Goal: Task Accomplishment & Management: Use online tool/utility

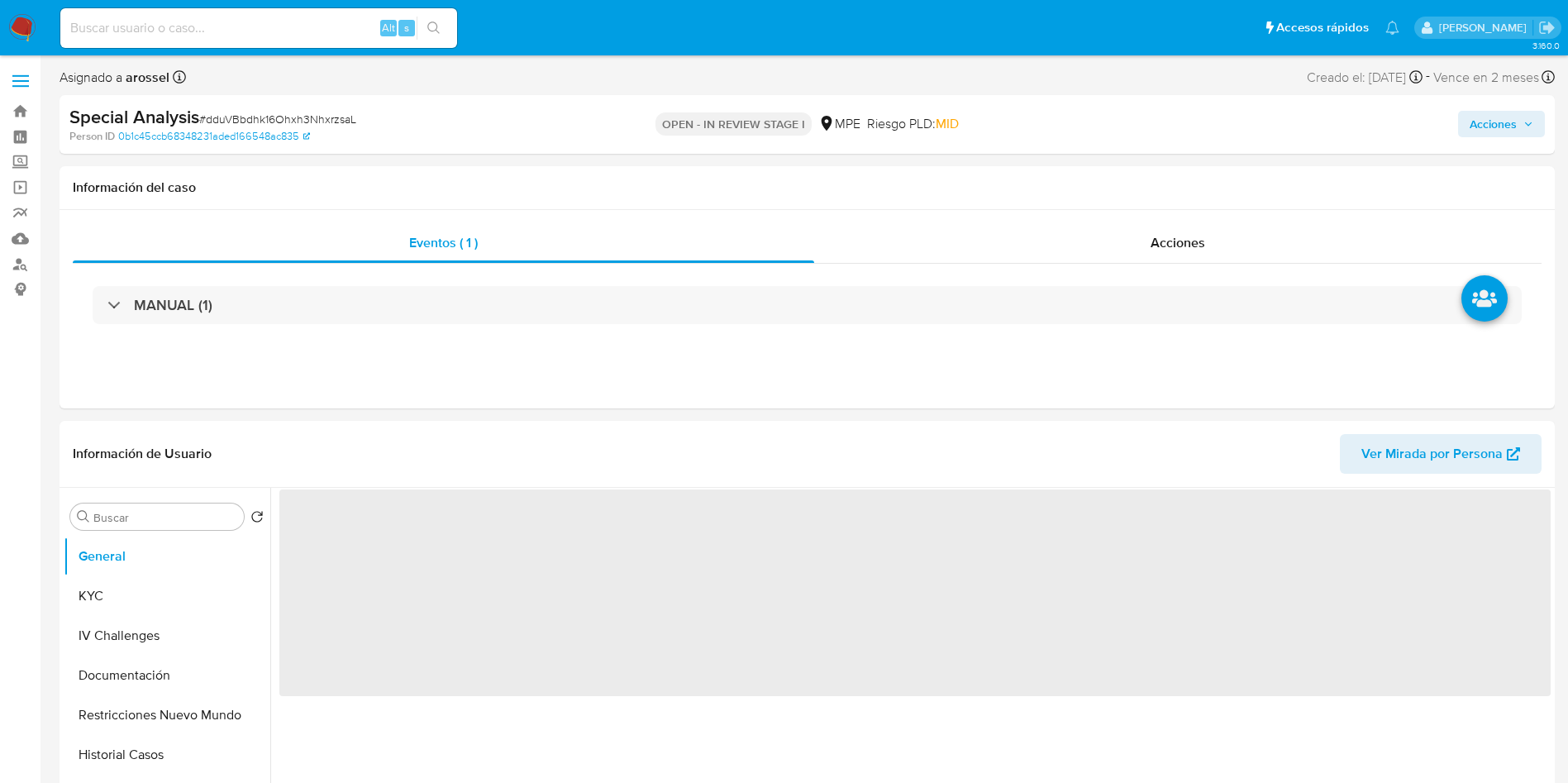
select select "10"
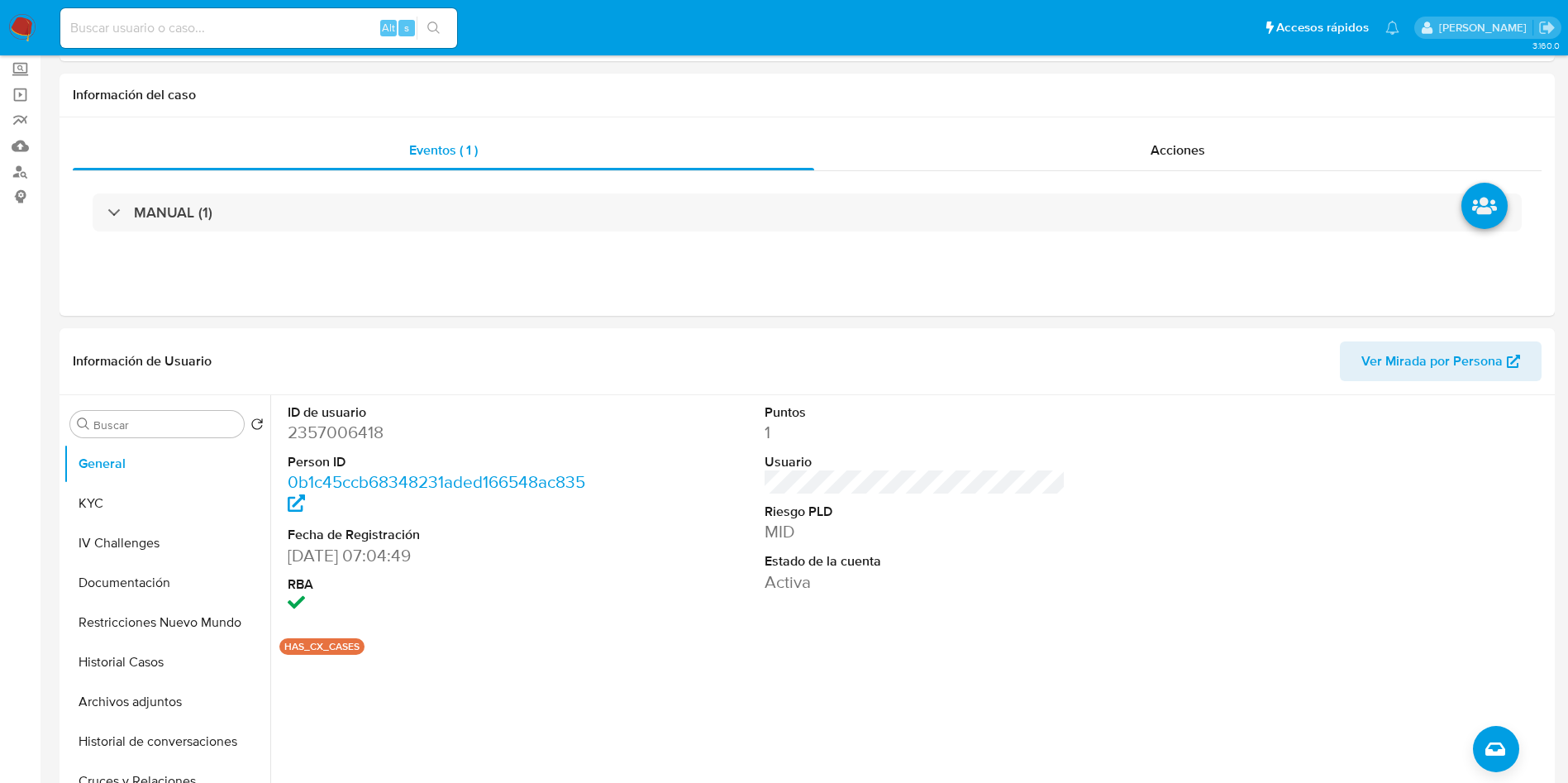
scroll to position [248, 0]
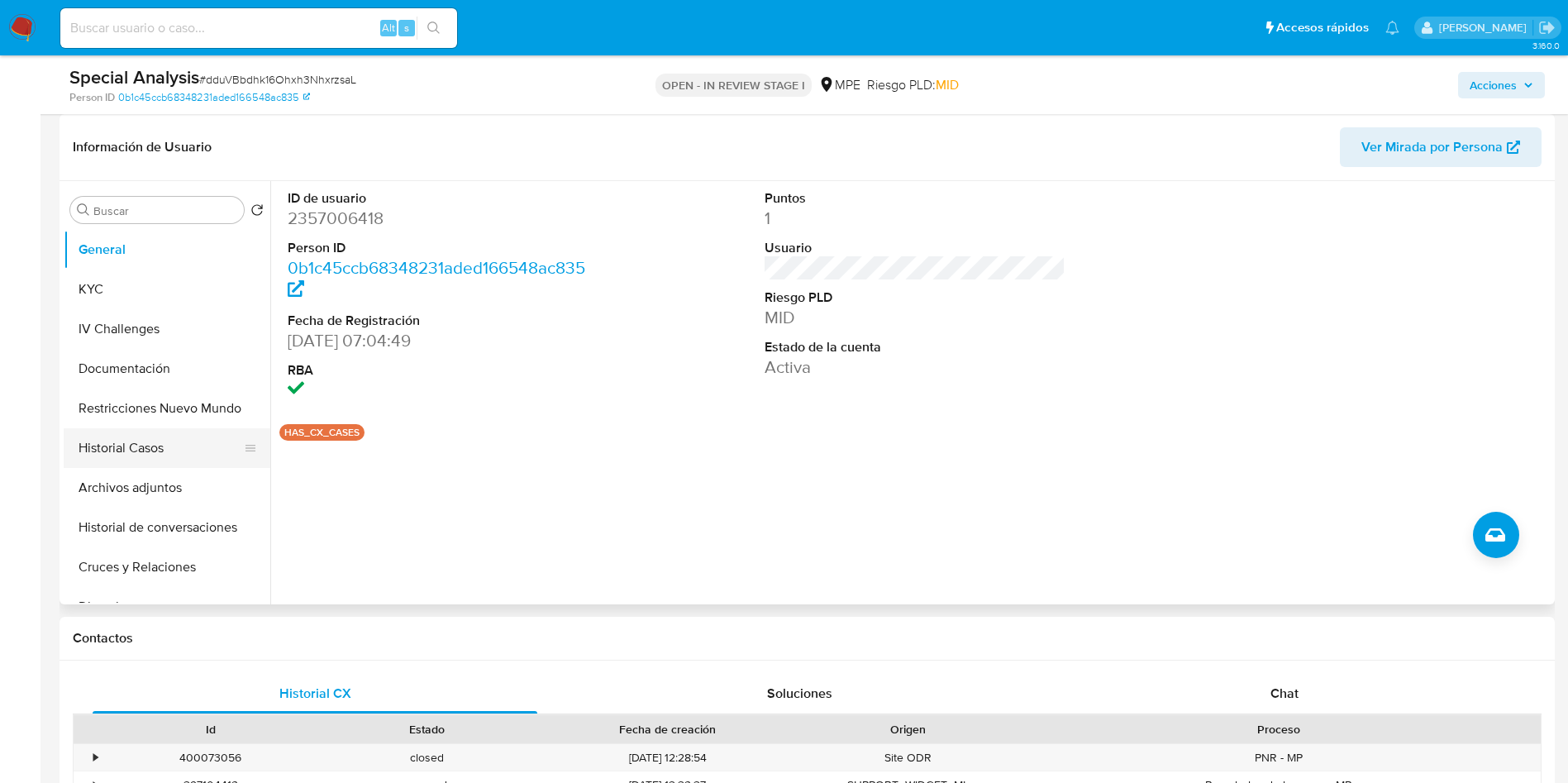
click at [172, 448] on button "Historial Casos" at bounding box center [160, 447] width 193 height 39
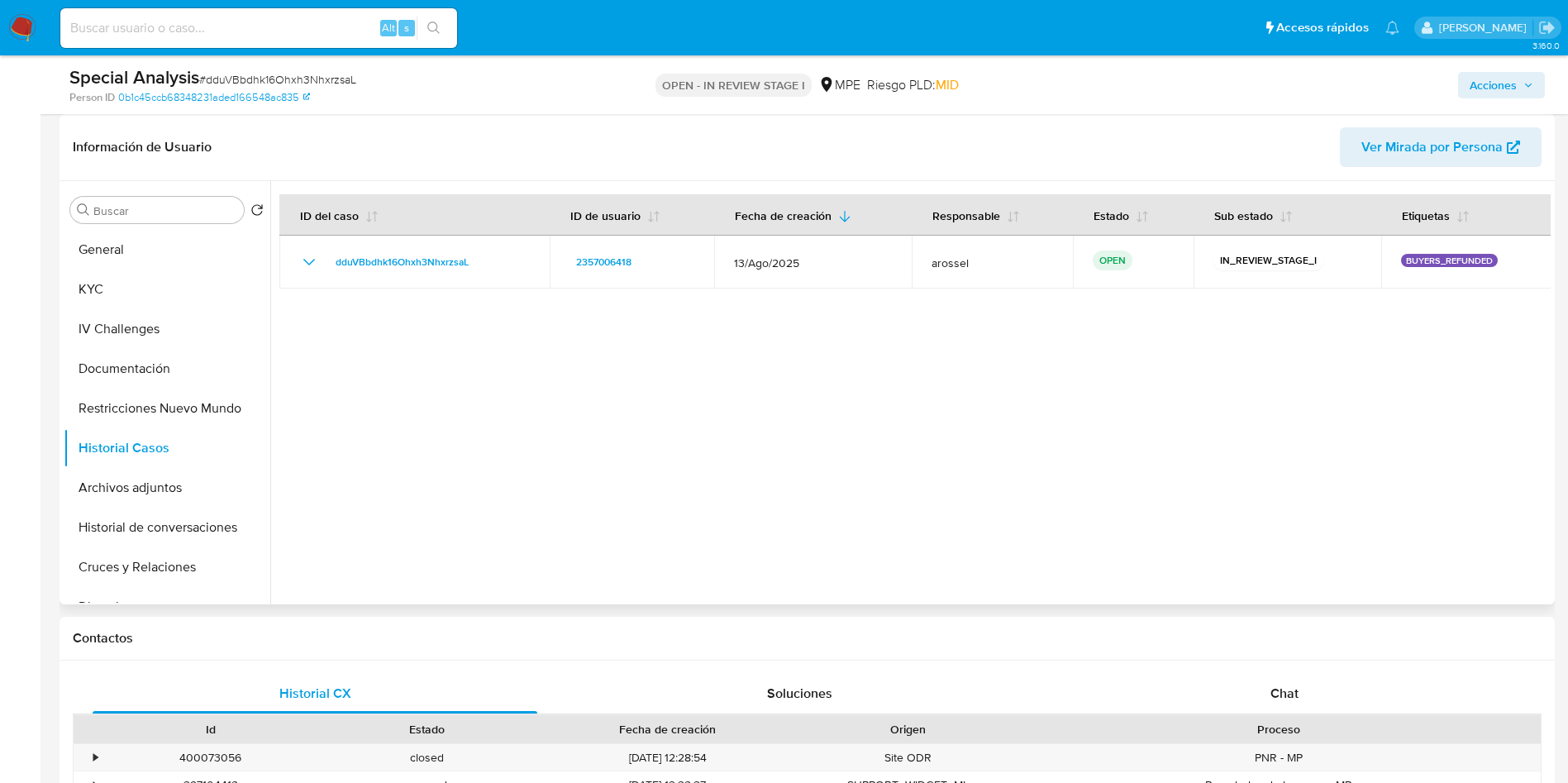
click at [1389, 145] on span "Ver Mirada por Persona" at bounding box center [1431, 146] width 141 height 39
click at [164, 566] on button "Cruces y Relaciones" at bounding box center [160, 567] width 193 height 39
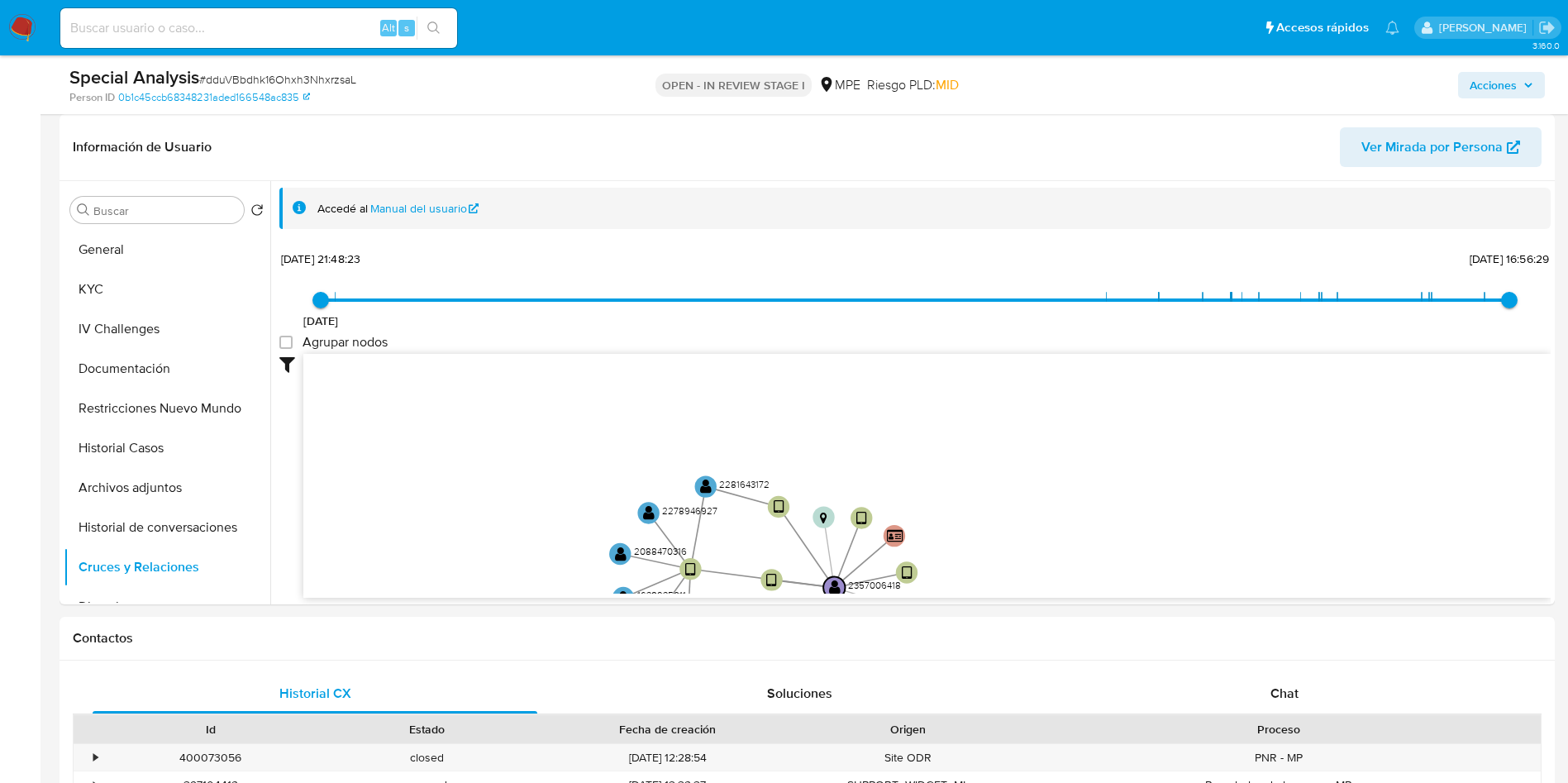
drag, startPoint x: 606, startPoint y: 475, endPoint x: 546, endPoint y: 606, distance: 144.1
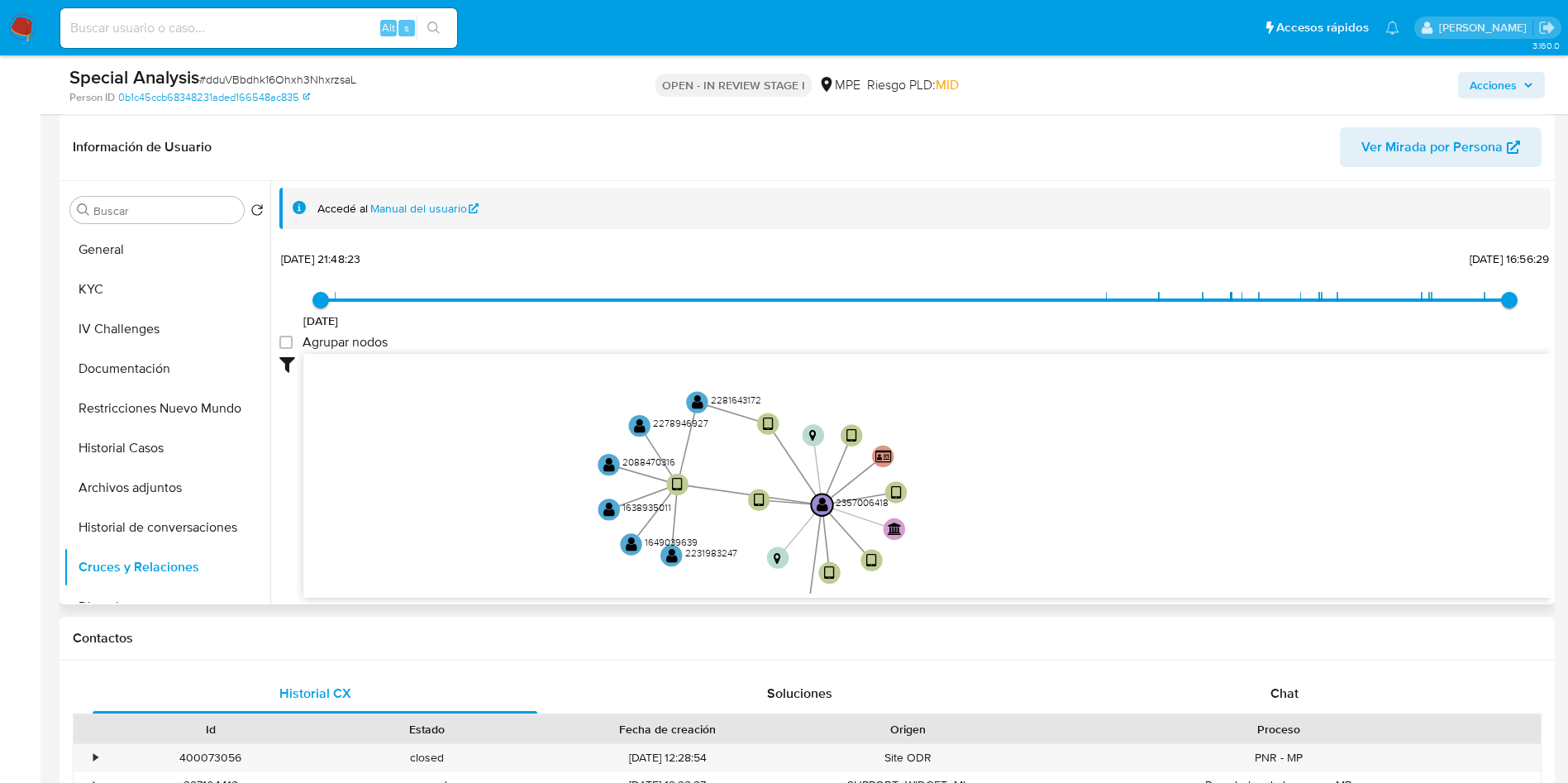
drag, startPoint x: 588, startPoint y: 494, endPoint x: 578, endPoint y: 430, distance: 64.8
click at [578, 440] on icon "device-65a5d1de7e1f0f6465b83e8d  user-1638935011  1638935011 user-2281643172 …" at bounding box center [928, 473] width 1248 height 240
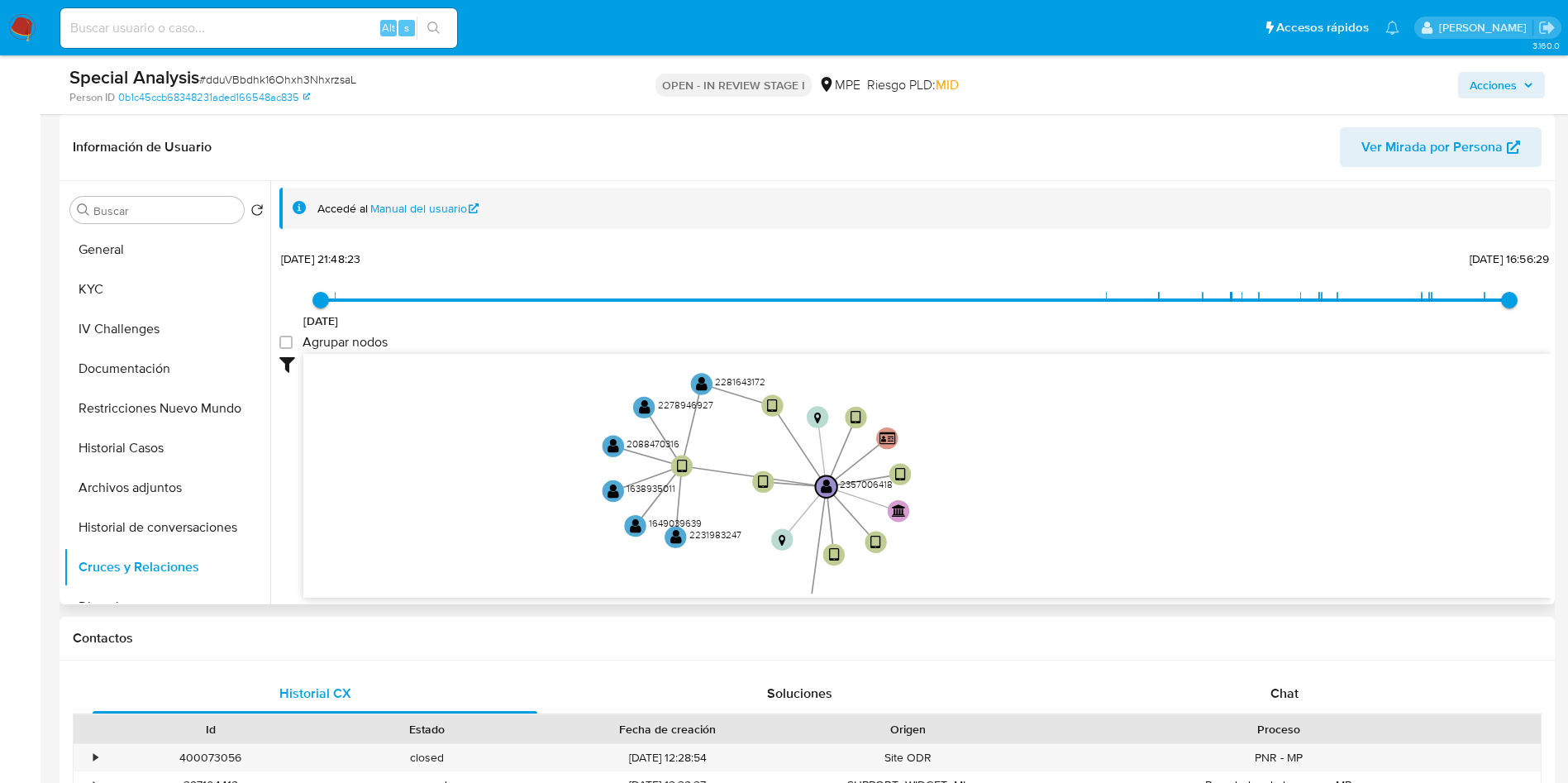
drag, startPoint x: 578, startPoint y: 430, endPoint x: 583, endPoint y: 401, distance: 29.4
click at [583, 404] on icon "device-65a5d1de7e1f0f6465b83e8d  user-1638935011  1638935011 user-2281643172 …" at bounding box center [928, 473] width 1248 height 240
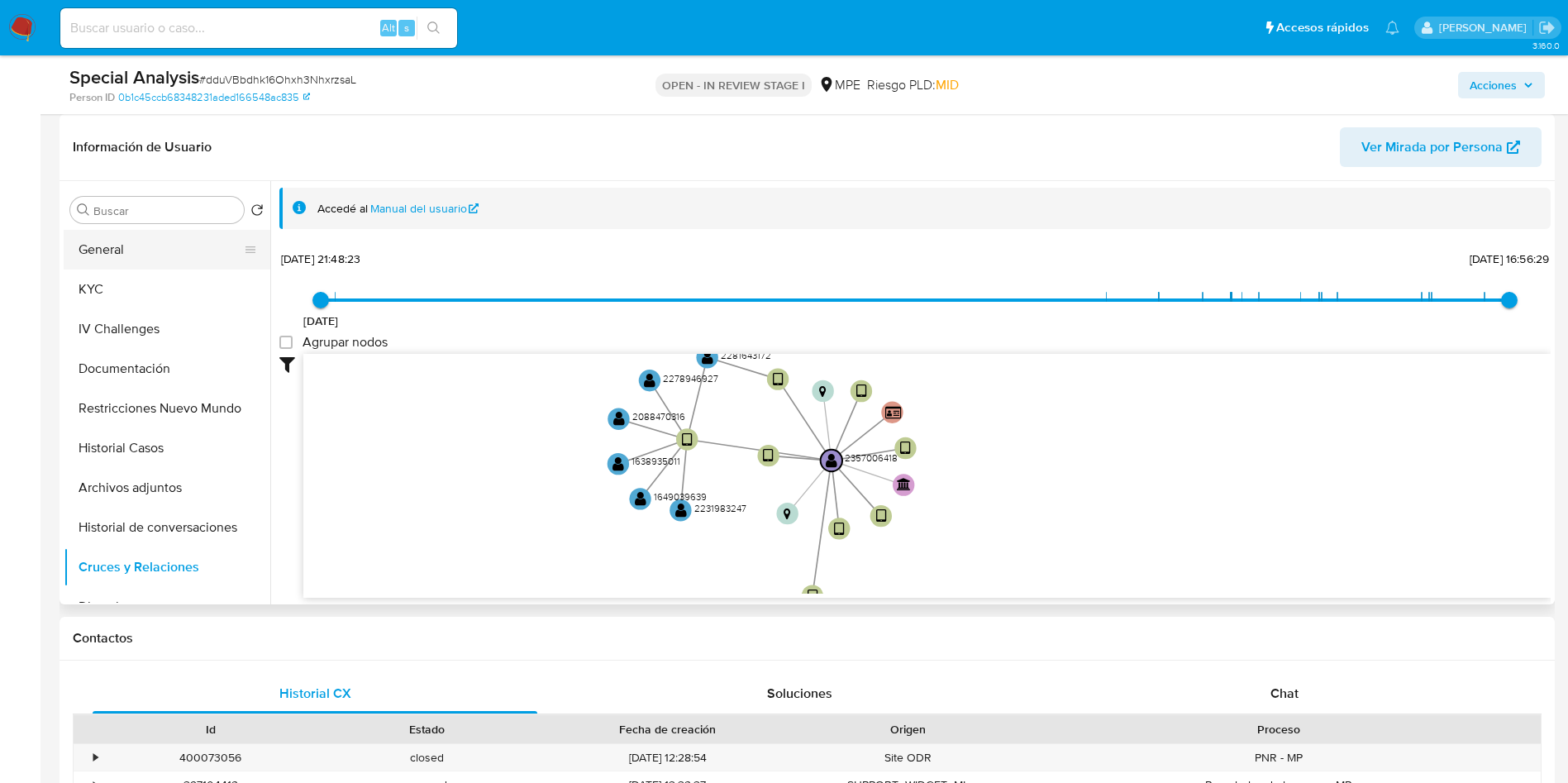
click at [158, 252] on button "General" at bounding box center [160, 249] width 193 height 39
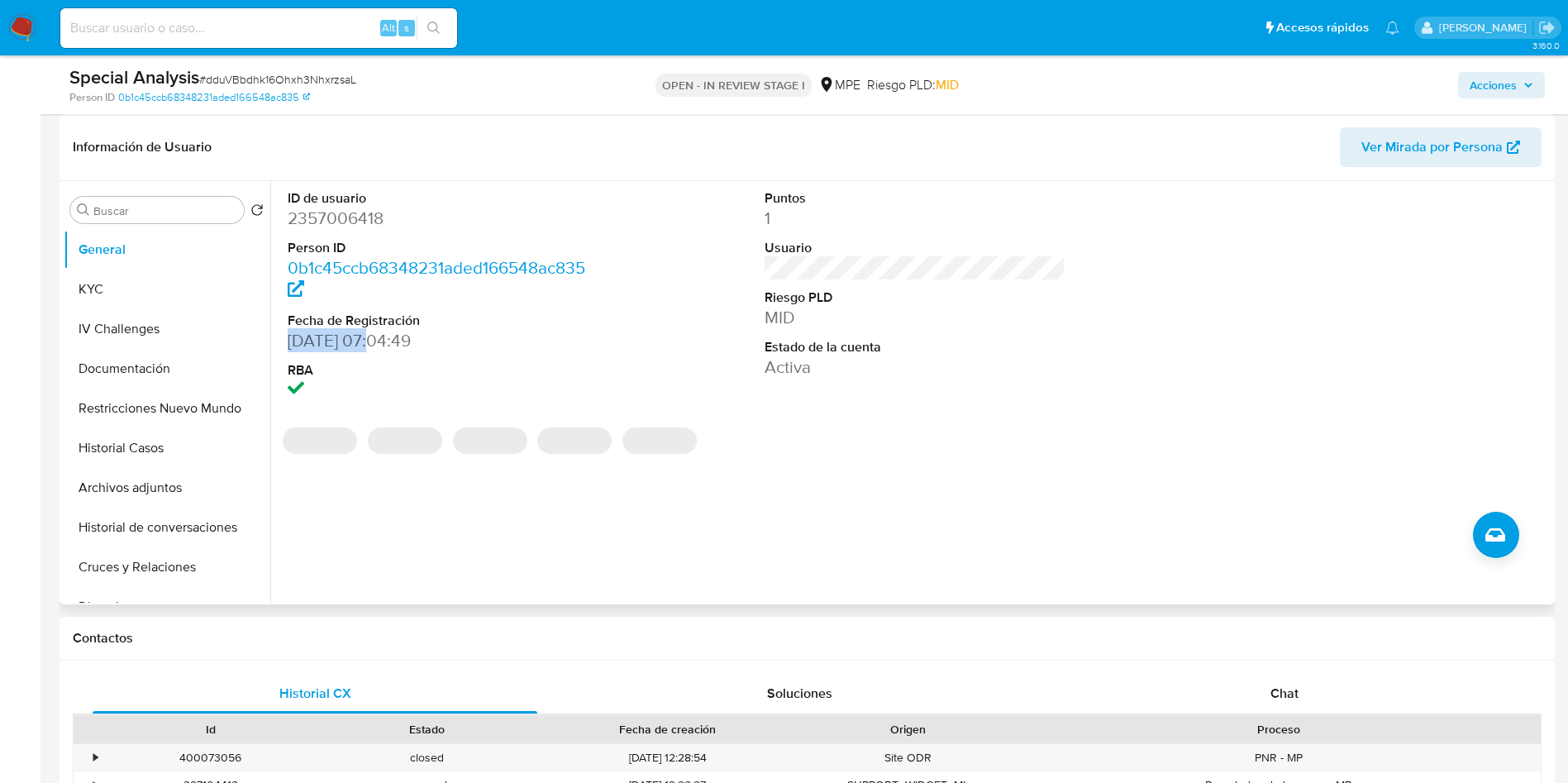
drag, startPoint x: 290, startPoint y: 345, endPoint x: 377, endPoint y: 345, distance: 87.0
click at [377, 345] on dd "27/03/2025 07:04:49" at bounding box center [438, 341] width 302 height 23
copy dd "27/03/2025"
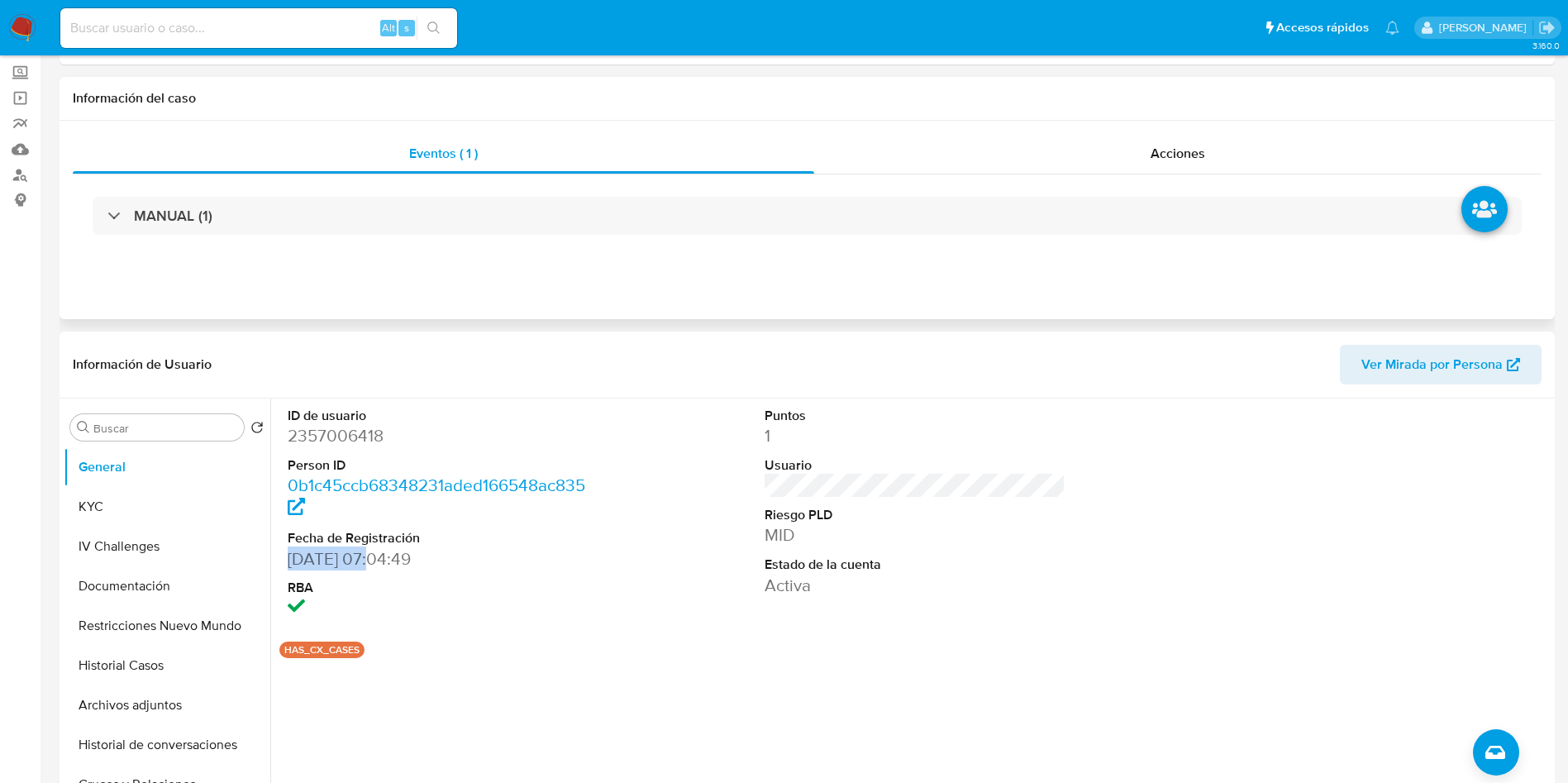
scroll to position [0, 0]
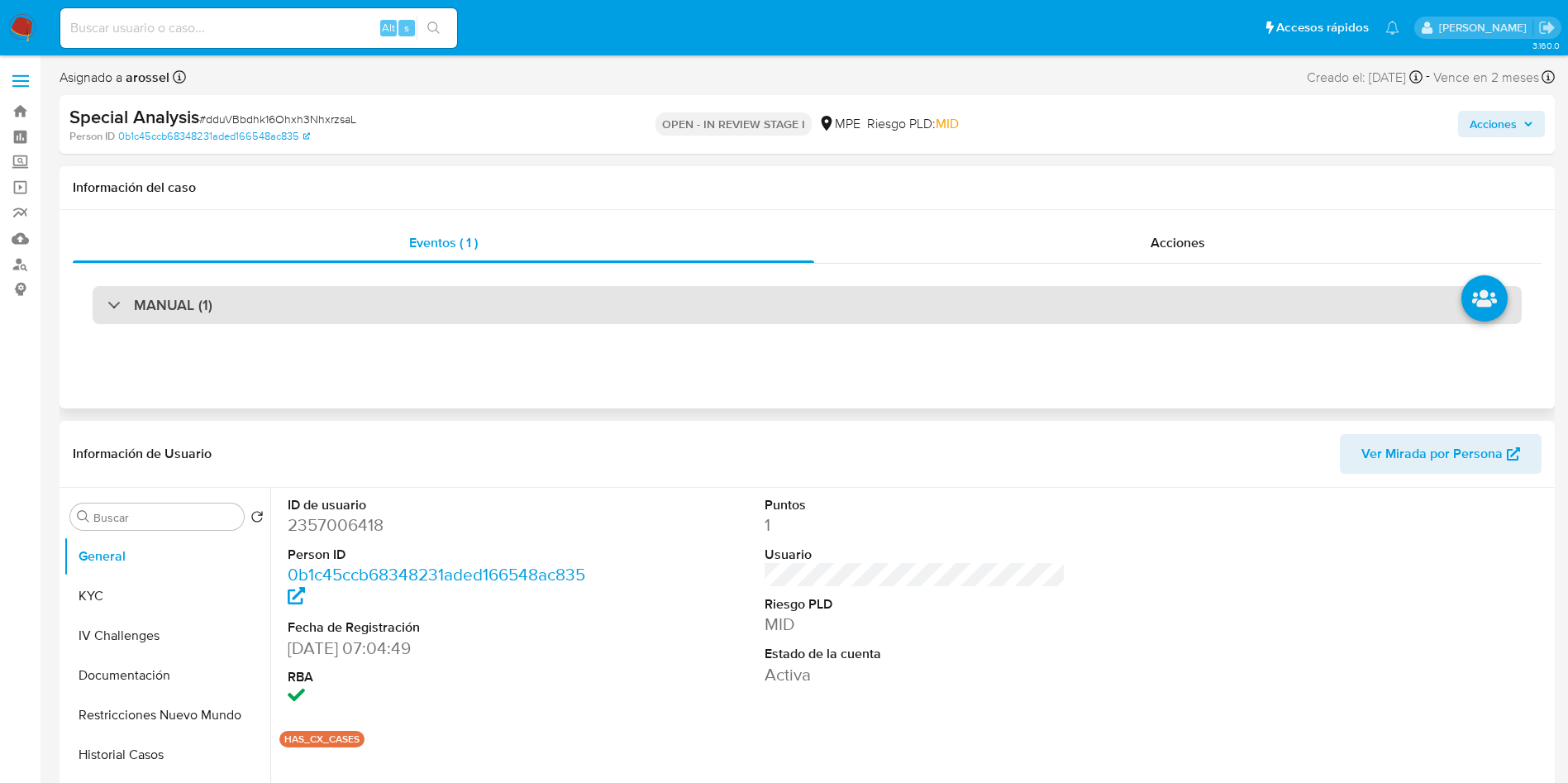
click at [349, 301] on div "MANUAL (1)" at bounding box center [807, 306] width 1430 height 38
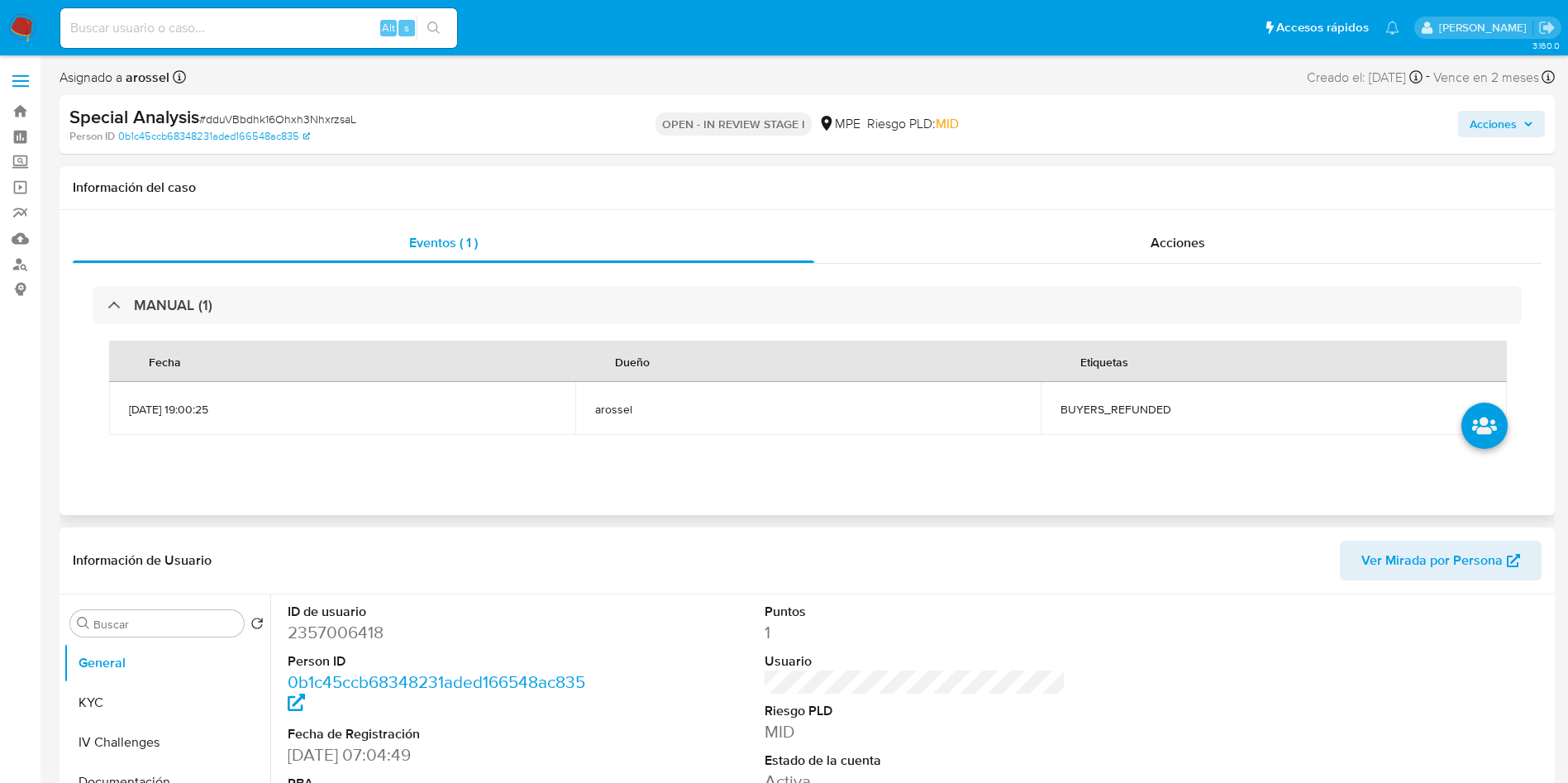
click at [1081, 403] on span "BUYERS_REFUNDED" at bounding box center [1274, 409] width 427 height 14
click at [1091, 415] on span "BUYERS_REFUNDED" at bounding box center [1274, 409] width 427 height 14
copy span "BUYERS_REFUNDED"
click at [322, 111] on span "# dduVBbdhk16Ohxh3NhxrzsaL" at bounding box center [277, 118] width 157 height 16
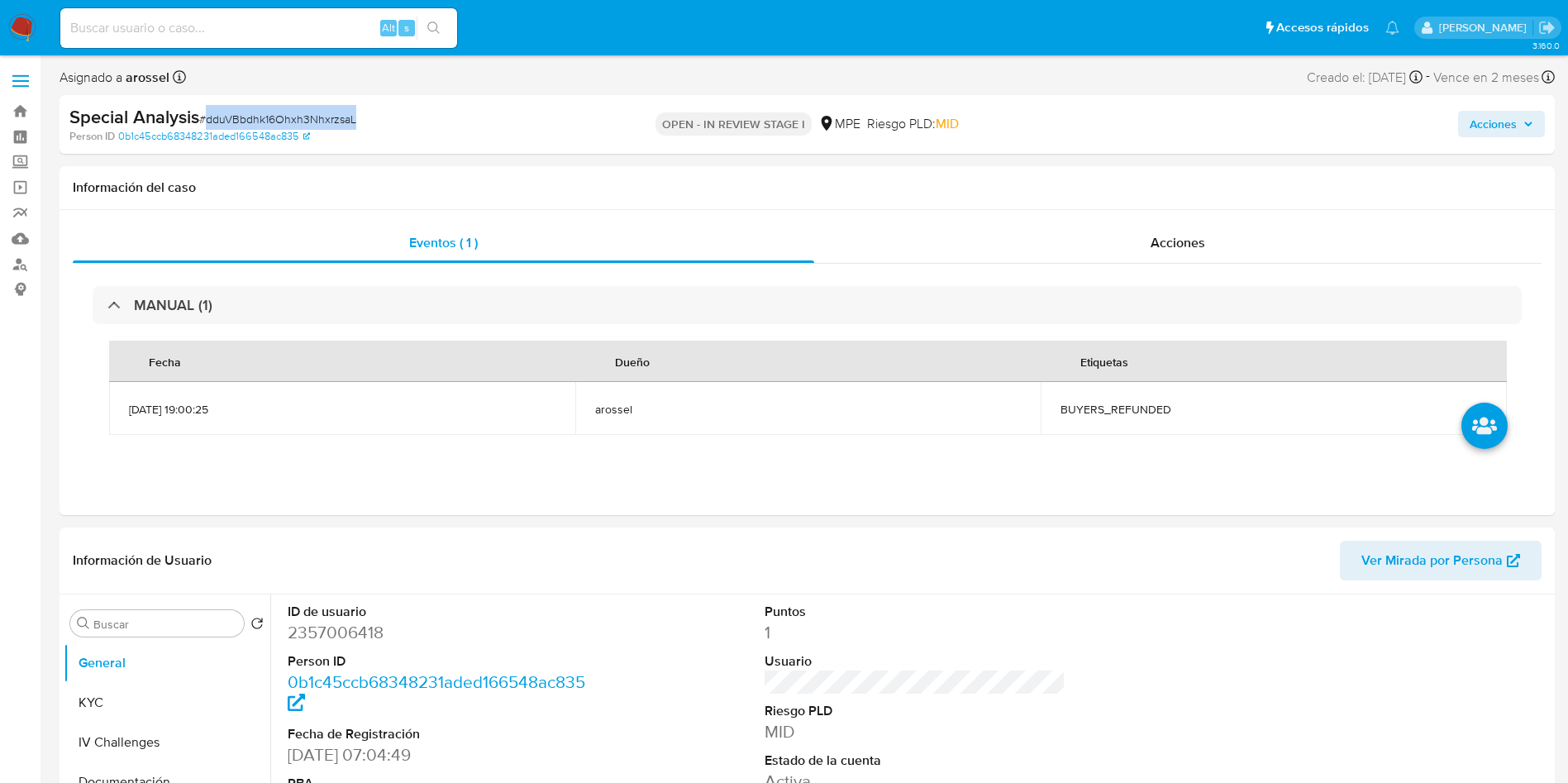
click at [322, 111] on span "# dduVBbdhk16Ohxh3NhxrzsaL" at bounding box center [277, 118] width 157 height 16
copy span "dduVBbdhk16Ohxh3NhxrzsaL"
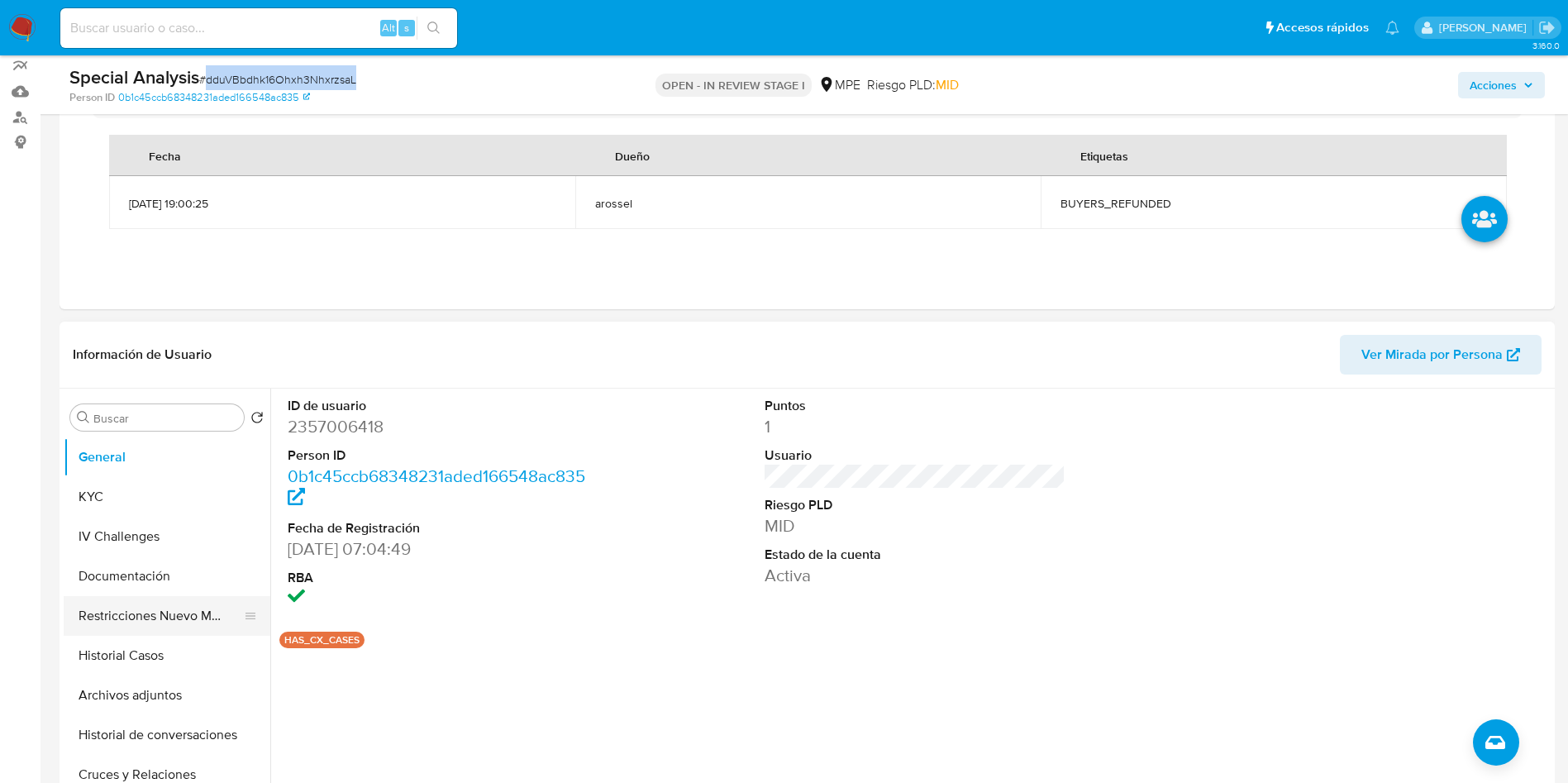
scroll to position [372, 0]
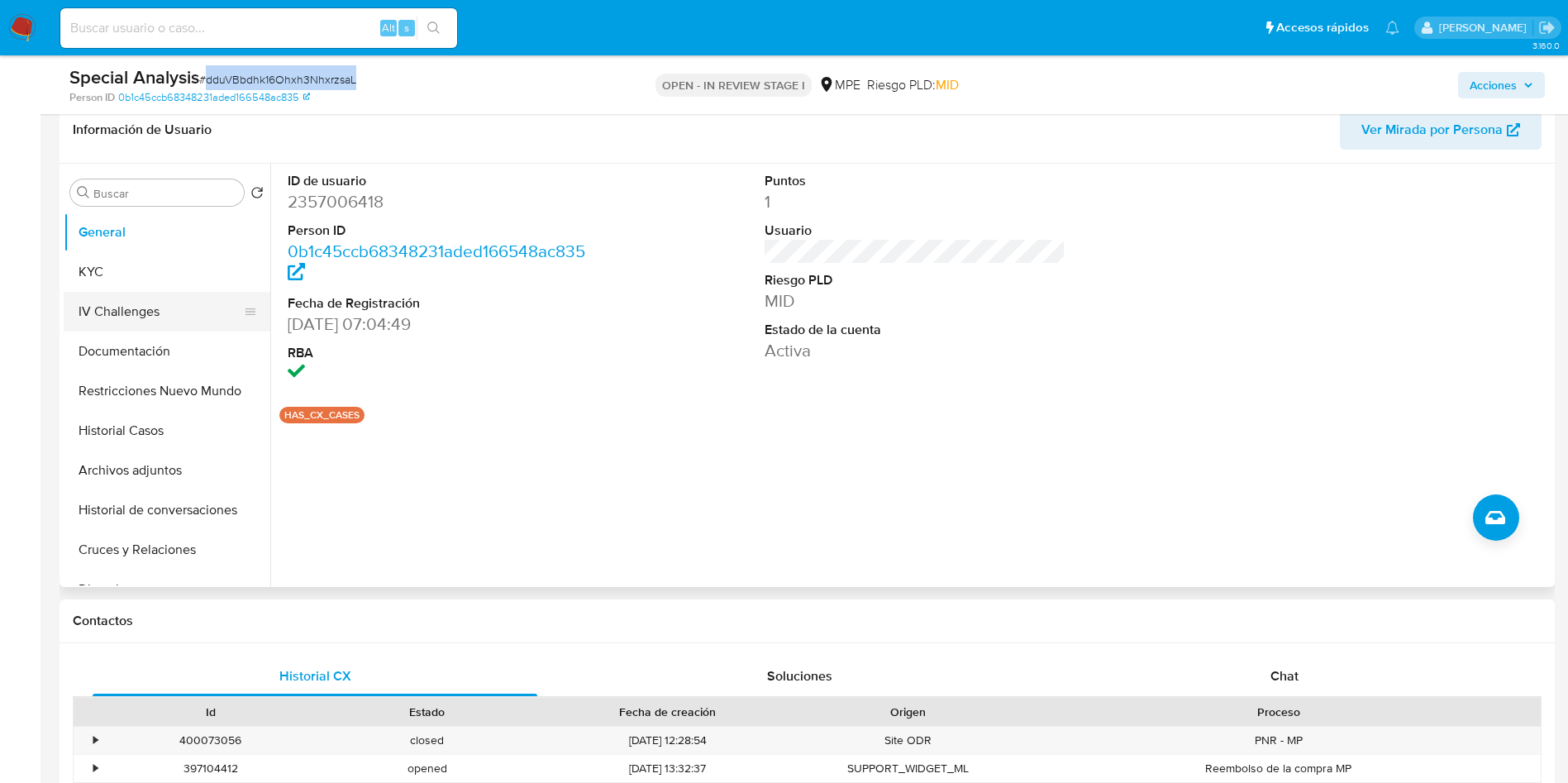
click at [124, 264] on button "KYC" at bounding box center [166, 271] width 207 height 39
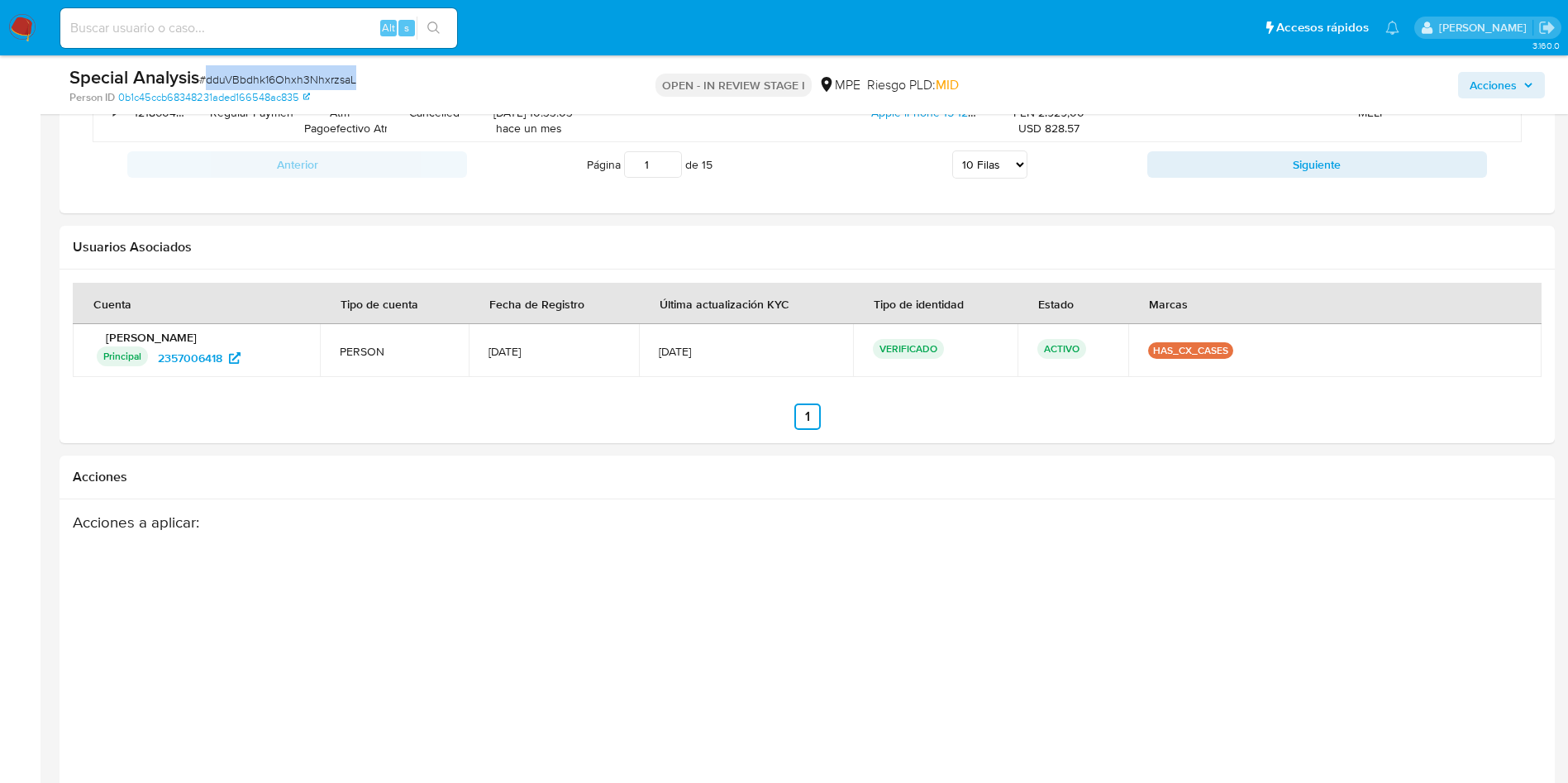
scroll to position [1365, 0]
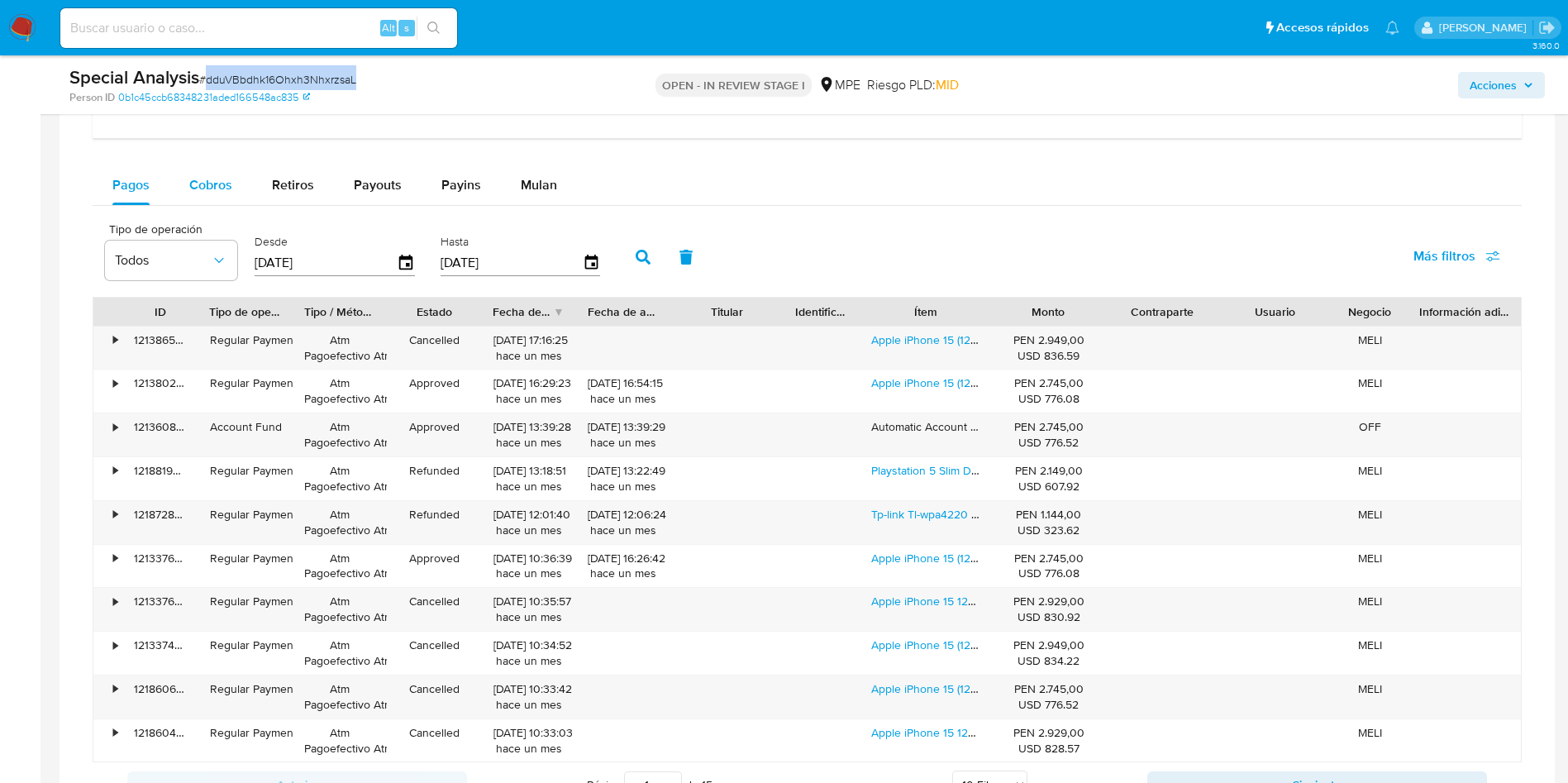
click at [205, 194] on div "Cobros" at bounding box center [211, 185] width 43 height 39
select select "10"
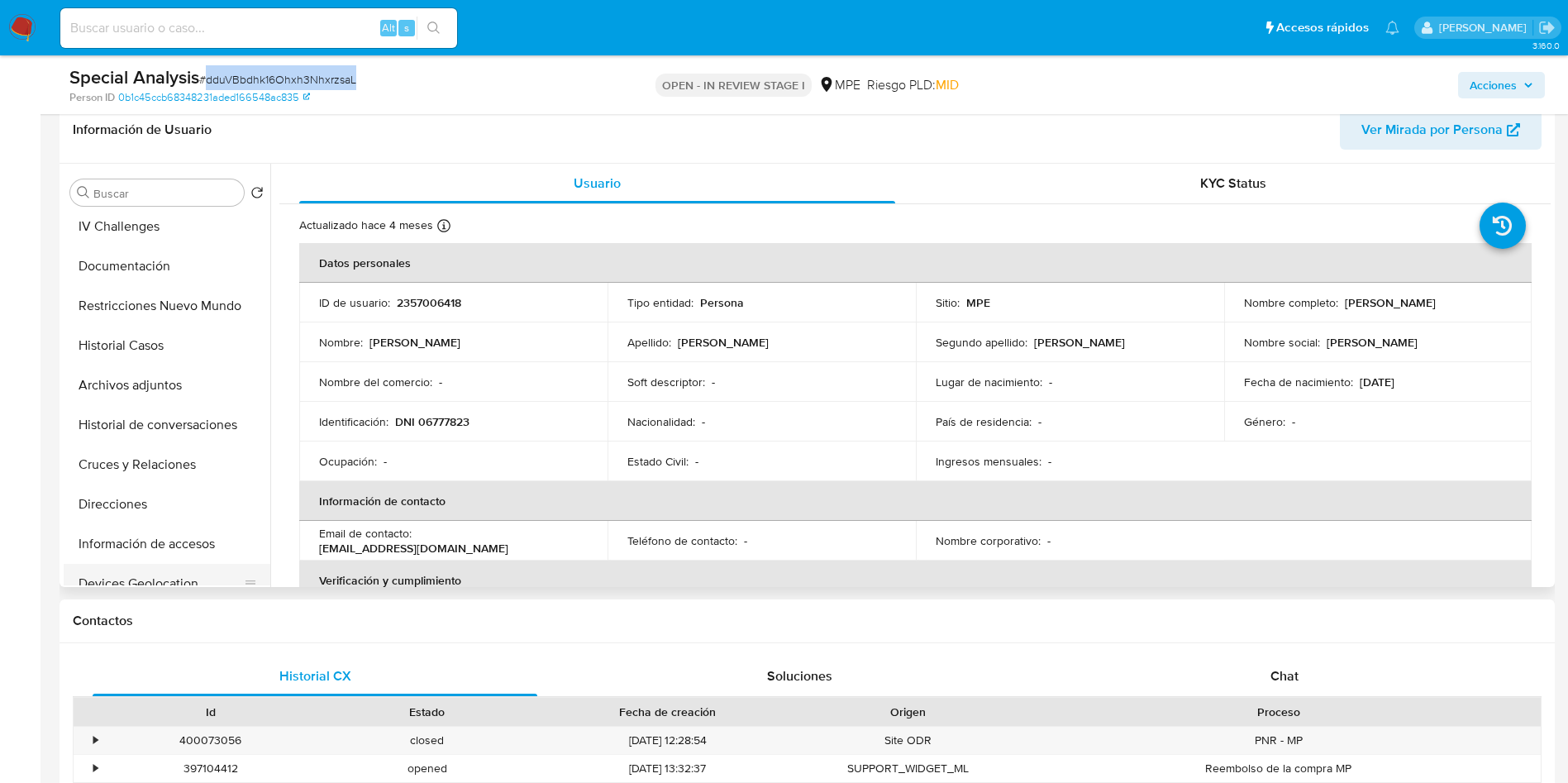
scroll to position [124, 0]
click at [151, 470] on button "Direcciones" at bounding box center [160, 466] width 193 height 39
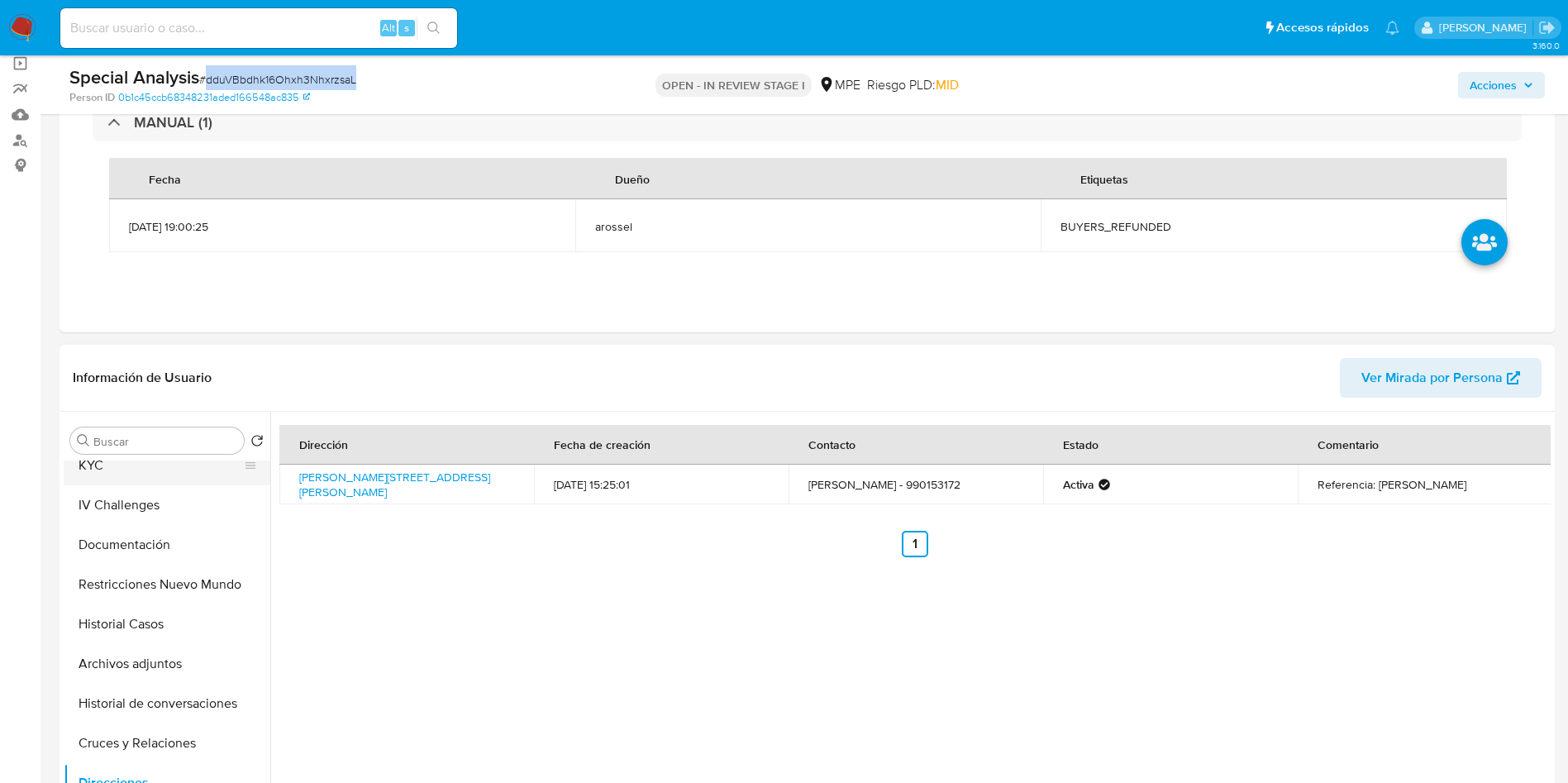
scroll to position [0, 0]
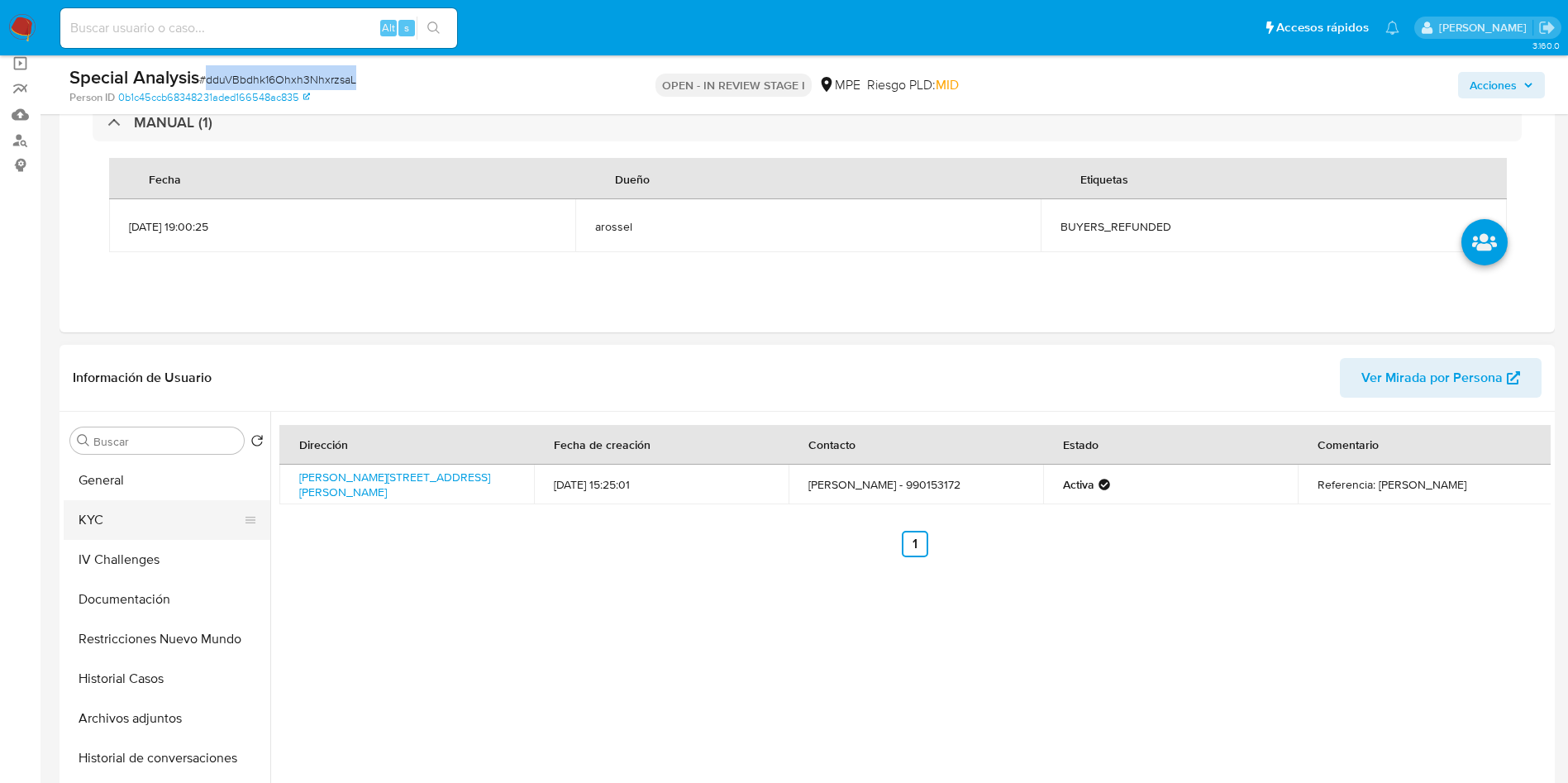
click at [135, 537] on button "KYC" at bounding box center [160, 519] width 193 height 39
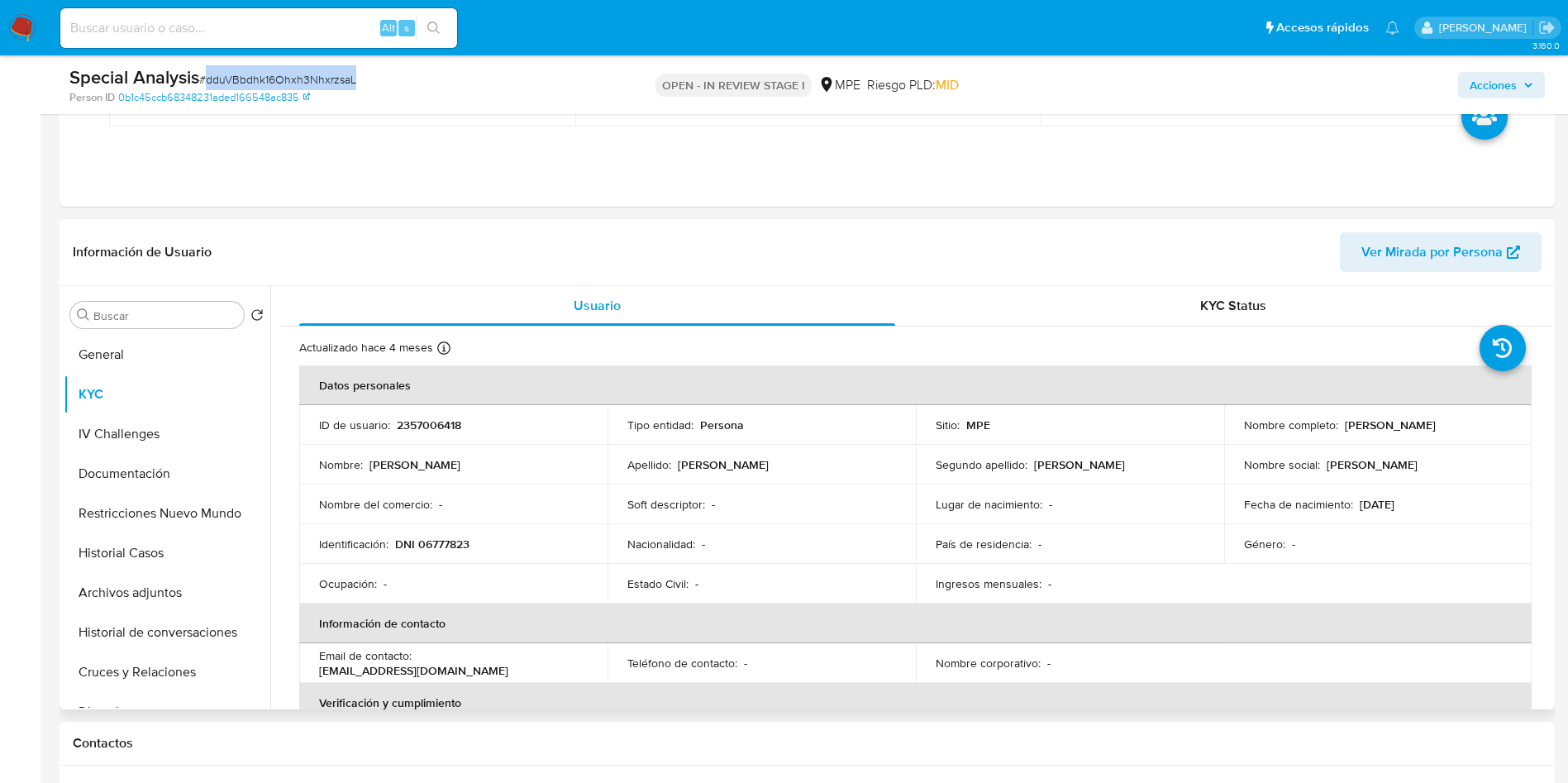
scroll to position [248, 0]
drag, startPoint x: 1338, startPoint y: 427, endPoint x: 1498, endPoint y: 433, distance: 160.1
click at [1498, 433] on div "Nombre completo : Marilyn Mabis Moreno Perez" at bounding box center [1378, 426] width 268 height 14
copy p "Marilyn Mabis Moreno Perez"
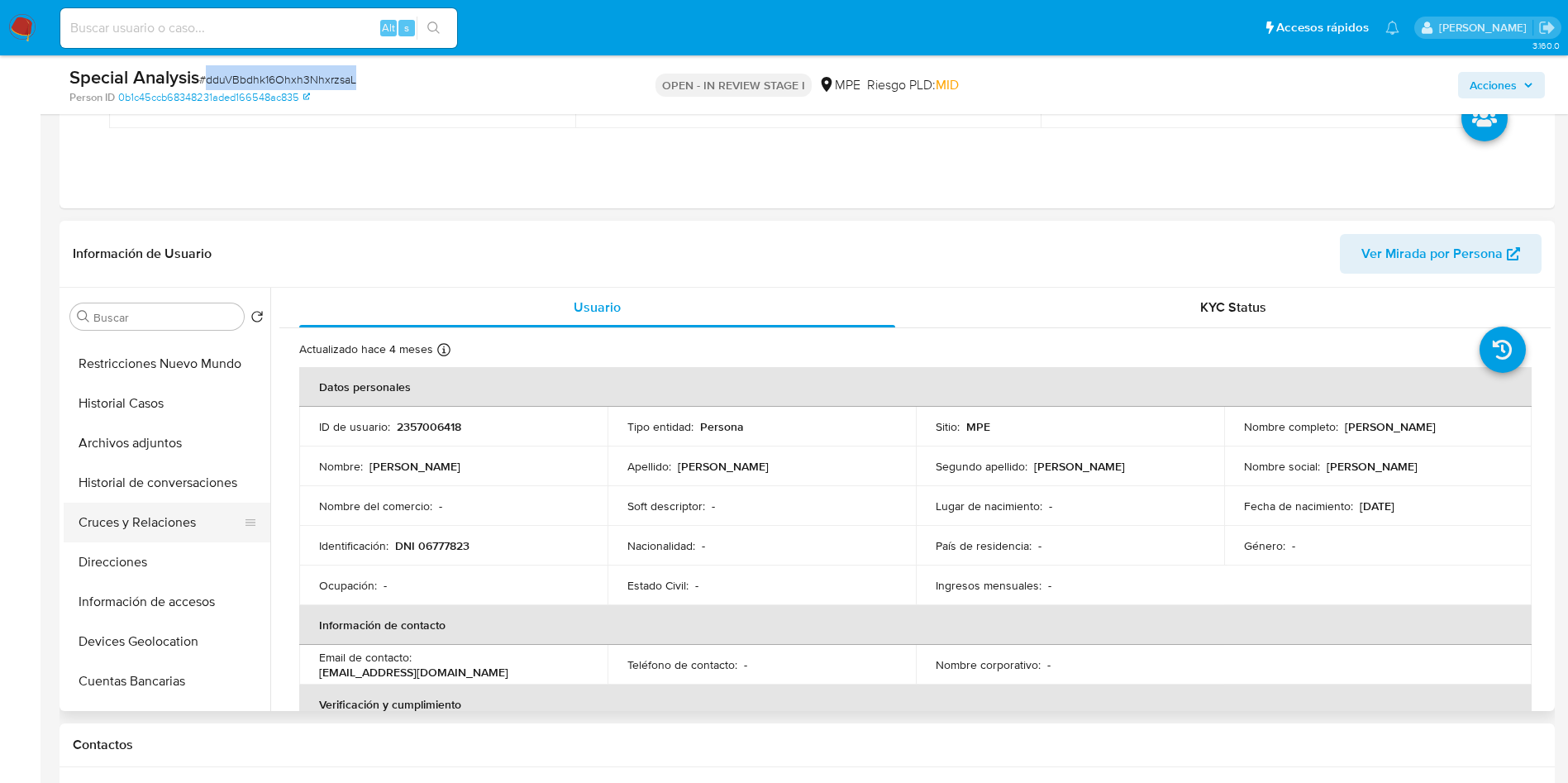
scroll to position [124, 0]
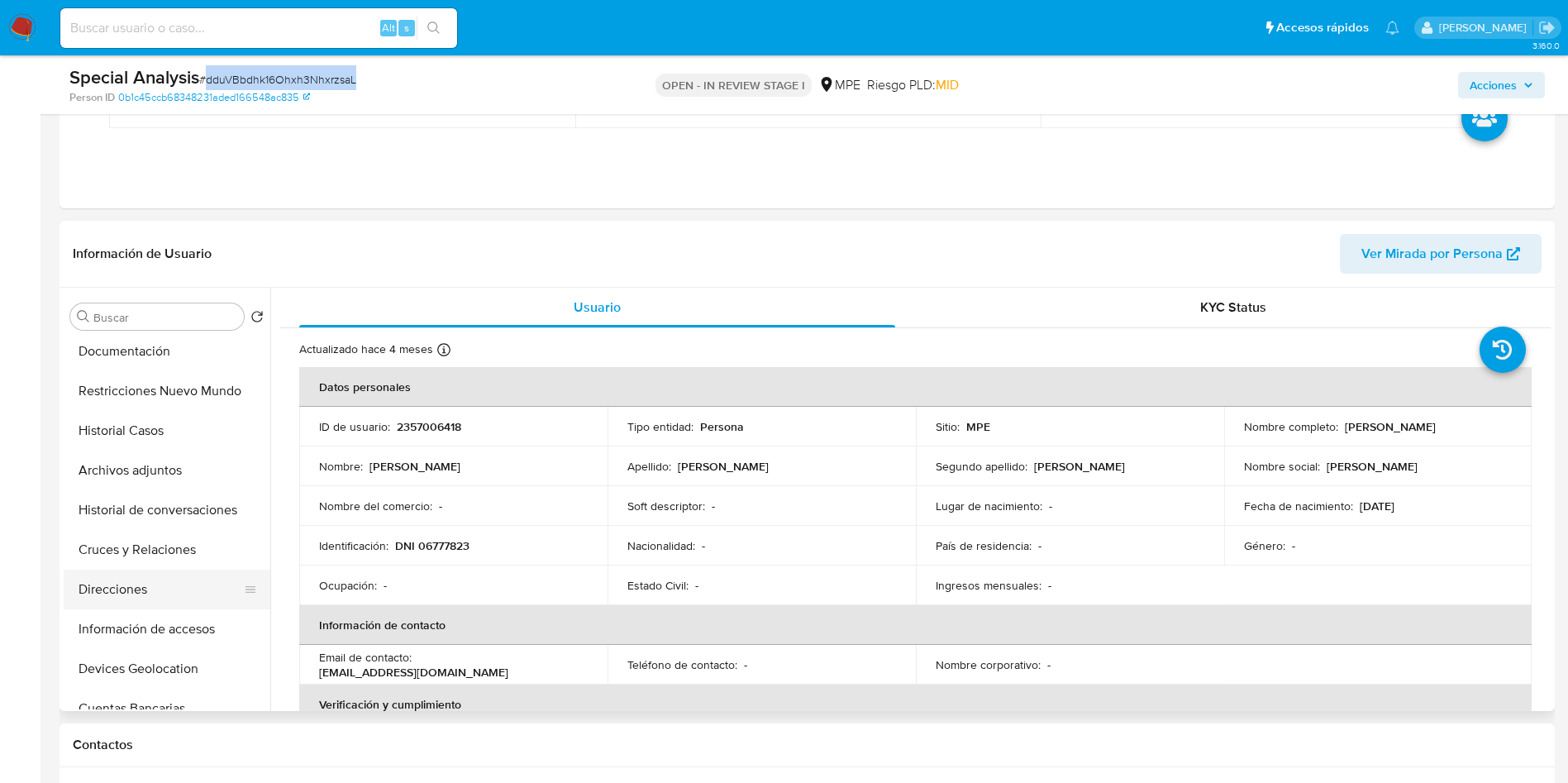
click at [180, 599] on button "Direcciones" at bounding box center [160, 590] width 193 height 39
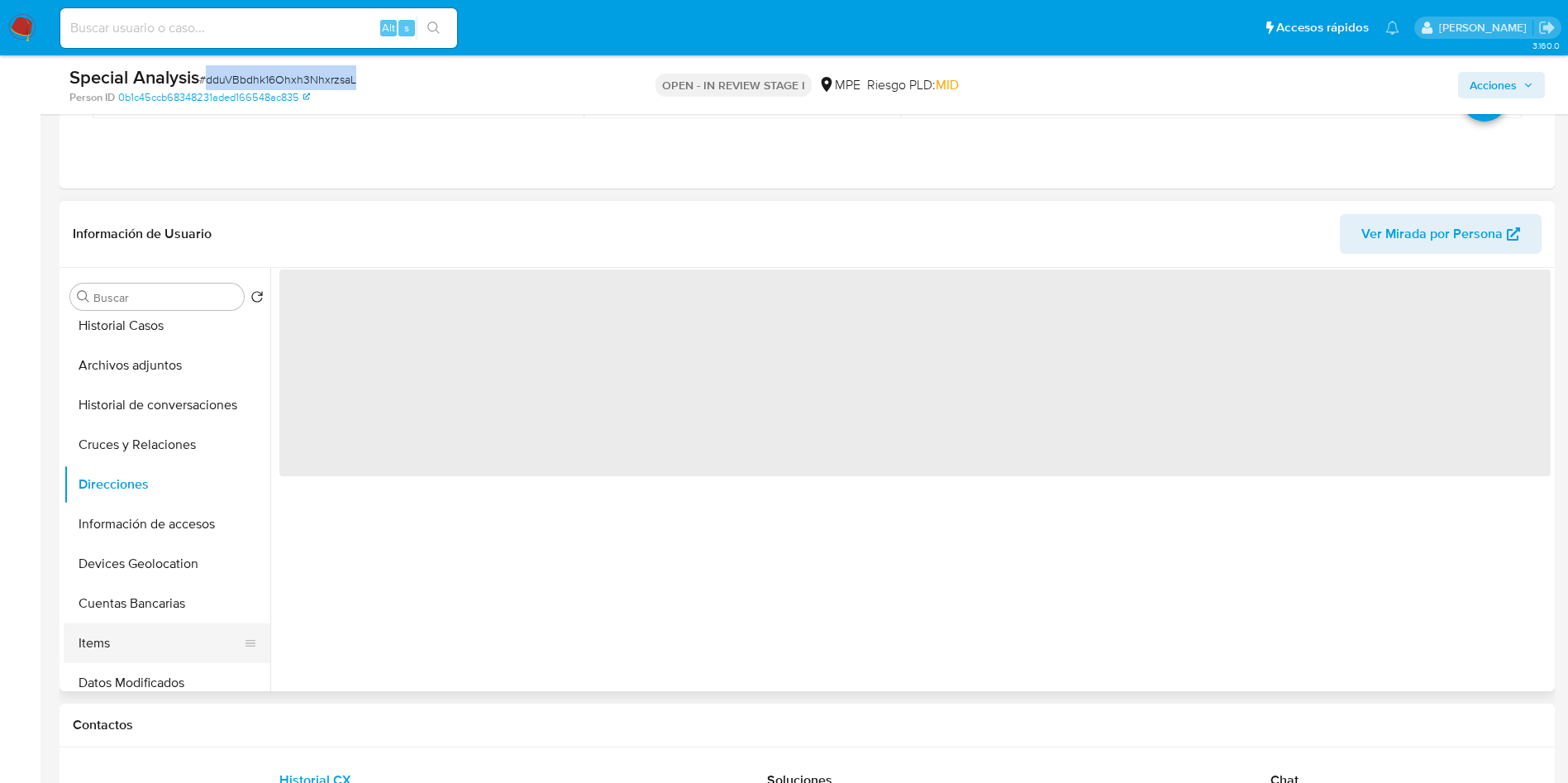
scroll to position [248, 0]
click at [144, 575] on button "Cuentas Bancarias" at bounding box center [160, 565] width 193 height 39
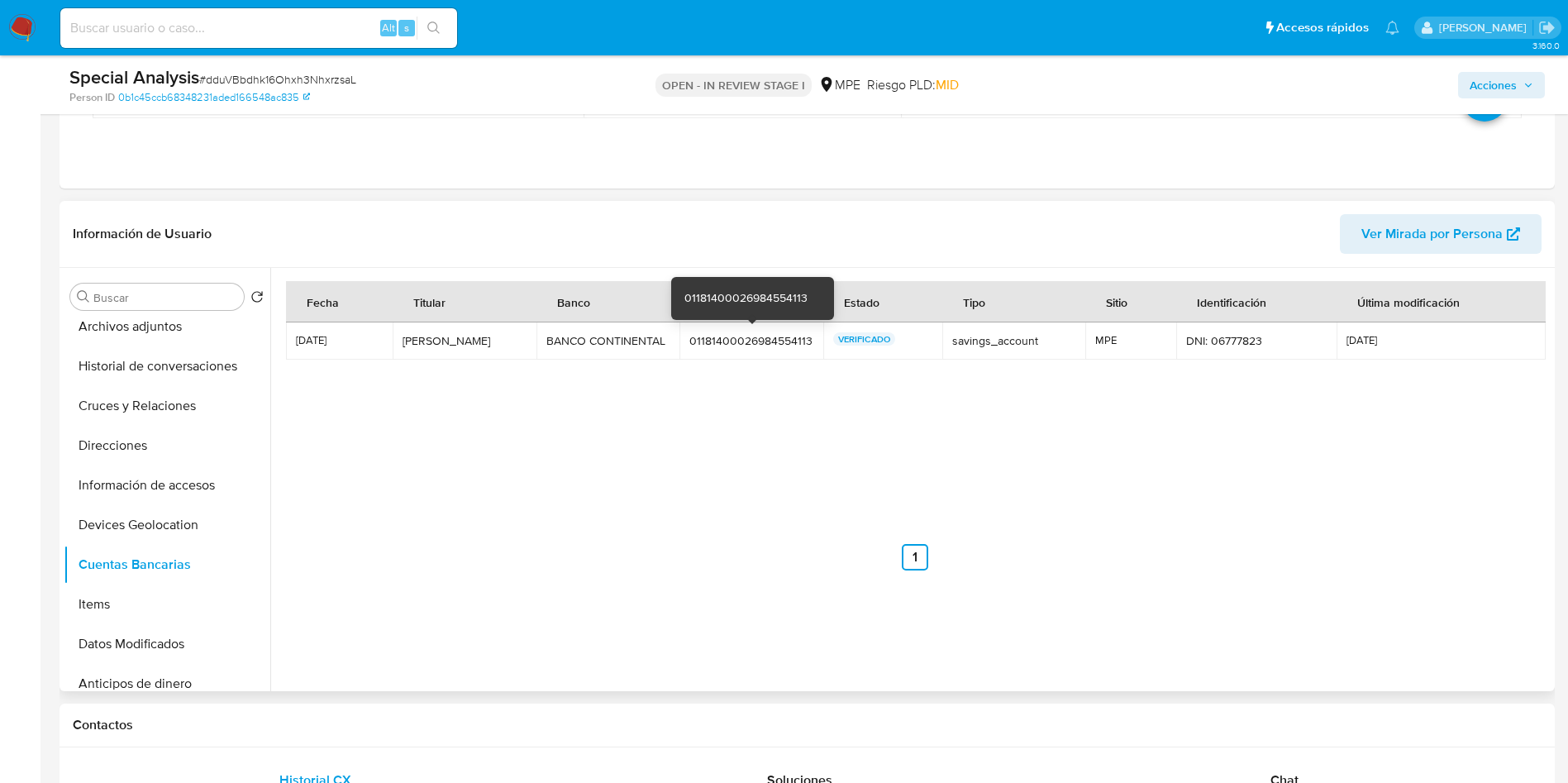
click at [717, 336] on div "01181400026984554113" at bounding box center [751, 341] width 124 height 14
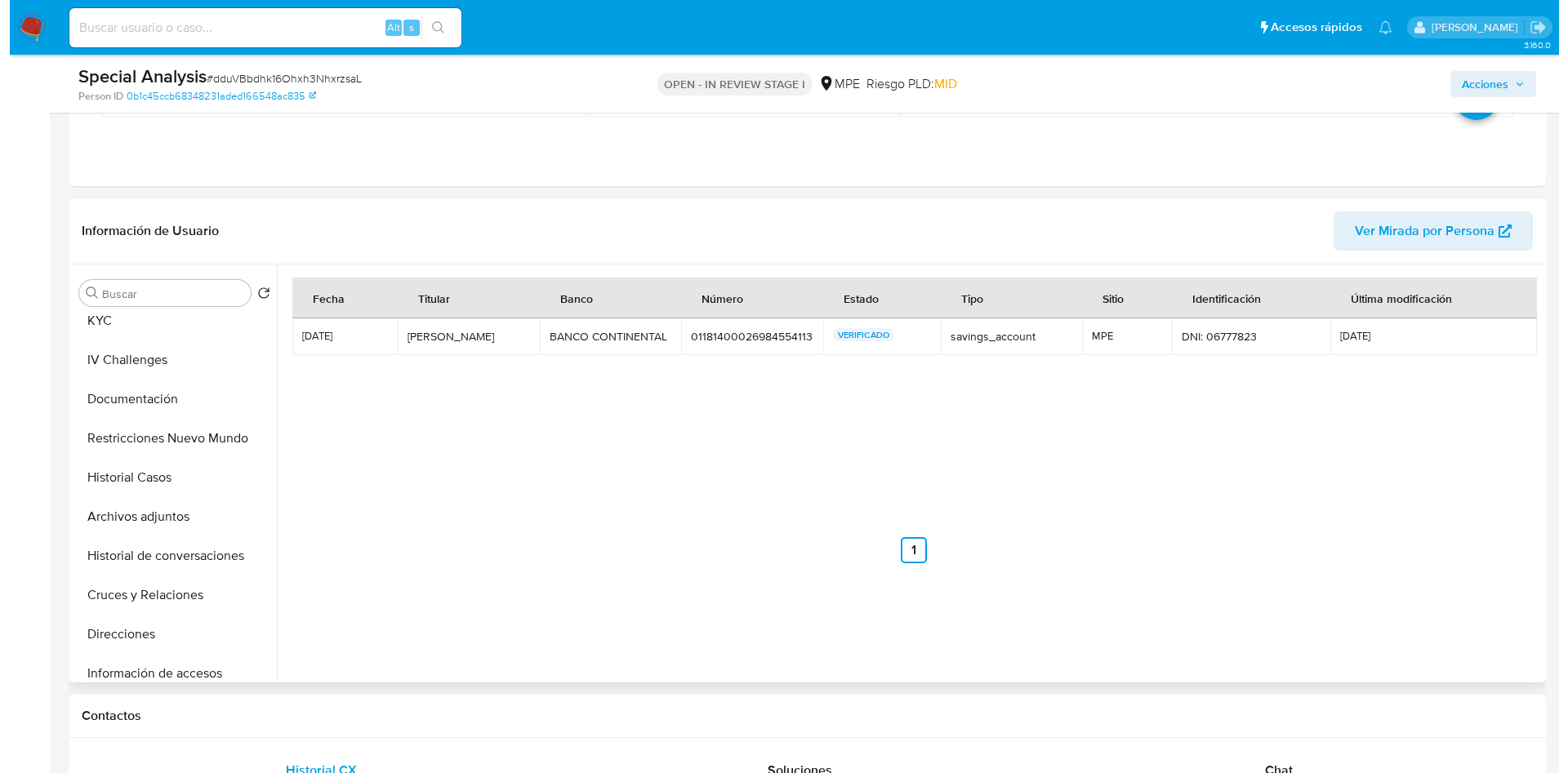
scroll to position [0, 0]
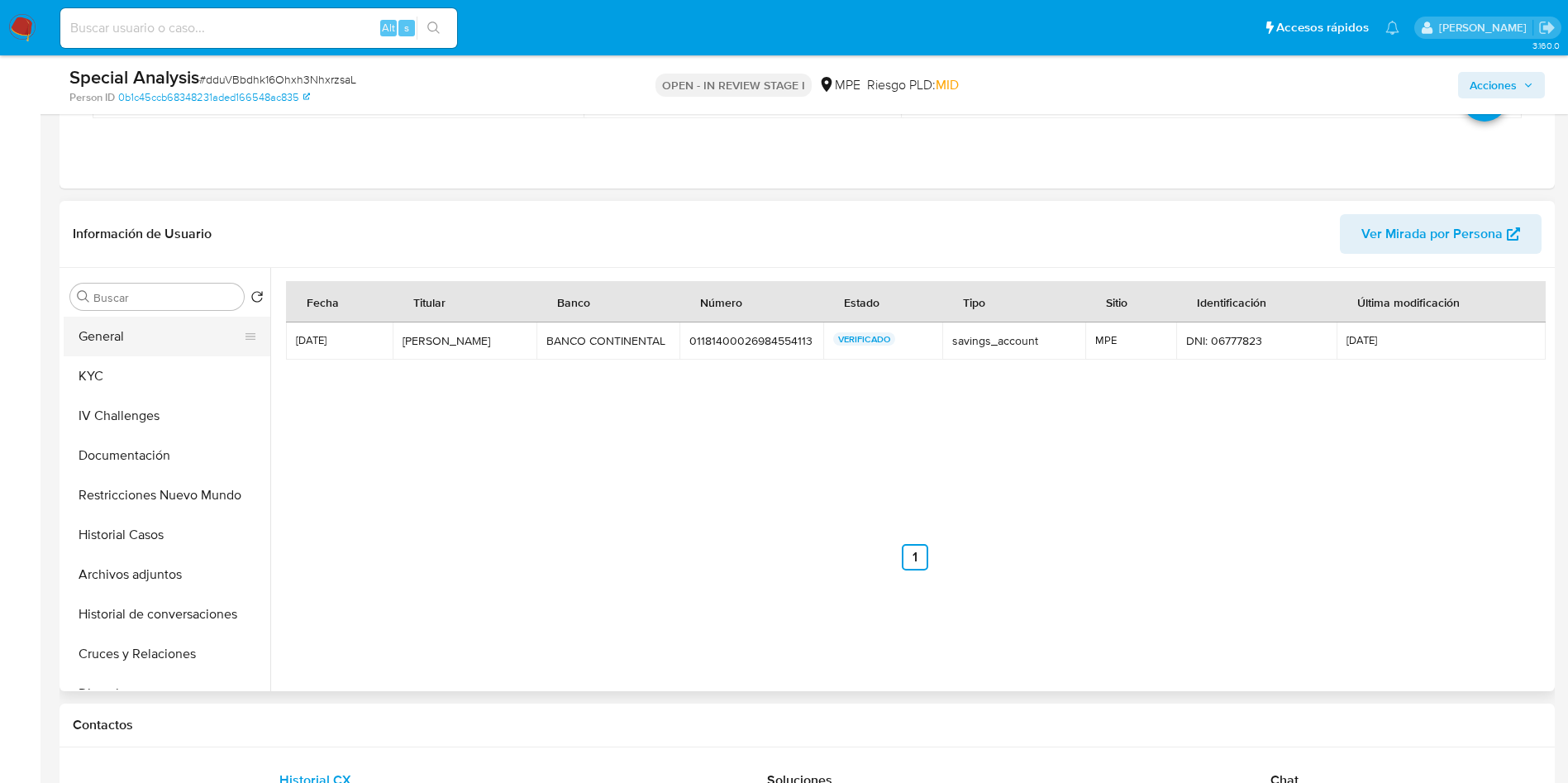
click at [137, 351] on button "General" at bounding box center [160, 336] width 193 height 39
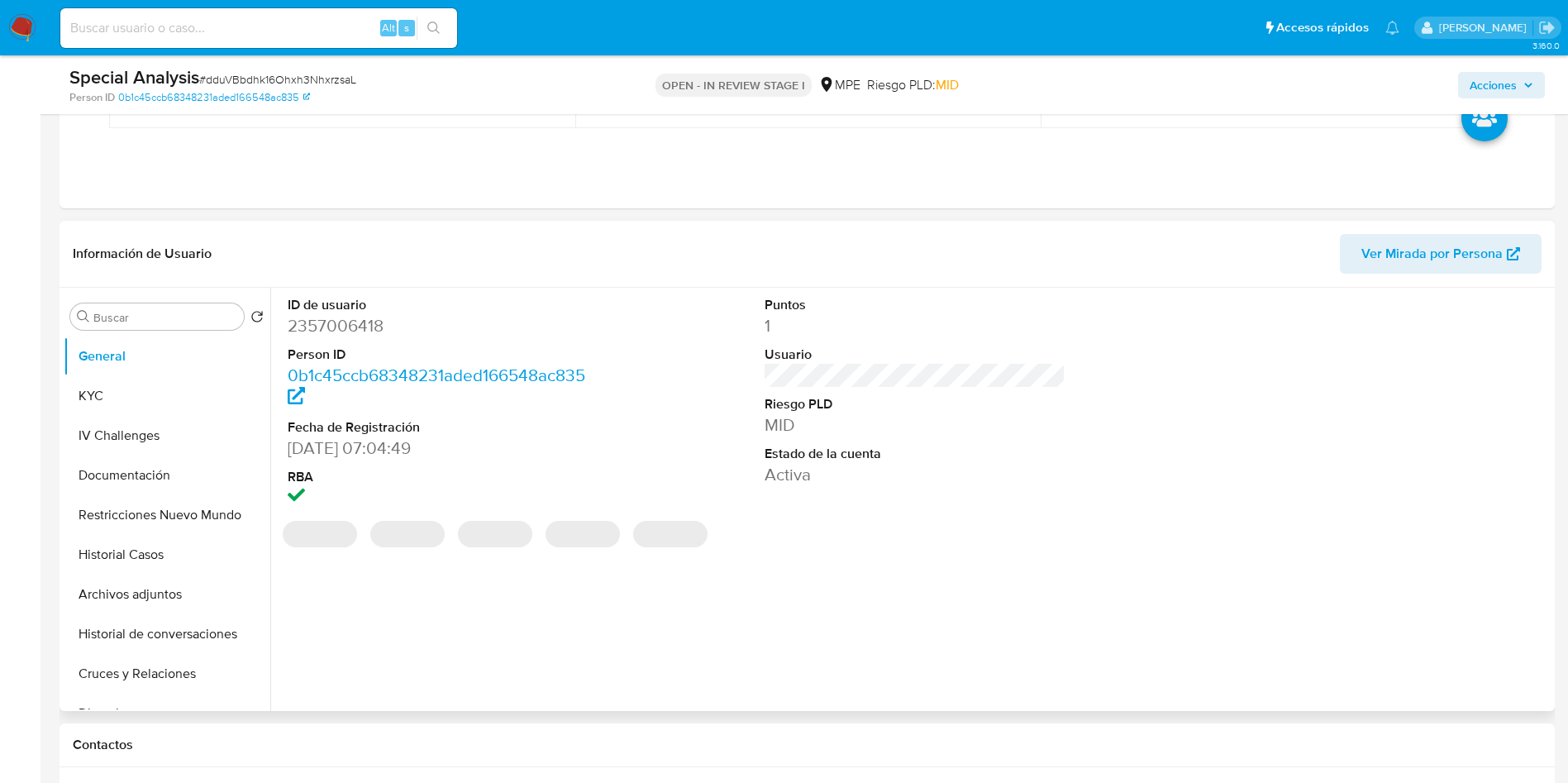
click at [356, 328] on dd "2357006418" at bounding box center [438, 326] width 302 height 23
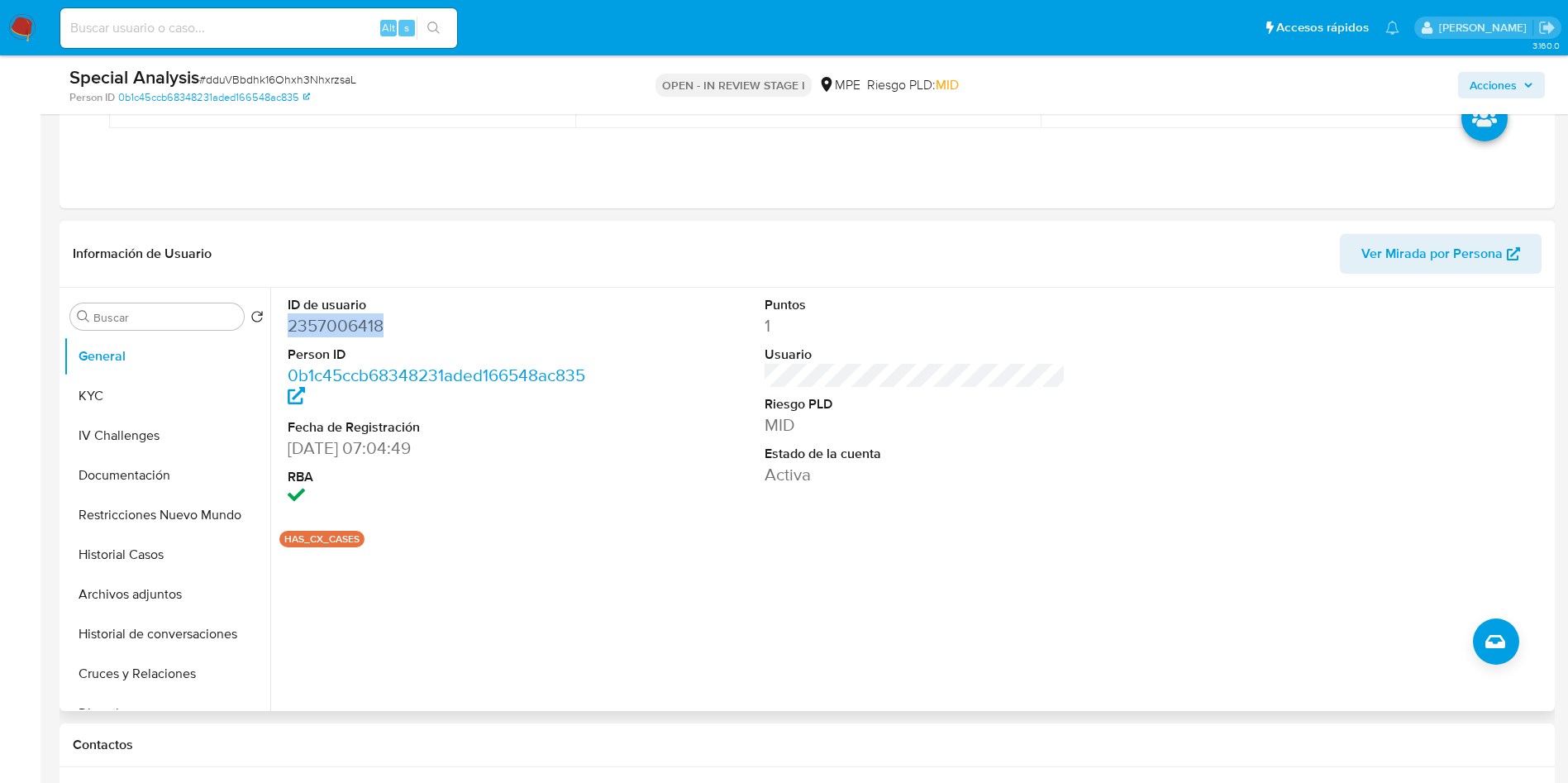
copy dd "2357006418"
drag, startPoint x: 111, startPoint y: 399, endPoint x: 228, endPoint y: 428, distance: 120.5
click at [111, 399] on button "KYC" at bounding box center [166, 395] width 207 height 39
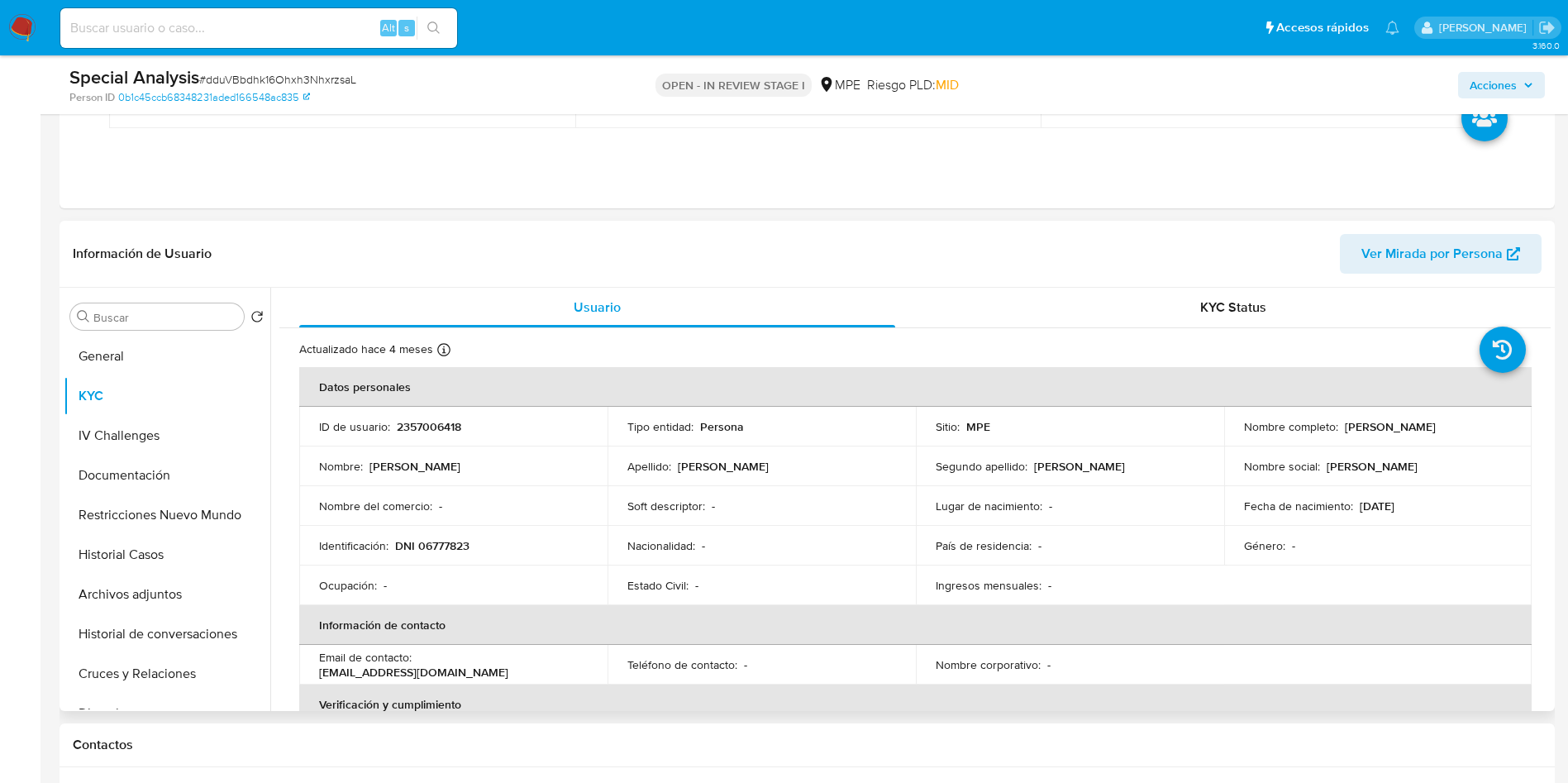
drag, startPoint x: 1342, startPoint y: 427, endPoint x: 1498, endPoint y: 428, distance: 156.0
click at [1498, 428] on div "Nombre completo : Marilyn Mabis Moreno Perez" at bounding box center [1378, 426] width 268 height 14
copy p "Marilyn Mabis Moreno Perez"
click at [210, 618] on button "Historial de conversaciones" at bounding box center [160, 634] width 193 height 39
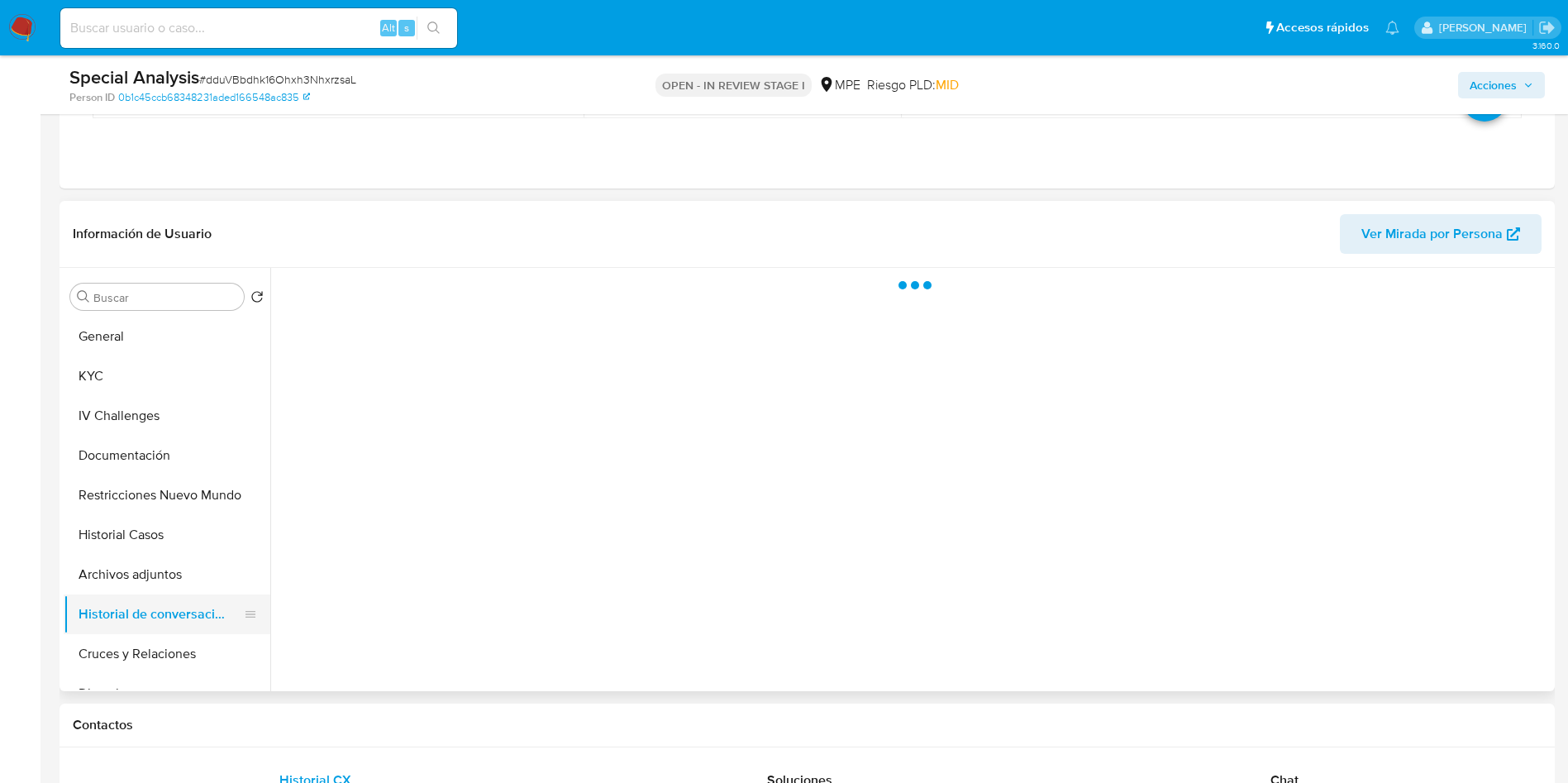
click at [194, 599] on button "Historial de conversaciones" at bounding box center [160, 614] width 193 height 39
click at [188, 572] on button "Archivos adjuntos" at bounding box center [160, 574] width 193 height 39
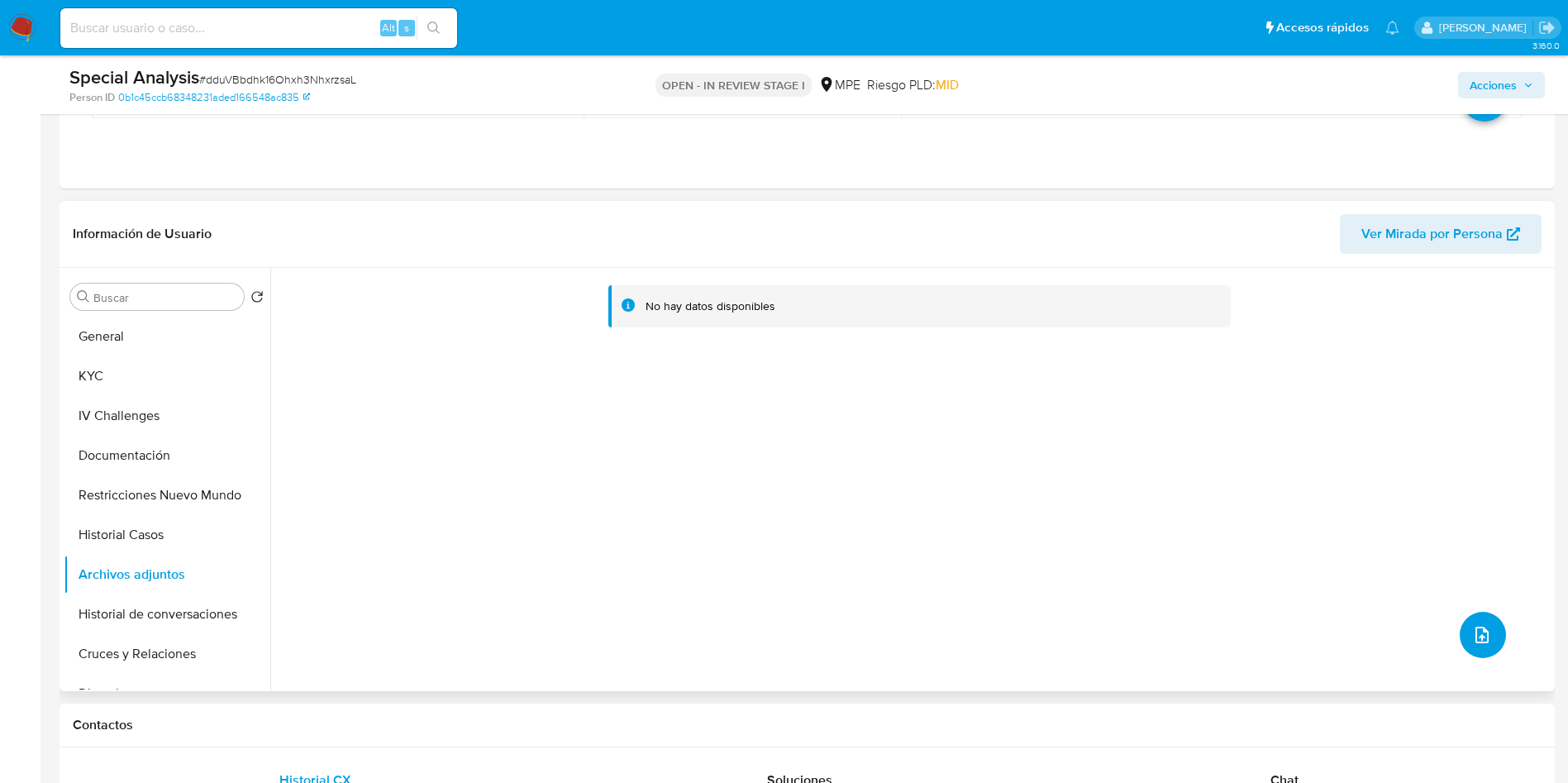
click at [1466, 645] on button "upload-file" at bounding box center [1483, 635] width 46 height 46
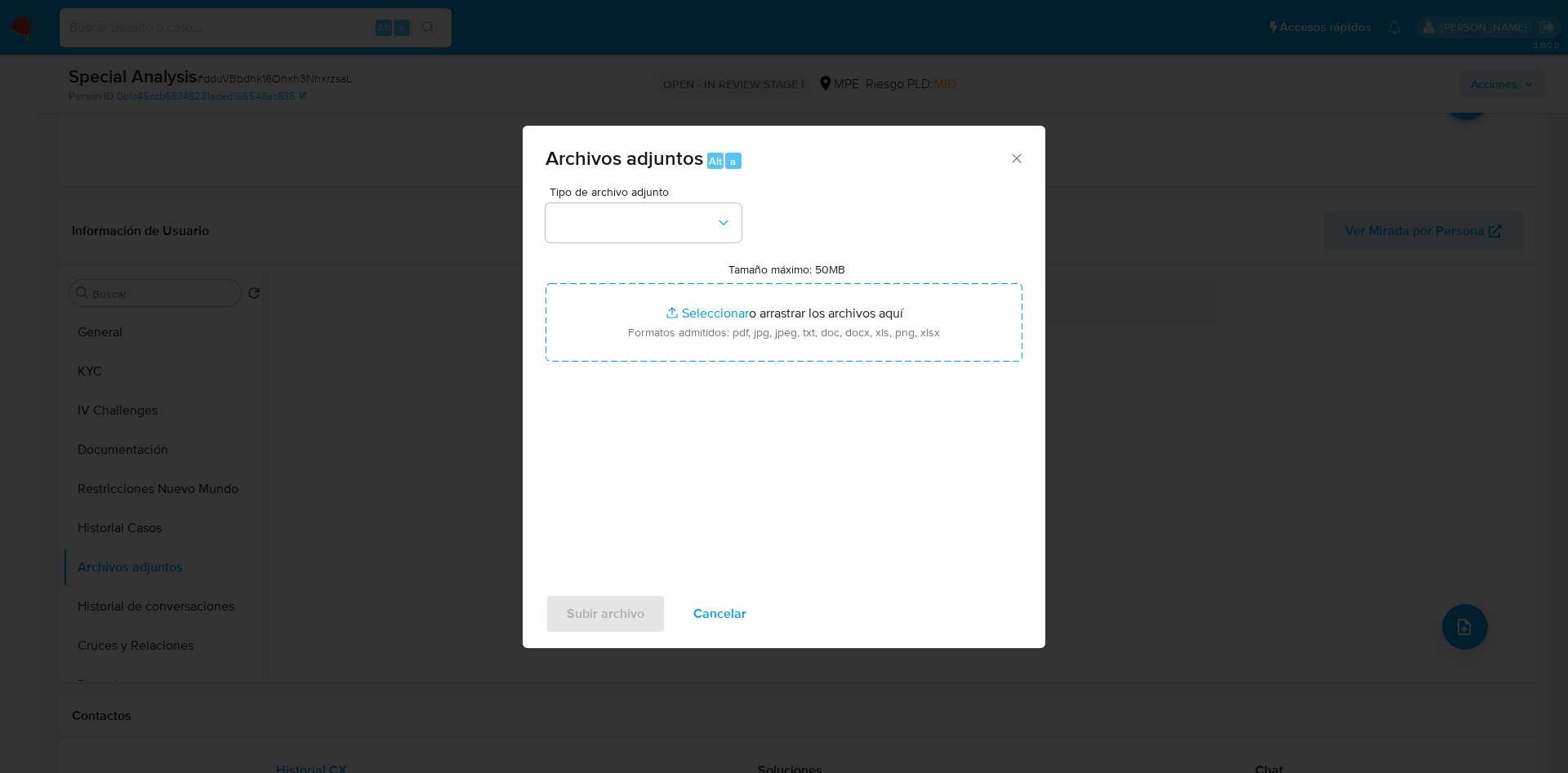
click at [943, 386] on div "Tipo de archivo adjunto Tamaño máximo: 50MB Seleccionar archivos Seleccionar o …" at bounding box center [784, 379] width 477 height 386
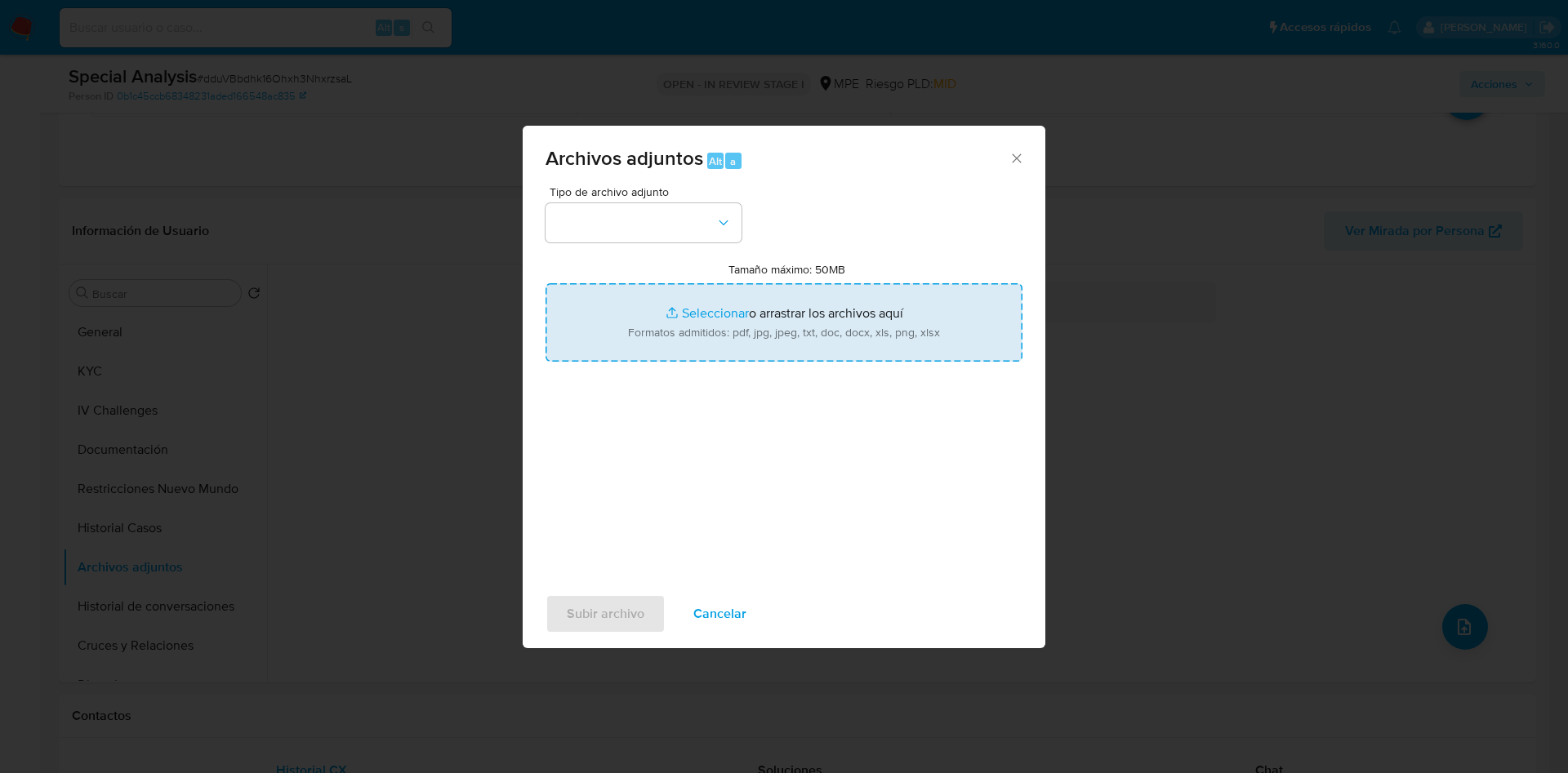
click at [911, 329] on input "Tamaño máximo: 50MB Seleccionar archivos" at bounding box center [784, 322] width 477 height 79
type input "C:\fakepath\Case Log 2357006418 - 22_09_2025.pdf"
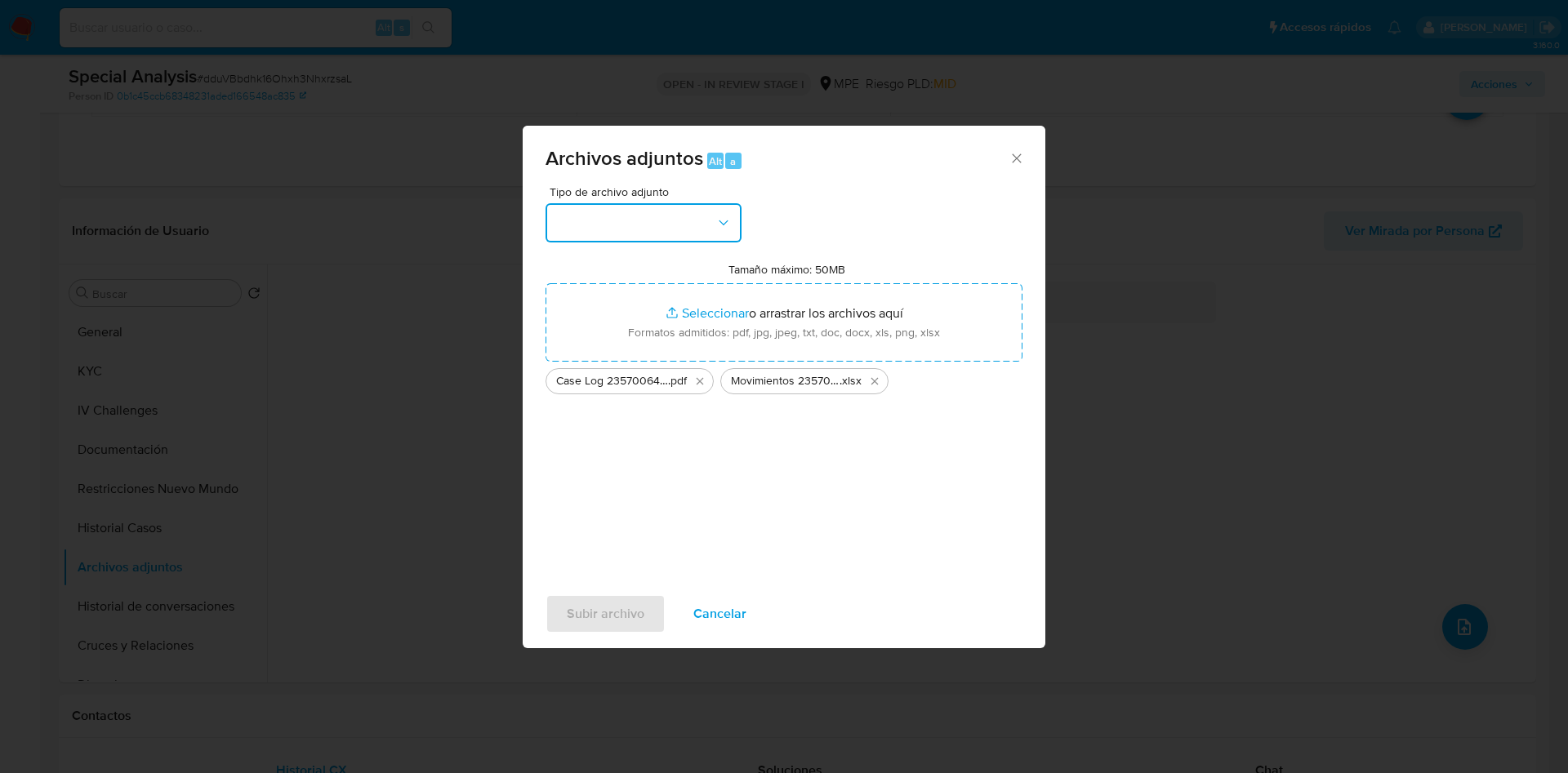
click at [685, 235] on button "button" at bounding box center [643, 222] width 196 height 39
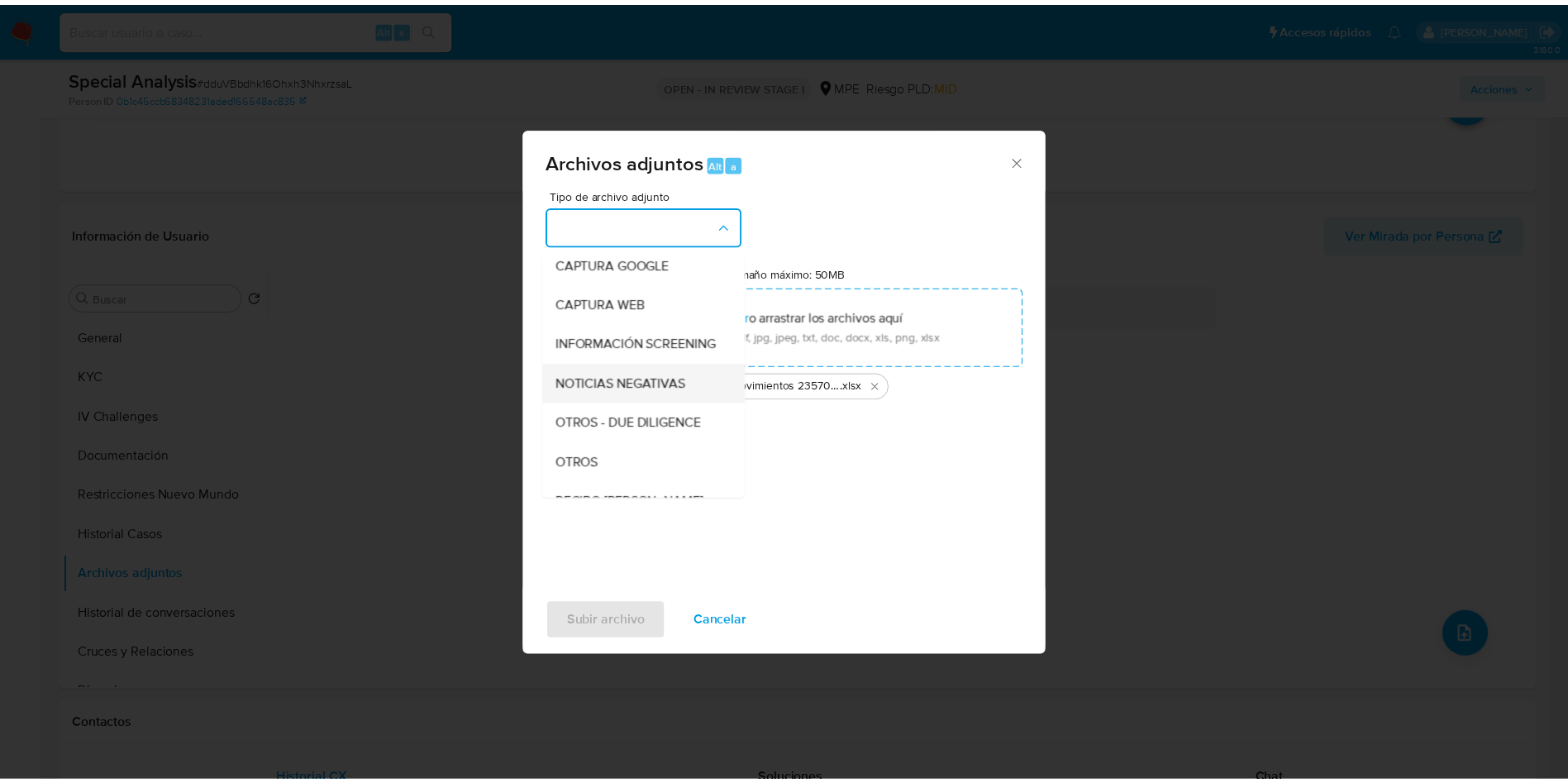
scroll to position [124, 0]
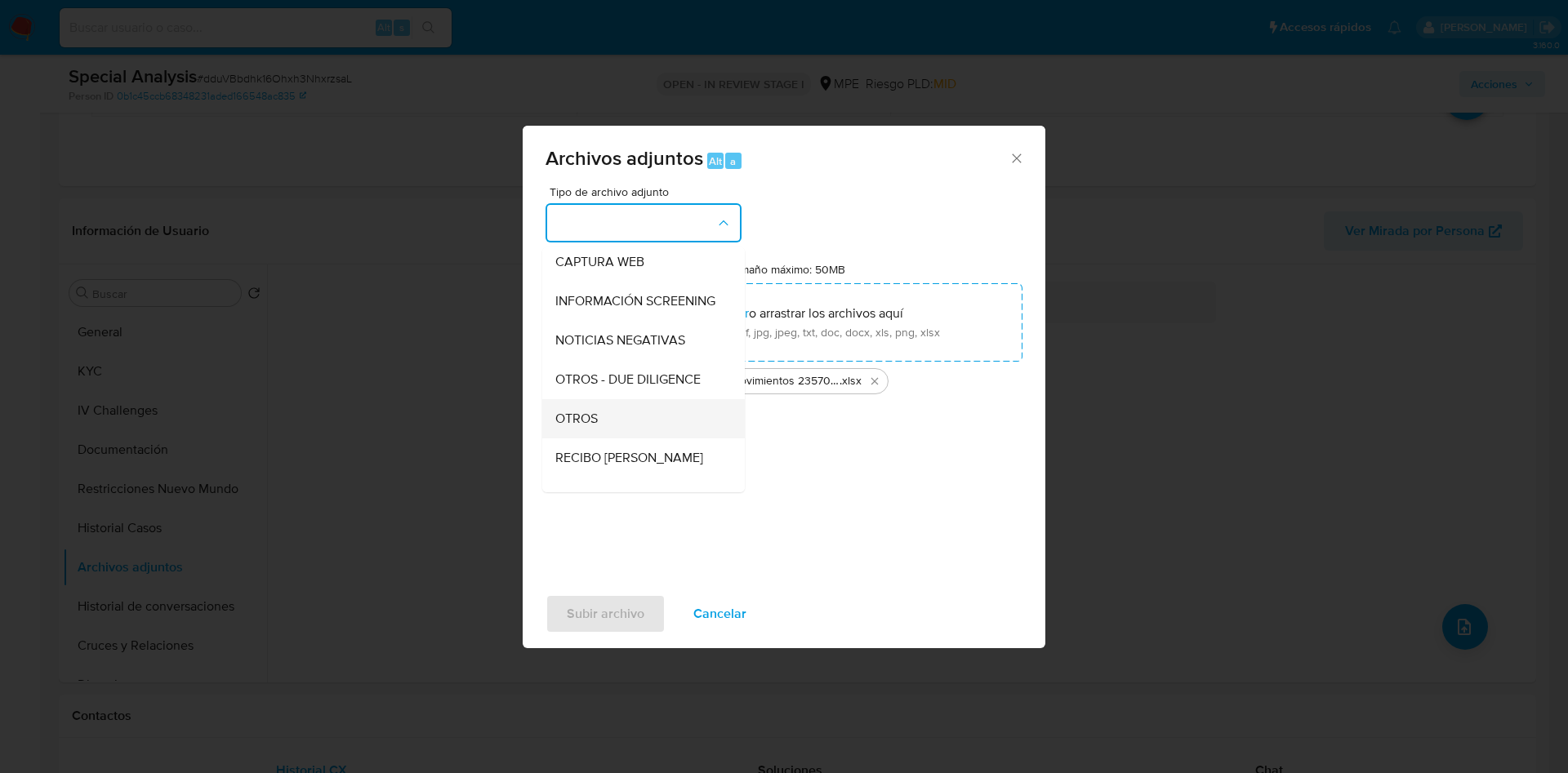
click at [619, 434] on div "OTROS" at bounding box center [638, 419] width 166 height 39
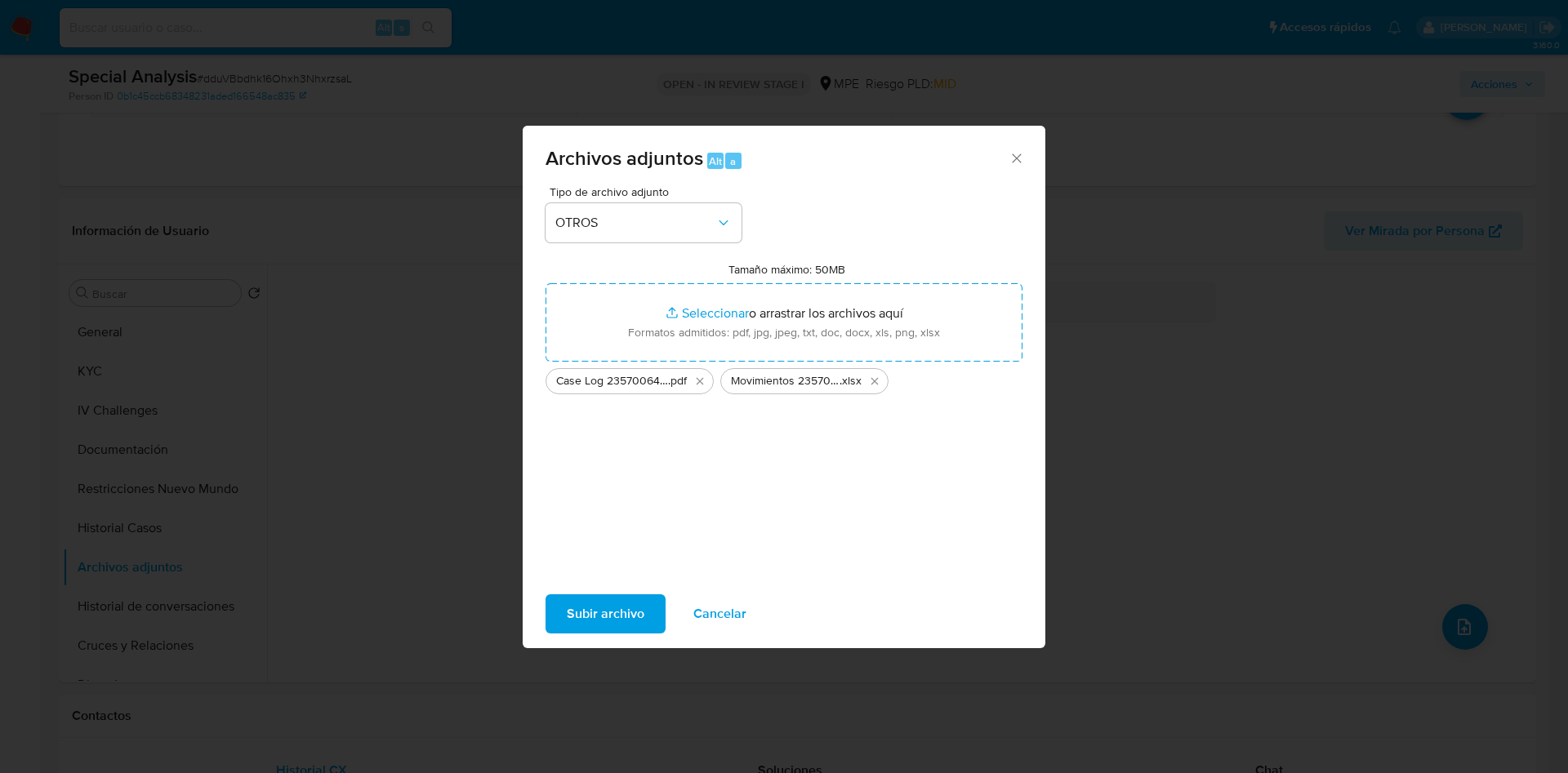
click at [607, 623] on span "Subir archivo" at bounding box center [606, 614] width 78 height 36
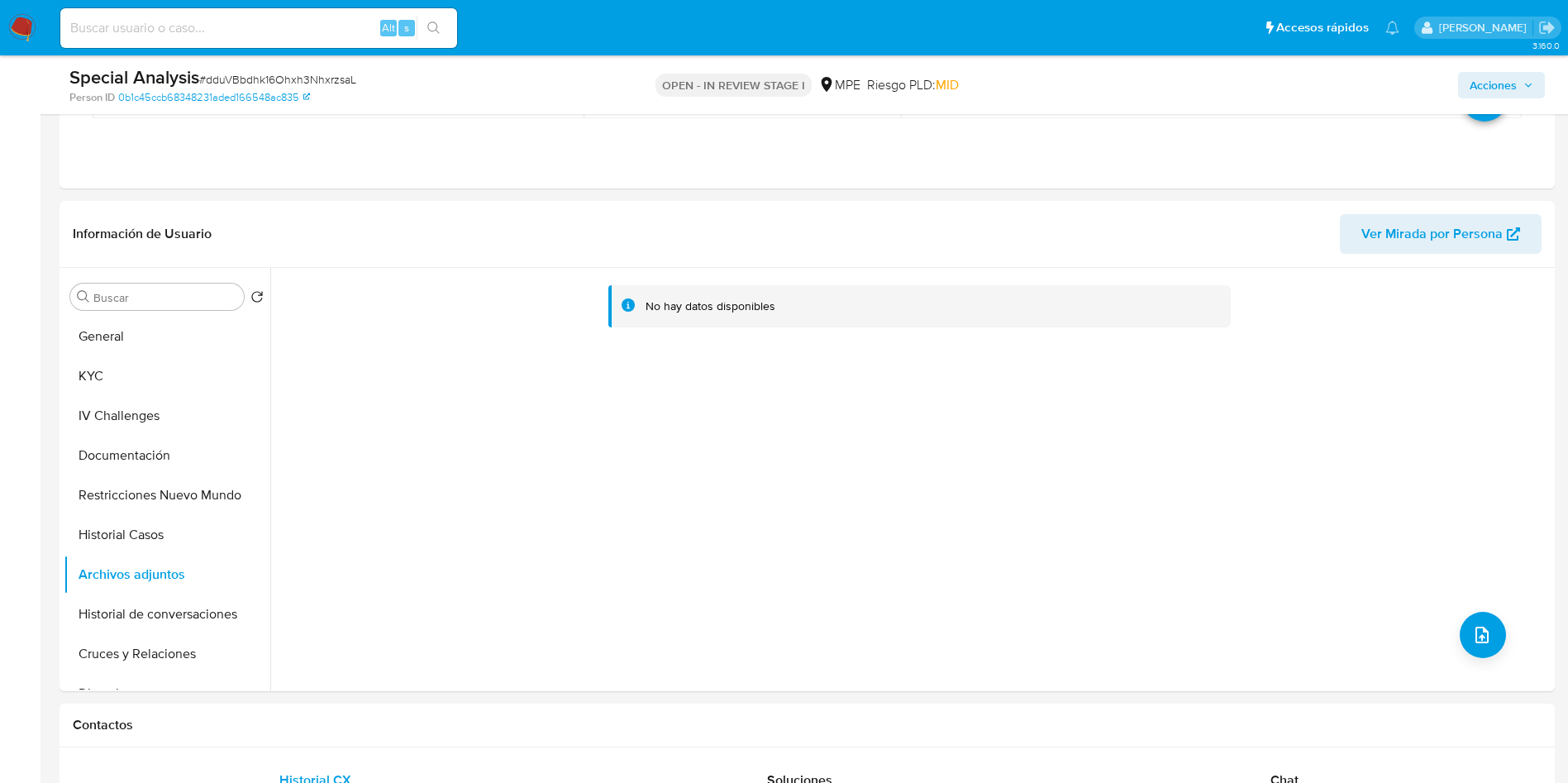
click at [1482, 83] on span "Acciones" at bounding box center [1493, 86] width 47 height 27
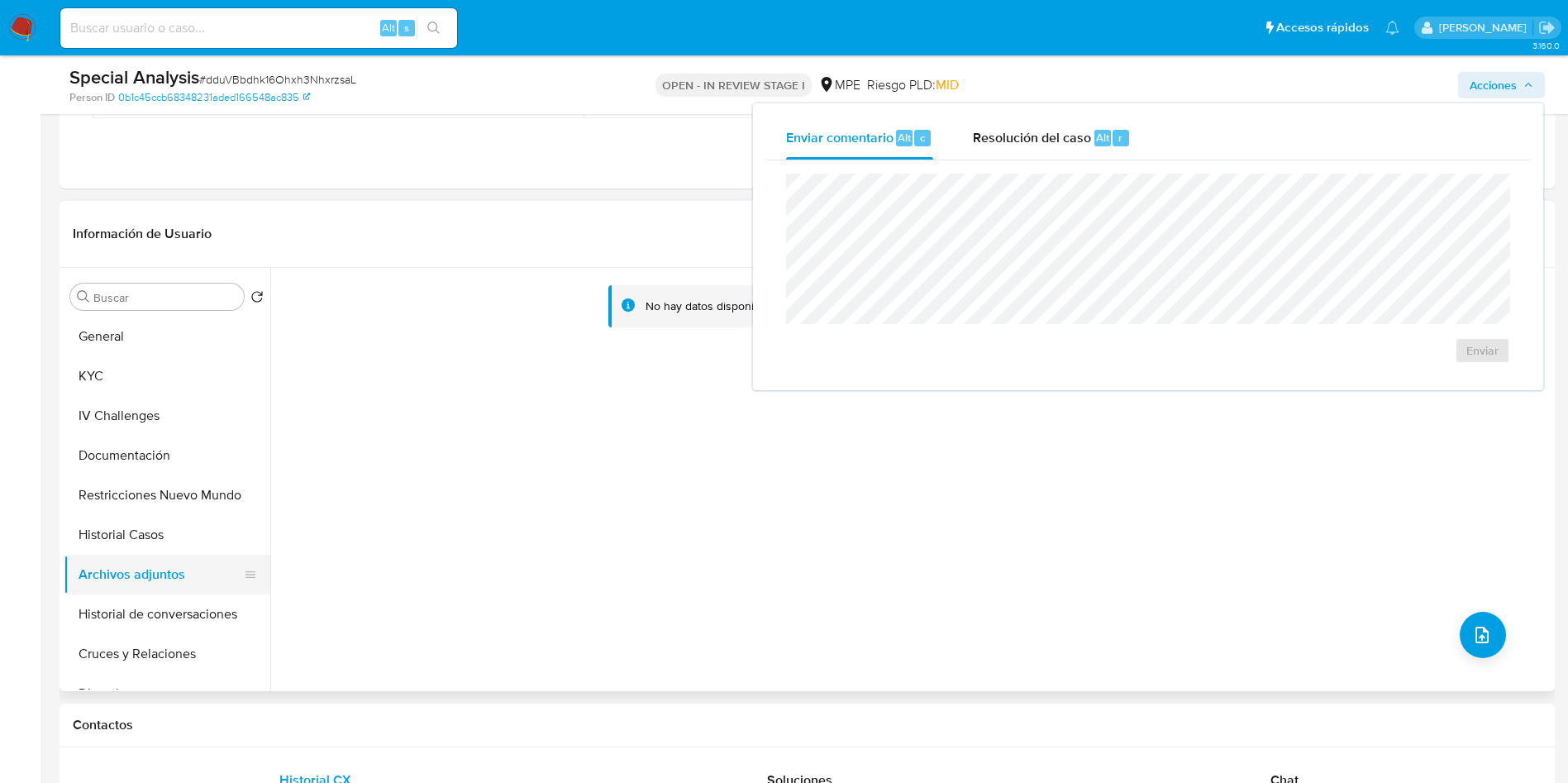
click at [81, 592] on button "Archivos adjuntos" at bounding box center [160, 574] width 193 height 39
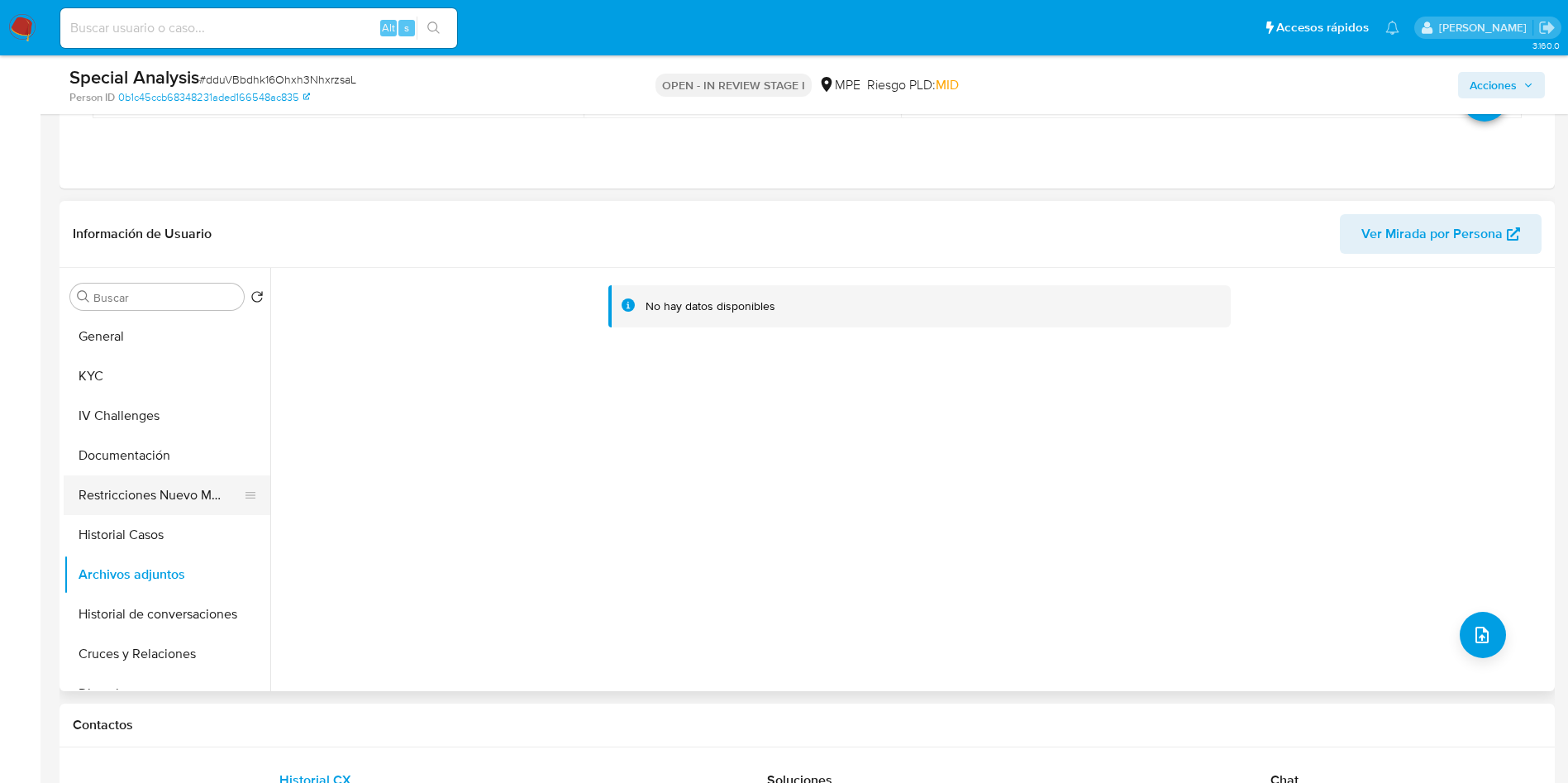
click at [115, 511] on button "Restricciones Nuevo Mundo" at bounding box center [160, 494] width 193 height 39
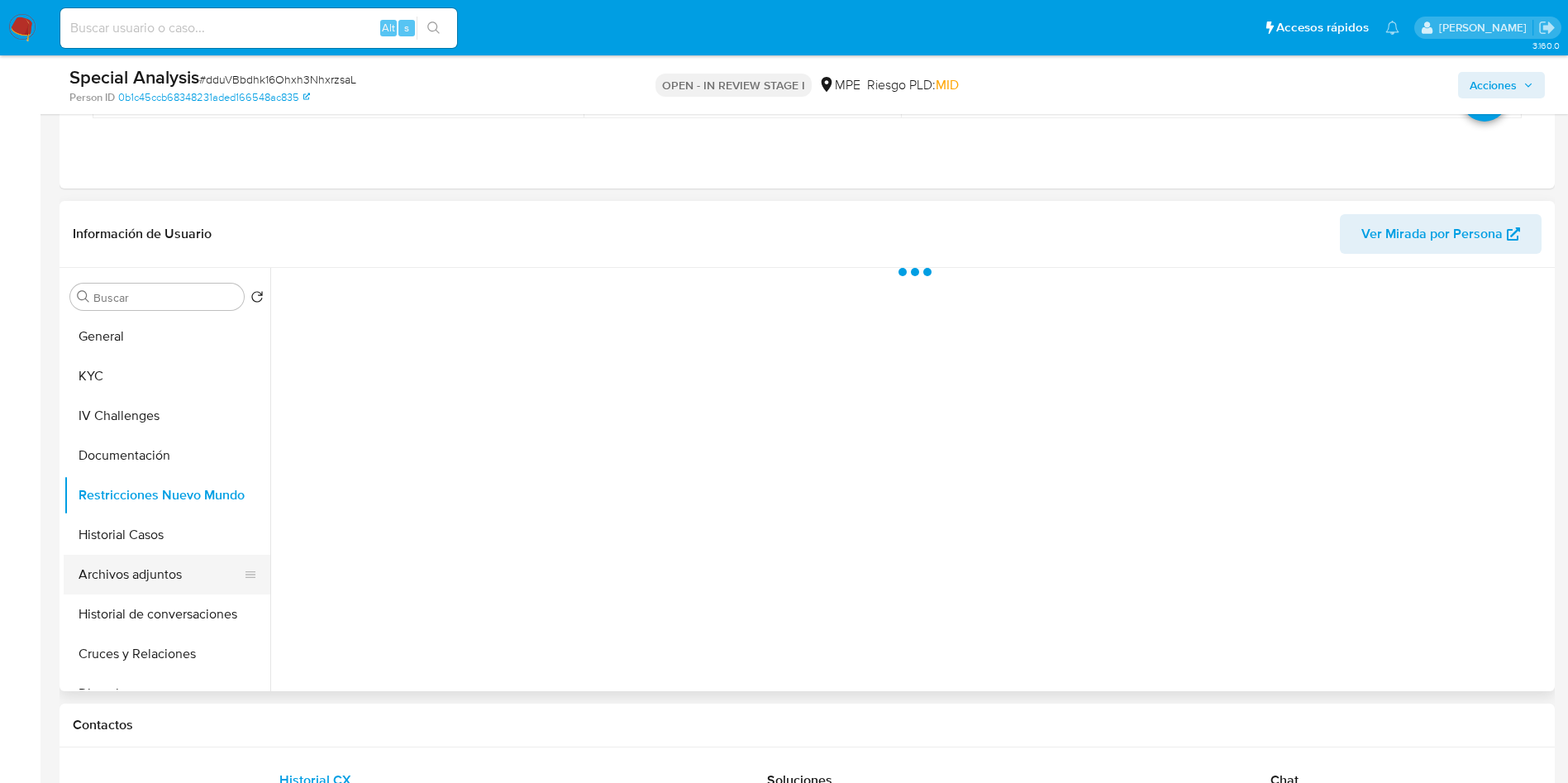
click at [122, 559] on button "Archivos adjuntos" at bounding box center [160, 574] width 193 height 39
click at [1528, 74] on span "Acciones" at bounding box center [1502, 86] width 63 height 23
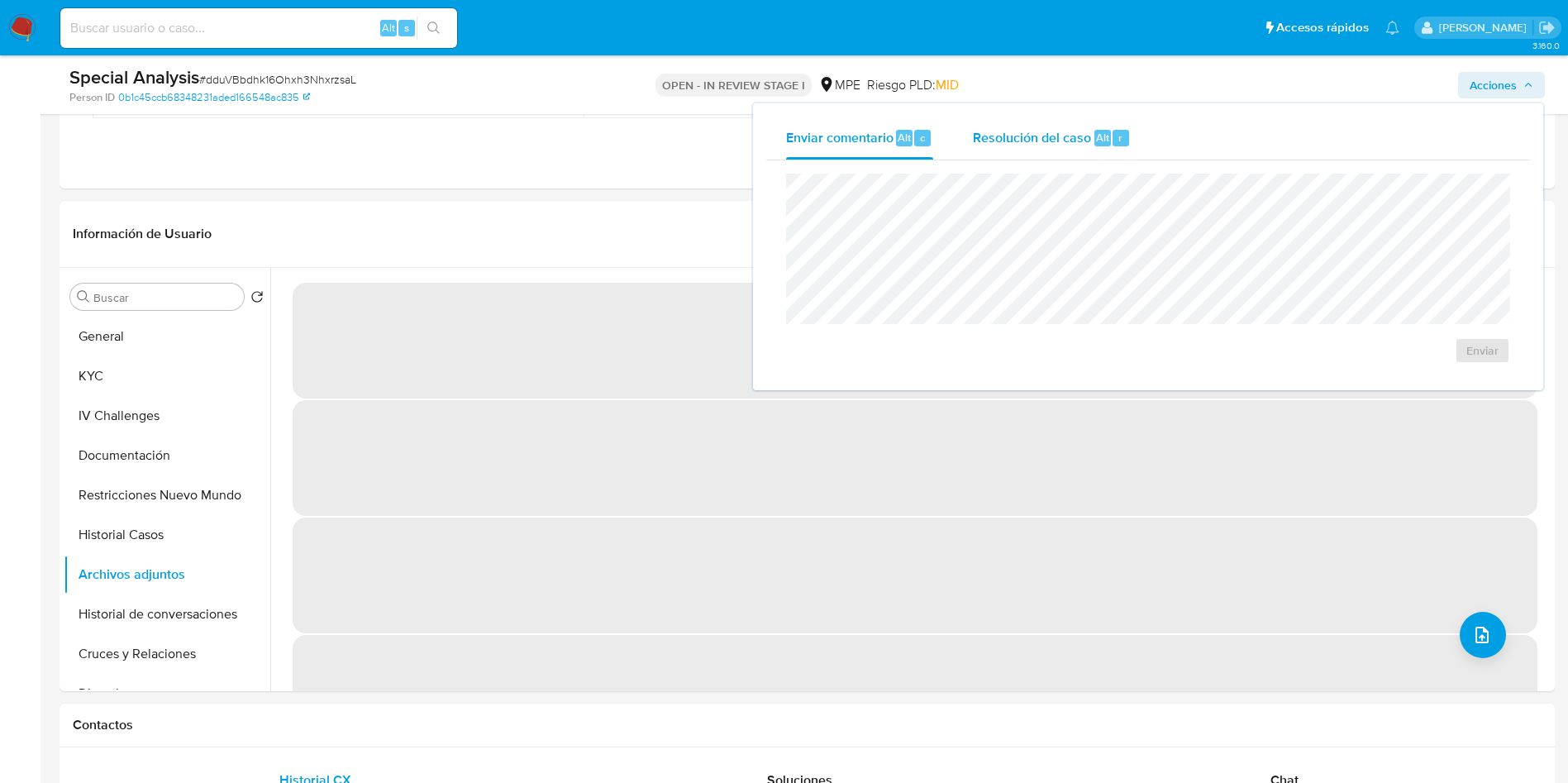
click at [1101, 133] on span "Alt" at bounding box center [1103, 138] width 13 height 15
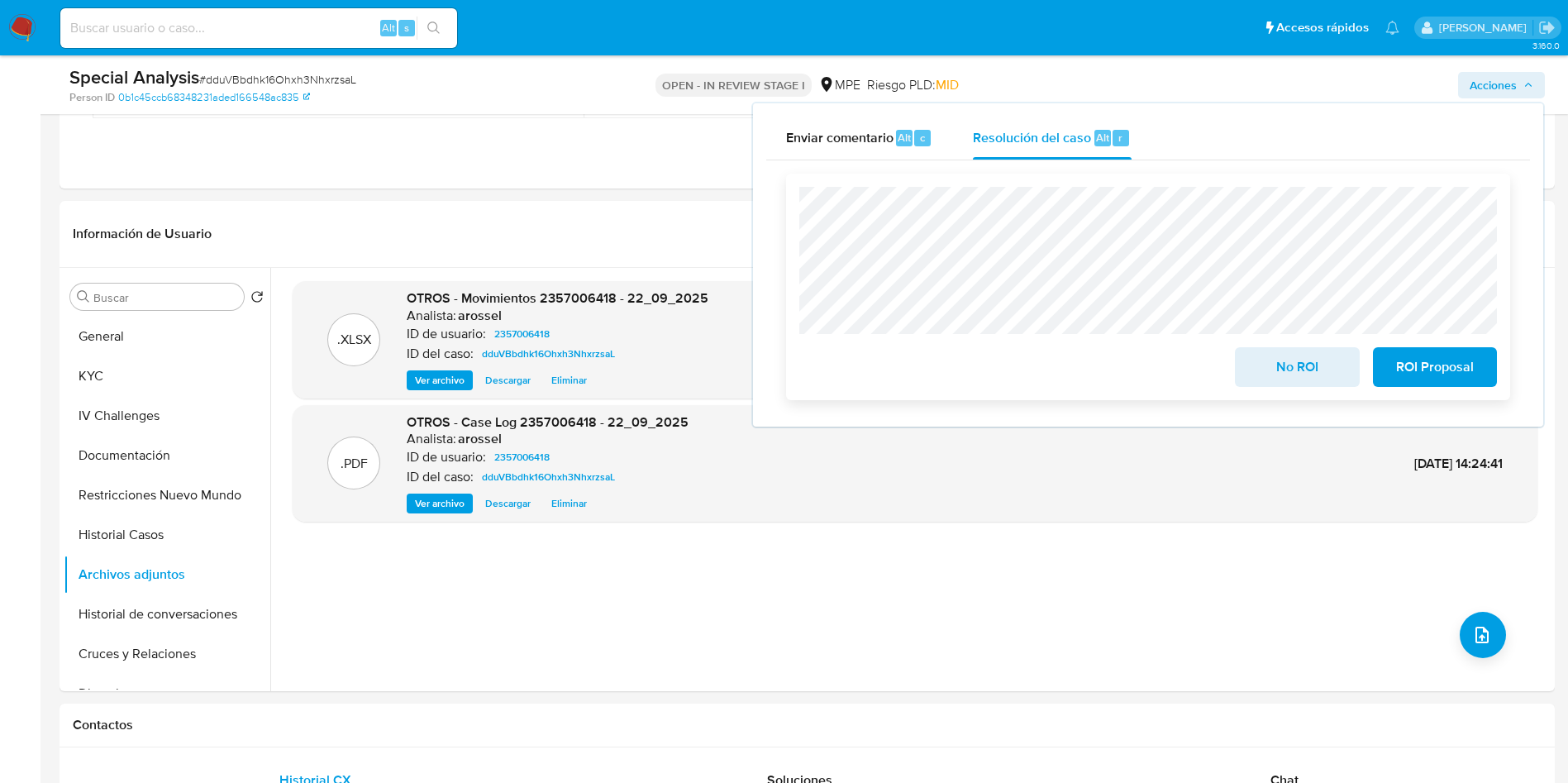
click at [1293, 381] on span "No ROI" at bounding box center [1297, 367] width 81 height 37
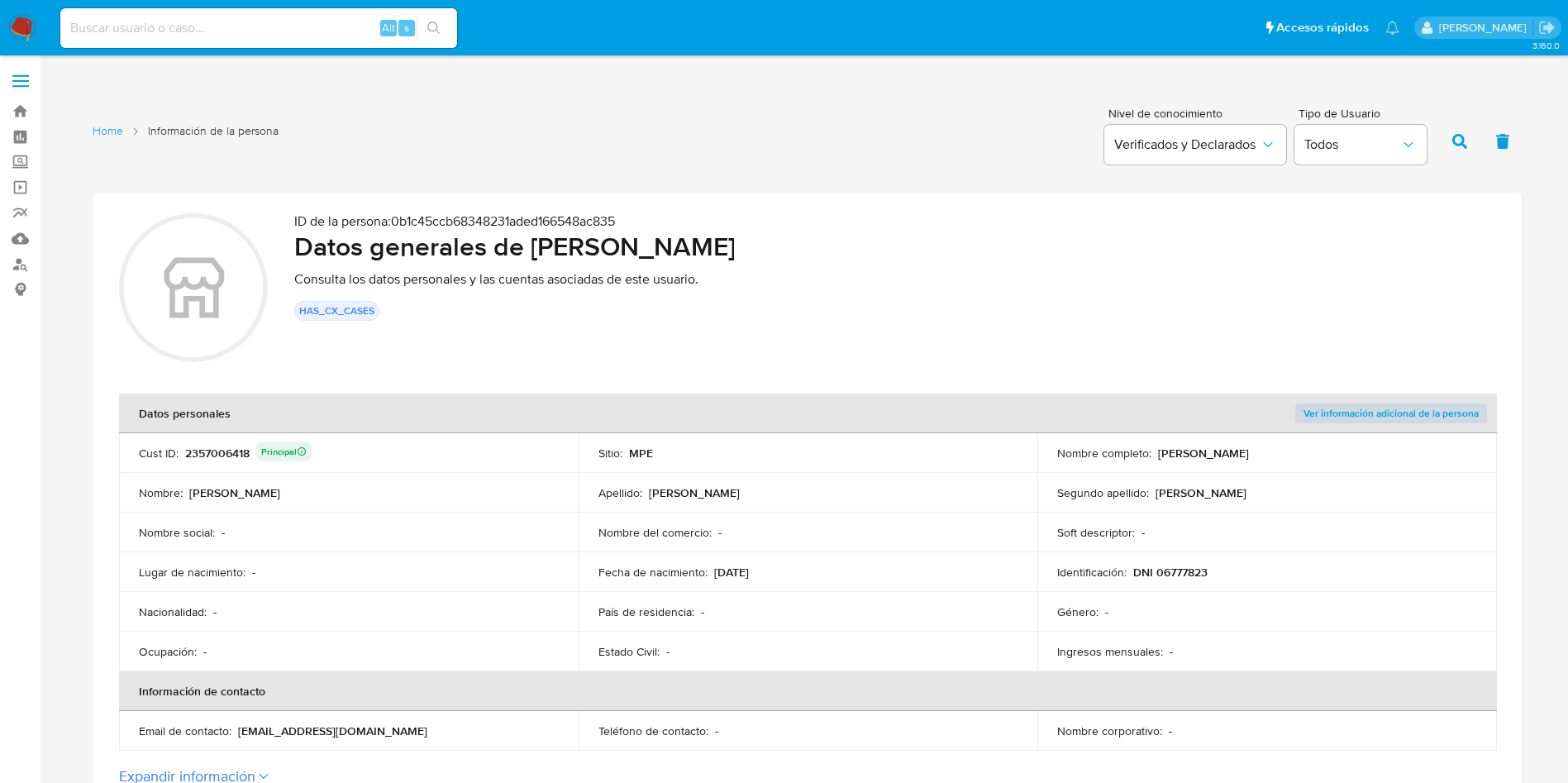
click at [227, 446] on div "2357006418 Principal" at bounding box center [249, 453] width 127 height 23
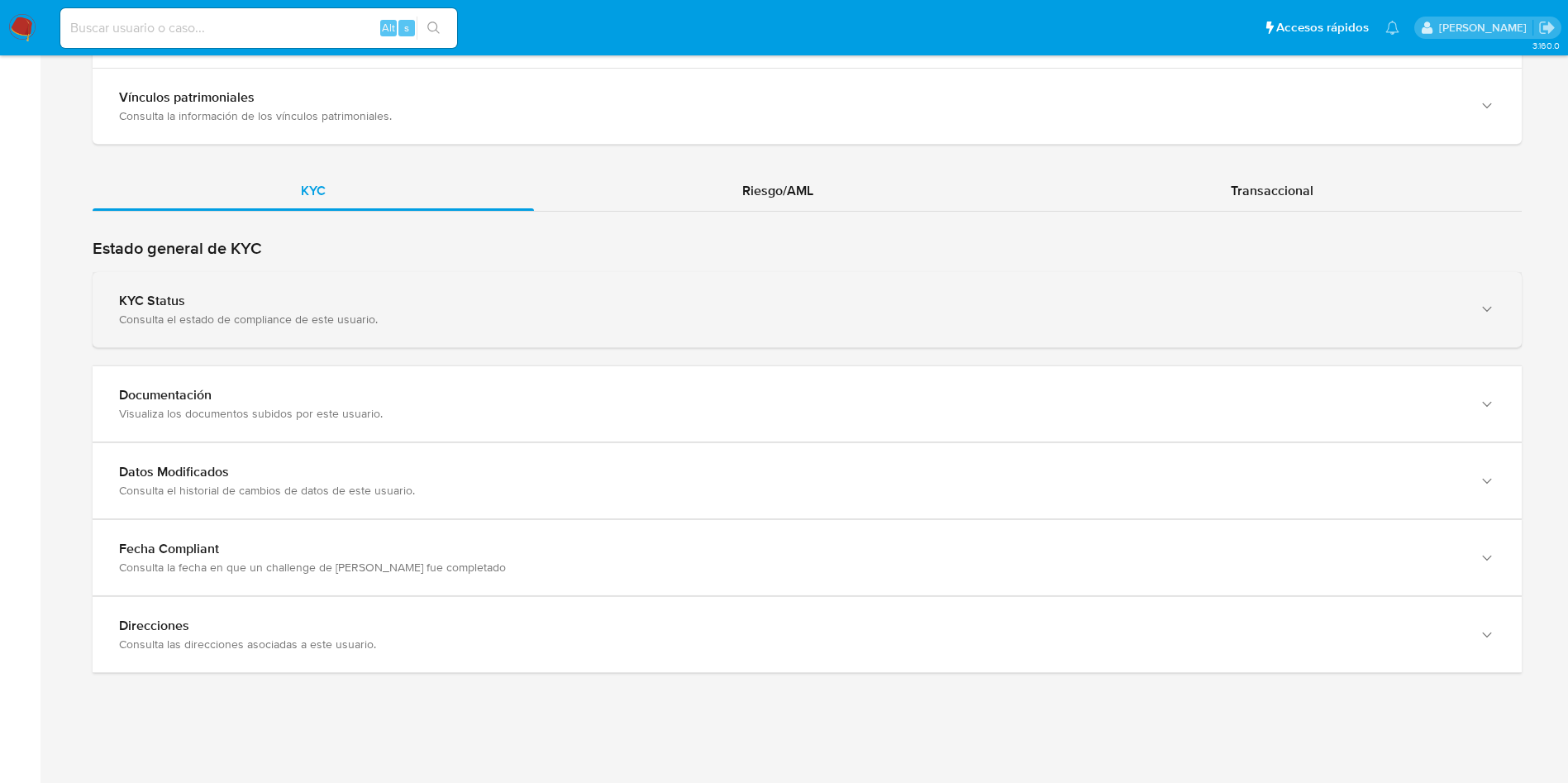
drag, startPoint x: 585, startPoint y: 344, endPoint x: 581, endPoint y: 334, distance: 10.8
click at [582, 344] on div "KYC Status Consulta el estado de compliance de este usuario." at bounding box center [807, 310] width 1430 height 75
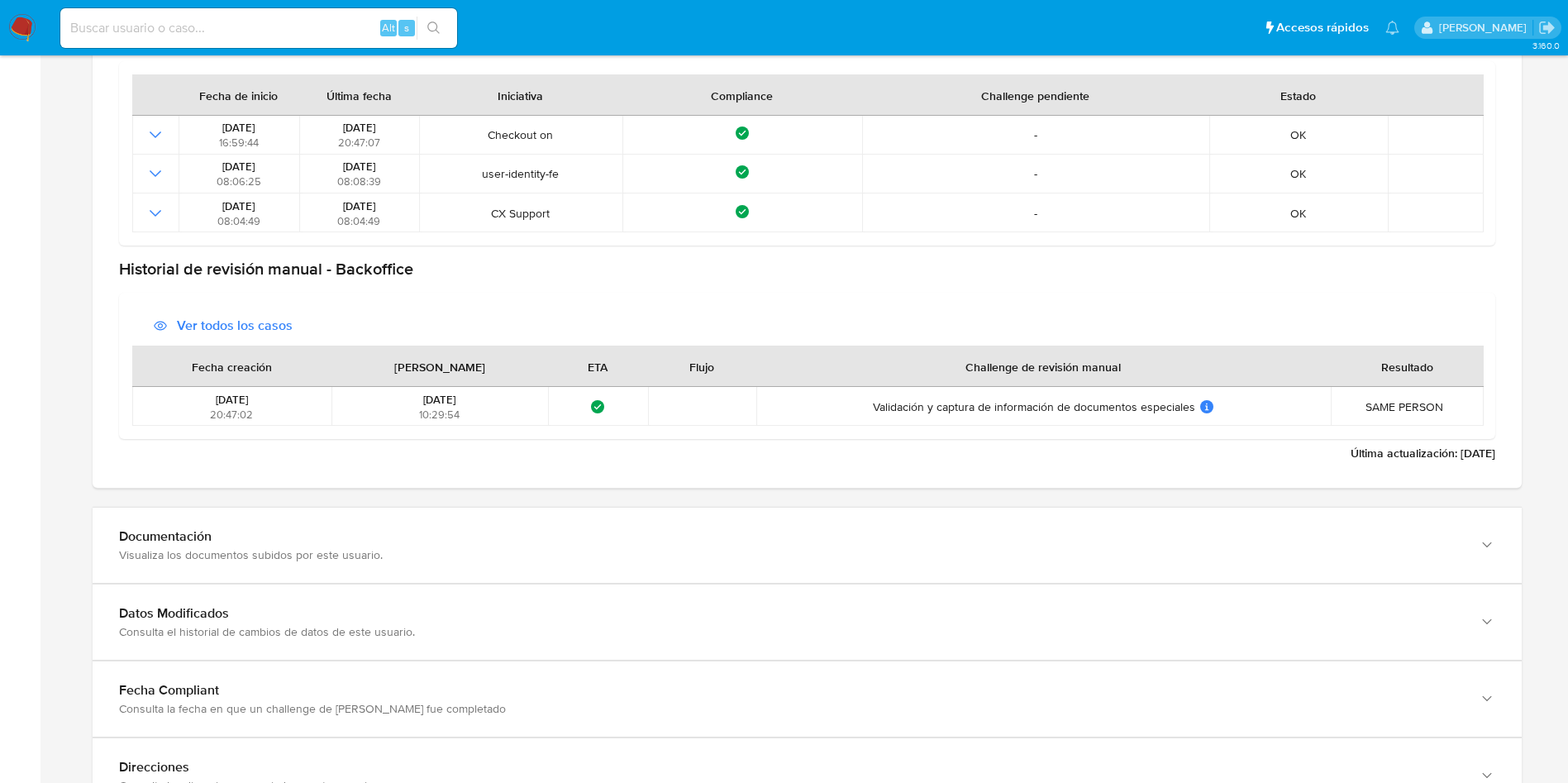
scroll to position [1794, 0]
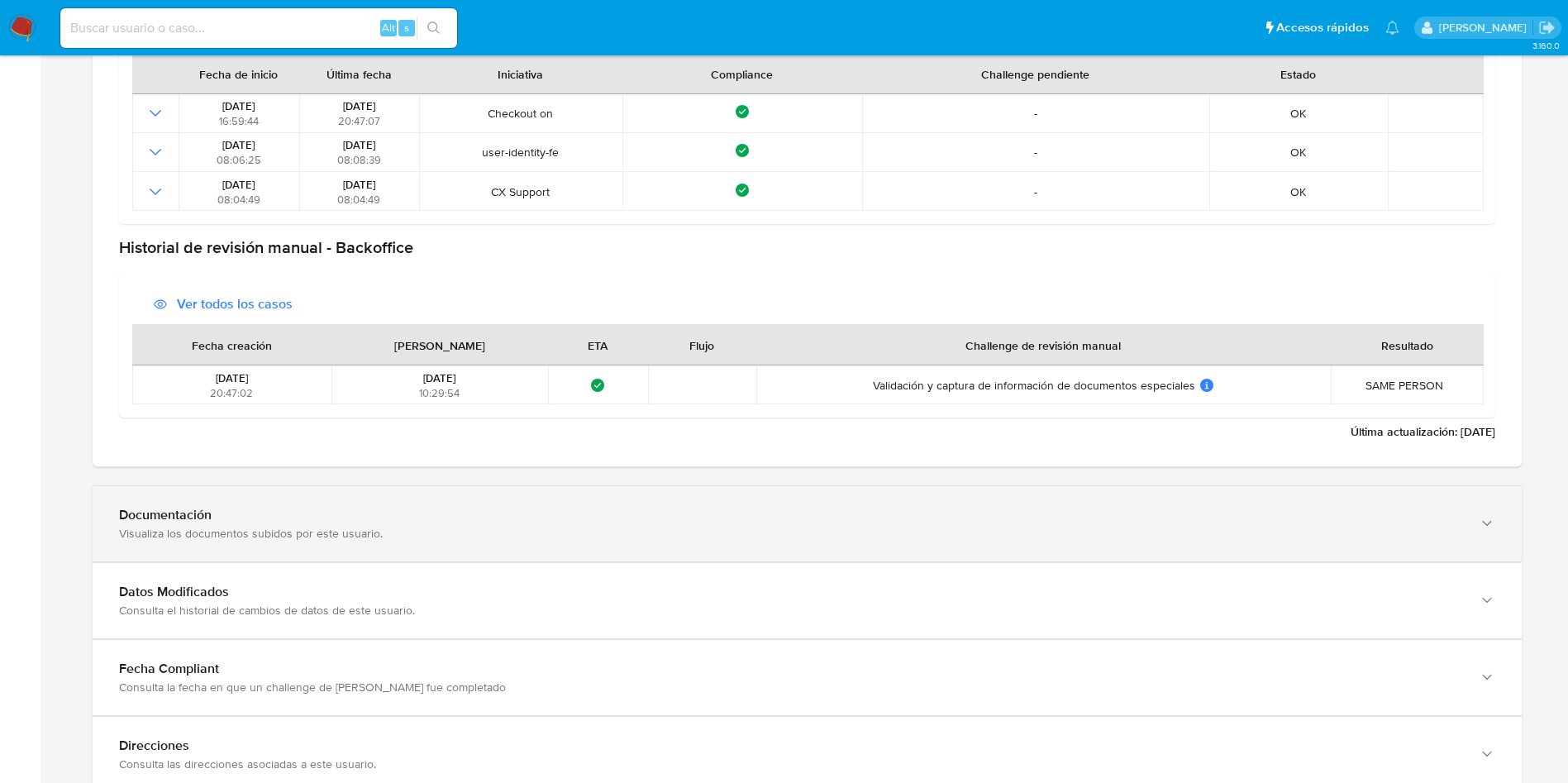
click at [493, 524] on div "Documentación Visualiza los documentos subidos por este usuario." at bounding box center [790, 523] width 1343 height 34
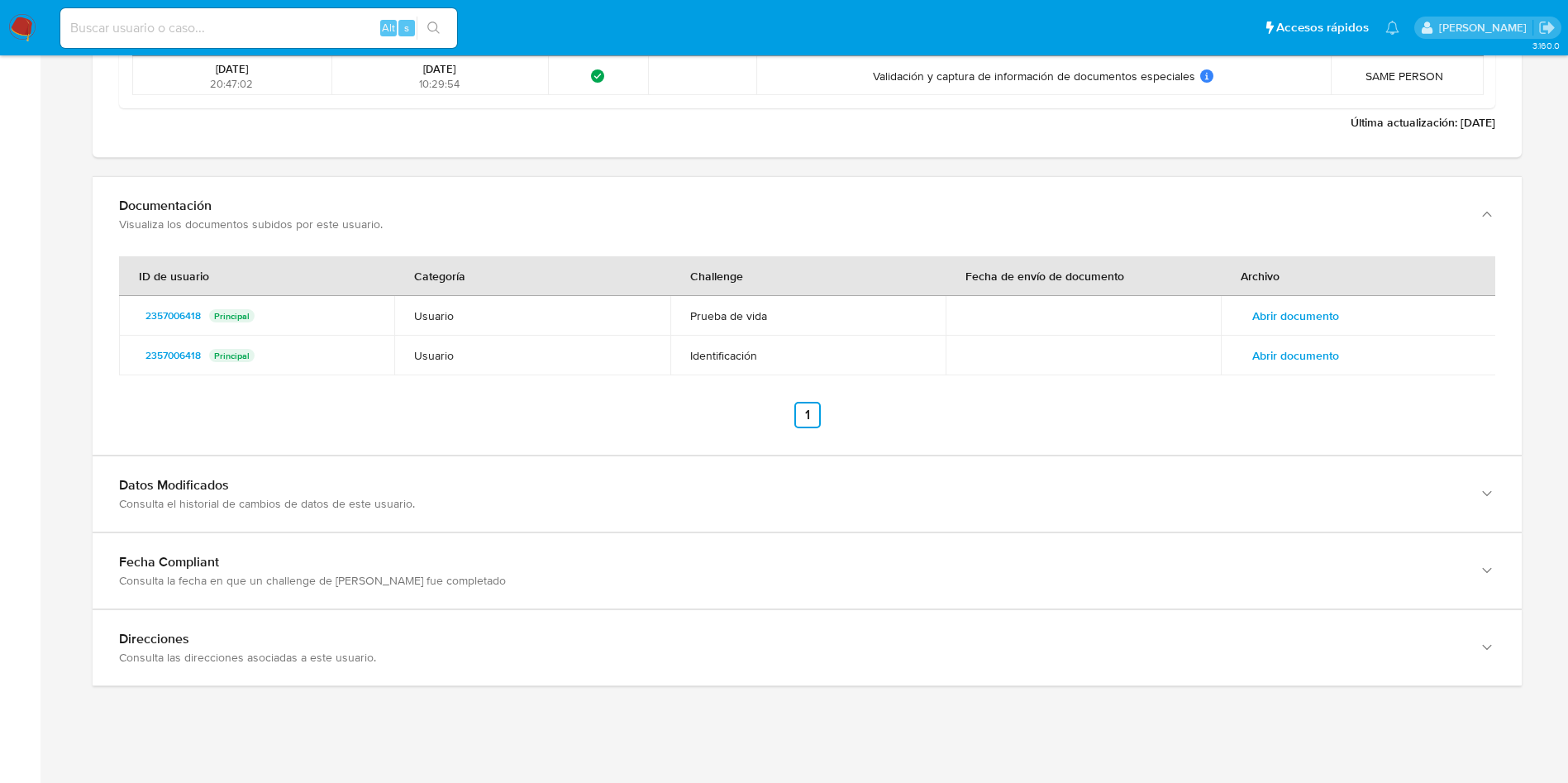
scroll to position [2111, 0]
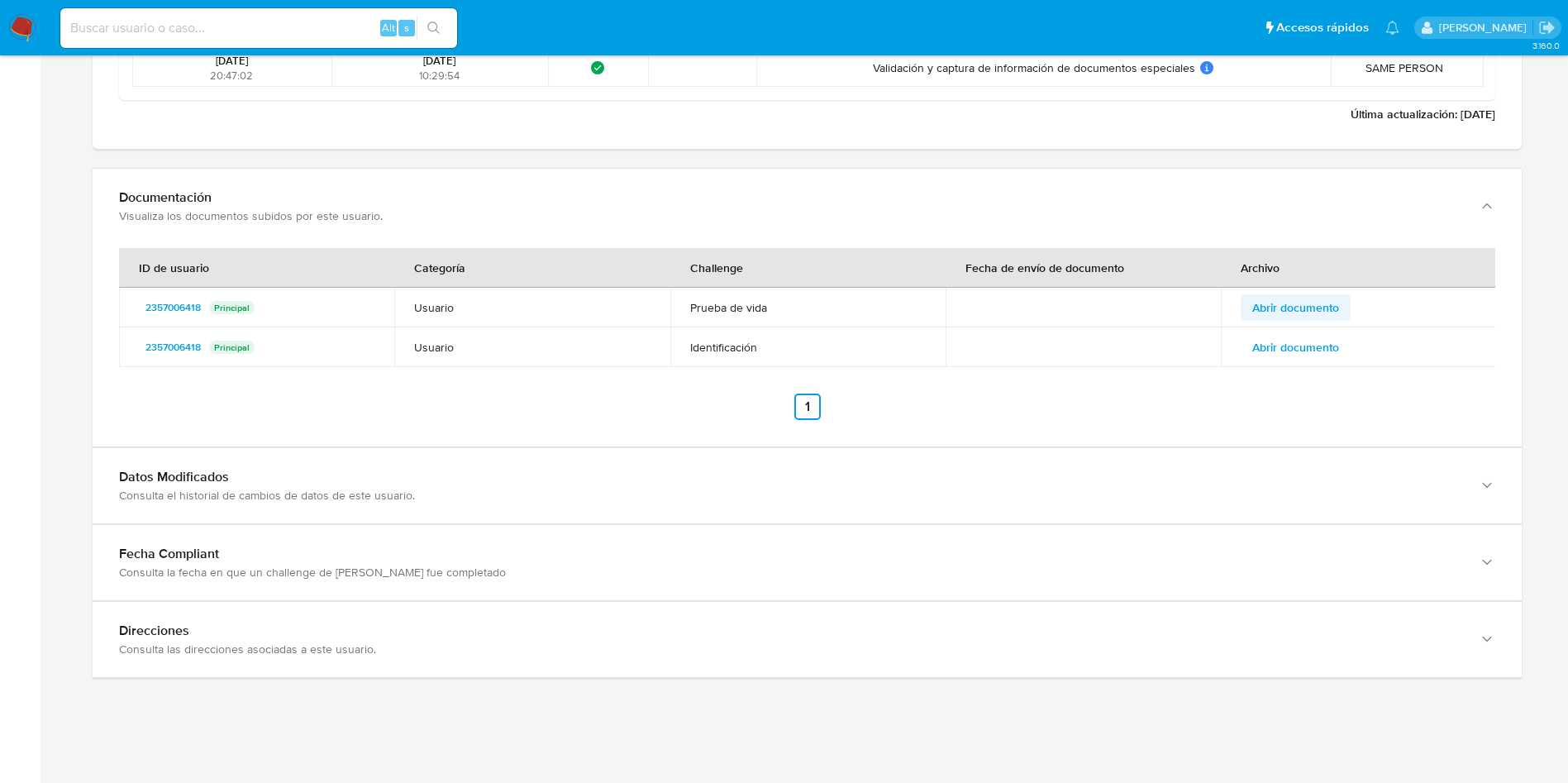
click at [1259, 310] on span "Abrir documento" at bounding box center [1296, 308] width 87 height 23
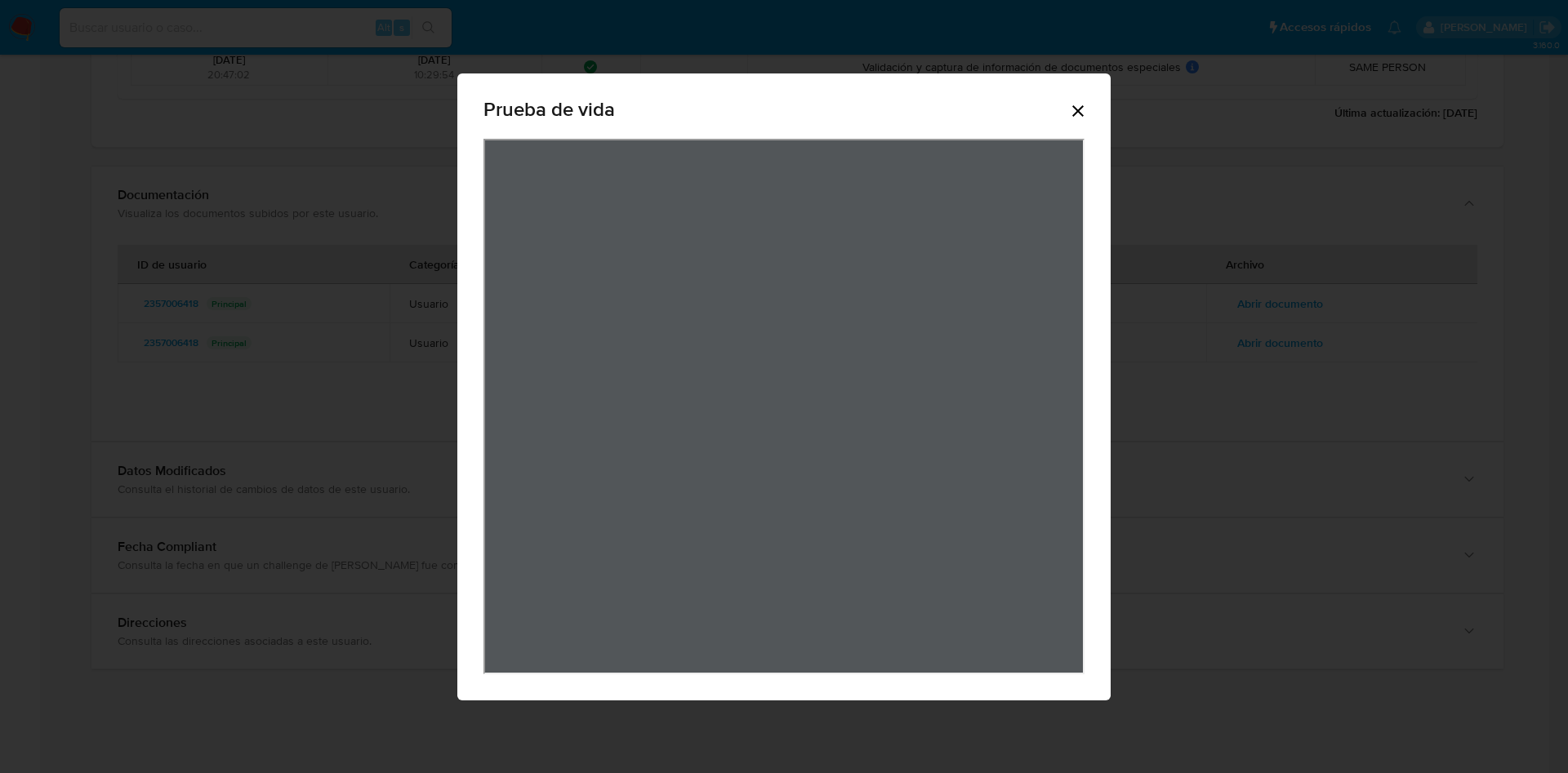
click at [1099, 111] on div "Prueba de vida" at bounding box center [784, 386] width 653 height 627
click at [1082, 102] on icon "Cerrar" at bounding box center [1078, 111] width 20 height 20
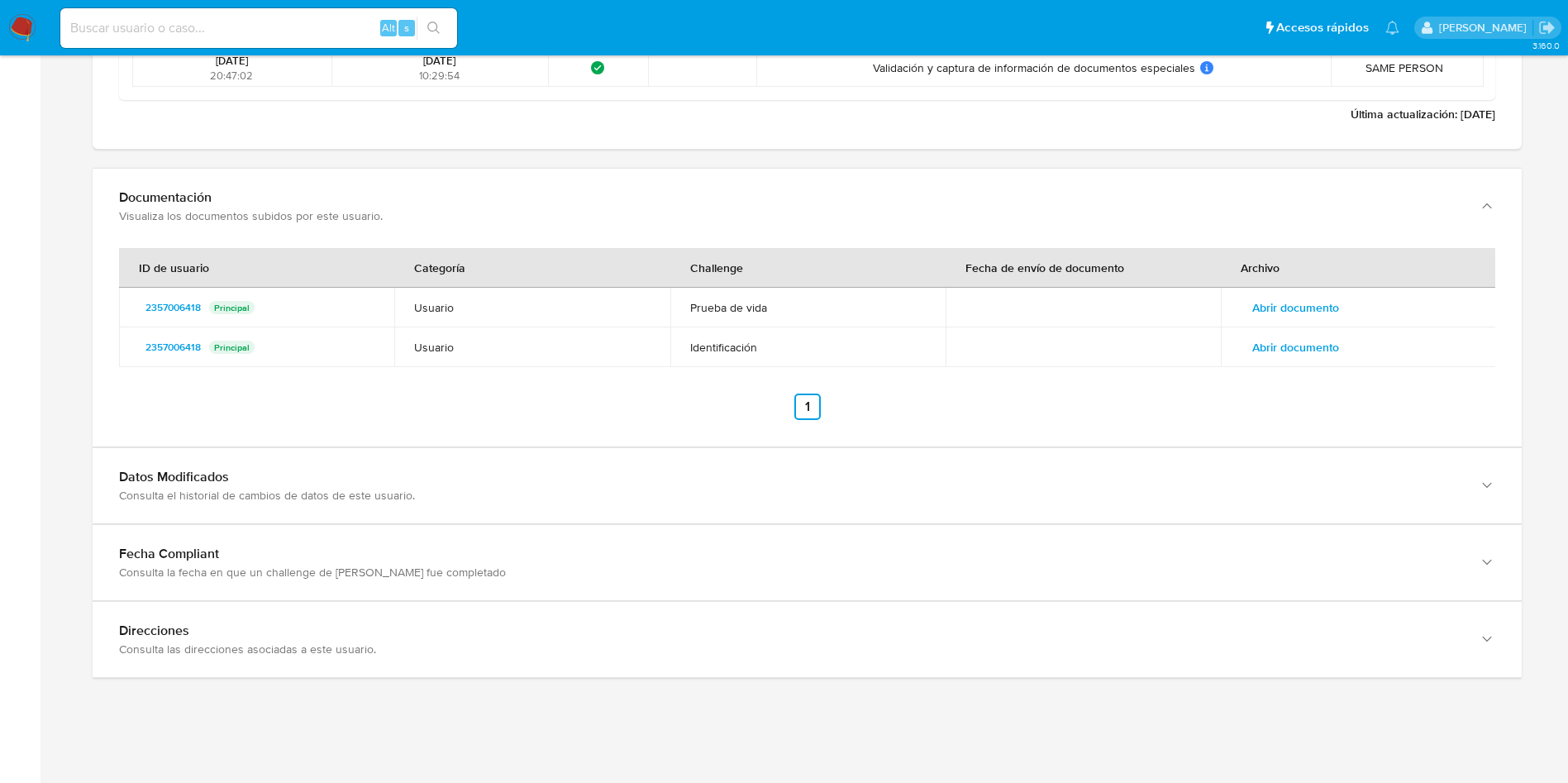
click at [1329, 344] on span "Abrir documento" at bounding box center [1296, 347] width 87 height 23
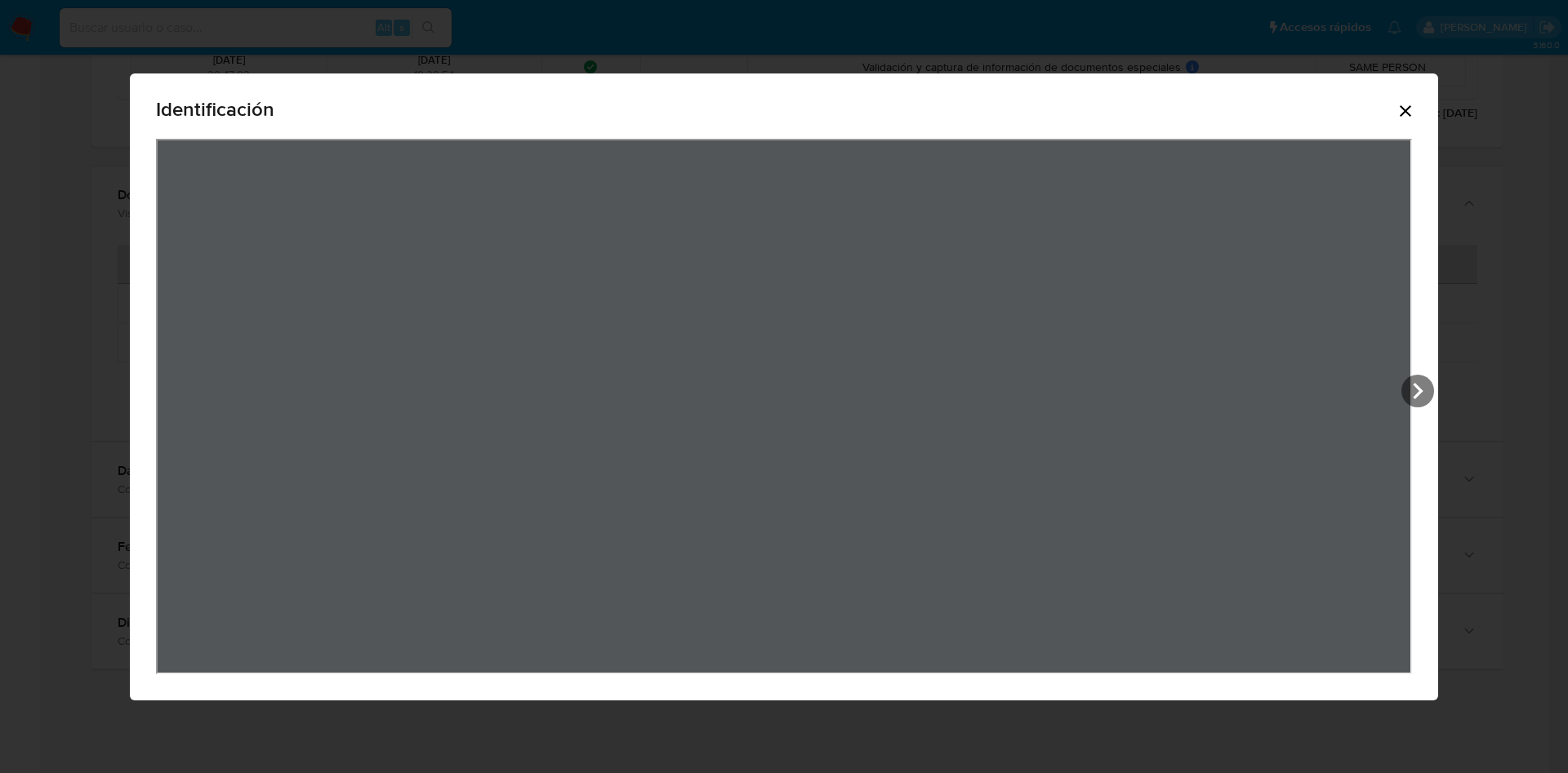
click at [1415, 116] on icon "Cerrar" at bounding box center [1406, 111] width 20 height 20
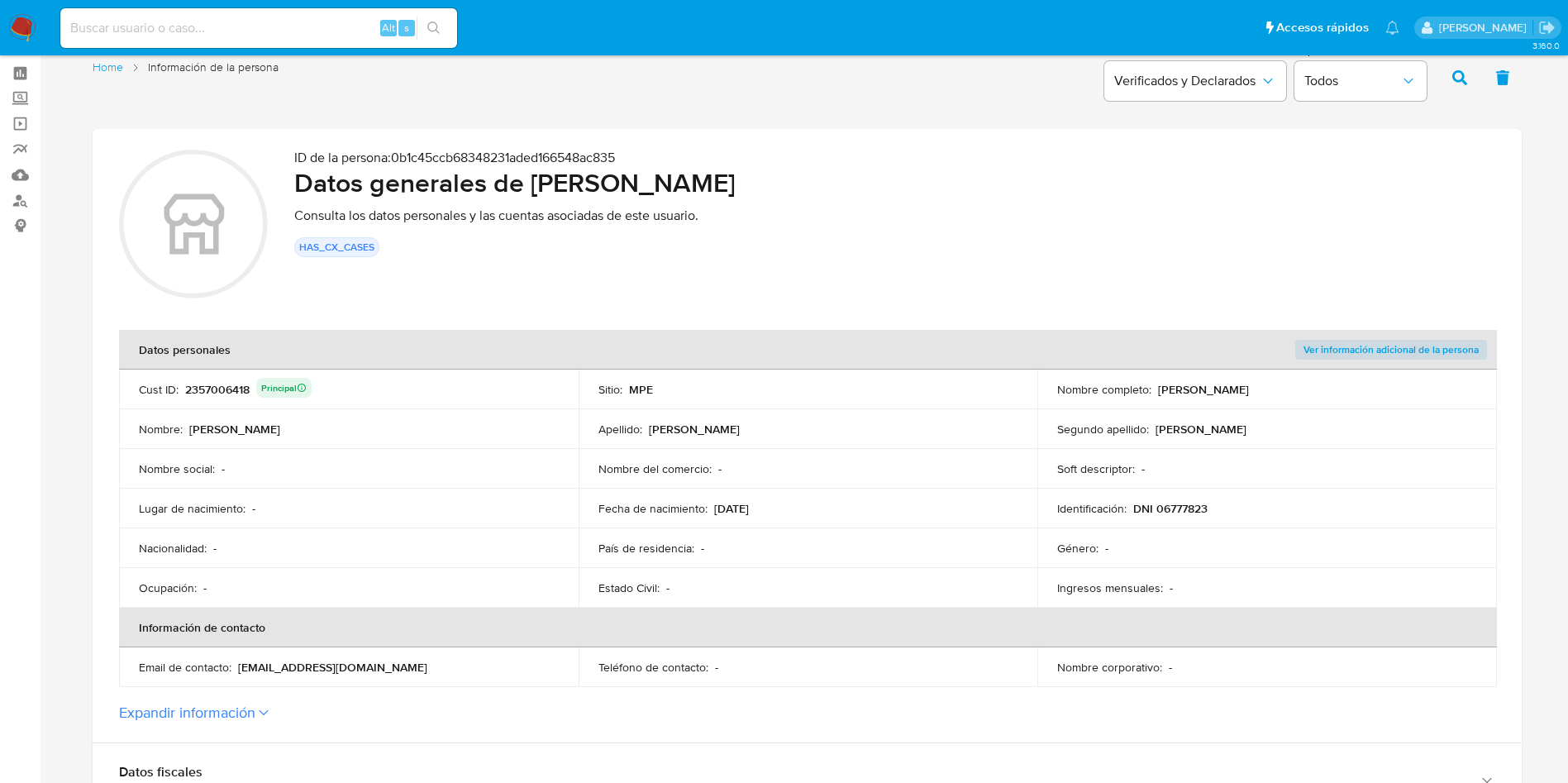
scroll to position [0, 0]
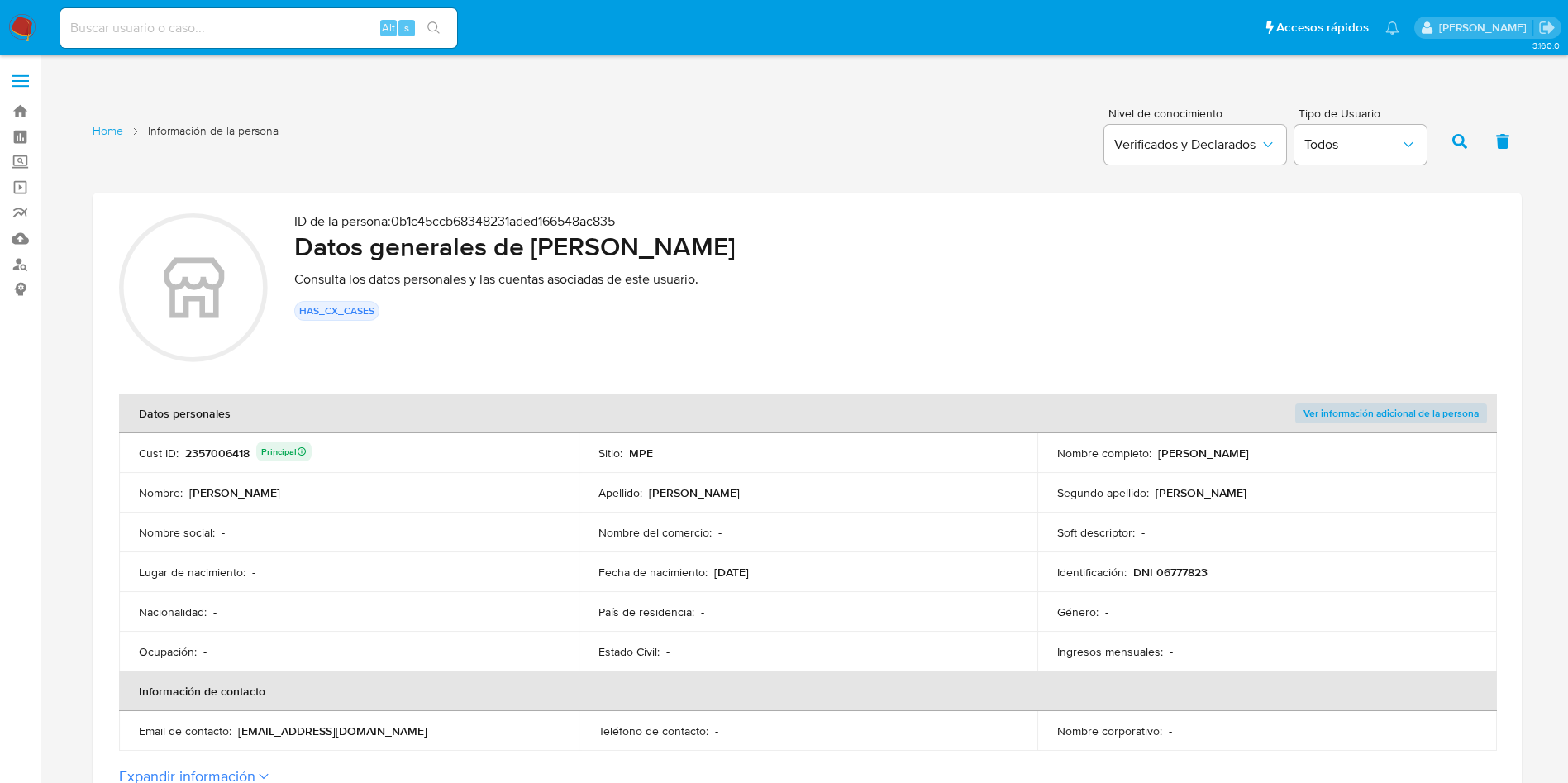
drag, startPoint x: 1161, startPoint y: 451, endPoint x: 1313, endPoint y: 452, distance: 152.0
click at [1313, 452] on div "Nombre completo : Marilyn Mabis Moreno Perez" at bounding box center [1267, 453] width 420 height 14
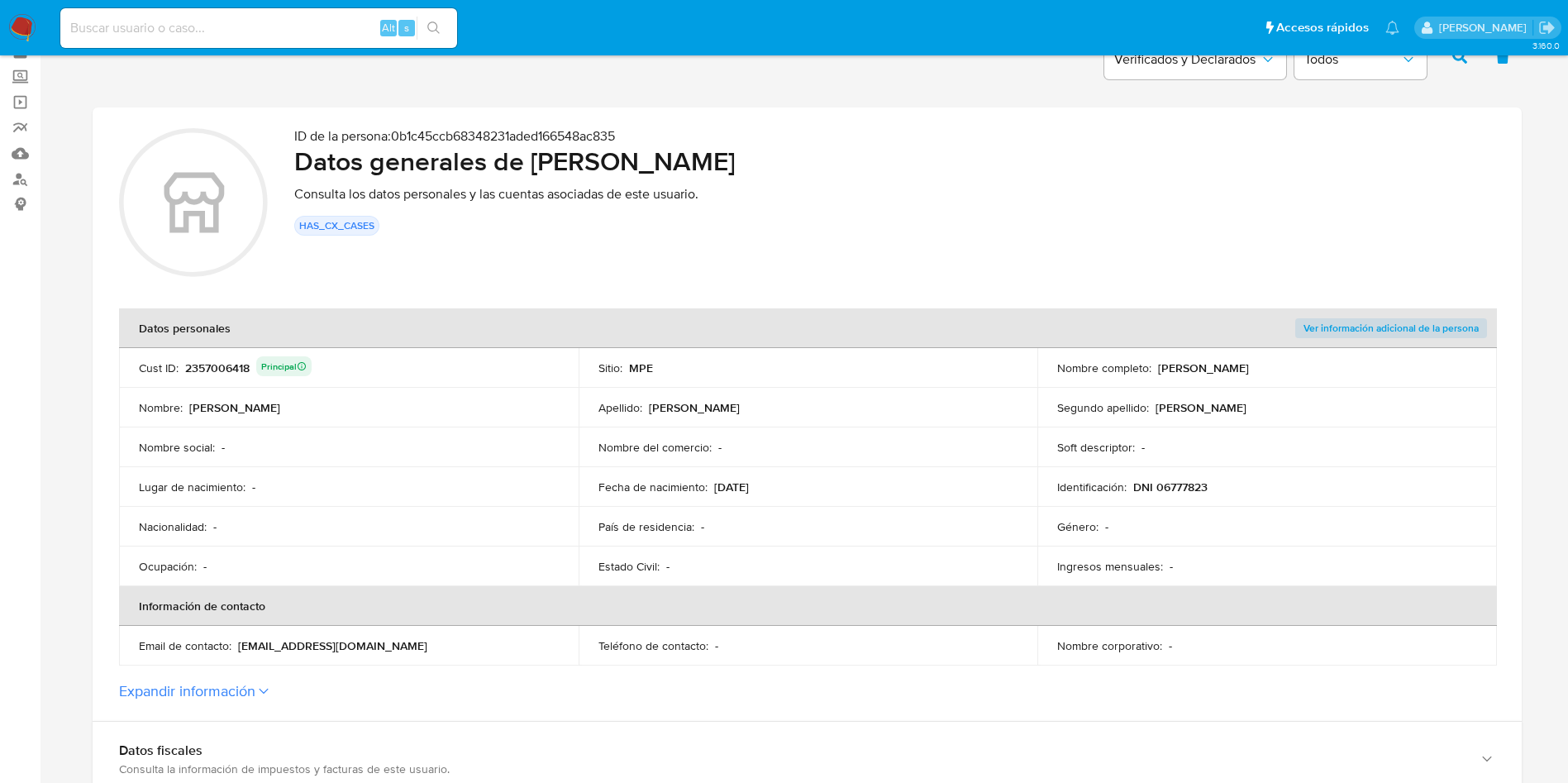
scroll to position [124, 0]
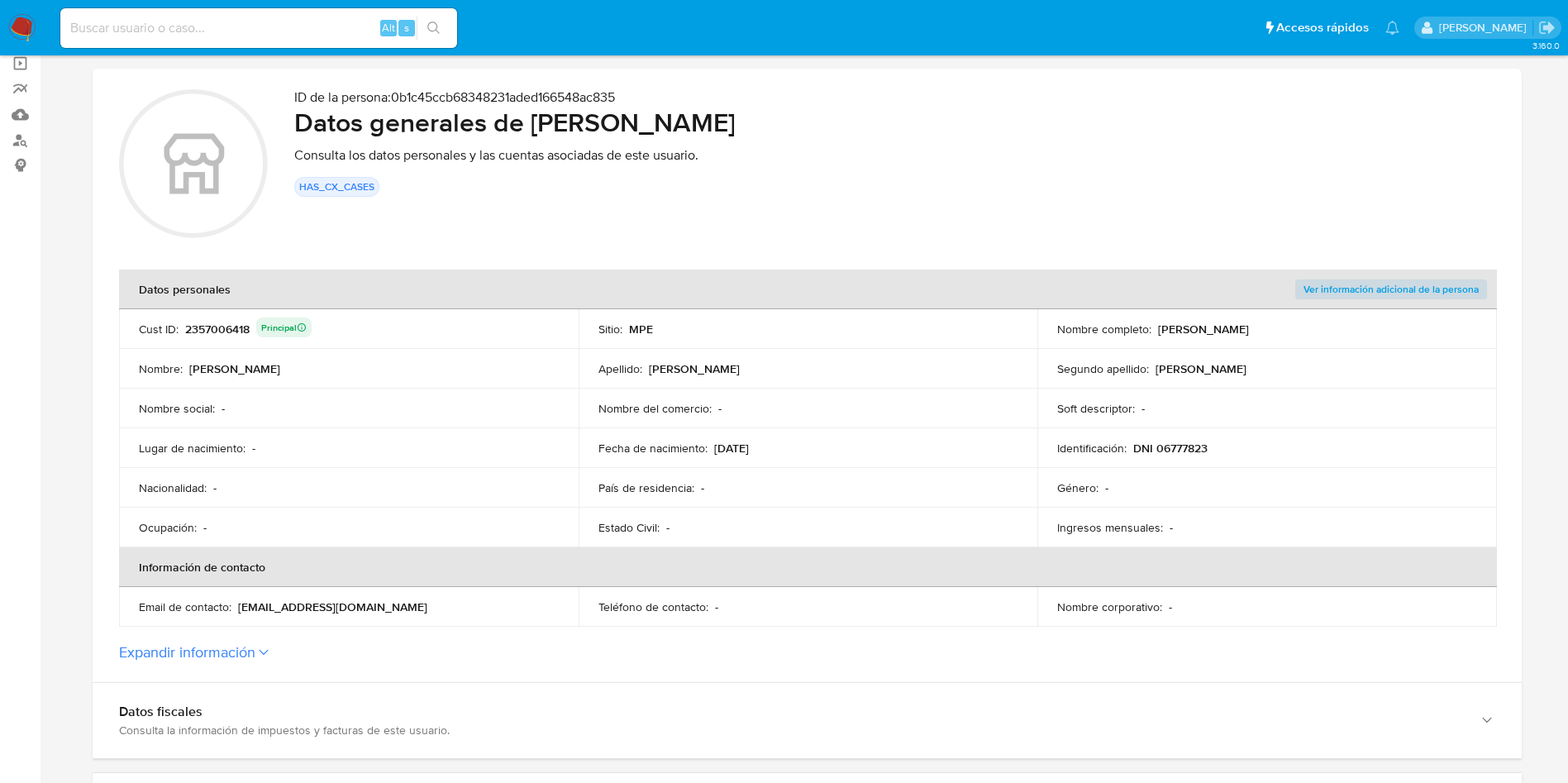
drag, startPoint x: 1138, startPoint y: 442, endPoint x: 1209, endPoint y: 446, distance: 71.1
click at [1209, 446] on div "Identificación : DNI 06777823" at bounding box center [1267, 447] width 420 height 14
drag, startPoint x: 1131, startPoint y: 445, endPoint x: 1204, endPoint y: 444, distance: 73.0
click at [1207, 445] on div "Identificación : DNI 06777823" at bounding box center [1267, 447] width 420 height 14
drag, startPoint x: 711, startPoint y: 448, endPoint x: 817, endPoint y: 440, distance: 106.3
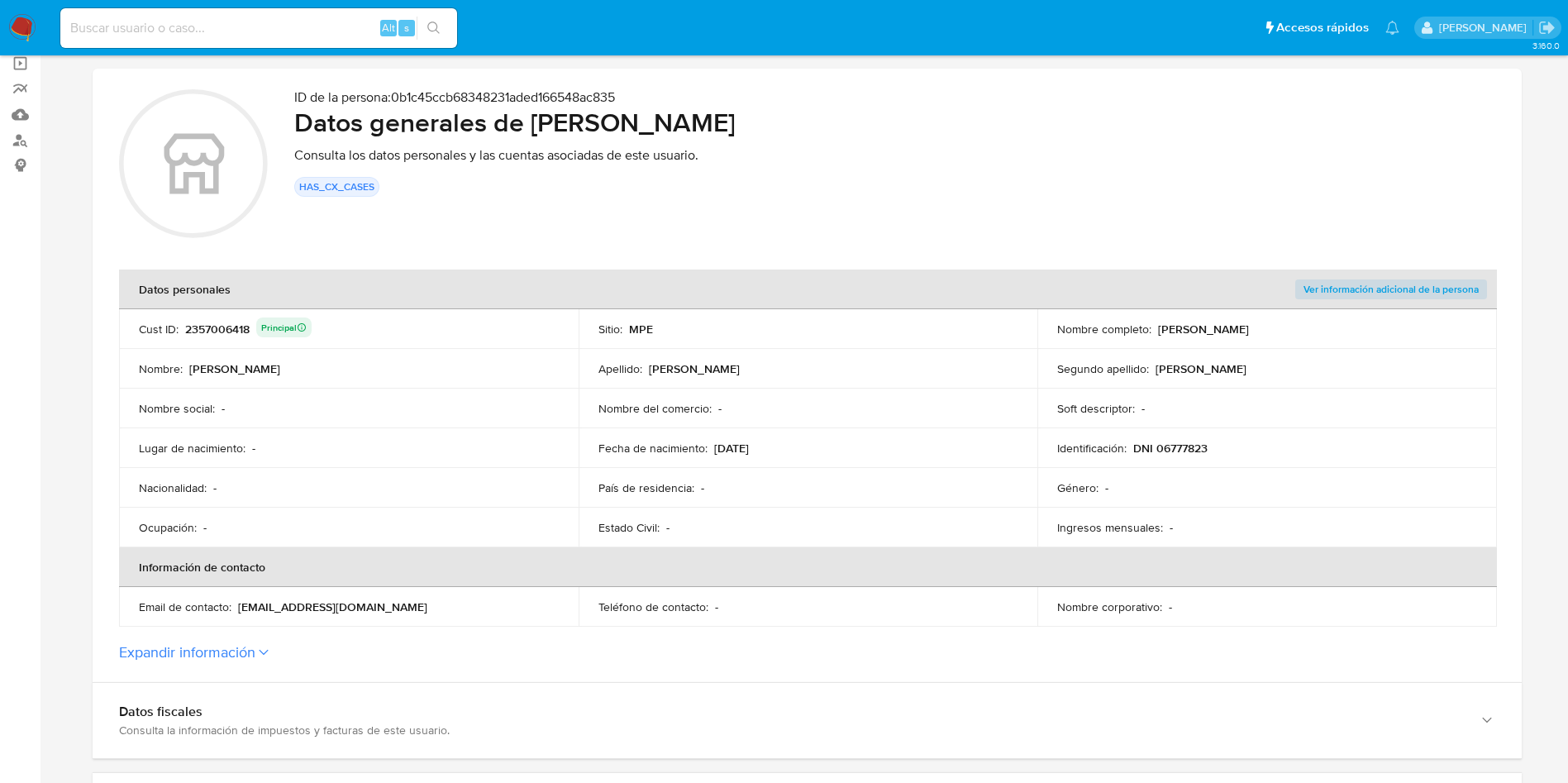
click at [817, 440] on td "Fecha de nacimiento : 19/12/1972" at bounding box center [809, 447] width 460 height 39
click at [236, 331] on div "2357006418 Principal" at bounding box center [249, 329] width 127 height 23
drag, startPoint x: 536, startPoint y: 126, endPoint x: 868, endPoint y: 120, distance: 332.1
click at [868, 120] on h2 "Datos generales de Marilyn Mabis Moreno Perez" at bounding box center [895, 122] width 1202 height 33
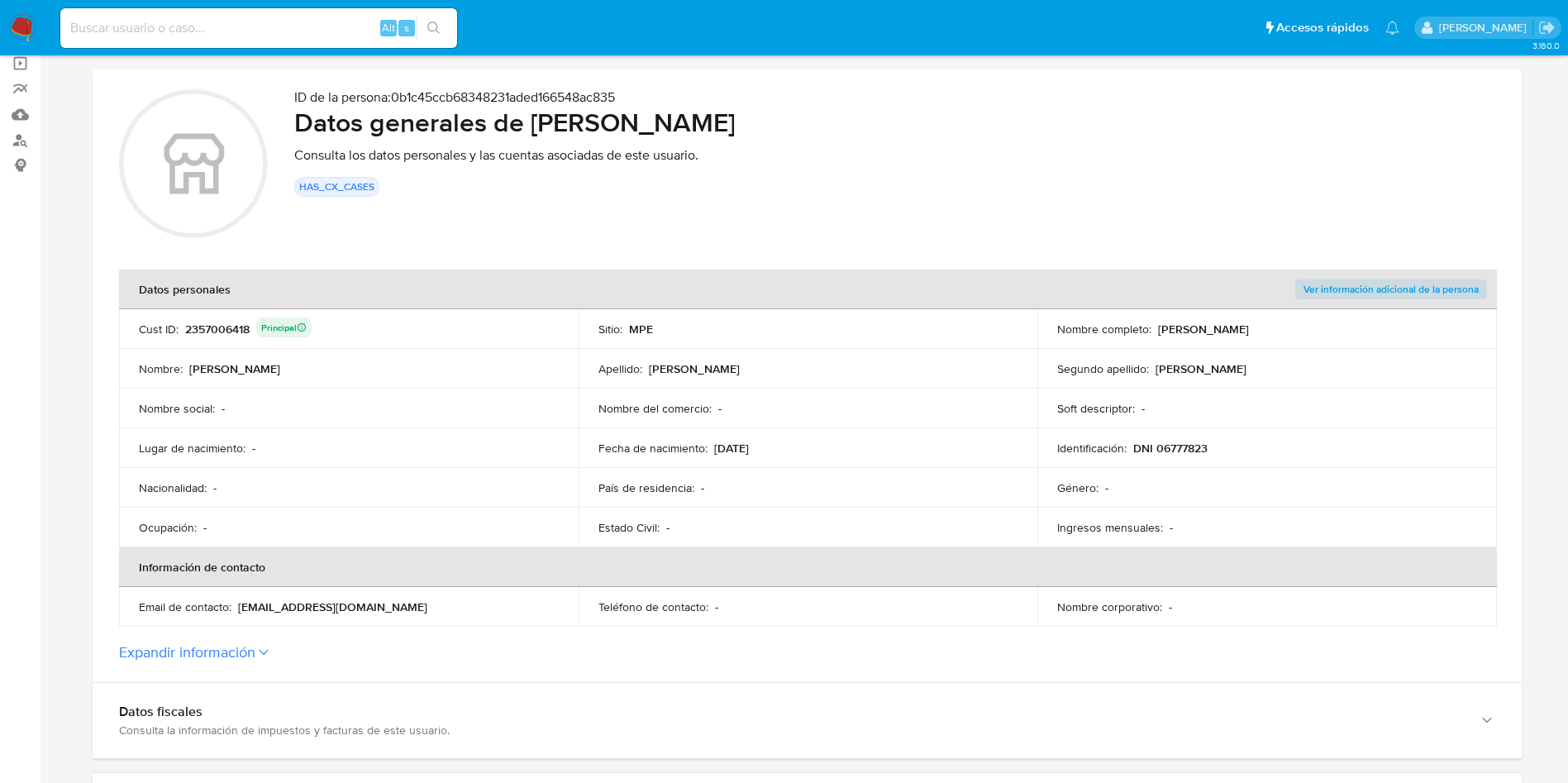
click at [1181, 444] on p "DNI 06777823" at bounding box center [1170, 447] width 74 height 14
click at [292, 23] on input at bounding box center [259, 28] width 397 height 21
paste input "161895709"
type input "161895709"
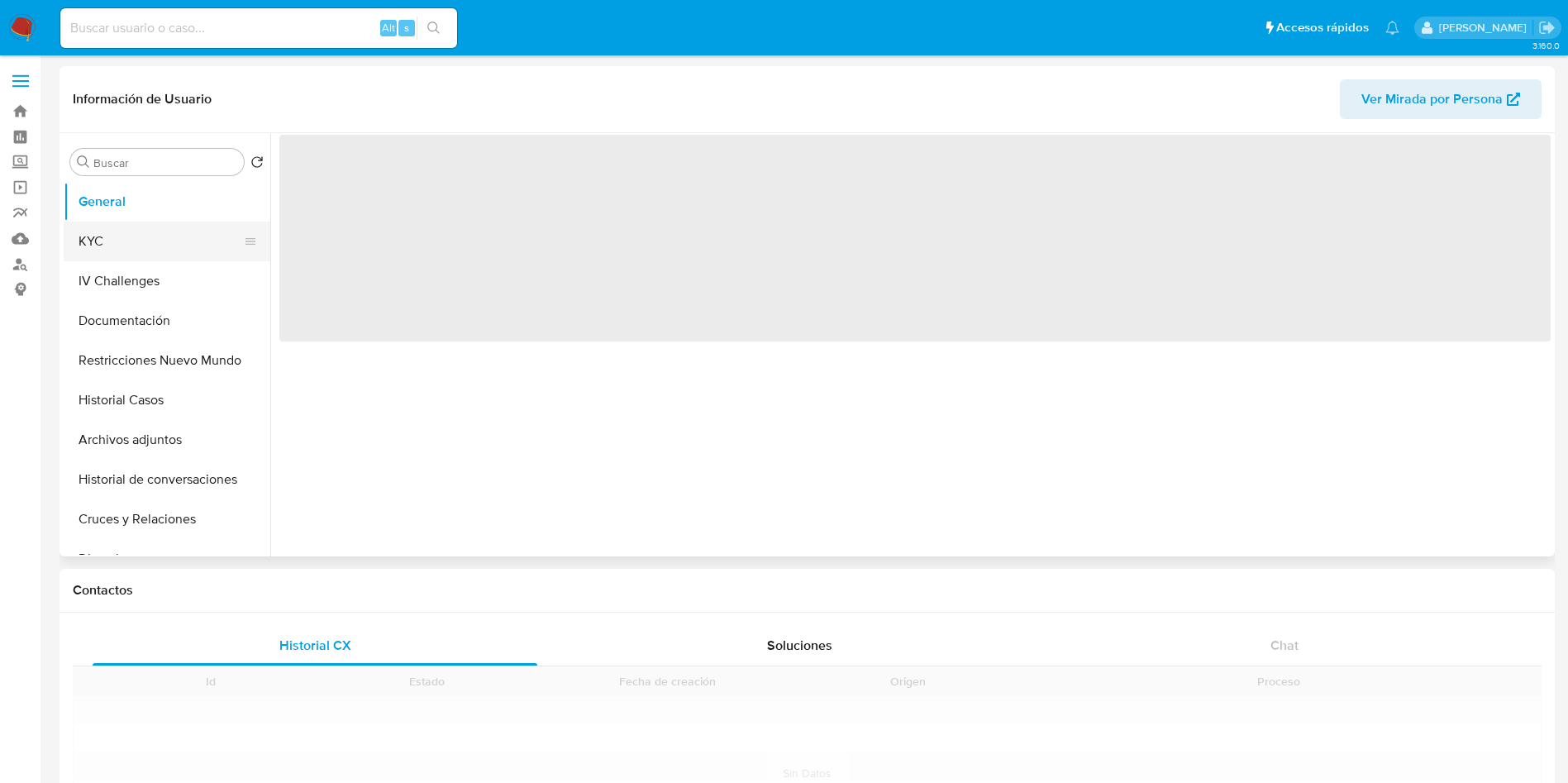
click at [115, 236] on button "KYC" at bounding box center [160, 240] width 193 height 39
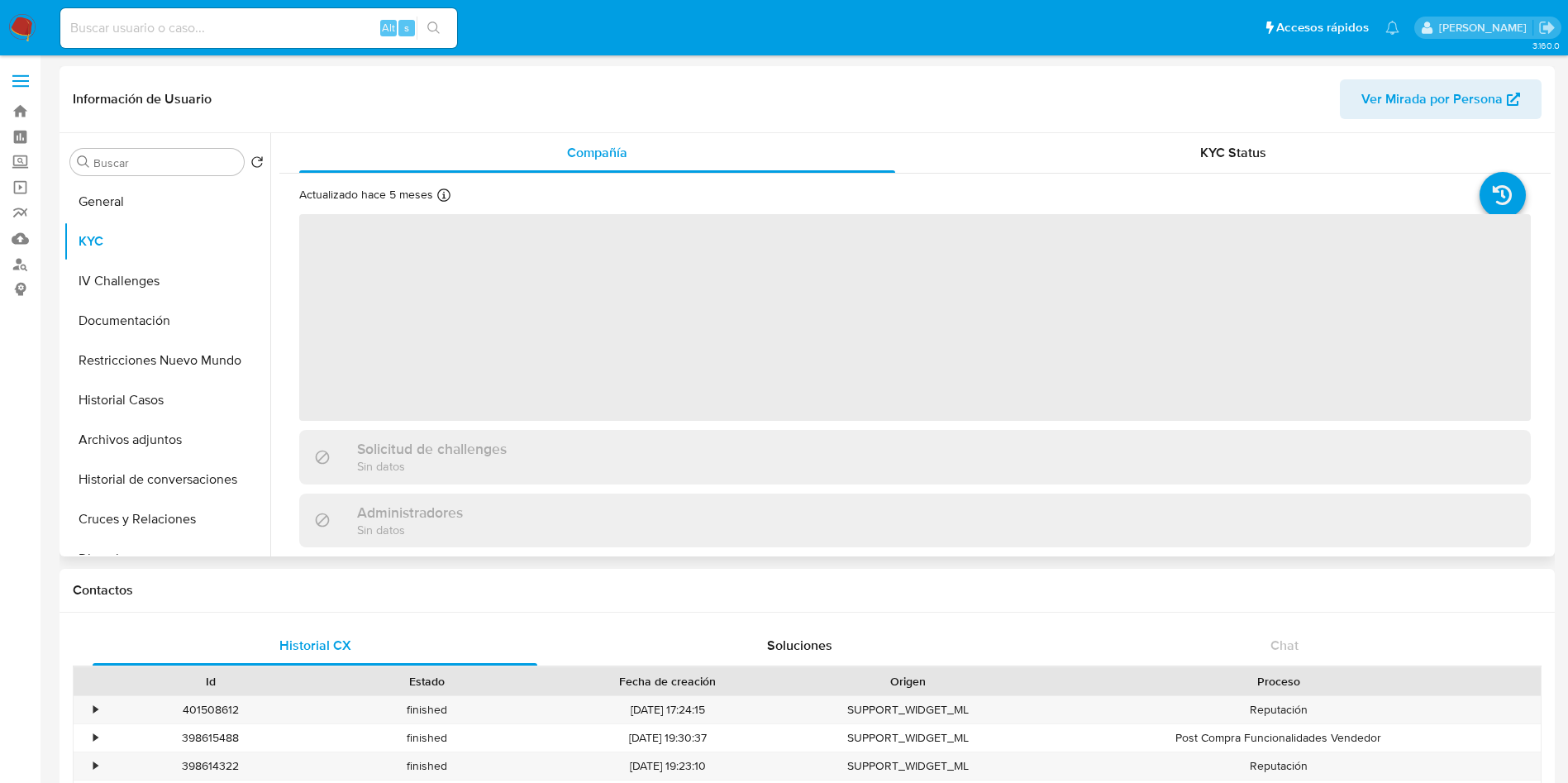
select select "10"
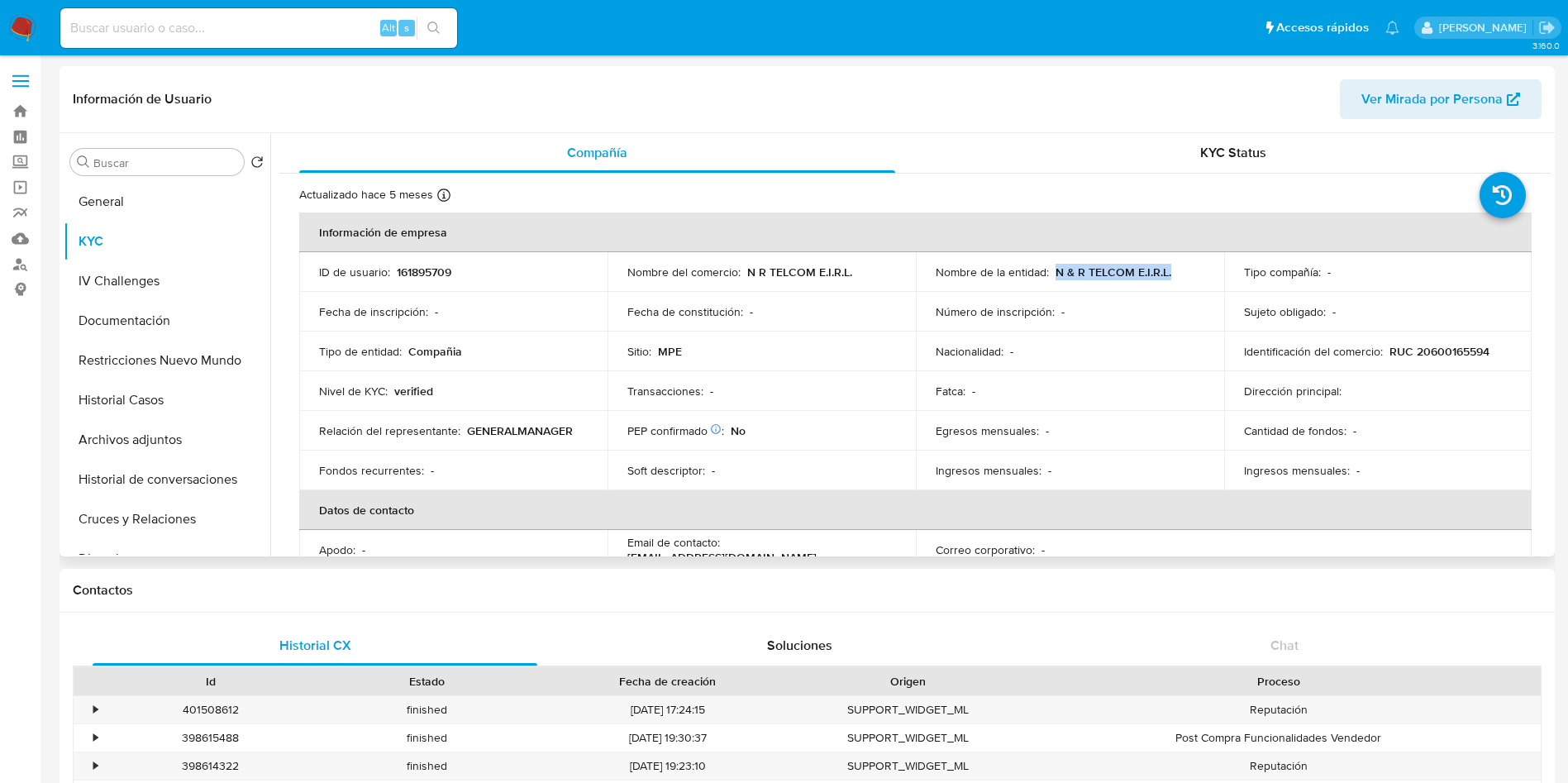
drag, startPoint x: 1054, startPoint y: 270, endPoint x: 1182, endPoint y: 266, distance: 128.1
click at [1182, 266] on div "Nombre de la entidad : N & R TELCOM E.I.R.L." at bounding box center [1069, 271] width 268 height 14
copy p "N & R TELCOM E.I.R.L."
click at [1456, 347] on p "RUC 20600165594" at bounding box center [1440, 351] width 100 height 14
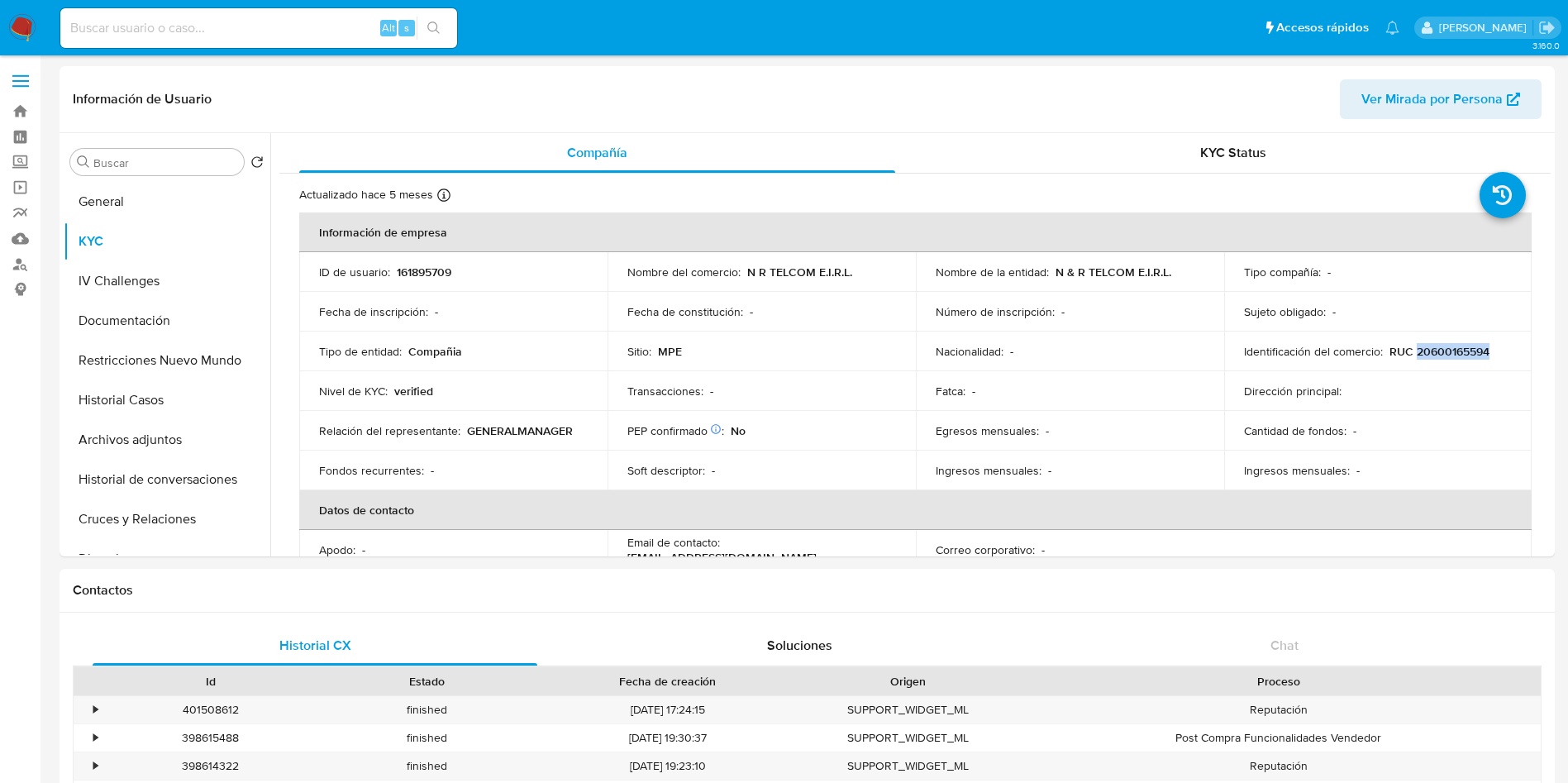
copy p "20600165594"
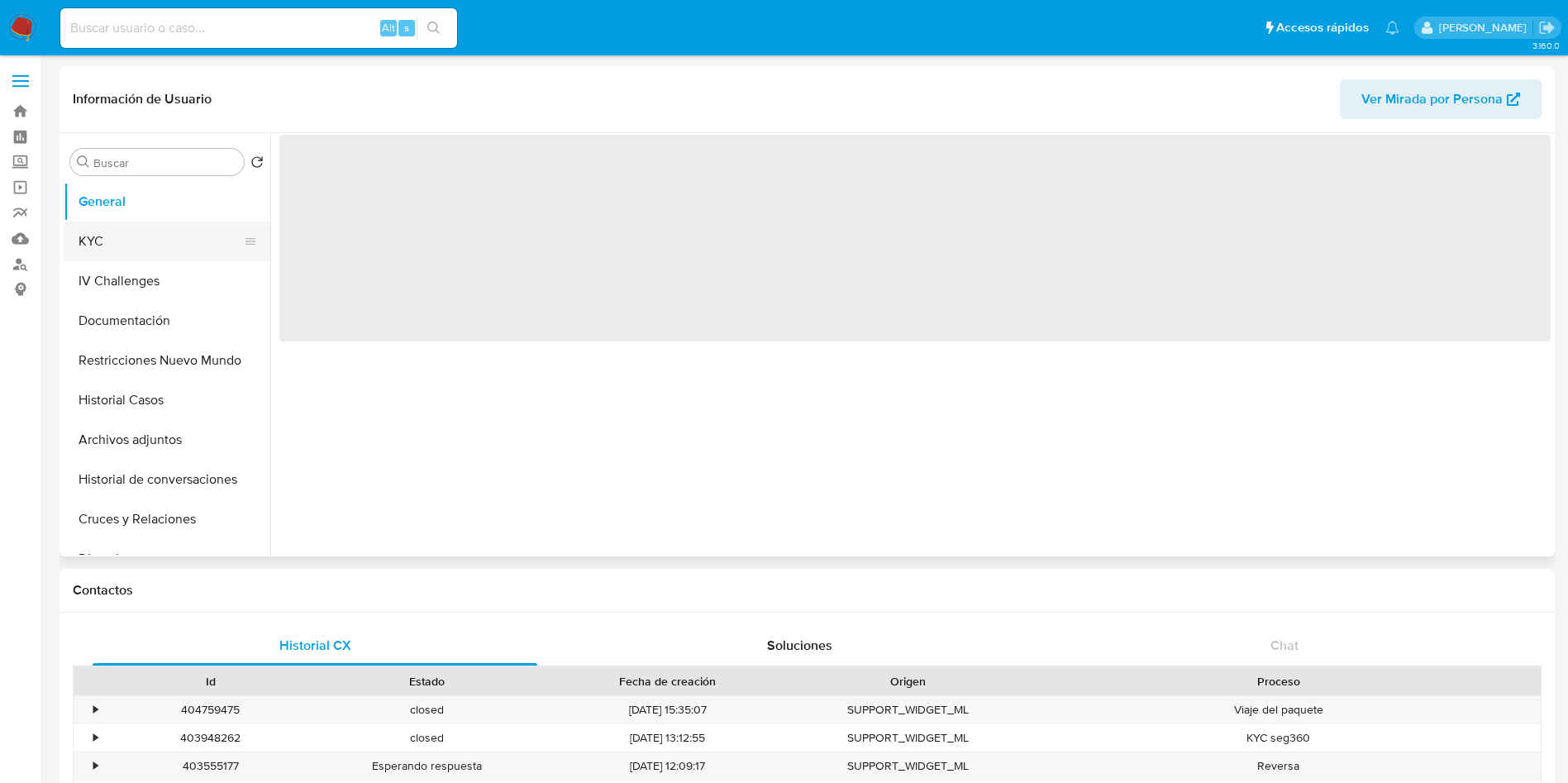
click at [138, 243] on button "KYC" at bounding box center [160, 240] width 193 height 39
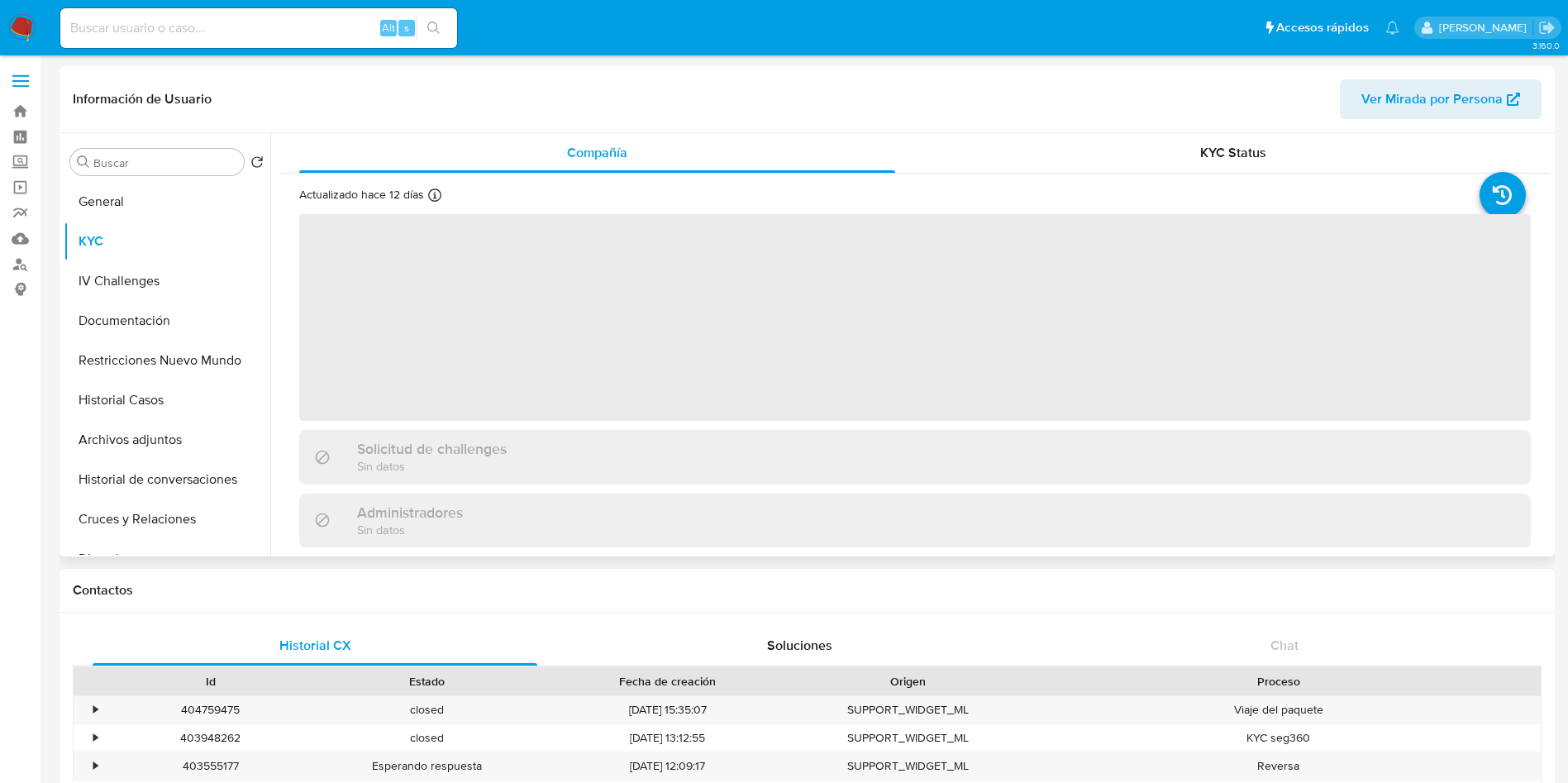
select select "10"
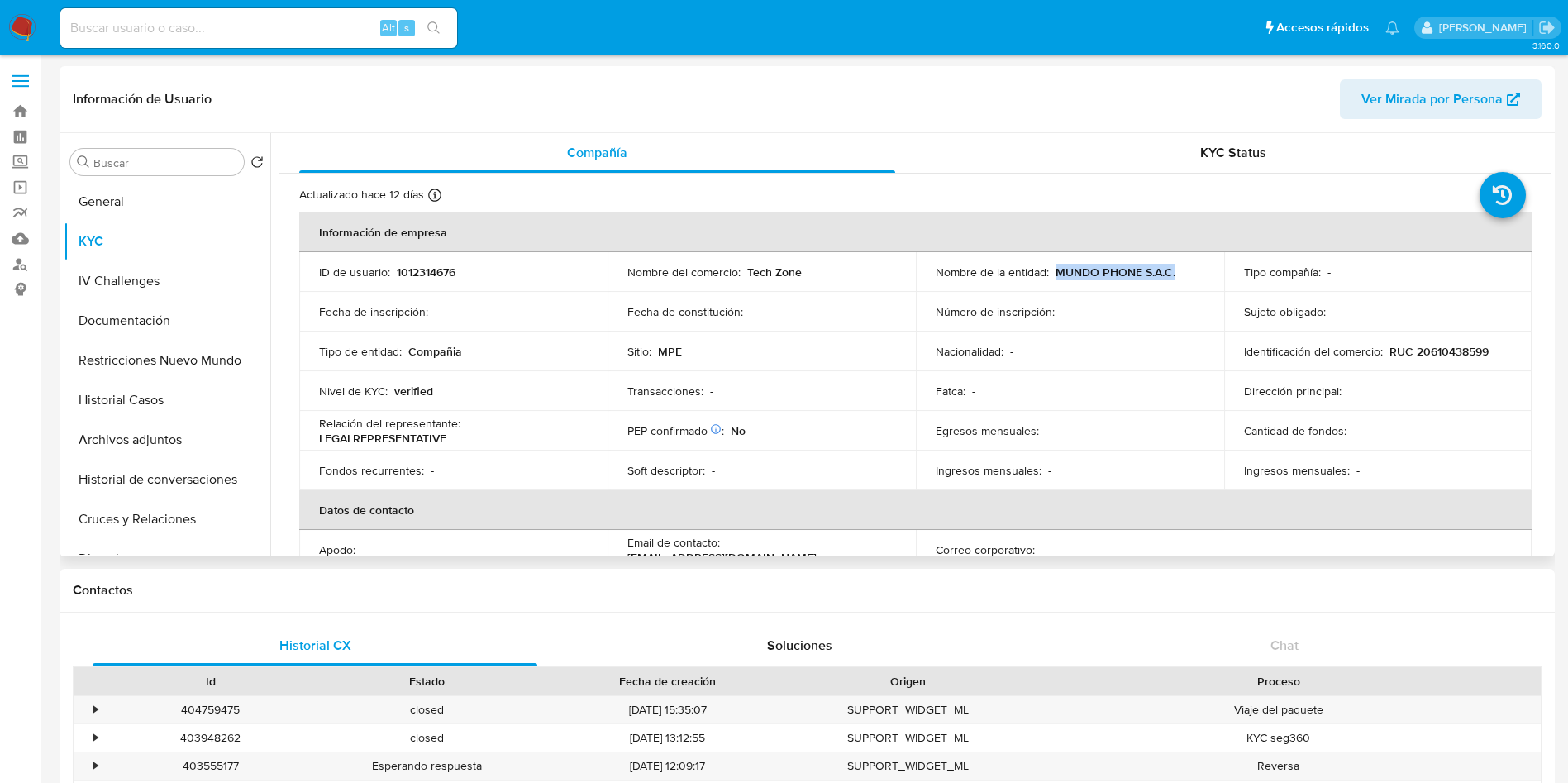
drag, startPoint x: 1052, startPoint y: 273, endPoint x: 1173, endPoint y: 277, distance: 121.1
click at [1178, 275] on div "Nombre de la entidad : MUNDO PHONE S.A.C." at bounding box center [1069, 271] width 268 height 14
copy p "MUNDO PHONE S.A.C."
click at [1474, 345] on p "RUC 20610438599" at bounding box center [1439, 351] width 99 height 14
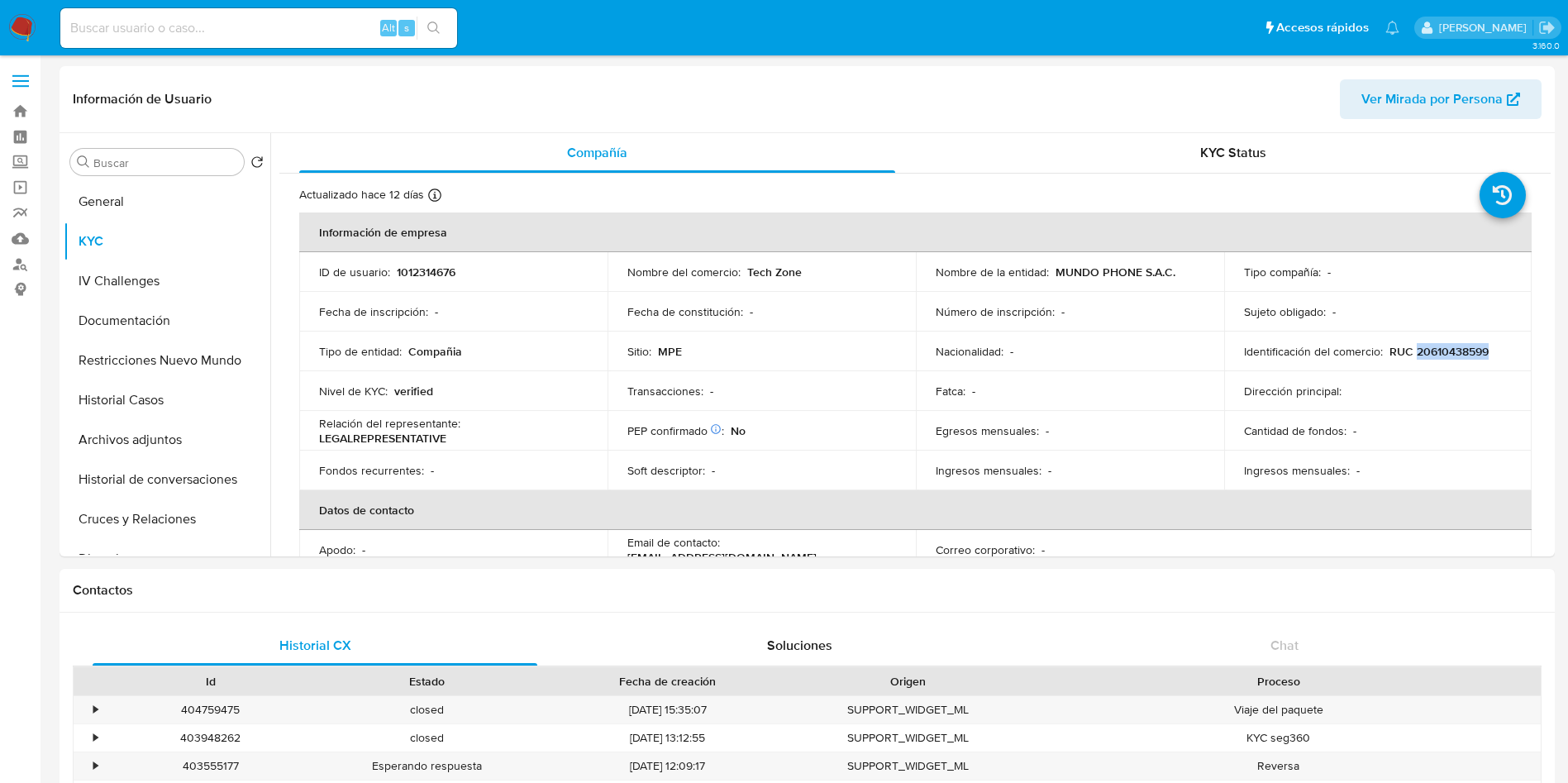
copy p "20610438599"
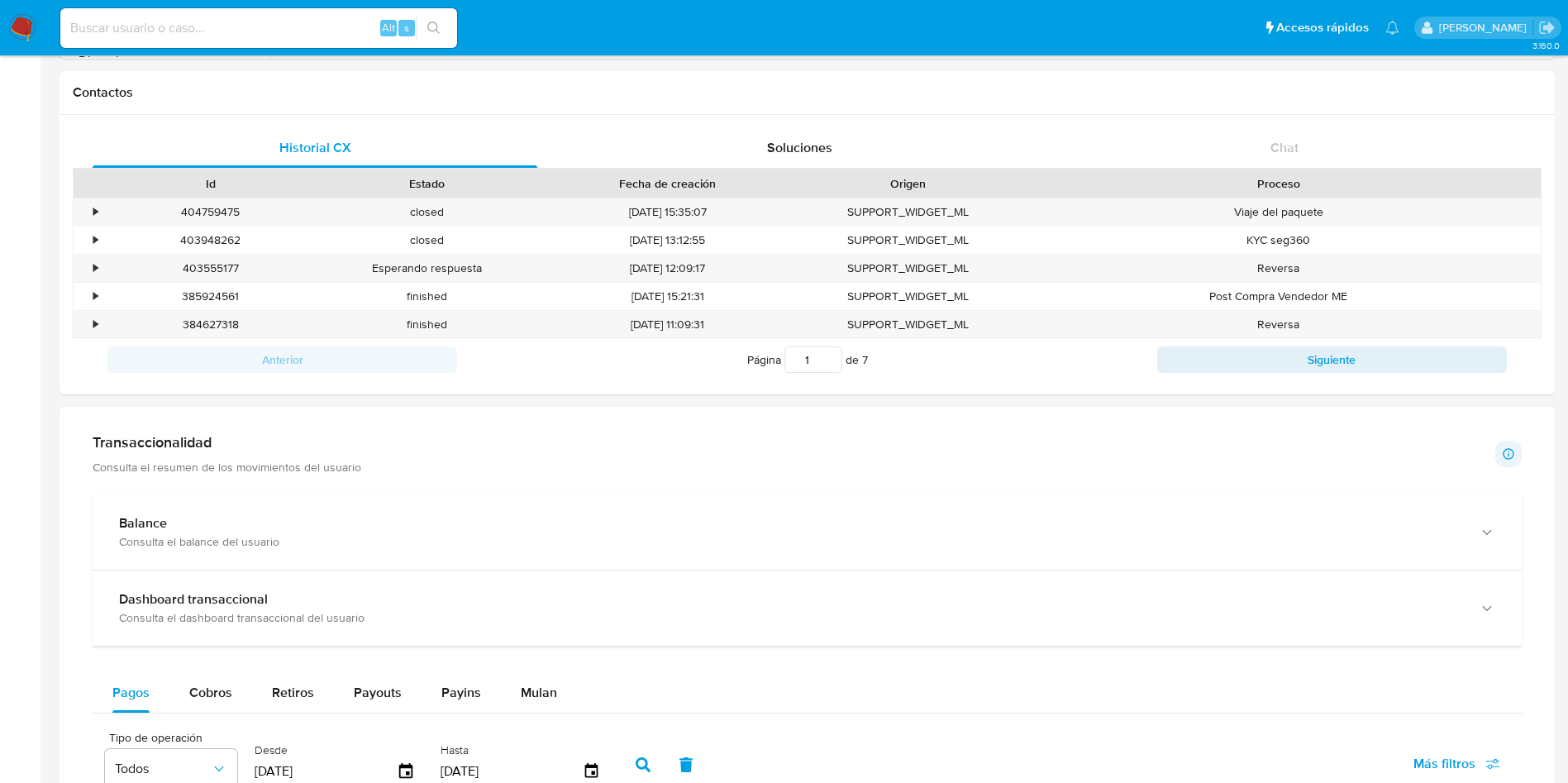
scroll to position [869, 0]
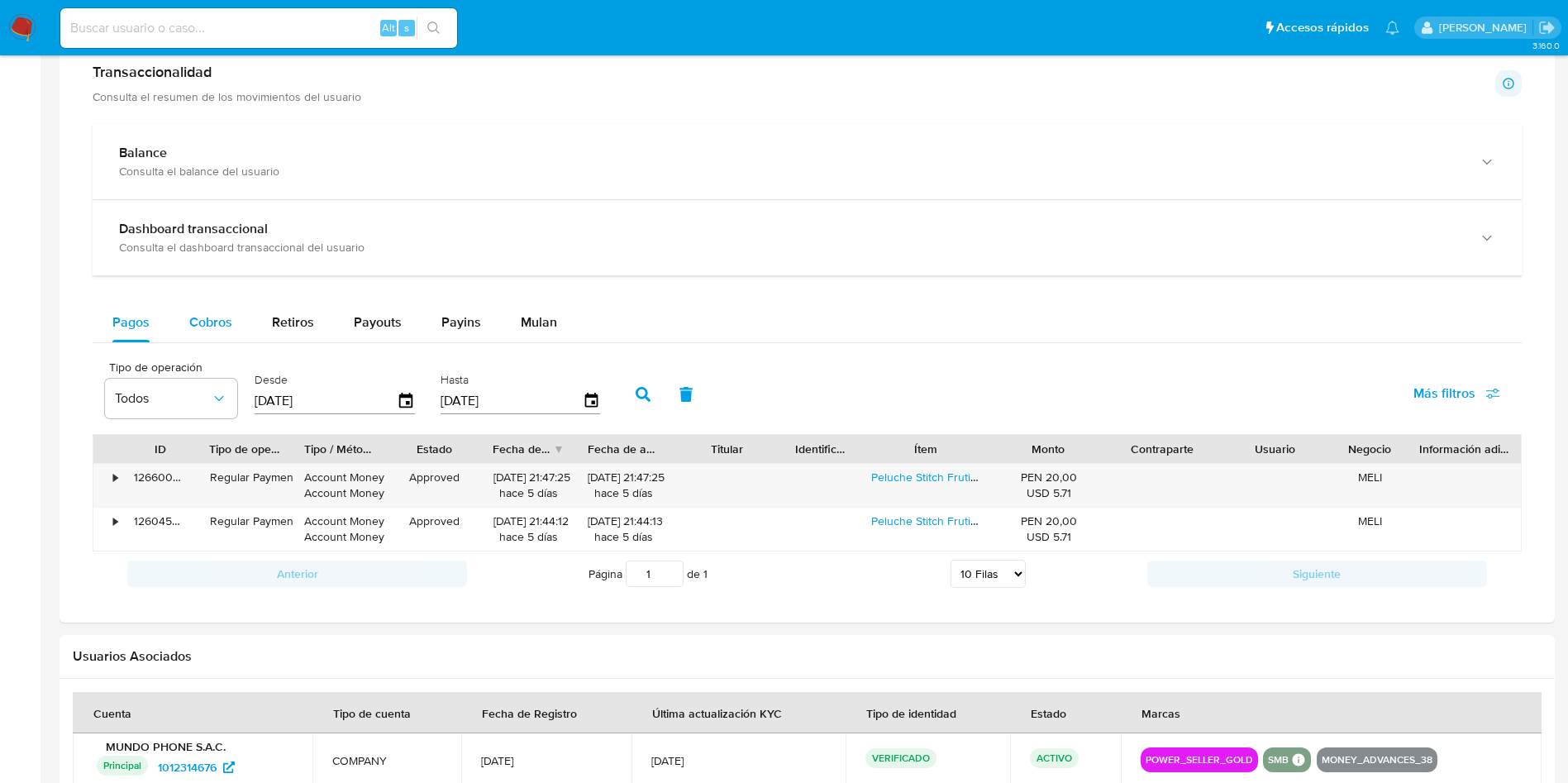
click at [208, 303] on div "Cobros" at bounding box center [211, 322] width 43 height 39
select select "10"
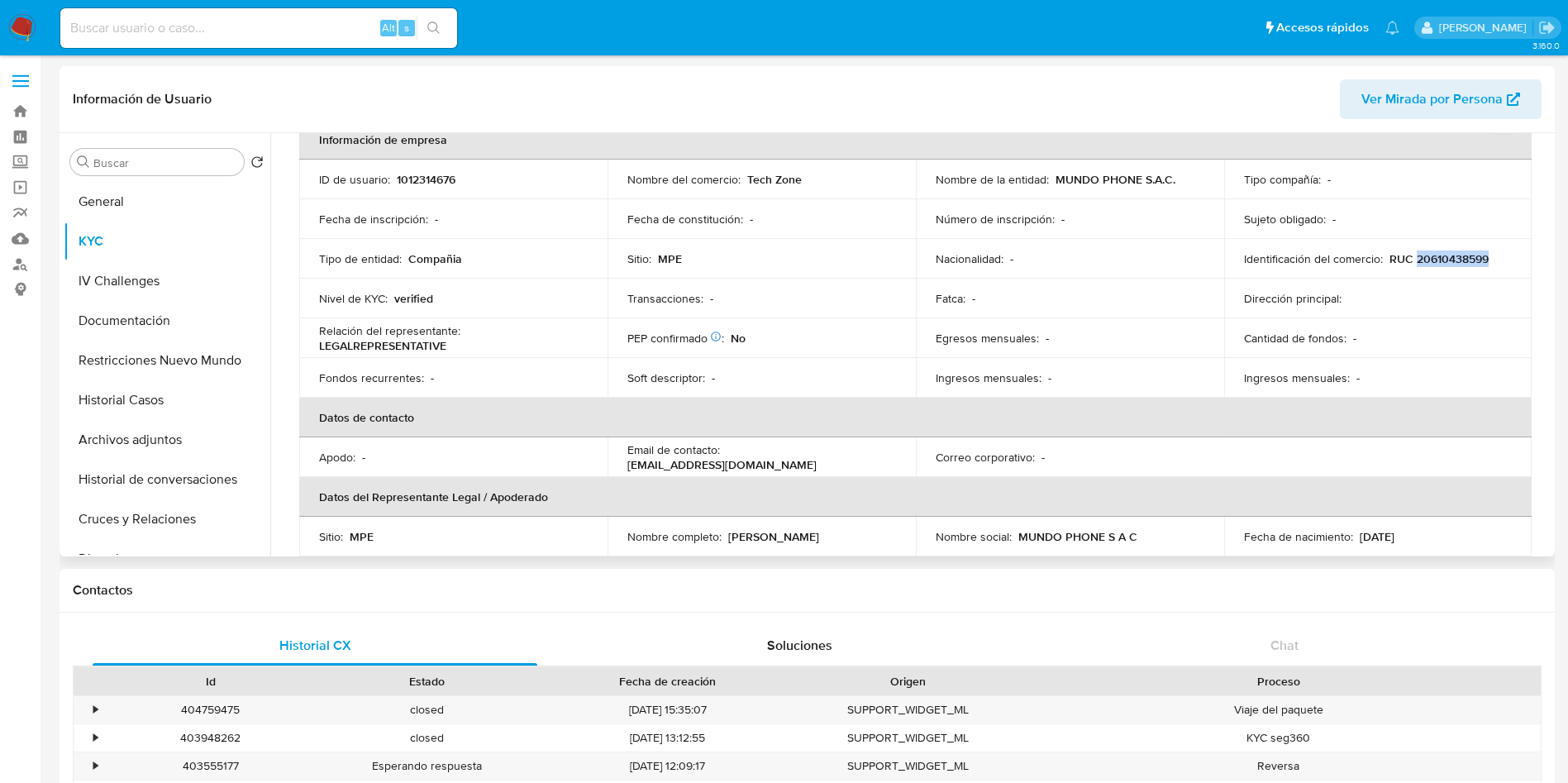
scroll to position [0, 0]
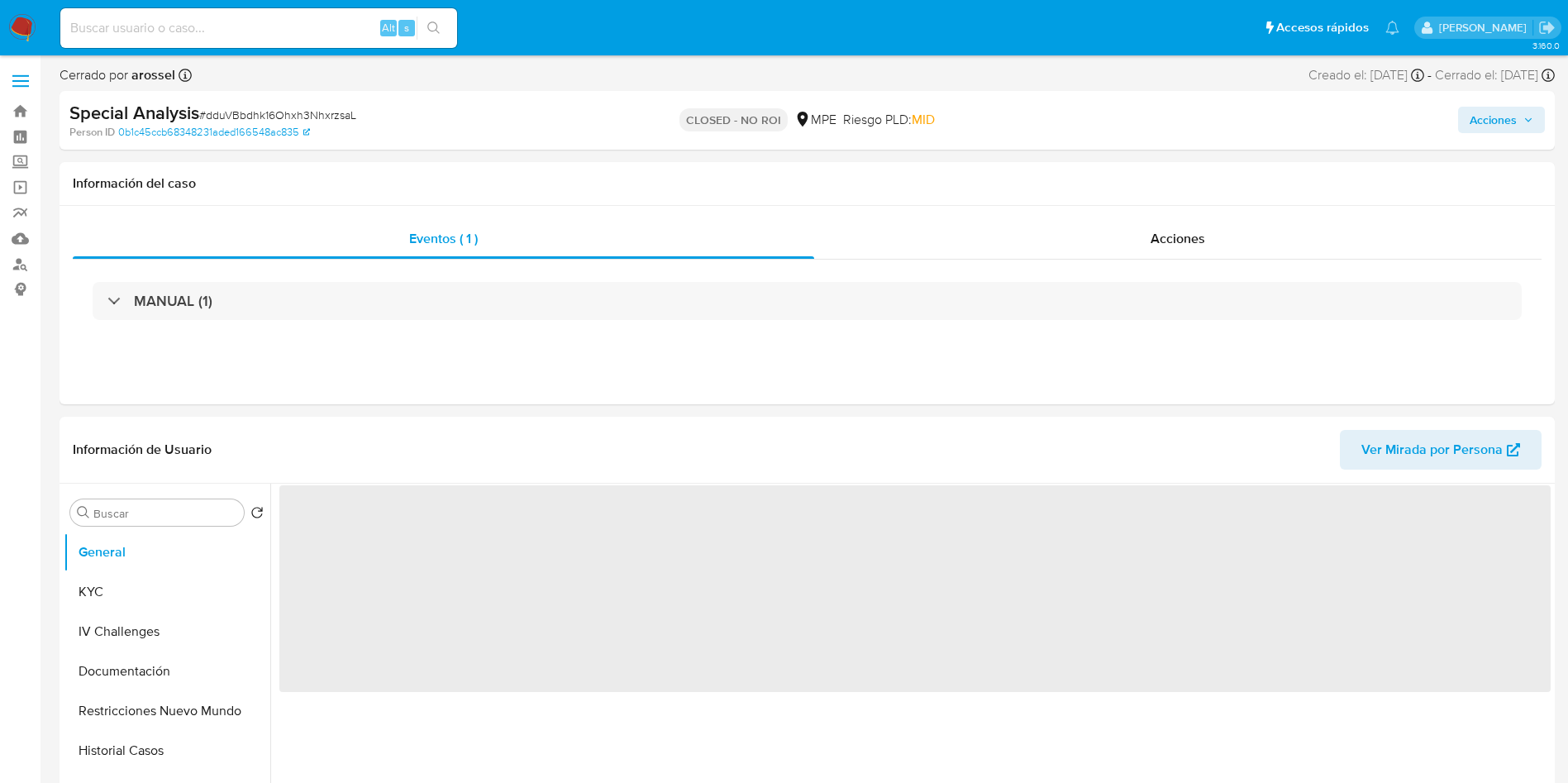
select select "10"
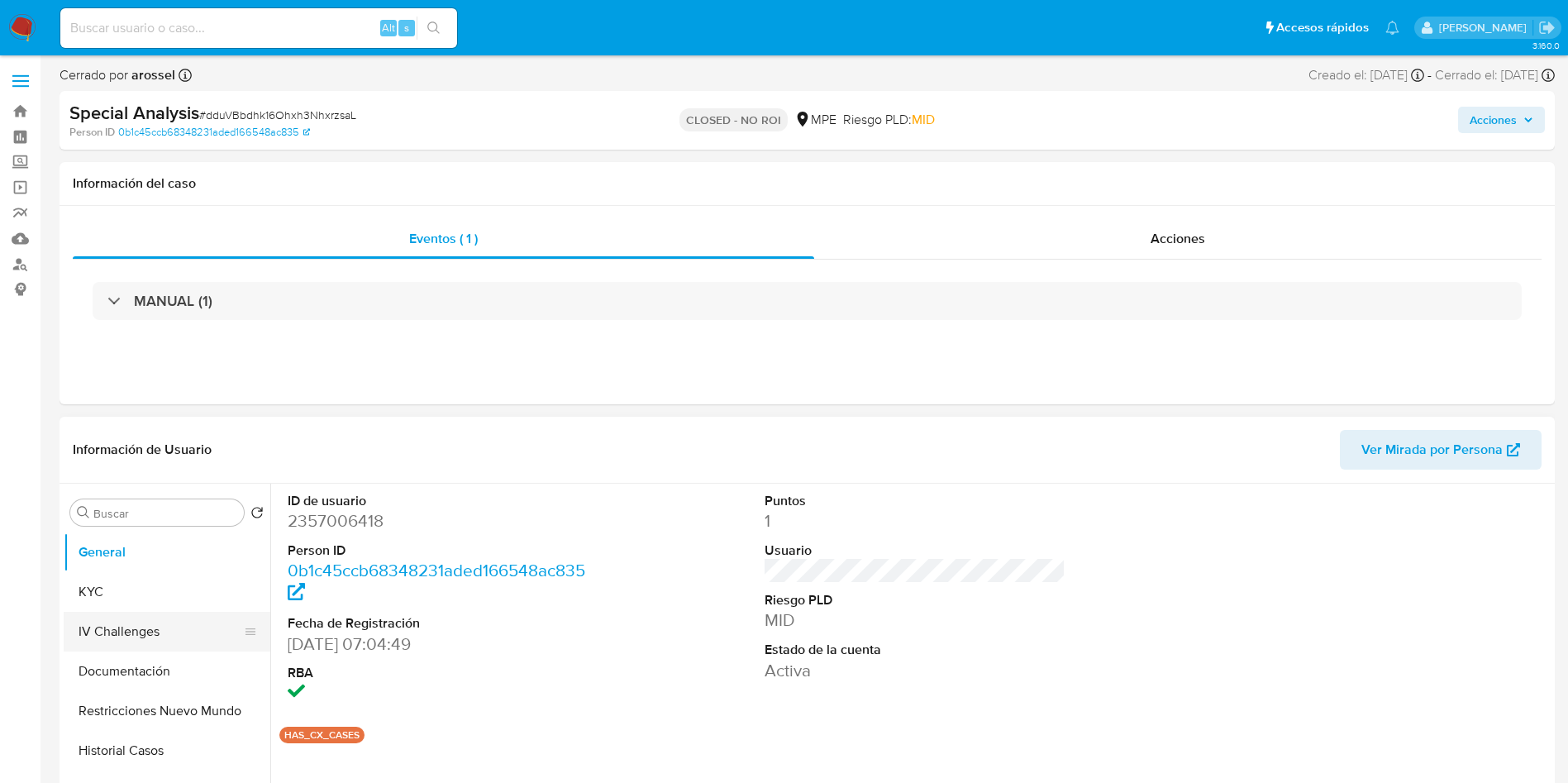
click at [167, 612] on button "IV Challenges" at bounding box center [160, 631] width 193 height 39
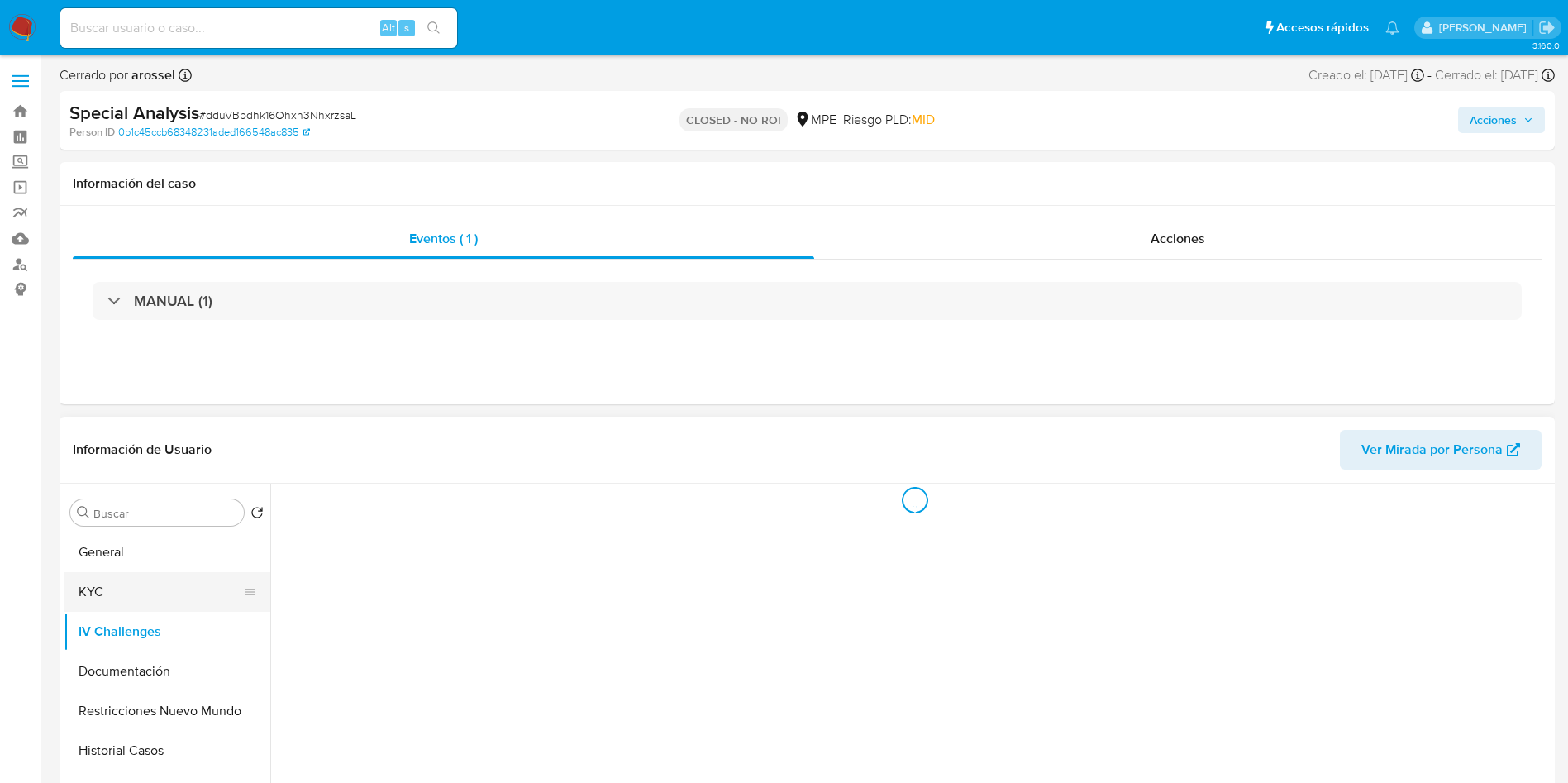
click at [162, 593] on button "KYC" at bounding box center [160, 592] width 193 height 39
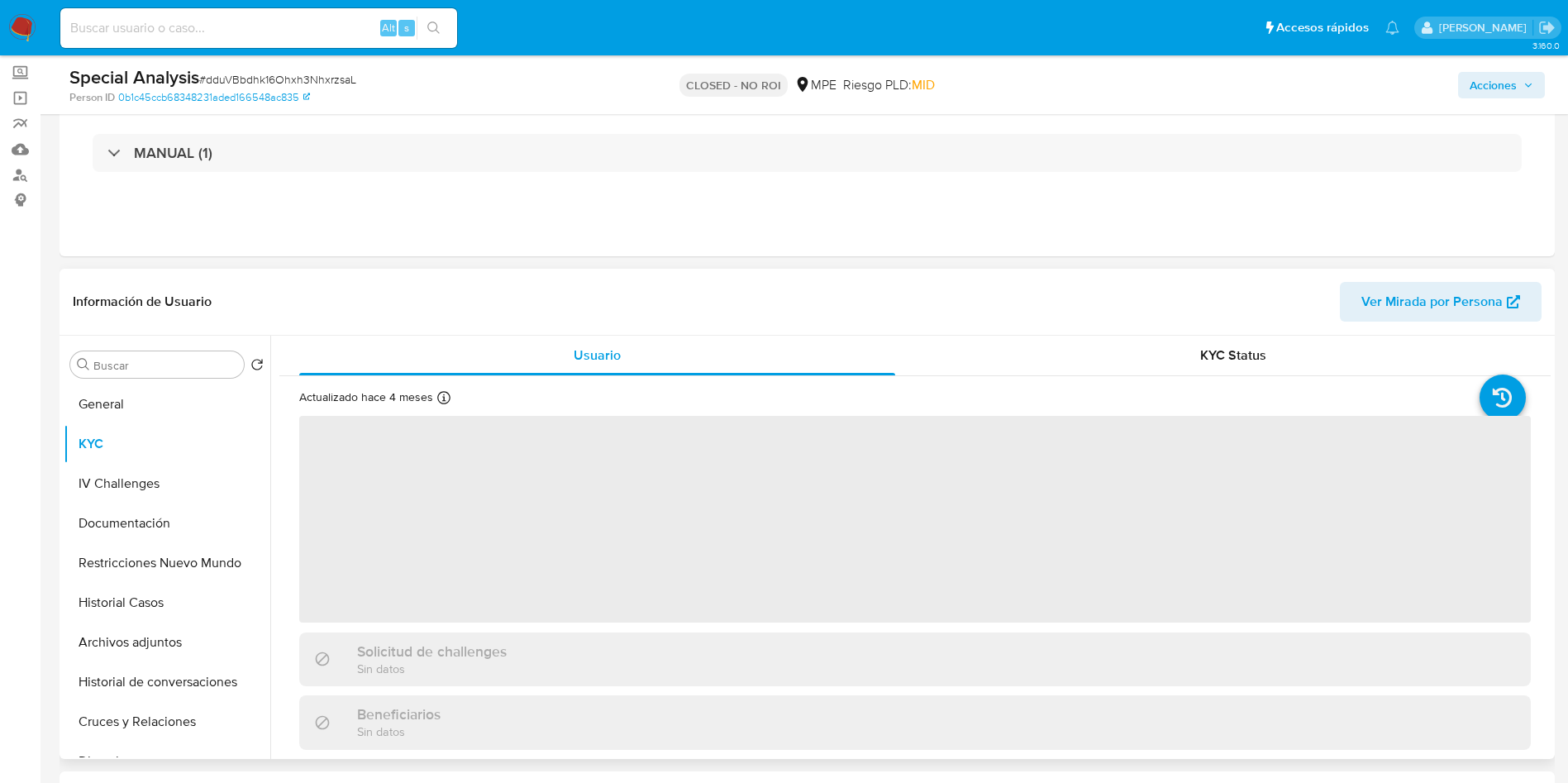
scroll to position [248, 0]
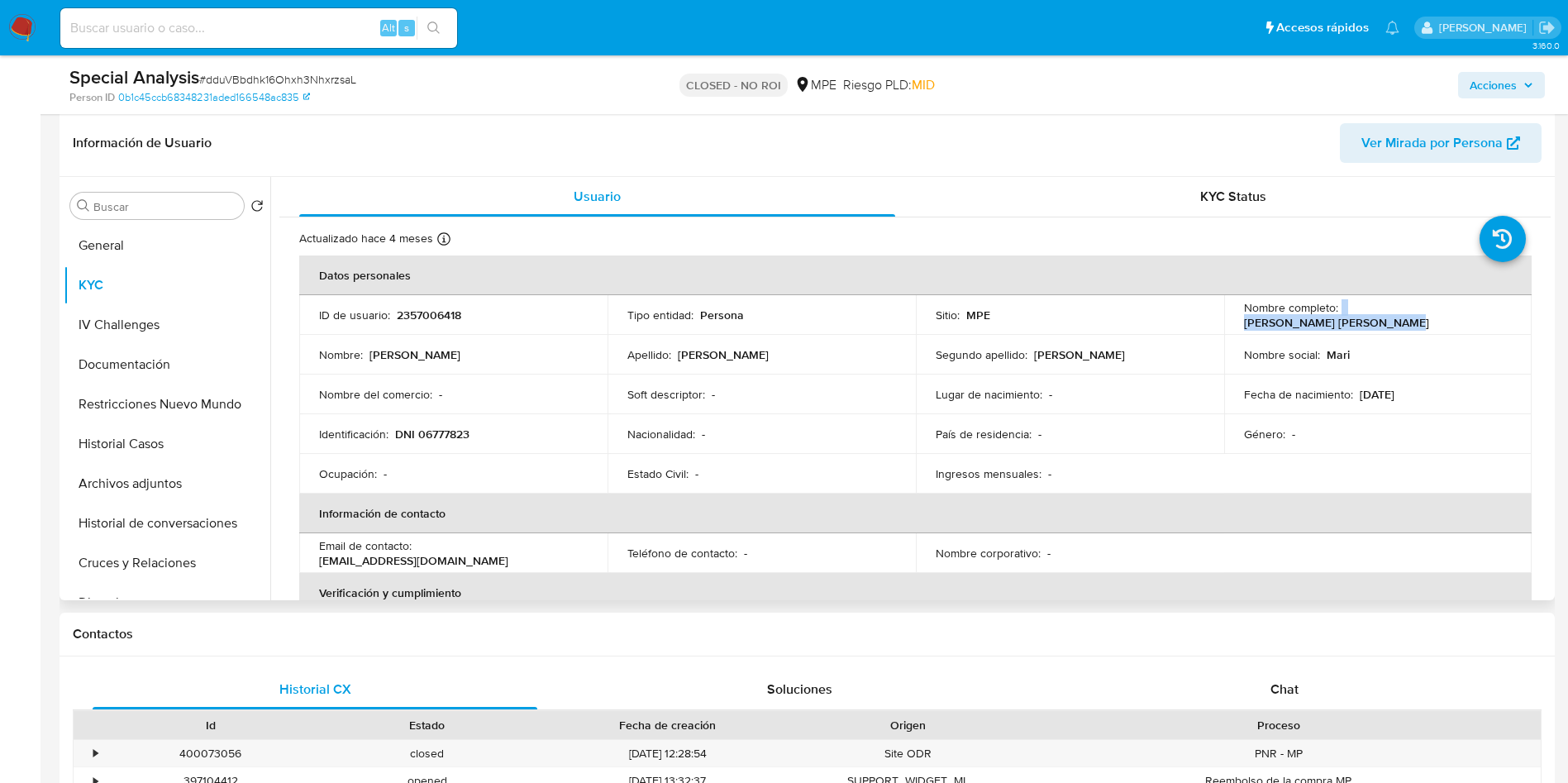
drag, startPoint x: 1337, startPoint y: 317, endPoint x: 1486, endPoint y: 317, distance: 149.0
click at [1486, 317] on div "Nombre completo : [PERSON_NAME]" at bounding box center [1378, 315] width 268 height 30
copy div "[PERSON_NAME]"
click at [309, 27] on input at bounding box center [259, 28] width 397 height 21
paste input "PYctPo3yLrhjfWPD5FakjEXB"
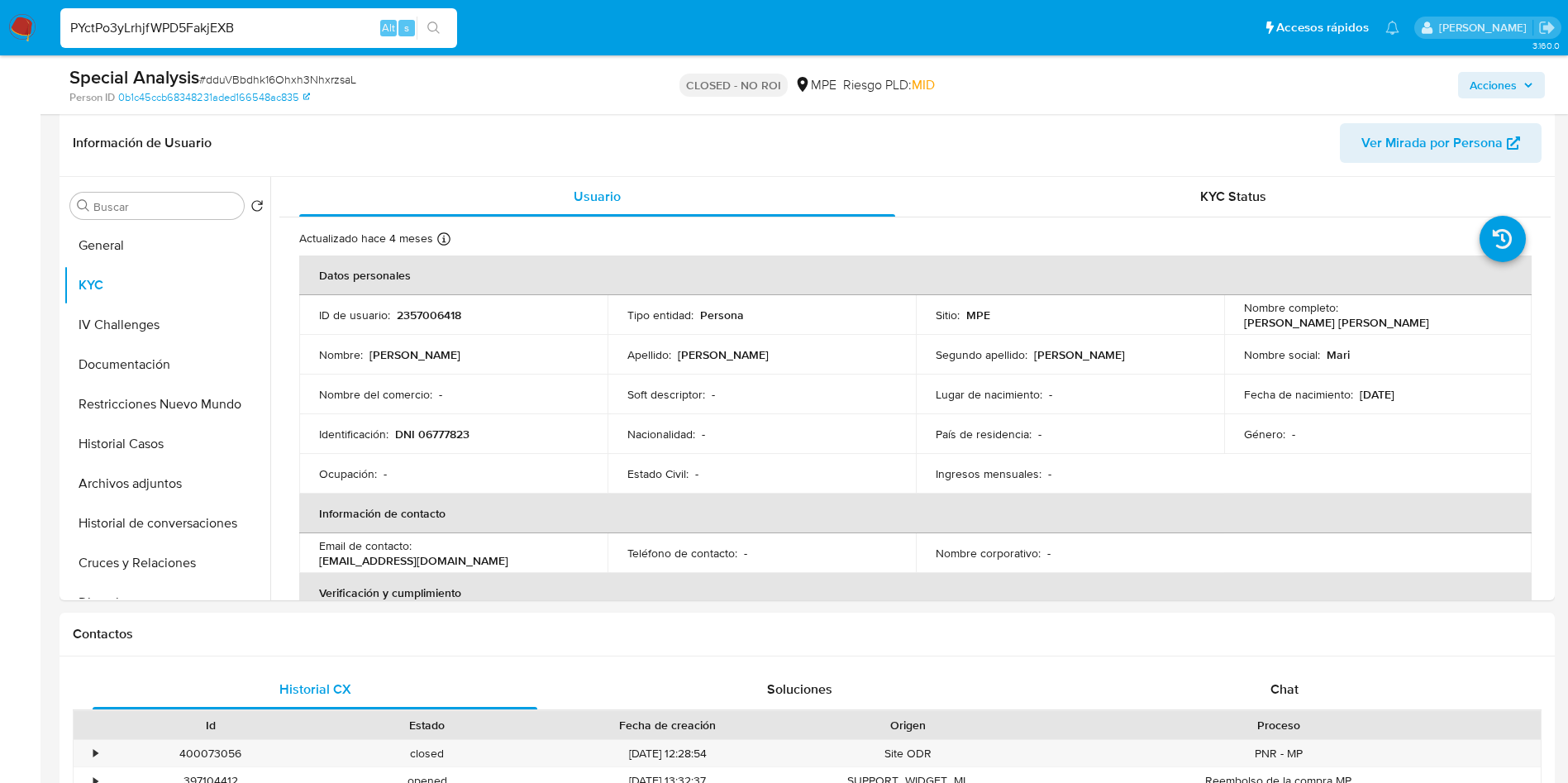
type input "PYctPo3yLrhjfWPD5FakjEXB"
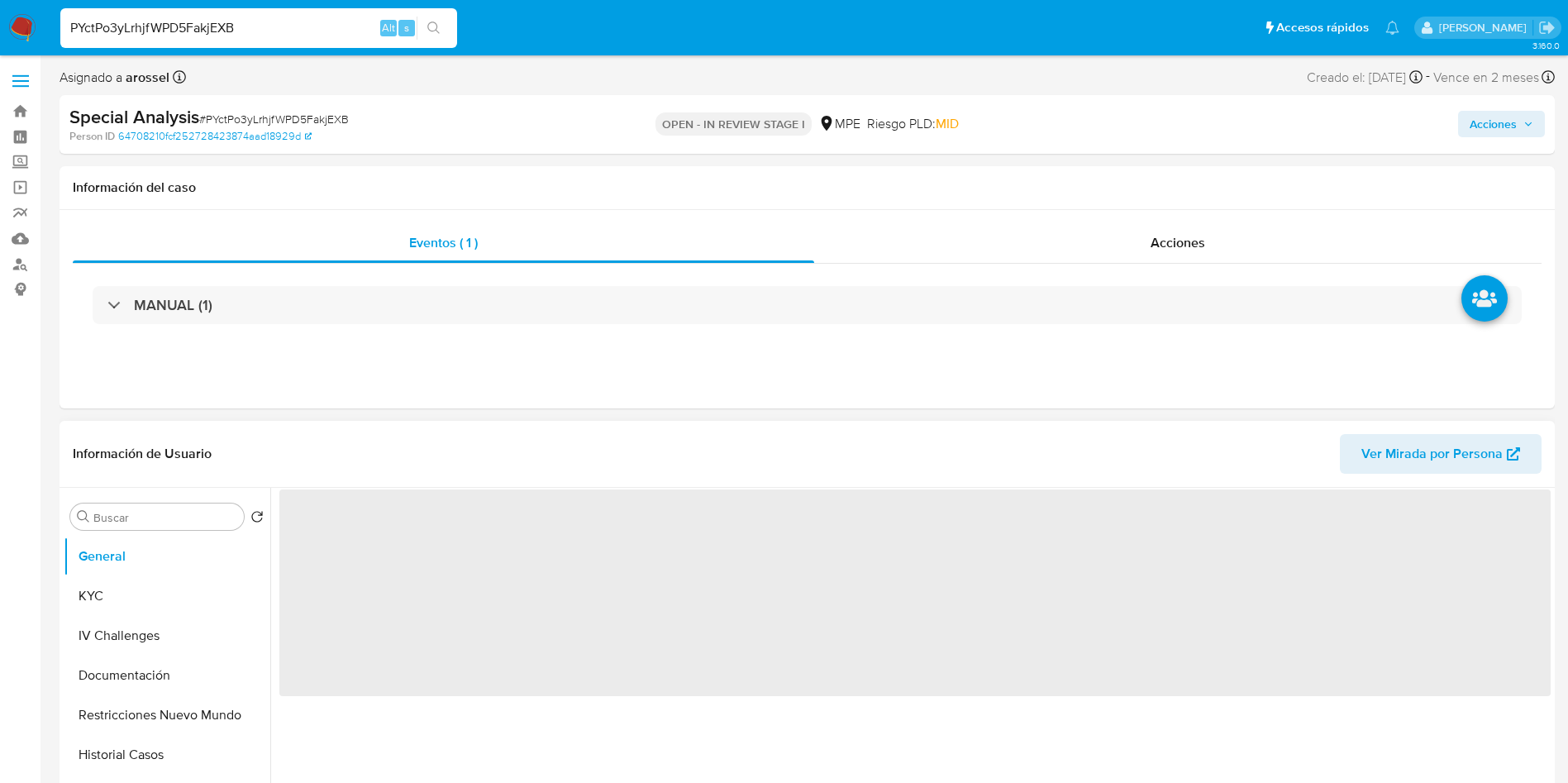
select select "10"
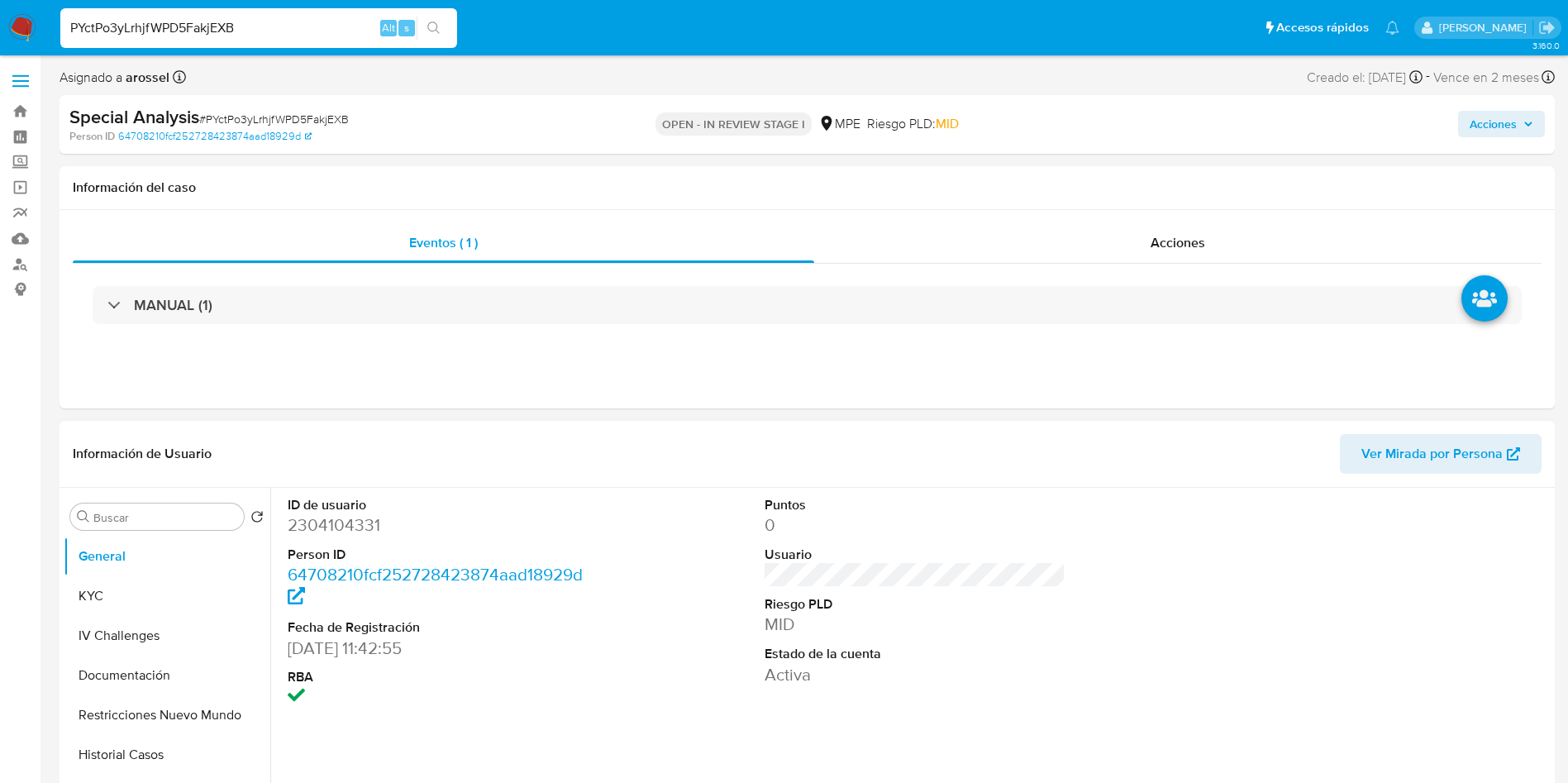
click at [1450, 493] on div at bounding box center [1392, 602] width 318 height 230
click at [1456, 465] on span "Ver Mirada por Persona" at bounding box center [1431, 453] width 141 height 39
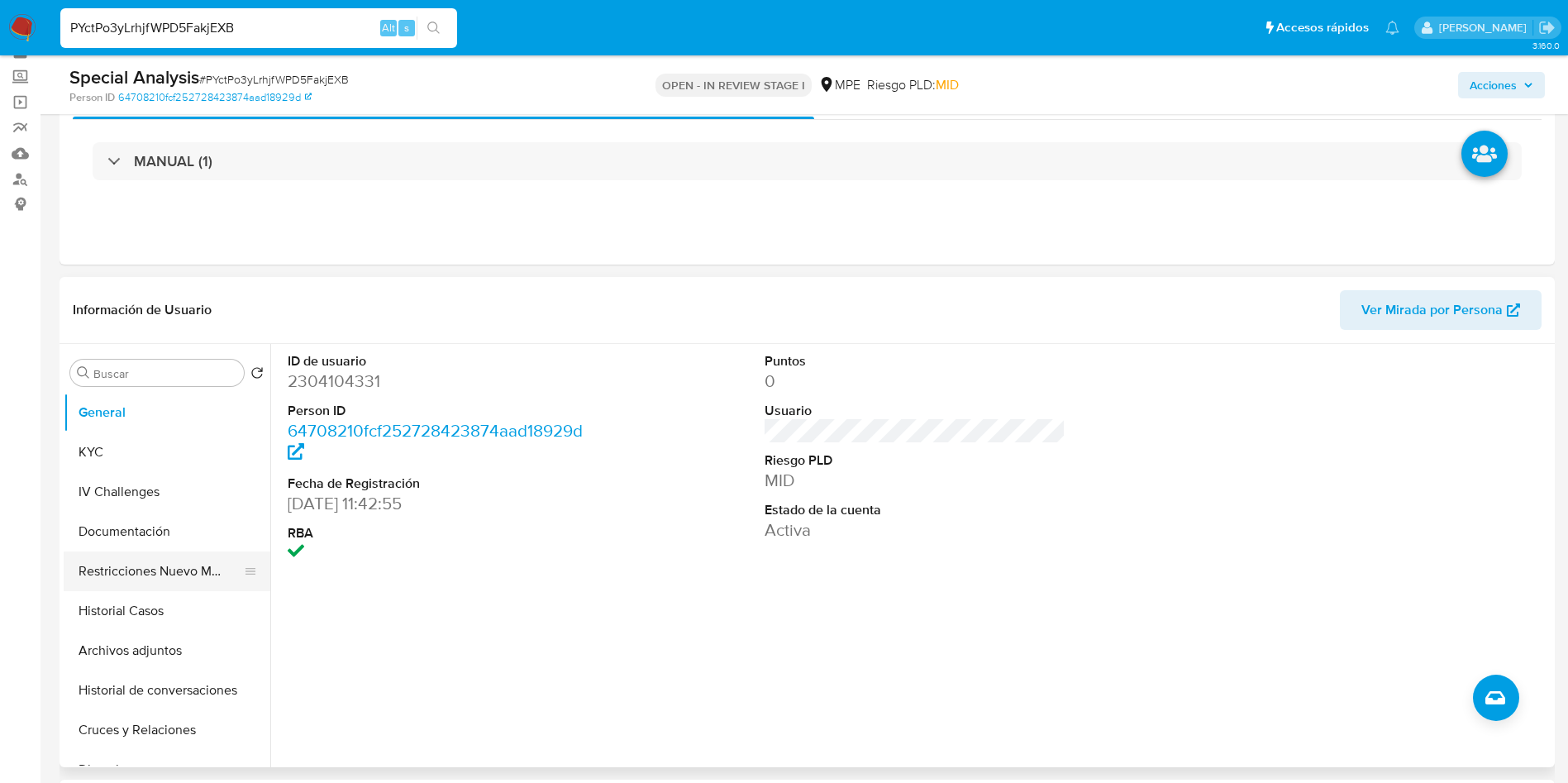
scroll to position [124, 0]
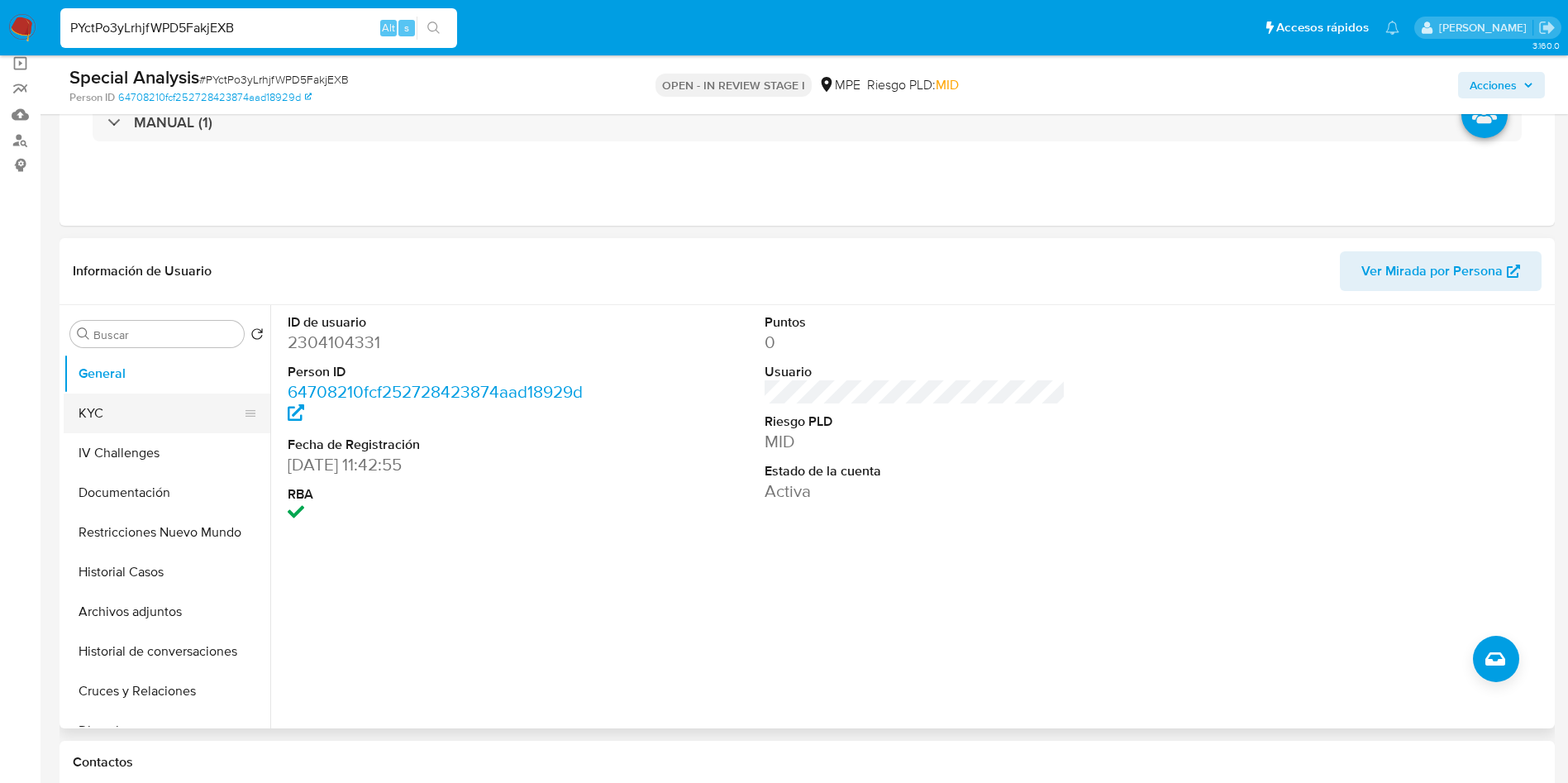
click at [133, 410] on button "KYC" at bounding box center [160, 413] width 193 height 39
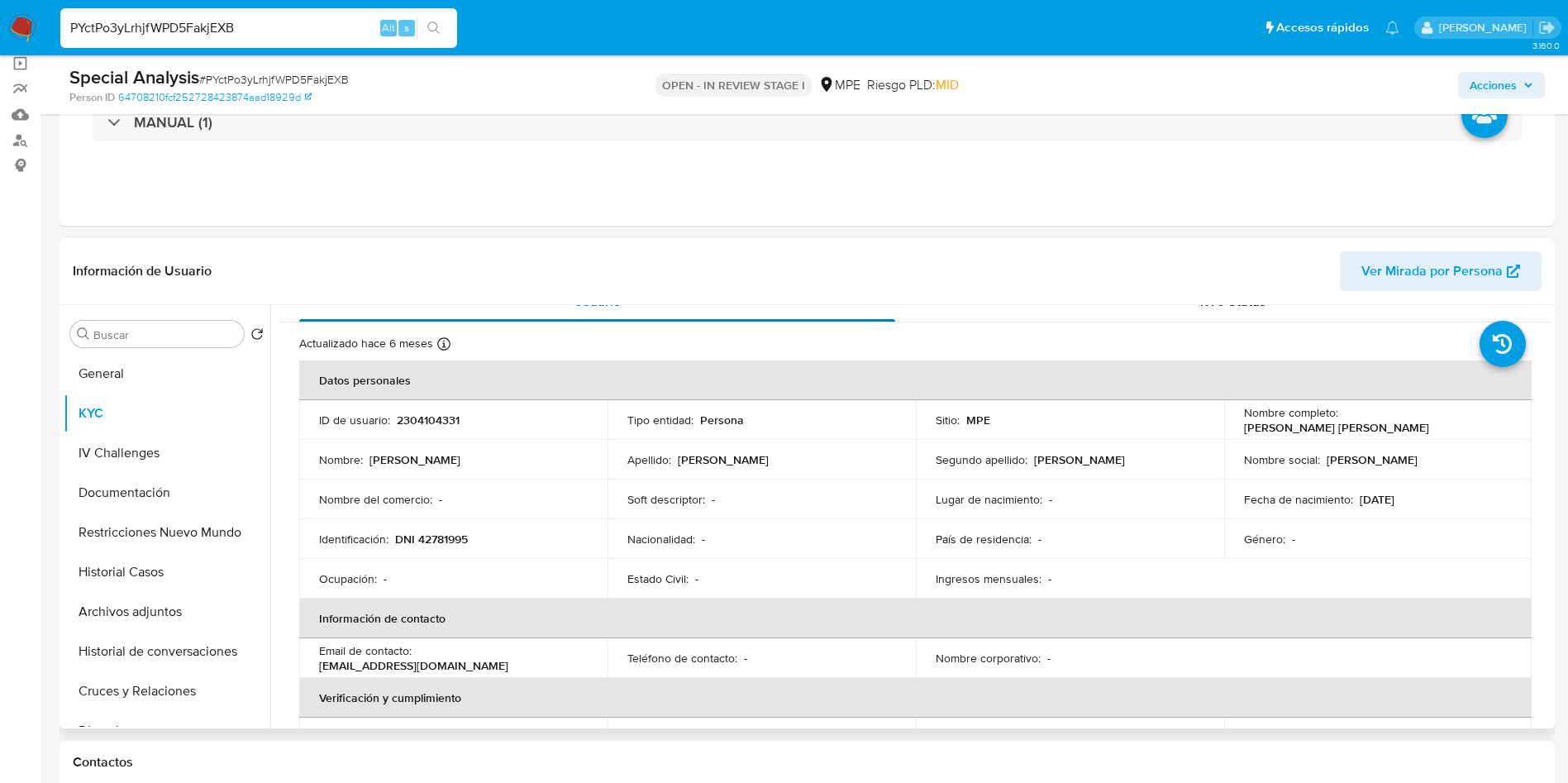
scroll to position [0, 0]
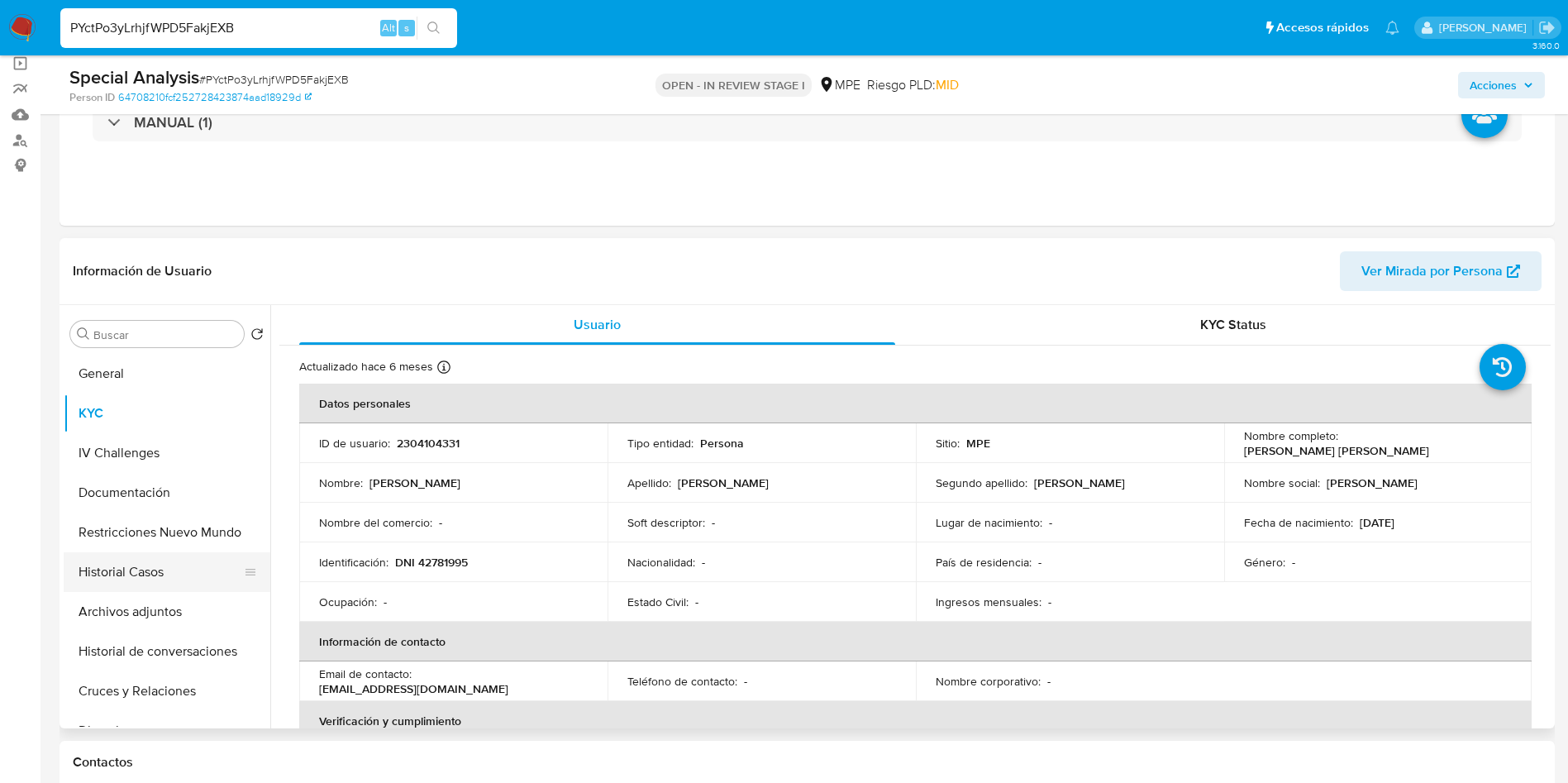
click at [153, 578] on button "Historial Casos" at bounding box center [160, 571] width 193 height 39
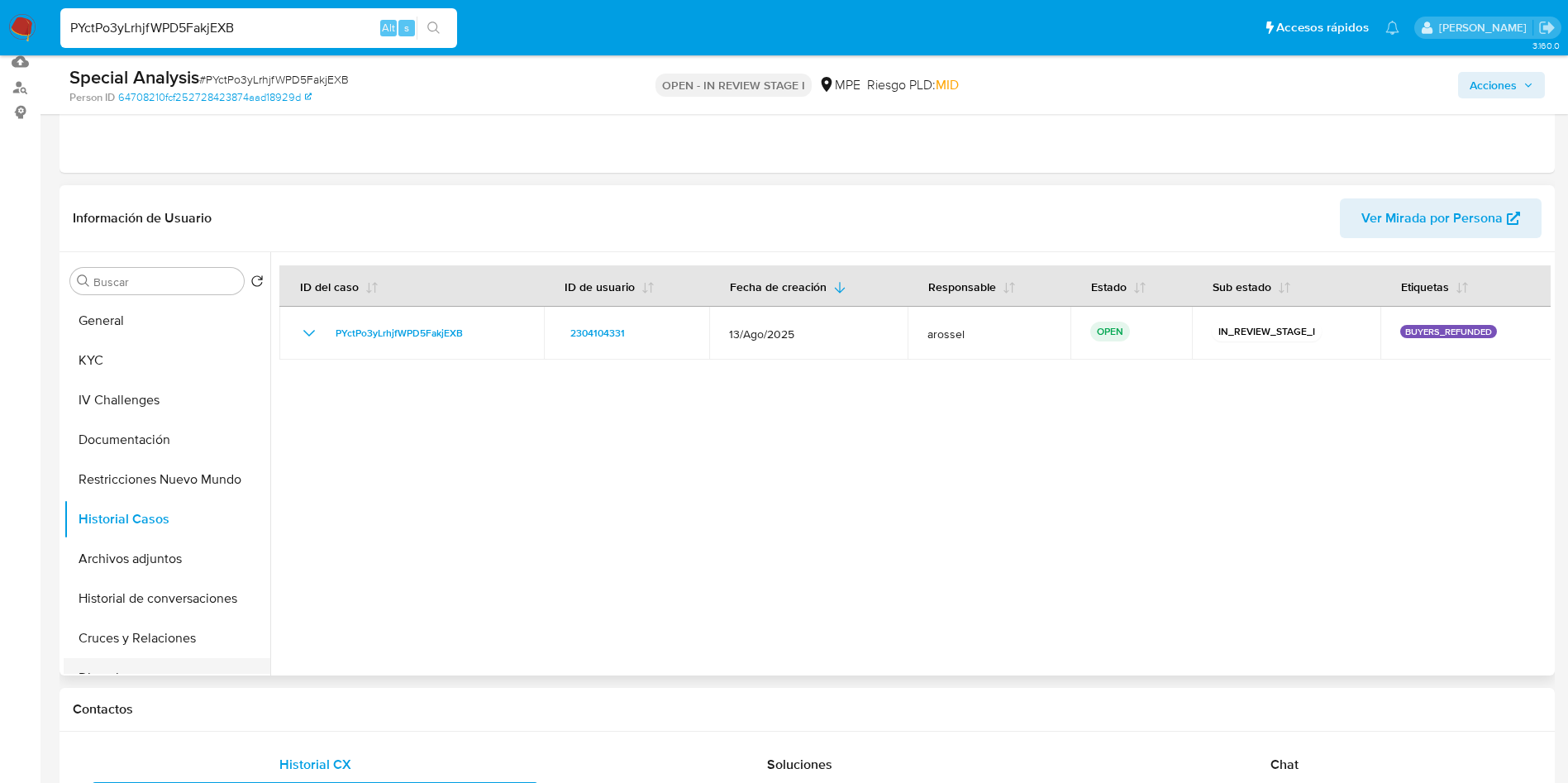
scroll to position [248, 0]
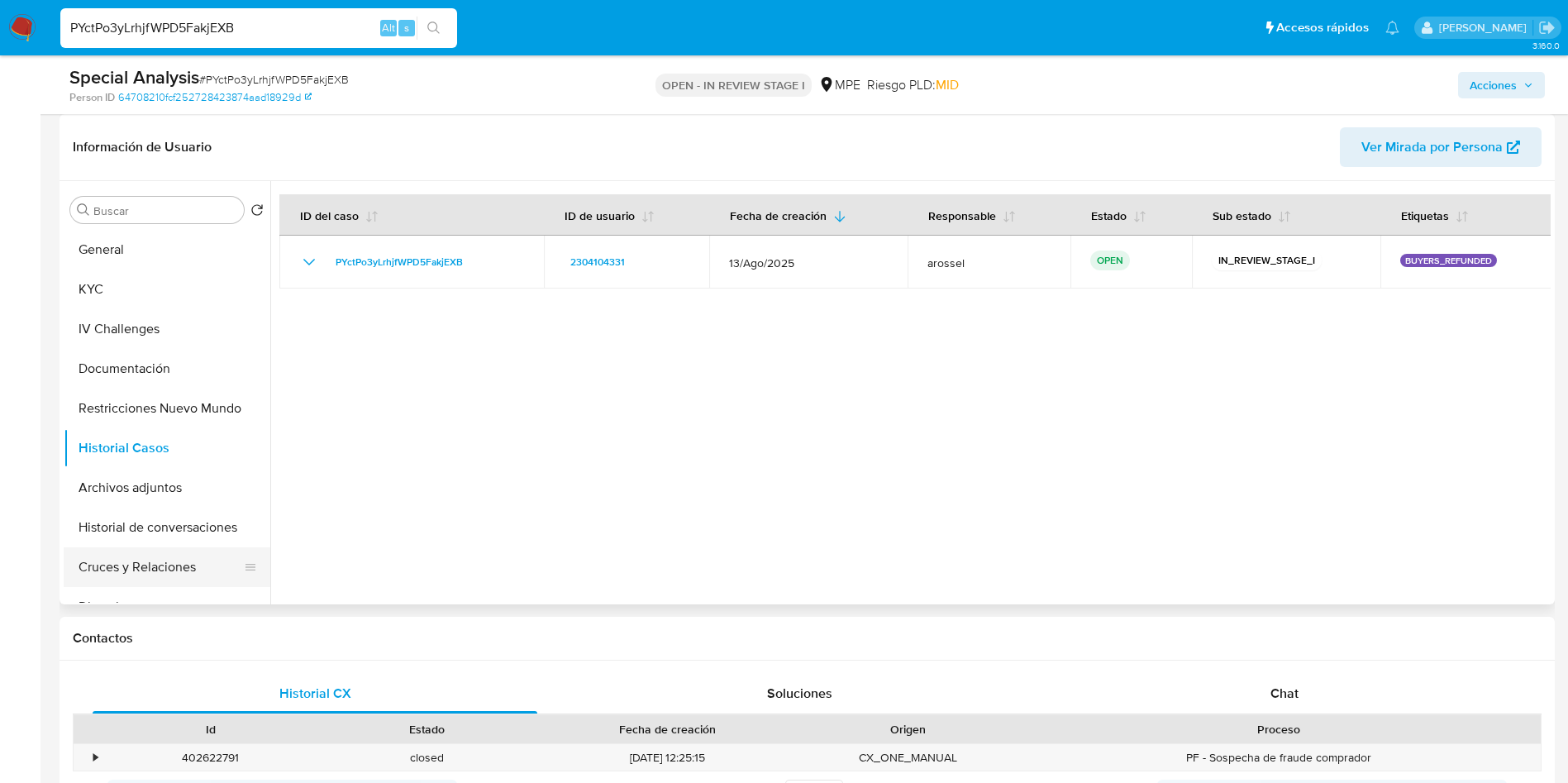
drag, startPoint x: 148, startPoint y: 564, endPoint x: 161, endPoint y: 576, distance: 17.7
click at [148, 564] on button "Cruces y Relaciones" at bounding box center [160, 567] width 193 height 39
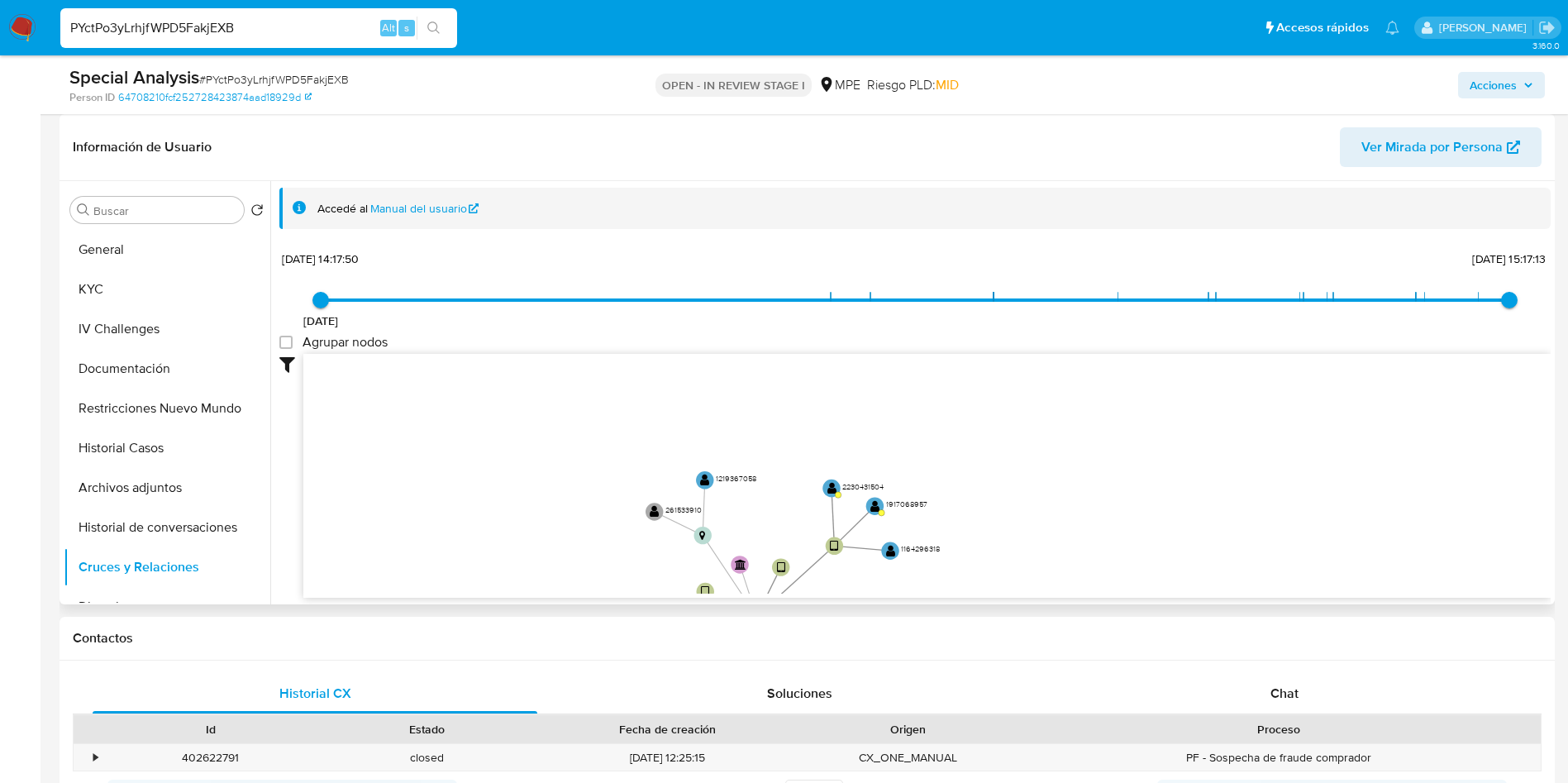
drag, startPoint x: 615, startPoint y: 482, endPoint x: 606, endPoint y: 420, distance: 62.6
click at [606, 483] on icon "device-6880381a13c47c2d8e8d7b7c  user-2304104331  2304104331 device-66a3d9c44…" at bounding box center [928, 473] width 1248 height 240
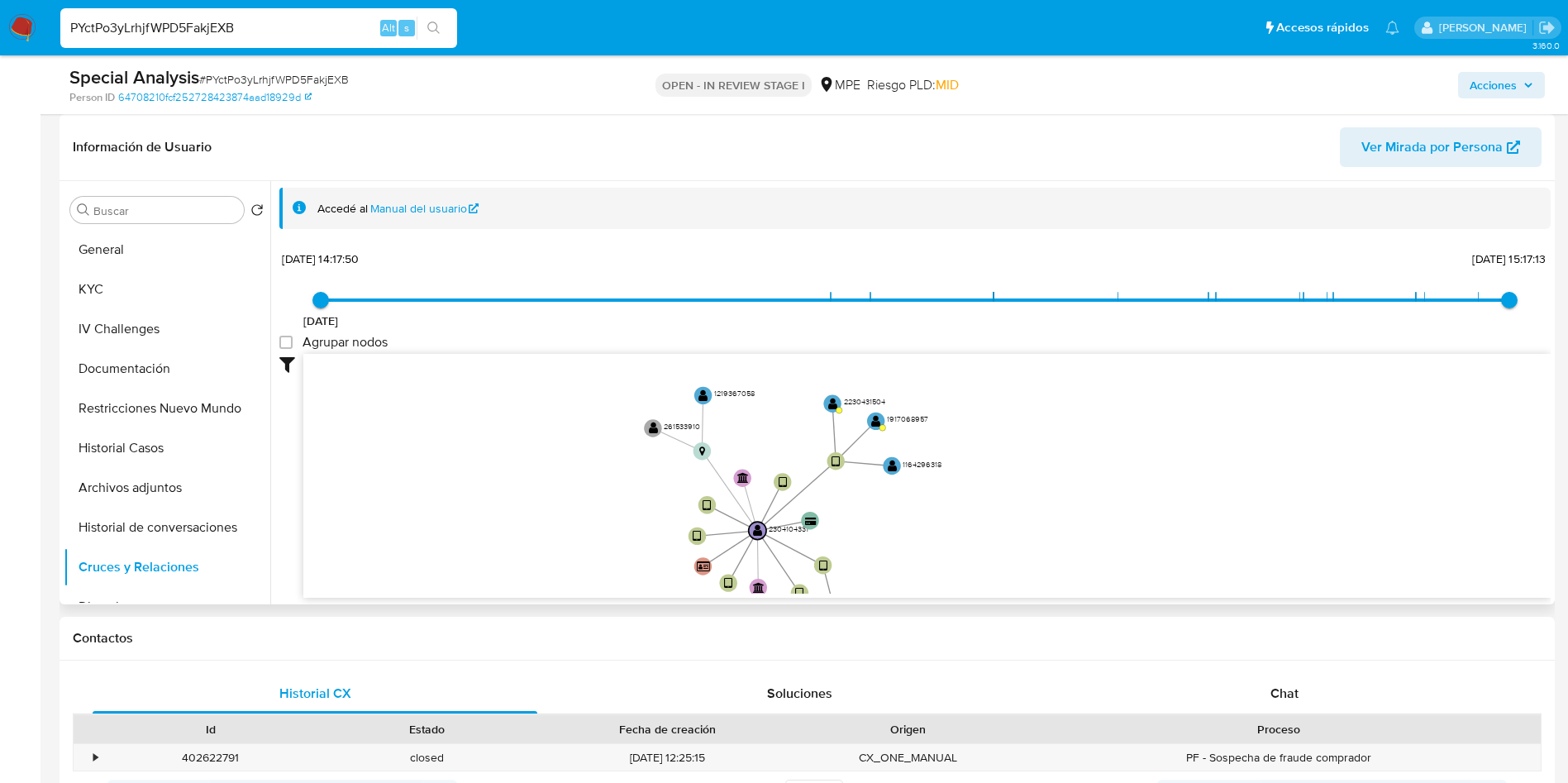
click at [602, 352] on div "26/7/2024 26/7/2024, 14:17:50 22/8/2025, 15:17:13 Agrupar nodos Filtros Confian…" at bounding box center [915, 451] width 1272 height 411
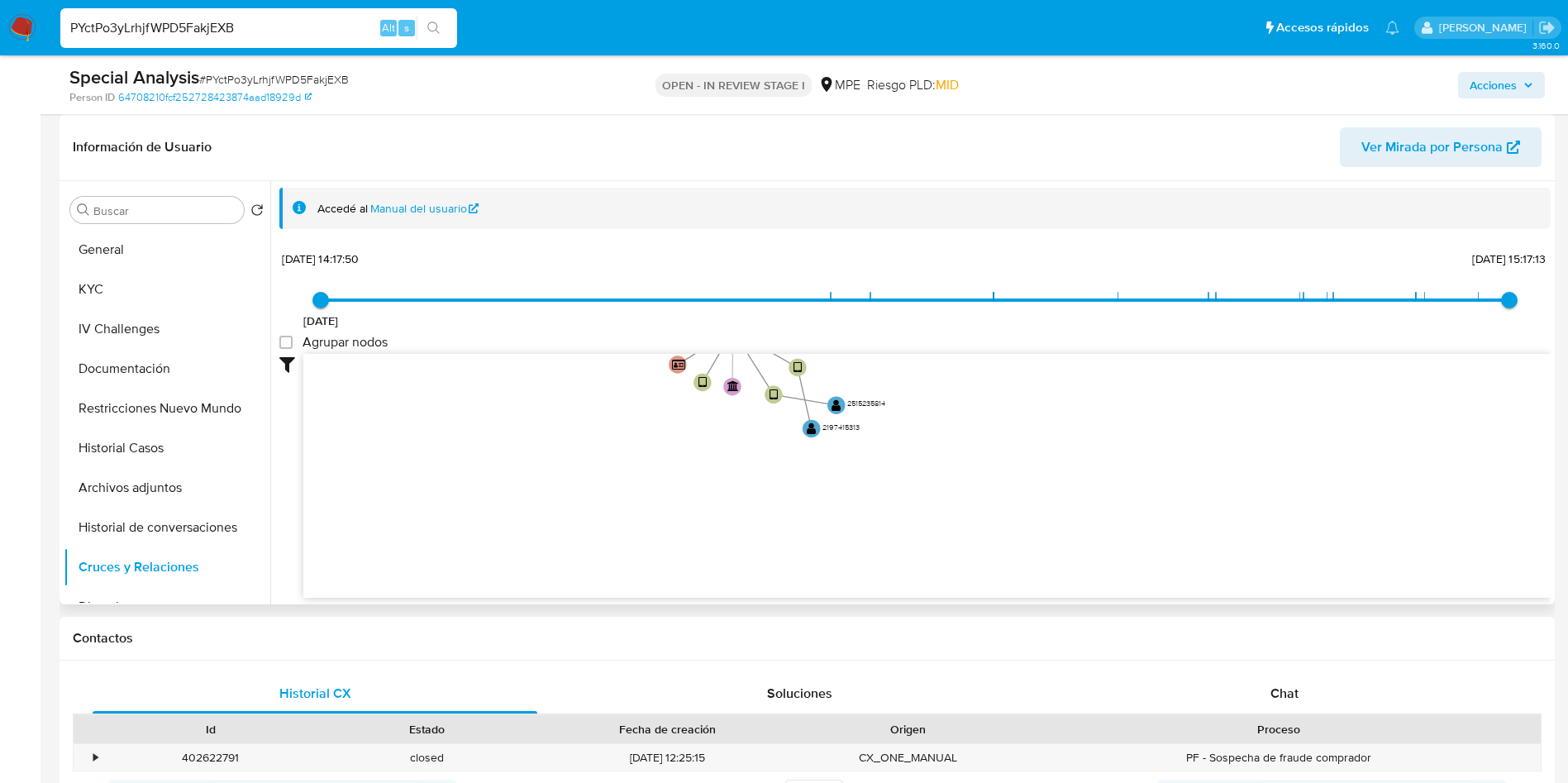
drag, startPoint x: 622, startPoint y: 514, endPoint x: 596, endPoint y: 475, distance: 46.9
click at [604, 496] on icon "device-6880381a13c47c2d8e8d7b7c  user-2304104331  2304104331 device-66a3d9c44…" at bounding box center [928, 473] width 1248 height 240
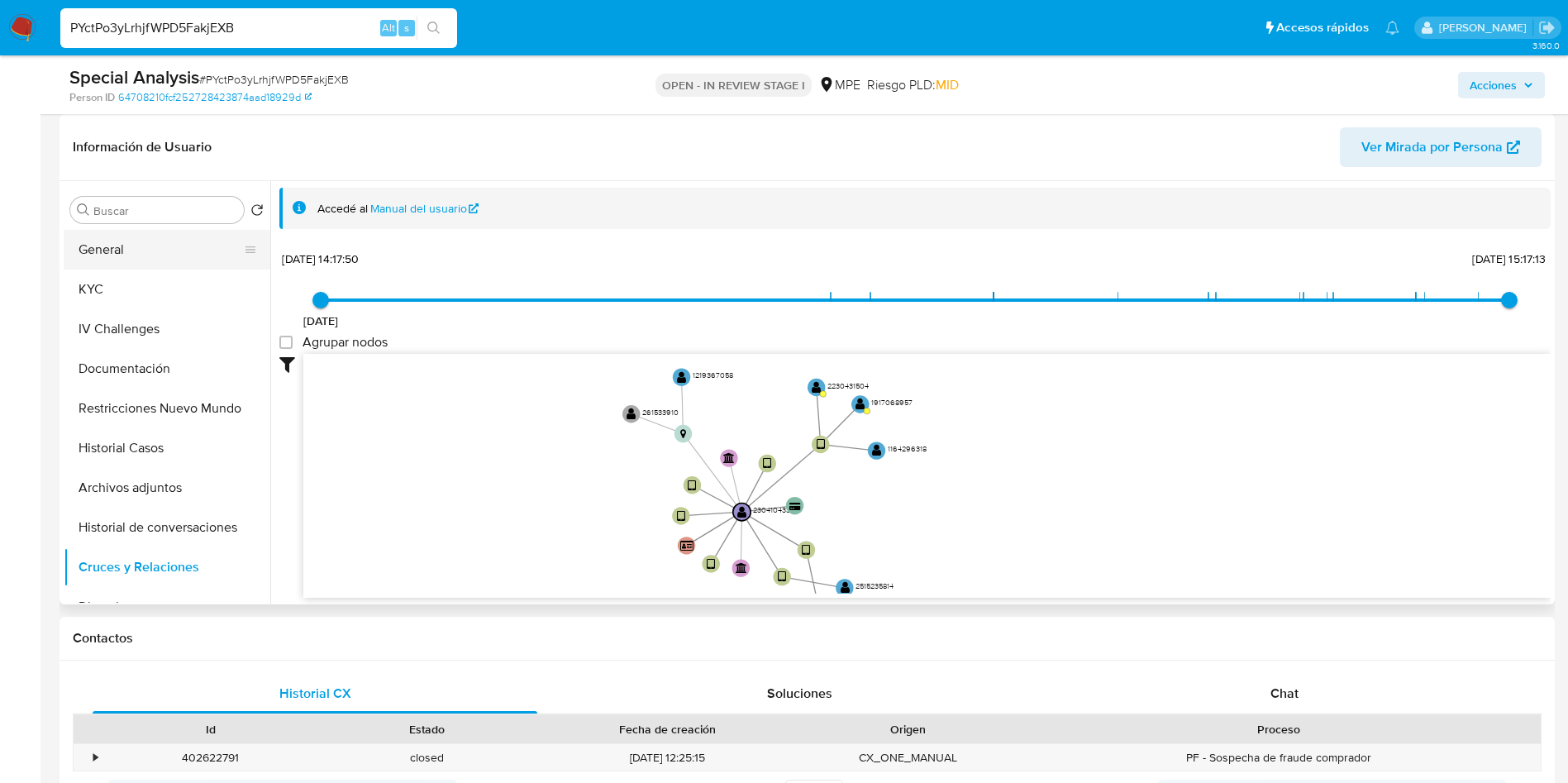
click at [93, 245] on button "General" at bounding box center [160, 249] width 193 height 39
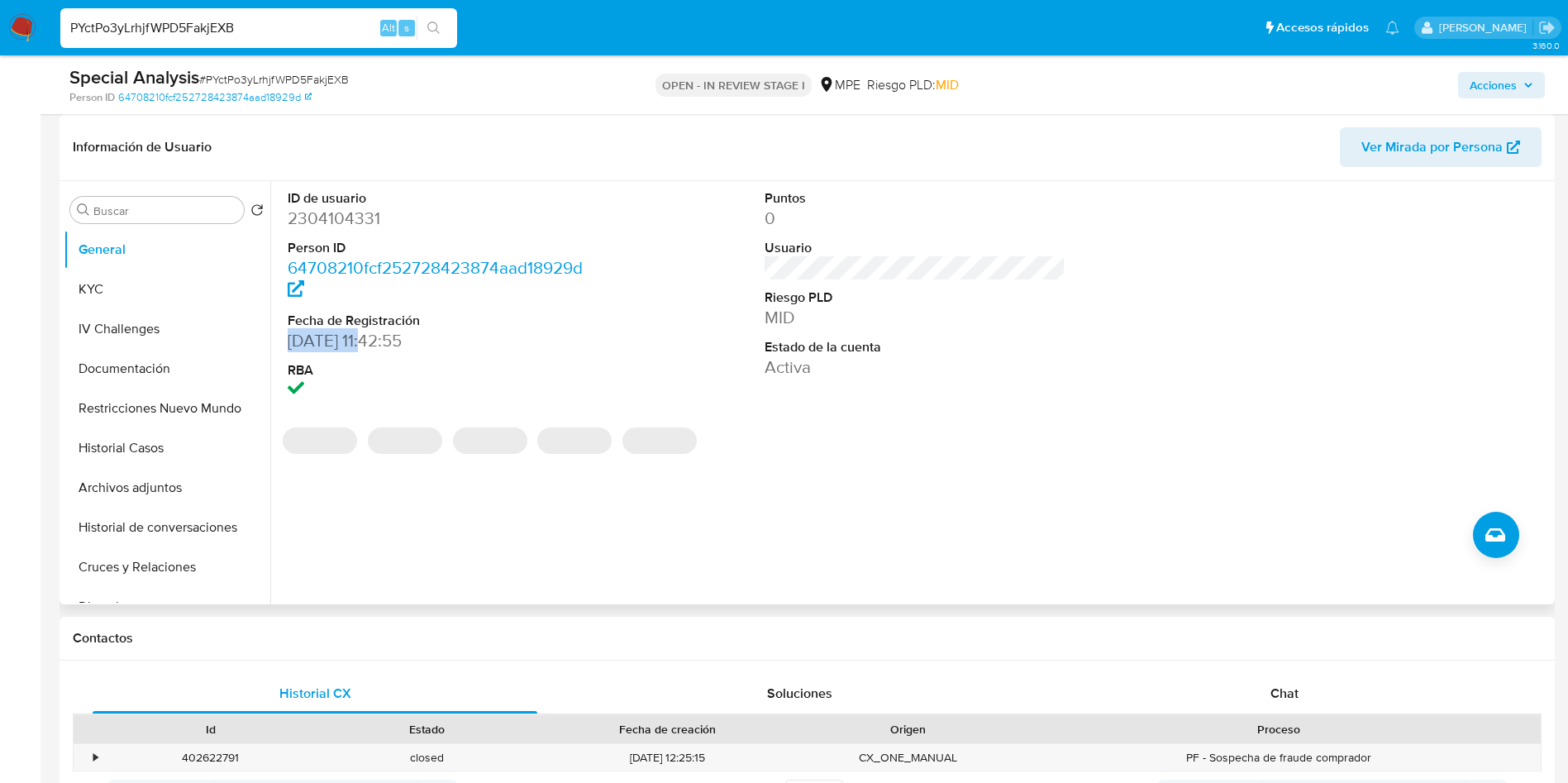
drag, startPoint x: 287, startPoint y: 336, endPoint x: 380, endPoint y: 336, distance: 93.0
click at [380, 336] on dd "05/03/2025 11:42:55" at bounding box center [438, 341] width 302 height 23
copy dd "[DATE]"
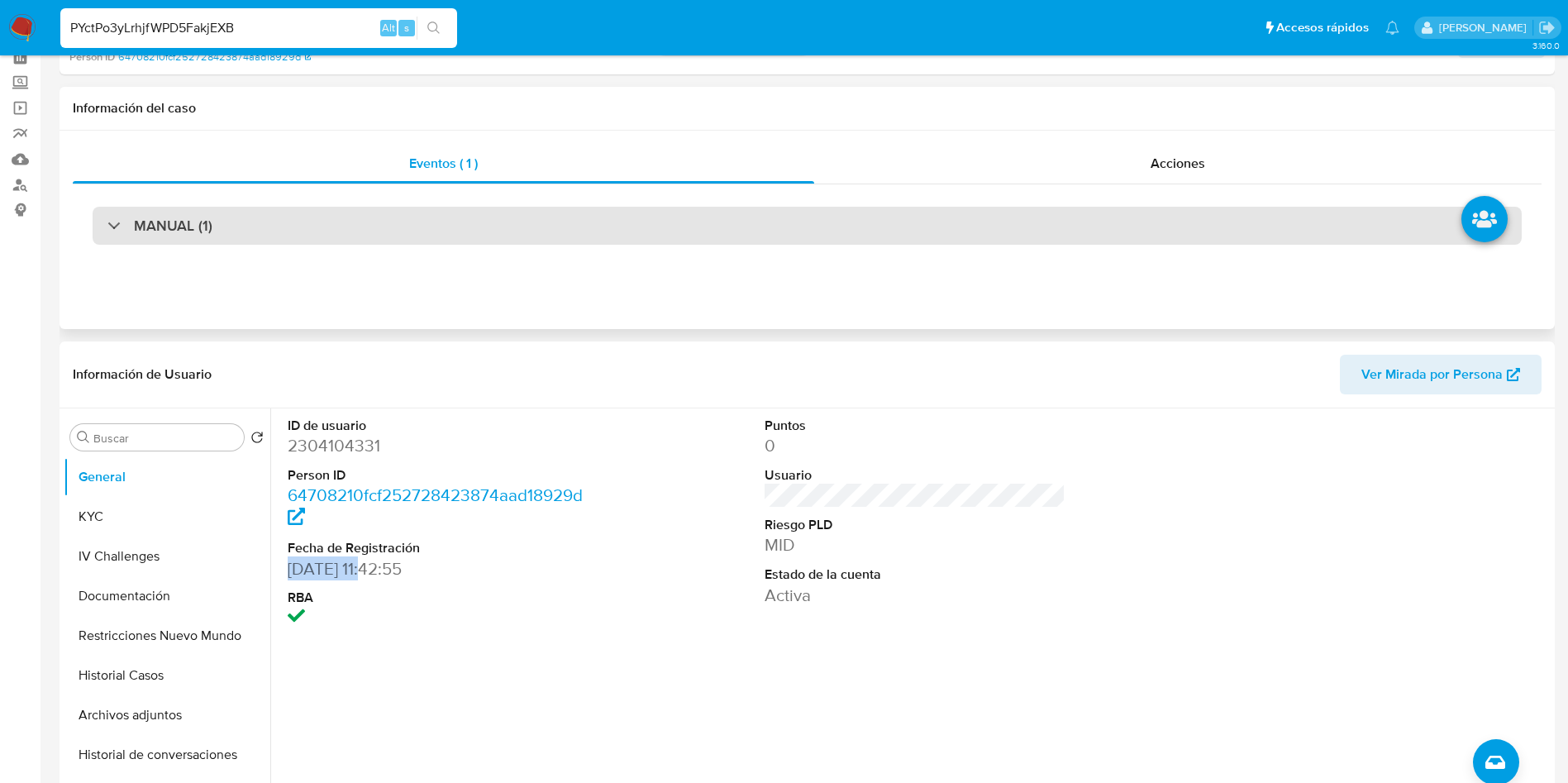
scroll to position [0, 0]
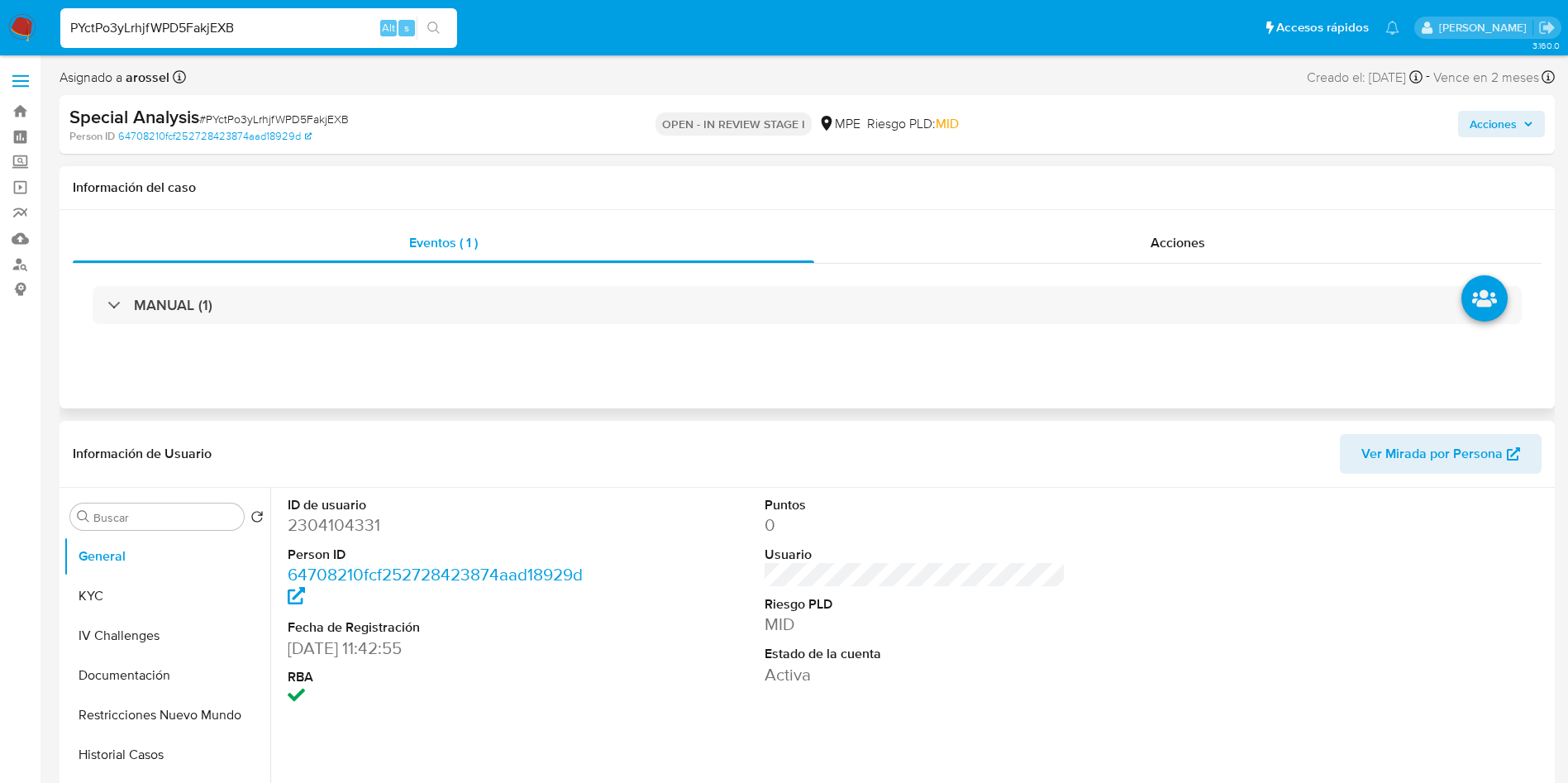
click at [872, 325] on div "MANUAL (1)" at bounding box center [808, 305] width 1469 height 83
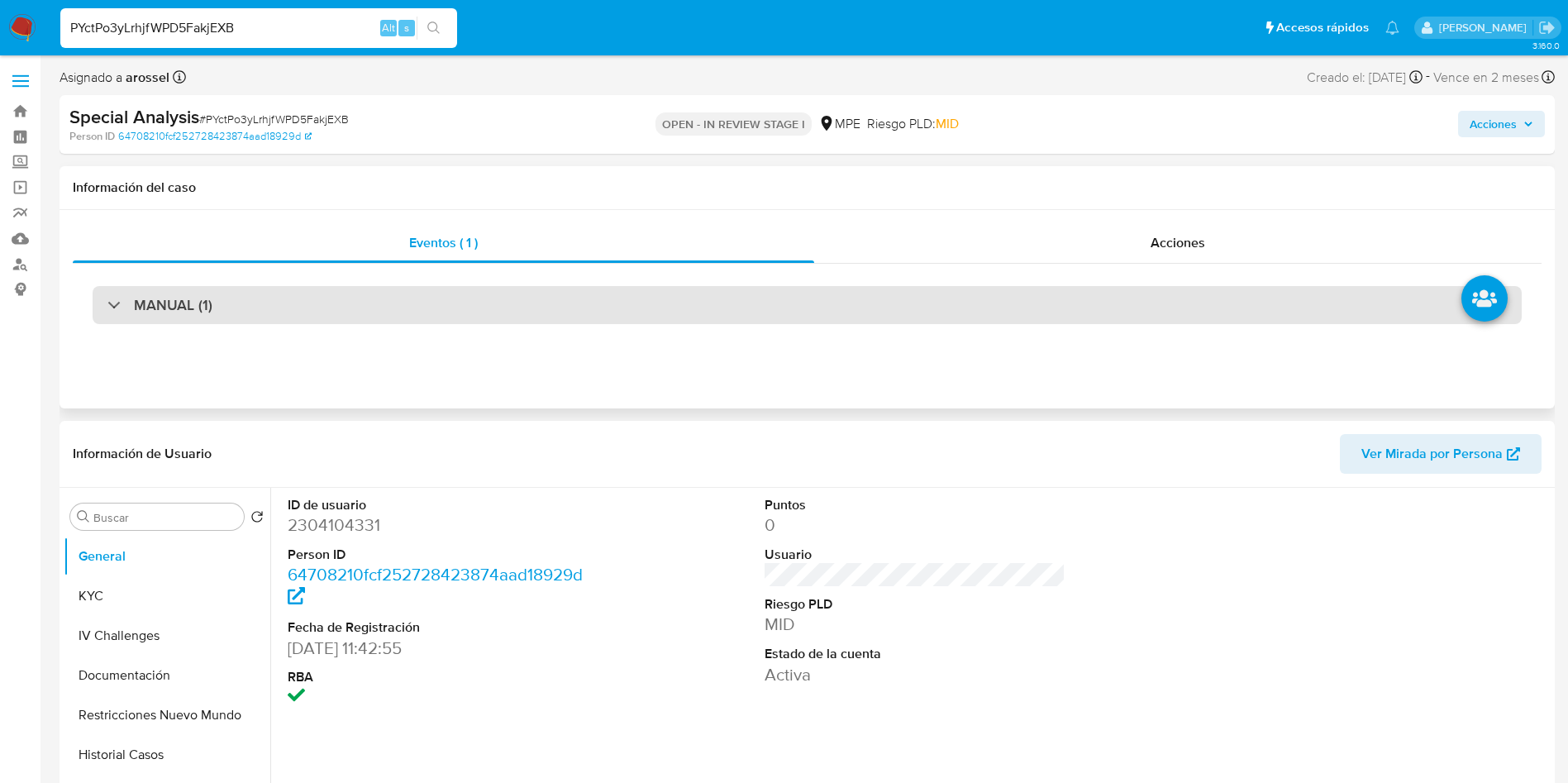
click at [879, 308] on div "MANUAL (1)" at bounding box center [807, 306] width 1430 height 38
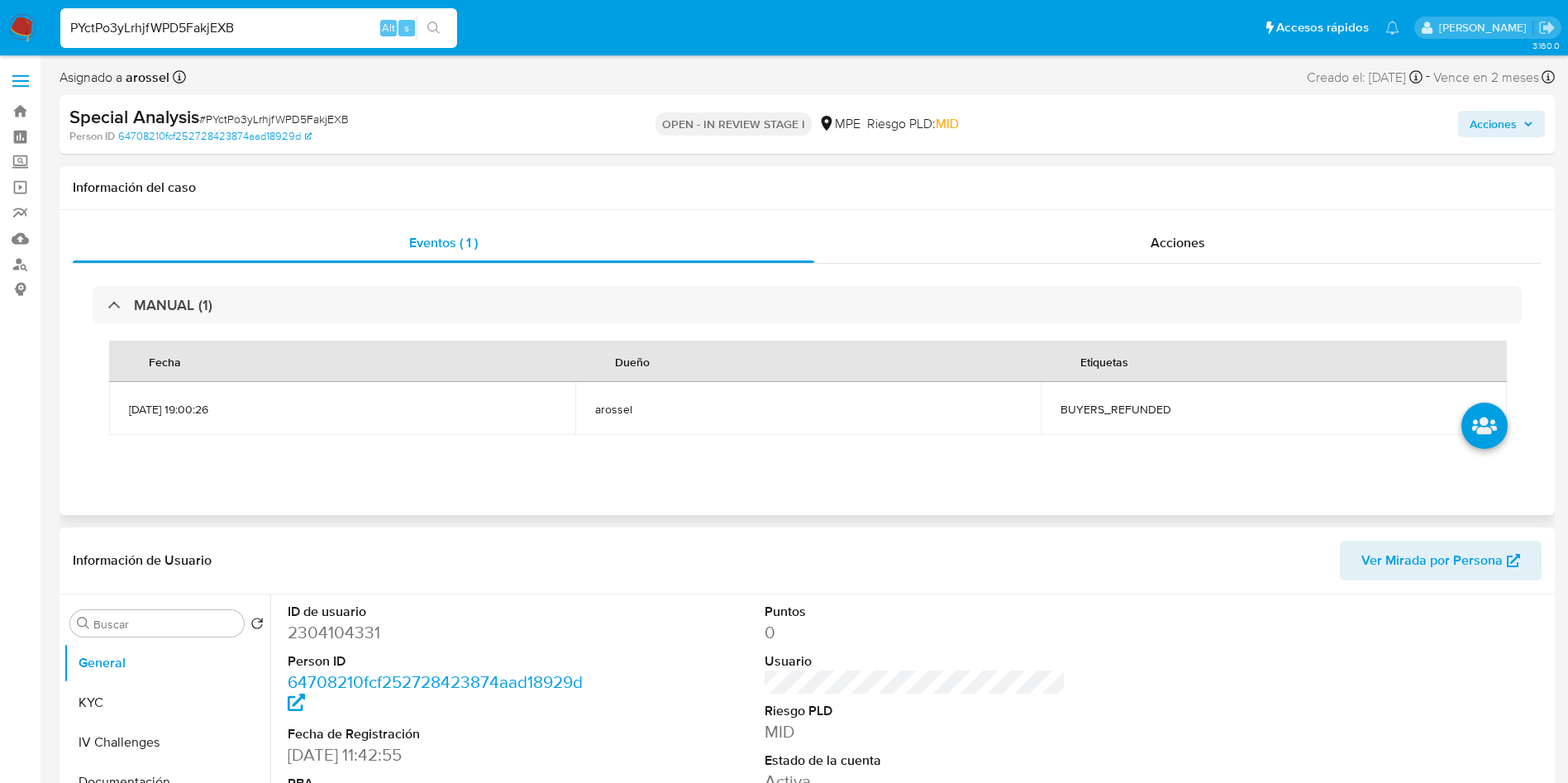
click at [1105, 405] on span "BUYERS_REFUNDED" at bounding box center [1274, 409] width 427 height 14
copy span "BUYERS_REFUNDED"
click at [251, 120] on span "# PYctPo3yLrhjfWPD5FakjEXB" at bounding box center [274, 118] width 150 height 16
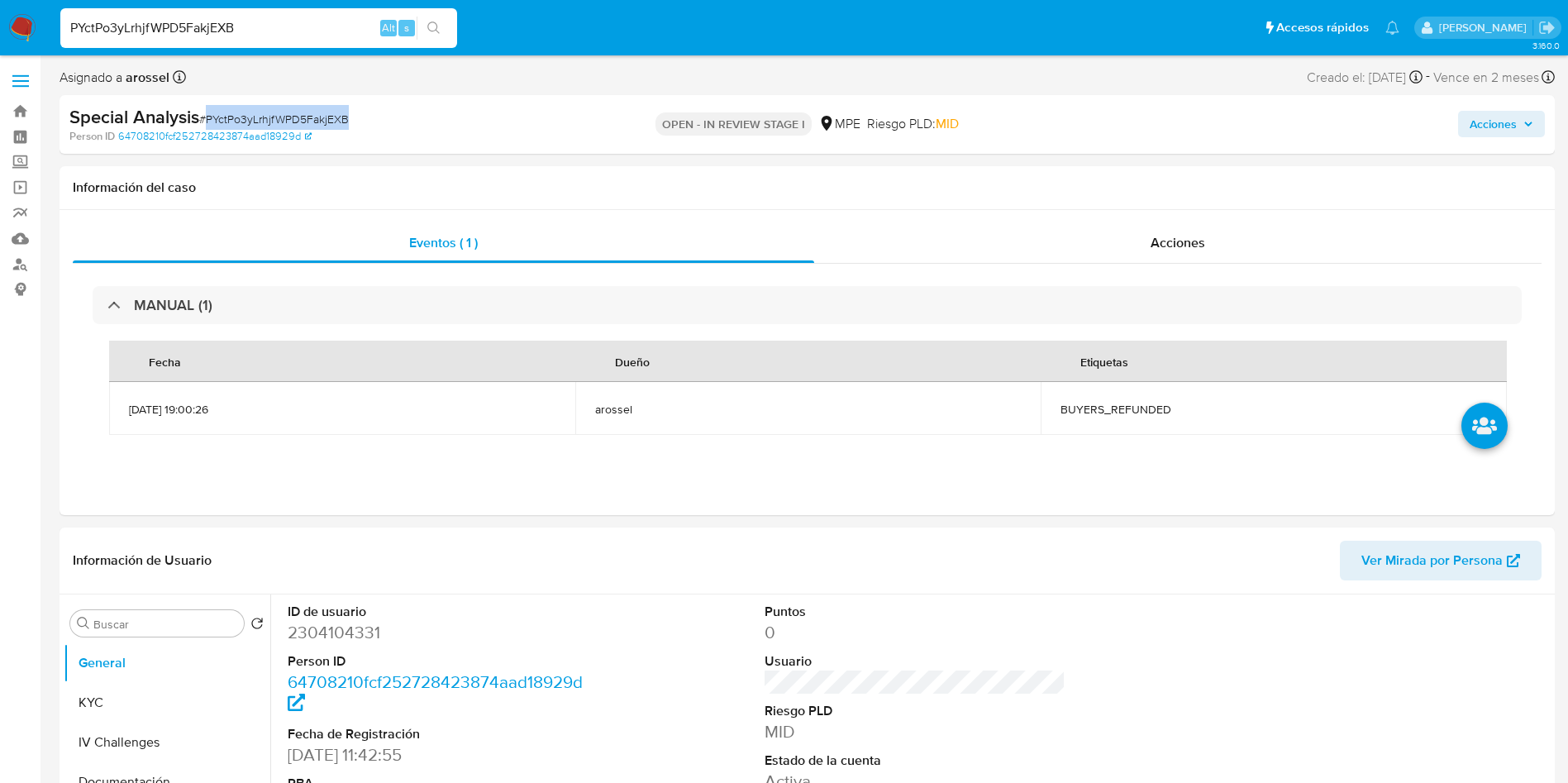
copy span "PYctPo3yLrhjfWPD5FakjEXB"
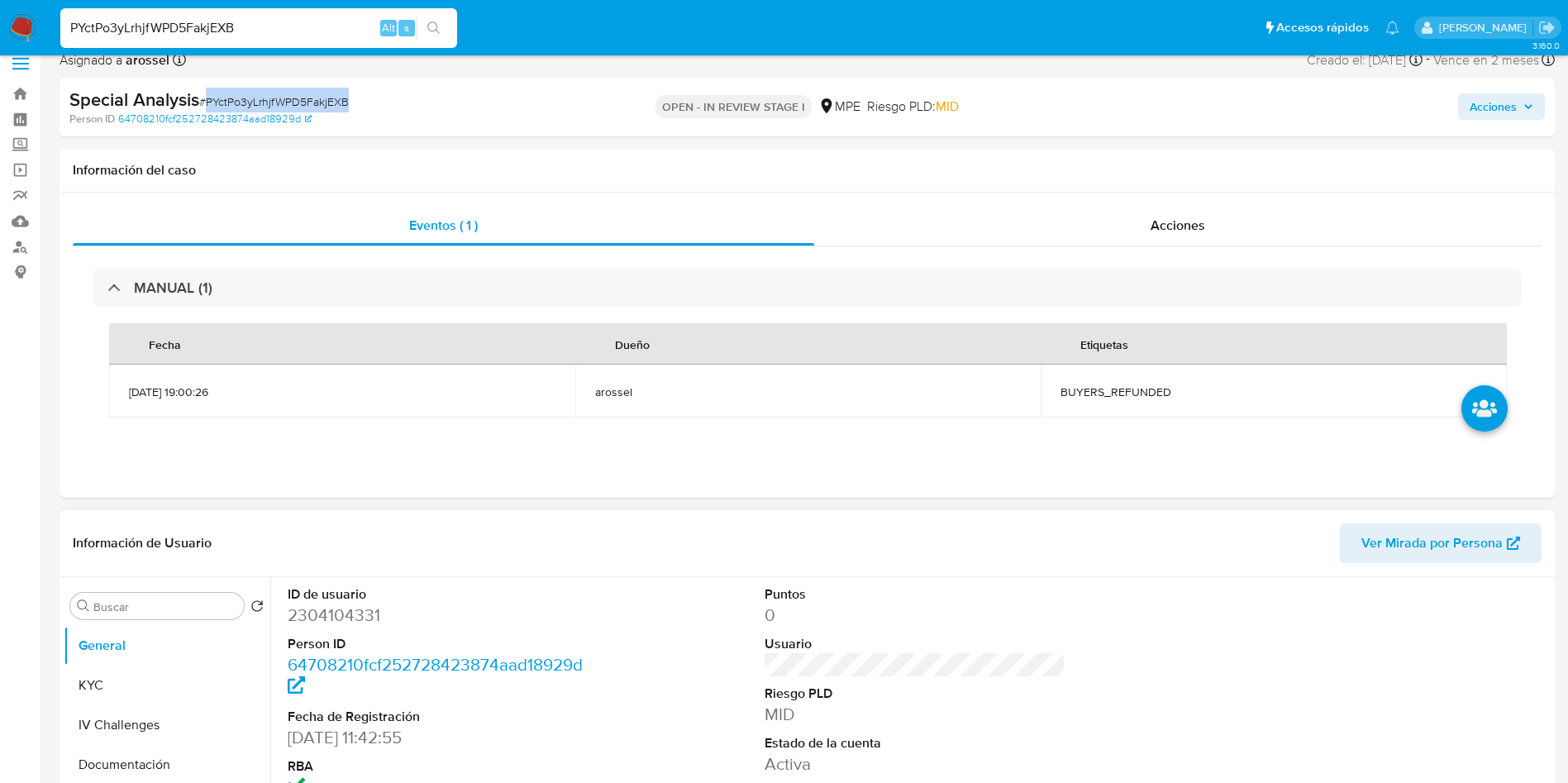
scroll to position [248, 0]
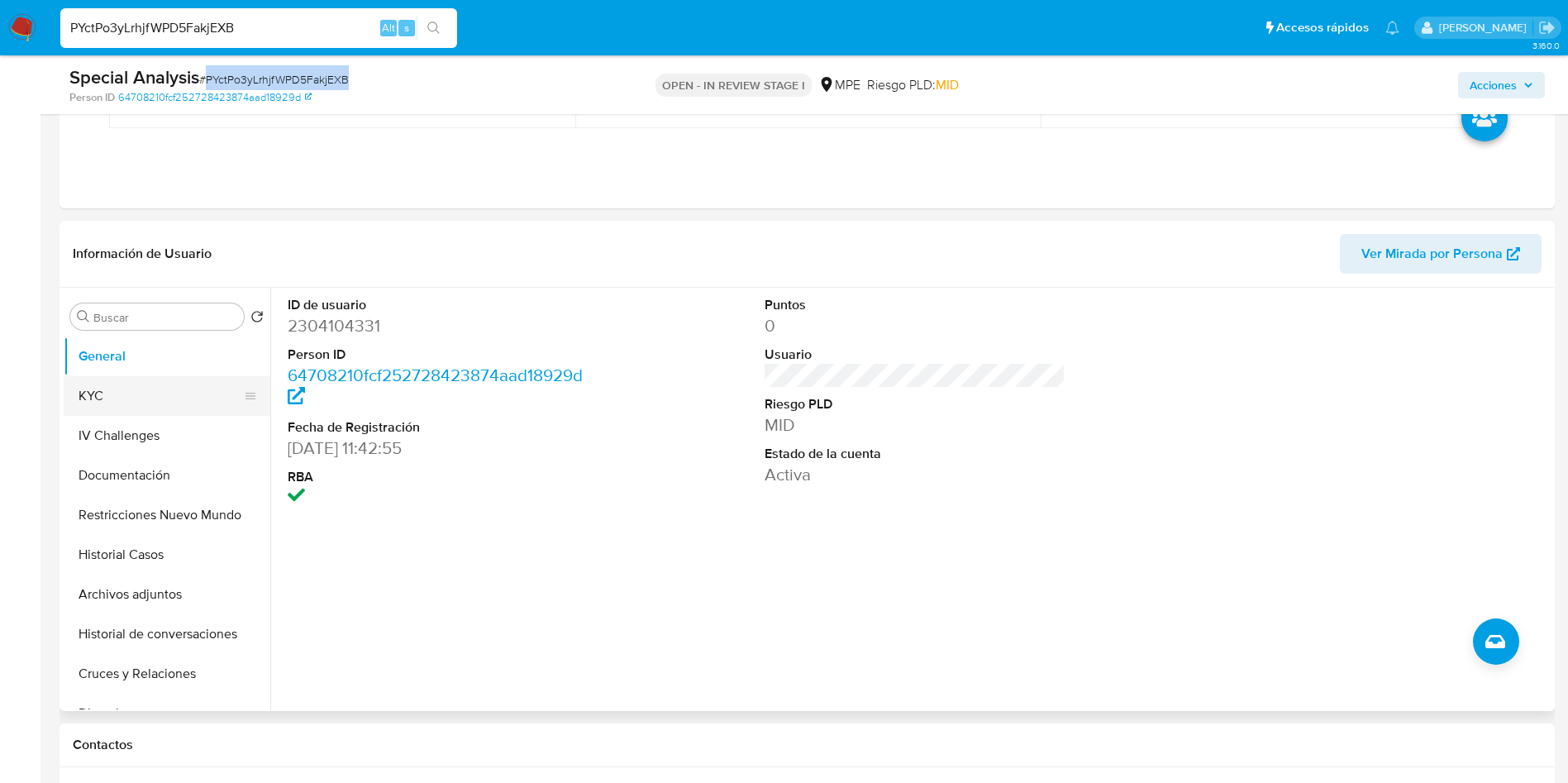
click at [191, 397] on button "KYC" at bounding box center [160, 395] width 193 height 39
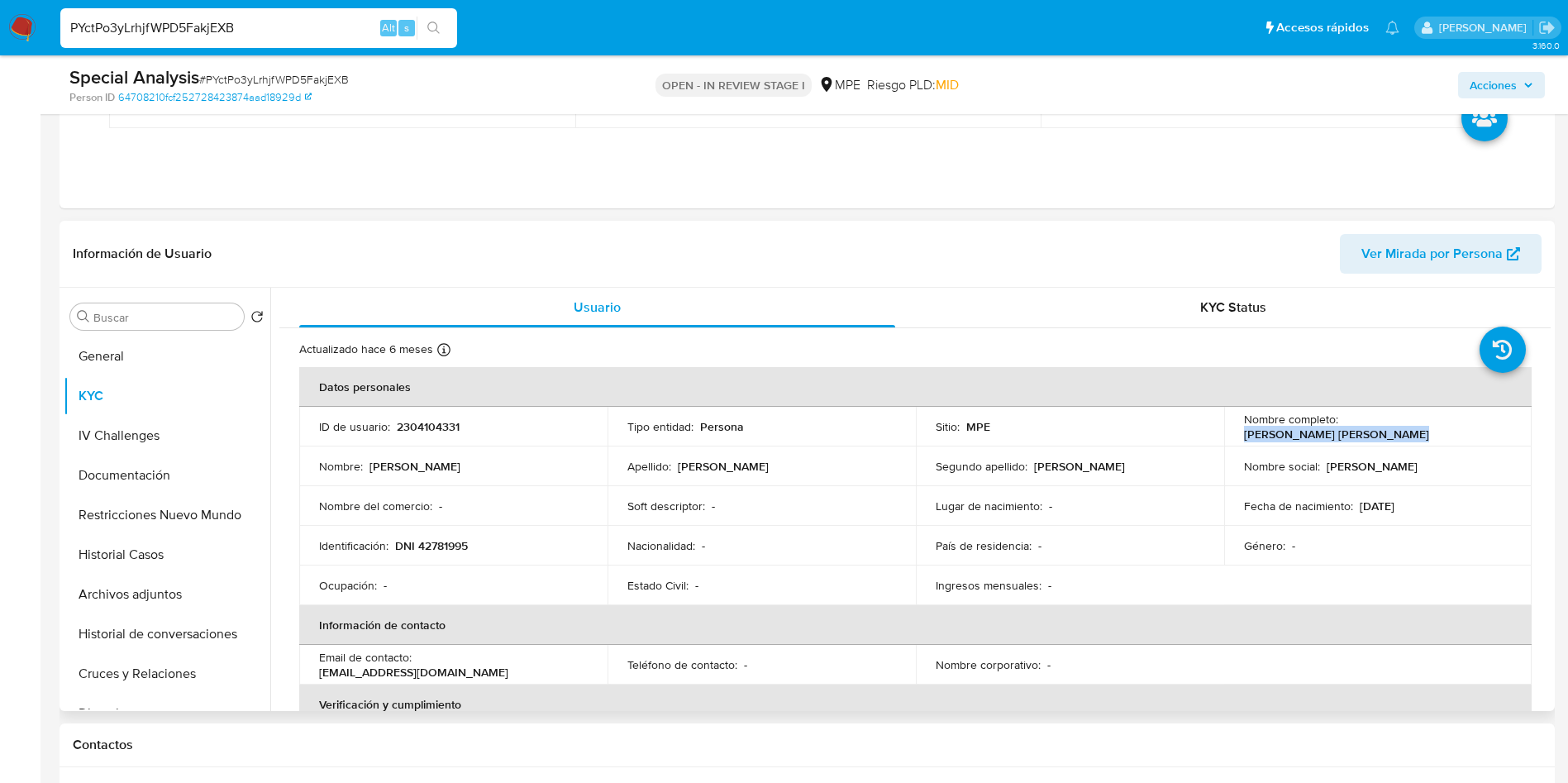
drag, startPoint x: 1338, startPoint y: 427, endPoint x: 1502, endPoint y: 420, distance: 164.1
click at [1502, 420] on div "Nombre completo : [PERSON_NAME] [PERSON_NAME]" at bounding box center [1378, 426] width 268 height 30
copy p "[PERSON_NAME] [PERSON_NAME]"
click at [1065, 265] on header "Información de Usuario Ver Mirada por Persona" at bounding box center [808, 253] width 1469 height 39
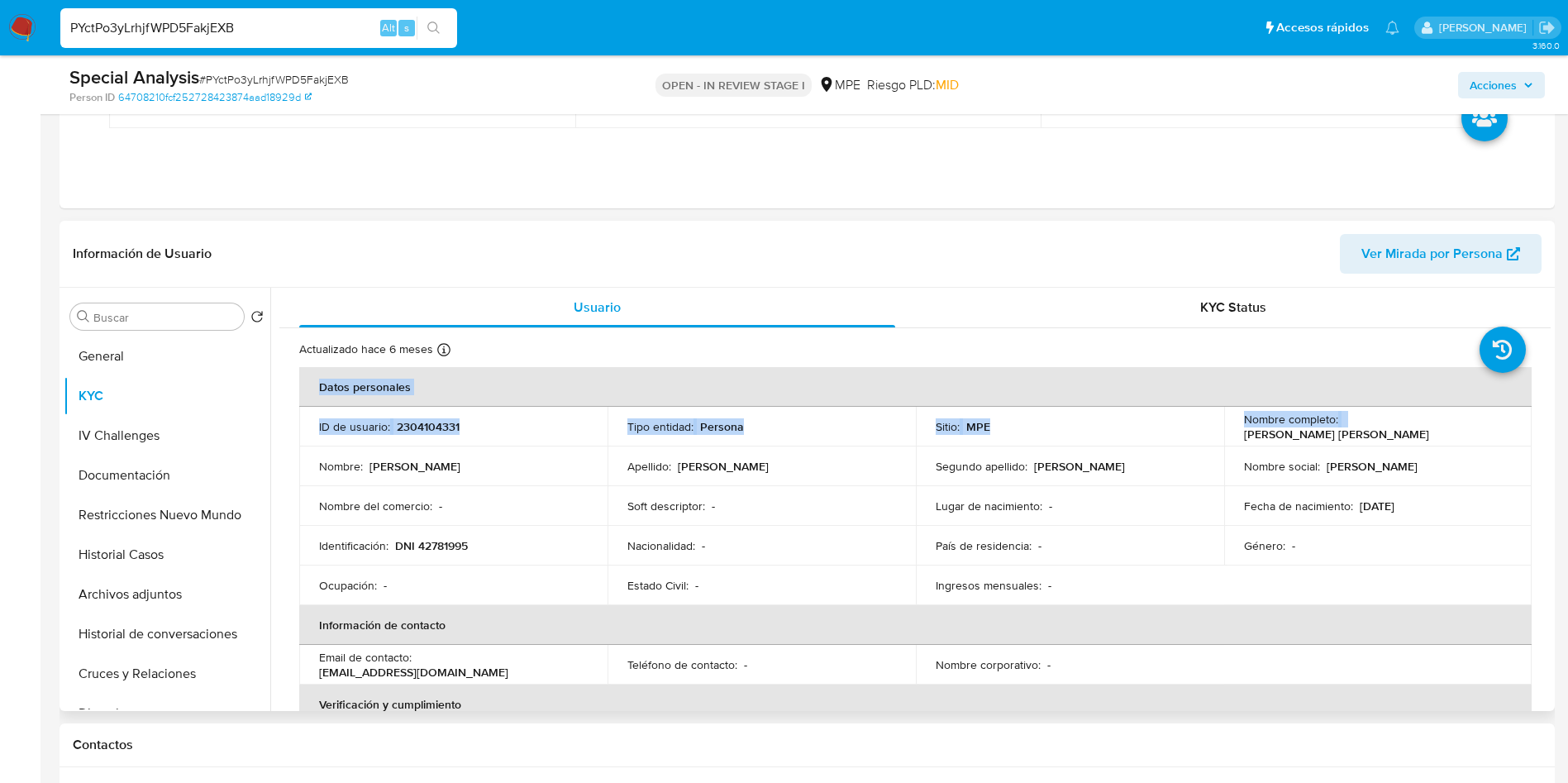
drag, startPoint x: 1340, startPoint y: 419, endPoint x: 1540, endPoint y: 419, distance: 200.0
click at [1409, 517] on td "Fecha de nacimiento : 02/01/1985" at bounding box center [1379, 506] width 309 height 39
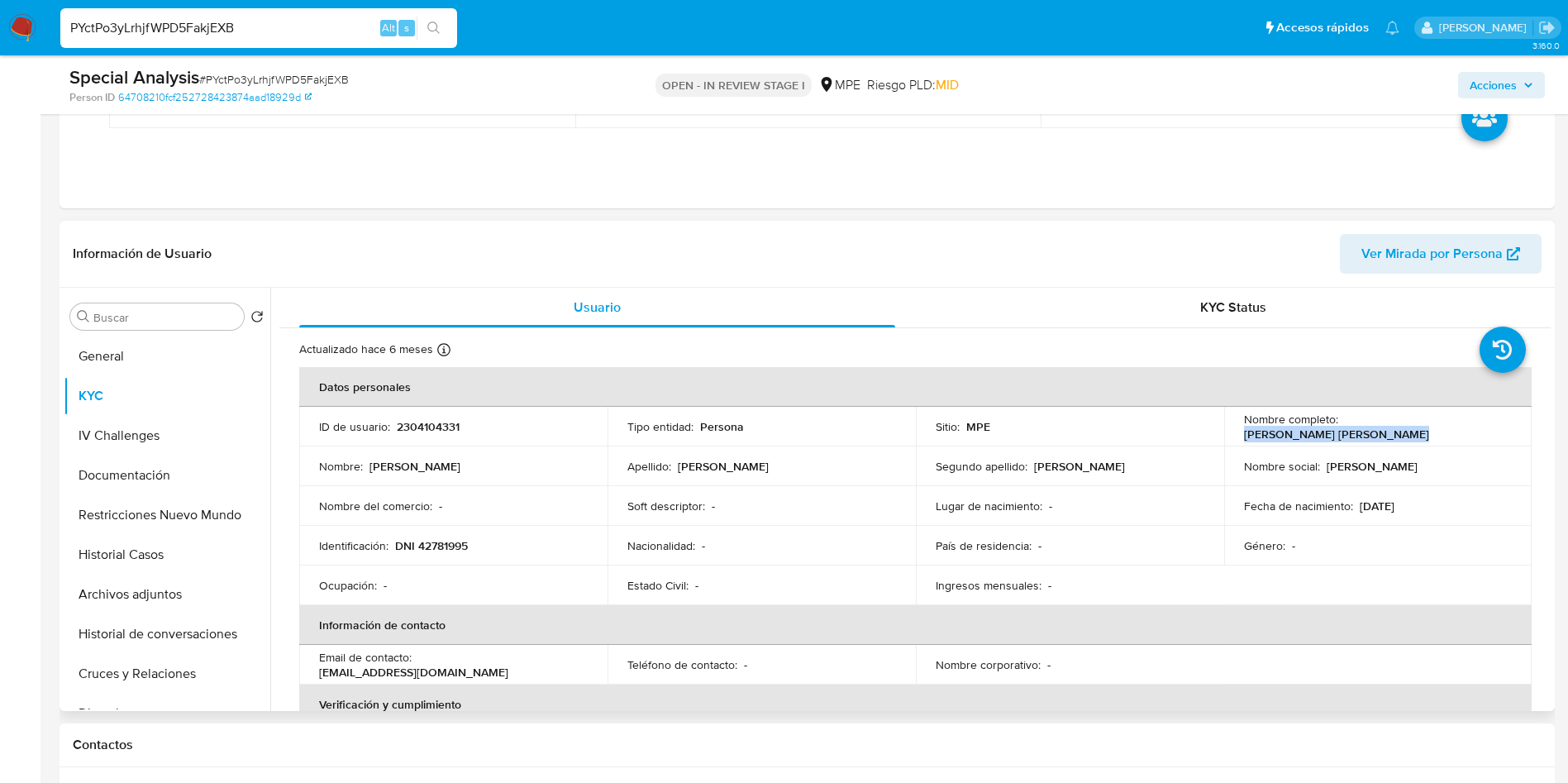
drag, startPoint x: 1340, startPoint y: 430, endPoint x: 1491, endPoint y: 424, distance: 151.1
click at [1491, 424] on div "Nombre completo : Clark Robinson Moran Davila" at bounding box center [1378, 426] width 268 height 30
copy p "[PERSON_NAME] [PERSON_NAME]"
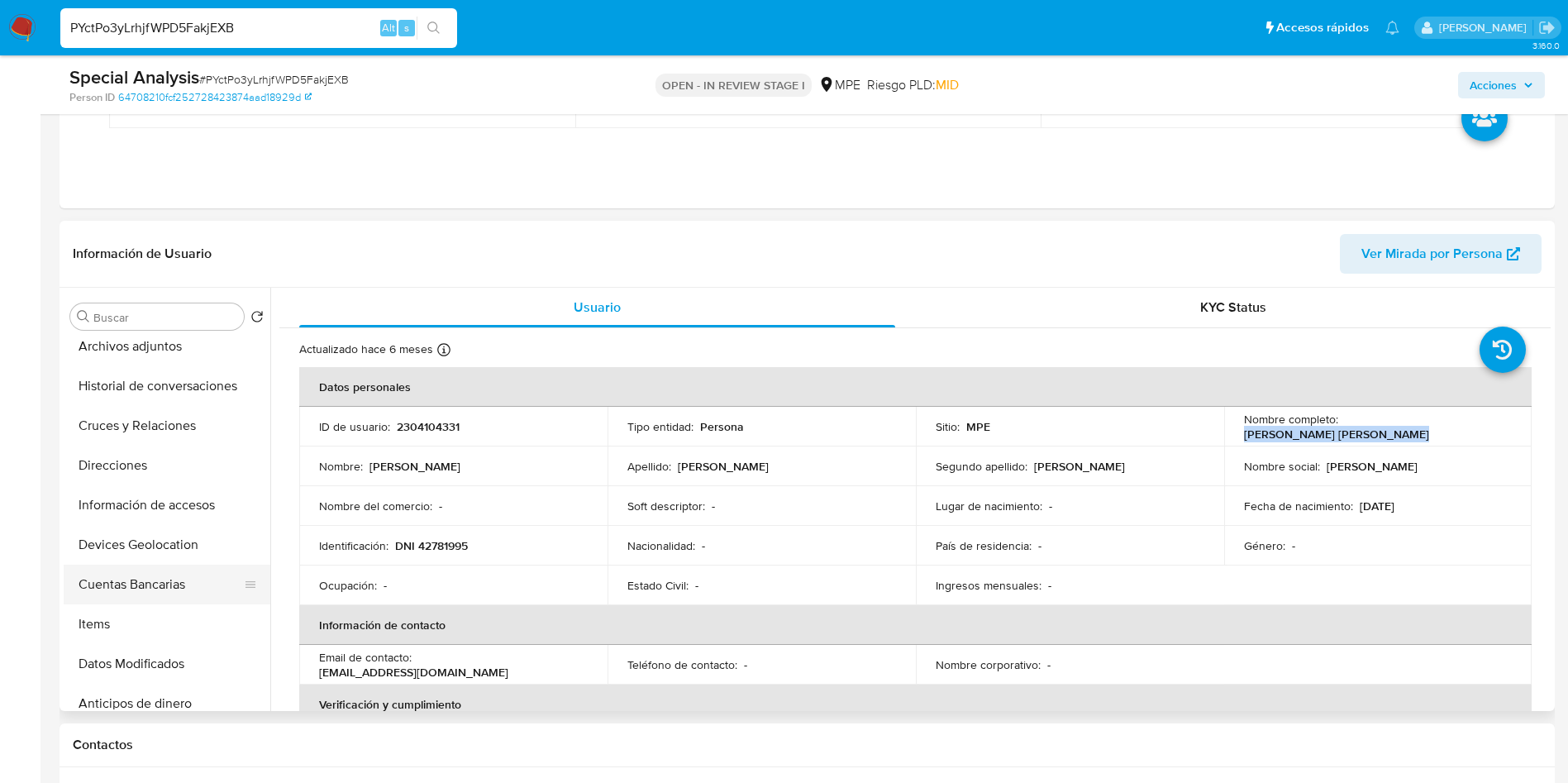
click at [179, 597] on button "Cuentas Bancarias" at bounding box center [160, 584] width 193 height 39
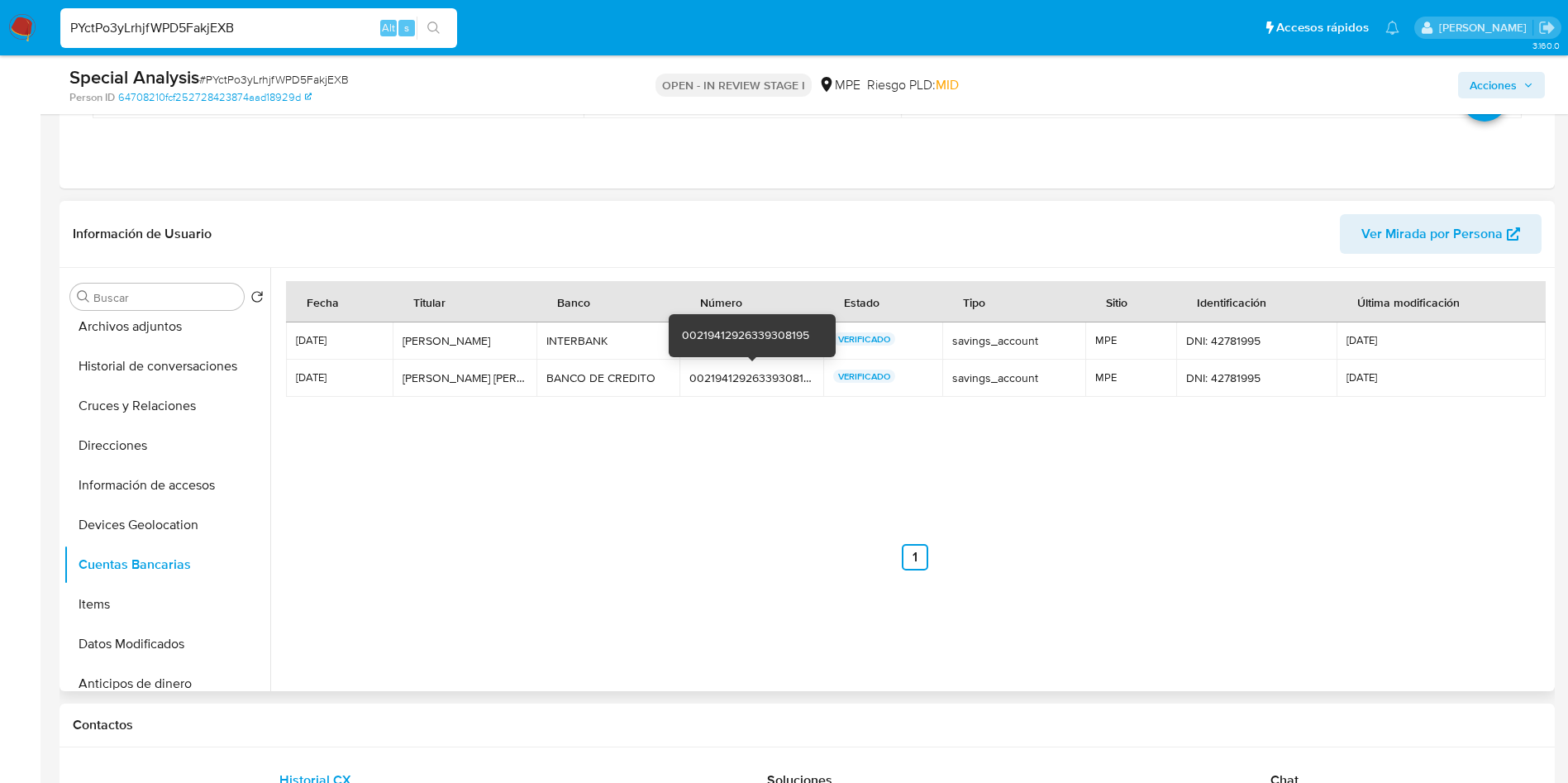
click at [737, 380] on div "00219412926339308195" at bounding box center [751, 377] width 124 height 14
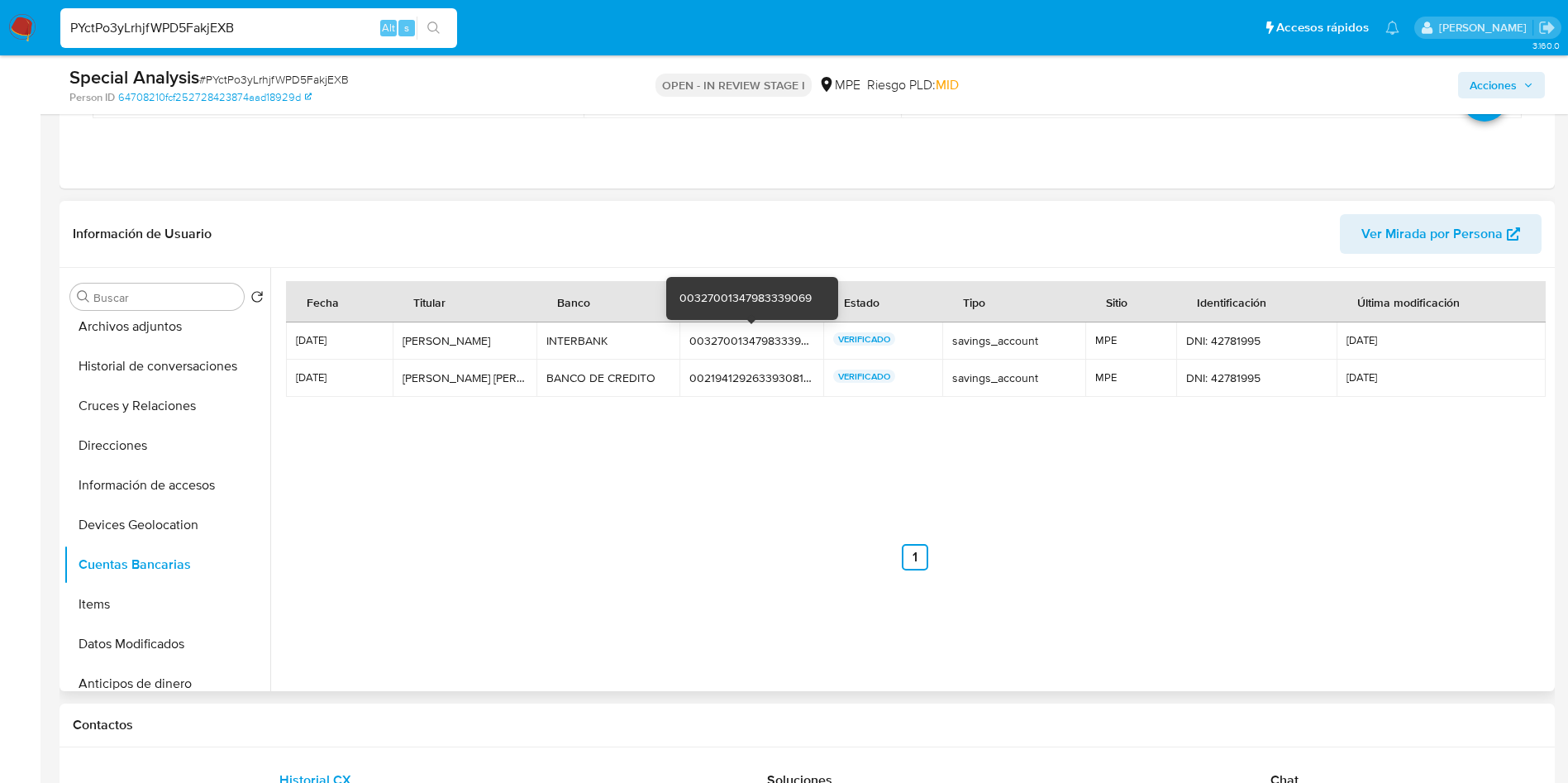
click at [734, 339] on div "00327001347983339069" at bounding box center [751, 341] width 124 height 14
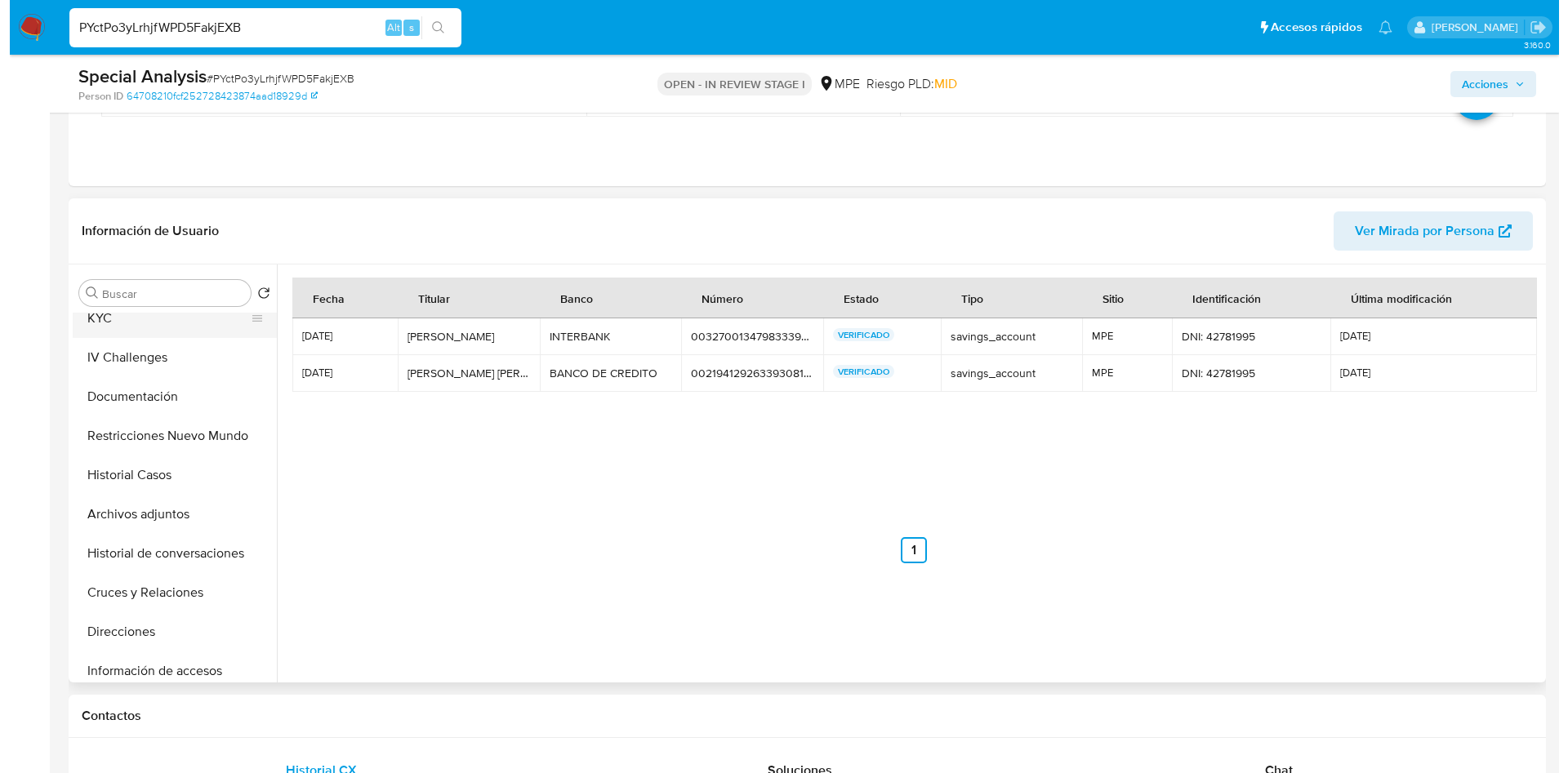
scroll to position [0, 0]
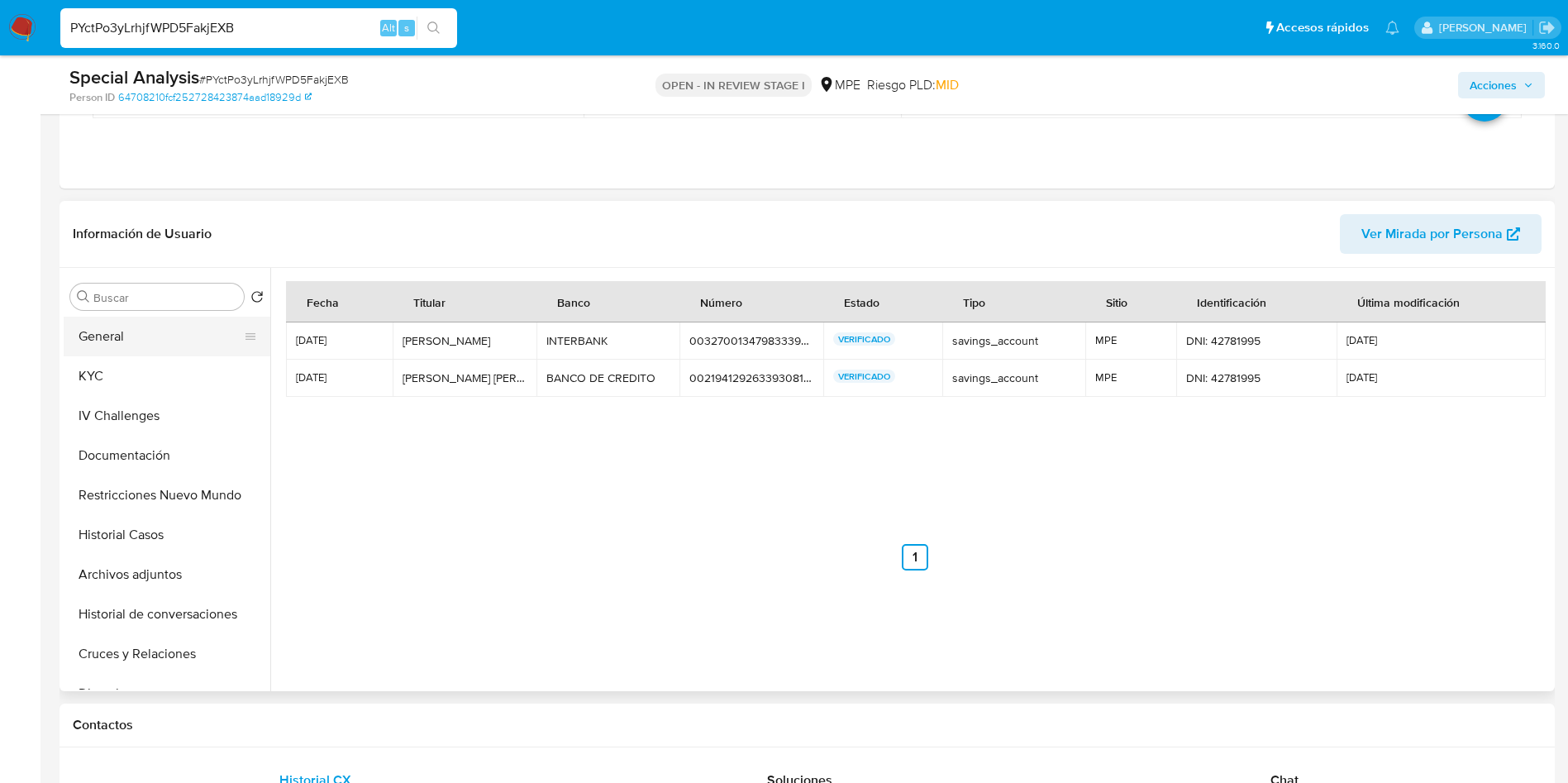
click at [144, 346] on button "General" at bounding box center [160, 336] width 193 height 39
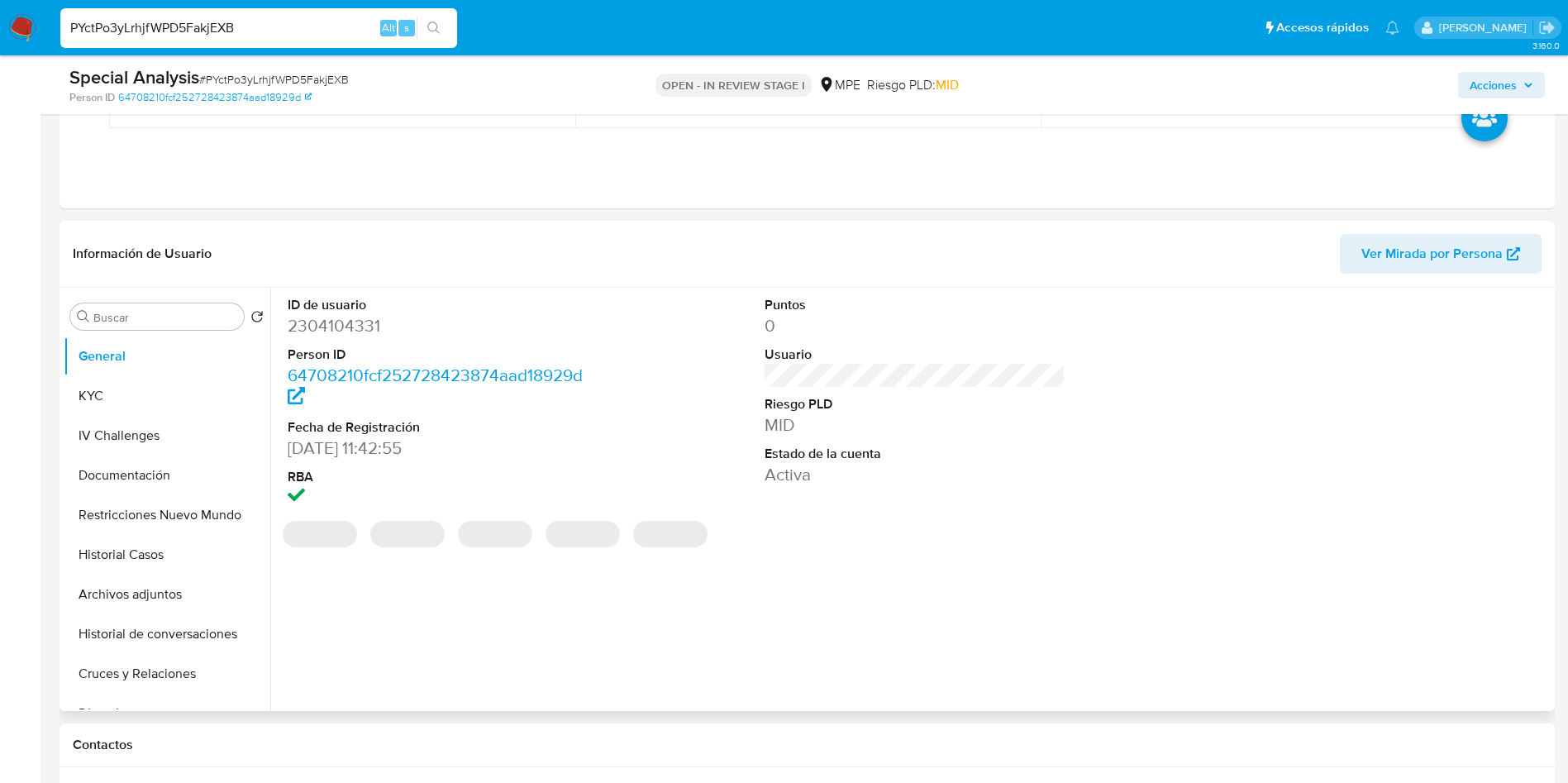
click at [347, 324] on dd "2304104331" at bounding box center [438, 326] width 302 height 23
copy dd "2304104331"
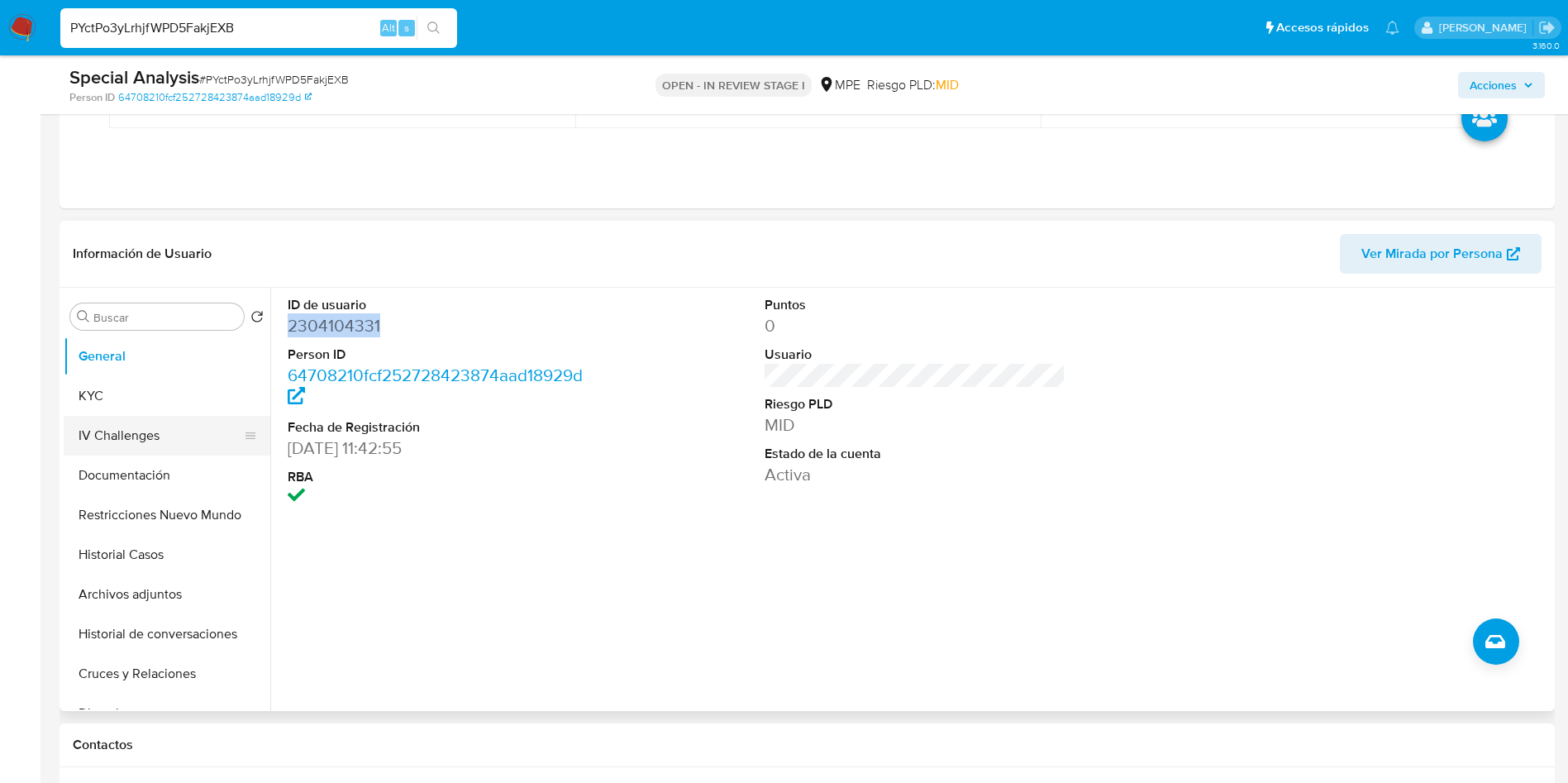
click at [170, 417] on button "IV Challenges" at bounding box center [160, 436] width 193 height 39
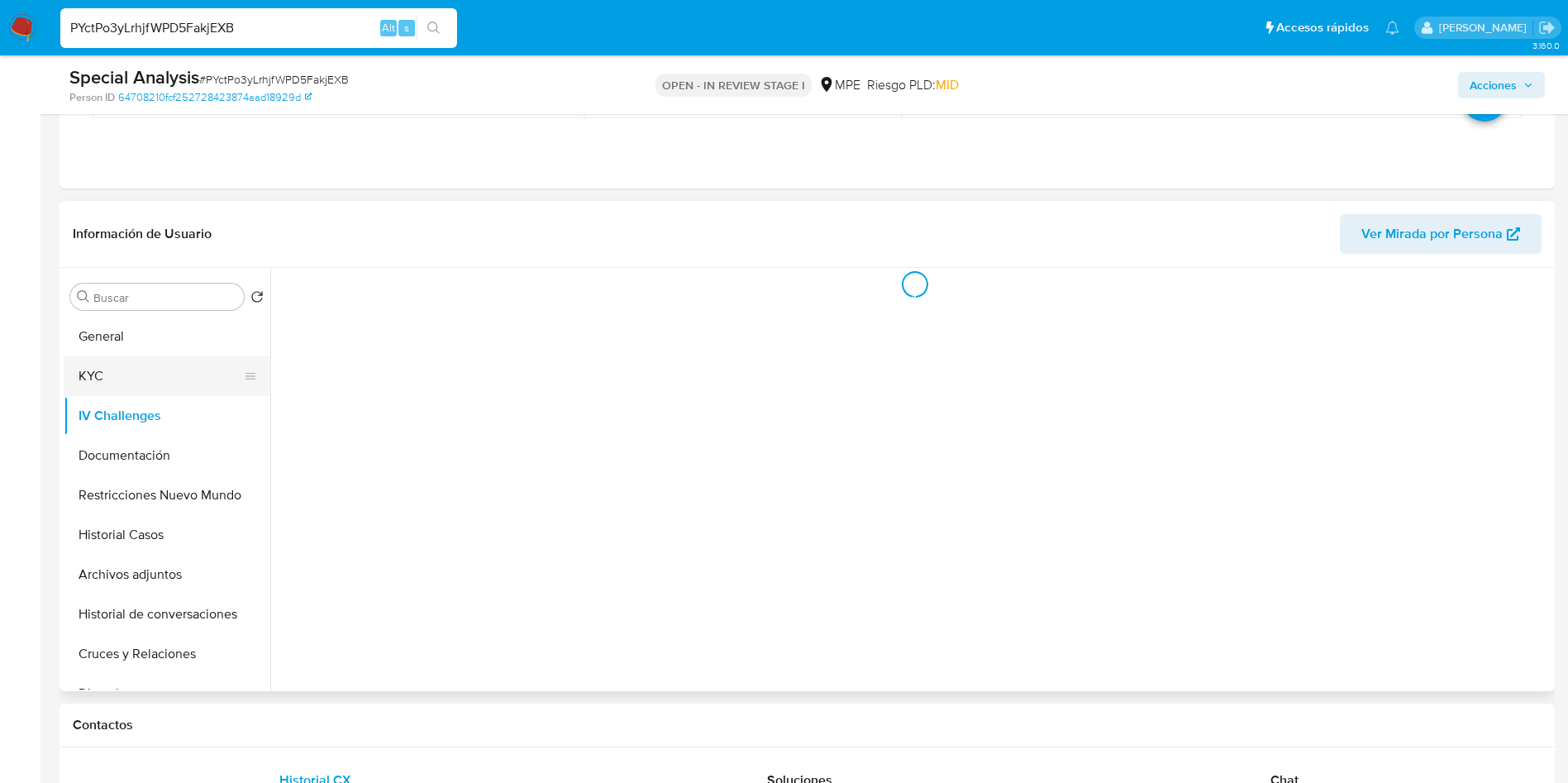
click at [153, 368] on button "KYC" at bounding box center [160, 376] width 193 height 39
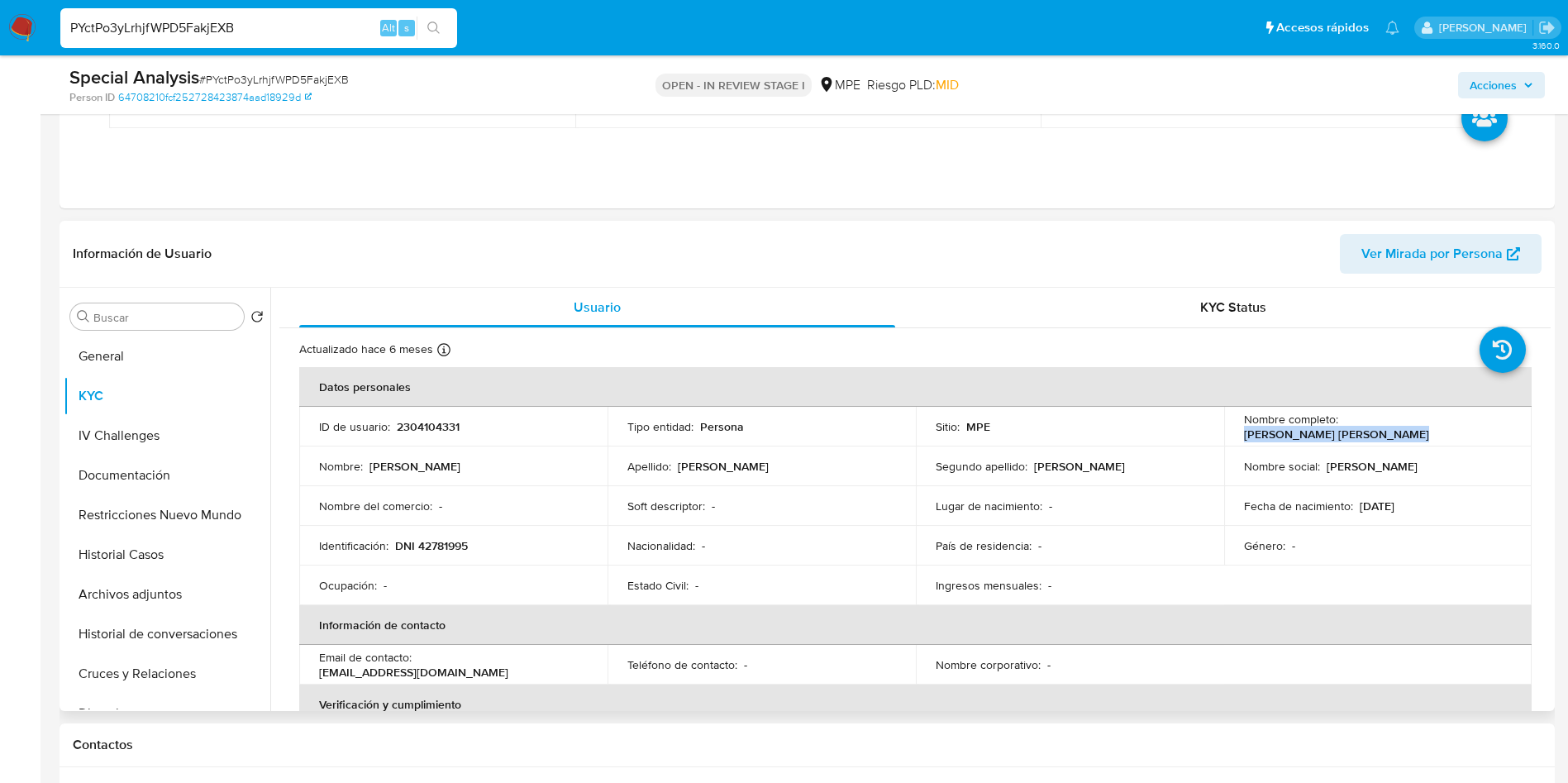
drag, startPoint x: 1343, startPoint y: 428, endPoint x: 1489, endPoint y: 424, distance: 146.1
click at [1489, 424] on div "Nombre completo : Clark Robinson Moran Davila" at bounding box center [1378, 426] width 268 height 30
copy p "[PERSON_NAME] [PERSON_NAME]"
click at [198, 595] on button "Archivos adjuntos" at bounding box center [160, 594] width 193 height 39
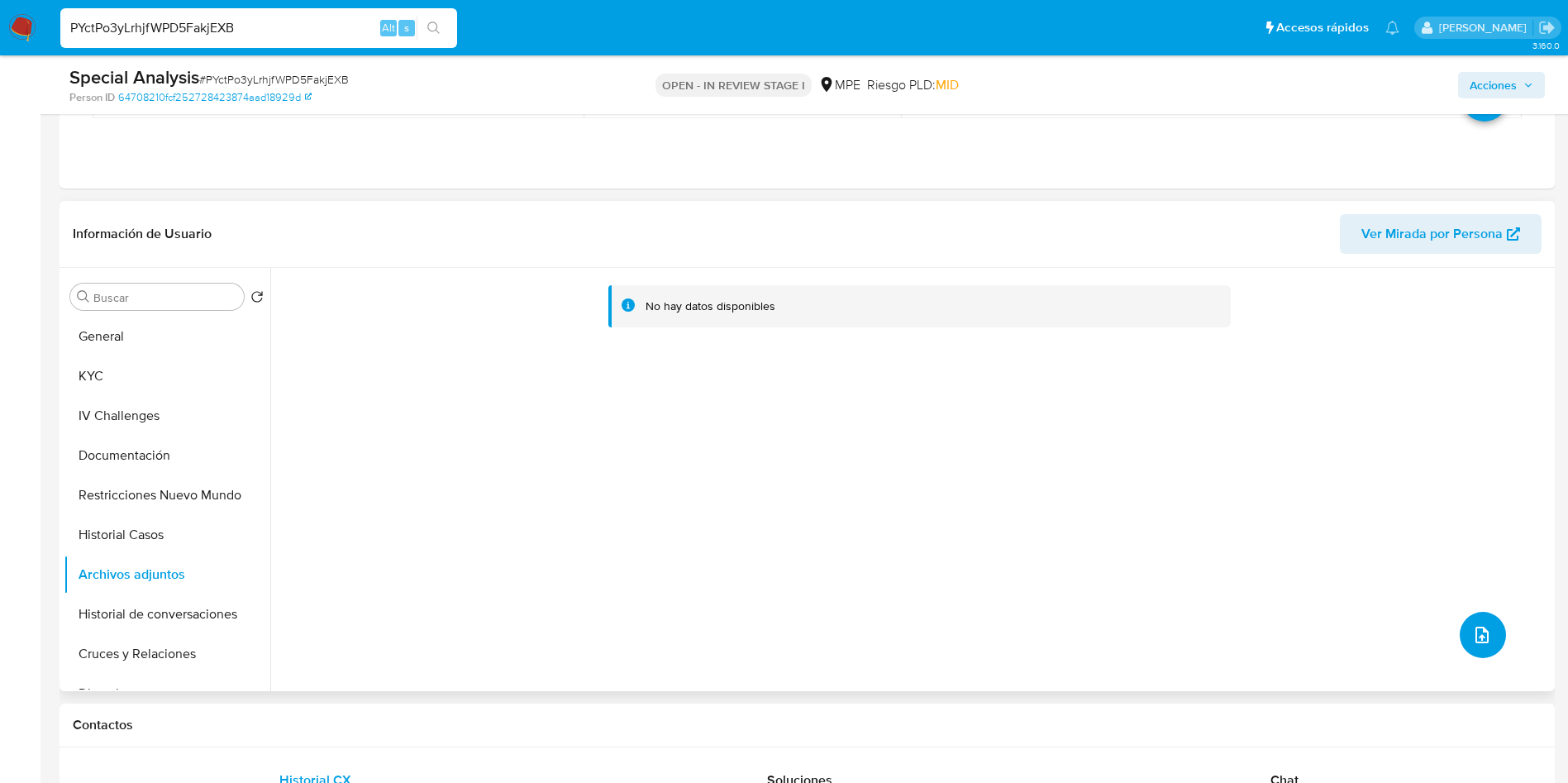
click at [1481, 616] on button "upload-file" at bounding box center [1483, 635] width 46 height 46
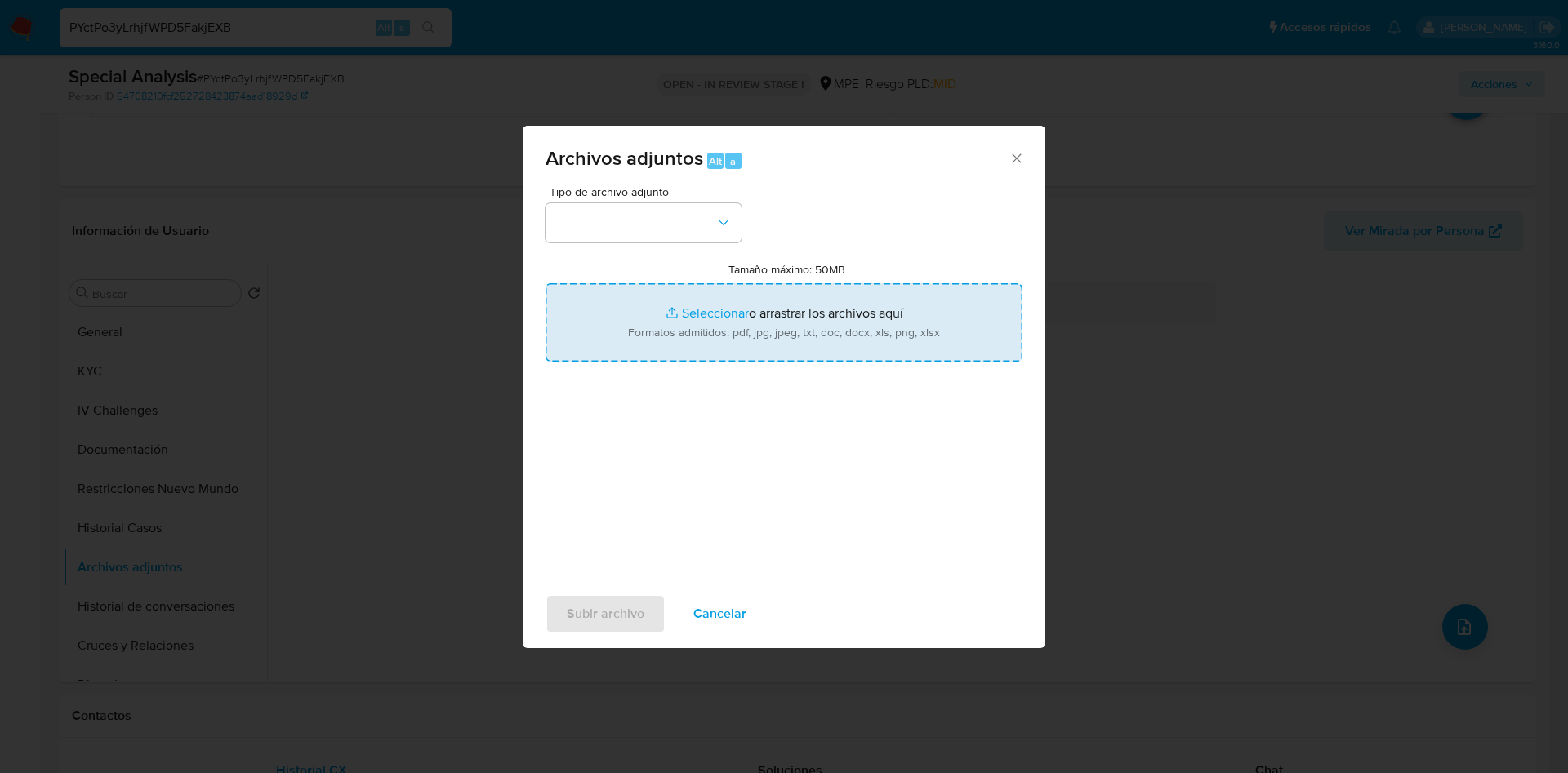
click at [994, 360] on input "Tamaño máximo: 50MB Seleccionar archivos" at bounding box center [784, 322] width 477 height 79
type input "C:\fakepath\Case Log 2304104331 - 22_09_2025.pdf"
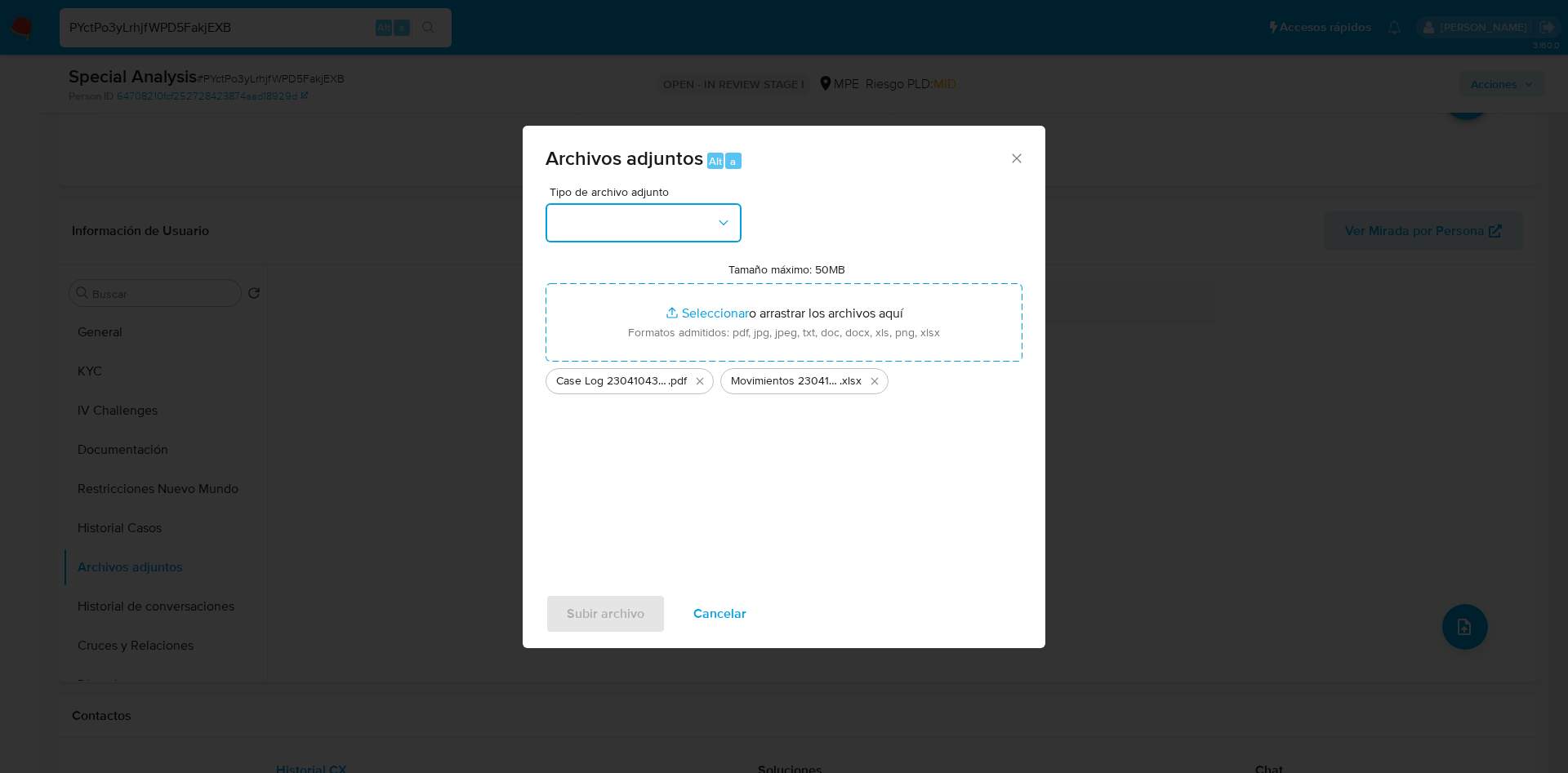
click at [696, 234] on button "button" at bounding box center [643, 222] width 196 height 39
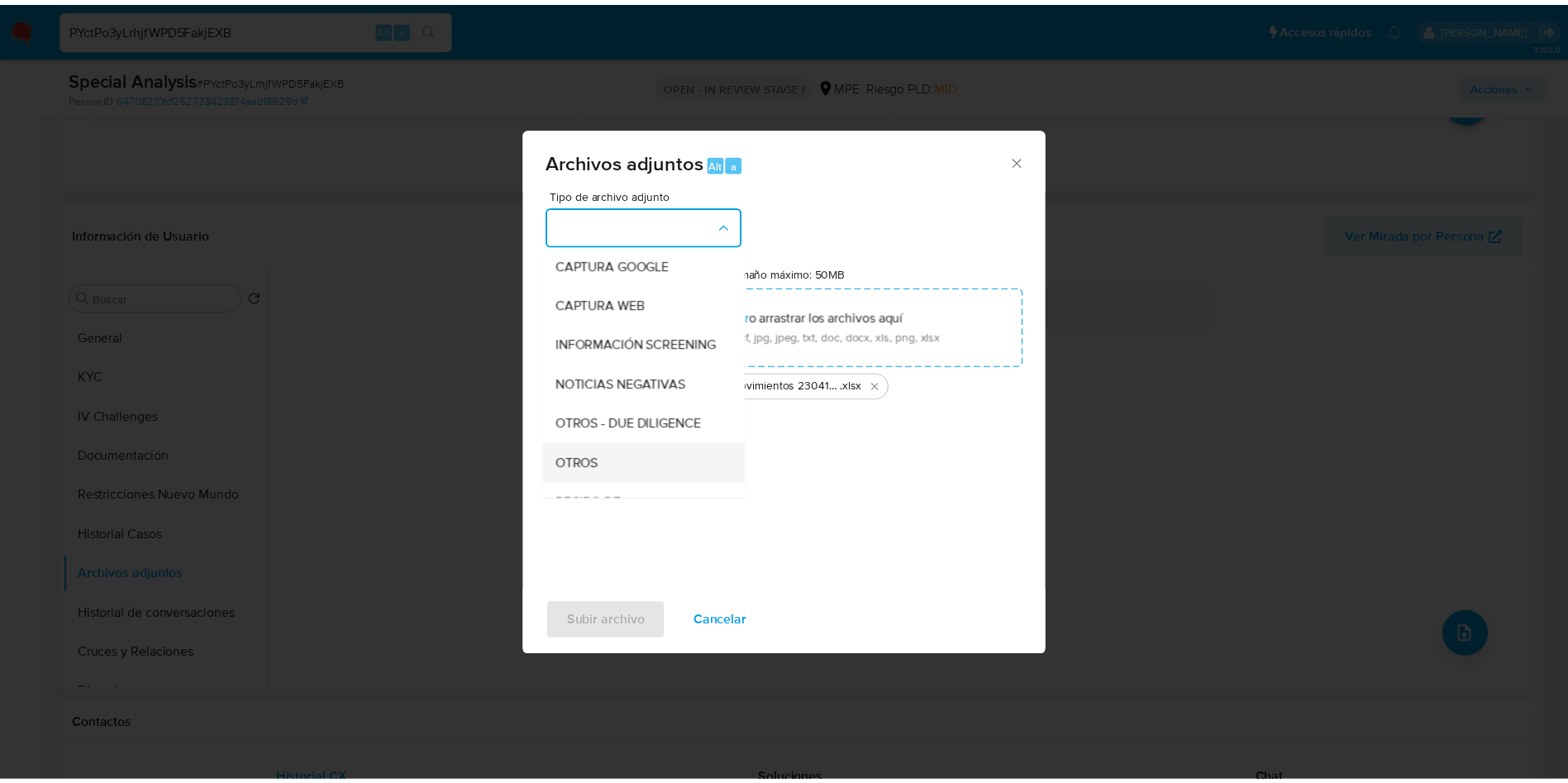
scroll to position [124, 0]
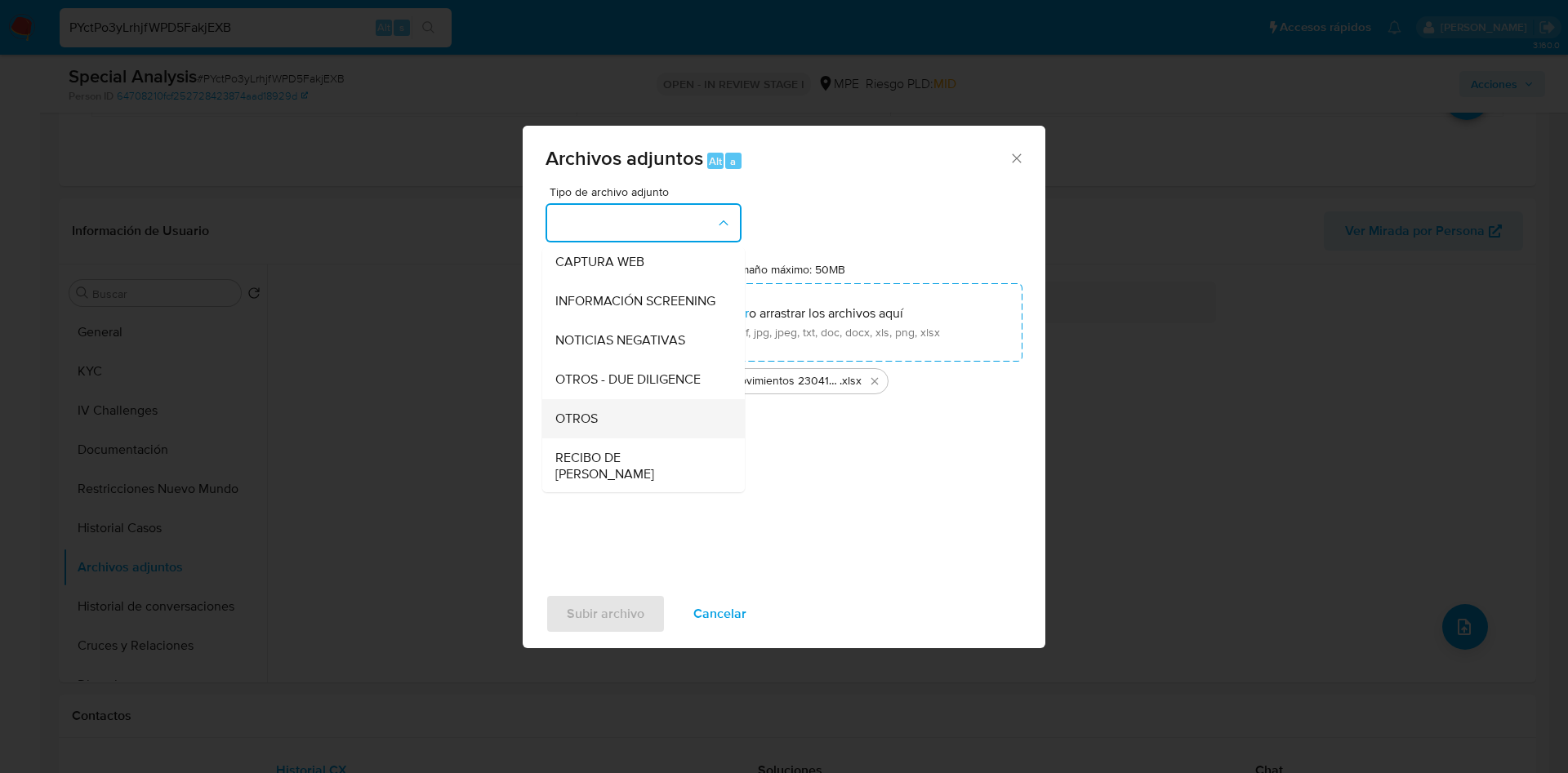
click at [619, 421] on div "OTROS" at bounding box center [638, 419] width 166 height 39
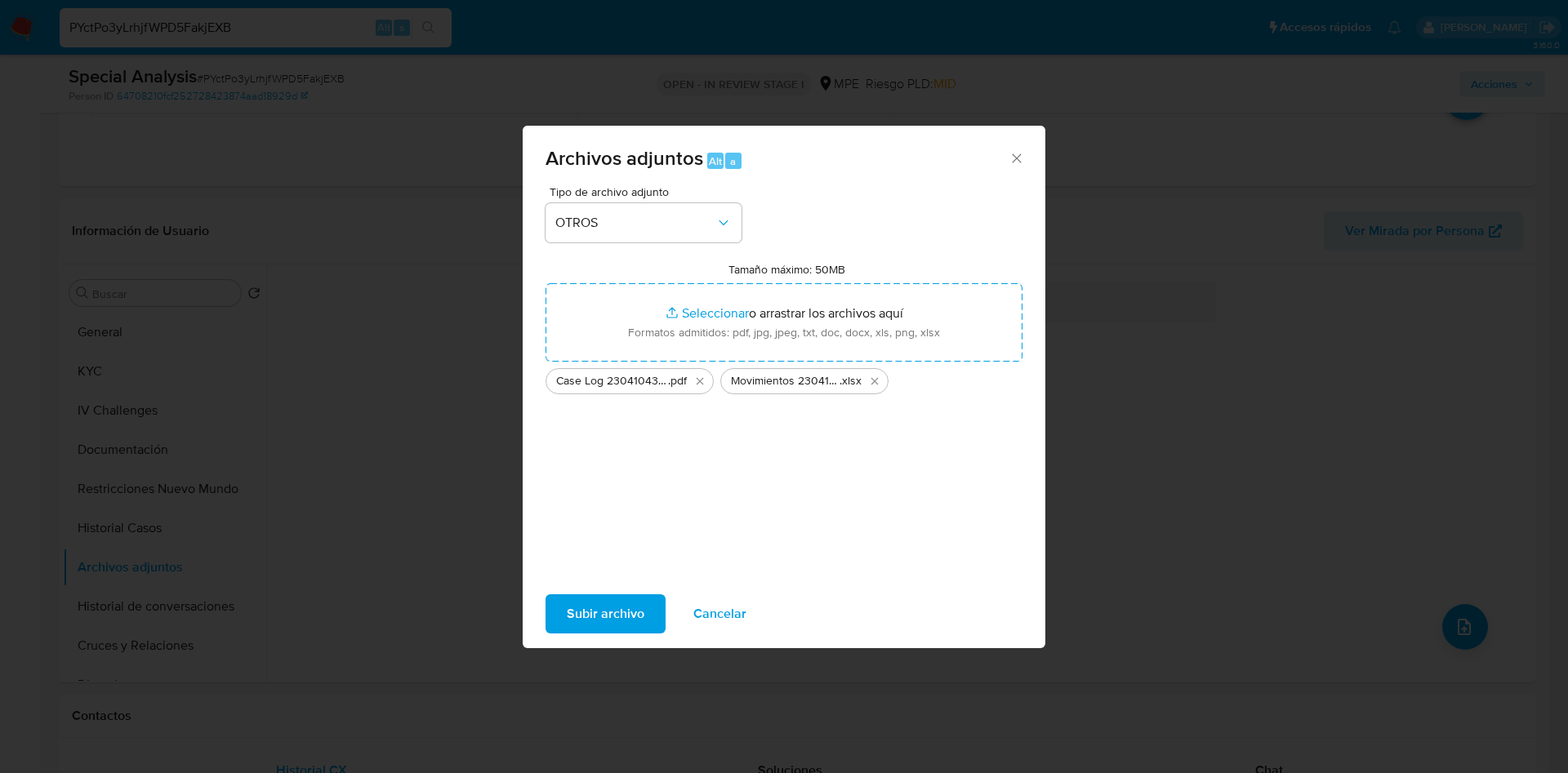
click at [591, 609] on span "Subir archivo" at bounding box center [606, 614] width 78 height 36
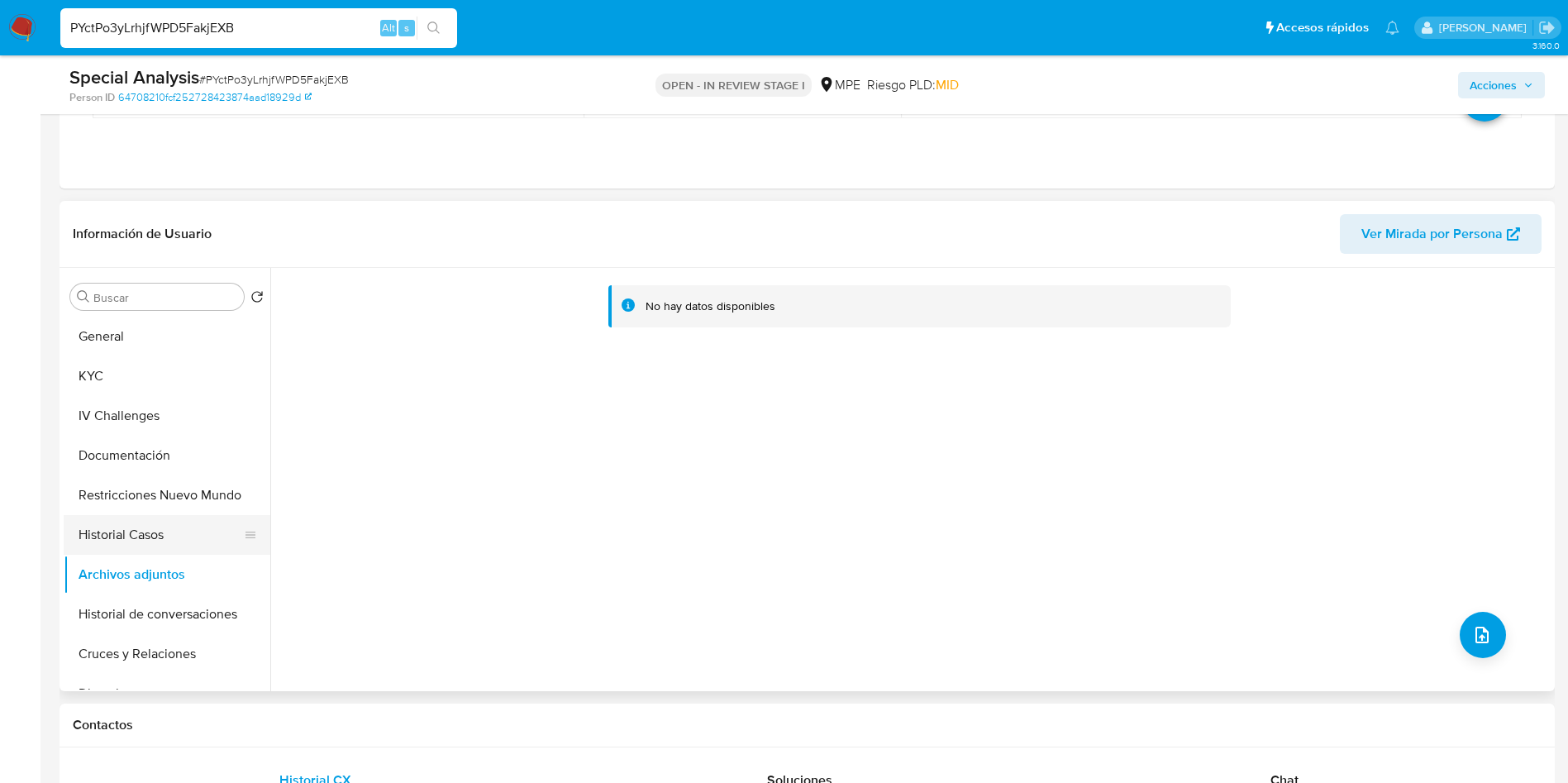
click at [159, 546] on button "Historial Casos" at bounding box center [160, 535] width 193 height 39
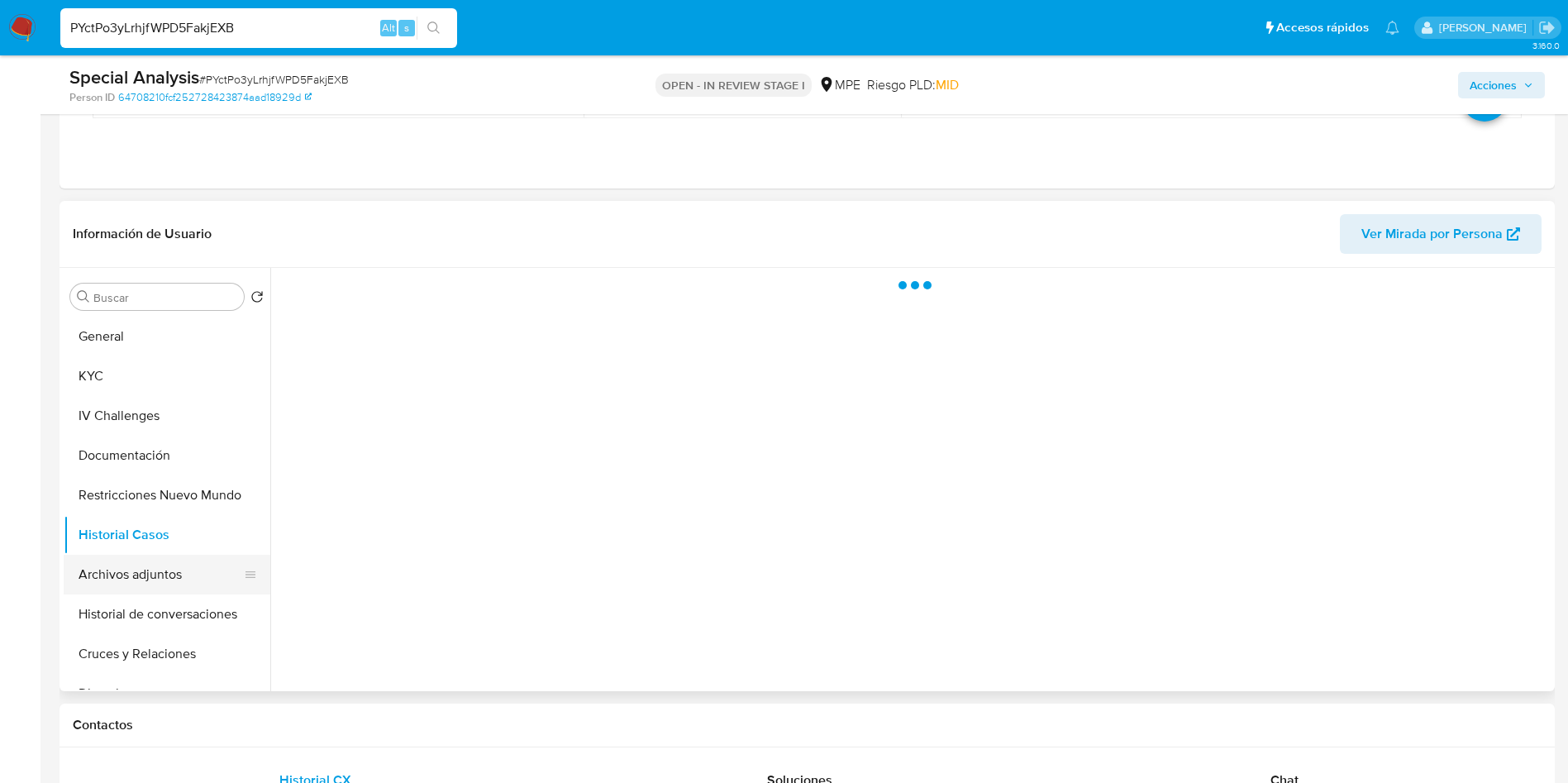
click at [159, 559] on button "Archivos adjuntos" at bounding box center [160, 574] width 193 height 39
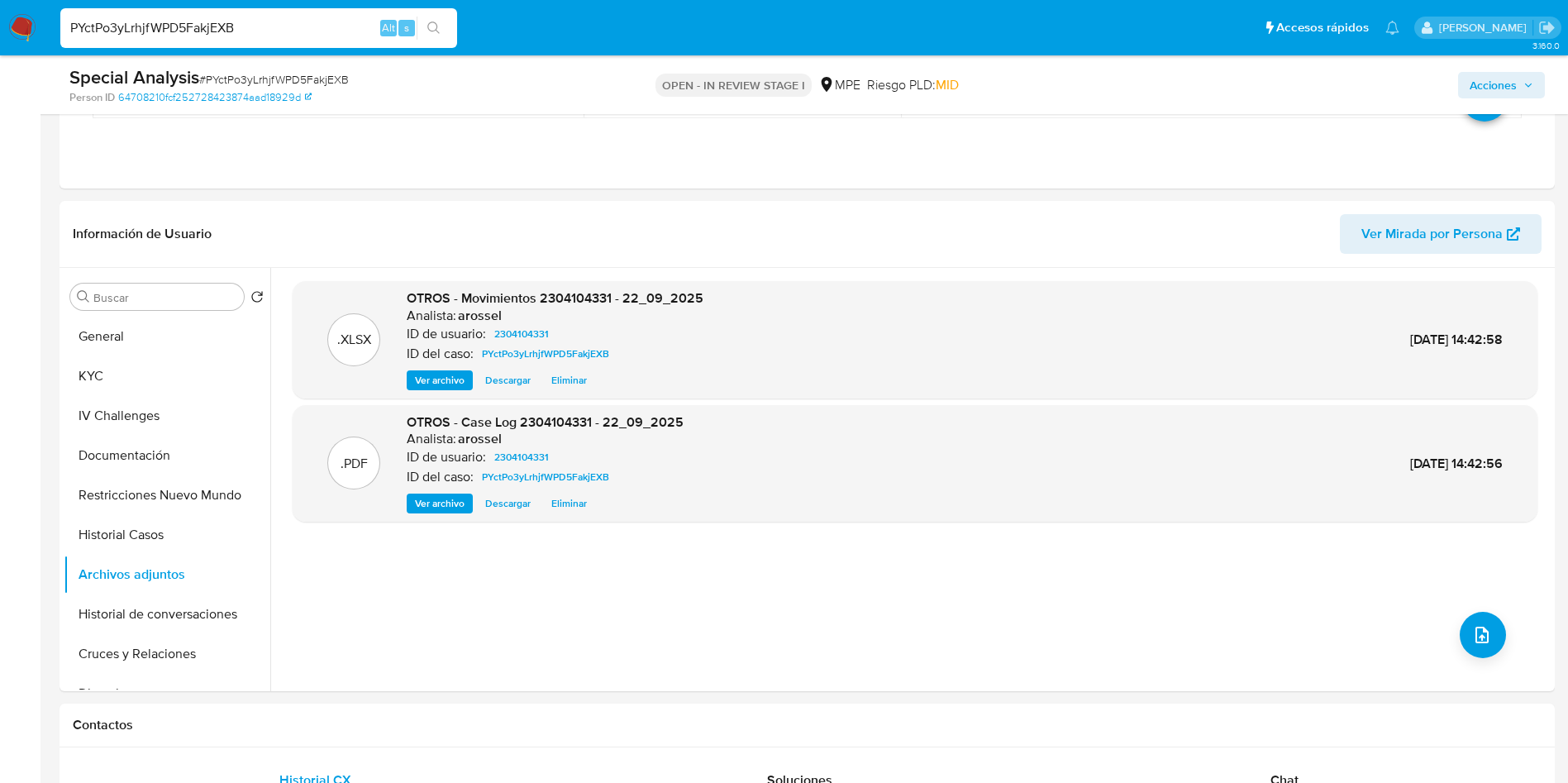
click at [1497, 86] on span "Acciones" at bounding box center [1493, 86] width 47 height 27
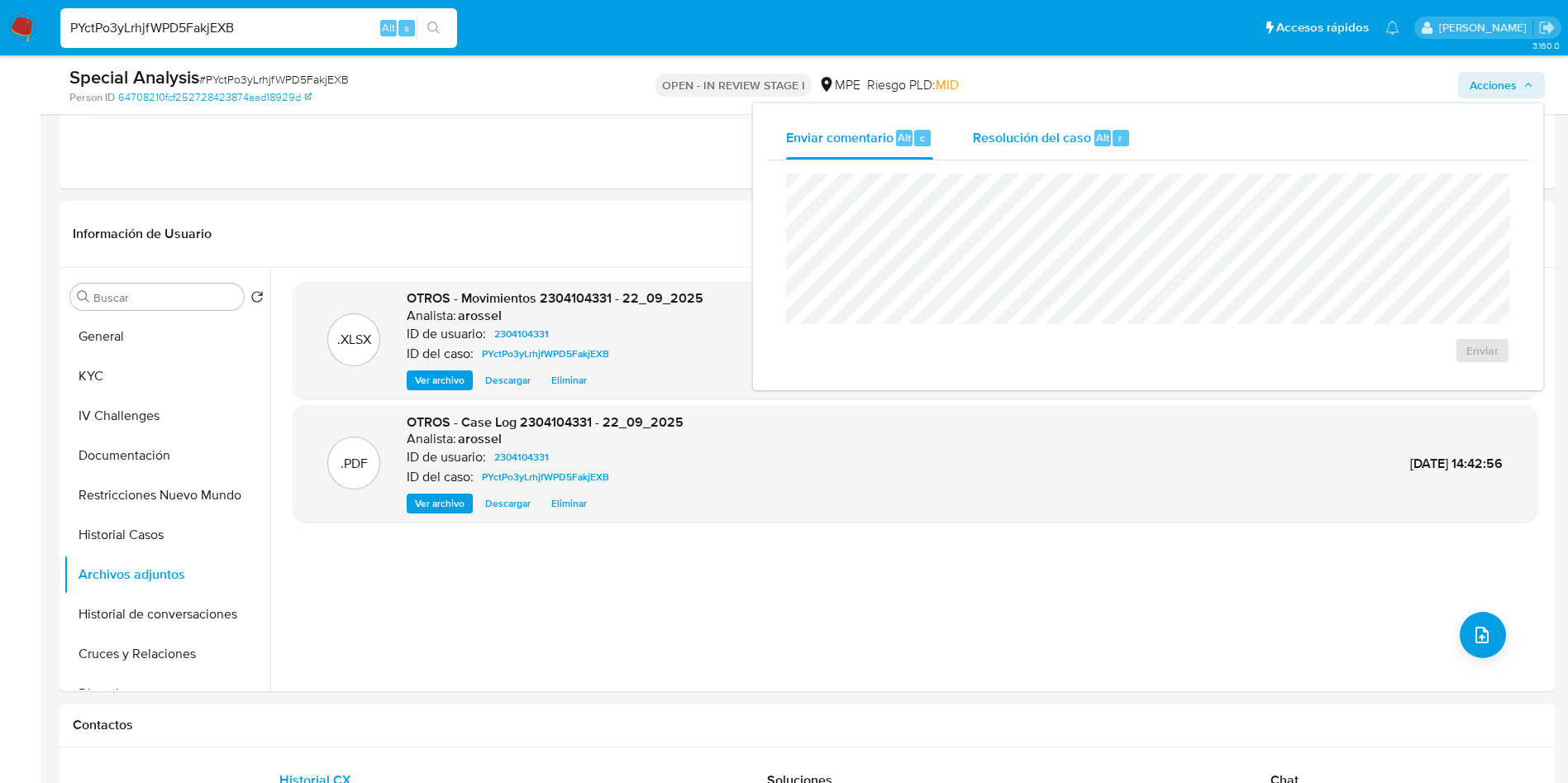
click at [1106, 145] on div "Alt" at bounding box center [1103, 138] width 16 height 16
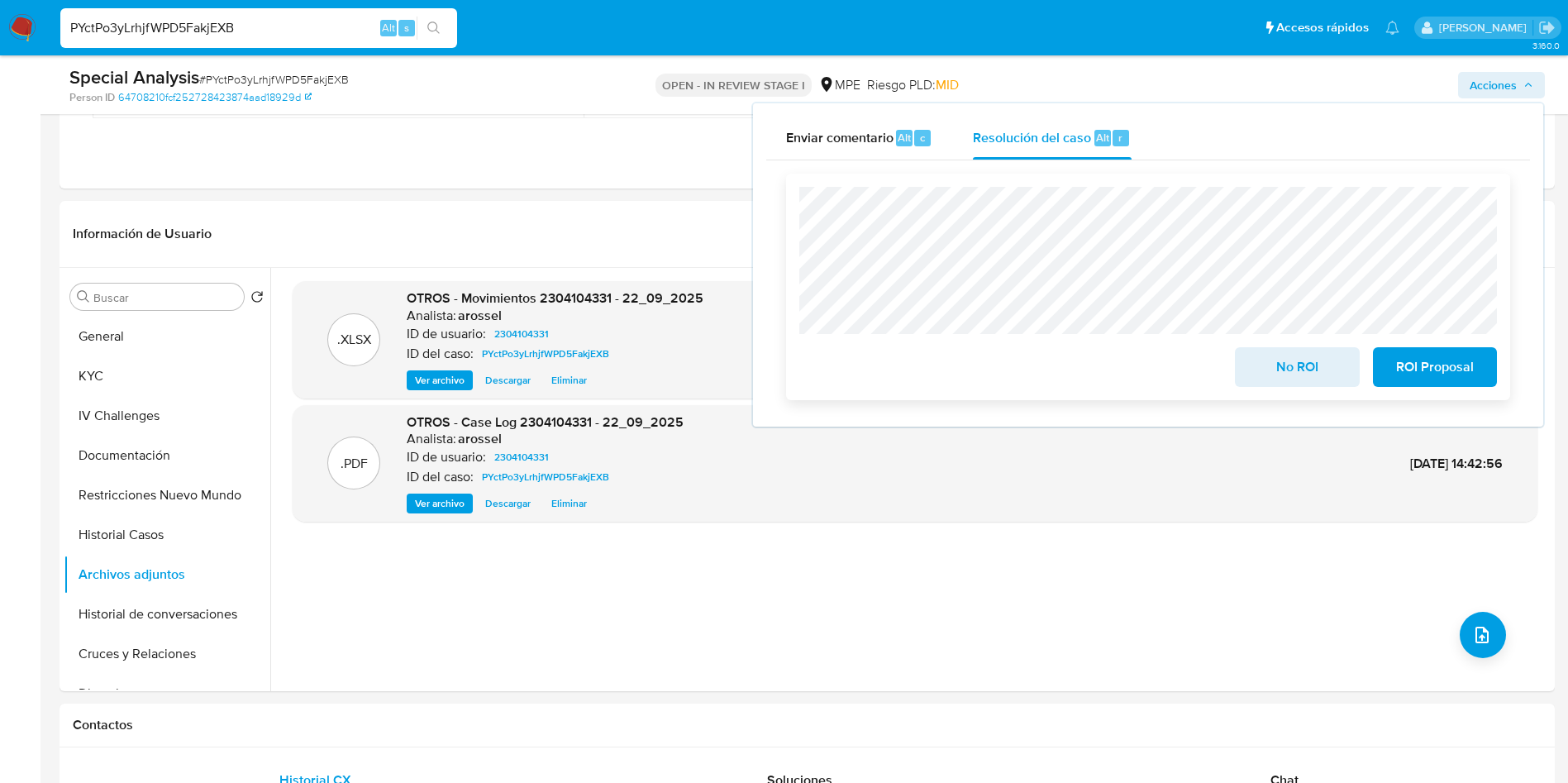
click at [1247, 352] on button "No ROI" at bounding box center [1297, 366] width 124 height 39
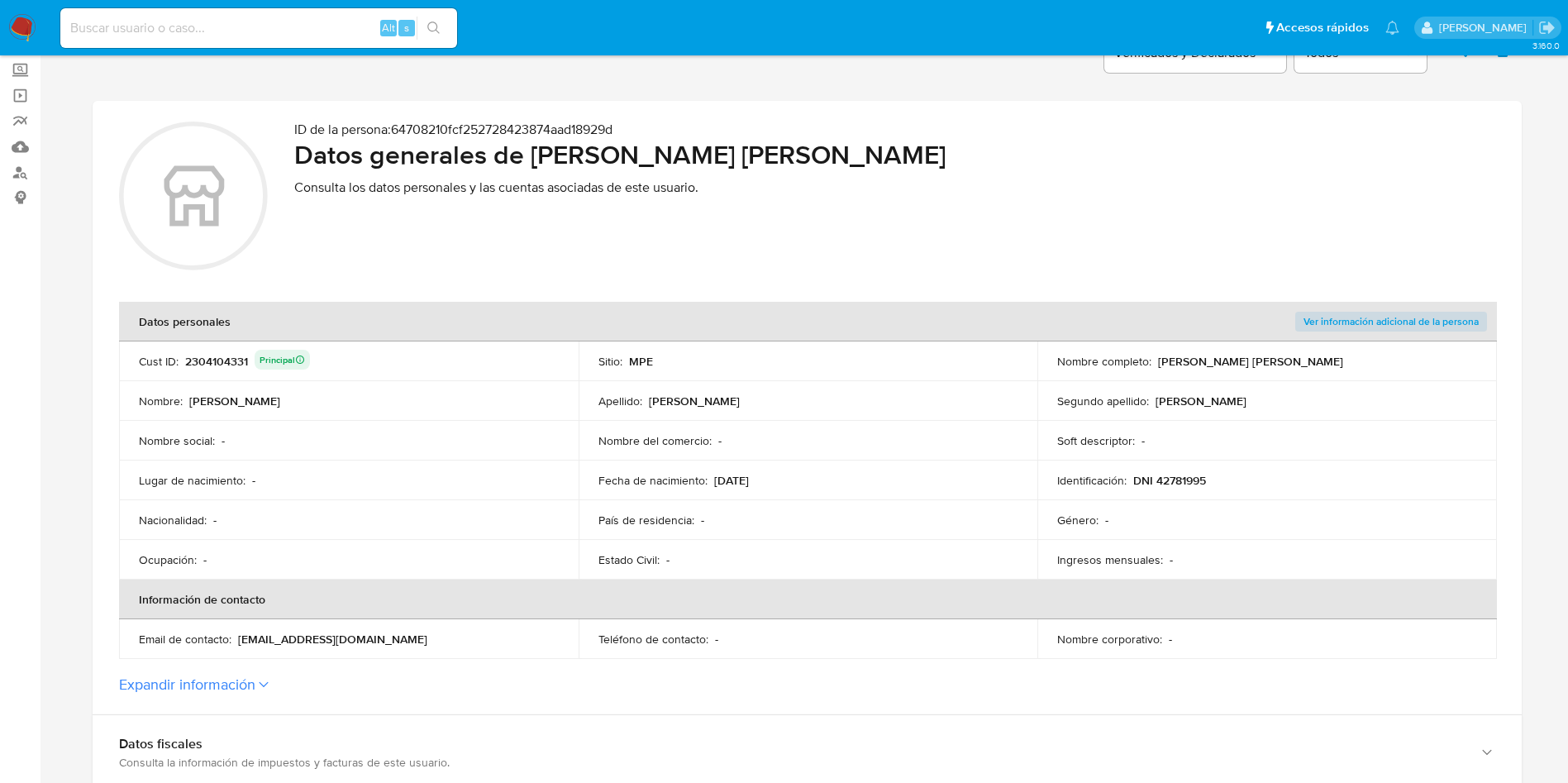
scroll to position [124, 0]
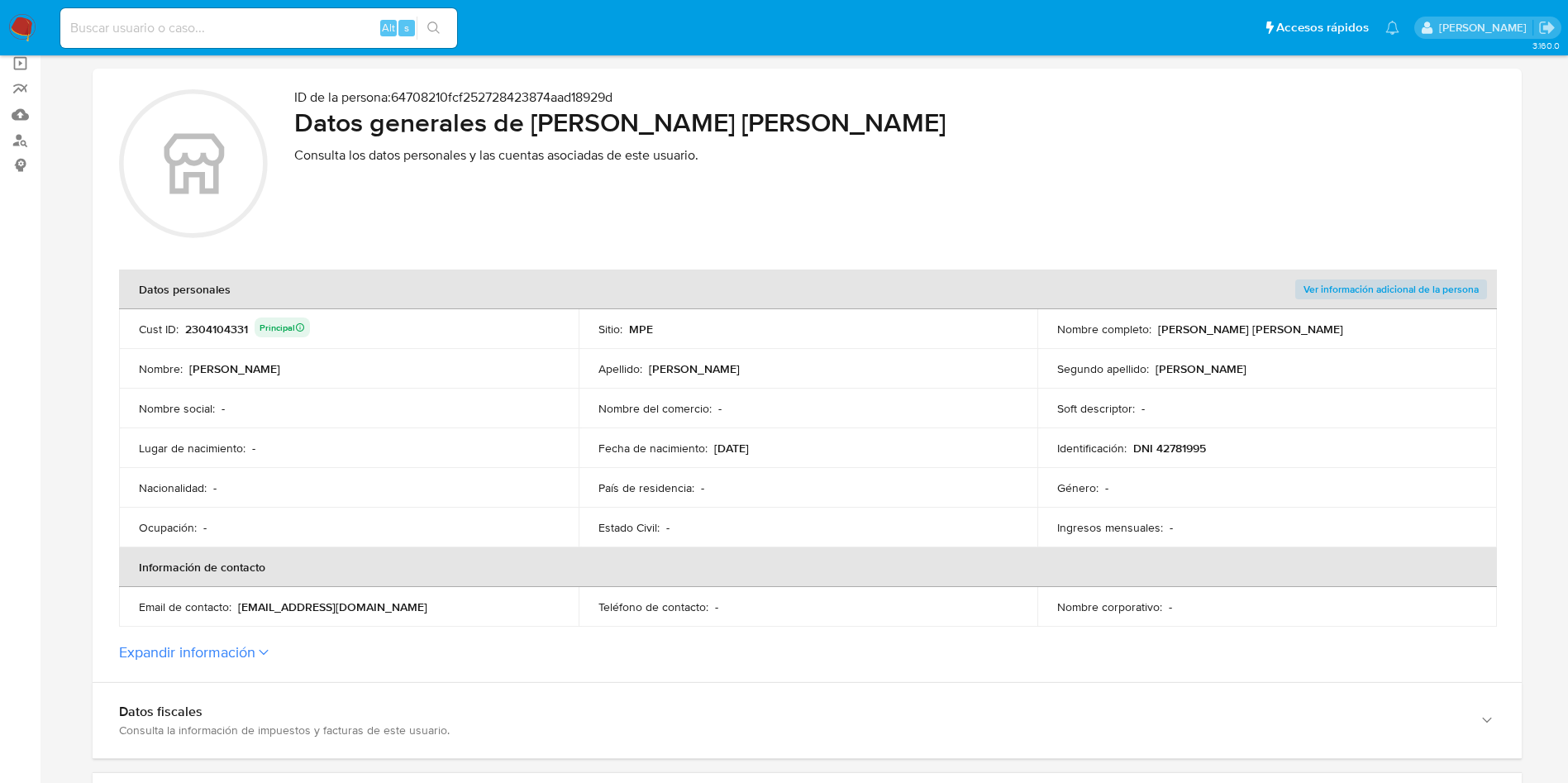
click at [233, 652] on button "Expandir información" at bounding box center [187, 652] width 137 height 18
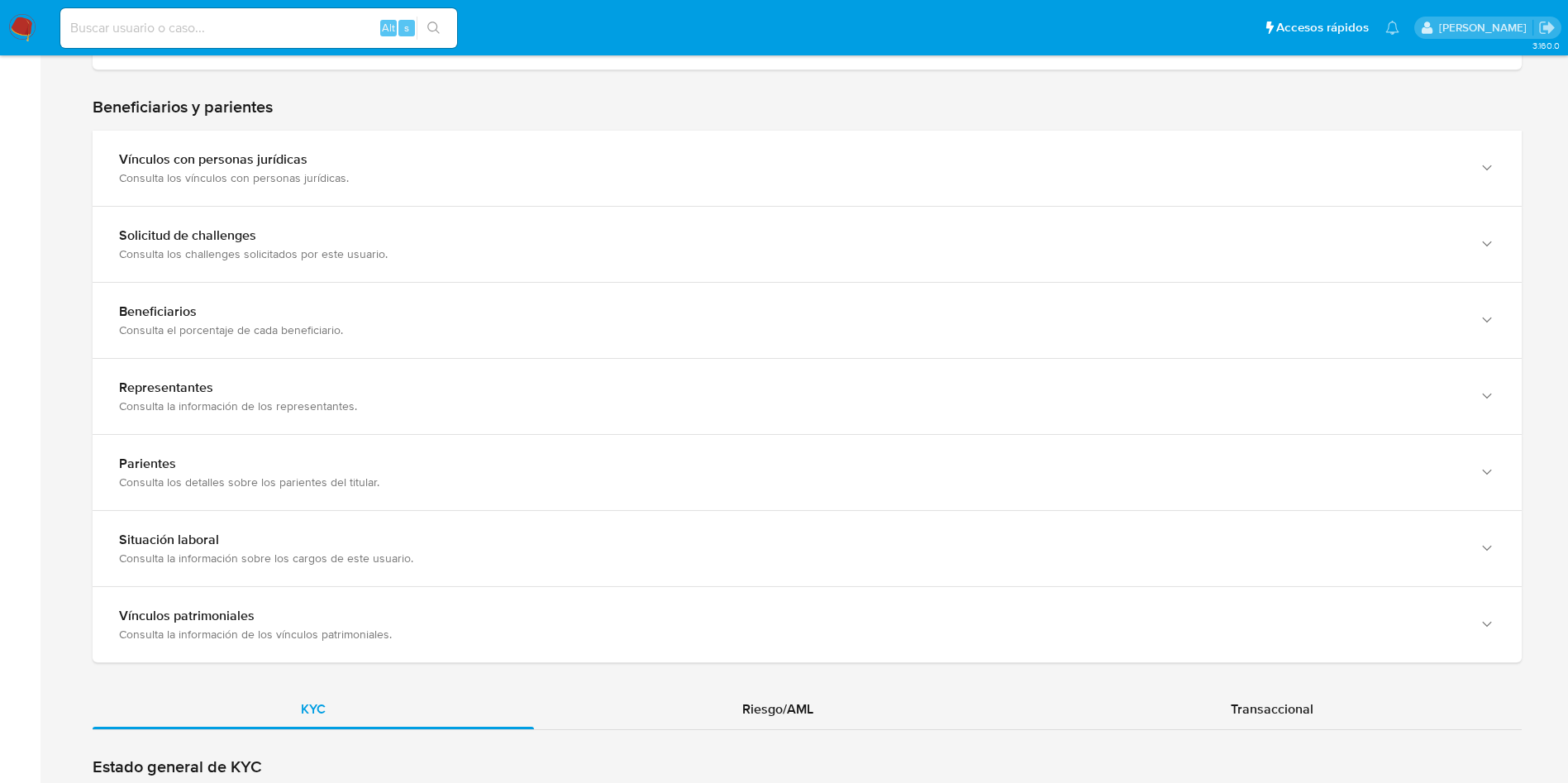
scroll to position [1365, 0]
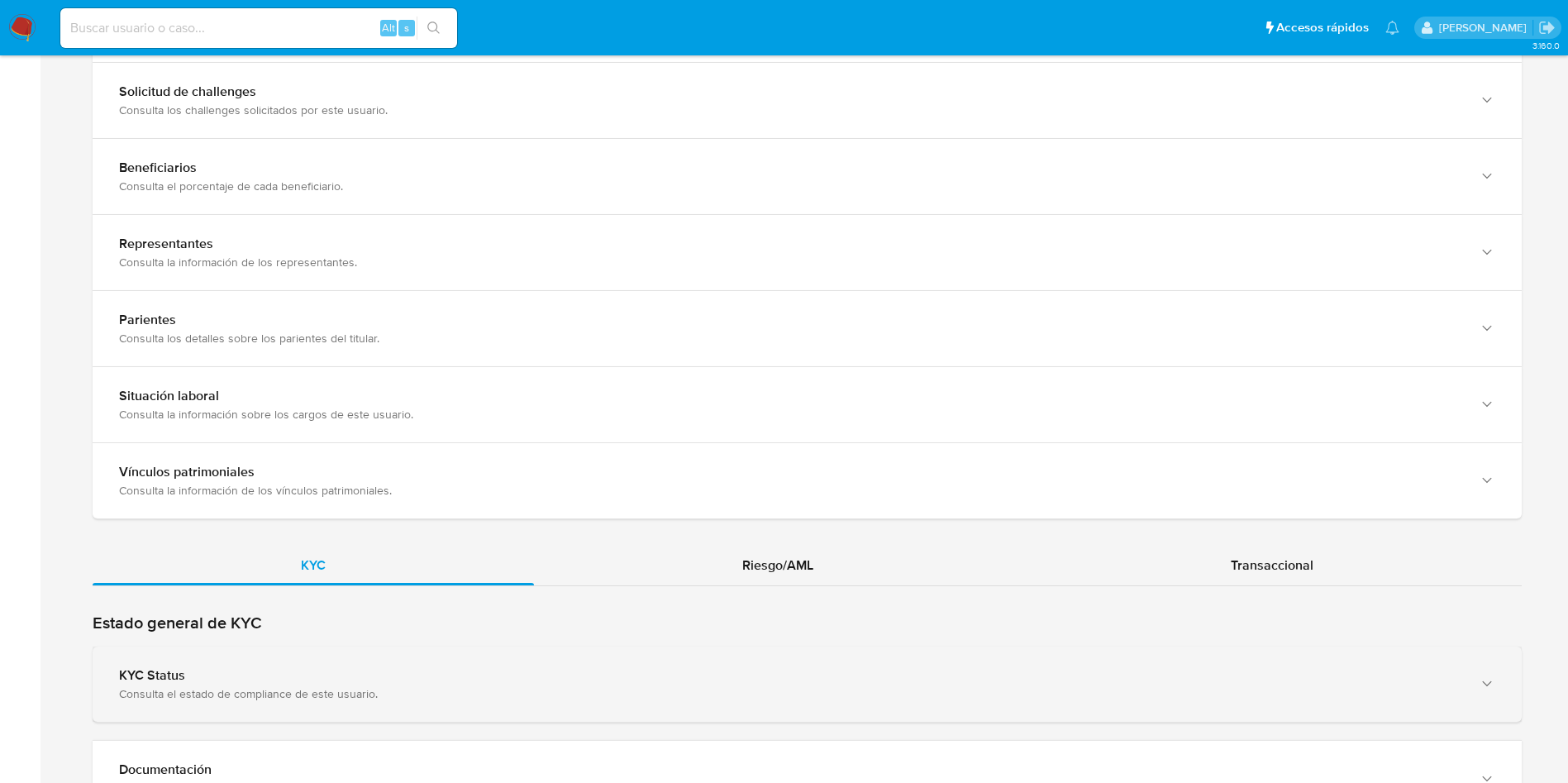
click at [417, 653] on div "KYC Status Consulta el estado de compliance de este usuario." at bounding box center [807, 684] width 1430 height 75
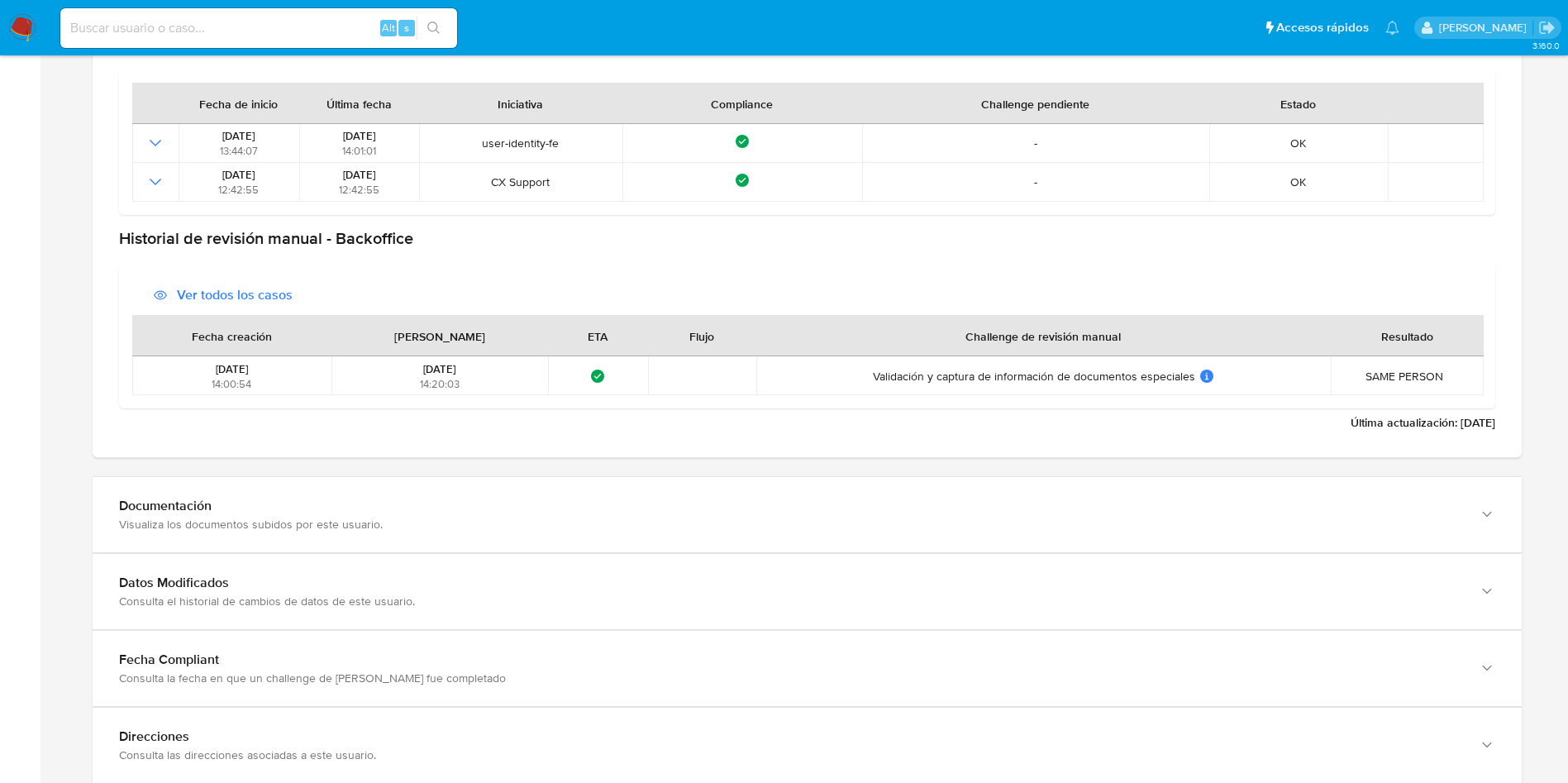
scroll to position [2109, 0]
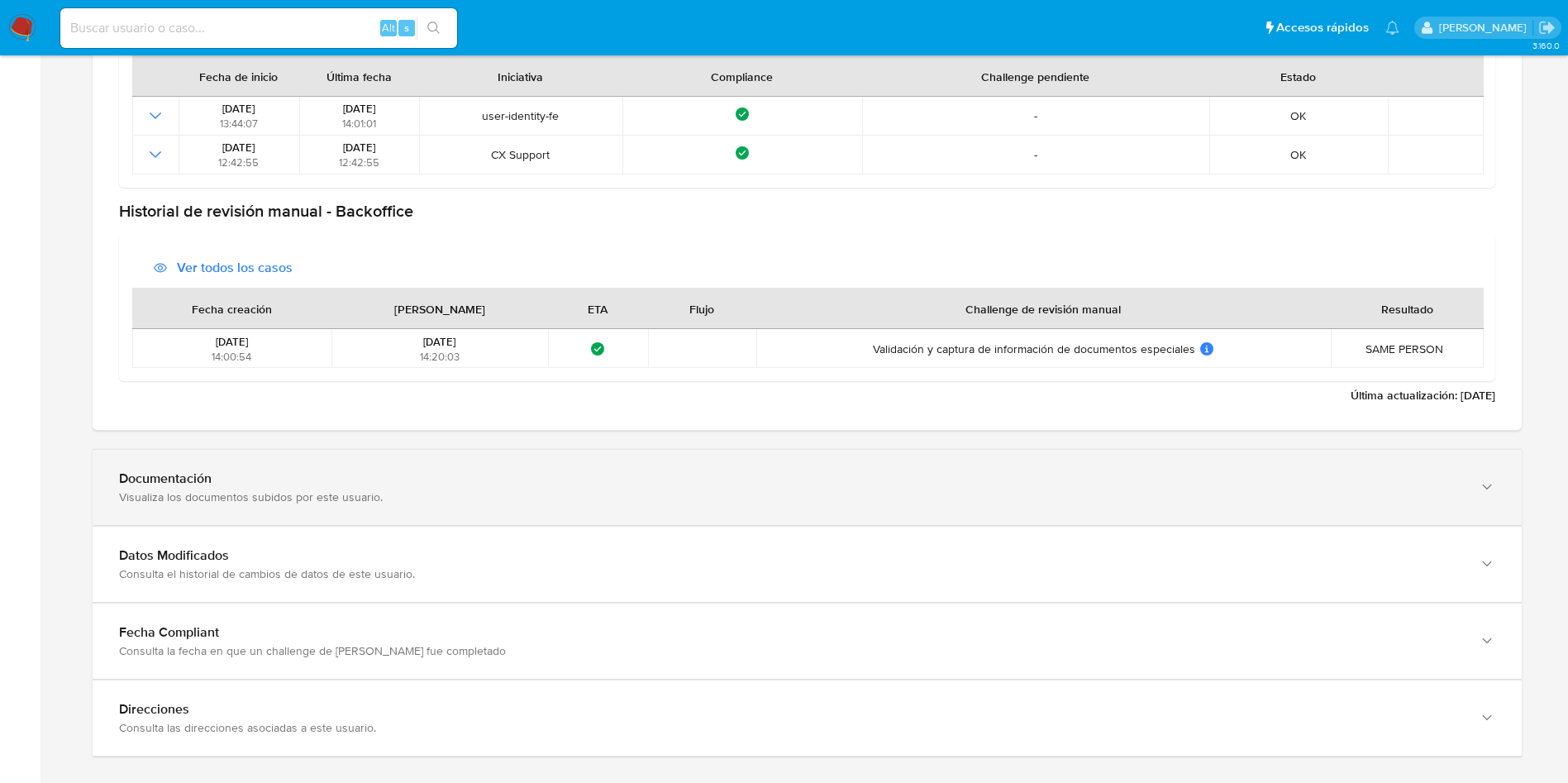
click at [1078, 504] on div "Visualiza los documentos subidos por este usuario." at bounding box center [790, 496] width 1343 height 14
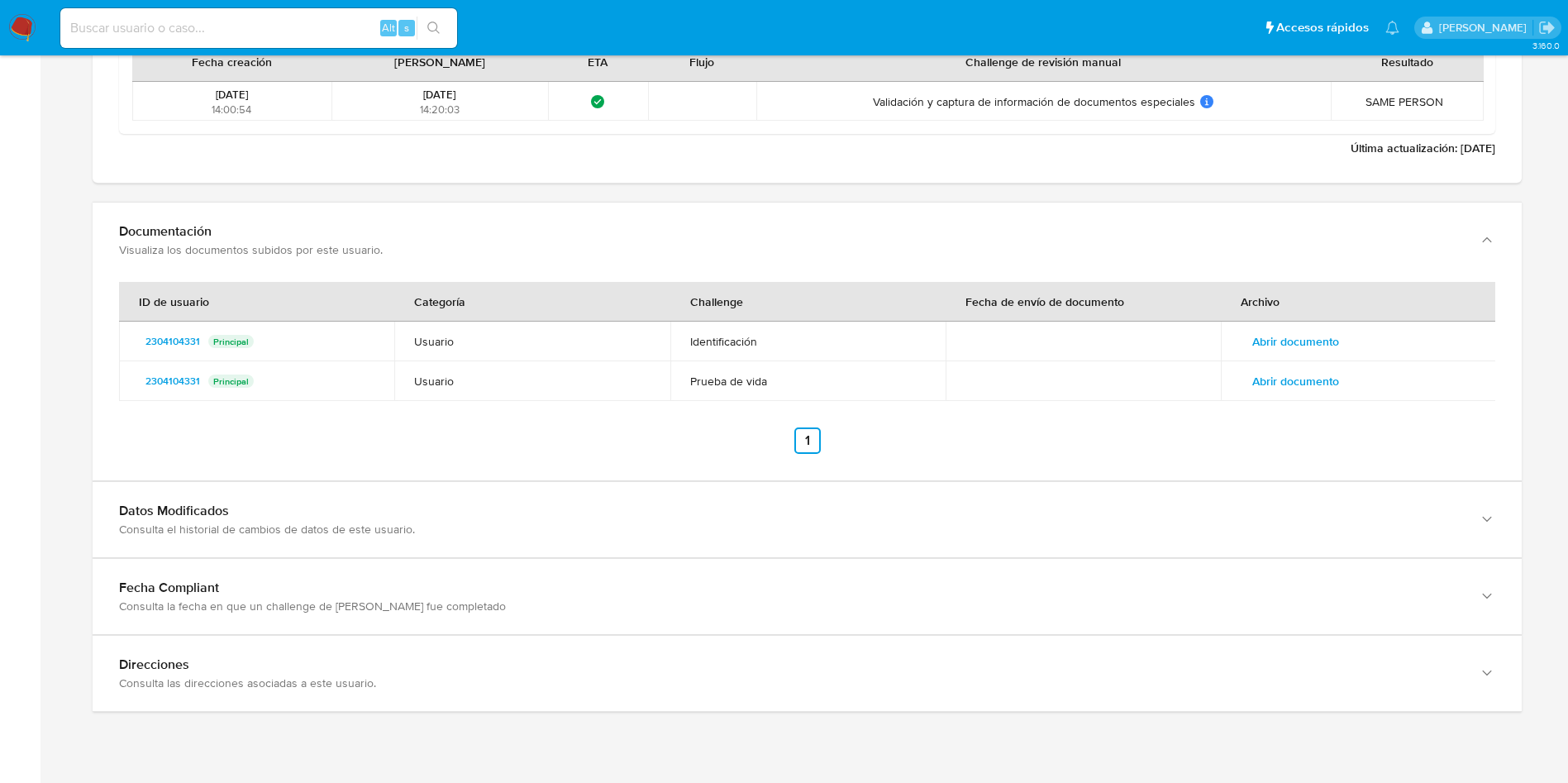
scroll to position [2358, 0]
click at [1303, 345] on span "Abrir documento" at bounding box center [1296, 341] width 87 height 23
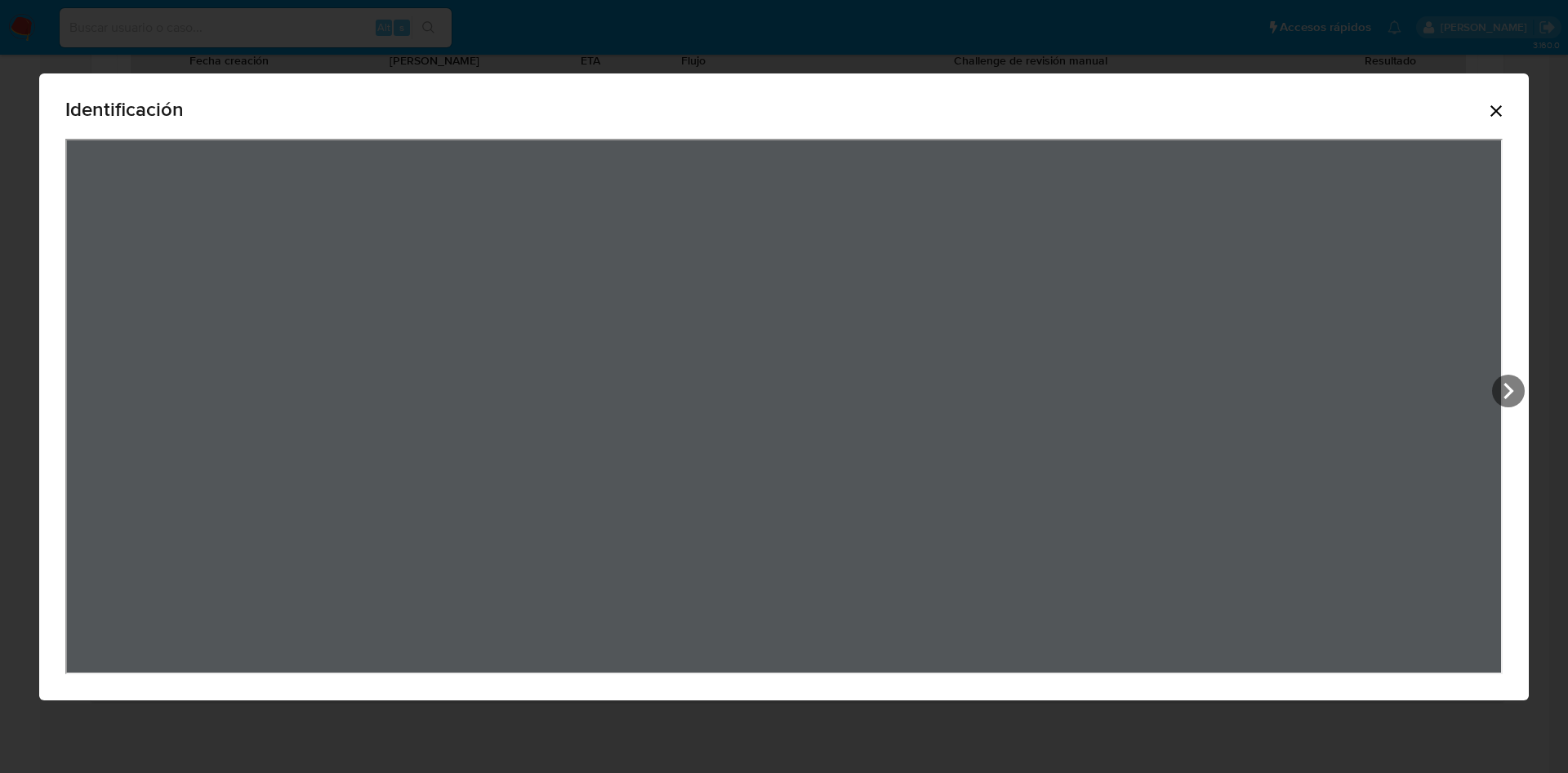
click at [1499, 98] on div "Identificación" at bounding box center [784, 112] width 1438 height 52
click at [1496, 109] on icon "Cerrar" at bounding box center [1496, 111] width 11 height 11
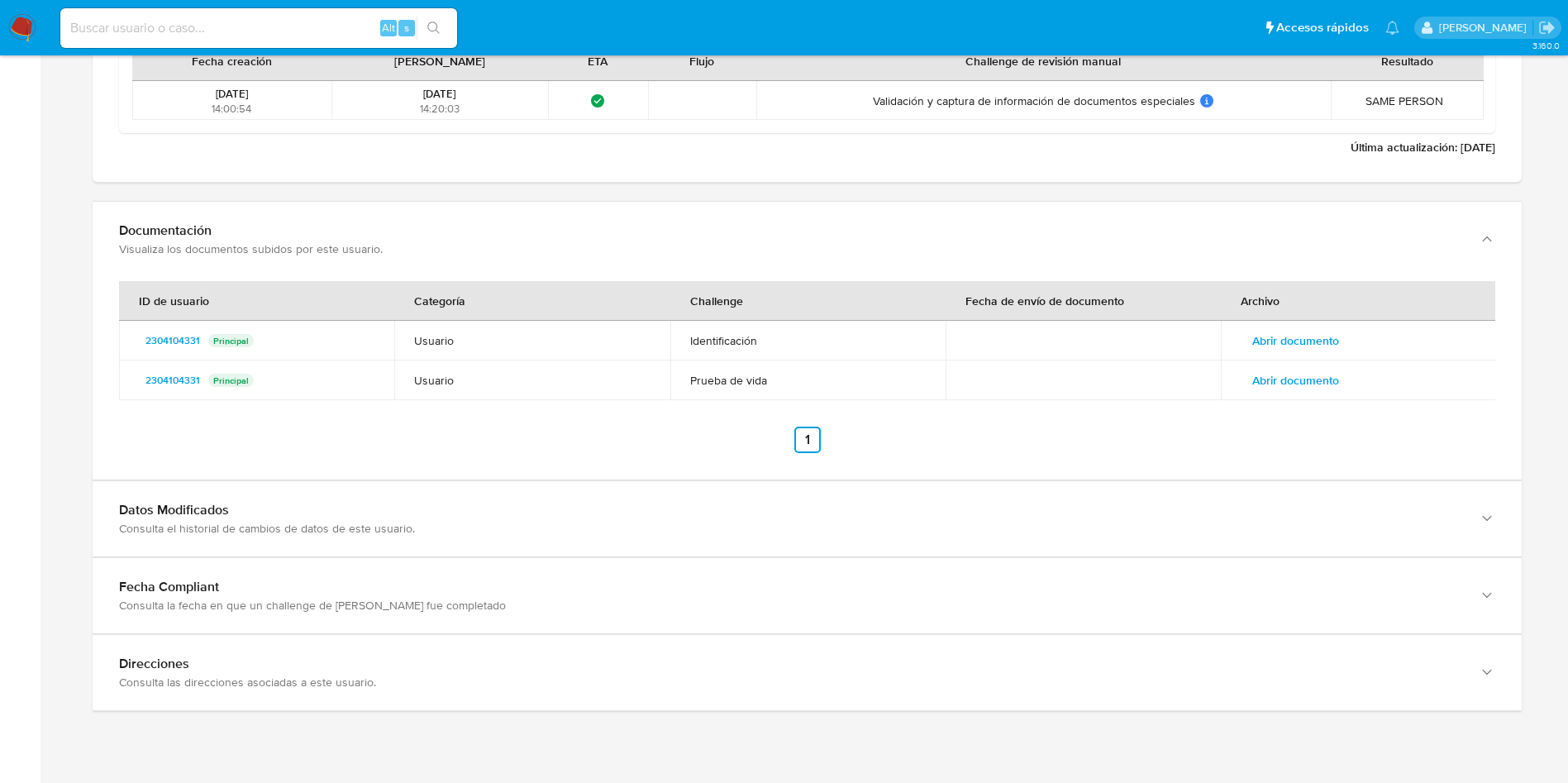
click at [1288, 375] on span "Abrir documento" at bounding box center [1296, 381] width 87 height 23
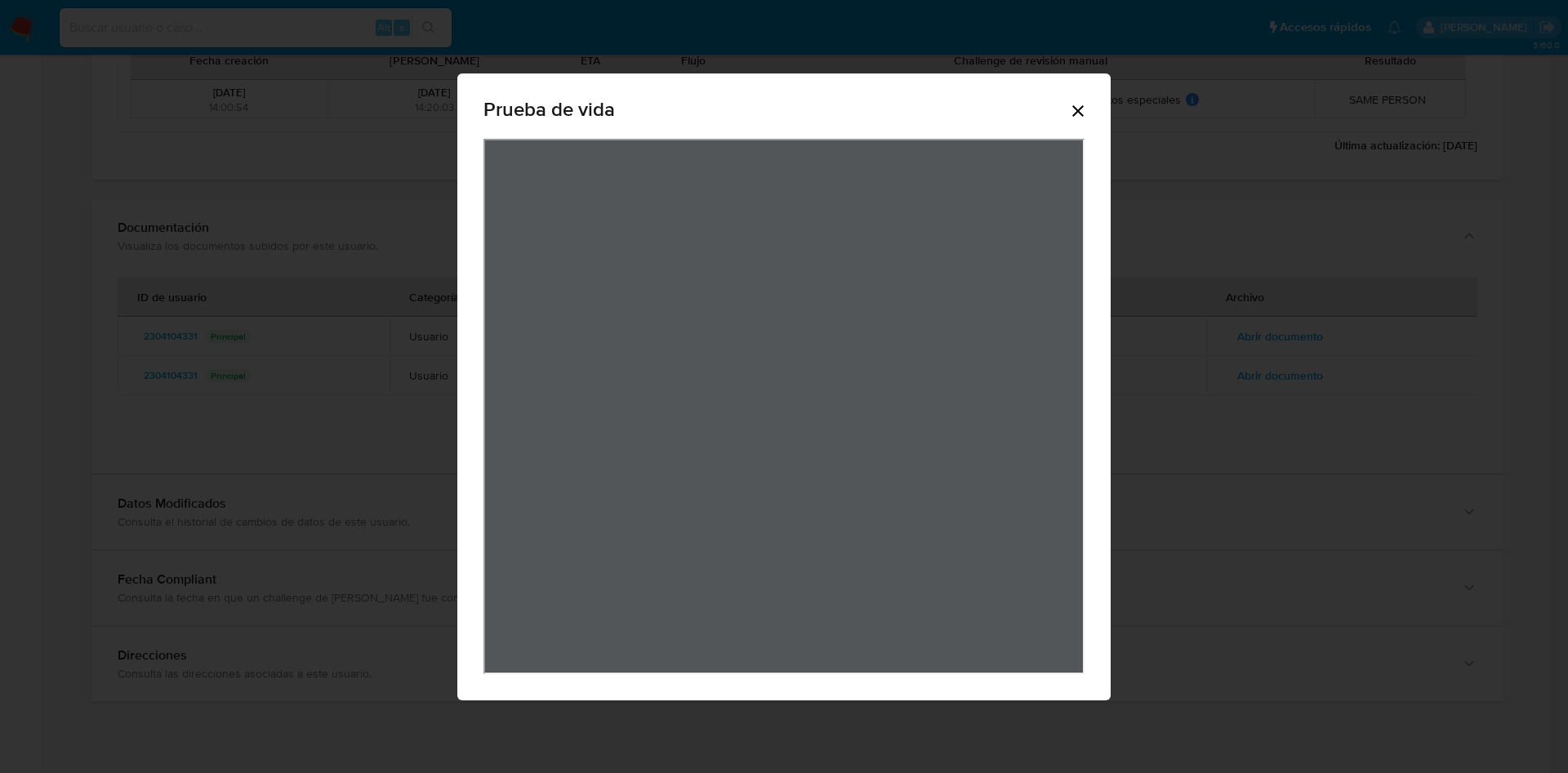
click at [1094, 98] on div "Prueba de vida" at bounding box center [784, 386] width 653 height 627
click at [1086, 103] on icon "Cerrar" at bounding box center [1078, 111] width 20 height 20
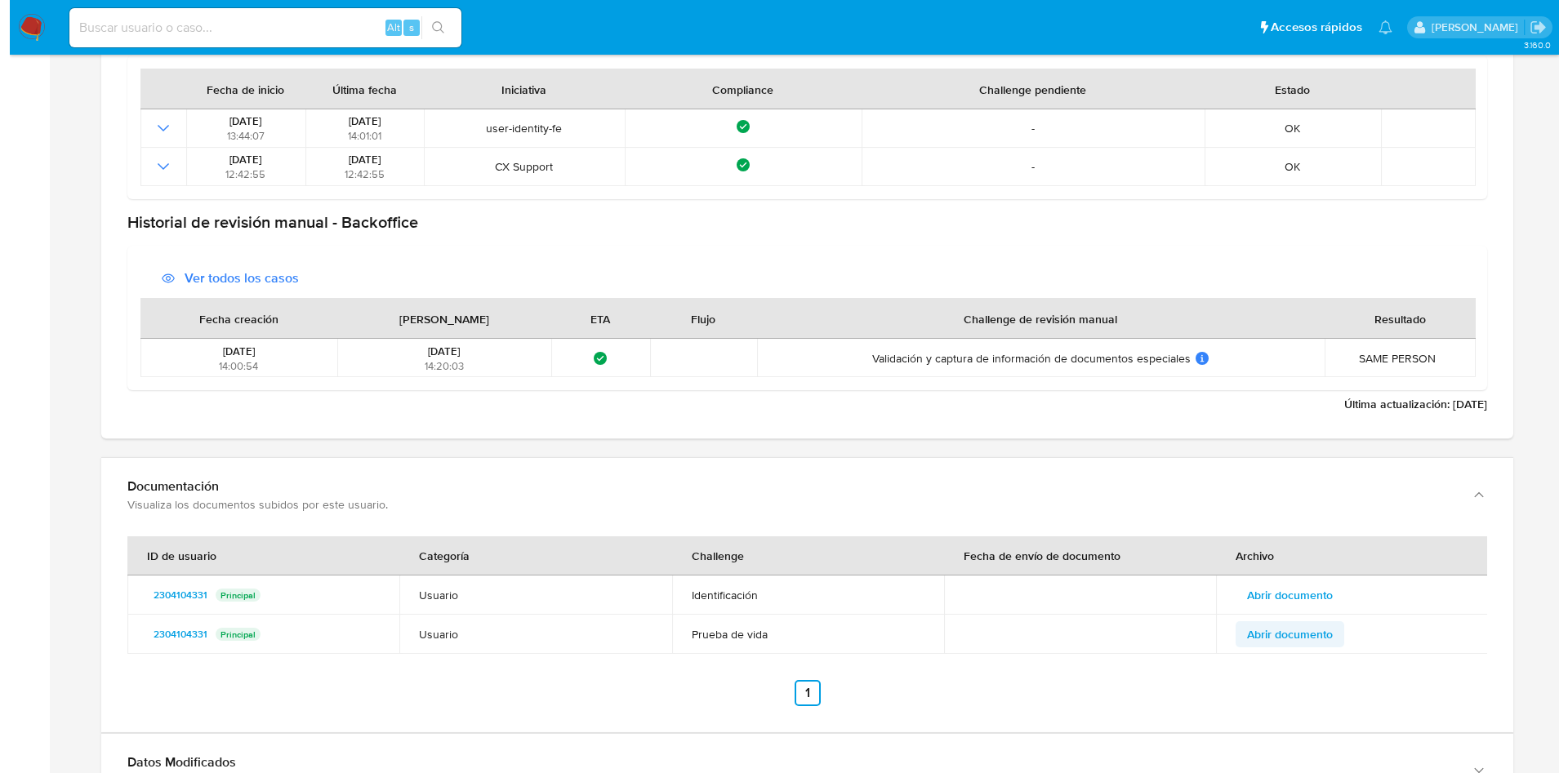
scroll to position [2205, 0]
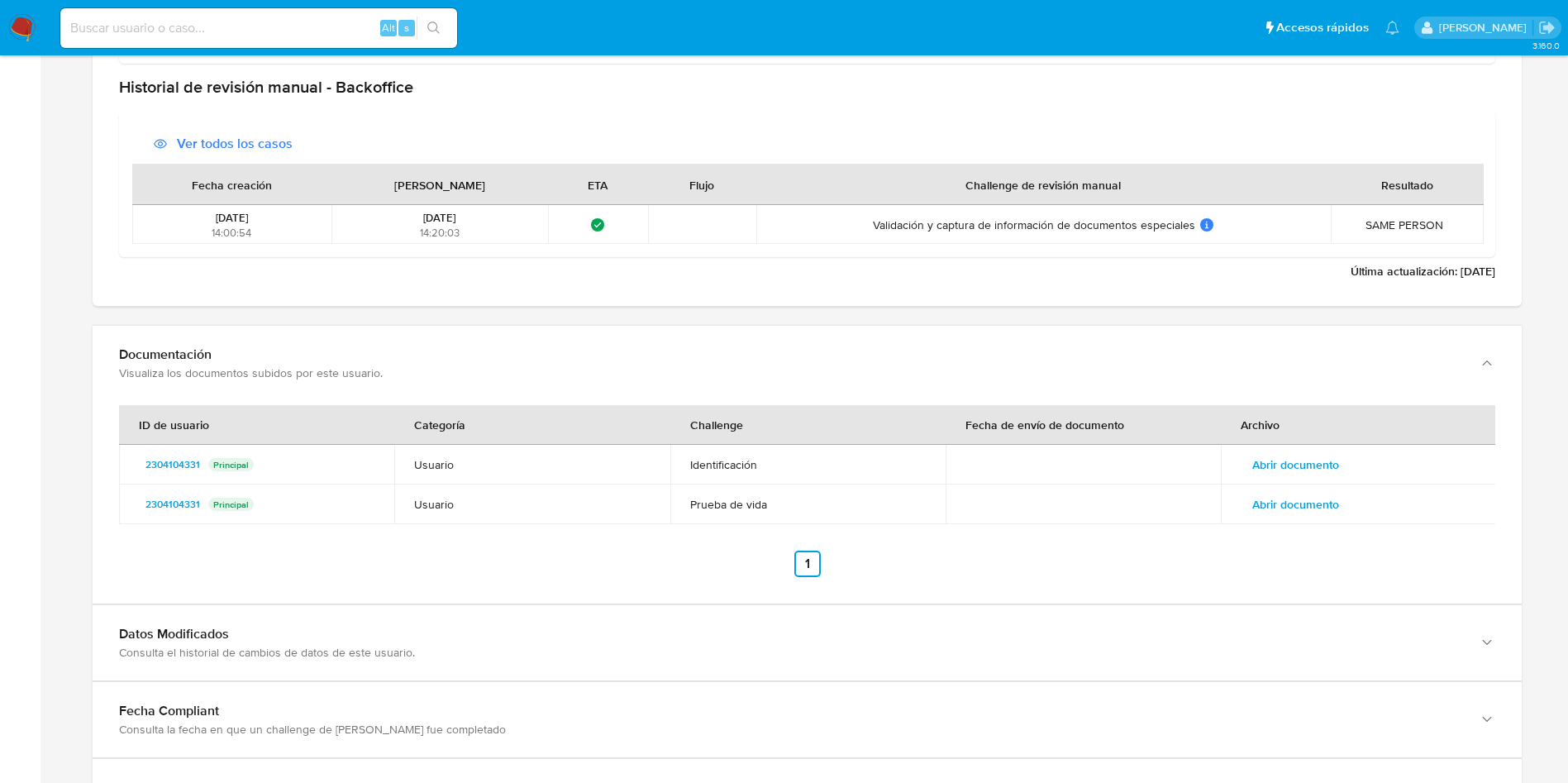
click at [1332, 505] on span "Abrir documento" at bounding box center [1296, 505] width 87 height 23
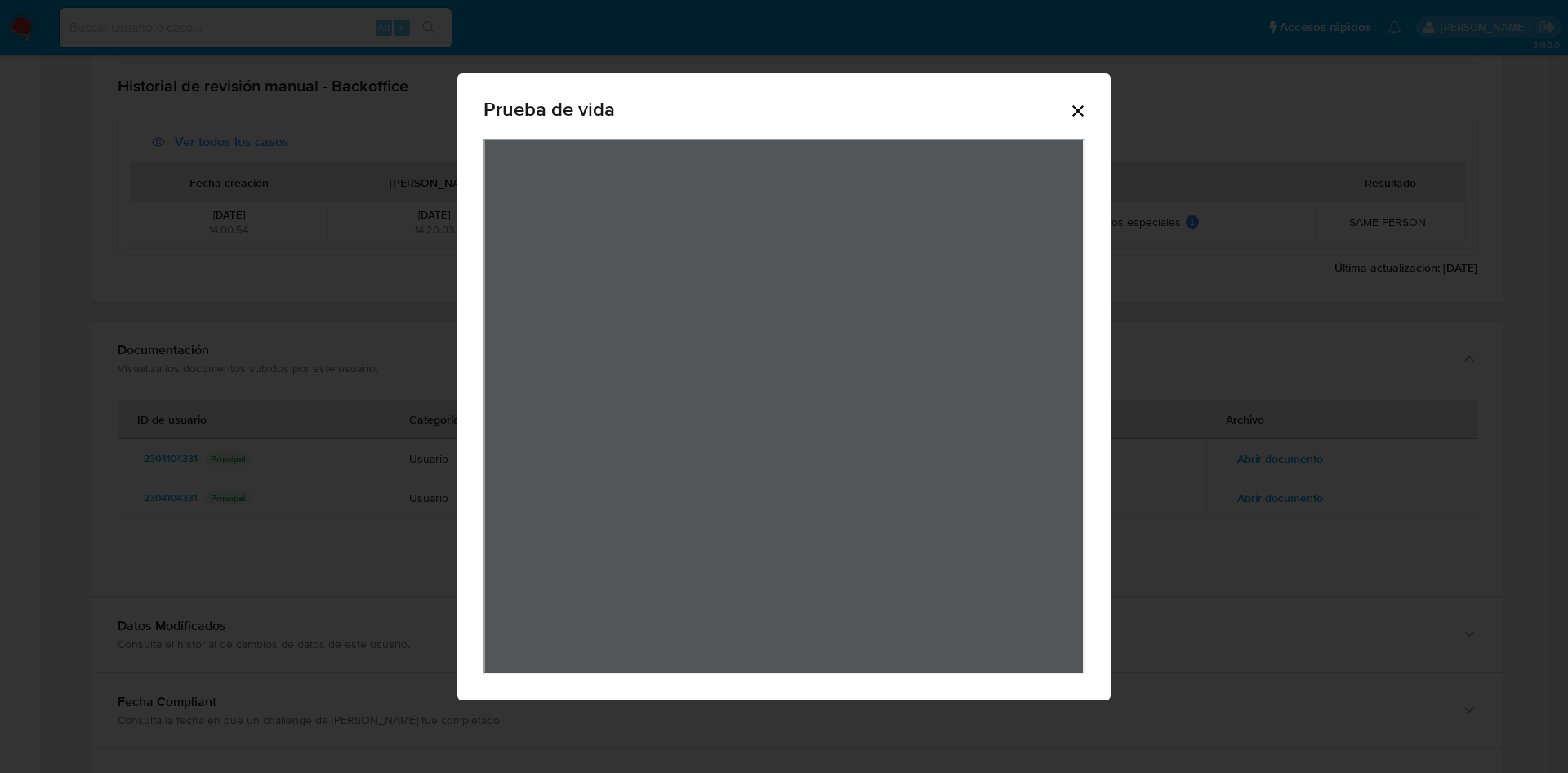
click at [1082, 103] on icon "Cerrar" at bounding box center [1078, 111] width 20 height 20
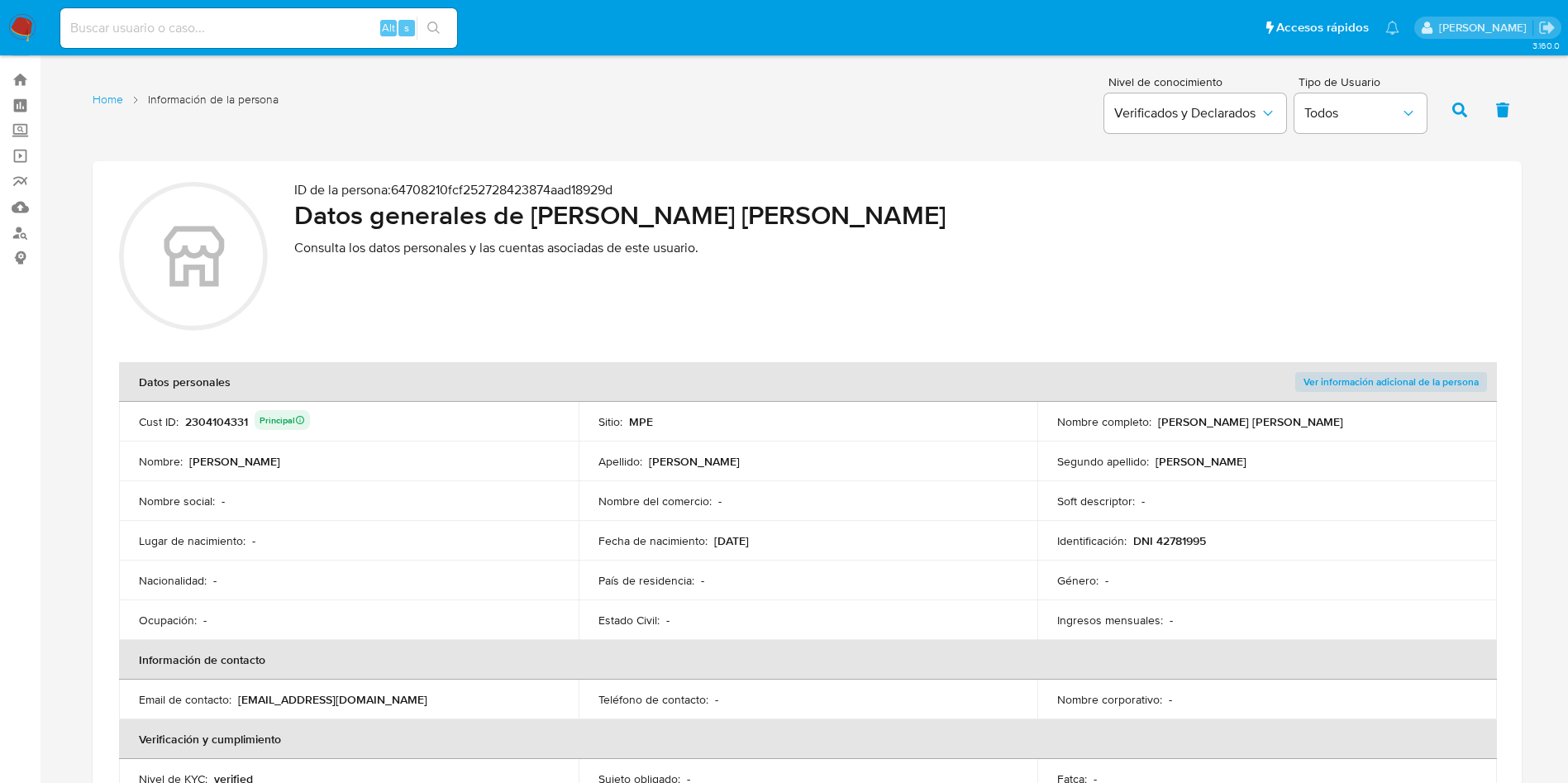
scroll to position [0, 0]
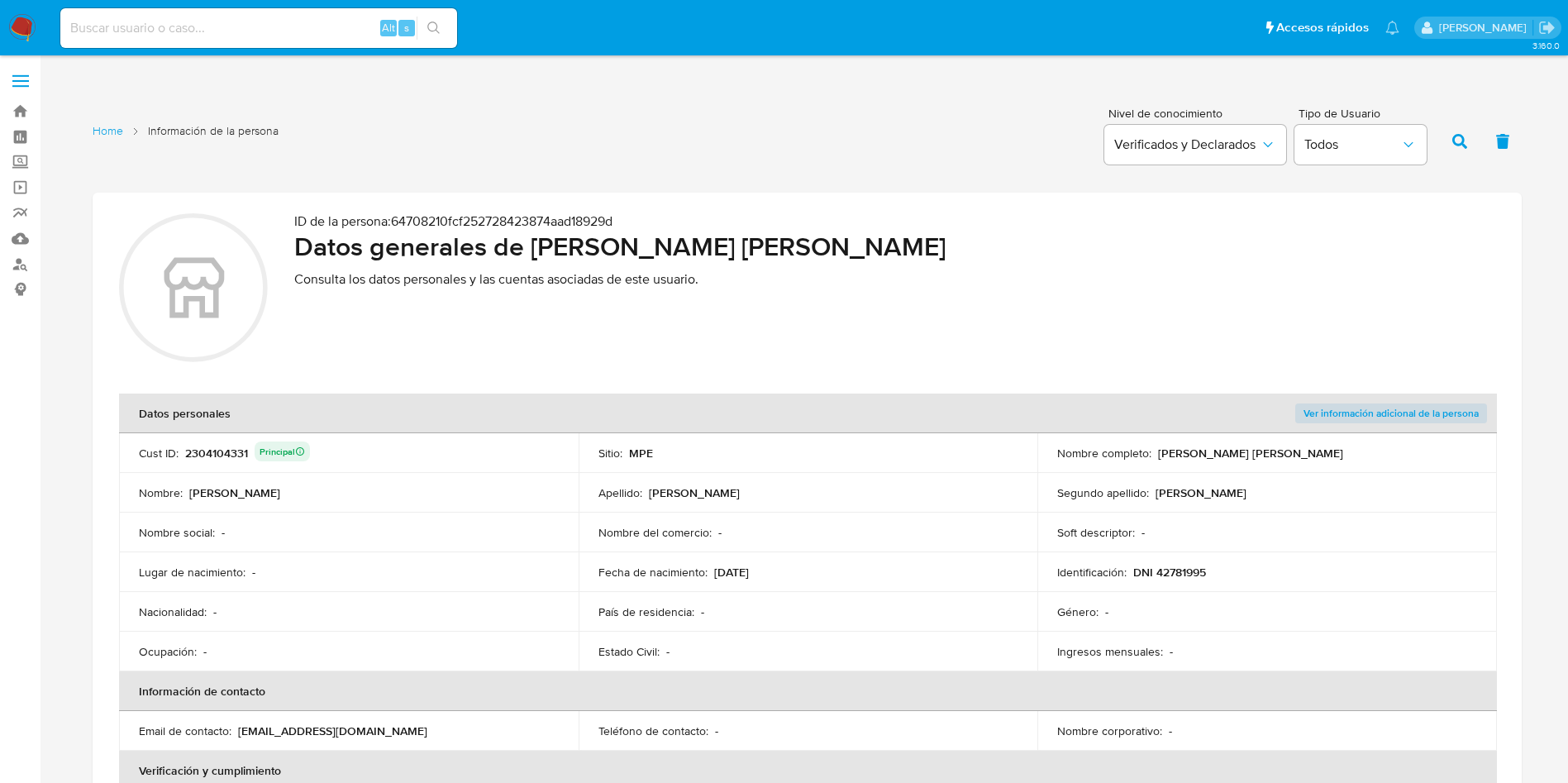
drag, startPoint x: 1162, startPoint y: 452, endPoint x: 1297, endPoint y: 446, distance: 135.1
click at [1297, 446] on p "[PERSON_NAME] [PERSON_NAME]" at bounding box center [1251, 453] width 186 height 14
drag, startPoint x: 1157, startPoint y: 452, endPoint x: 1307, endPoint y: 455, distance: 150.0
click at [1307, 455] on div "Nombre completo : [PERSON_NAME] [PERSON_NAME]" at bounding box center [1267, 453] width 420 height 14
click at [222, 454] on div "2304104331 Principal" at bounding box center [248, 453] width 125 height 23
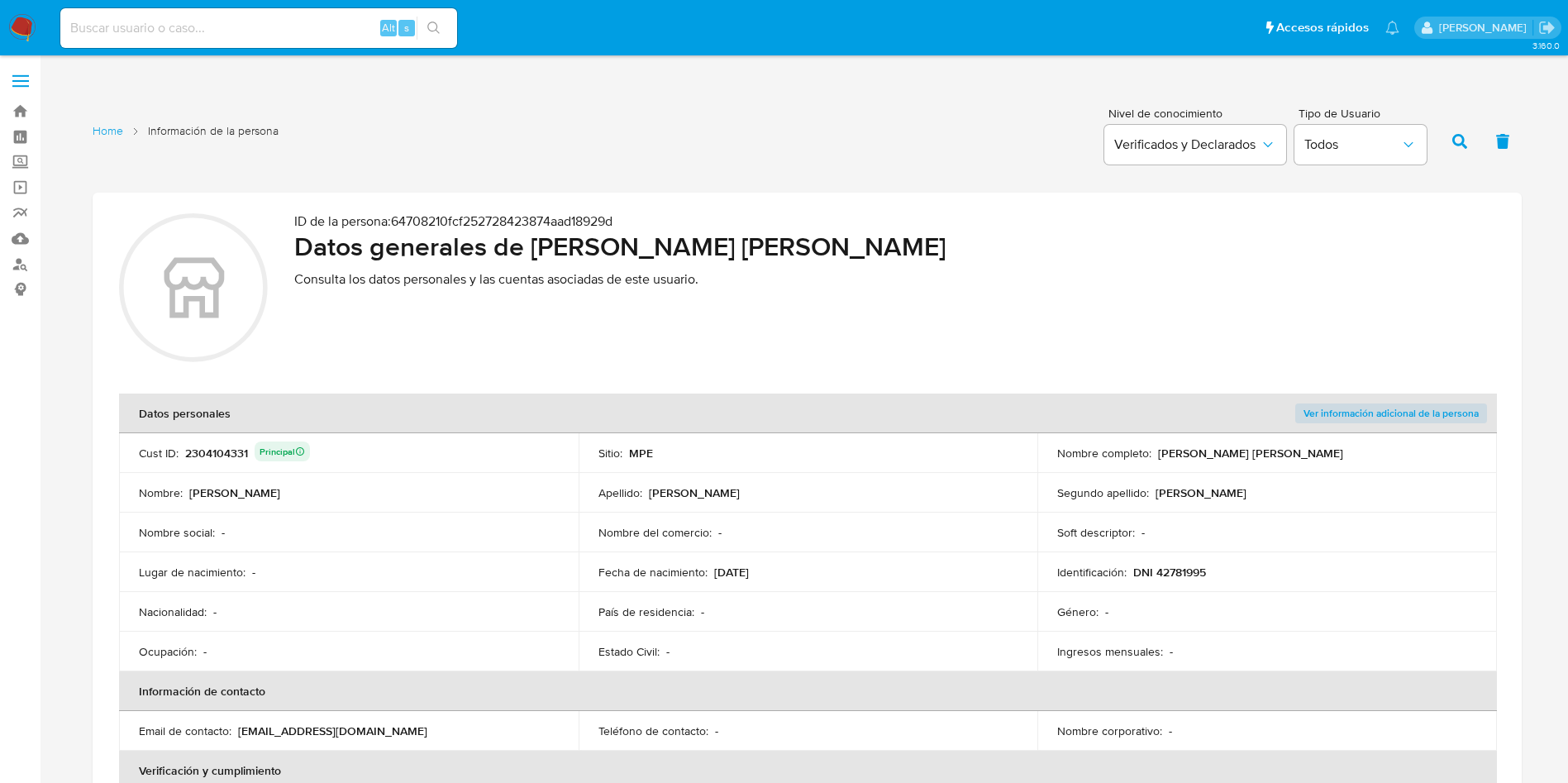
click at [222, 454] on div "2304104331 Principal" at bounding box center [248, 453] width 125 height 23
drag, startPoint x: 1136, startPoint y: 569, endPoint x: 1213, endPoint y: 576, distance: 77.3
click at [1213, 576] on div "Identificación : DNI 42781995" at bounding box center [1267, 571] width 420 height 14
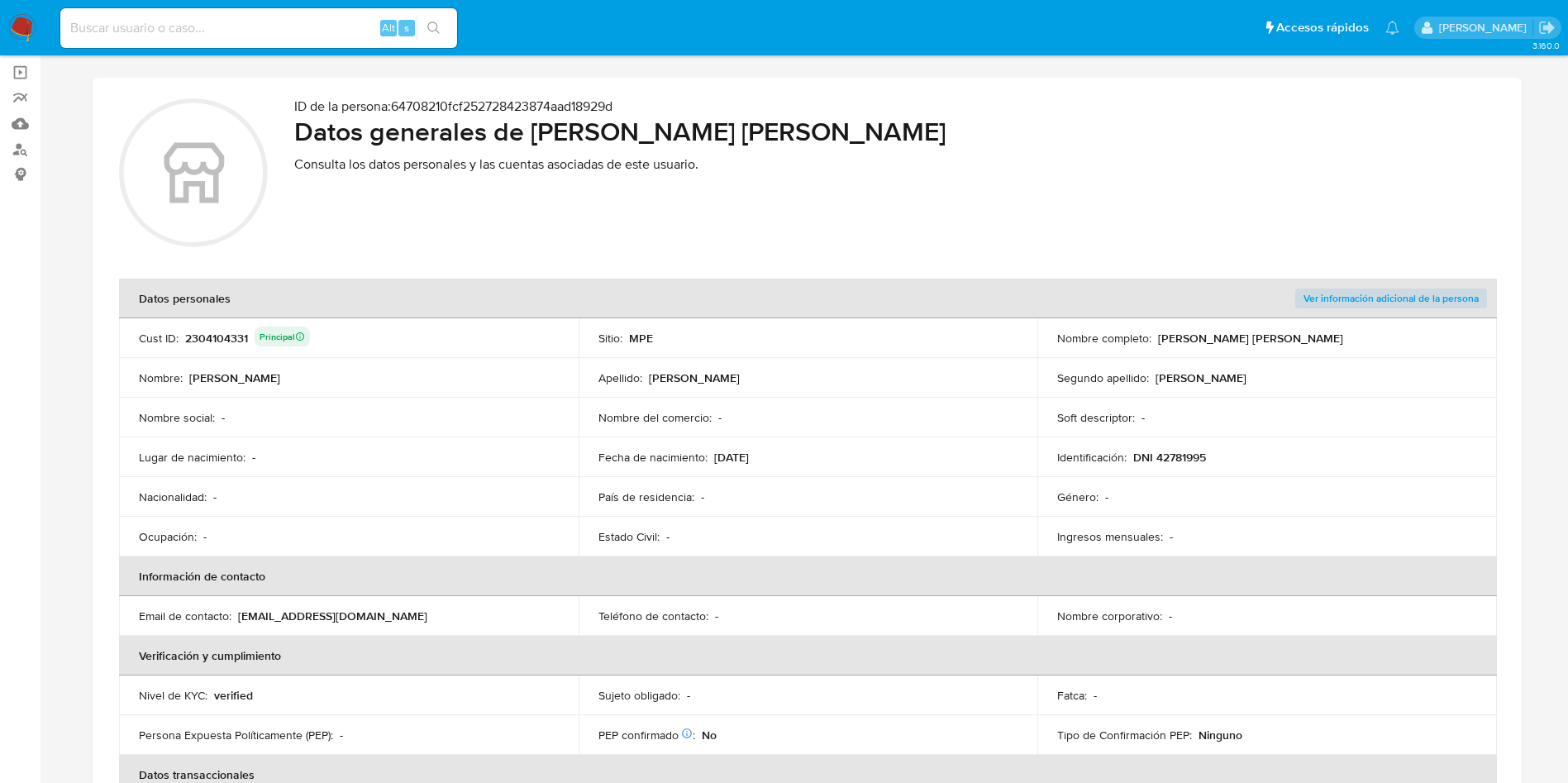
scroll to position [248, 0]
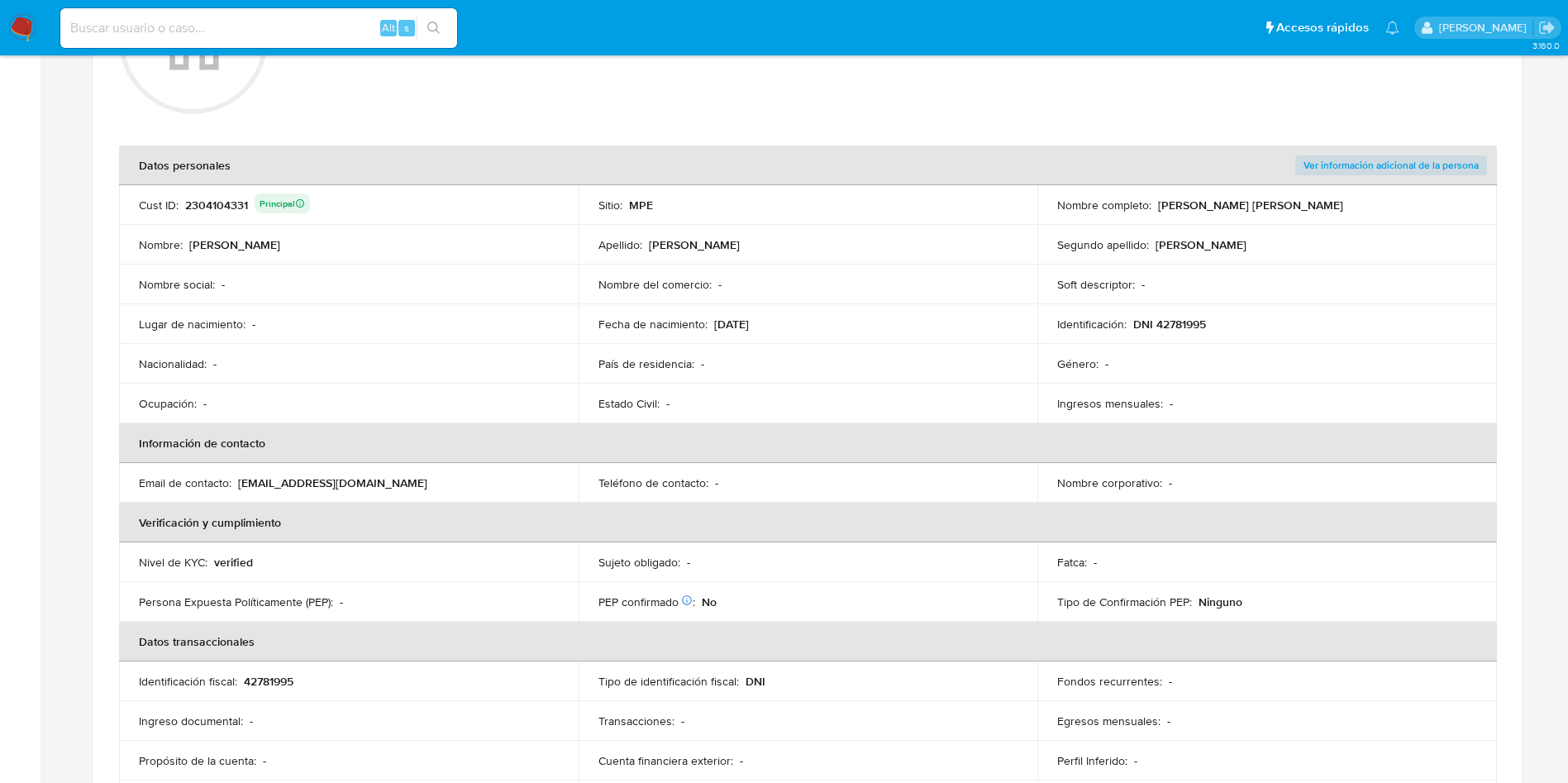
drag, startPoint x: 717, startPoint y: 320, endPoint x: 745, endPoint y: 328, distance: 29.1
click at [781, 322] on div "Fecha de nacimiento : [DEMOGRAPHIC_DATA]" at bounding box center [809, 323] width 420 height 14
drag, startPoint x: 711, startPoint y: 323, endPoint x: 788, endPoint y: 322, distance: 77.0
click at [788, 322] on div "Fecha de nacimiento : [DEMOGRAPHIC_DATA]" at bounding box center [809, 323] width 420 height 14
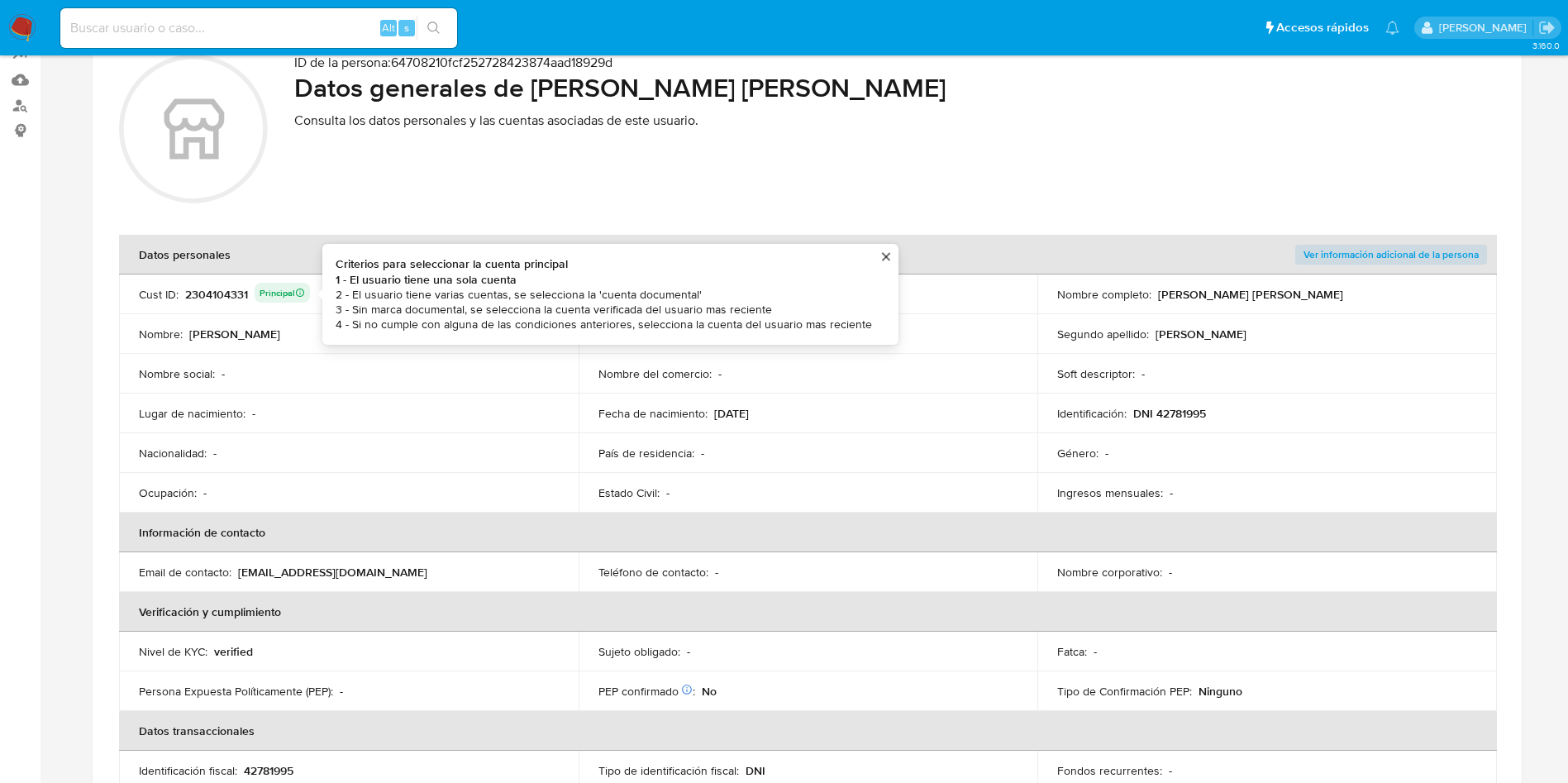
scroll to position [124, 0]
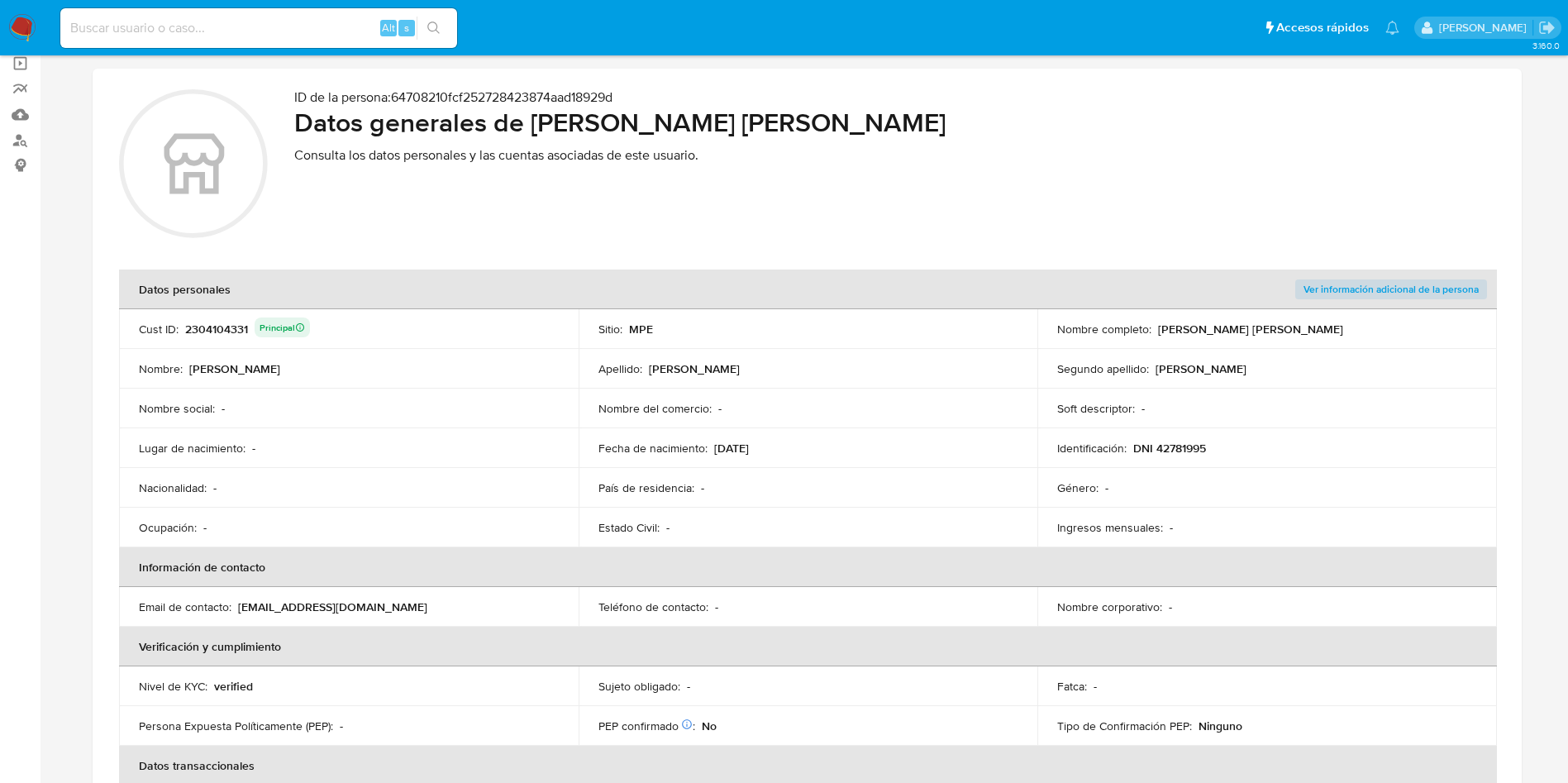
click at [224, 339] on div "2304104331 Principal" at bounding box center [248, 329] width 125 height 23
click at [222, 330] on div "2304104331 Principal" at bounding box center [248, 329] width 125 height 23
drag, startPoint x: 565, startPoint y: 118, endPoint x: 874, endPoint y: 118, distance: 309.0
click at [874, 118] on h2 "Datos generales de [PERSON_NAME] [PERSON_NAME]" at bounding box center [895, 122] width 1202 height 33
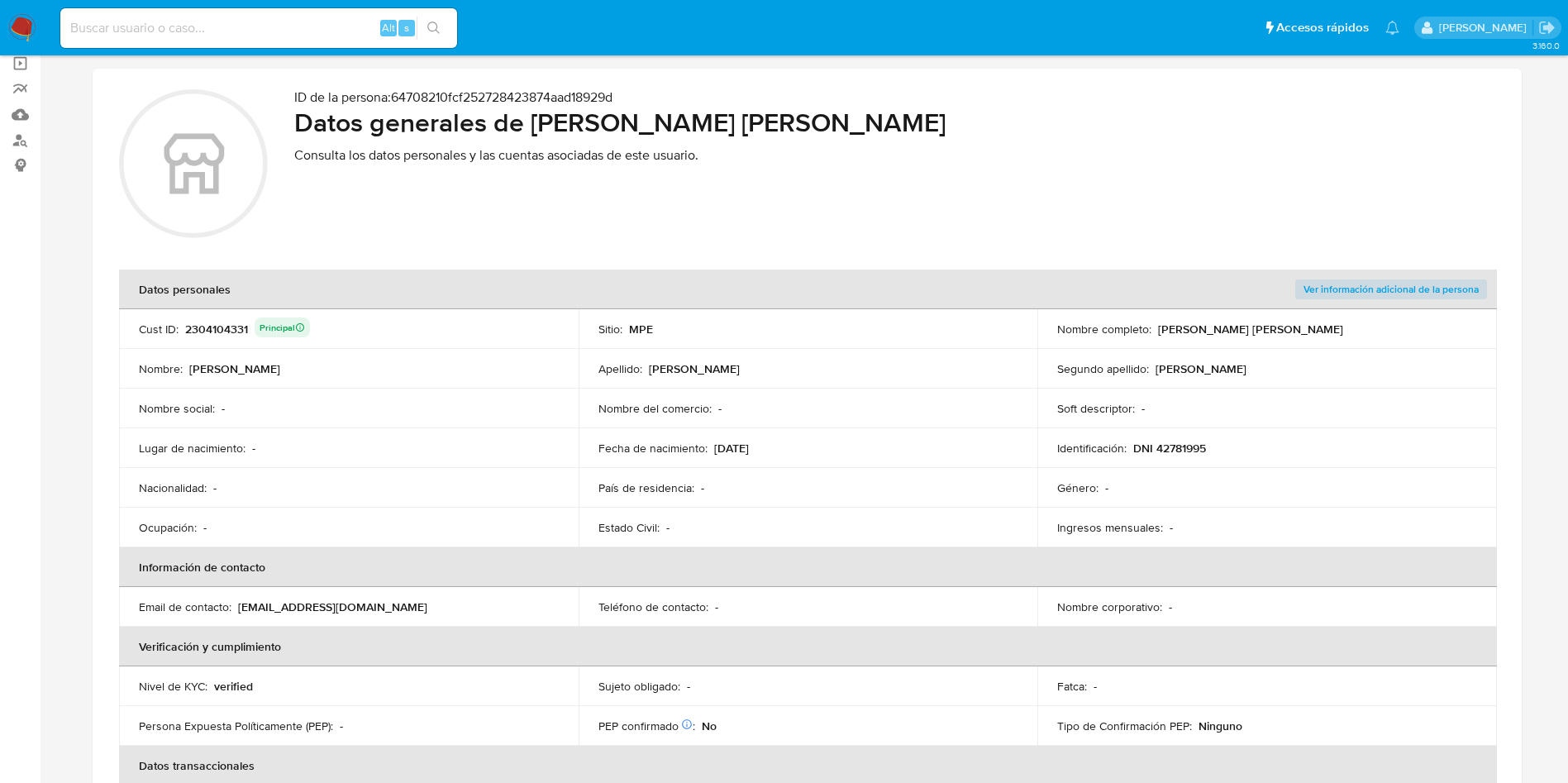
click at [1171, 449] on p "DNI 42781995" at bounding box center [1170, 447] width 73 height 14
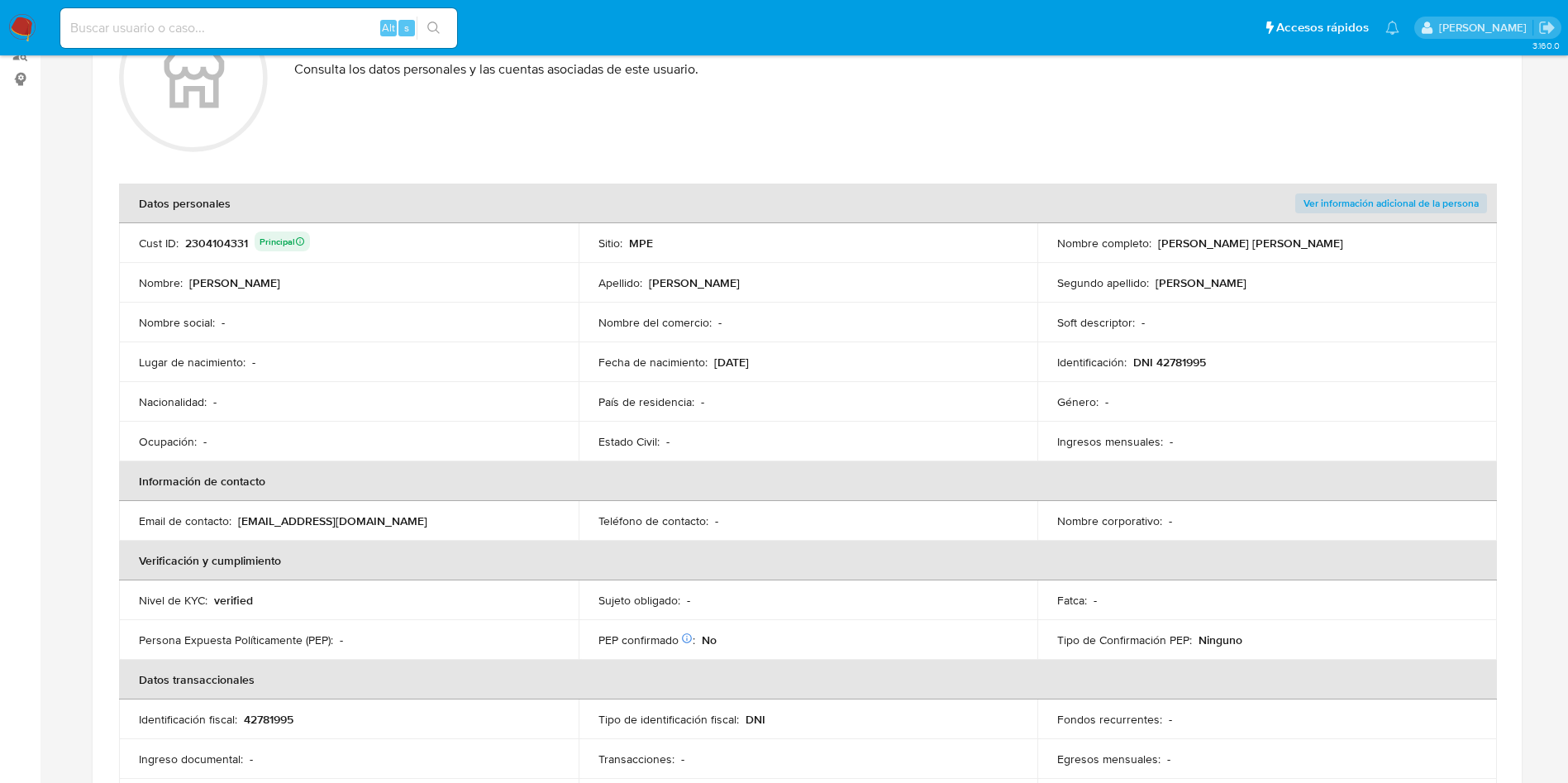
scroll to position [248, 0]
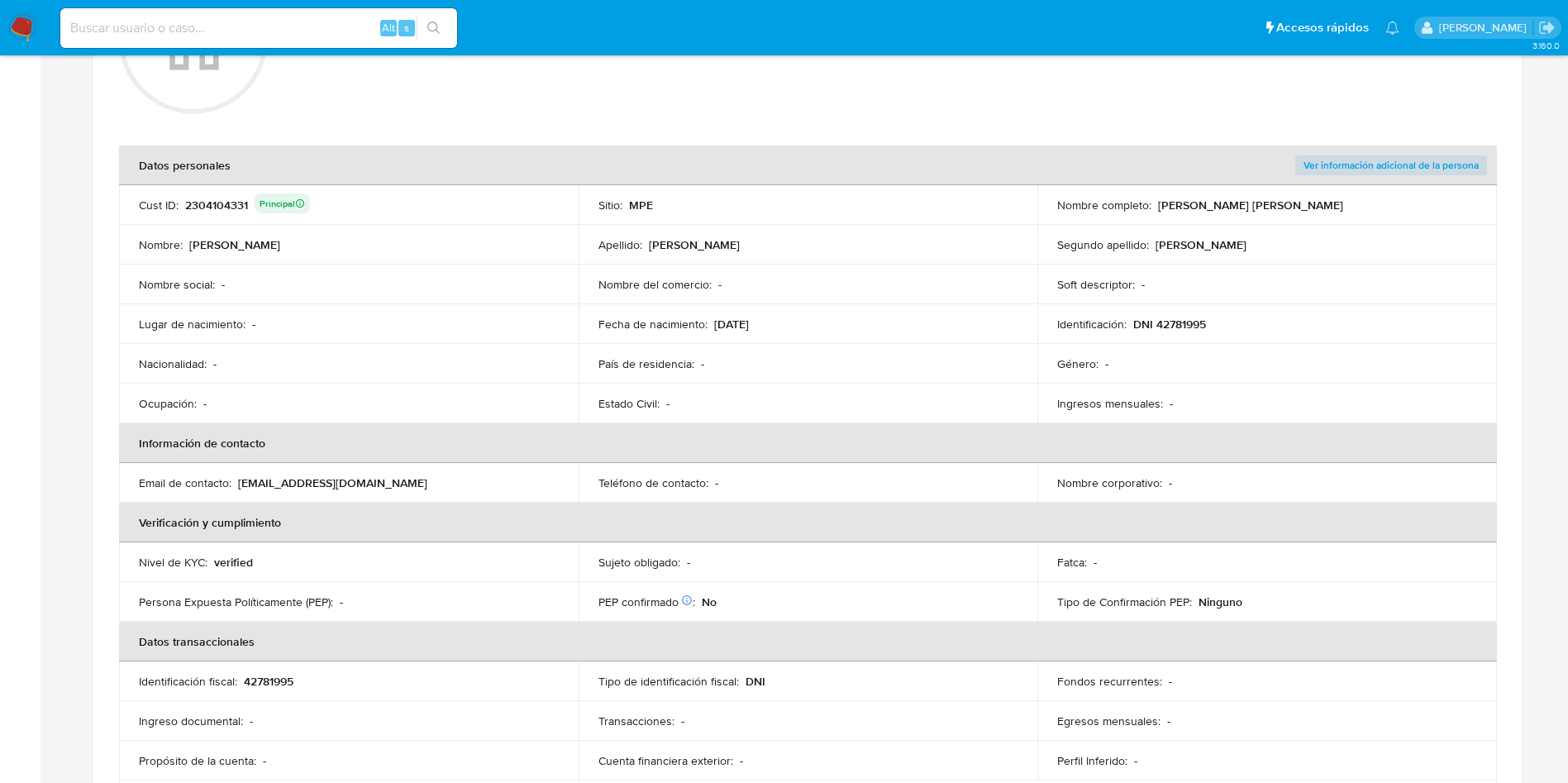
click at [301, 15] on div "Alt s" at bounding box center [259, 28] width 397 height 39
click at [315, 32] on input at bounding box center [259, 28] width 397 height 21
paste input "465181196"
type input "465181196"
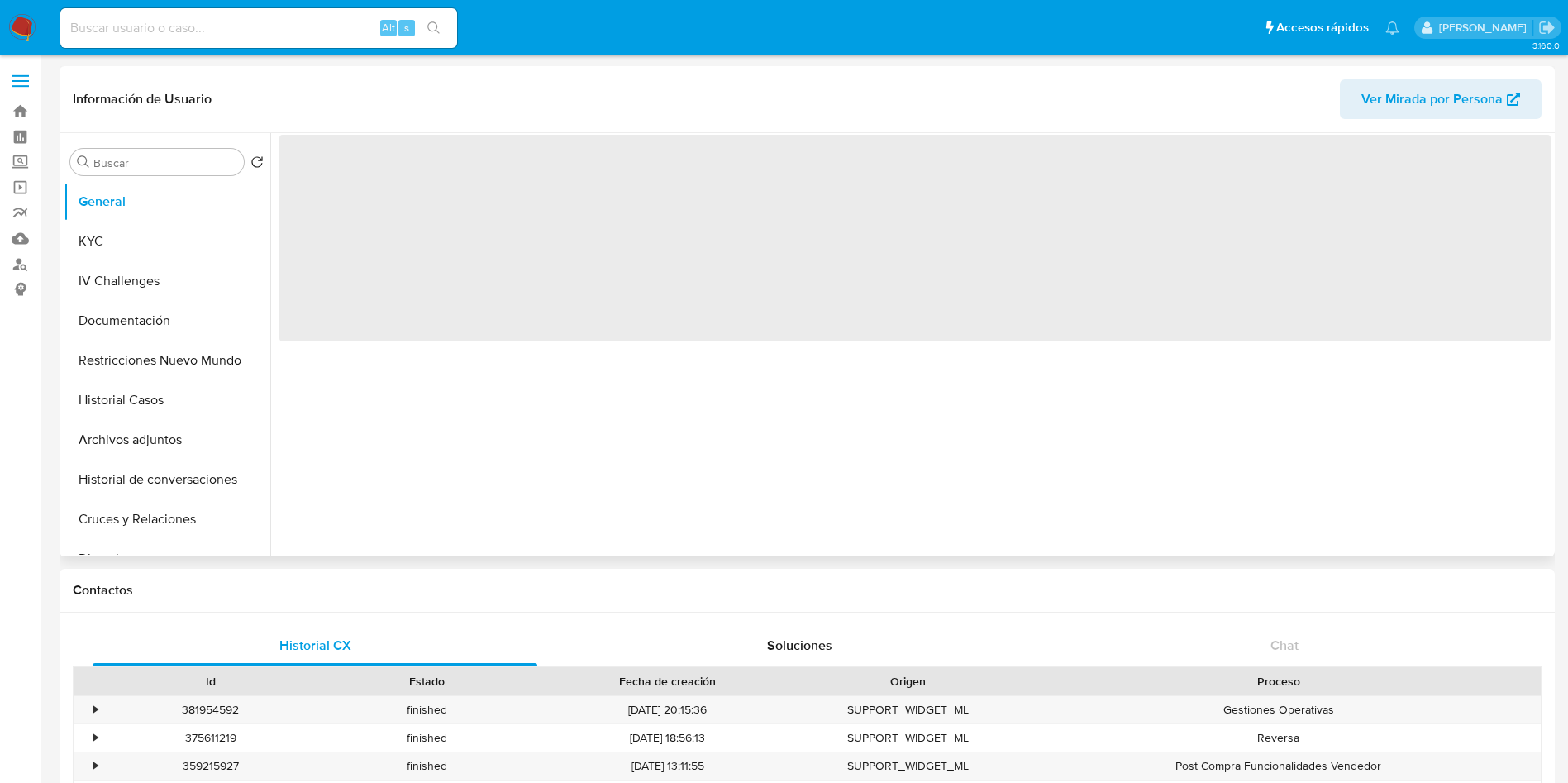
select select "10"
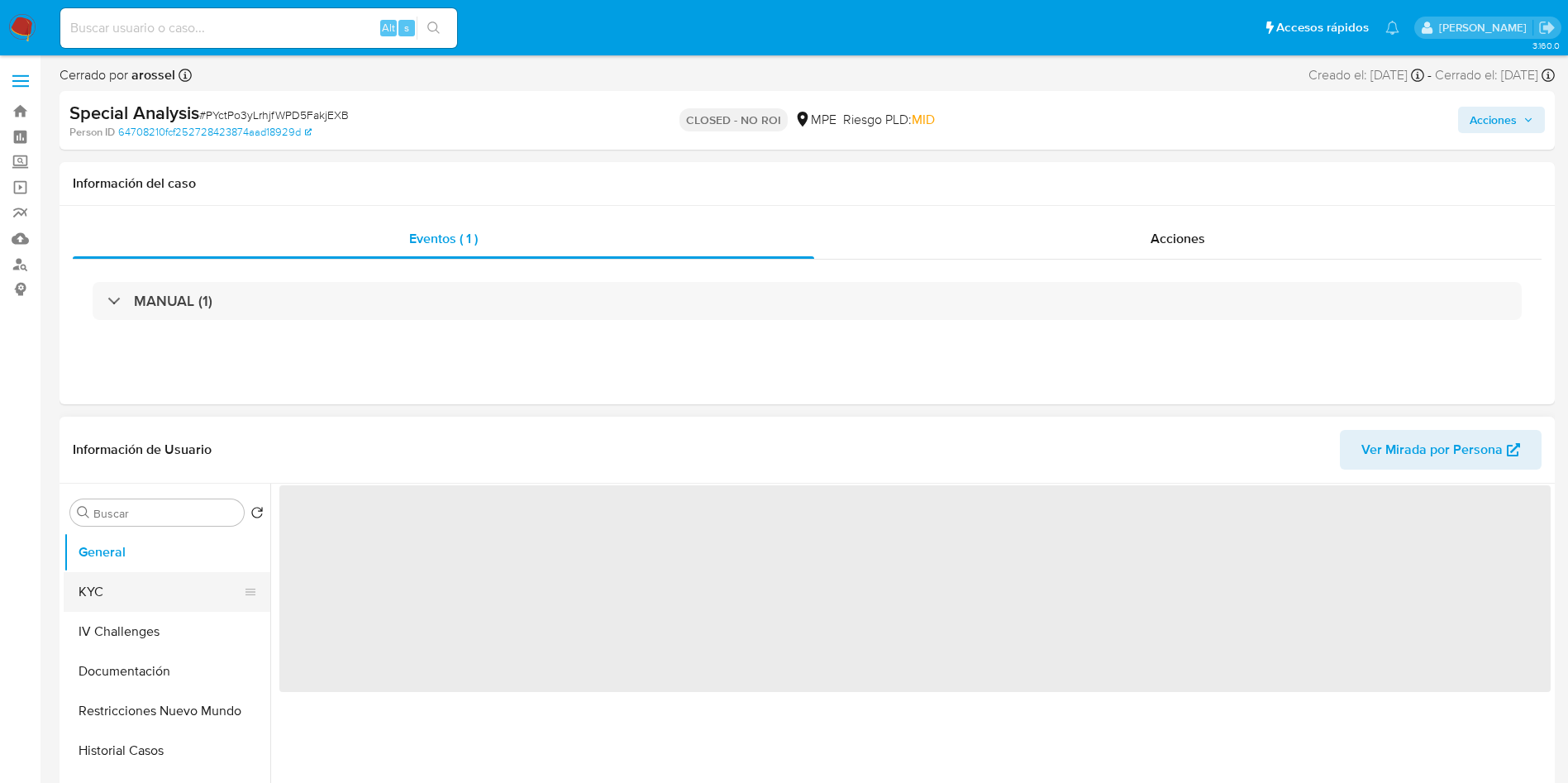
click at [131, 589] on button "KYC" at bounding box center [160, 592] width 193 height 39
select select "10"
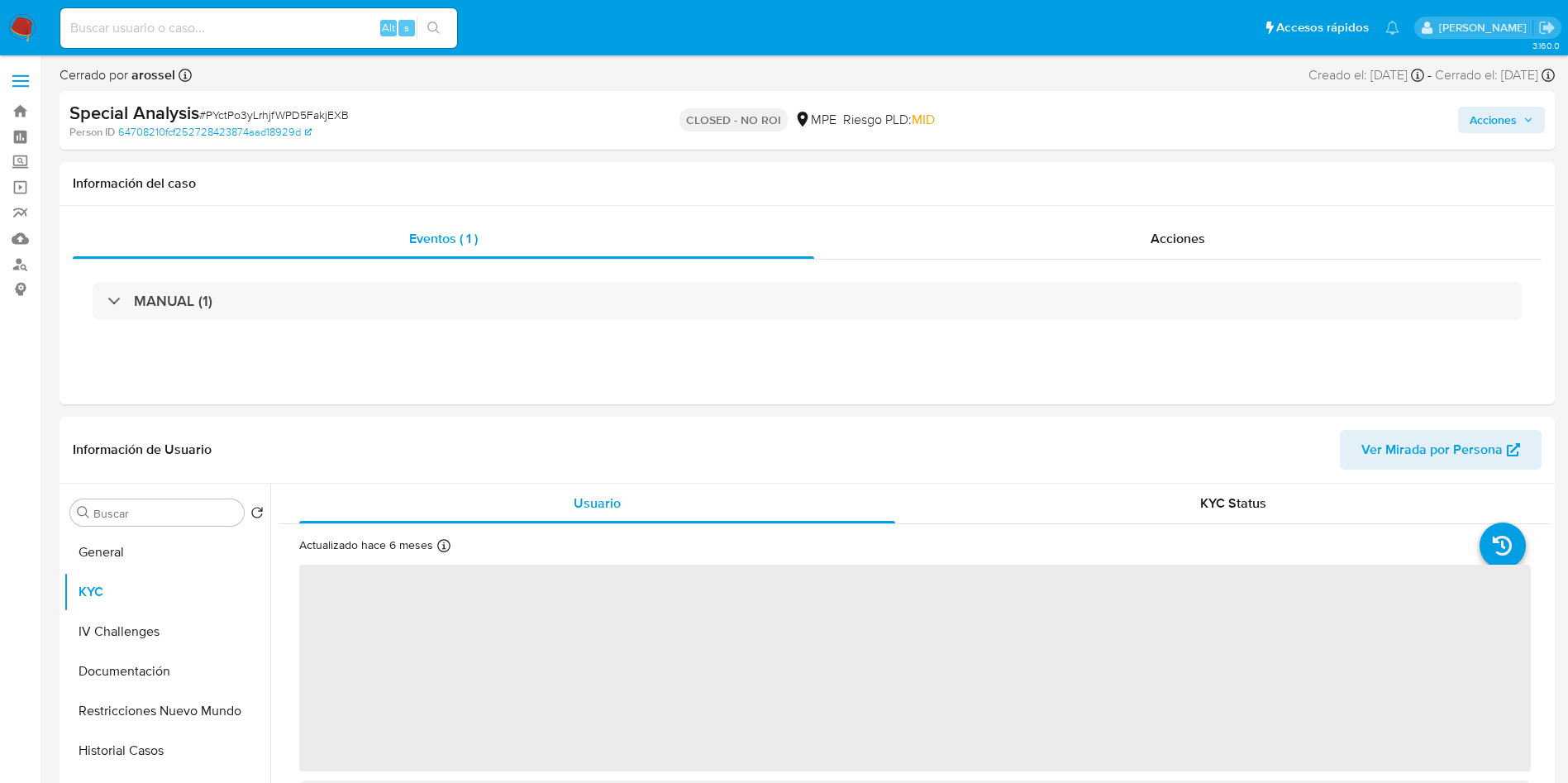
scroll to position [124, 0]
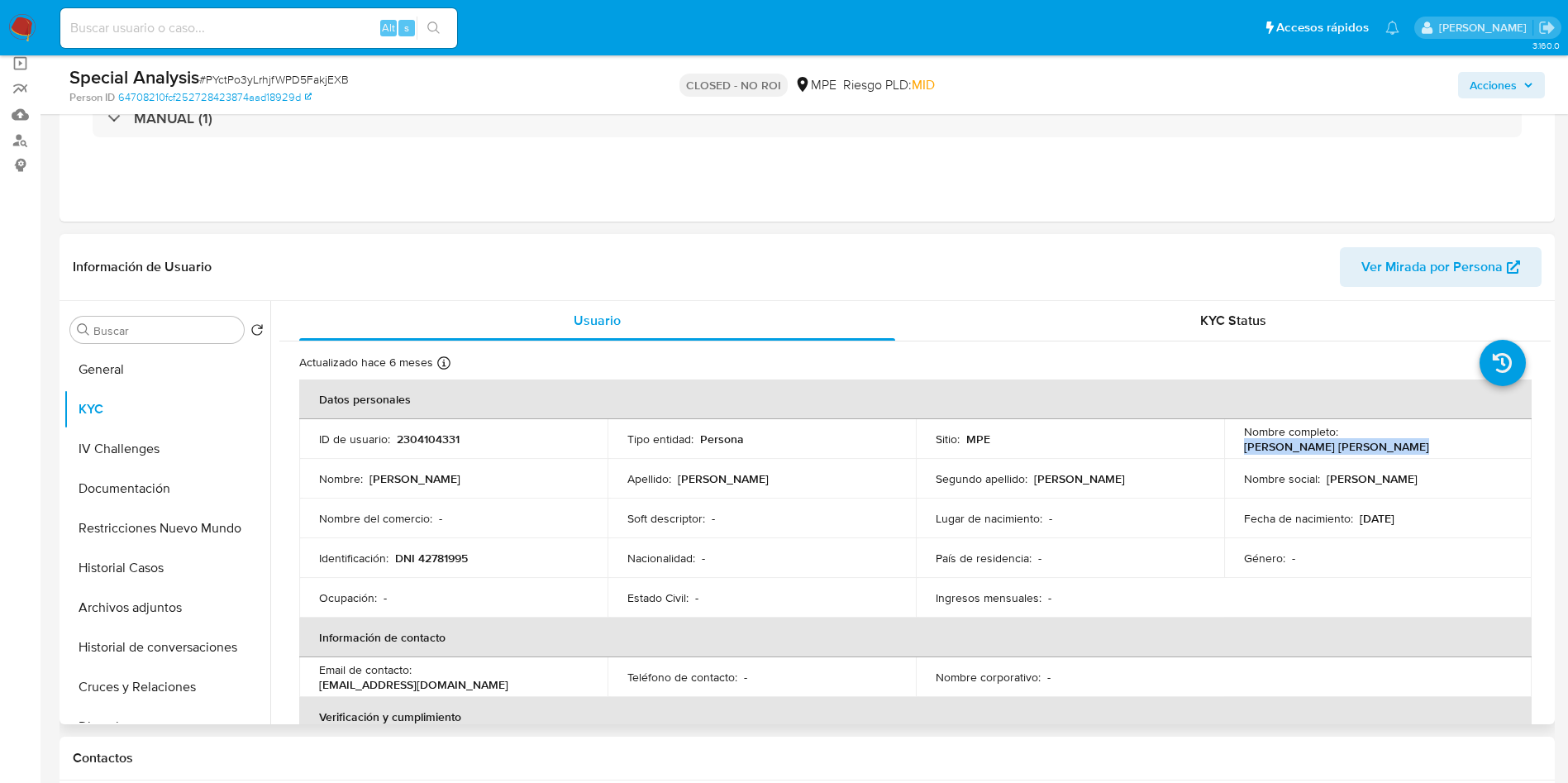
drag, startPoint x: 1338, startPoint y: 435, endPoint x: 1488, endPoint y: 439, distance: 150.1
click at [1430, 440] on p "[PERSON_NAME] [PERSON_NAME]" at bounding box center [1336, 446] width 186 height 14
copy p "[PERSON_NAME] [PERSON_NAME]"
click at [323, 38] on input at bounding box center [259, 28] width 397 height 21
click at [318, 27] on input at bounding box center [259, 28] width 397 height 21
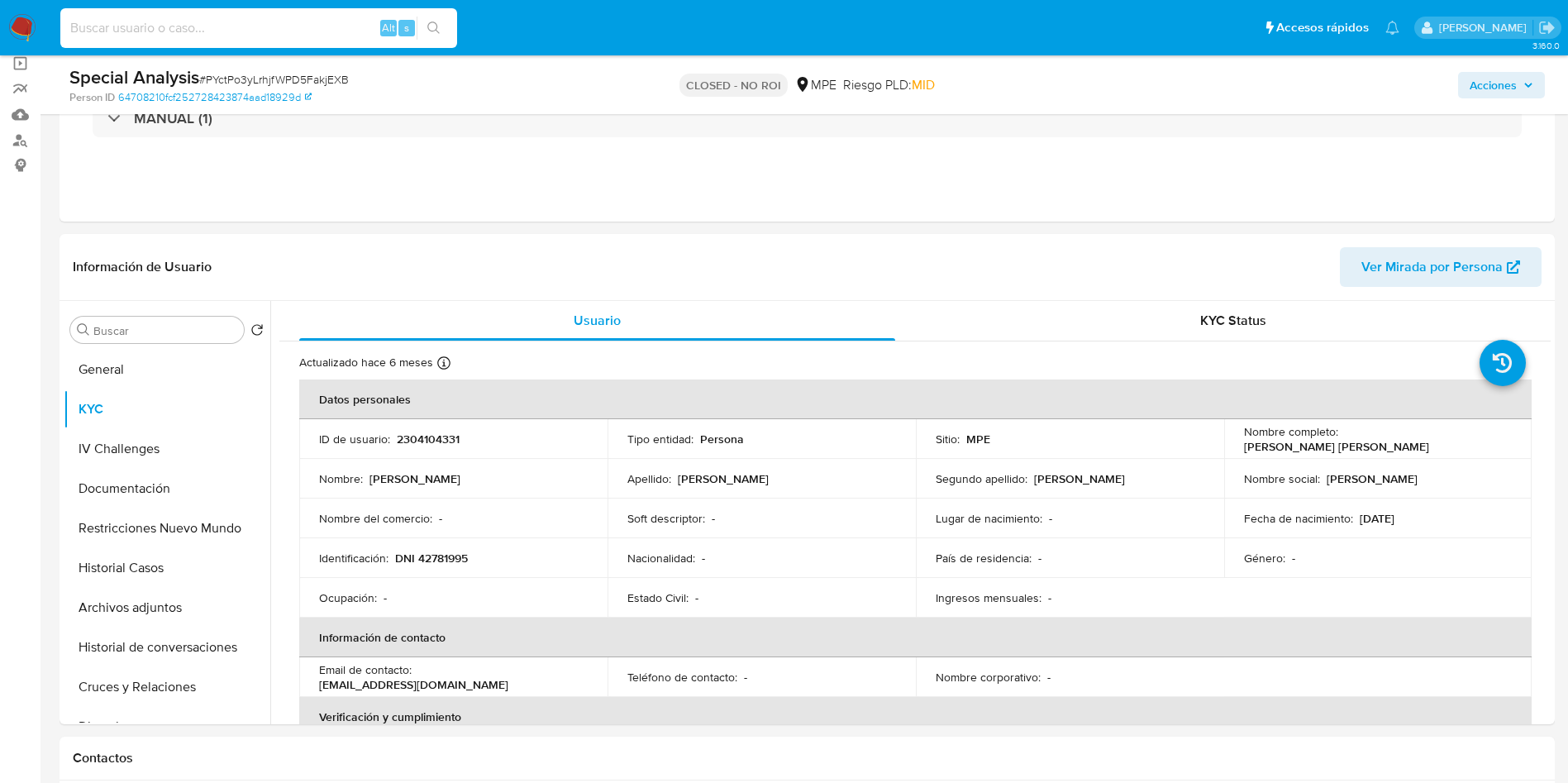
paste input "MwHd7LLbm4F5kEArUTNFOTR8"
type input "MwHd7LLbm4F5kEArUTNFOTR8"
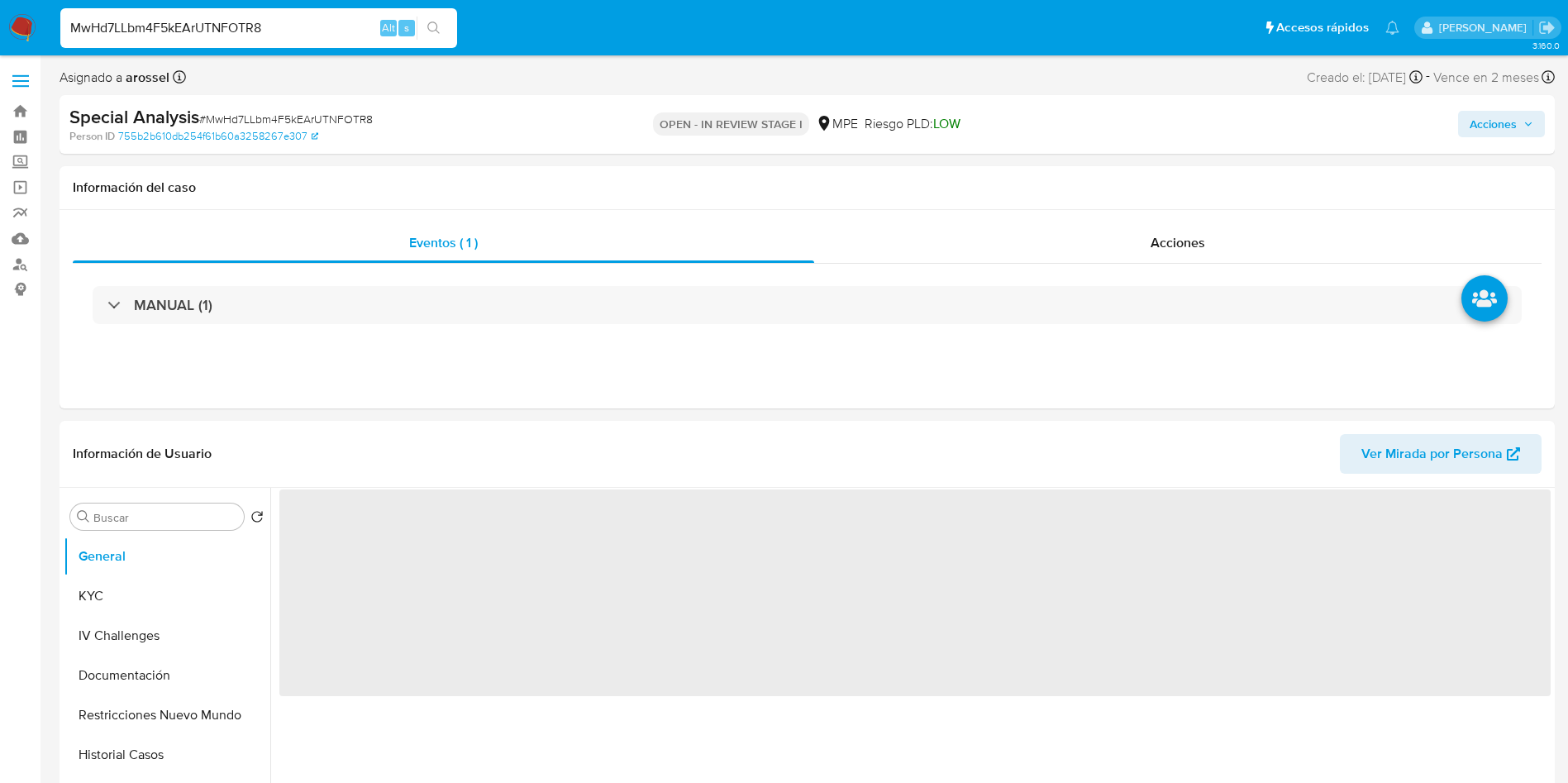
select select "10"
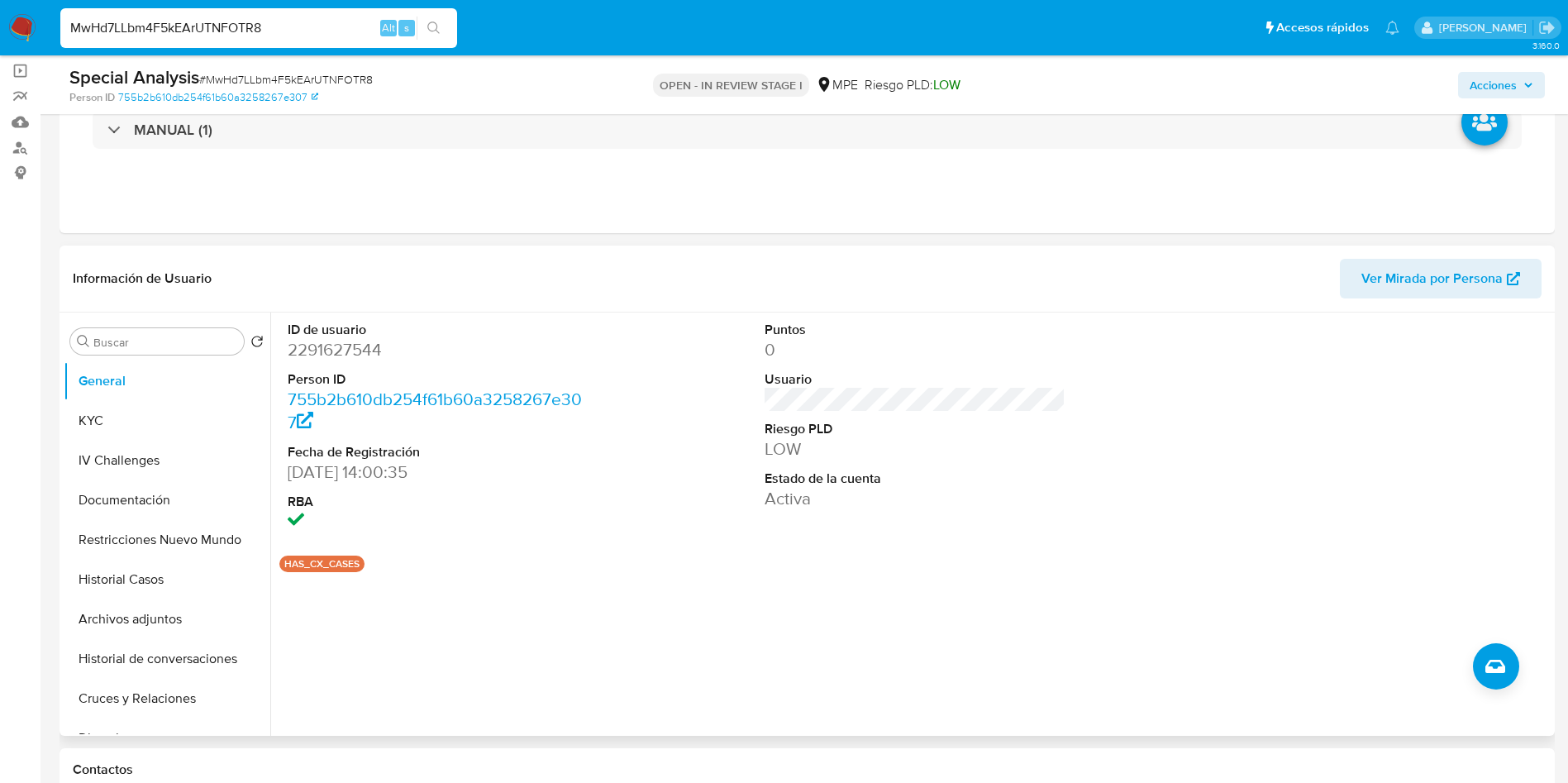
scroll to position [248, 0]
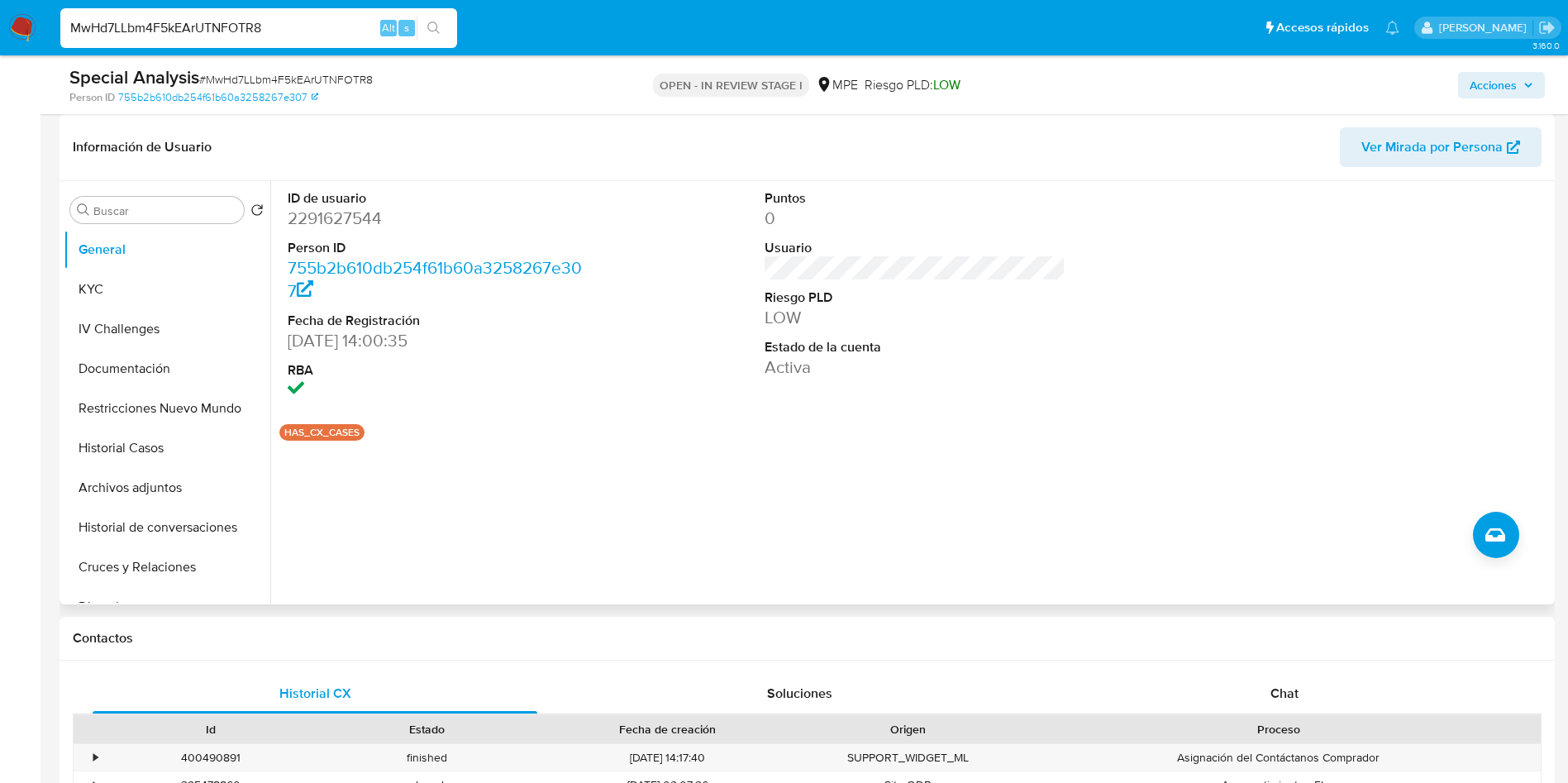
click at [1478, 178] on div "Información de Usuario Ver Mirada por Persona" at bounding box center [808, 148] width 1496 height 67
click at [1463, 160] on span "Ver Mirada por Persona" at bounding box center [1431, 146] width 141 height 39
click at [176, 456] on button "Historial Casos" at bounding box center [160, 447] width 193 height 39
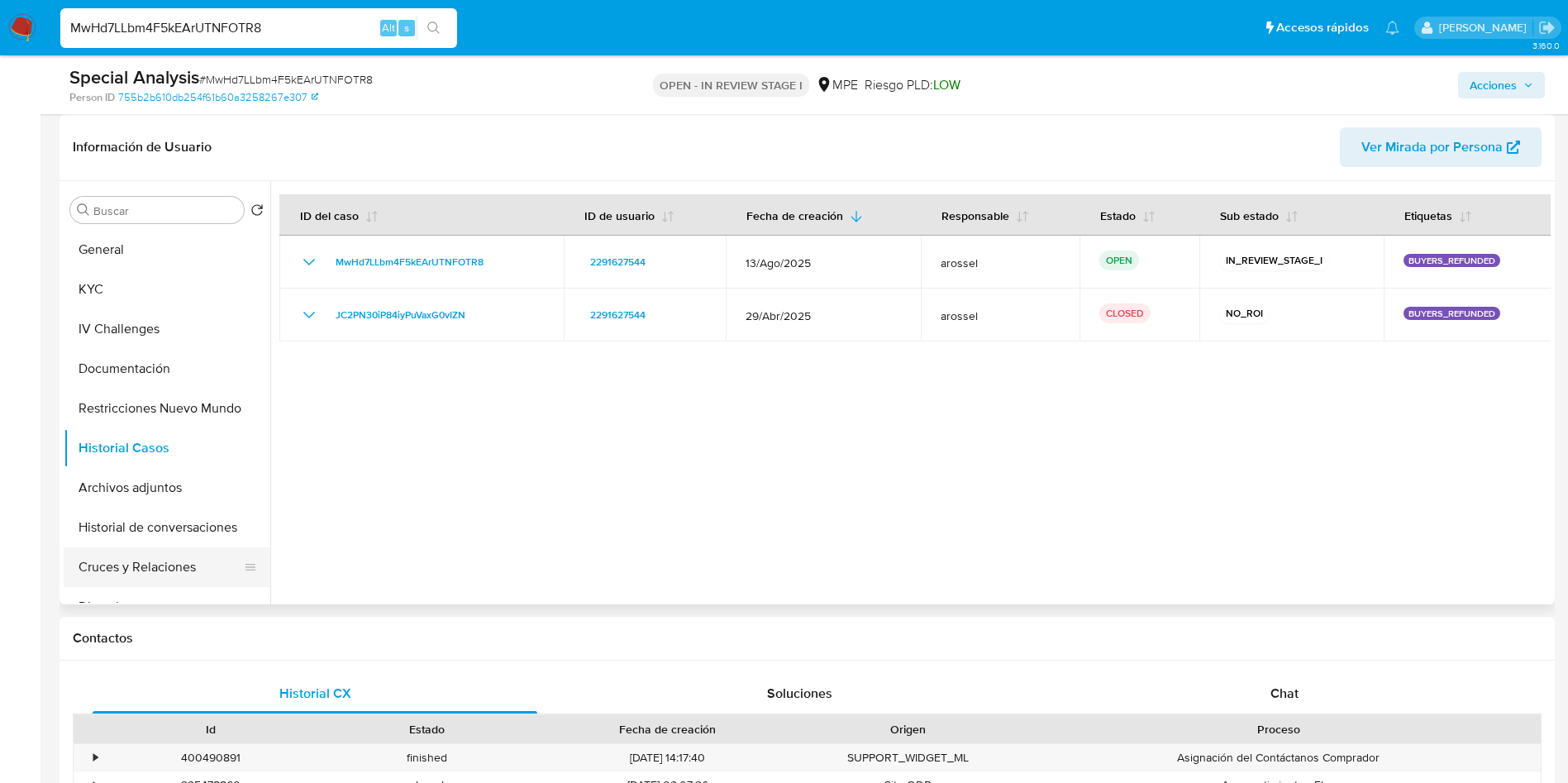
click at [166, 572] on button "Cruces y Relaciones" at bounding box center [160, 567] width 193 height 39
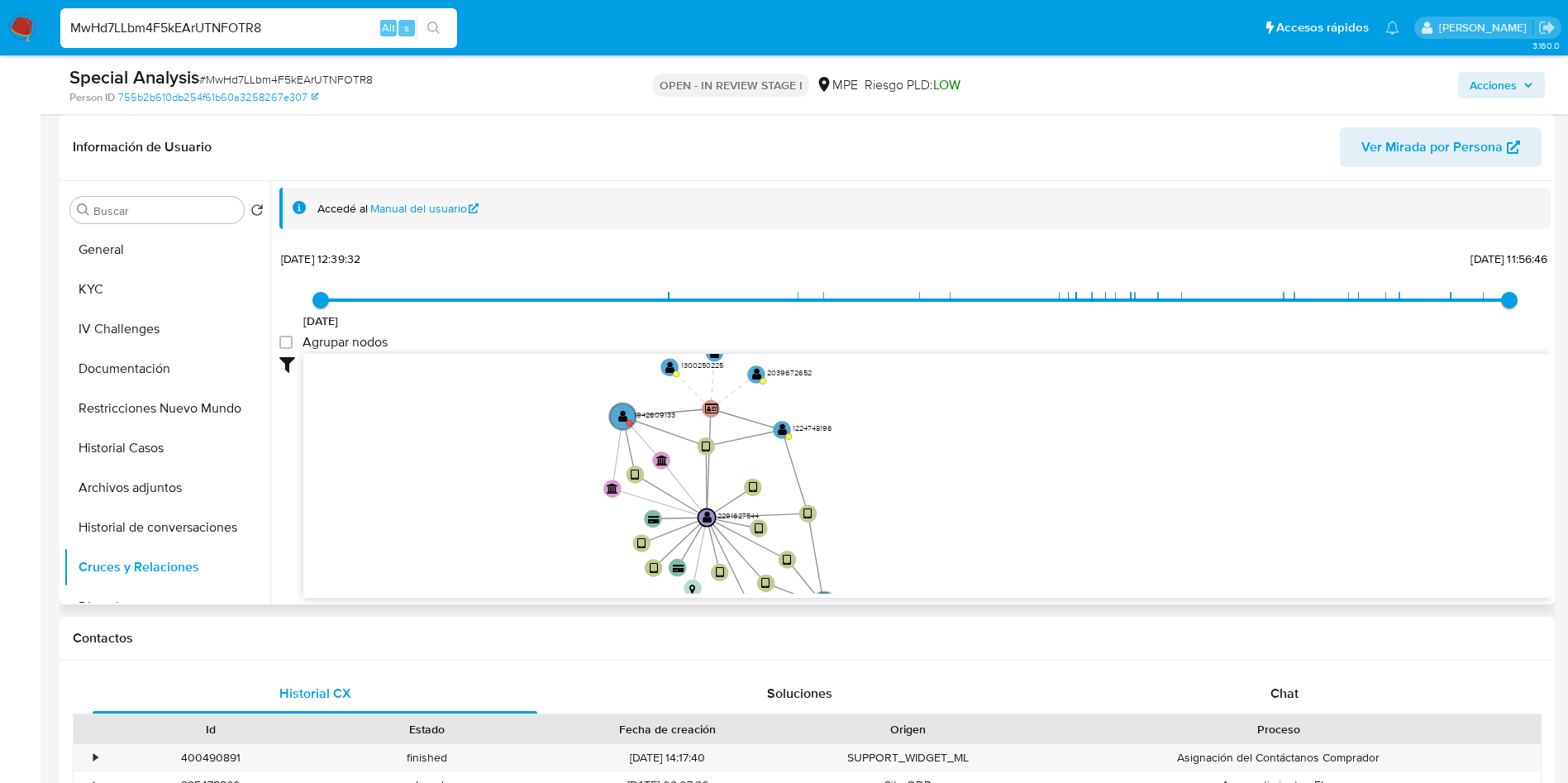
drag, startPoint x: 567, startPoint y: 482, endPoint x: 497, endPoint y: 542, distance: 92.2
click at [497, 542] on icon "device-686feeb418ed8a6a5382cfc1  user-2291627544  2291627544 device-671ee0db6…" at bounding box center [928, 473] width 1248 height 240
drag, startPoint x: 96, startPoint y: 251, endPoint x: 112, endPoint y: 215, distance: 39.4
click at [97, 251] on button "General" at bounding box center [166, 249] width 207 height 39
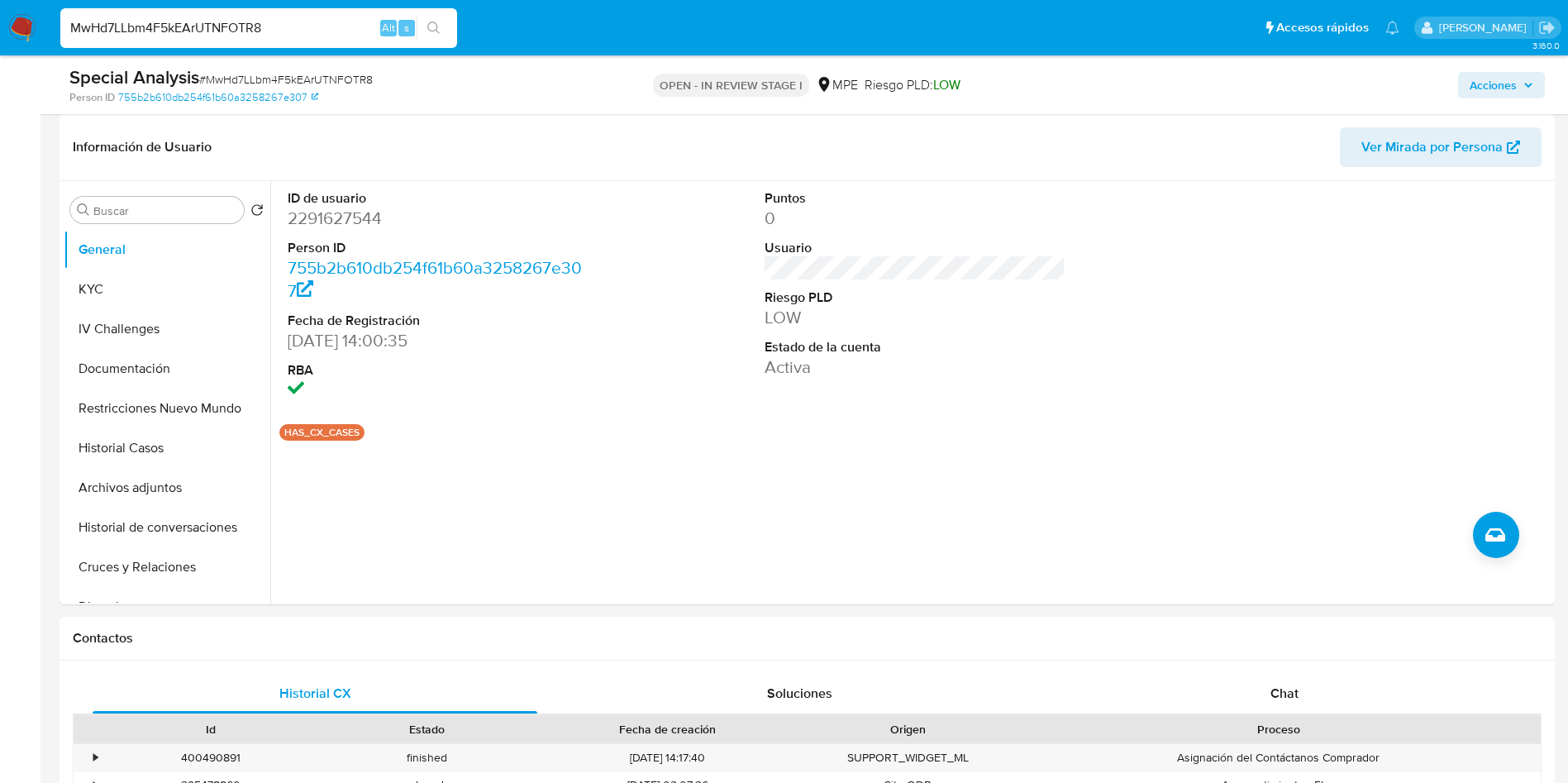
click at [327, 91] on div "Person ID 755b2b610db254f61b60a3258267e307" at bounding box center [312, 97] width 487 height 14
click at [331, 78] on span "# MwHd7LLbm4F5kEArUTNFOTR8" at bounding box center [286, 79] width 174 height 16
copy span "MwHd7LLbm4F5kEArUTNFOTR8"
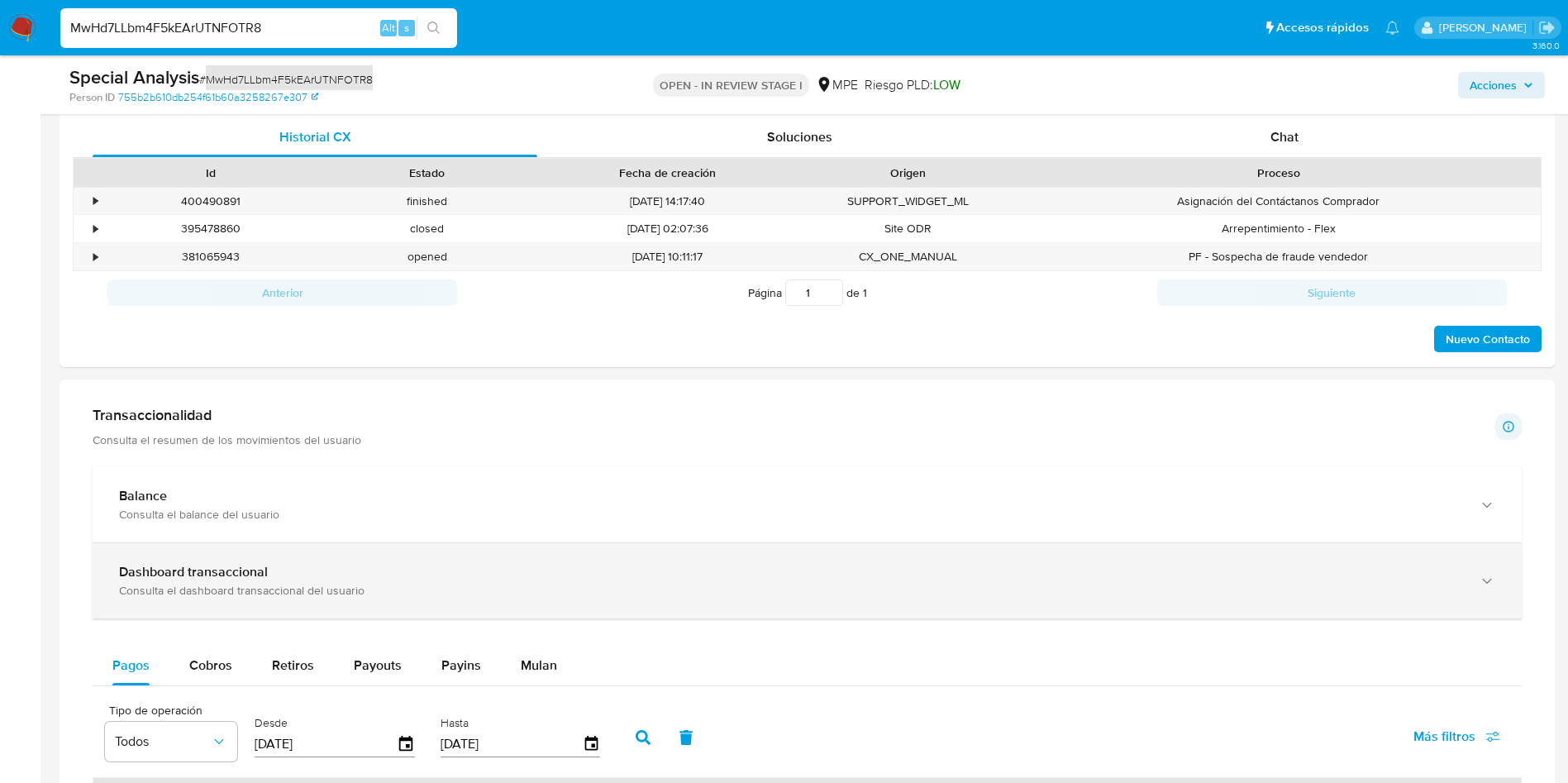
scroll to position [620, 0]
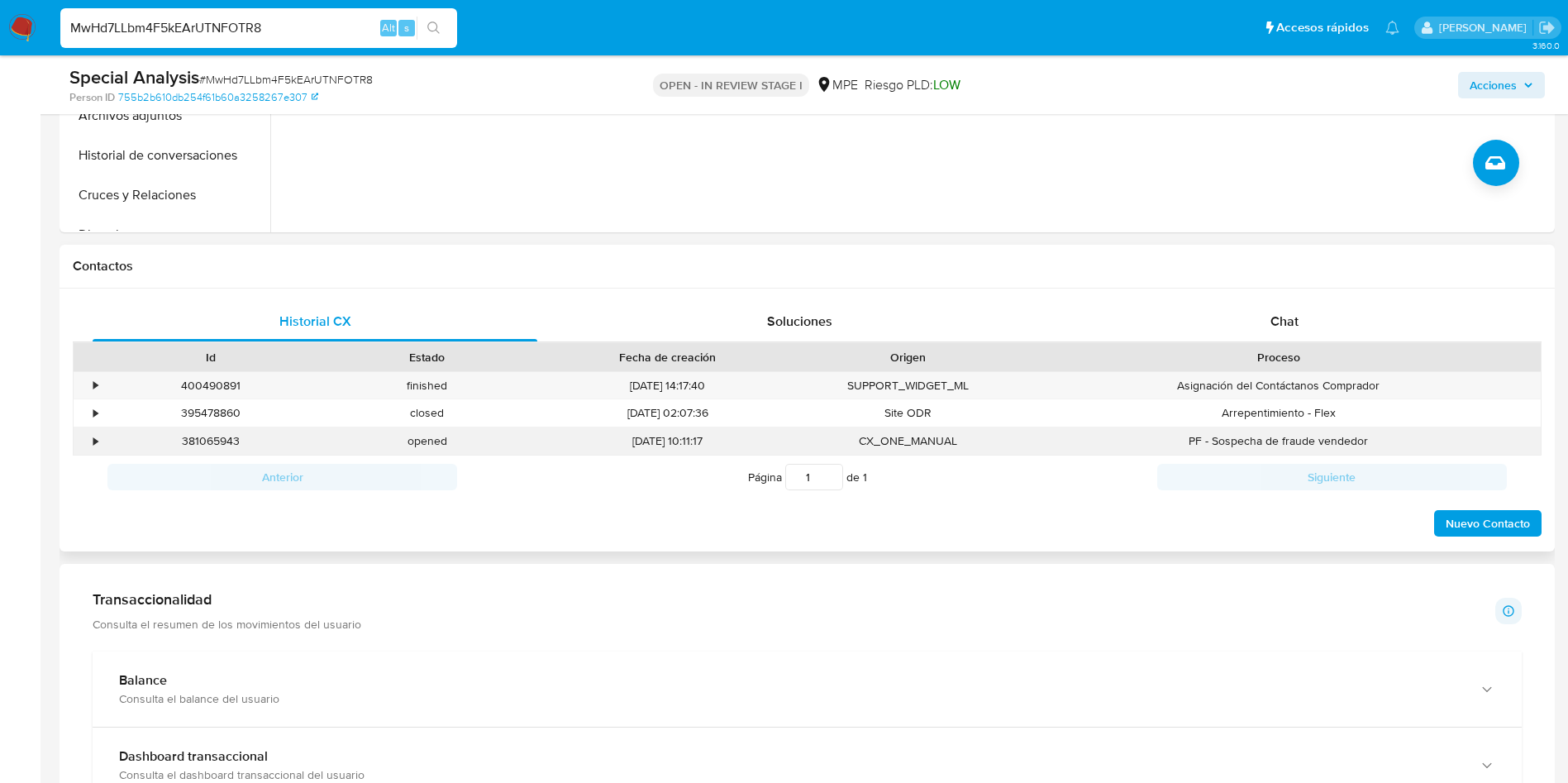
click at [91, 444] on div "•" at bounding box center [88, 442] width 29 height 27
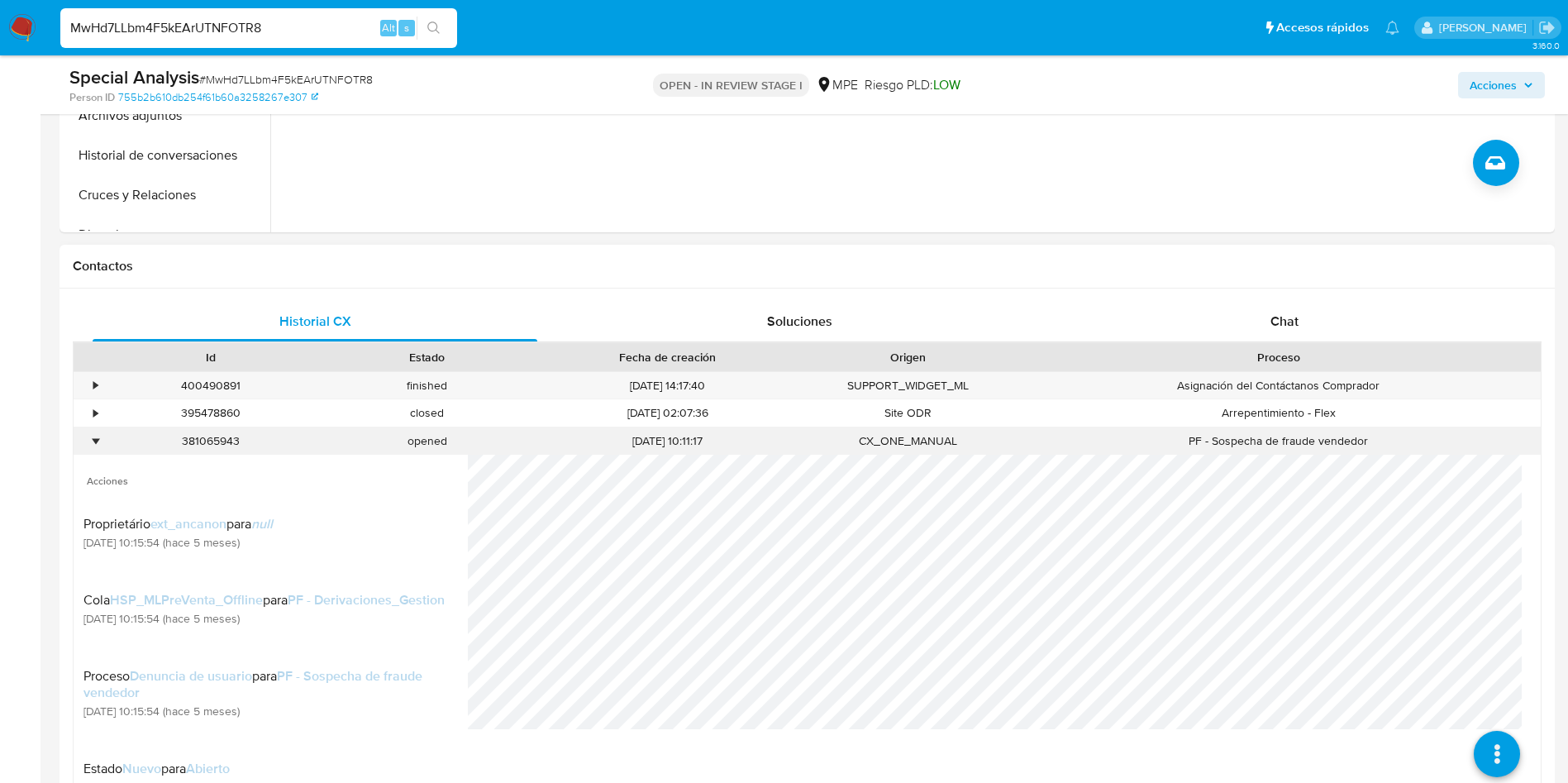
click at [91, 444] on div "•" at bounding box center [88, 442] width 29 height 27
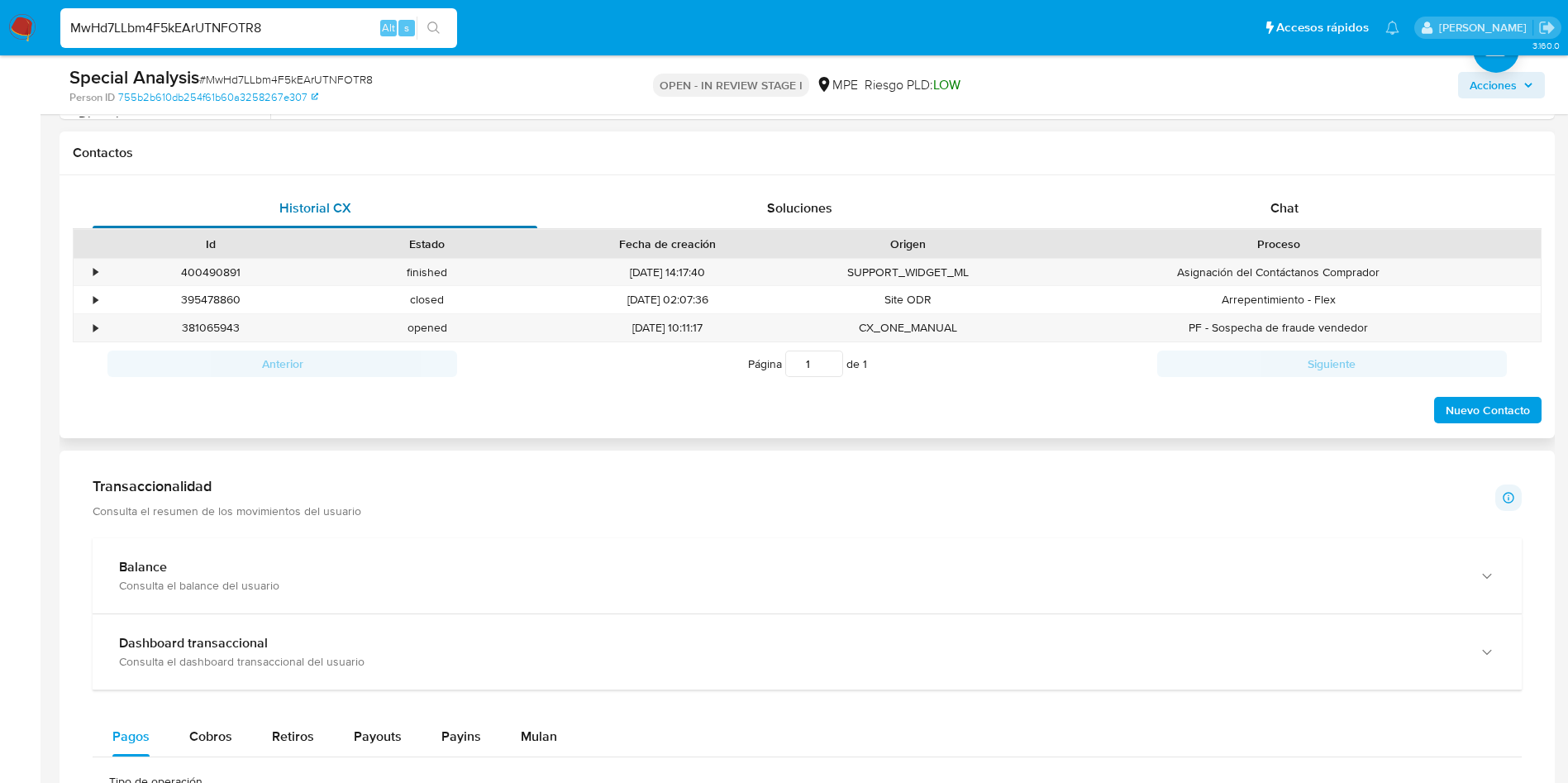
scroll to position [496, 0]
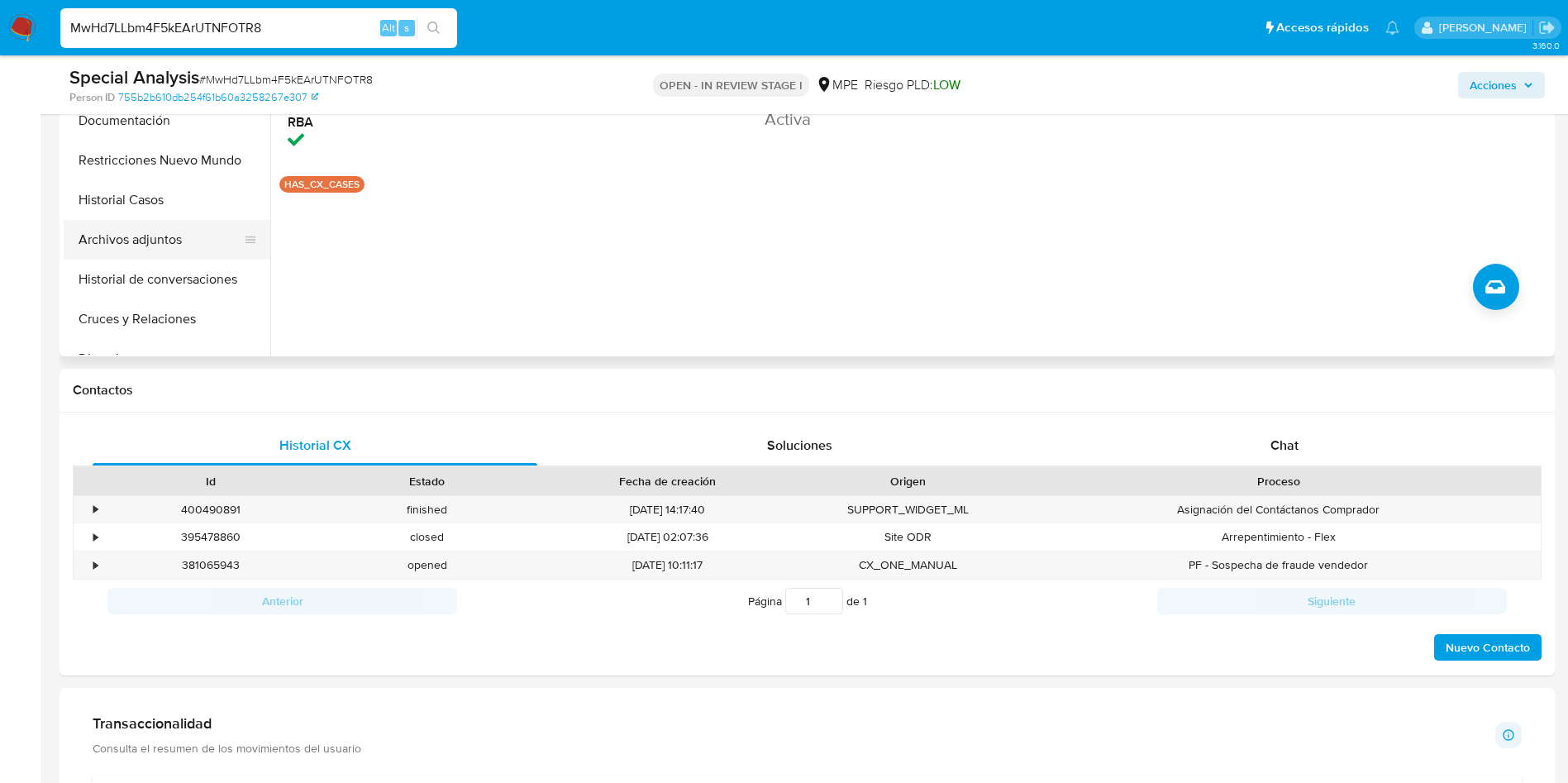
click at [168, 239] on button "Archivos adjuntos" at bounding box center [160, 240] width 193 height 39
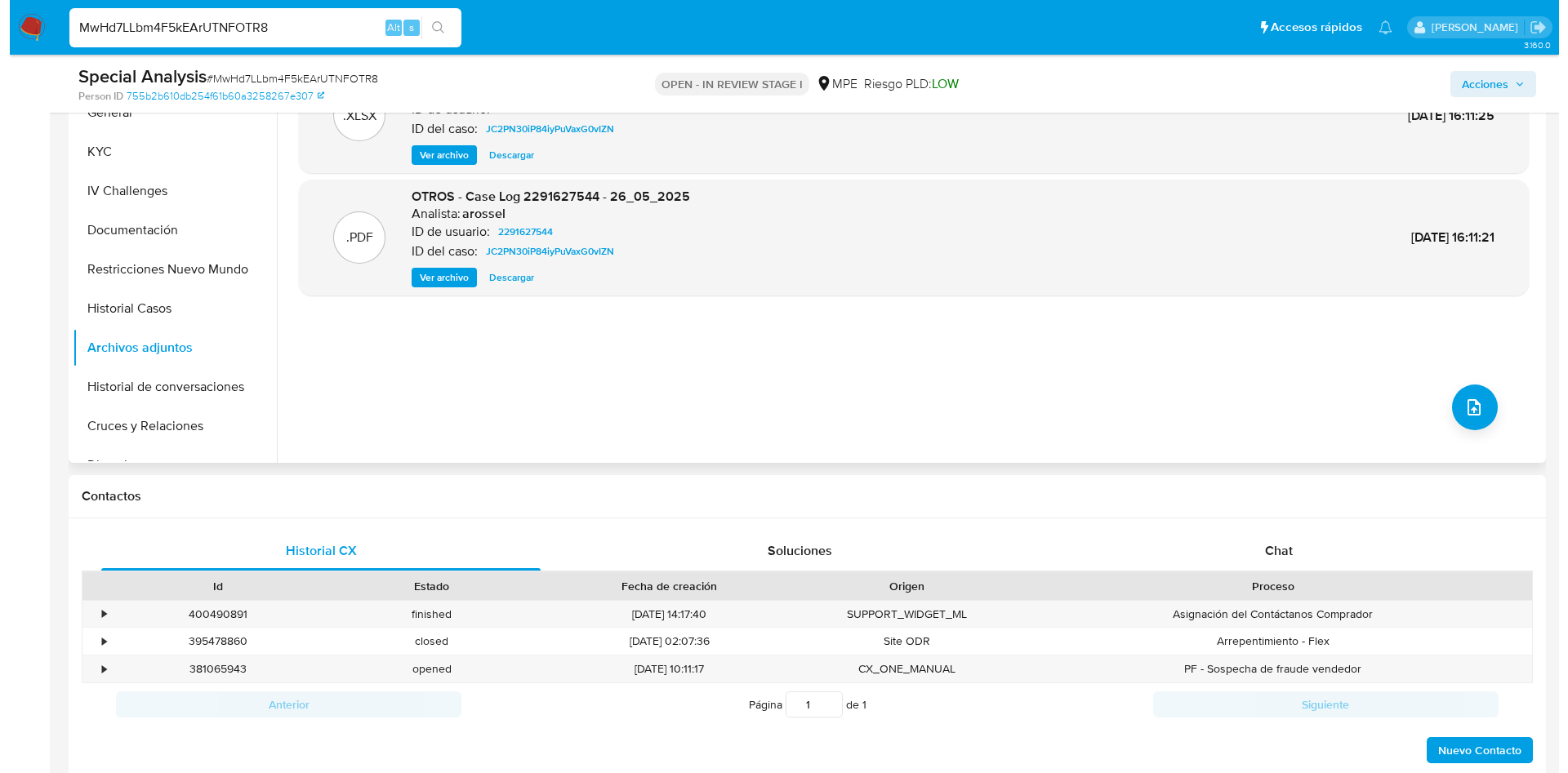
scroll to position [245, 0]
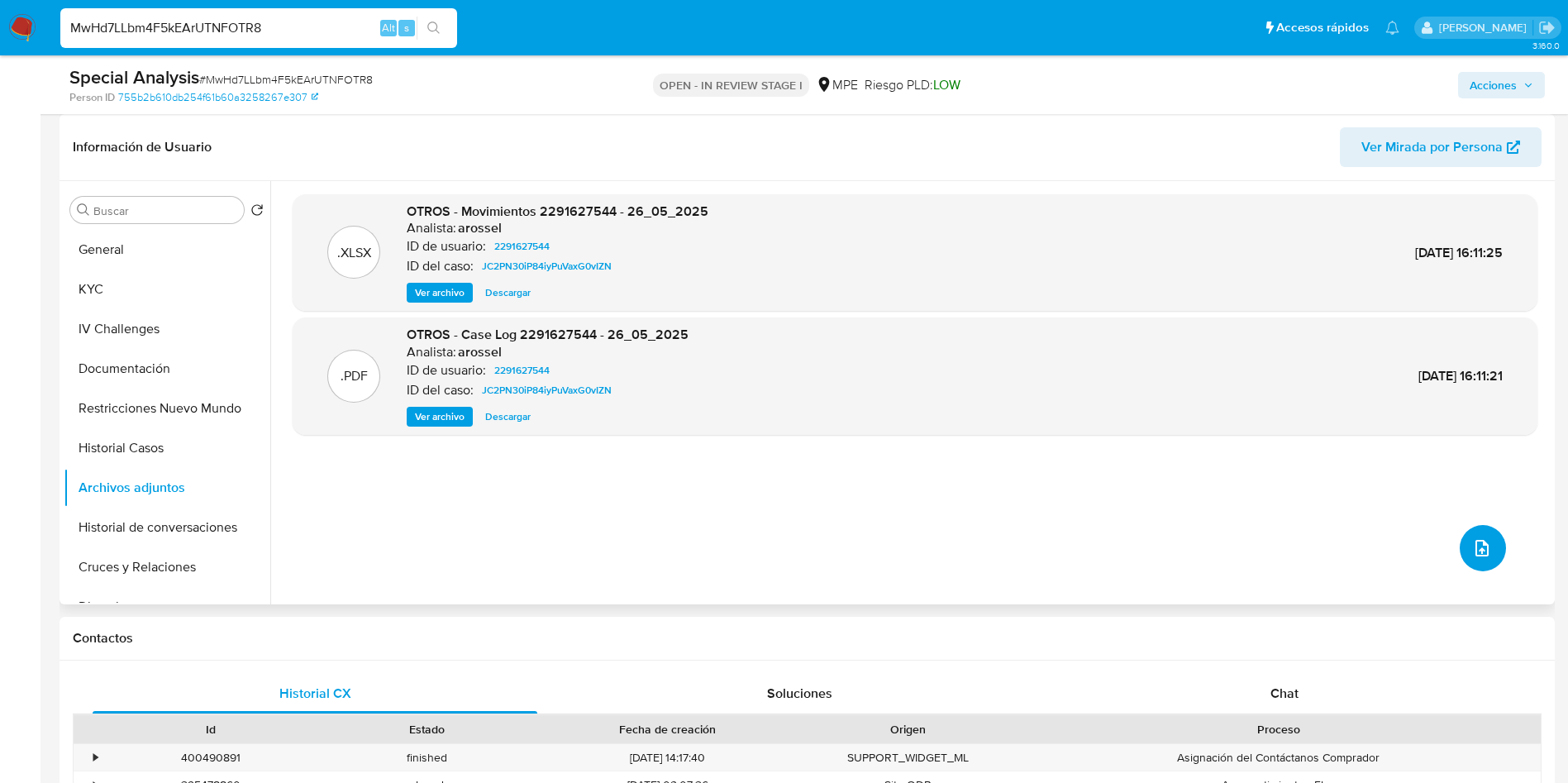
click at [1490, 536] on button "upload-file" at bounding box center [1483, 548] width 46 height 46
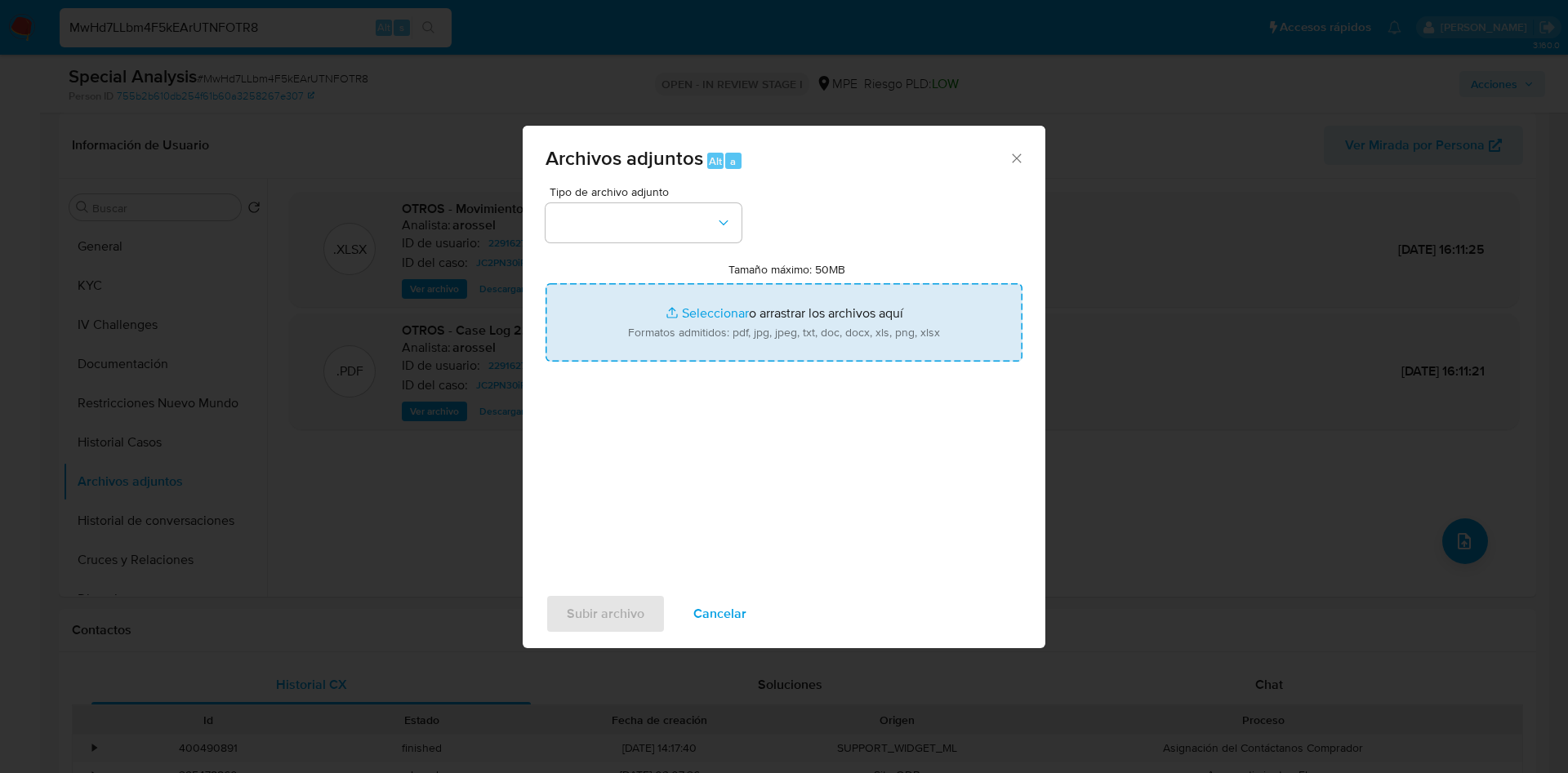
click at [836, 321] on input "Tamaño máximo: 50MB Seleccionar archivos" at bounding box center [784, 322] width 477 height 79
type input "C:\fakepath\Case Log 2291627544 - 22_09_2025.pdf"
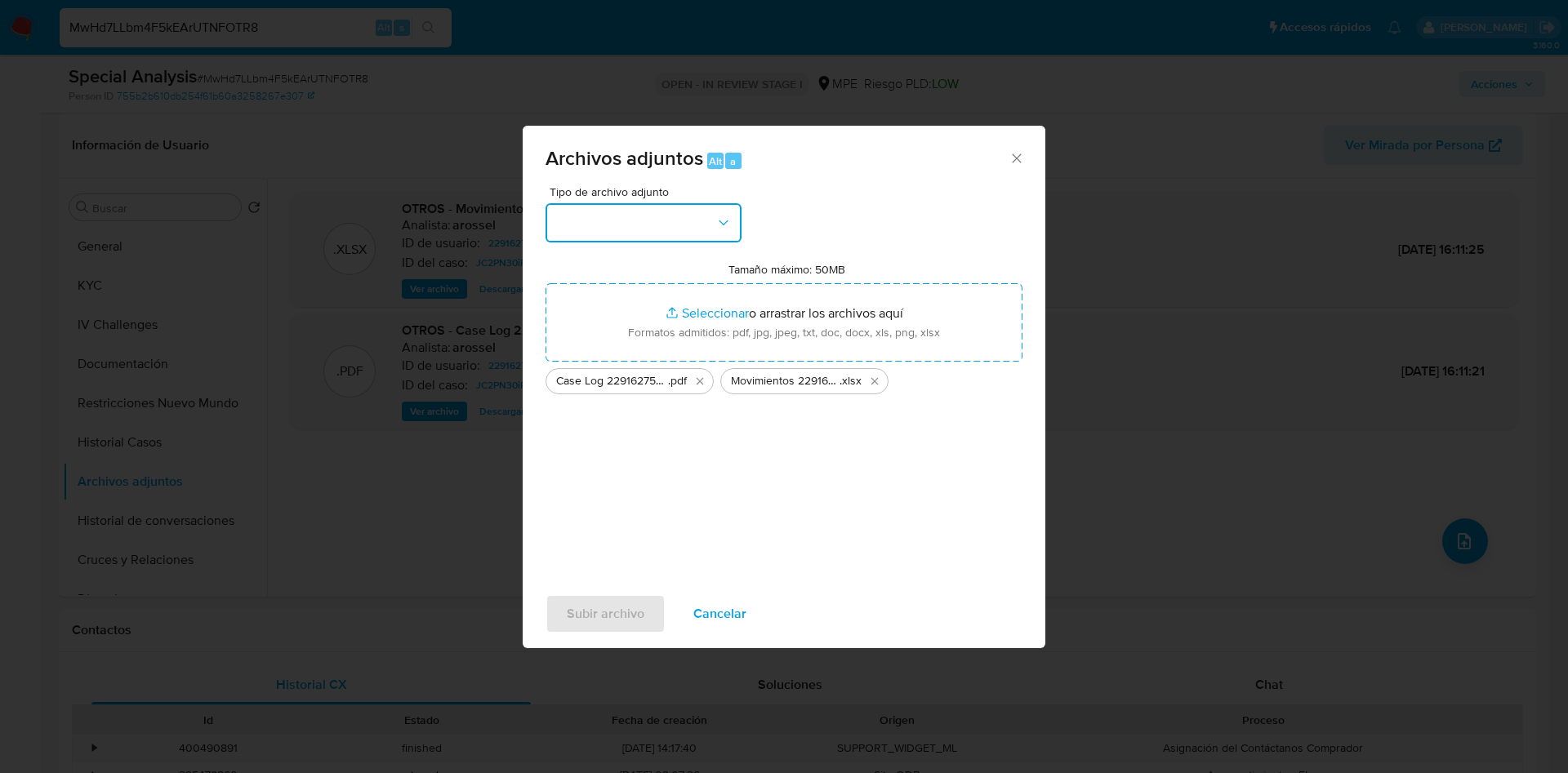
click at [680, 226] on button "button" at bounding box center [643, 222] width 196 height 39
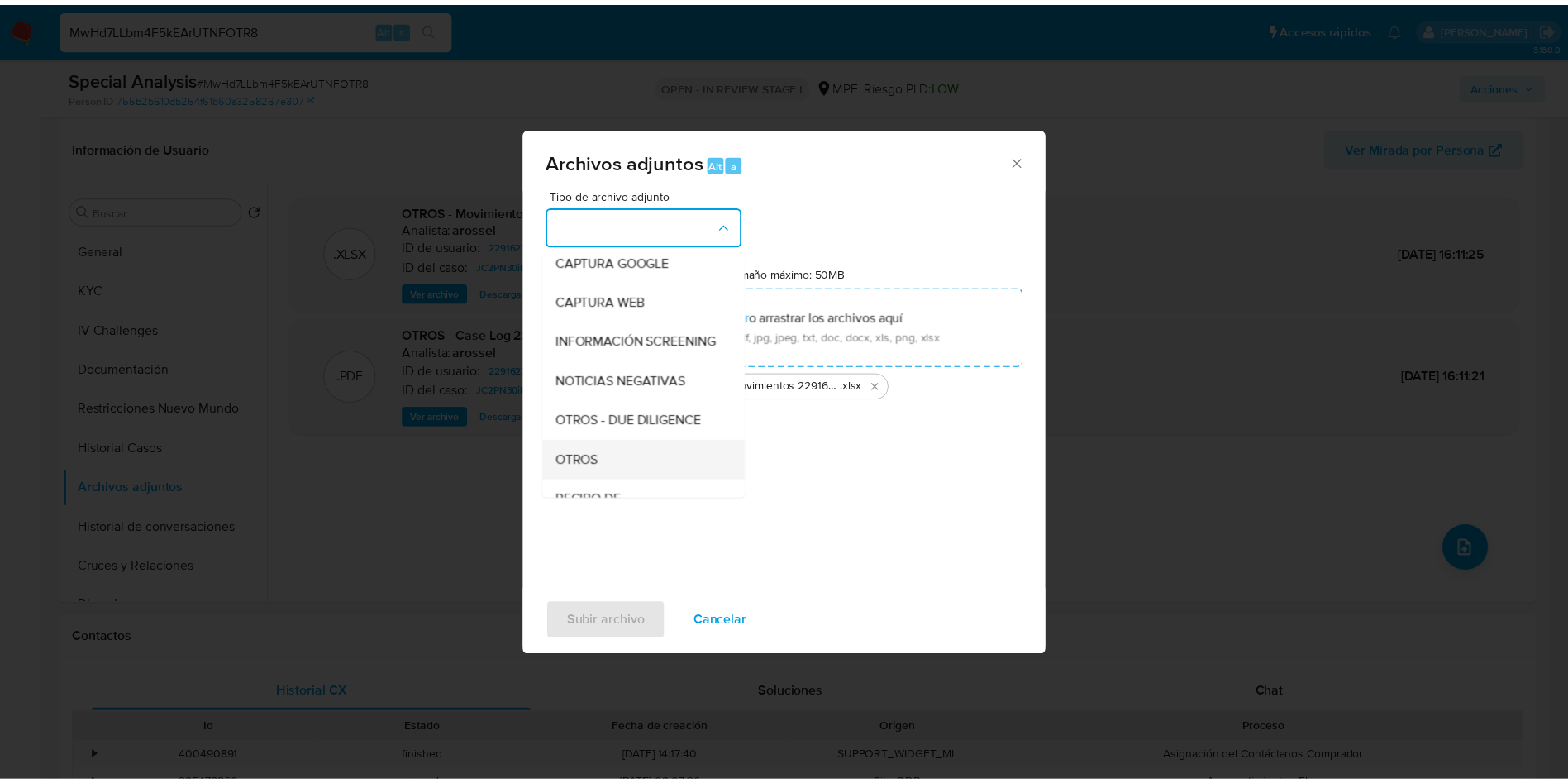
scroll to position [124, 0]
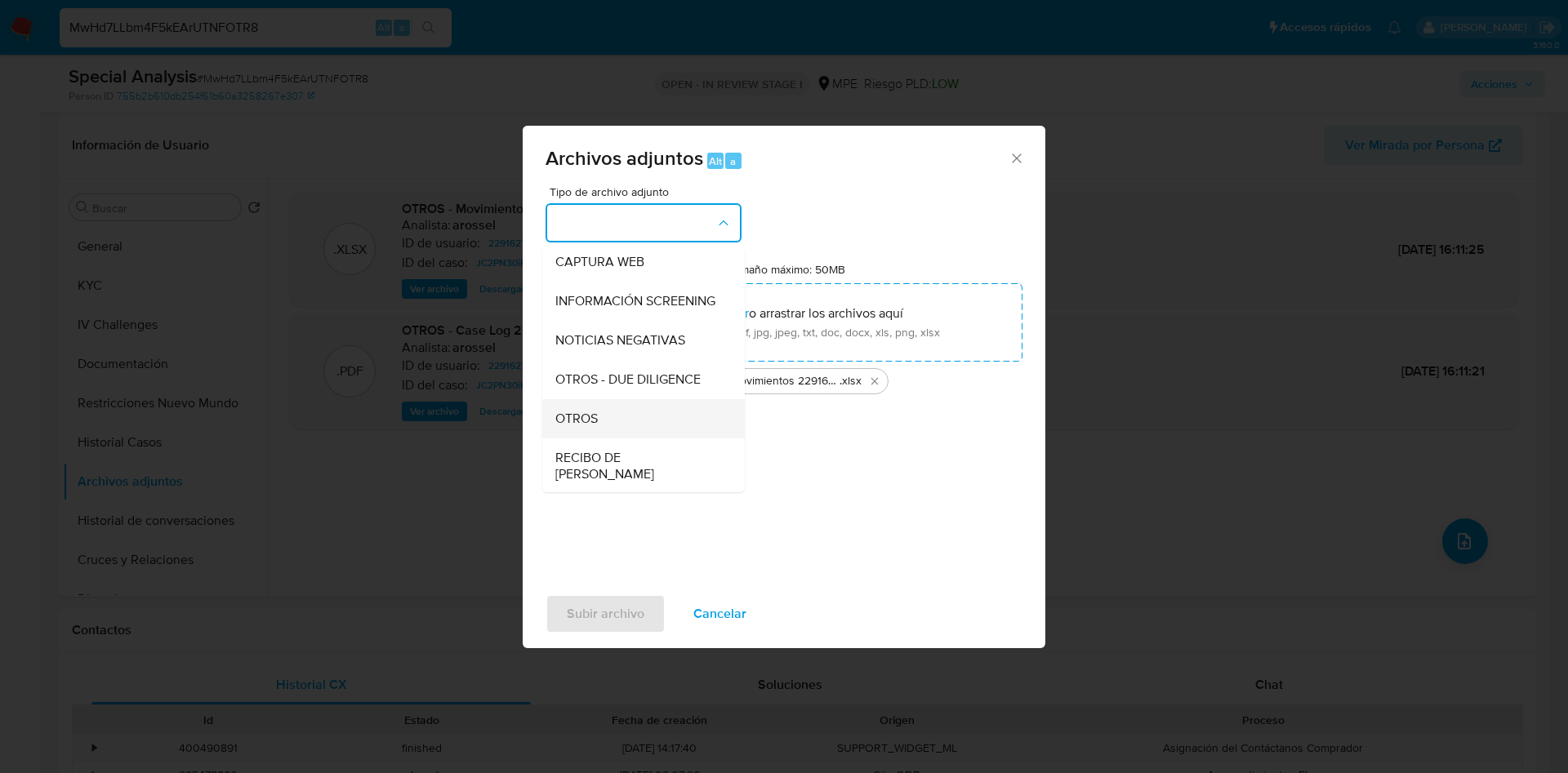
click at [614, 422] on div "OTROS" at bounding box center [638, 419] width 166 height 39
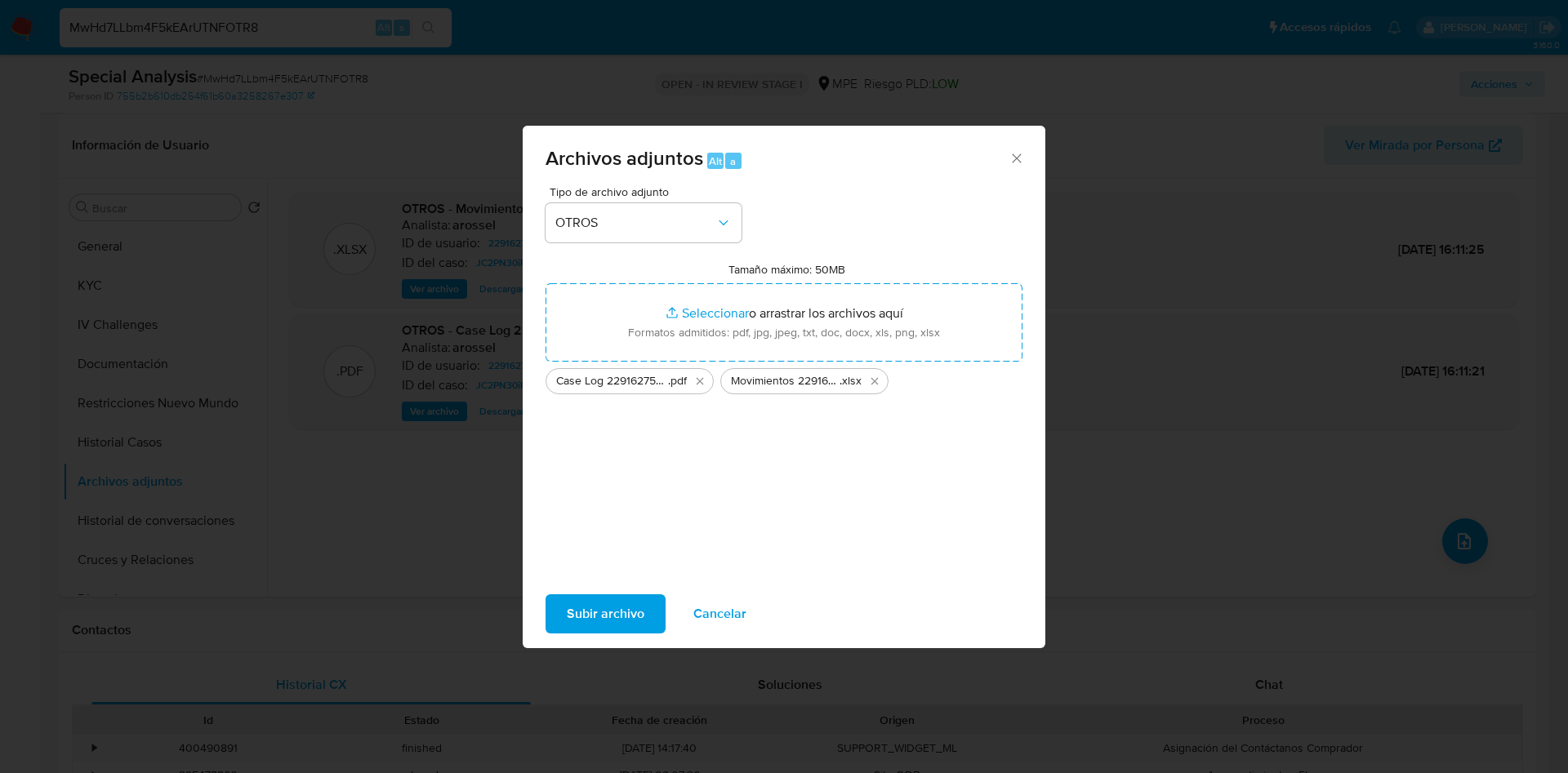
click at [608, 616] on span "Subir archivo" at bounding box center [606, 614] width 78 height 36
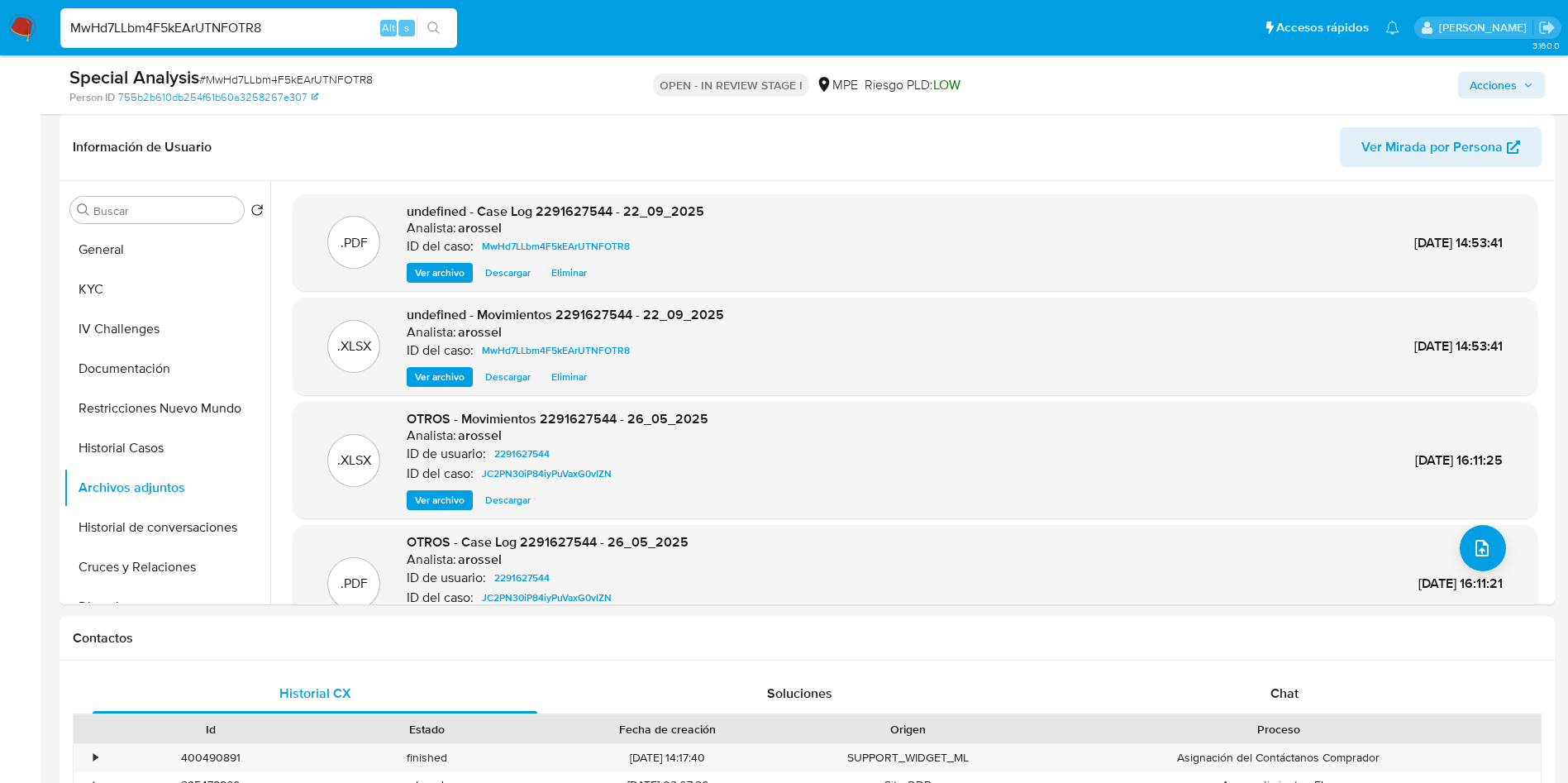
click at [1505, 76] on span "Acciones" at bounding box center [1493, 86] width 47 height 27
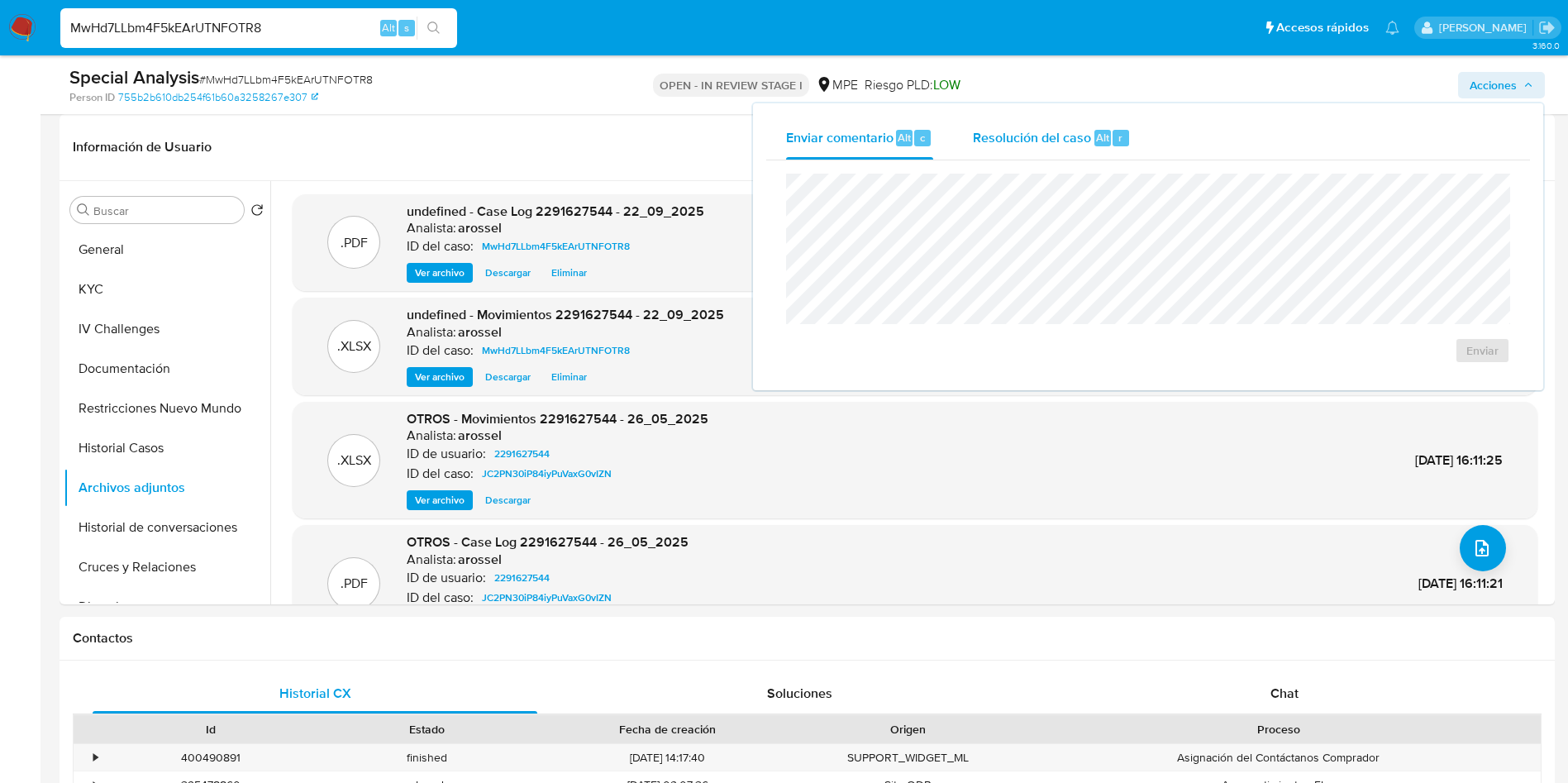
click at [990, 127] on span "Resolución del caso" at bounding box center [1032, 137] width 118 height 19
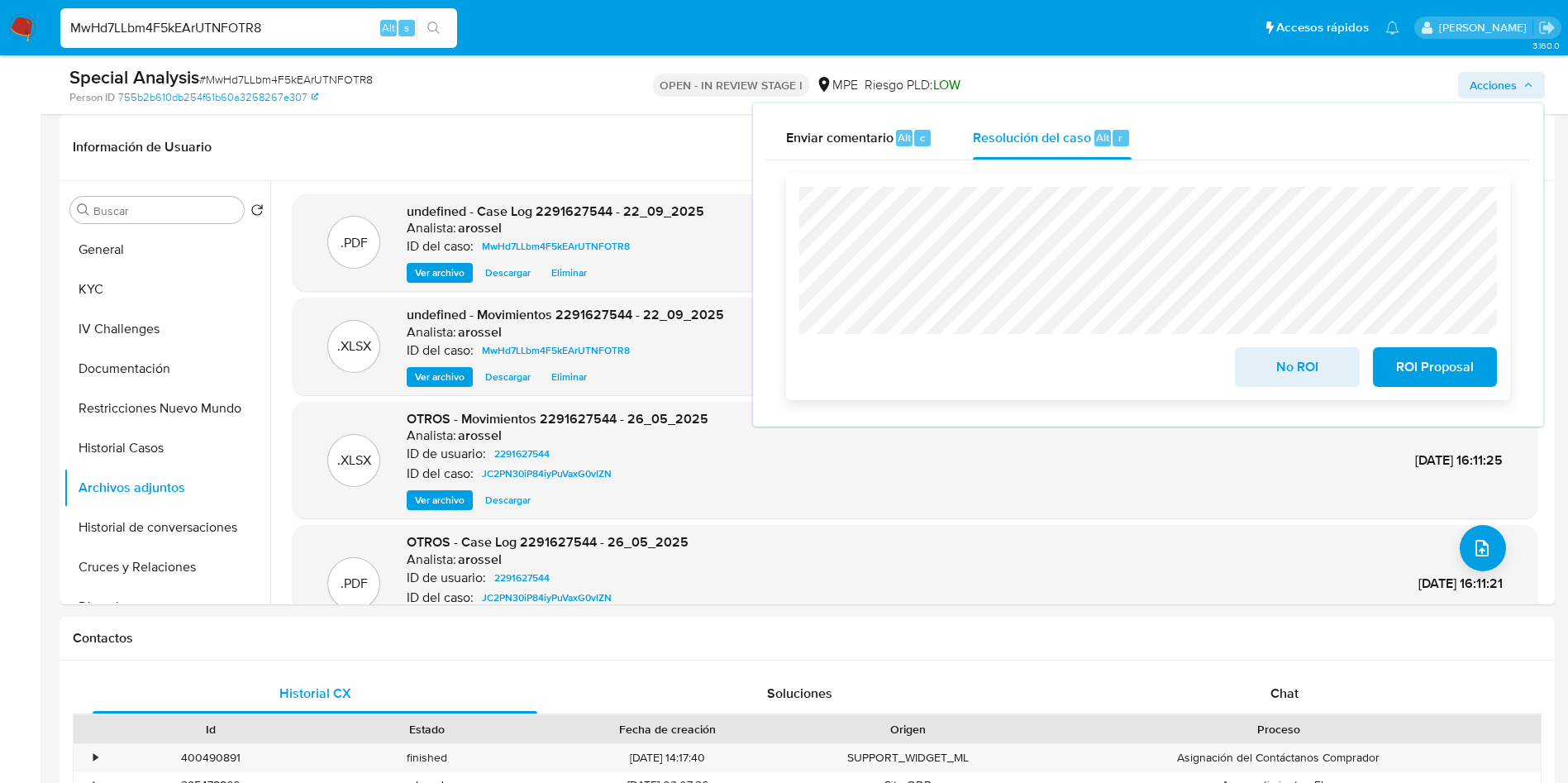
click at [1271, 372] on span "No ROI" at bounding box center [1297, 367] width 81 height 37
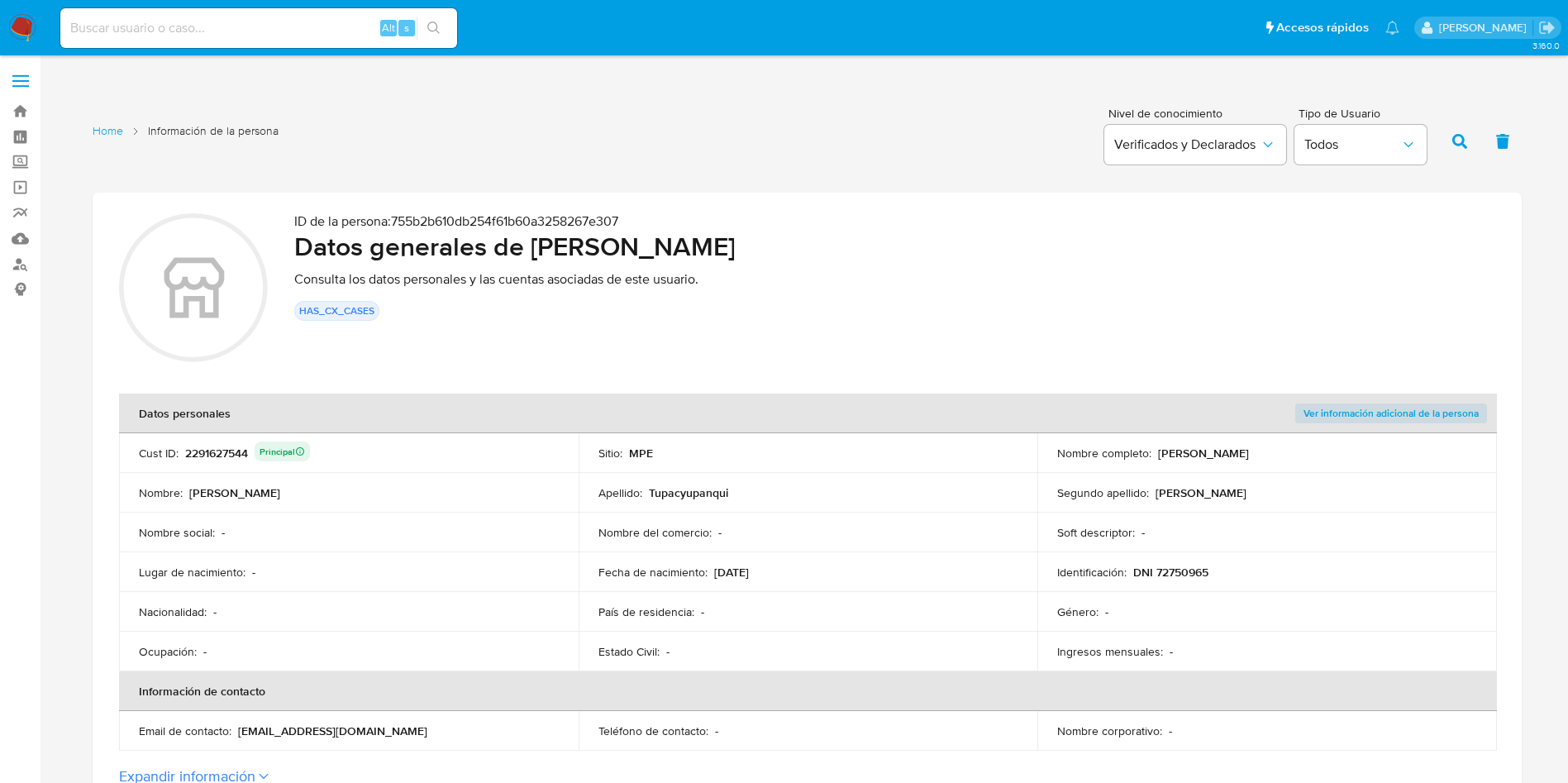
click at [214, 452] on div "2291627544 Principal" at bounding box center [248, 453] width 125 height 23
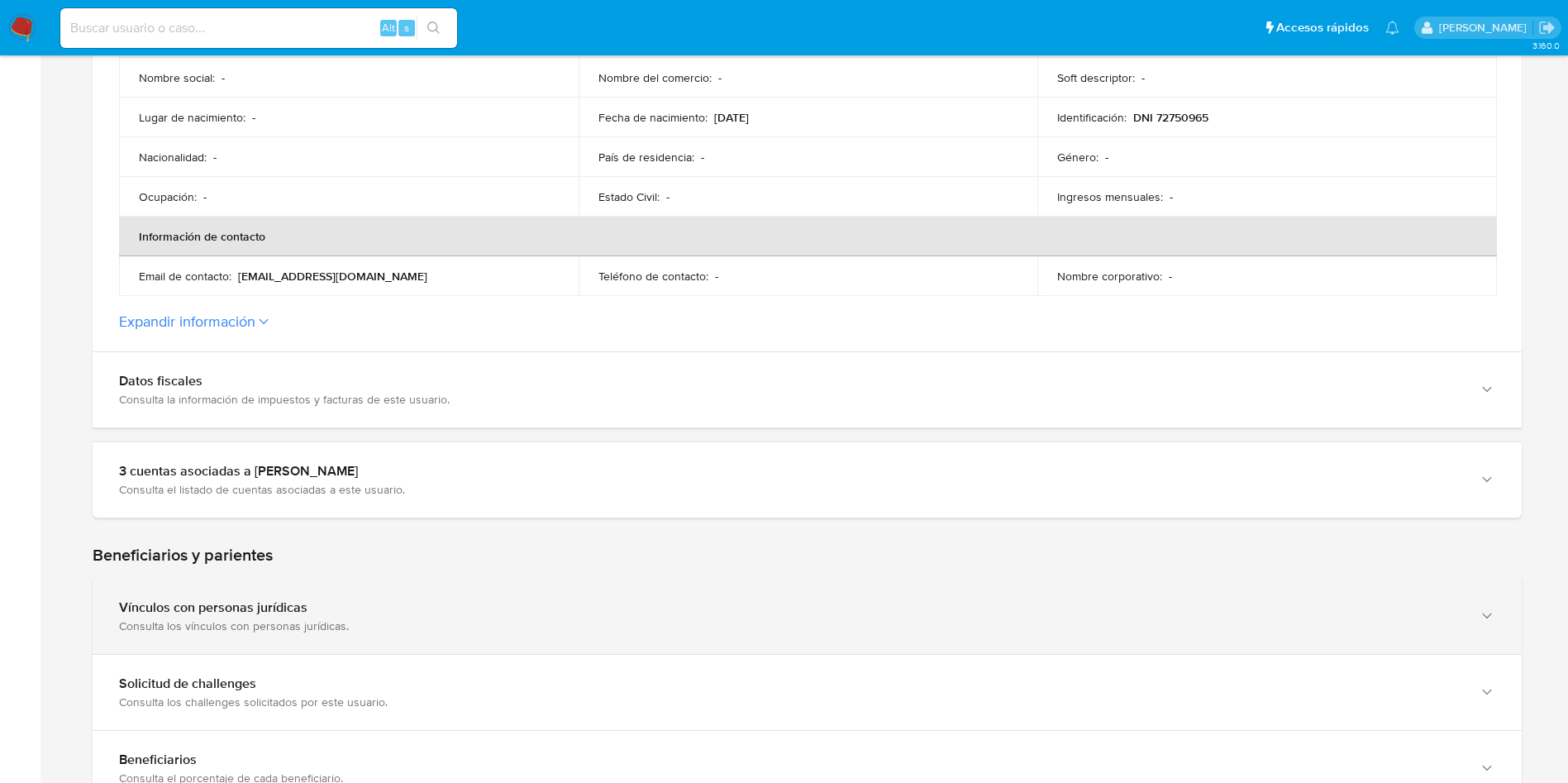
scroll to position [620, 0]
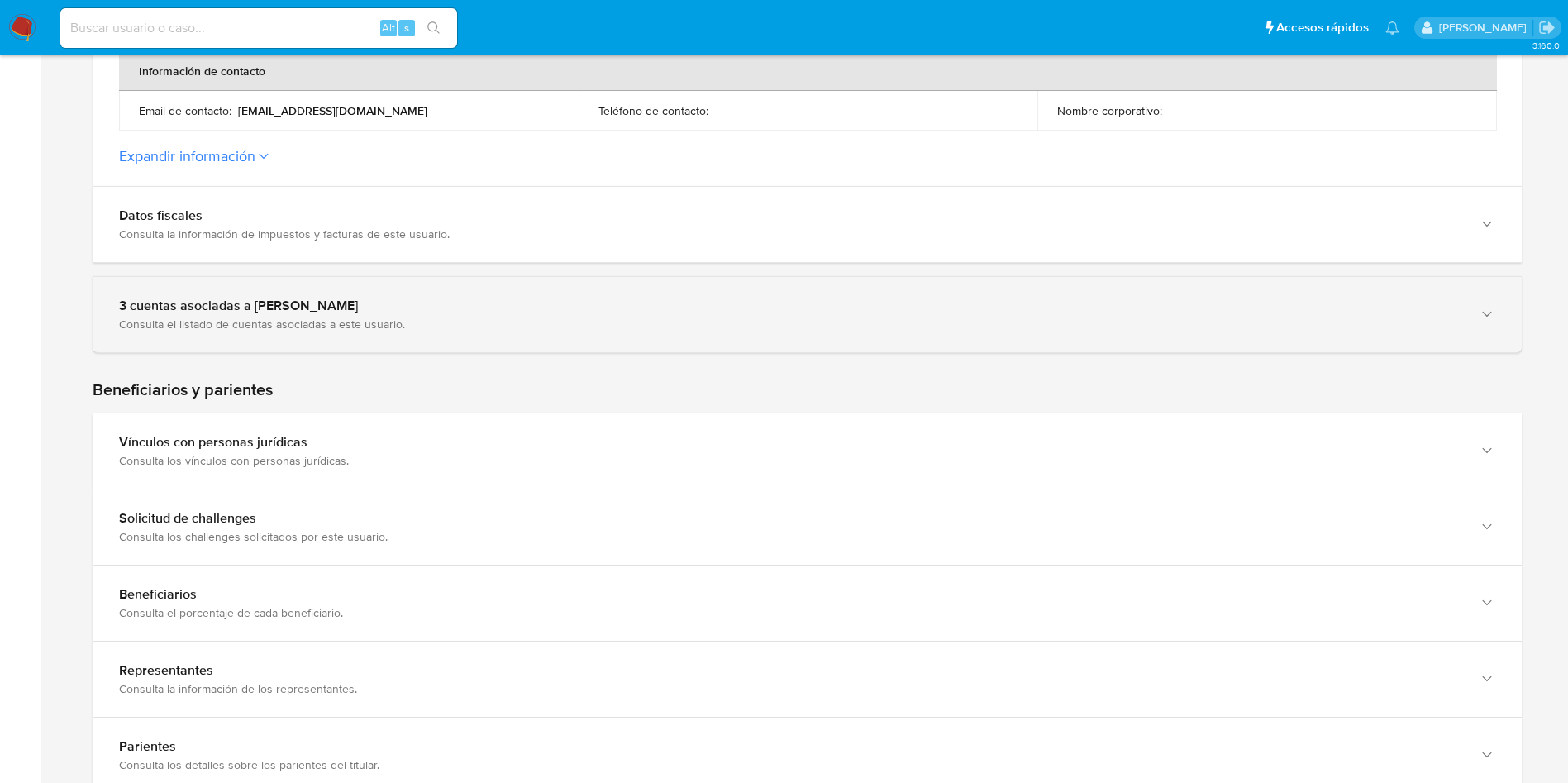
click at [370, 322] on div "Consulta el listado de cuentas asociadas a este usuario." at bounding box center [790, 323] width 1343 height 14
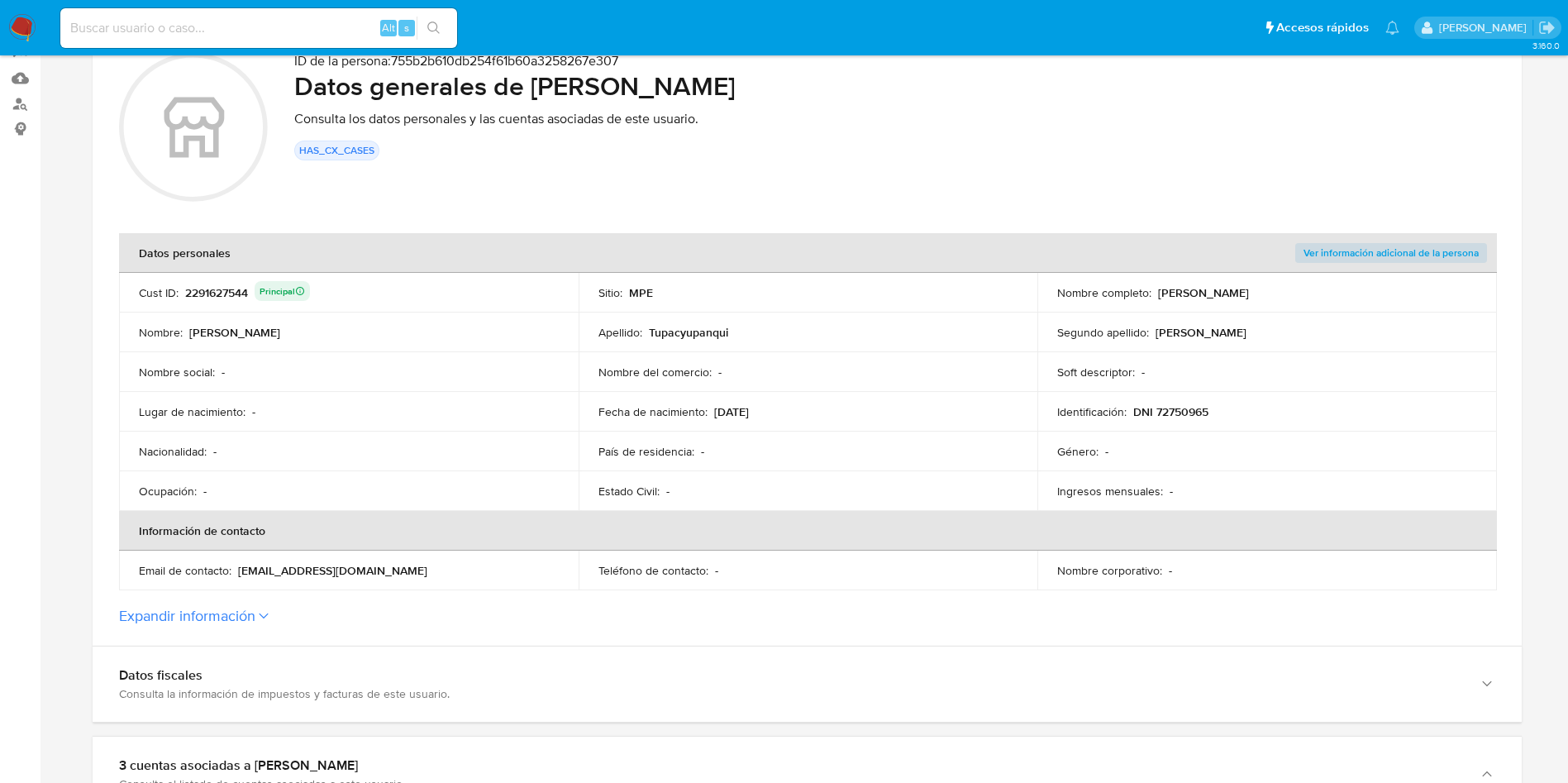
scroll to position [0, 0]
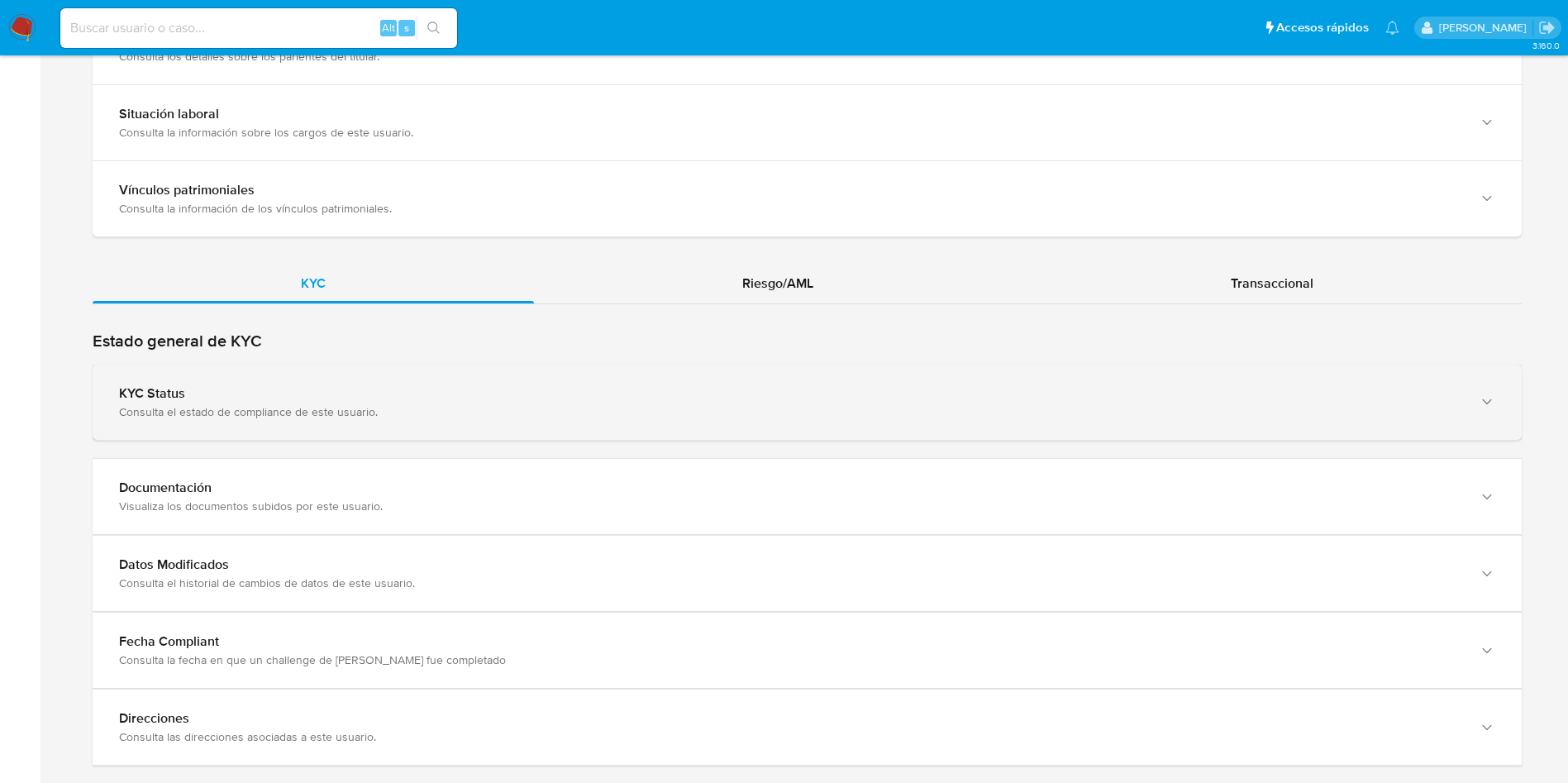
drag, startPoint x: 401, startPoint y: 381, endPoint x: 411, endPoint y: 398, distance: 19.7
click at [401, 381] on div "KYC Status Consulta el estado de compliance de este usuario." at bounding box center [807, 402] width 1430 height 75
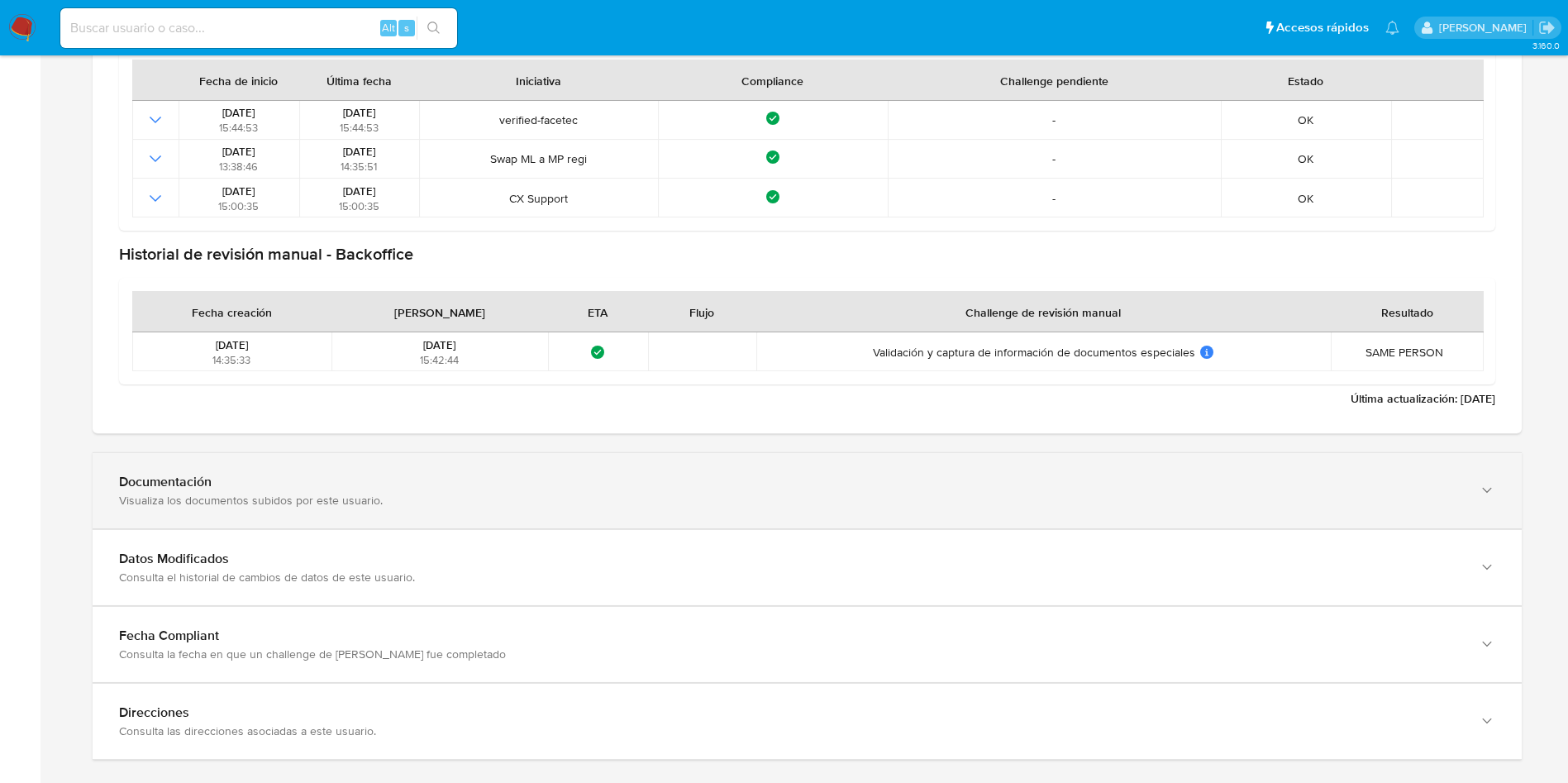
scroll to position [2159, 0]
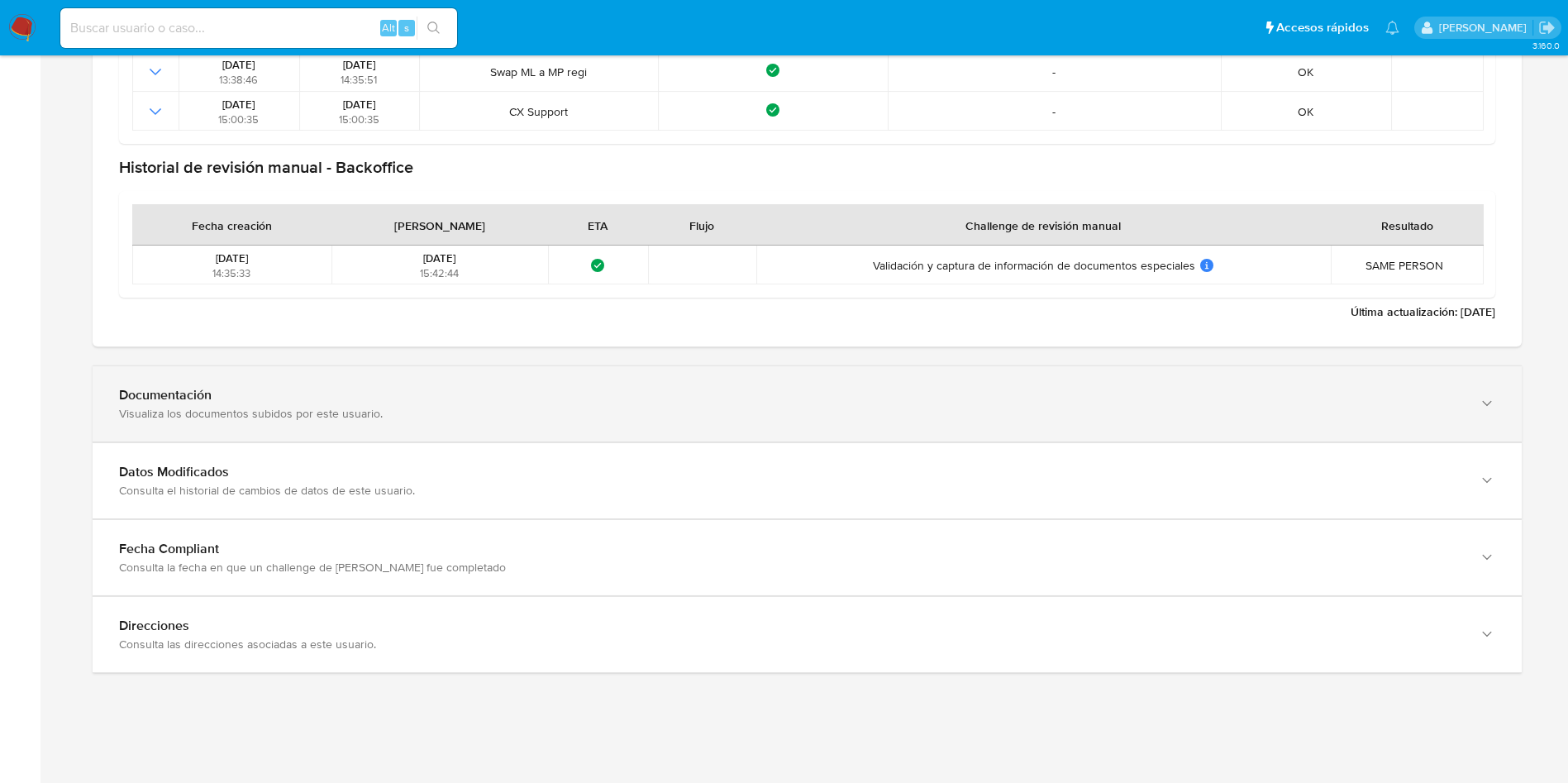
click at [415, 434] on div "Documentación Visualiza los documentos subidos por este usuario." at bounding box center [807, 404] width 1430 height 75
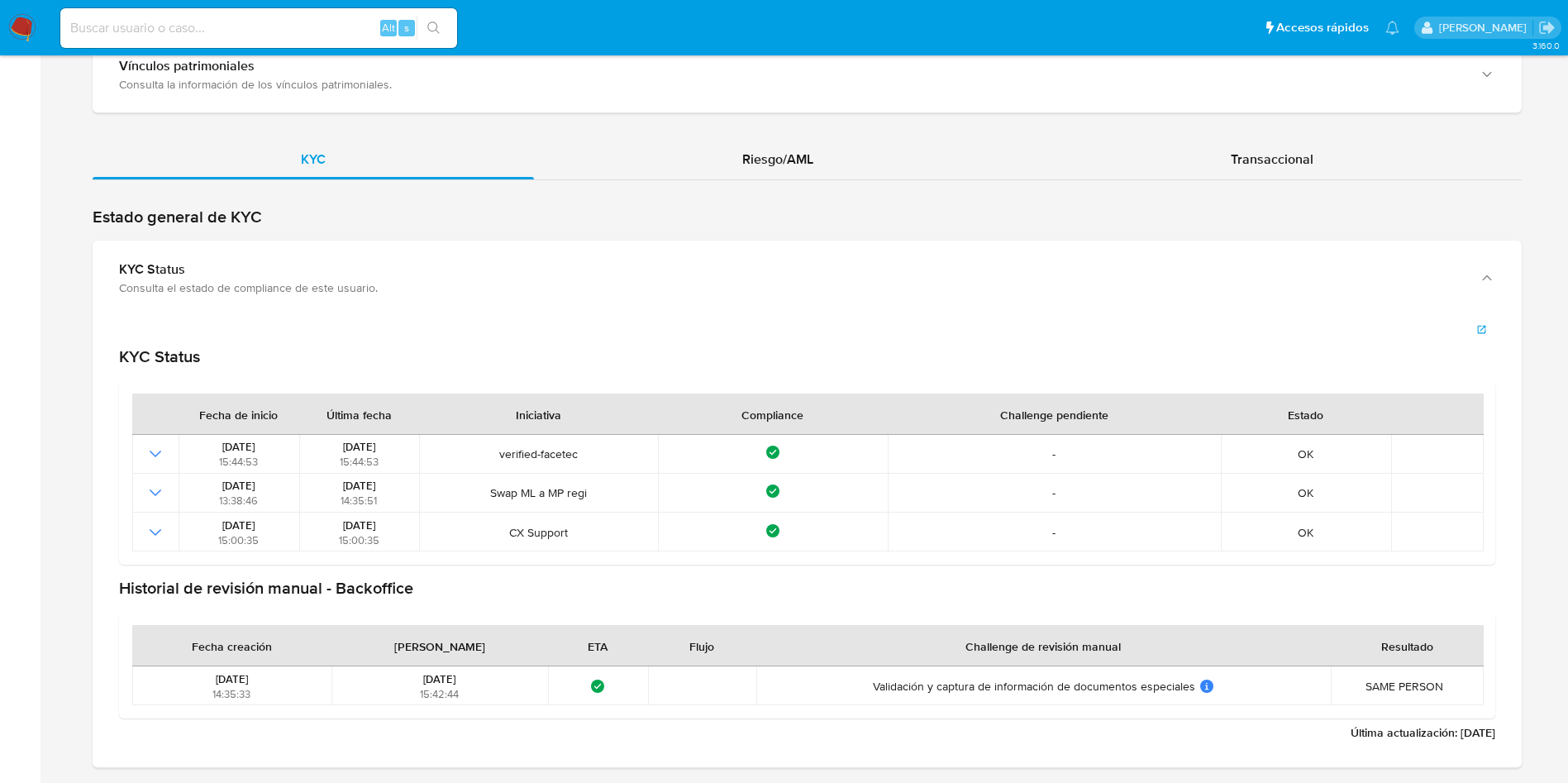
scroll to position [2358, 0]
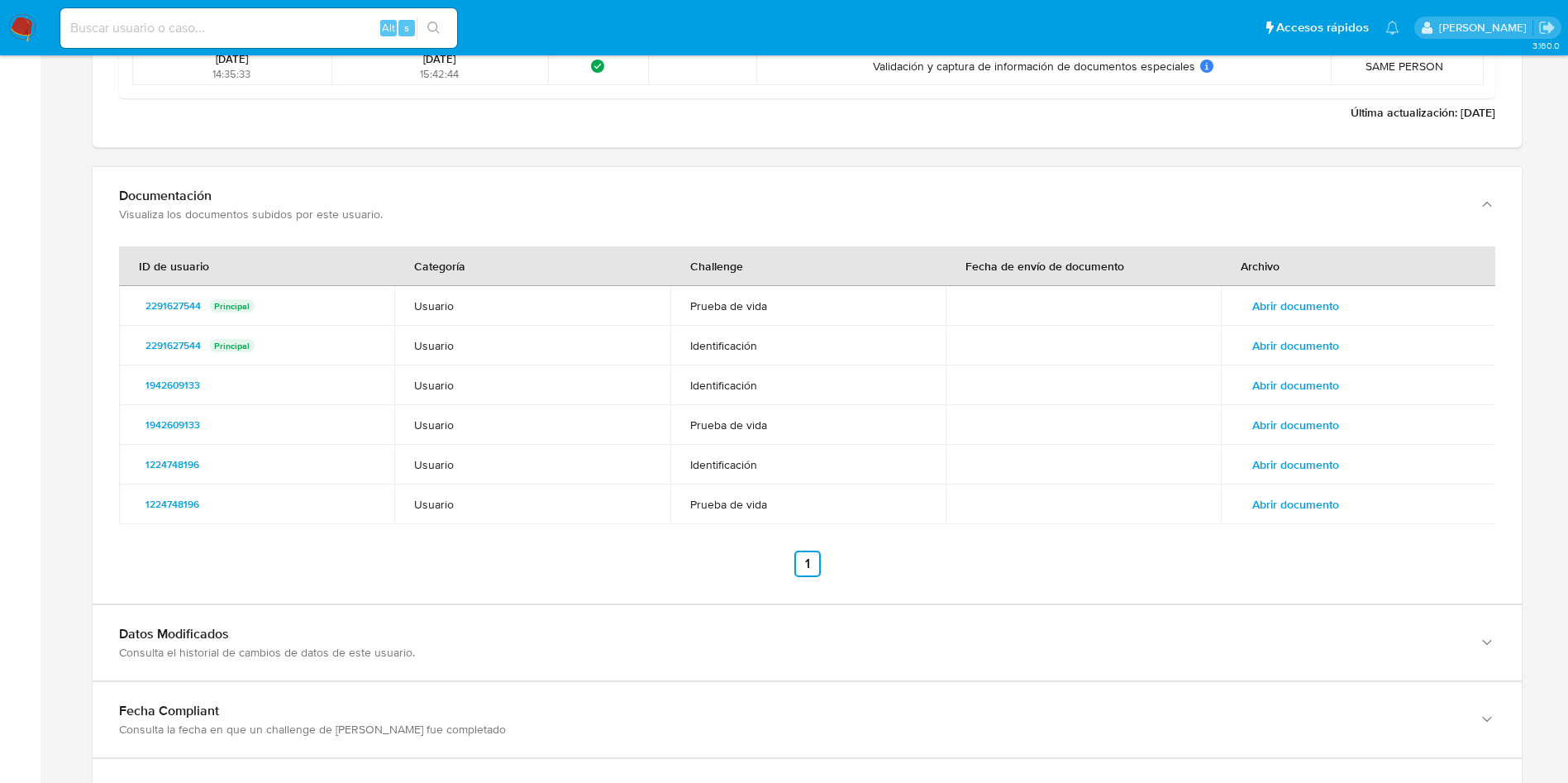
click at [1328, 317] on span "Abrir documento" at bounding box center [1296, 306] width 87 height 23
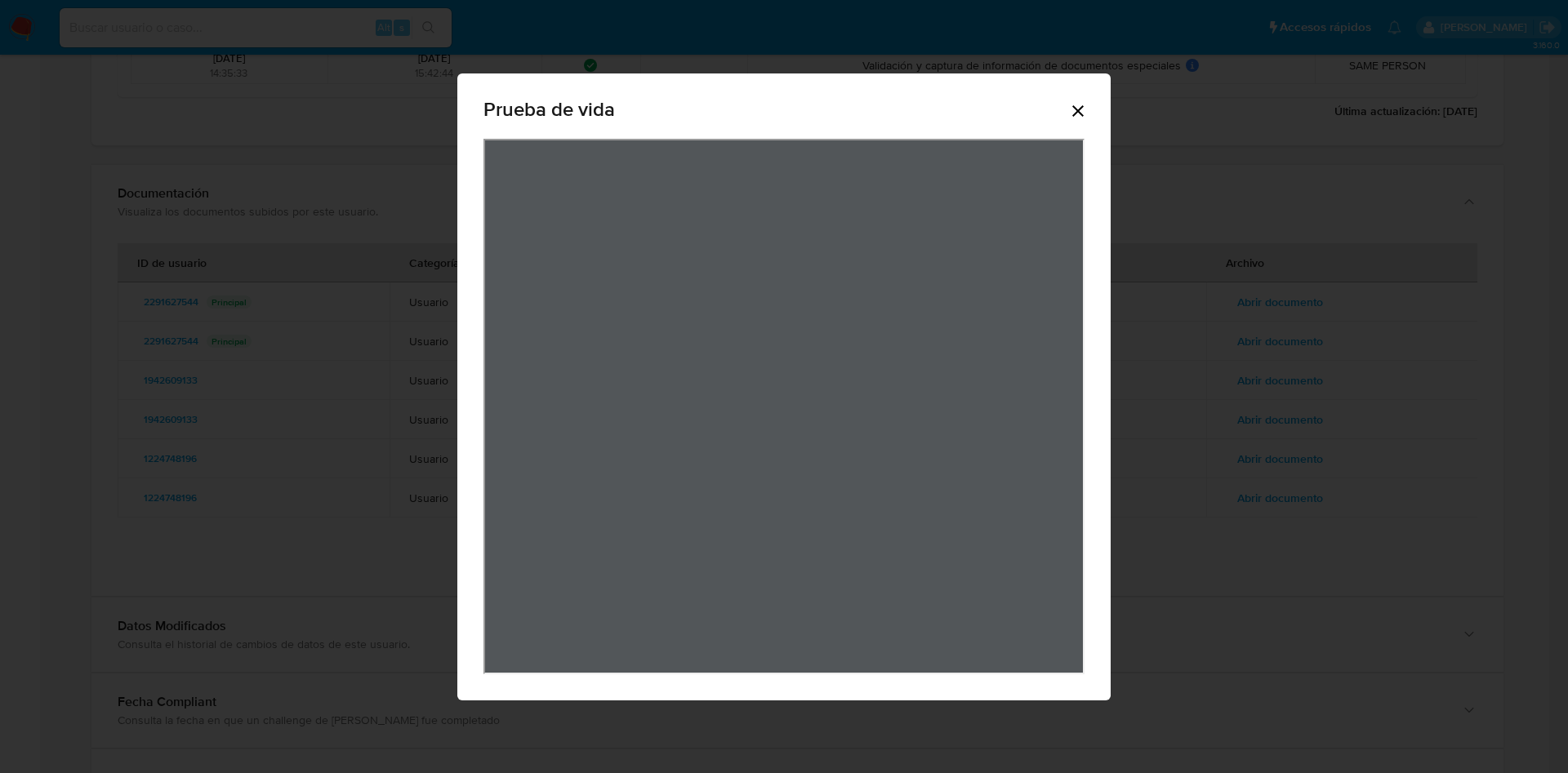
click at [1078, 126] on div "Prueba de vida" at bounding box center [784, 112] width 601 height 52
click at [1082, 123] on div "Prueba de vida" at bounding box center [784, 112] width 601 height 52
drag, startPoint x: 1079, startPoint y: 112, endPoint x: 1075, endPoint y: 127, distance: 15.5
click at [1075, 110] on icon "Cerrar" at bounding box center [1078, 111] width 20 height 20
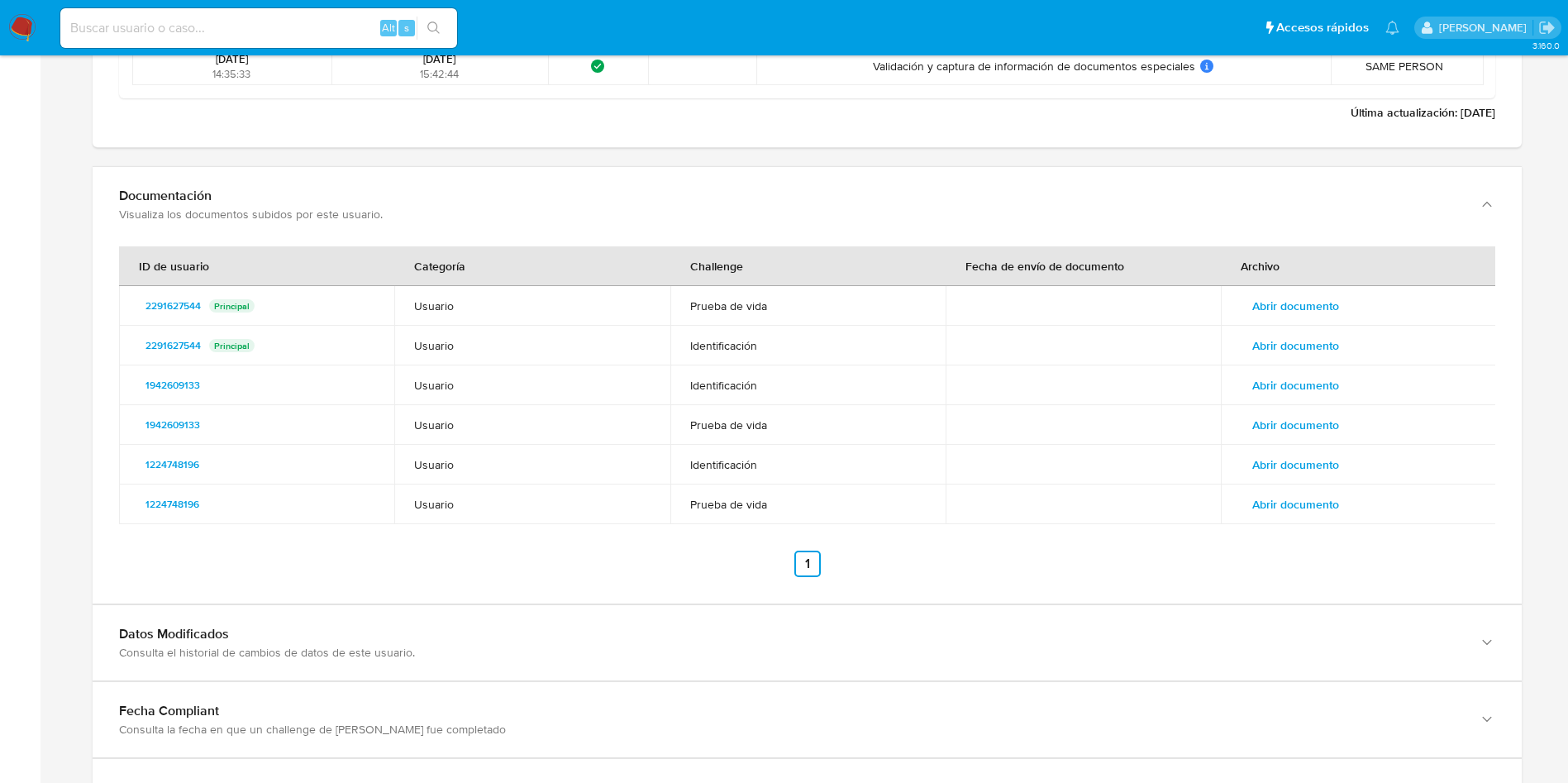
click at [1272, 337] on span "Abrir documento" at bounding box center [1296, 345] width 87 height 23
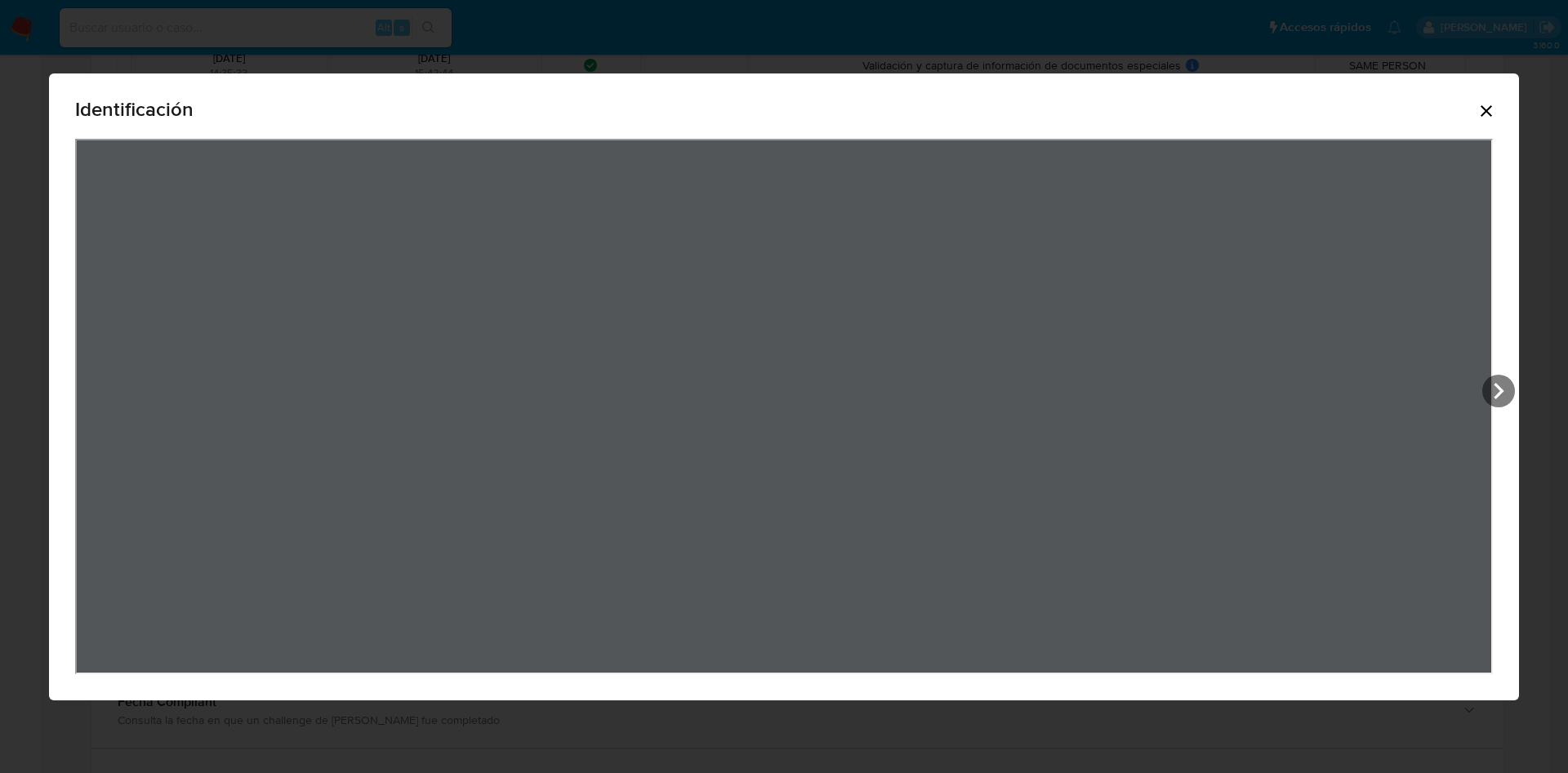
click at [1495, 117] on icon "Cerrar" at bounding box center [1486, 111] width 20 height 20
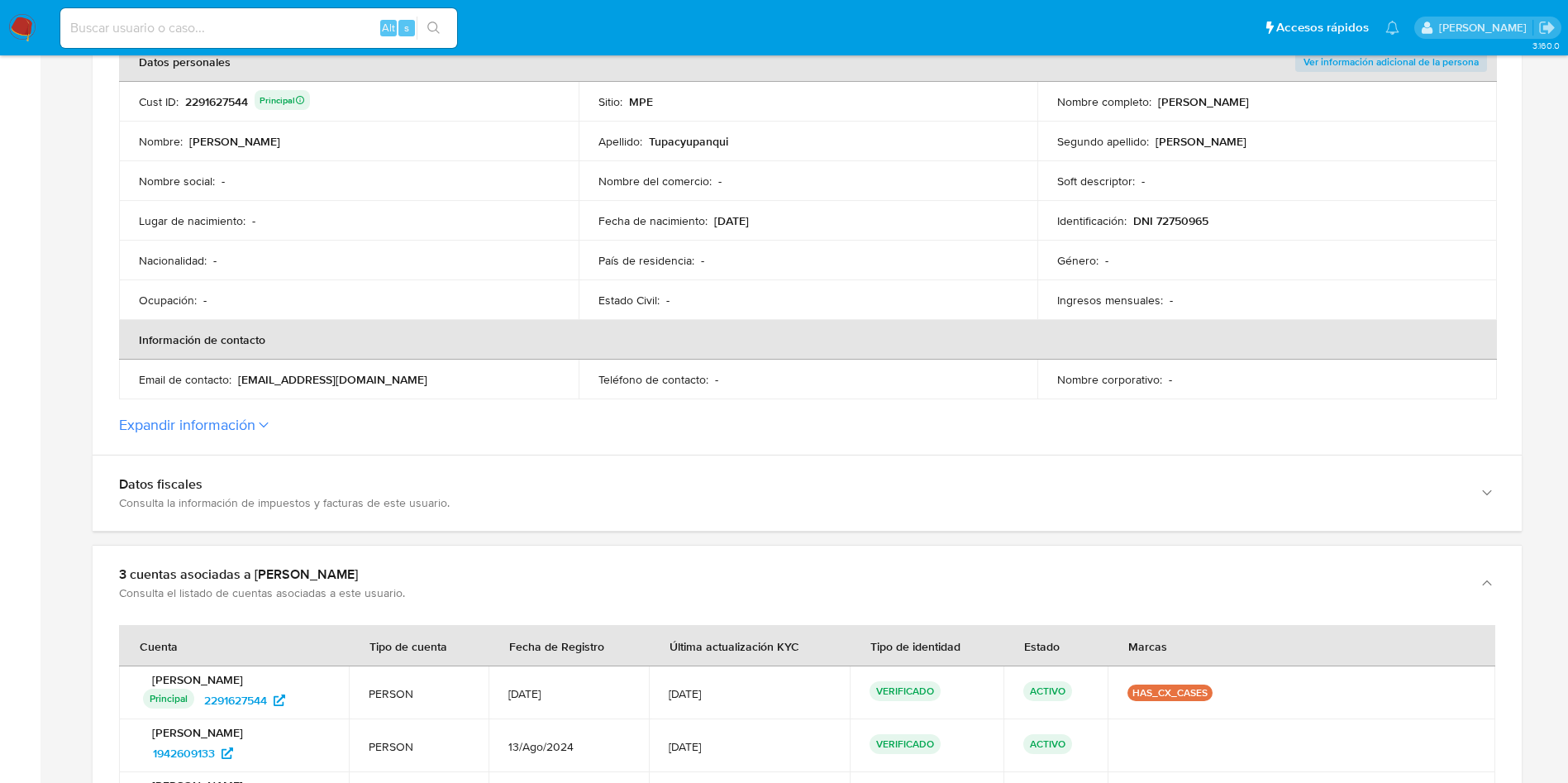
scroll to position [0, 0]
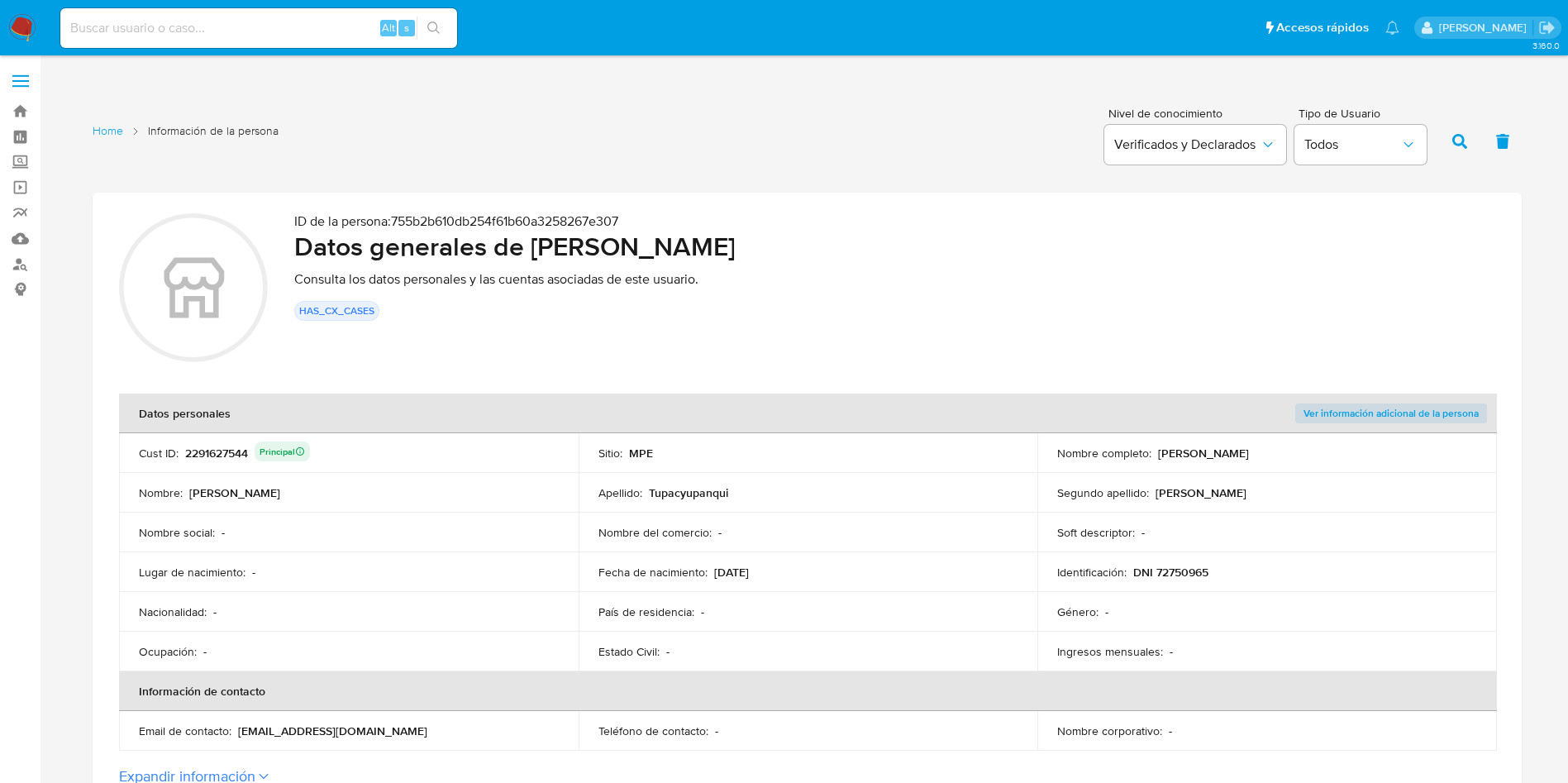
drag, startPoint x: 1165, startPoint y: 455, endPoint x: 1367, endPoint y: 450, distance: 202.1
click at [1367, 450] on div "Nombre completo : [PERSON_NAME]" at bounding box center [1267, 453] width 420 height 14
drag, startPoint x: 1154, startPoint y: 450, endPoint x: 1355, endPoint y: 448, distance: 201.0
click at [1355, 448] on div "Nombre completo : [PERSON_NAME]" at bounding box center [1267, 453] width 420 height 14
click at [239, 448] on div "2291627544 Principal" at bounding box center [248, 453] width 125 height 23
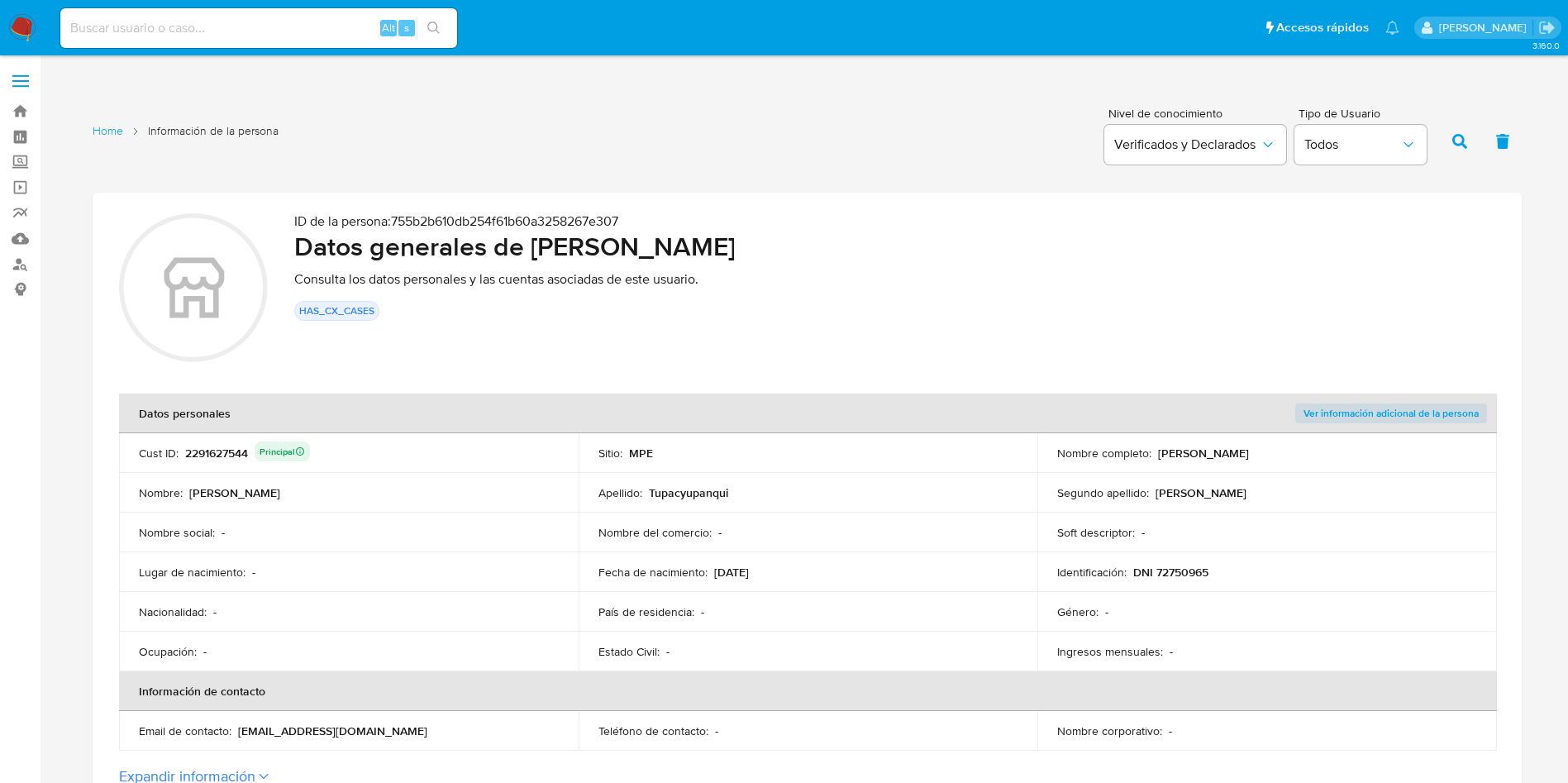
click at [239, 448] on div "2291627544 Principal" at bounding box center [248, 453] width 125 height 23
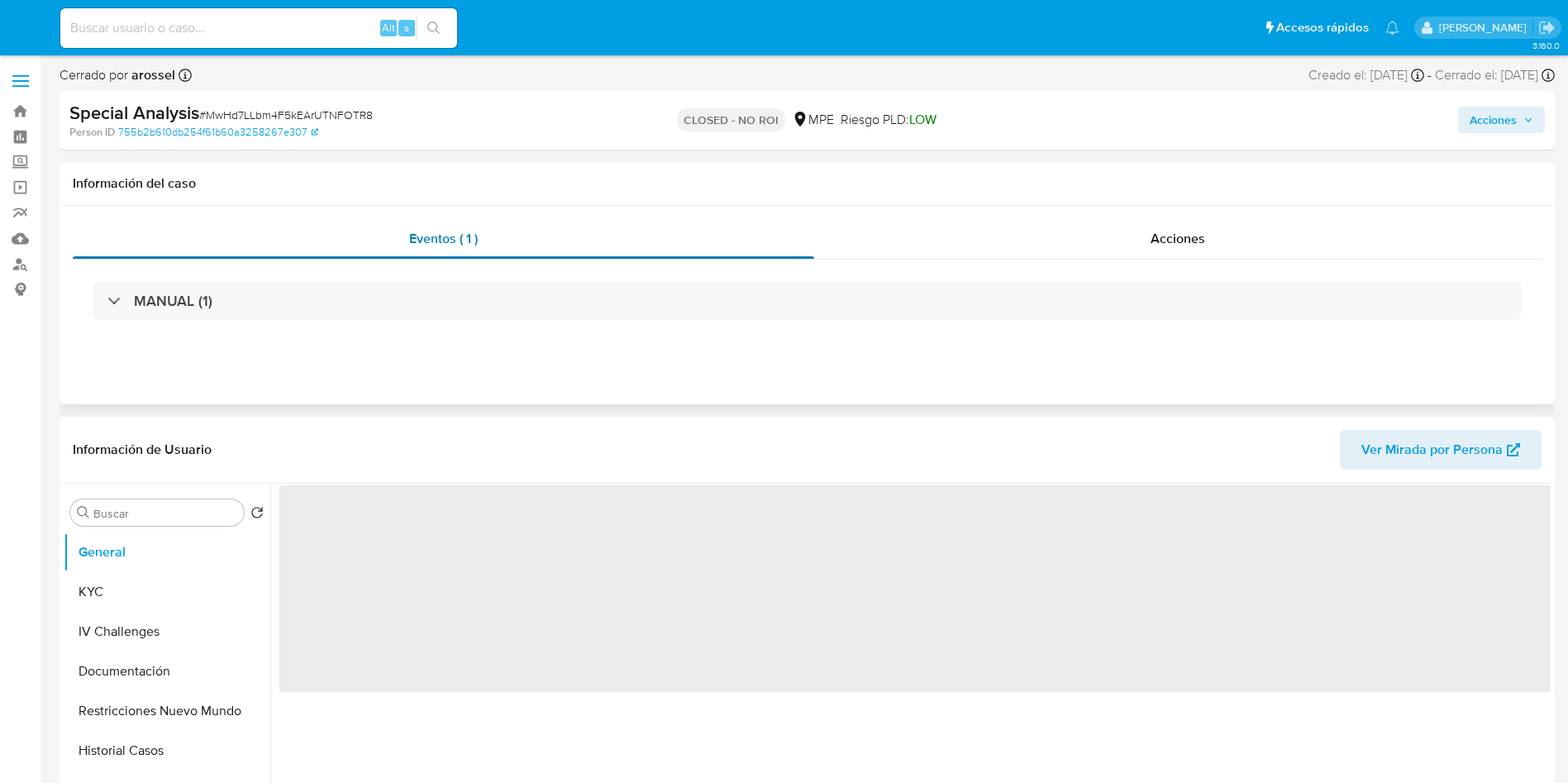
select select "10"
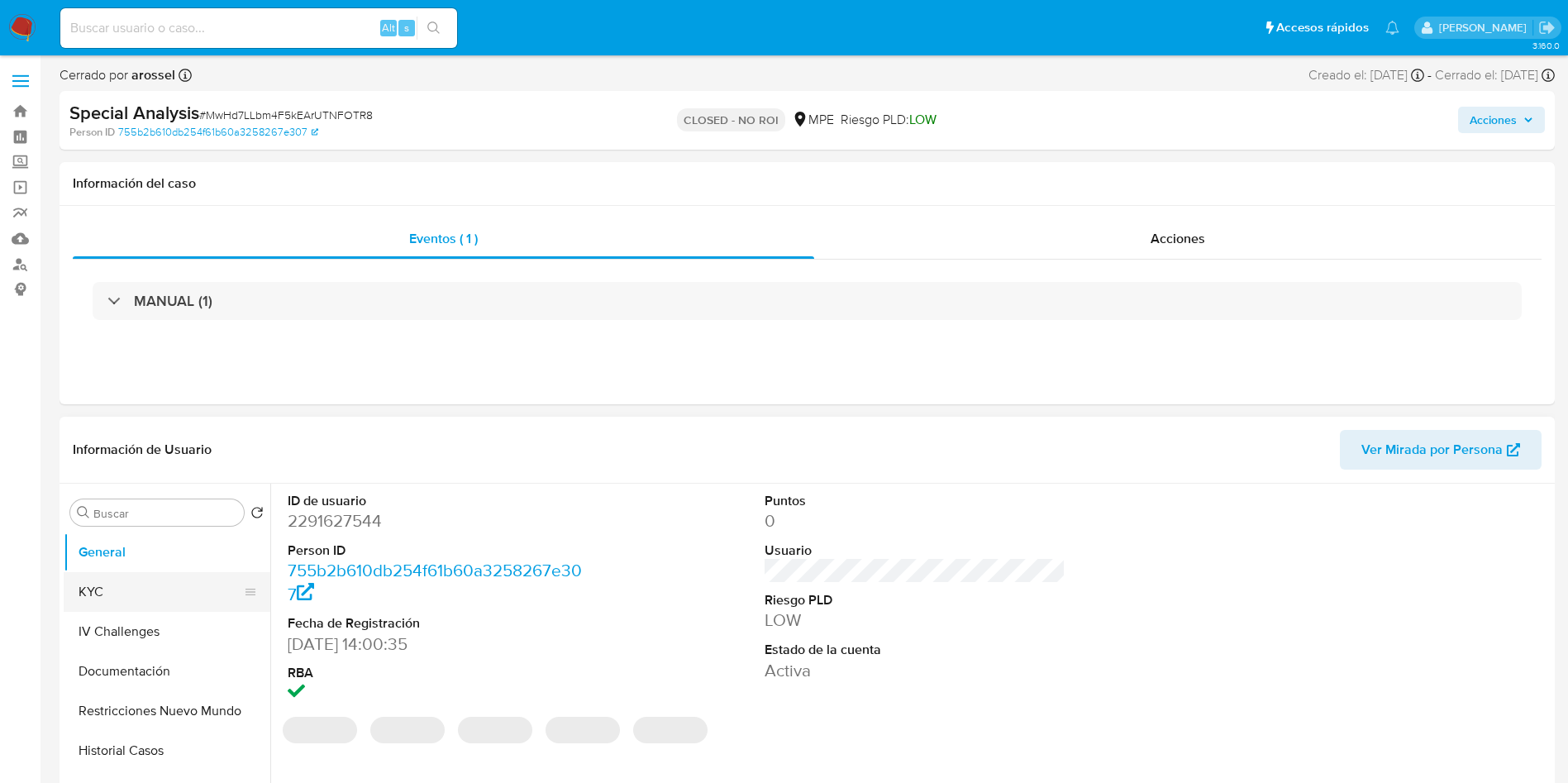
click at [151, 590] on button "KYC" at bounding box center [160, 592] width 193 height 39
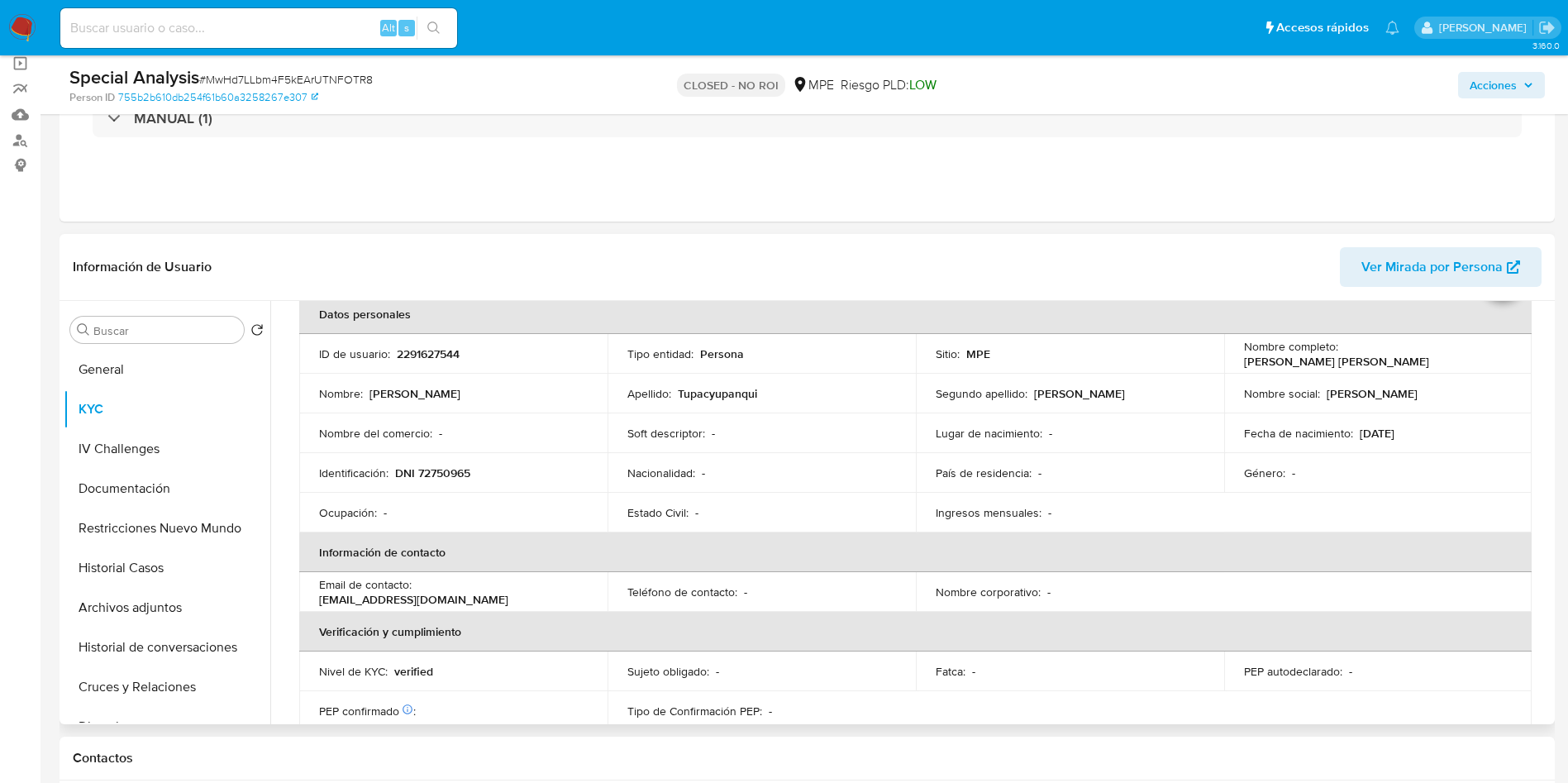
scroll to position [124, 0]
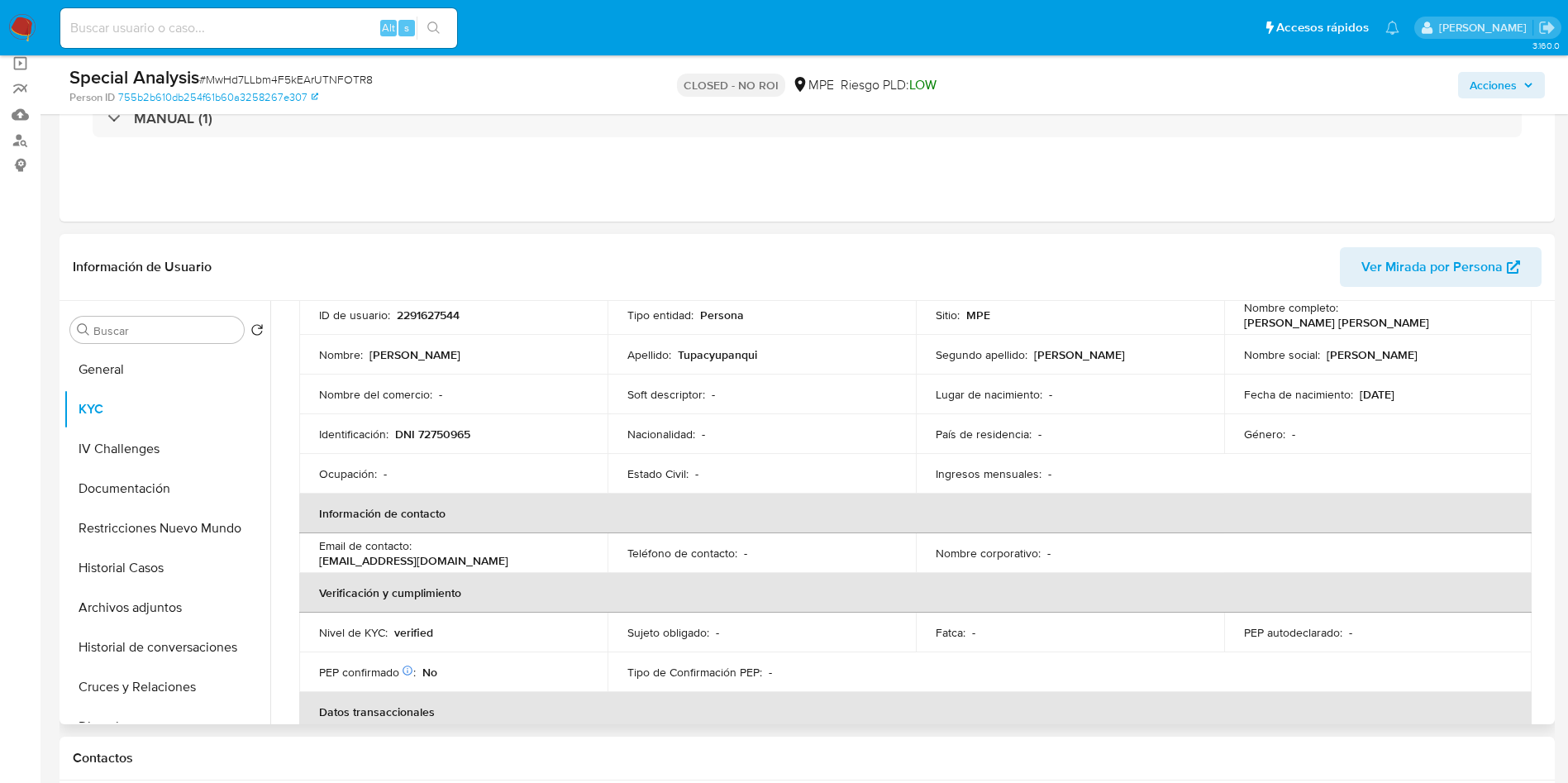
drag, startPoint x: 1234, startPoint y: 322, endPoint x: 1436, endPoint y: 321, distance: 202.0
click at [1436, 321] on td "Nombre completo : [PERSON_NAME]" at bounding box center [1379, 315] width 309 height 39
copy p "[PERSON_NAME]"
click at [300, 27] on input at bounding box center [259, 28] width 397 height 21
paste input "duDKTAG8WHEVNH52iGyFB0S2"
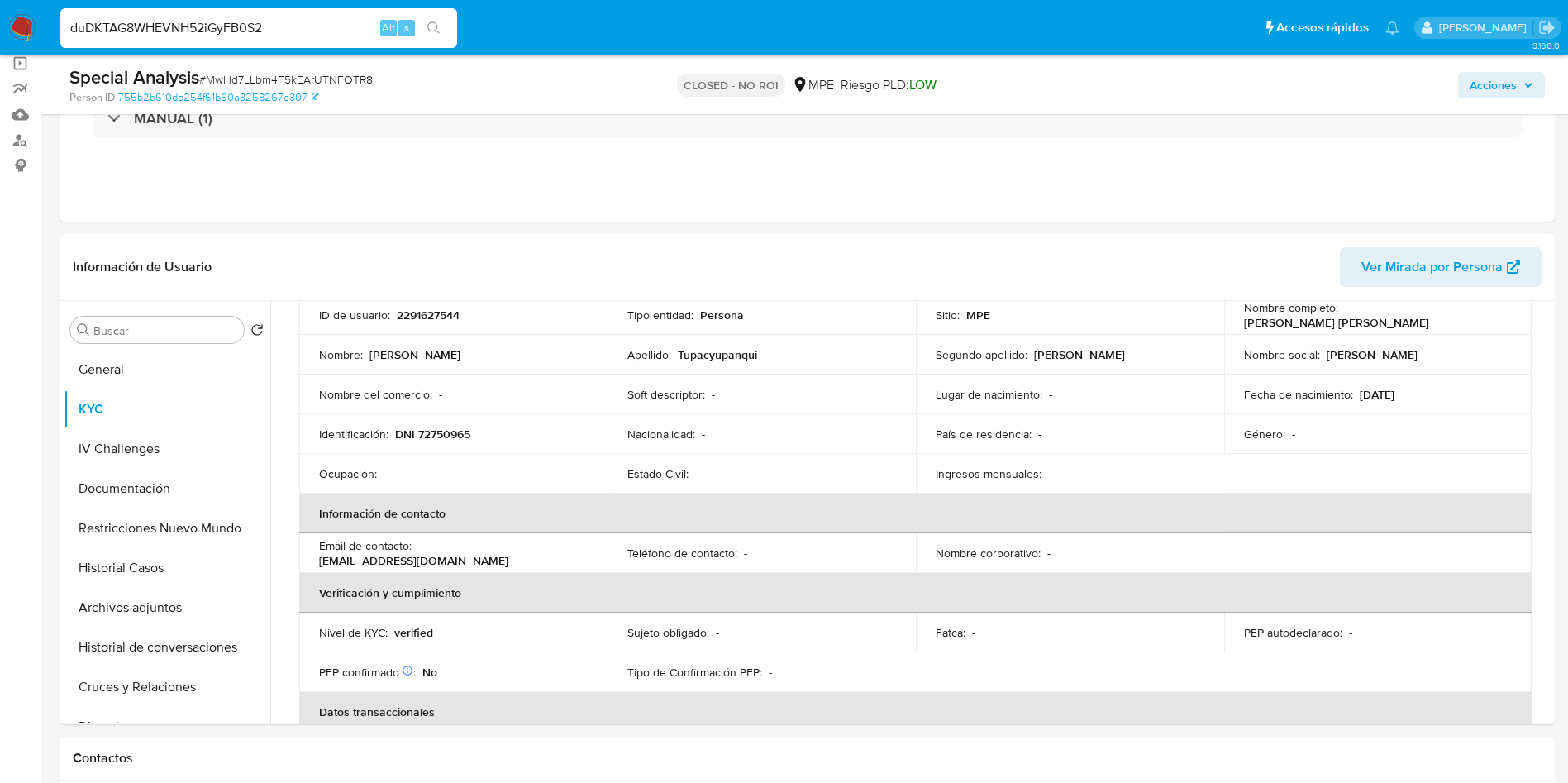
type input "duDKTAG8WHEVNH52iGyFB0S2"
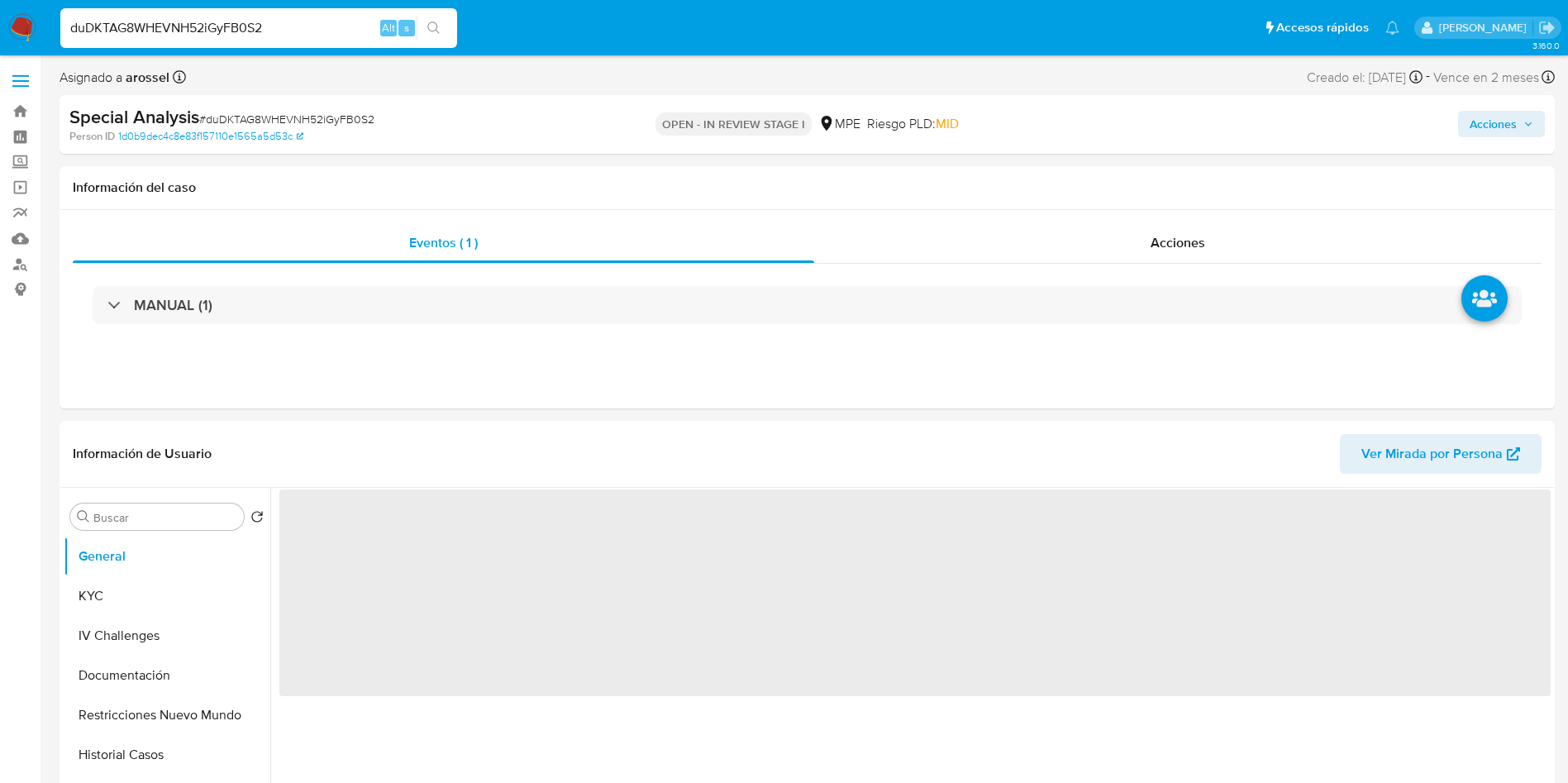
select select "10"
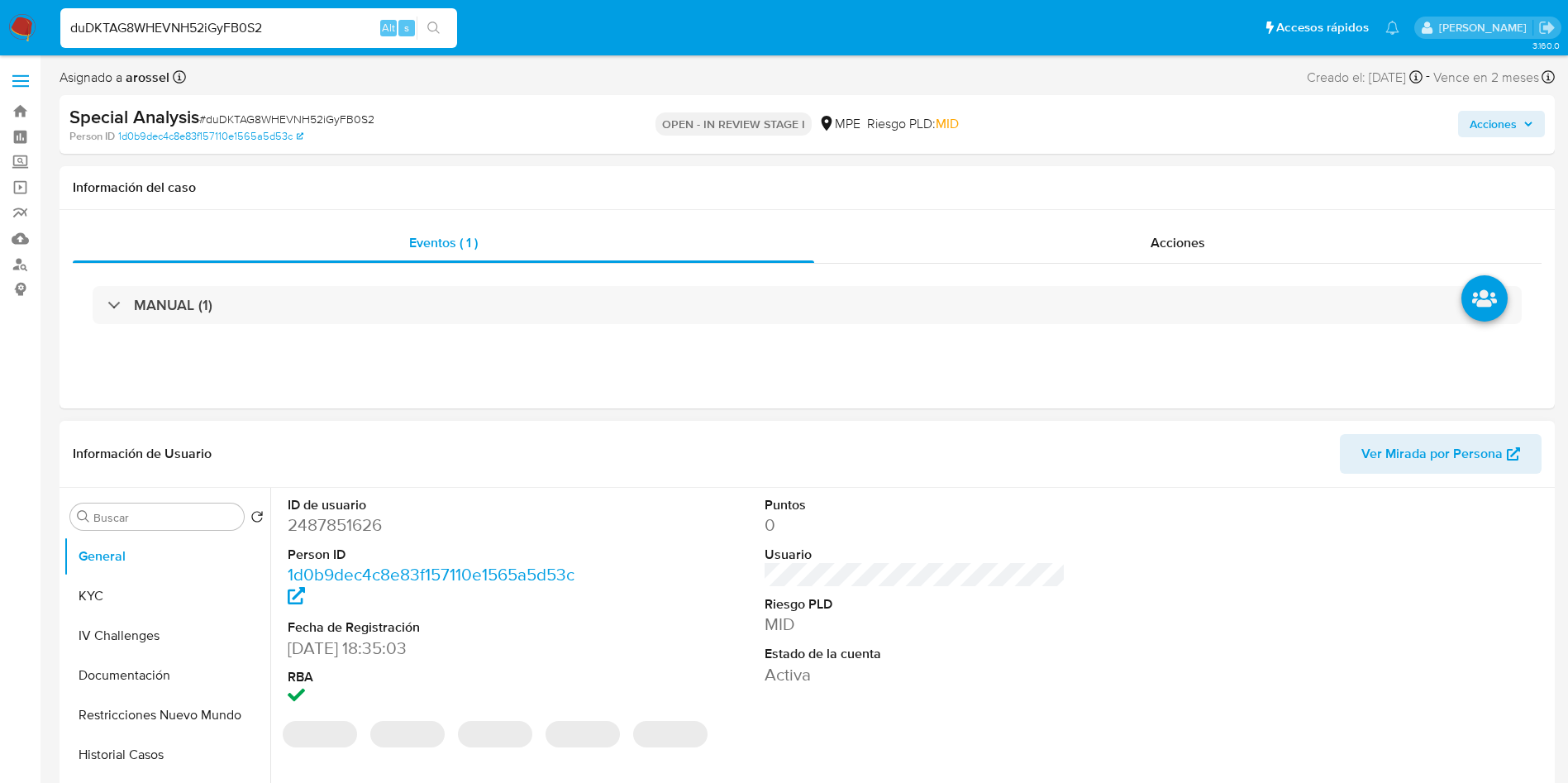
click at [1384, 460] on span "Ver Mirada por Persona" at bounding box center [1431, 453] width 141 height 39
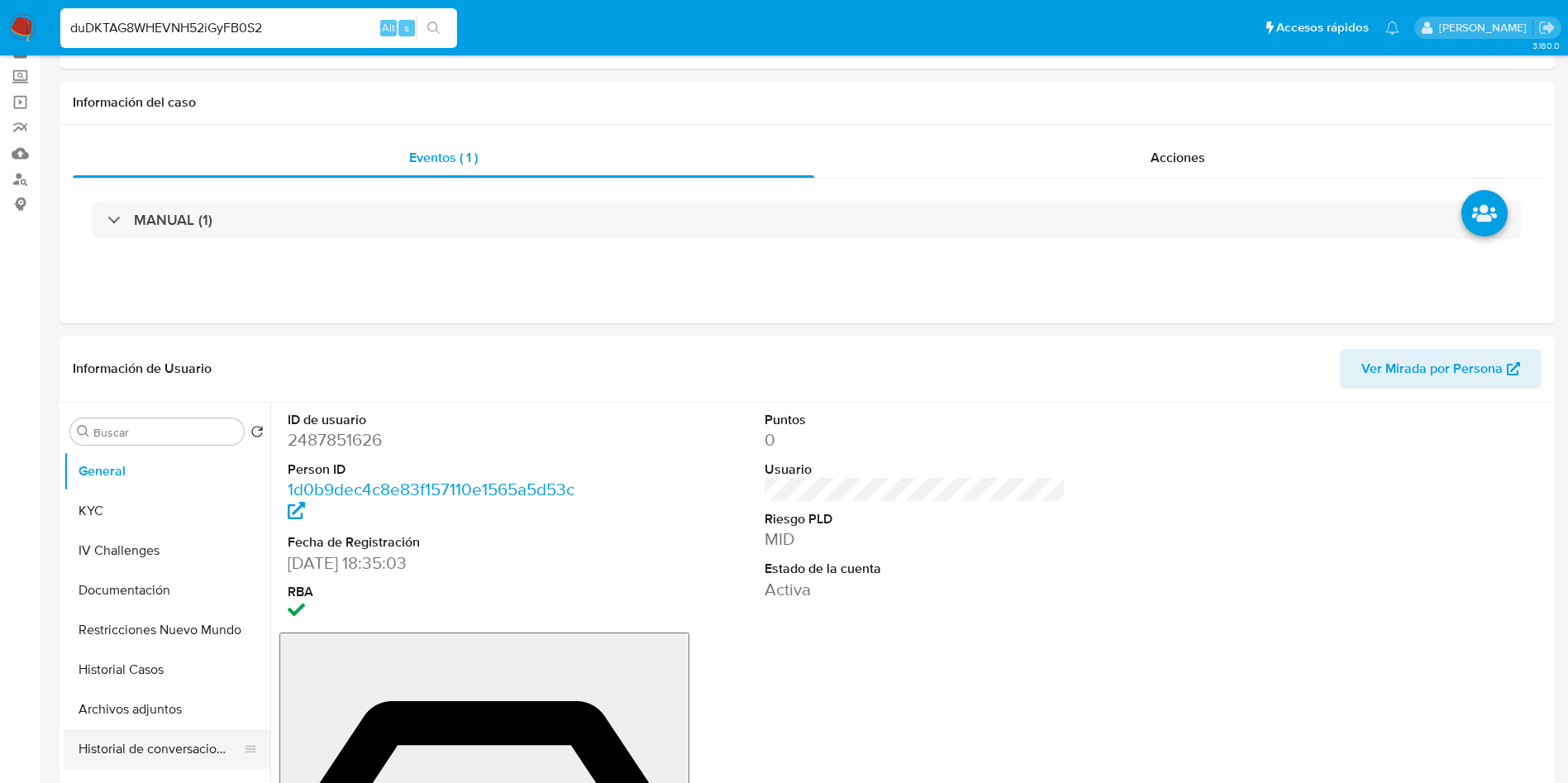
scroll to position [124, 0]
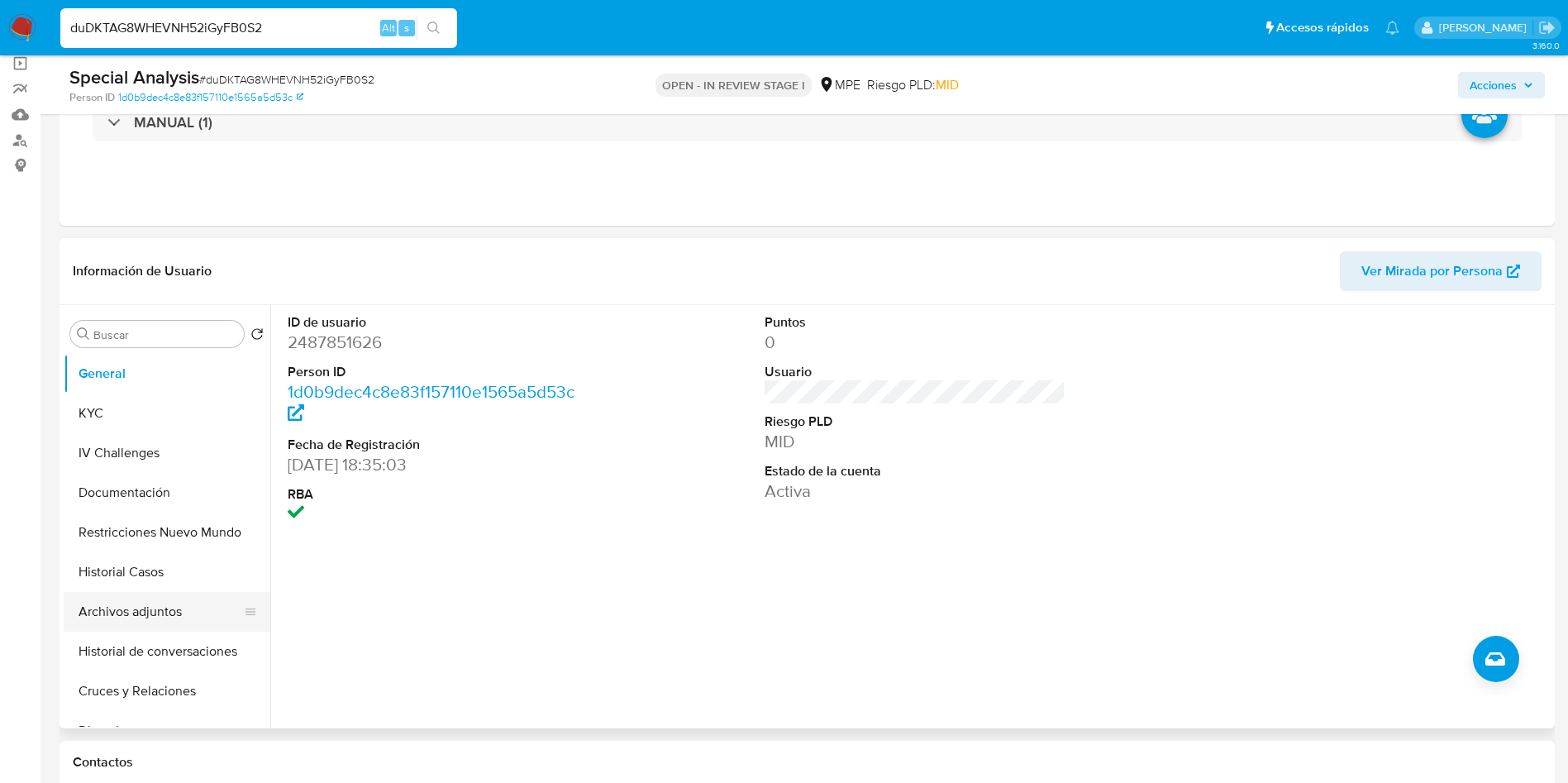
click at [143, 619] on button "Archivos adjuntos" at bounding box center [160, 612] width 193 height 39
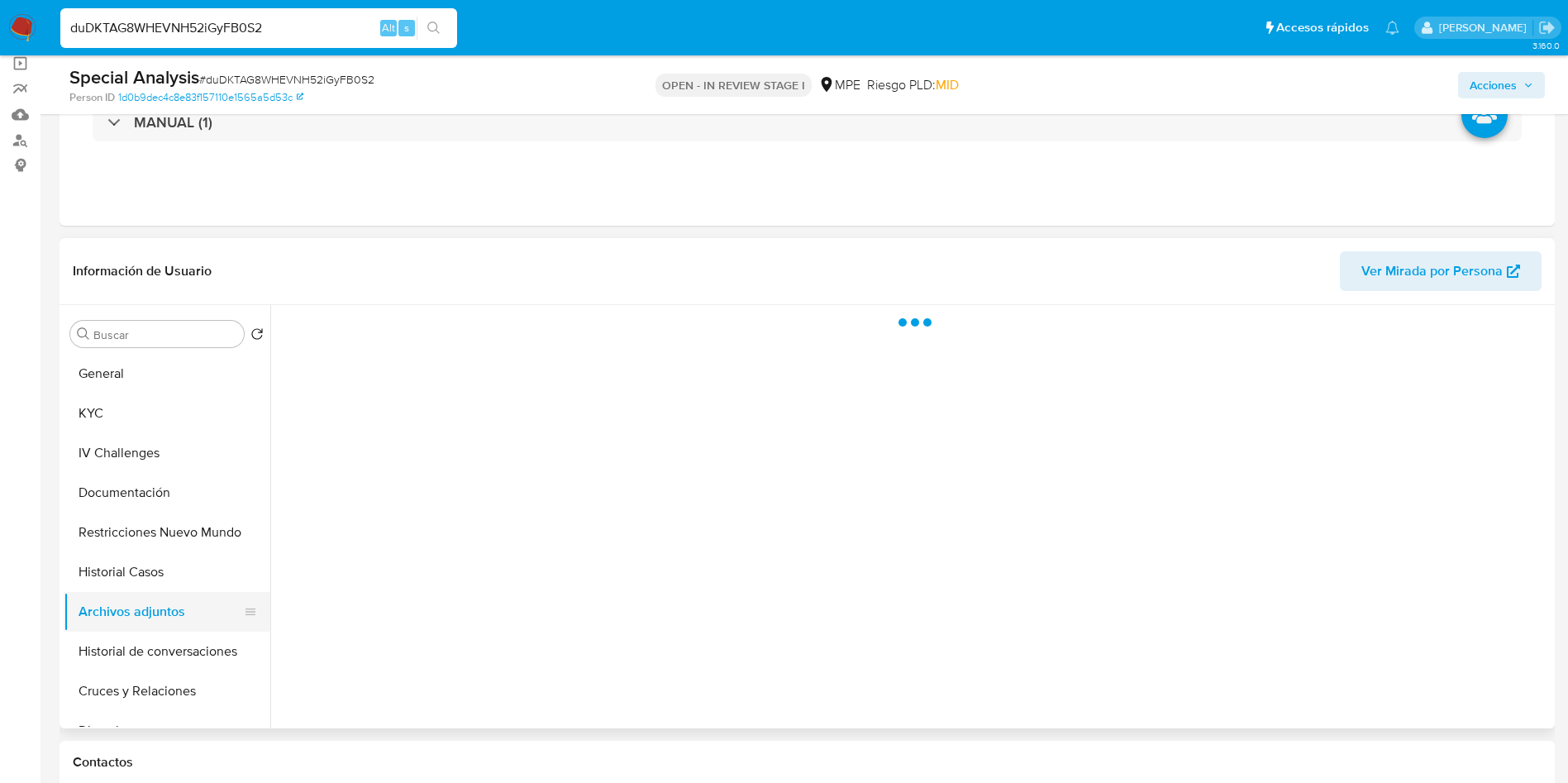
click at [145, 594] on button "Archivos adjuntos" at bounding box center [160, 612] width 193 height 39
click at [141, 552] on button "Historial Casos" at bounding box center [160, 571] width 193 height 39
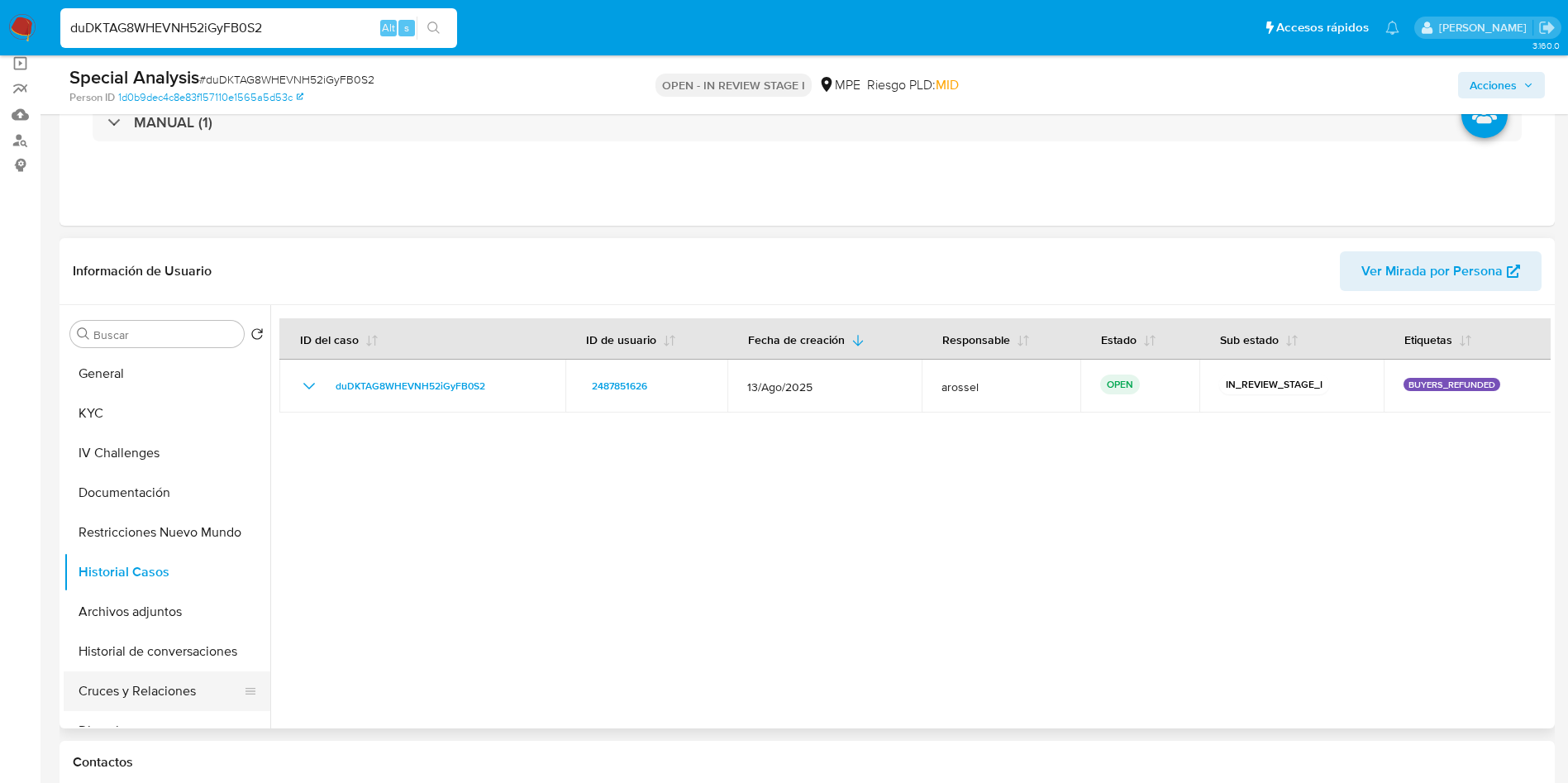
click at [161, 689] on button "Cruces y Relaciones" at bounding box center [160, 691] width 193 height 39
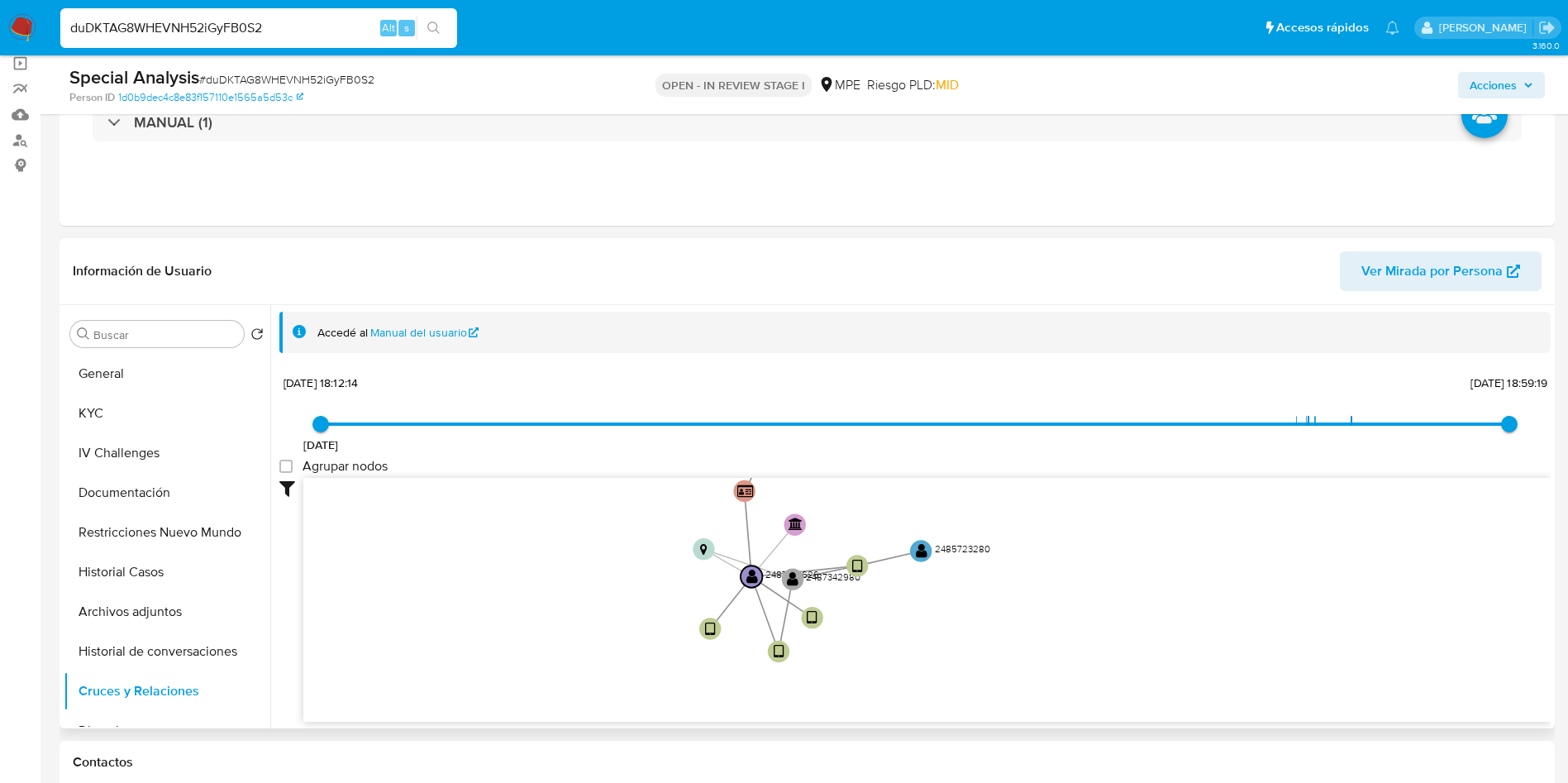
drag, startPoint x: 623, startPoint y: 691, endPoint x: 617, endPoint y: 559, distance: 132.1
click at [617, 559] on icon "device-6845c237dde72bf1dc1e5446  user-2487851626  2487851626 user-2487342980 …" at bounding box center [928, 597] width 1248 height 240
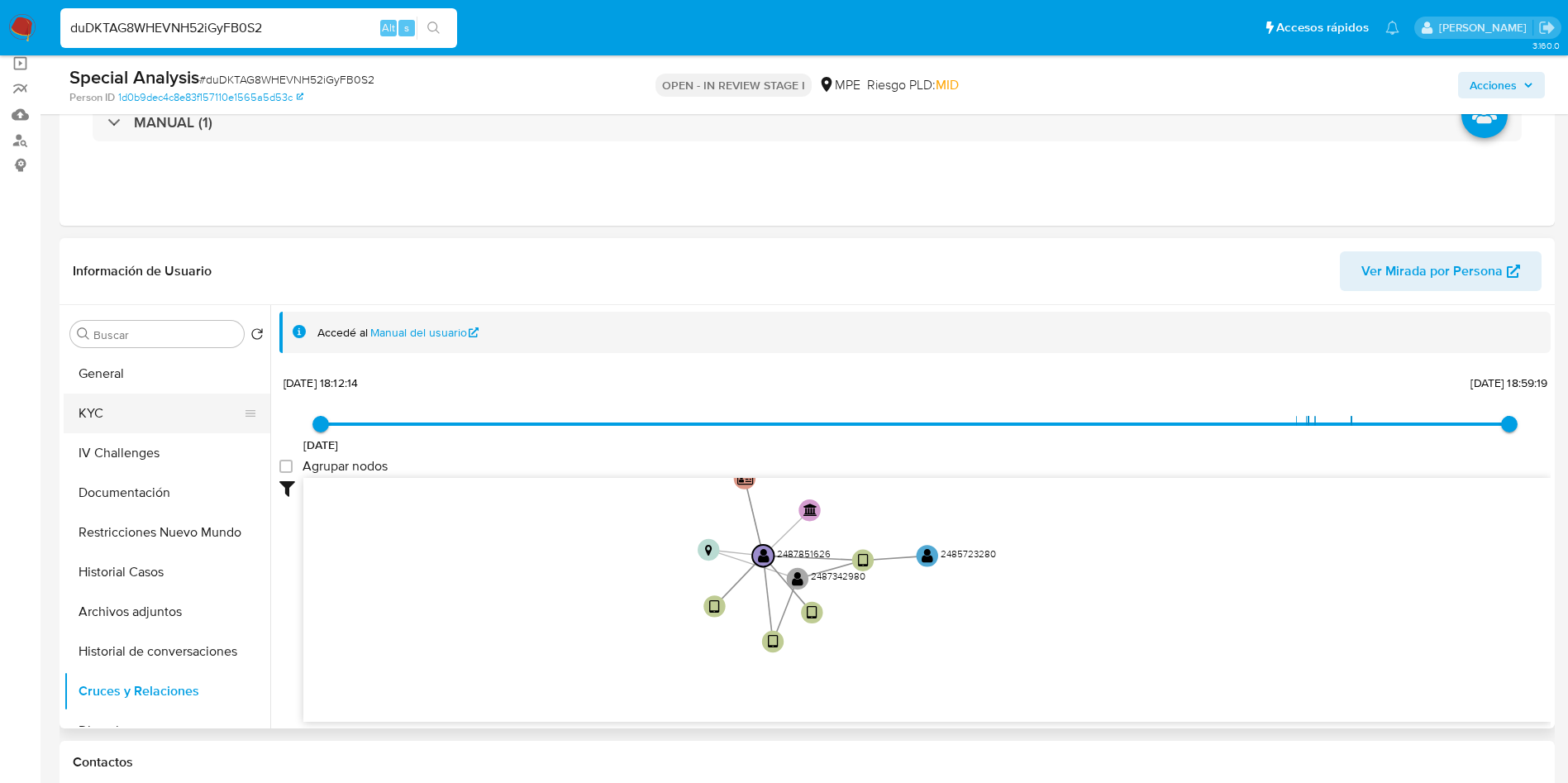
drag, startPoint x: 155, startPoint y: 349, endPoint x: 170, endPoint y: 409, distance: 61.8
click at [155, 349] on div "Buscar Volver al orden por defecto General KYC IV Challenges Documentación Rest…" at bounding box center [166, 518] width 207 height 421
click at [162, 375] on button "General" at bounding box center [160, 373] width 193 height 39
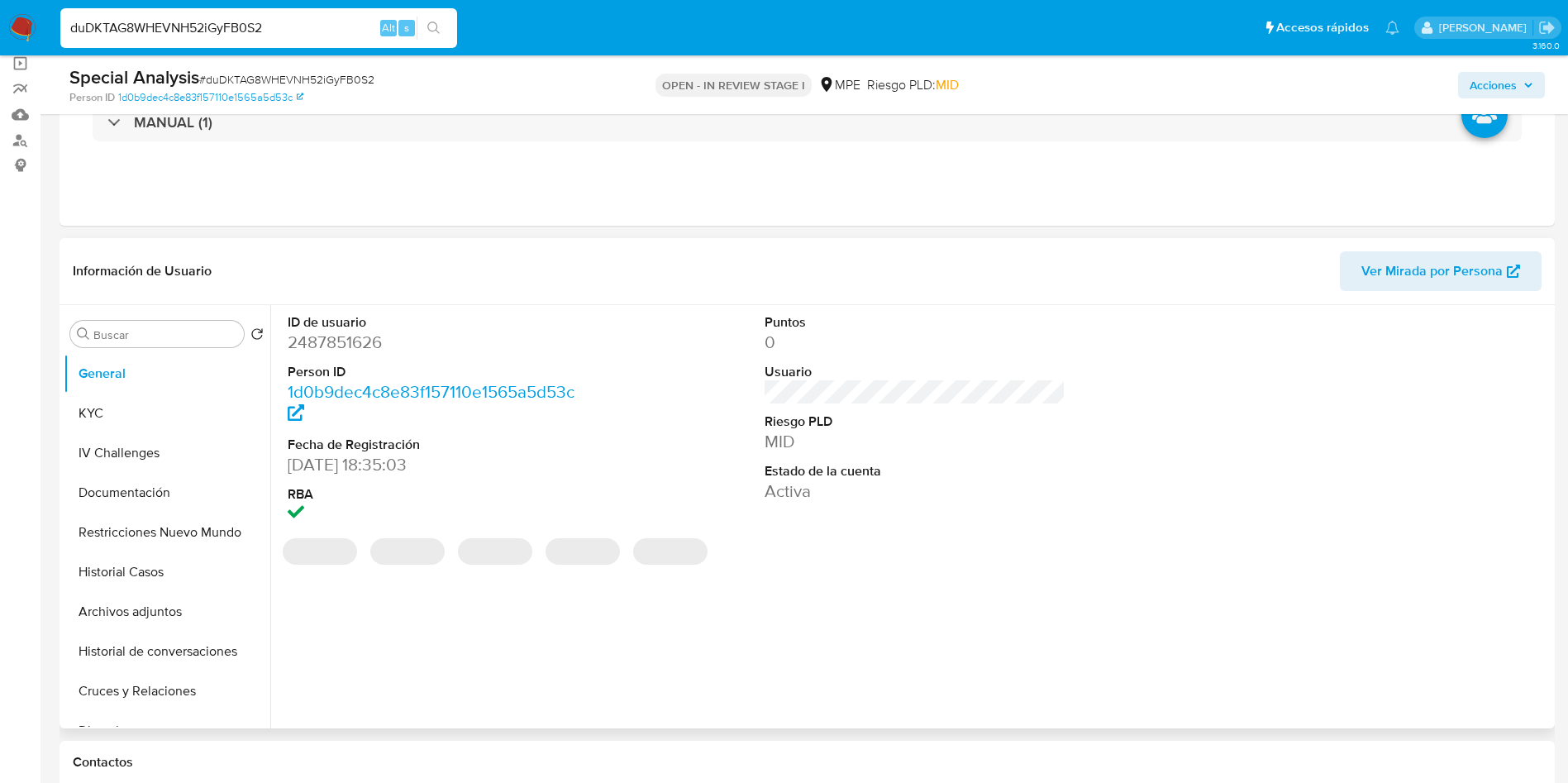
click at [336, 328] on dt "ID de usuario" at bounding box center [438, 322] width 302 height 18
click at [348, 344] on dd "2487851626" at bounding box center [438, 342] width 302 height 23
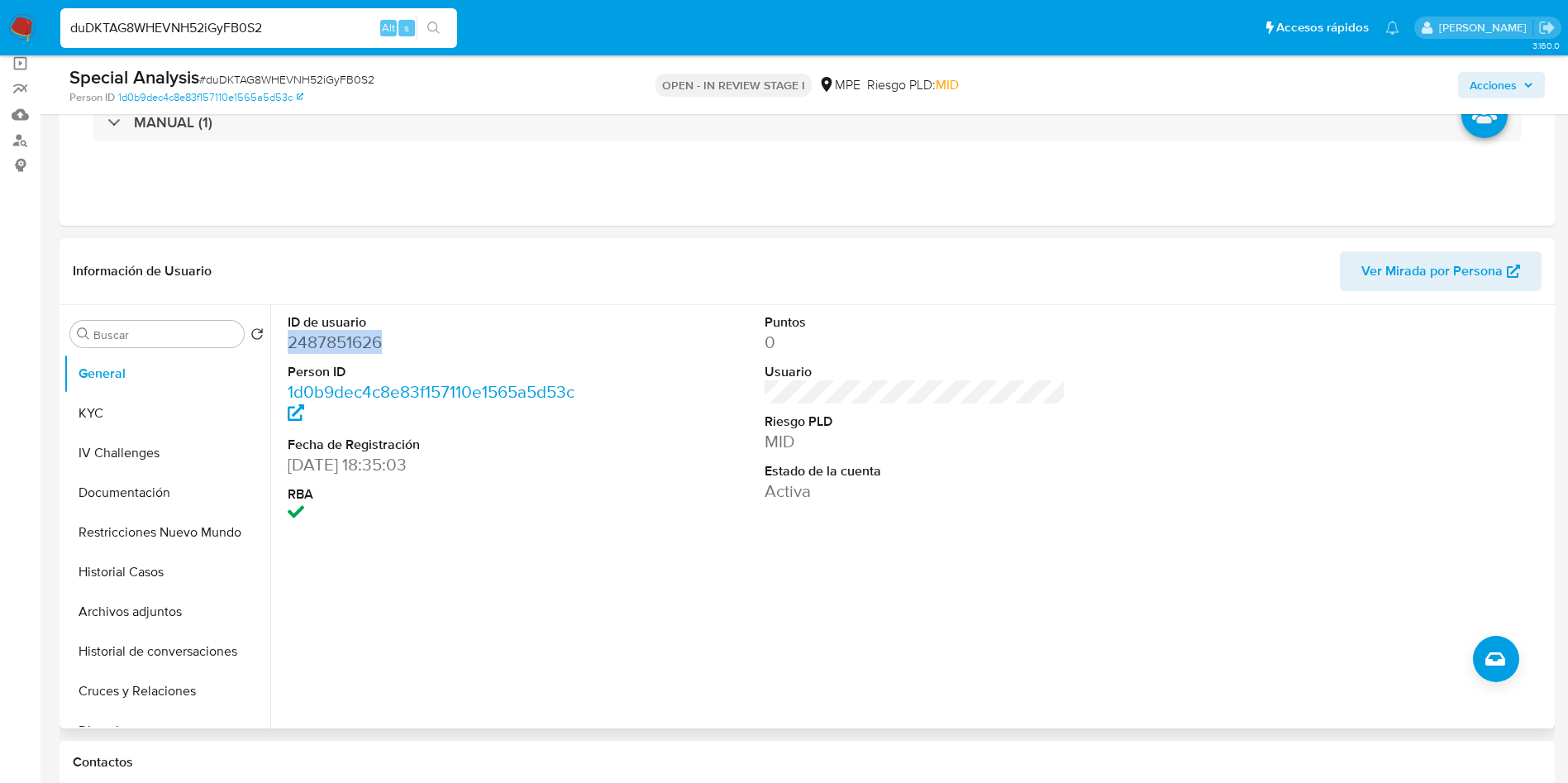
click at [348, 344] on dd "2487851626" at bounding box center [438, 342] width 302 height 23
copy dd "2487851626"
drag, startPoint x: 281, startPoint y: 464, endPoint x: 377, endPoint y: 459, distance: 96.1
click at [377, 459] on div "ID de usuario 2487851626 Person ID 1d0b9dec4c8e83f157110e1565a5d53c Fecha de Re…" at bounding box center [438, 419] width 318 height 230
copy dd "08/06/2025"
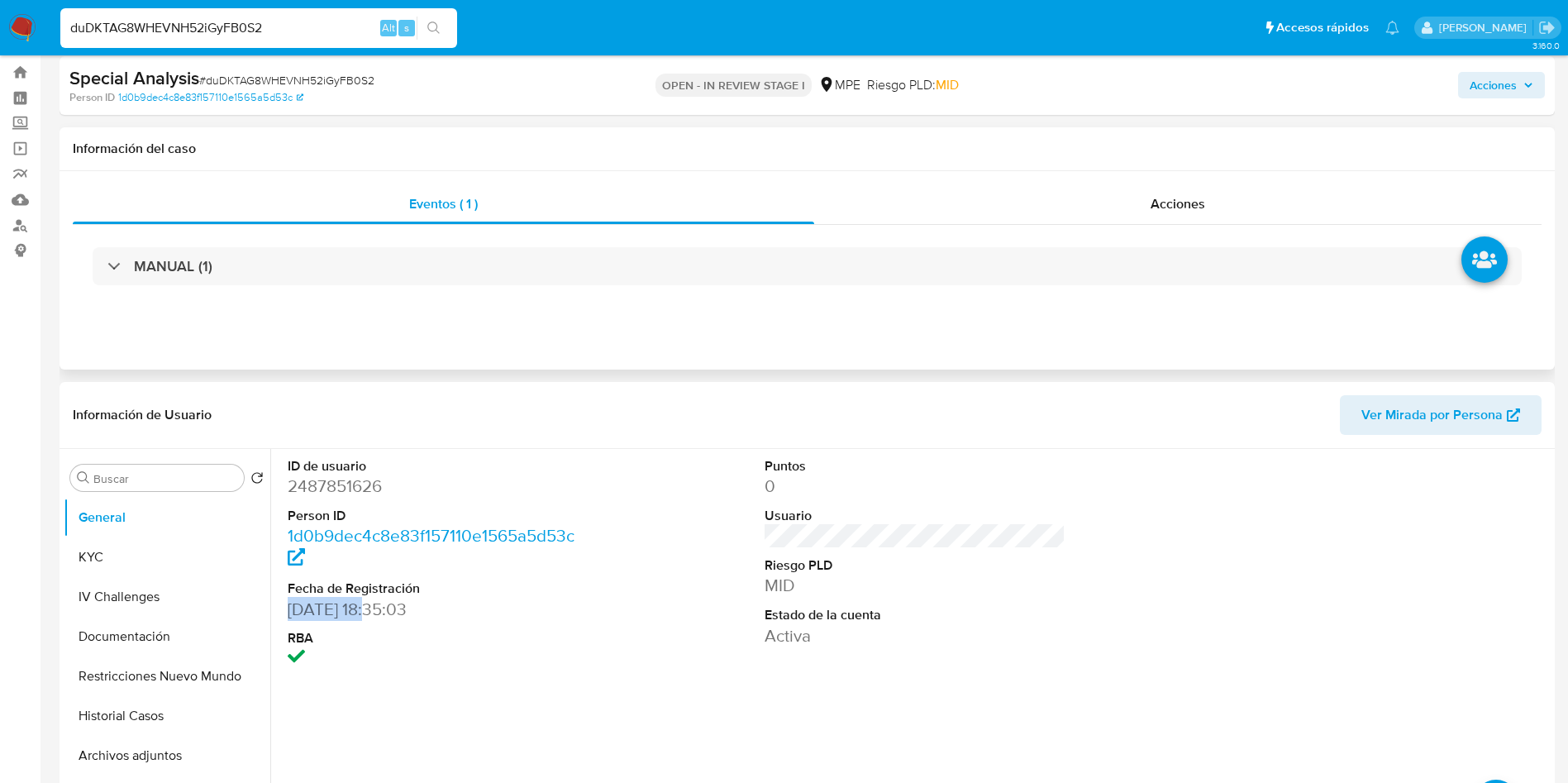
scroll to position [0, 0]
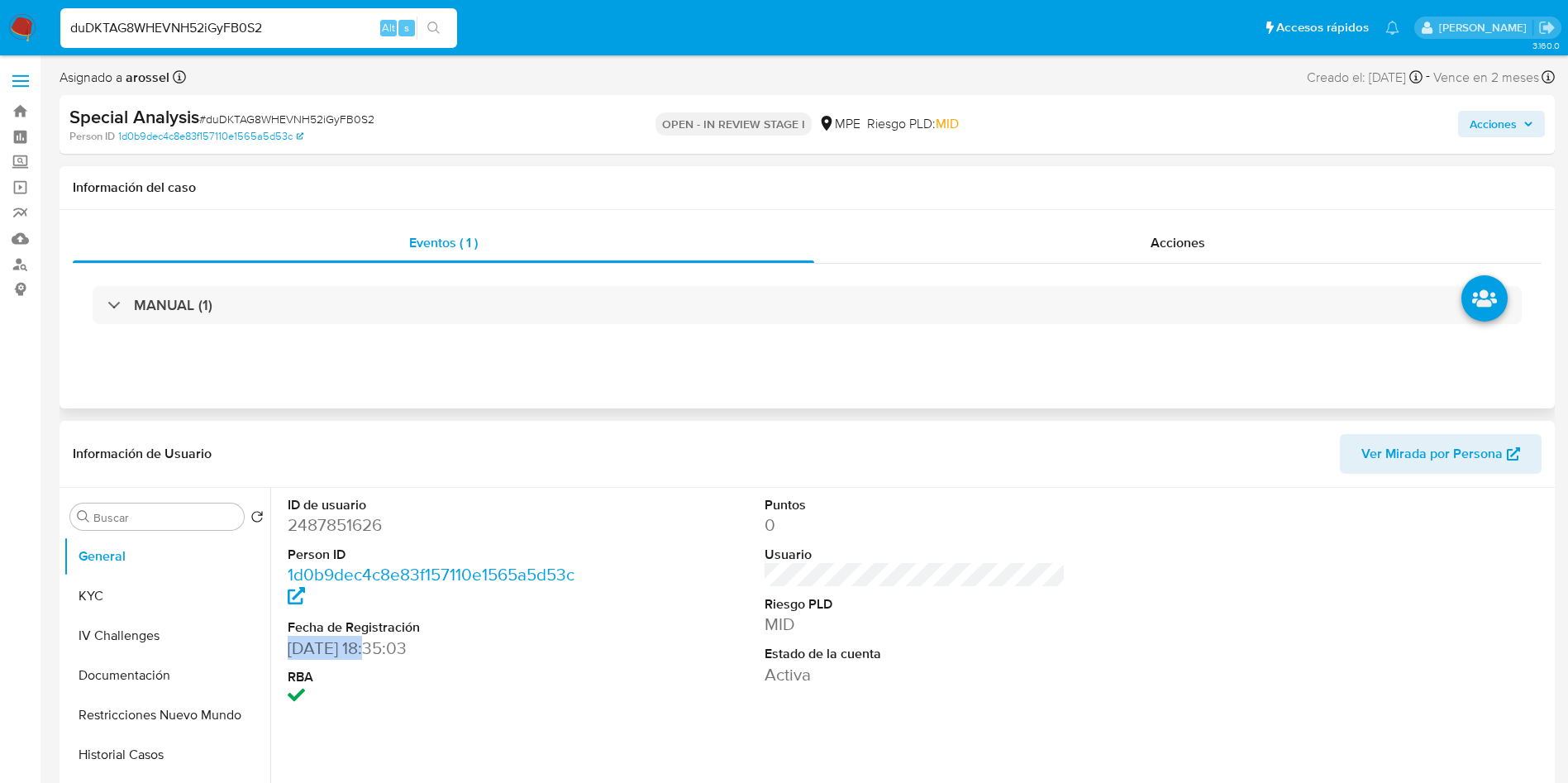
click at [304, 326] on div "MANUAL (1)" at bounding box center [808, 305] width 1469 height 83
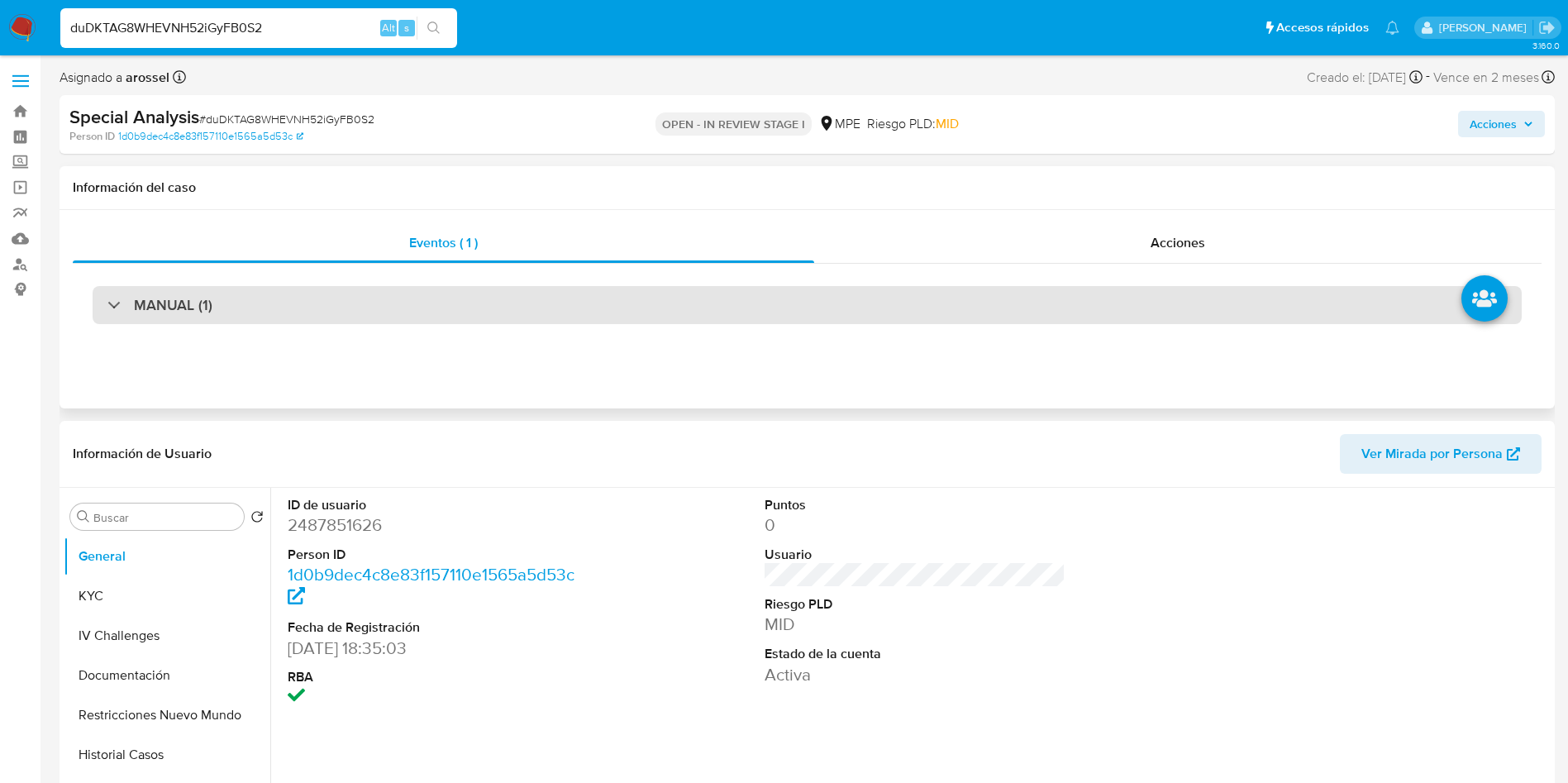
click at [279, 313] on div "MANUAL (1)" at bounding box center [807, 306] width 1430 height 38
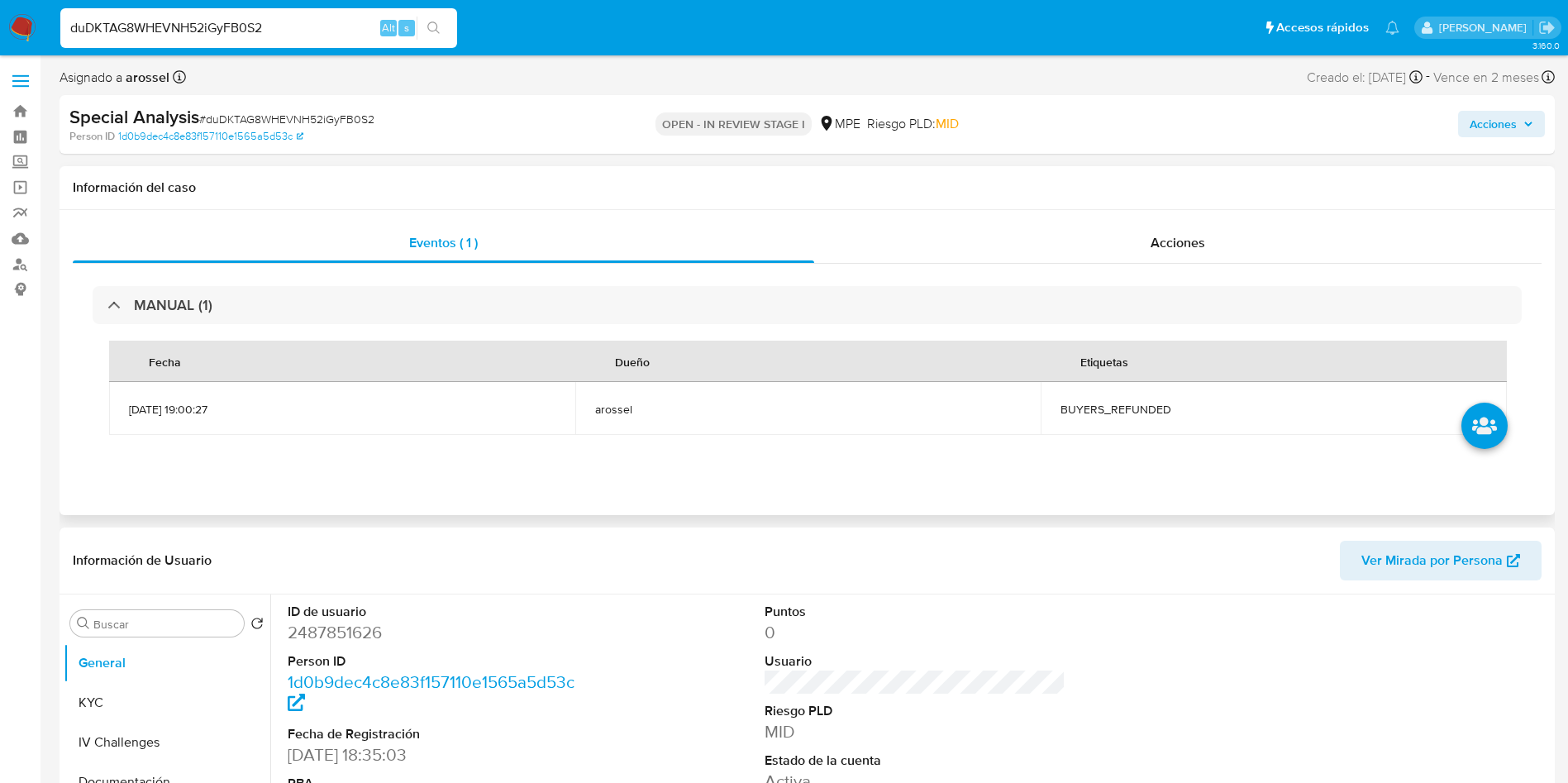
click at [1095, 413] on span "BUYERS_REFUNDED" at bounding box center [1274, 409] width 427 height 14
copy span "BUYERS_REFUNDED"
click at [258, 111] on span "# duDKTAG8WHEVNH52iGyFB0S2" at bounding box center [286, 118] width 175 height 16
click at [261, 111] on span "# duDKTAG8WHEVNH52iGyFB0S2" at bounding box center [286, 118] width 175 height 16
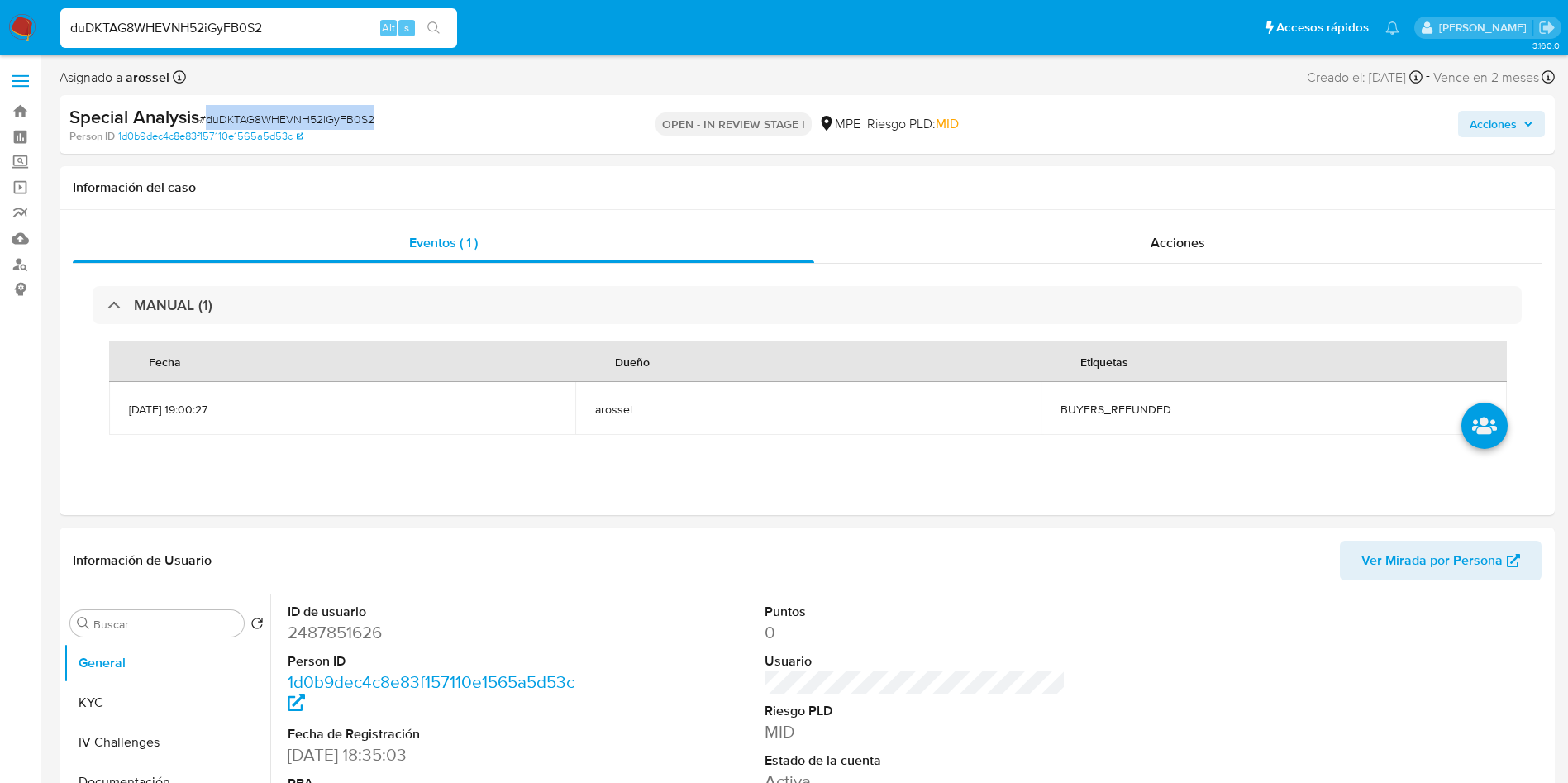
copy span "duDKTAG8WHEVNH52iGyFB0S2"
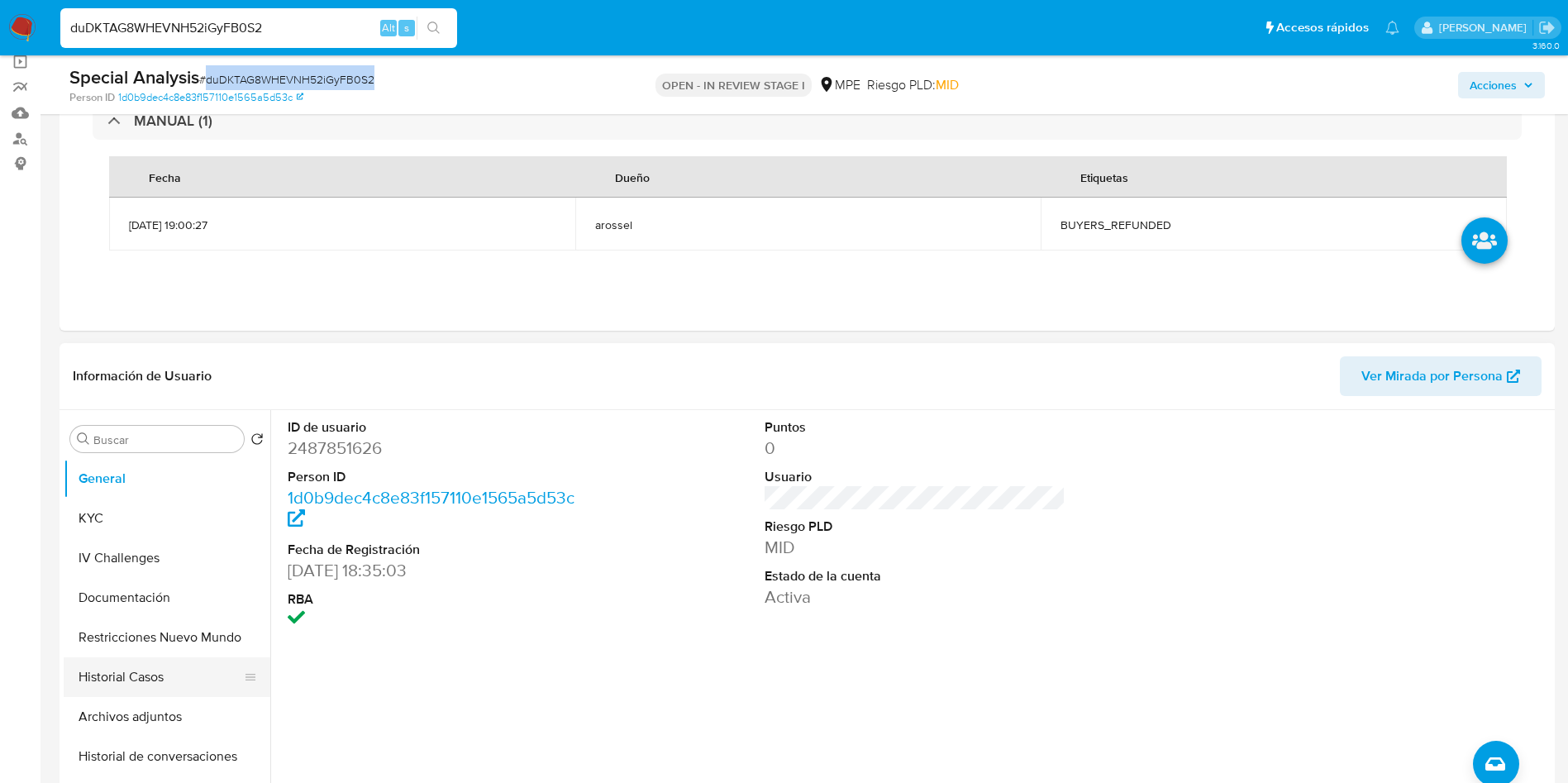
scroll to position [372, 0]
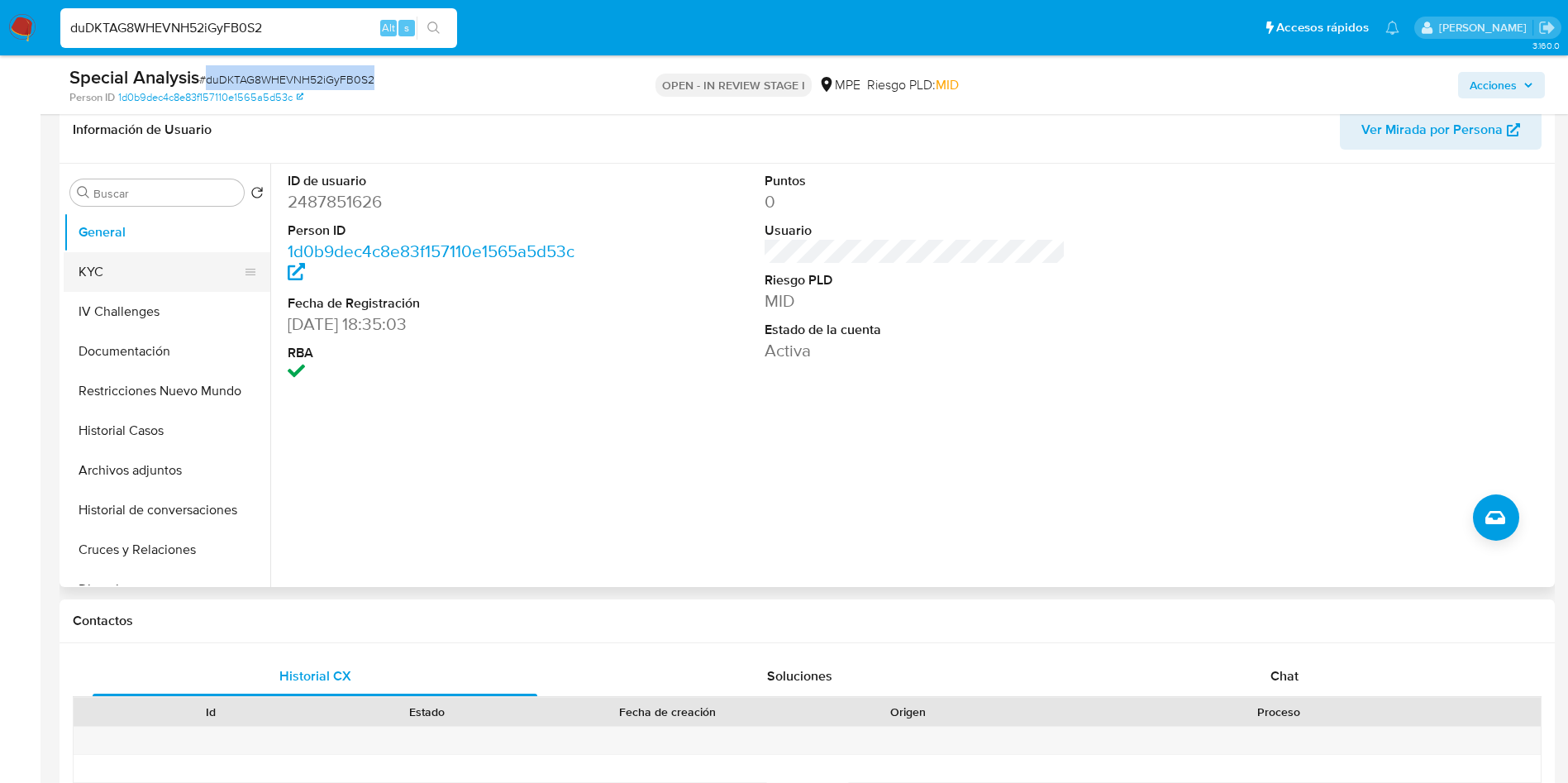
click at [144, 274] on button "KYC" at bounding box center [160, 271] width 193 height 39
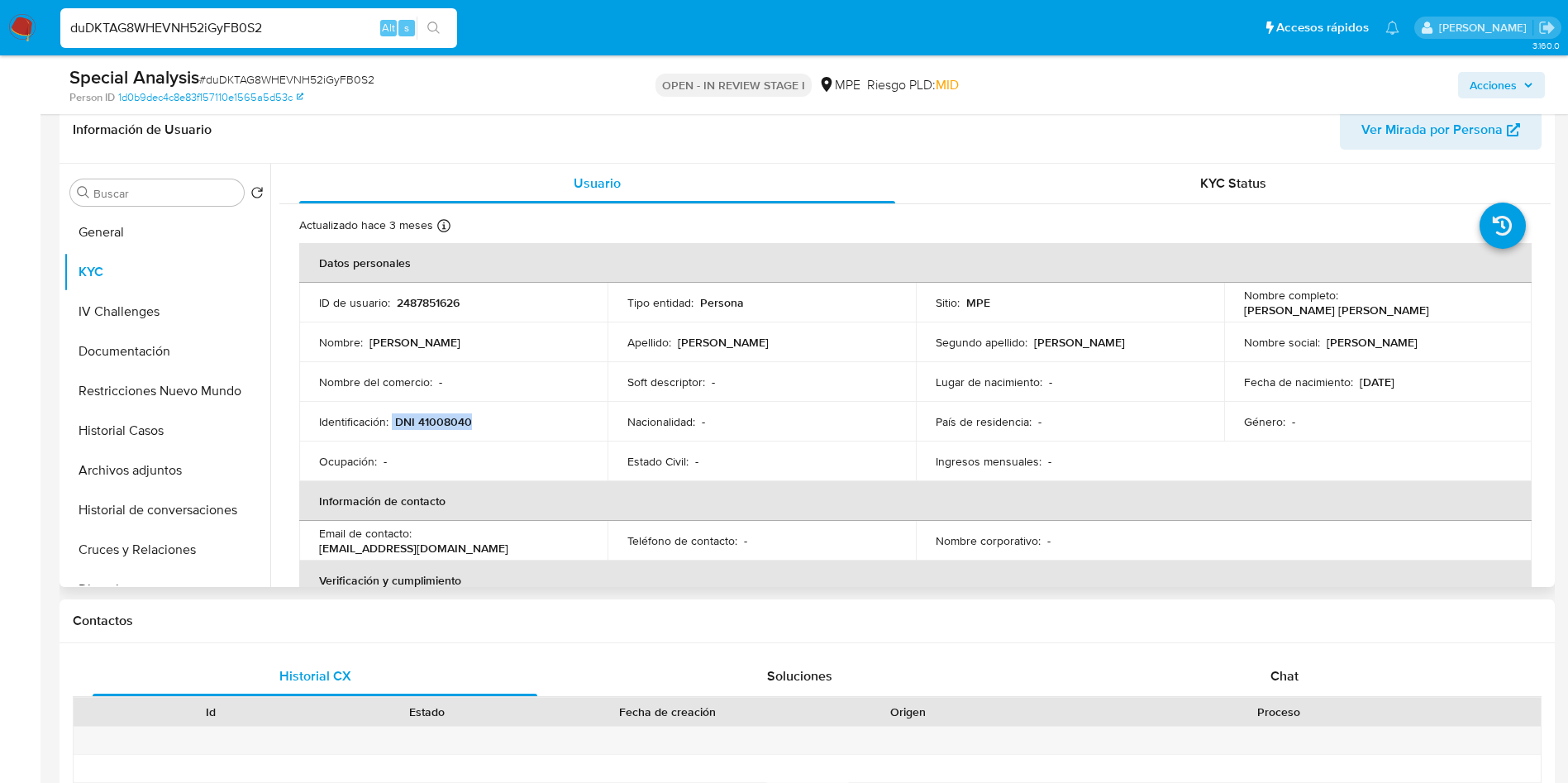
drag, startPoint x: 414, startPoint y: 427, endPoint x: 483, endPoint y: 417, distance: 69.7
click at [483, 417] on div "Identificación : DNI 41008040" at bounding box center [453, 421] width 268 height 14
copy div "DNI 41008040"
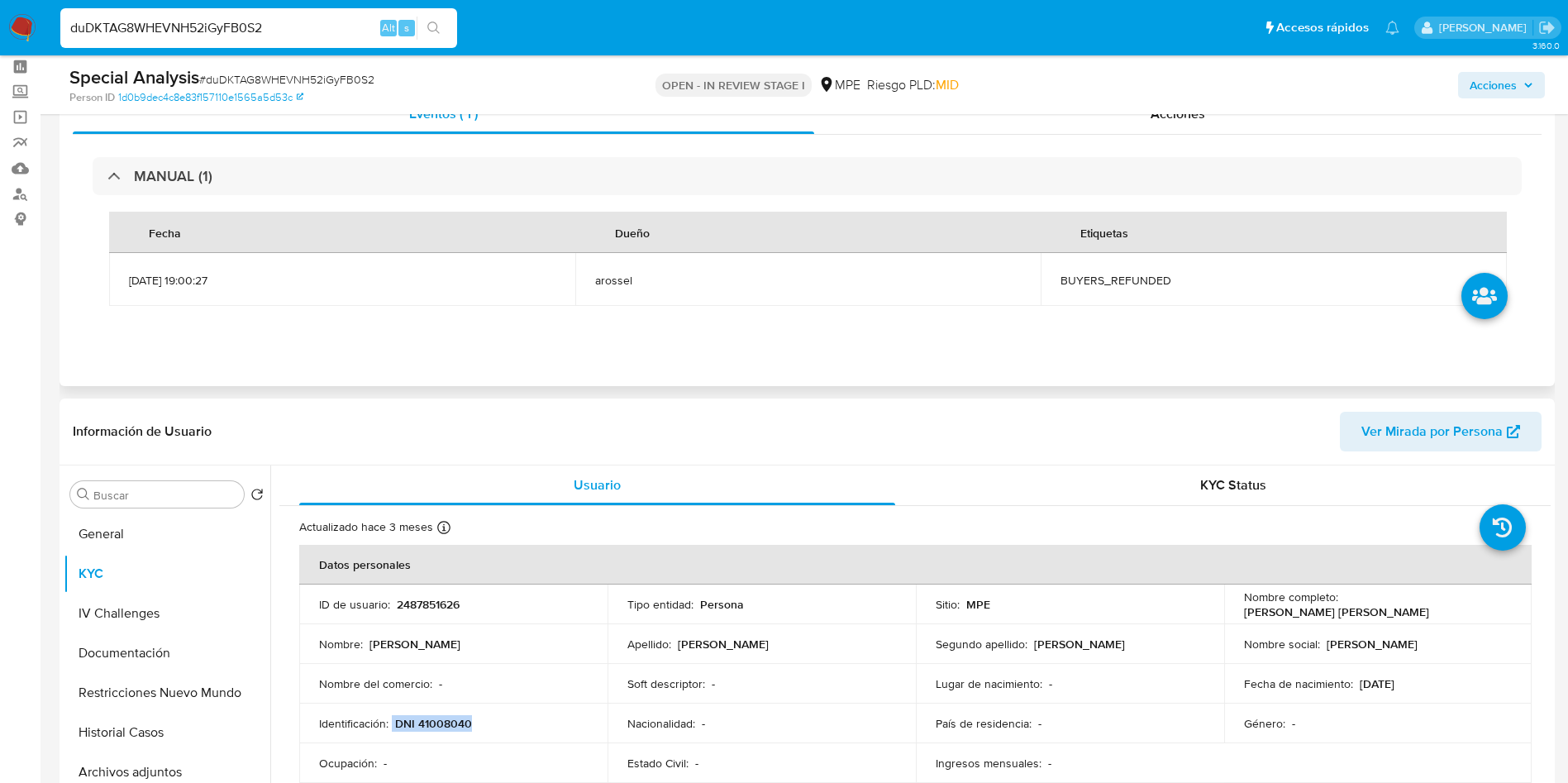
scroll to position [0, 0]
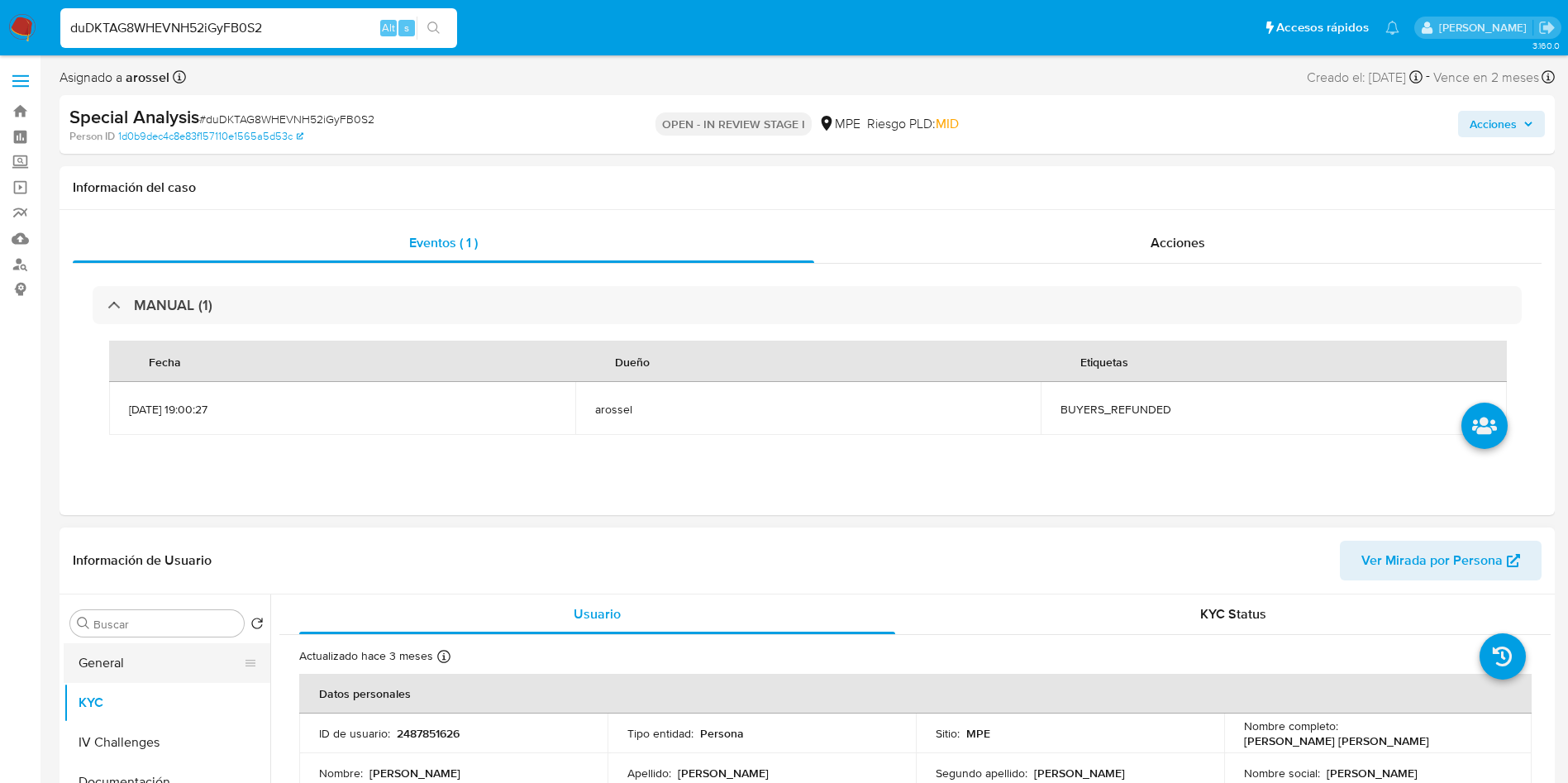
click at [137, 669] on button "General" at bounding box center [160, 663] width 193 height 39
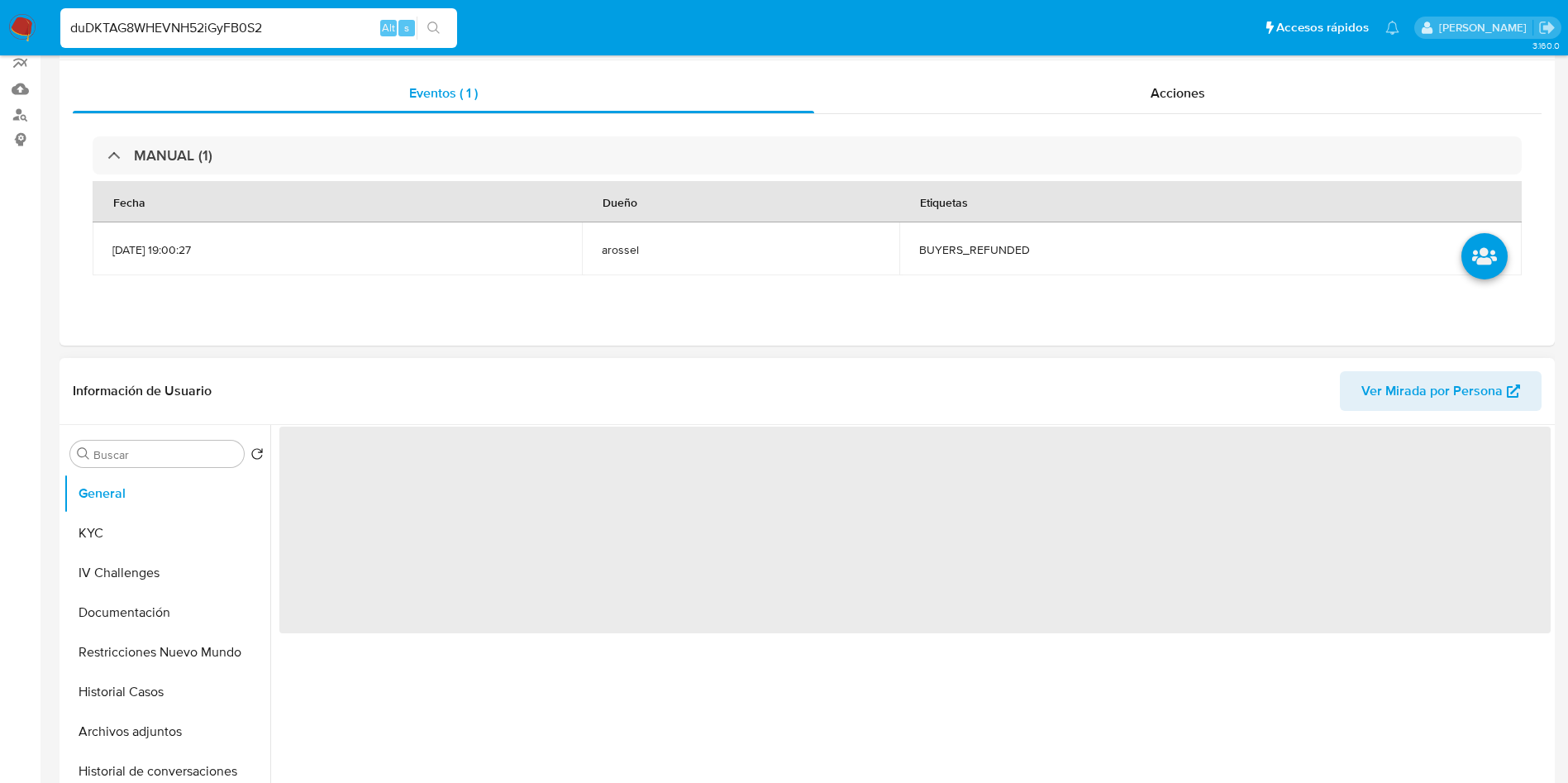
scroll to position [372, 0]
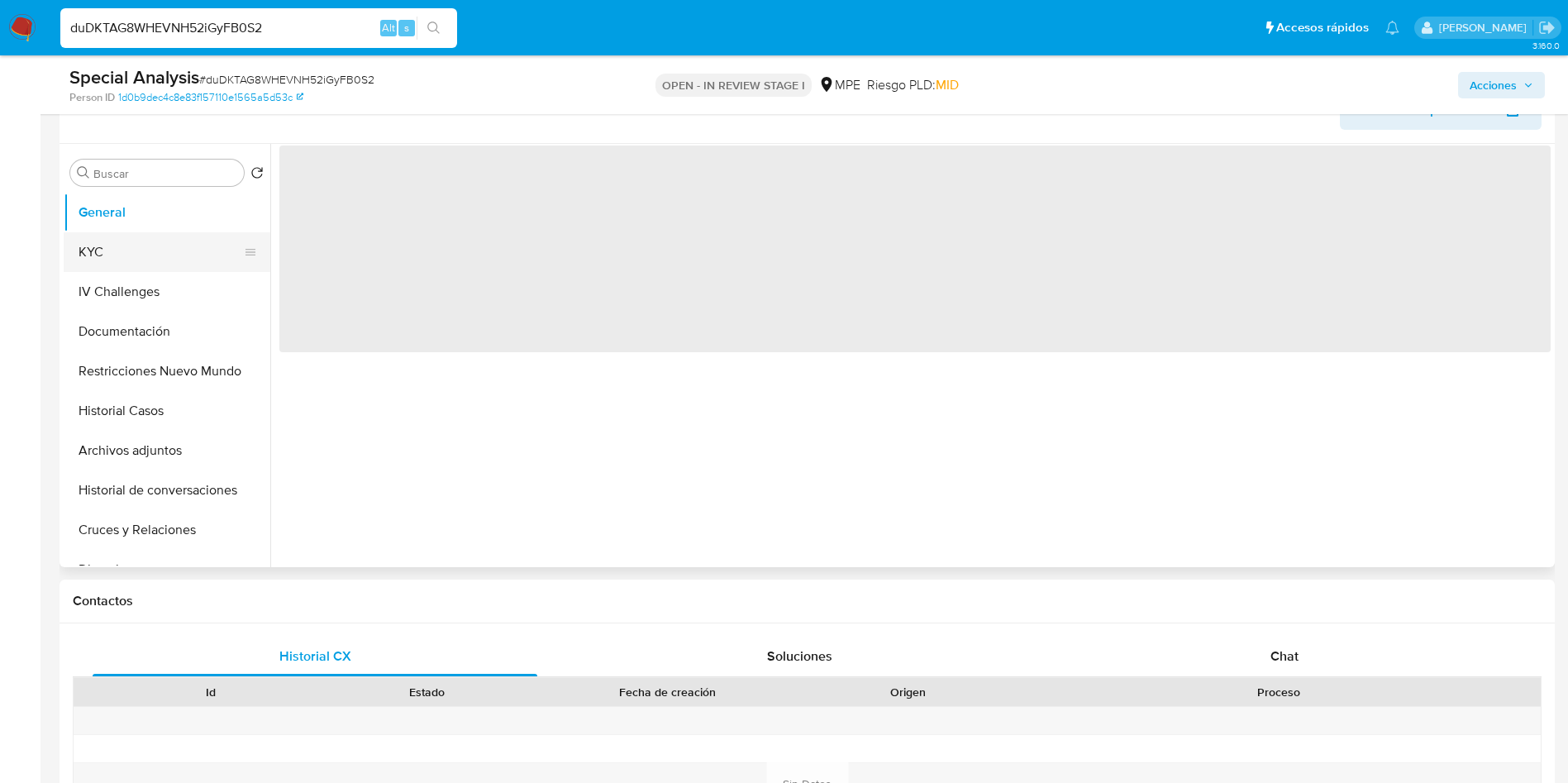
click at [86, 259] on button "KYC" at bounding box center [160, 252] width 193 height 39
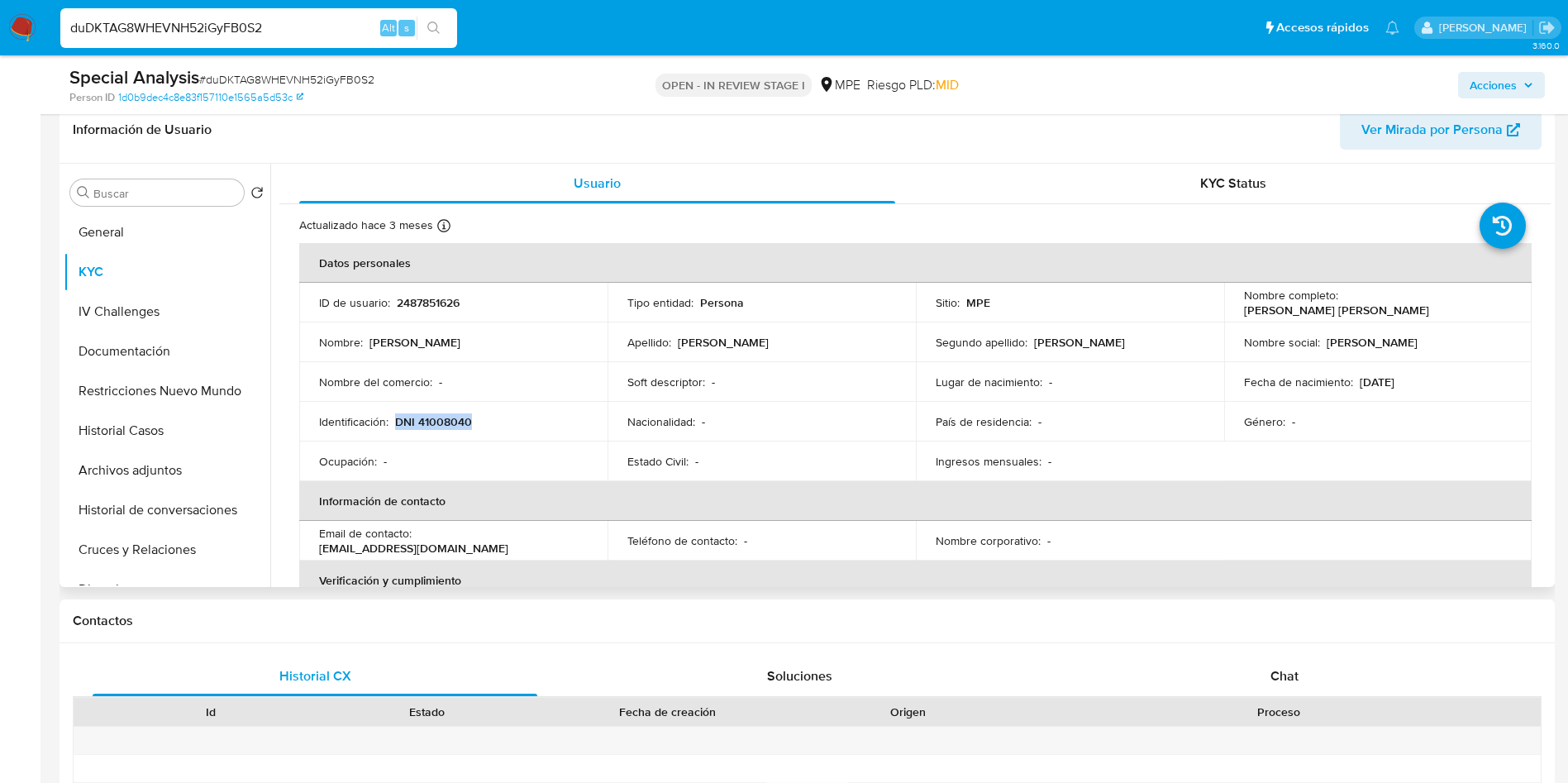
drag, startPoint x: 396, startPoint y: 424, endPoint x: 486, endPoint y: 417, distance: 90.3
click at [486, 417] on div "Identificación : DNI 41008040" at bounding box center [453, 421] width 268 height 14
copy p "DNI 41008040"
click at [800, 529] on td "Teléfono de contacto : -" at bounding box center [761, 541] width 309 height 39
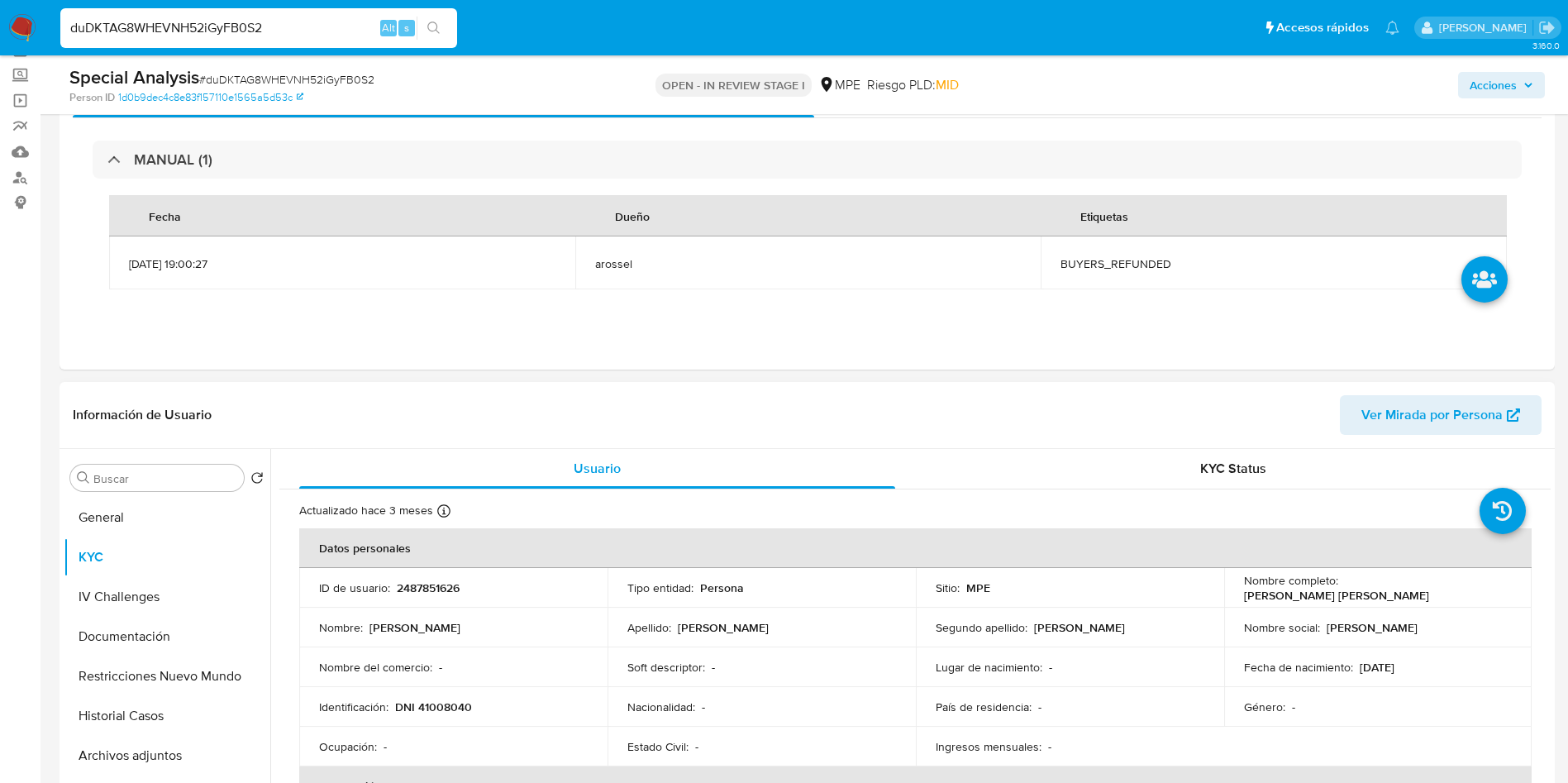
scroll to position [124, 0]
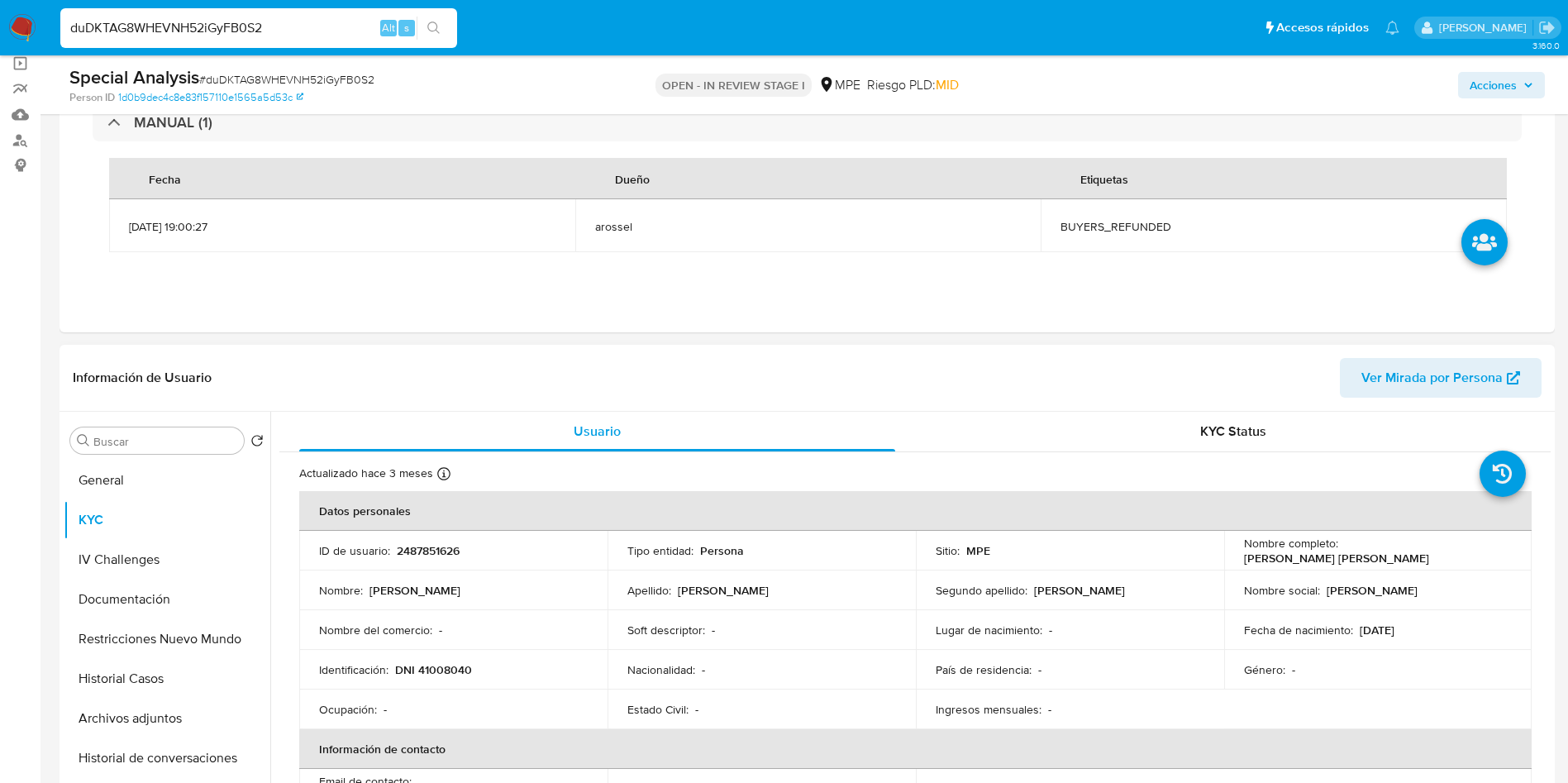
click at [427, 559] on td "ID de usuario : 2487851626" at bounding box center [453, 550] width 309 height 39
click at [442, 556] on p "2487851626" at bounding box center [428, 550] width 62 height 14
copy p "2487851626"
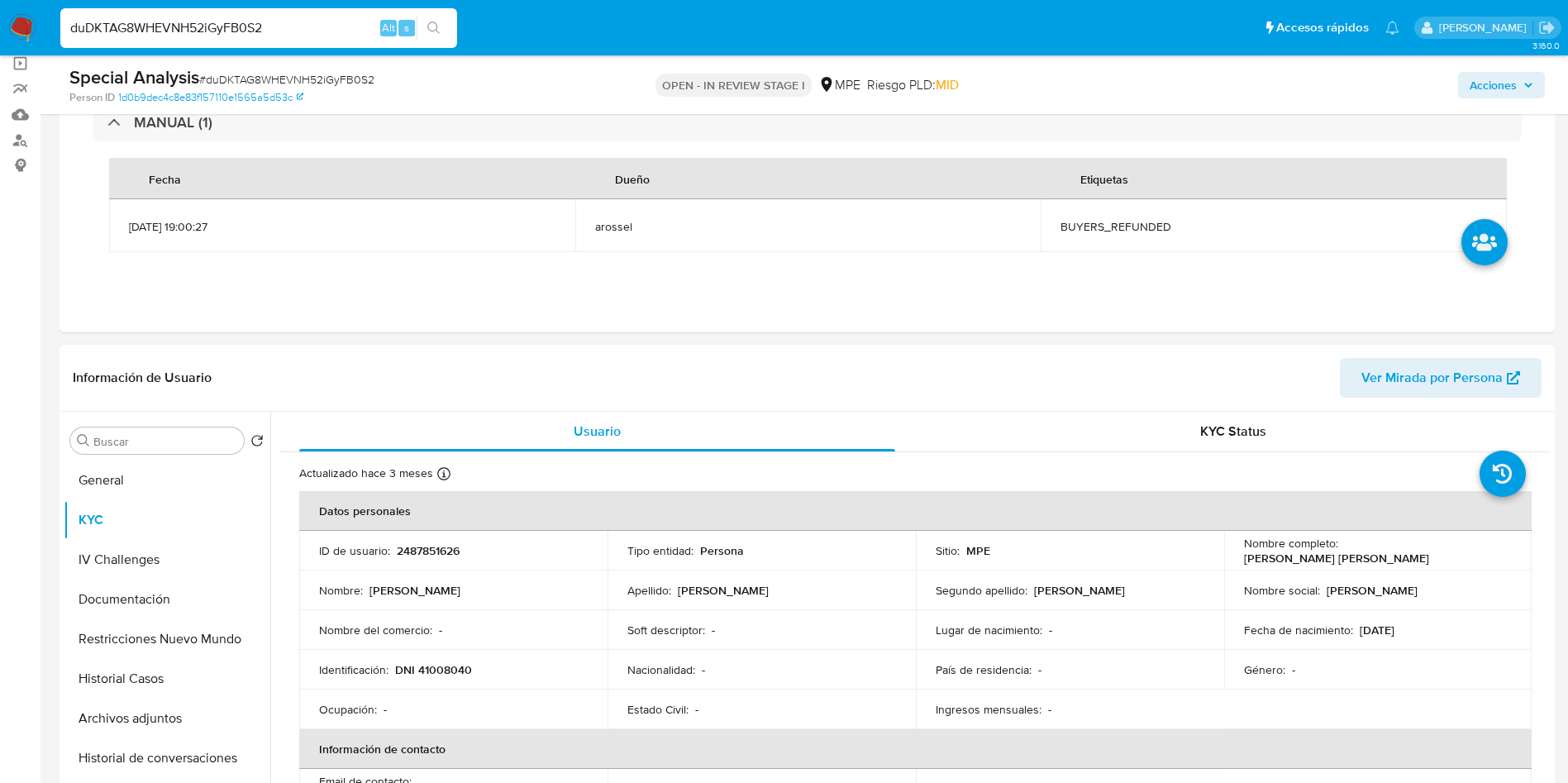
click at [460, 671] on p "DNI 41008040" at bounding box center [434, 669] width 77 height 14
copy p "41008040"
click at [167, 505] on button "KYC" at bounding box center [160, 519] width 193 height 39
click at [81, 469] on button "General" at bounding box center [160, 480] width 193 height 39
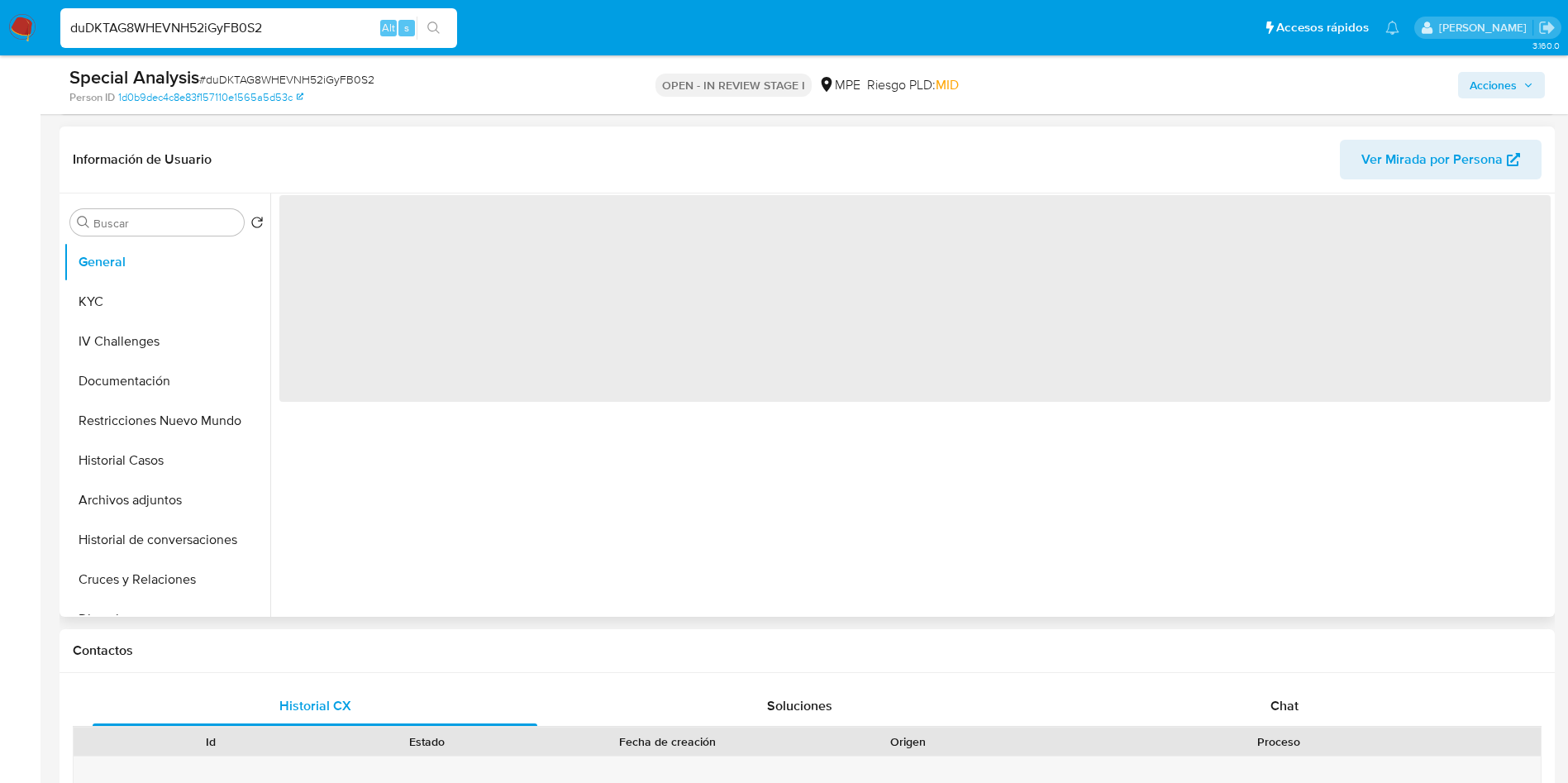
scroll to position [496, 0]
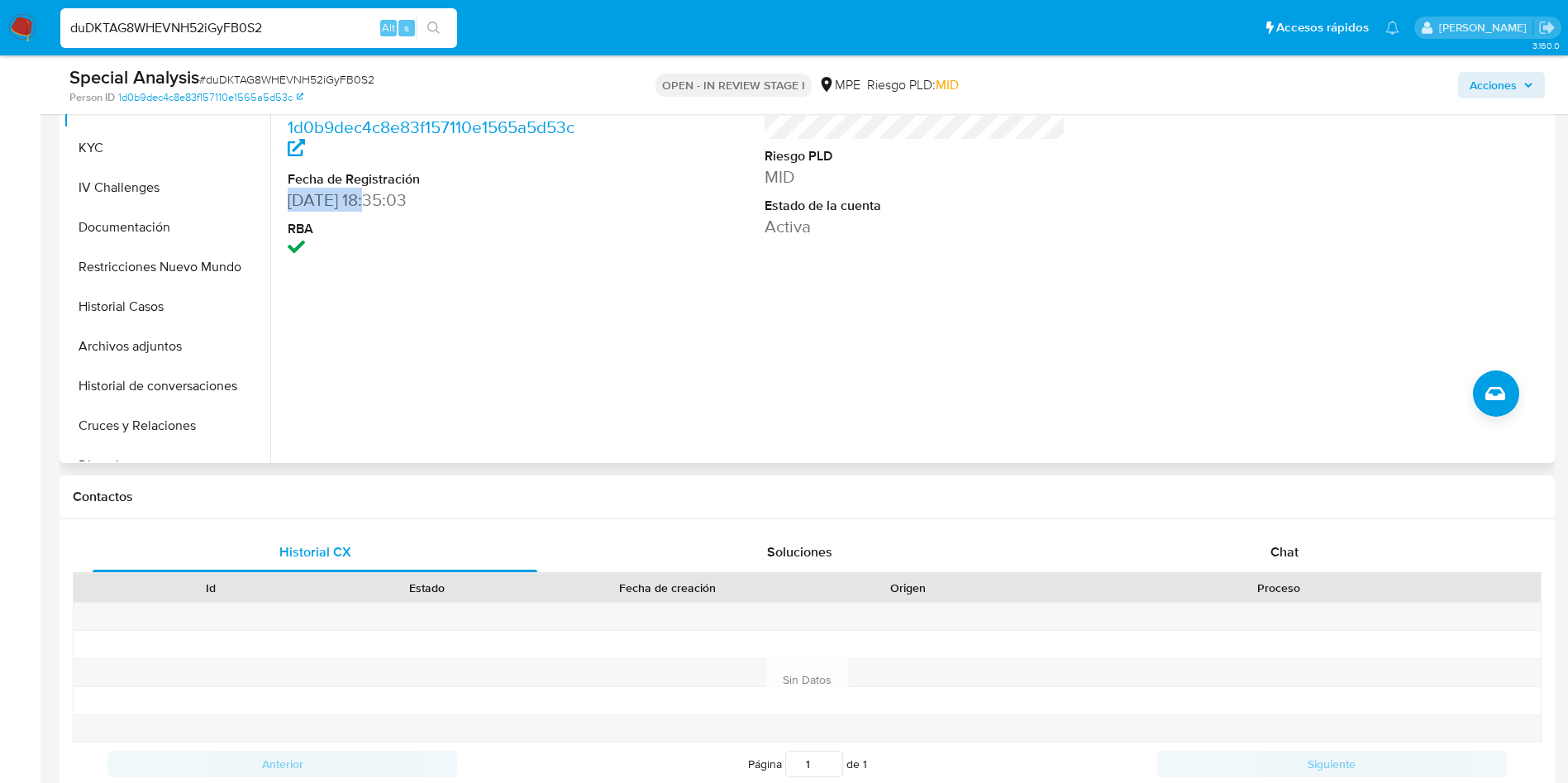
drag, startPoint x: 286, startPoint y: 198, endPoint x: 378, endPoint y: 197, distance: 92.0
click at [378, 197] on div "ID de usuario 2487851626 Person ID 1d0b9dec4c8e83f157110e1565a5d53c Fecha de Re…" at bounding box center [438, 154] width 318 height 230
copy dd "08/06/2025"
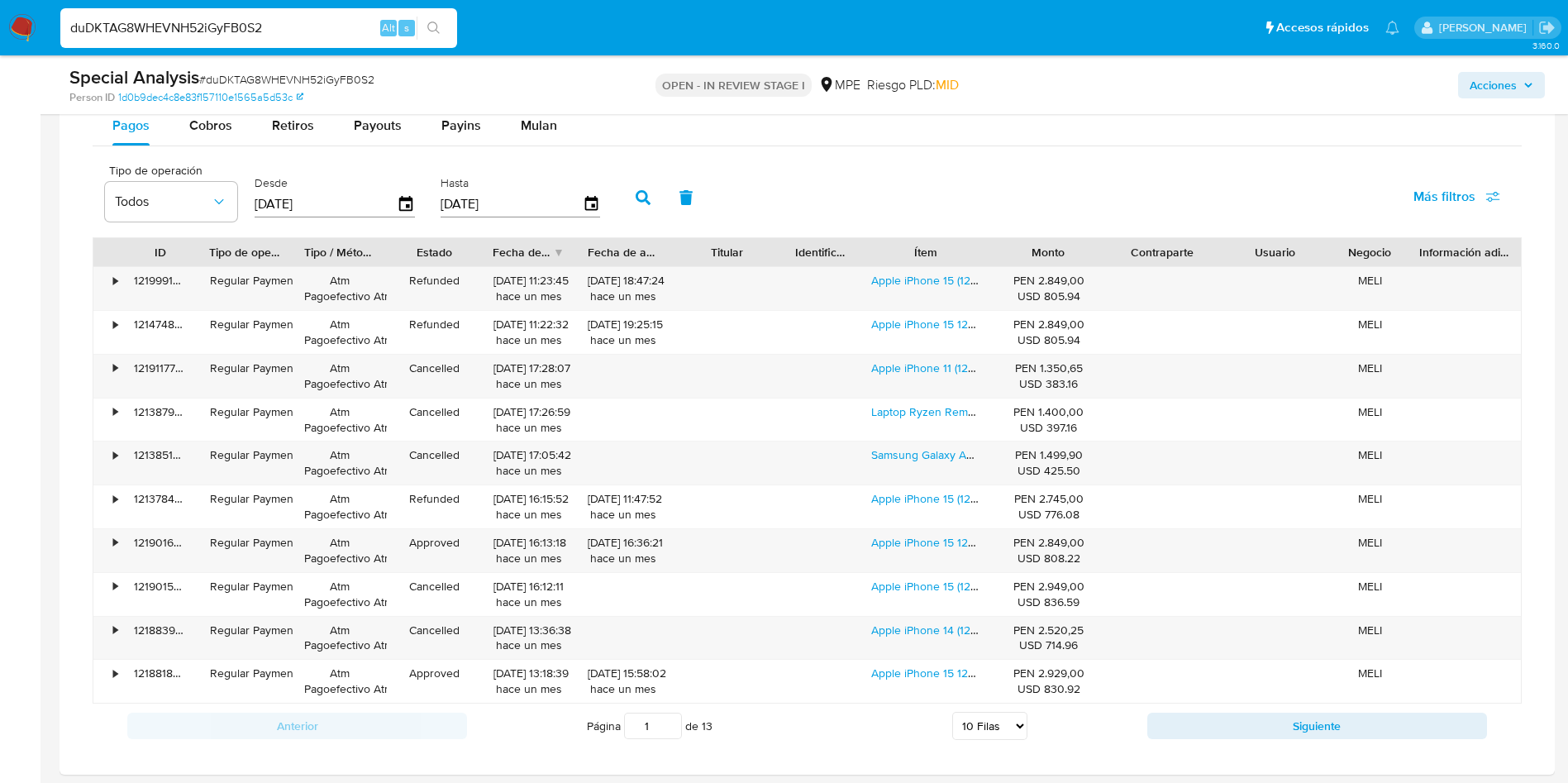
scroll to position [1489, 0]
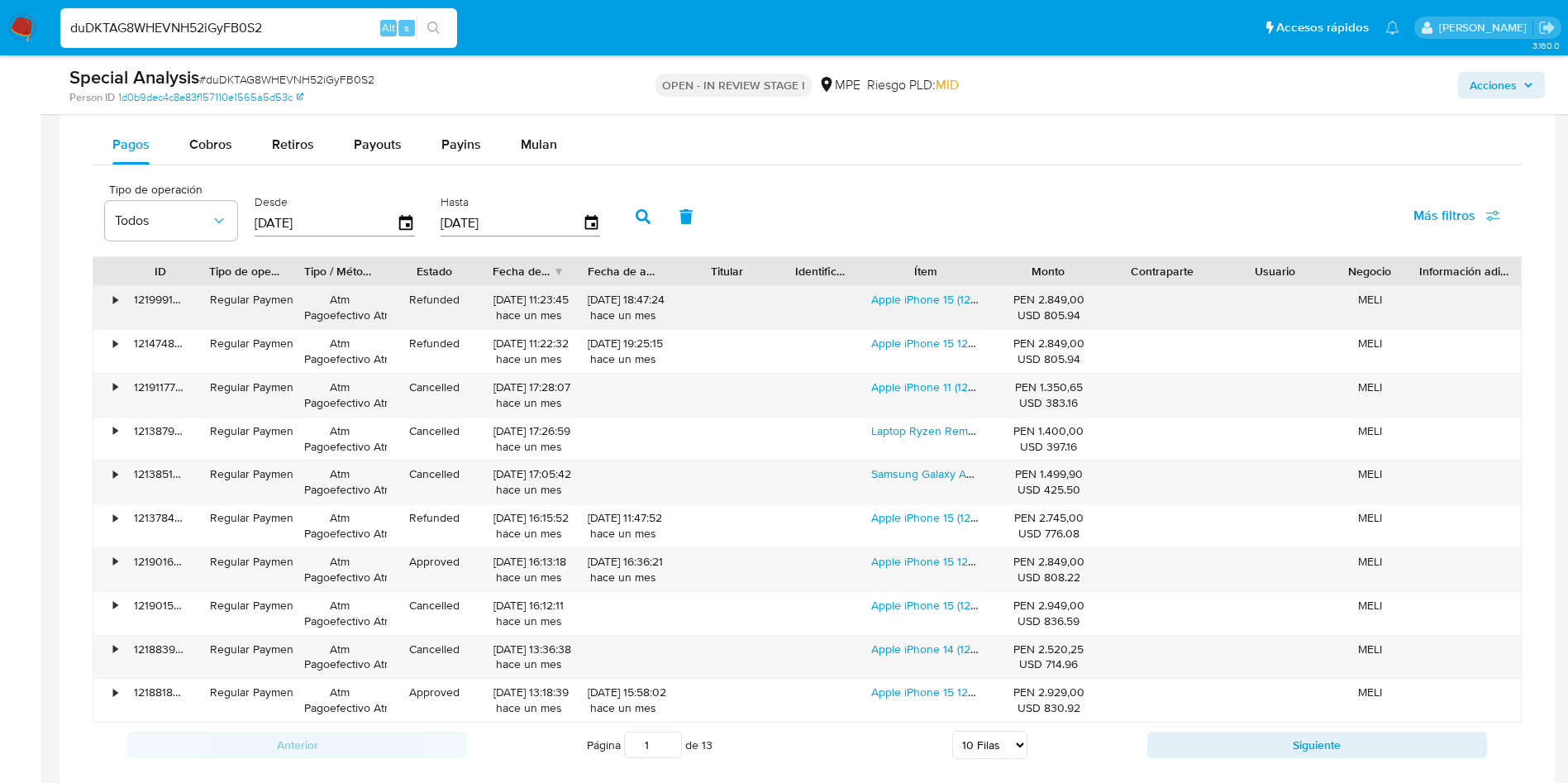
drag, startPoint x: 487, startPoint y: 297, endPoint x: 550, endPoint y: 298, distance: 63.0
click at [550, 298] on div "12/08/2025 11:23:45 hace un mes" at bounding box center [529, 308] width 94 height 43
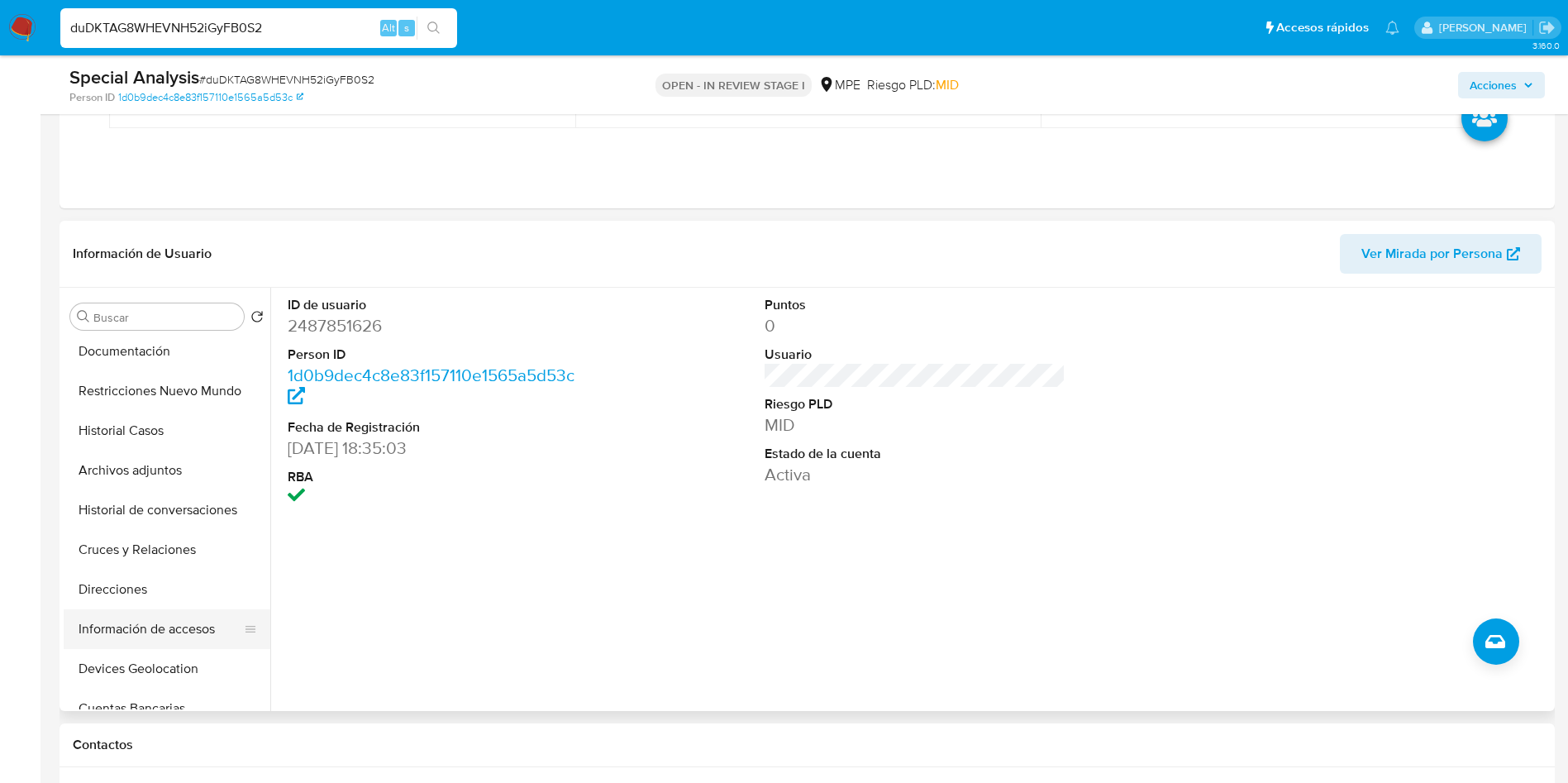
scroll to position [248, 0]
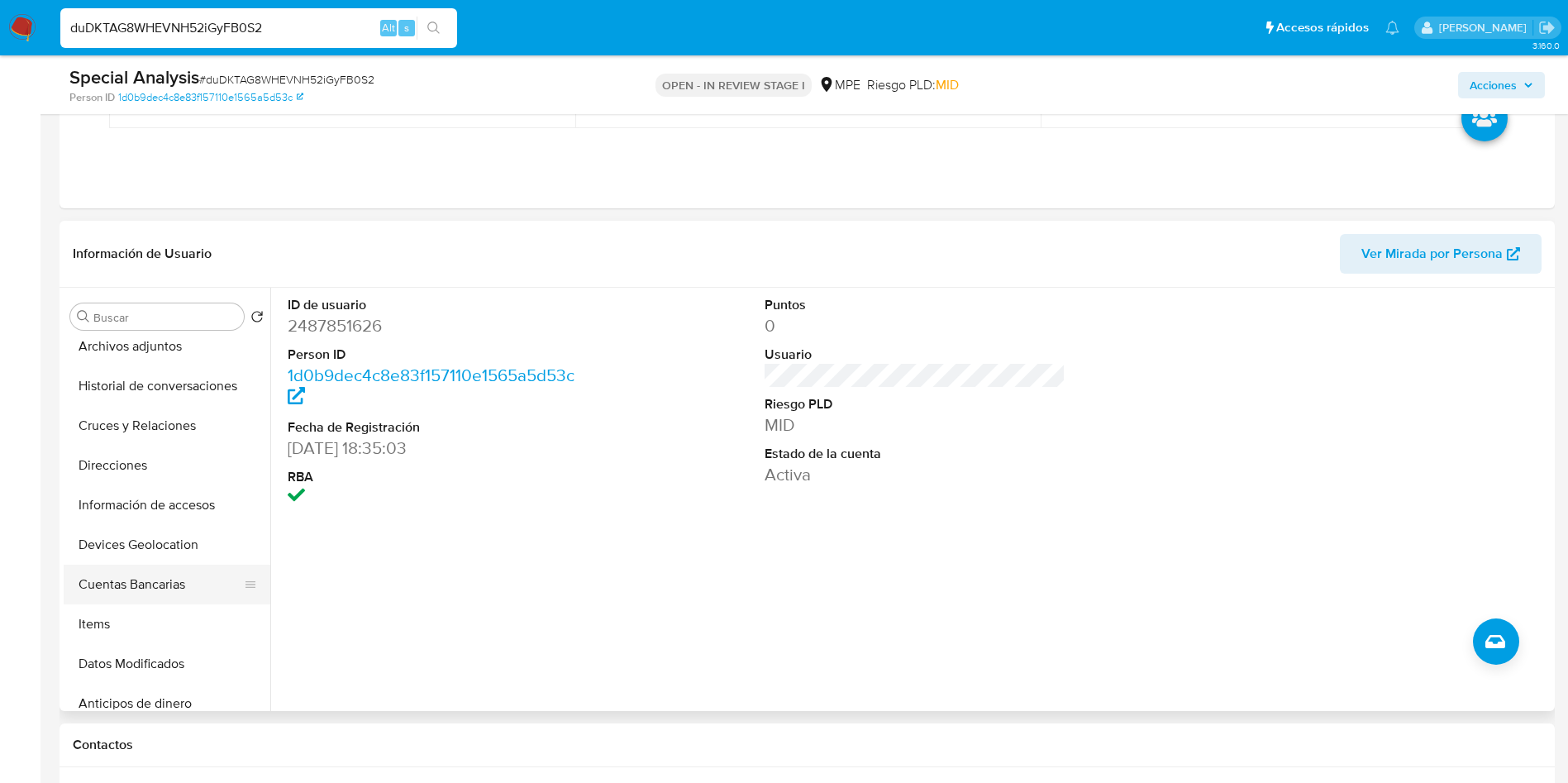
click at [179, 597] on button "Cuentas Bancarias" at bounding box center [160, 584] width 193 height 39
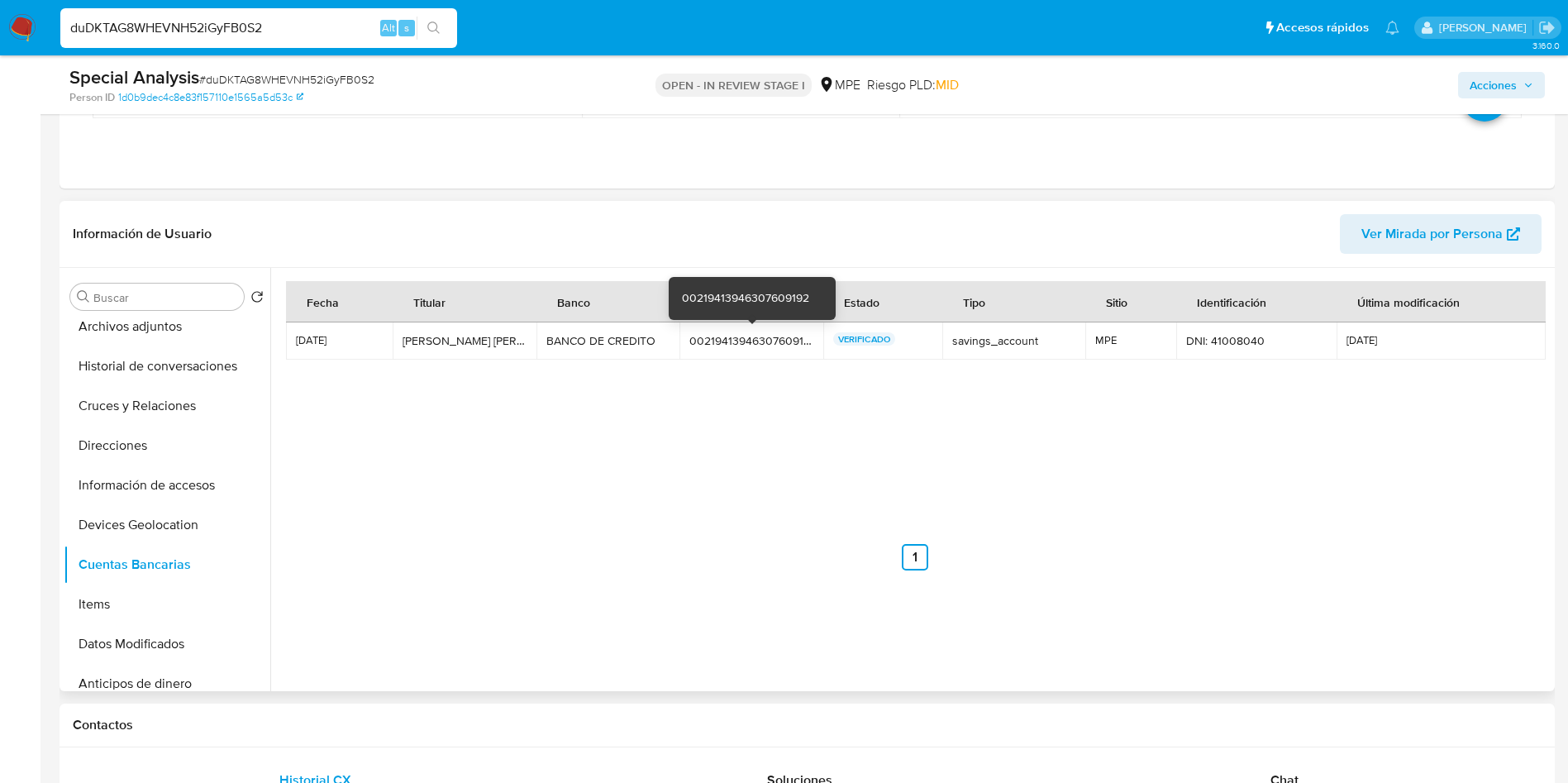
click at [705, 334] on div "00219413946307609192" at bounding box center [751, 341] width 124 height 14
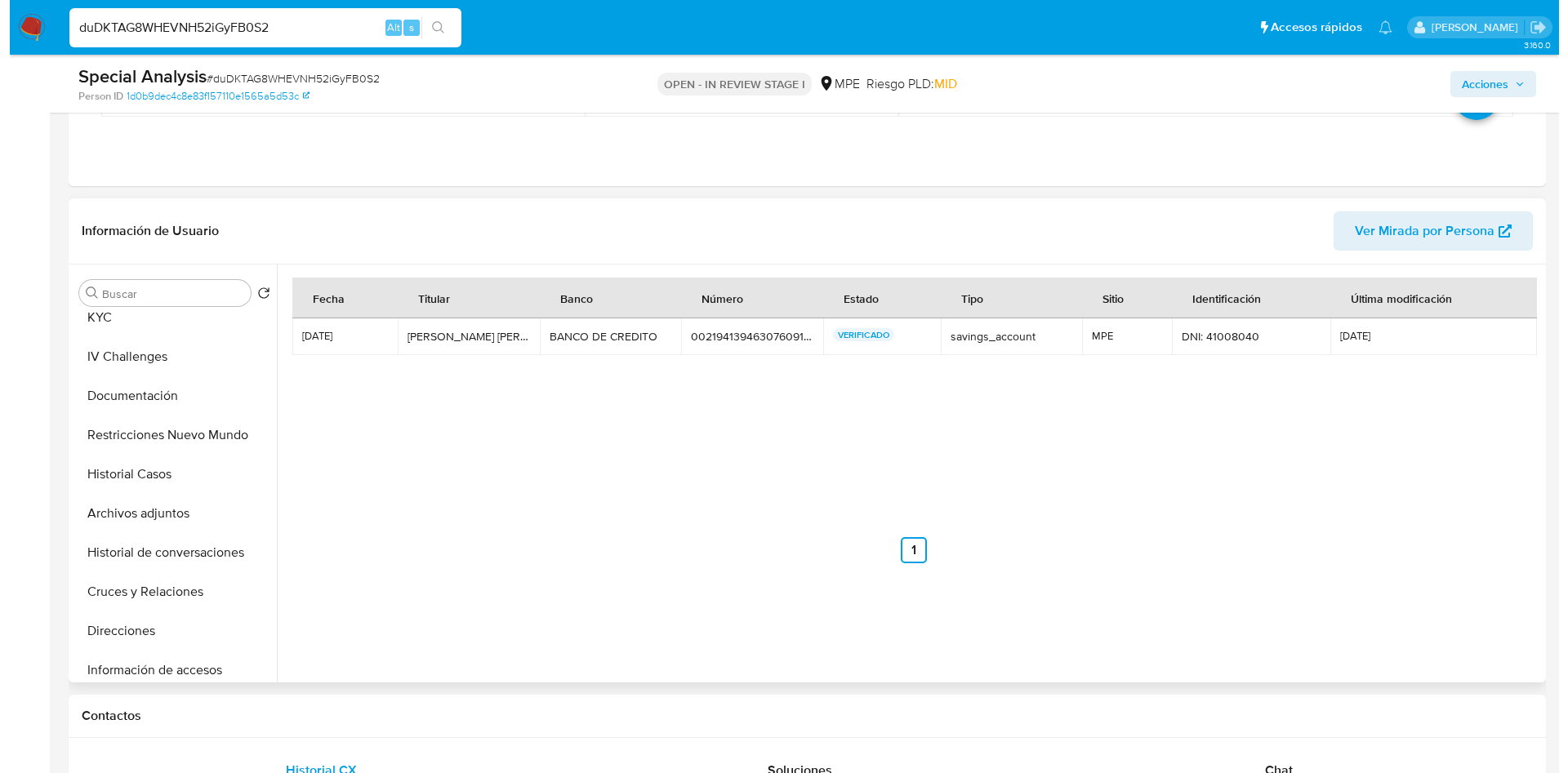
scroll to position [0, 0]
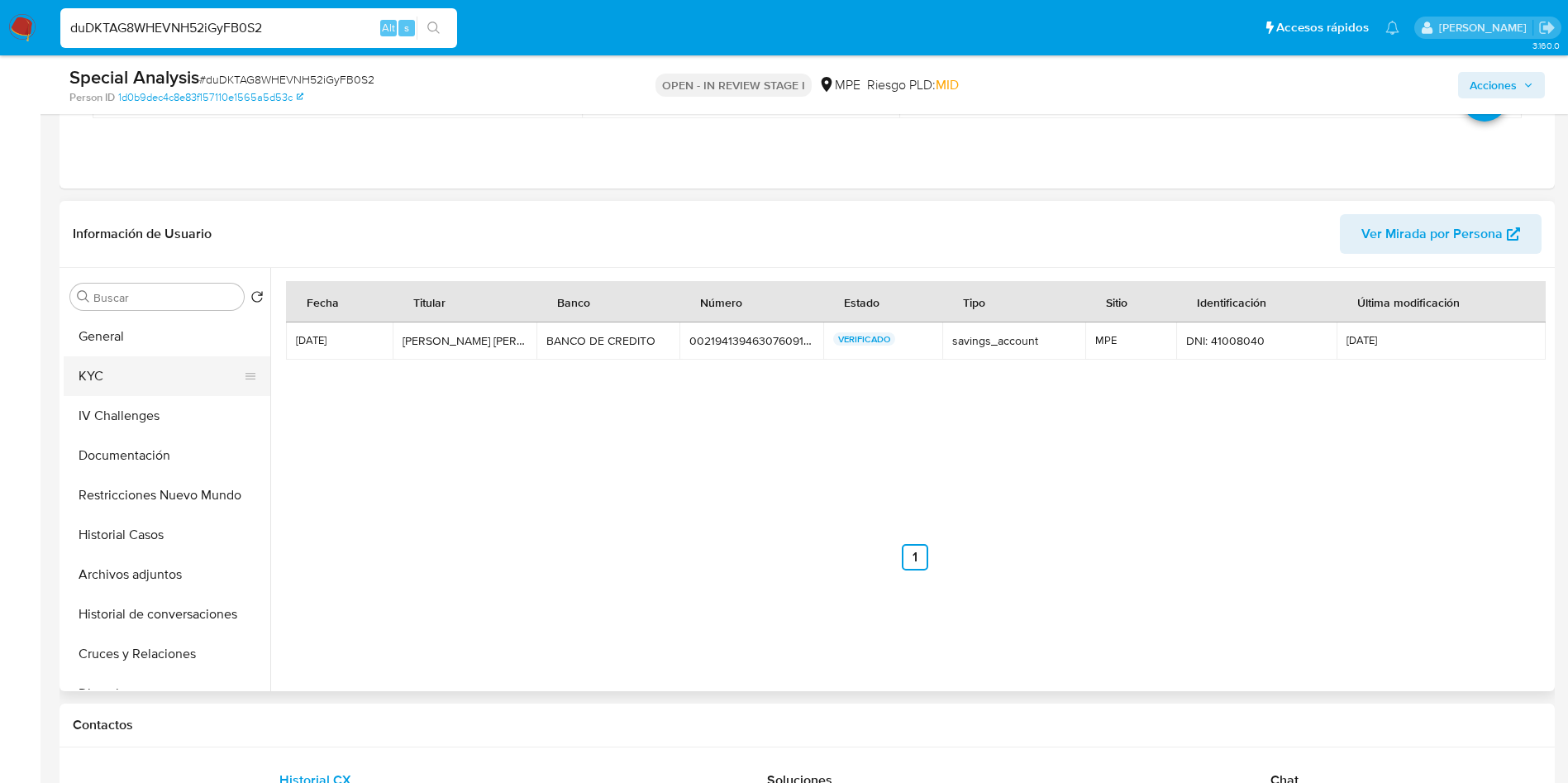
drag, startPoint x: 164, startPoint y: 338, endPoint x: 210, endPoint y: 391, distance: 70.2
click at [164, 338] on button "General" at bounding box center [166, 336] width 207 height 39
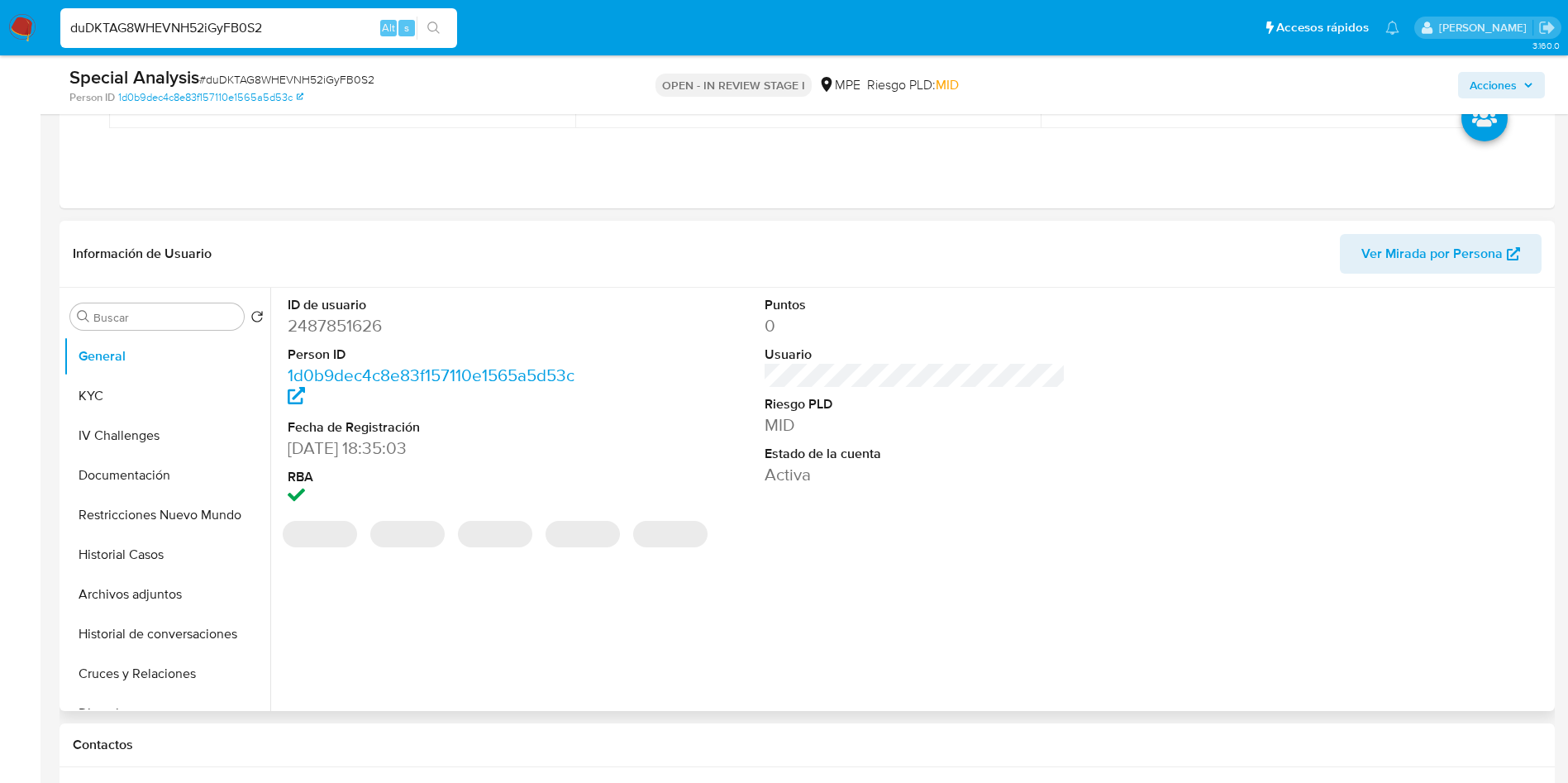
click at [364, 336] on dd "2487851626" at bounding box center [438, 326] width 302 height 23
click at [359, 323] on dd "2487851626" at bounding box center [438, 326] width 302 height 23
drag, startPoint x: 359, startPoint y: 323, endPoint x: 370, endPoint y: 328, distance: 12.1
click at [359, 322] on dd "2487851626" at bounding box center [438, 326] width 302 height 23
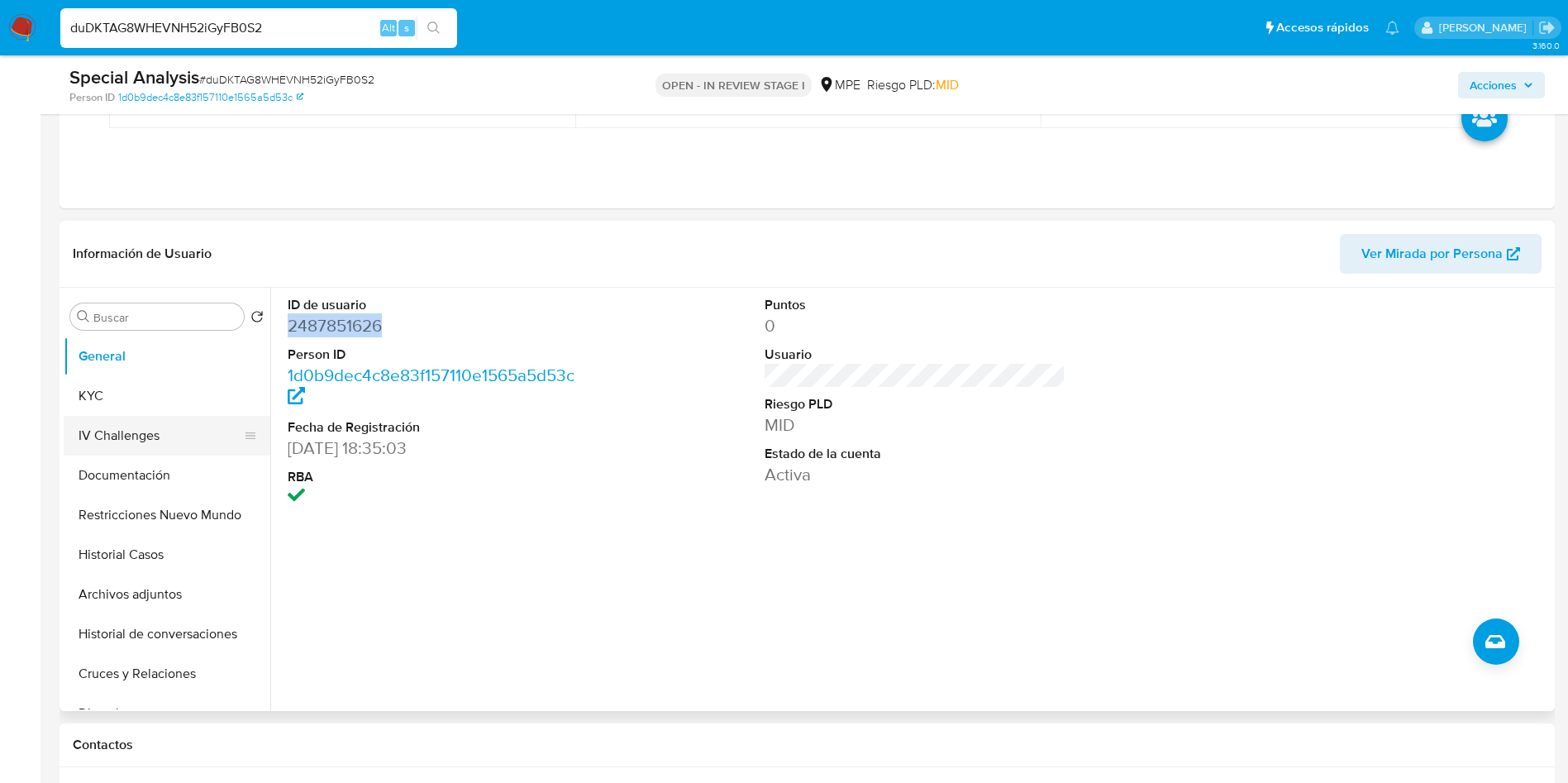
click at [126, 394] on button "KYC" at bounding box center [166, 395] width 207 height 39
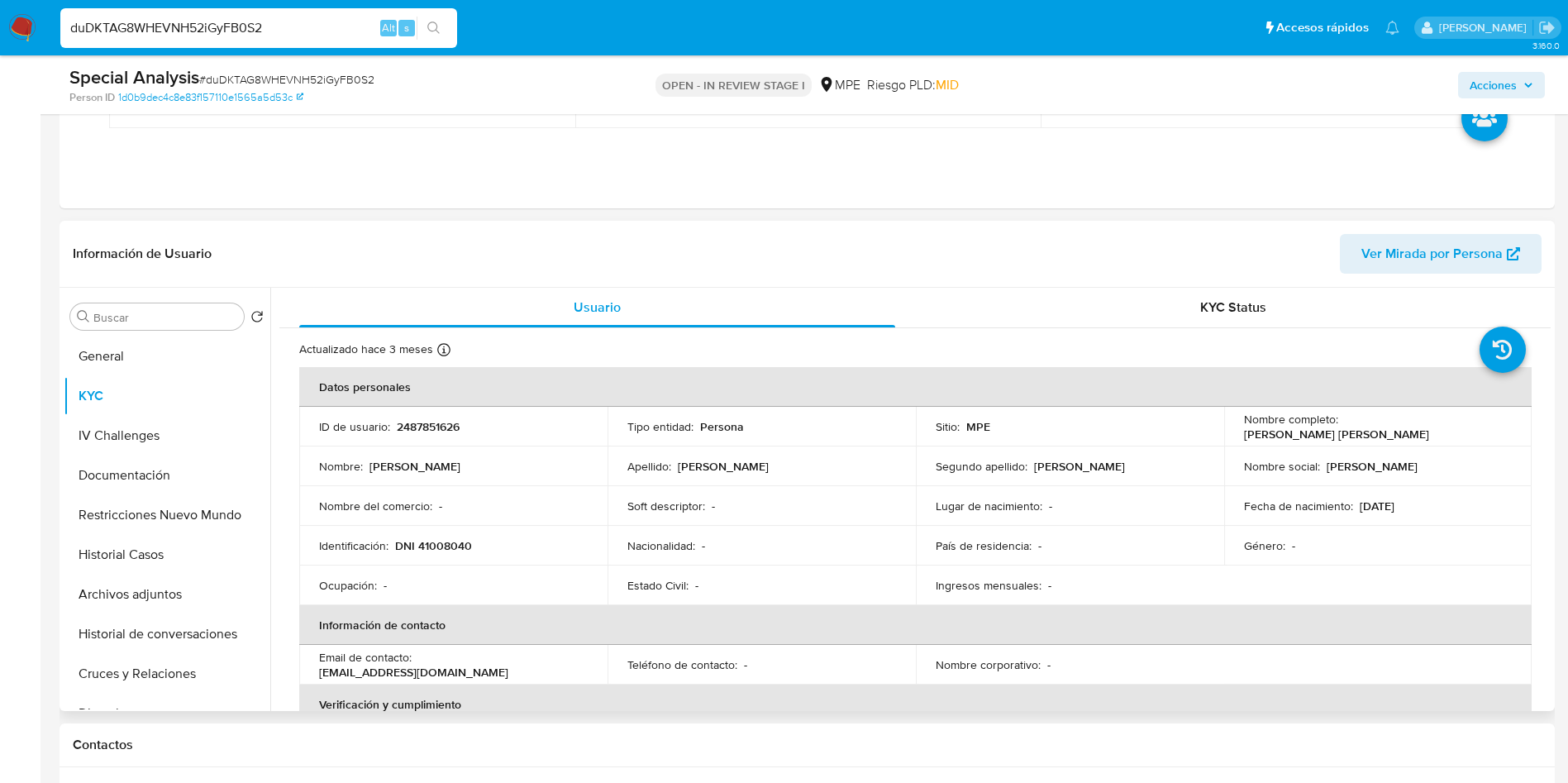
drag, startPoint x: 1233, startPoint y: 440, endPoint x: 1452, endPoint y: 434, distance: 219.1
click at [1460, 436] on td "Nombre completo : Raul Jorge Martin Camacho Zavala" at bounding box center [1379, 426] width 309 height 39
click at [175, 606] on button "Archivos adjuntos" at bounding box center [160, 594] width 193 height 39
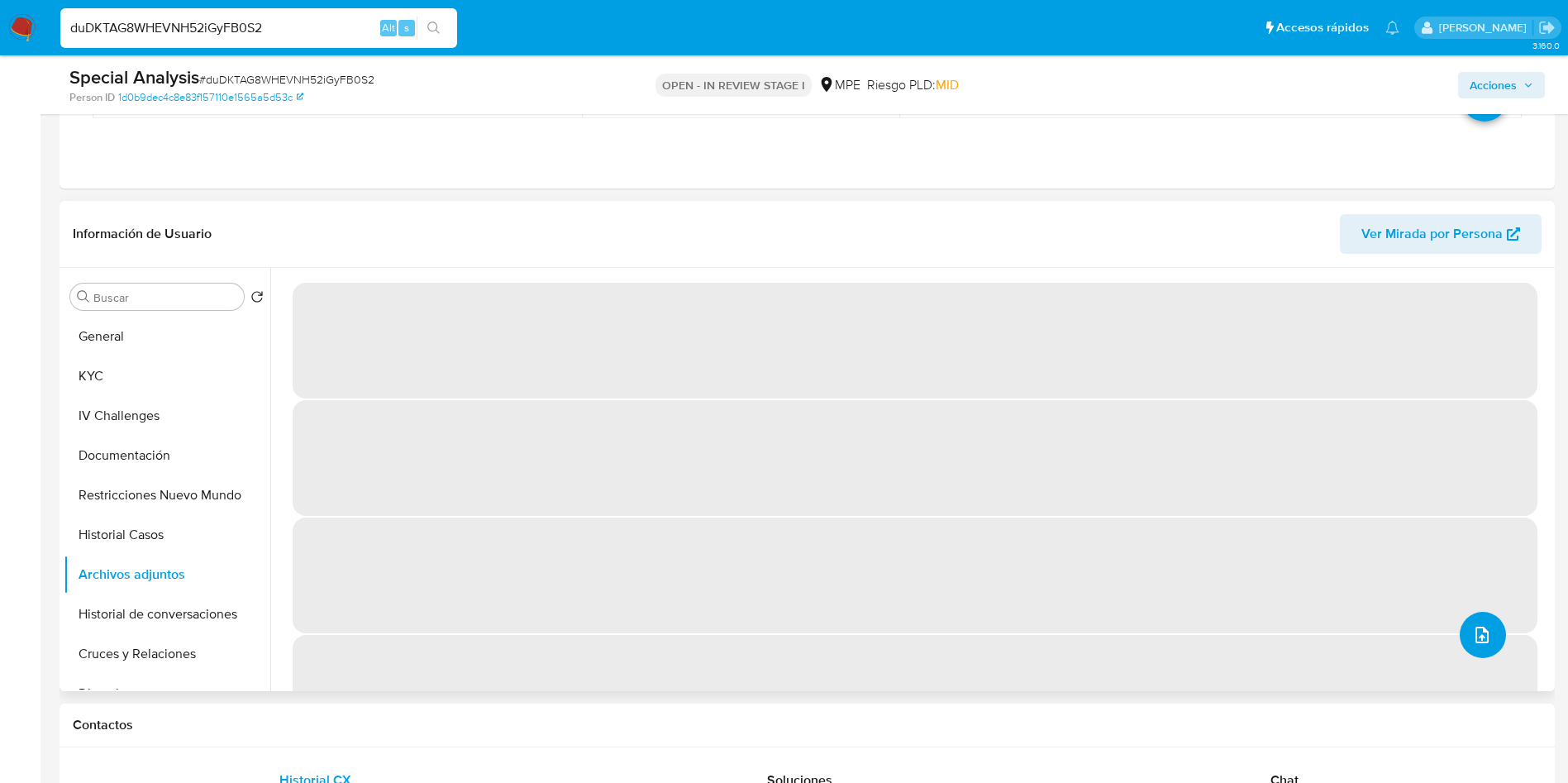
click at [1477, 626] on icon "upload-file" at bounding box center [1482, 635] width 20 height 20
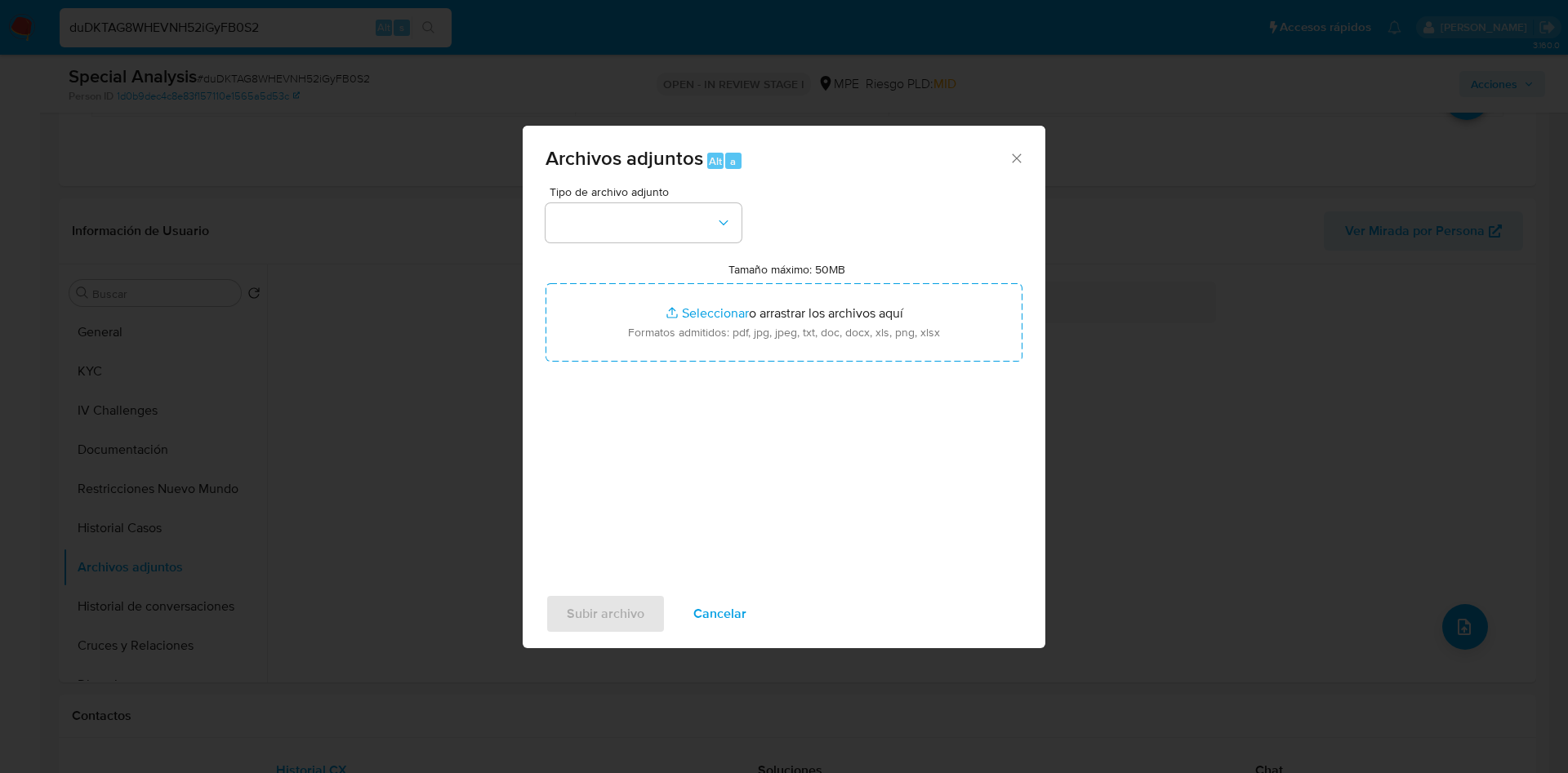
click at [915, 383] on div "Tipo de archivo adjunto Tamaño máximo: 50MB Seleccionar archivos Seleccionar o …" at bounding box center [784, 379] width 477 height 386
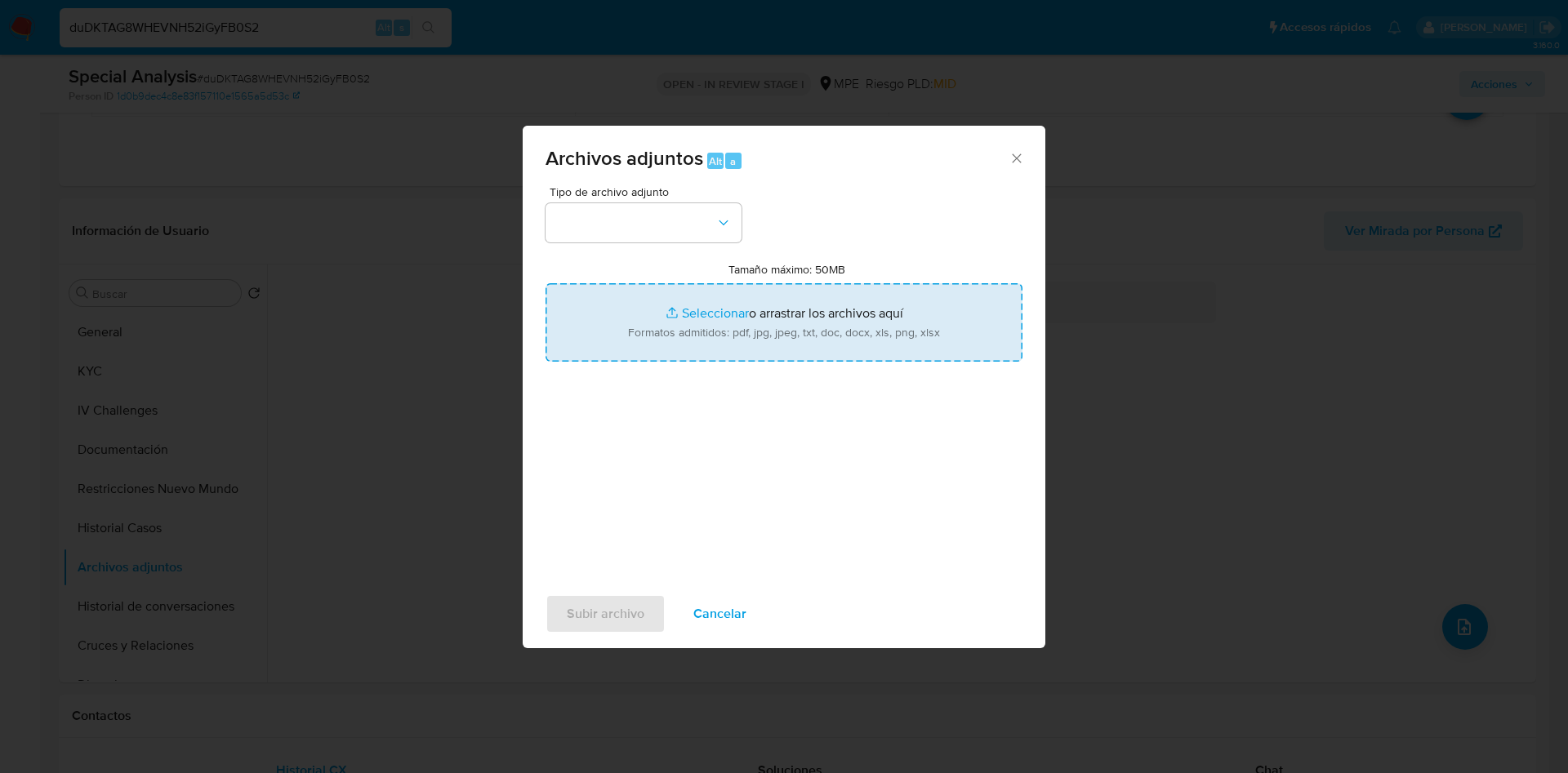
click at [876, 336] on input "Tamaño máximo: 50MB Seleccionar archivos" at bounding box center [784, 322] width 477 height 79
type input "C:\fakepath\Case Log 2487851626 - 22_09_2025.pdf"
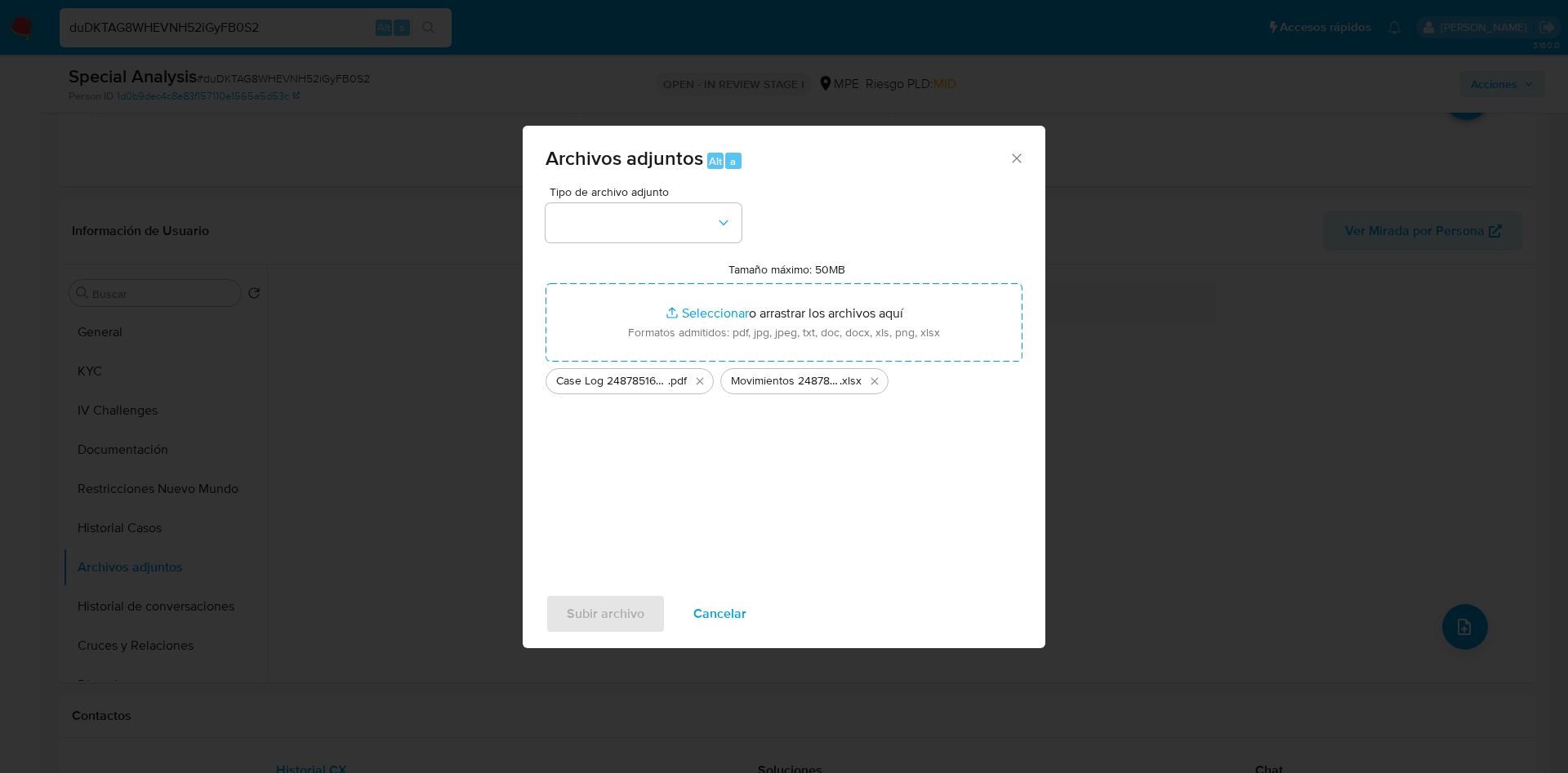
click at [697, 198] on div "Tipo de archivo adjunto" at bounding box center [643, 214] width 196 height 56
click at [698, 213] on button "button" at bounding box center [643, 222] width 196 height 39
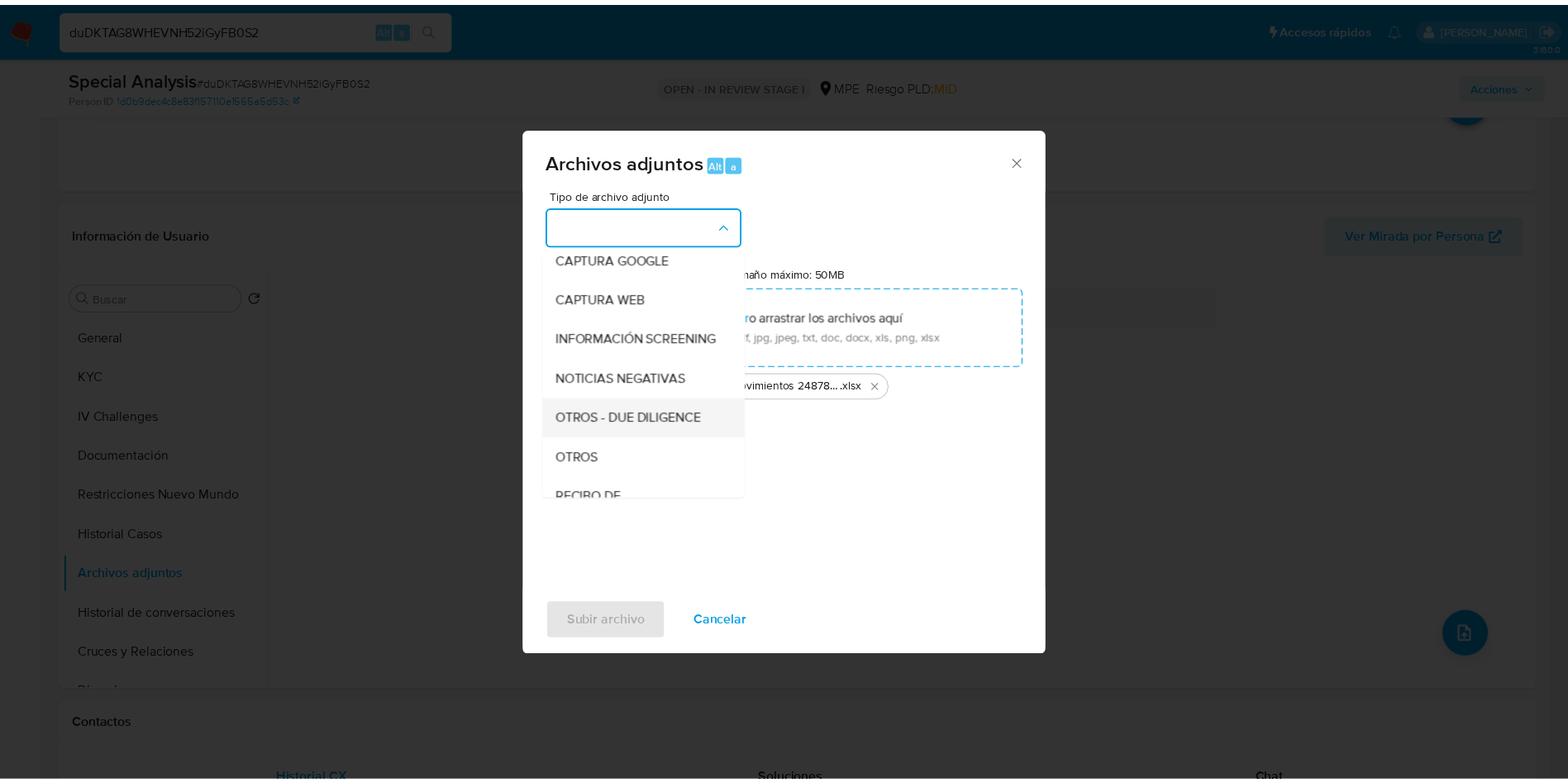
scroll to position [124, 0]
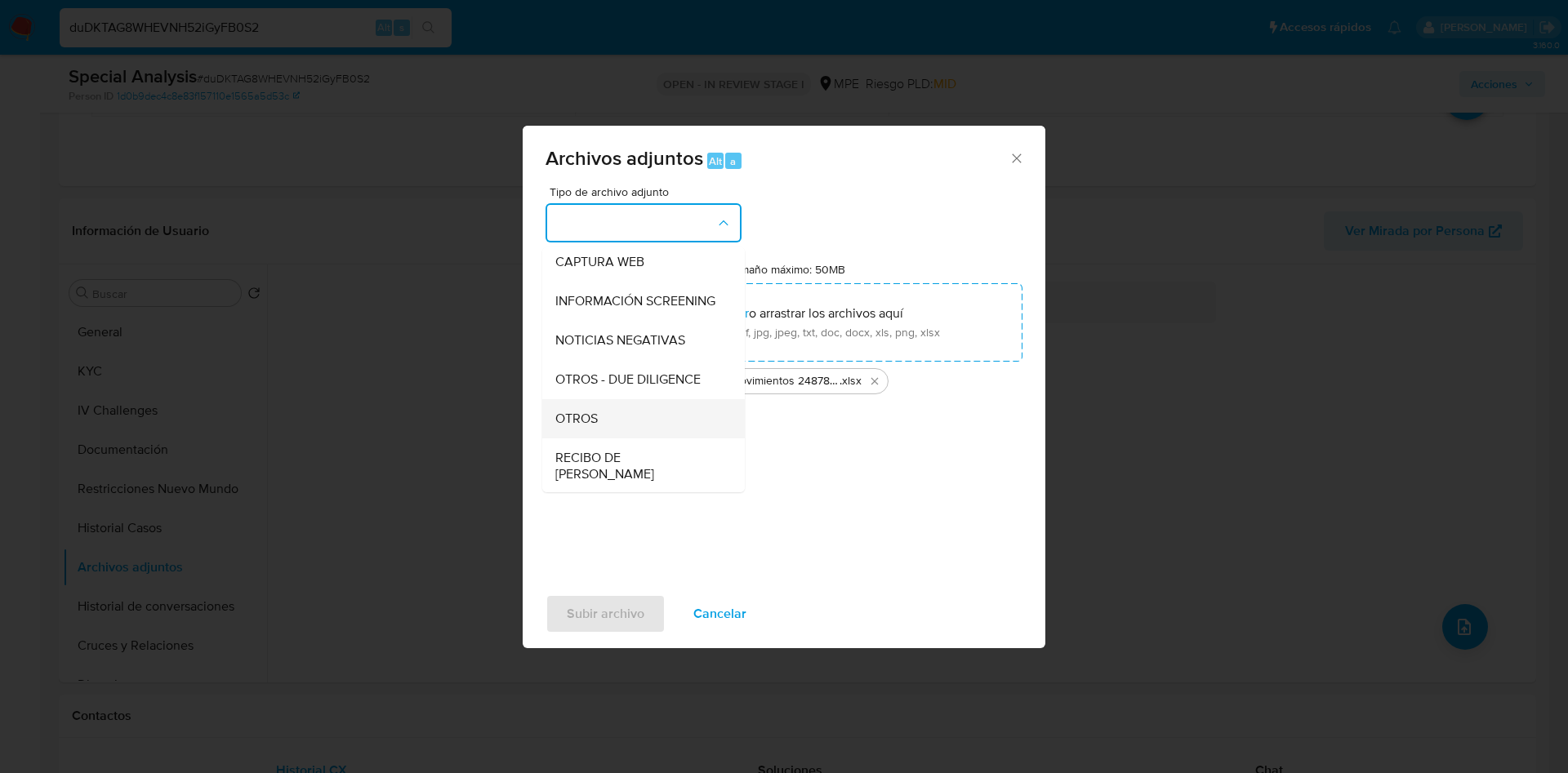
click at [645, 436] on div "OTROS" at bounding box center [638, 419] width 166 height 39
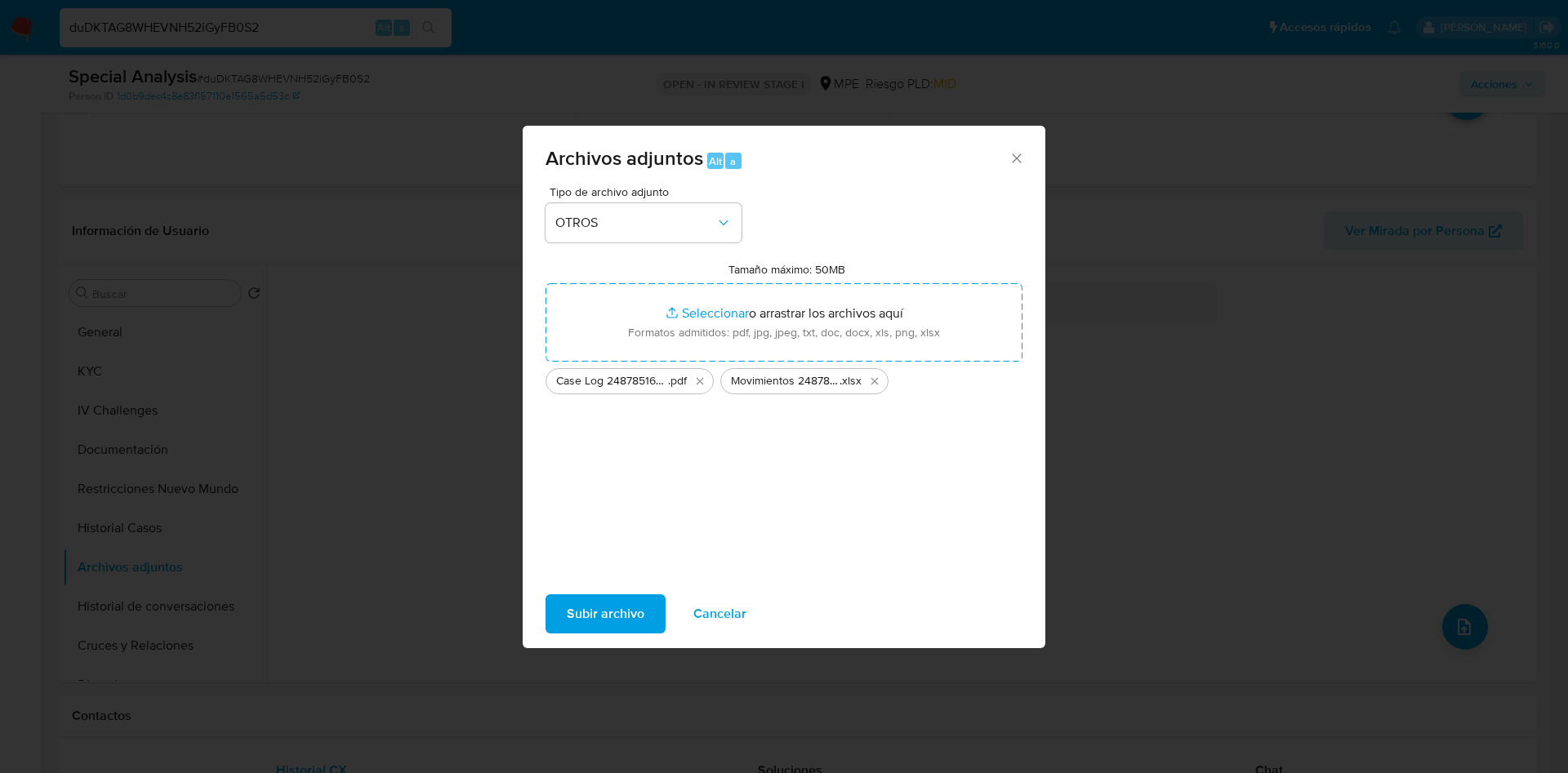
click at [608, 614] on span "Subir archivo" at bounding box center [606, 614] width 78 height 36
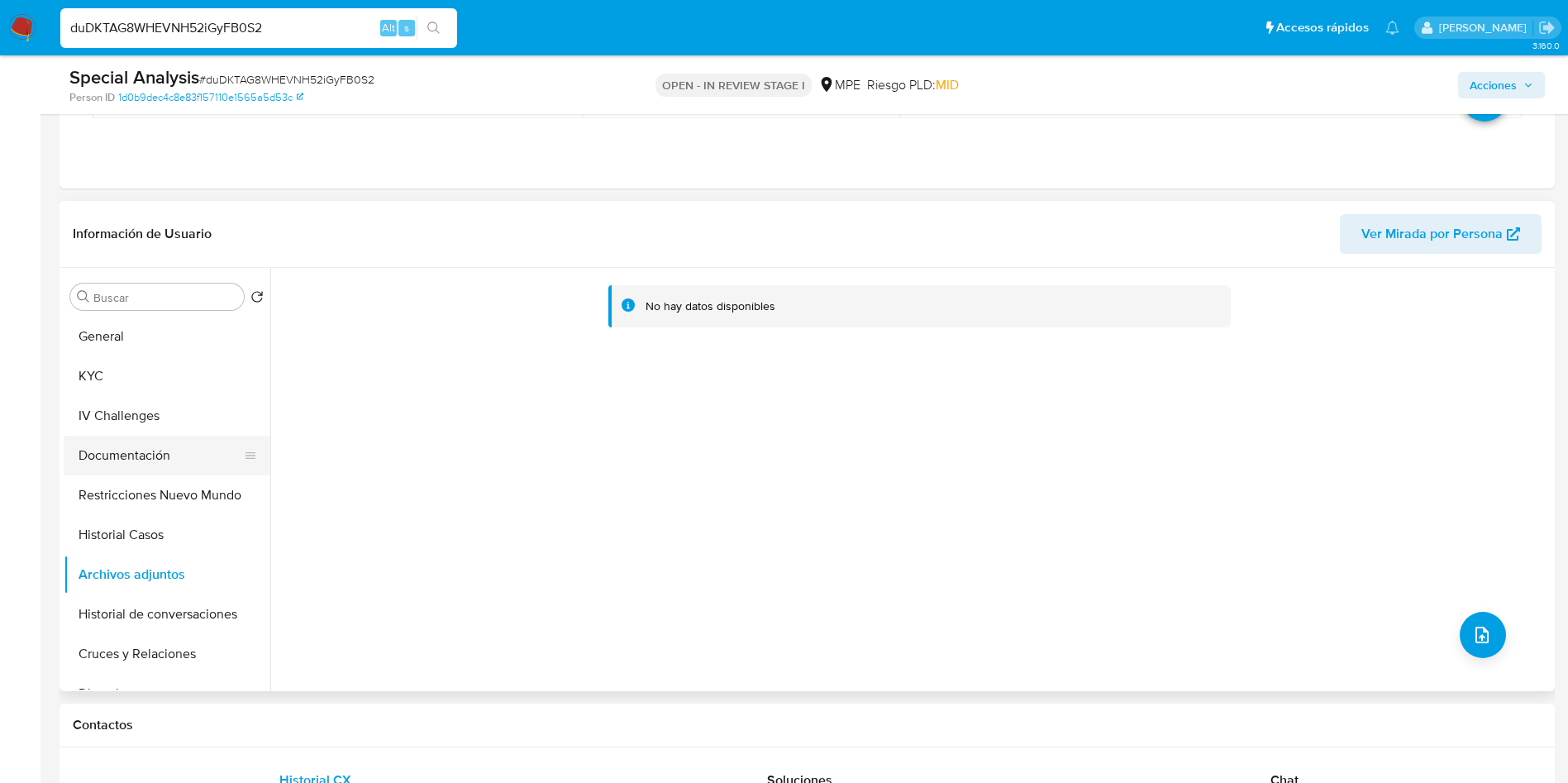
click at [138, 442] on button "Documentación" at bounding box center [160, 455] width 193 height 39
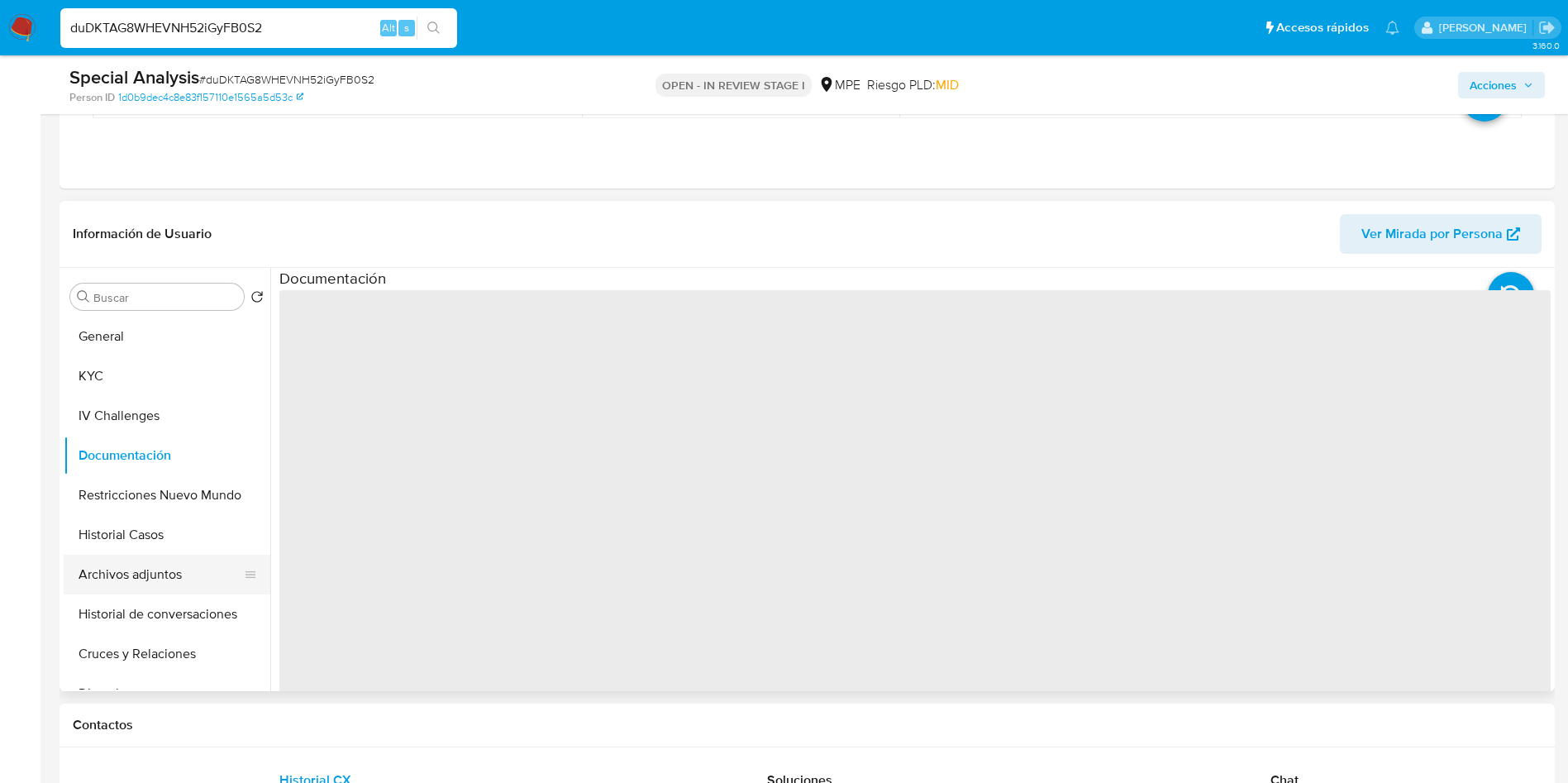
click at [162, 571] on button "Archivos adjuntos" at bounding box center [160, 574] width 193 height 39
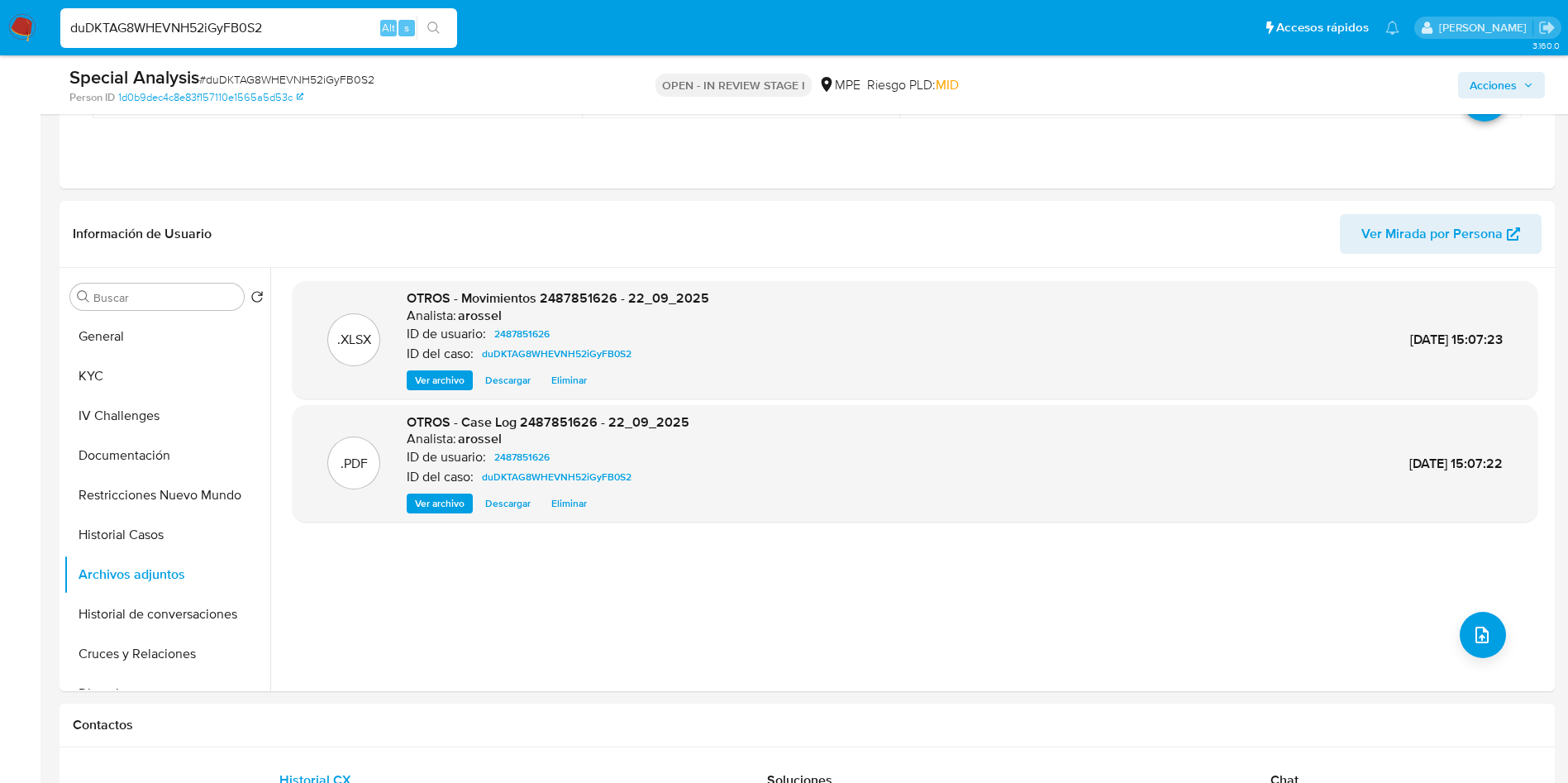
click at [1526, 74] on span "Acciones" at bounding box center [1502, 86] width 63 height 23
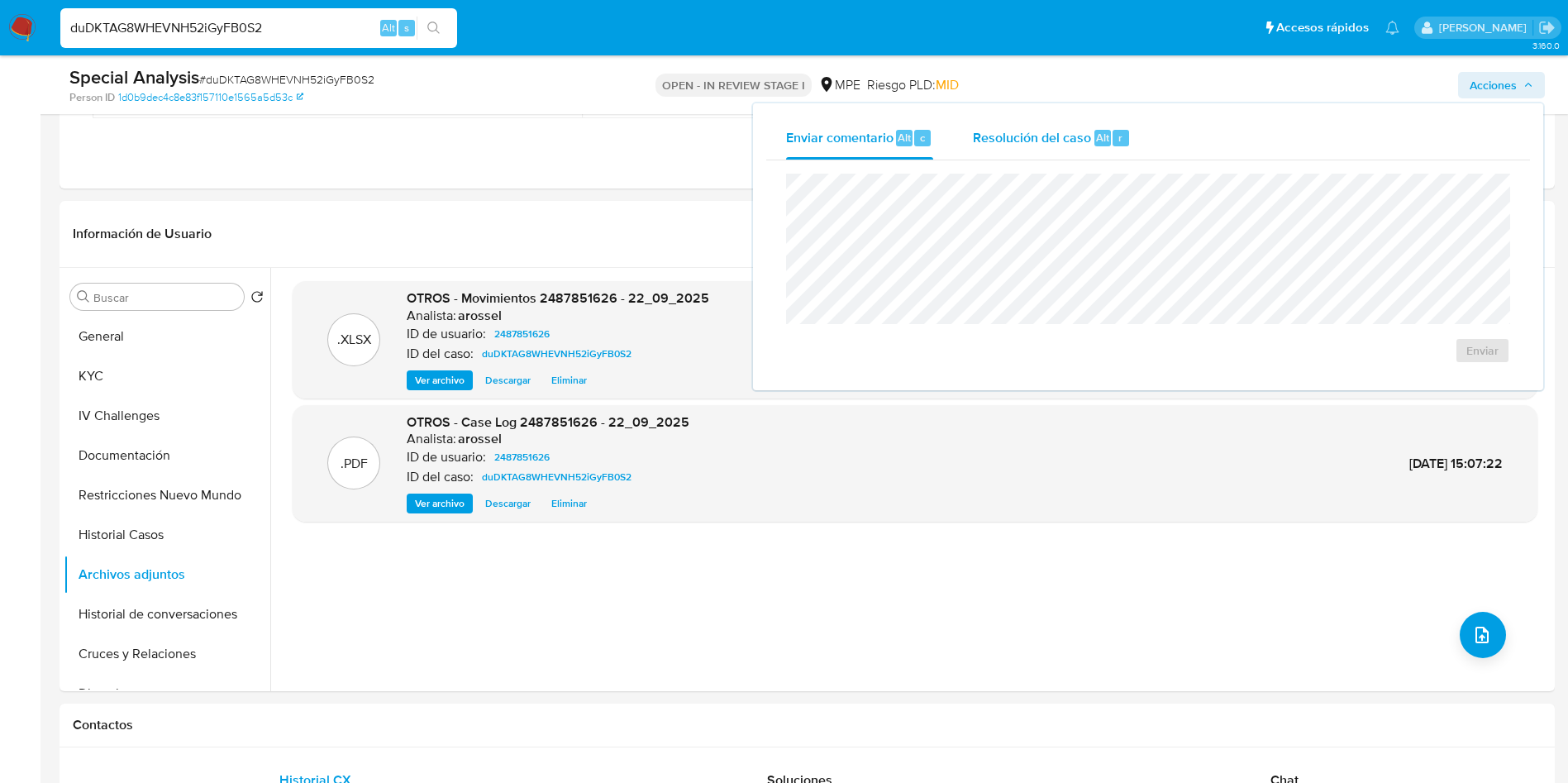
click at [1047, 138] on span "Resolución del caso" at bounding box center [1032, 137] width 118 height 19
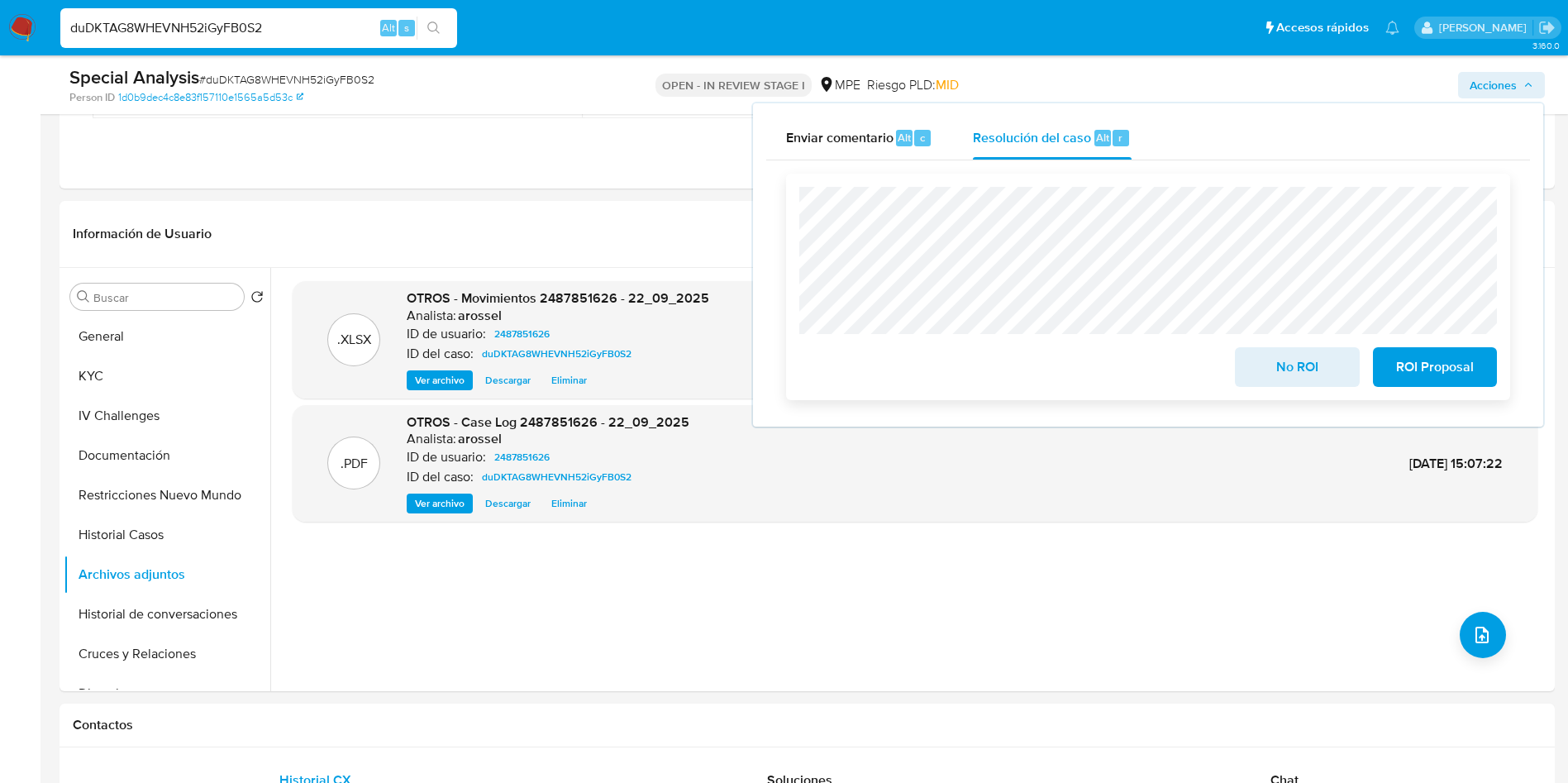
click at [1289, 364] on span "No ROI" at bounding box center [1297, 367] width 81 height 37
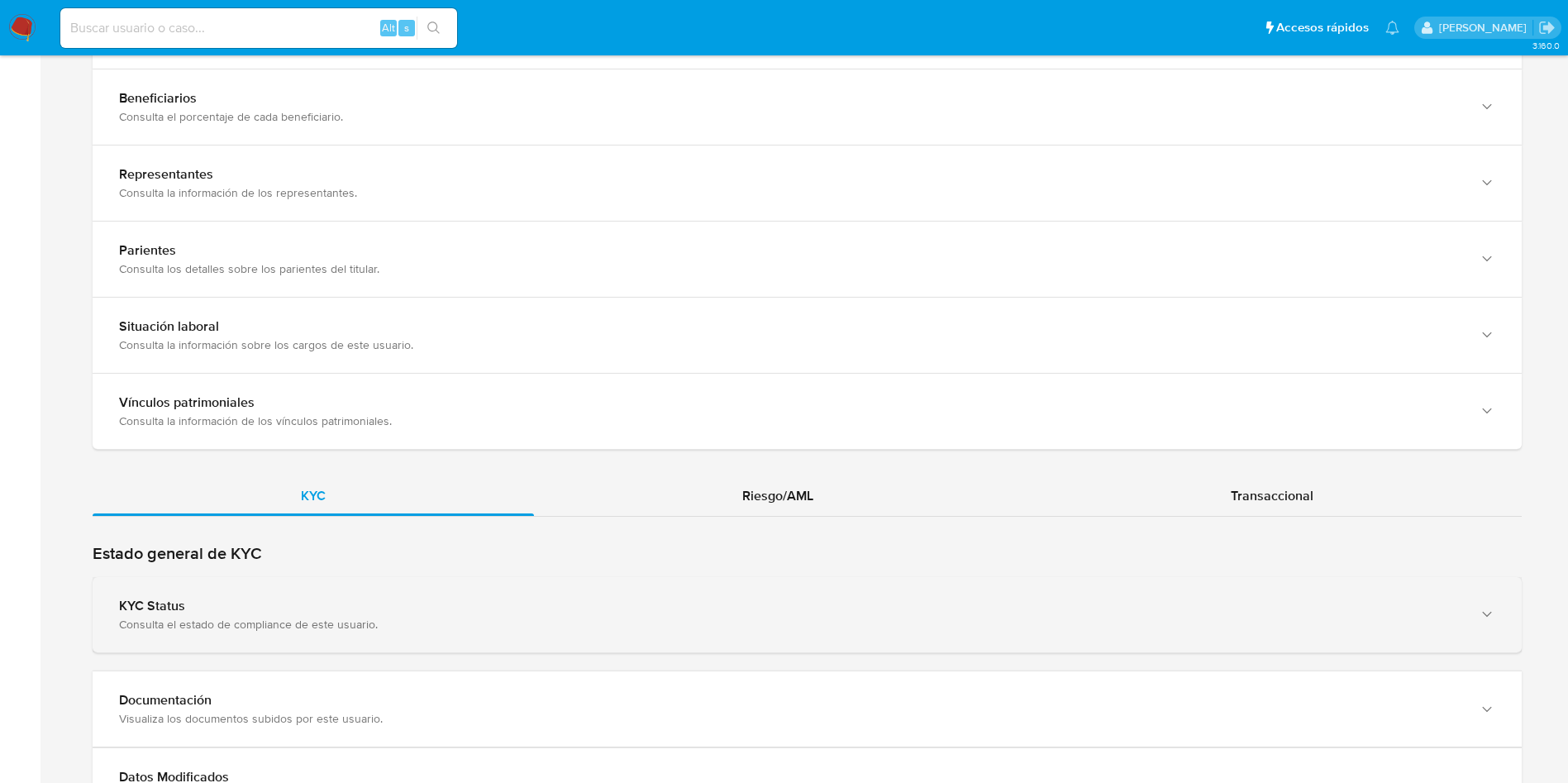
click at [312, 619] on div "Consulta el estado de compliance de este usuario." at bounding box center [790, 624] width 1343 height 14
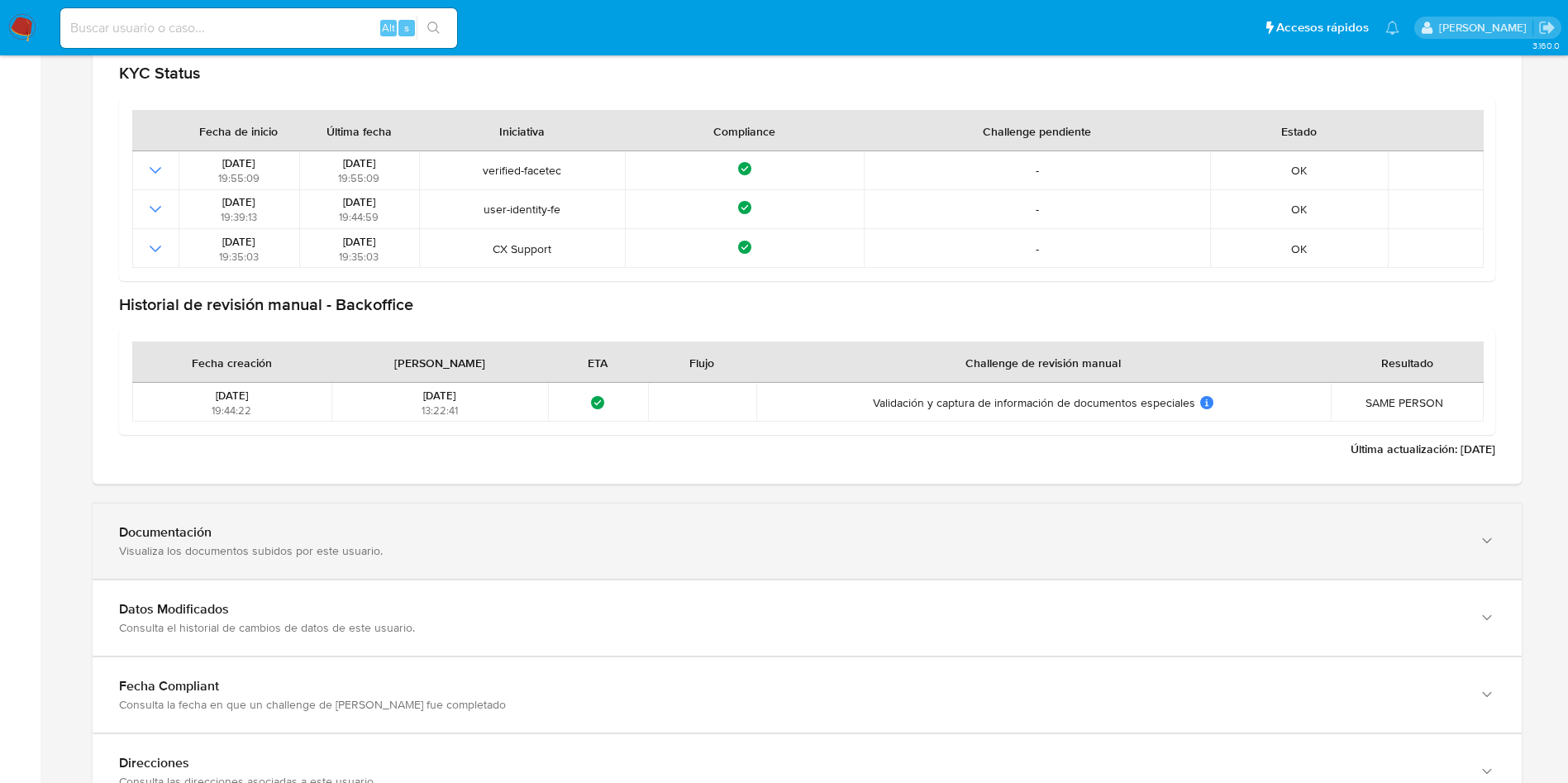
click at [311, 557] on div "Visualiza los documentos subidos por este usuario." at bounding box center [790, 550] width 1343 height 14
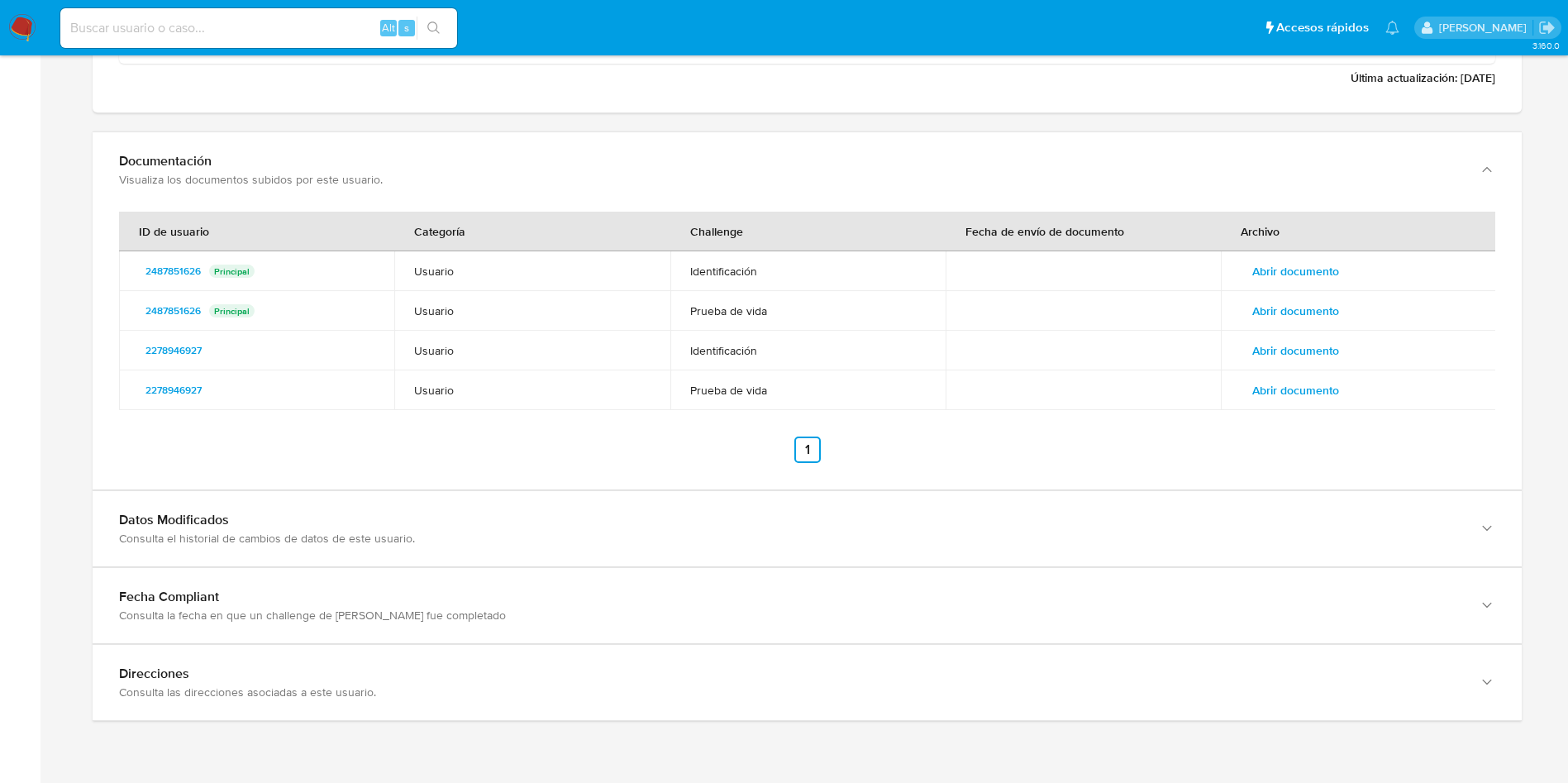
scroll to position [2109, 0]
click at [1343, 253] on td "Abrir documento" at bounding box center [1358, 270] width 275 height 39
click at [1348, 265] on button "Abrir documento" at bounding box center [1296, 270] width 110 height 27
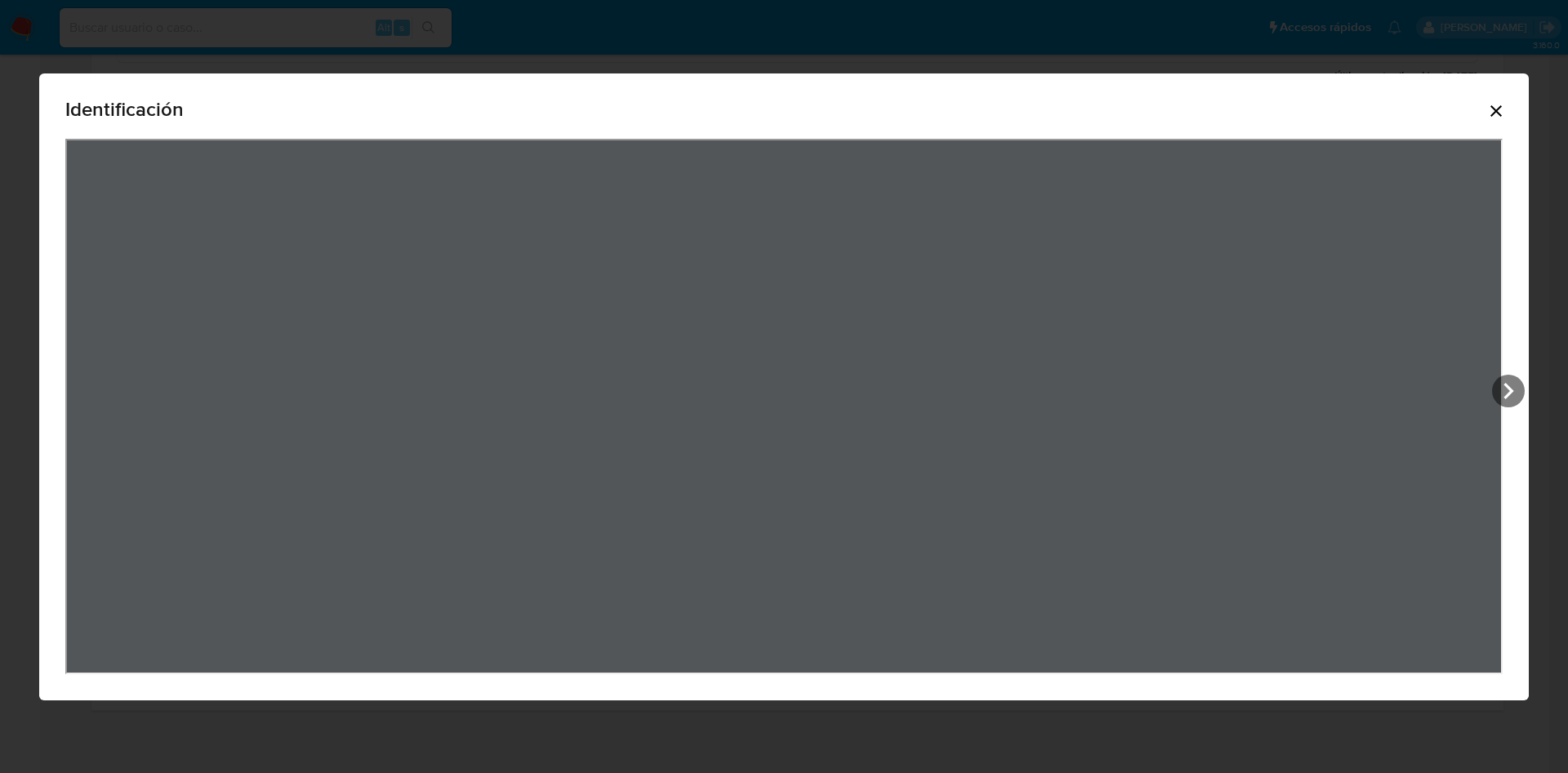
click at [1492, 116] on icon "Cerrar" at bounding box center [1496, 111] width 20 height 20
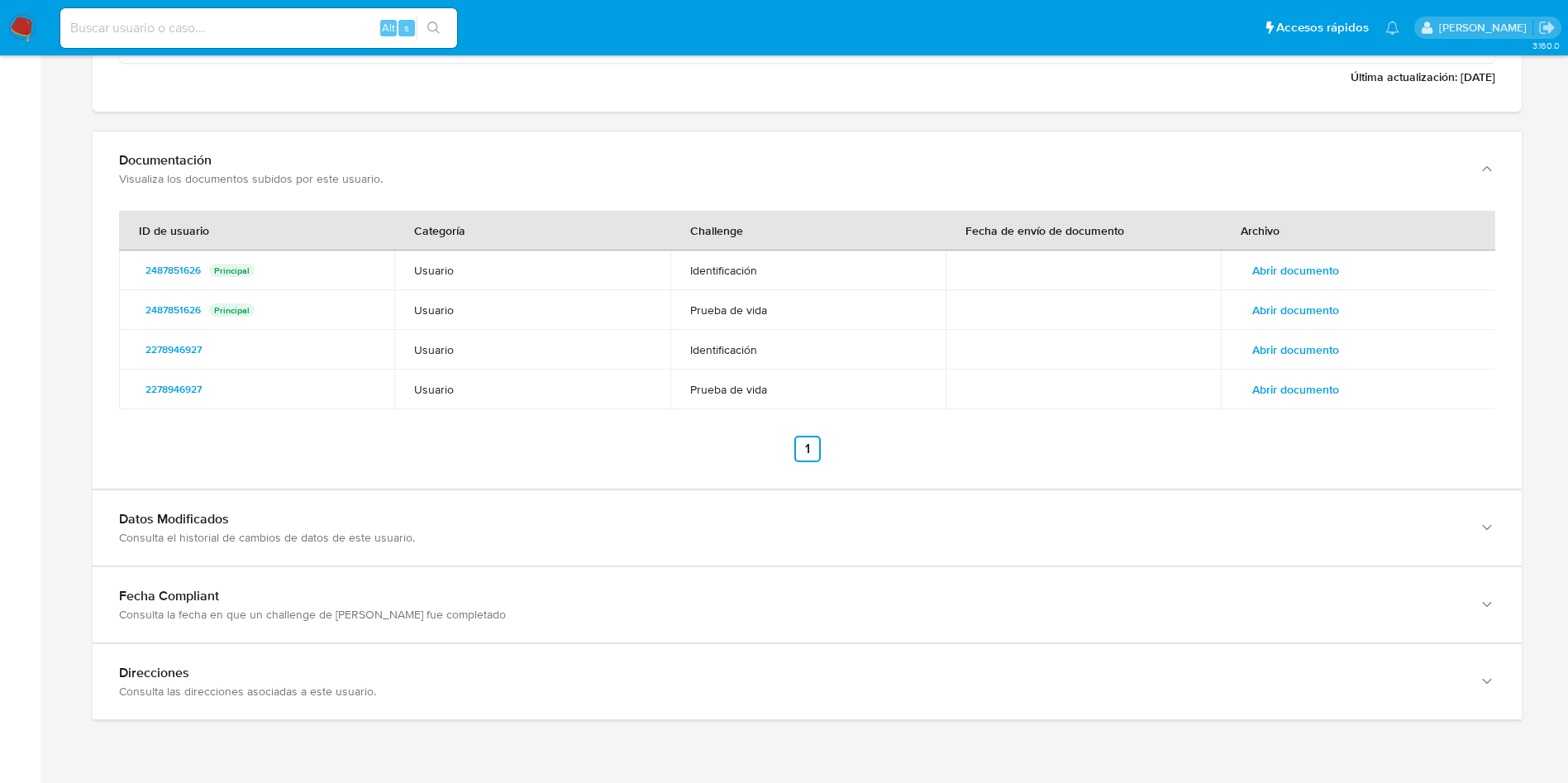
click at [1271, 307] on span "Abrir documento" at bounding box center [1296, 310] width 87 height 23
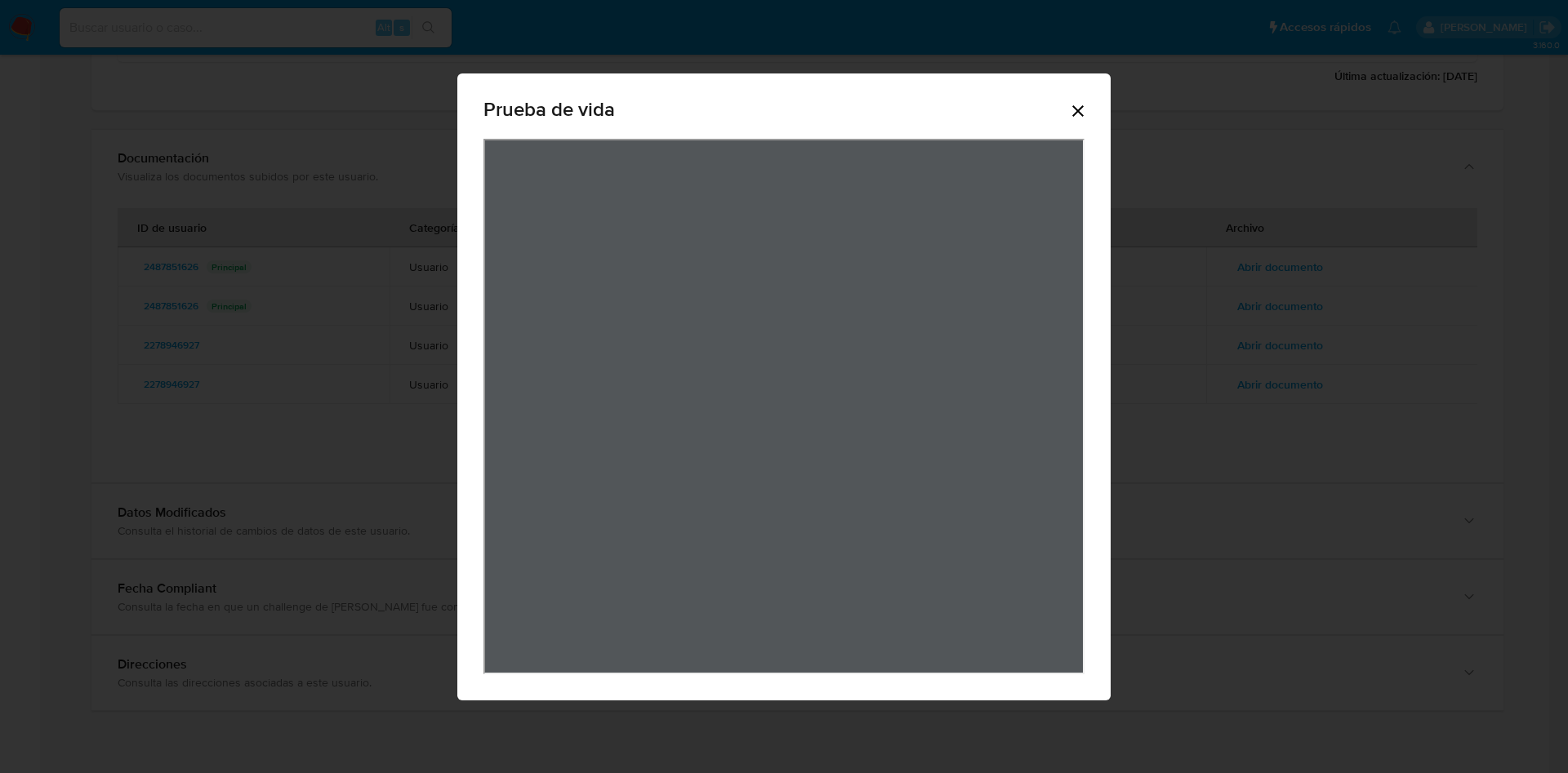
drag, startPoint x: 1074, startPoint y: 102, endPoint x: 1062, endPoint y: 108, distance: 13.4
click at [1070, 102] on icon "Cerrar" at bounding box center [1078, 111] width 20 height 20
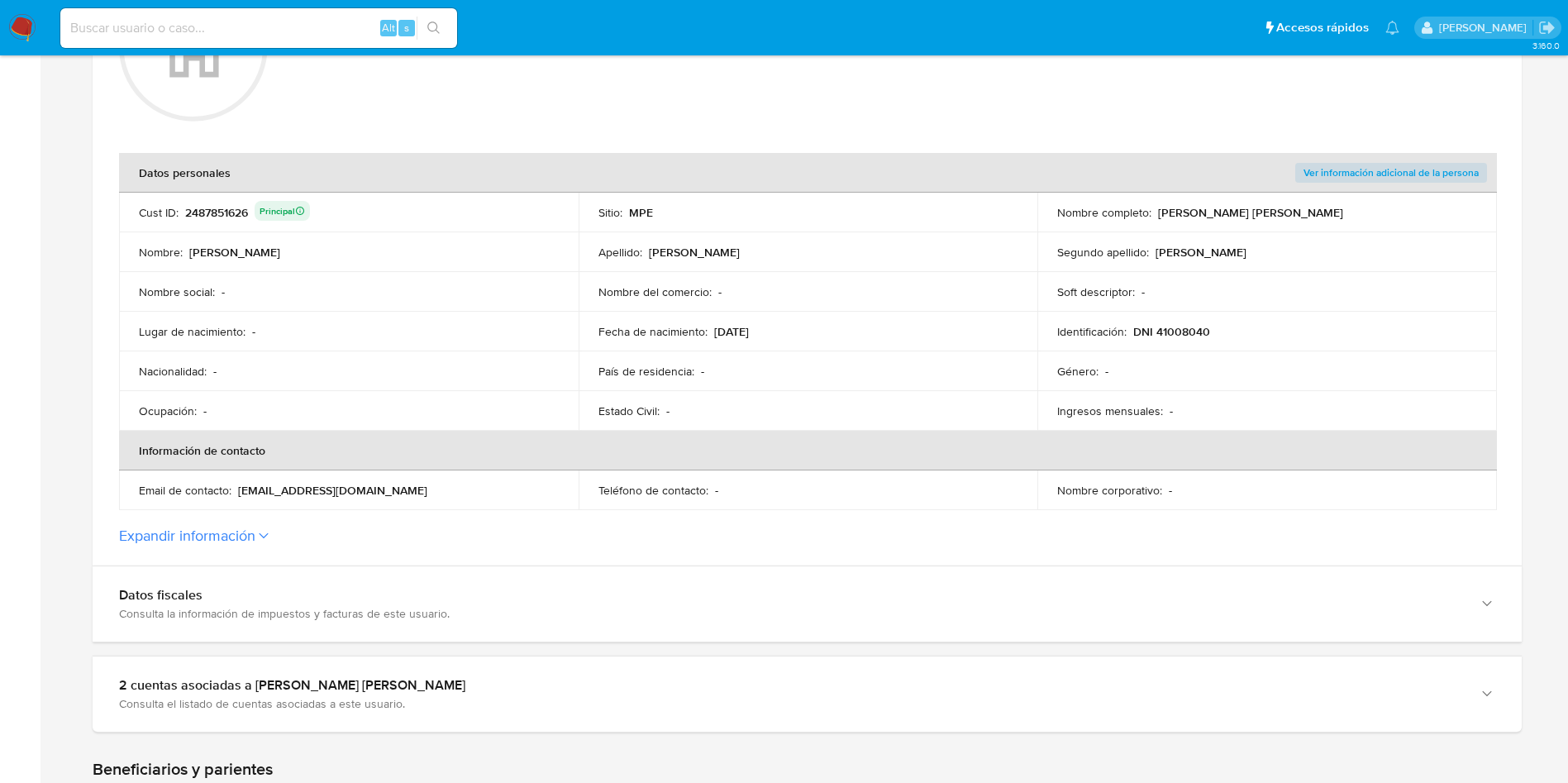
scroll to position [0, 0]
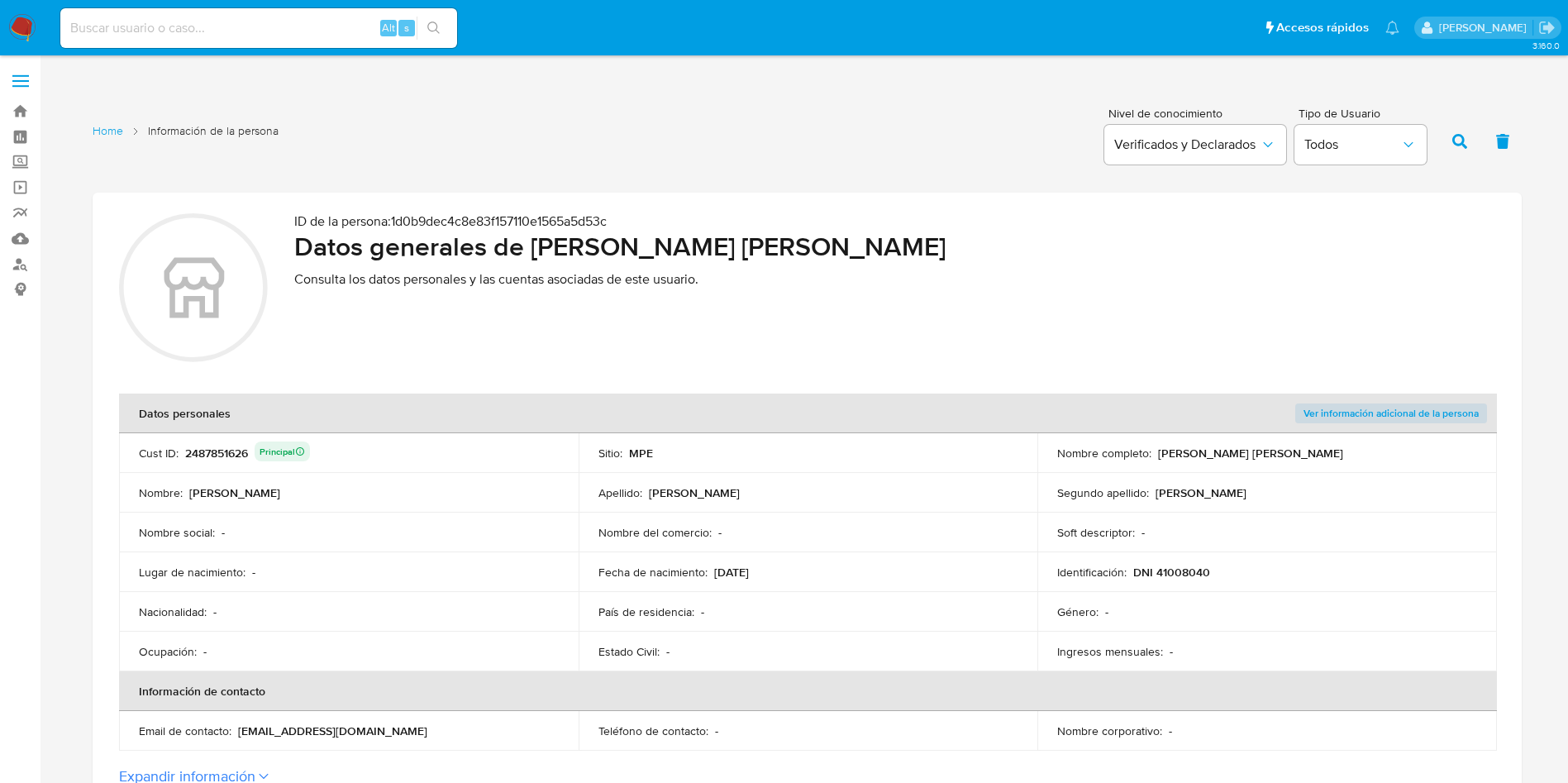
click at [210, 455] on div "2487851626 Principal" at bounding box center [248, 453] width 125 height 23
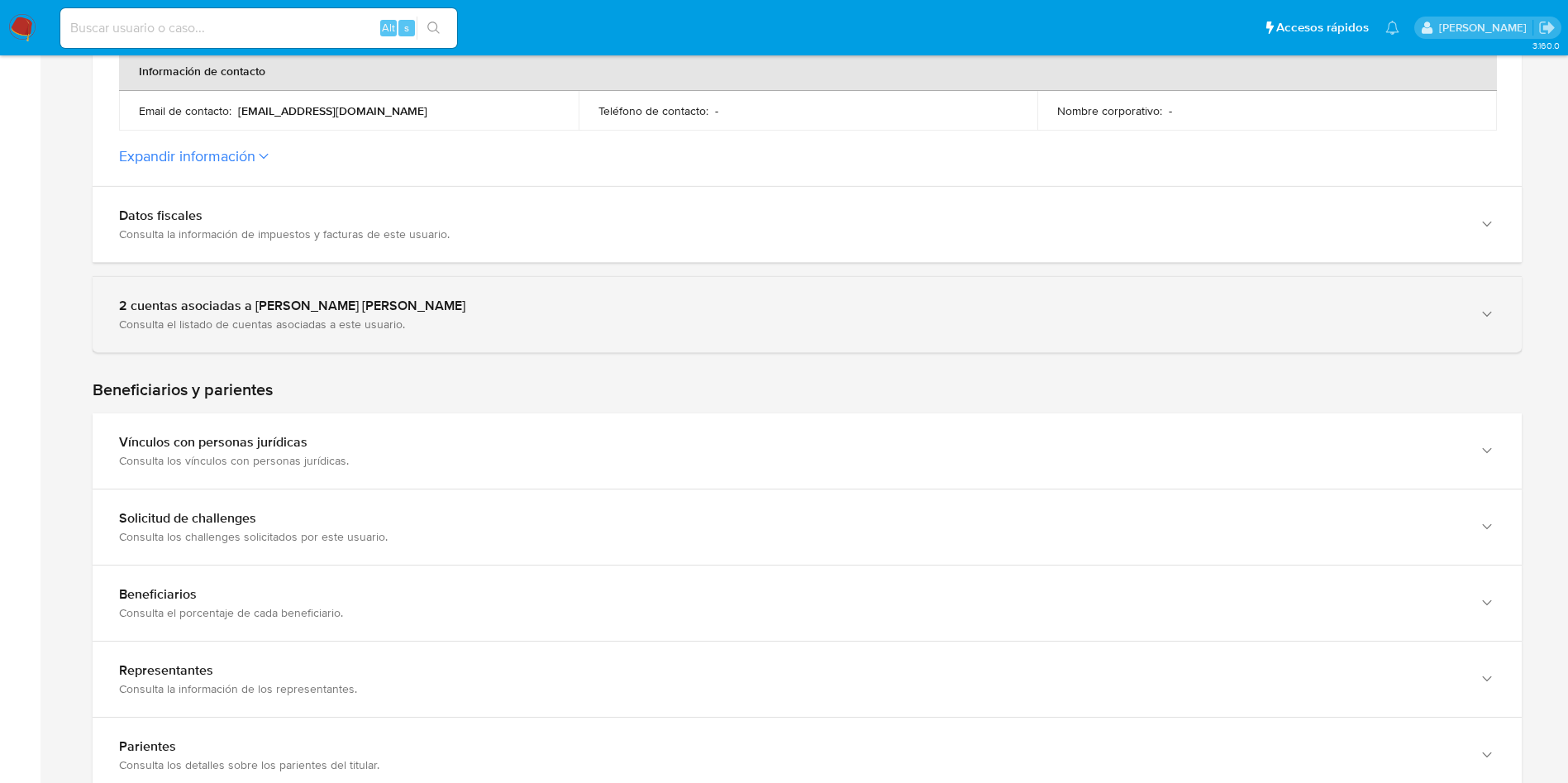
click at [261, 316] on div "Consulta el listado de cuentas asociadas a este usuario." at bounding box center [790, 323] width 1343 height 14
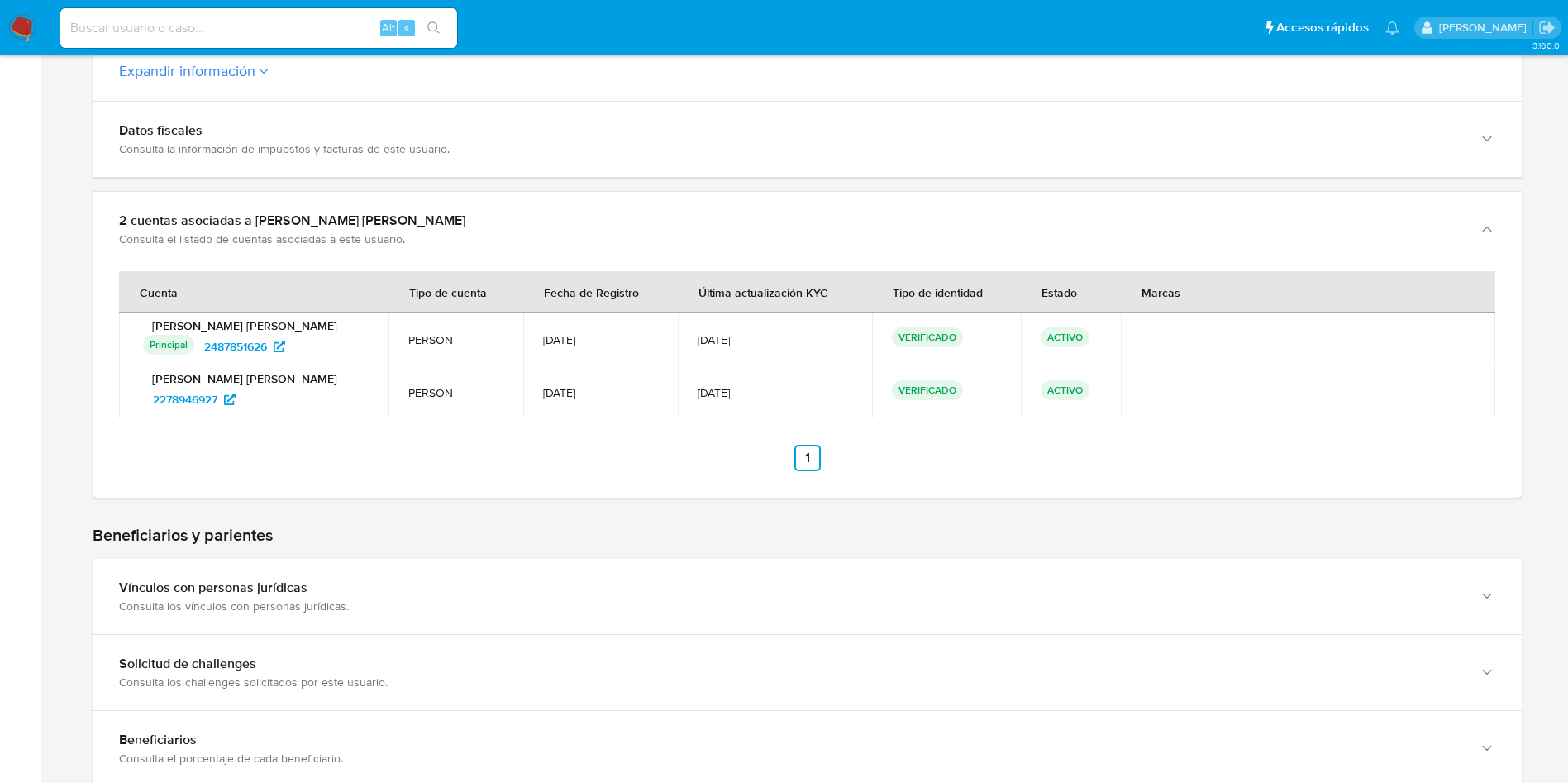
scroll to position [745, 0]
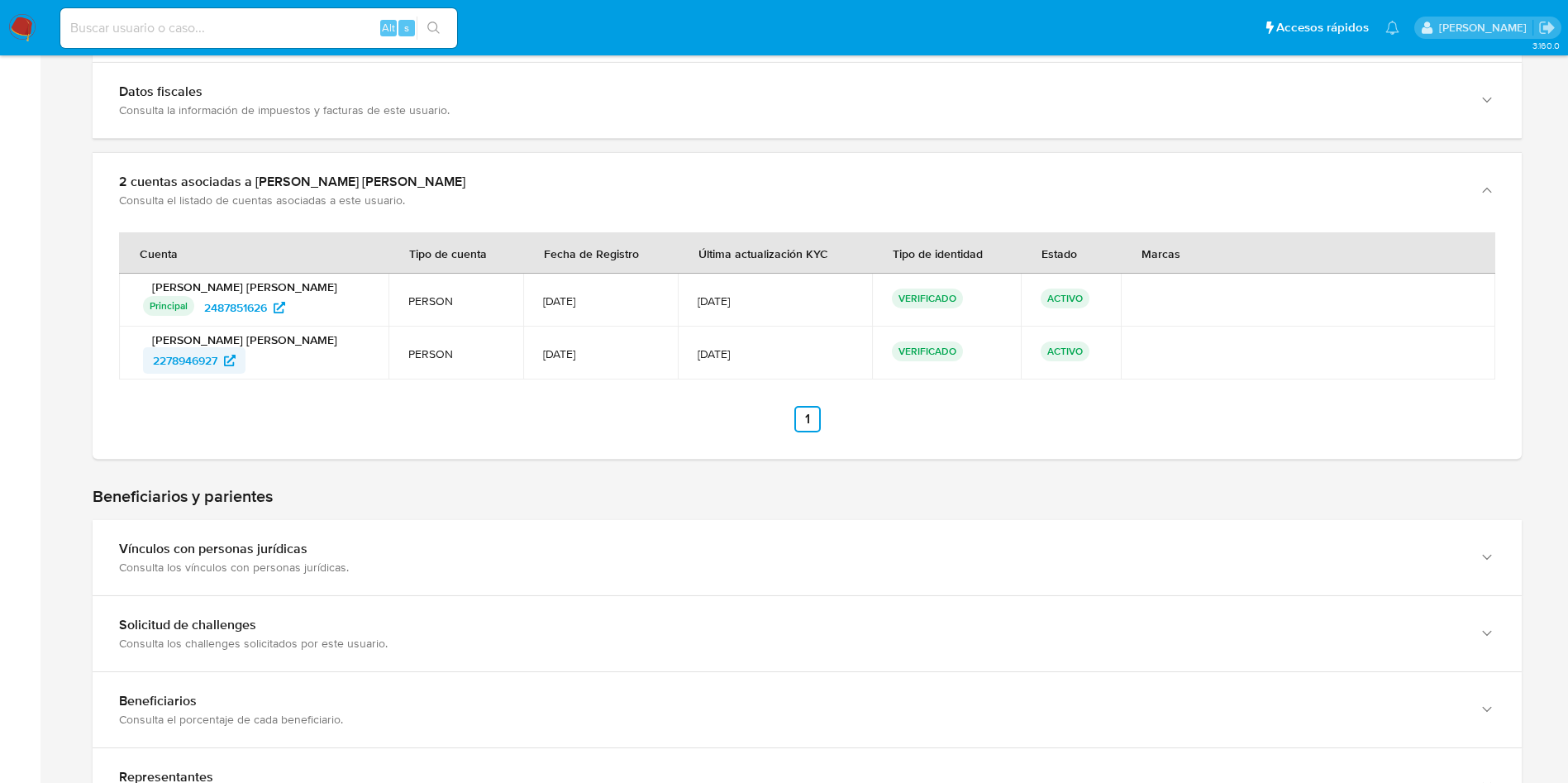
drag, startPoint x: 275, startPoint y: 364, endPoint x: 146, endPoint y: 362, distance: 129.0
click at [146, 362] on div "2278946927" at bounding box center [256, 361] width 226 height 27
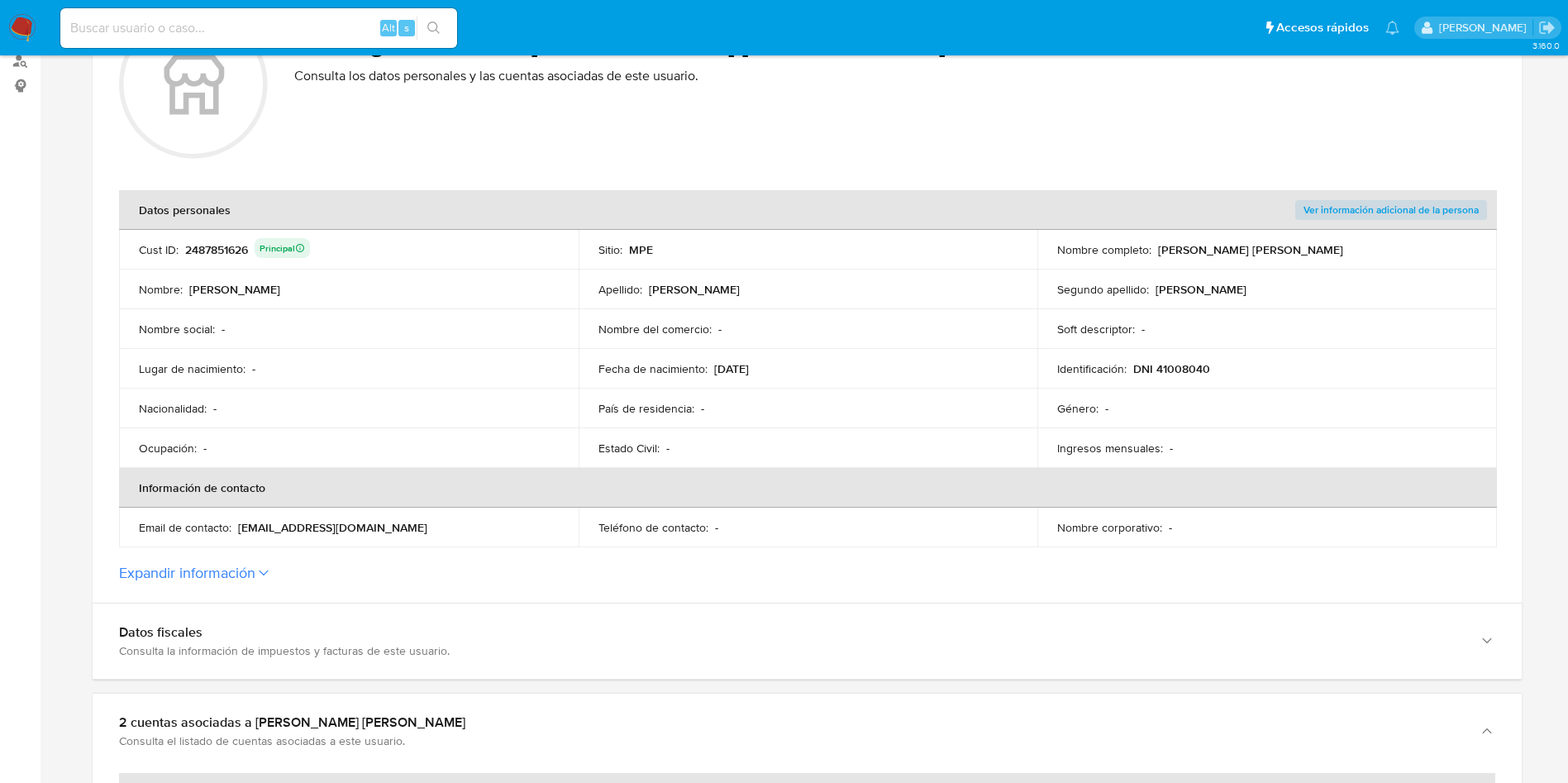
scroll to position [0, 0]
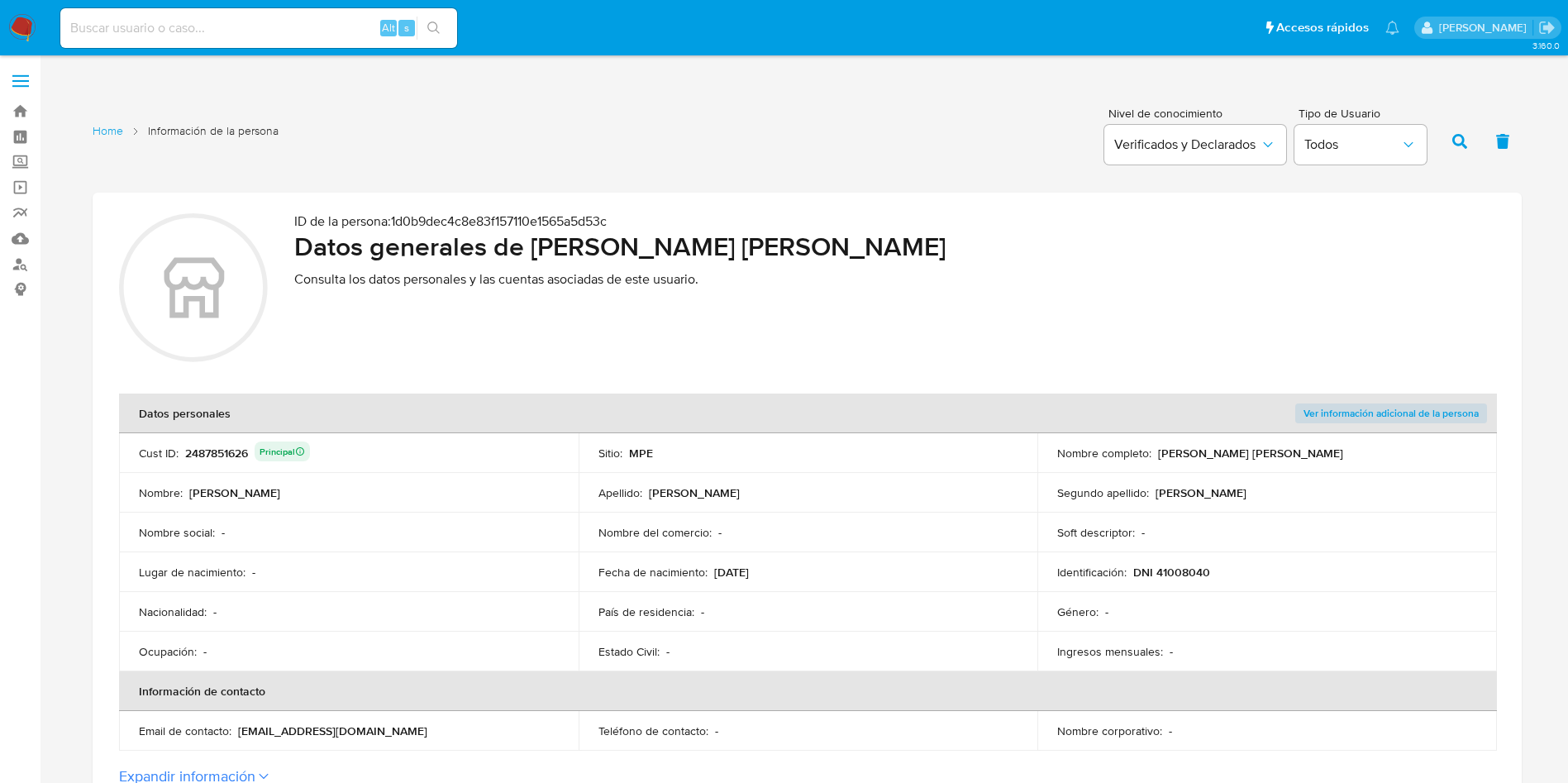
drag, startPoint x: 533, startPoint y: 240, endPoint x: 1000, endPoint y: 231, distance: 467.1
click at [1000, 231] on h2 "Datos generales de [PERSON_NAME] [PERSON_NAME]" at bounding box center [895, 246] width 1202 height 33
drag, startPoint x: 710, startPoint y: 573, endPoint x: 780, endPoint y: 569, distance: 70.1
click at [780, 569] on div "Fecha de nacimiento : [DEMOGRAPHIC_DATA]" at bounding box center [809, 571] width 420 height 14
click at [221, 460] on div "2487851626 Principal" at bounding box center [248, 453] width 125 height 23
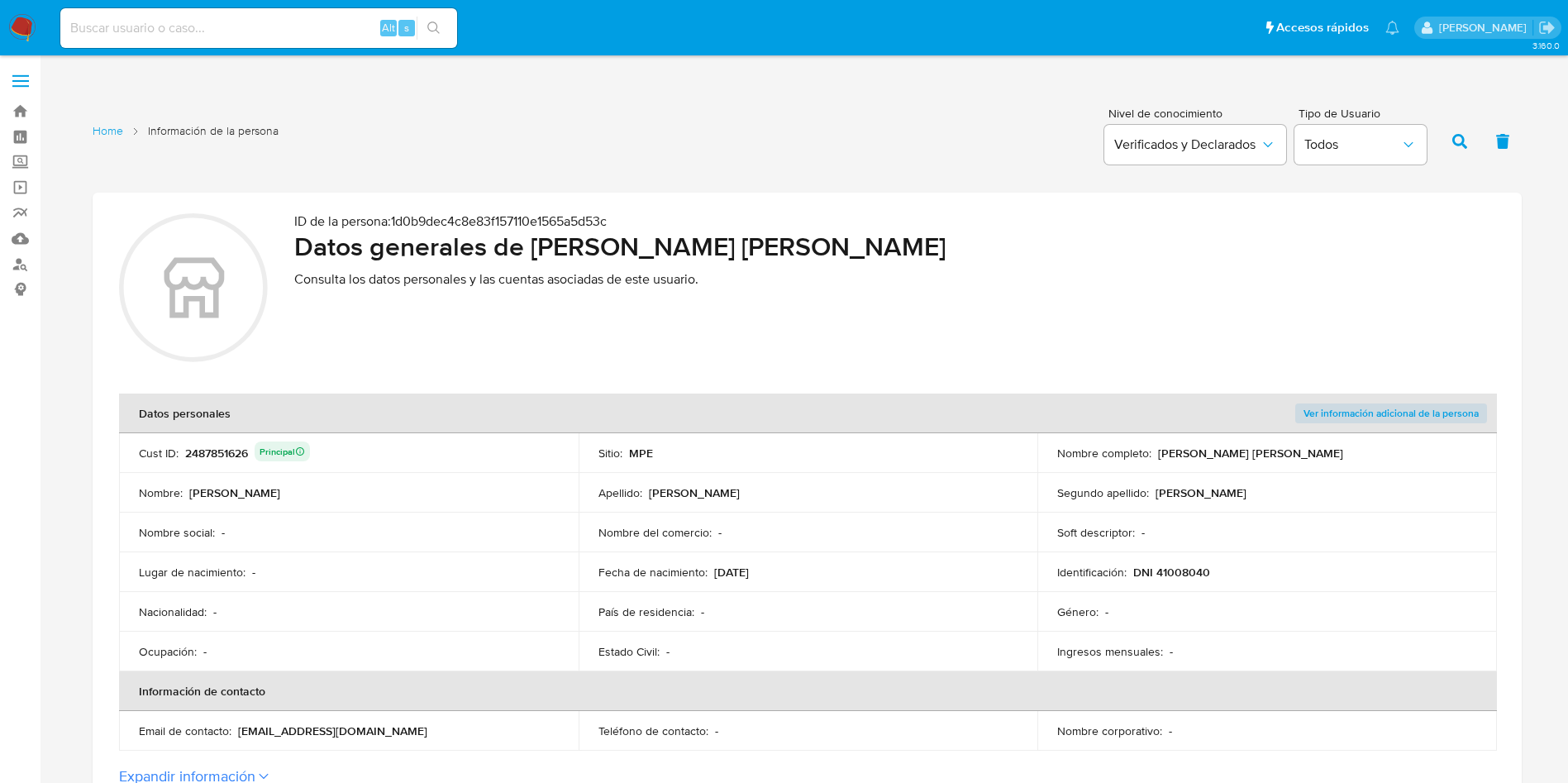
click at [223, 460] on div "2487851626 Principal" at bounding box center [248, 453] width 125 height 23
drag, startPoint x: 536, startPoint y: 240, endPoint x: 1024, endPoint y: 250, distance: 488.1
click at [1024, 250] on h2 "Datos generales de [PERSON_NAME] [PERSON_NAME]" at bounding box center [895, 246] width 1202 height 33
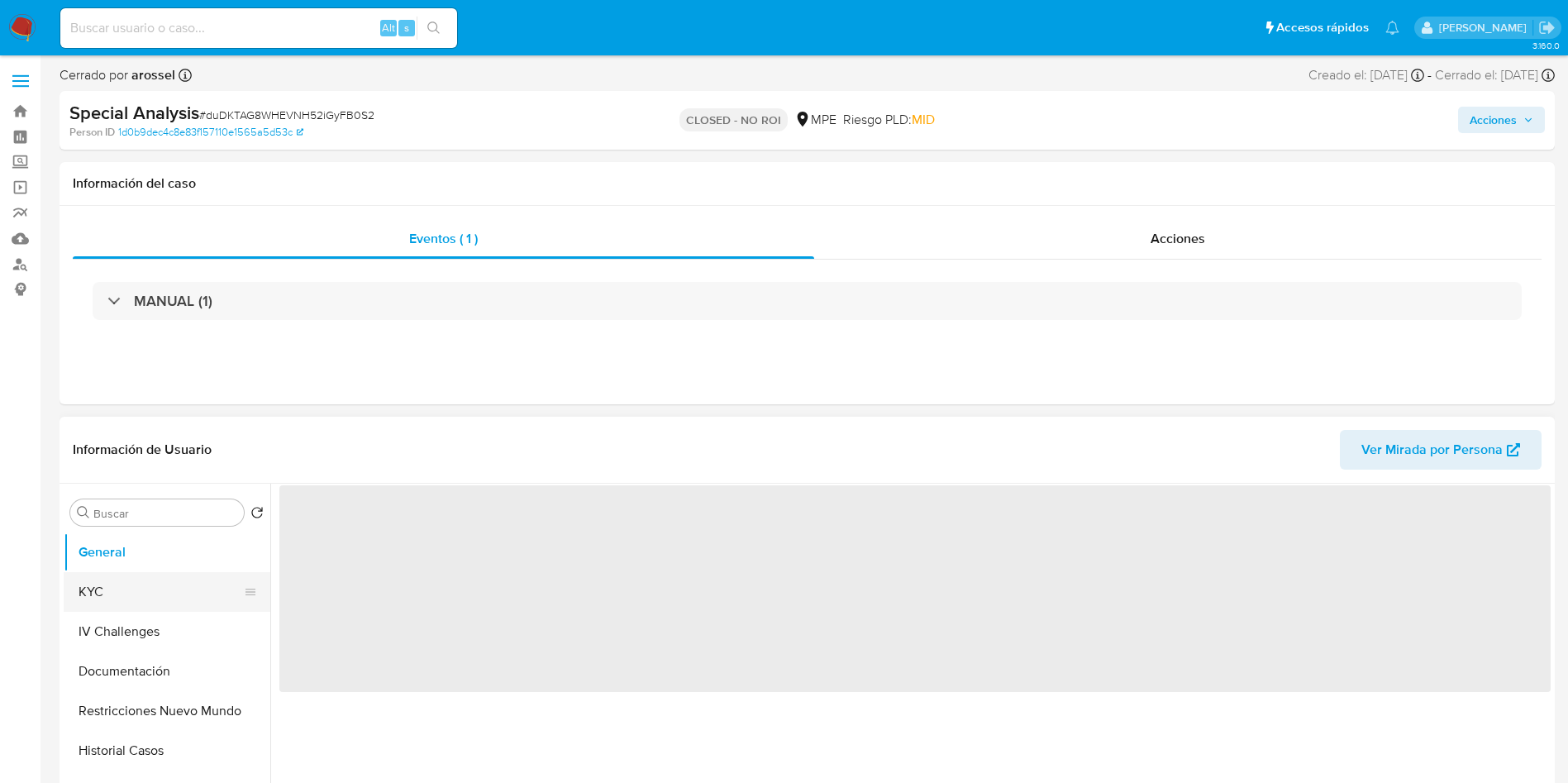
click at [134, 590] on button "KYC" at bounding box center [160, 592] width 193 height 39
select select "10"
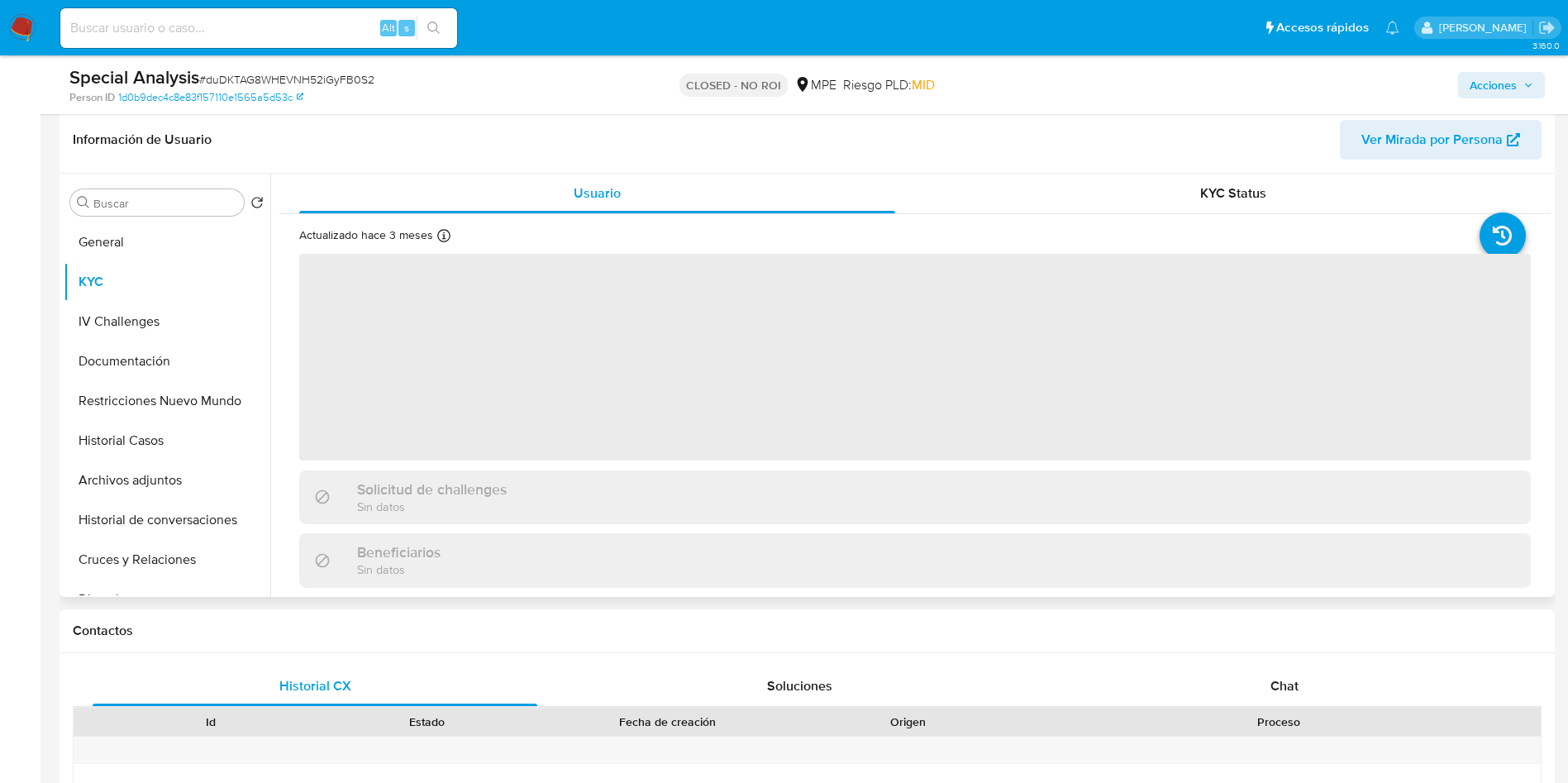
scroll to position [372, 0]
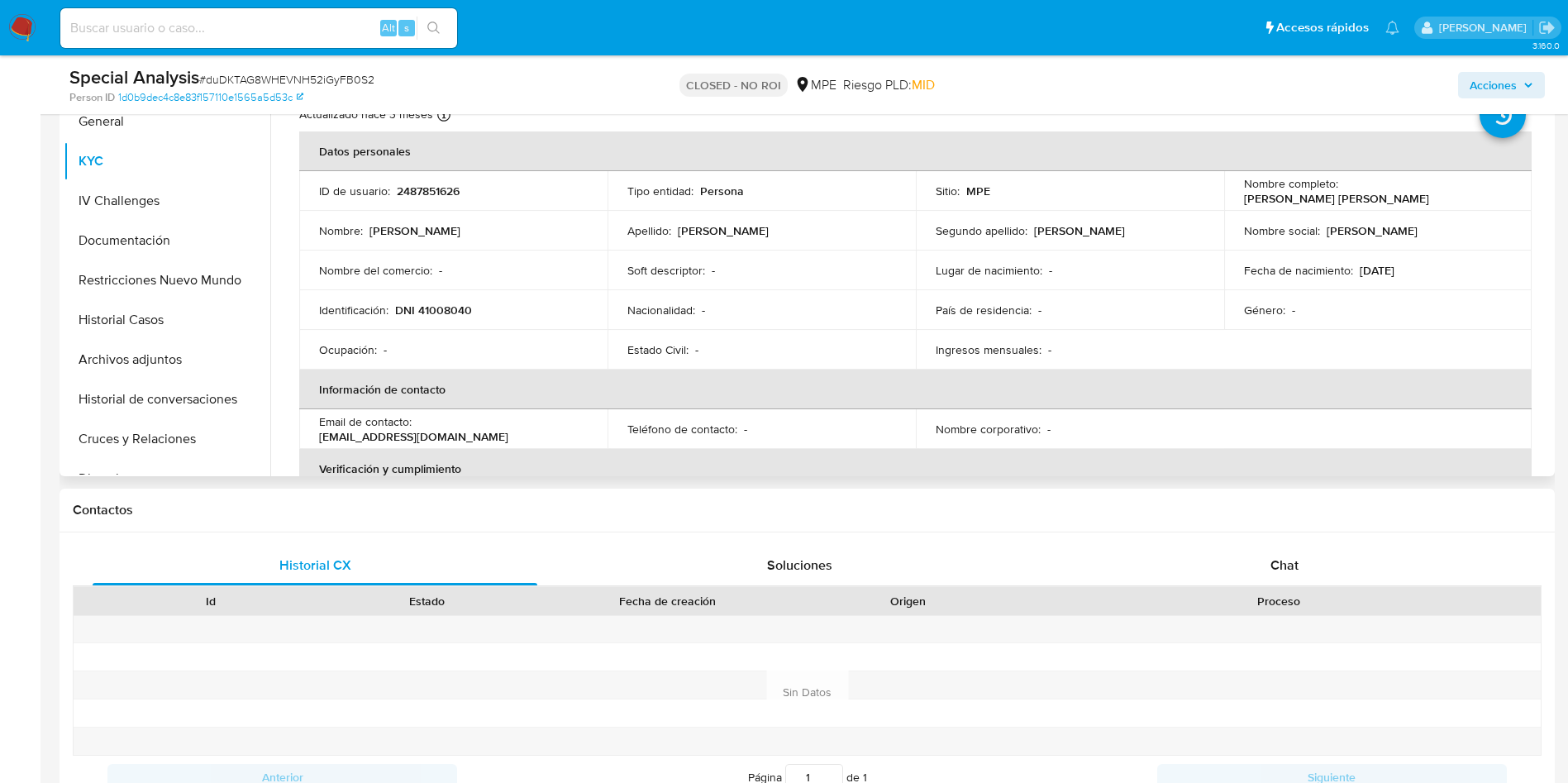
drag, startPoint x: 1231, startPoint y: 204, endPoint x: 1427, endPoint y: 203, distance: 196.0
click at [1427, 203] on td "Nombre completo : [PERSON_NAME] [PERSON_NAME]" at bounding box center [1379, 190] width 309 height 39
copy p "[PERSON_NAME] [PERSON_NAME]"
click at [334, 17] on input at bounding box center [259, 28] width 397 height 21
paste input "ifCqwJyhTkf7sbU9mazLWgxK"
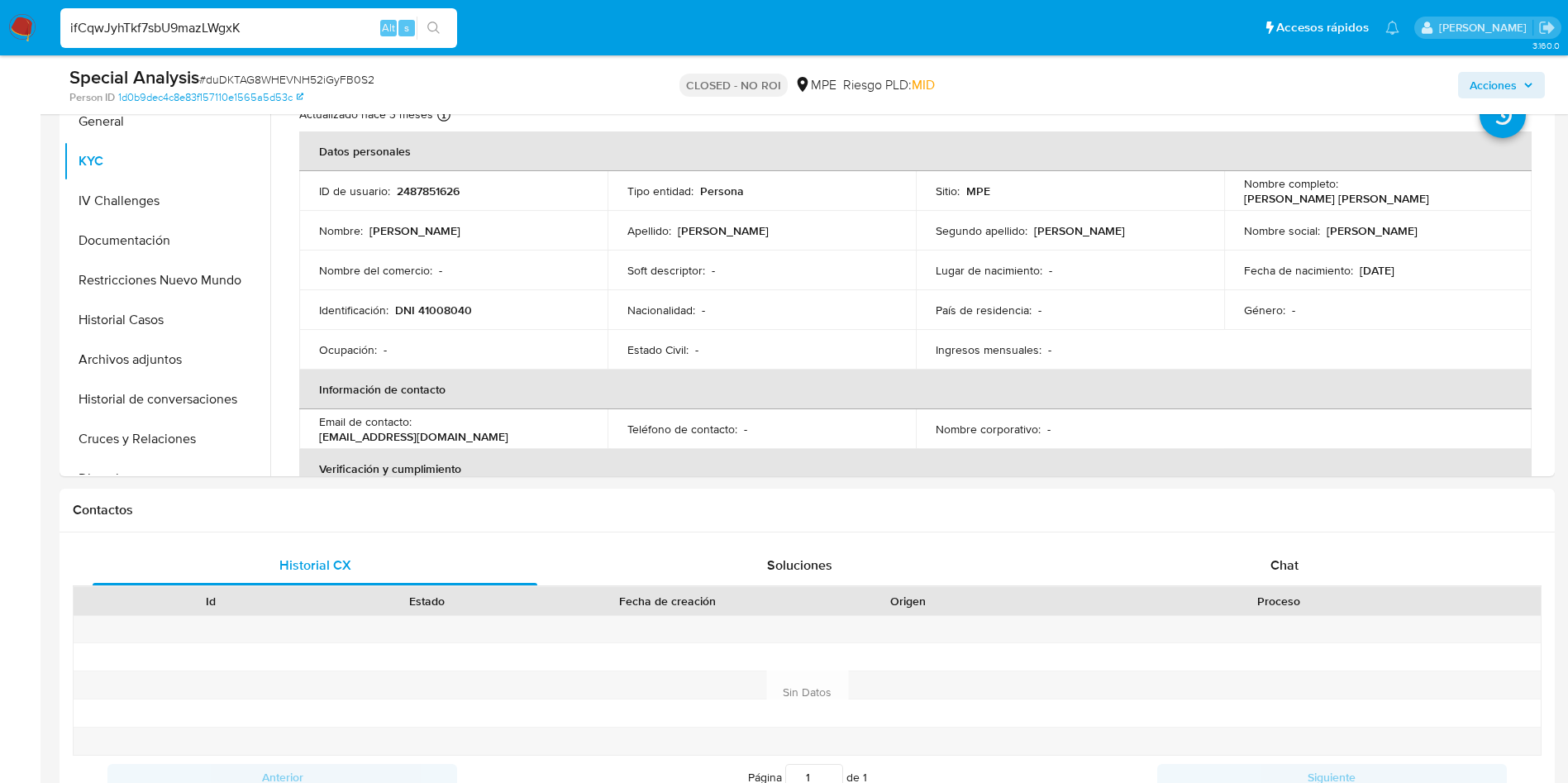
type input "ifCqwJyhTkf7sbU9mazLWgxK"
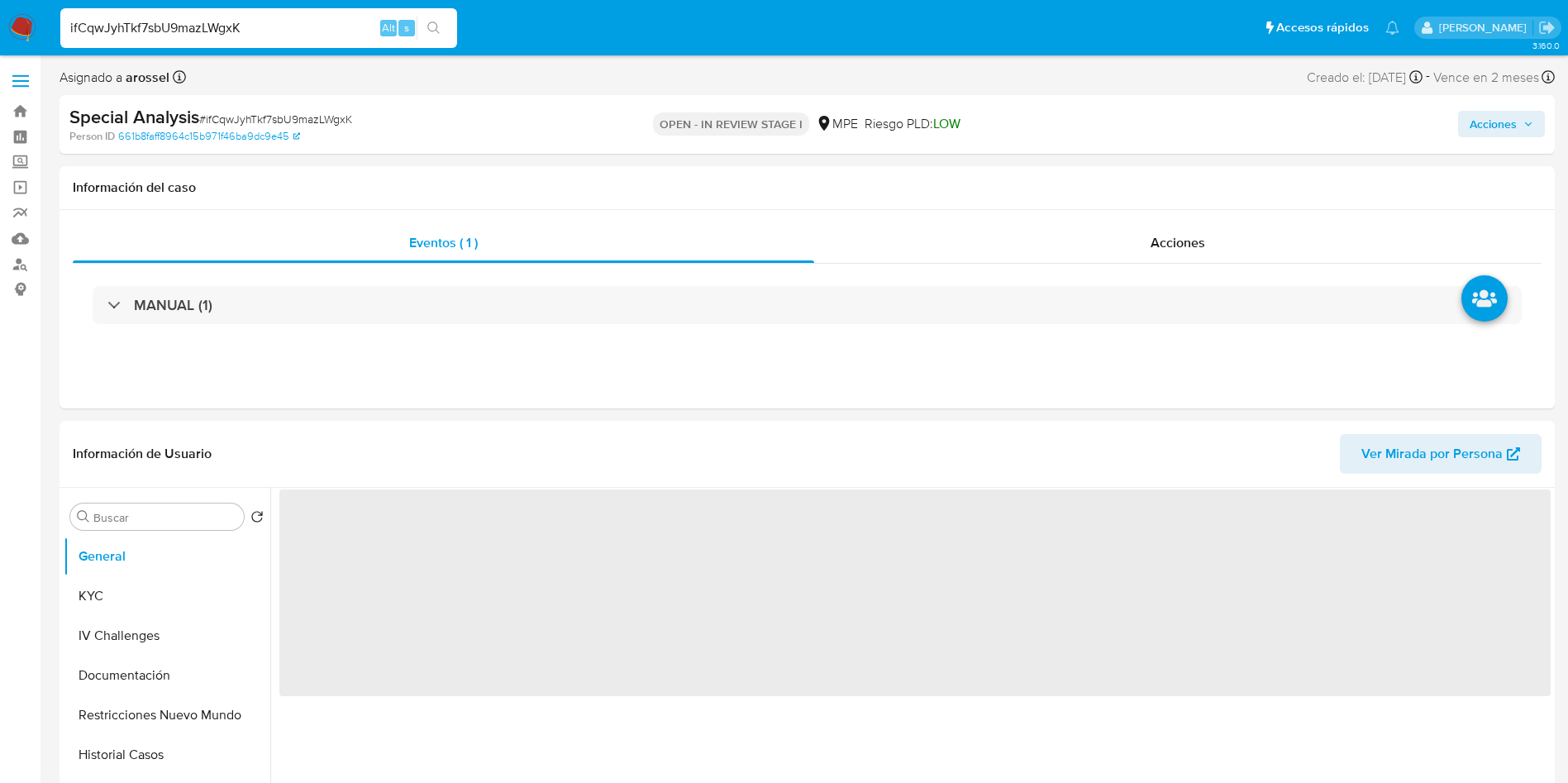
select select "10"
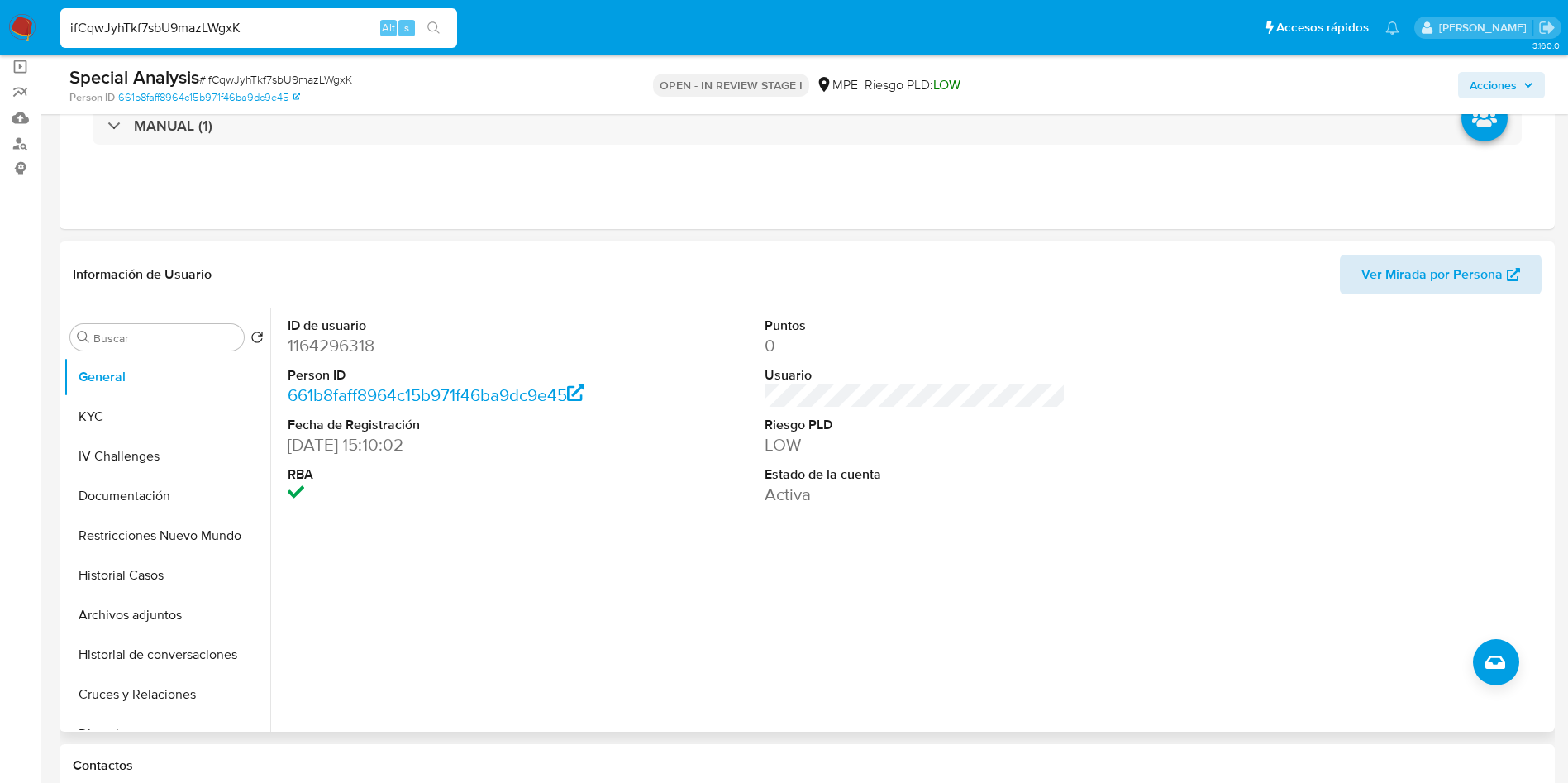
scroll to position [124, 0]
click at [1532, 257] on button "Ver Mirada por Persona" at bounding box center [1441, 270] width 202 height 39
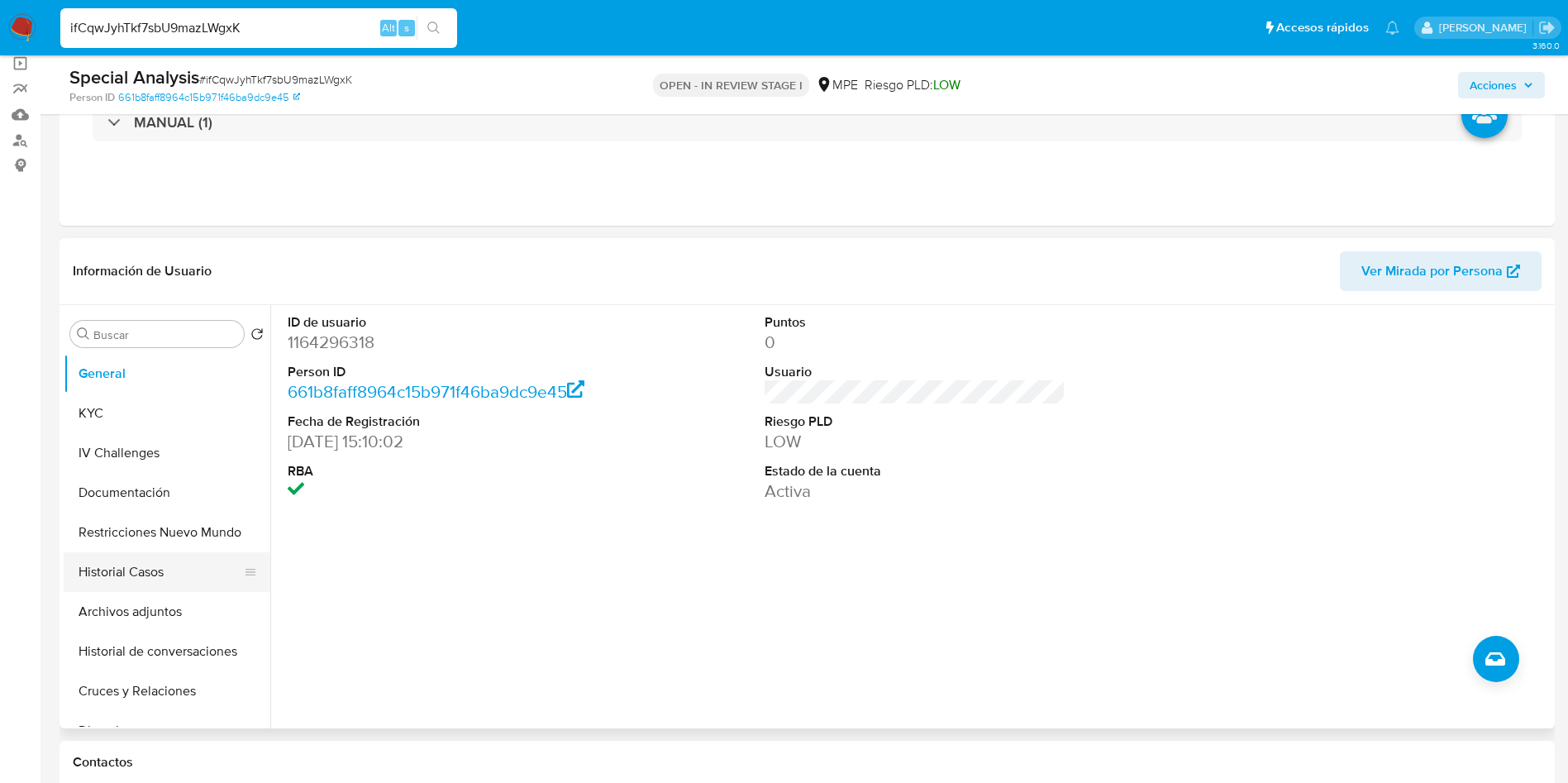
click at [145, 561] on button "Historial Casos" at bounding box center [160, 571] width 193 height 39
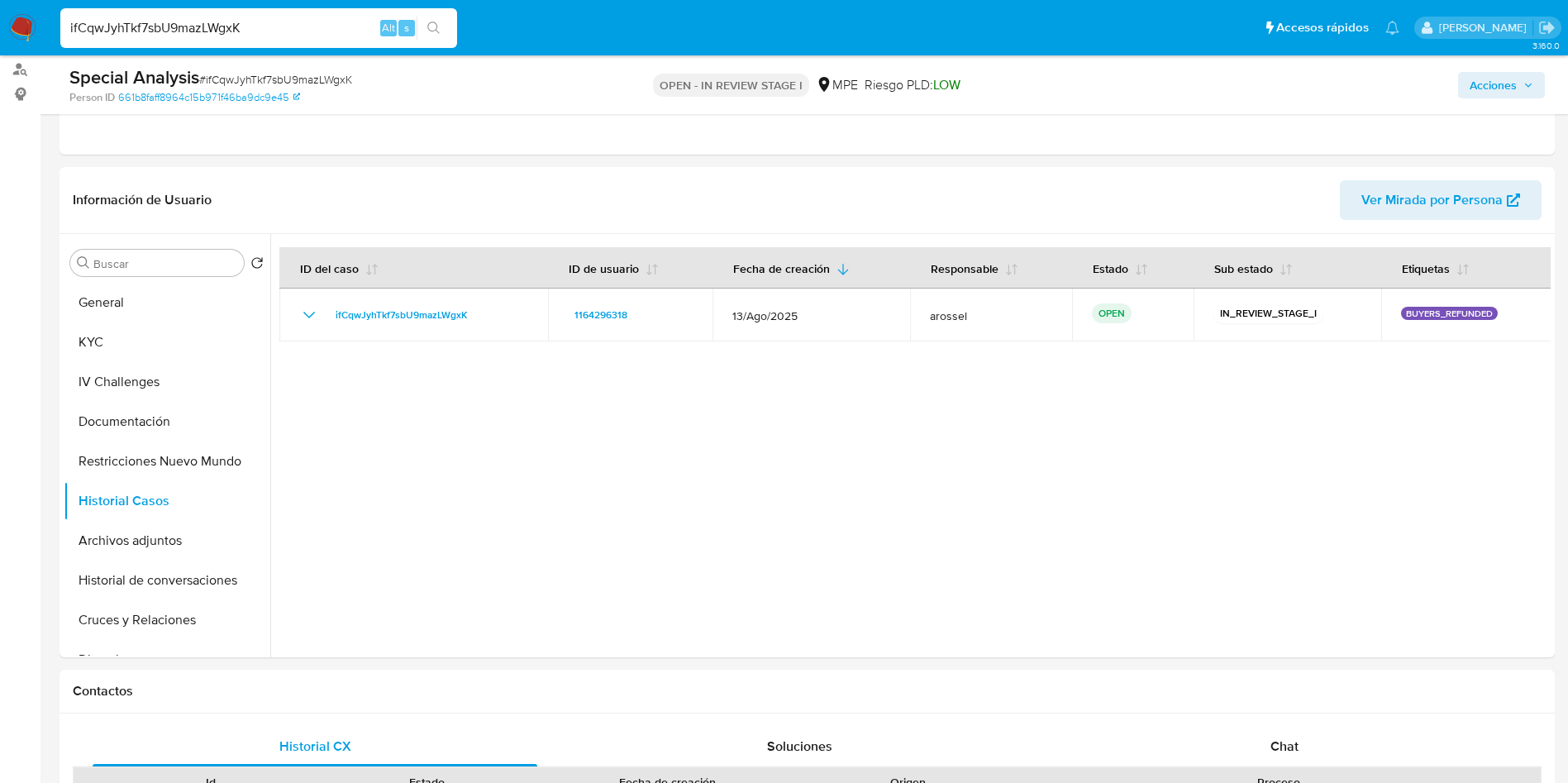
scroll to position [248, 0]
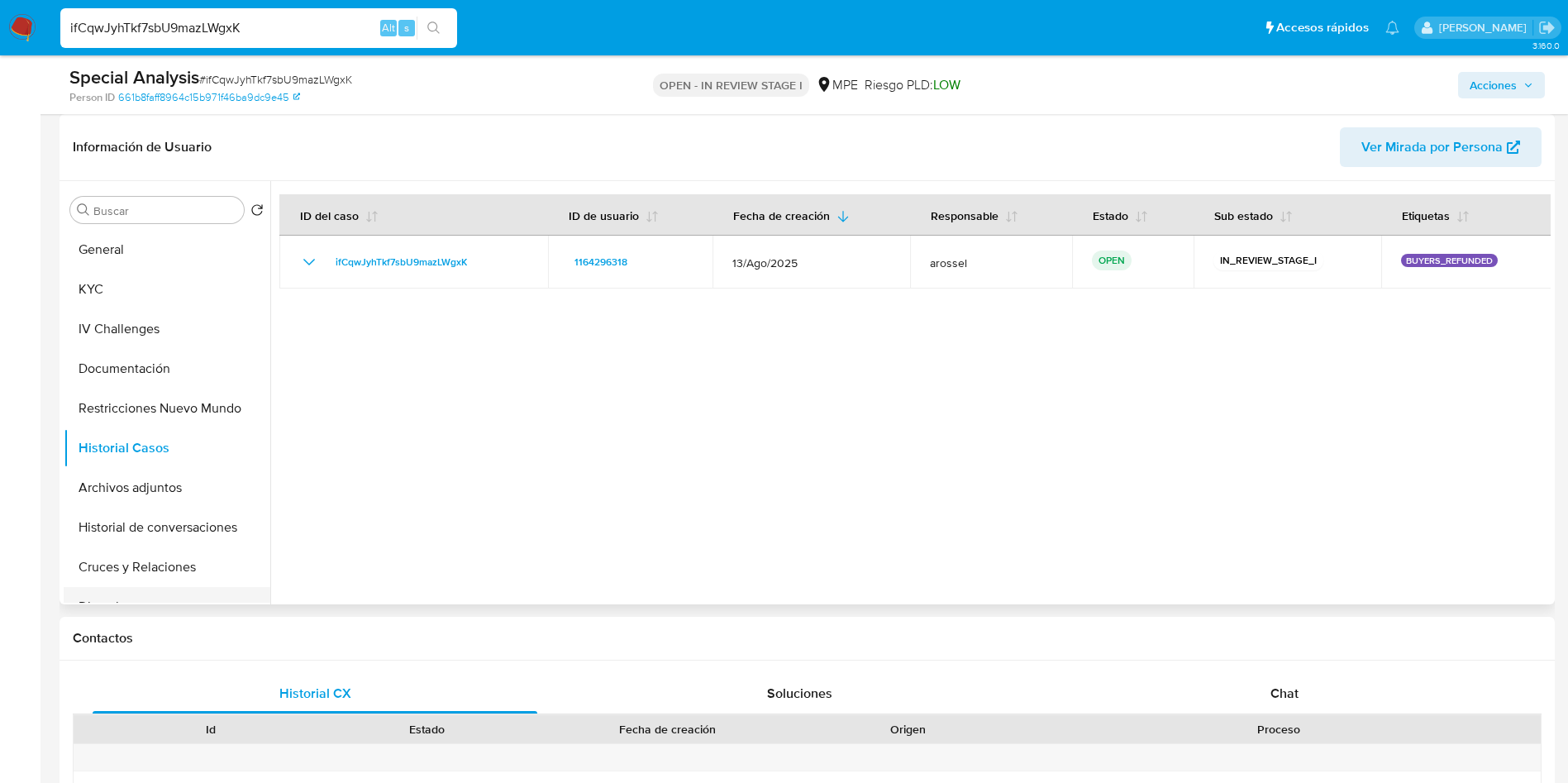
click at [182, 588] on button "Direcciones" at bounding box center [160, 607] width 193 height 39
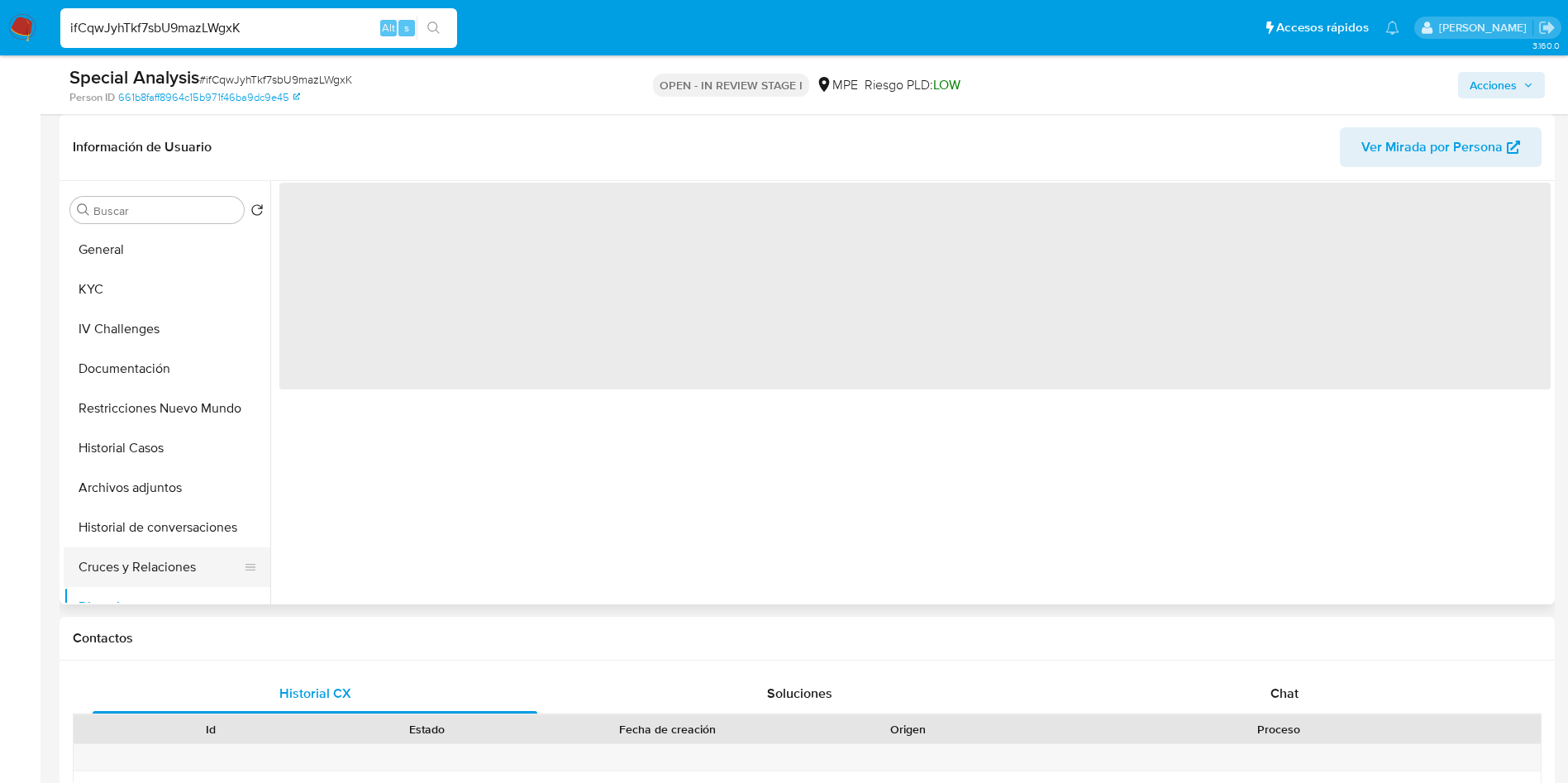
click at [185, 563] on button "Cruces y Relaciones" at bounding box center [160, 567] width 193 height 39
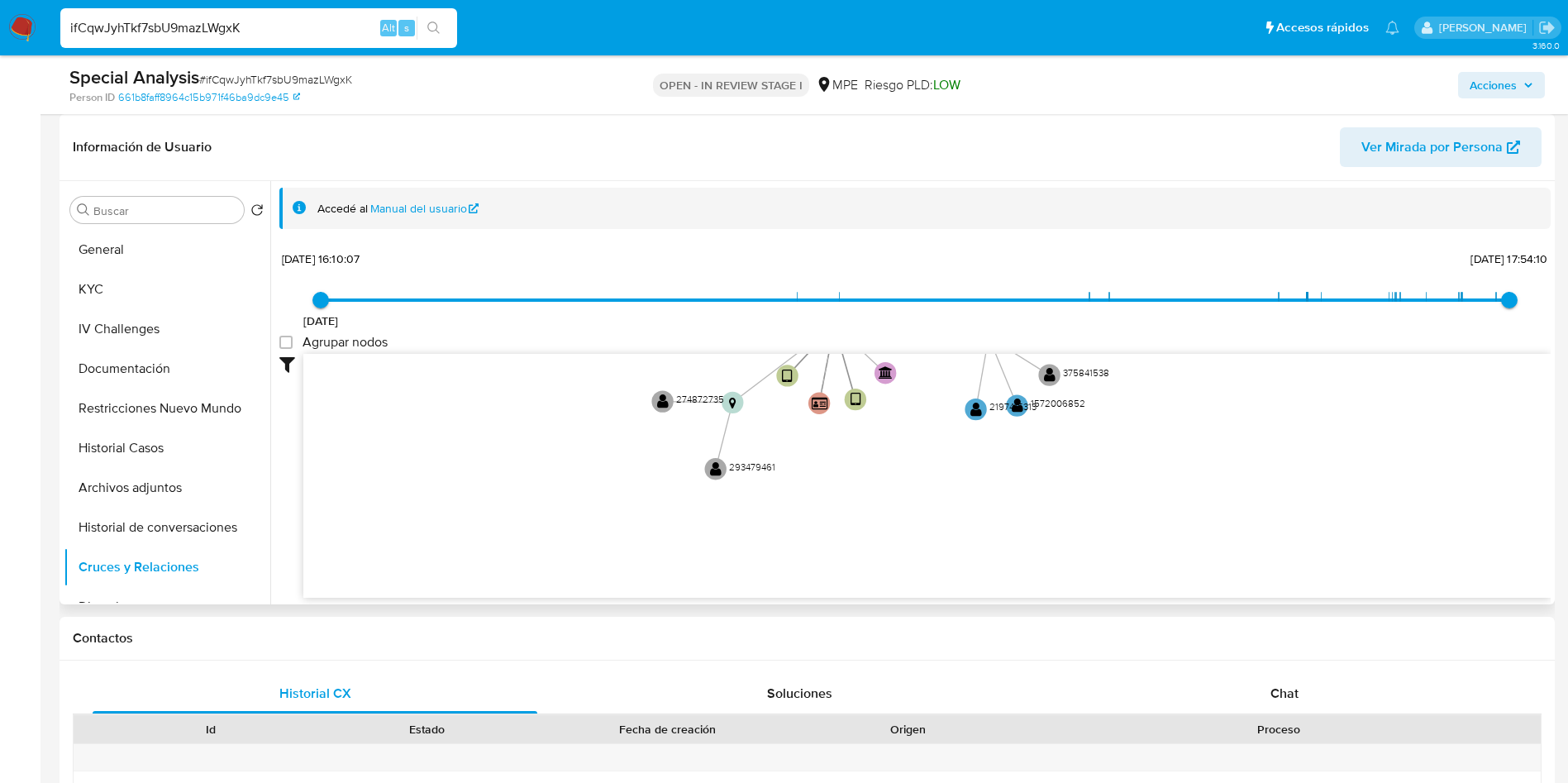
drag, startPoint x: 644, startPoint y: 489, endPoint x: 660, endPoint y: 564, distance: 76.7
click at [661, 570] on icon "device-68b50d0d37f08d11142691d4  user-1164296318  1164296318 device-66a3d9c44…" at bounding box center [928, 473] width 1248 height 240
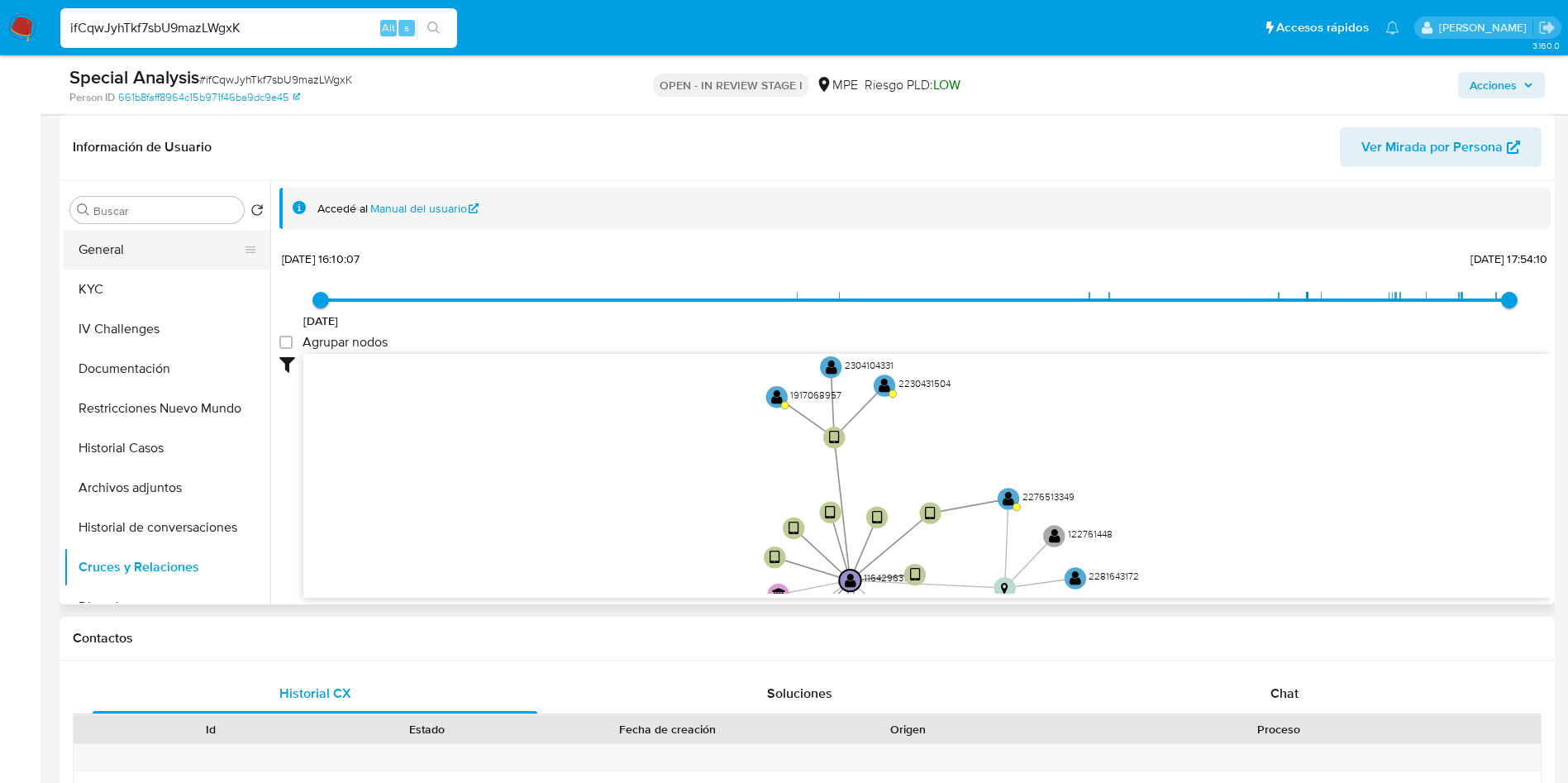
click at [83, 245] on button "General" at bounding box center [160, 249] width 193 height 39
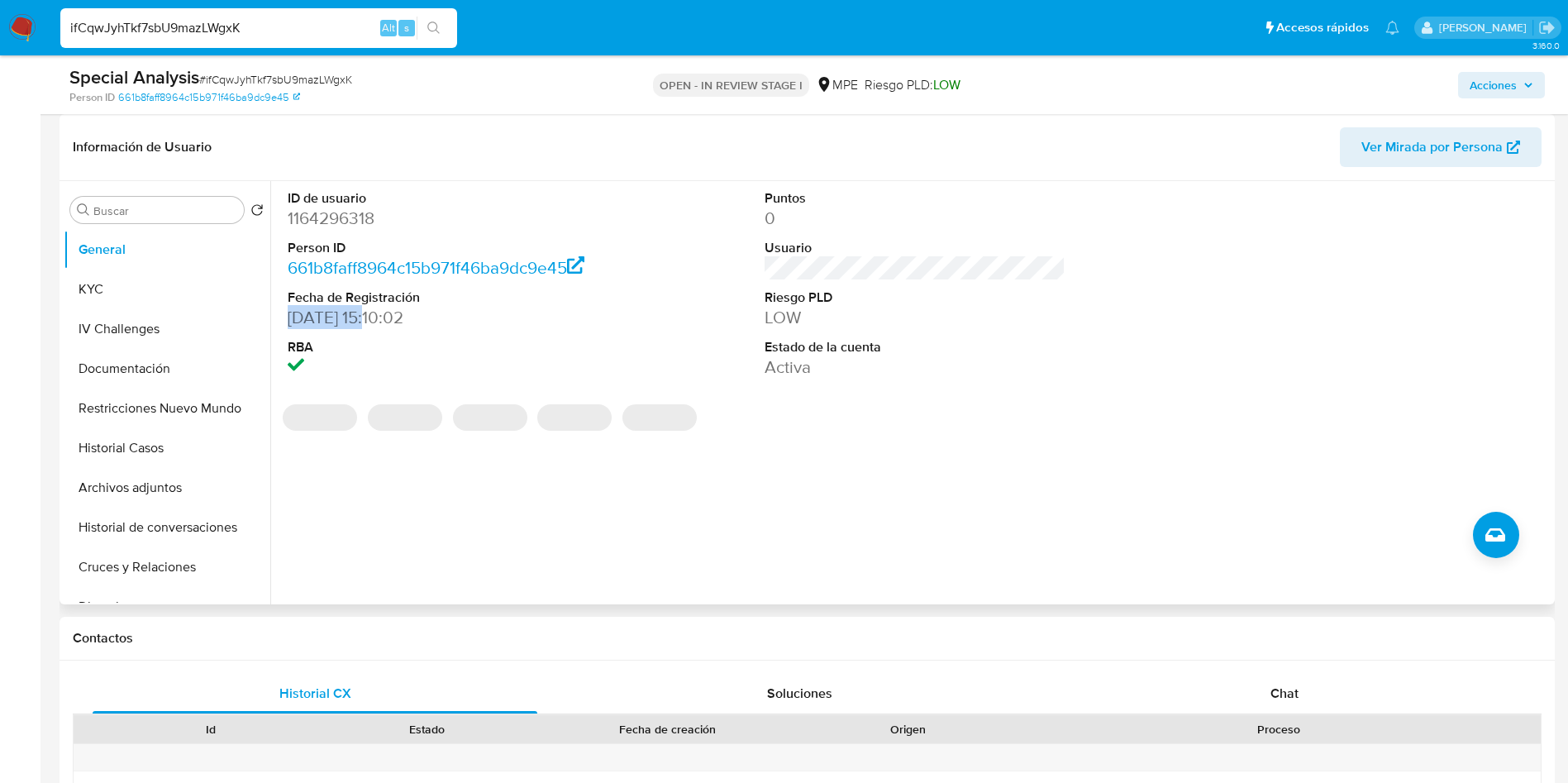
drag, startPoint x: 286, startPoint y: 317, endPoint x: 380, endPoint y: 315, distance: 94.0
click at [380, 315] on div "ID de usuario 1164296318 Person ID 661b8faff8964c15b971f46ba9dc9e45 Fecha de Re…" at bounding box center [910, 392] width 1281 height 423
copy dd "[DATE]"
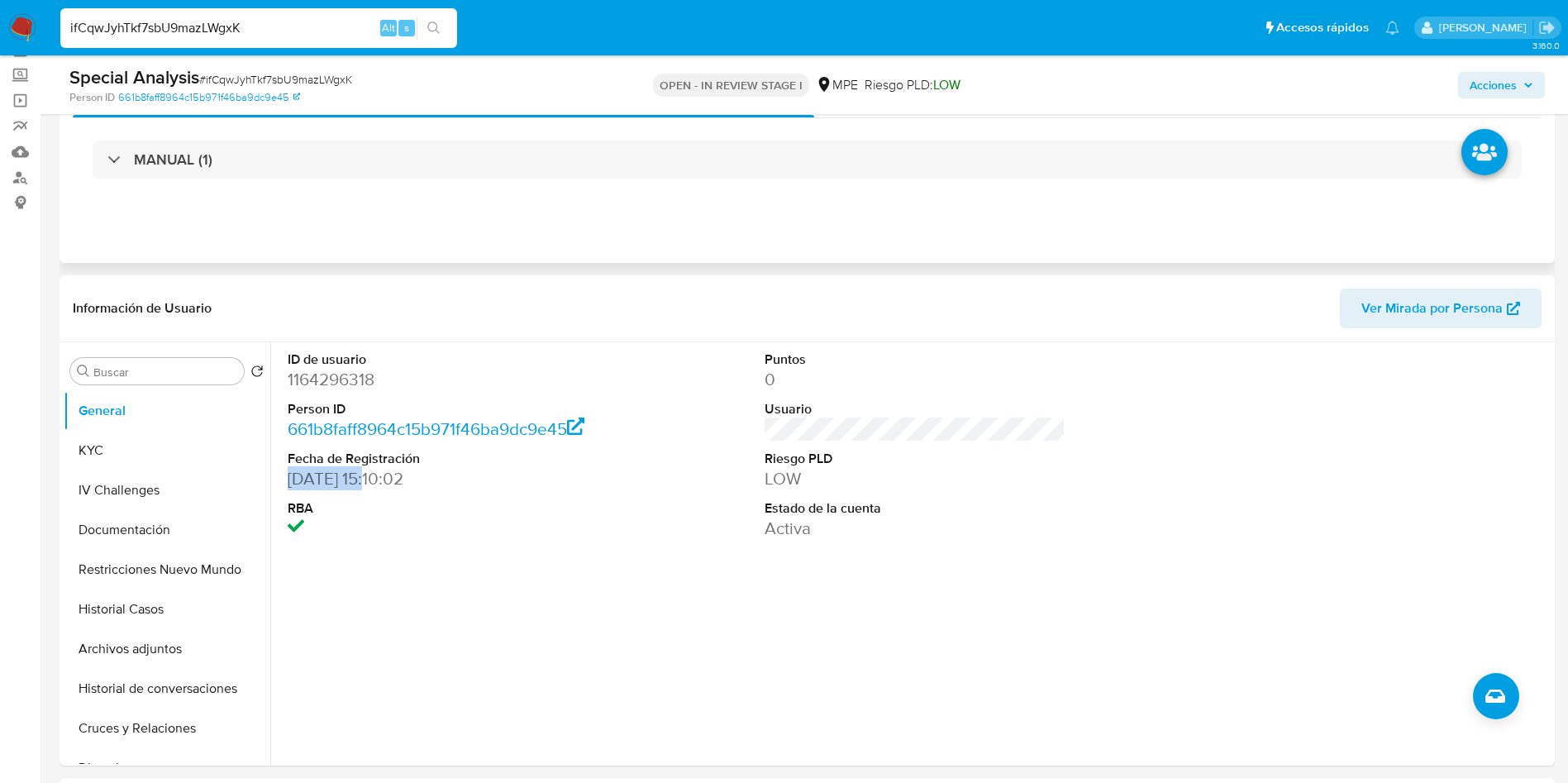
scroll to position [0, 0]
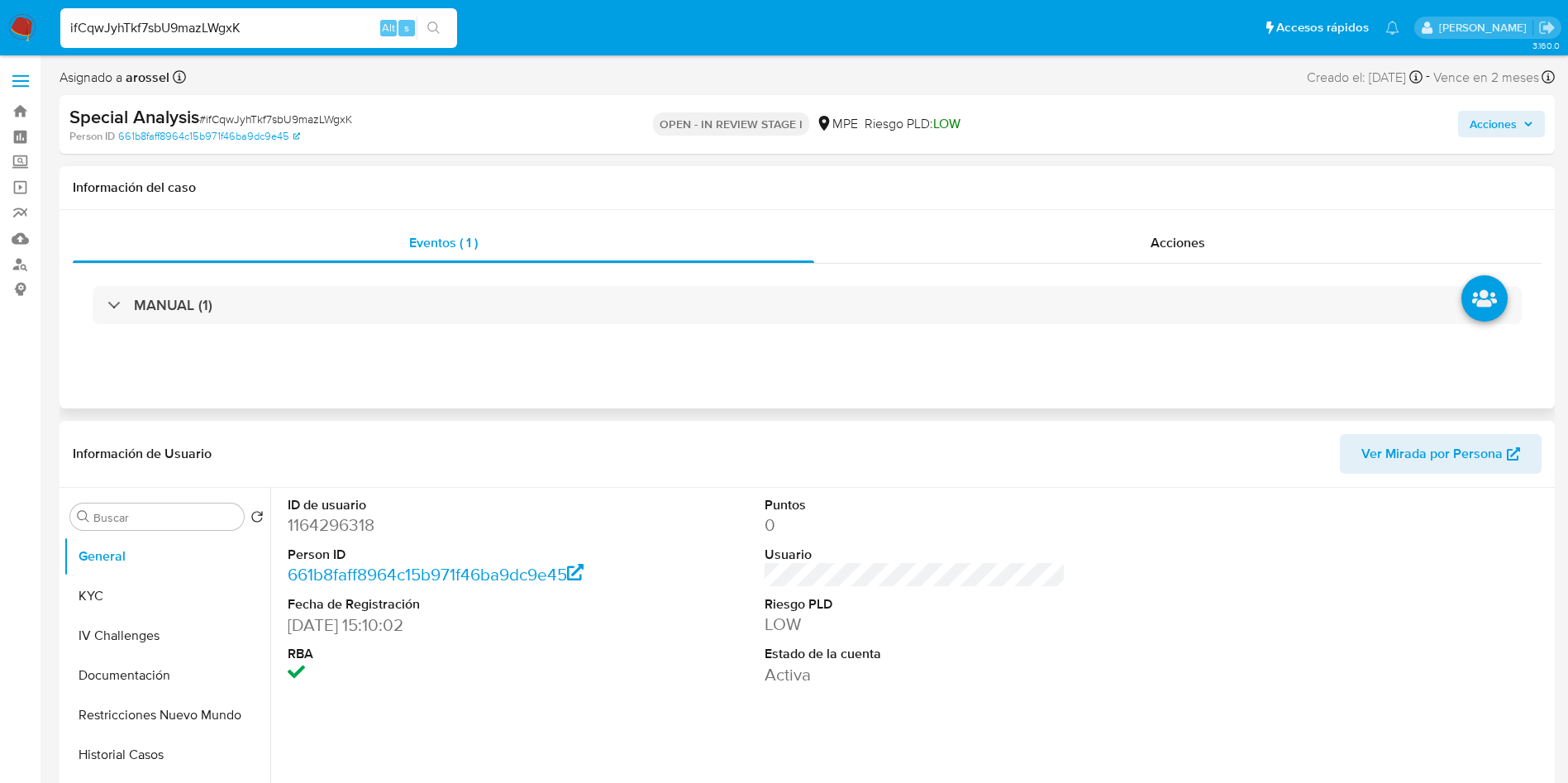
click at [309, 283] on div "MANUAL (1)" at bounding box center [808, 305] width 1469 height 83
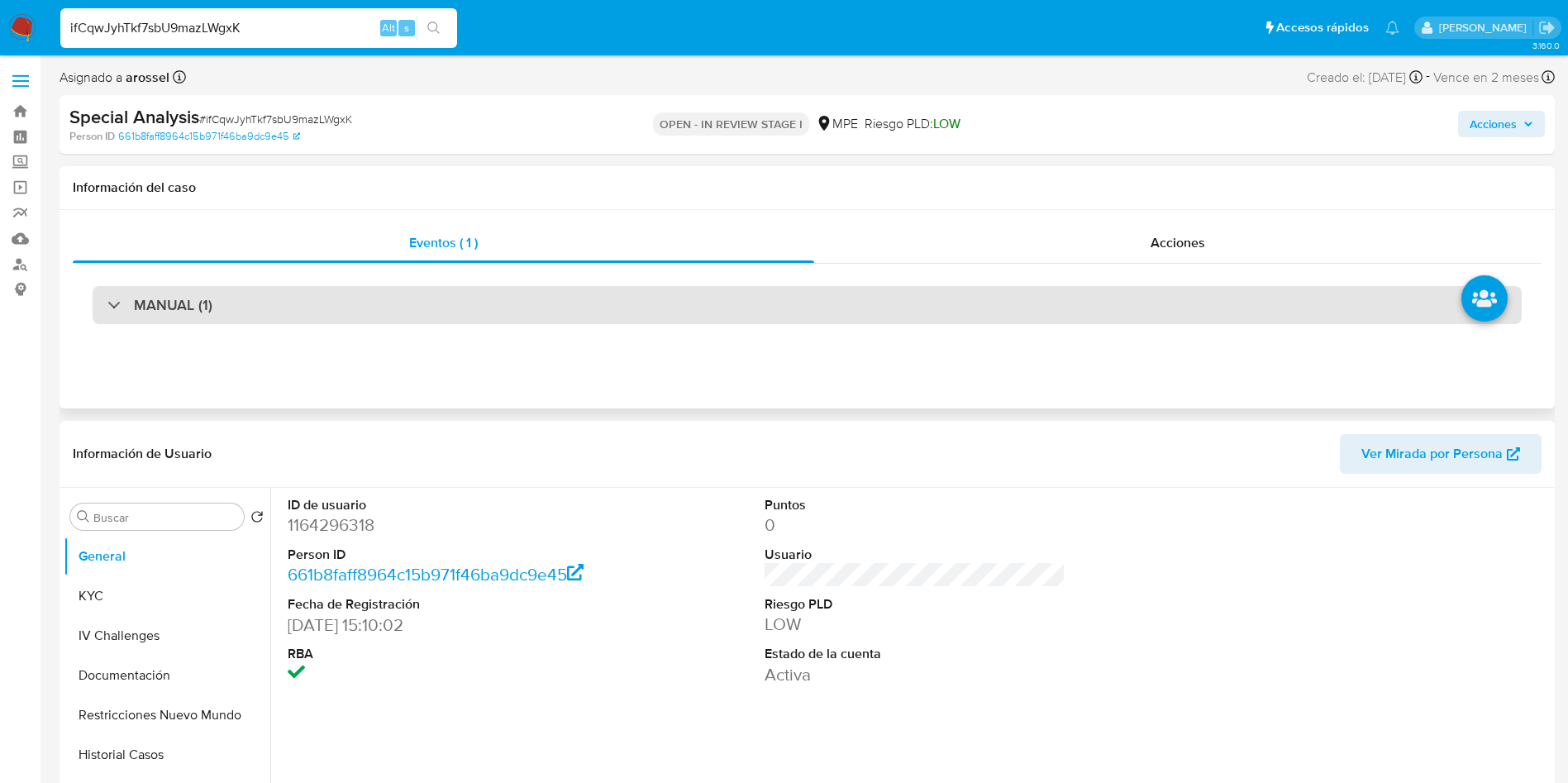
click at [289, 311] on div "MANUAL (1)" at bounding box center [807, 306] width 1430 height 38
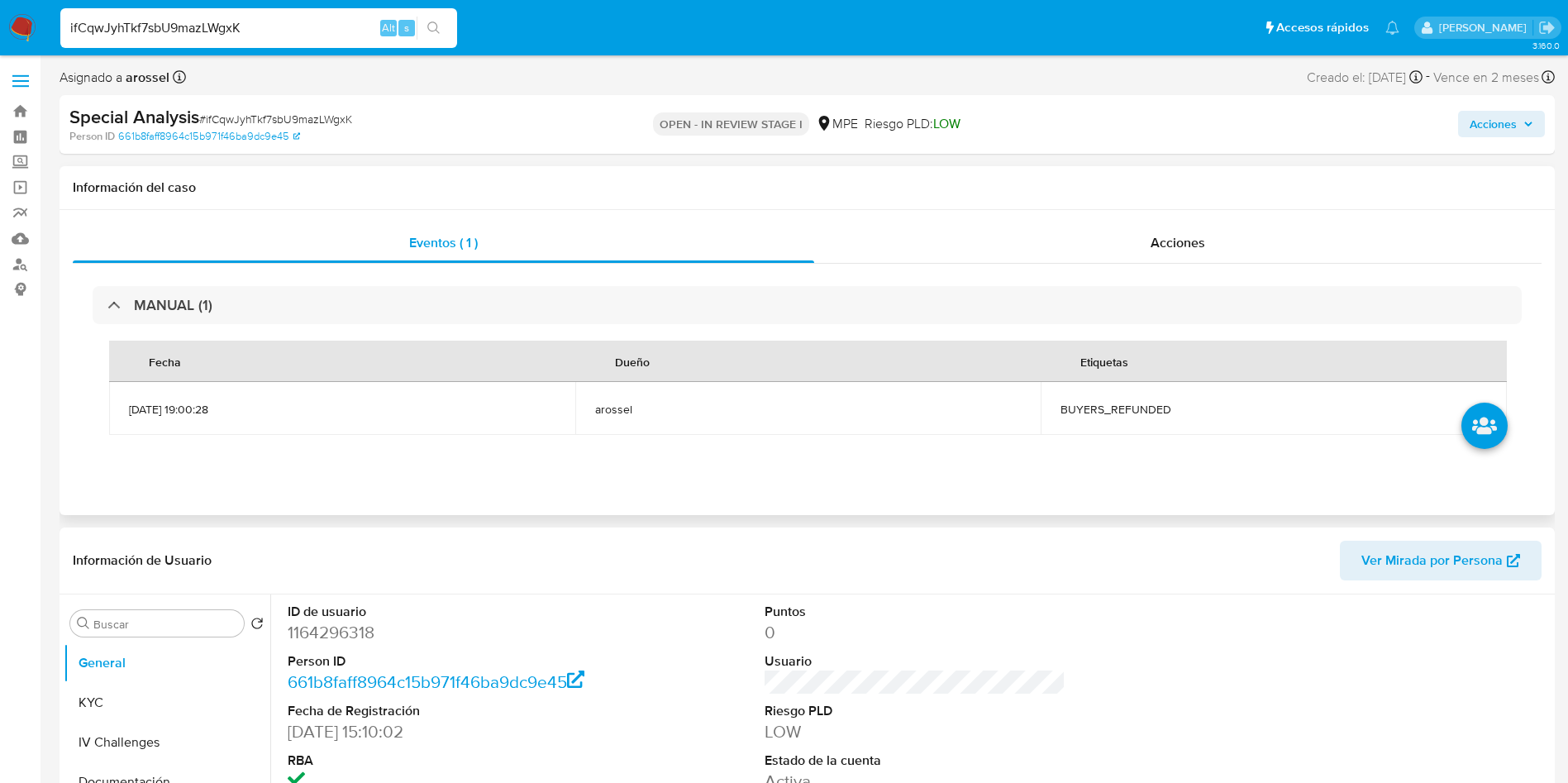
click at [1122, 399] on td "BUYERS_REFUNDED" at bounding box center [1274, 408] width 466 height 53
click at [1122, 400] on td "BUYERS_REFUNDED" at bounding box center [1274, 408] width 466 height 53
copy span "BUYERS_REFUNDED"
click at [243, 116] on span "# ifCqwJyhTkf7sbU9mazLWgxK" at bounding box center [275, 118] width 153 height 16
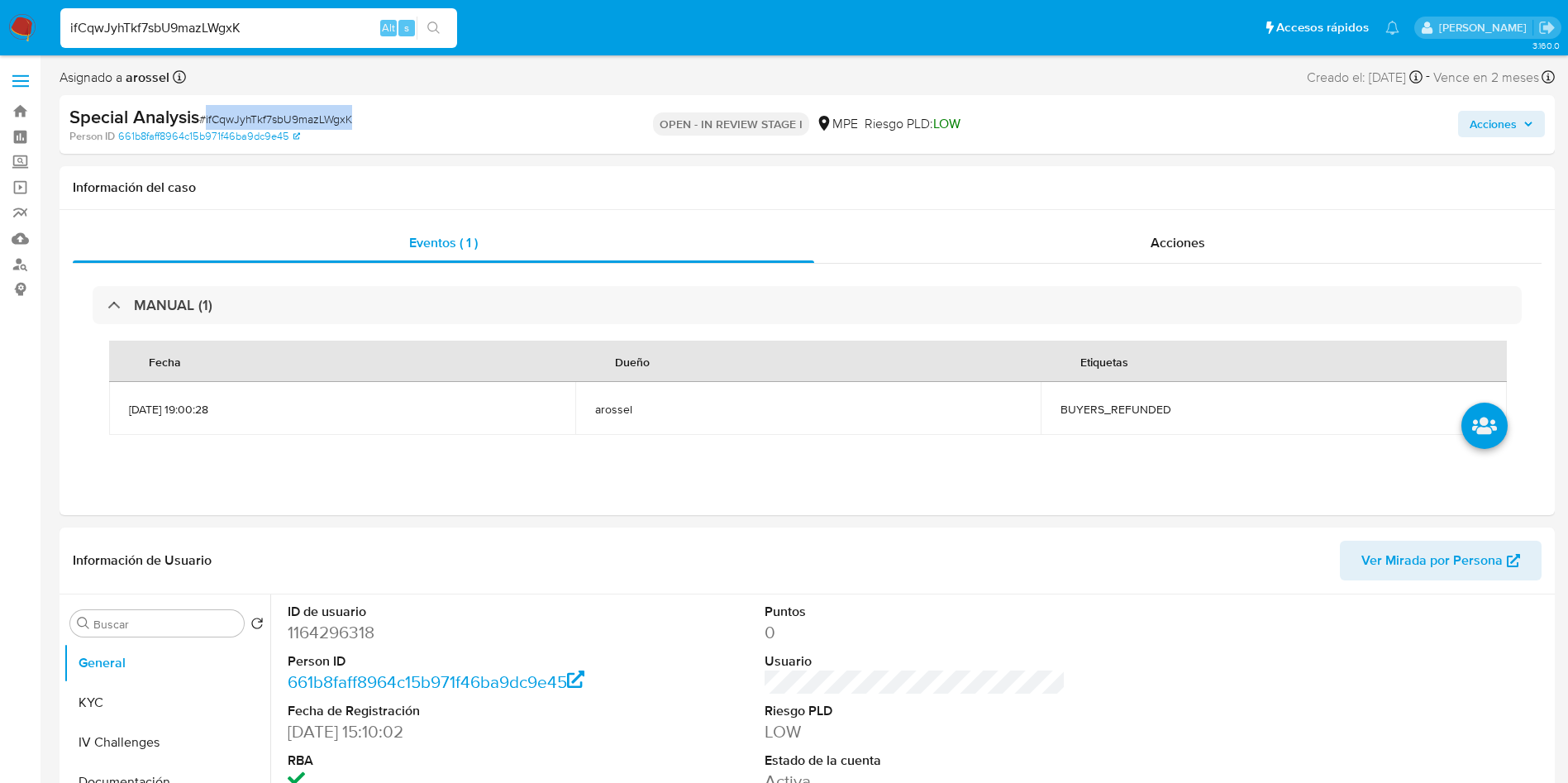
copy span "ifCqwJyhTkf7sbU9mazLWgxK"
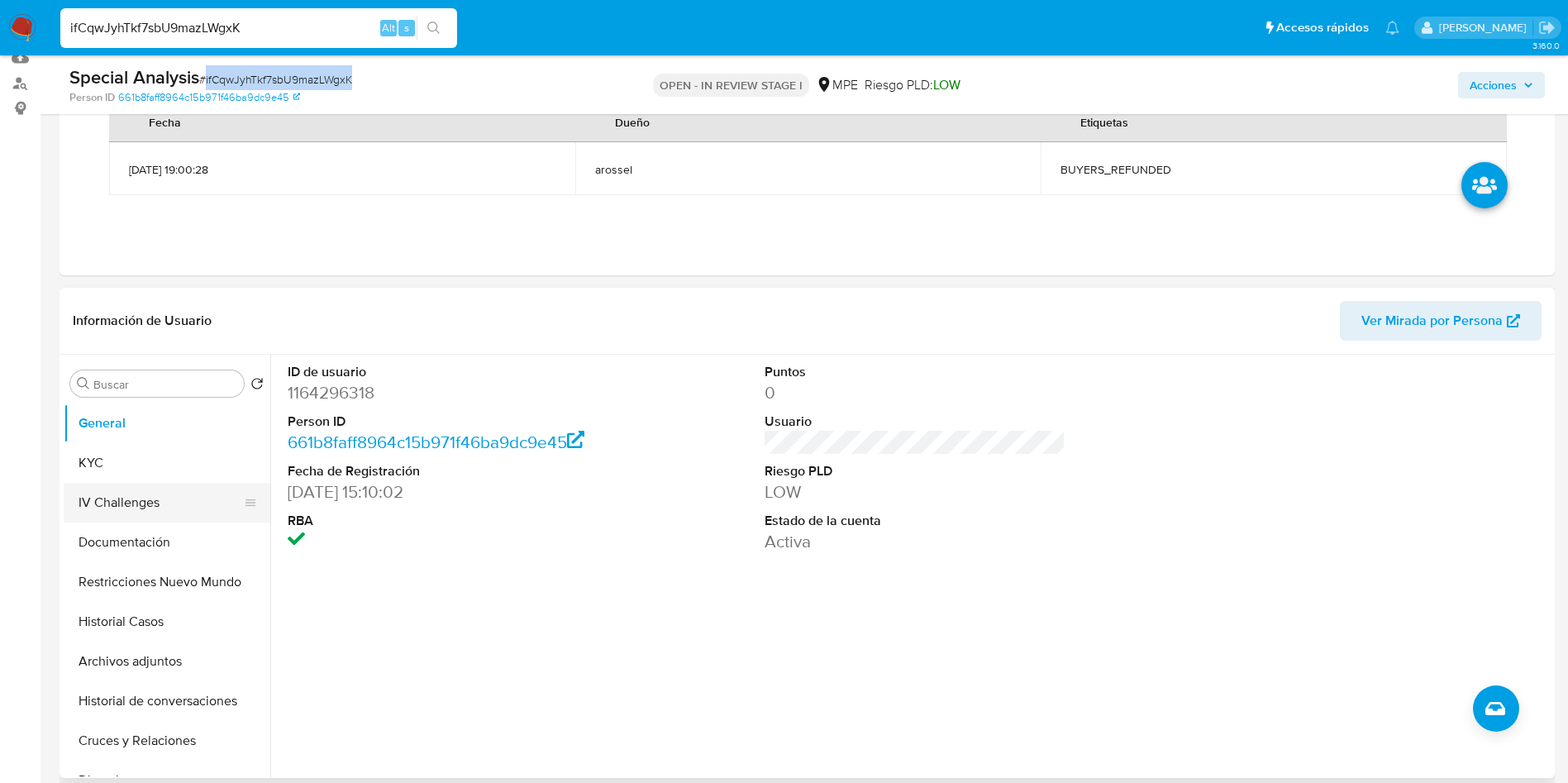
scroll to position [248, 0]
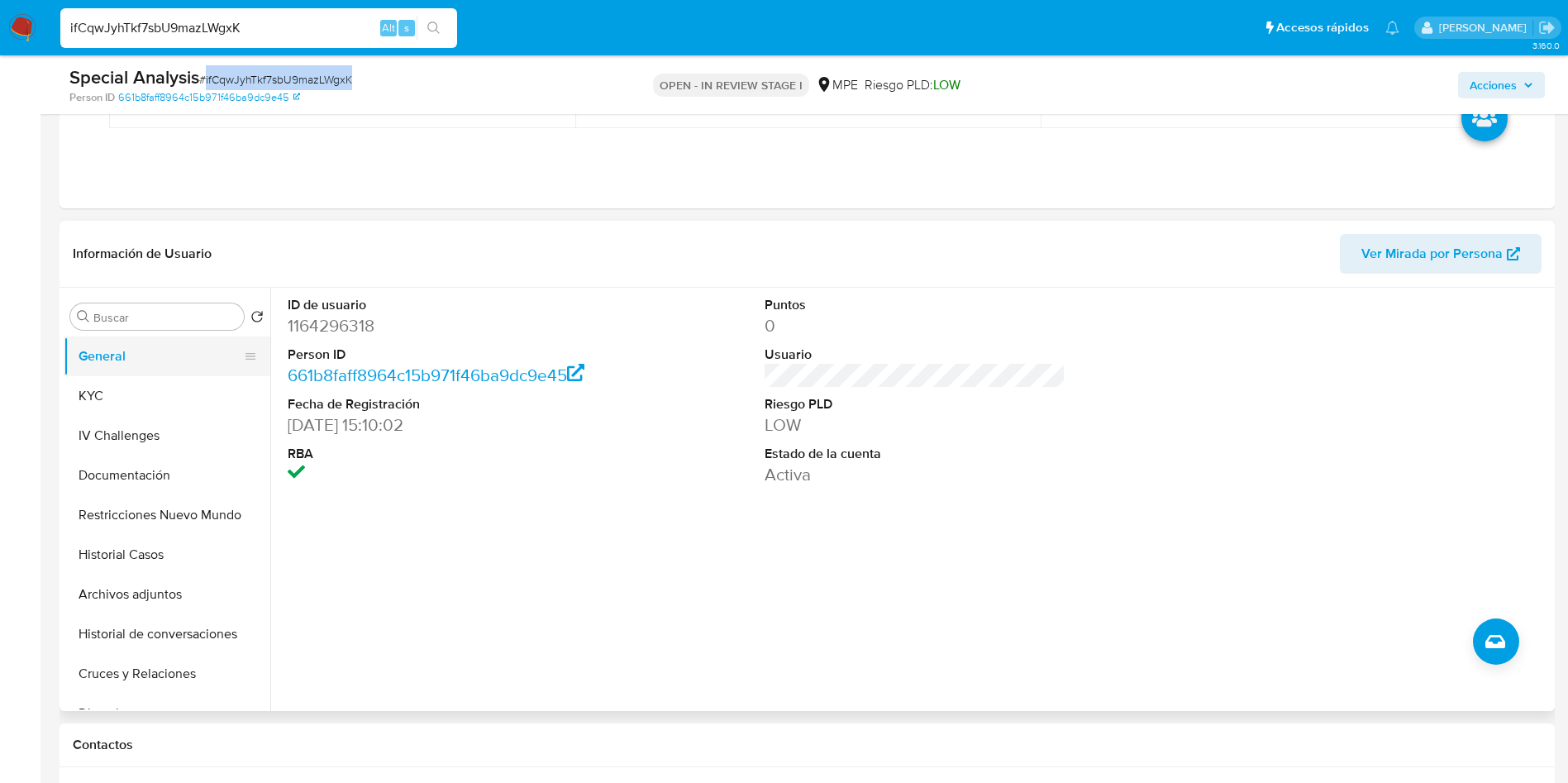
click at [154, 364] on button "General" at bounding box center [160, 356] width 193 height 39
click at [167, 404] on button "KYC" at bounding box center [160, 395] width 193 height 39
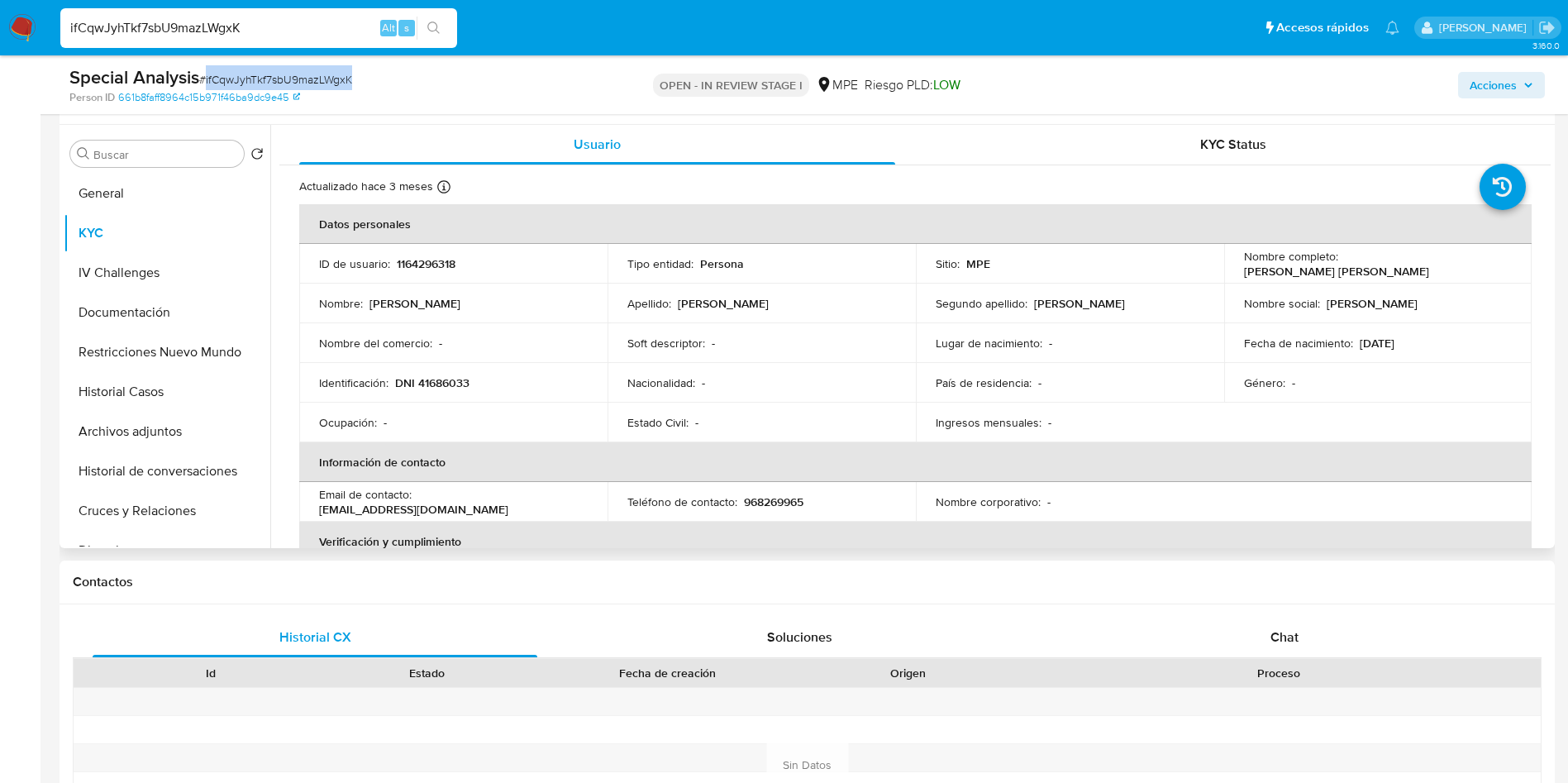
scroll to position [372, 0]
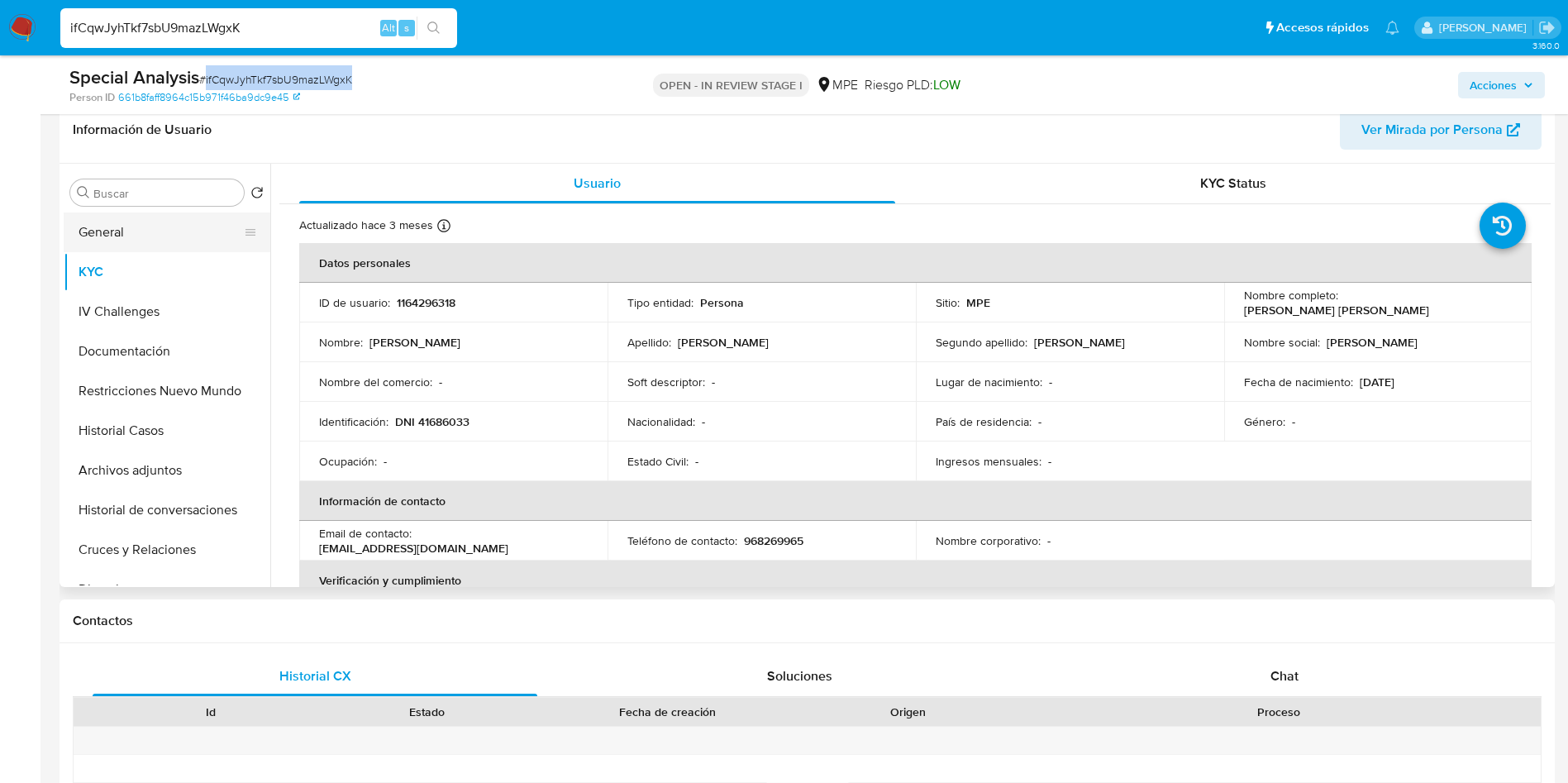
click at [138, 215] on button "General" at bounding box center [160, 232] width 193 height 39
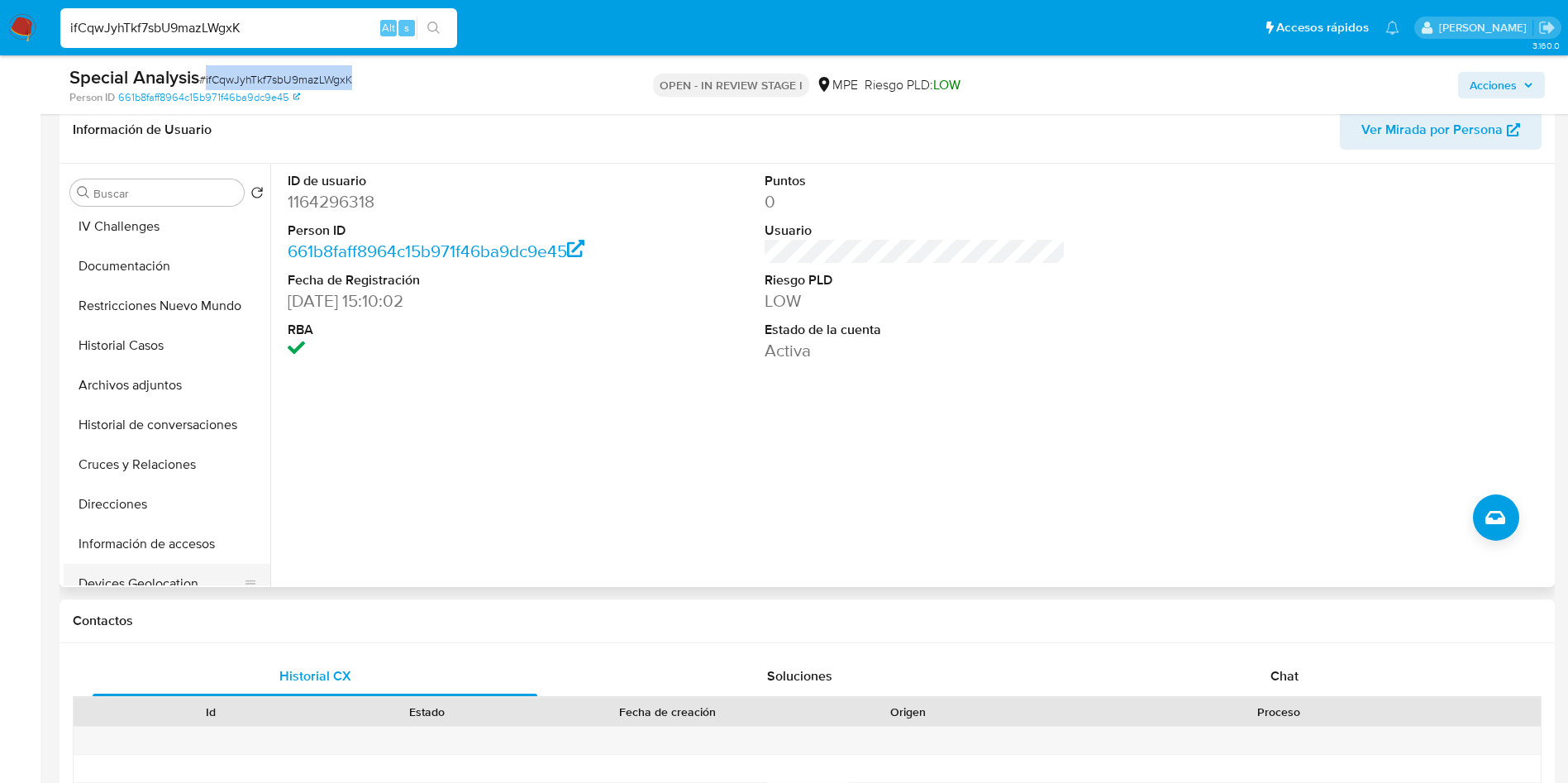
scroll to position [124, 0]
click at [164, 539] on button "Devices Geolocation" at bounding box center [160, 544] width 193 height 39
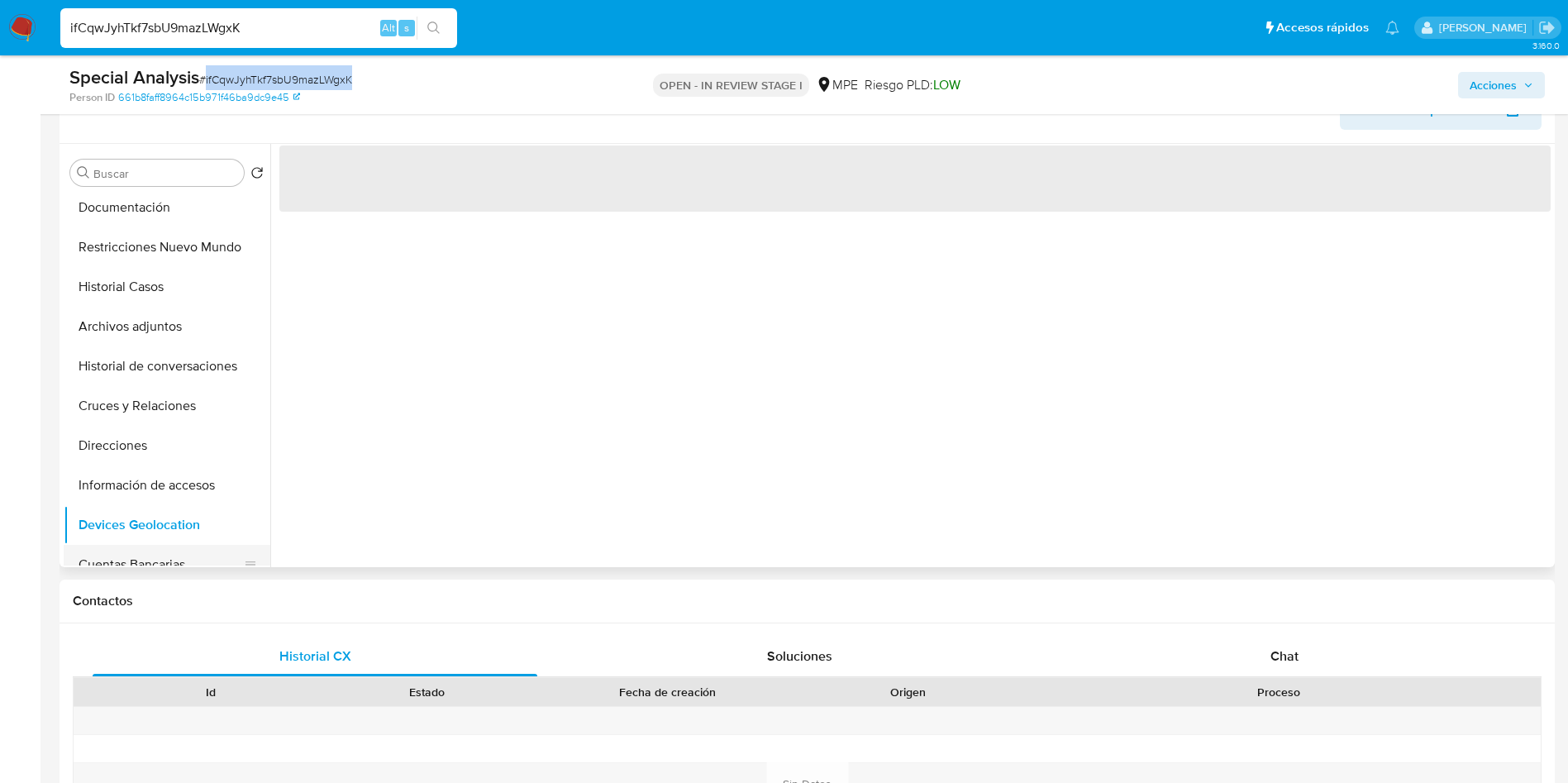
click at [172, 550] on button "Cuentas Bancarias" at bounding box center [160, 565] width 193 height 39
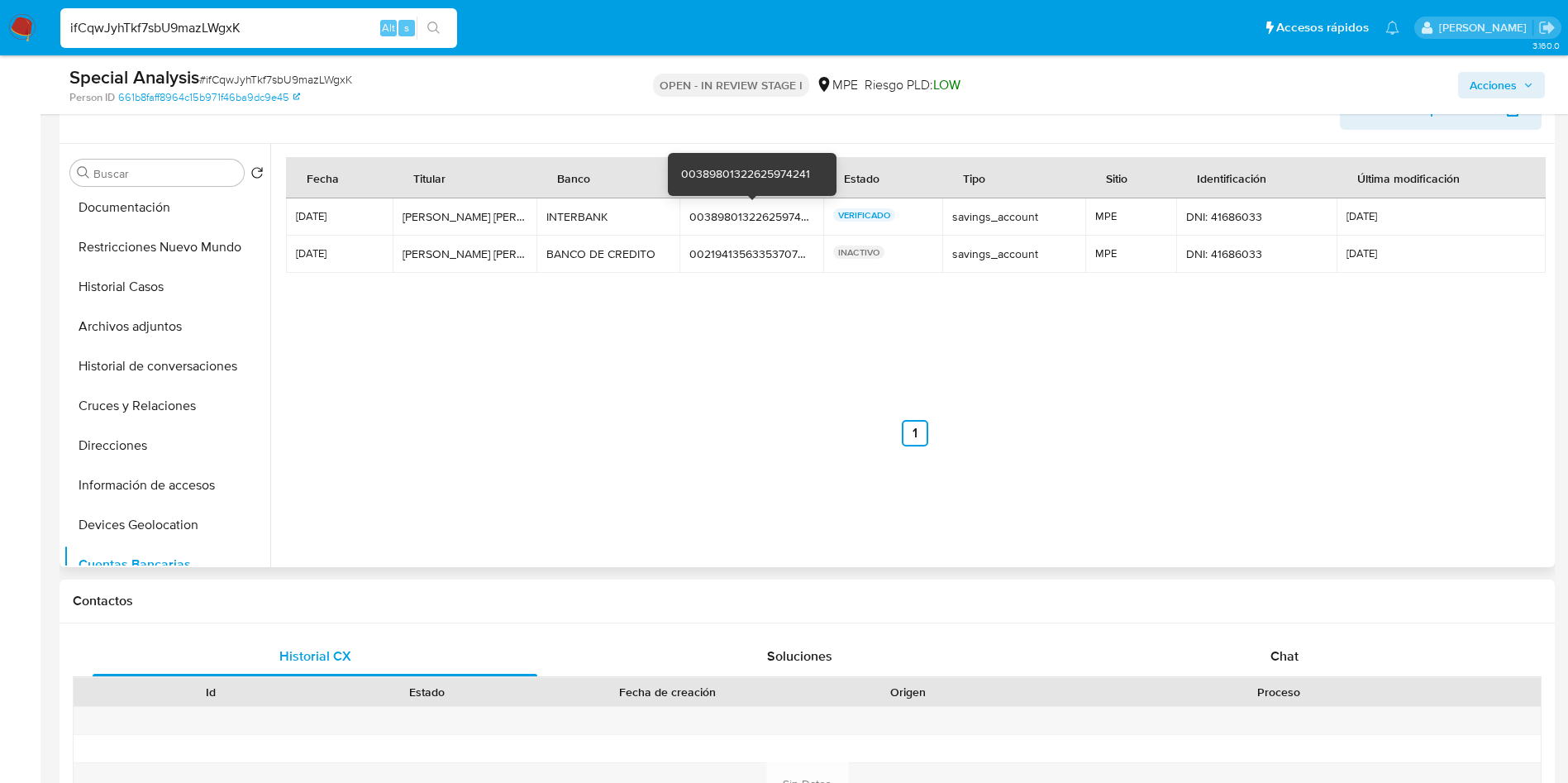
click at [716, 216] on div "00389801322625974241" at bounding box center [751, 216] width 124 height 14
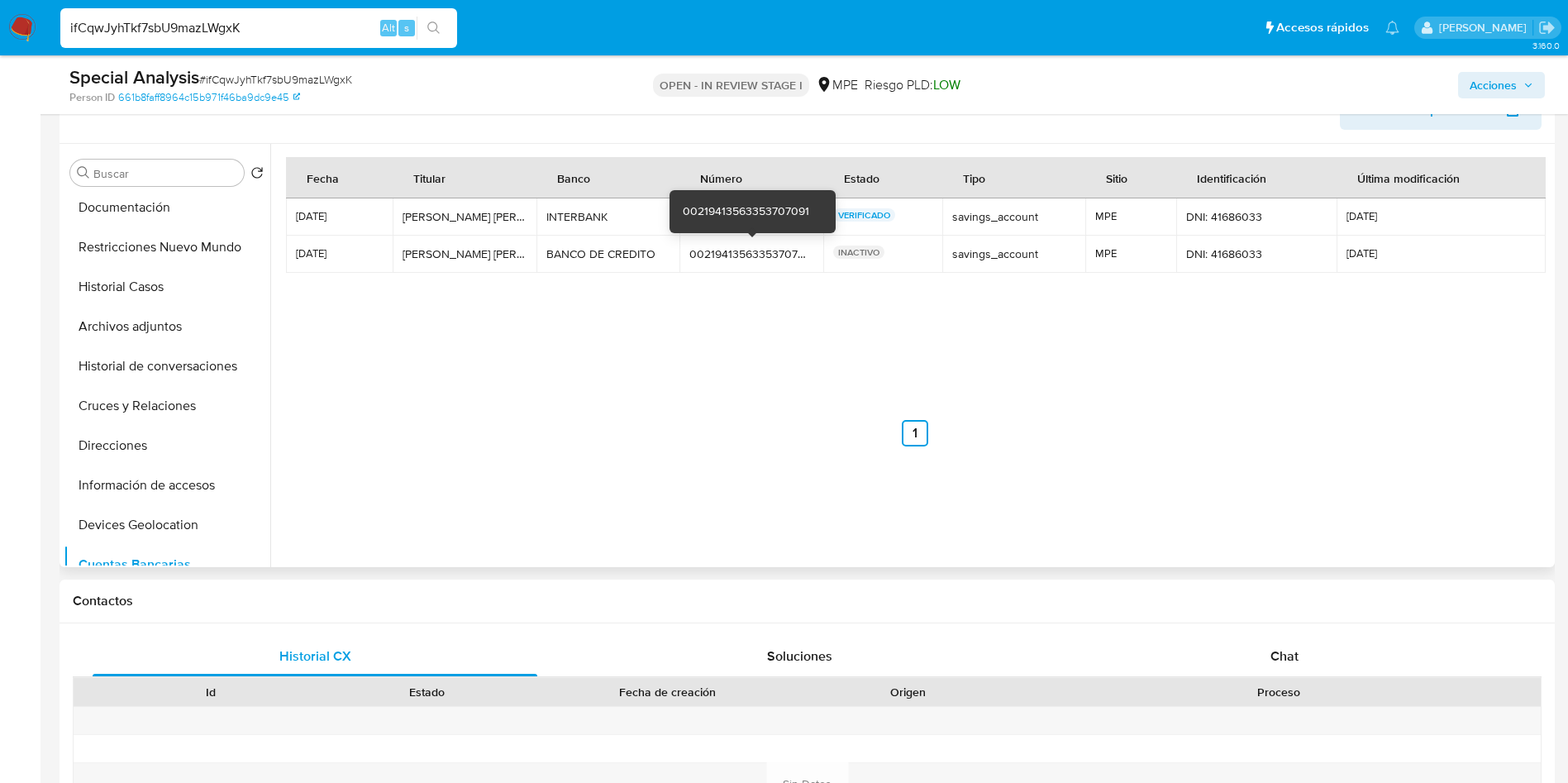
click at [738, 241] on td "00219413563353707091 00219413563353707091" at bounding box center [752, 254] width 144 height 38
click at [739, 254] on div "00219413563353707091" at bounding box center [751, 253] width 124 height 14
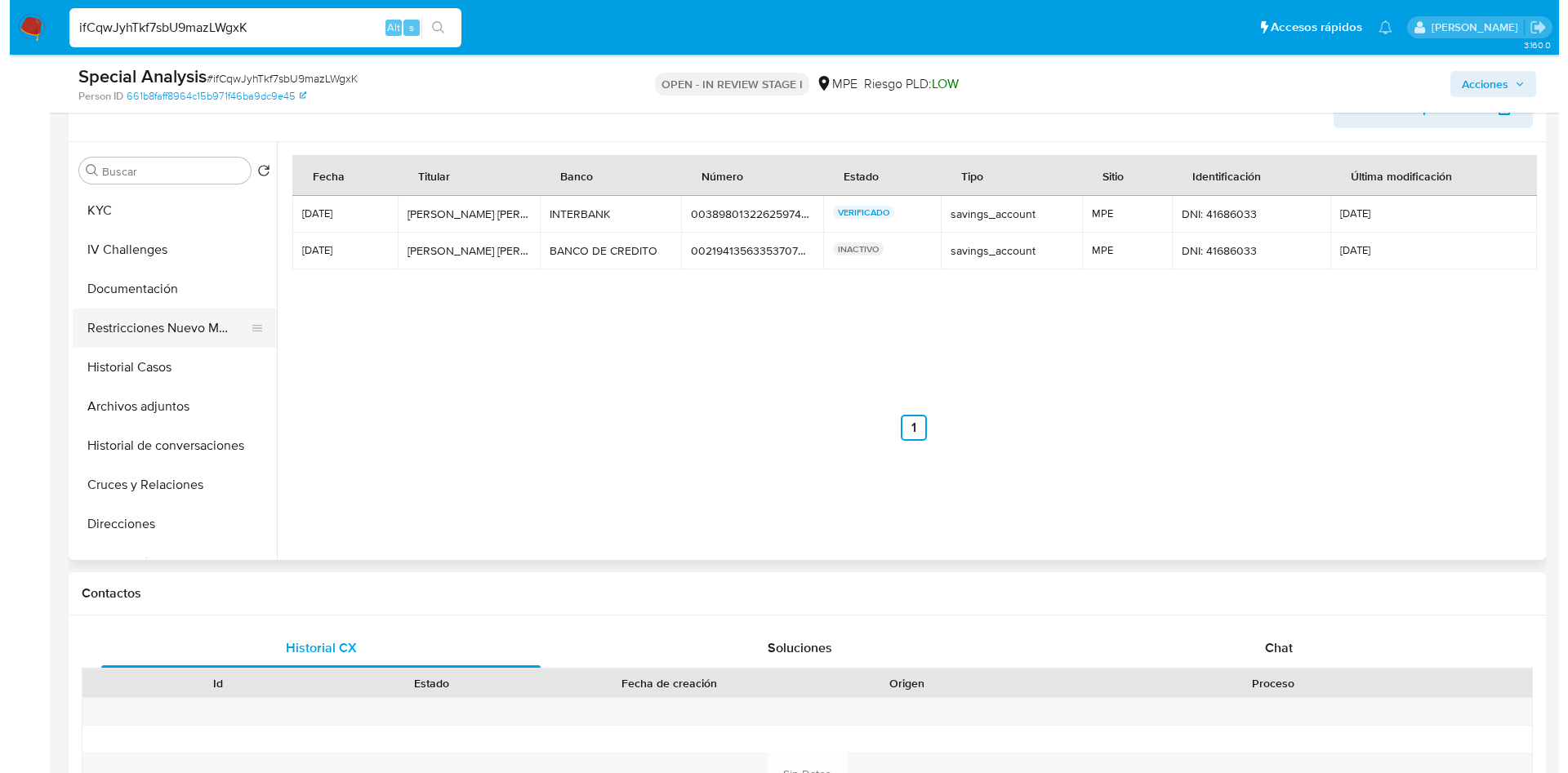
scroll to position [0, 0]
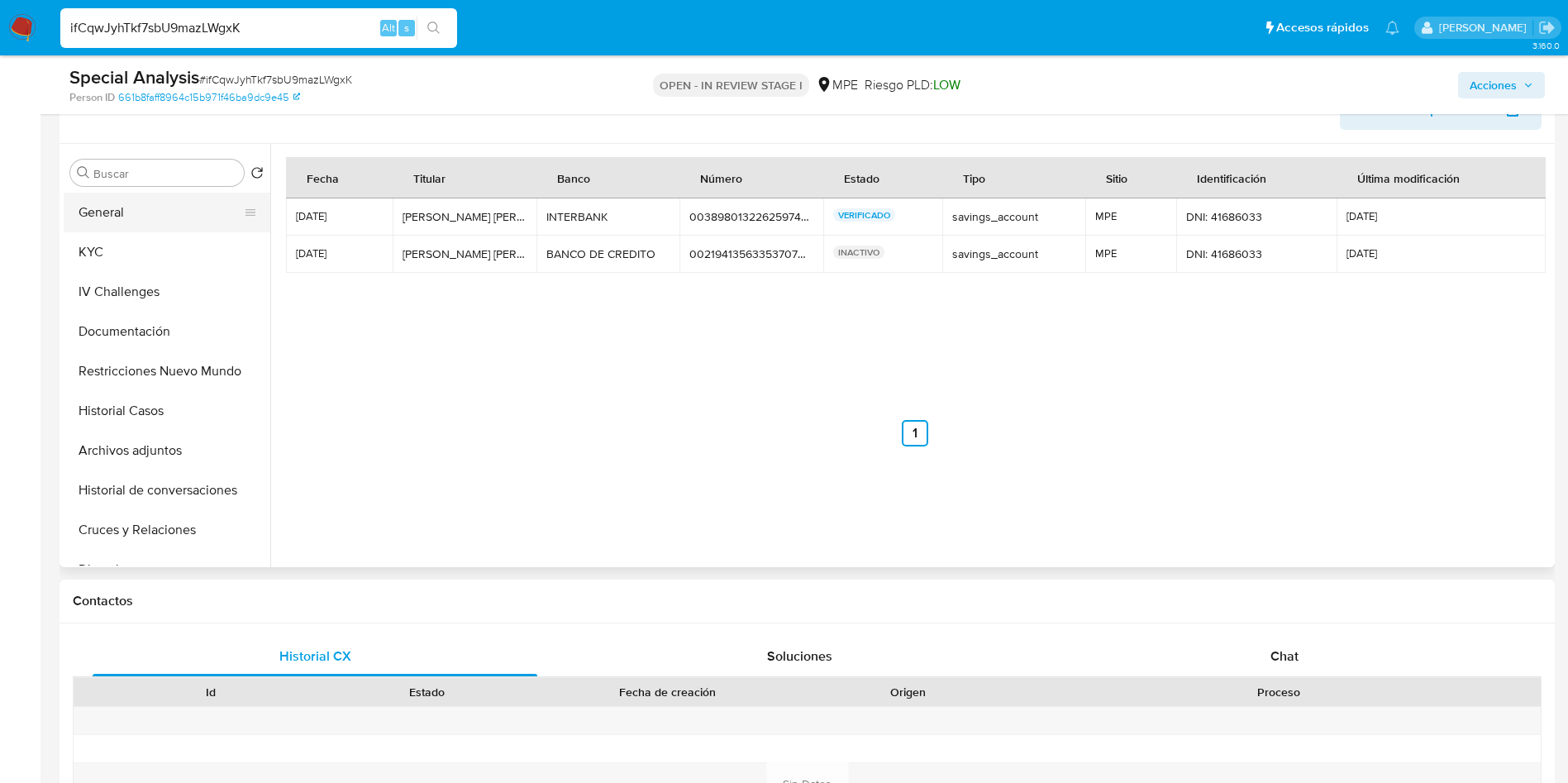
click at [121, 224] on button "General" at bounding box center [160, 212] width 193 height 39
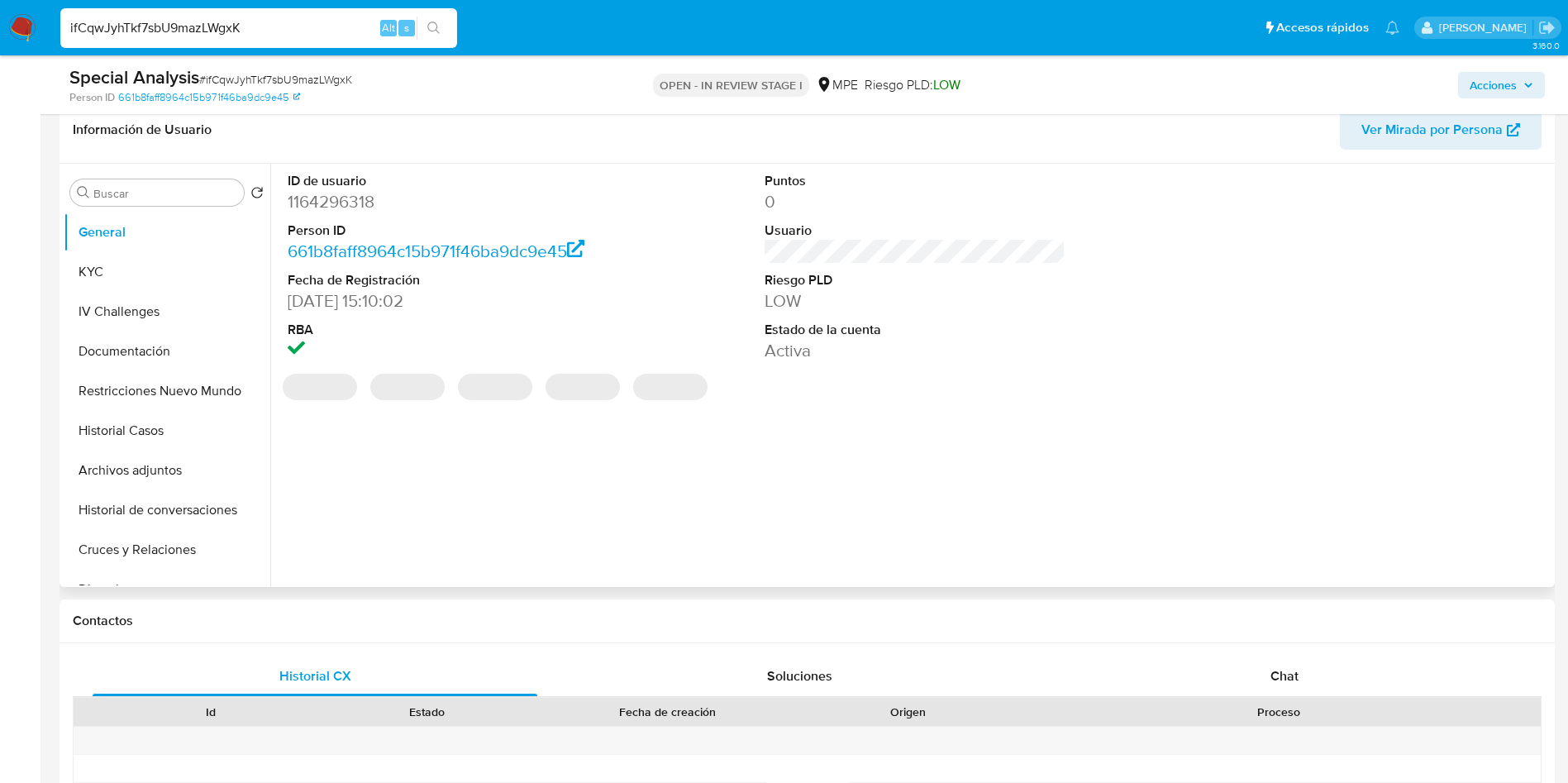
click at [355, 204] on dd "1164296318" at bounding box center [438, 202] width 302 height 23
copy dd "1164296318"
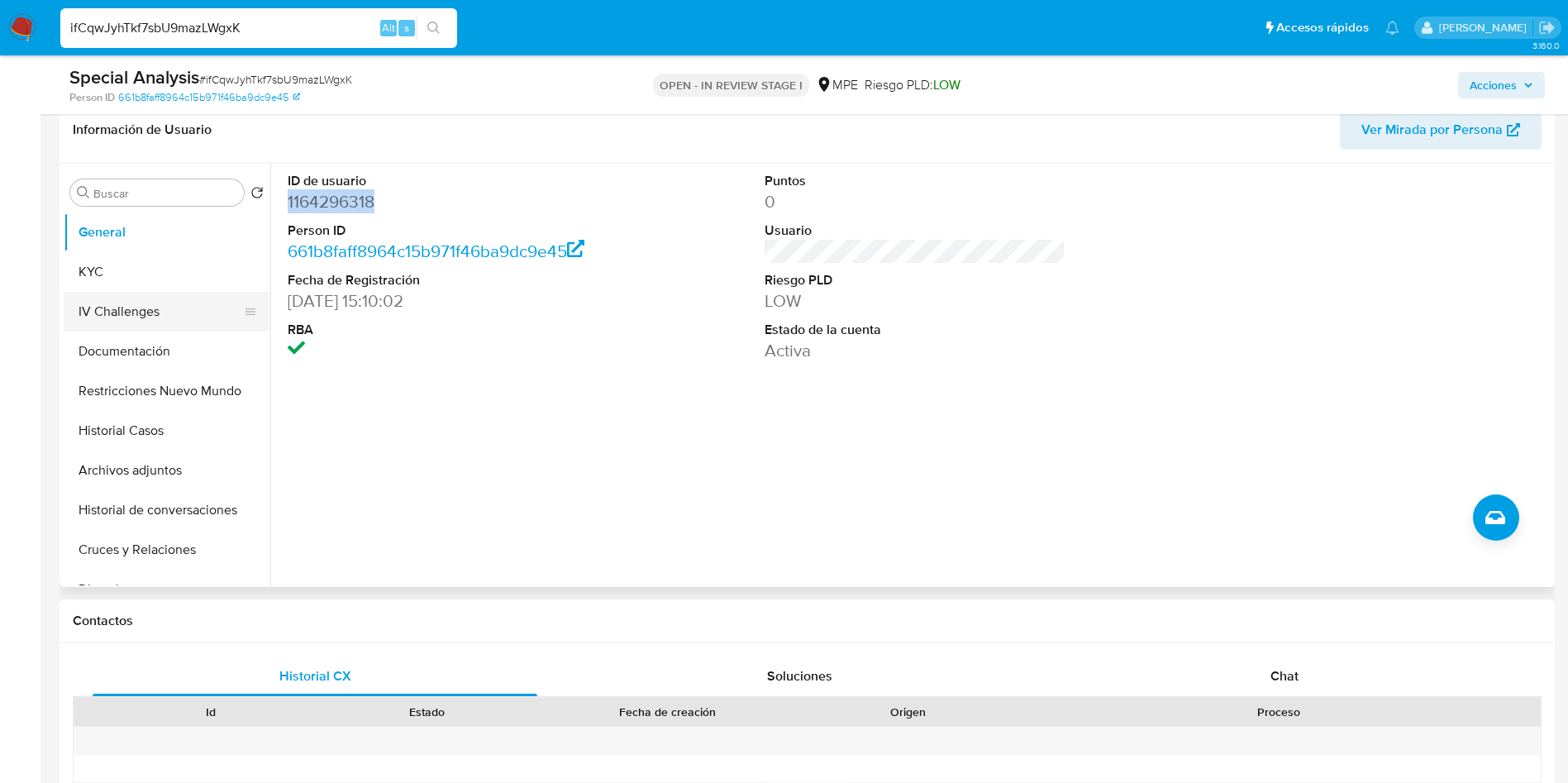
drag, startPoint x: 135, startPoint y: 264, endPoint x: 143, endPoint y: 275, distance: 13.6
click at [135, 264] on button "KYC" at bounding box center [166, 271] width 207 height 39
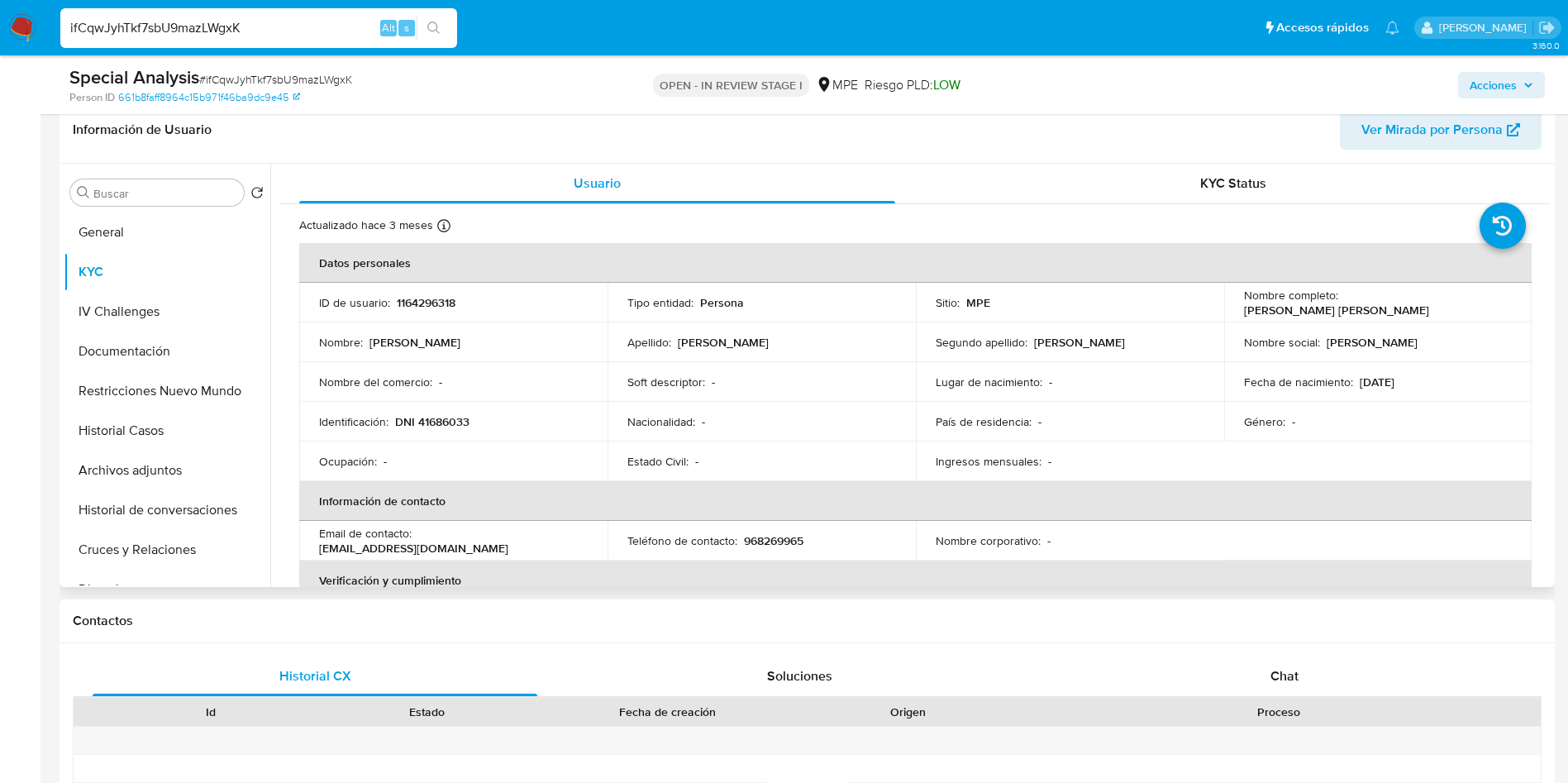
drag, startPoint x: 1339, startPoint y: 309, endPoint x: 1497, endPoint y: 303, distance: 158.1
click at [1497, 303] on div "Nombre completo : [PERSON_NAME]" at bounding box center [1378, 302] width 268 height 30
copy p "[PERSON_NAME]"
drag, startPoint x: 179, startPoint y: 472, endPoint x: 187, endPoint y: 459, distance: 15.3
click at [179, 472] on button "Archivos adjuntos" at bounding box center [160, 470] width 193 height 39
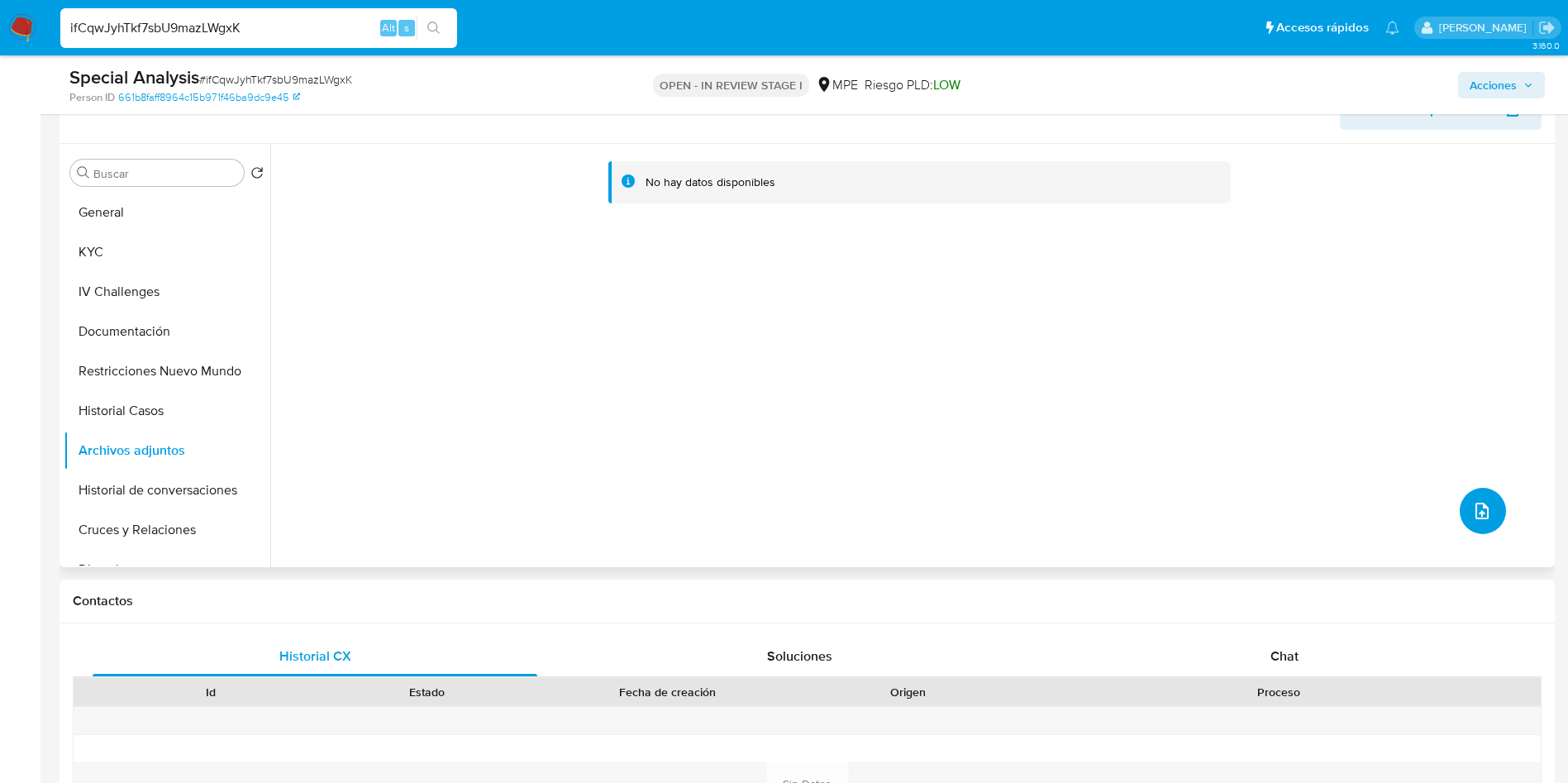
click at [1472, 523] on button "upload-file" at bounding box center [1483, 511] width 46 height 46
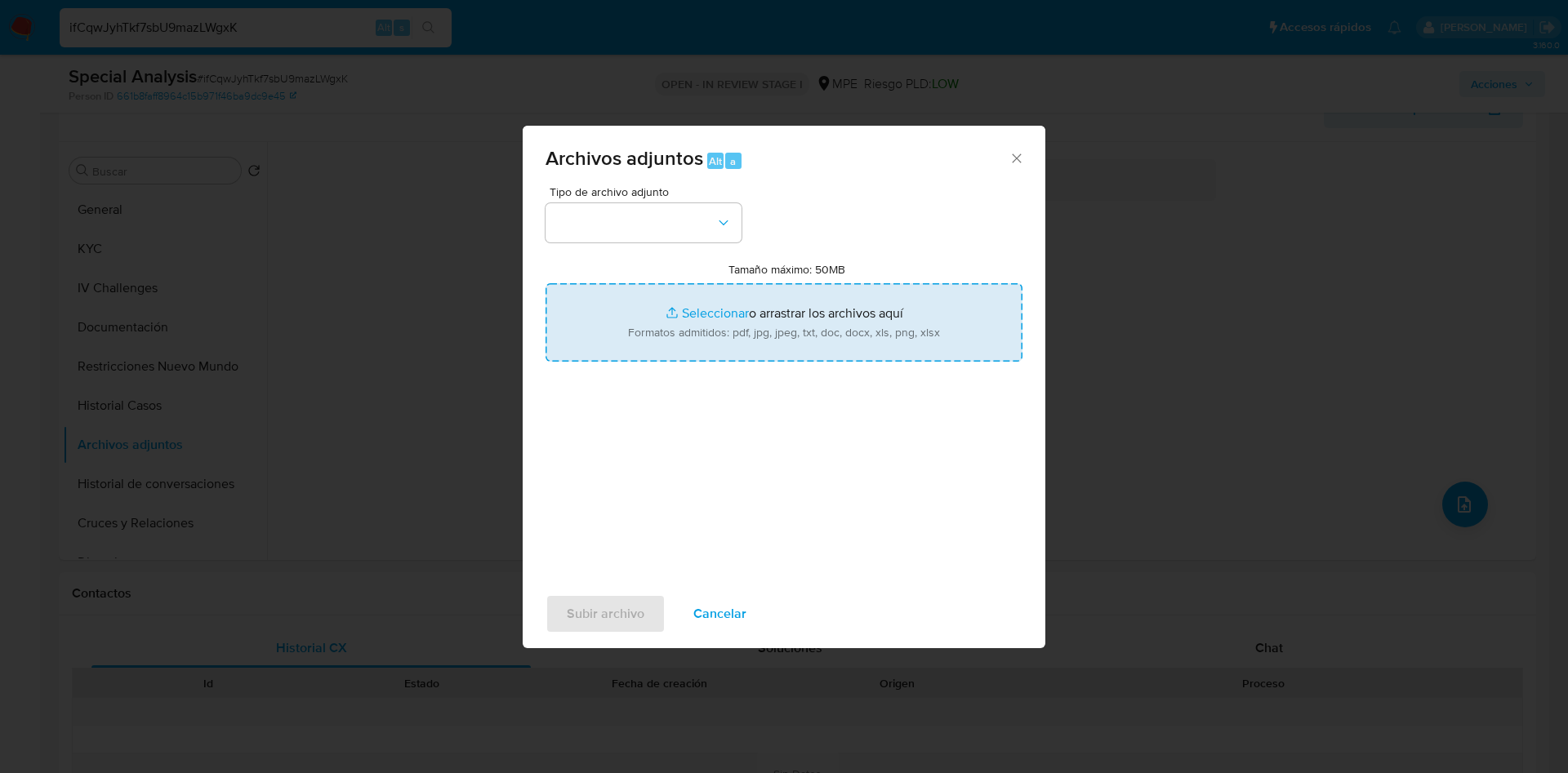
click at [1014, 315] on input "Tamaño máximo: 50MB Seleccionar archivos" at bounding box center [784, 322] width 477 height 79
type input "C:\fakepath\Case Log 1164296318 - 22_09_2025.pdf"
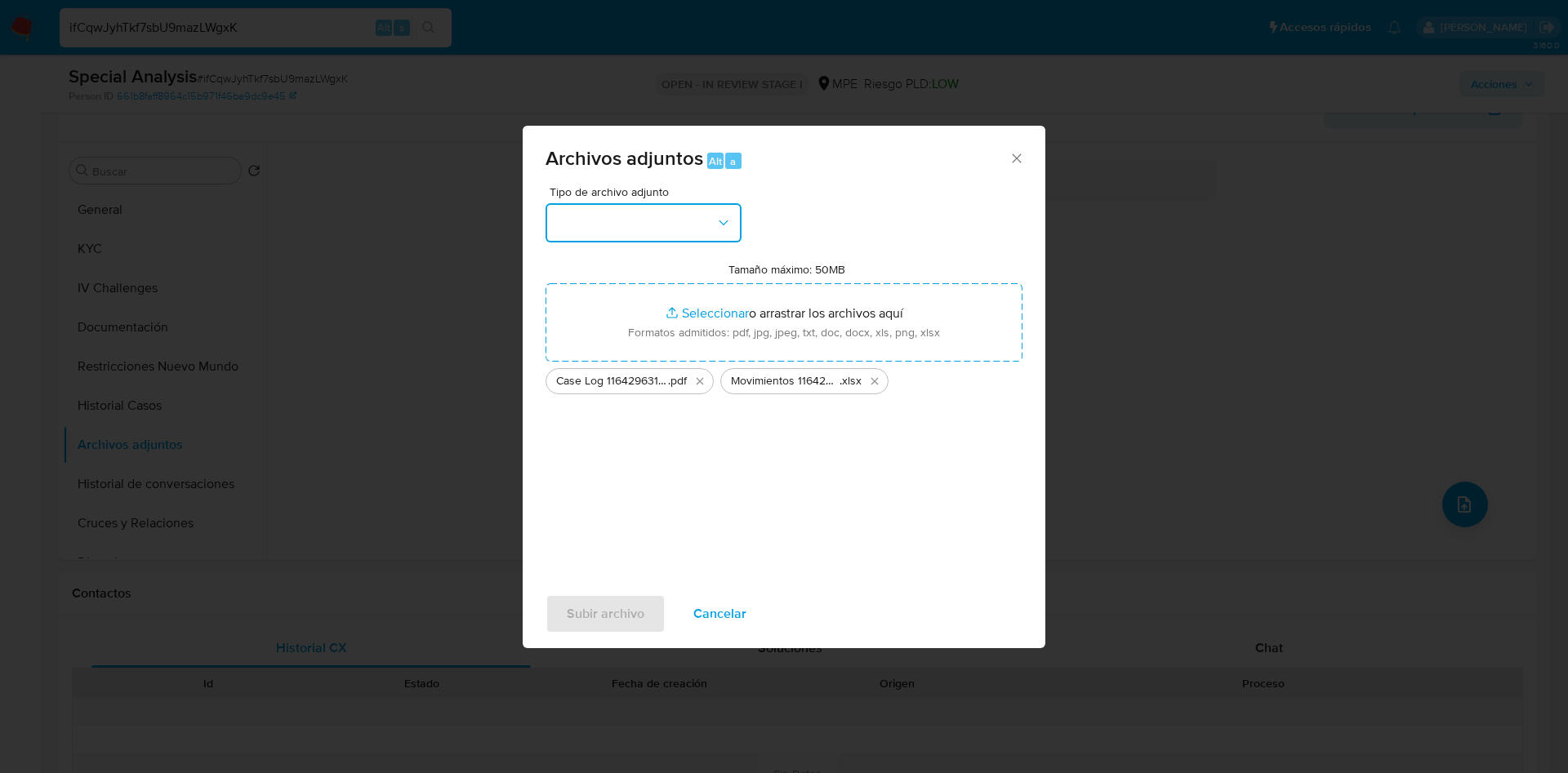
click at [650, 231] on button "button" at bounding box center [643, 222] width 196 height 39
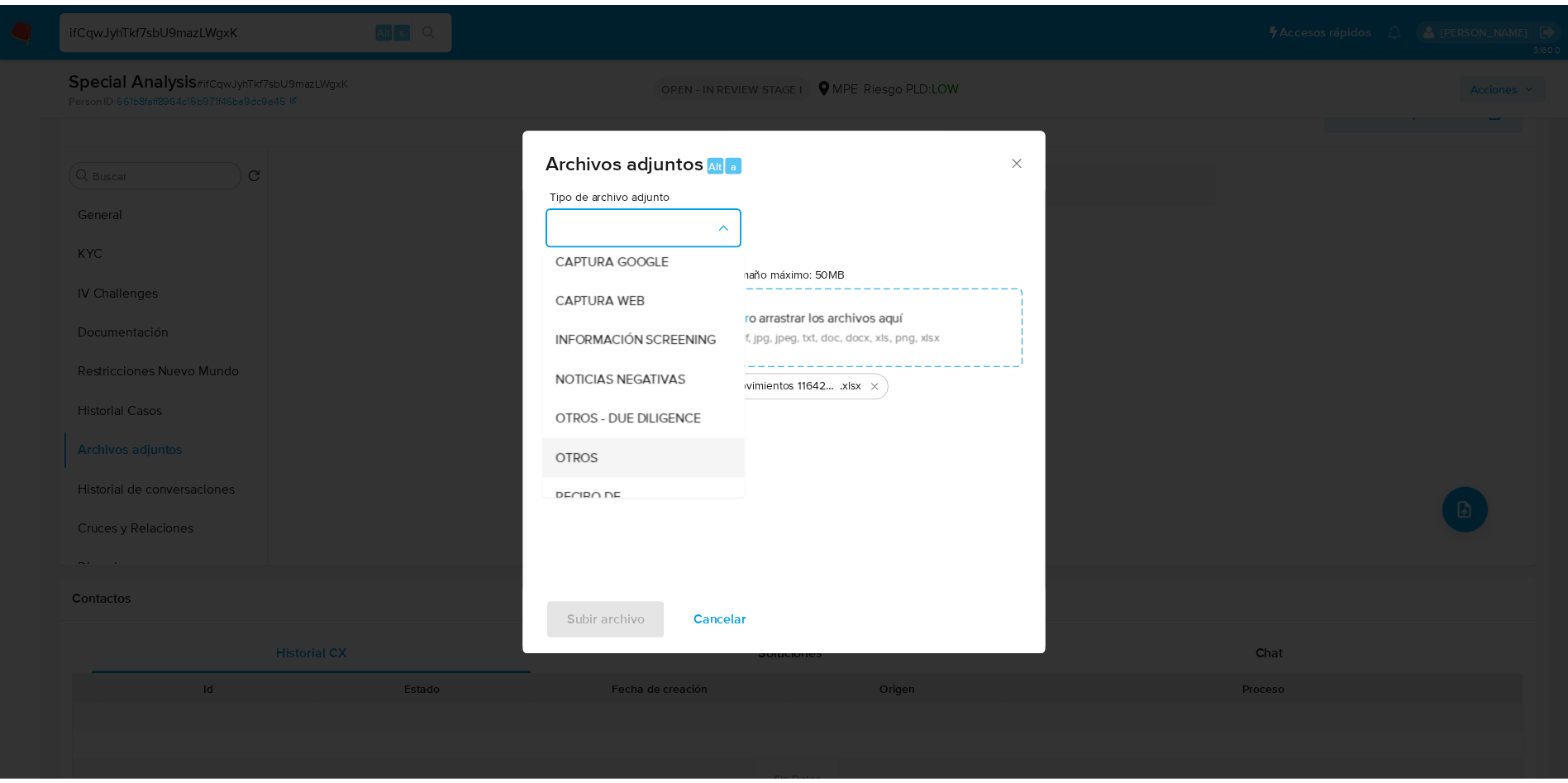
scroll to position [124, 0]
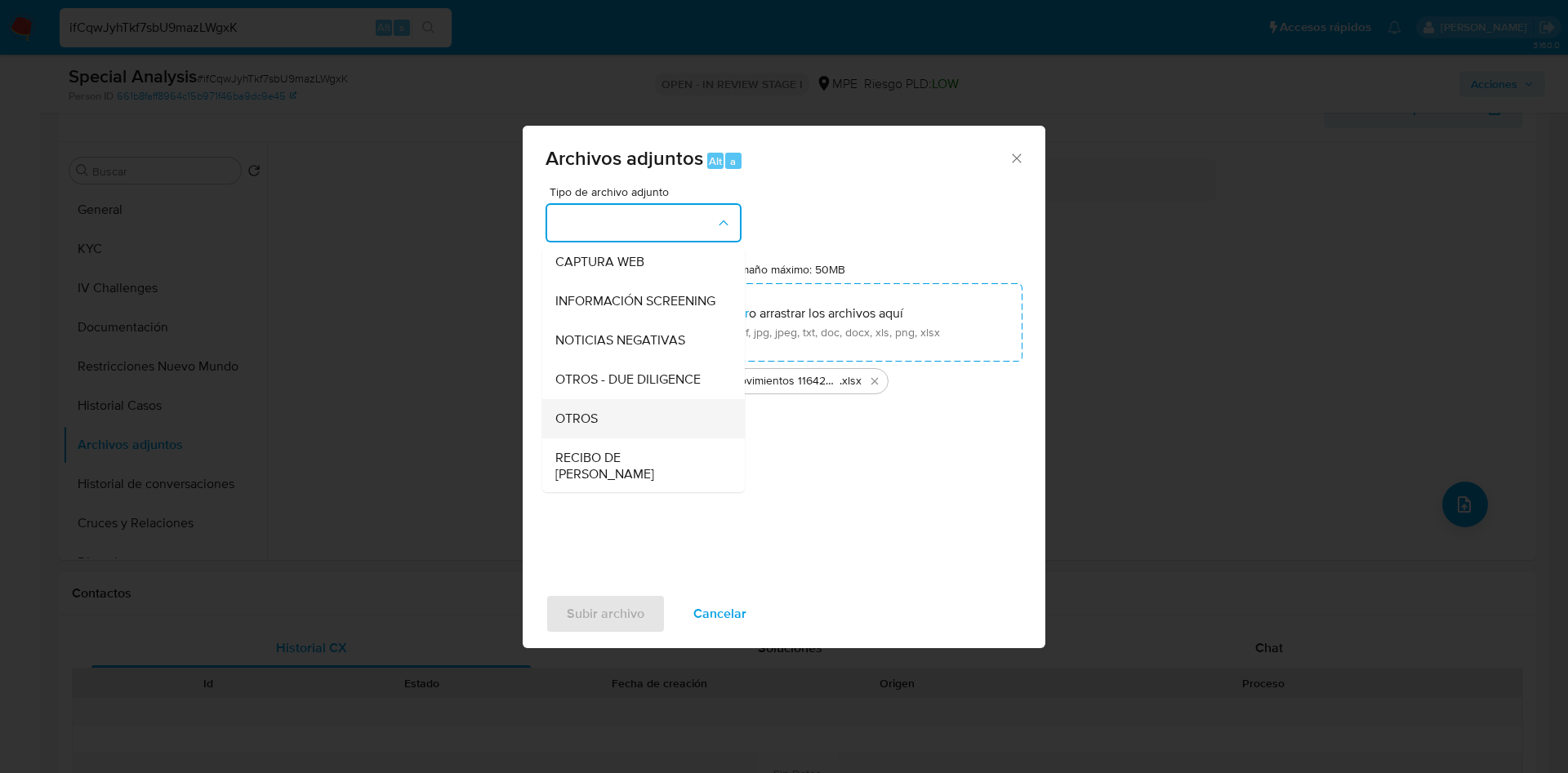
click at [613, 428] on div "OTROS" at bounding box center [638, 419] width 166 height 39
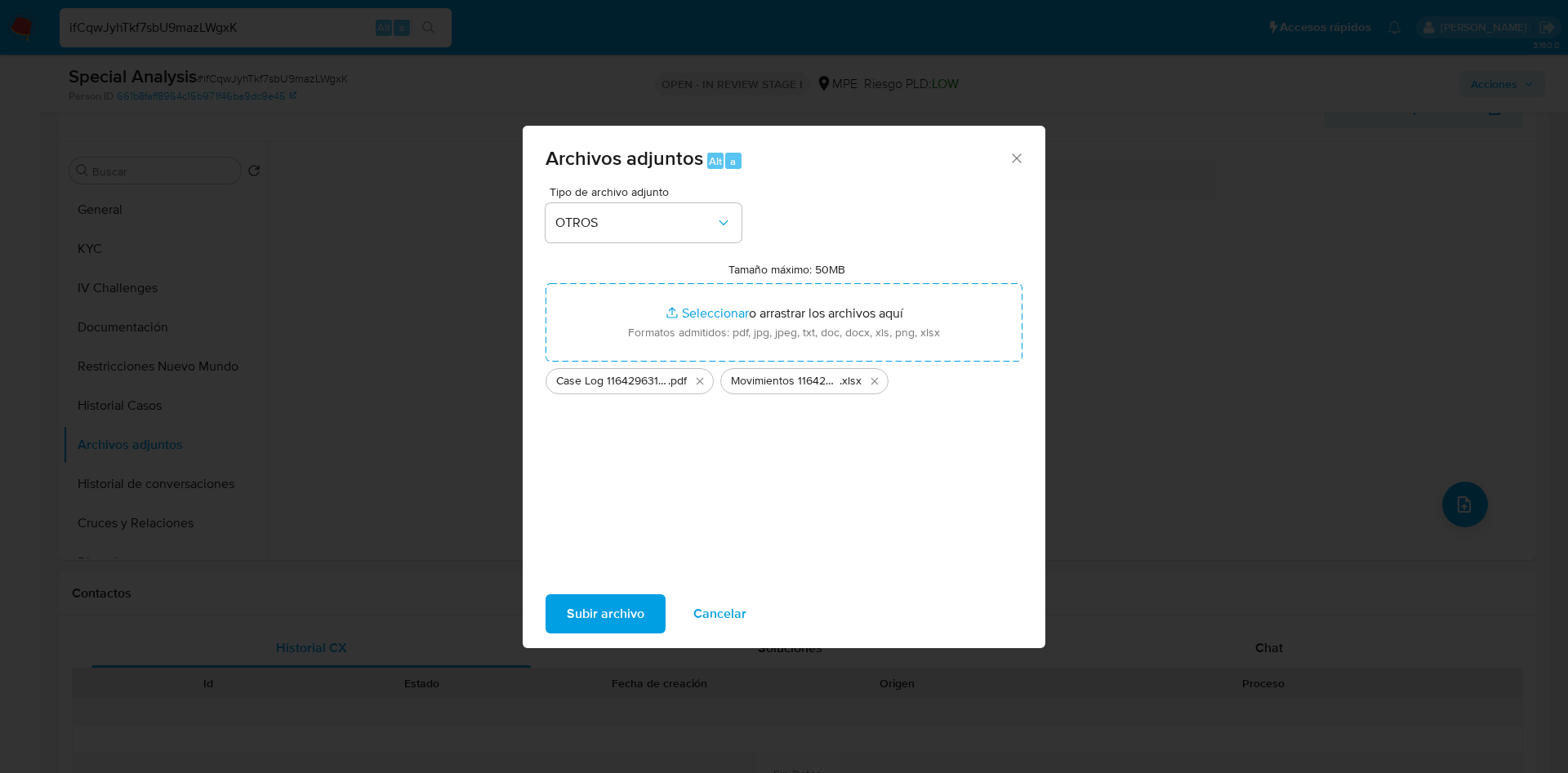
click at [594, 616] on span "Subir archivo" at bounding box center [606, 614] width 78 height 36
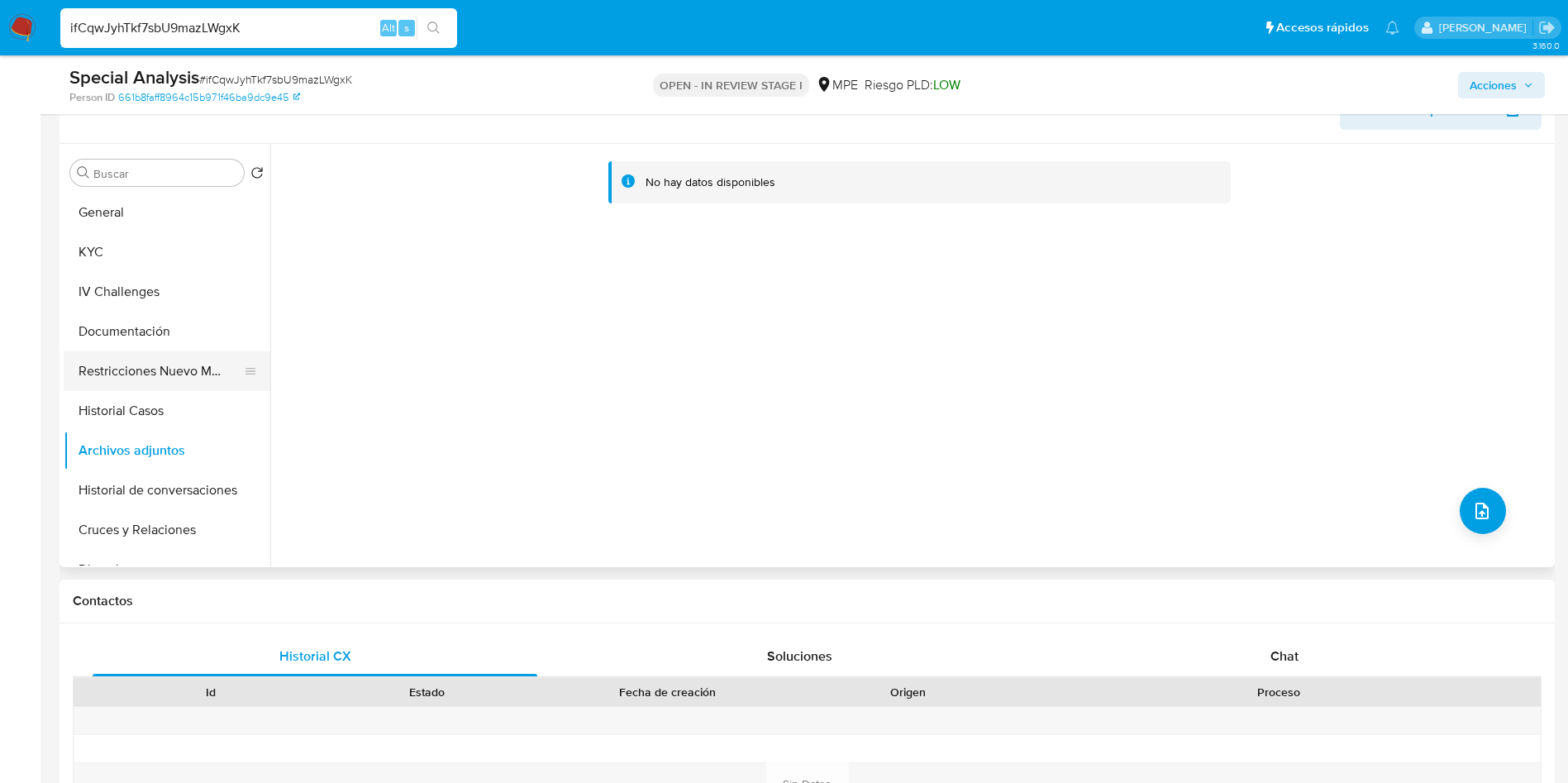
click at [123, 379] on button "Restricciones Nuevo Mundo" at bounding box center [160, 370] width 193 height 39
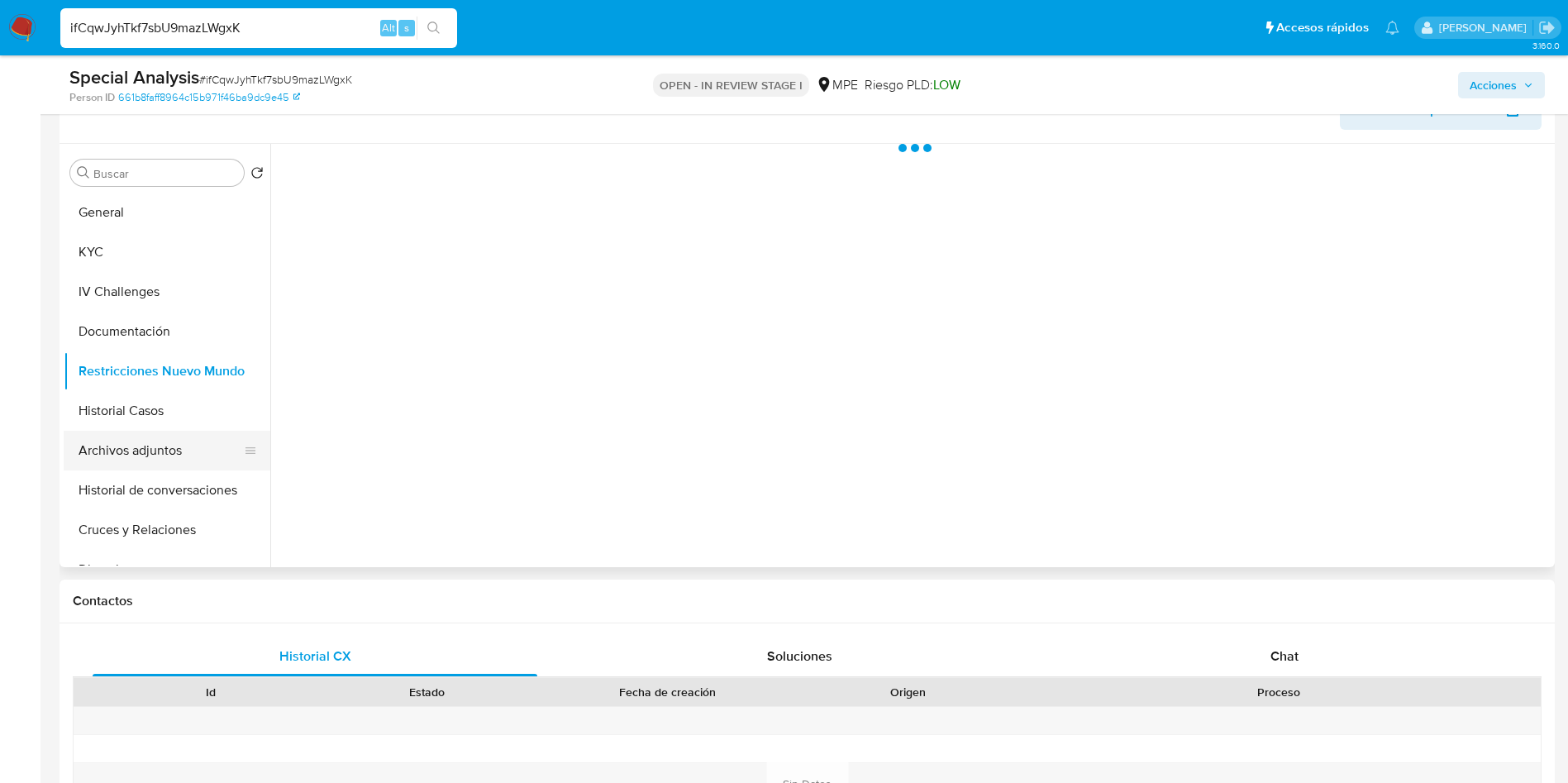
click at [144, 446] on button "Archivos adjuntos" at bounding box center [160, 450] width 193 height 39
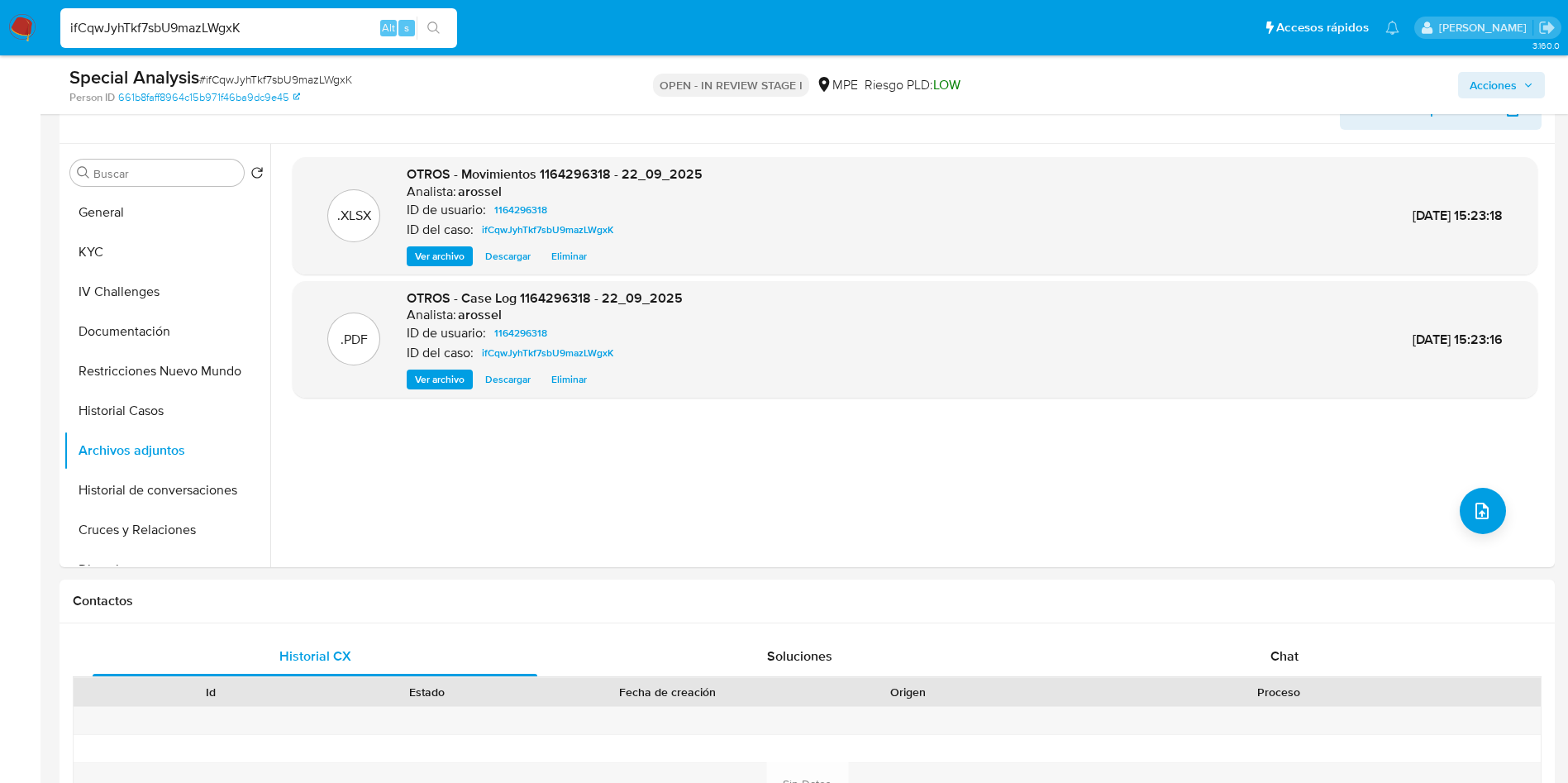
click at [1492, 95] on span "Acciones" at bounding box center [1493, 86] width 47 height 27
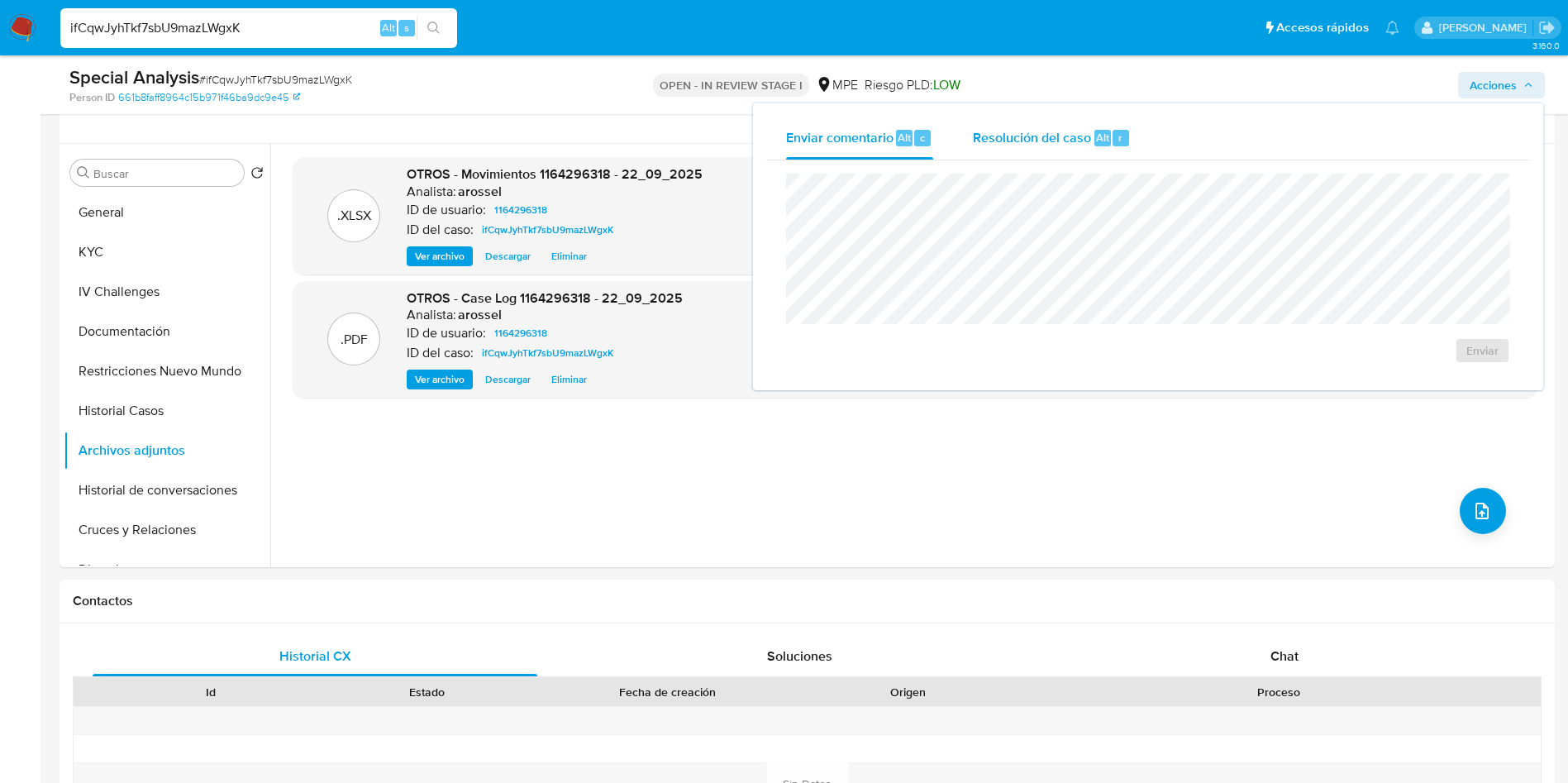
click at [1045, 122] on div "Resolución del caso Alt r" at bounding box center [1052, 138] width 158 height 43
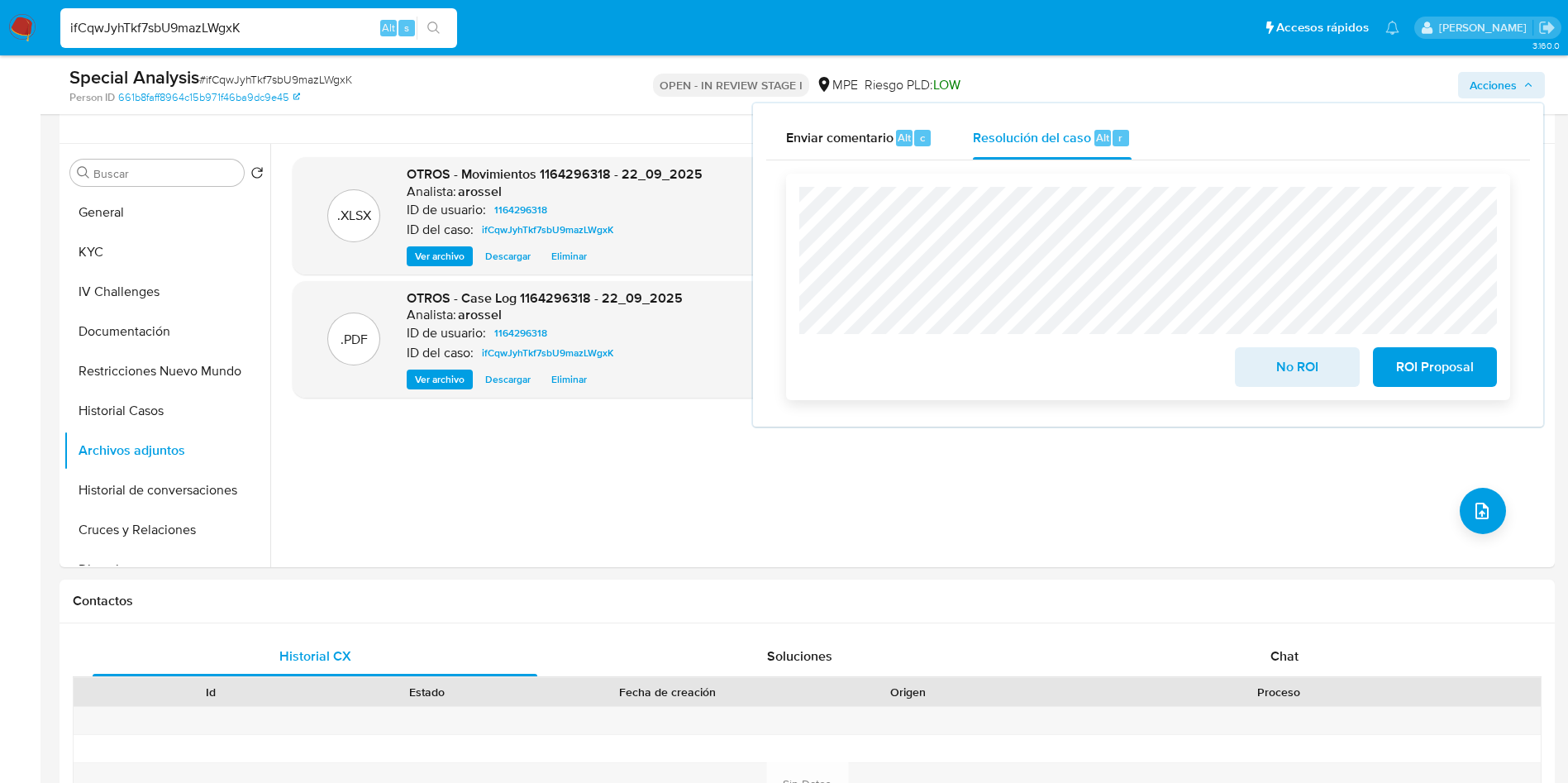
click at [1296, 377] on span "No ROI" at bounding box center [1297, 367] width 81 height 37
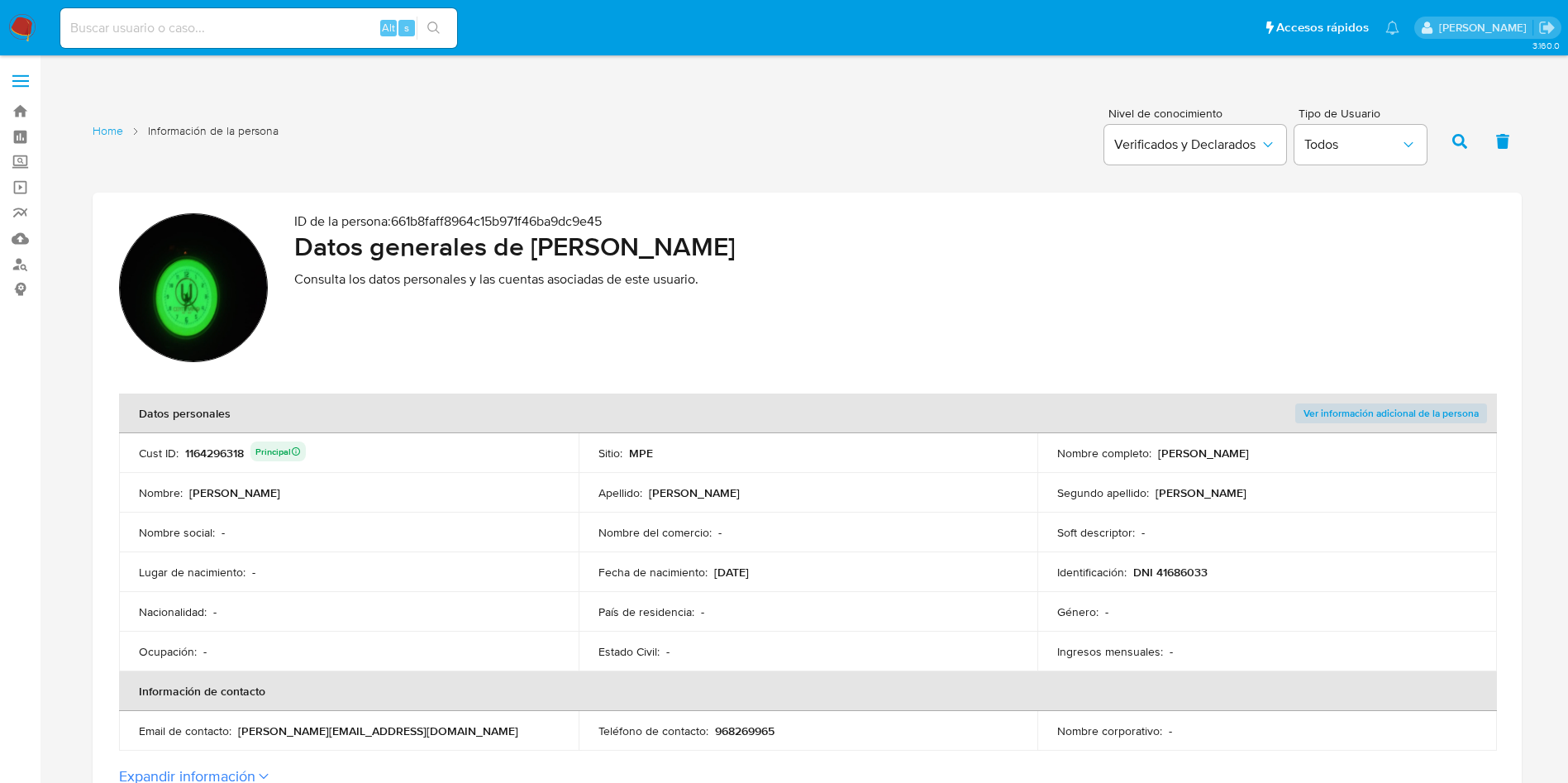
click at [836, 305] on div "ID de la persona : 661b8faff8964c15b971f46ba9dc9e45 Datos generales de Javier A…" at bounding box center [895, 290] width 1202 height 154
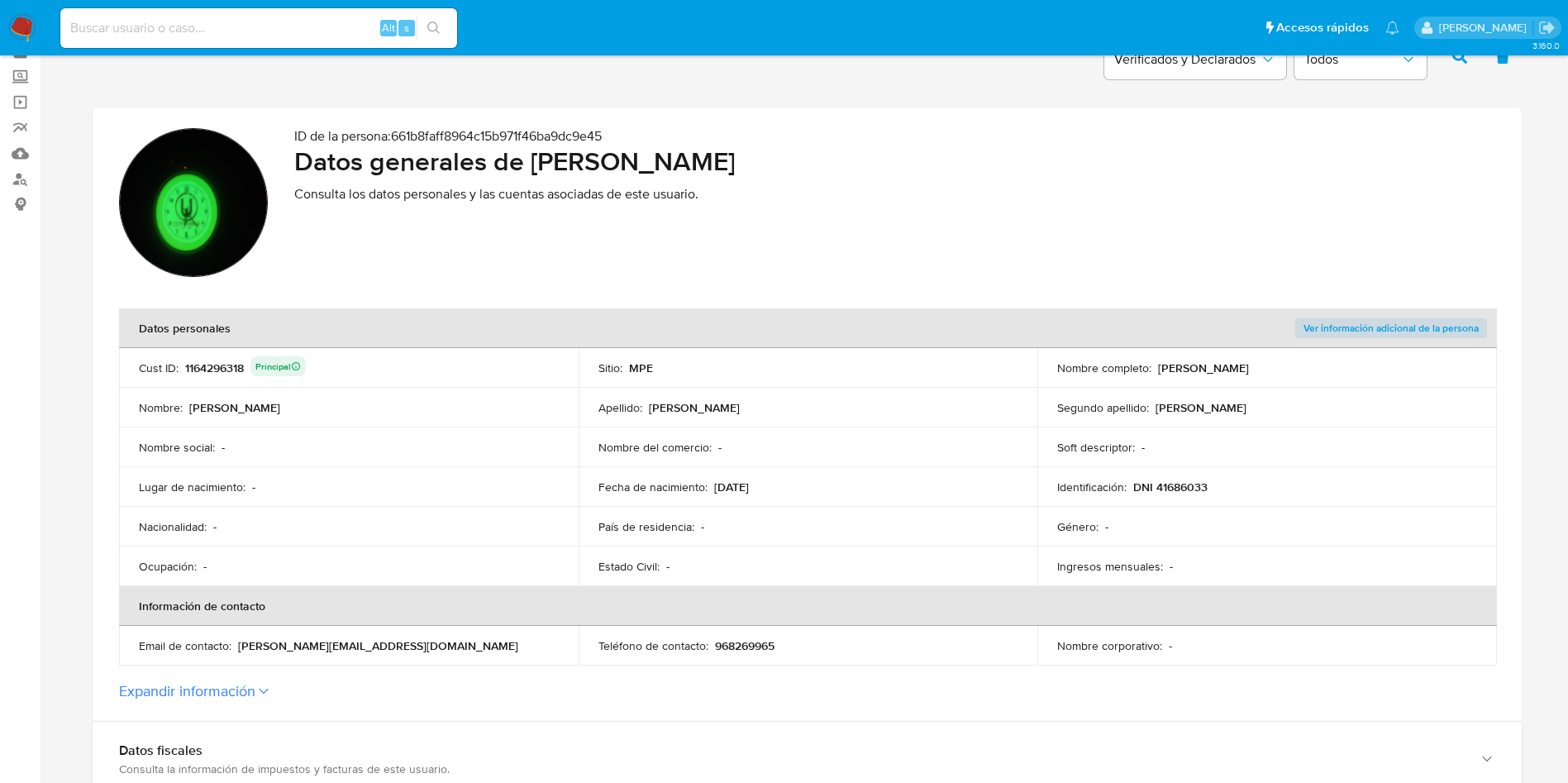
scroll to position [124, 0]
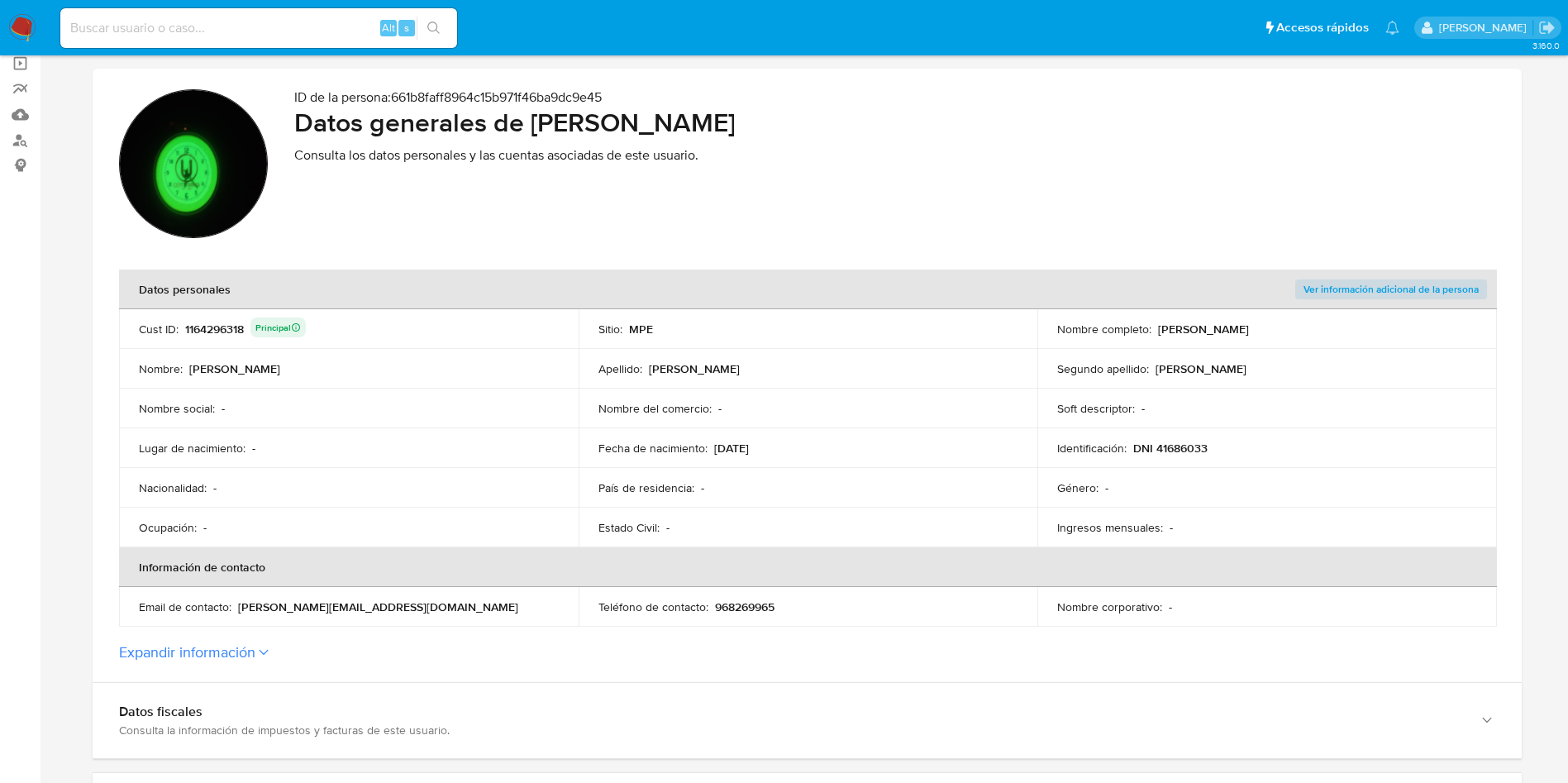
click at [1132, 351] on td "Segundo apellido : Davila" at bounding box center [1267, 368] width 460 height 39
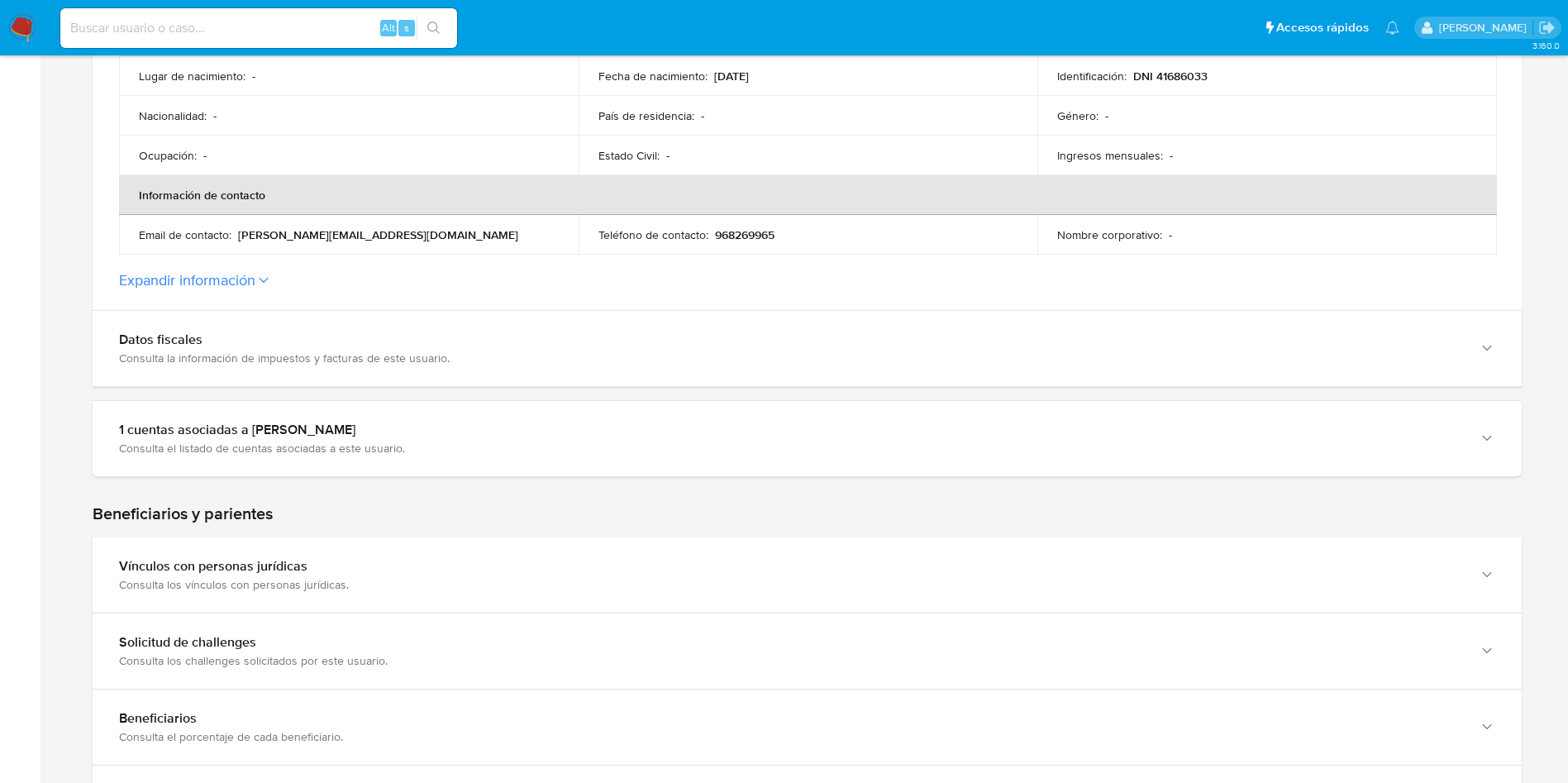
click at [237, 280] on button "Expandir información" at bounding box center [187, 280] width 137 height 18
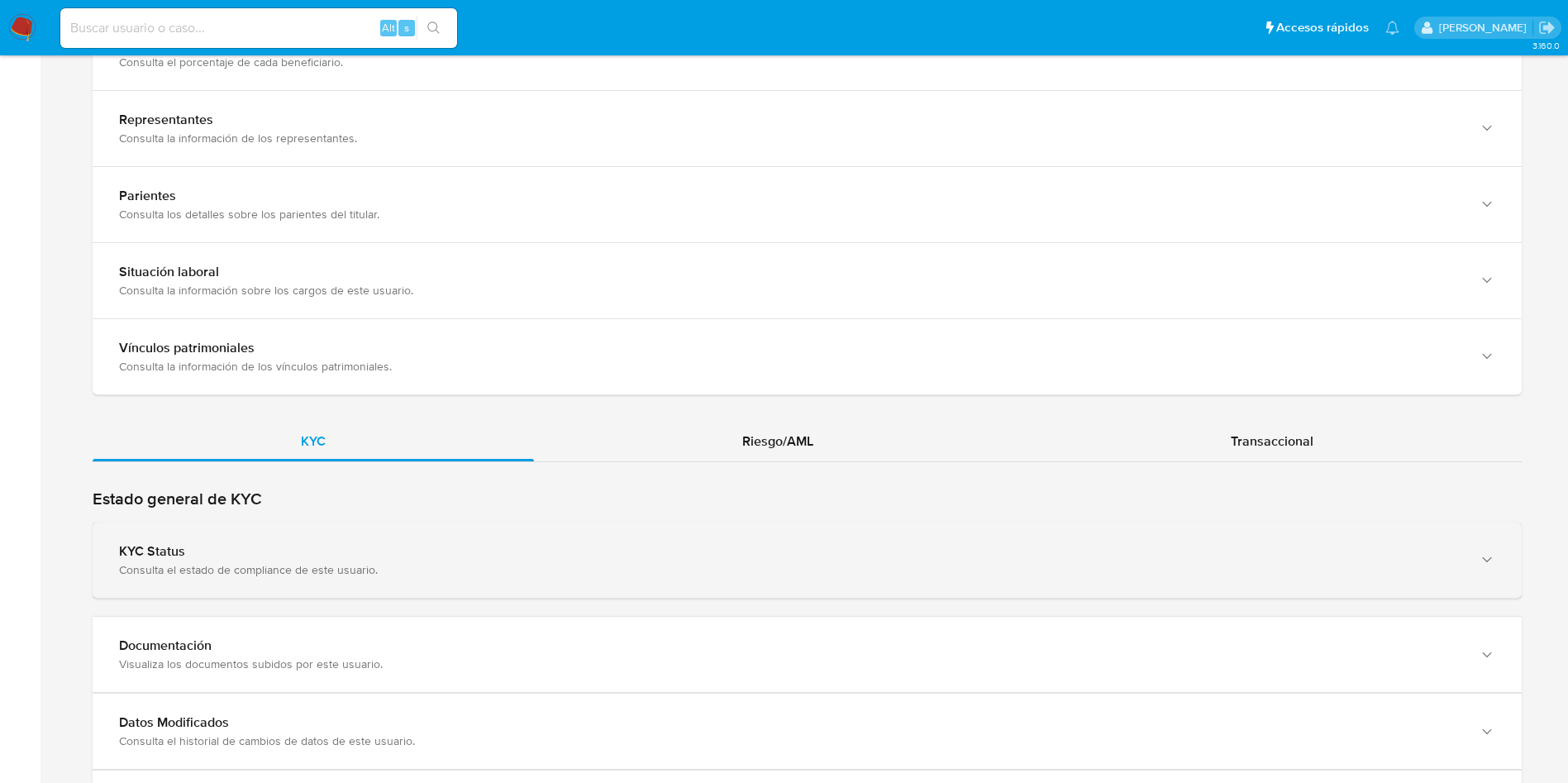
click at [449, 554] on div "KYC Status" at bounding box center [790, 551] width 1343 height 16
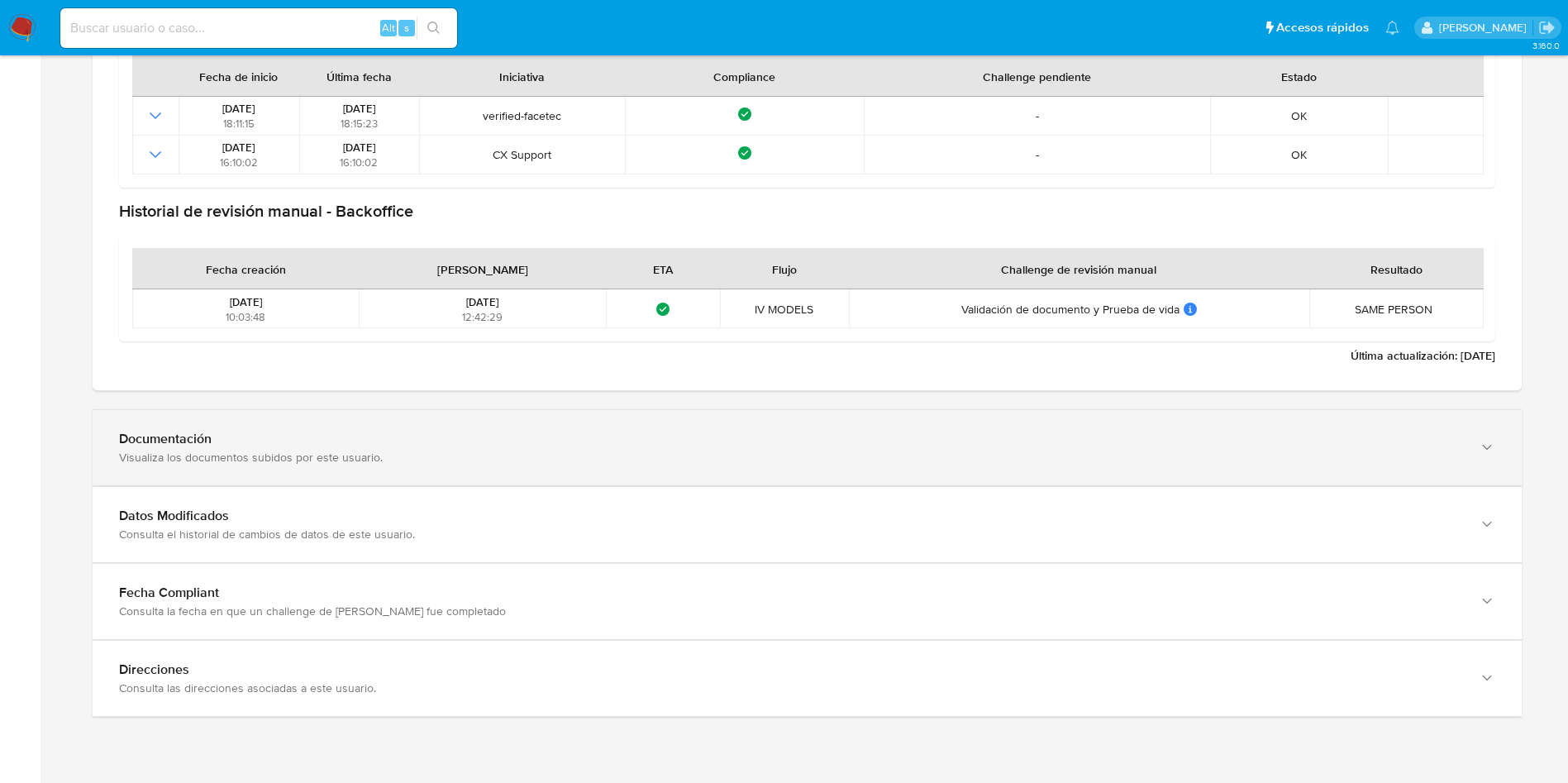
click at [994, 437] on div "Documentación" at bounding box center [790, 439] width 1343 height 16
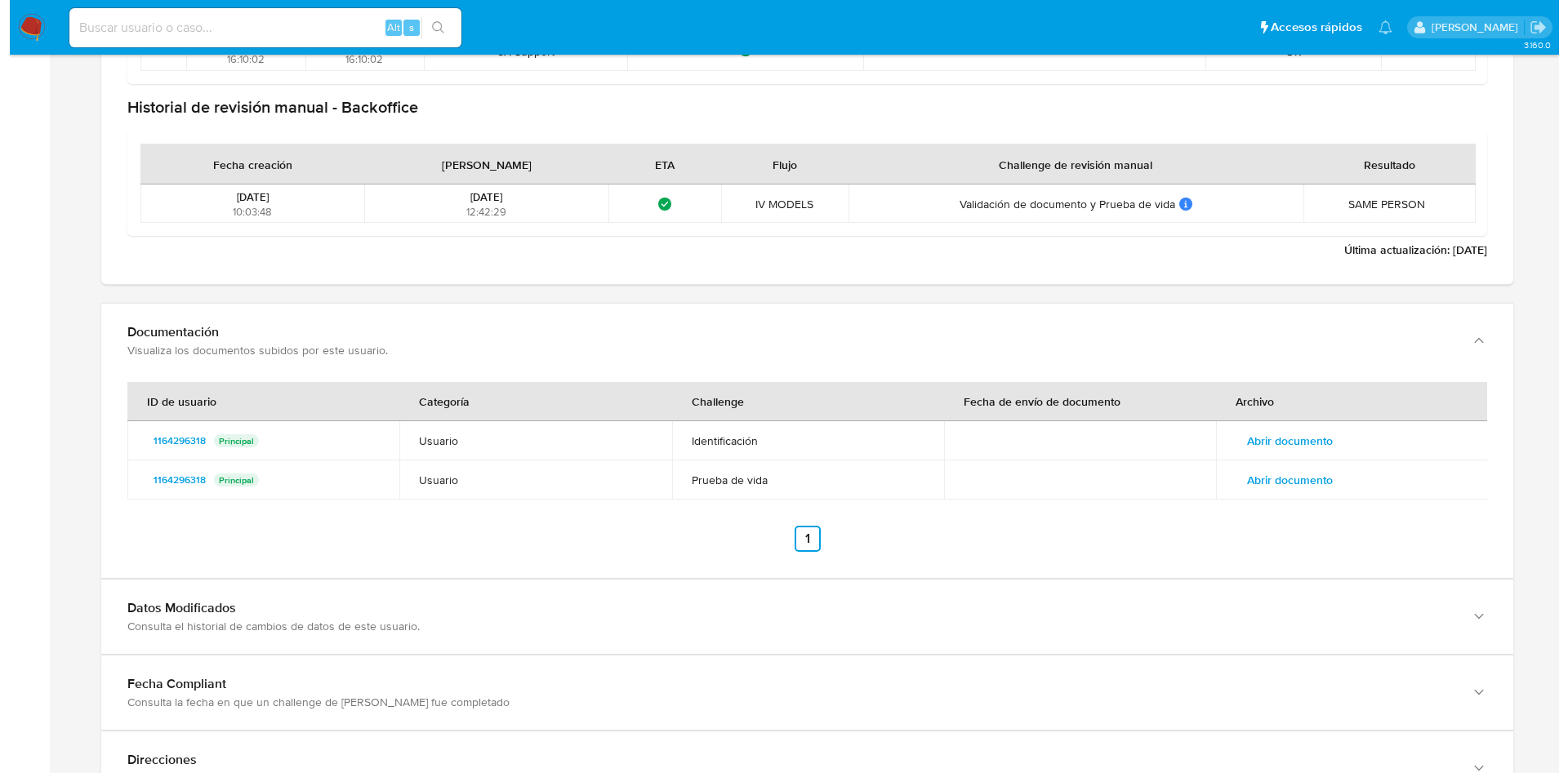
scroll to position [2279, 0]
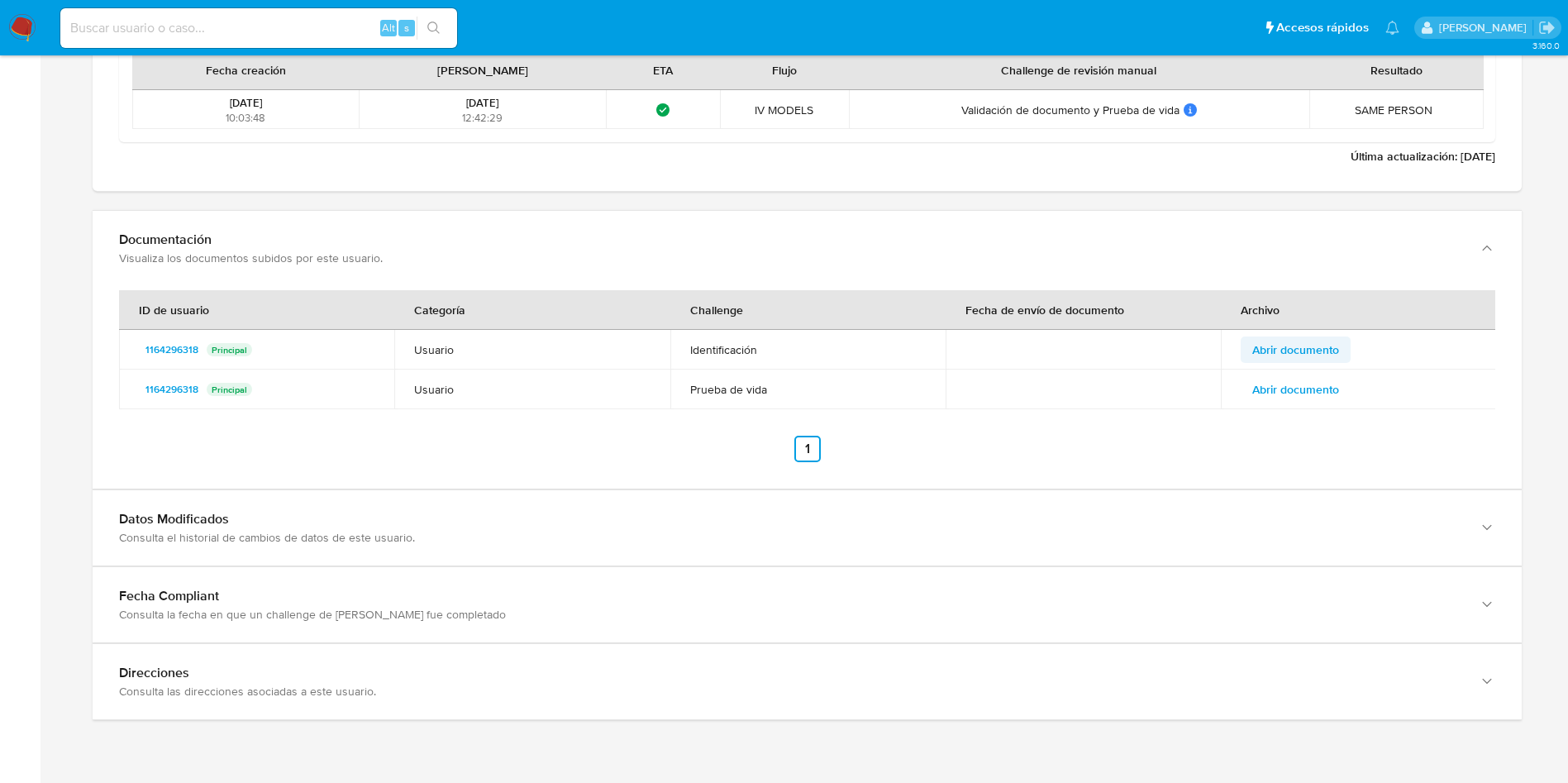
click at [1326, 344] on span "Abrir documento" at bounding box center [1296, 350] width 87 height 23
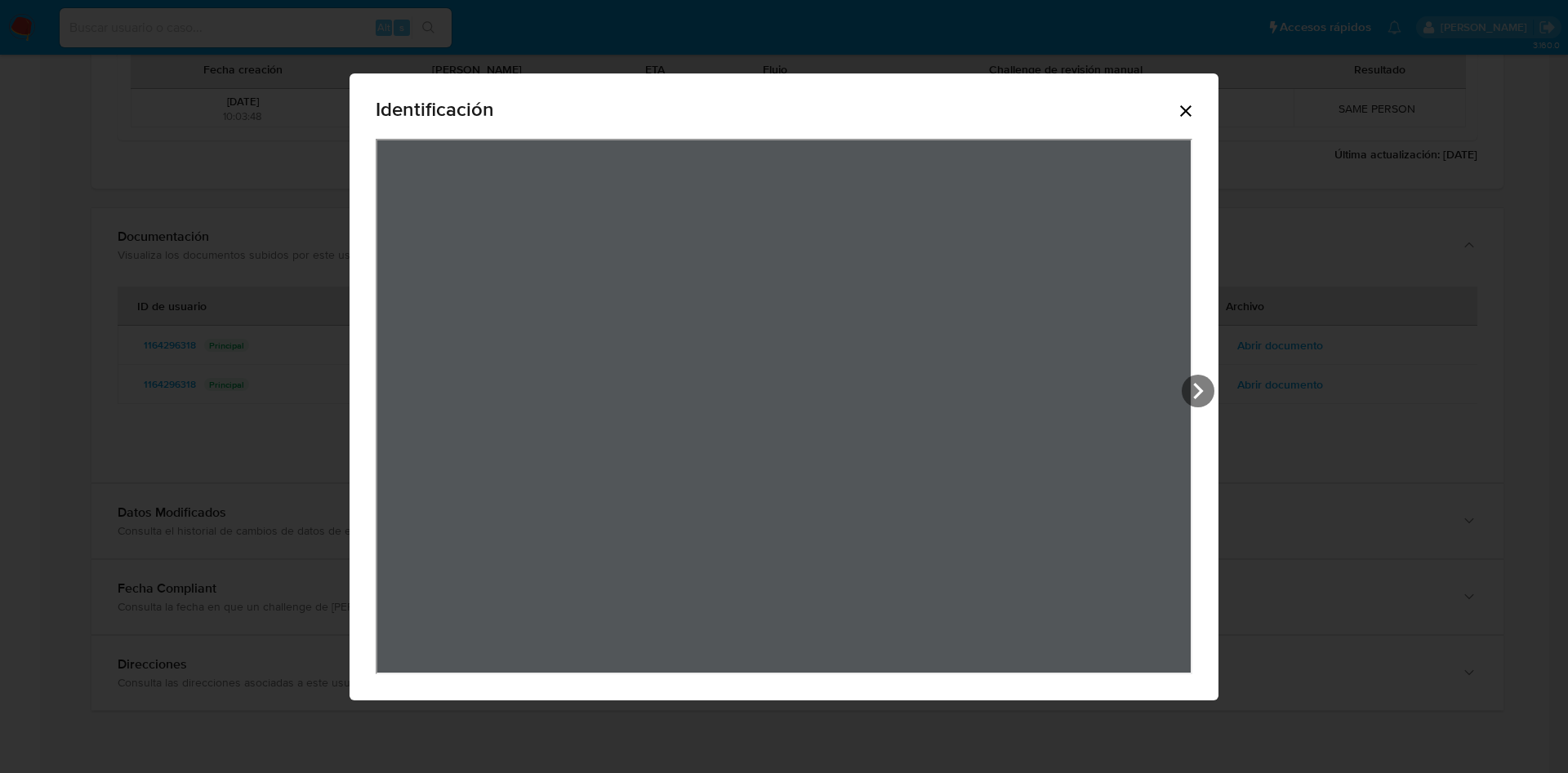
click at [1195, 107] on icon "Cerrar" at bounding box center [1185, 111] width 20 height 20
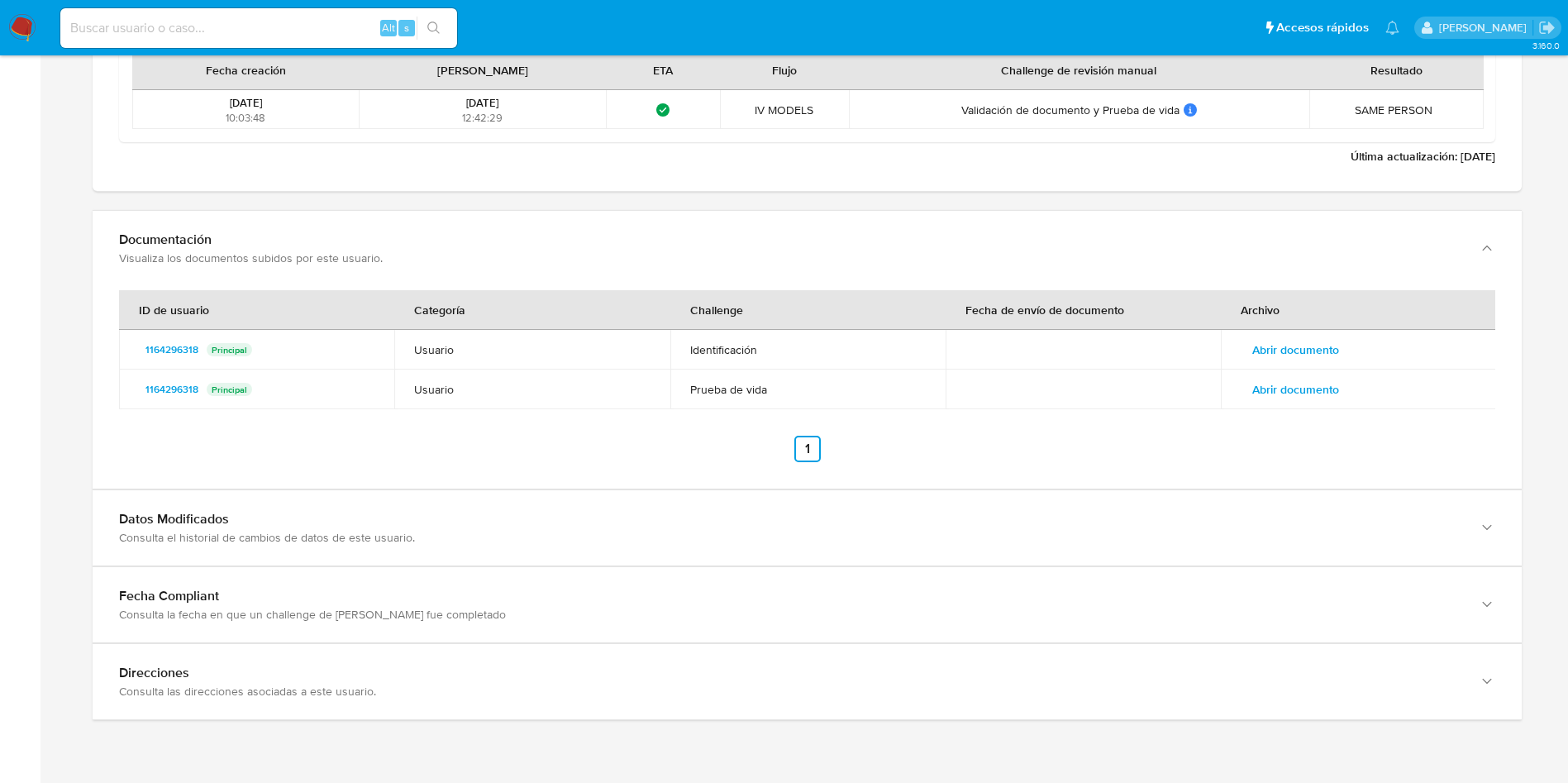
click at [1315, 388] on span "Abrir documento" at bounding box center [1296, 390] width 87 height 23
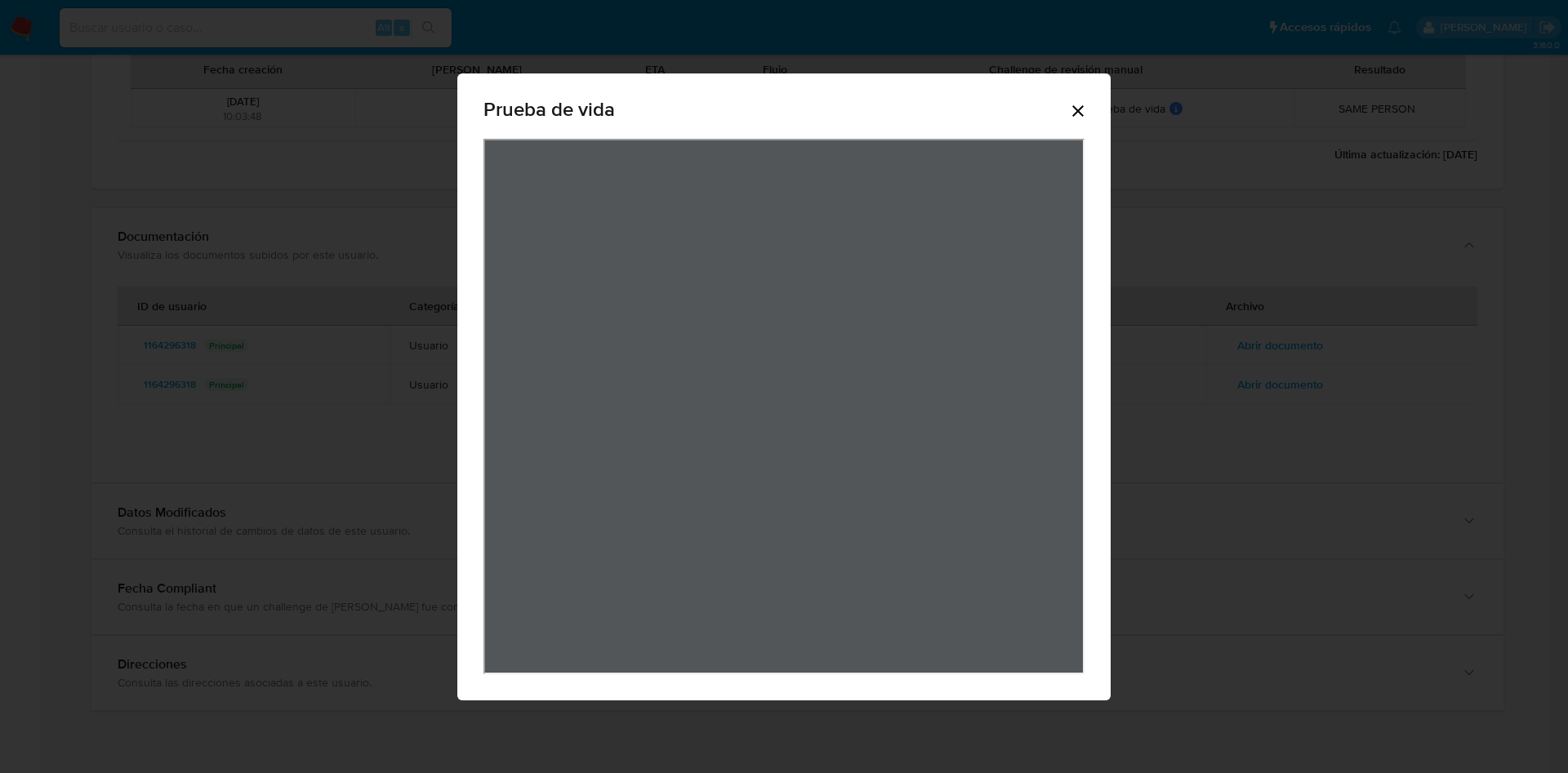
click at [1076, 120] on div "Prueba de vida" at bounding box center [784, 112] width 601 height 52
click at [1078, 109] on icon "Cerrar" at bounding box center [1078, 111] width 11 height 11
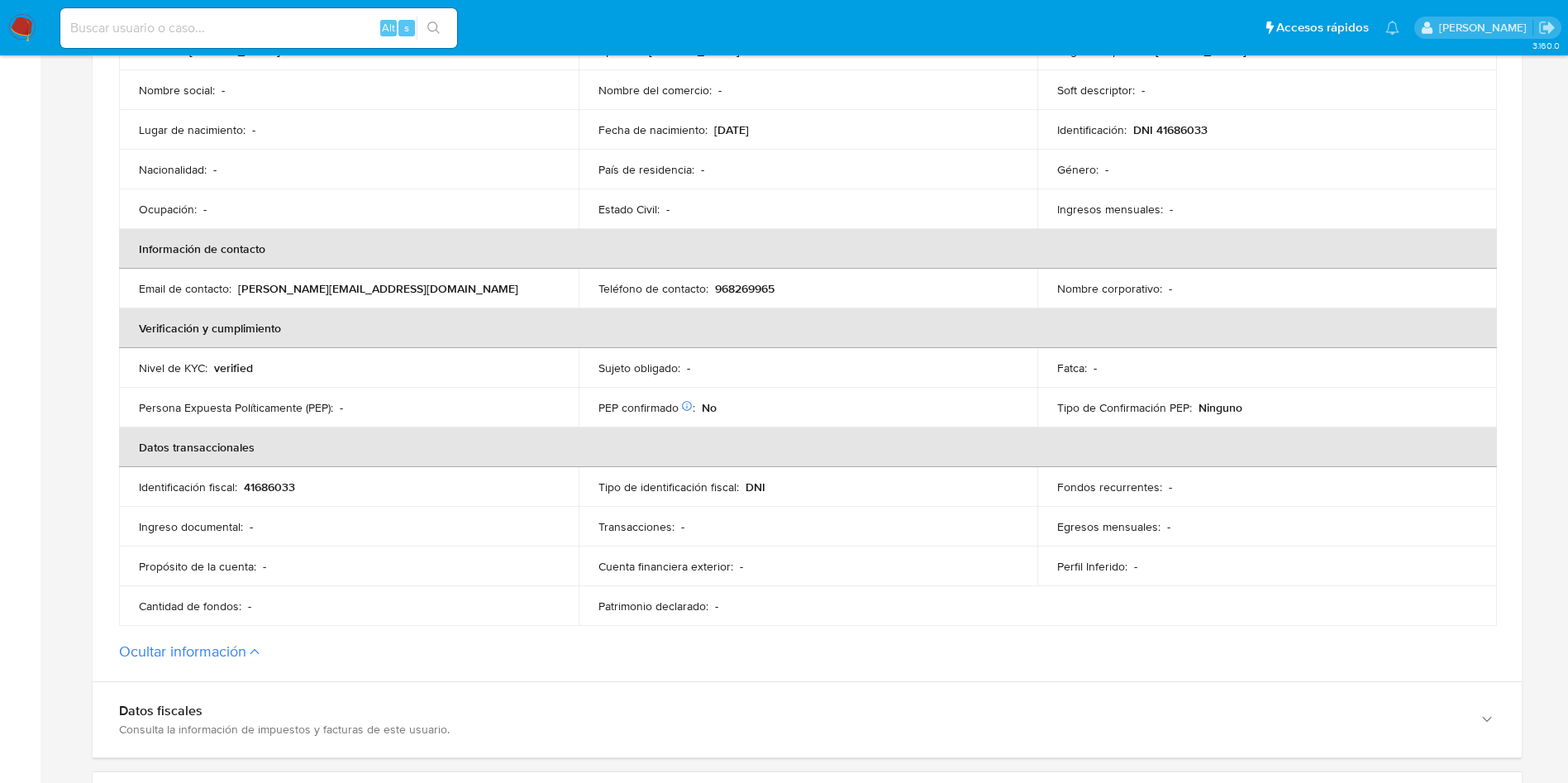
scroll to position [0, 0]
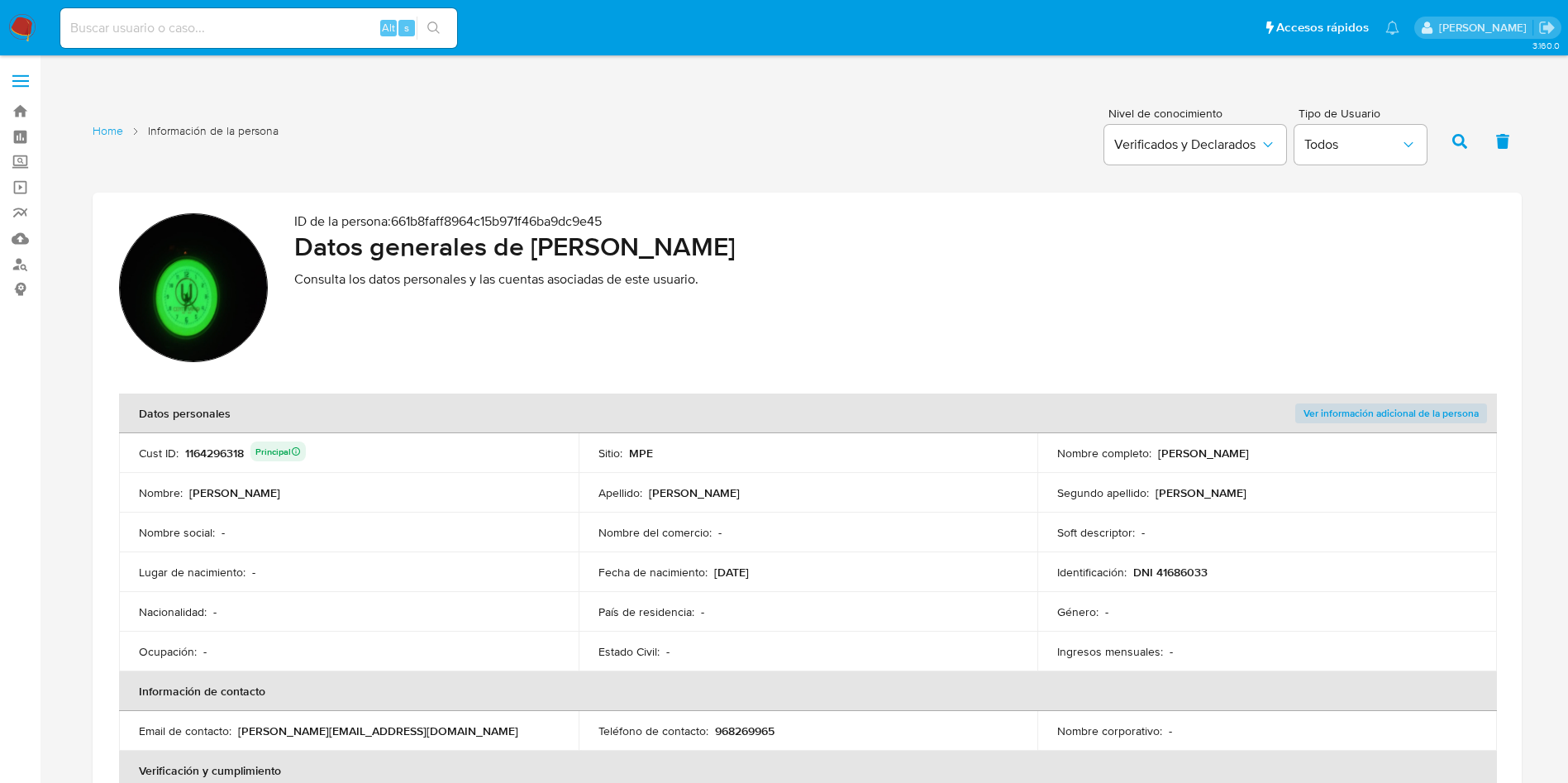
click at [222, 454] on div "1164296318 Principal" at bounding box center [246, 453] width 121 height 23
drag, startPoint x: 534, startPoint y: 242, endPoint x: 945, endPoint y: 240, distance: 411.0
click at [945, 240] on h2 "Datos generales de Javier Alberto Cisneros Davila" at bounding box center [895, 246] width 1202 height 33
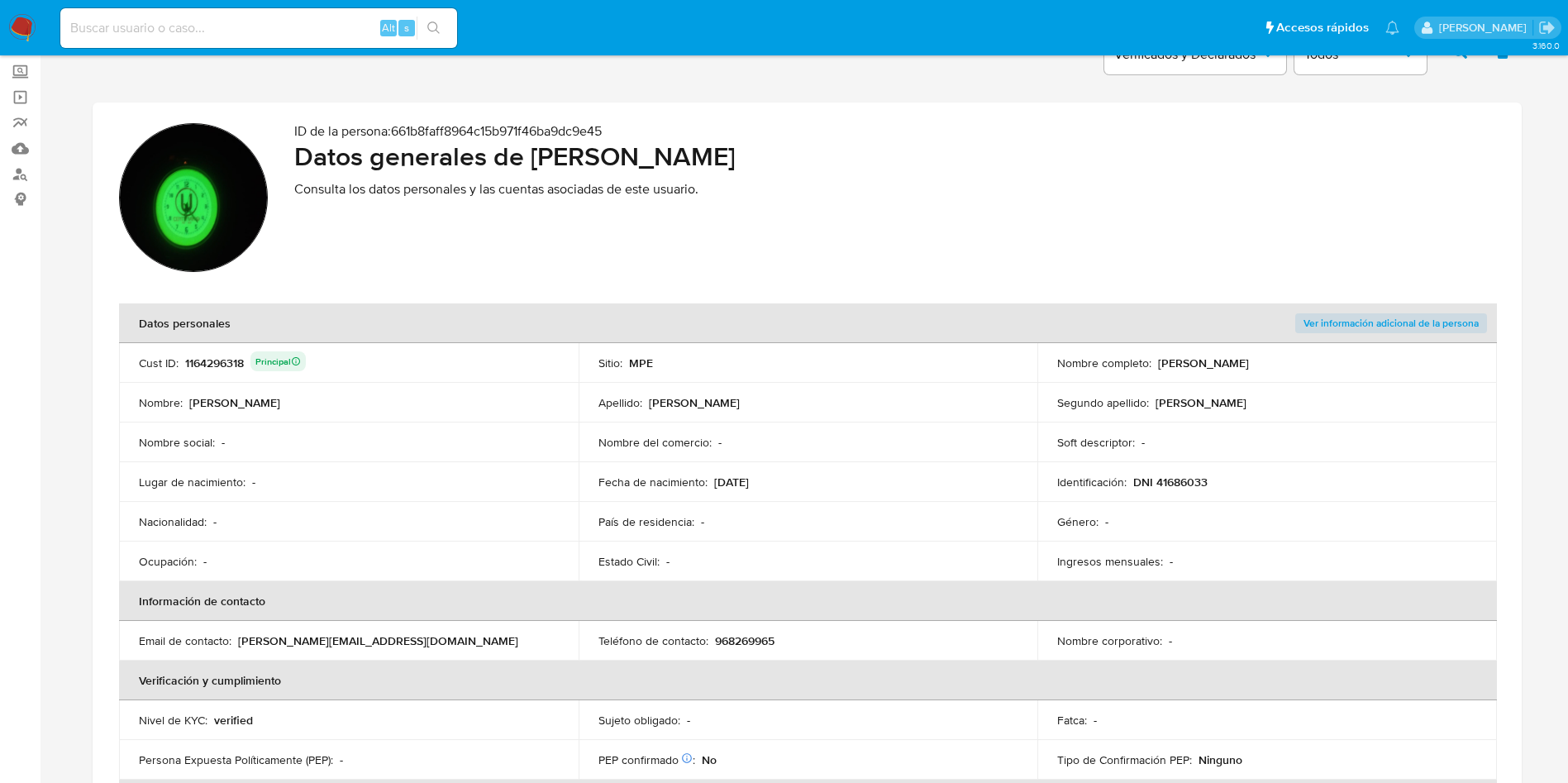
scroll to position [248, 0]
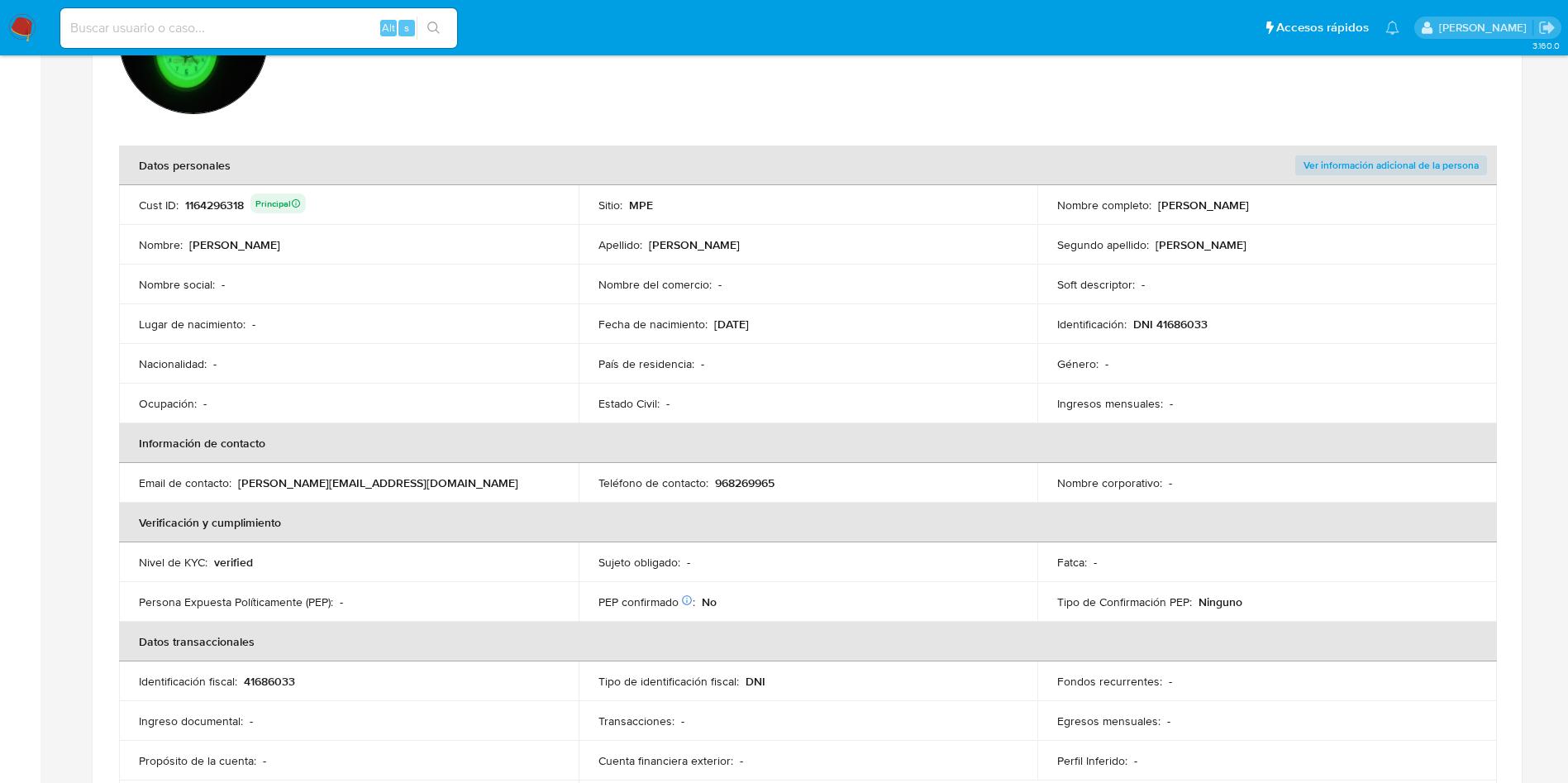
drag, startPoint x: 367, startPoint y: 485, endPoint x: 237, endPoint y: 481, distance: 130.1
click at [237, 481] on div "Email de contacto : javie.29472@gmail.com" at bounding box center [348, 482] width 420 height 14
drag, startPoint x: 1134, startPoint y: 324, endPoint x: 1207, endPoint y: 323, distance: 73.0
click at [1207, 323] on p "DNI 41686033" at bounding box center [1170, 323] width 74 height 14
drag, startPoint x: 714, startPoint y: 317, endPoint x: 761, endPoint y: 258, distance: 75.4
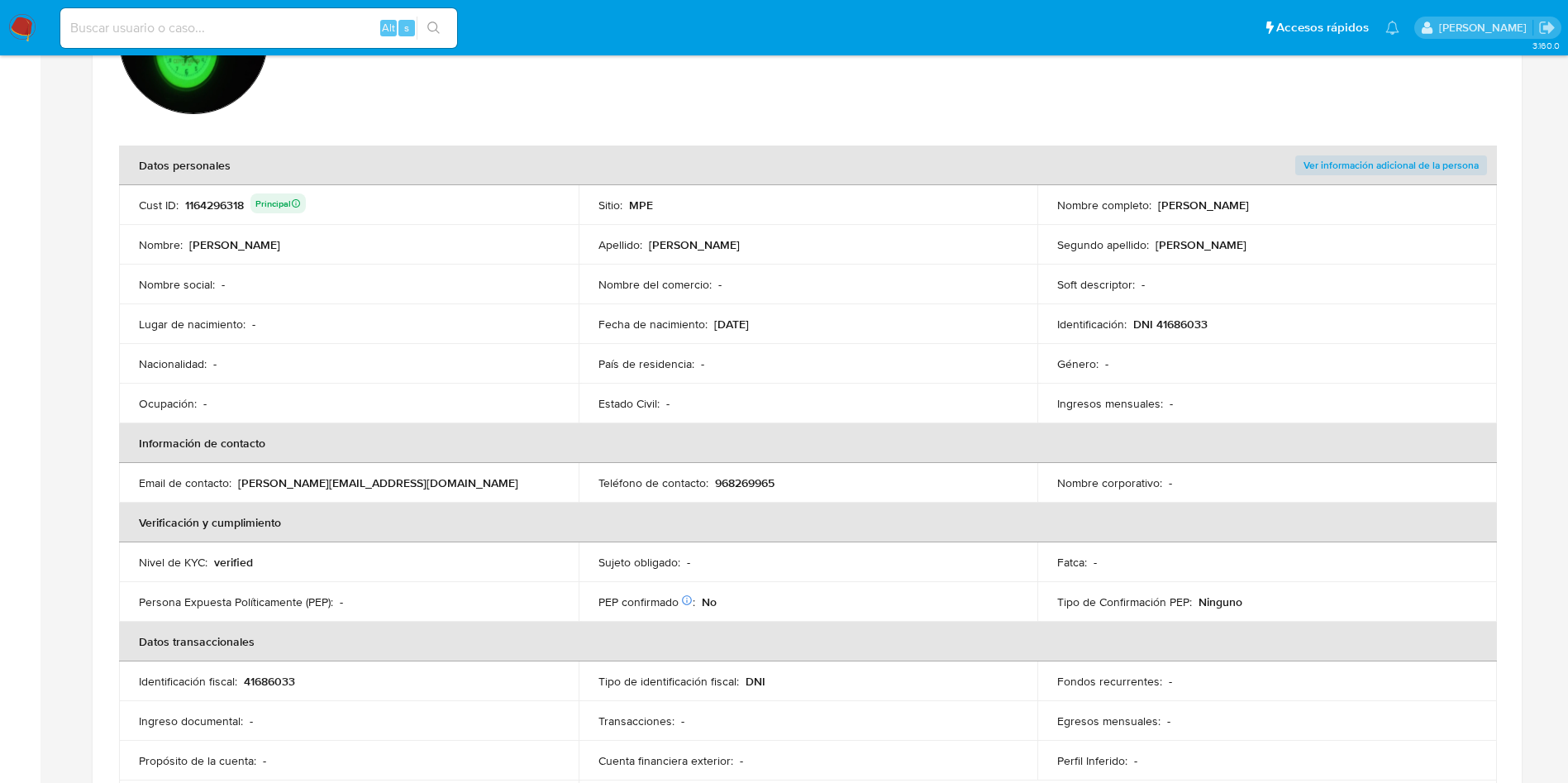
click at [811, 317] on div "Fecha de nacimiento : 01/06/1983" at bounding box center [809, 323] width 420 height 14
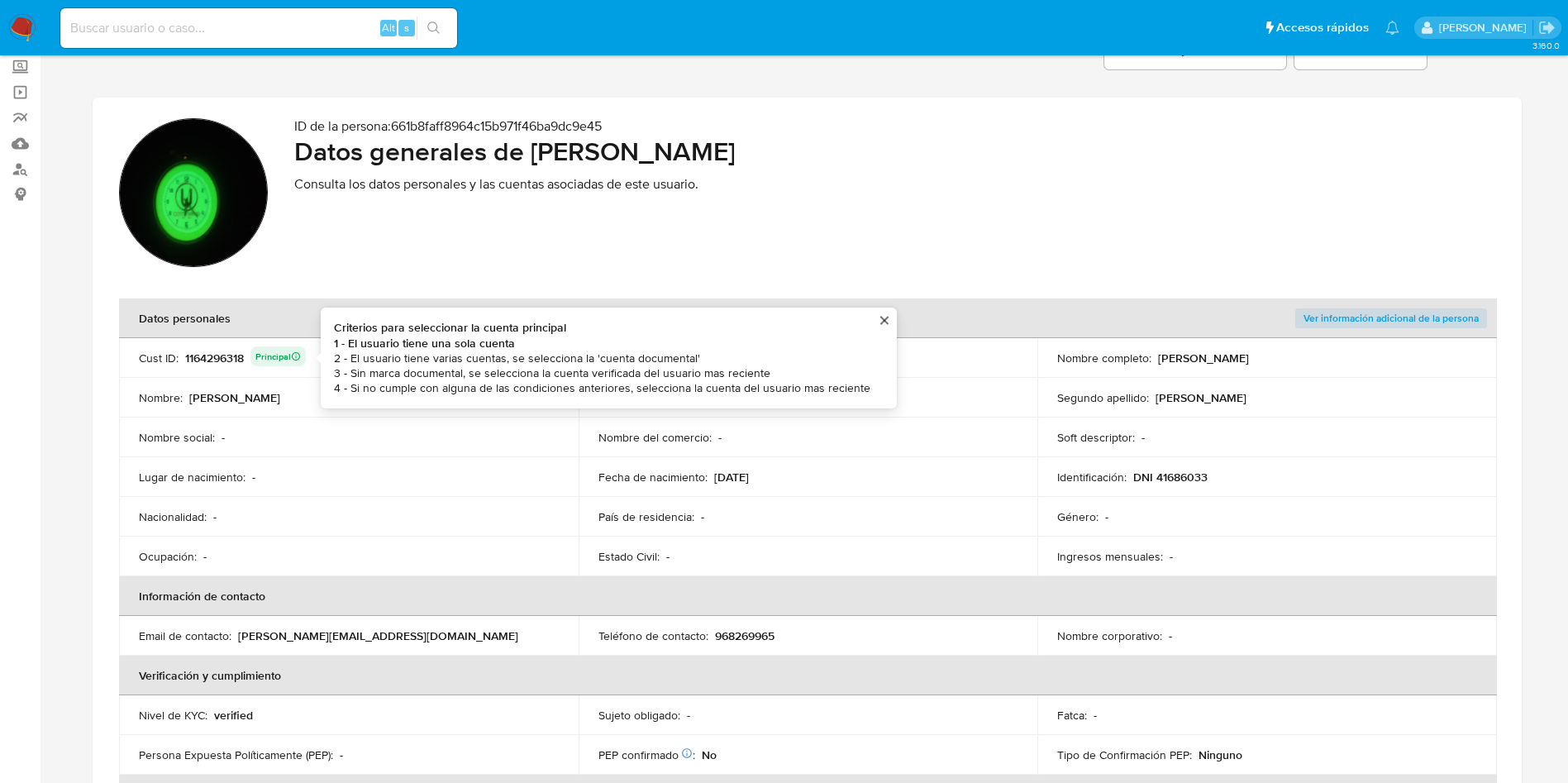
scroll to position [0, 0]
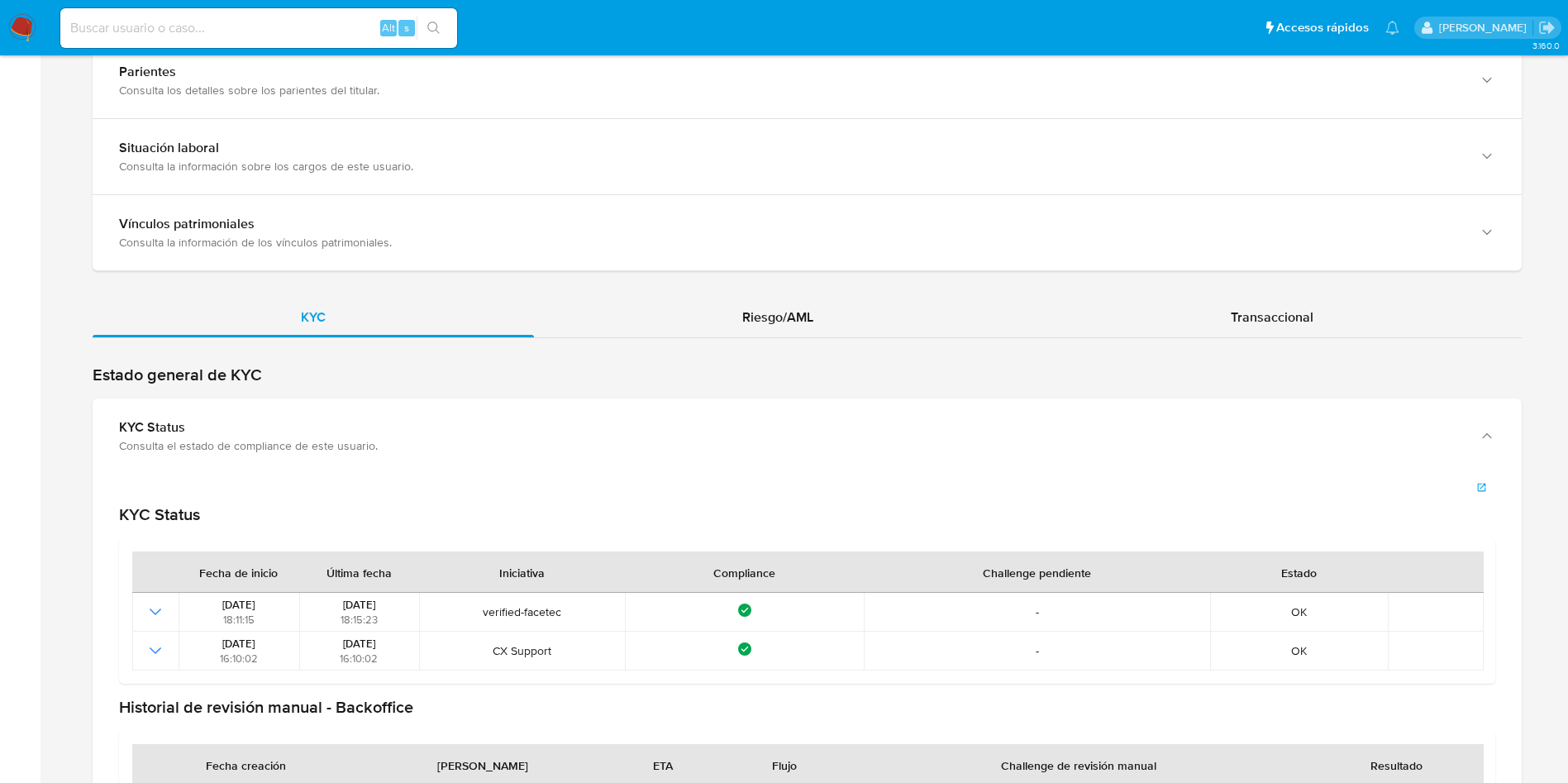
click at [629, 378] on h2 "Estado general de KYC" at bounding box center [807, 374] width 1430 height 20
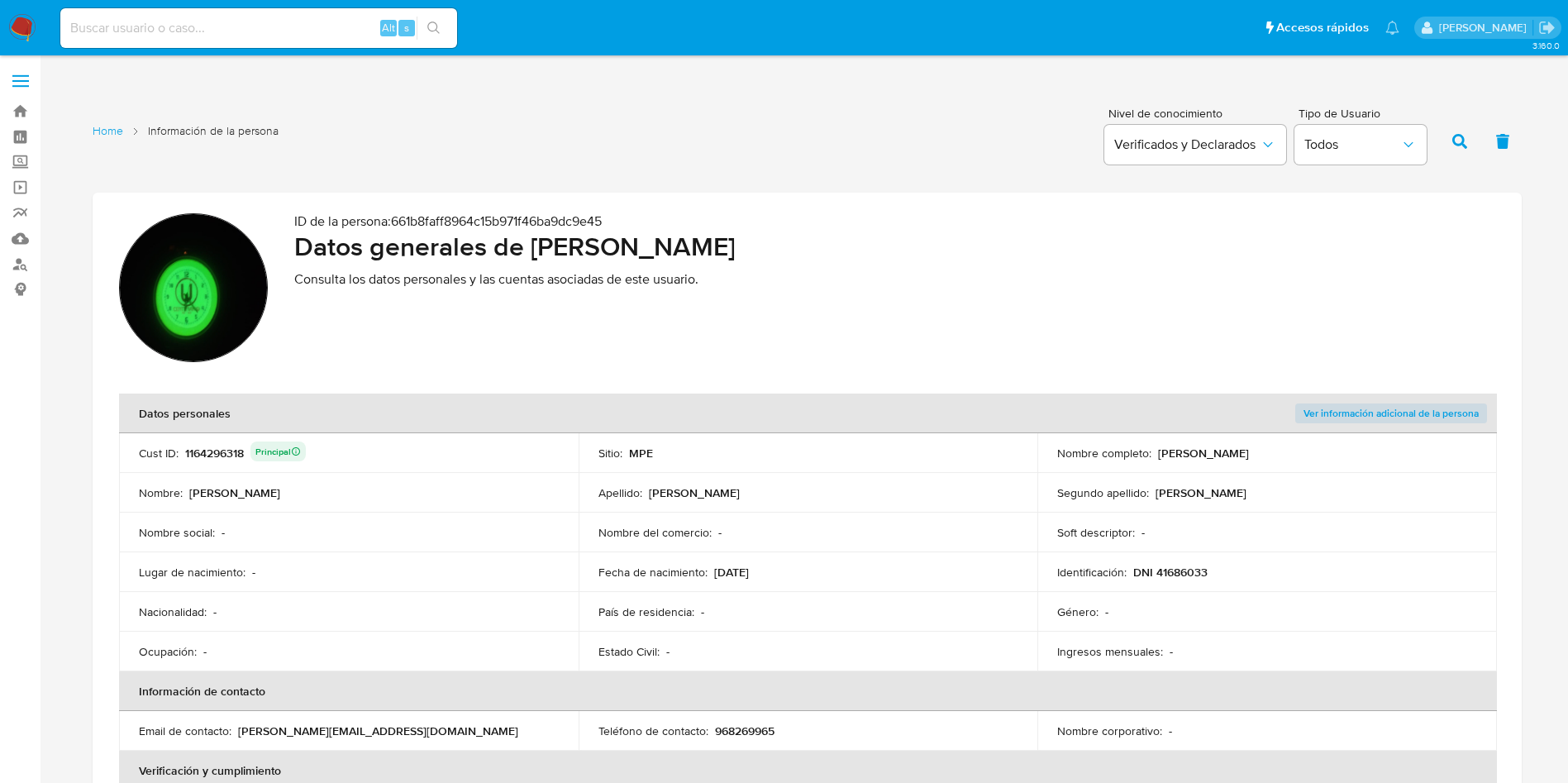
click at [215, 451] on div "1164296318 Principal" at bounding box center [246, 453] width 121 height 23
drag, startPoint x: 537, startPoint y: 243, endPoint x: 886, endPoint y: 231, distance: 349.2
click at [886, 231] on h2 "Datos generales de Javier Alberto Cisneros Davila" at bounding box center [895, 246] width 1202 height 33
drag, startPoint x: 537, startPoint y: 248, endPoint x: 981, endPoint y: 237, distance: 444.1
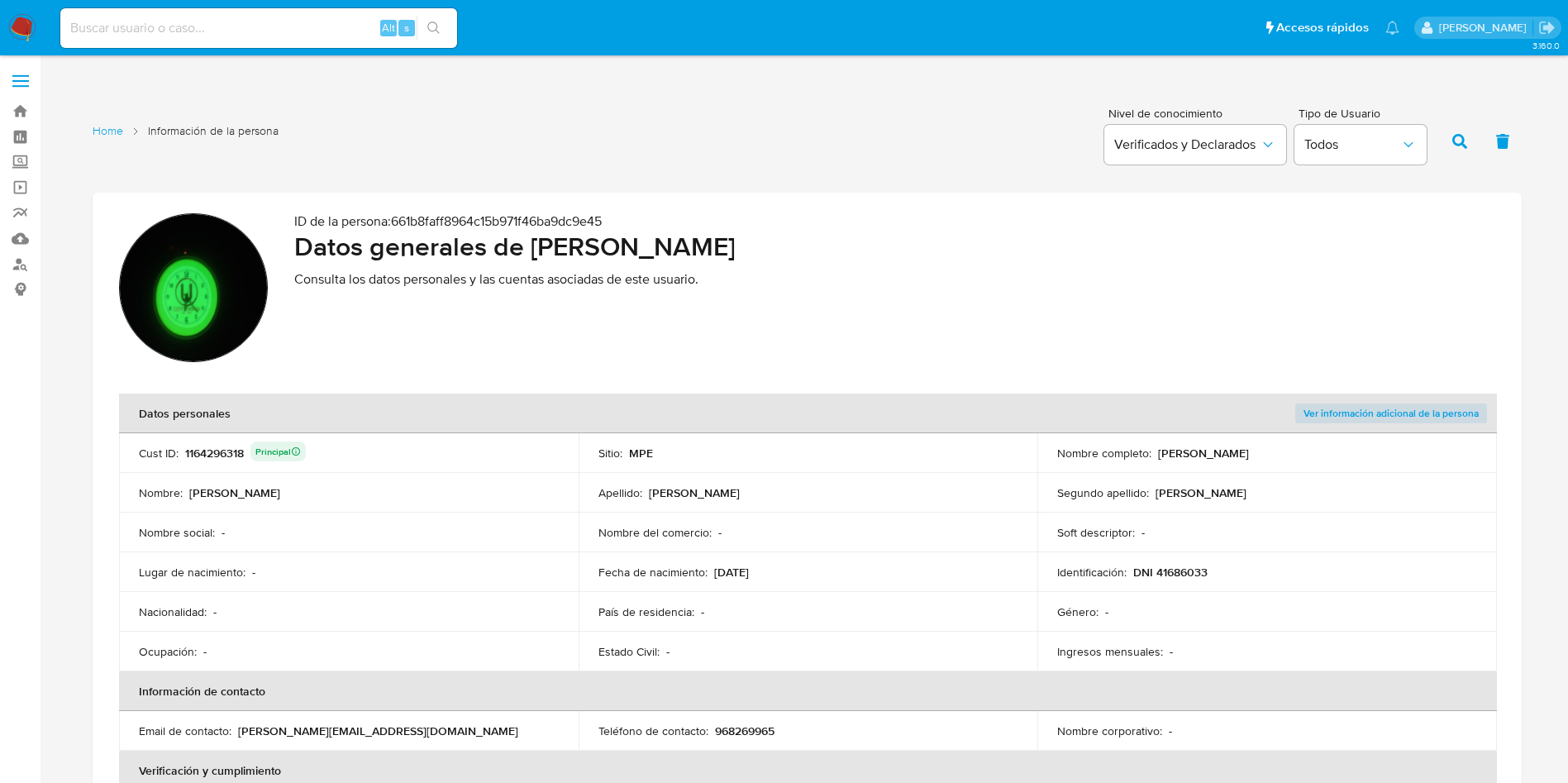
click at [981, 237] on h2 "Datos generales de Javier Alberto Cisneros Davila" at bounding box center [895, 246] width 1202 height 33
click at [1152, 578] on p "DNI 41686033" at bounding box center [1170, 571] width 74 height 14
click at [1161, 571] on p "DNI 41686033" at bounding box center [1170, 571] width 74 height 14
click at [1163, 571] on p "DNI 41686033" at bounding box center [1170, 571] width 74 height 14
click at [234, 460] on div "1164296318 Principal" at bounding box center [246, 453] width 121 height 23
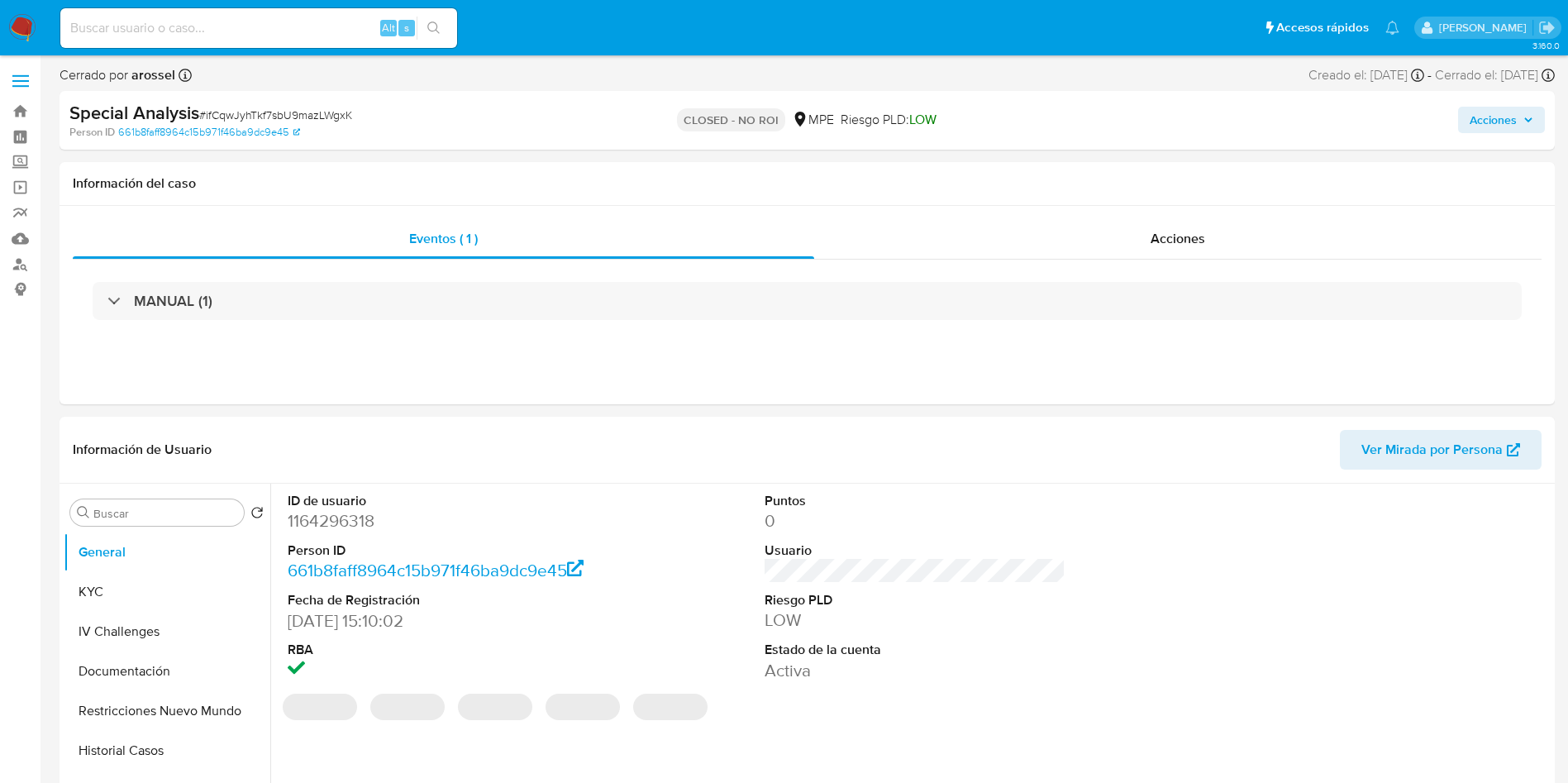
select select "10"
click at [106, 601] on button "KYC" at bounding box center [160, 592] width 193 height 39
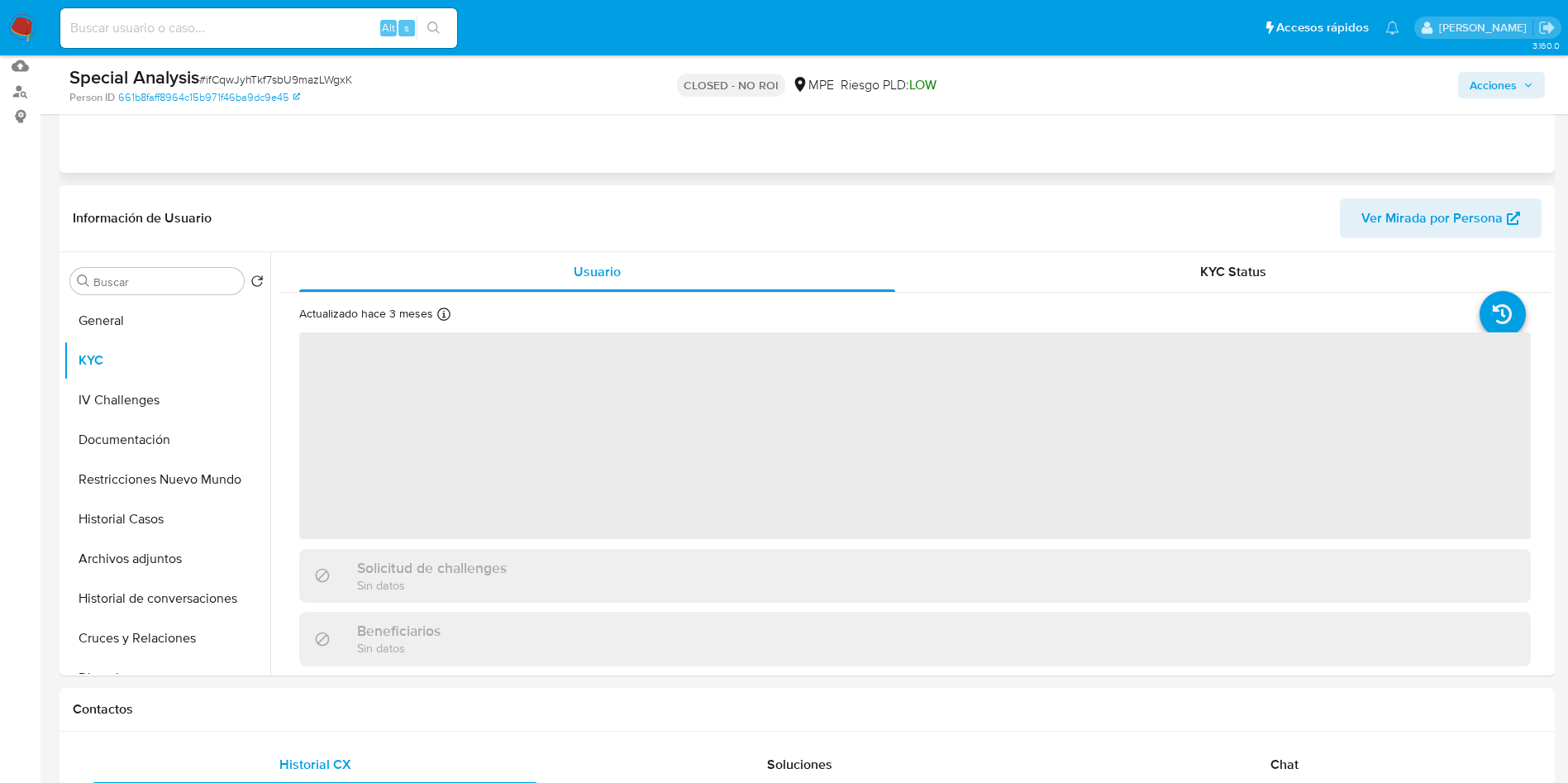
scroll to position [248, 0]
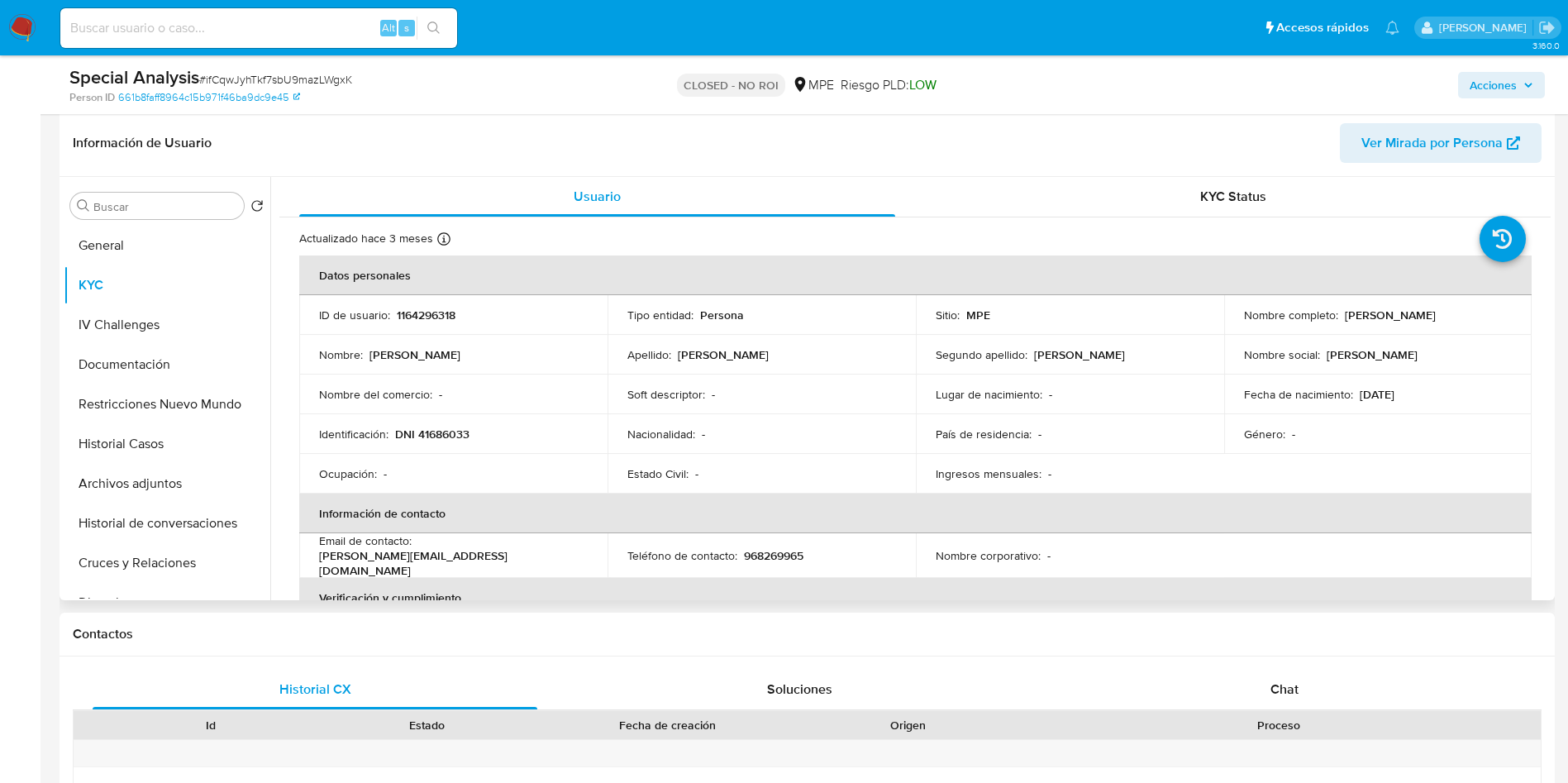
drag, startPoint x: 1340, startPoint y: 312, endPoint x: 1515, endPoint y: 310, distance: 175.0
click at [1515, 310] on td "Nombre completo : [PERSON_NAME]" at bounding box center [1379, 315] width 309 height 39
copy p "[PERSON_NAME]"
click at [322, 18] on input at bounding box center [259, 28] width 397 height 21
paste input "cuXJUBqlSGF9po95h5Z22z15"
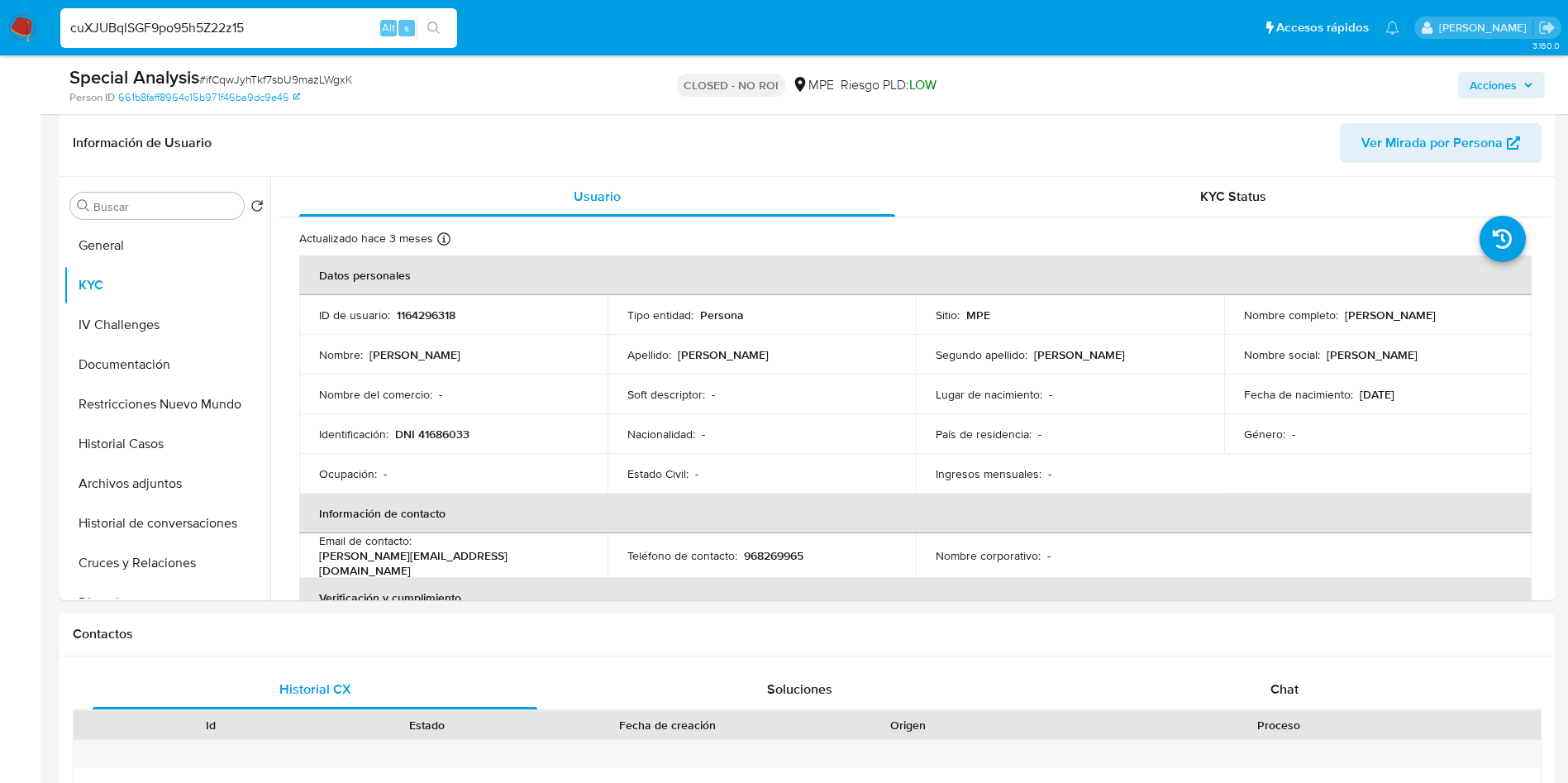
type input "cuXJUBqlSGF9po95h5Z22z15"
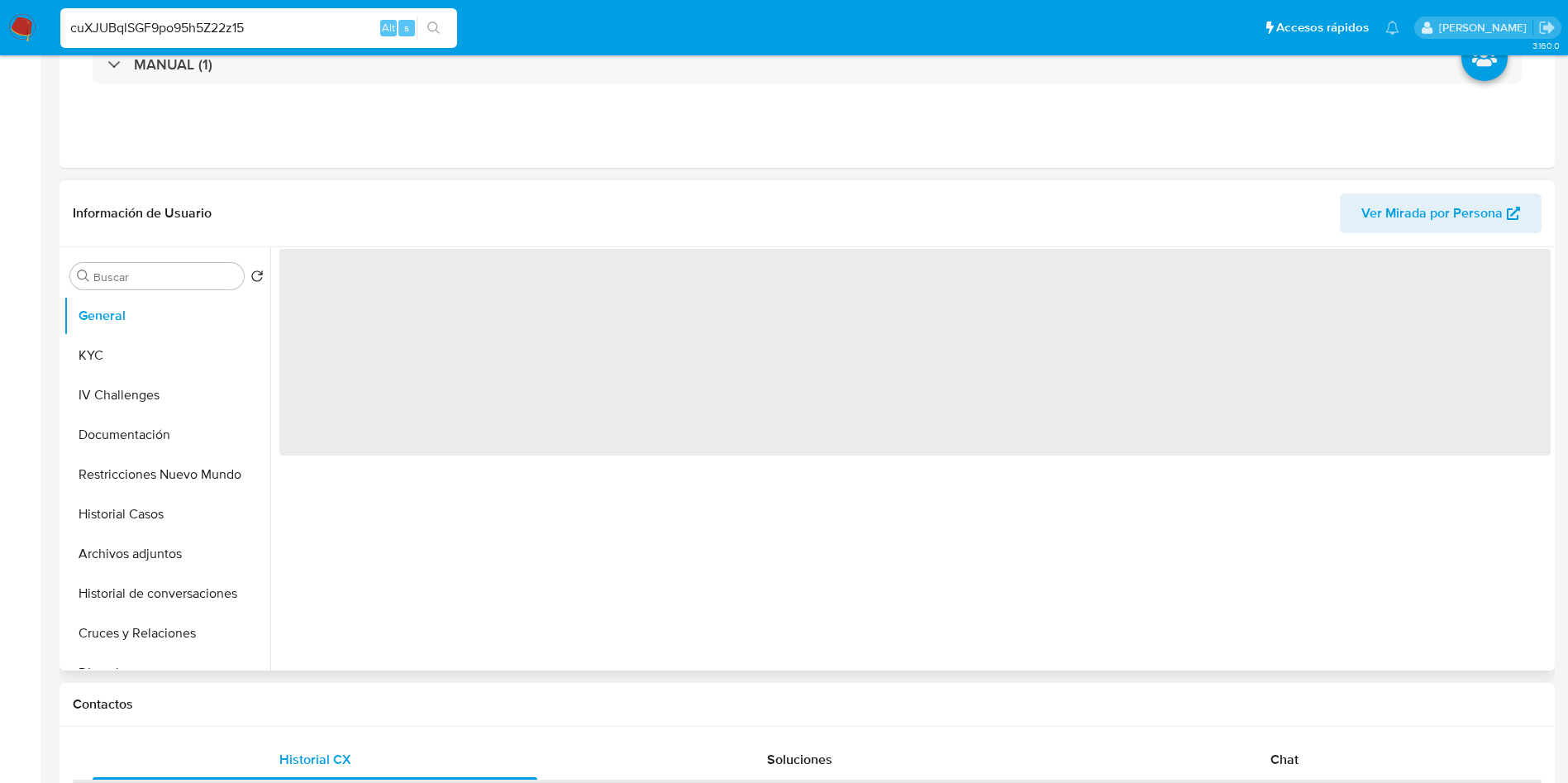
select select "10"
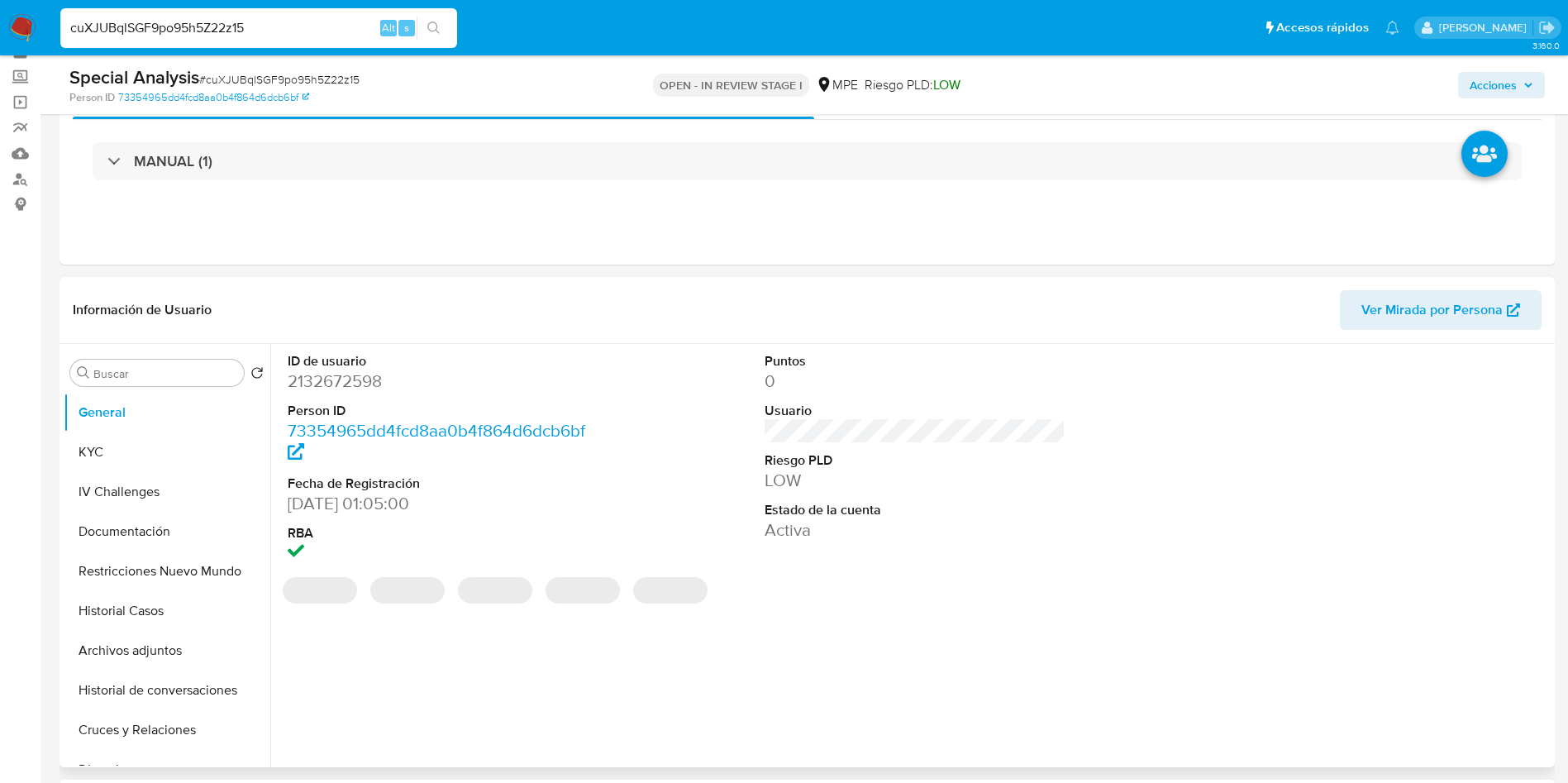
scroll to position [124, 0]
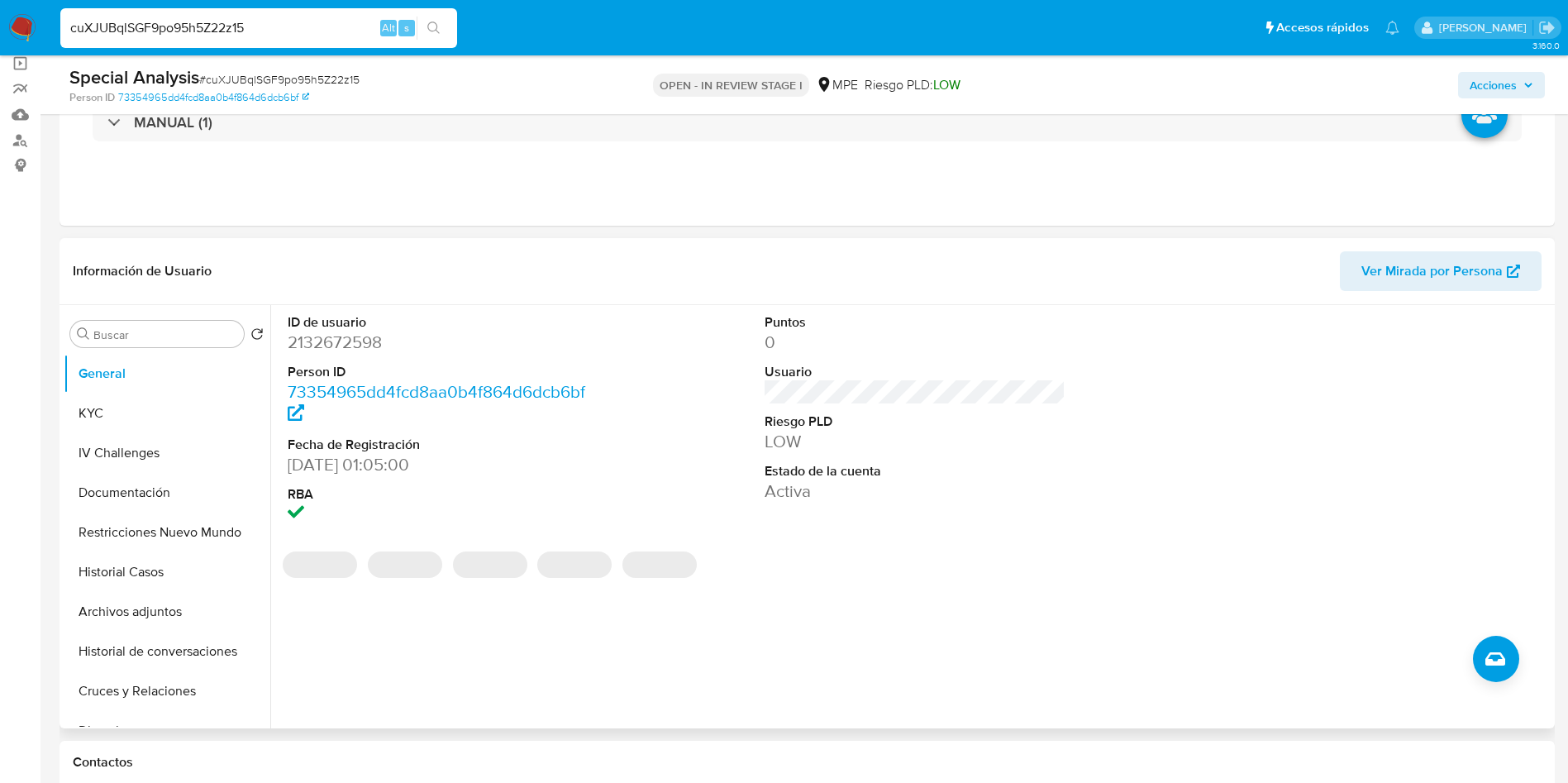
click at [1512, 259] on span "Ver Mirada por Persona" at bounding box center [1440, 271] width 159 height 37
click at [145, 577] on button "Historial Casos" at bounding box center [160, 571] width 193 height 39
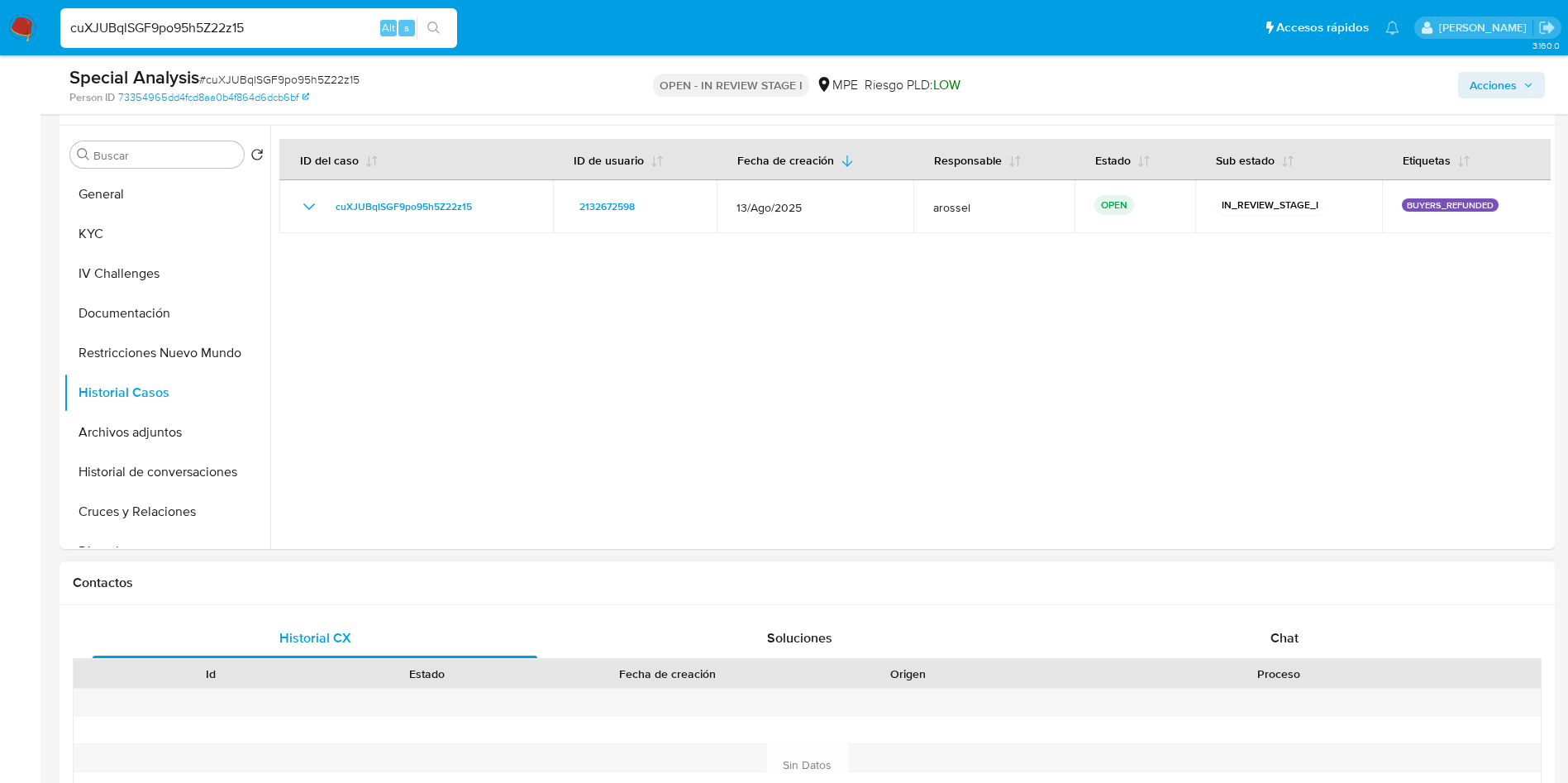
scroll to position [248, 0]
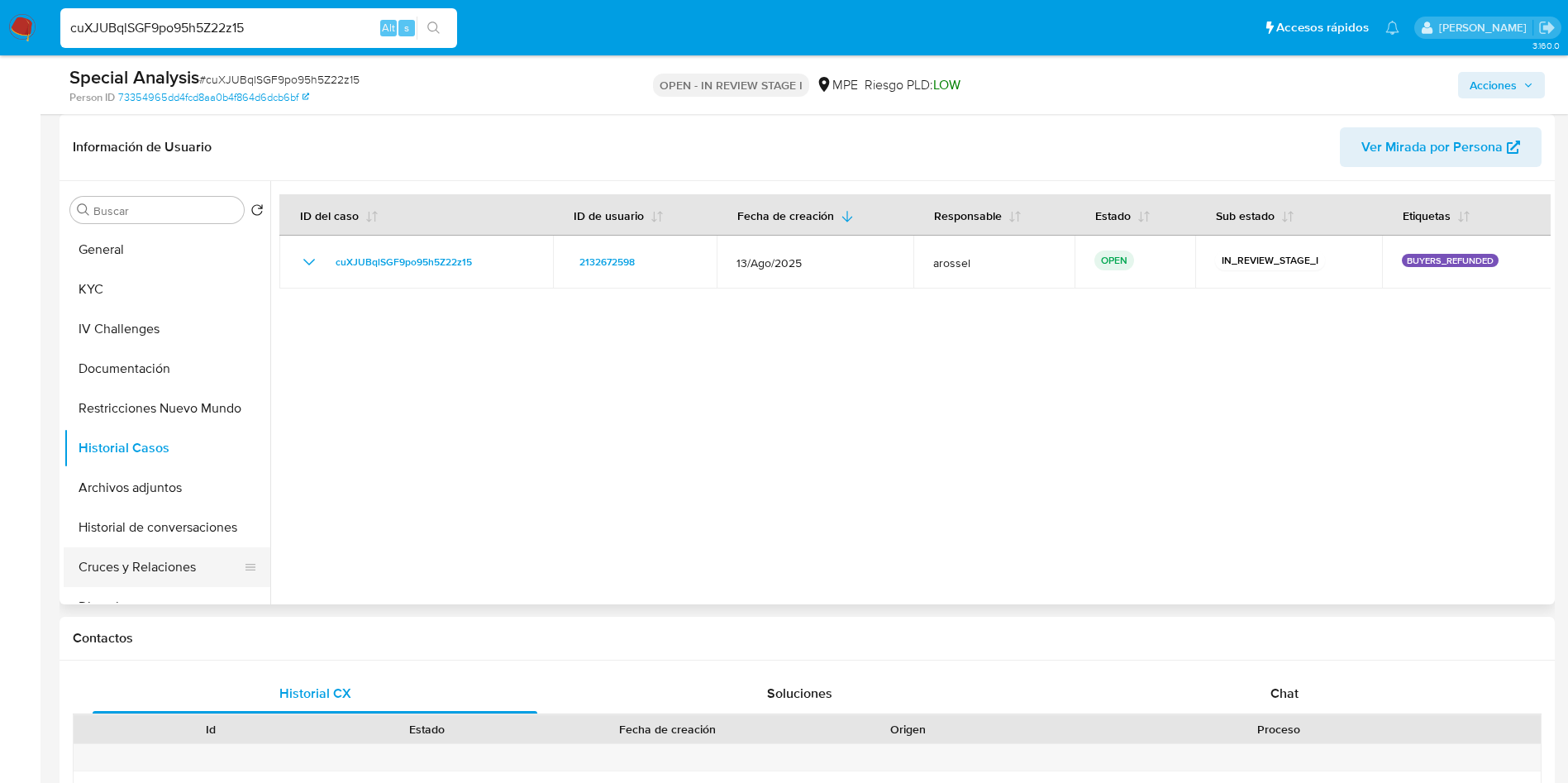
click at [145, 564] on button "Cruces y Relaciones" at bounding box center [160, 567] width 193 height 39
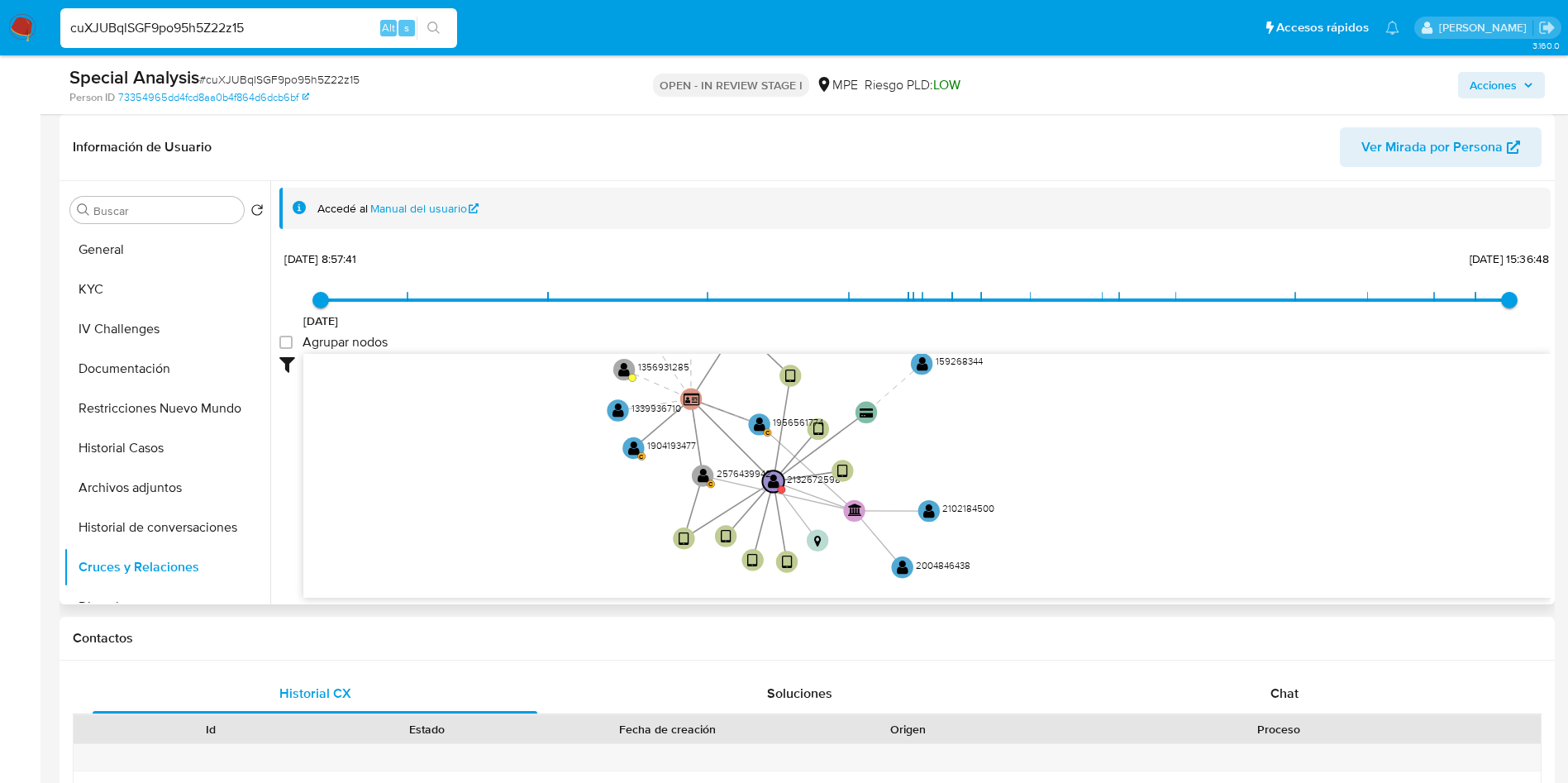
drag, startPoint x: 569, startPoint y: 577, endPoint x: 538, endPoint y: 527, distance: 58.8
click at [538, 527] on icon "user-2132672598  2132672598 device-67a4bc1edbcccd68a1c35db9  device-68669f953…" at bounding box center [928, 473] width 1248 height 240
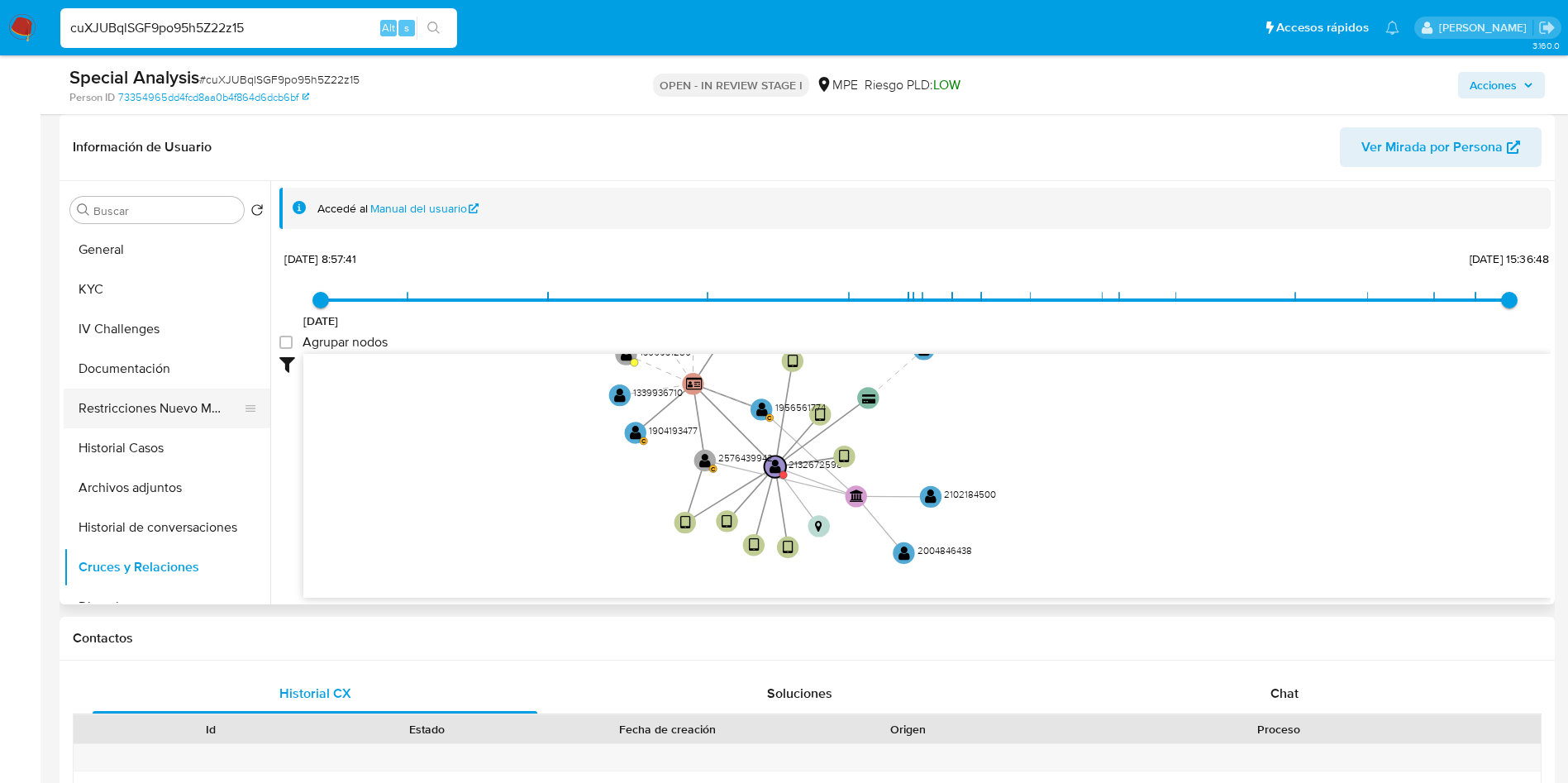
click at [186, 415] on button "Restricciones Nuevo Mundo" at bounding box center [160, 408] width 193 height 39
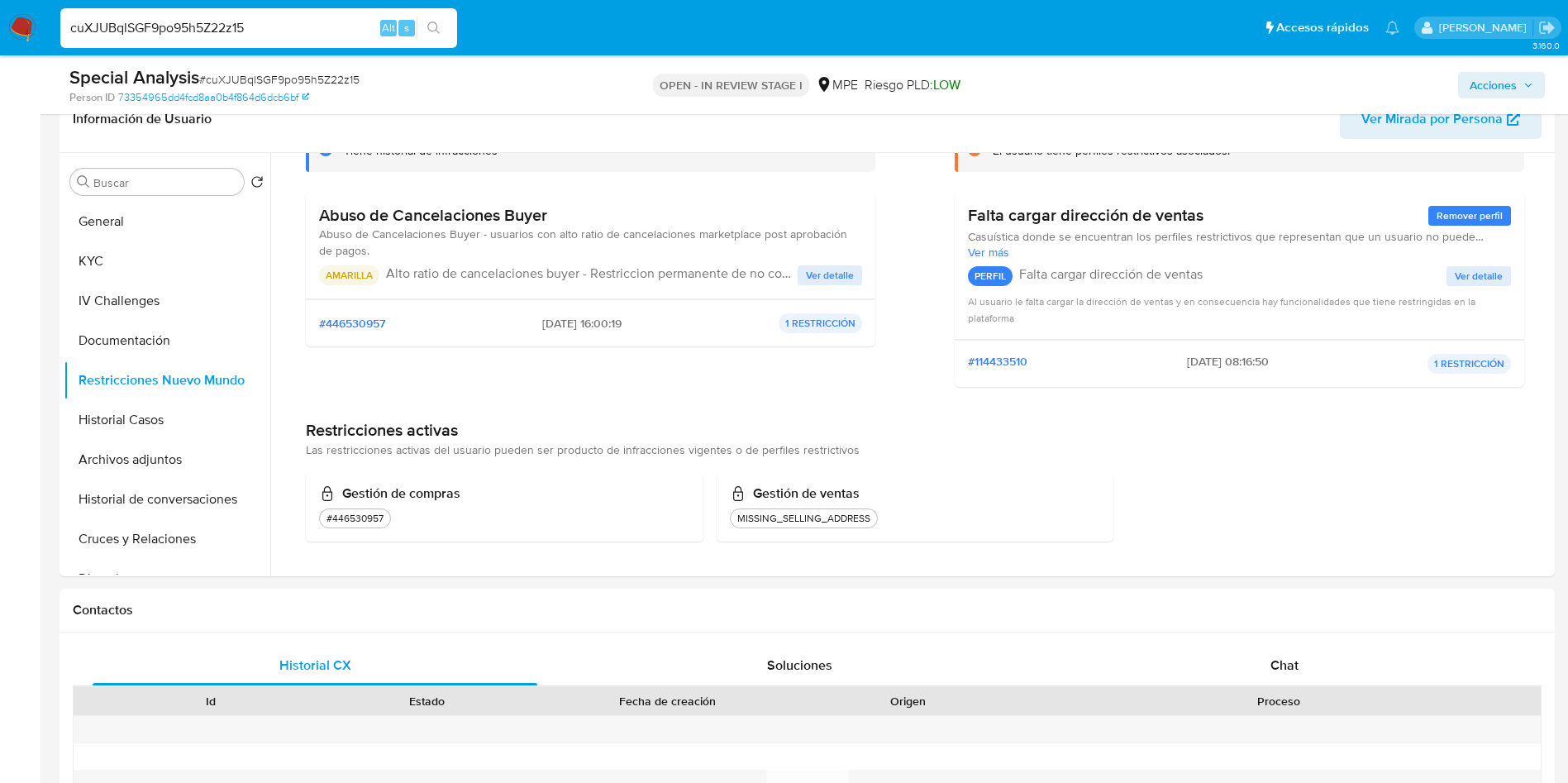
scroll to position [0, 0]
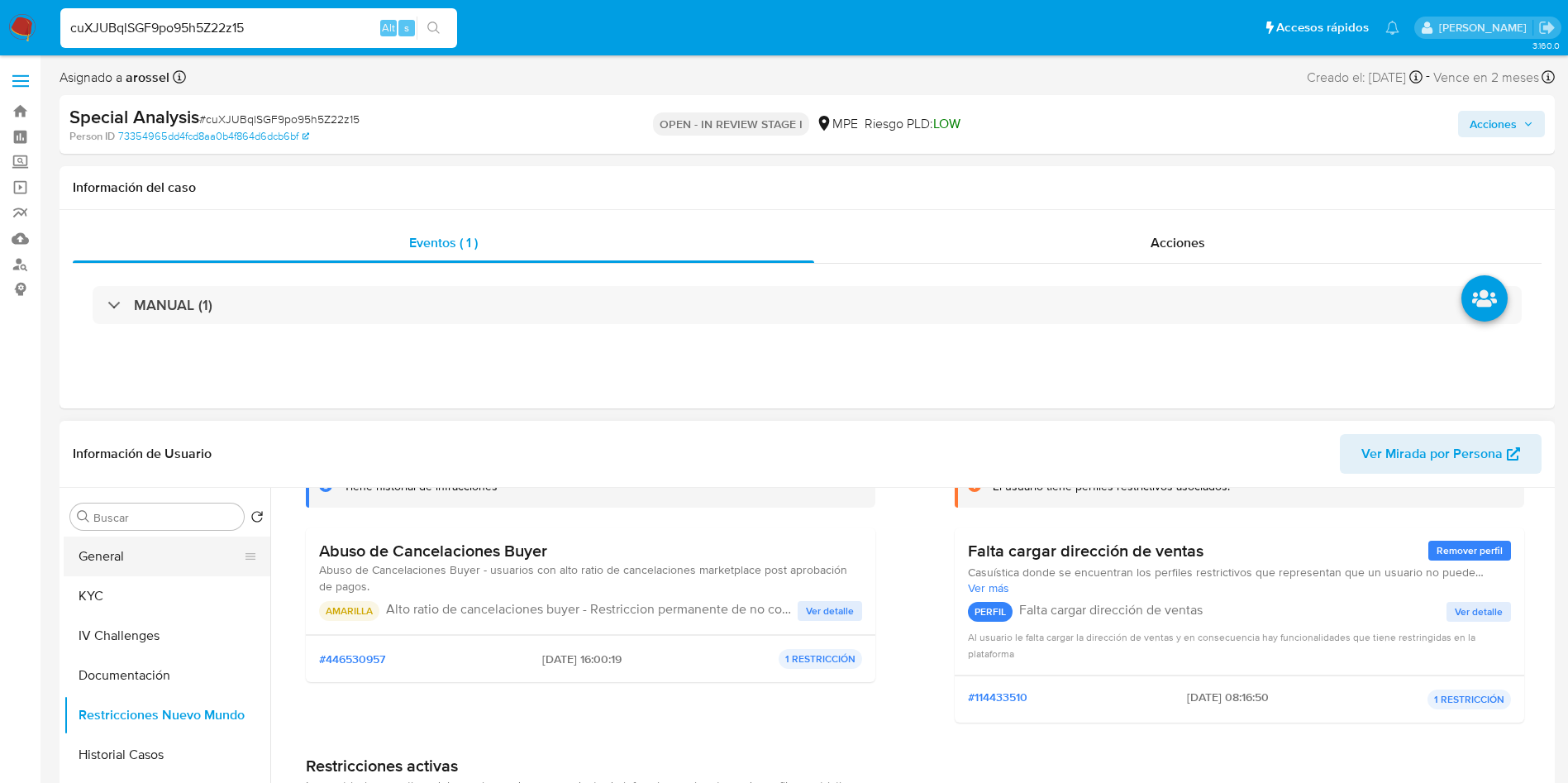
click at [157, 543] on button "General" at bounding box center [160, 556] width 193 height 39
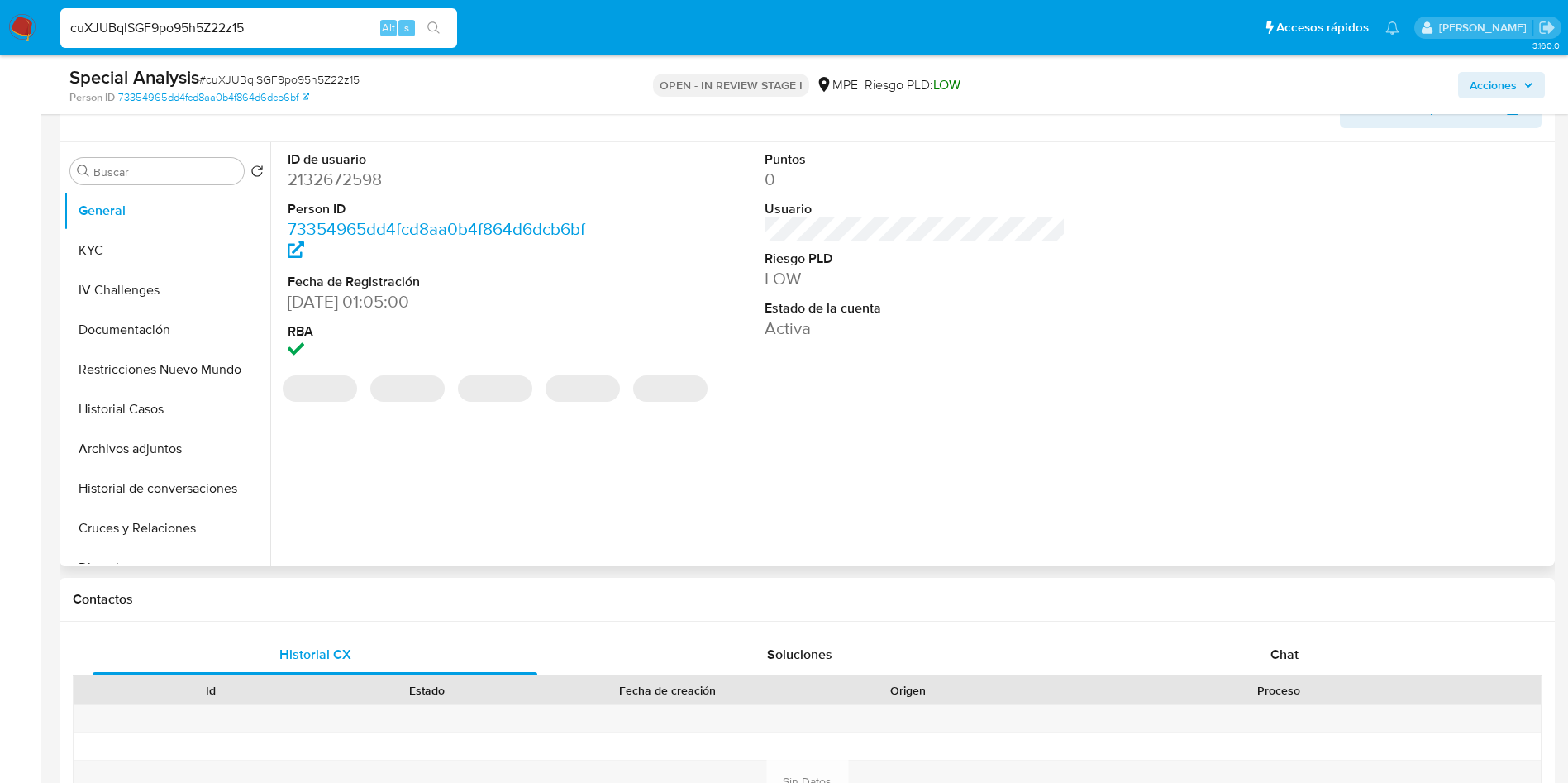
scroll to position [248, 0]
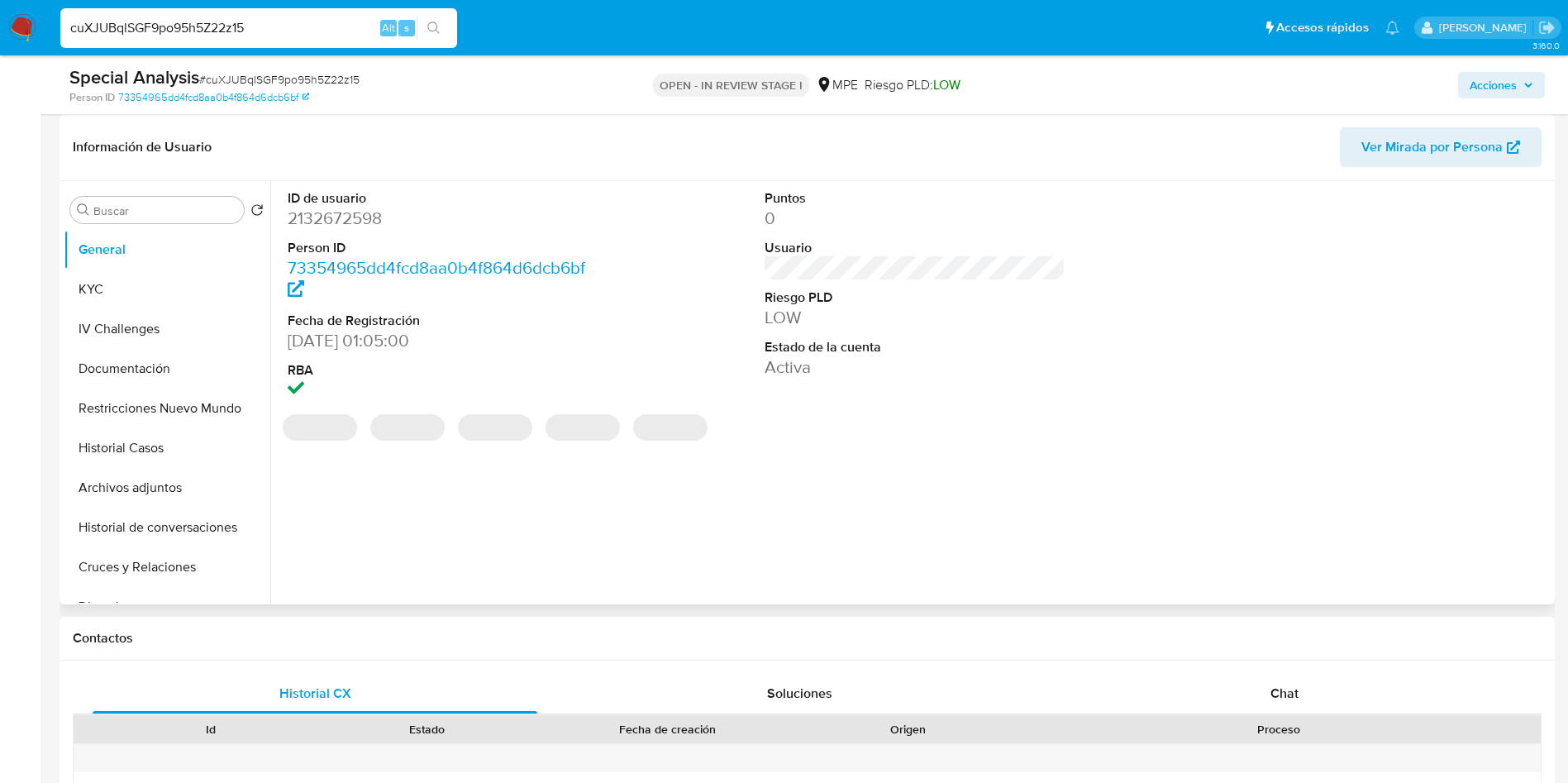
click at [355, 221] on dd "2132672598" at bounding box center [438, 218] width 302 height 23
copy dd "2132672598"
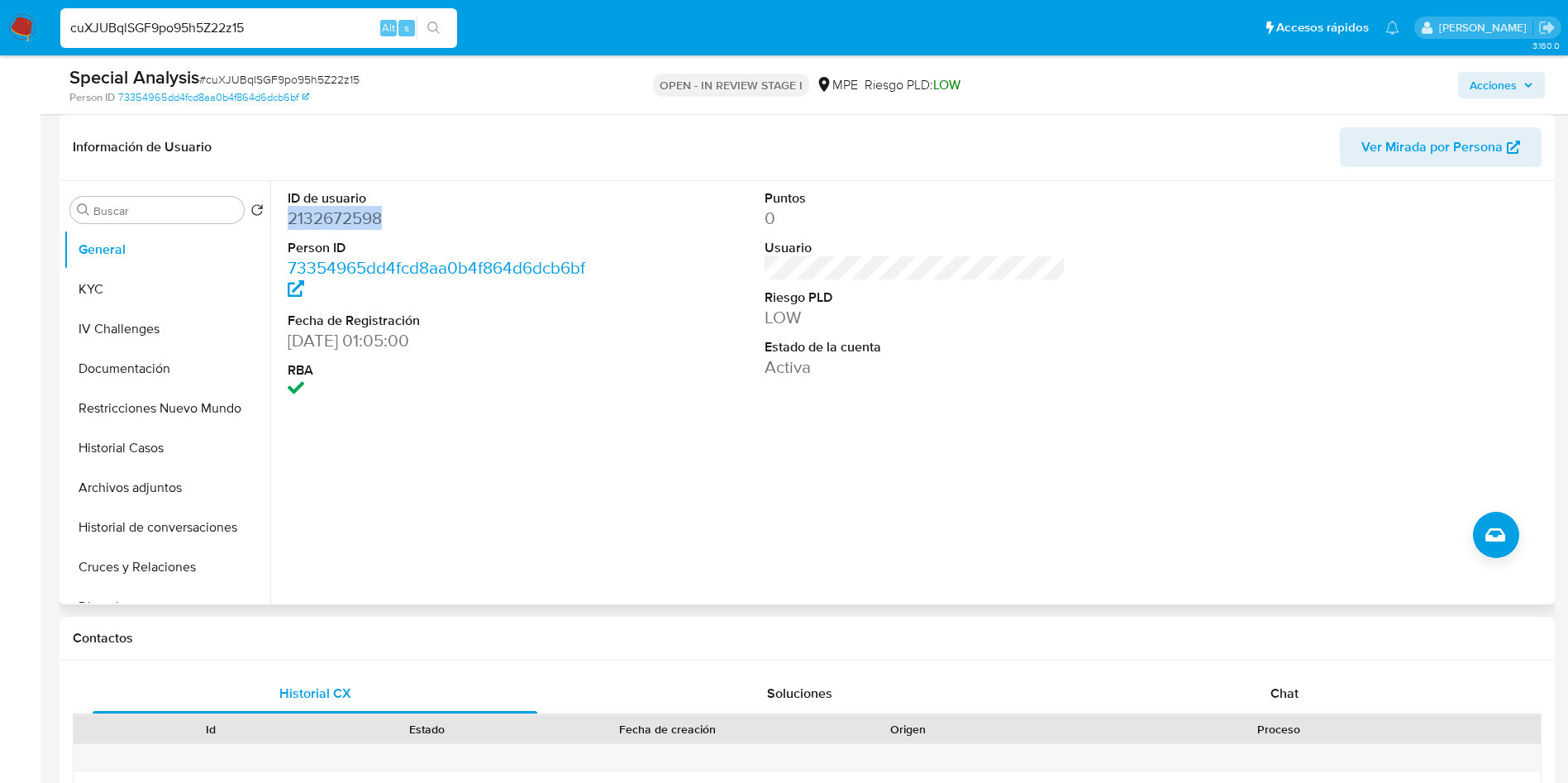
click at [342, 215] on dd "2132672598" at bounding box center [438, 218] width 302 height 23
drag, startPoint x: 281, startPoint y: 345, endPoint x: 375, endPoint y: 341, distance: 94.1
click at [375, 341] on div "ID de usuario 2132672598 Person ID 73354965dd4fcd8aa0b4f864d6dcb6bf Fecha de Re…" at bounding box center [438, 295] width 318 height 230
copy dd "02/12/2024"
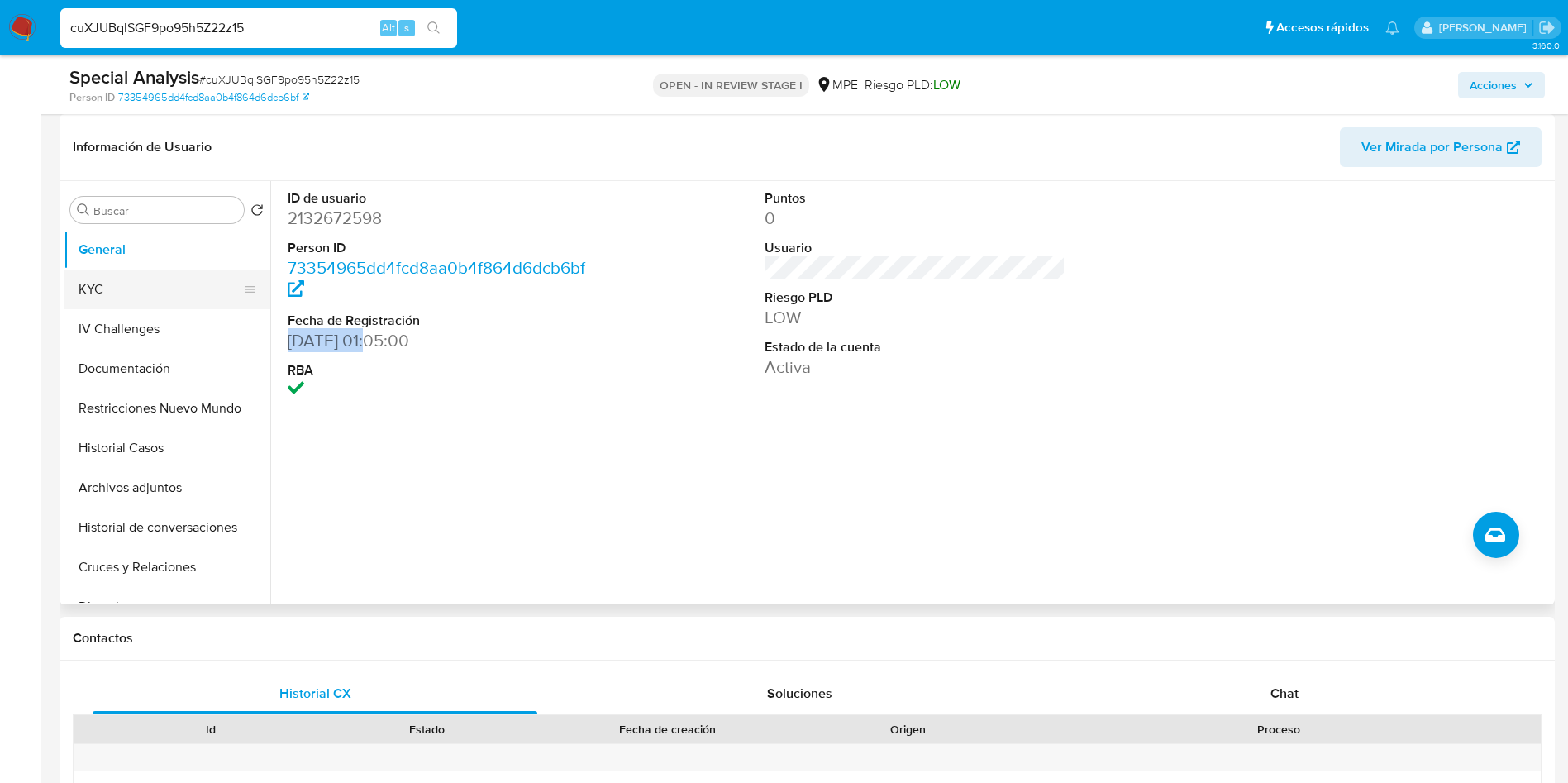
click at [133, 287] on button "KYC" at bounding box center [160, 289] width 193 height 39
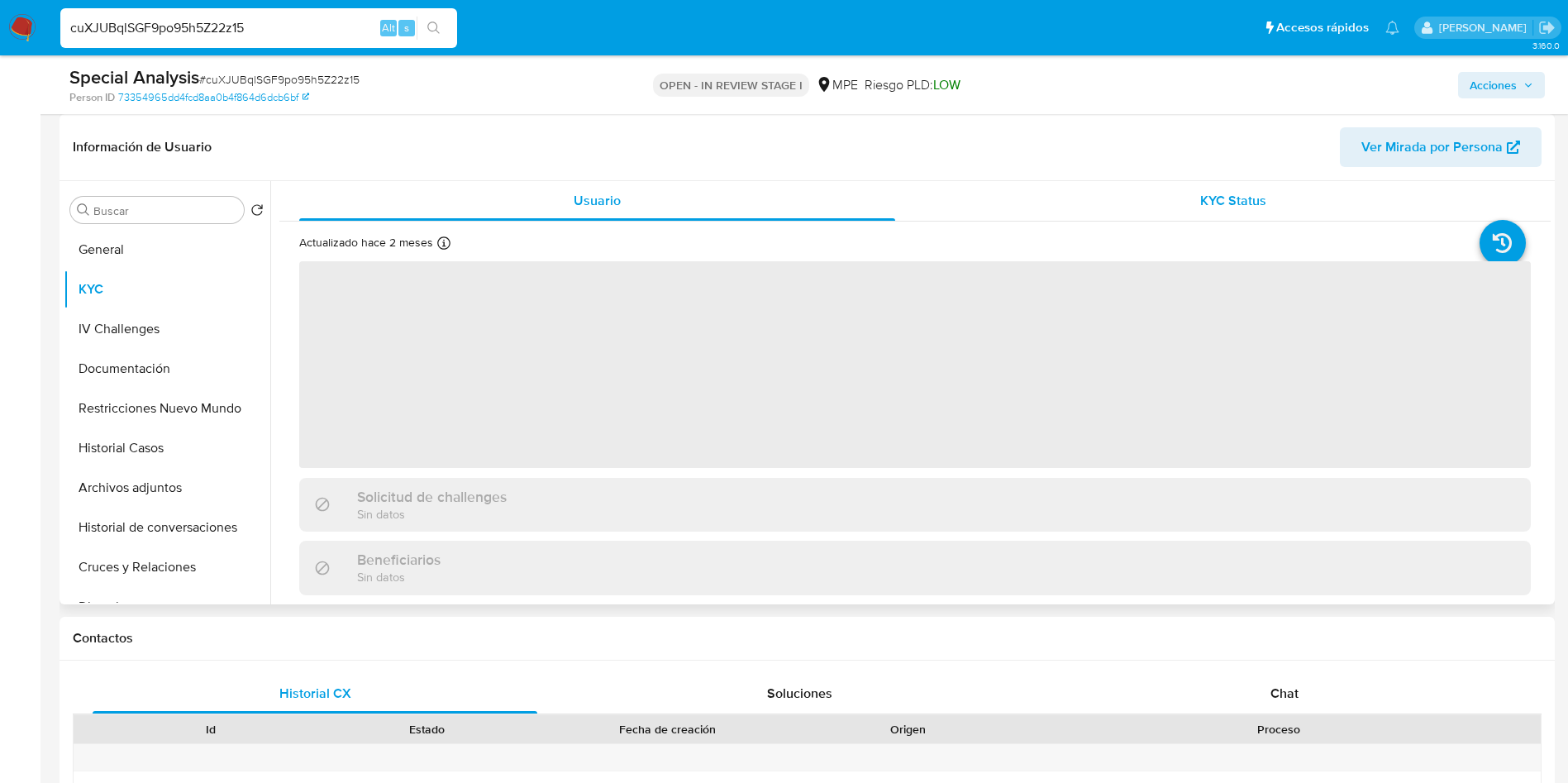
click at [1231, 207] on span "KYC Status" at bounding box center [1233, 201] width 66 height 19
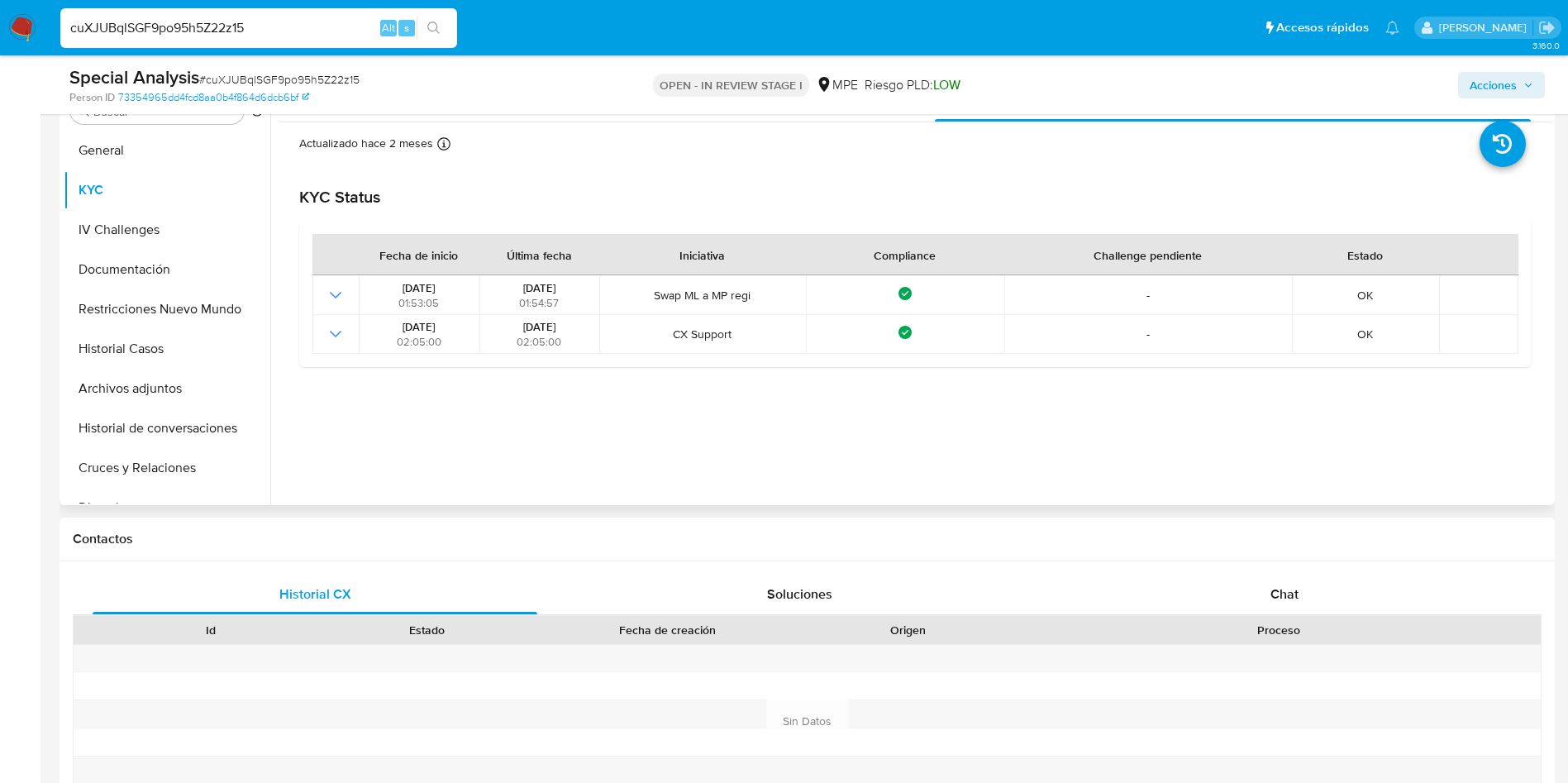
scroll to position [124, 0]
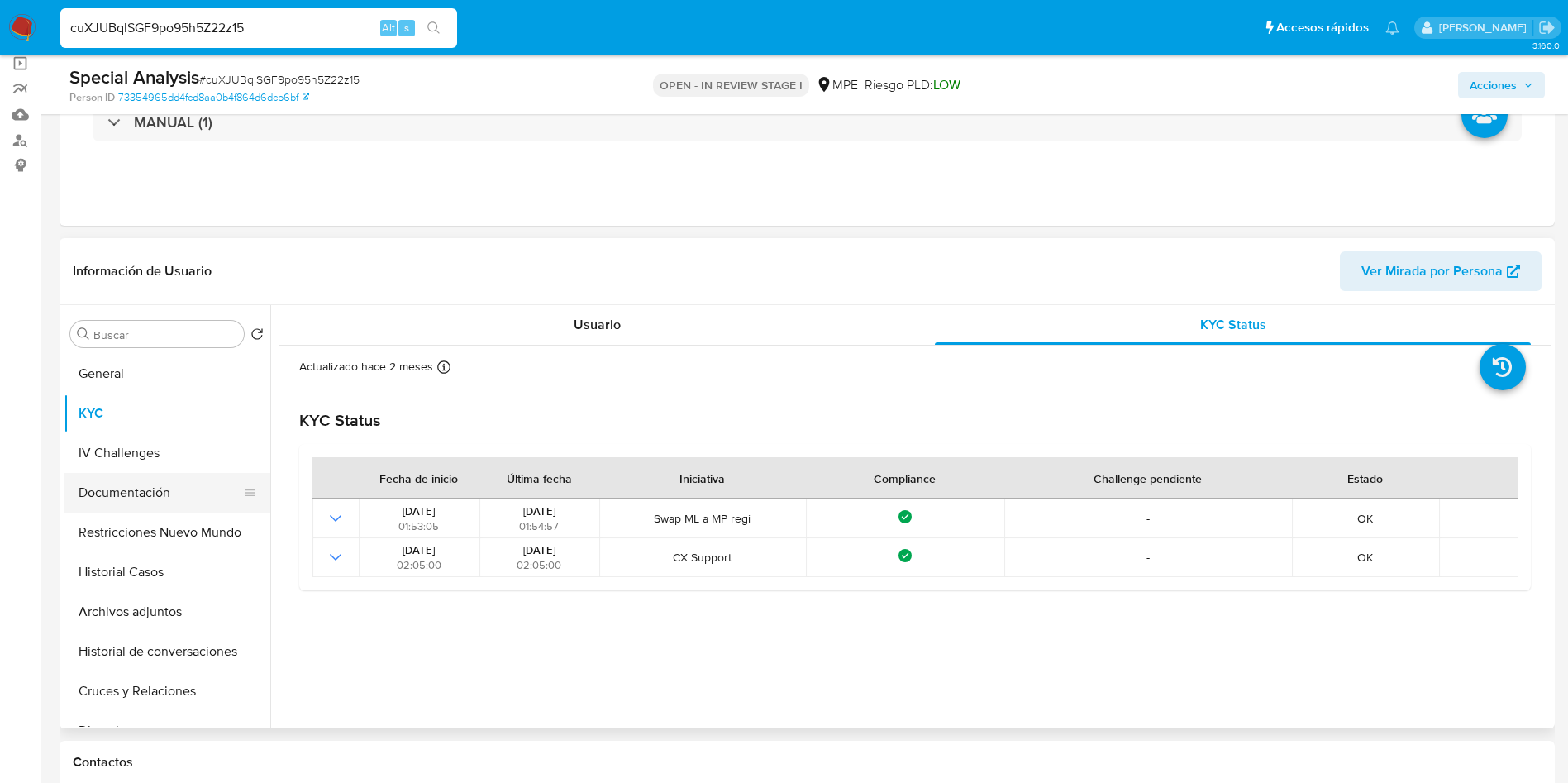
click at [162, 488] on button "Documentación" at bounding box center [160, 493] width 193 height 39
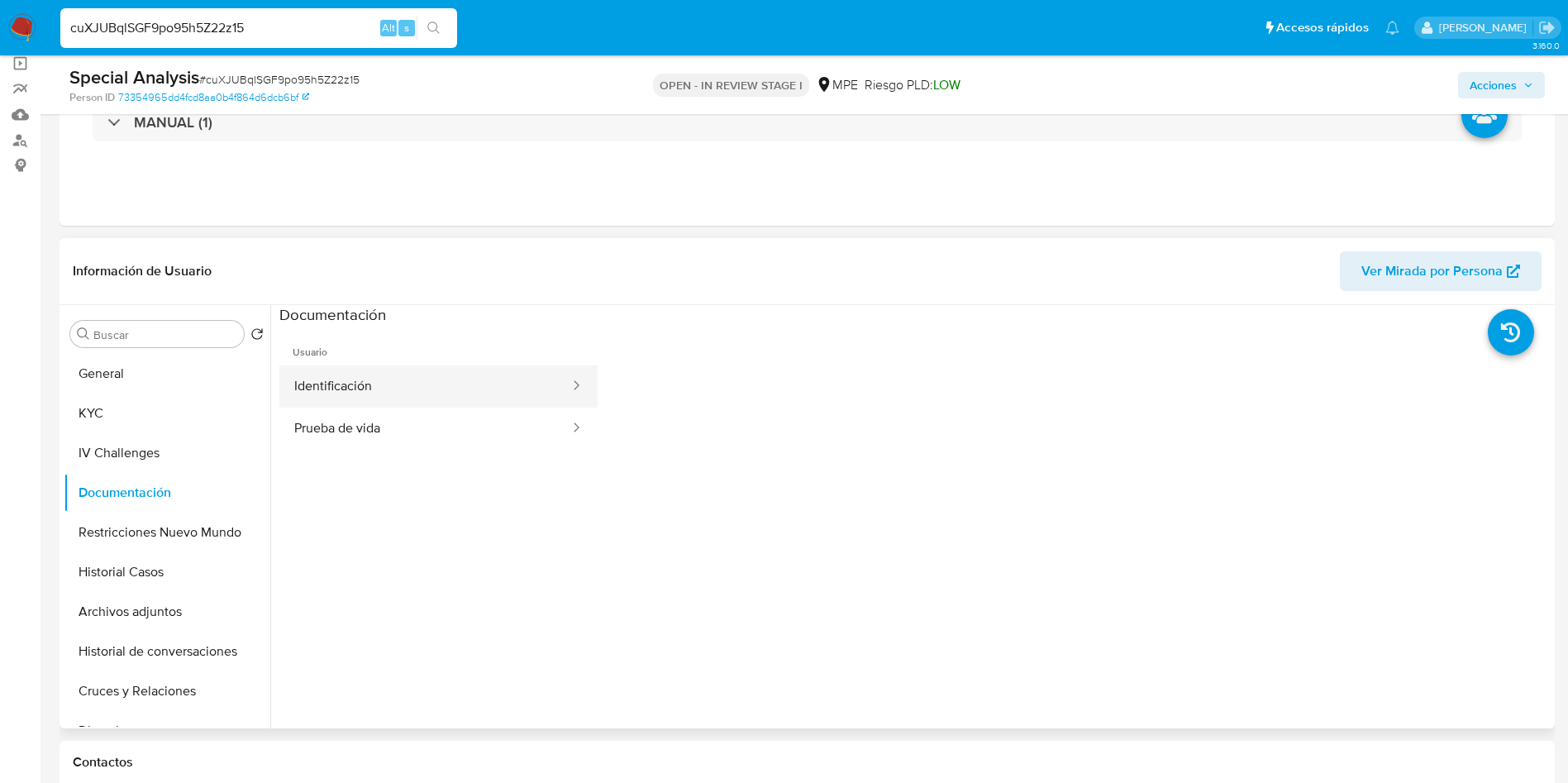
click at [383, 399] on button "Identificación" at bounding box center [426, 387] width 292 height 42
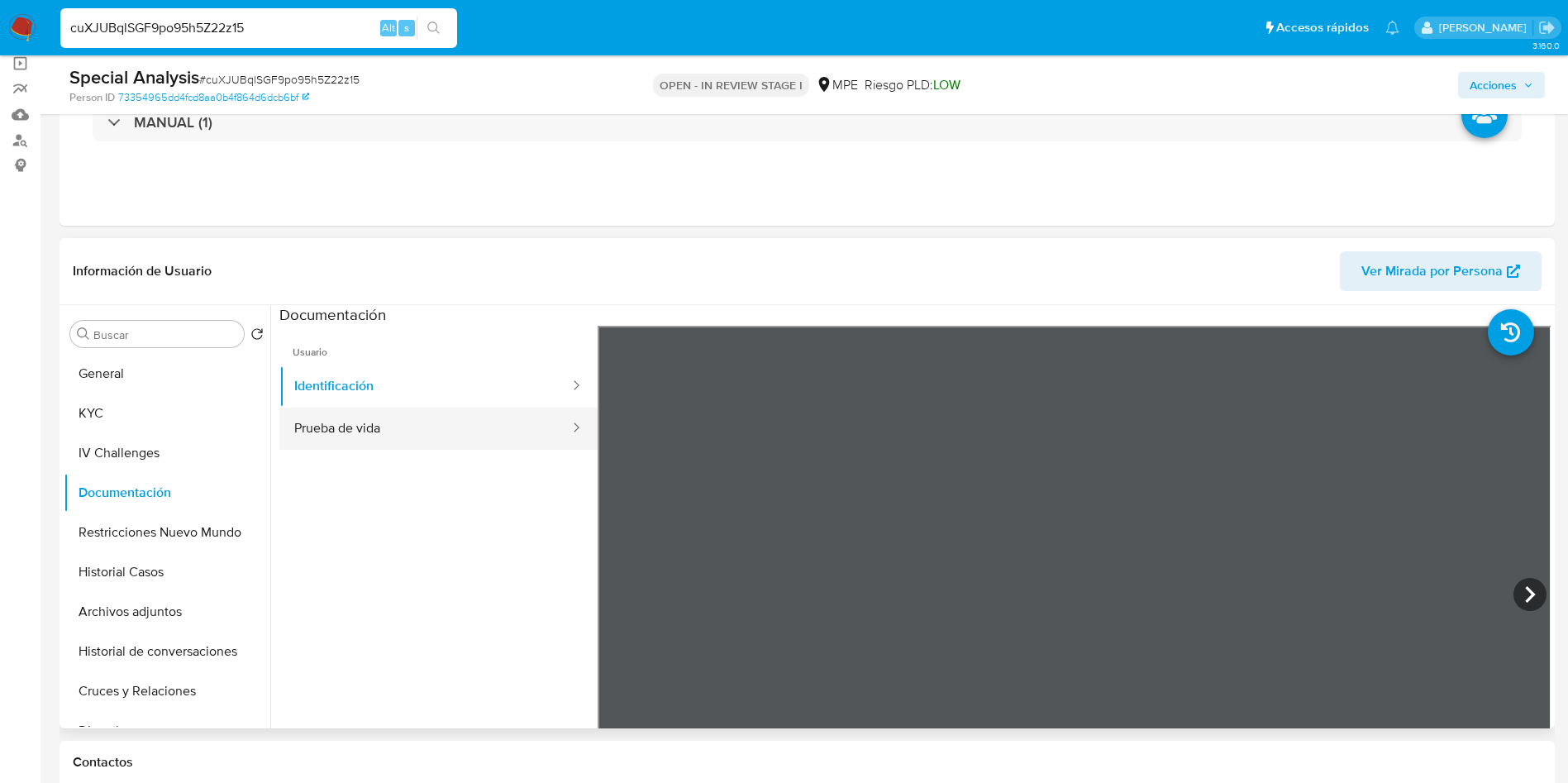
click at [361, 422] on button "Prueba de vida" at bounding box center [426, 429] width 292 height 42
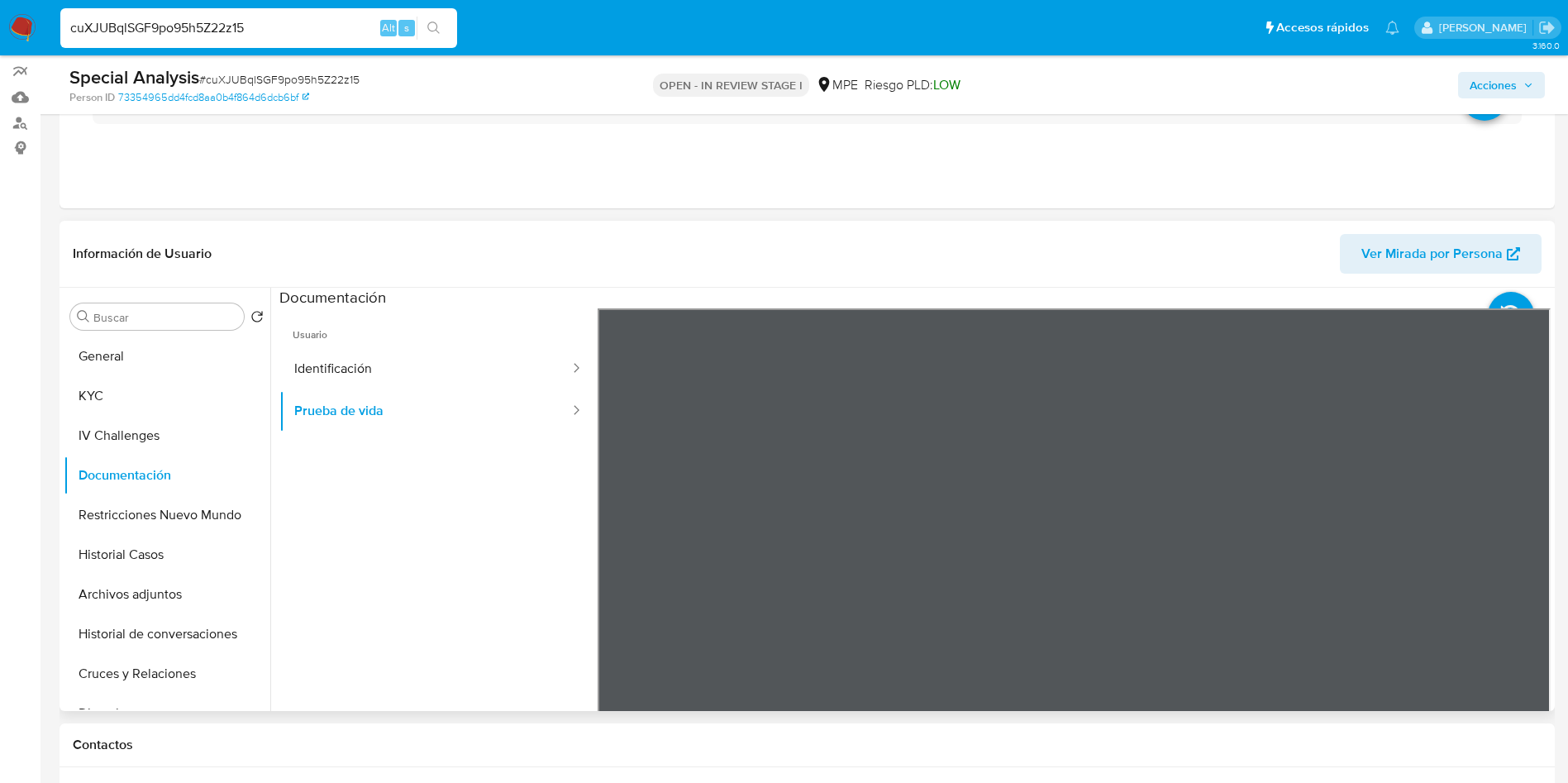
scroll to position [248, 0]
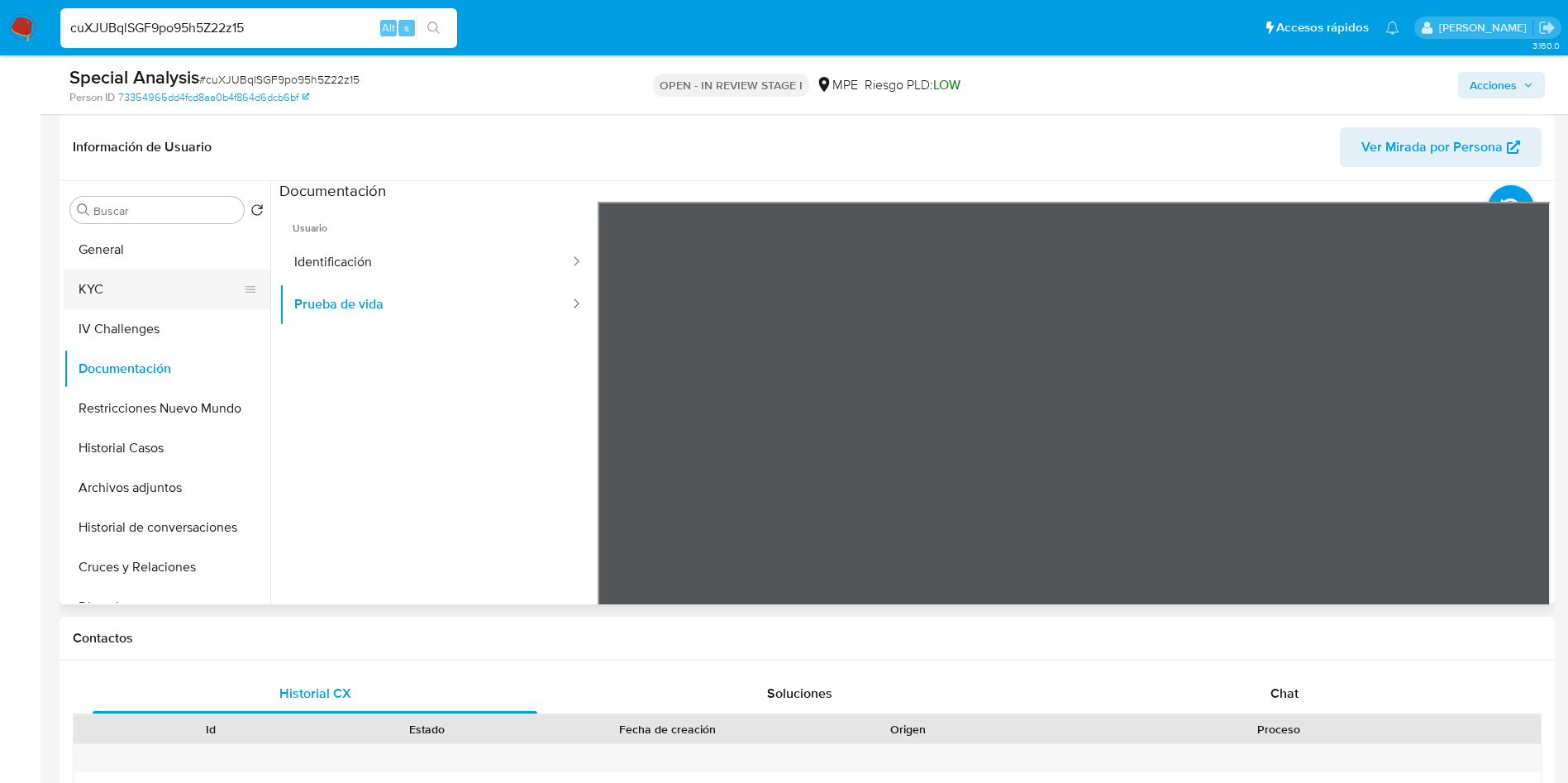
click at [104, 290] on button "KYC" at bounding box center [160, 289] width 193 height 39
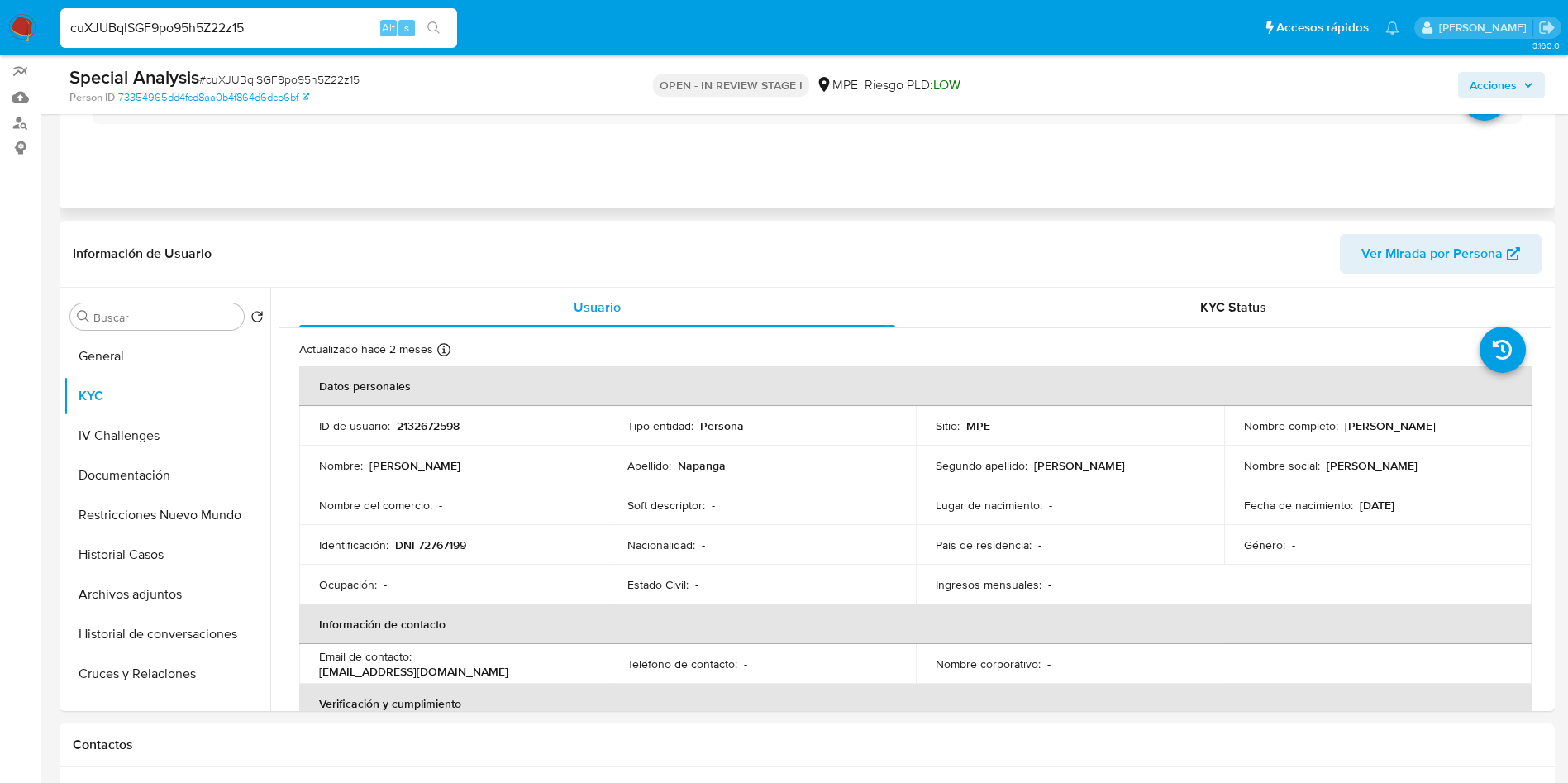
scroll to position [0, 0]
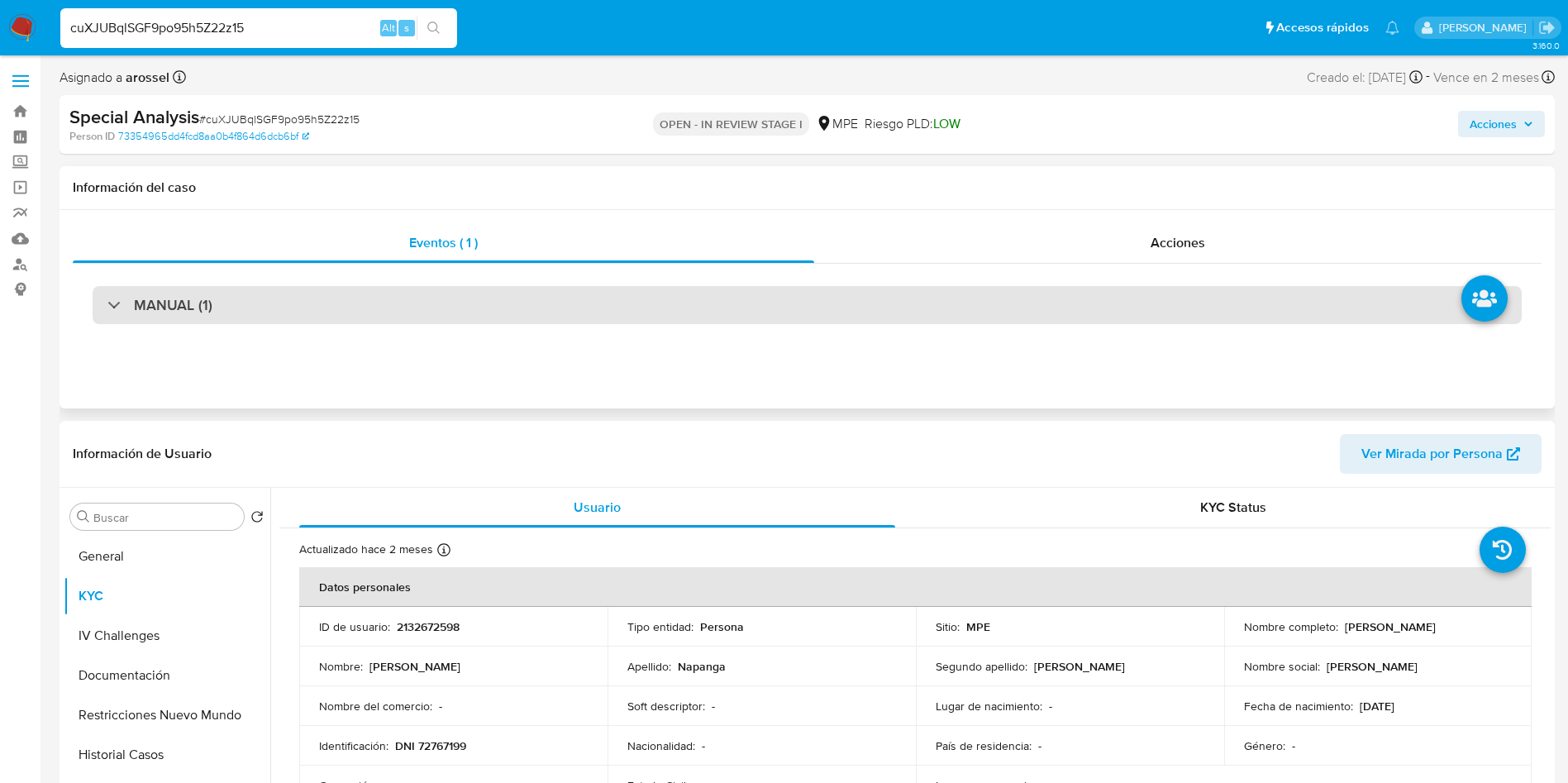
click at [761, 292] on div "MANUAL (1)" at bounding box center [807, 306] width 1430 height 38
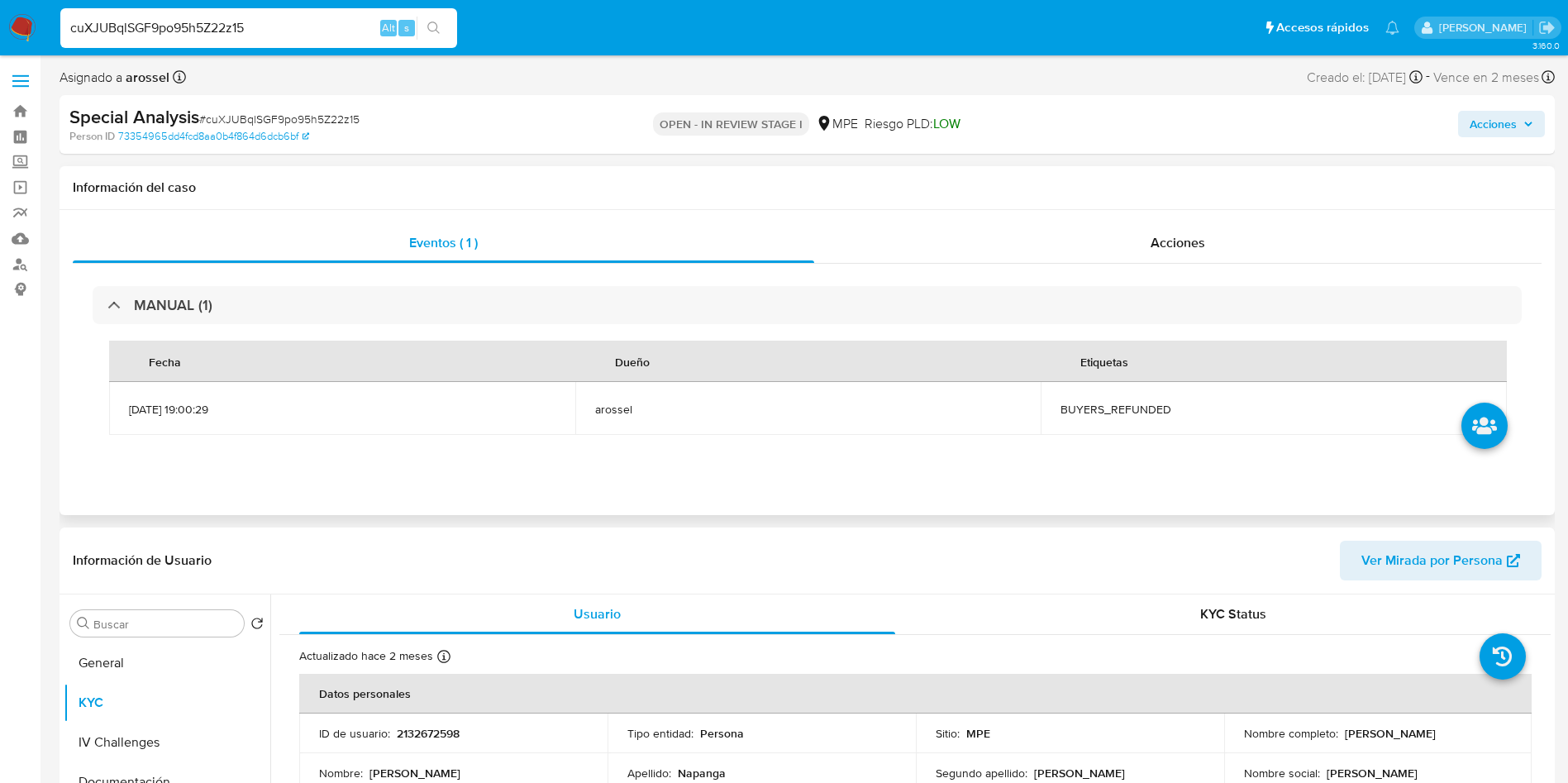
click at [1081, 405] on span "BUYERS_REFUNDED" at bounding box center [1274, 409] width 427 height 14
click at [1083, 405] on span "BUYERS_REFUNDED" at bounding box center [1274, 409] width 427 height 14
copy span "BUYERS_REFUNDED"
click at [258, 110] on div "Special Analysis # cuXJUBqlSGF9po95h5Z22z15" at bounding box center [312, 117] width 486 height 25
click at [261, 117] on span "# cuXJUBqlSGF9po95h5Z22z15" at bounding box center [279, 118] width 161 height 16
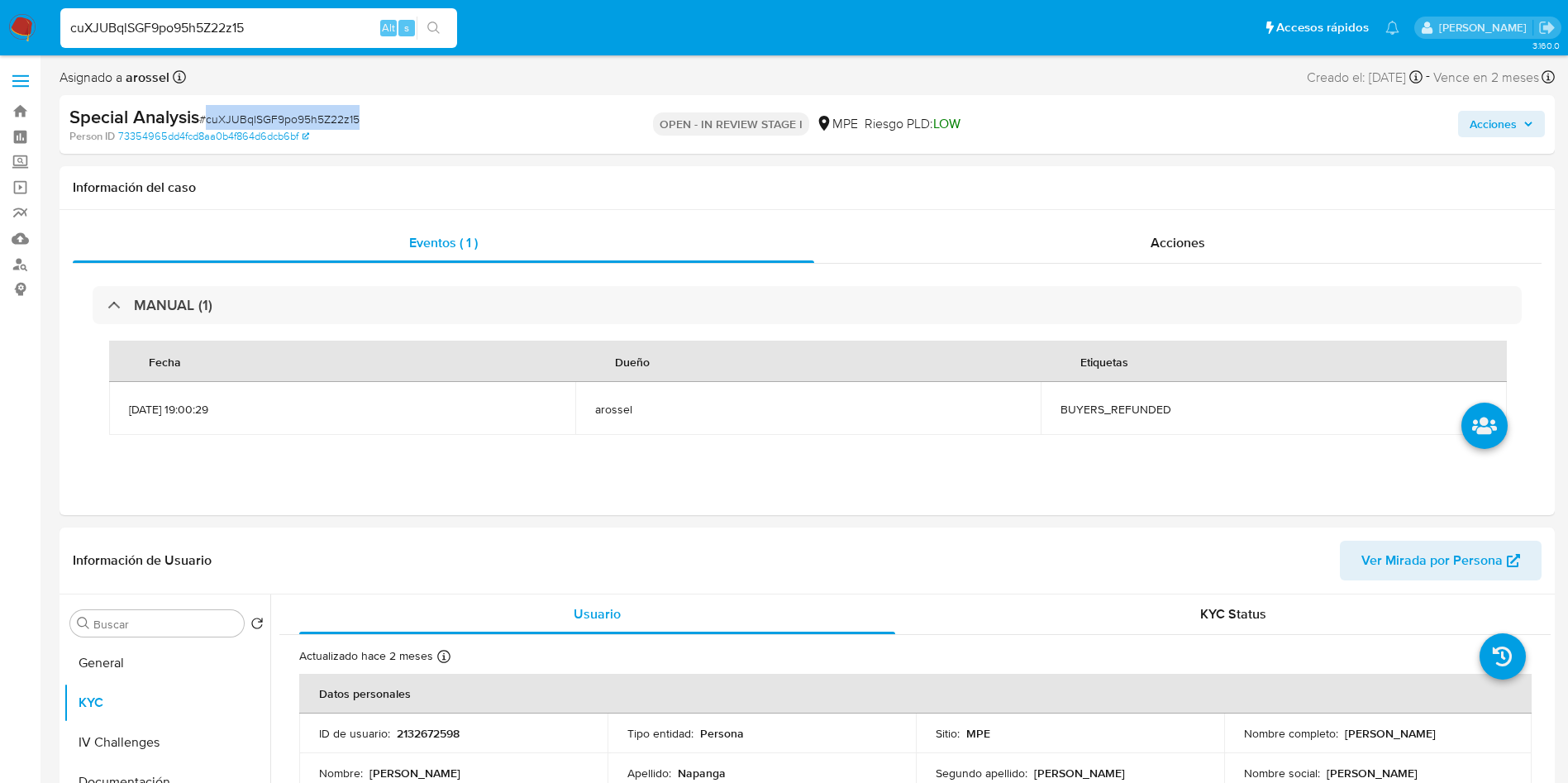
click at [262, 120] on span "# cuXJUBqlSGF9po95h5Z22z15" at bounding box center [279, 118] width 161 height 16
copy span "cuXJUBqlSGF9po95h5Z22z15"
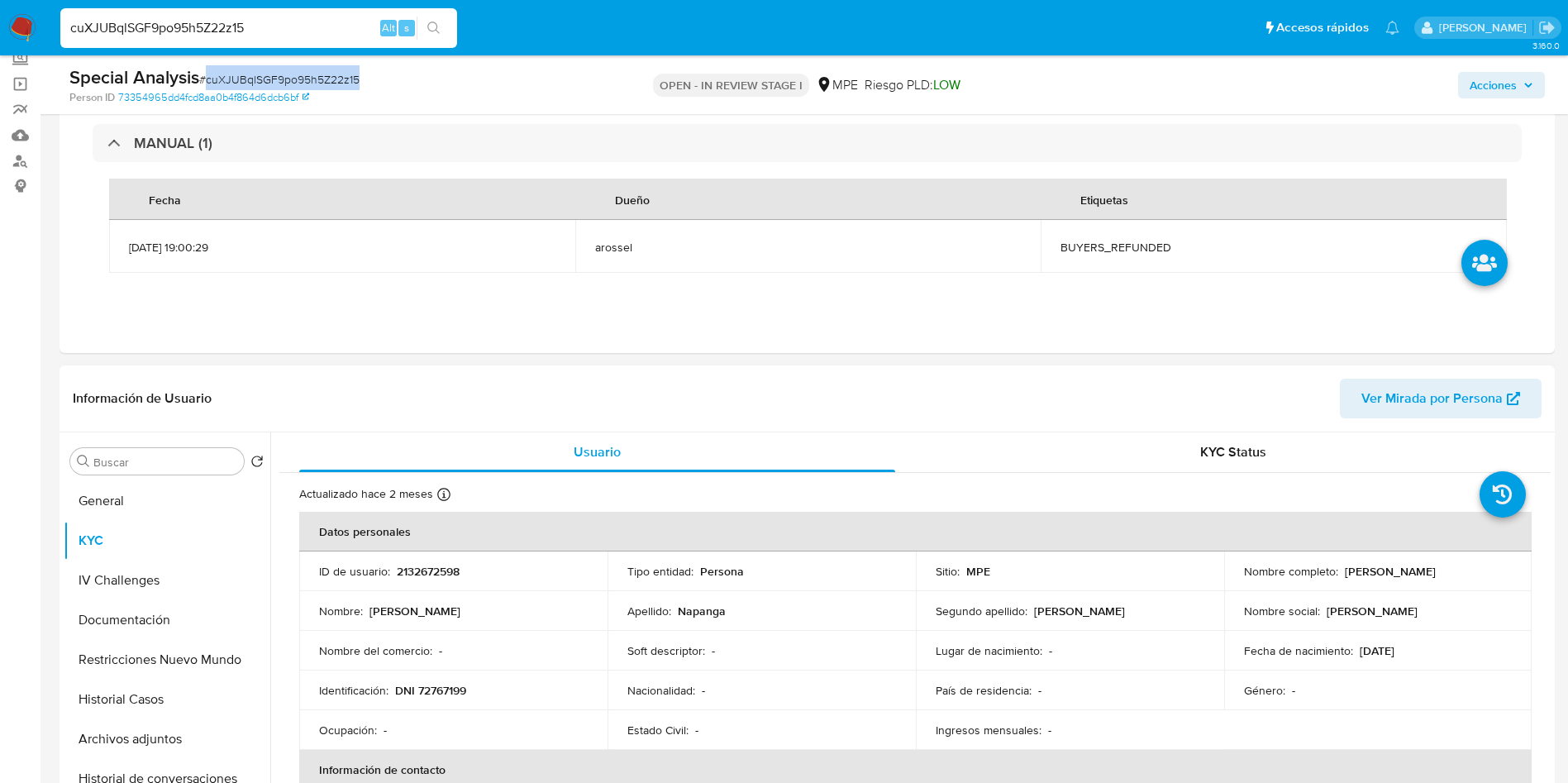
scroll to position [248, 0]
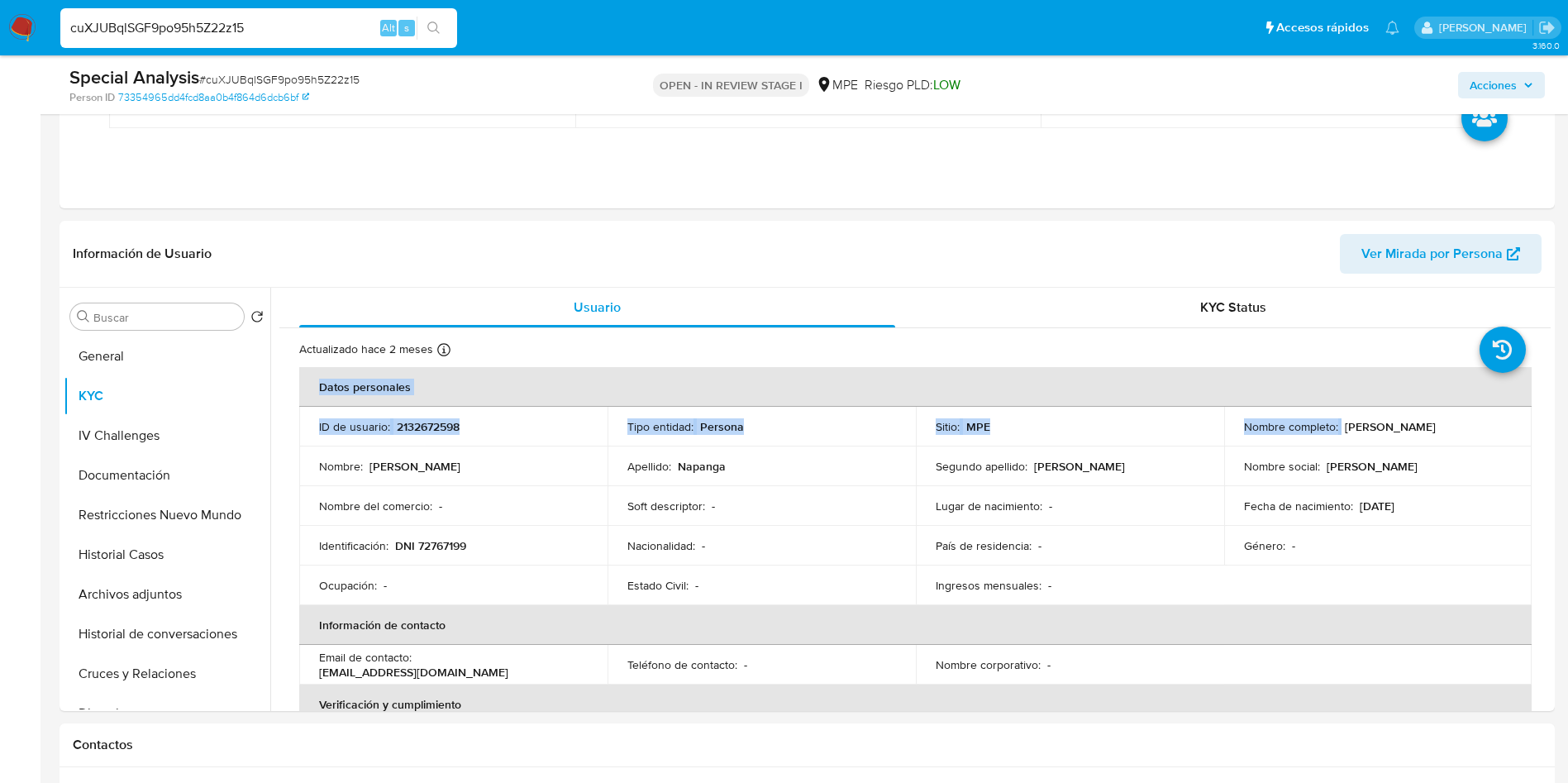
drag, startPoint x: 1337, startPoint y: 427, endPoint x: 1586, endPoint y: 426, distance: 249.0
click at [1270, 391] on th "Datos personales" at bounding box center [915, 387] width 1232 height 39
drag, startPoint x: 1339, startPoint y: 433, endPoint x: 1468, endPoint y: 431, distance: 129.0
click at [1468, 431] on div "Nombre completo : Jair Ivan Napanga Rivas" at bounding box center [1378, 426] width 268 height 14
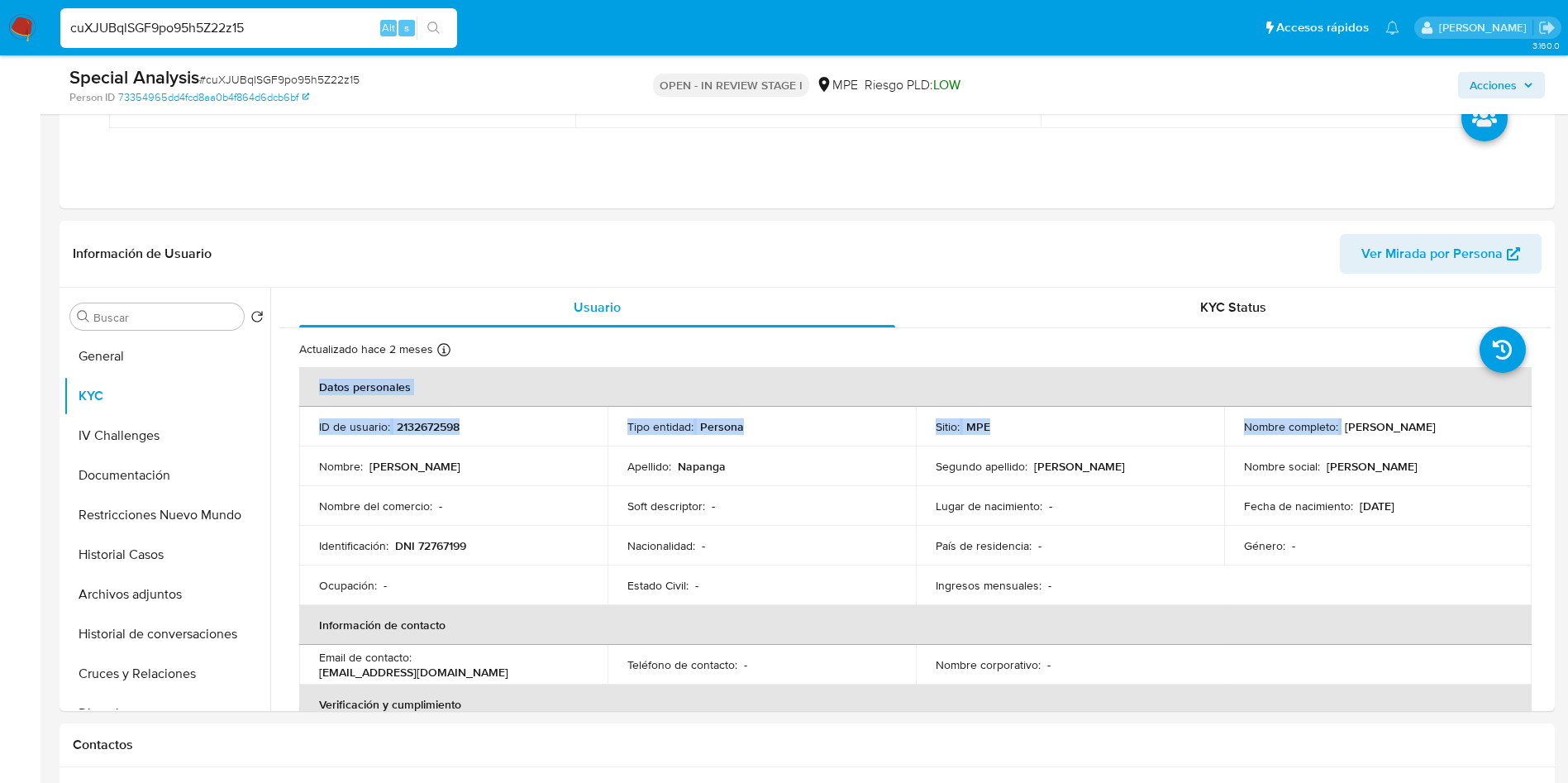
copy p "Jair Ivan Napanga Rivas"
click at [434, 551] on p "DNI 72767199" at bounding box center [431, 545] width 71 height 14
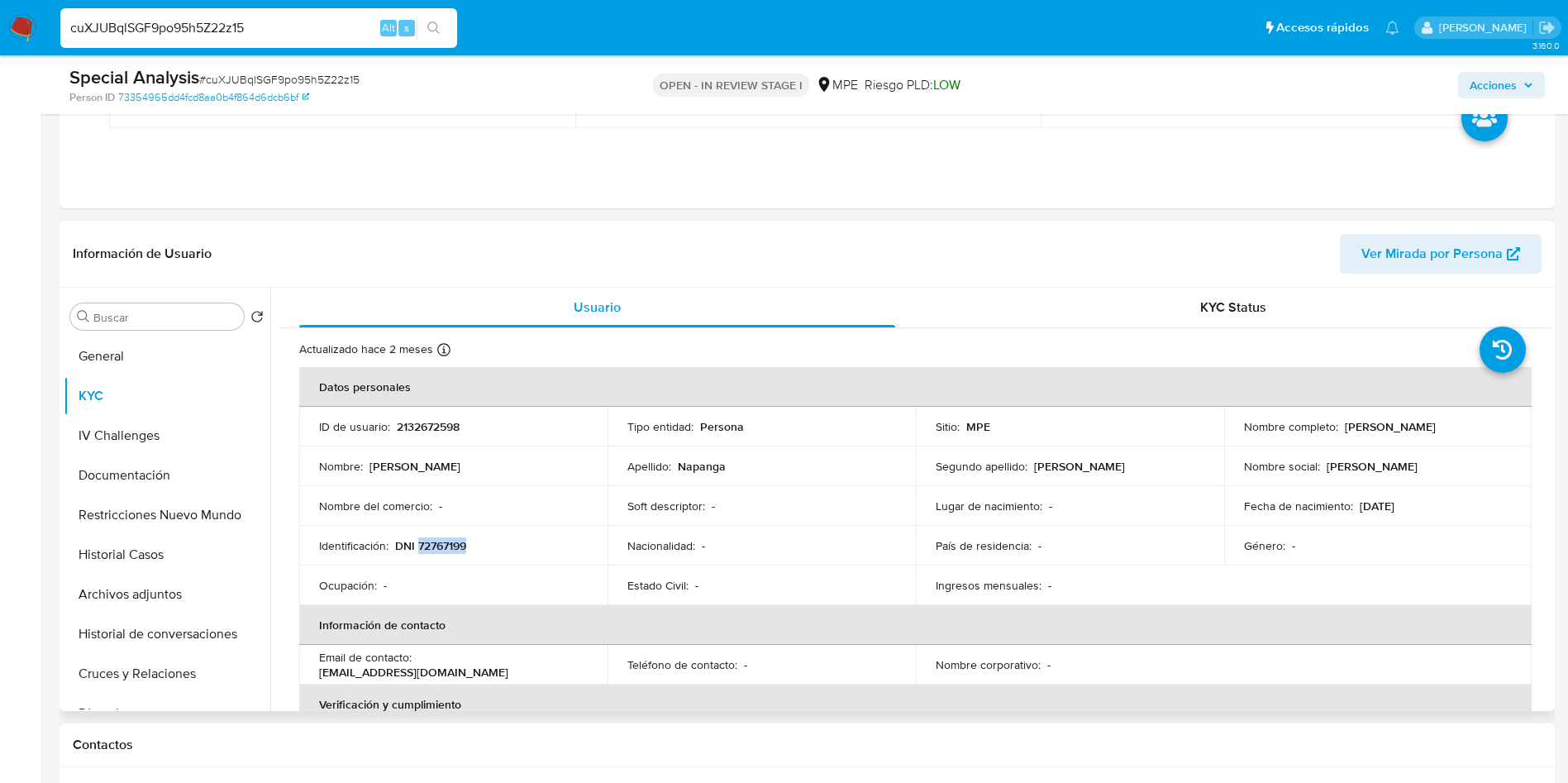
click at [437, 550] on p "DNI 72767199" at bounding box center [431, 545] width 71 height 14
copy p "72767199"
click at [133, 351] on button "General" at bounding box center [160, 356] width 193 height 39
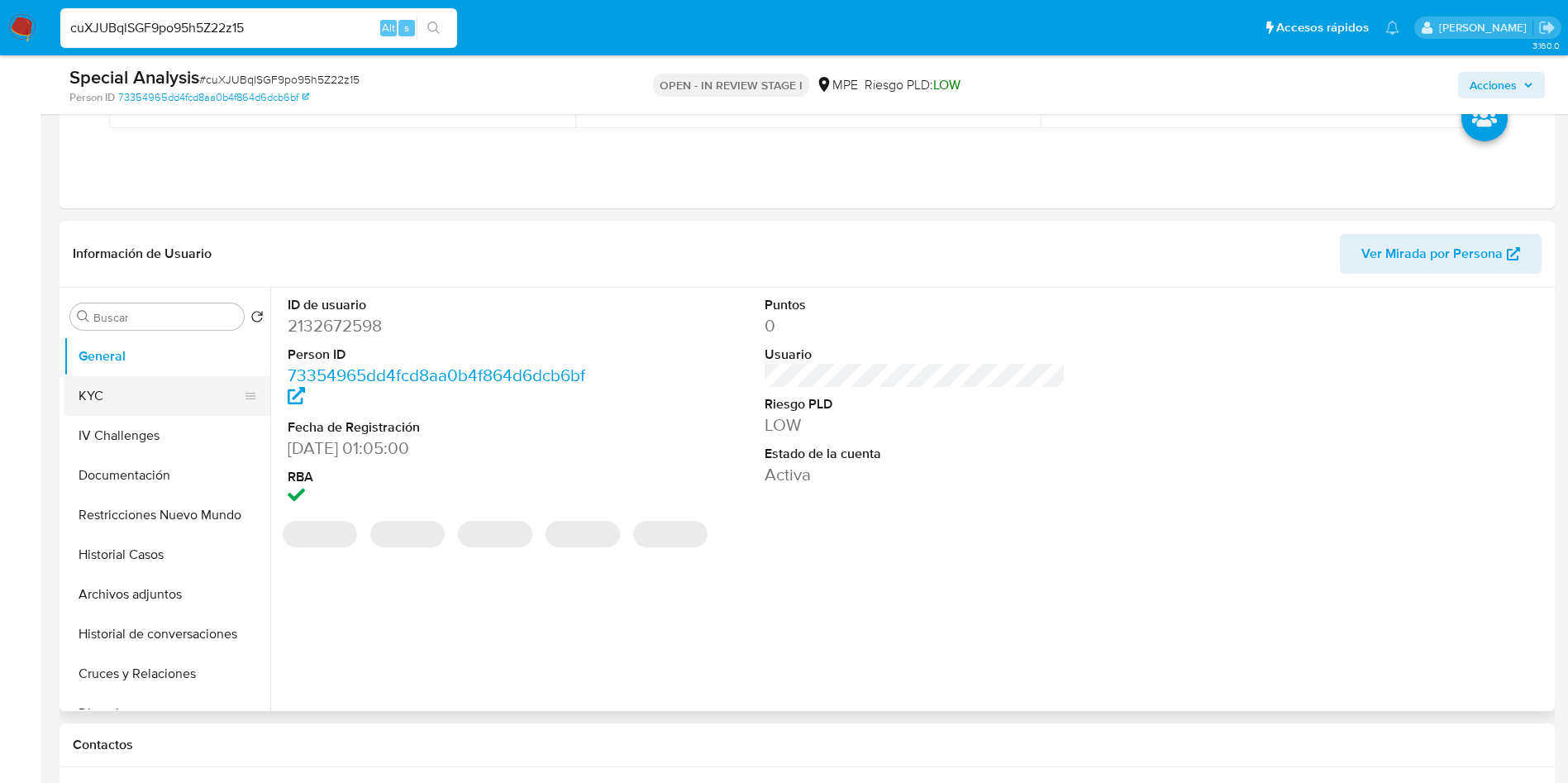
click at [164, 386] on button "KYC" at bounding box center [160, 395] width 193 height 39
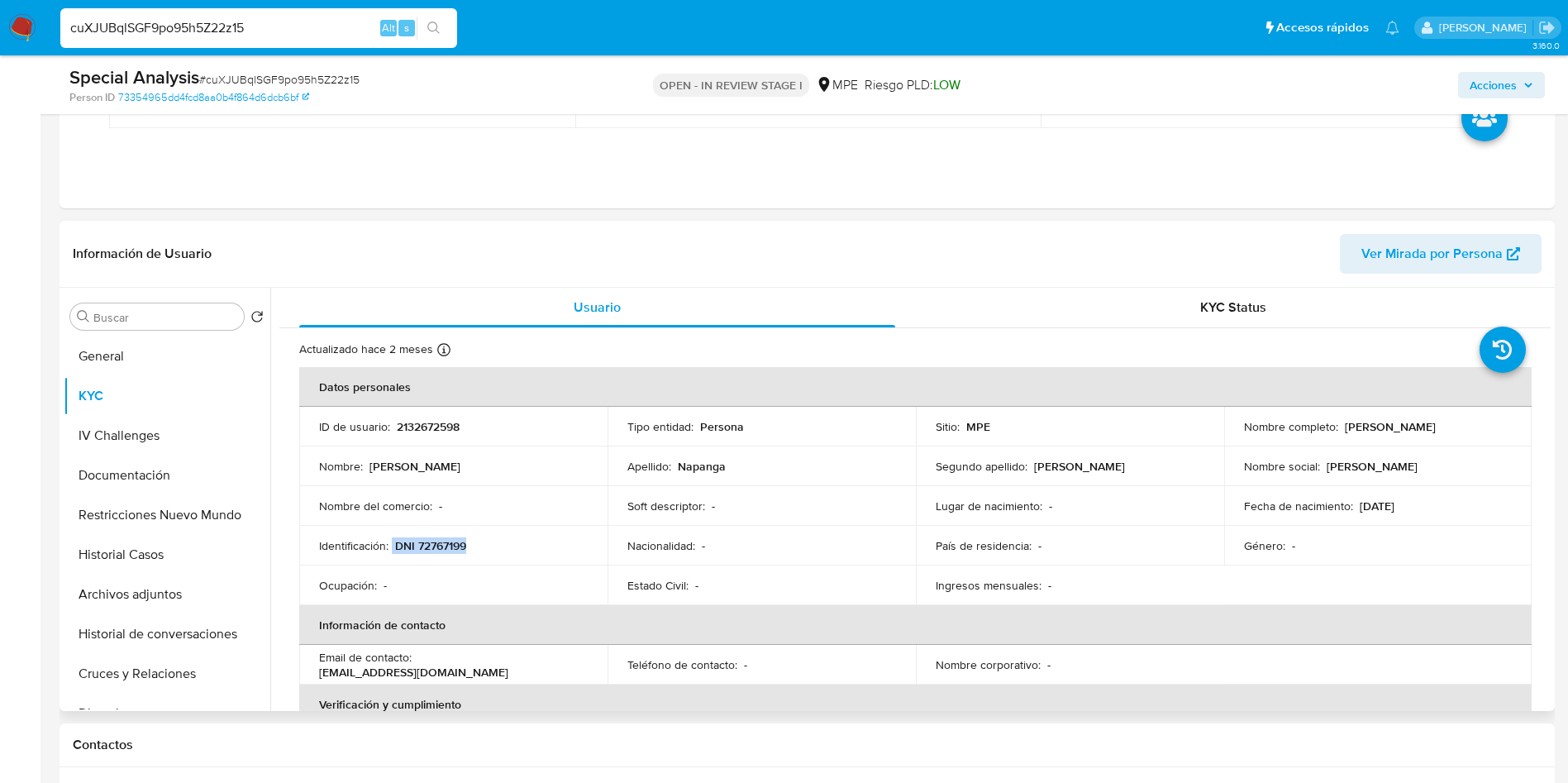
drag, startPoint x: 391, startPoint y: 546, endPoint x: 527, endPoint y: 546, distance: 136.0
click at [527, 546] on div "Identificación : DNI 72767199" at bounding box center [453, 545] width 268 height 14
copy div "DNI 72767199"
drag, startPoint x: 1360, startPoint y: 505, endPoint x: 1420, endPoint y: 504, distance: 60.0
click at [1420, 504] on div "Fecha de nacimiento : 14/03/1993" at bounding box center [1378, 506] width 268 height 14
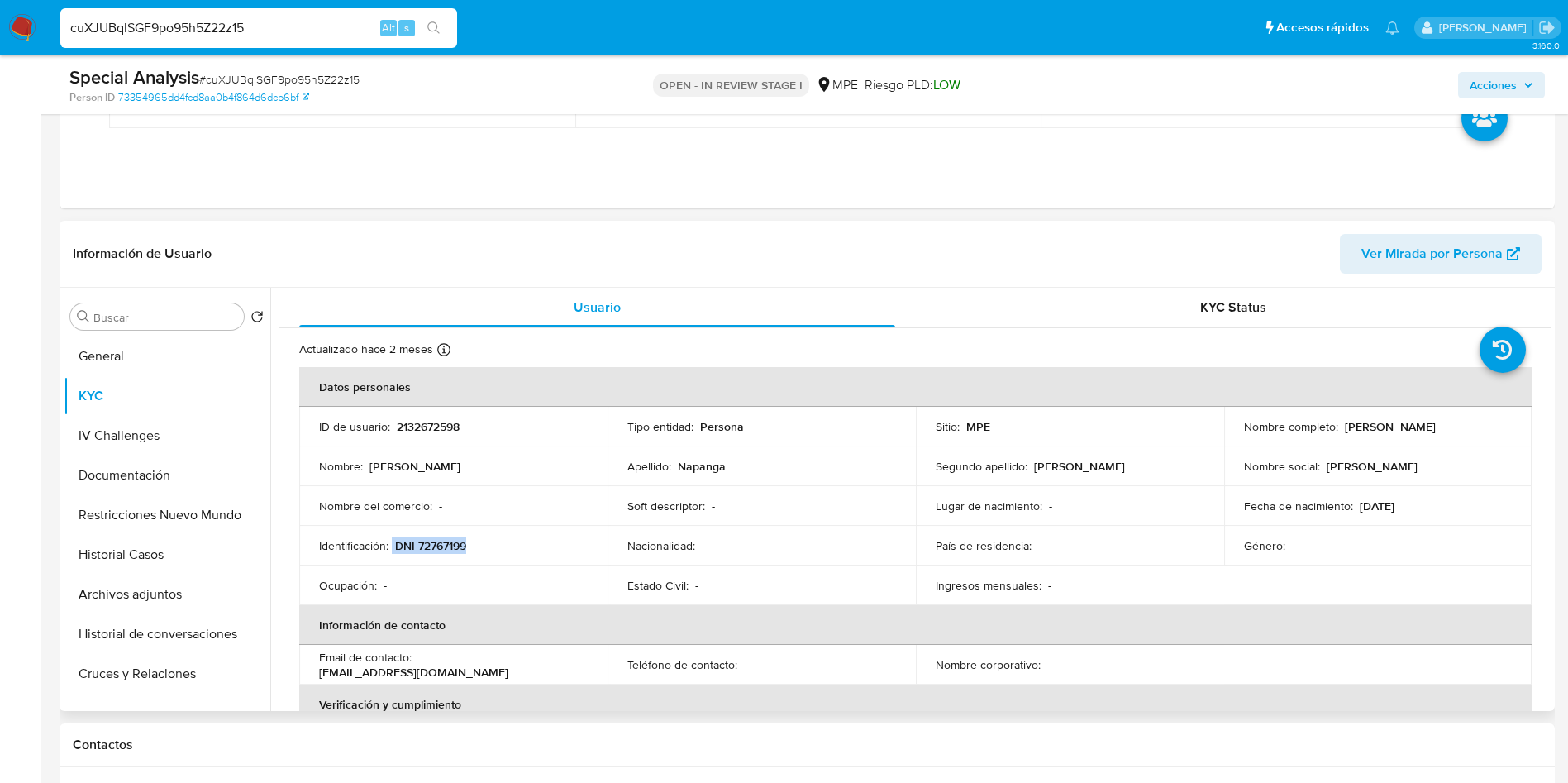
drag, startPoint x: 1350, startPoint y: 505, endPoint x: 1423, endPoint y: 505, distance: 73.0
click at [1423, 505] on div "Fecha de nacimiento : 14/03/1993" at bounding box center [1378, 506] width 268 height 14
copy div "14/03/1993"
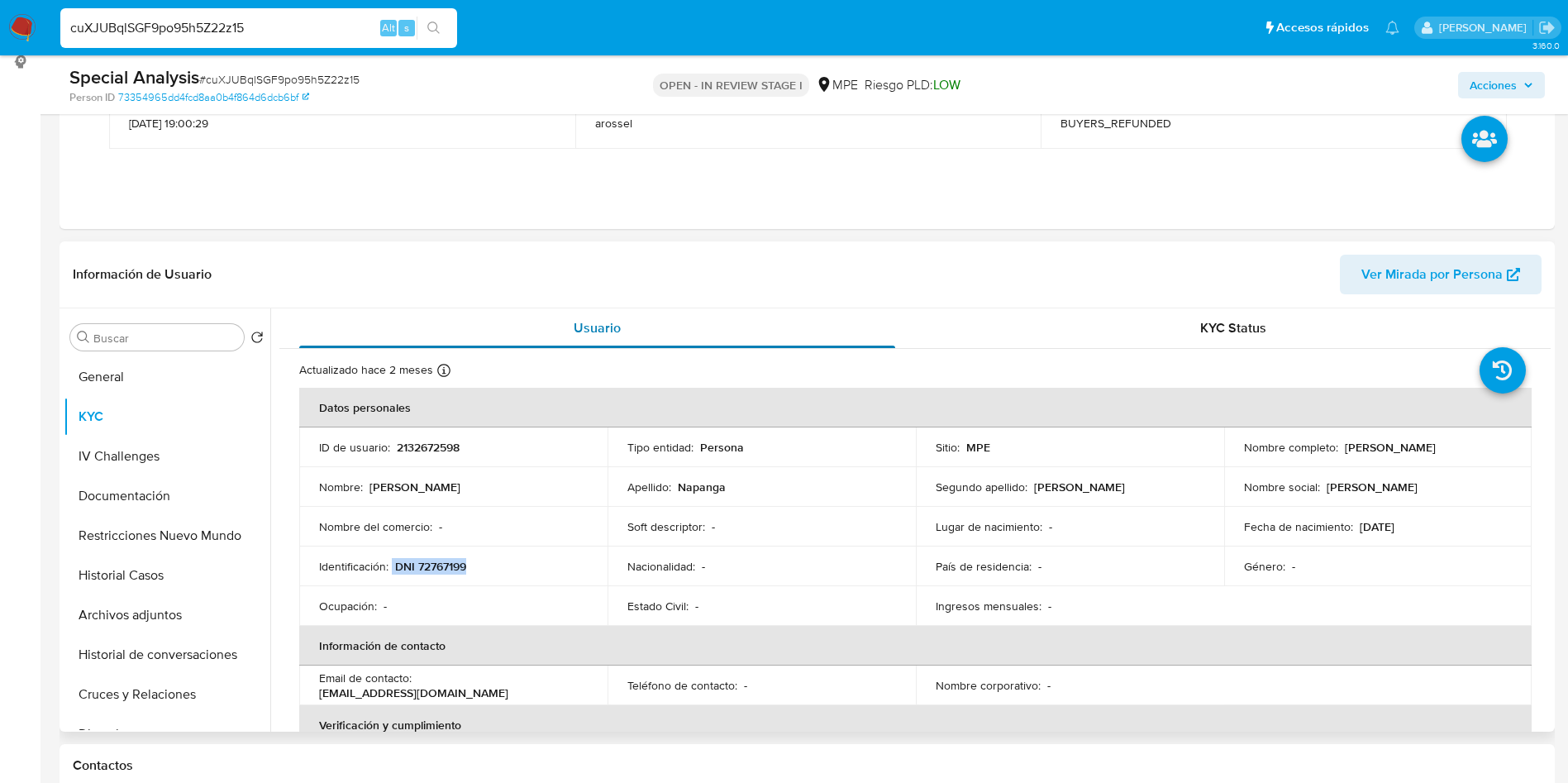
scroll to position [0, 0]
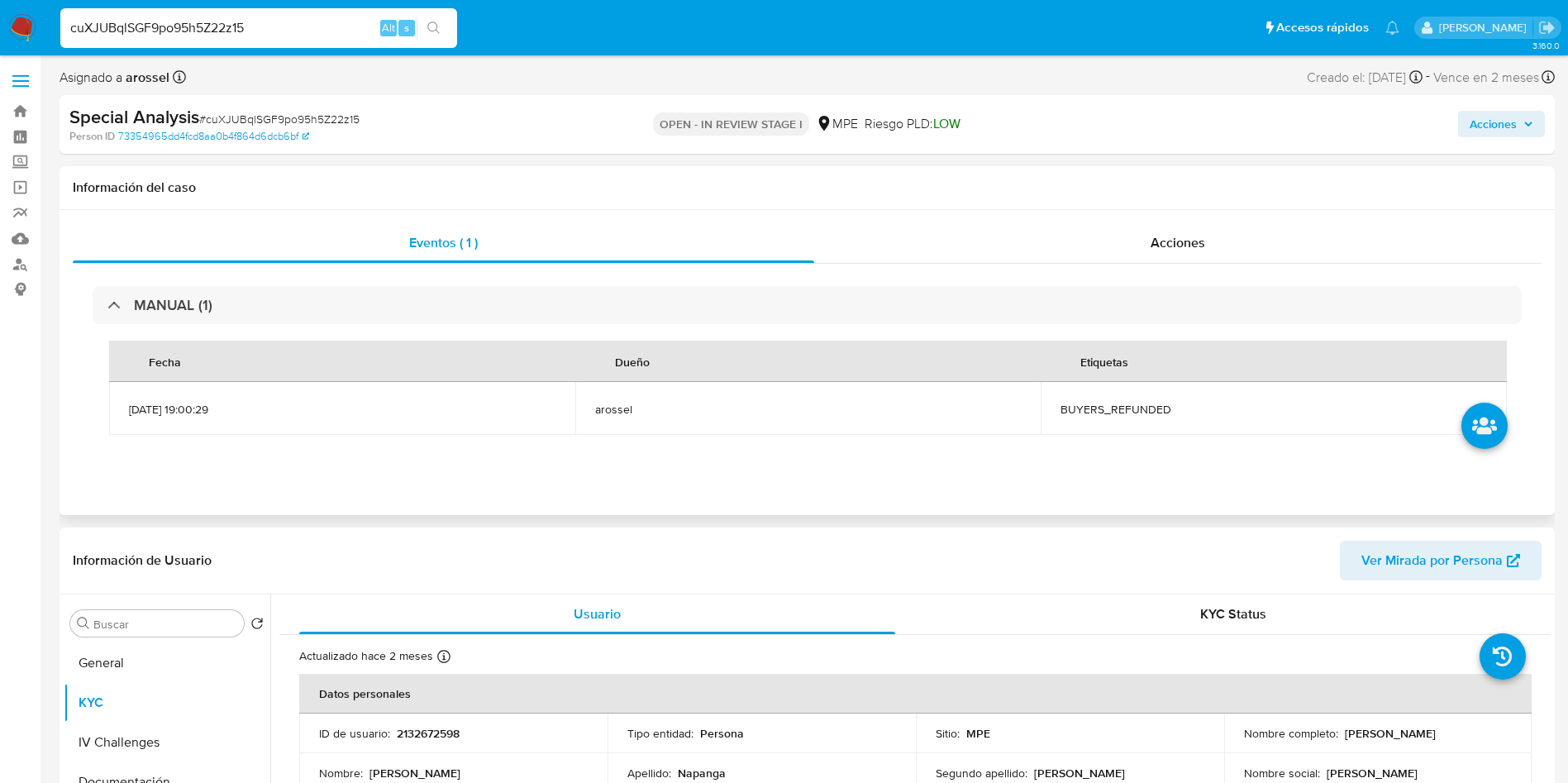
click at [1128, 404] on span "BUYERS_REFUNDED" at bounding box center [1274, 409] width 427 height 14
click at [1128, 411] on span "BUYERS_REFUNDED" at bounding box center [1274, 409] width 427 height 14
copy span "BUYERS_REFUNDED"
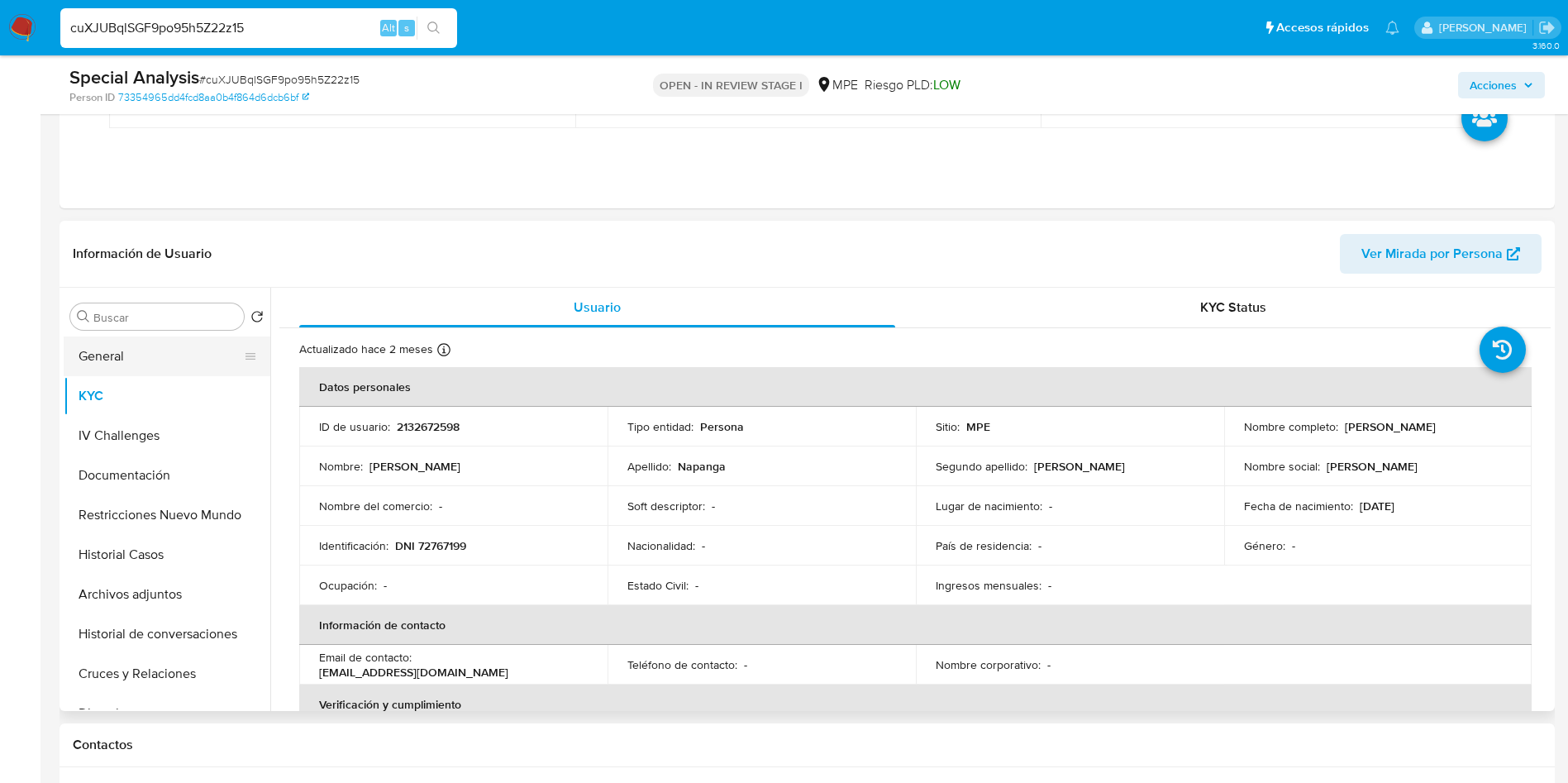
click at [127, 362] on button "General" at bounding box center [160, 356] width 193 height 39
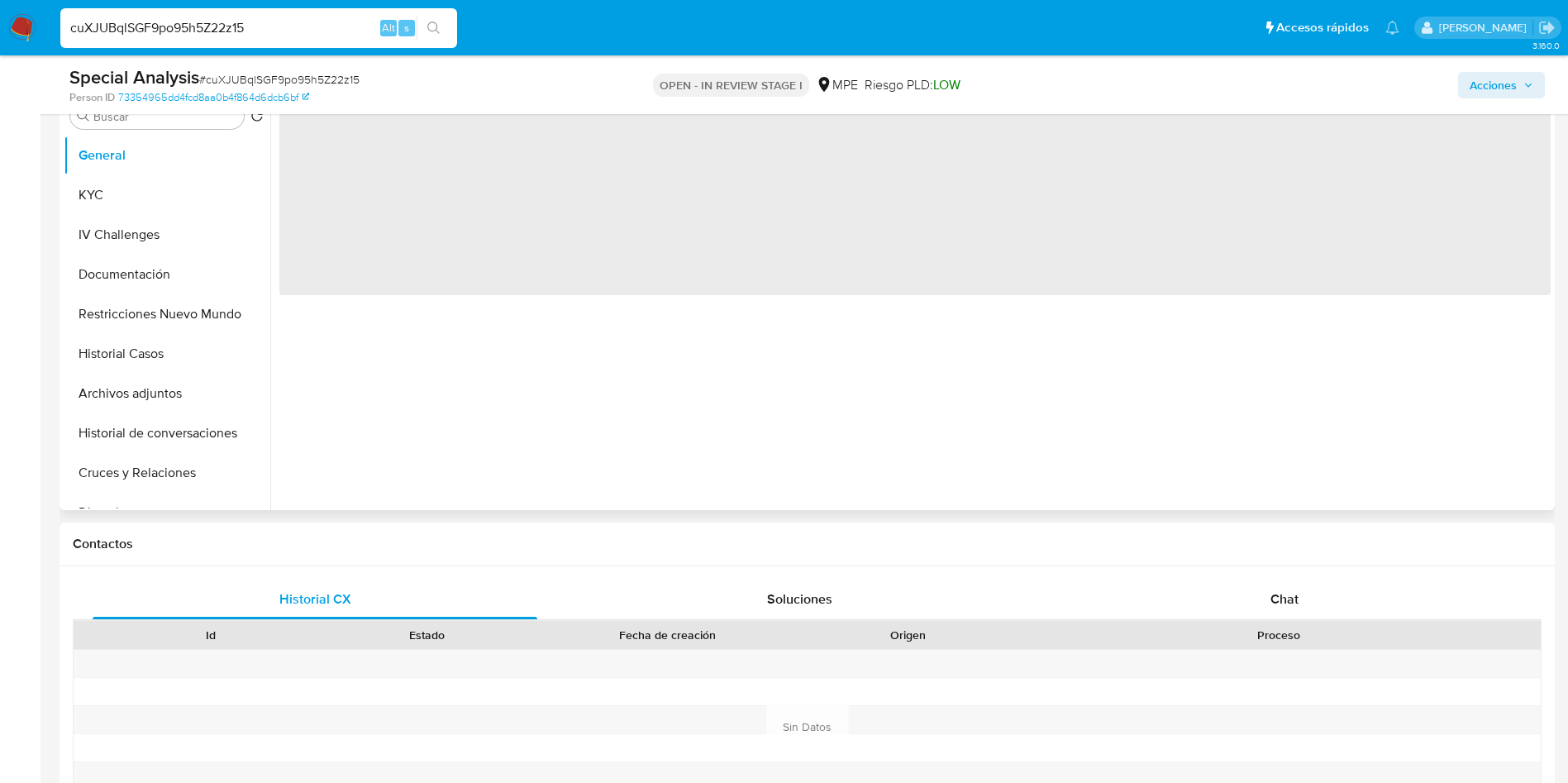
scroll to position [372, 0]
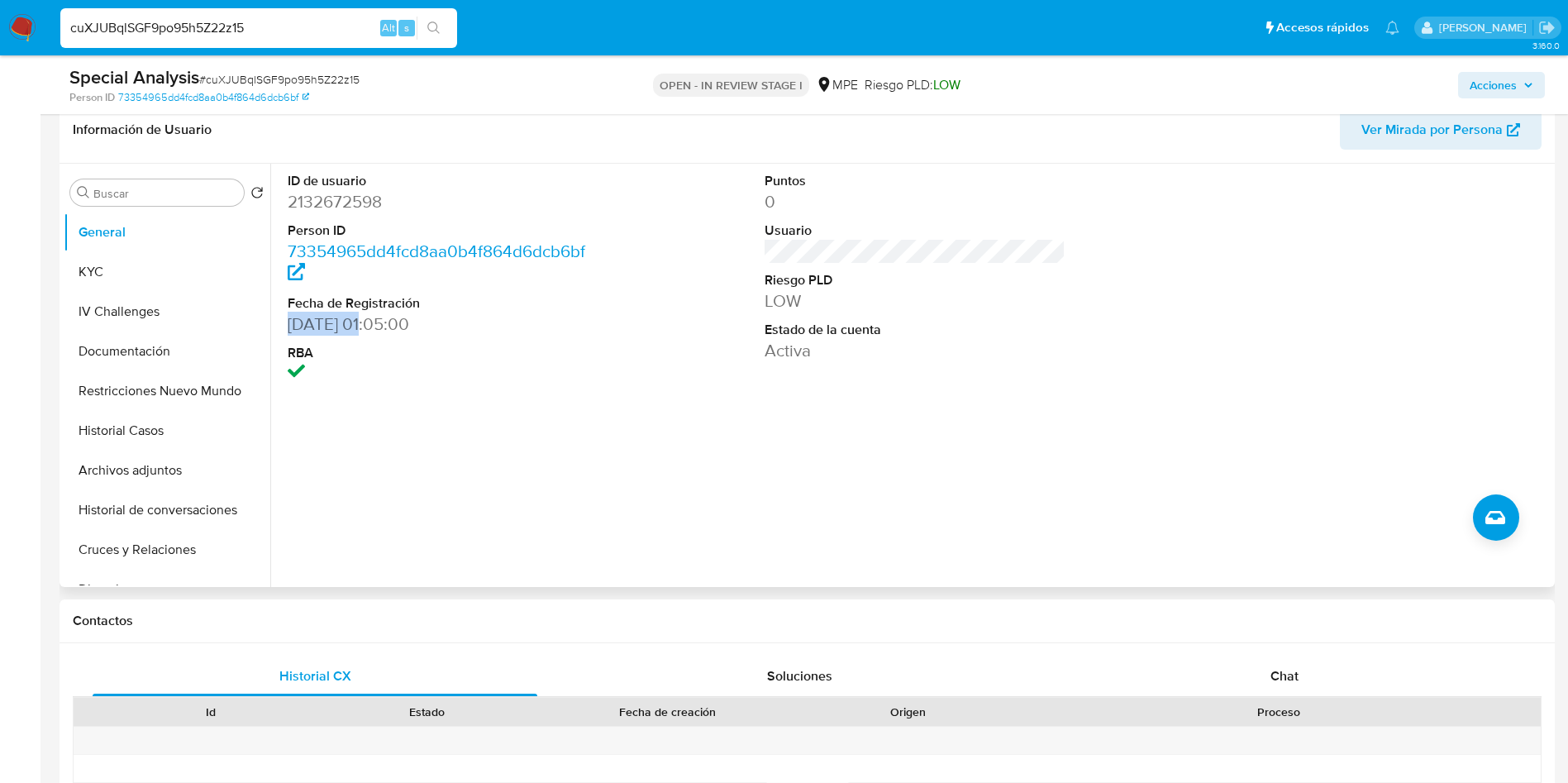
drag, startPoint x: 281, startPoint y: 330, endPoint x: 369, endPoint y: 320, distance: 88.6
click at [369, 320] on div "ID de usuario 2132672598 Person ID 73354965dd4fcd8aa0b4f864d6dcb6bf Fecha de Re…" at bounding box center [438, 278] width 318 height 230
click at [151, 344] on button "Documentación" at bounding box center [160, 351] width 193 height 39
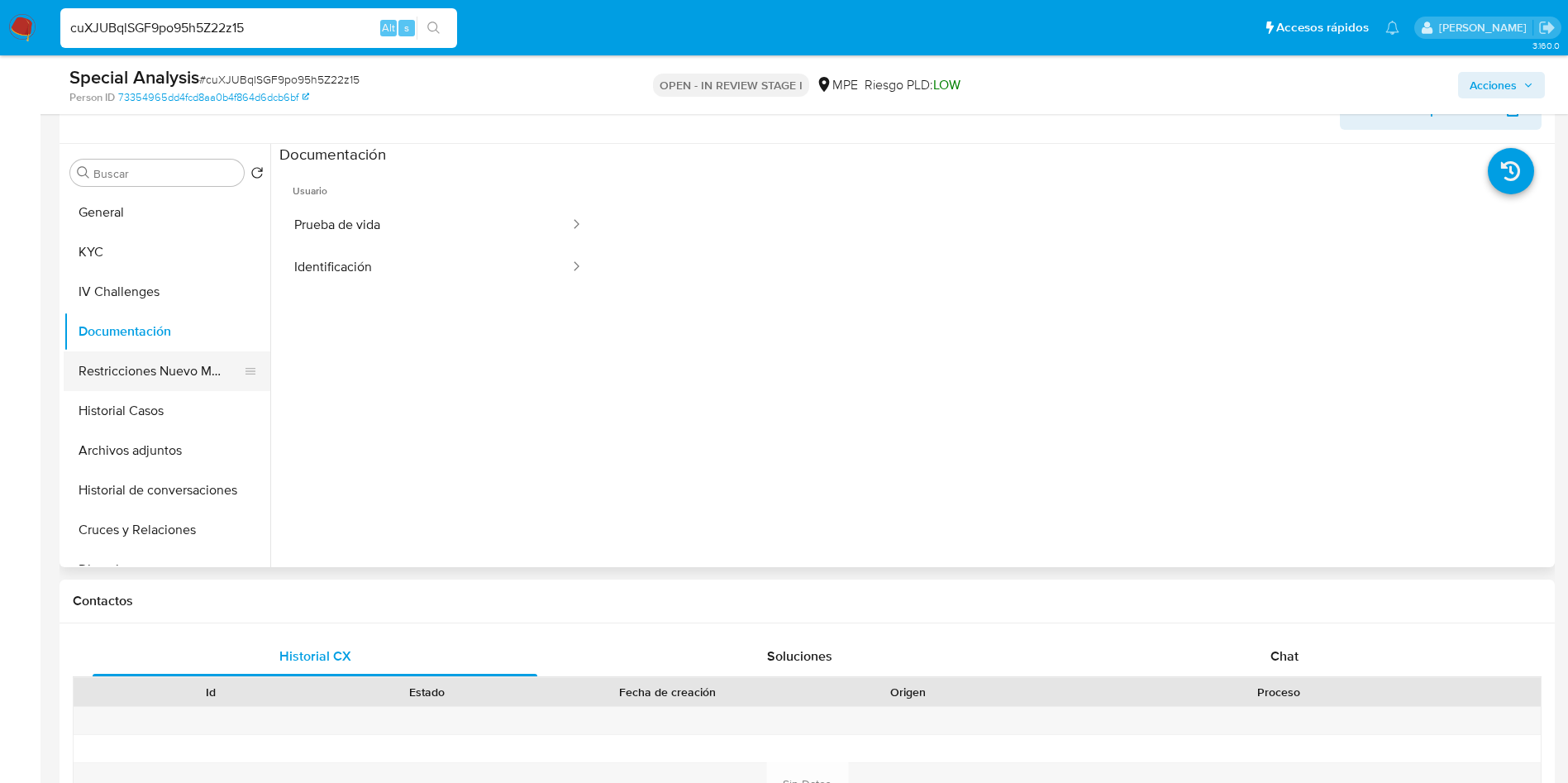
click at [167, 376] on button "Restricciones Nuevo Mundo" at bounding box center [160, 370] width 193 height 39
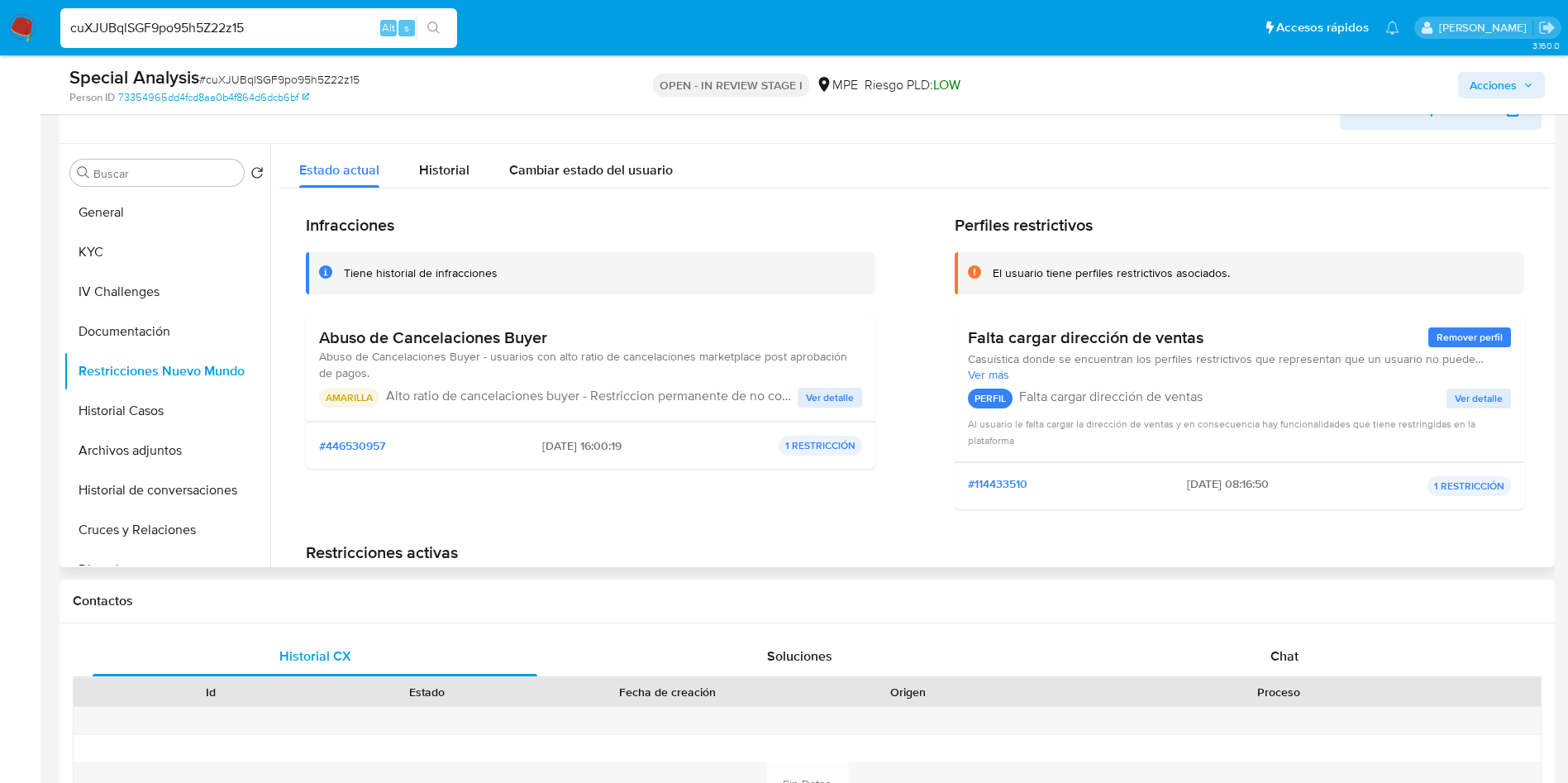
click at [490, 336] on h3 "Abuso de Cancelaciones Buyer" at bounding box center [590, 338] width 543 height 20
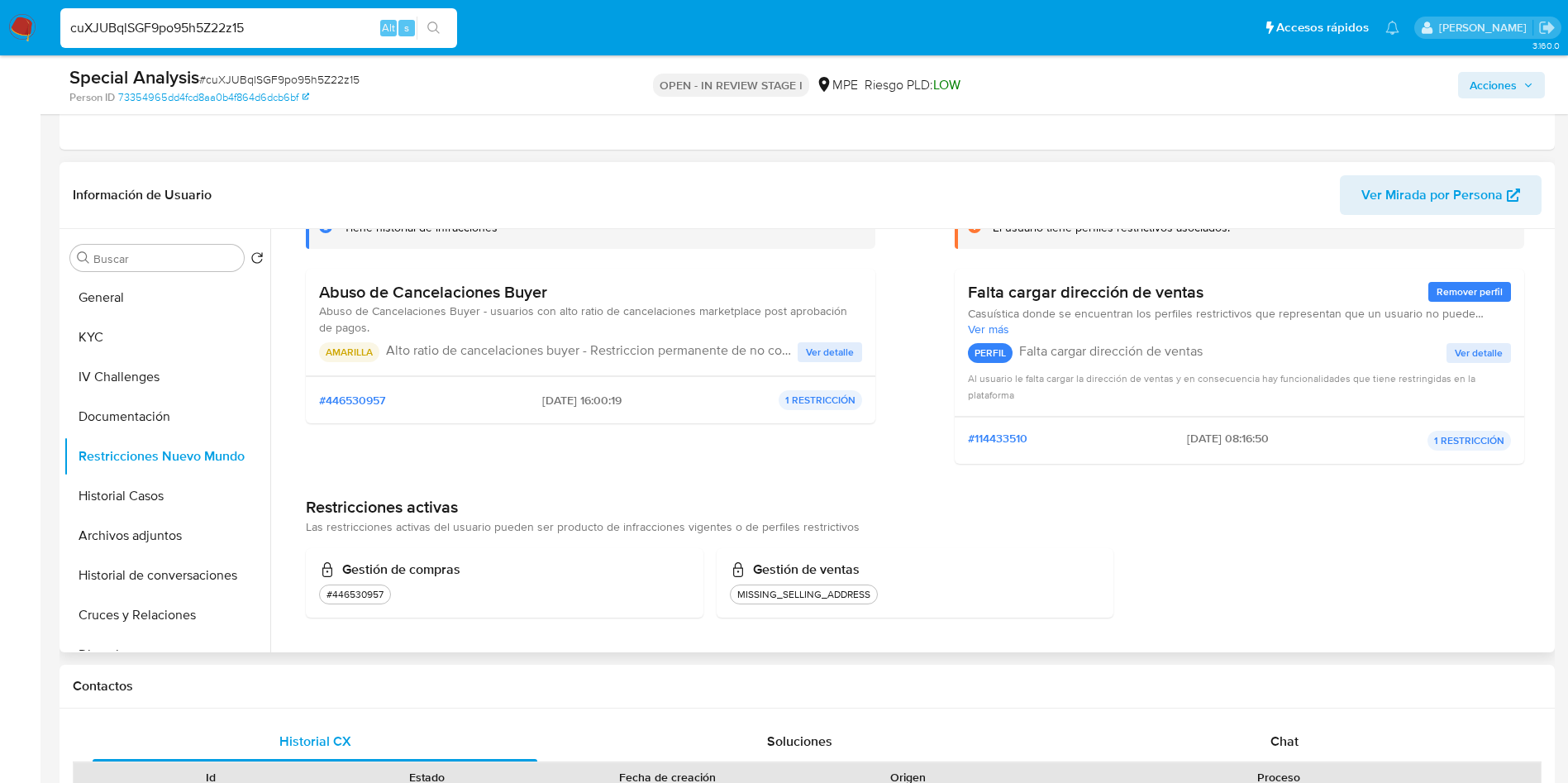
scroll to position [248, 0]
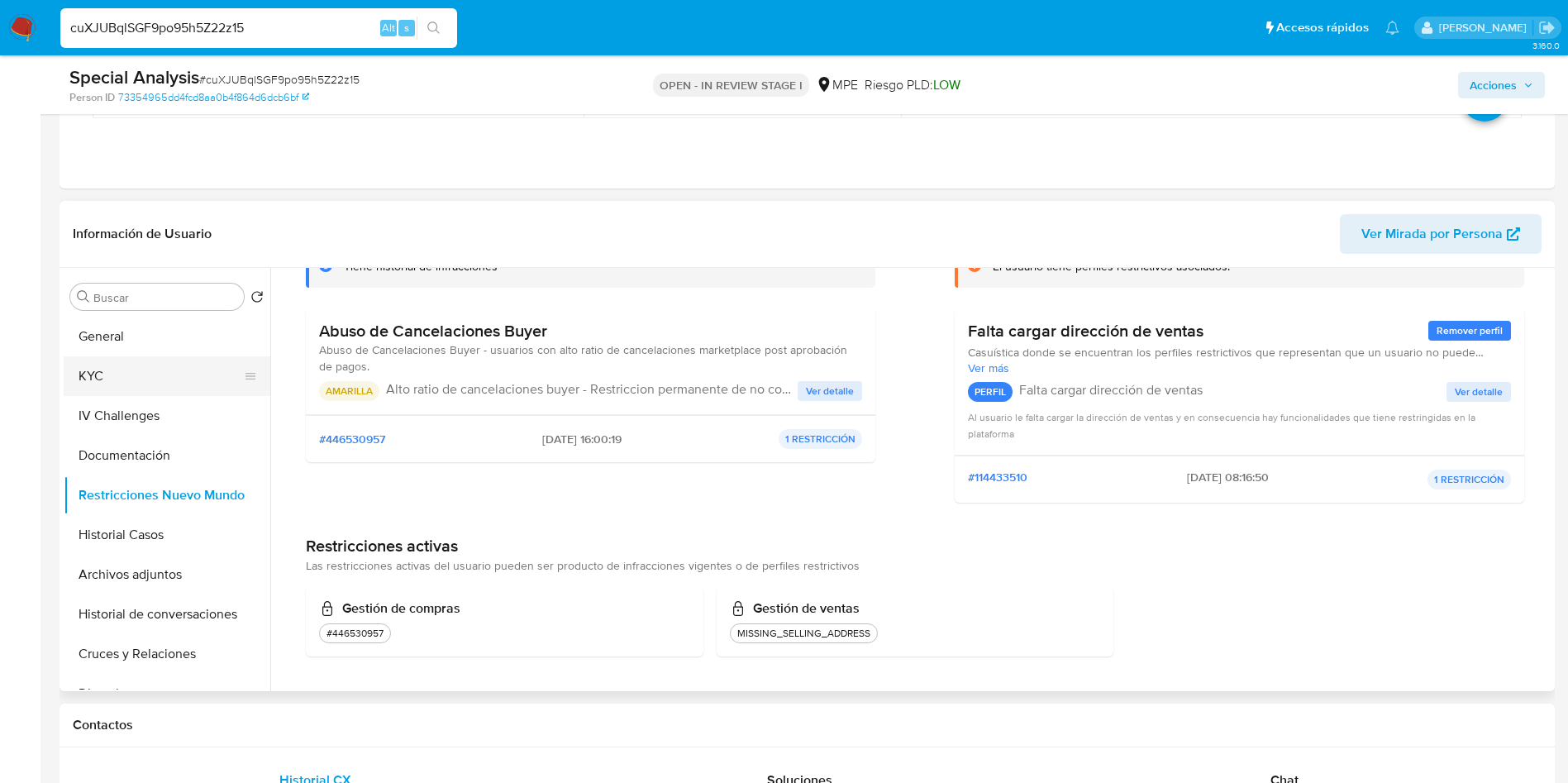
click at [89, 385] on button "KYC" at bounding box center [160, 376] width 193 height 39
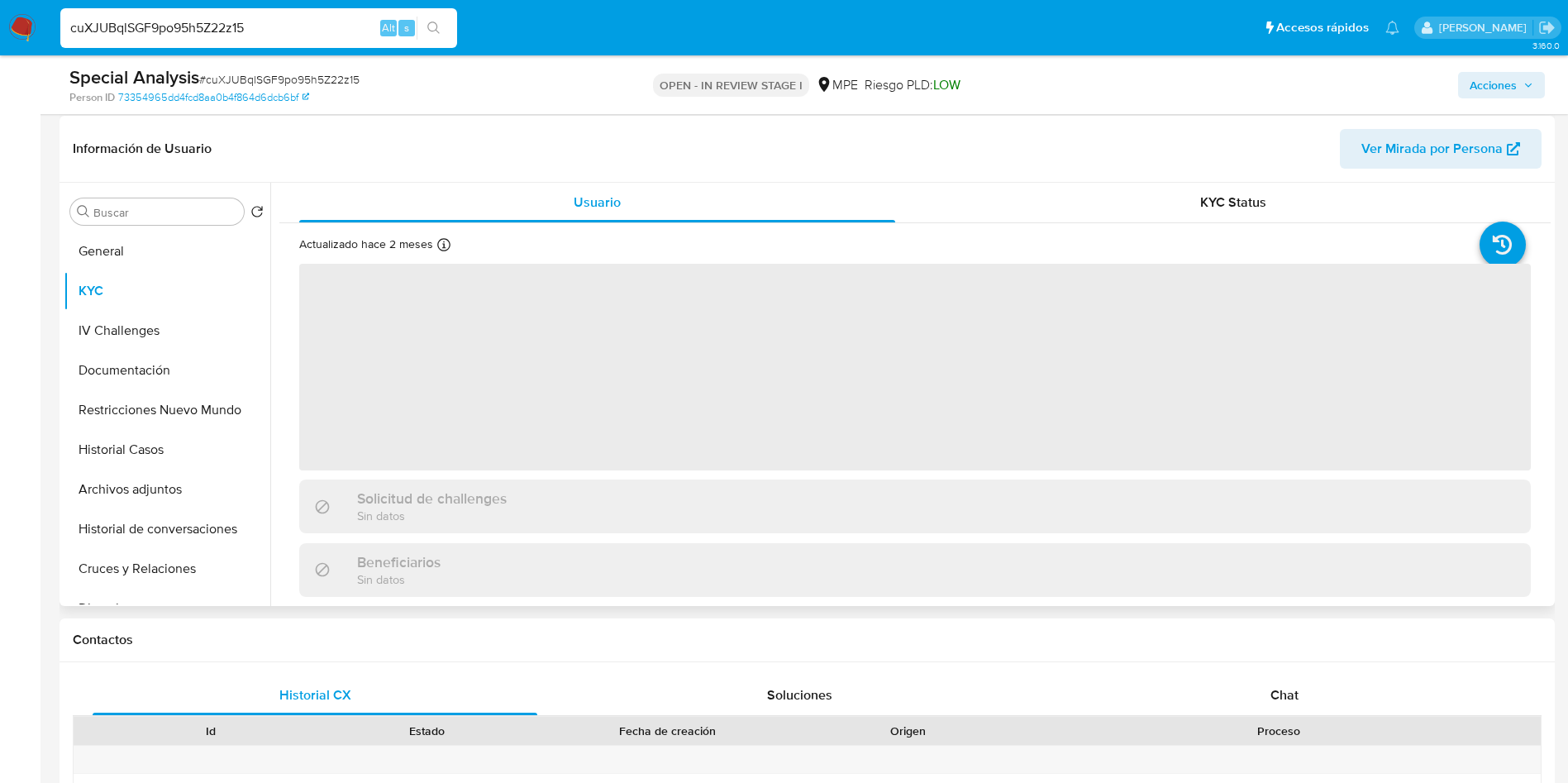
scroll to position [372, 0]
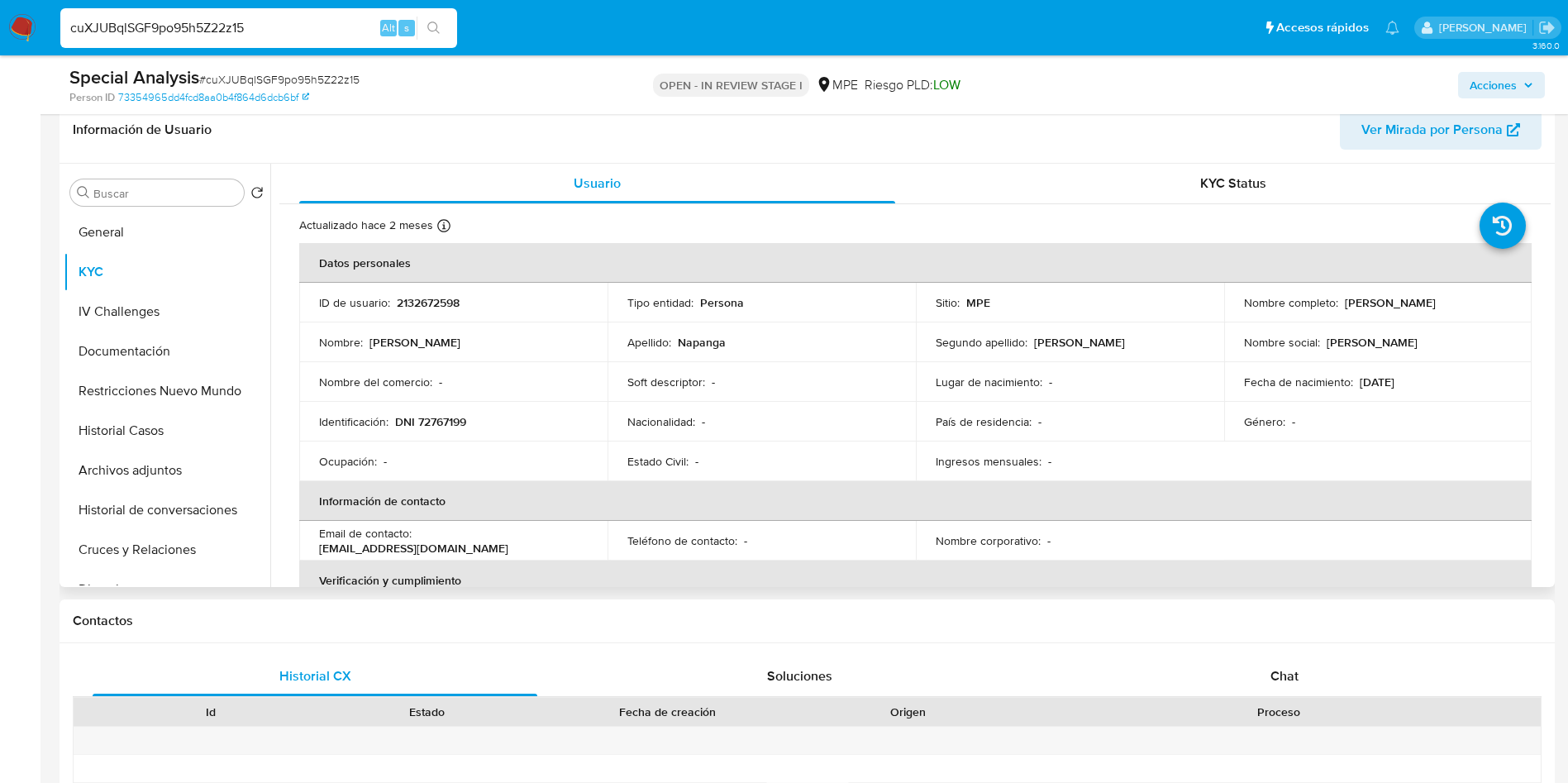
click at [434, 302] on p "2132672598" at bounding box center [428, 302] width 62 height 14
drag, startPoint x: 1341, startPoint y: 303, endPoint x: 1497, endPoint y: 300, distance: 156.0
click at [1497, 300] on div "Nombre completo : Jair Ivan Napanga Rivas" at bounding box center [1378, 302] width 268 height 14
click at [434, 428] on p "DNI 72767199" at bounding box center [431, 421] width 71 height 14
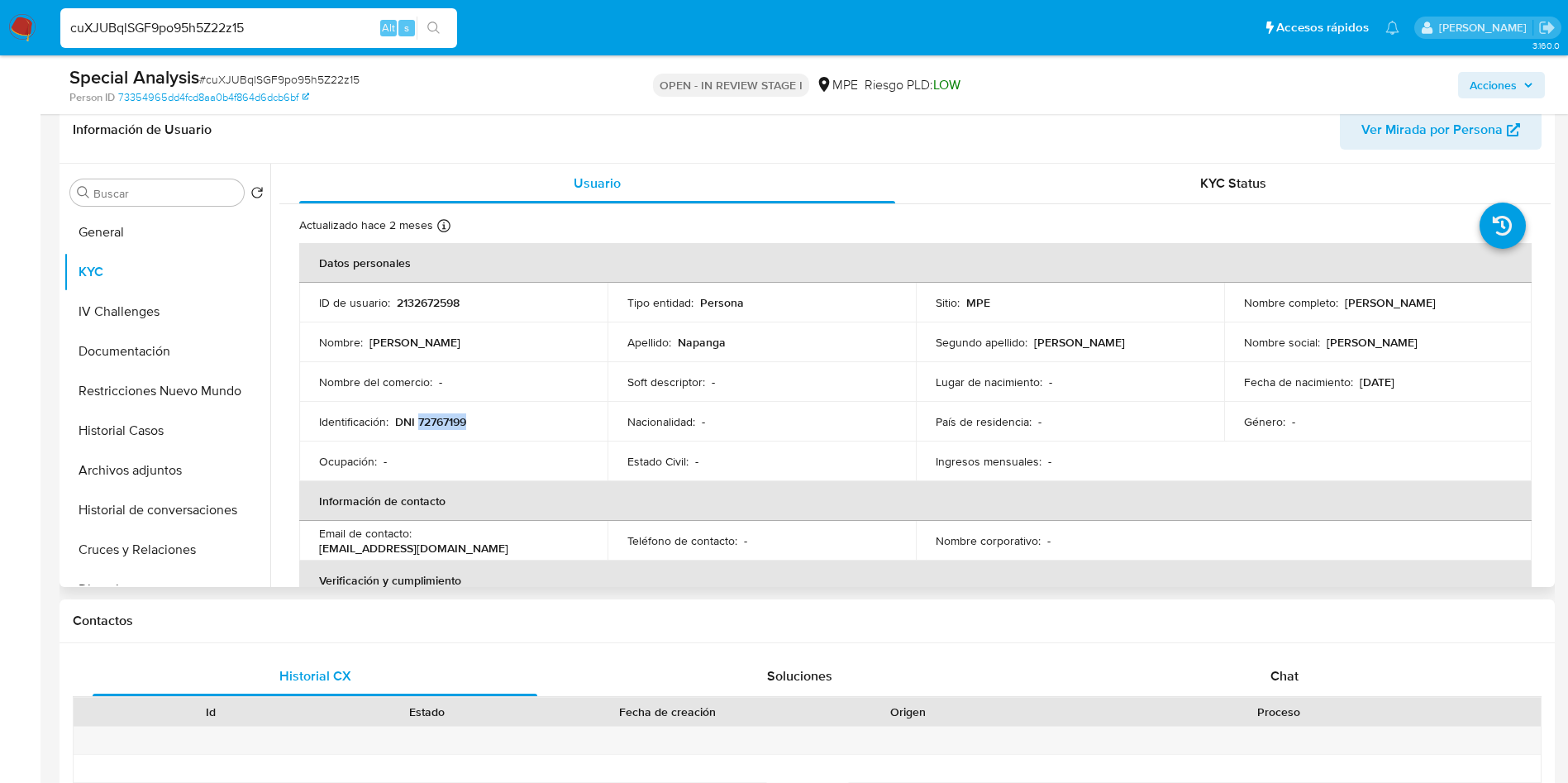
click at [434, 428] on p "DNI 72767199" at bounding box center [431, 421] width 71 height 14
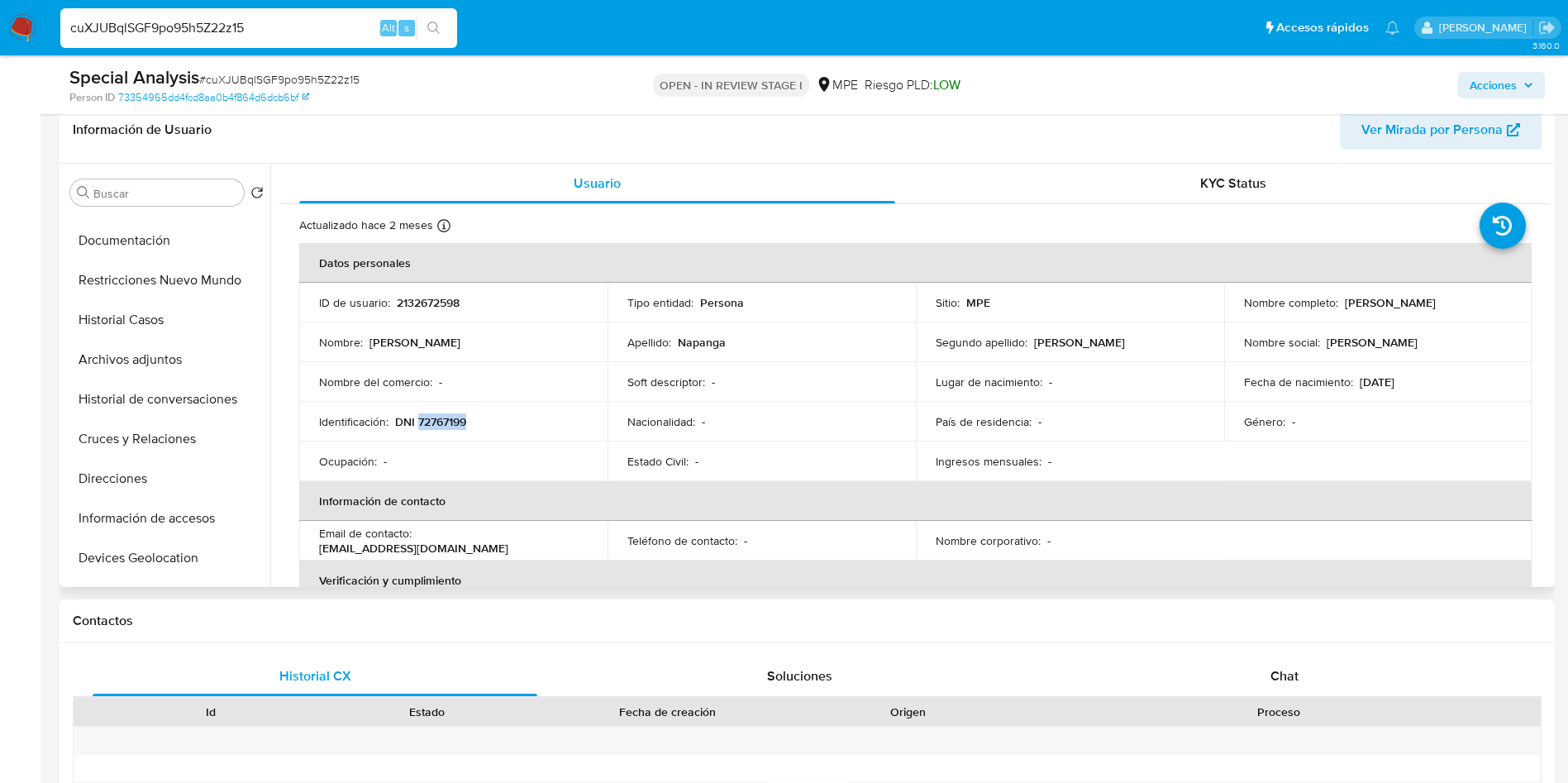
scroll to position [248, 0]
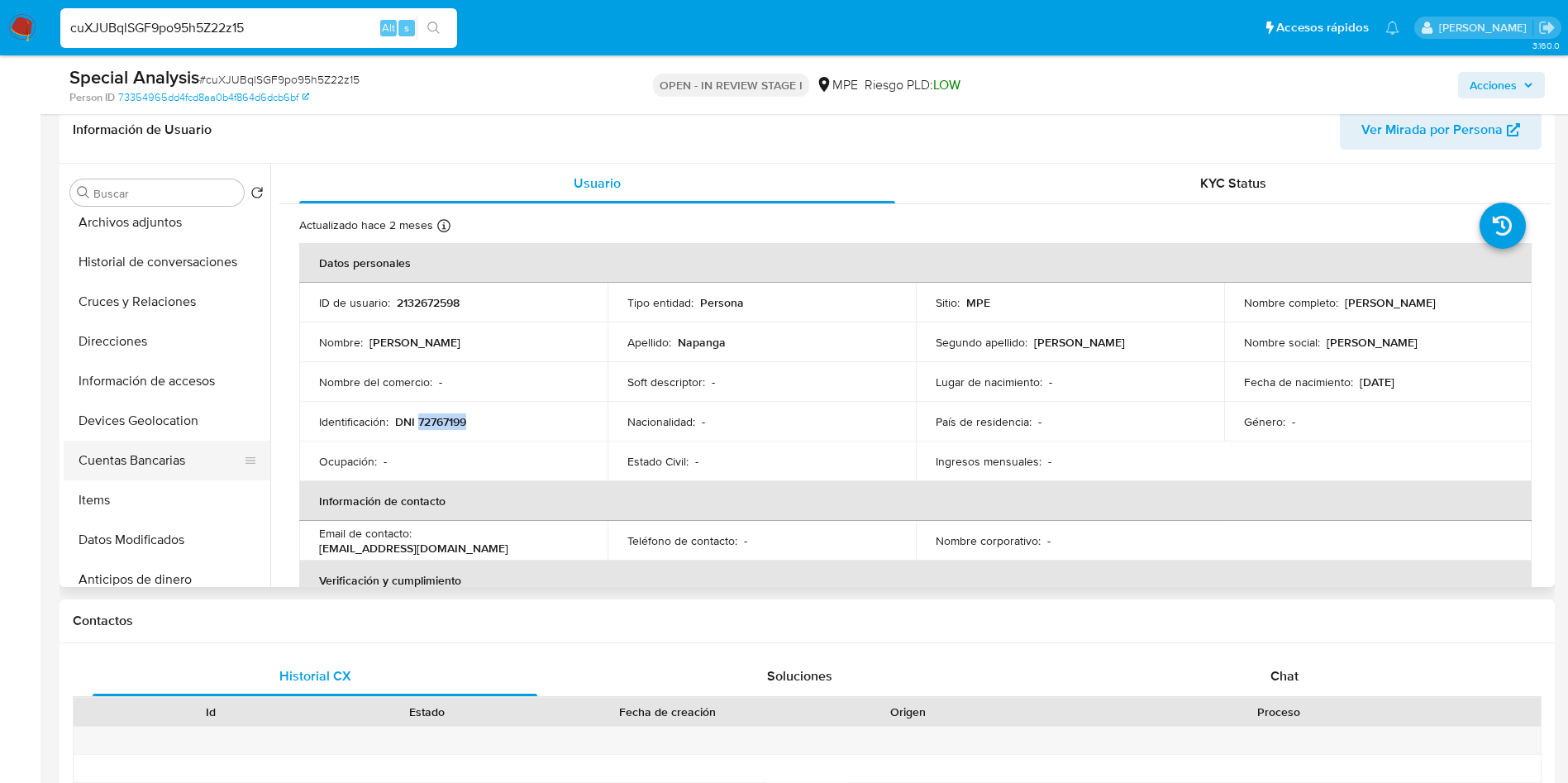
click at [171, 467] on button "Cuentas Bancarias" at bounding box center [160, 460] width 193 height 39
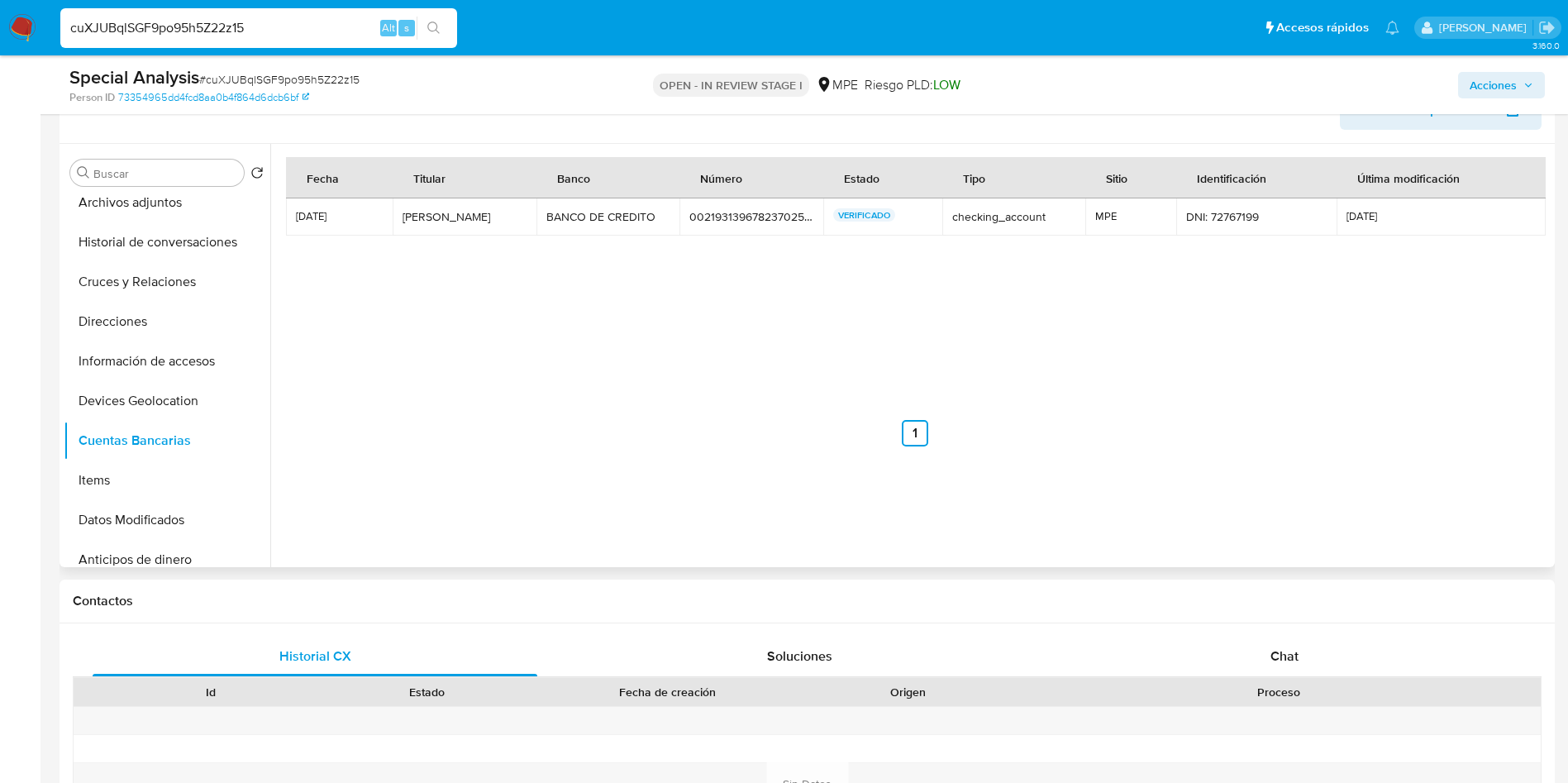
click at [762, 204] on td "00219313967823702519 00219313967823702519" at bounding box center [752, 216] width 144 height 38
click at [747, 212] on div "00219313967823702519" at bounding box center [751, 216] width 124 height 14
click at [749, 213] on div "00219313967823702519" at bounding box center [751, 216] width 124 height 14
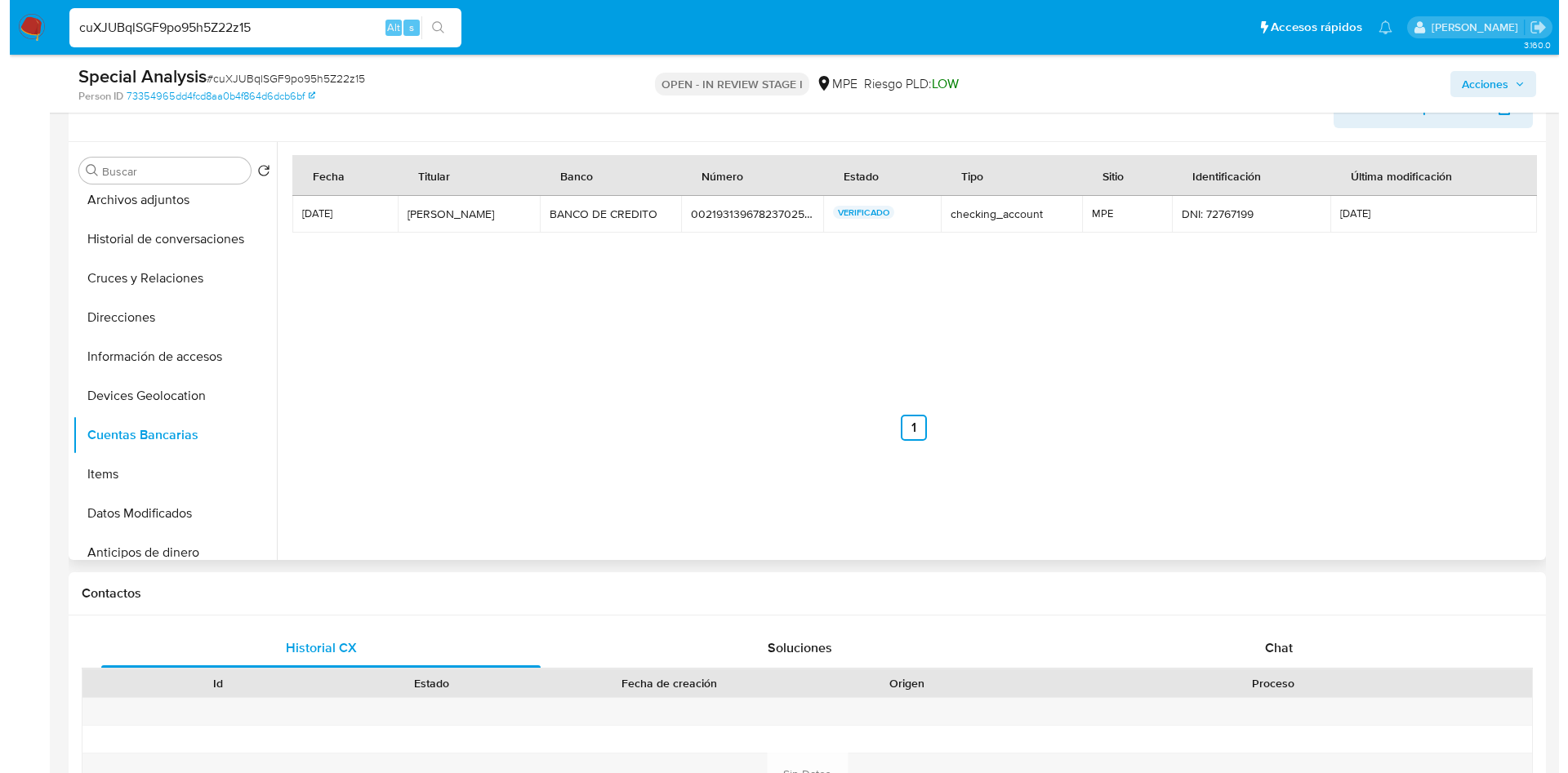
scroll to position [0, 0]
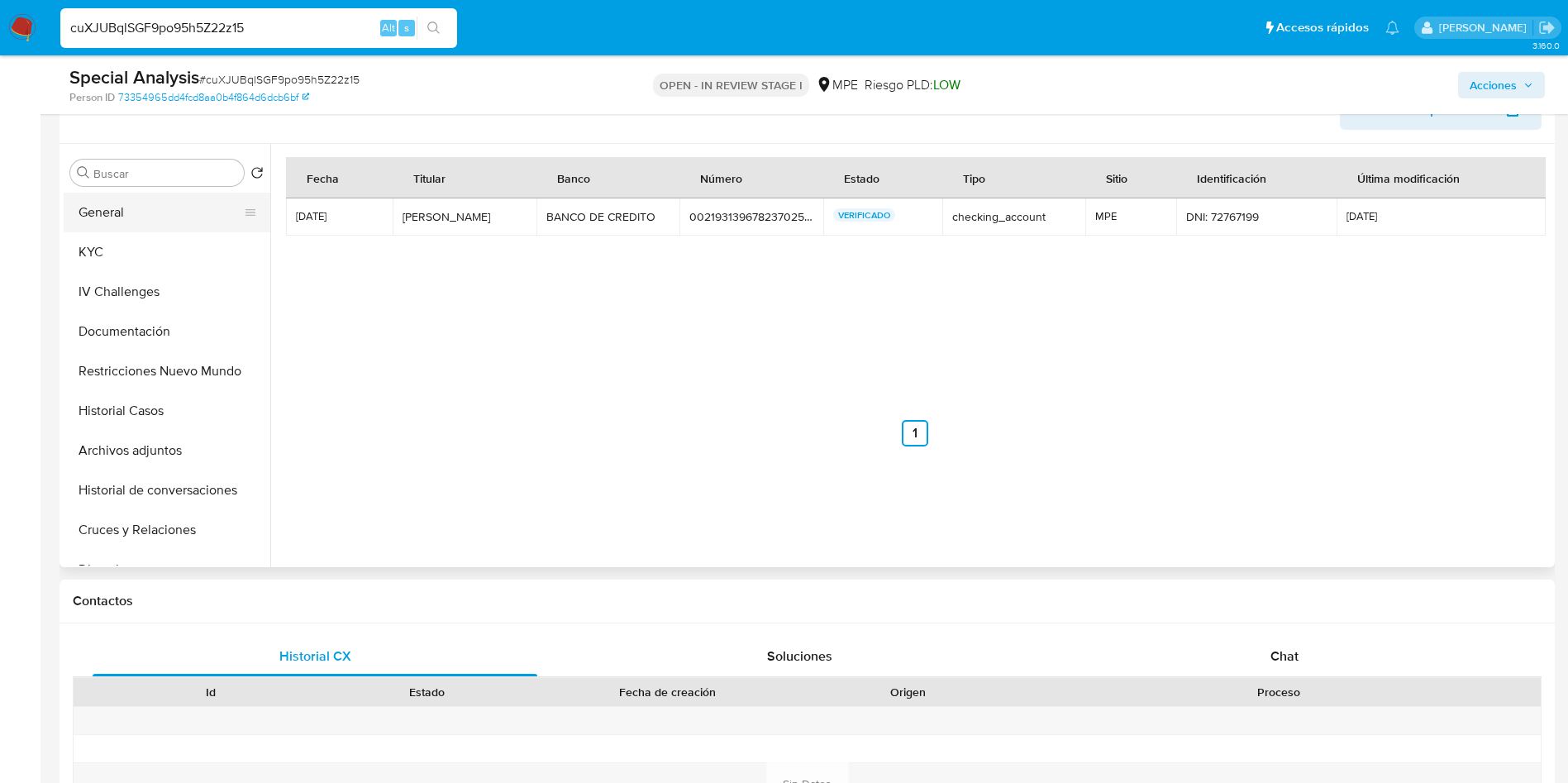
click at [142, 210] on button "General" at bounding box center [160, 212] width 193 height 39
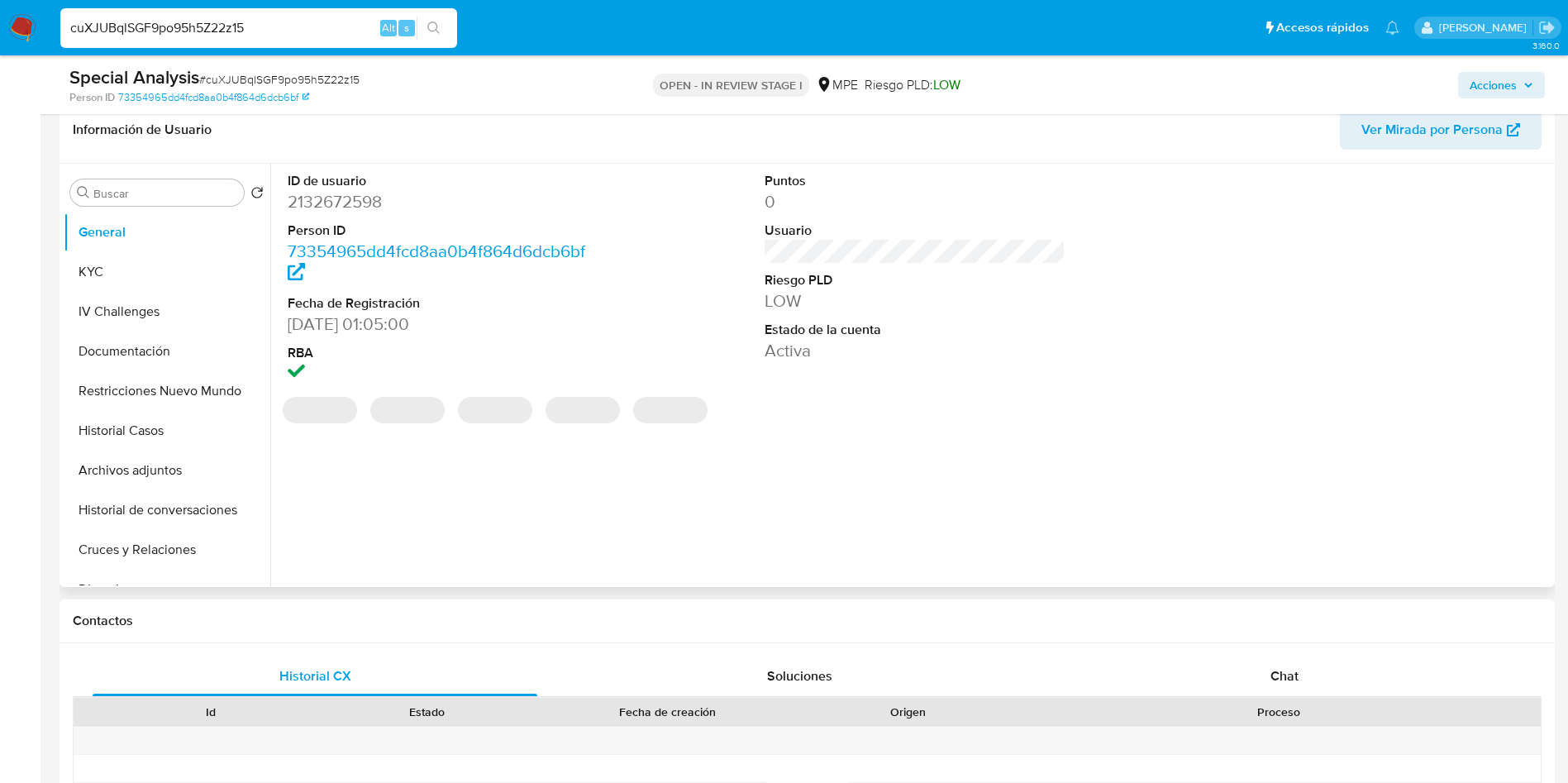
click at [334, 203] on dd "2132672598" at bounding box center [438, 202] width 302 height 23
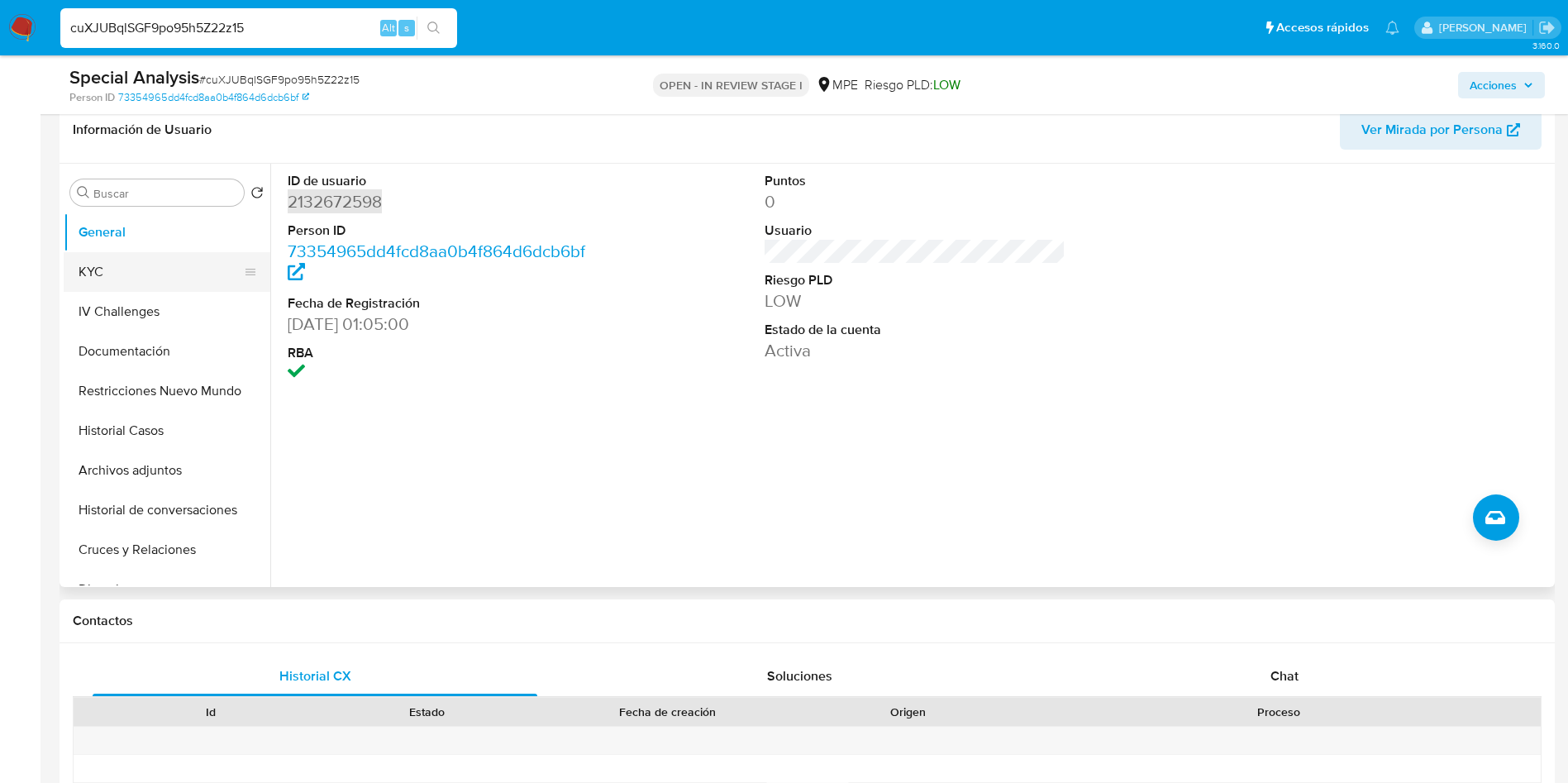
click at [161, 271] on button "KYC" at bounding box center [160, 271] width 193 height 39
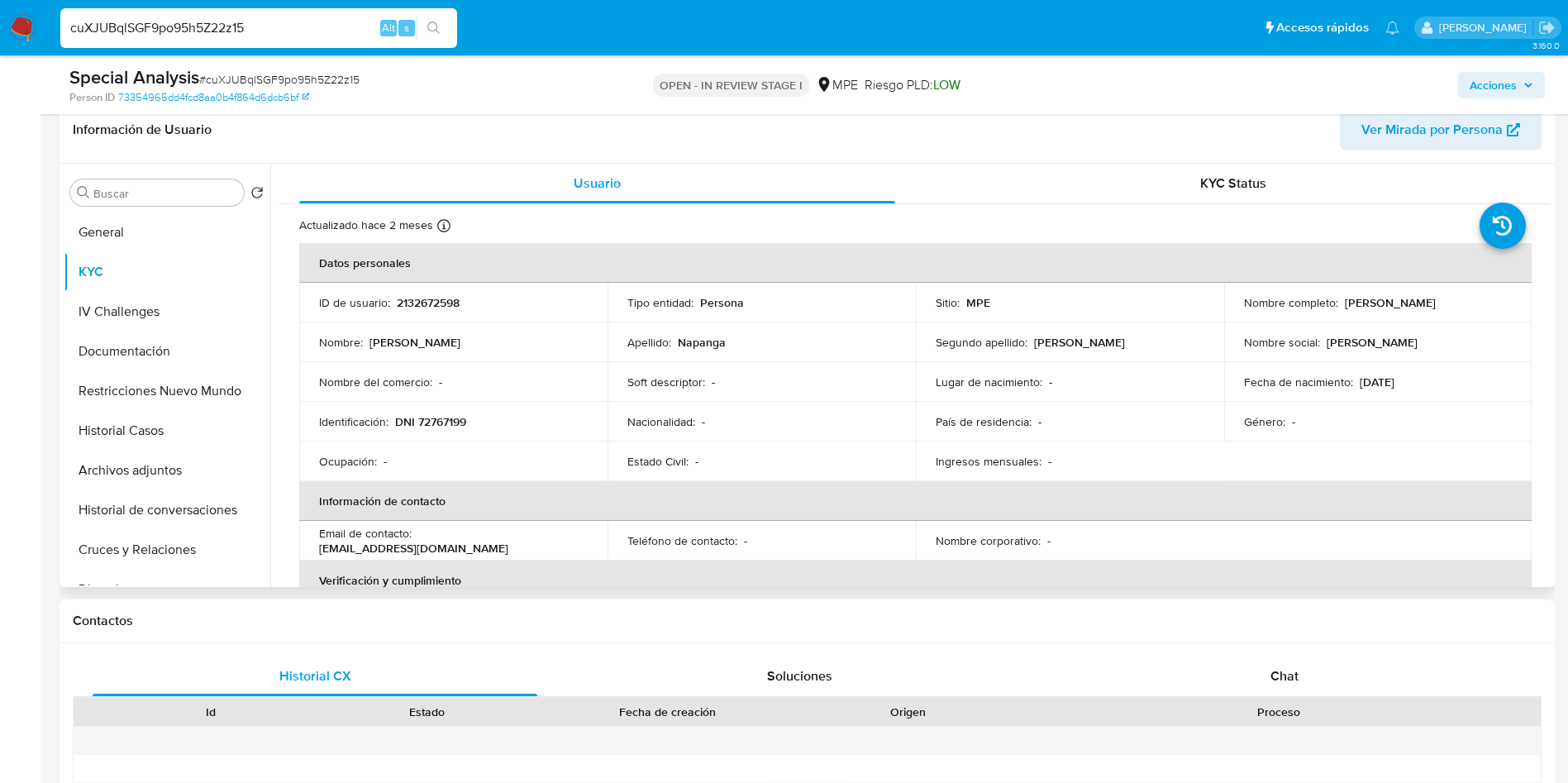
drag, startPoint x: 1339, startPoint y: 304, endPoint x: 1491, endPoint y: 304, distance: 152.0
click at [1491, 304] on div "Nombre completo : Jair Ivan Napanga Rivas" at bounding box center [1378, 302] width 268 height 14
click at [182, 455] on button "Archivos adjuntos" at bounding box center [160, 470] width 193 height 39
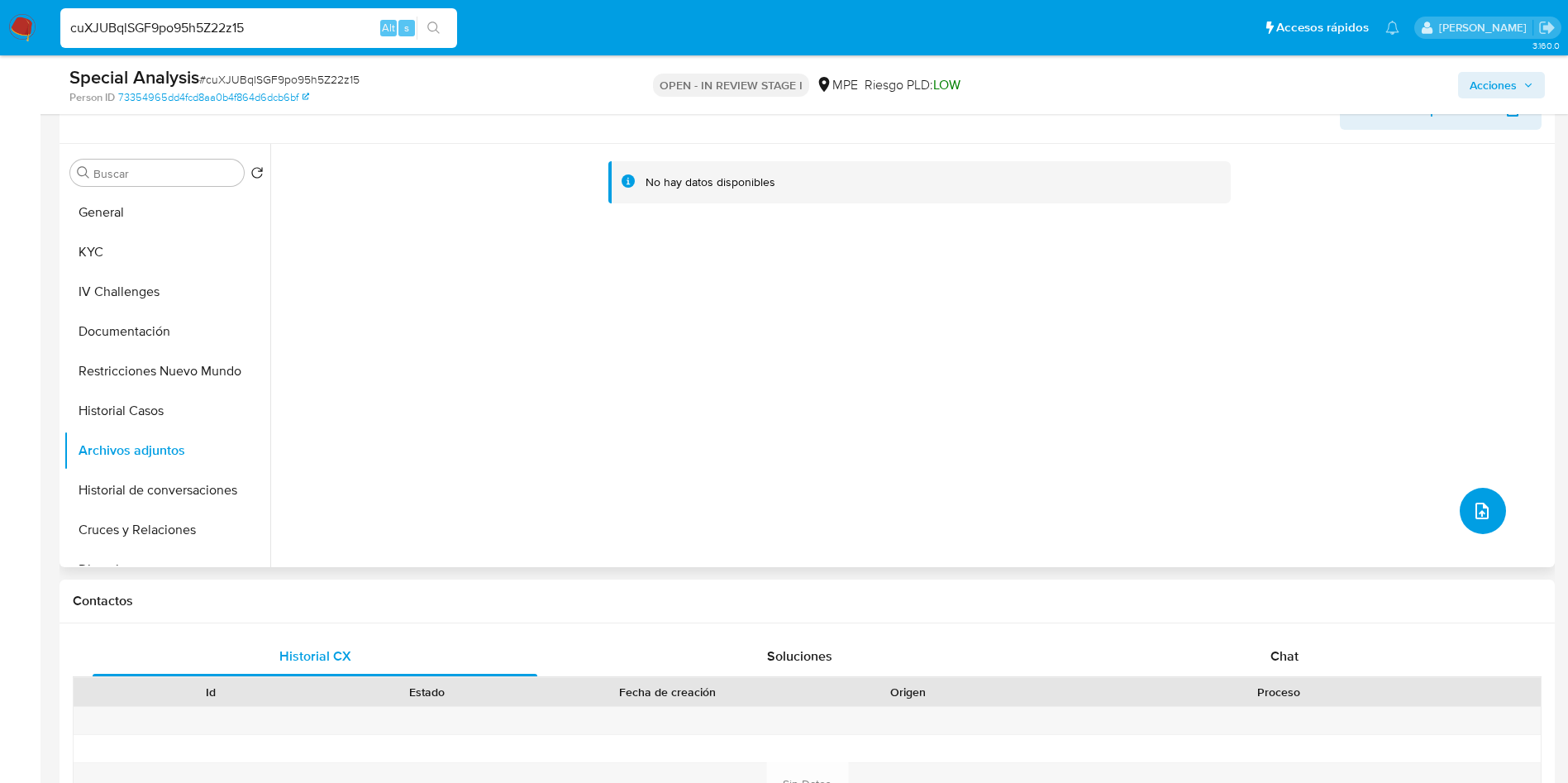
click at [1480, 517] on icon "upload-file" at bounding box center [1482, 511] width 20 height 20
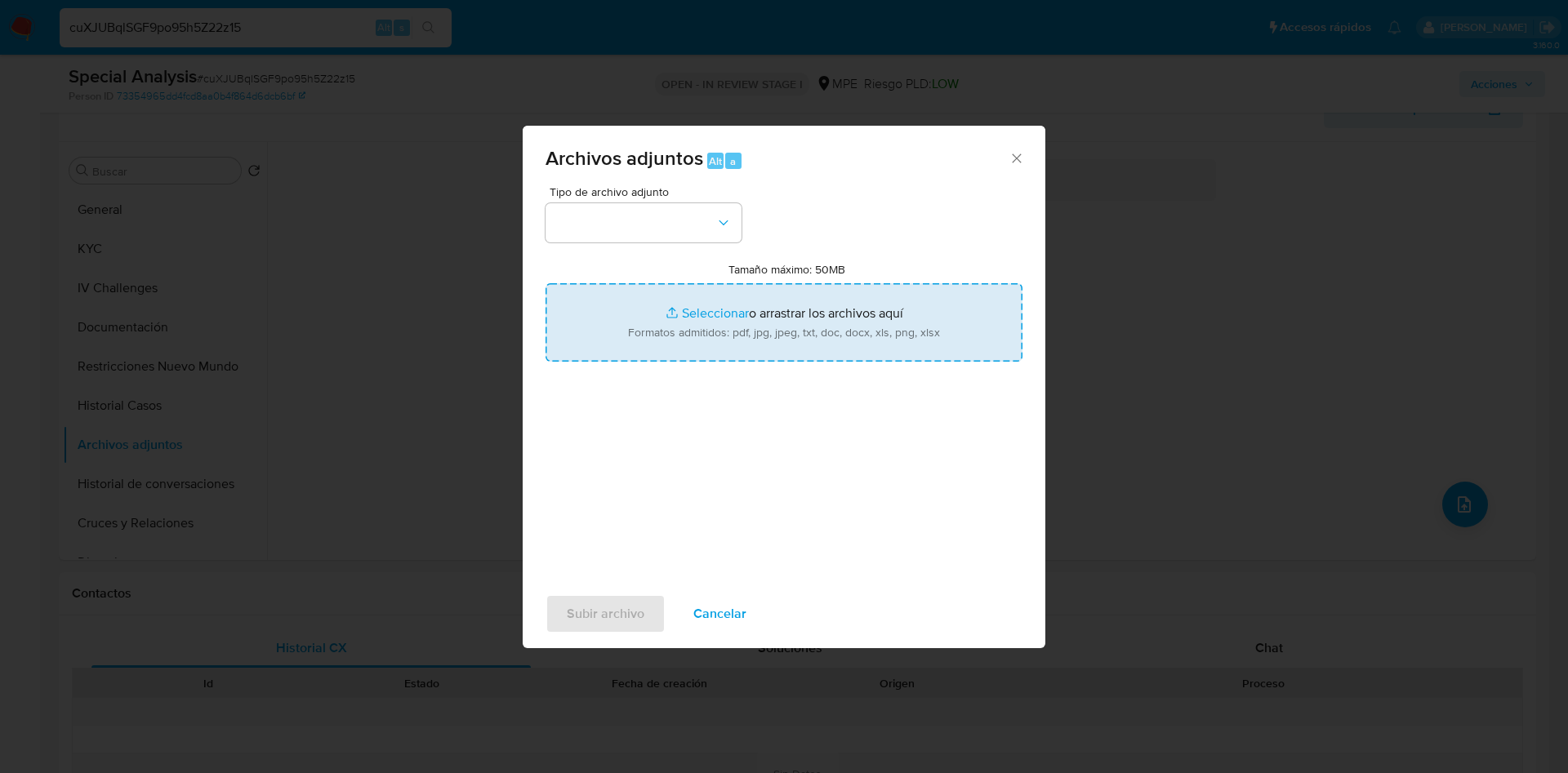
click at [855, 312] on input "Tamaño máximo: 50MB Seleccionar archivos" at bounding box center [784, 322] width 477 height 79
type input "C:\fakepath\Case Log 2132672598 - 22_09_2025.pdf"
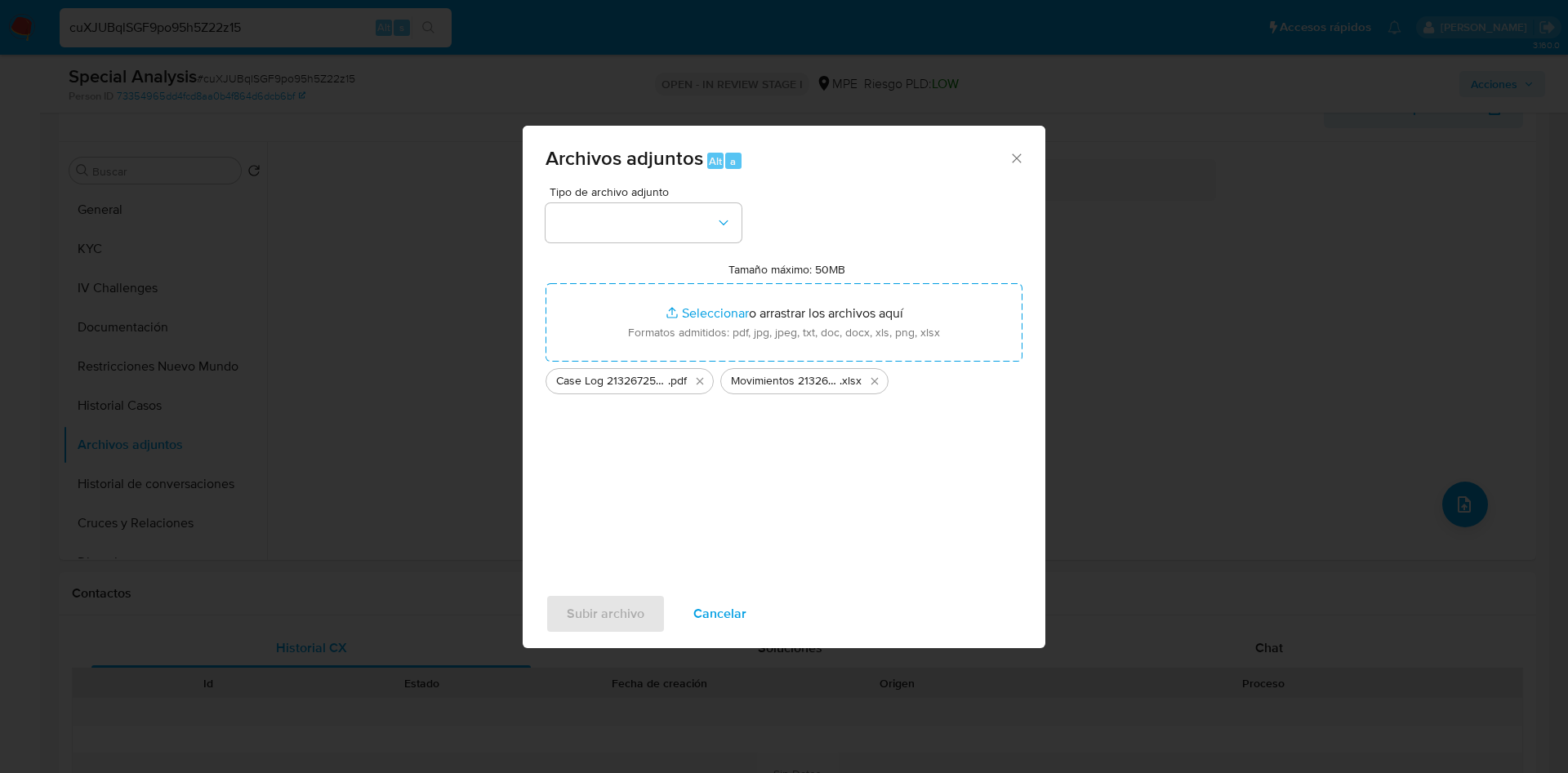
click at [677, 244] on div "Tipo de archivo adjunto Tamaño máximo: 50MB Seleccionar archivos Seleccionar o …" at bounding box center [784, 379] width 477 height 386
click at [669, 230] on button "button" at bounding box center [643, 222] width 196 height 39
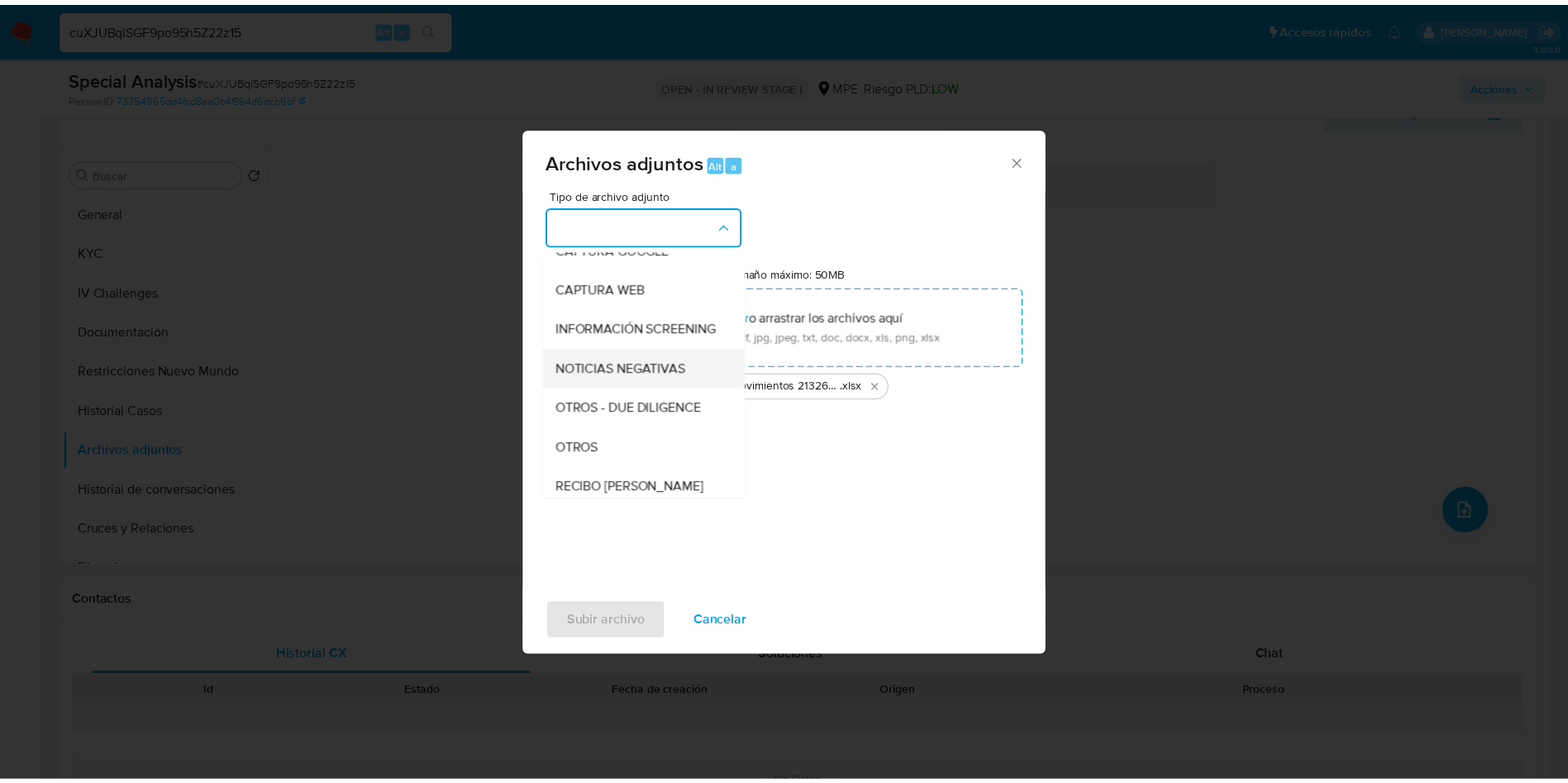
scroll to position [124, 0]
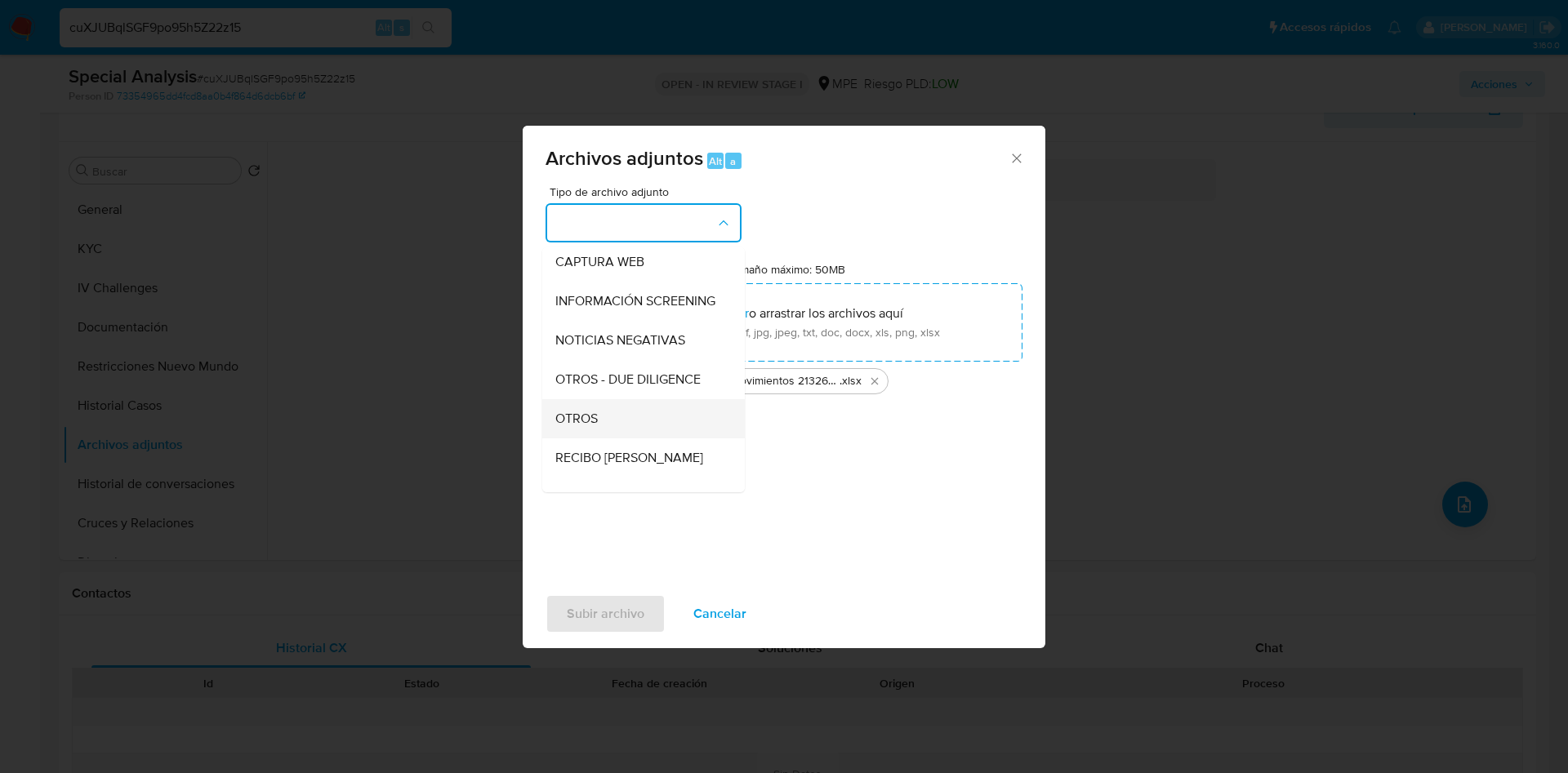
click at [633, 433] on div "OTROS" at bounding box center [638, 419] width 166 height 39
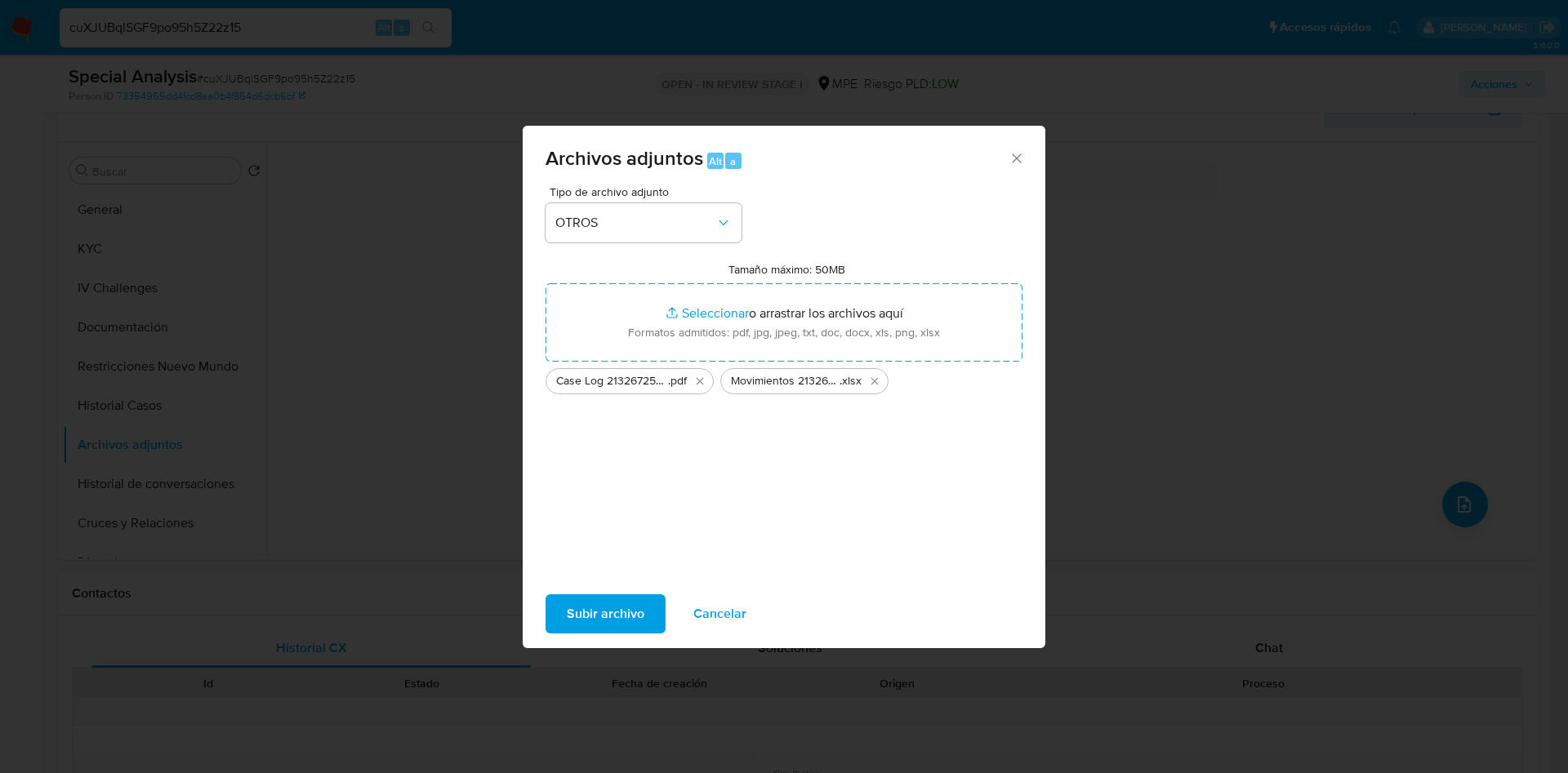
click at [636, 625] on span "Subir archivo" at bounding box center [606, 614] width 78 height 36
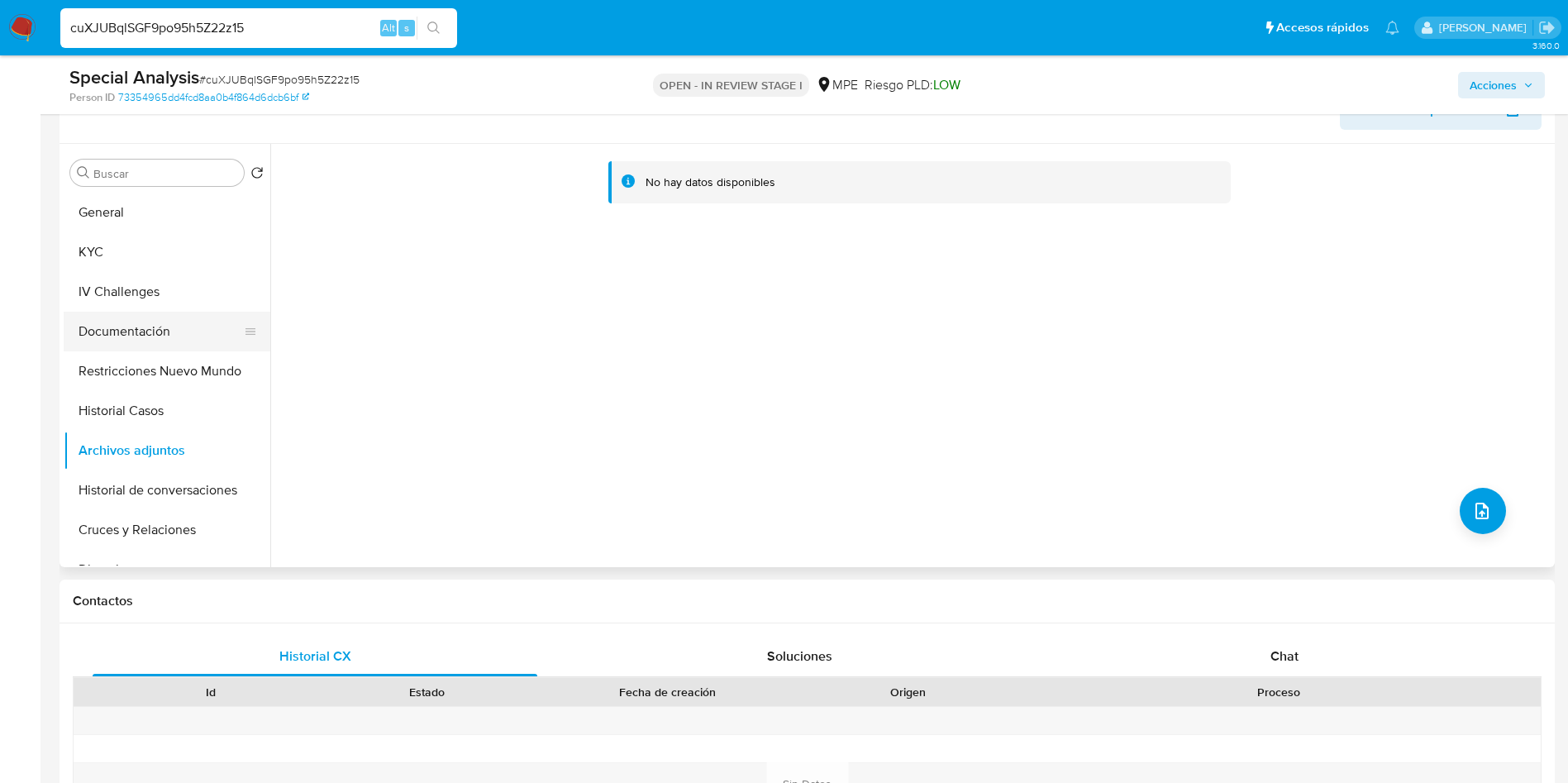
click at [175, 325] on button "Documentación" at bounding box center [160, 331] width 193 height 39
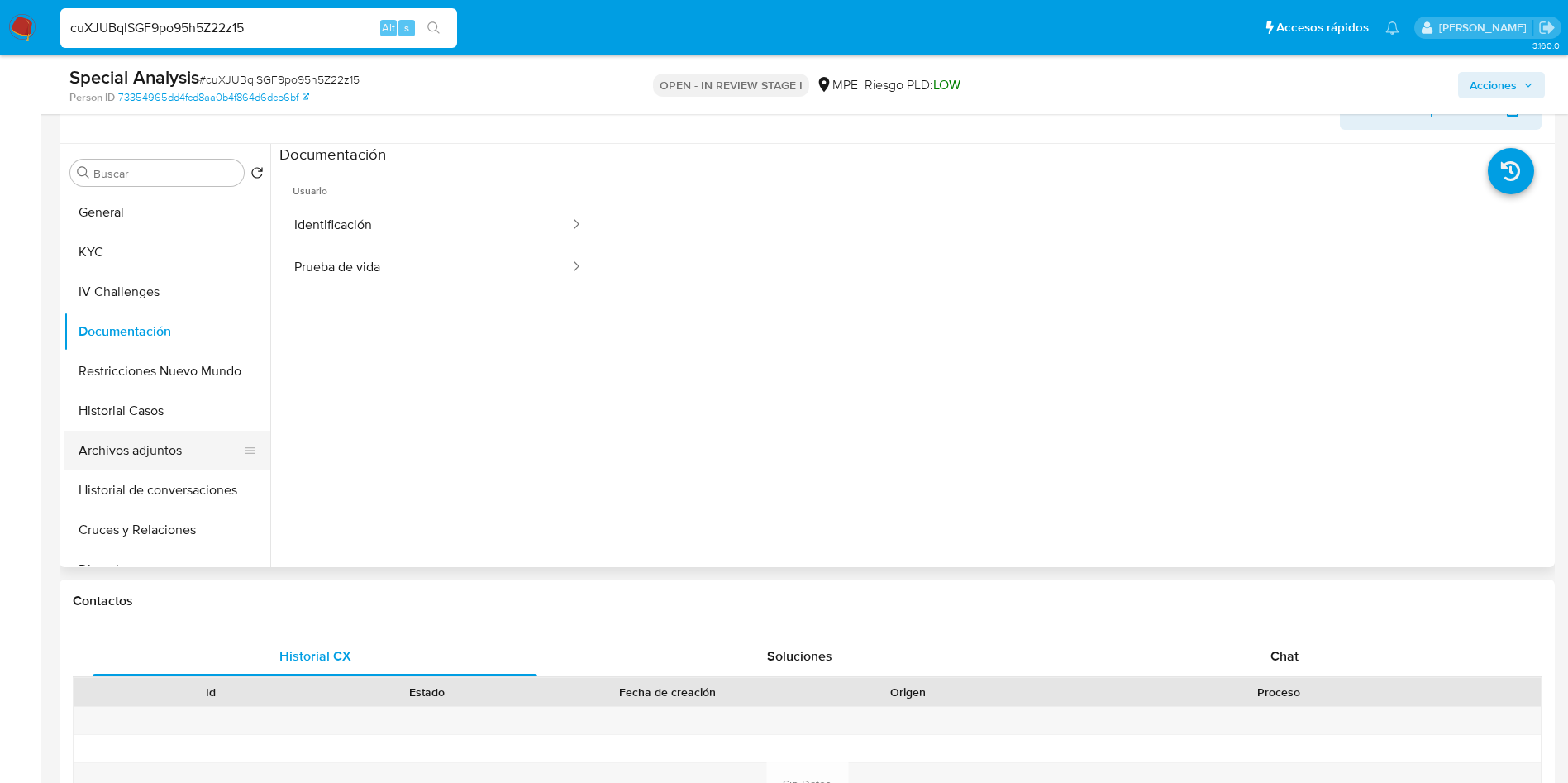
click at [171, 448] on button "Archivos adjuntos" at bounding box center [160, 450] width 193 height 39
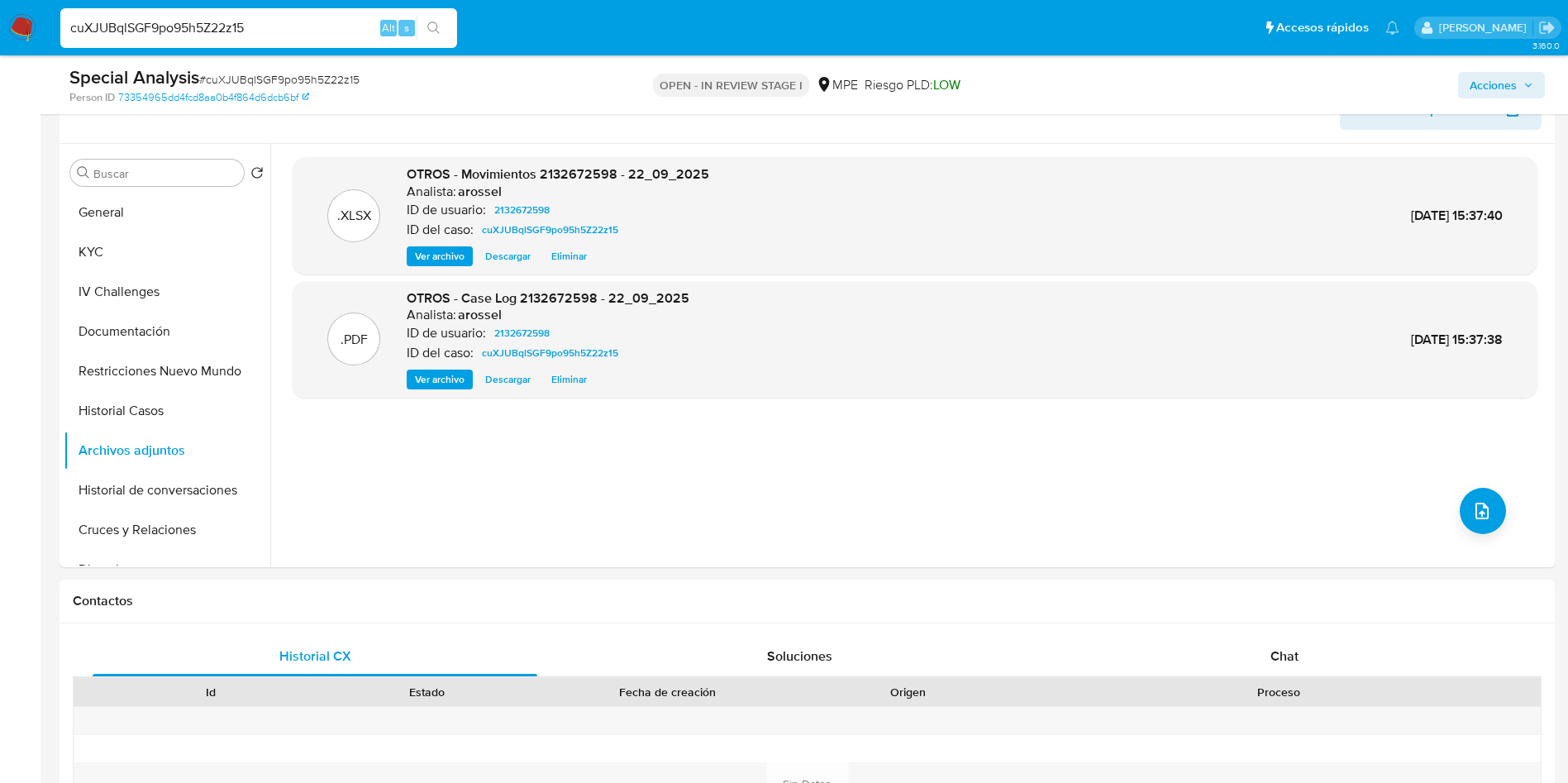
click at [1485, 94] on span "Acciones" at bounding box center [1493, 86] width 47 height 27
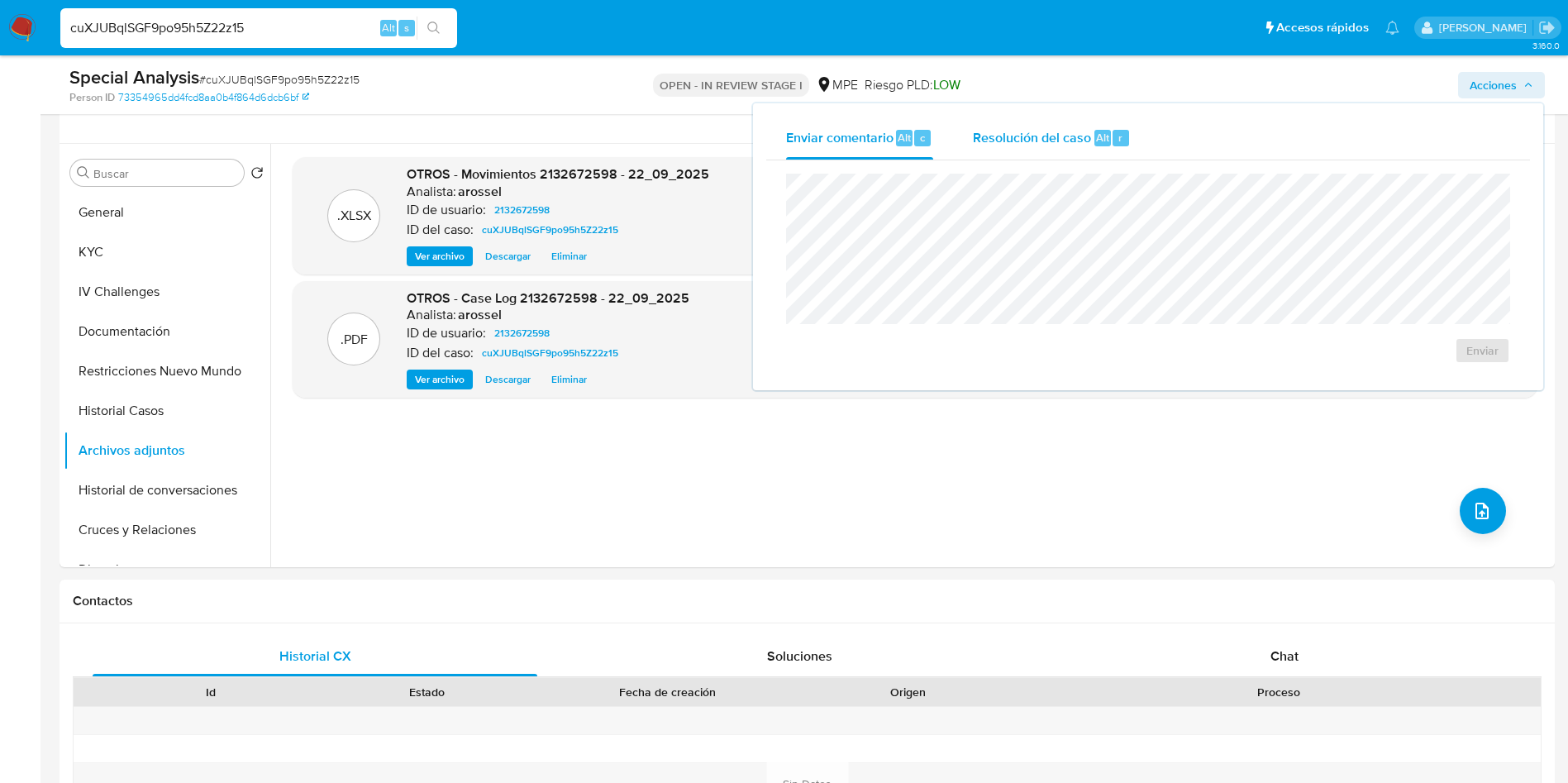
click at [1068, 127] on span "Resolución del caso" at bounding box center [1032, 137] width 118 height 19
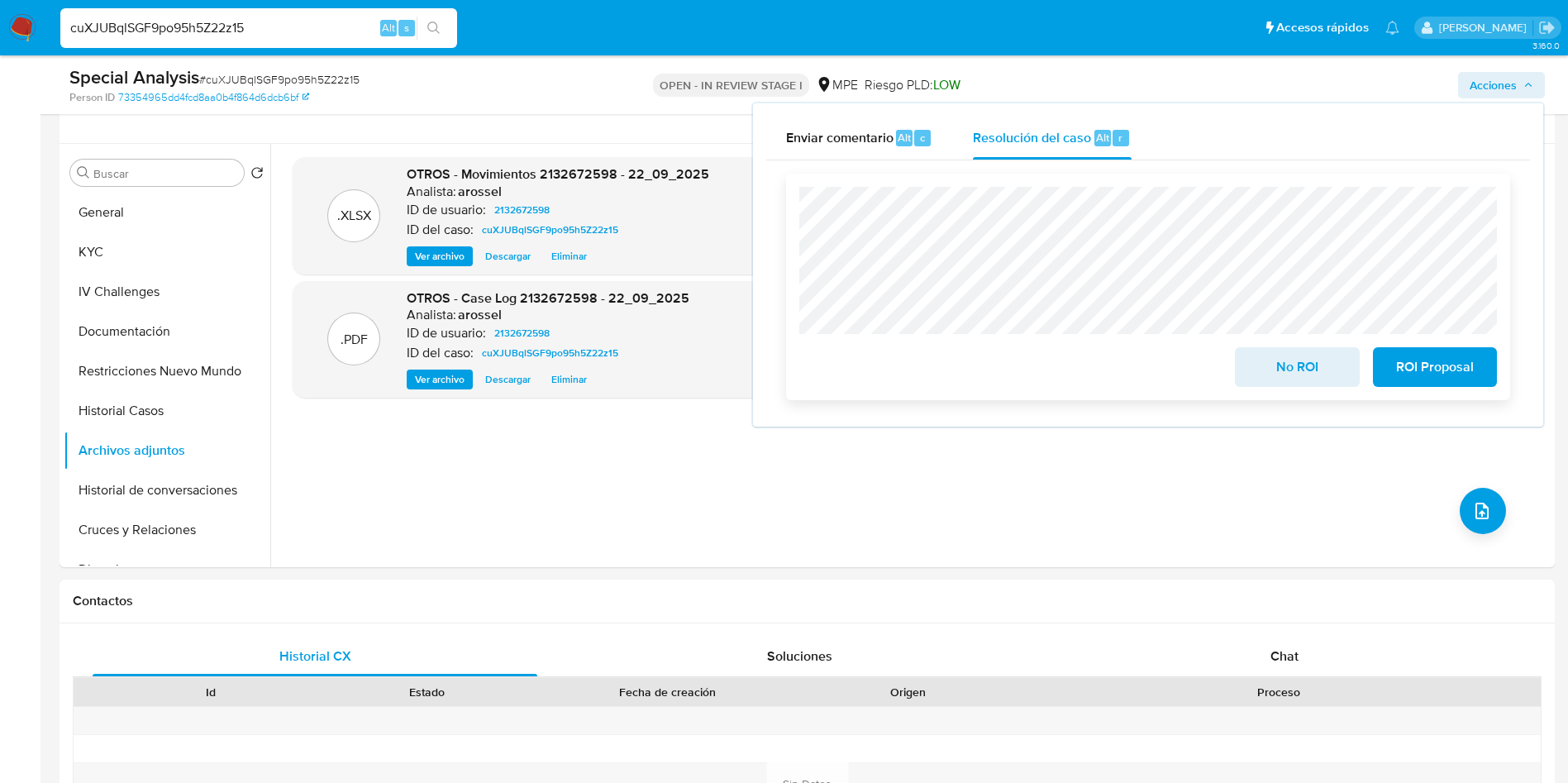
click at [1255, 375] on button "No ROI" at bounding box center [1297, 366] width 124 height 39
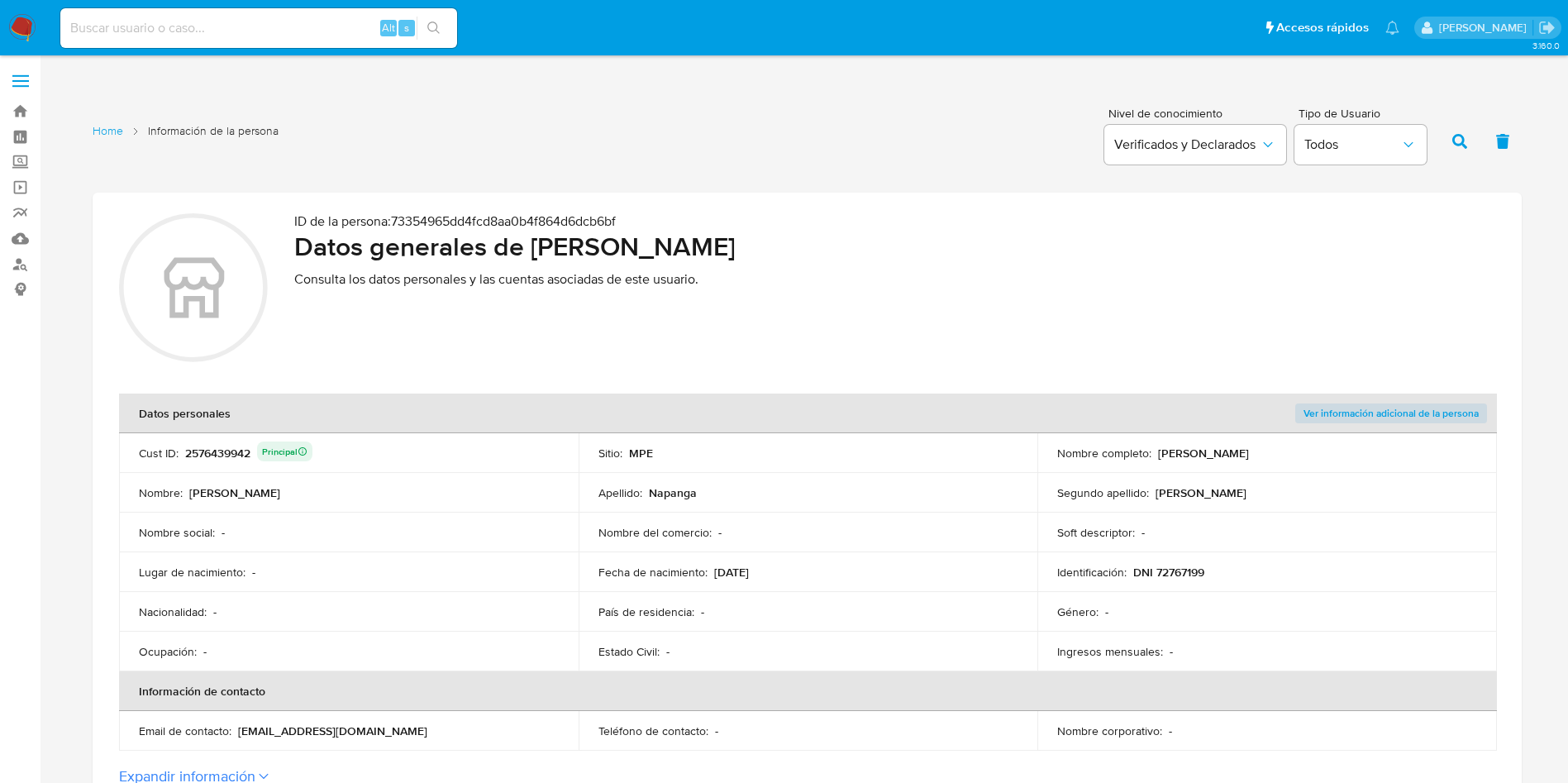
drag, startPoint x: 1153, startPoint y: 452, endPoint x: 1338, endPoint y: 452, distance: 185.0
click at [1338, 452] on div "Nombre completo : [PERSON_NAME]" at bounding box center [1267, 453] width 420 height 14
click at [229, 450] on div "2576439942 Principal" at bounding box center [249, 453] width 127 height 23
click at [227, 451] on div "2576439942 Principal" at bounding box center [249, 453] width 127 height 23
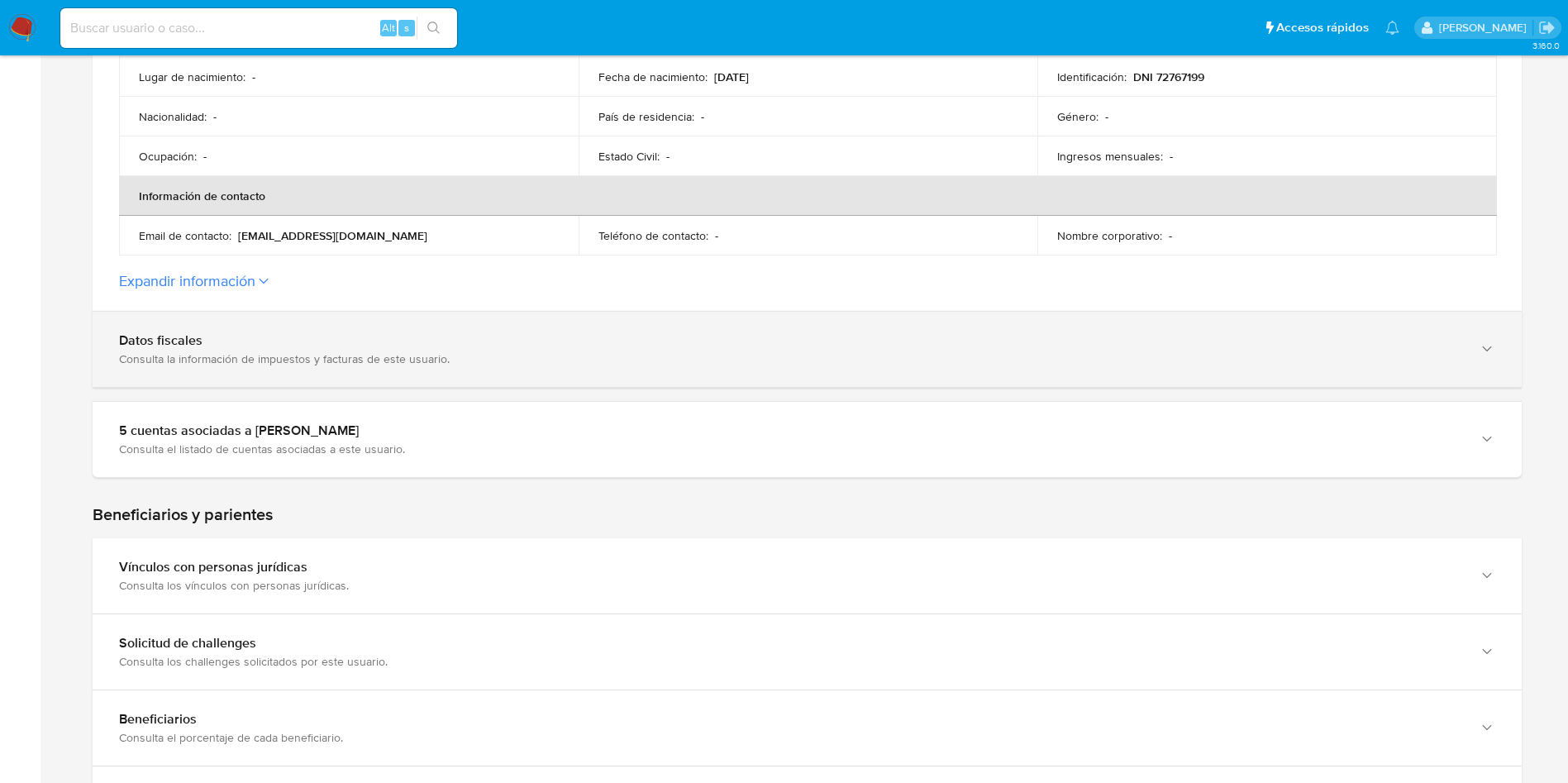
scroll to position [496, 0]
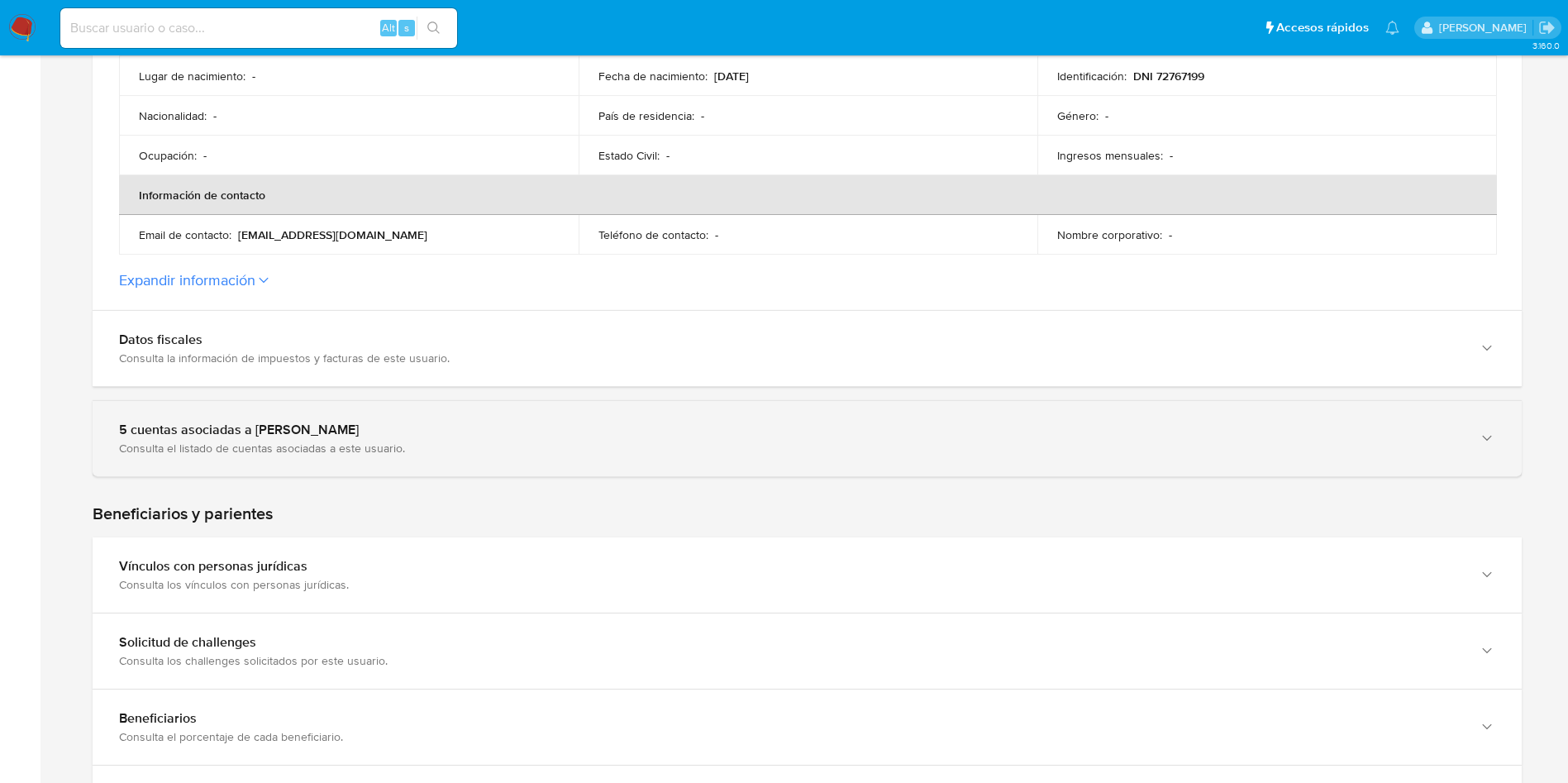
click at [271, 422] on div "5 cuentas asociadas a [PERSON_NAME]" at bounding box center [790, 430] width 1343 height 16
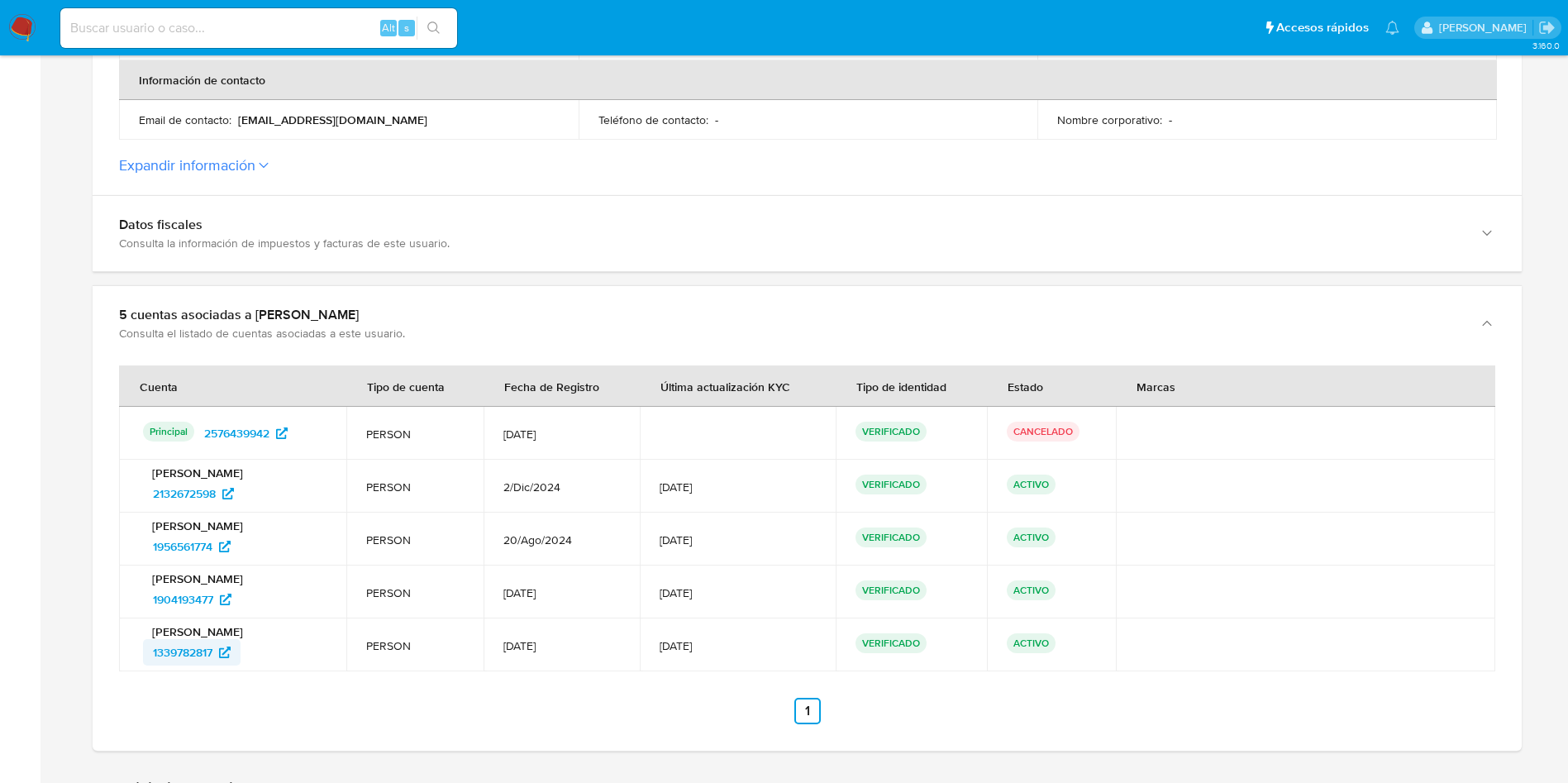
scroll to position [745, 0]
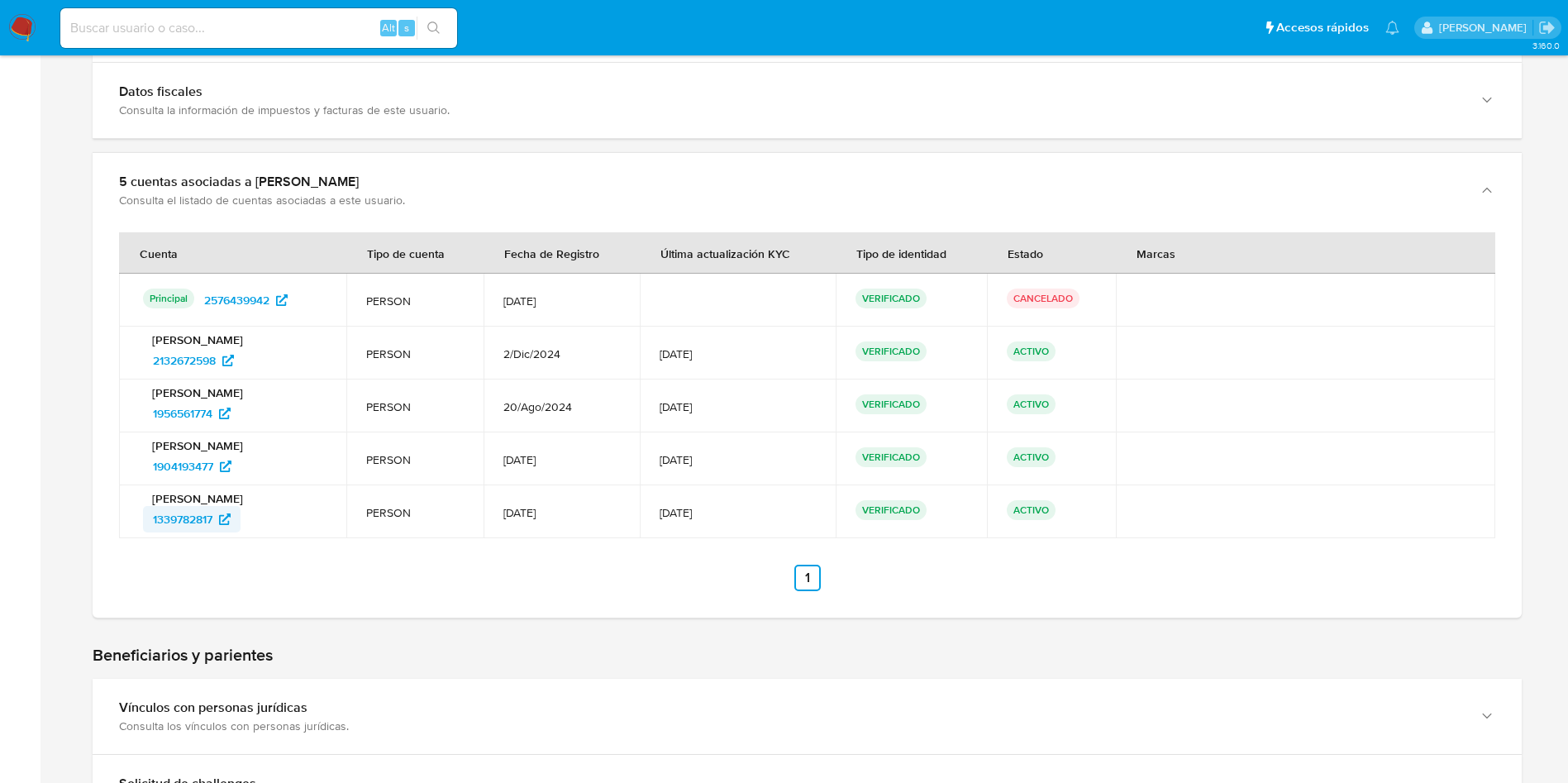
drag, startPoint x: 266, startPoint y: 513, endPoint x: 144, endPoint y: 512, distance: 122.0
click at [144, 512] on div "1339782817" at bounding box center [235, 519] width 184 height 27
drag, startPoint x: 275, startPoint y: 481, endPoint x: 145, endPoint y: 464, distance: 131.1
click at [145, 464] on td "[PERSON_NAME] 1904193477" at bounding box center [233, 459] width 227 height 53
drag, startPoint x: 286, startPoint y: 415, endPoint x: 128, endPoint y: 404, distance: 158.4
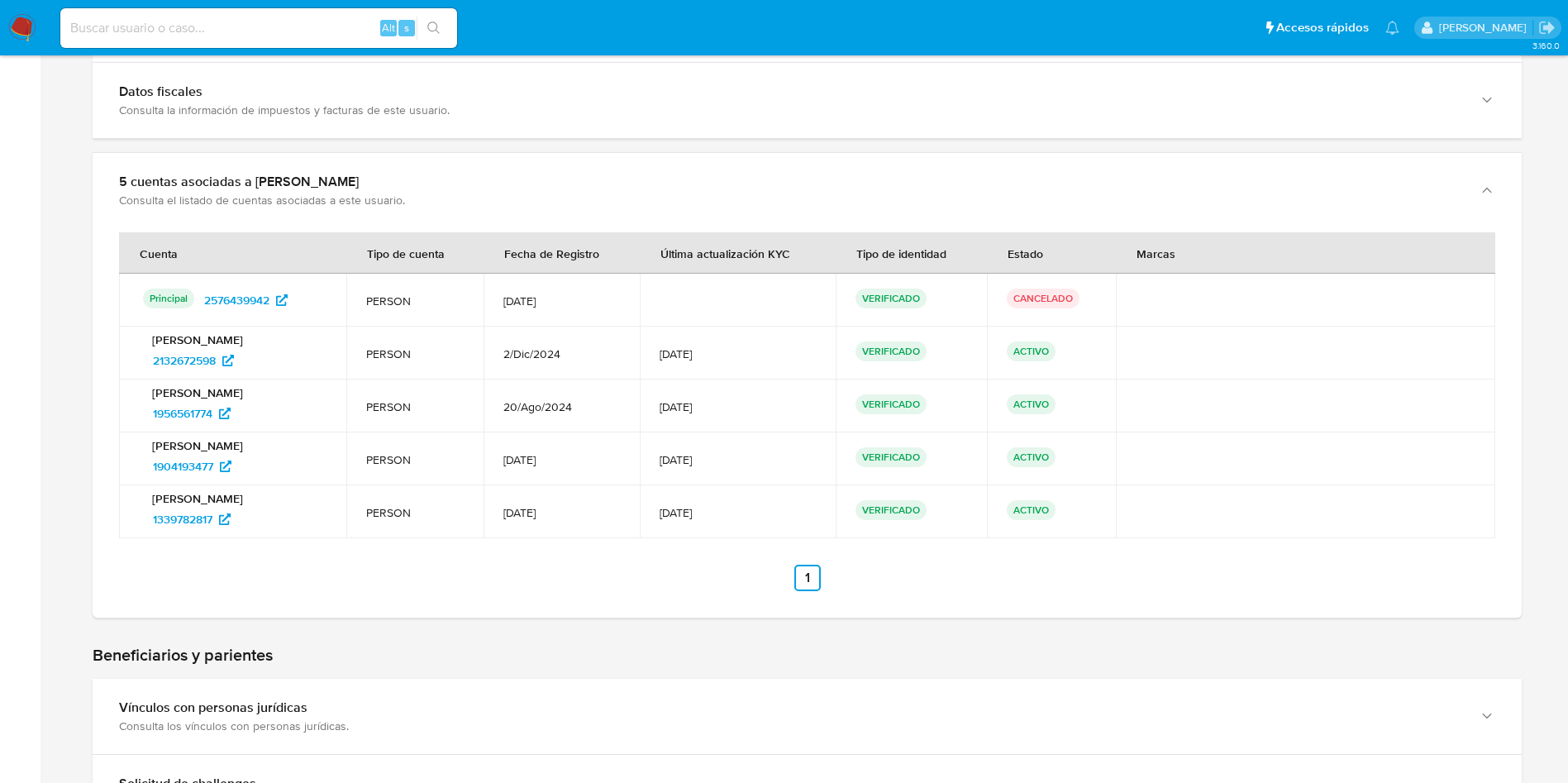
click at [122, 411] on td "Jair Ivan Napanga Rivas 1956561774" at bounding box center [233, 406] width 227 height 53
drag, startPoint x: 322, startPoint y: 307, endPoint x: 205, endPoint y: 280, distance: 120.1
click at [205, 280] on td "Principal Identificado como usuario principal 2576439942" at bounding box center [233, 300] width 227 height 53
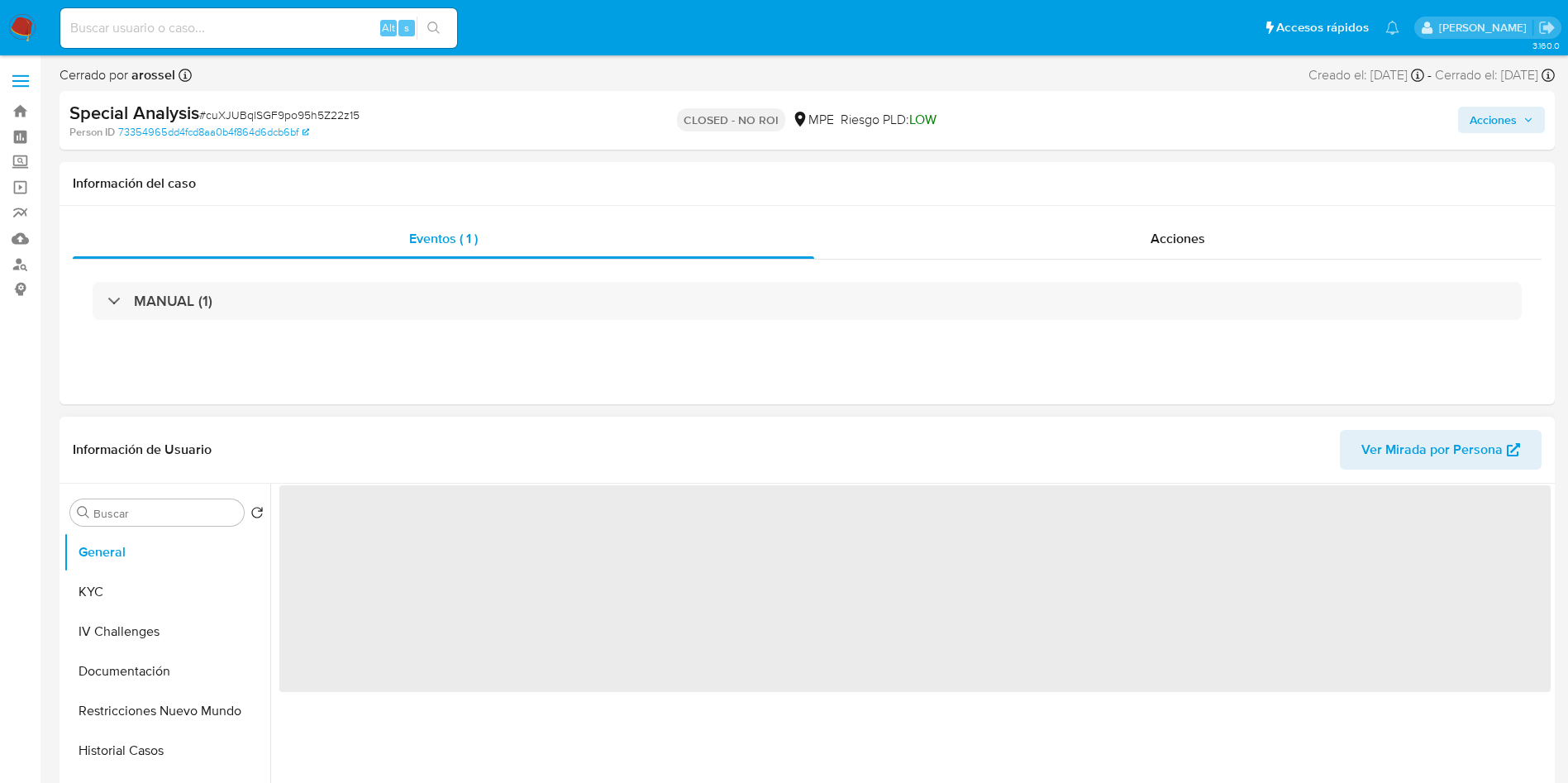
select select "10"
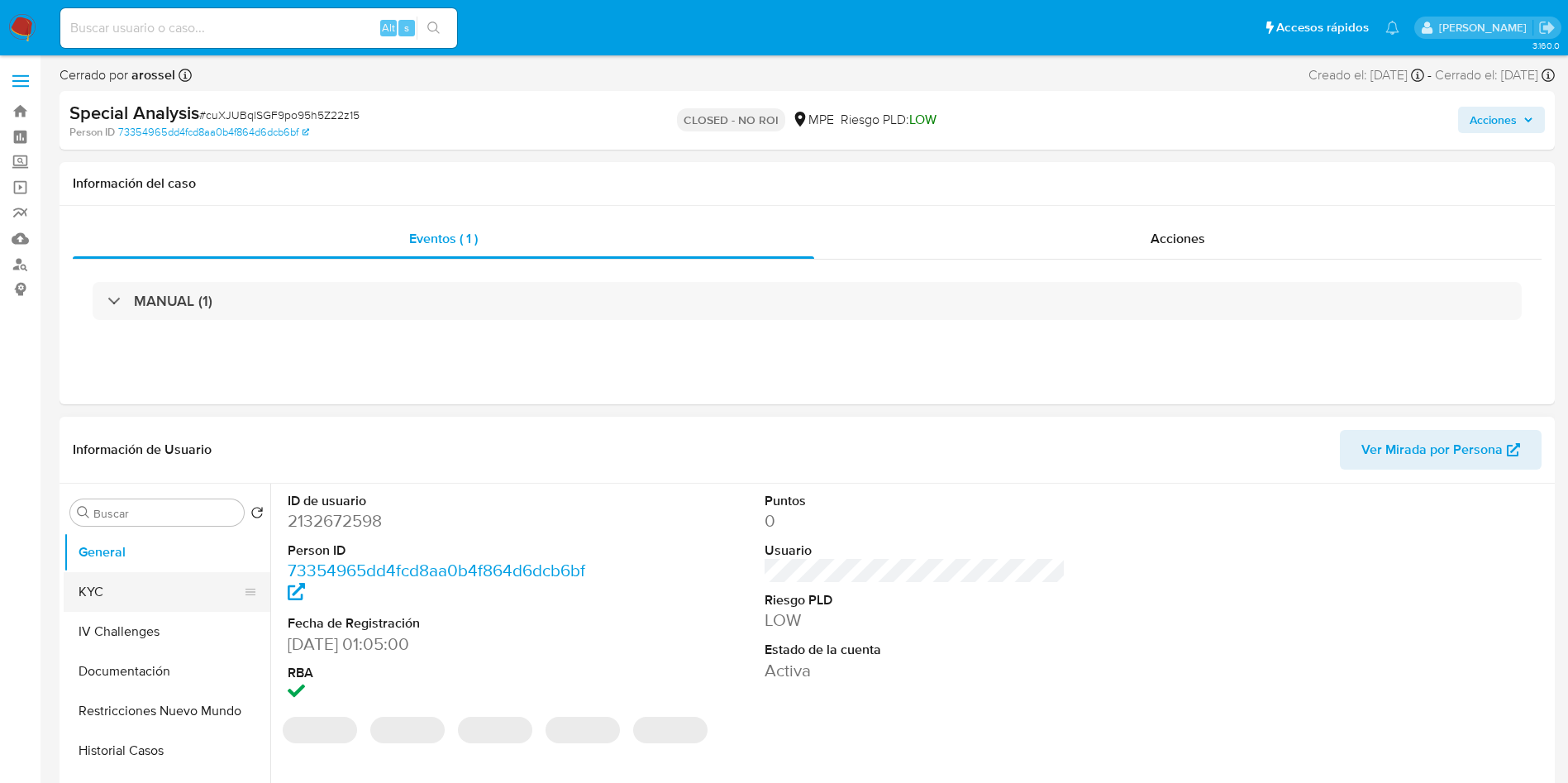
click at [120, 600] on button "KYC" at bounding box center [160, 592] width 193 height 39
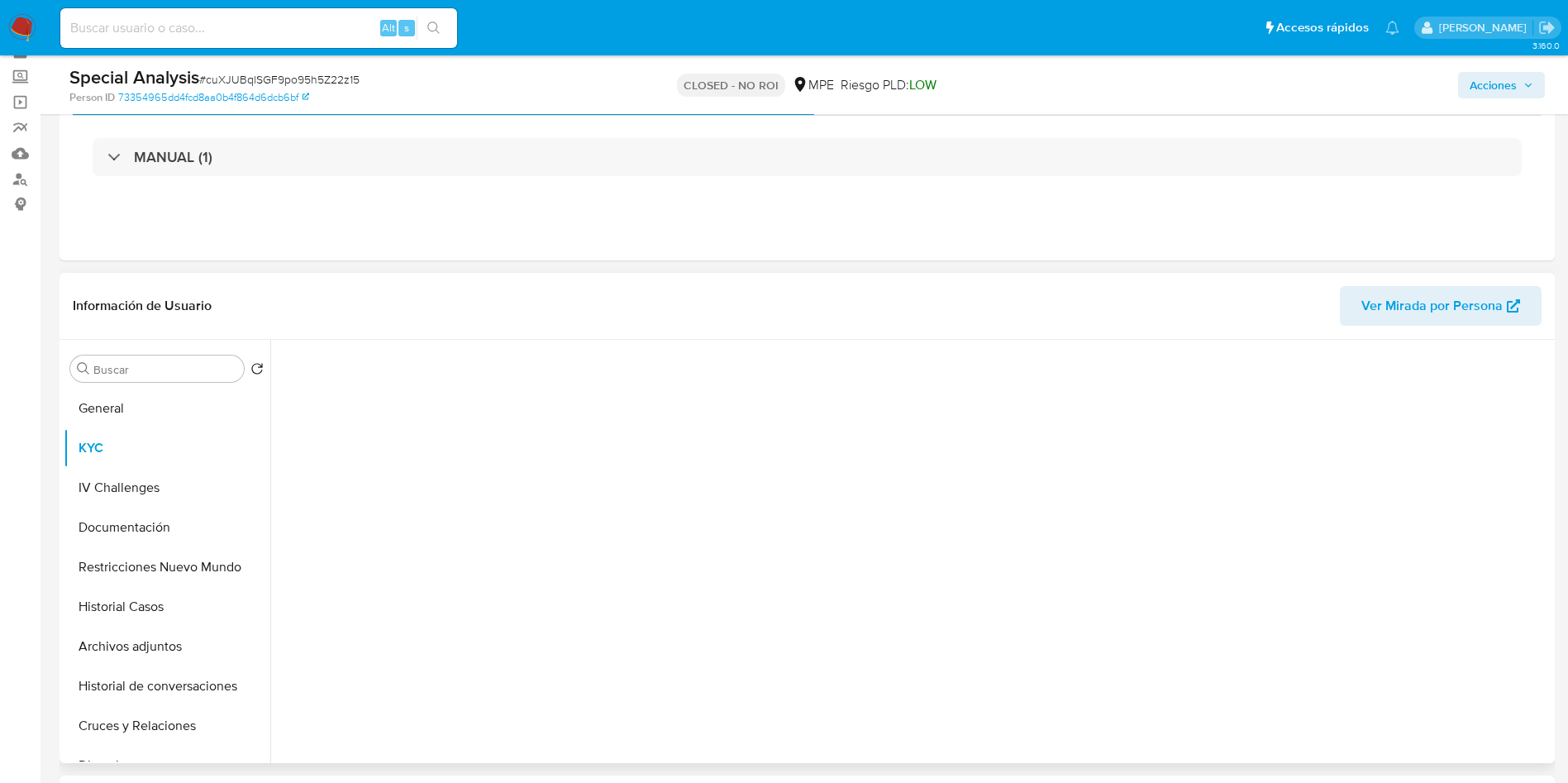
scroll to position [124, 0]
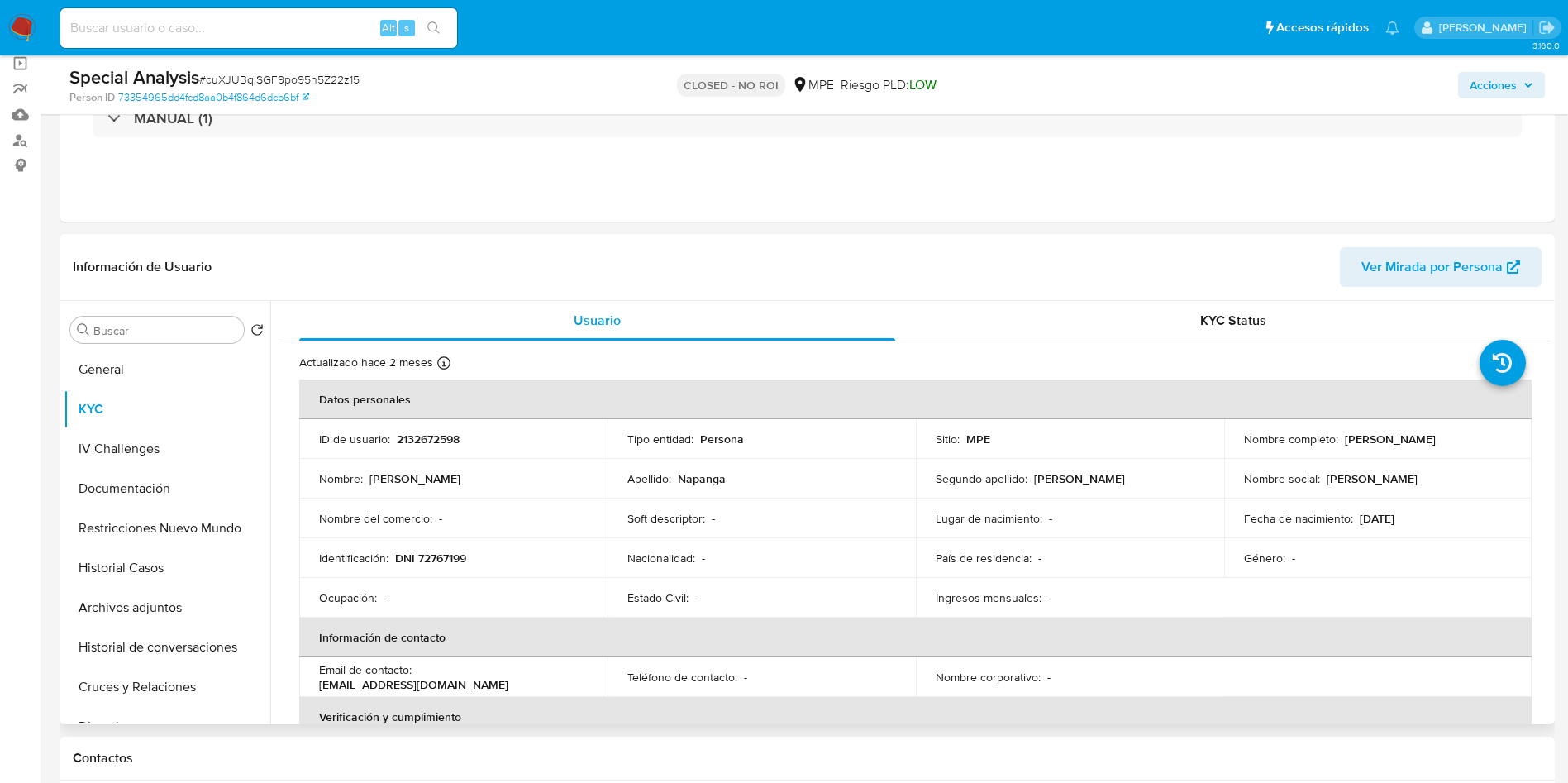
drag, startPoint x: 1342, startPoint y: 441, endPoint x: 1477, endPoint y: 438, distance: 135.0
click at [1477, 438] on div "Nombre completo : Jair Ivan Napanga Rivas" at bounding box center [1378, 439] width 268 height 14
copy p "Jair Ivan Napanga Rivas"
click at [251, 31] on input at bounding box center [259, 28] width 397 height 21
paste input "4b75L8BOdJQICF8Npl01MfIY"
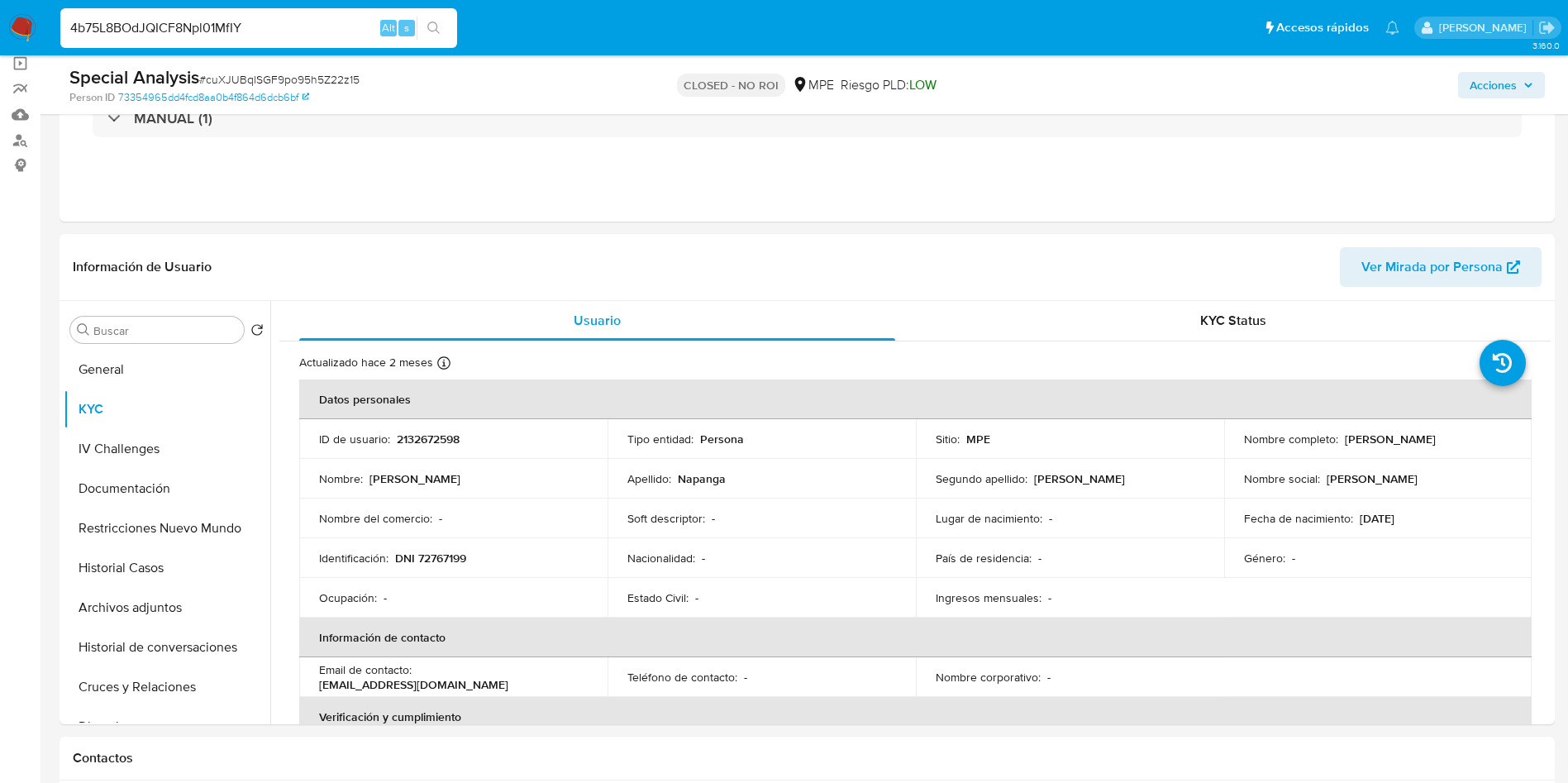
type input "4b75L8BOdJQICF8Npl01MfIY"
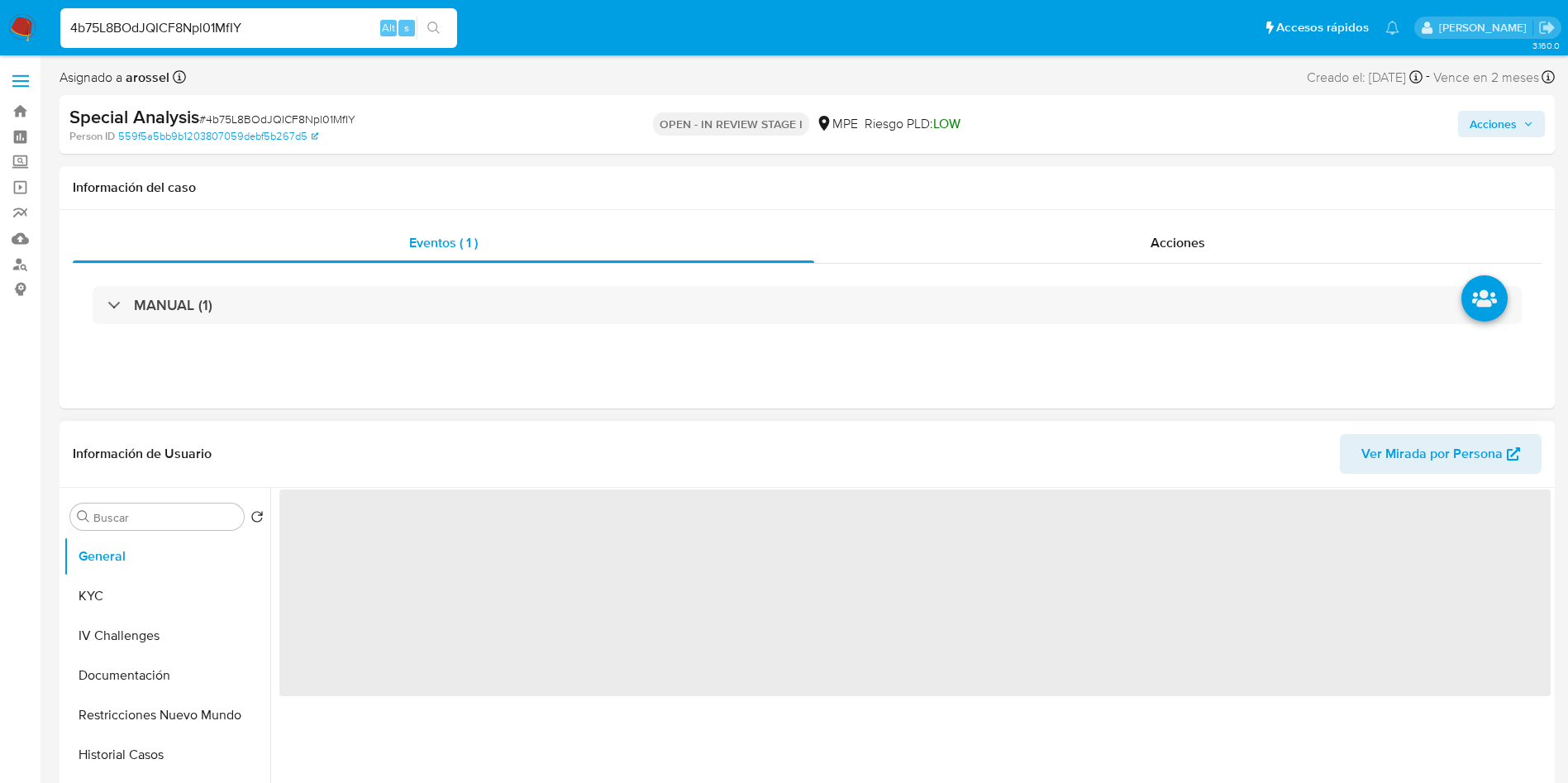
select select "10"
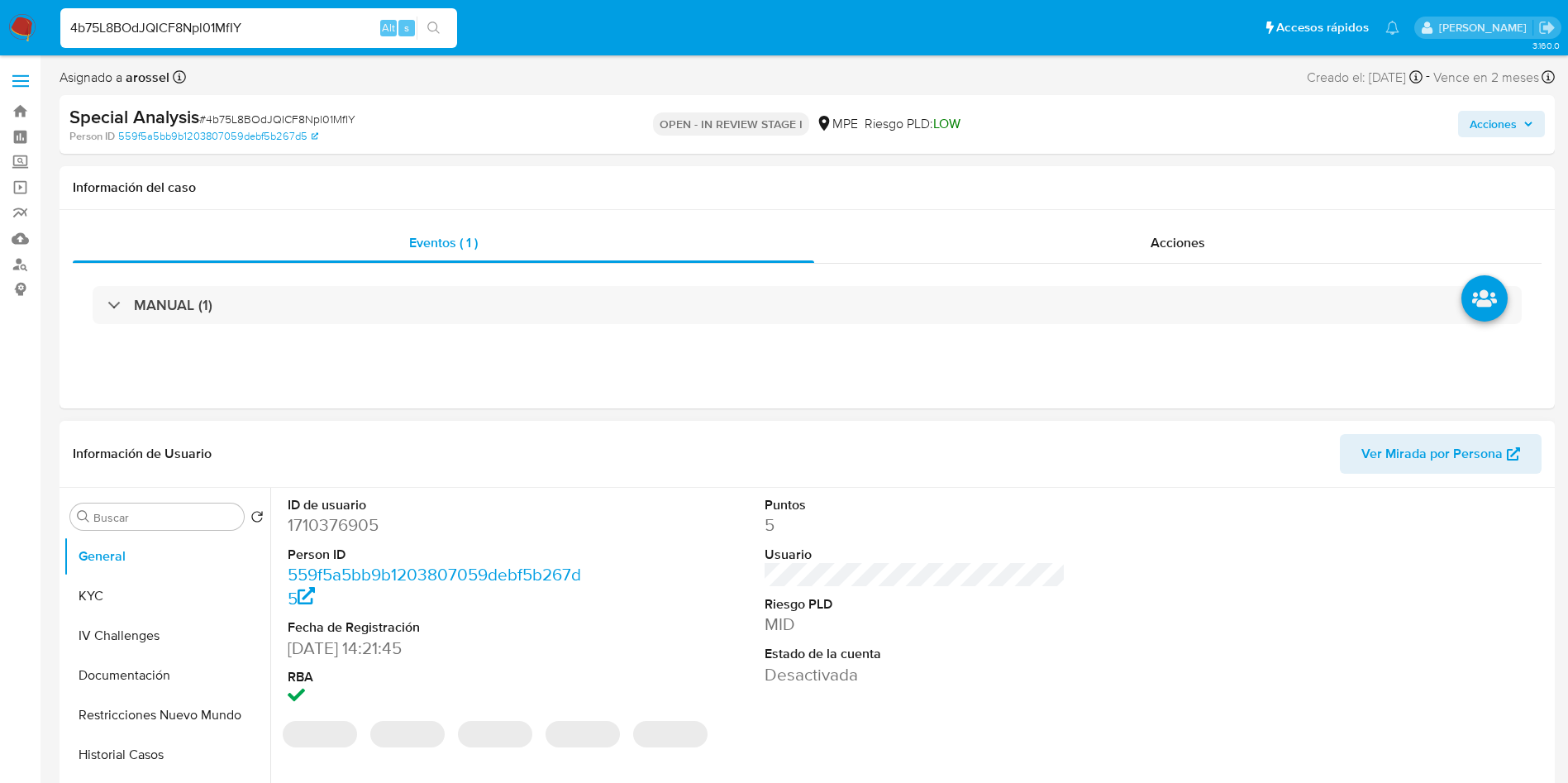
click at [1418, 460] on span "Ver Mirada por Persona" at bounding box center [1431, 453] width 141 height 39
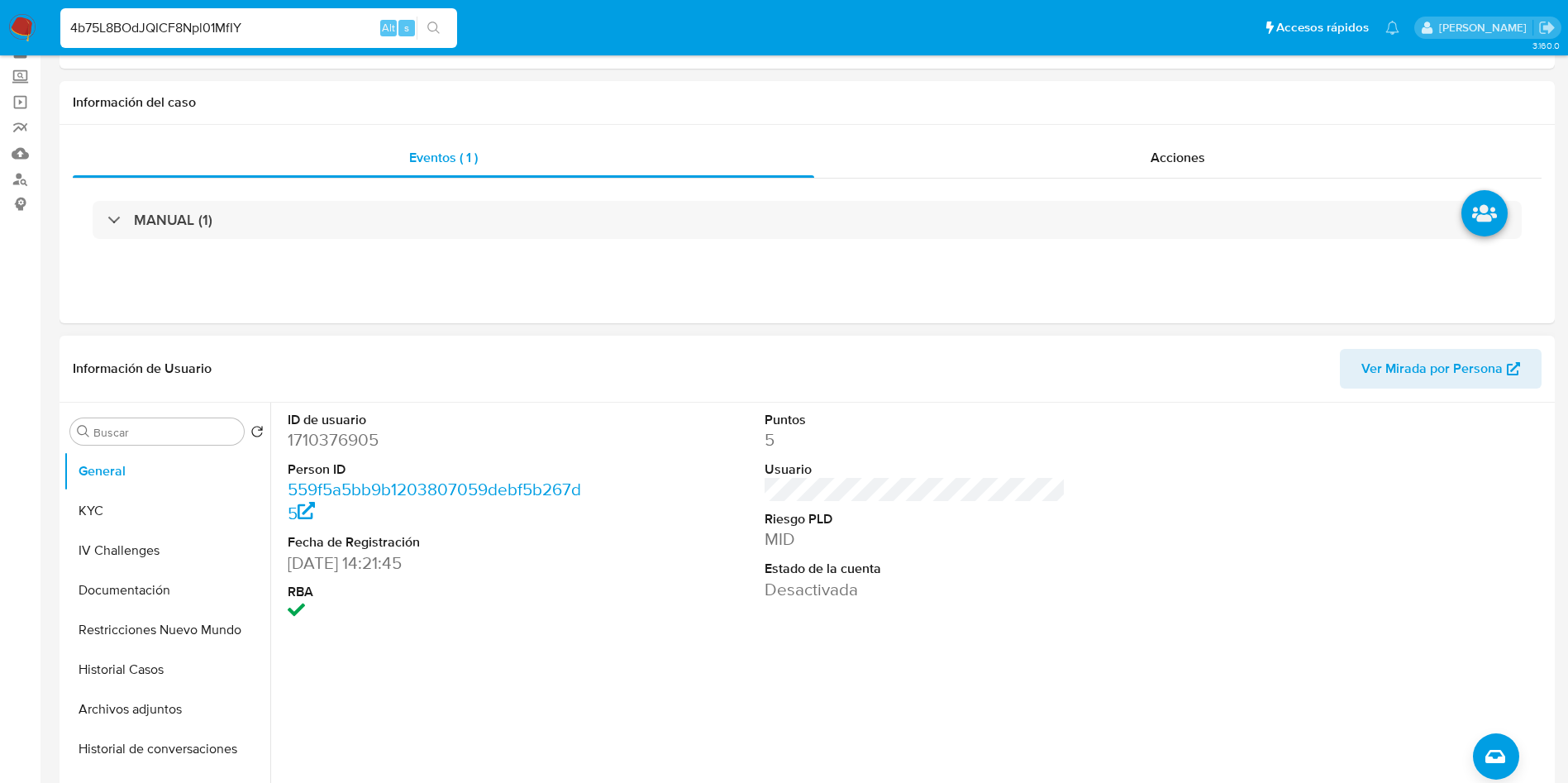
scroll to position [124, 0]
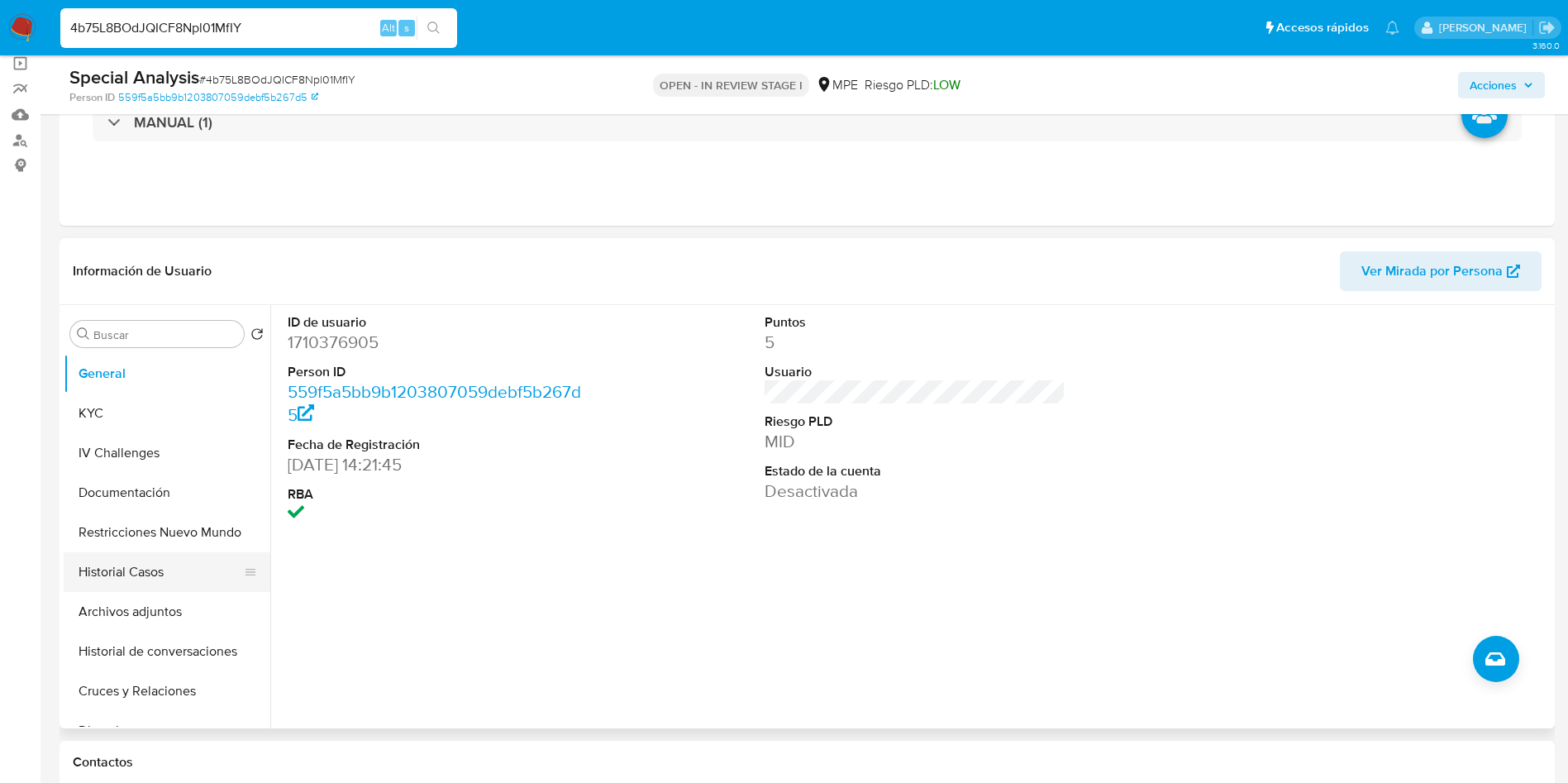
click at [141, 578] on button "Historial Casos" at bounding box center [160, 571] width 193 height 39
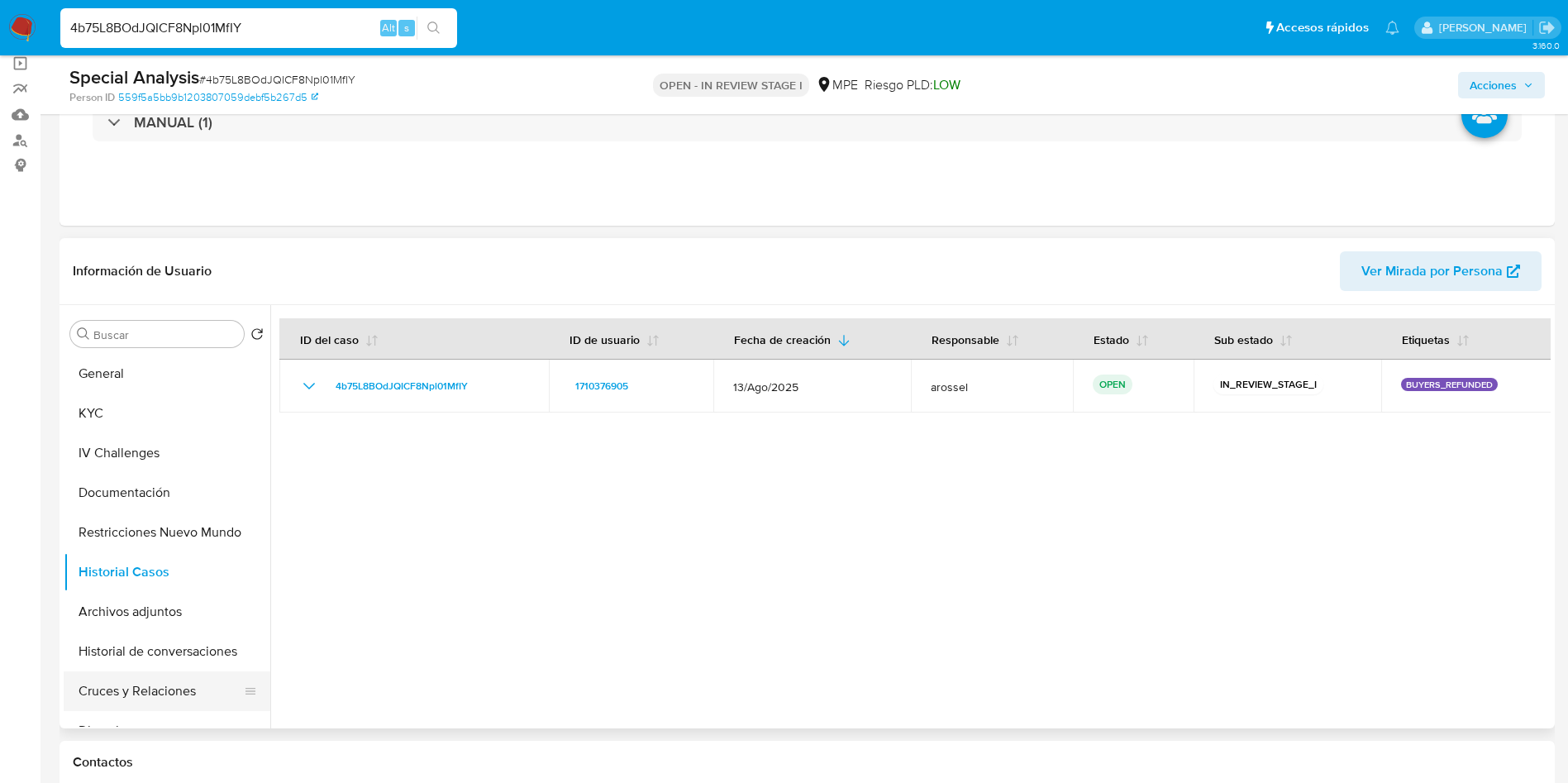
click at [121, 707] on button "Cruces y Relaciones" at bounding box center [160, 691] width 193 height 39
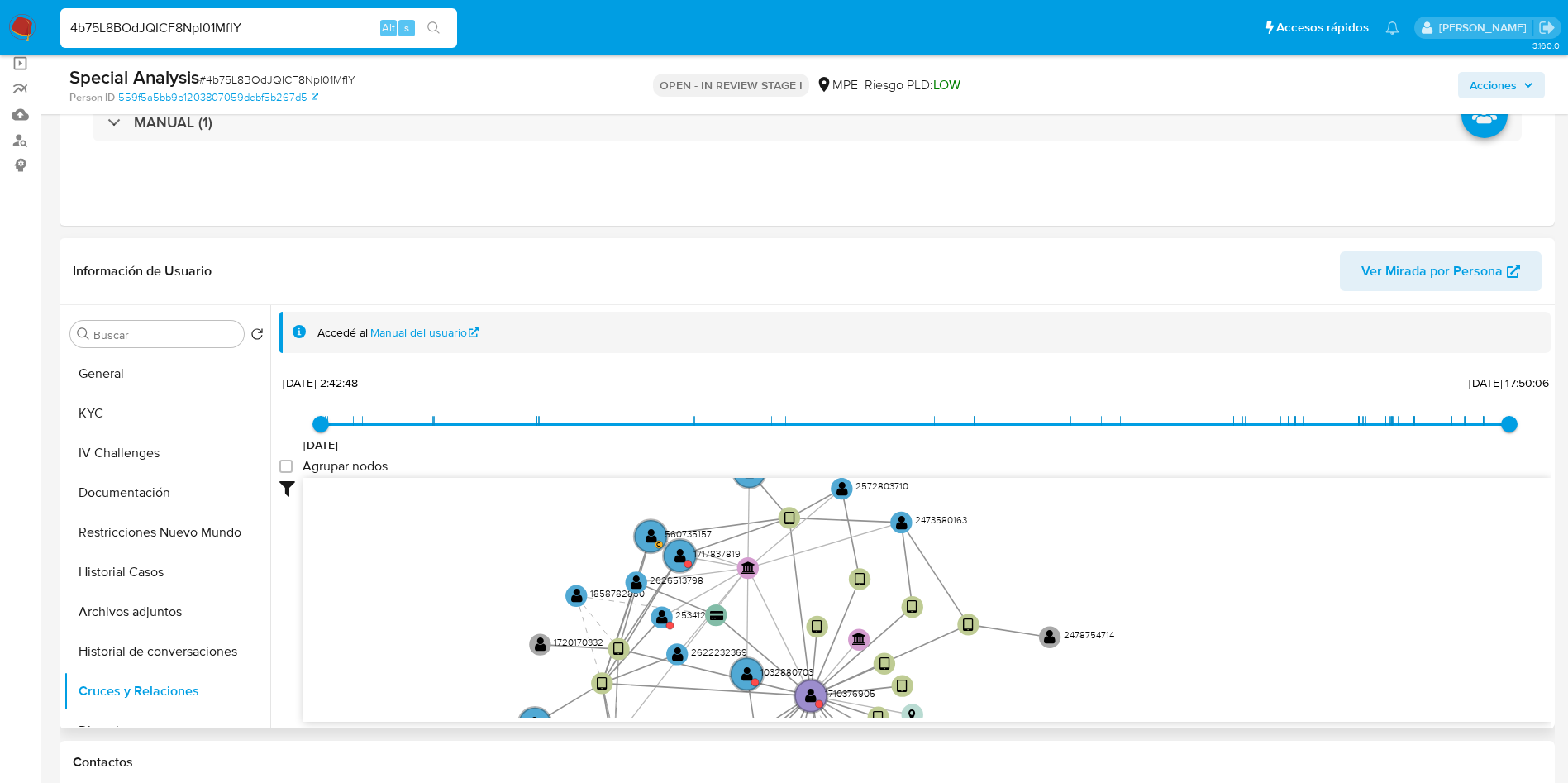
drag, startPoint x: 612, startPoint y: 533, endPoint x: 454, endPoint y: 523, distance: 158.3
click at [454, 618] on icon "device-64c5894db7989aeb56432043  user-1710376905  1710376905 device-687eae9ab…" at bounding box center [928, 597] width 1248 height 240
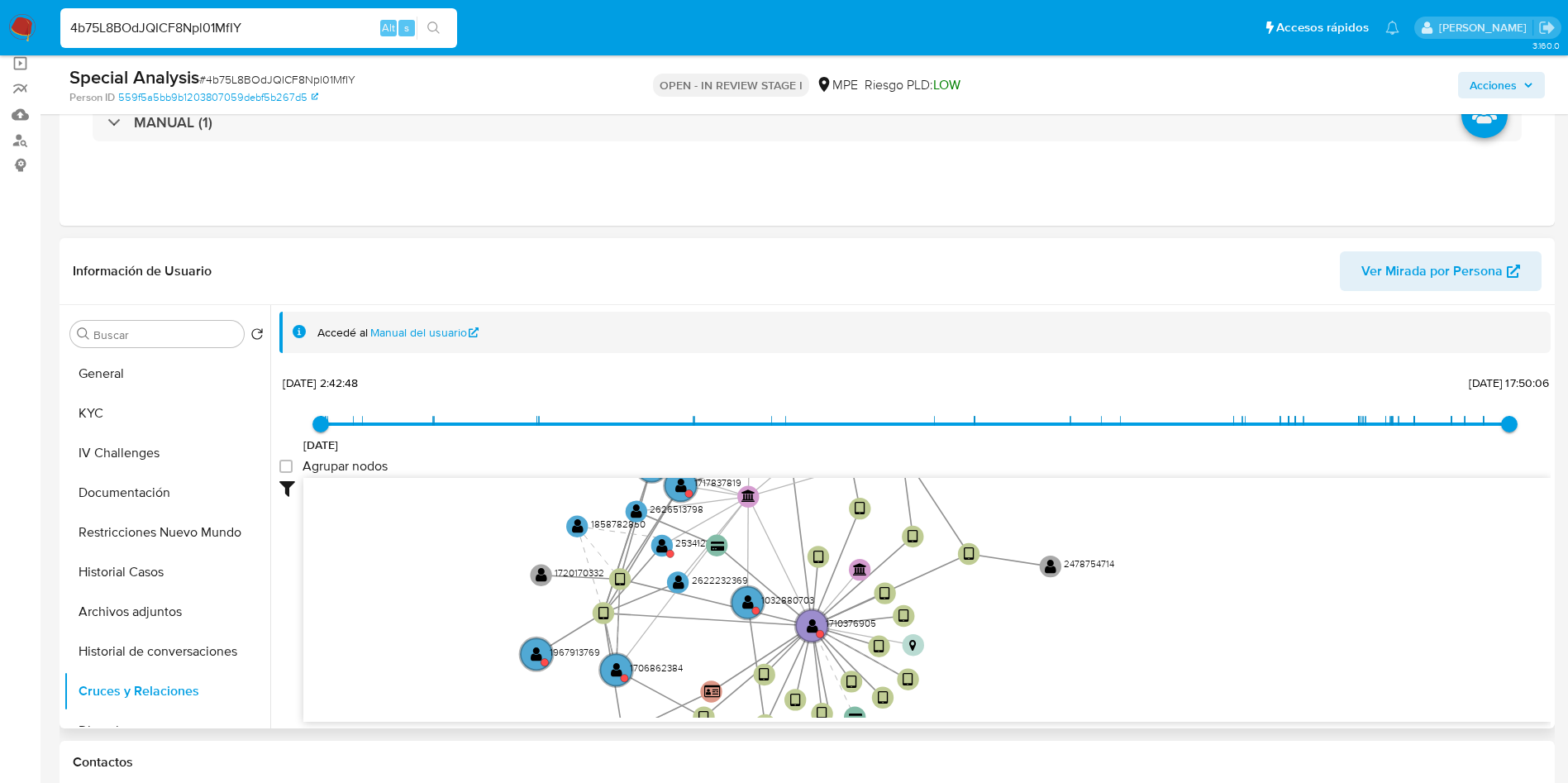
scroll to position [372, 0]
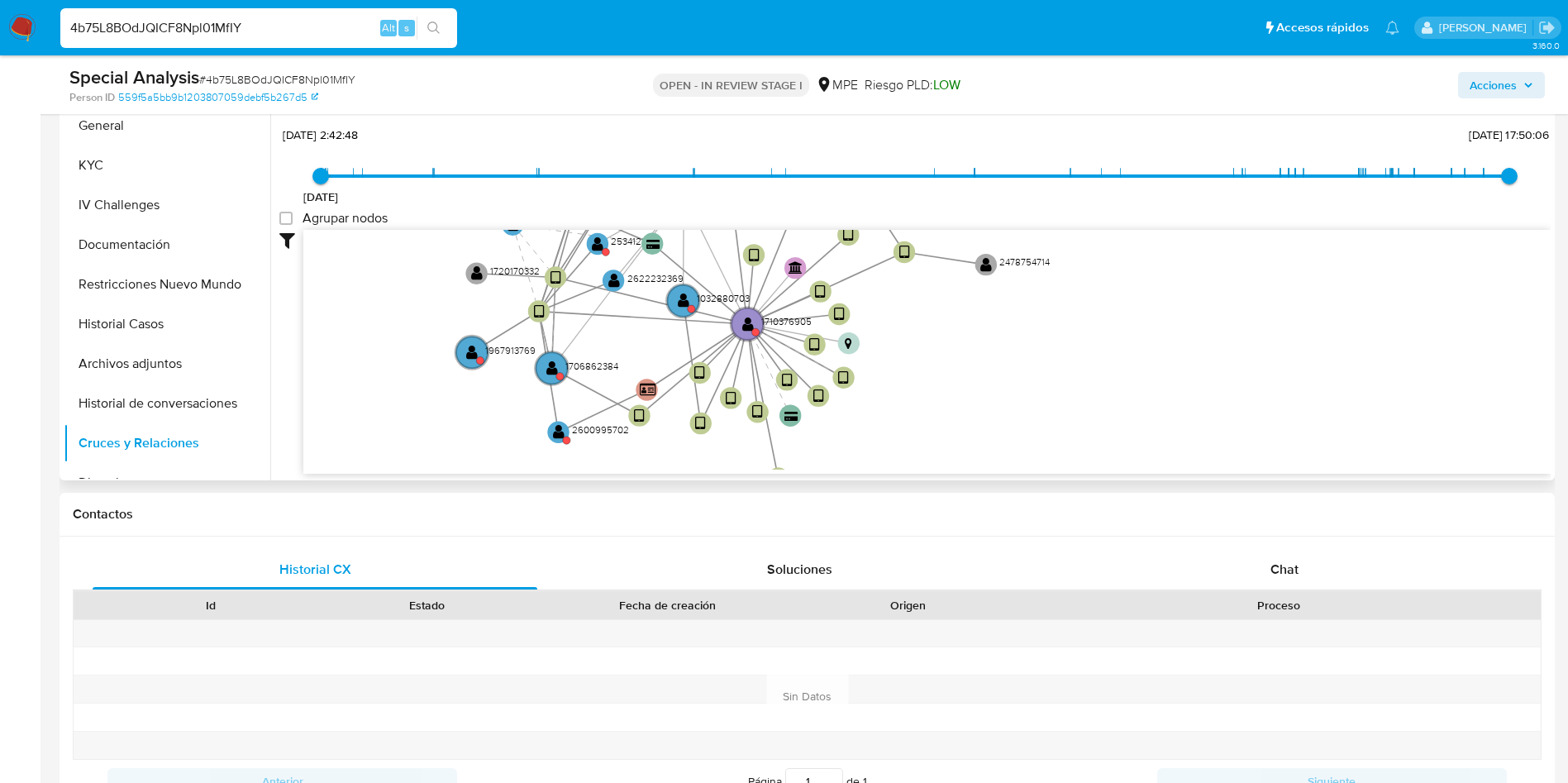
drag, startPoint x: 465, startPoint y: 331, endPoint x: 399, endPoint y: 277, distance: 85.3
click at [399, 277] on icon "device-64c5894db7989aeb56432043  user-1710376905  1710376905 device-687eae9ab…" at bounding box center [928, 349] width 1248 height 240
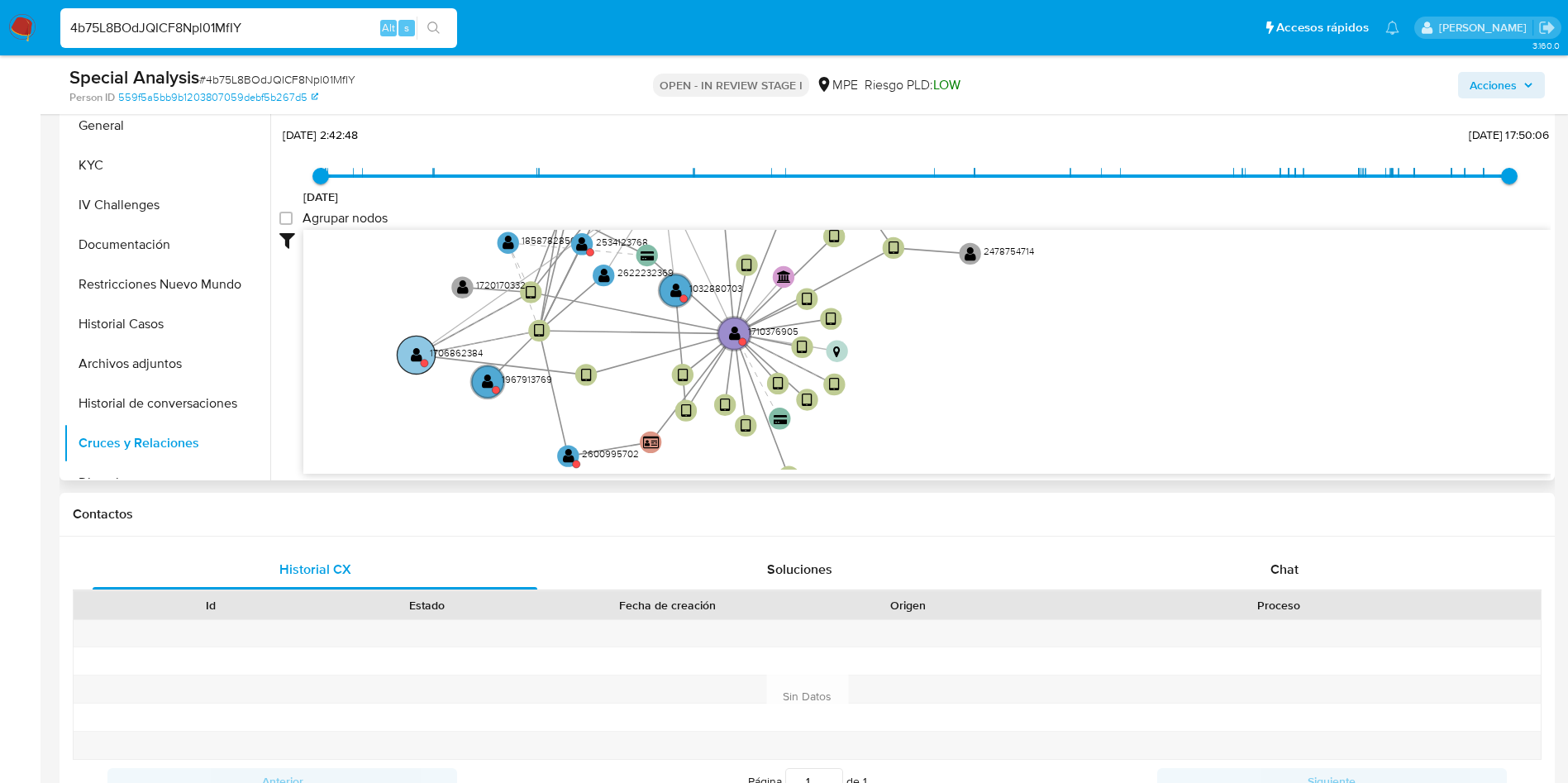
drag, startPoint x: 537, startPoint y: 358, endPoint x: 411, endPoint y: 344, distance: 126.8
click at [411, 344] on circle at bounding box center [416, 355] width 38 height 38
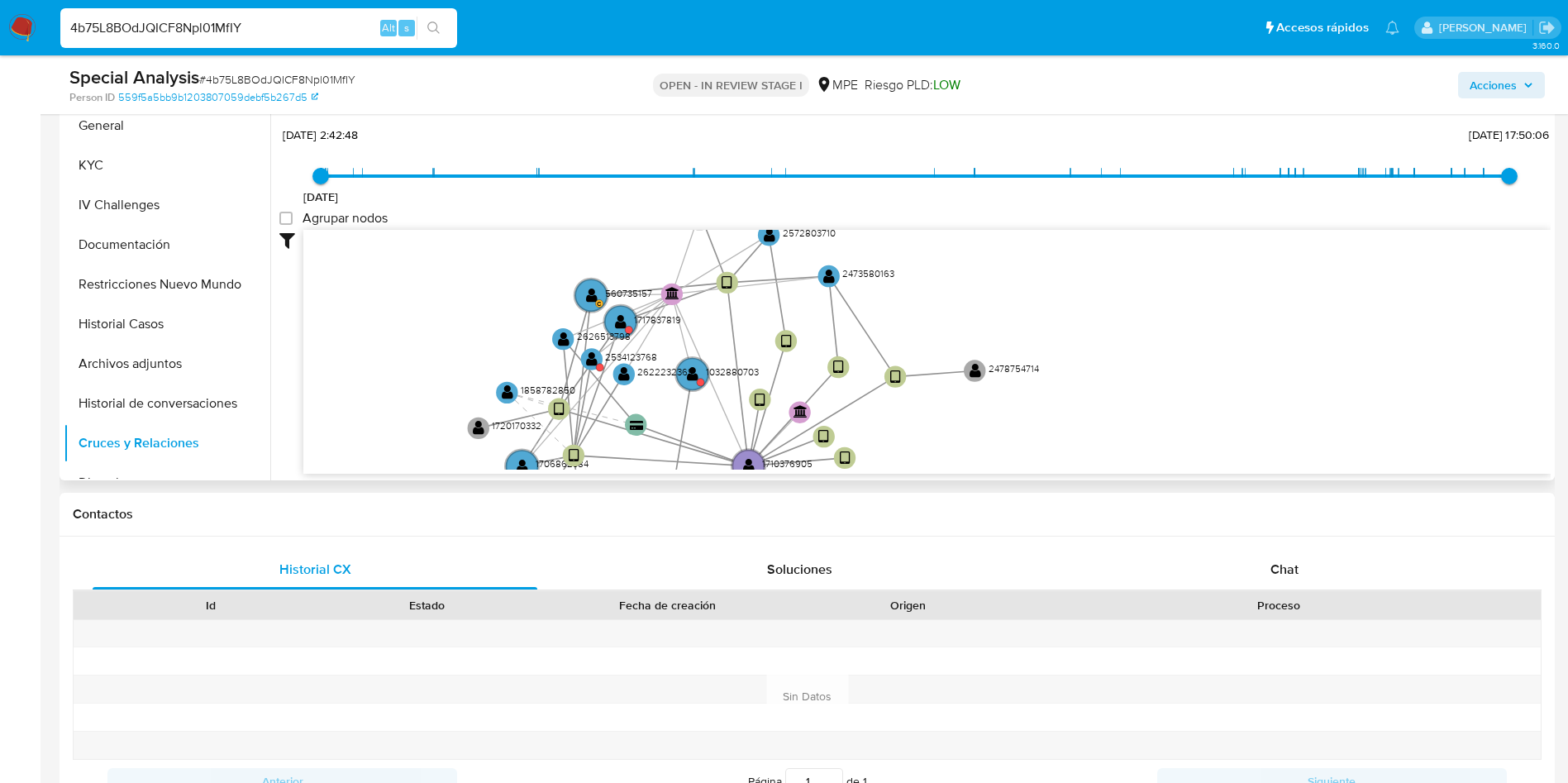
drag, startPoint x: 981, startPoint y: 345, endPoint x: 990, endPoint y: 477, distance: 132.3
click at [990, 477] on div "Filtros Confianza alta Device Tarjeta Persona validada Teléfono validado Confia…" at bounding box center [915, 382] width 1272 height 304
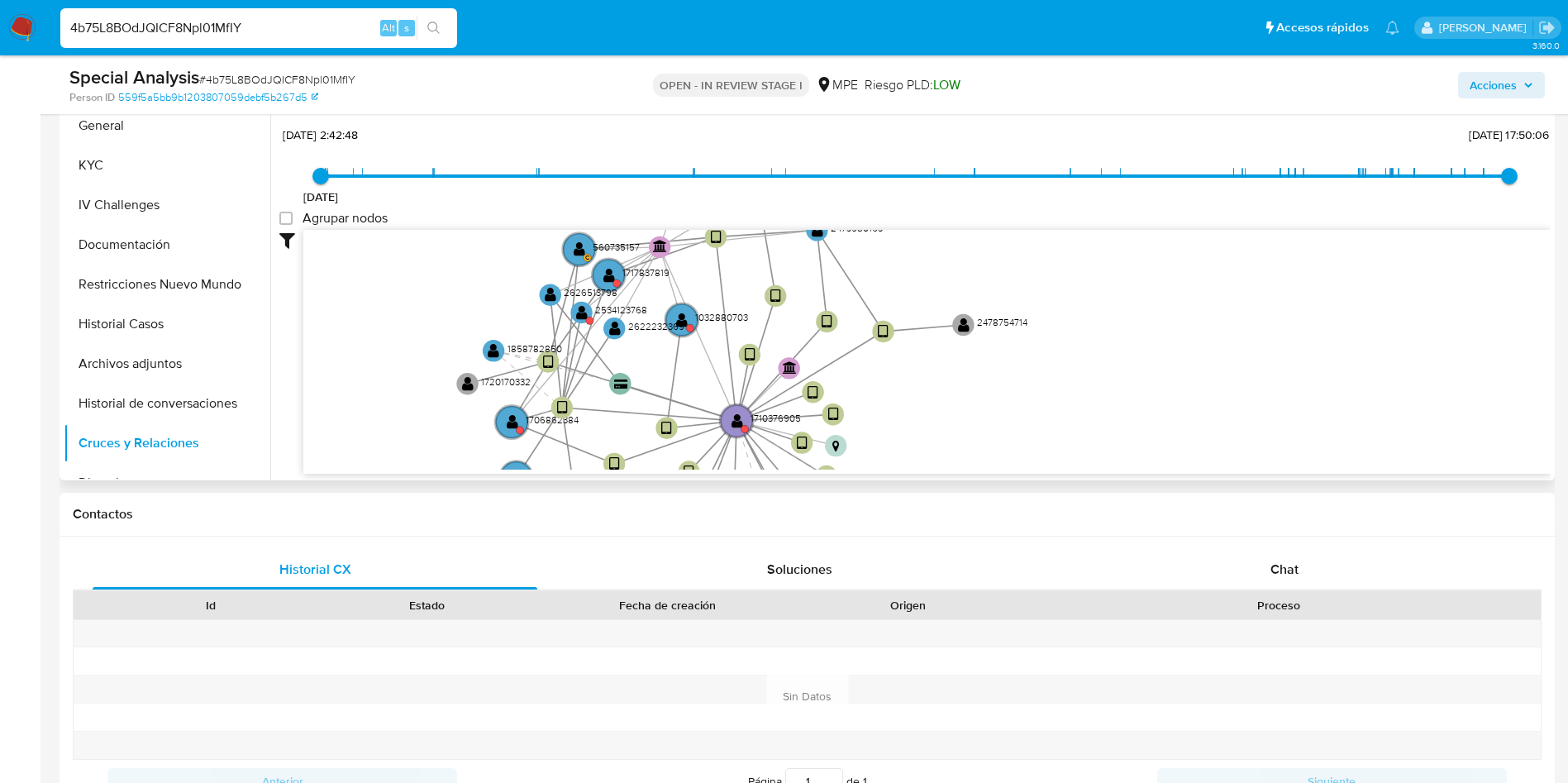
drag, startPoint x: 1115, startPoint y: 413, endPoint x: 1100, endPoint y: 364, distance: 51.2
click at [1100, 364] on icon "device-64c5894db7989aeb56432043  user-1710376905  1710376905 device-687eae9ab…" at bounding box center [928, 349] width 1248 height 240
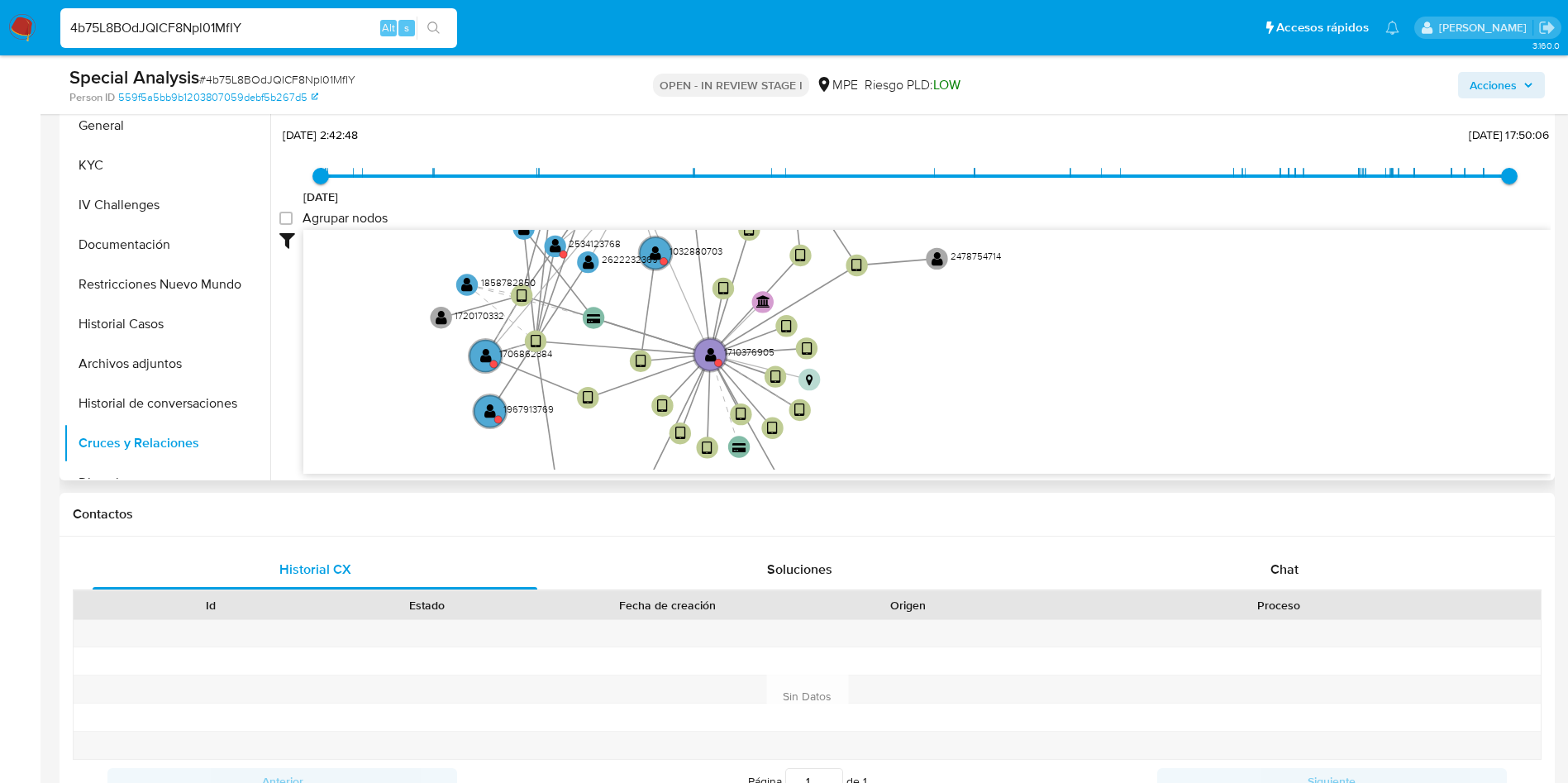
drag, startPoint x: 1017, startPoint y: 398, endPoint x: 997, endPoint y: 345, distance: 56.6
click at [997, 345] on icon "device-64c5894db7989aeb56432043  user-1710376905  1710376905 device-687eae9ab…" at bounding box center [928, 349] width 1248 height 240
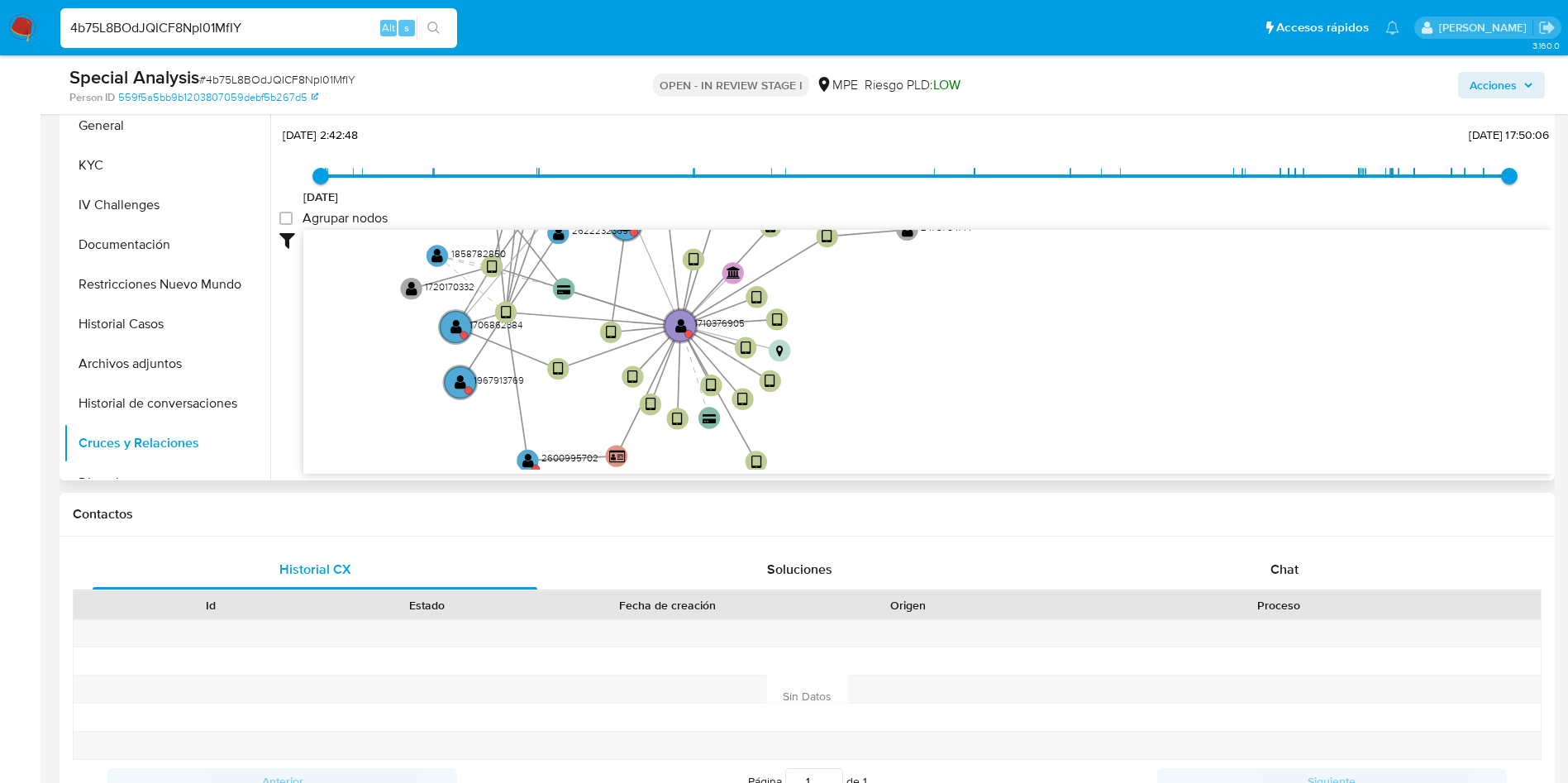
drag, startPoint x: 423, startPoint y: 422, endPoint x: 397, endPoint y: 398, distance: 35.4
click at [397, 398] on icon "device-64c5894db7989aeb56432043  user-1710376905  1710376905 device-687eae9ab…" at bounding box center [928, 349] width 1248 height 240
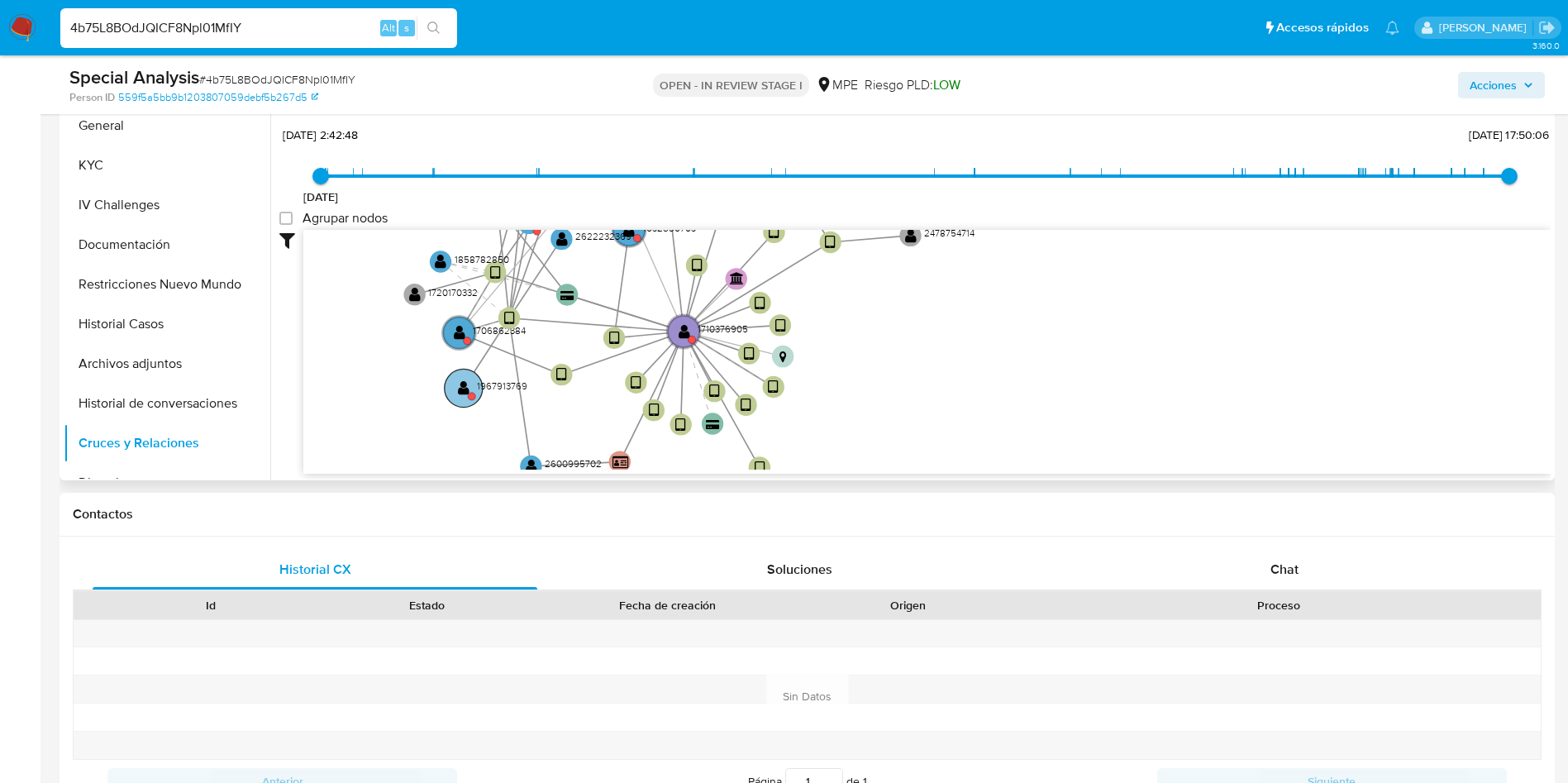
click at [460, 384] on text "" at bounding box center [463, 389] width 12 height 15
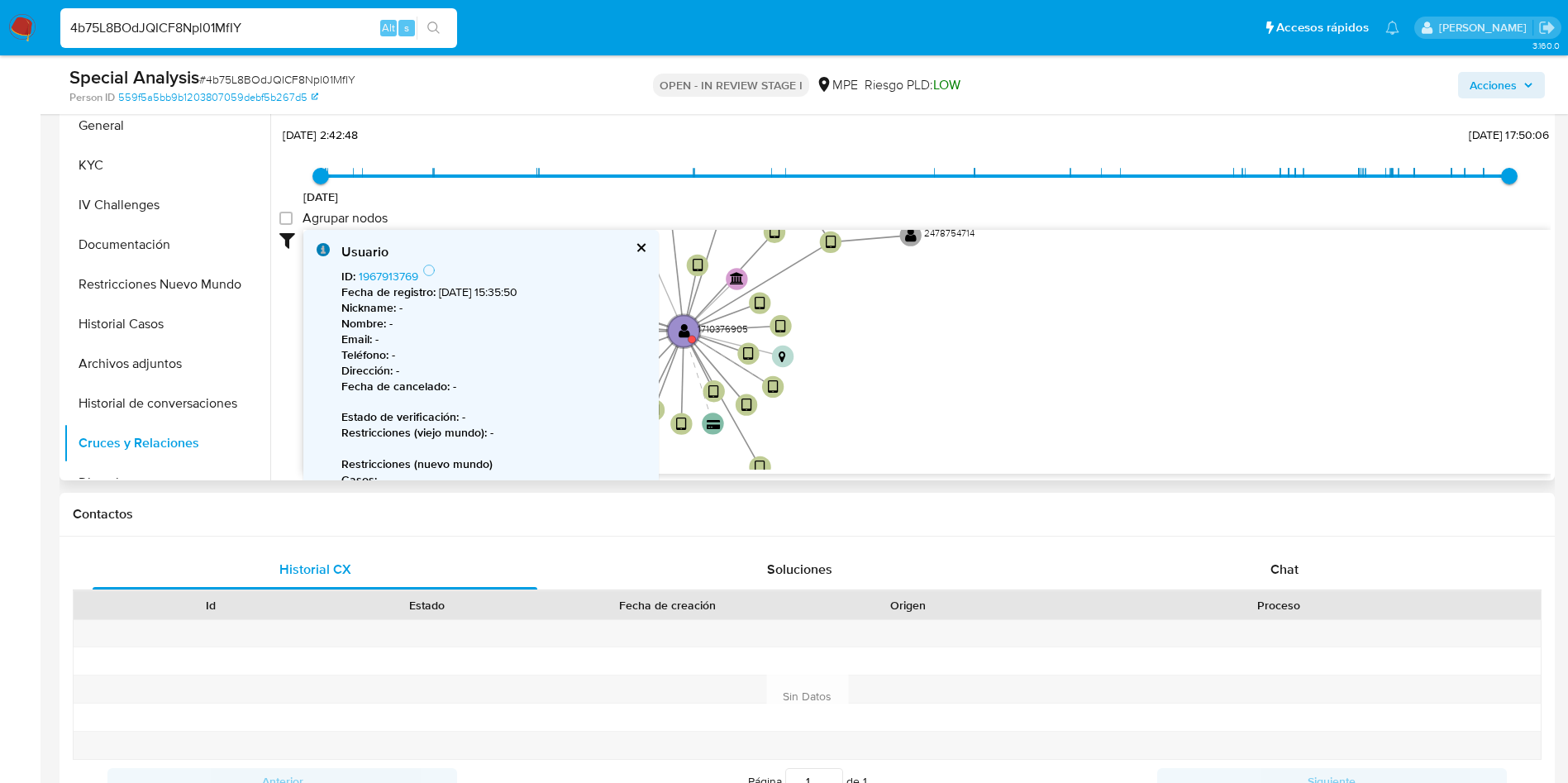
click at [971, 298] on icon "device-64c5894db7989aeb56432043  user-1710376905  1710376905 device-687eae9ab…" at bounding box center [928, 349] width 1248 height 240
click at [642, 248] on div "Usuario ID : 1967913769 Fecha de registro : 30/8/2024, 15:35:50 Nickname : - No…" at bounding box center [482, 420] width 356 height 381
click at [635, 243] on button "cerrar" at bounding box center [639, 247] width 11 height 11
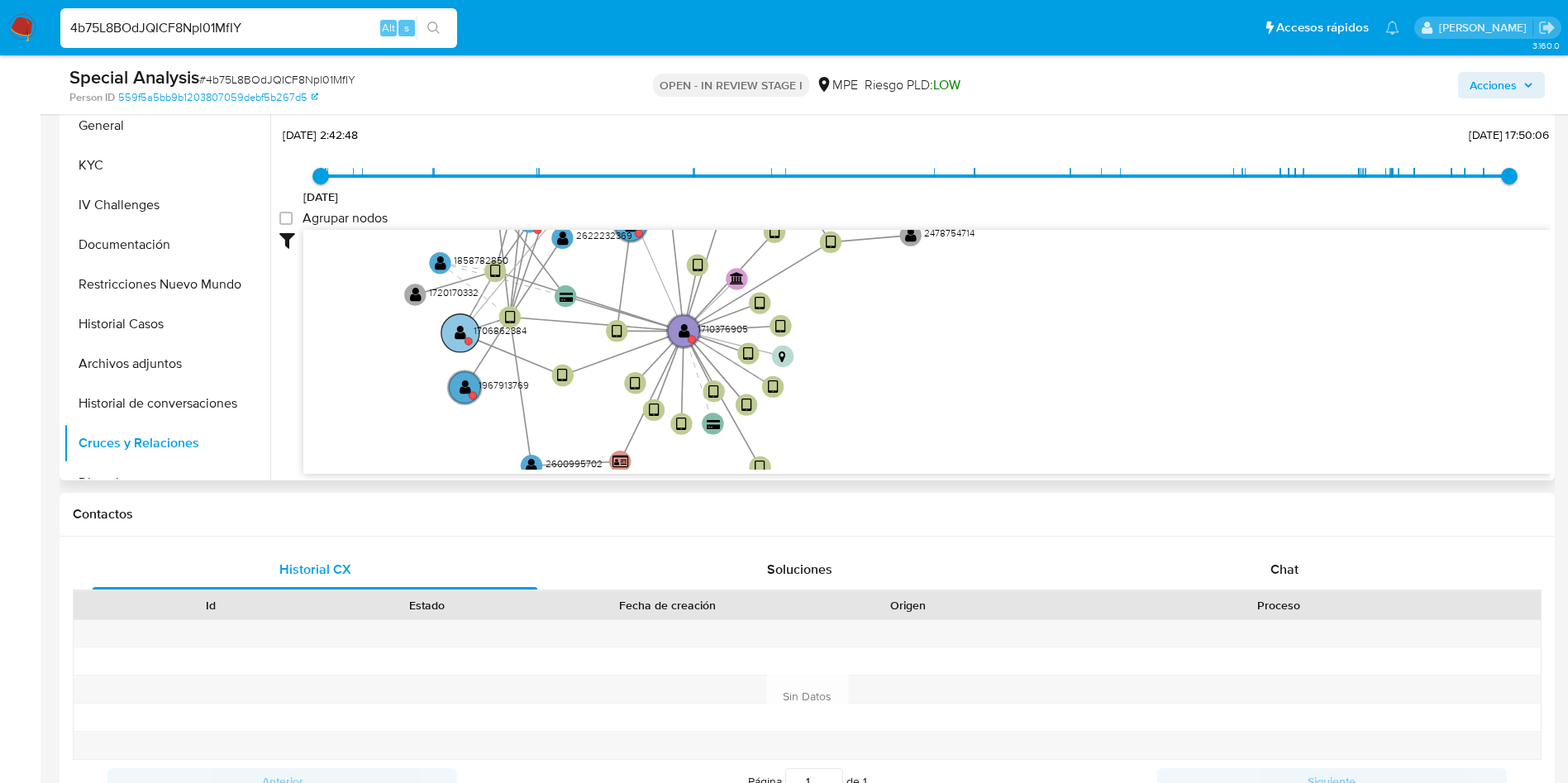
click at [459, 333] on text "" at bounding box center [460, 333] width 12 height 15
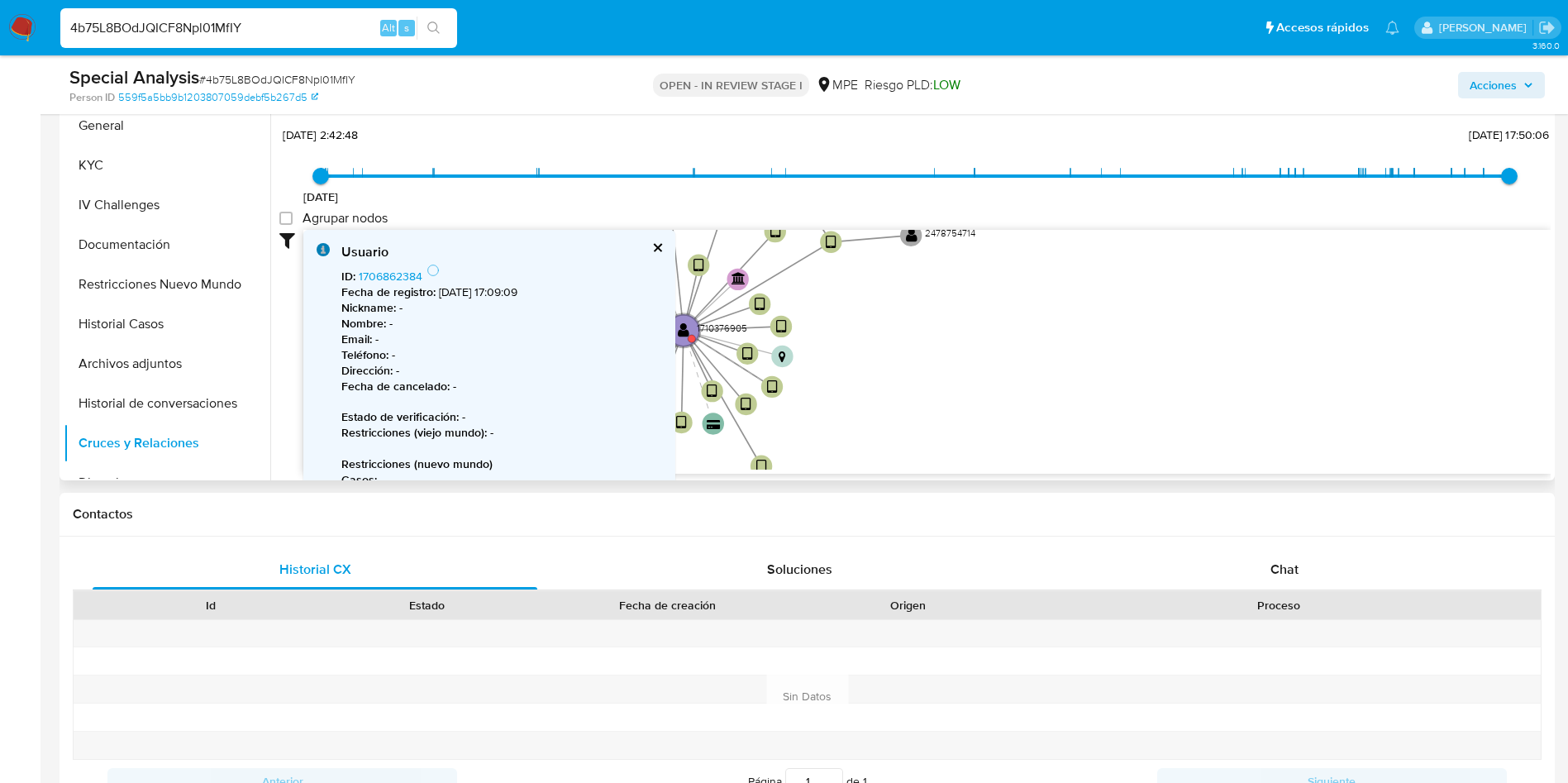
click at [657, 247] on button "cerrar" at bounding box center [657, 247] width 11 height 11
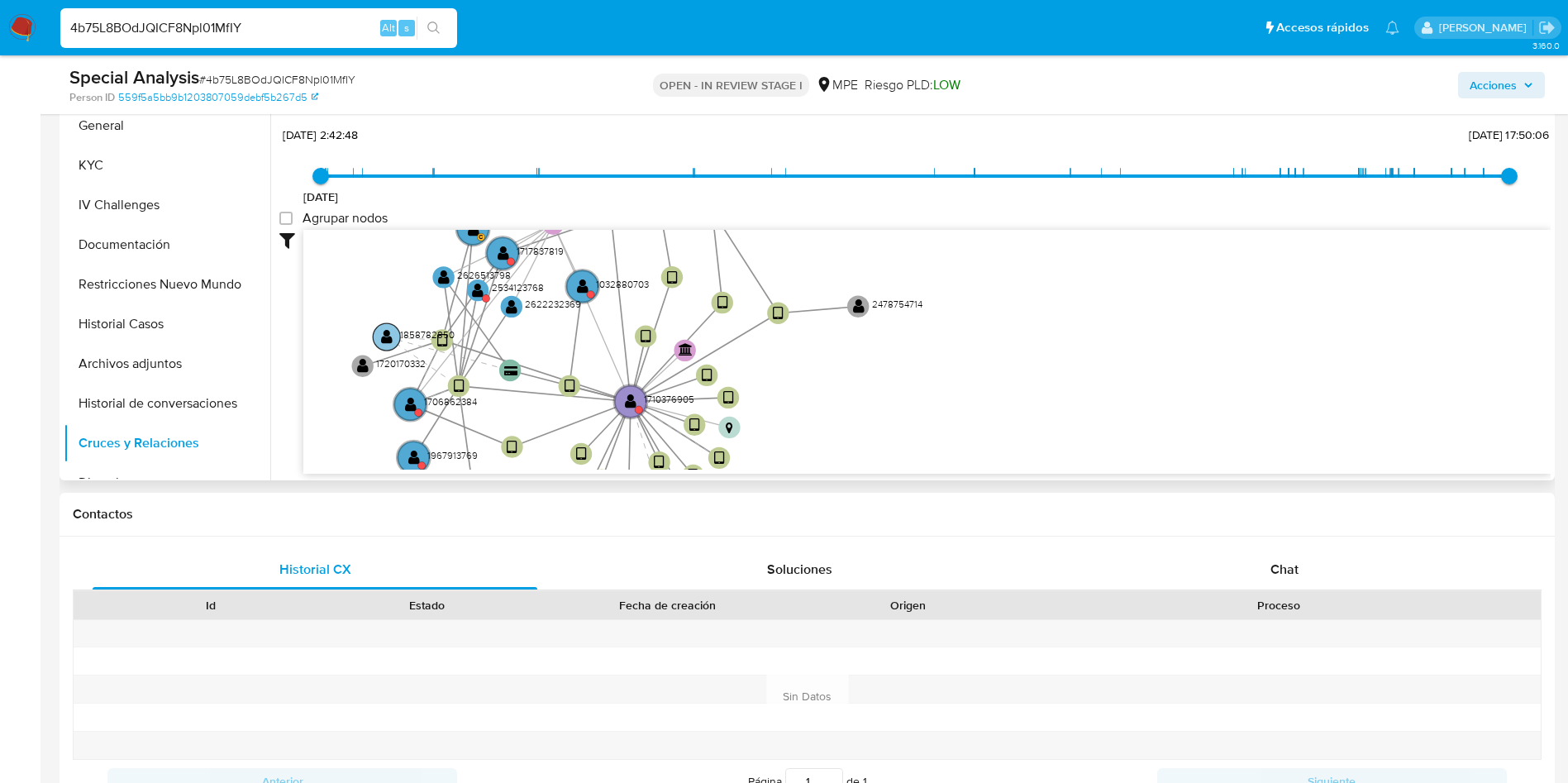
drag, startPoint x: 417, startPoint y: 346, endPoint x: 438, endPoint y: 335, distance: 23.7
click at [361, 423] on icon "device-64c5894db7989aeb56432043  user-1710376905  1710376905 device-687eae9ab…" at bounding box center [928, 349] width 1248 height 240
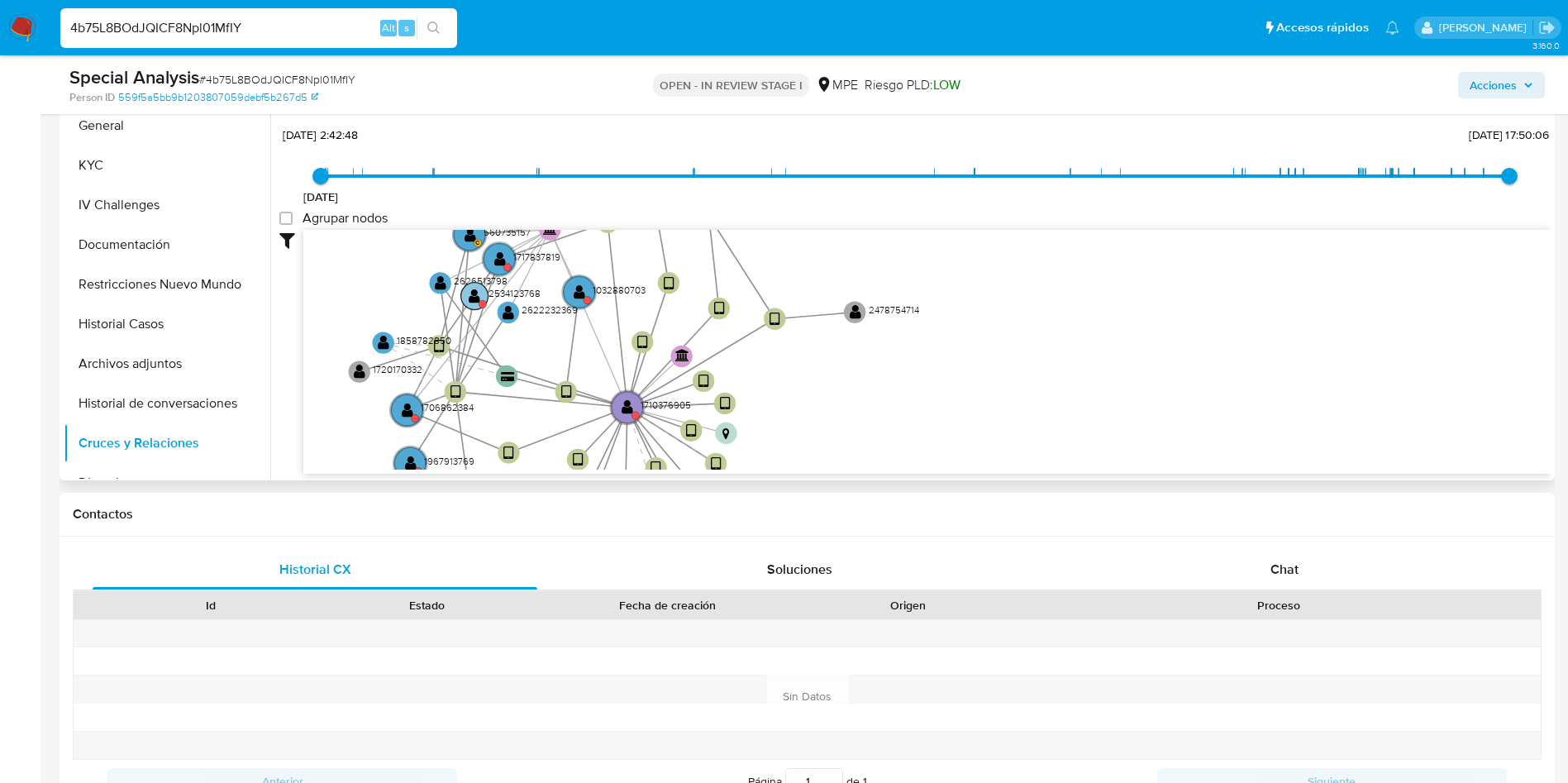
click at [478, 298] on text "" at bounding box center [475, 295] width 12 height 15
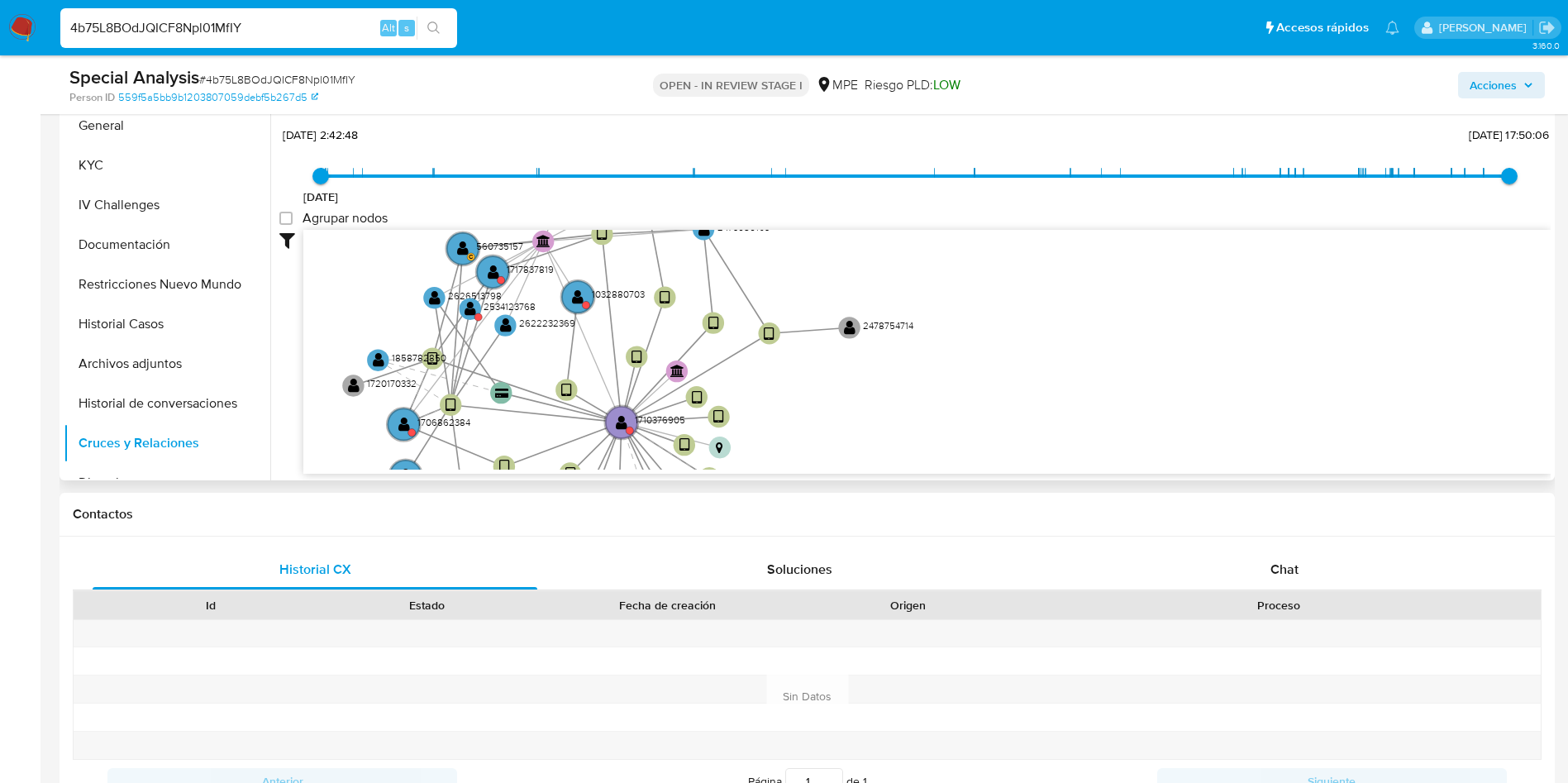
drag, startPoint x: 377, startPoint y: 286, endPoint x: 361, endPoint y: 322, distance: 39.4
click at [361, 322] on icon "device-64c5894db7989aeb56432043  user-1710376905  1710376905 device-687eae9ab…" at bounding box center [928, 349] width 1248 height 240
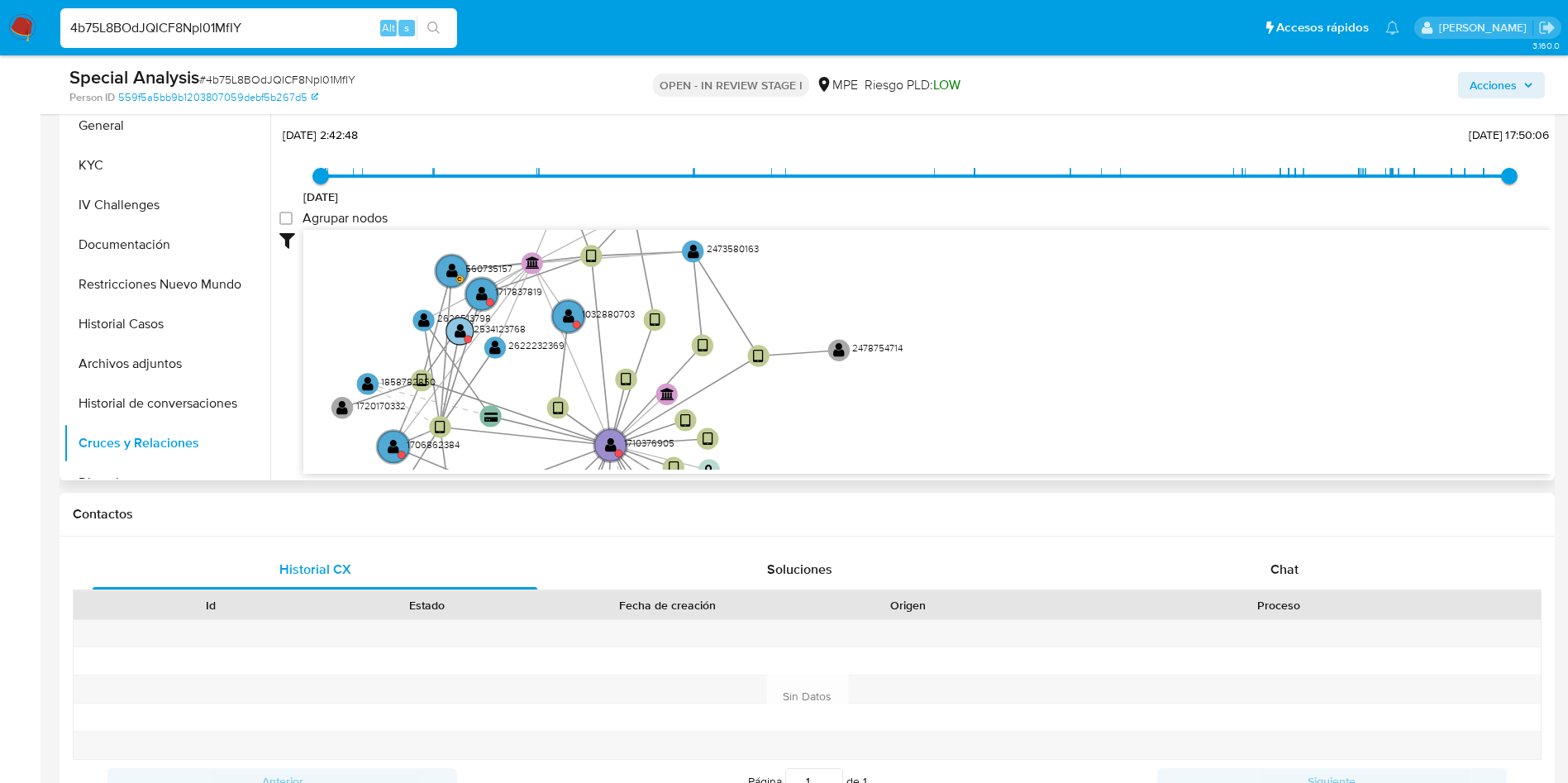
click at [453, 336] on circle at bounding box center [460, 331] width 27 height 27
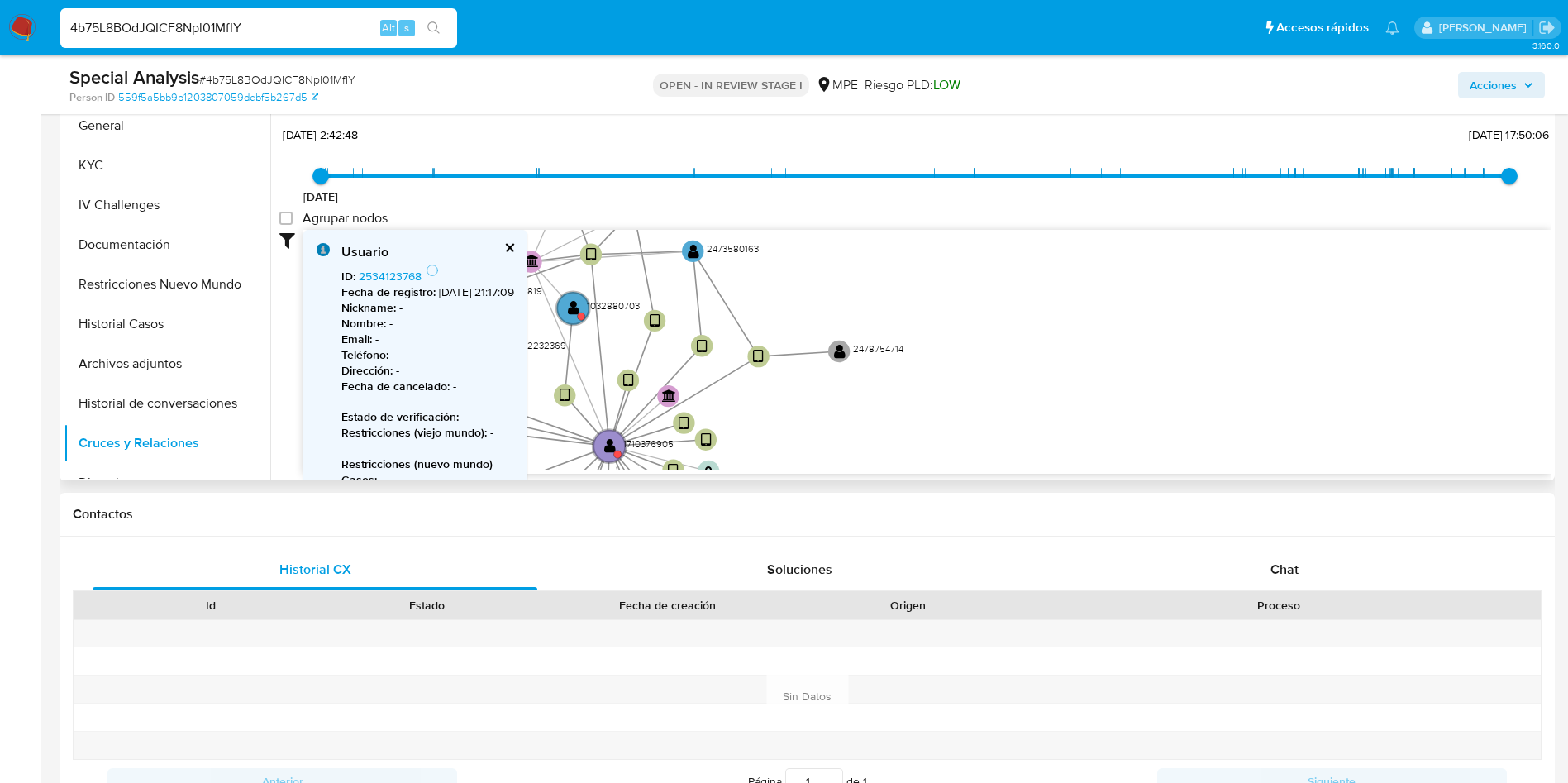
click at [514, 246] on button "cerrar" at bounding box center [509, 247] width 11 height 11
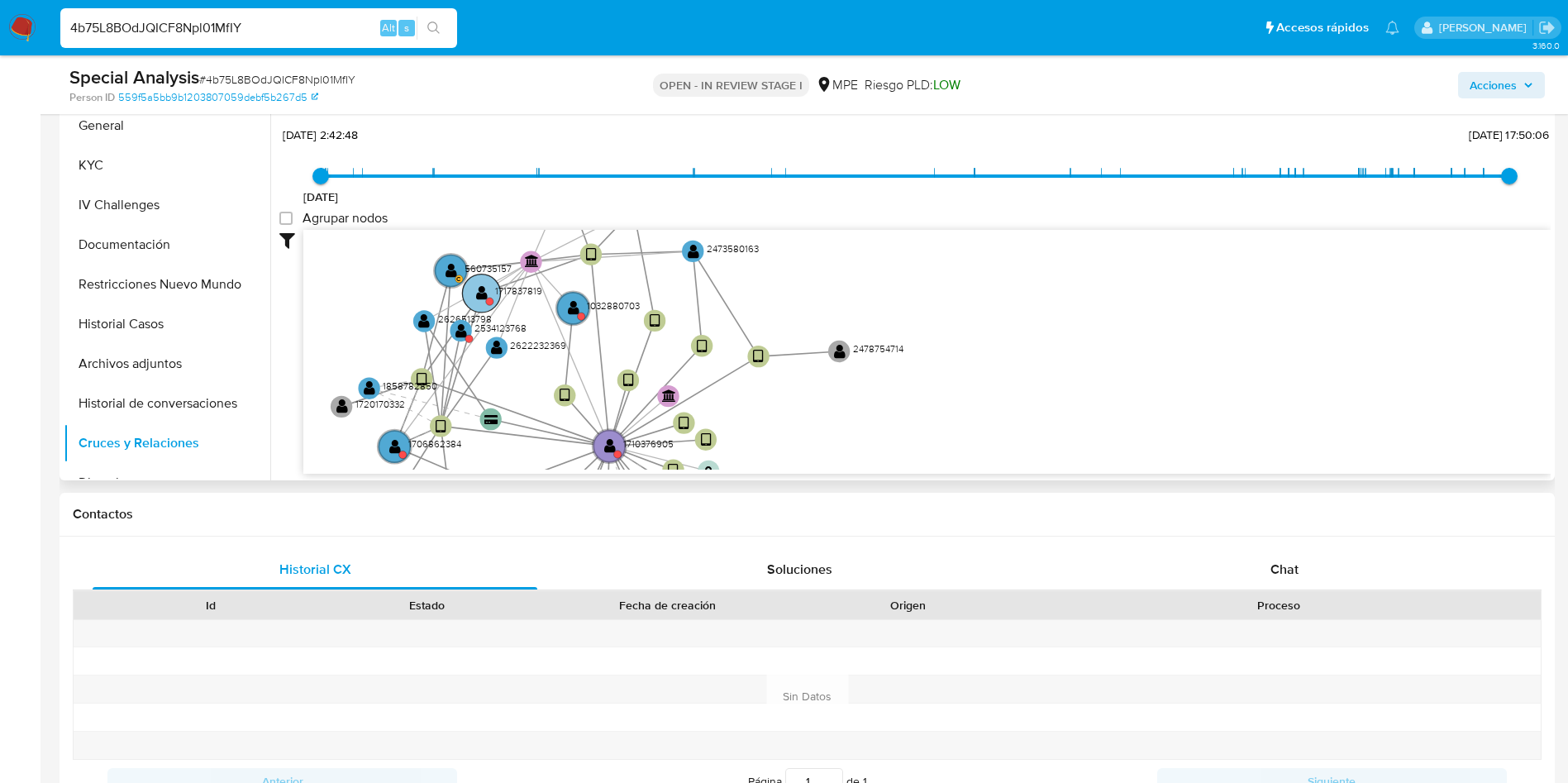
click at [484, 294] on text "" at bounding box center [482, 293] width 12 height 15
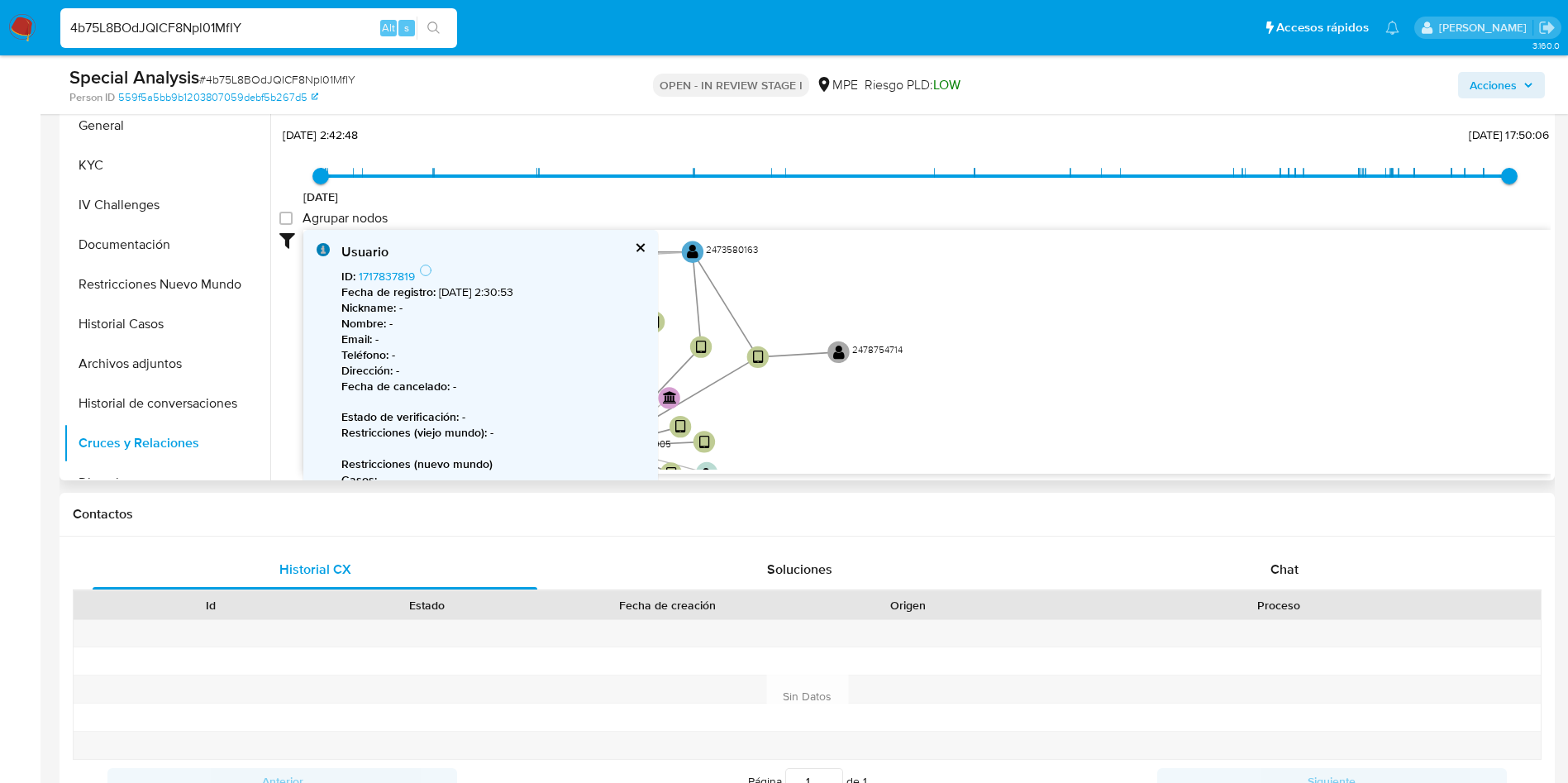
click at [635, 245] on button "cerrar" at bounding box center [639, 247] width 11 height 11
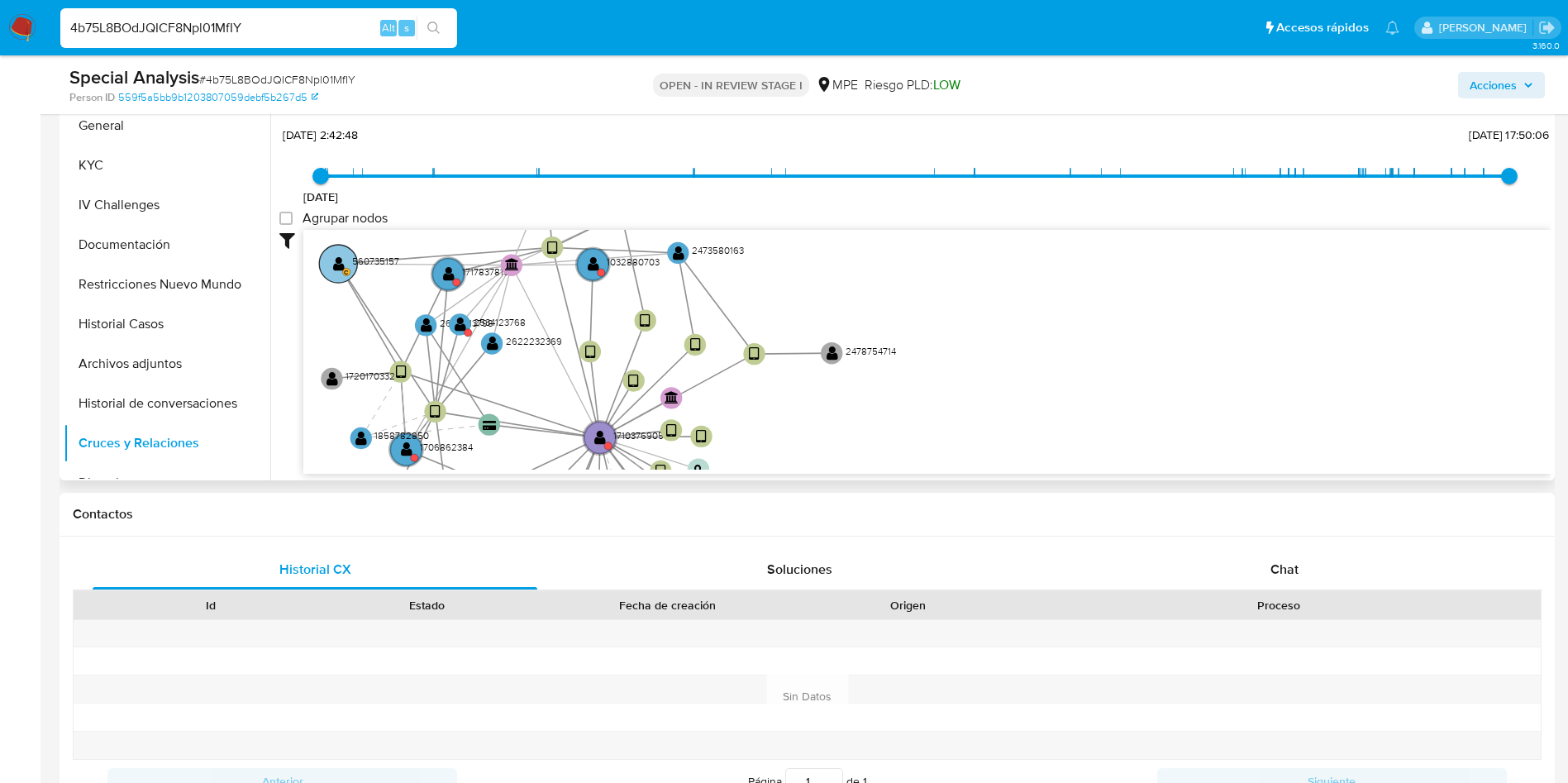
drag, startPoint x: 439, startPoint y: 269, endPoint x: 343, endPoint y: 259, distance: 96.5
click at [343, 259] on text "" at bounding box center [339, 264] width 12 height 15
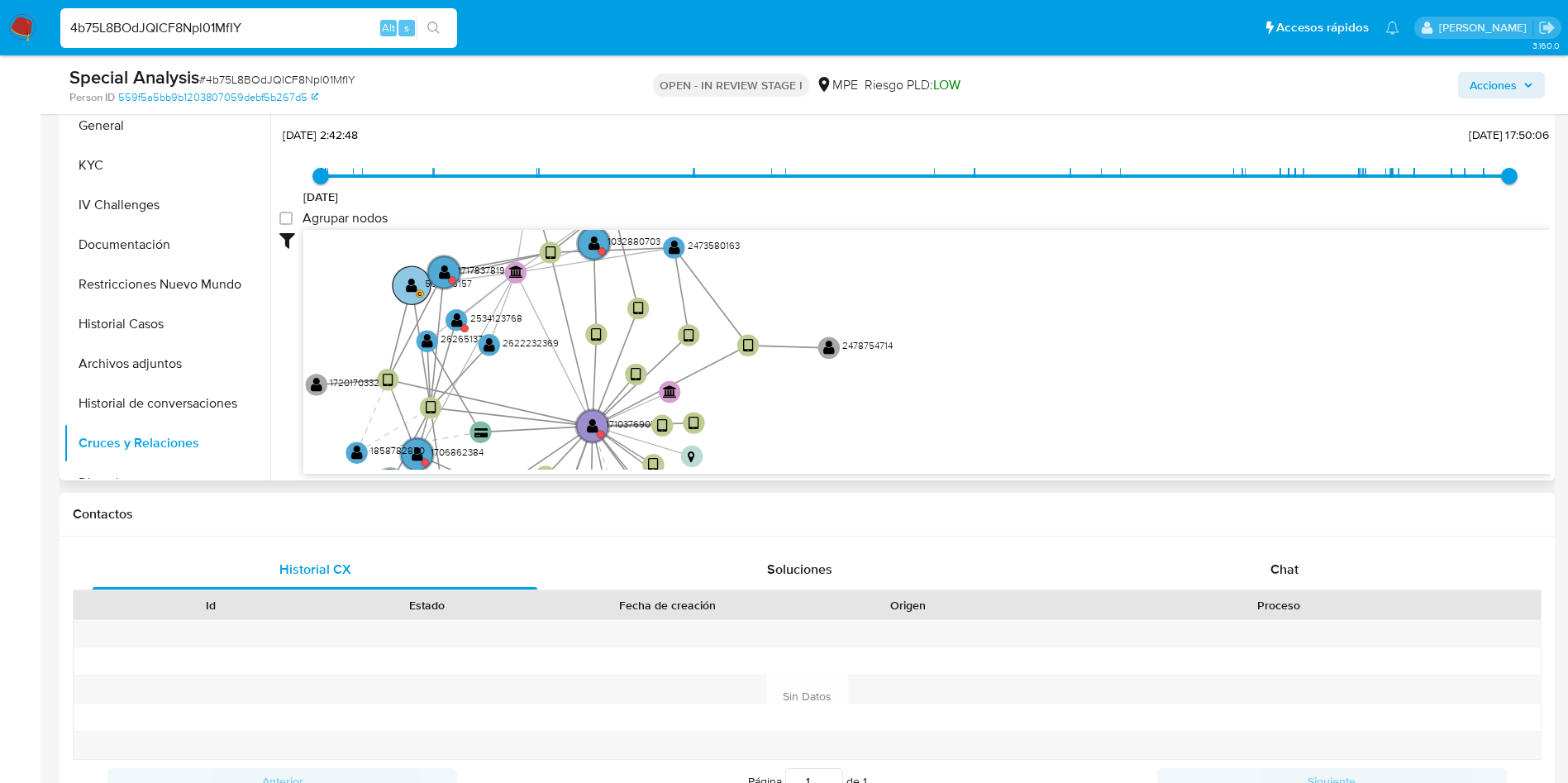
click at [409, 292] on text "" at bounding box center [411, 286] width 12 height 15
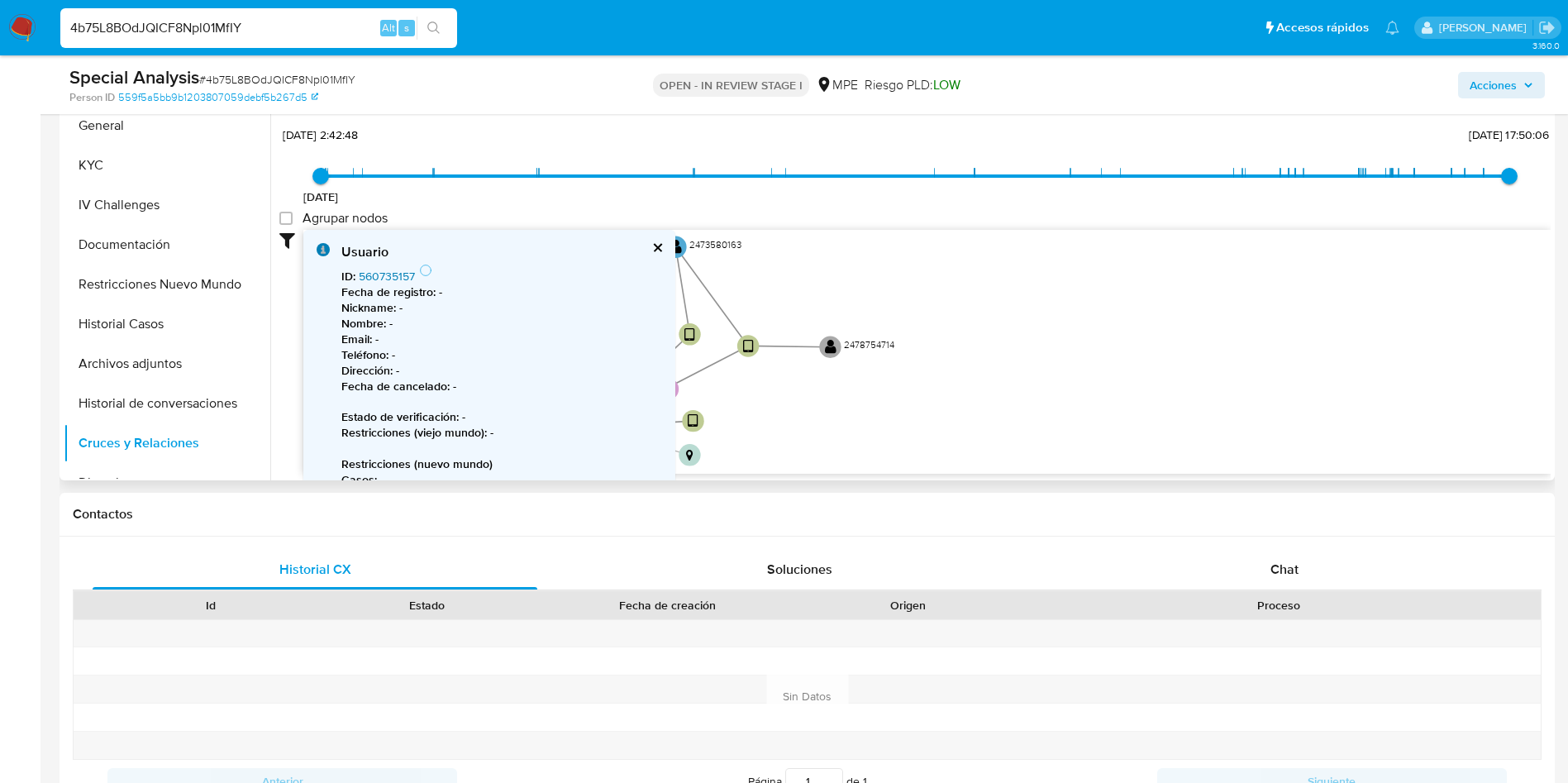
click at [388, 280] on link "560735157" at bounding box center [386, 276] width 56 height 16
click at [657, 250] on button "cerrar" at bounding box center [657, 247] width 11 height 11
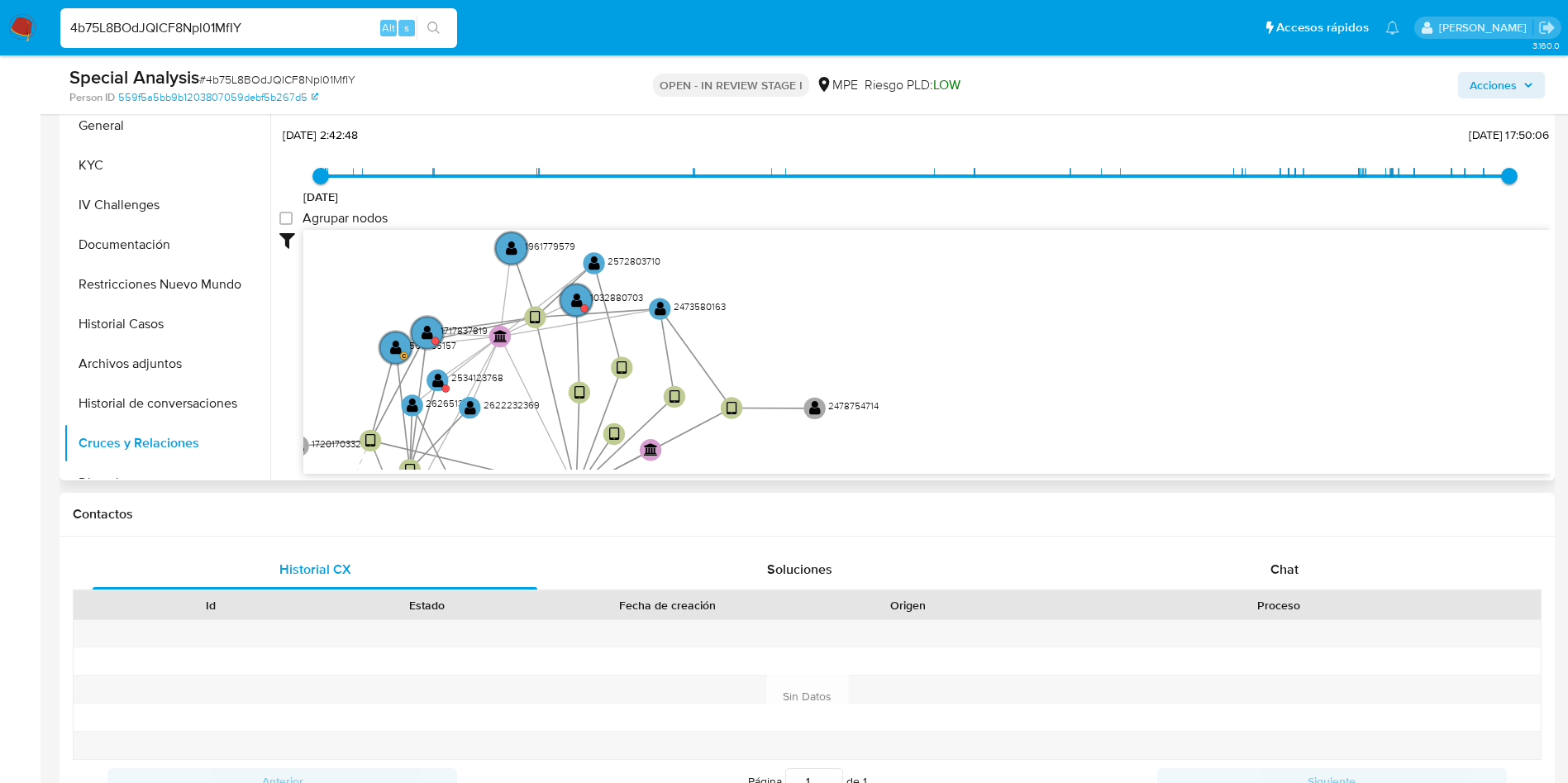
drag, startPoint x: 885, startPoint y: 284, endPoint x: 869, endPoint y: 345, distance: 63.1
click at [869, 345] on icon "device-64c5894db7989aeb56432043  user-1710376905  1710376905 device-687eae9ab…" at bounding box center [928, 349] width 1248 height 240
click at [579, 307] on text "" at bounding box center [577, 300] width 12 height 15
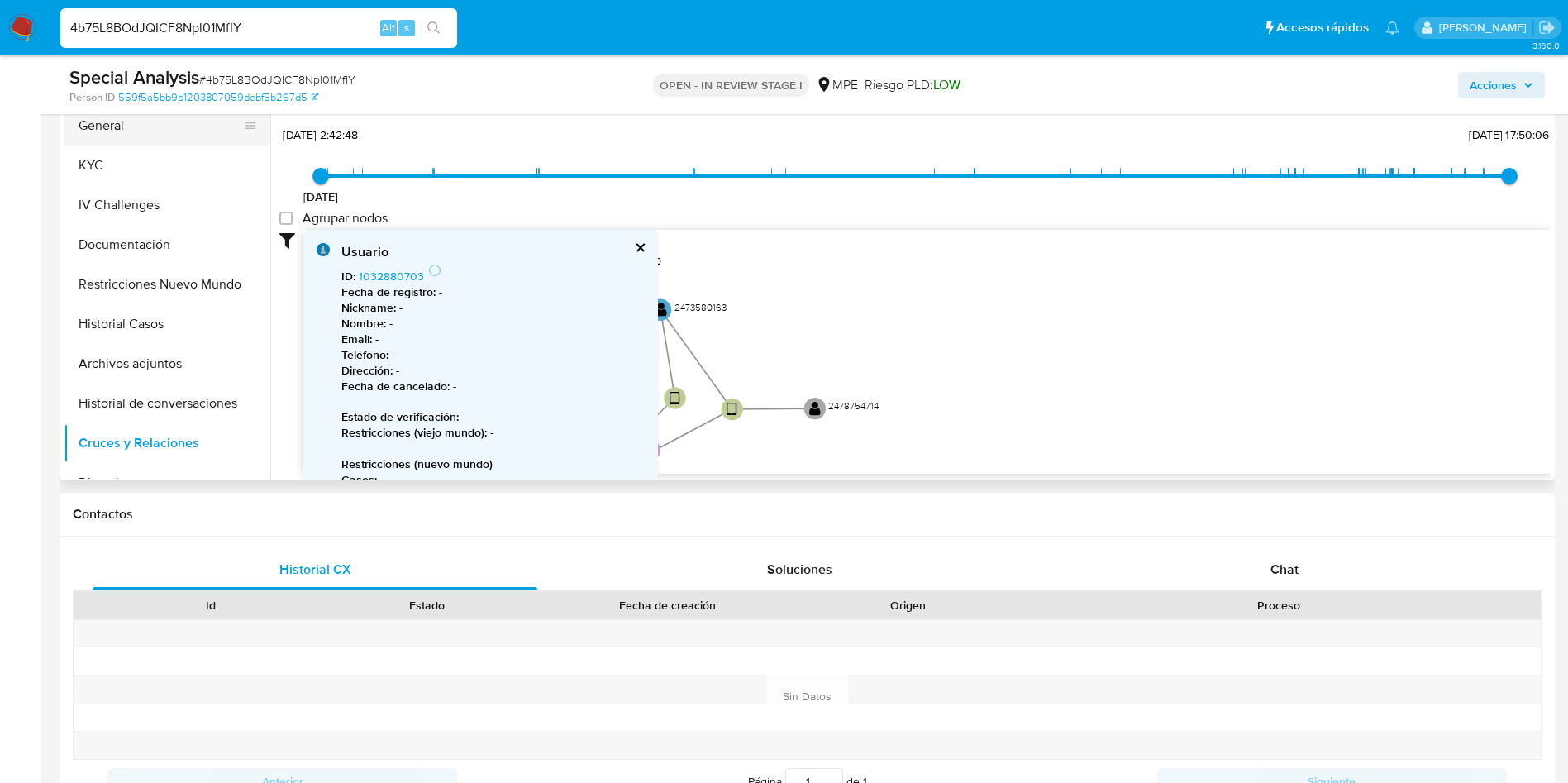
click at [157, 130] on button "General" at bounding box center [160, 125] width 193 height 39
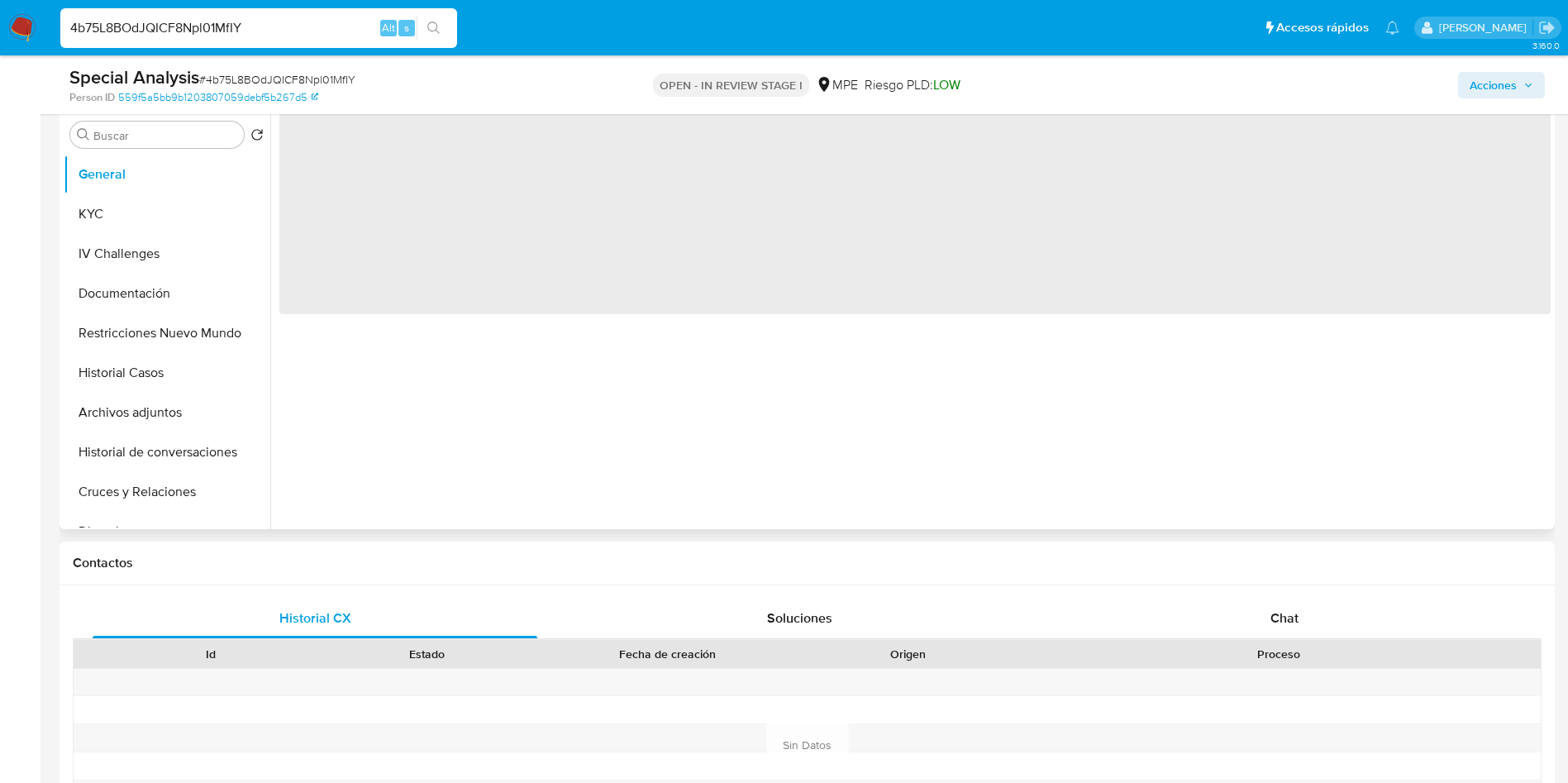
scroll to position [248, 0]
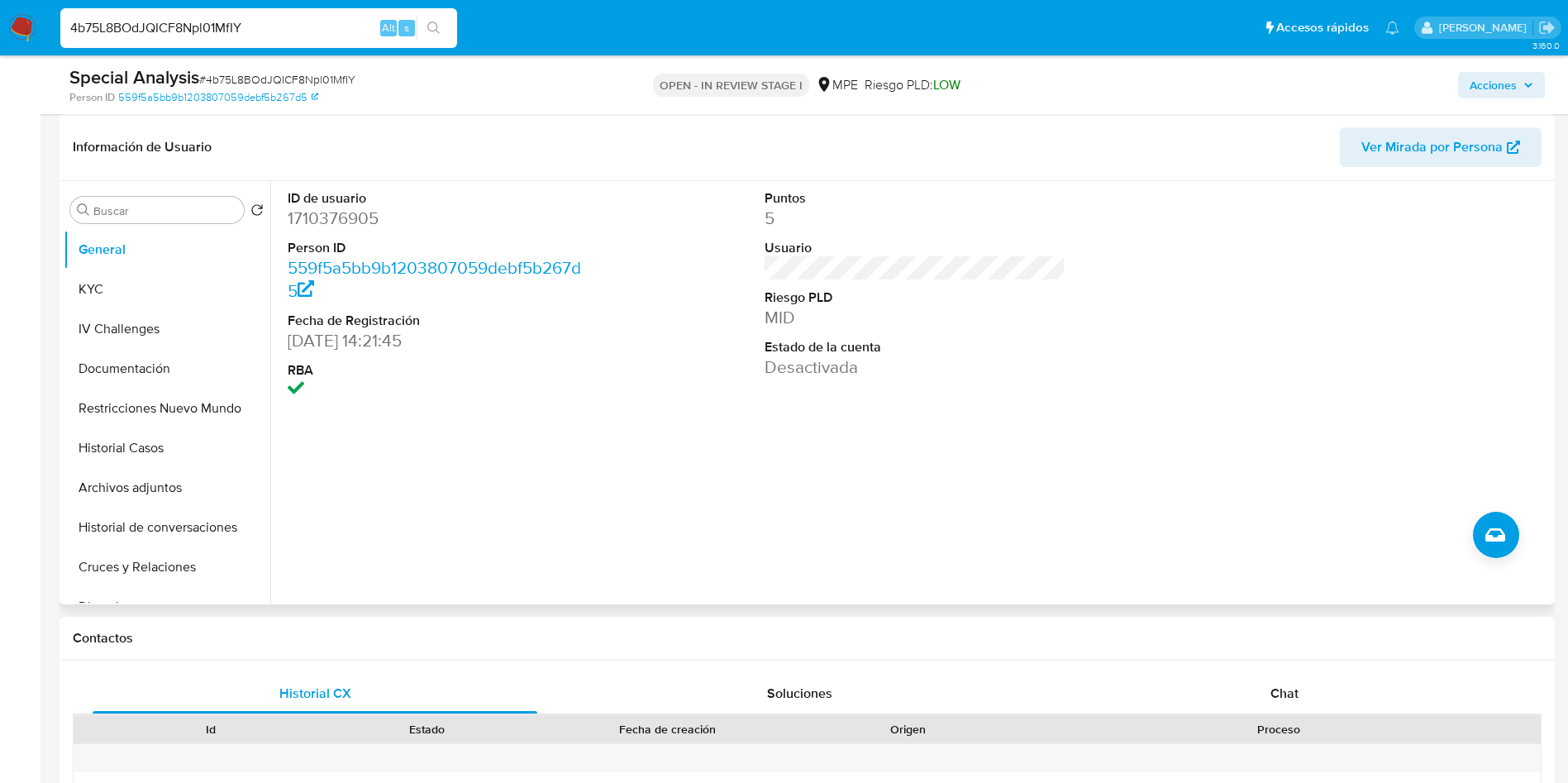
click at [346, 218] on dd "1710376905" at bounding box center [438, 218] width 302 height 23
copy dd "1710376905"
drag, startPoint x: 286, startPoint y: 354, endPoint x: 358, endPoint y: 344, distance: 72.7
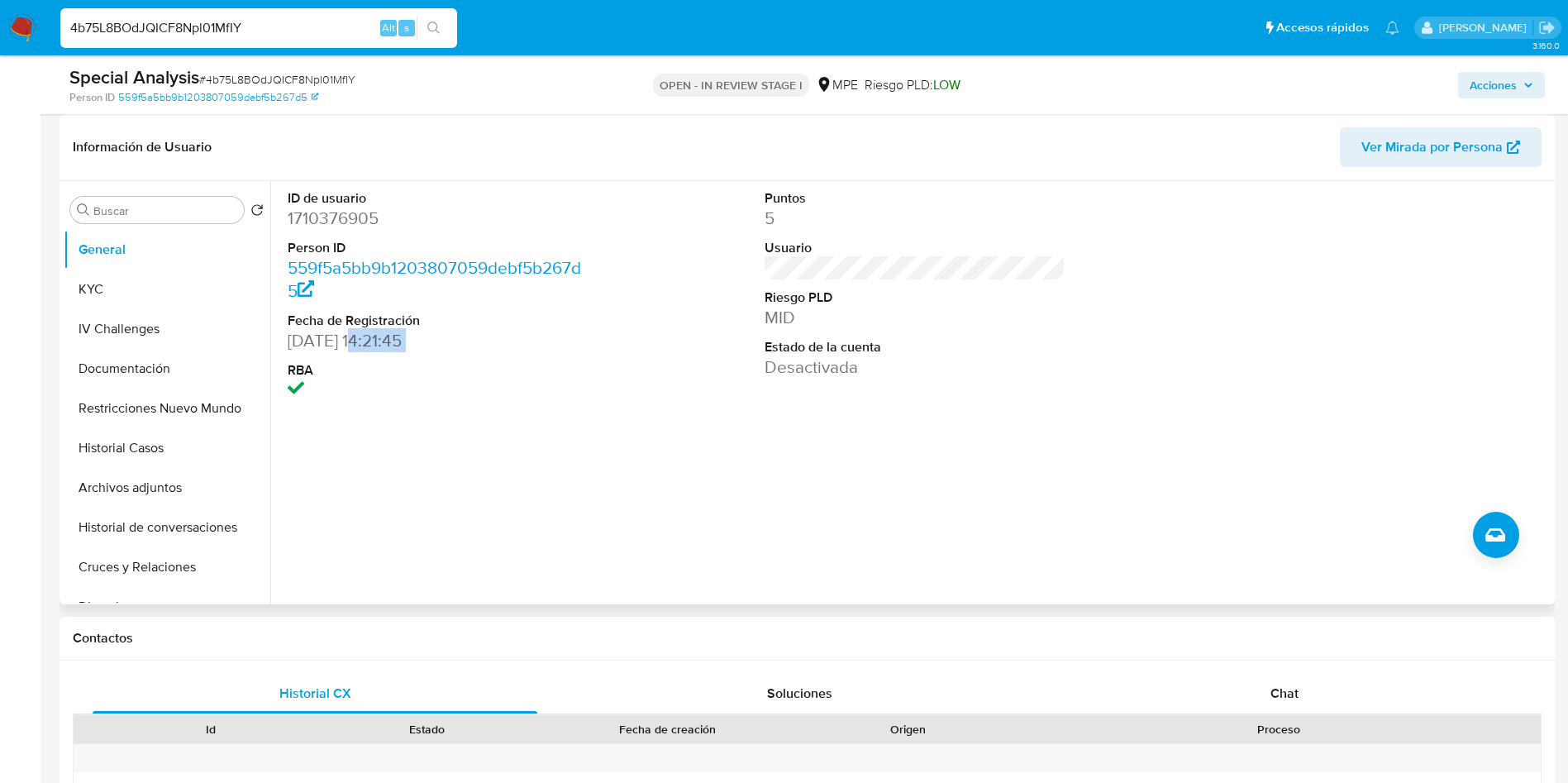
click at [358, 345] on div "ID de usuario 1710376905 Person ID 559f5a5bb9b1203807059debf5b267d5 Fecha de Re…" at bounding box center [438, 295] width 318 height 230
drag, startPoint x: 276, startPoint y: 340, endPoint x: 383, endPoint y: 338, distance: 107.0
click at [383, 338] on div "ID de usuario 1710376905 Person ID 559f5a5bb9b1203807059debf5b267d5 Fecha de Re…" at bounding box center [910, 392] width 1281 height 423
copy dd "04/03/2024"
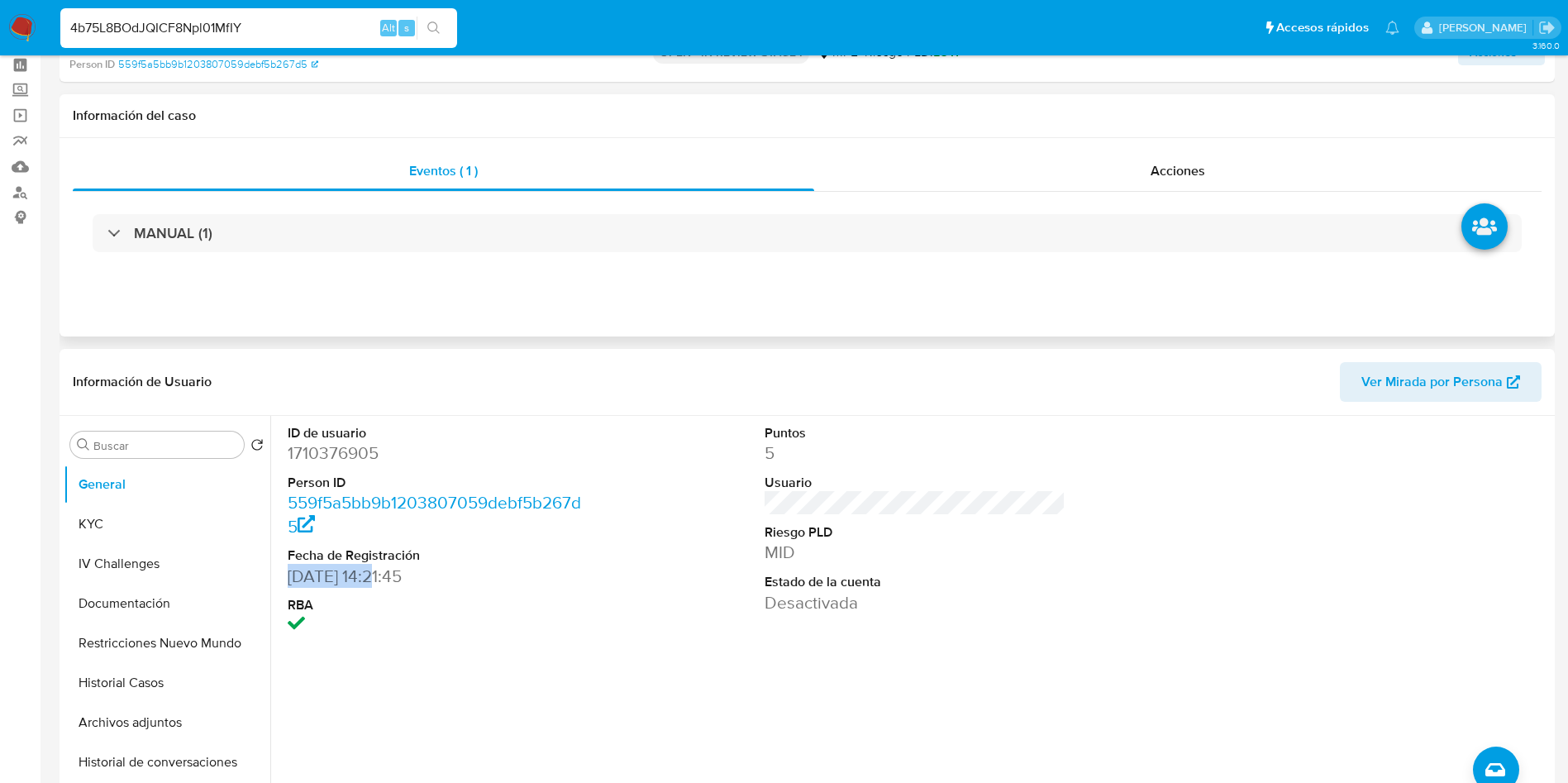
scroll to position [0, 0]
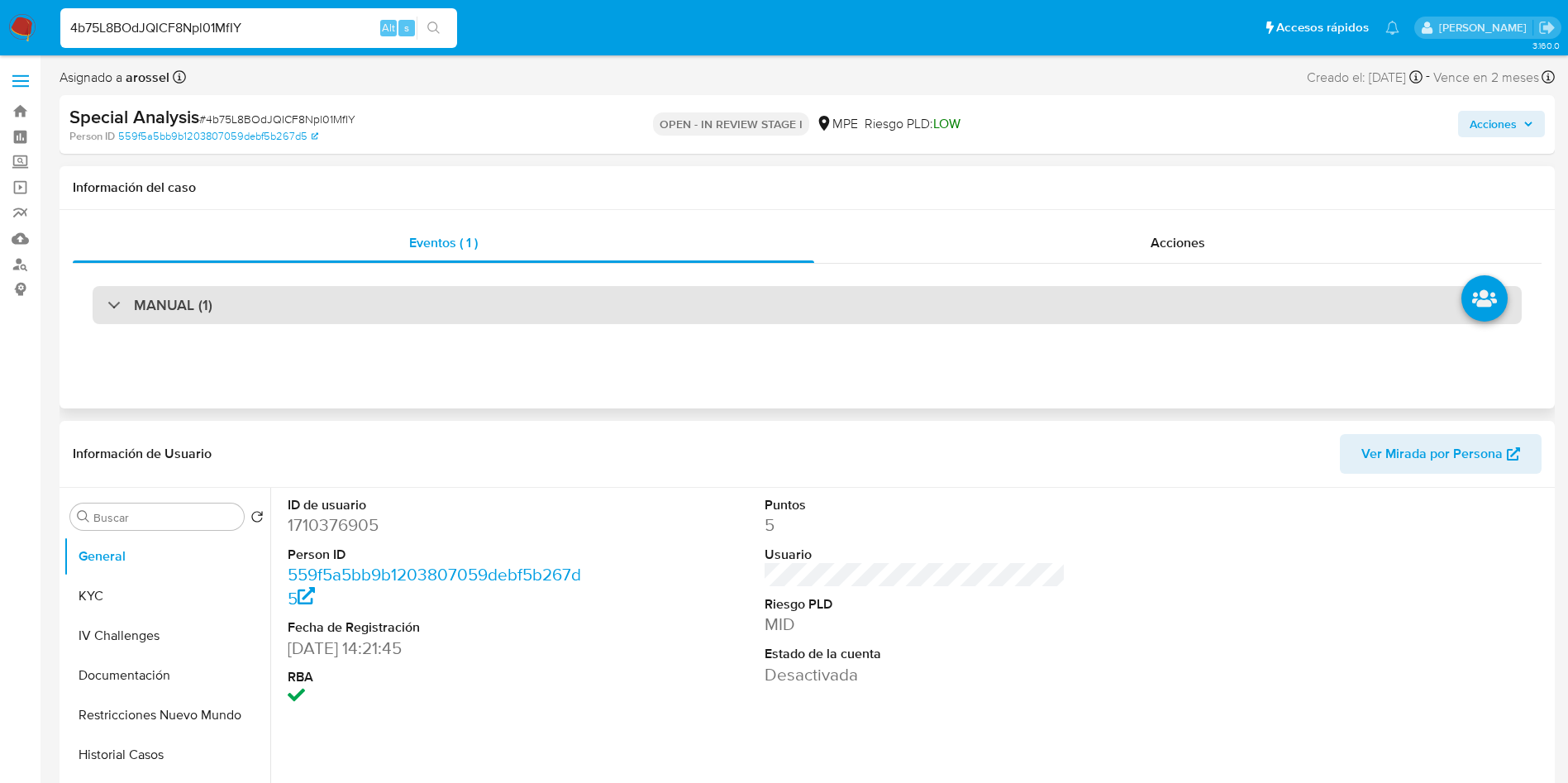
click at [286, 304] on div "MANUAL (1)" at bounding box center [807, 306] width 1430 height 38
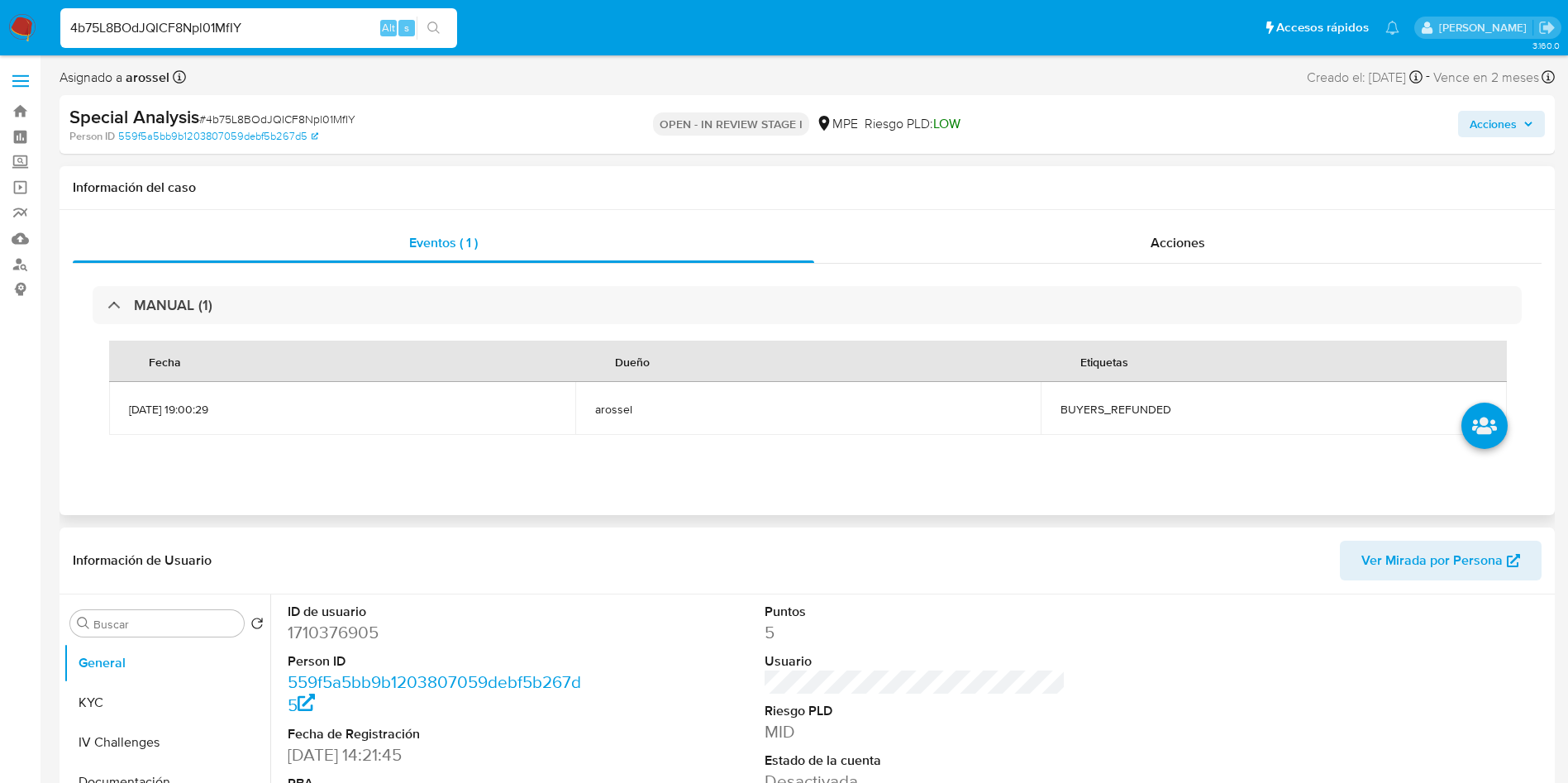
click at [1087, 417] on td "BUYERS_REFUNDED" at bounding box center [1274, 408] width 466 height 53
click at [1088, 417] on td "BUYERS_REFUNDED" at bounding box center [1274, 408] width 466 height 53
copy span "BUYERS_REFUNDED"
click at [329, 117] on span "# 4b75L8BOdJQICF8Npl01MfIY" at bounding box center [277, 118] width 157 height 16
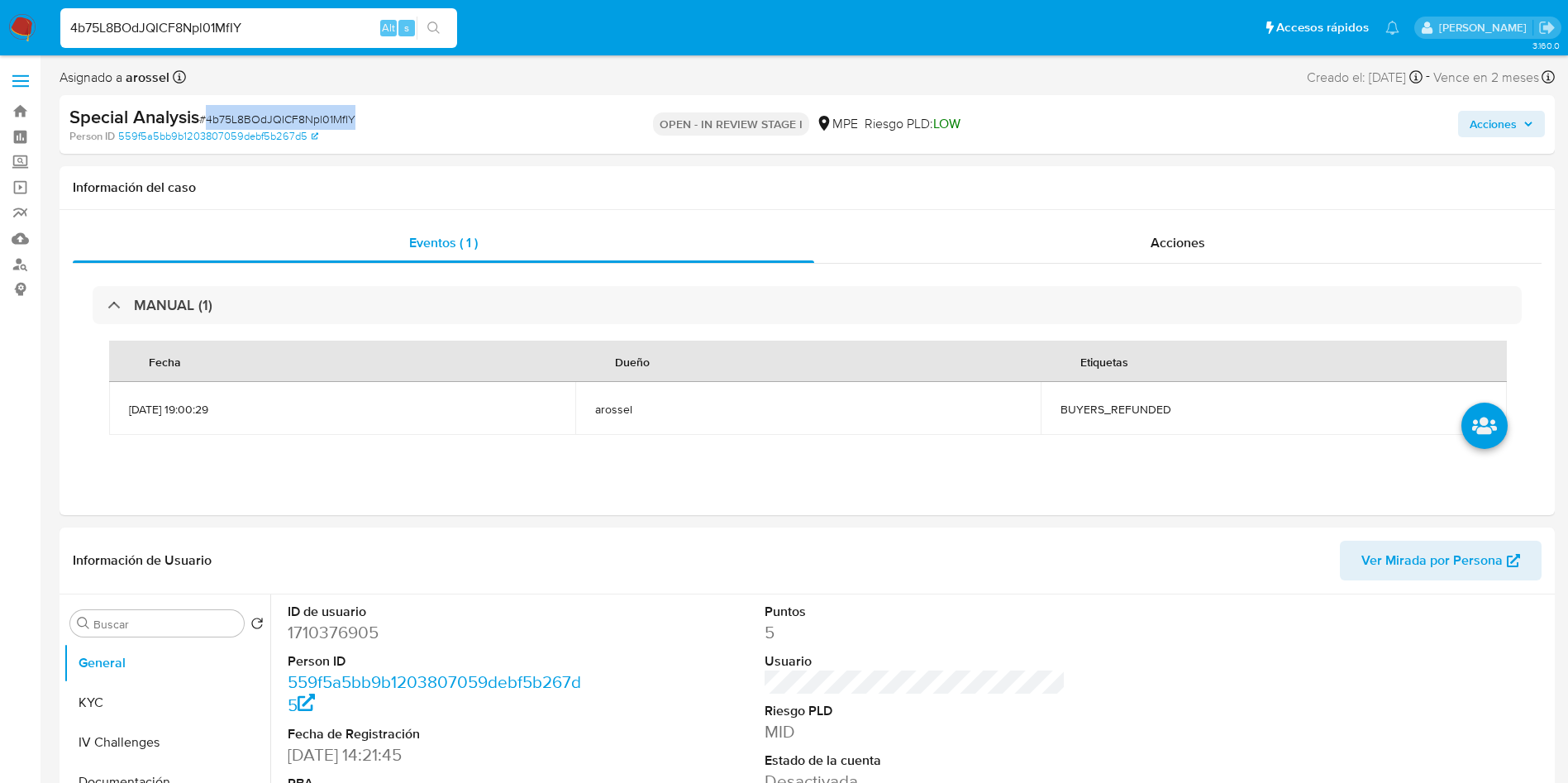
copy span "4b75L8BOdJQICF8Npl01MfIY"
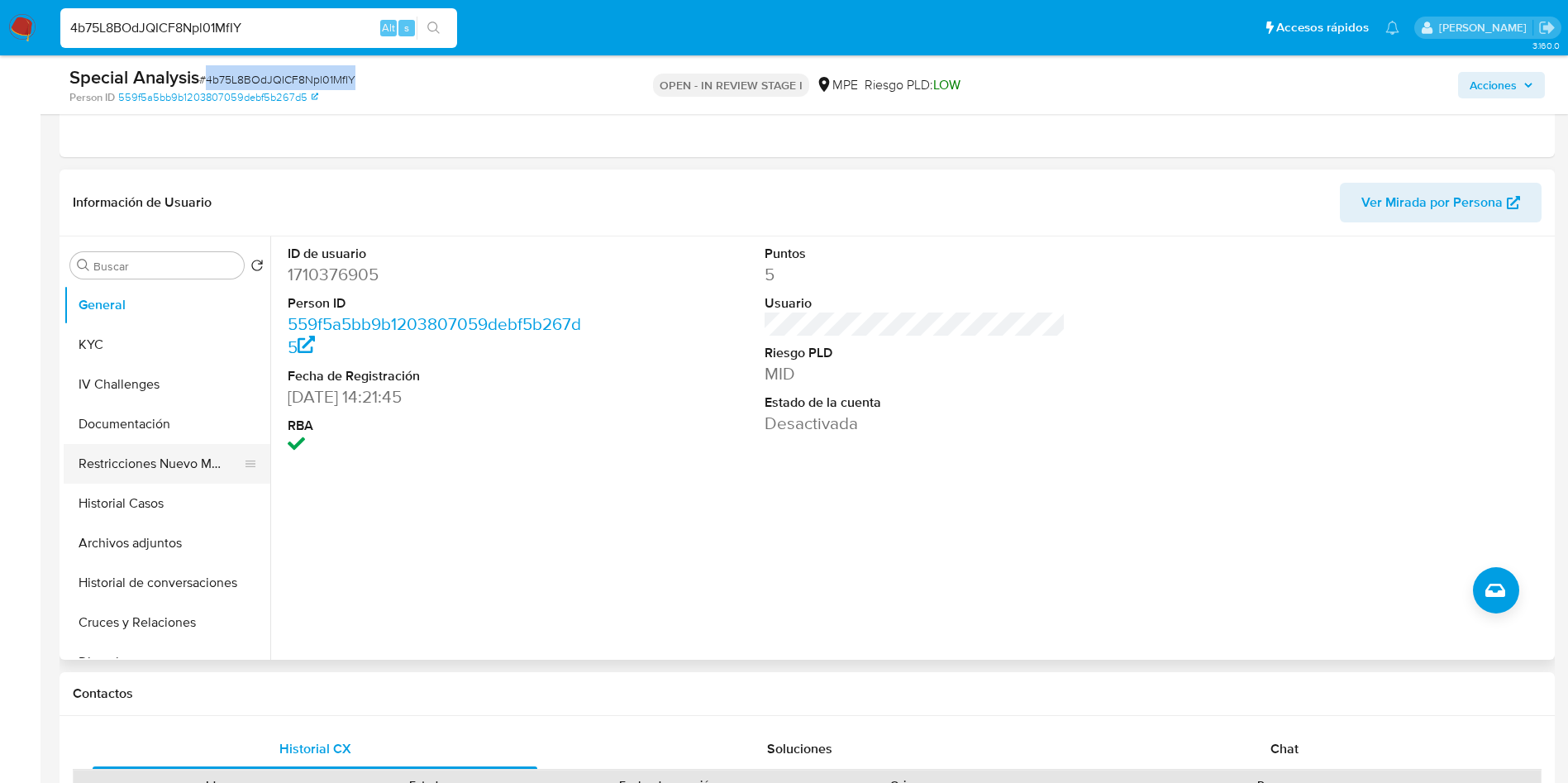
scroll to position [372, 0]
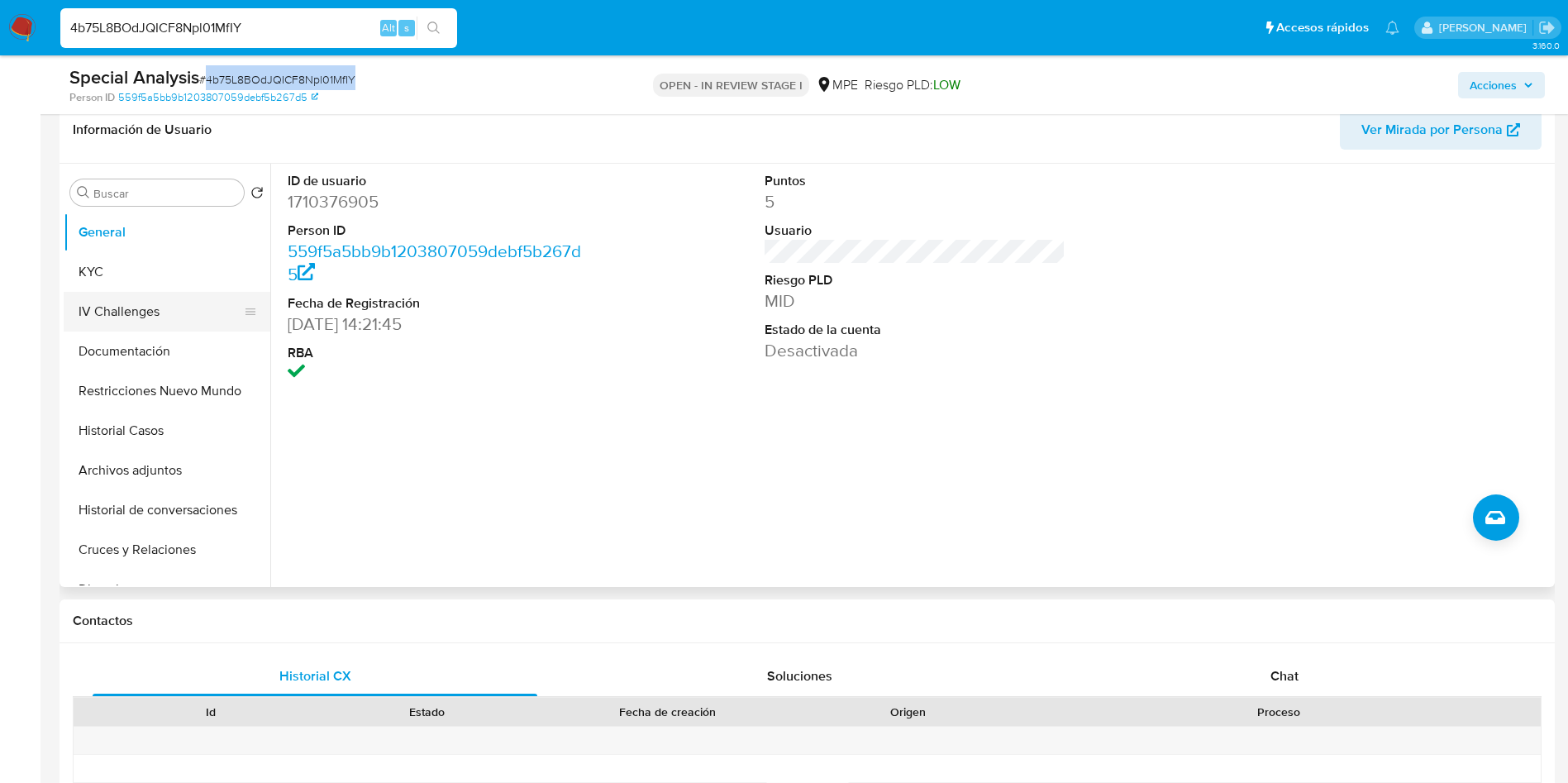
click at [120, 276] on button "KYC" at bounding box center [166, 271] width 207 height 39
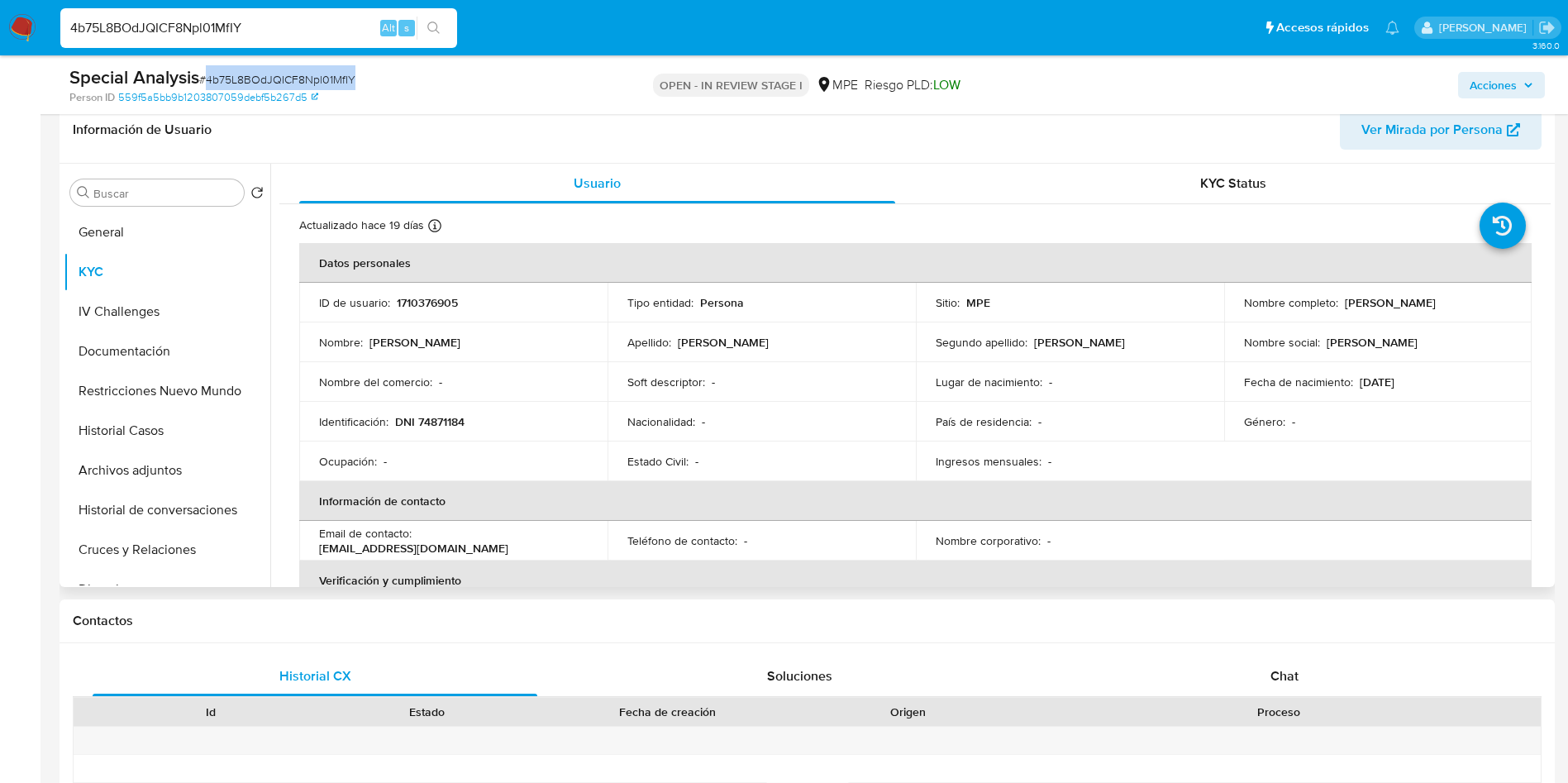
drag, startPoint x: 1338, startPoint y: 301, endPoint x: 1471, endPoint y: 297, distance: 133.1
click at [1471, 297] on div "Nombre completo : Lily Rubi Quiroz Perez" at bounding box center [1378, 302] width 268 height 14
copy p "Lily Rubi Quiroz Perez"
click at [211, 348] on button "Documentación" at bounding box center [160, 351] width 193 height 39
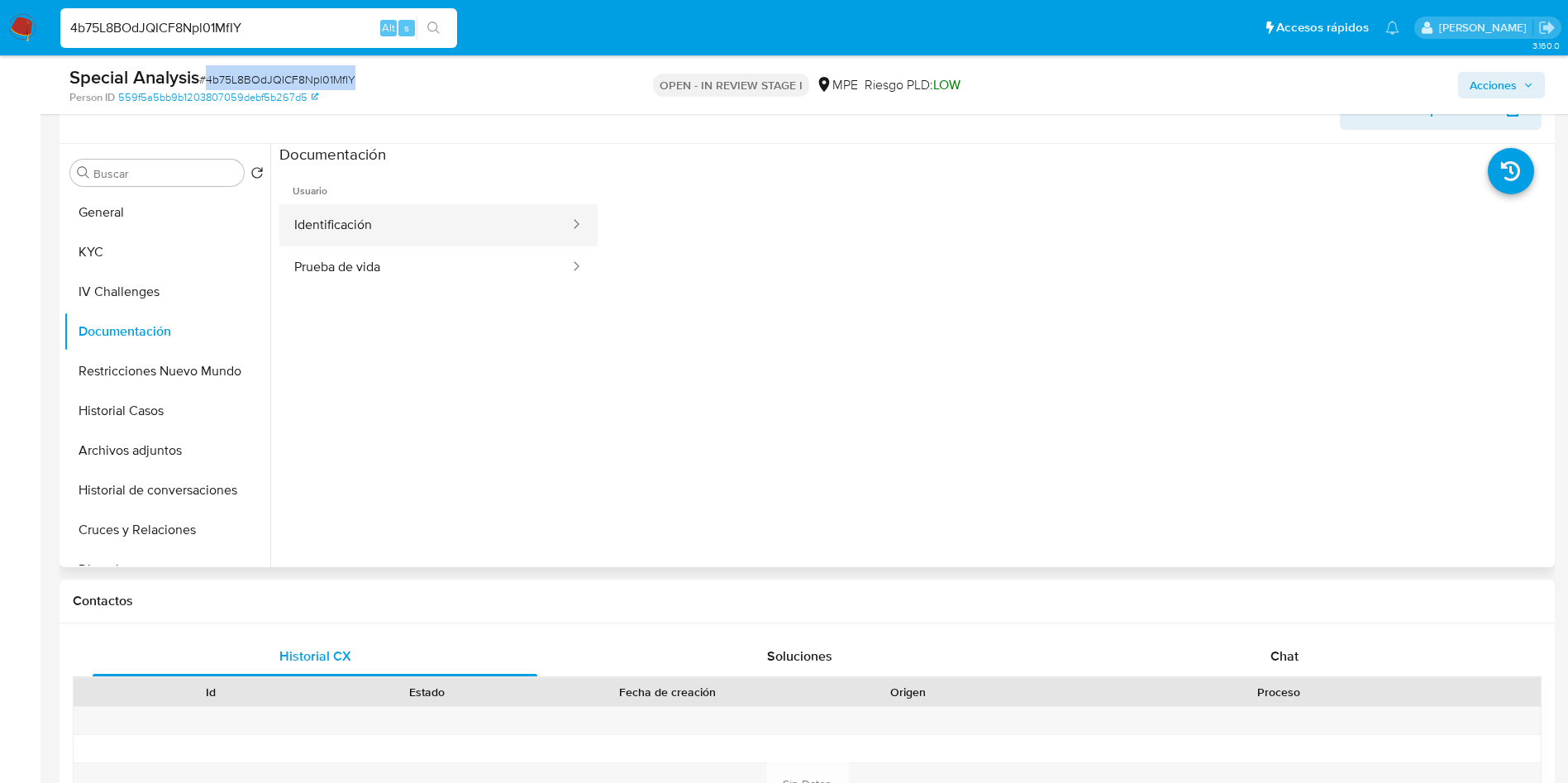
click at [394, 216] on button "Identificación" at bounding box center [426, 225] width 292 height 42
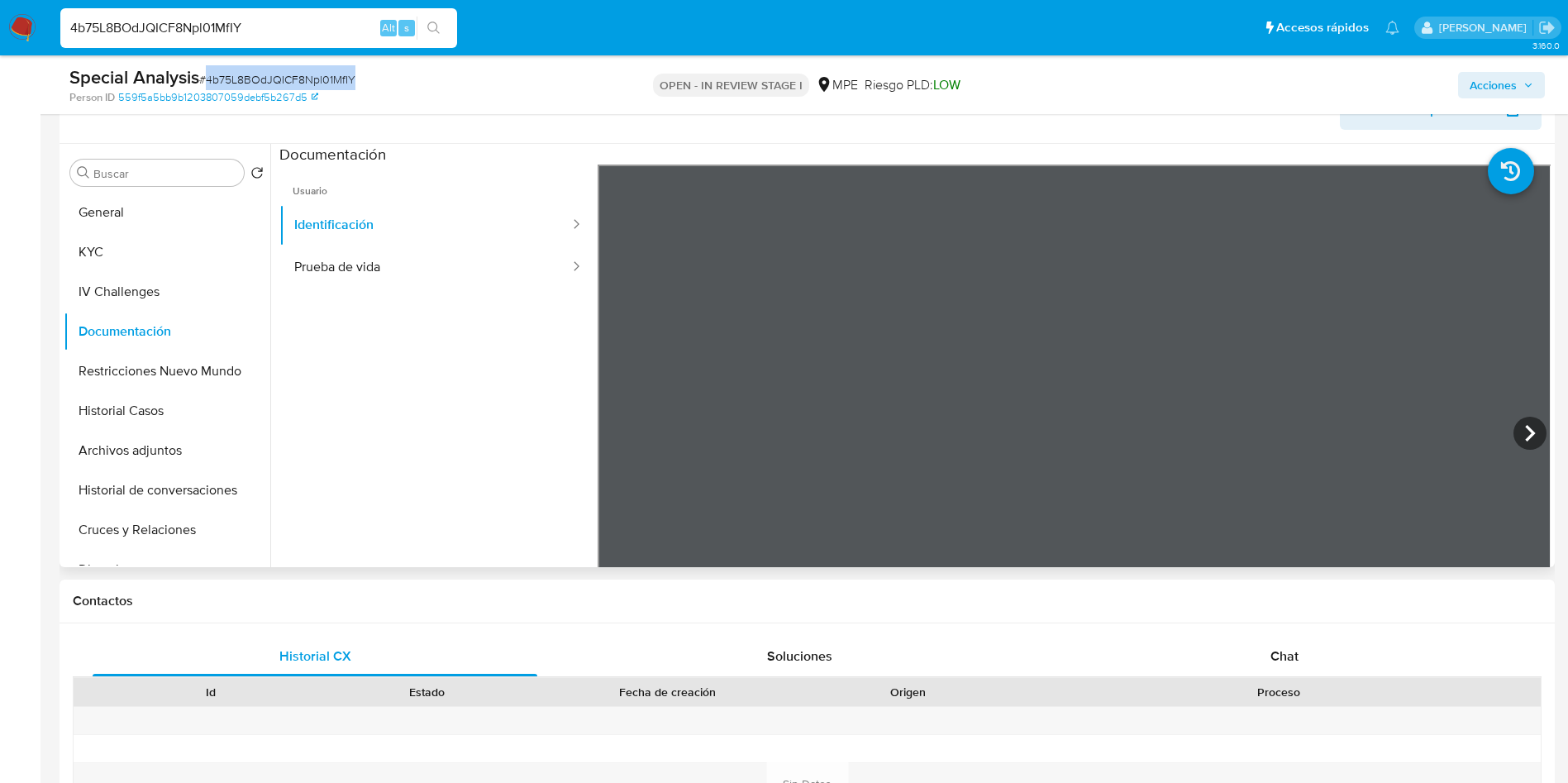
click at [411, 295] on ul "Usuario Identificación Prueba de vida" at bounding box center [438, 402] width 318 height 476
click at [404, 267] on button "Prueba de vida" at bounding box center [426, 267] width 292 height 42
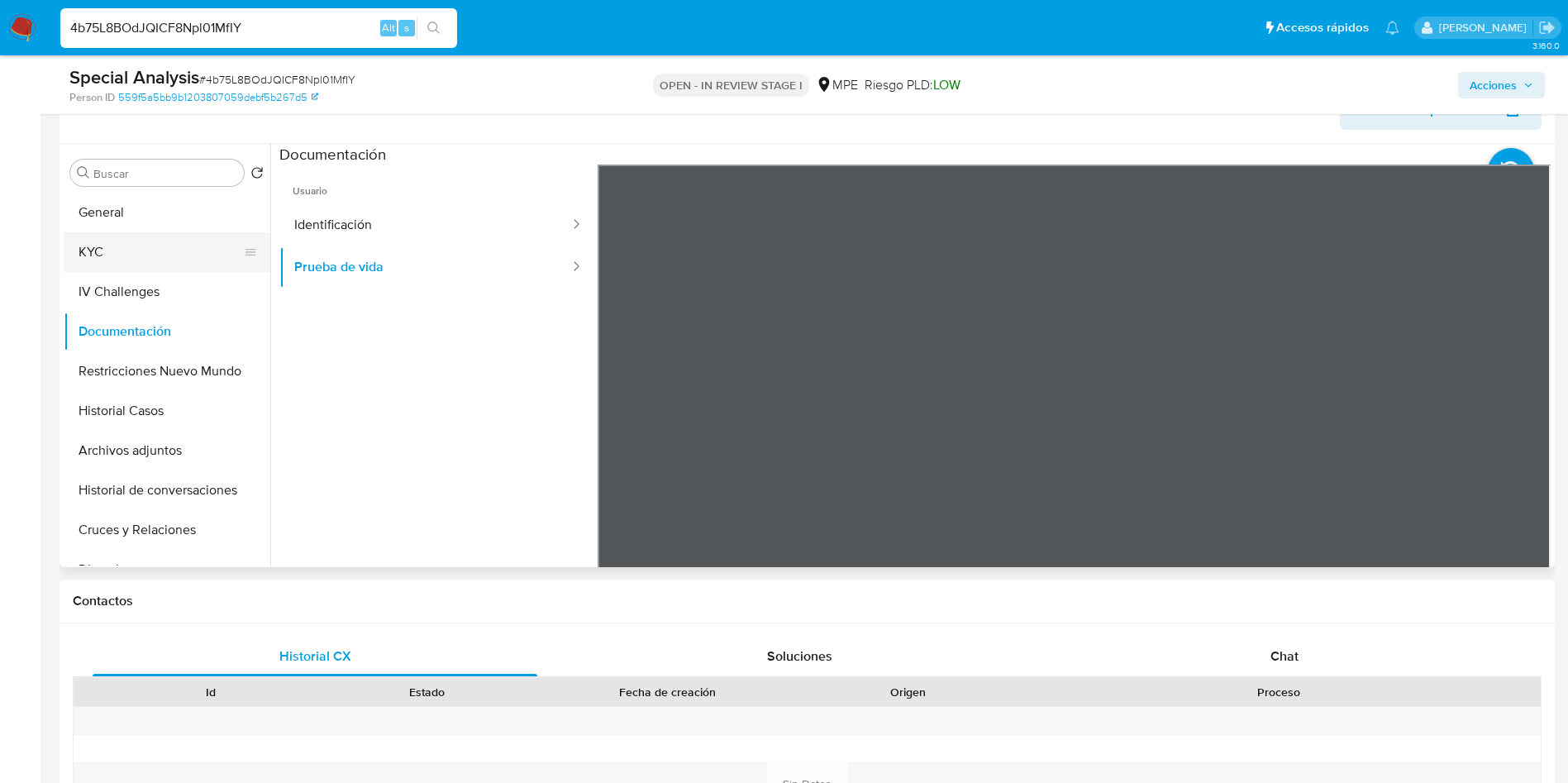
click at [139, 243] on button "KYC" at bounding box center [160, 252] width 193 height 39
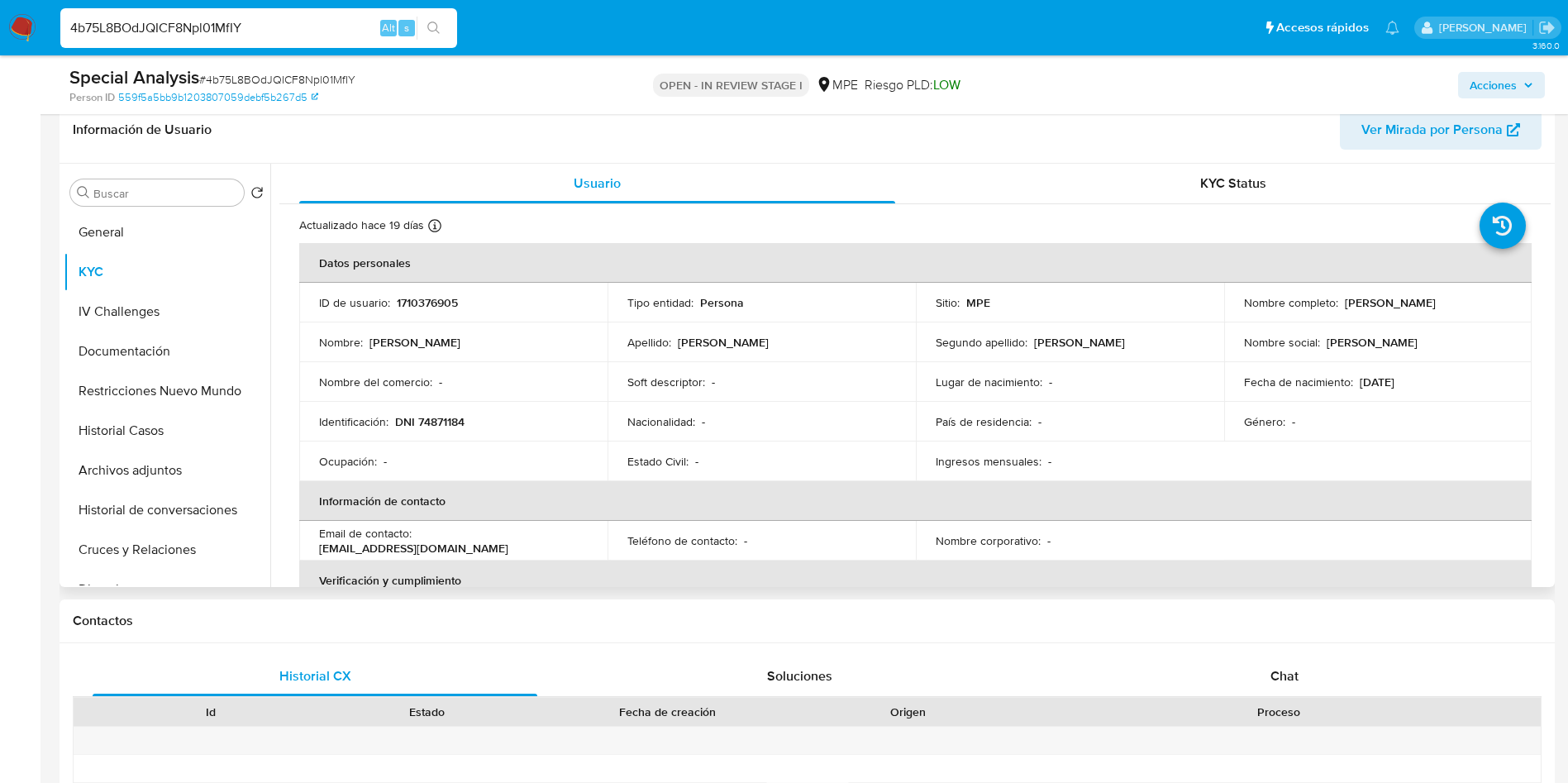
click at [463, 407] on td "Identificación : DNI 74871184" at bounding box center [453, 421] width 309 height 39
click at [446, 417] on p "DNI 74871184" at bounding box center [430, 421] width 69 height 14
drag, startPoint x: 447, startPoint y: 417, endPoint x: 455, endPoint y: 429, distance: 14.4
click at [446, 418] on p "DNI 74871184" at bounding box center [430, 421] width 69 height 14
drag, startPoint x: 397, startPoint y: 417, endPoint x: 489, endPoint y: 412, distance: 92.1
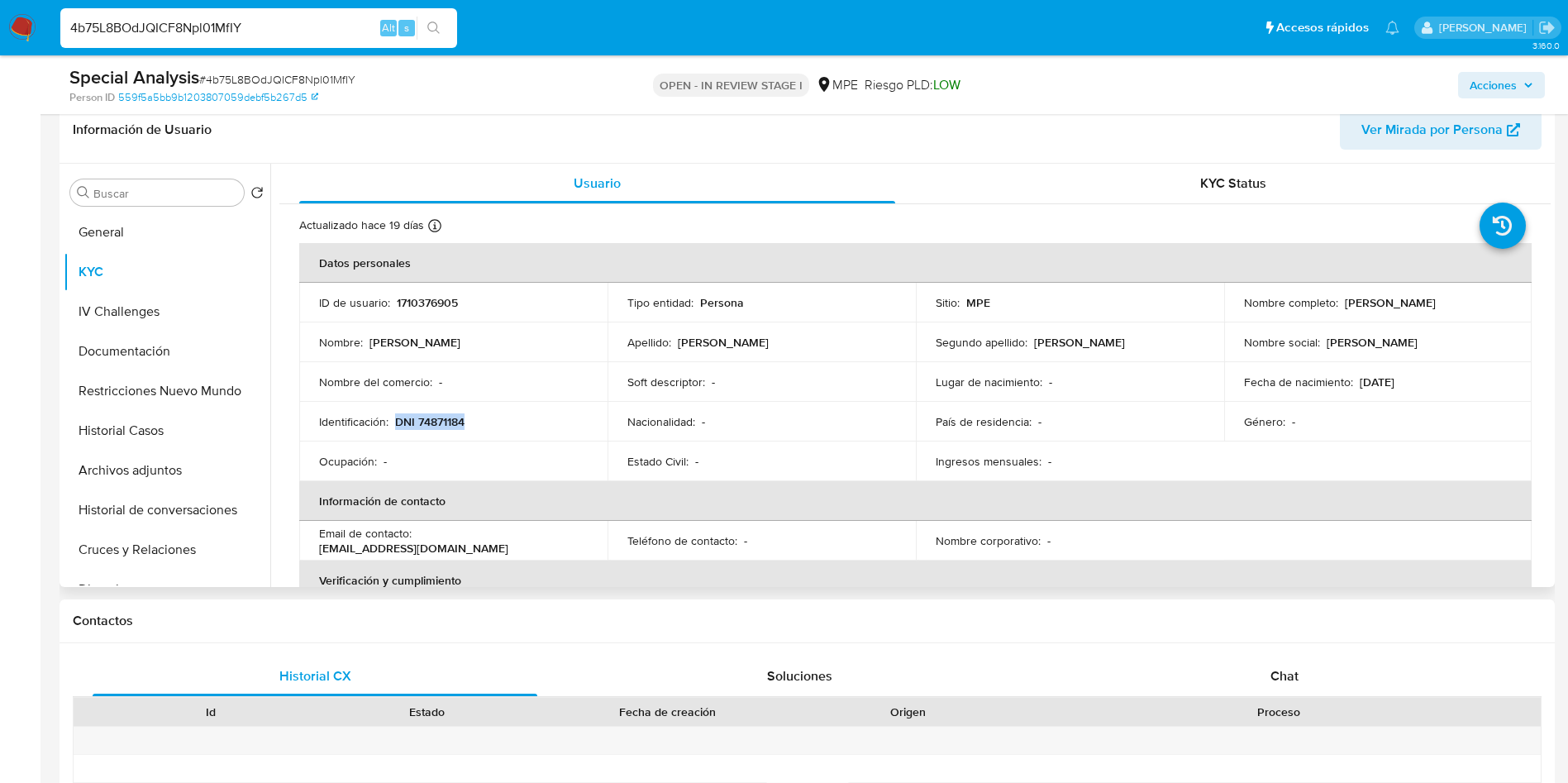
click at [489, 412] on td "Identificación : DNI 74871184" at bounding box center [453, 421] width 309 height 39
copy p "DNI 74871184"
drag, startPoint x: 1349, startPoint y: 379, endPoint x: 1448, endPoint y: 381, distance: 99.0
click at [1447, 381] on div "Fecha de nacimiento : 29/09/2004" at bounding box center [1378, 382] width 268 height 14
copy div "29/09/2004"
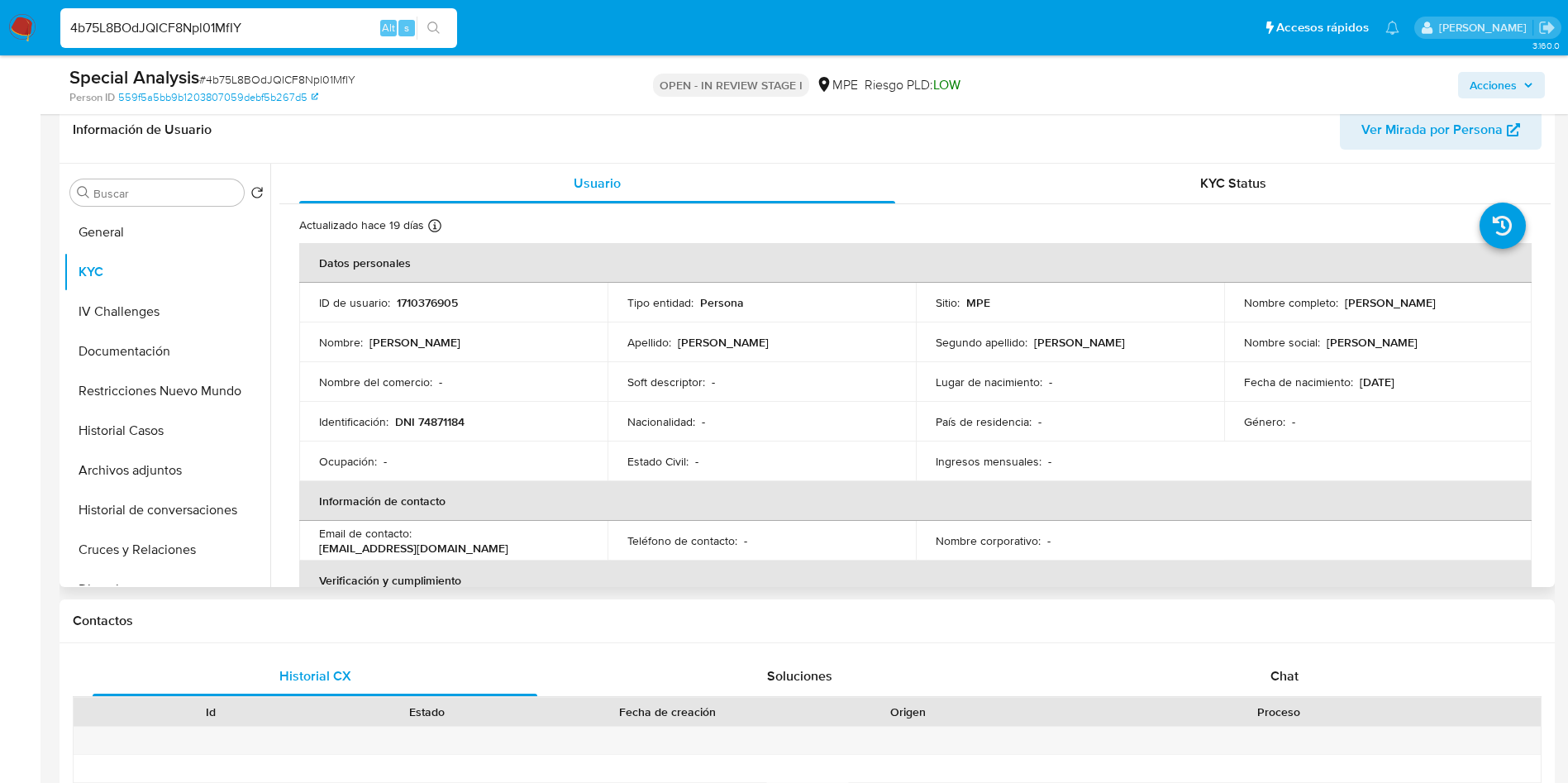
click at [1131, 132] on header "Información de Usuario Ver Mirada por Persona" at bounding box center [808, 129] width 1469 height 39
click at [428, 298] on p "1710376905" at bounding box center [428, 302] width 62 height 14
copy p "1710376905"
drag, startPoint x: 1339, startPoint y: 297, endPoint x: 1489, endPoint y: 299, distance: 150.0
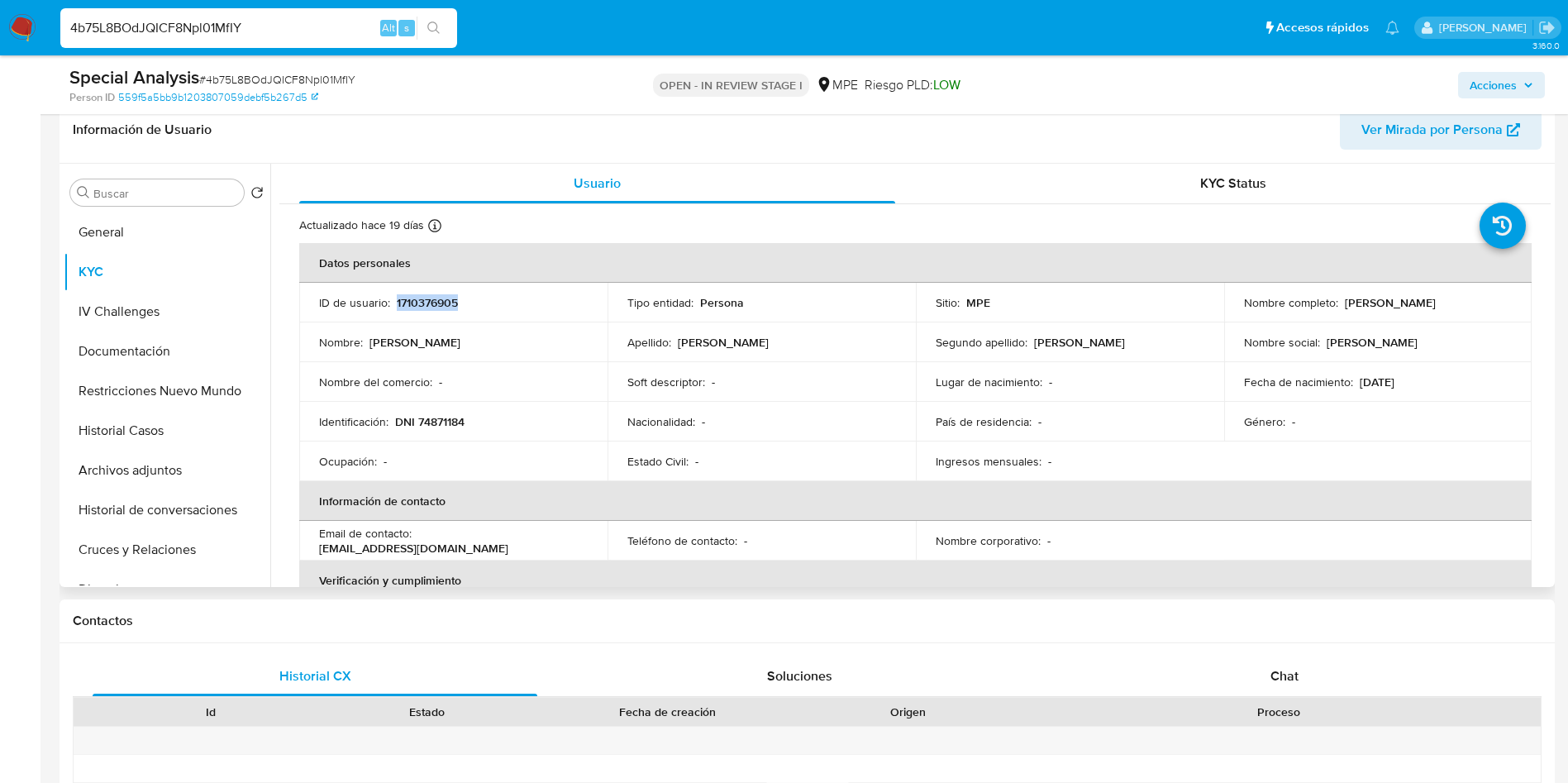
click at [1489, 299] on div "Nombre completo : Lily Rubi Quiroz Perez" at bounding box center [1378, 302] width 268 height 14
click at [445, 424] on p "DNI 74871184" at bounding box center [430, 421] width 69 height 14
drag, startPoint x: 590, startPoint y: 540, endPoint x: 420, endPoint y: 539, distance: 170.0
click at [420, 539] on td "Email de contacto : drubipasteleria@gmail.com" at bounding box center [453, 541] width 309 height 39
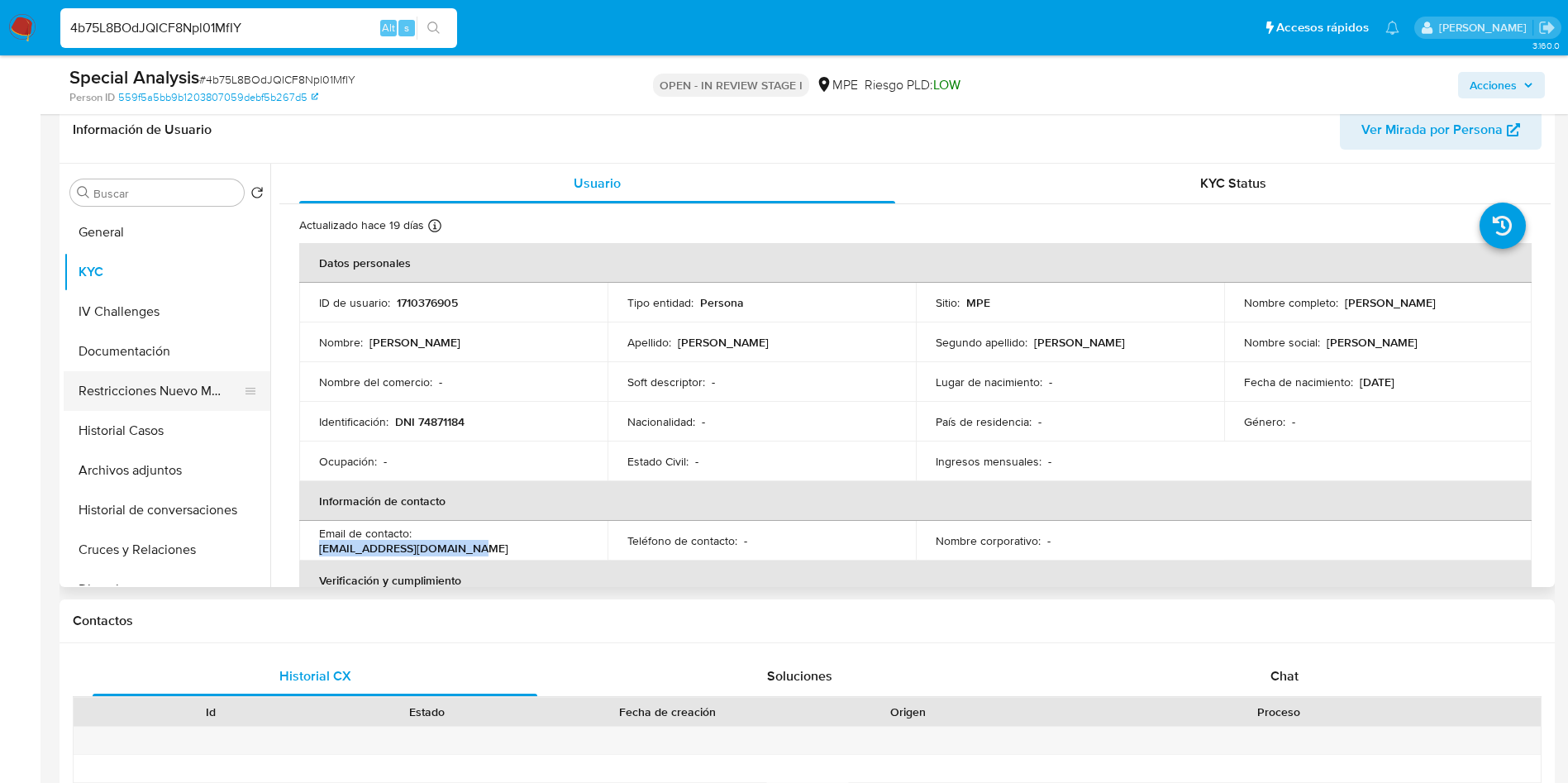
click at [160, 384] on button "Restricciones Nuevo Mundo" at bounding box center [160, 391] width 193 height 39
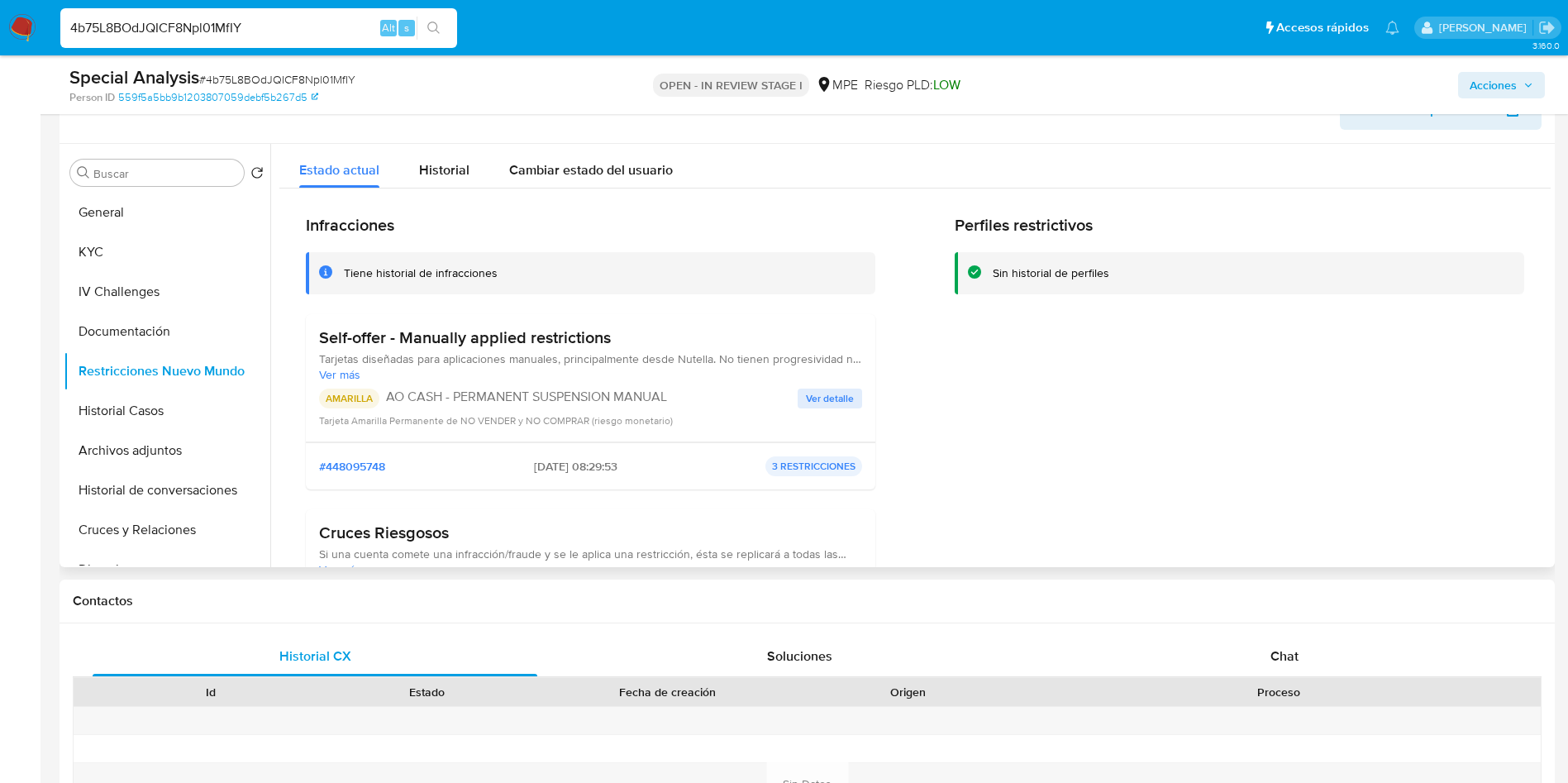
click at [351, 336] on h3 "Self-offer - Manually applied restrictions" at bounding box center [590, 338] width 543 height 20
click at [351, 334] on h3 "Self-offer - Manually applied restrictions" at bounding box center [590, 338] width 543 height 20
click at [353, 380] on span "Ver más" at bounding box center [590, 374] width 543 height 14
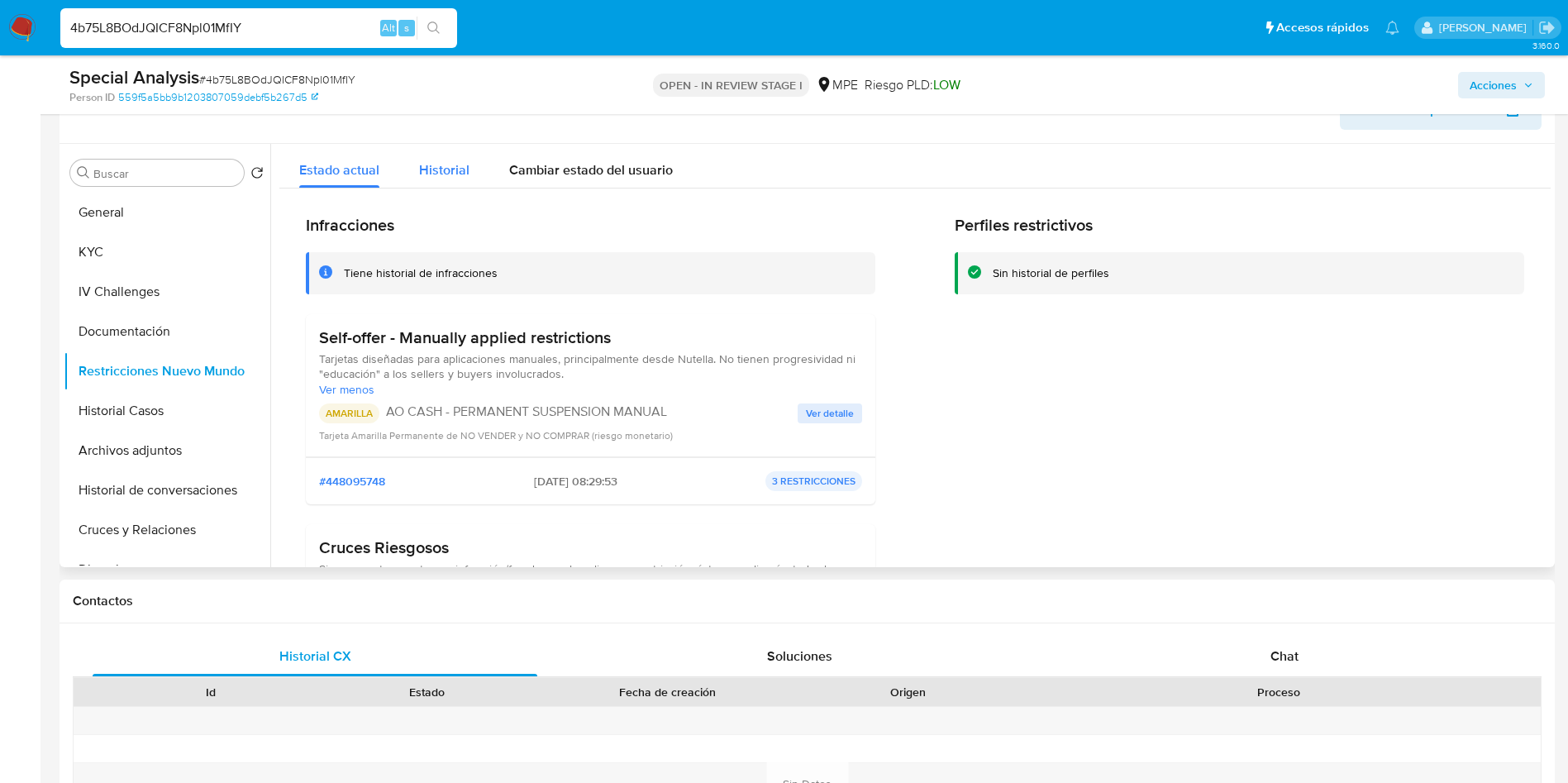
click at [454, 168] on span "Historial" at bounding box center [444, 170] width 50 height 19
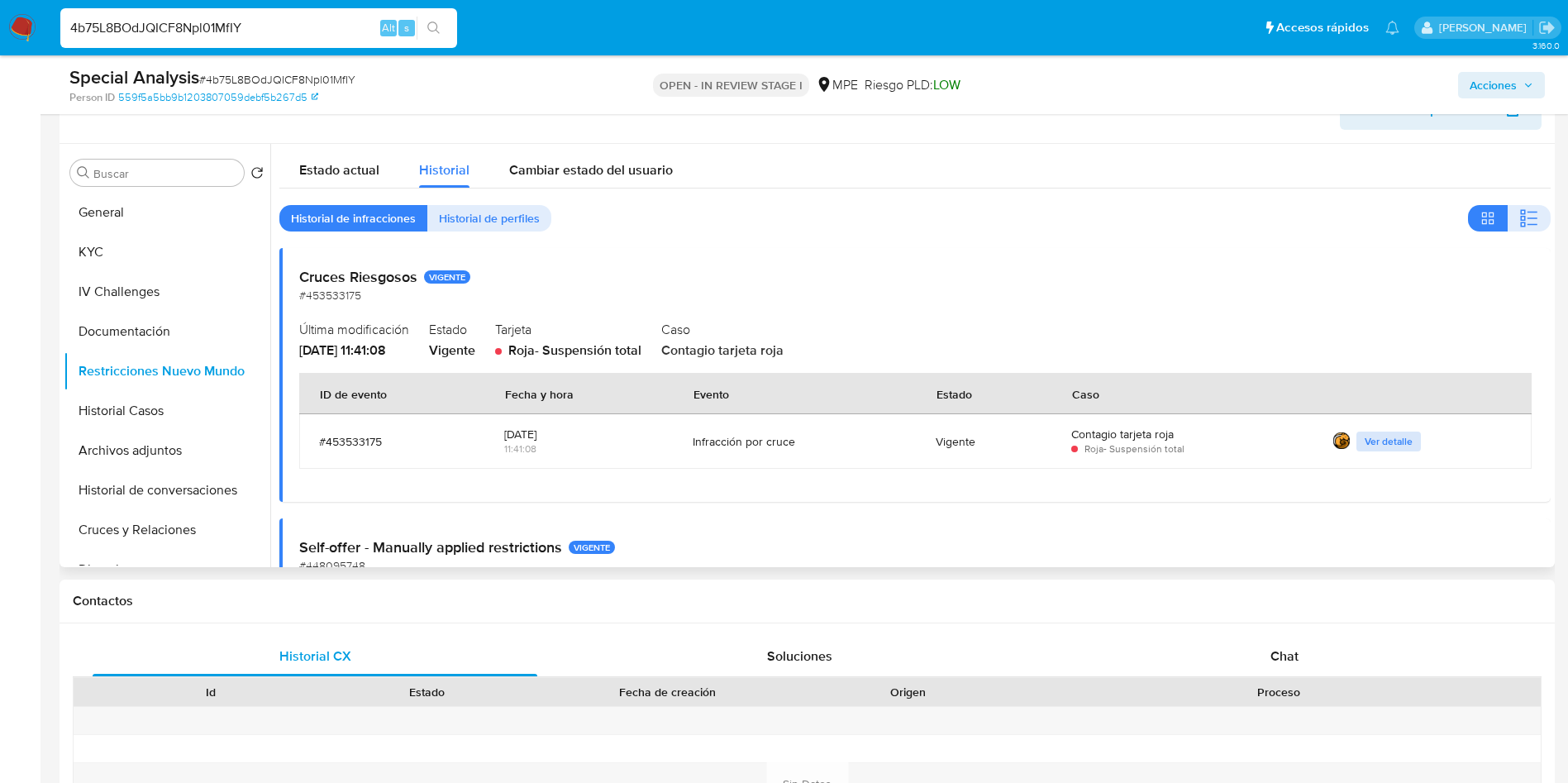
click at [1374, 440] on span "Ver detalle" at bounding box center [1389, 442] width 48 height 16
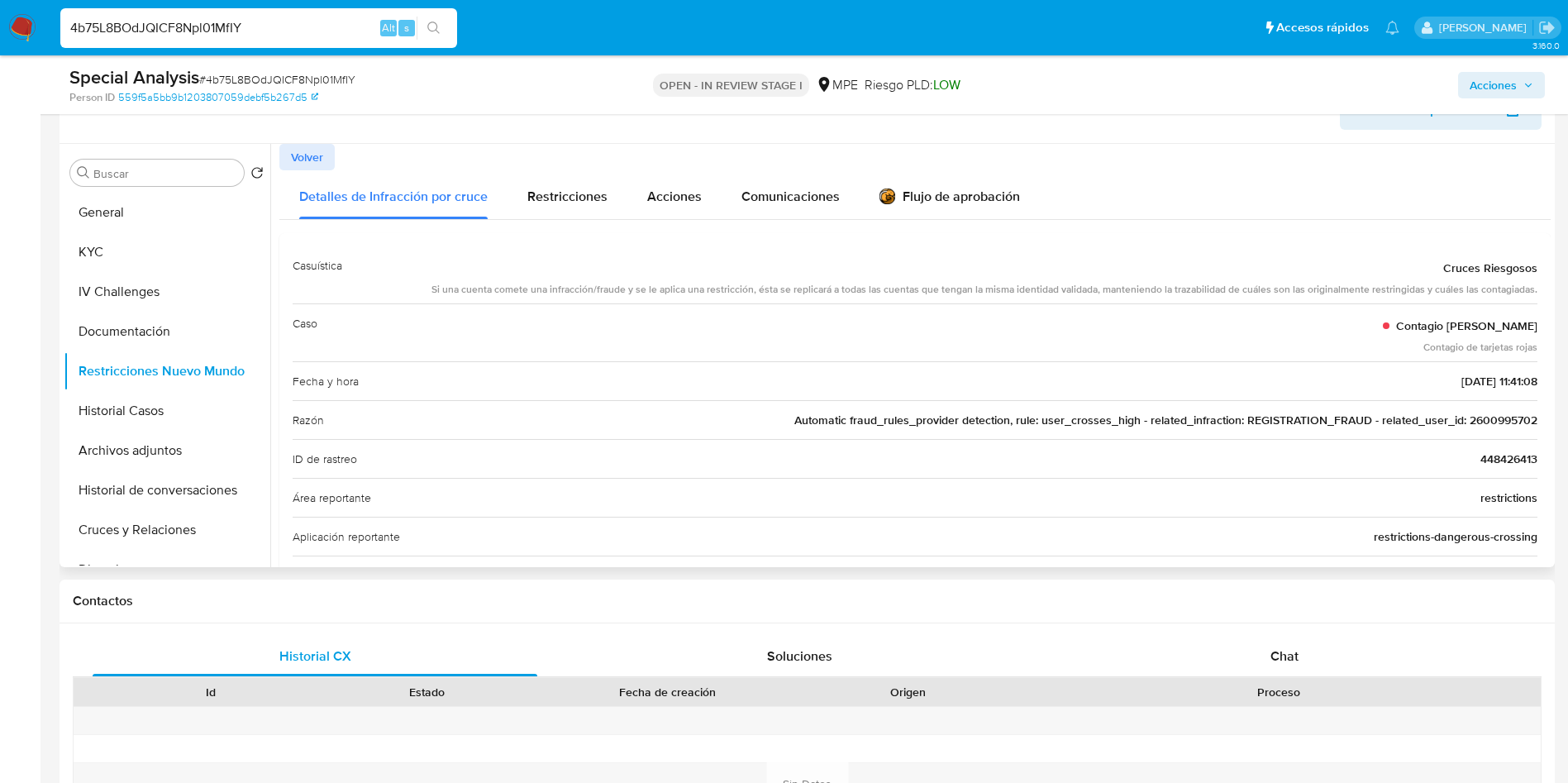
click at [609, 284] on div "Si una cuenta comete una infracción/fraude y se le aplica una restricción, ésta…" at bounding box center [984, 290] width 1107 height 14
click at [173, 216] on button "General" at bounding box center [160, 212] width 193 height 39
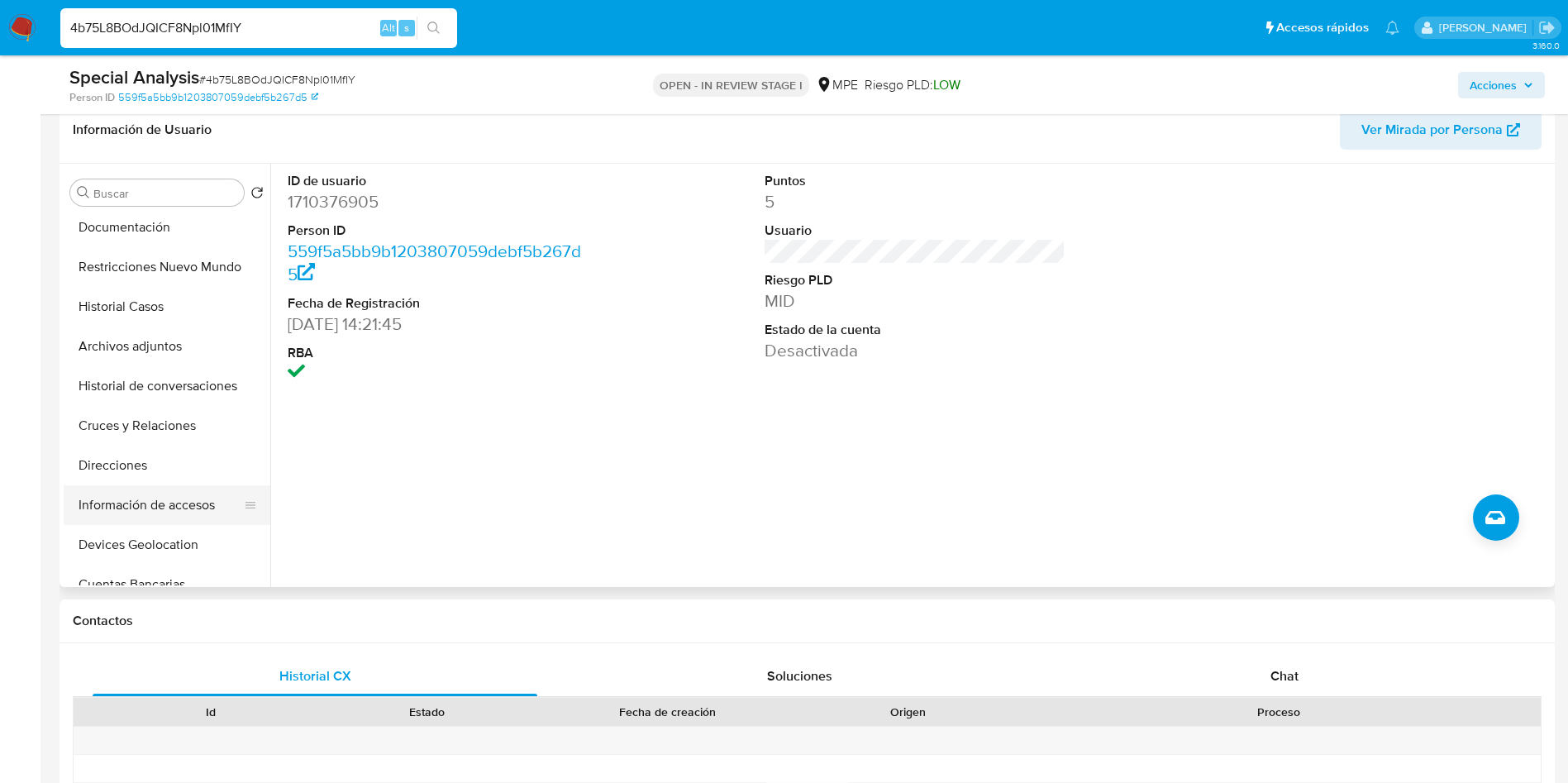
scroll to position [248, 0]
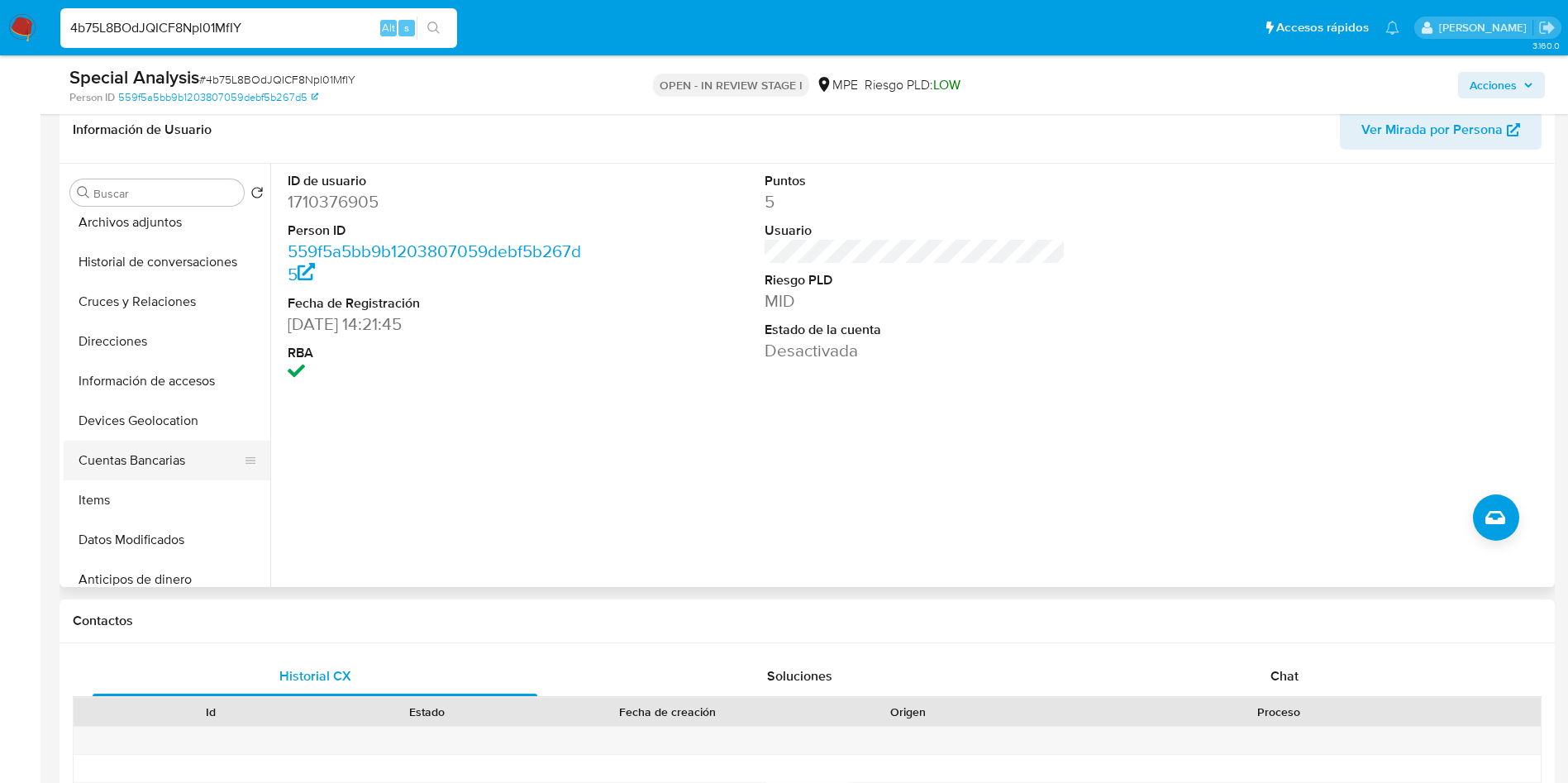
click at [170, 460] on button "Cuentas Bancarias" at bounding box center [160, 460] width 193 height 39
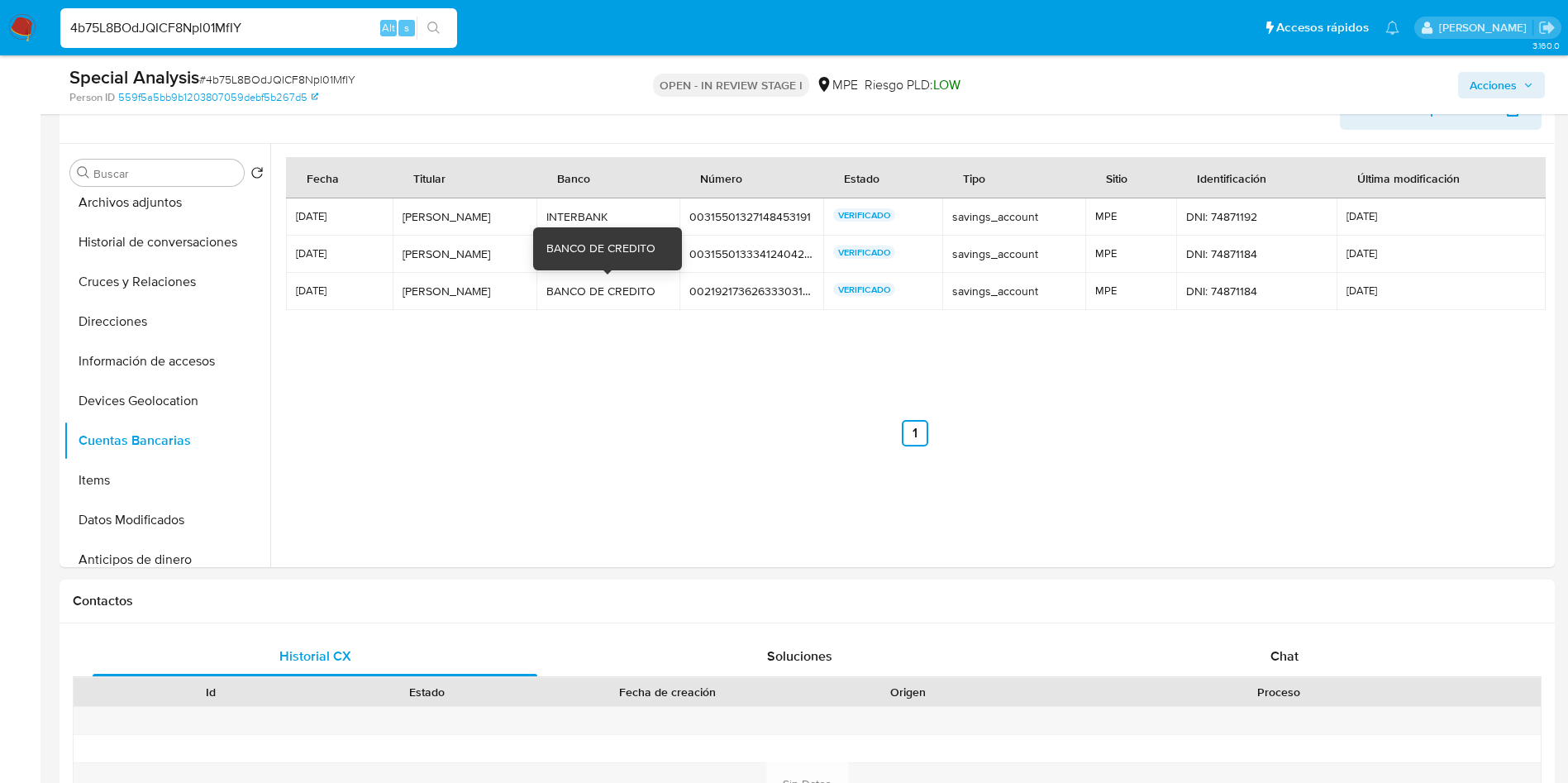
click at [601, 256] on div "BANCO DE CREDITO" at bounding box center [601, 248] width 110 height 16
click at [660, 406] on nav "Anterior 1 Siguiente" at bounding box center [915, 419] width 1258 height 53
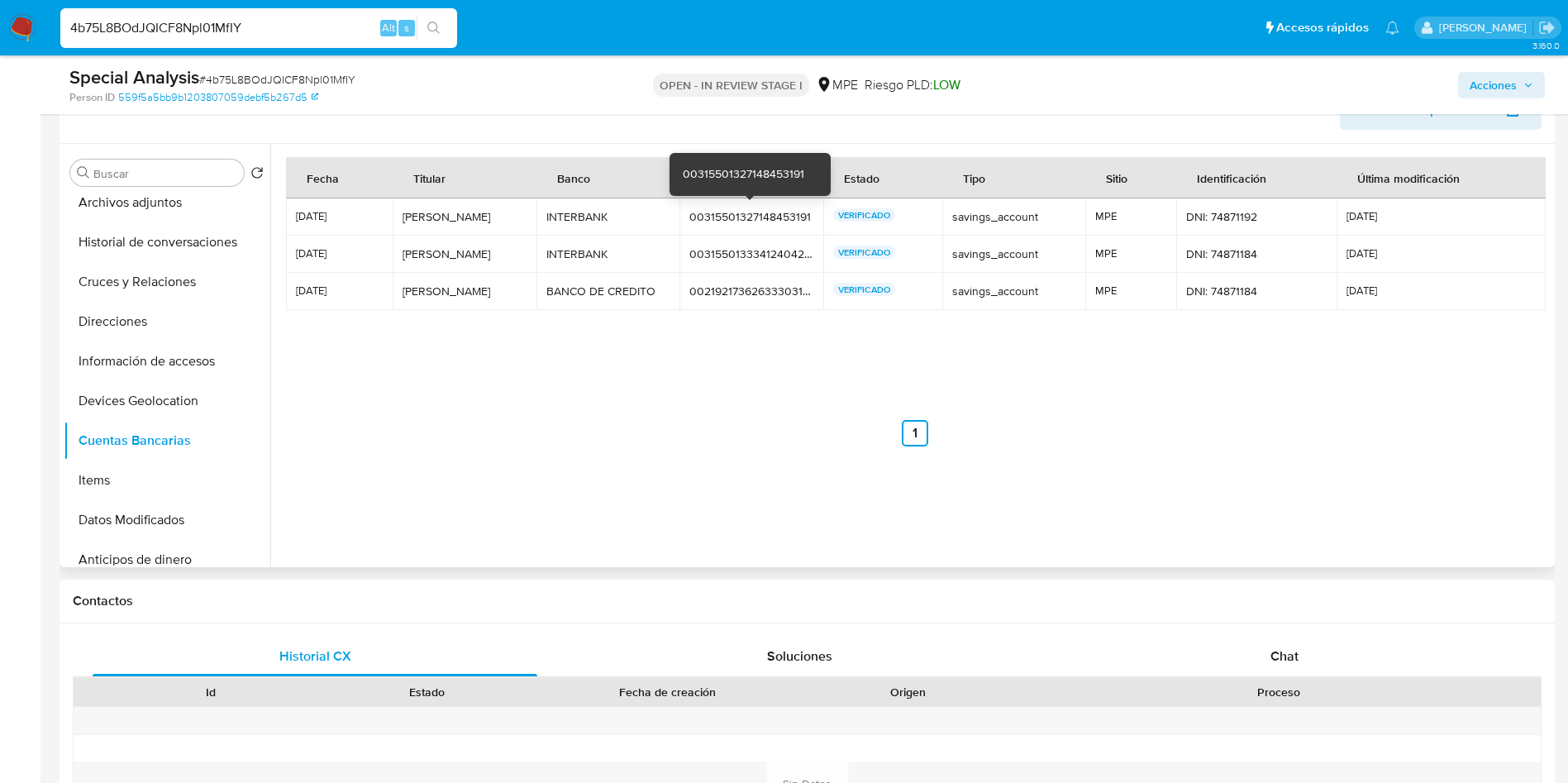
click at [741, 218] on div "00315501327148453191" at bounding box center [751, 216] width 124 height 14
click at [741, 215] on div "00315501327148453191" at bounding box center [751, 216] width 124 height 14
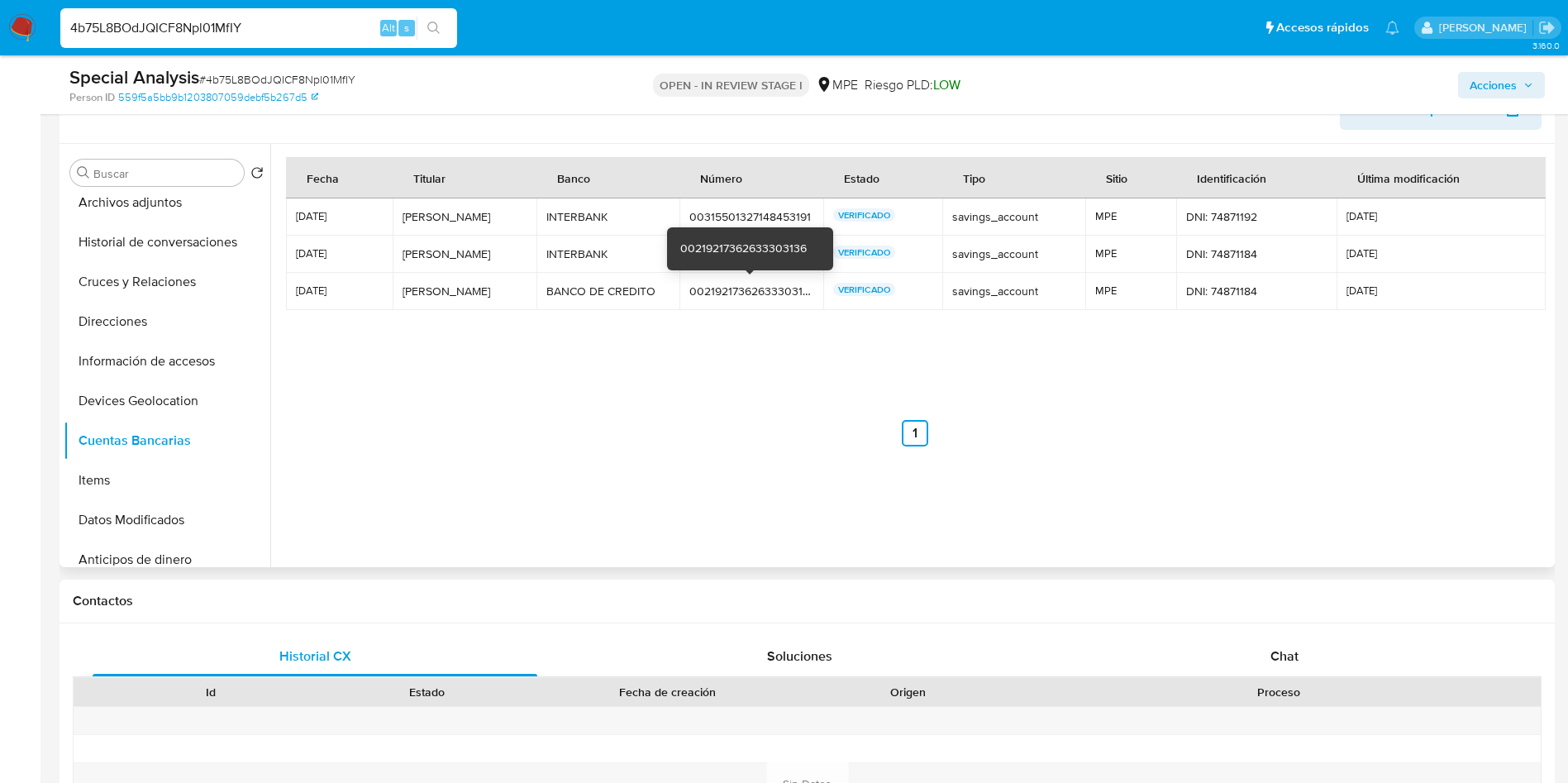
click at [745, 290] on div "00219217362633303136" at bounding box center [751, 290] width 124 height 14
click at [713, 241] on td "00315501333412404291 00315501333412404291" at bounding box center [752, 254] width 144 height 38
click at [717, 253] on div "00315501333412404291" at bounding box center [751, 253] width 124 height 14
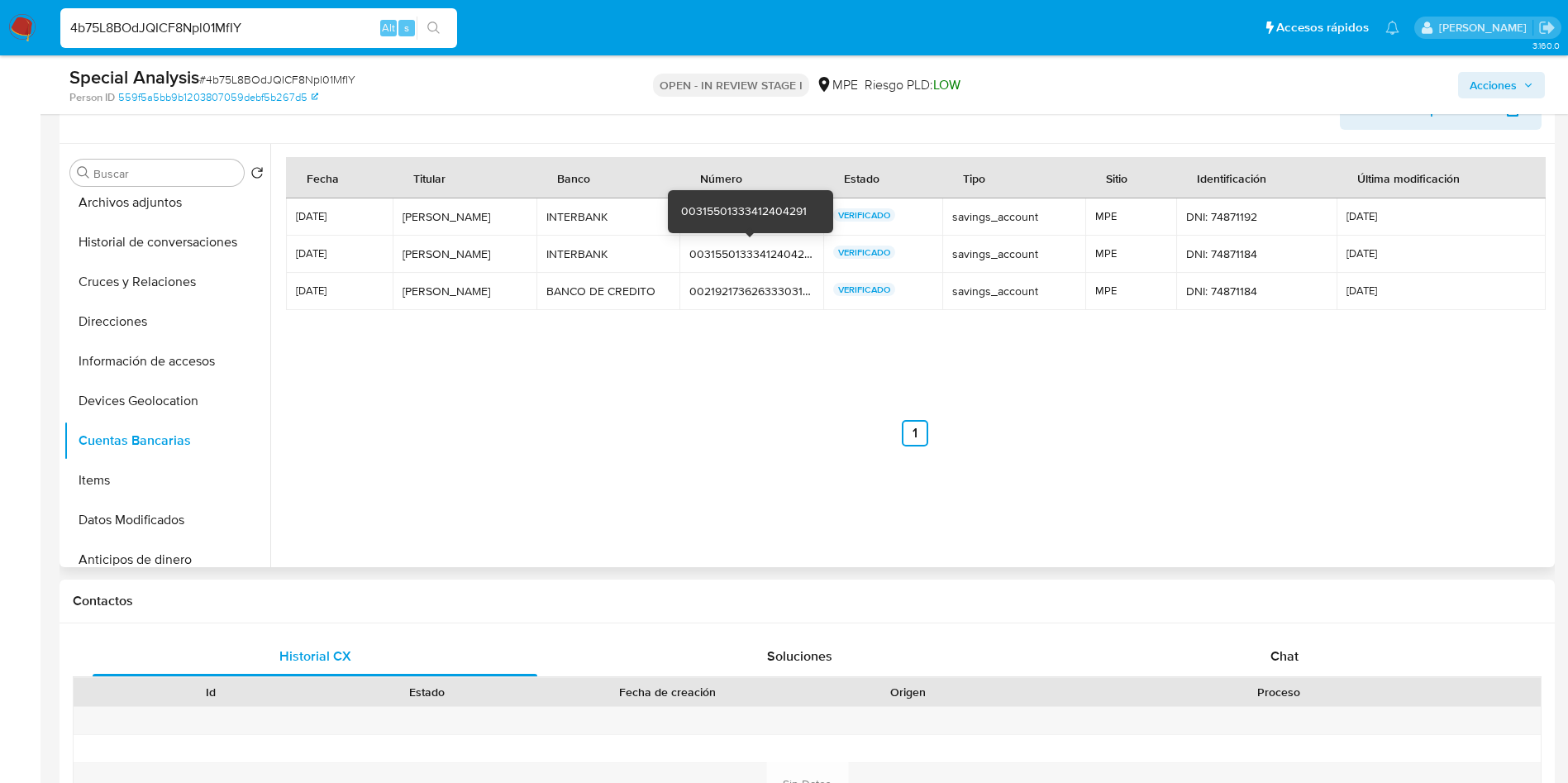
click at [717, 253] on div "00315501333412404291" at bounding box center [751, 253] width 124 height 14
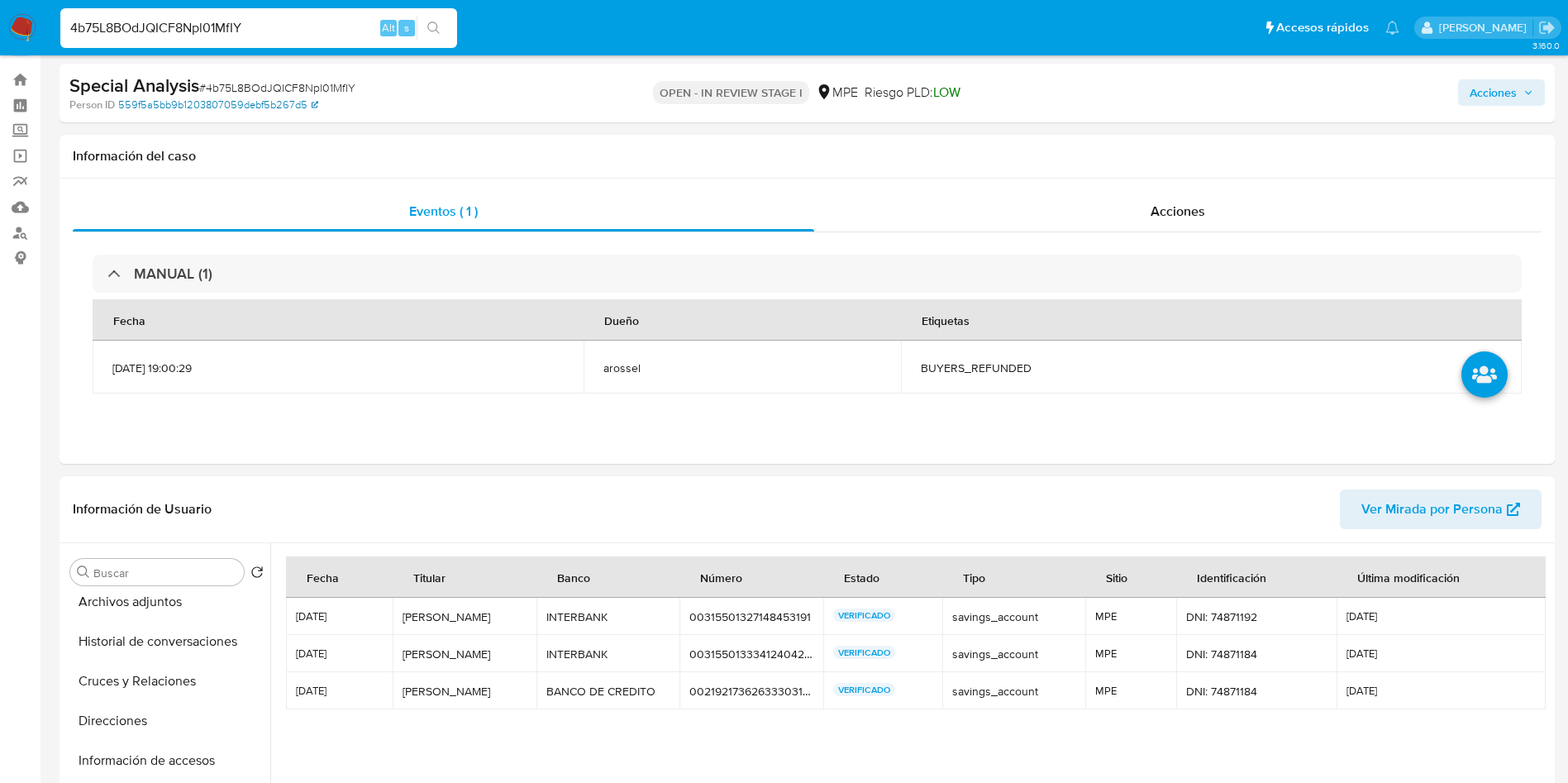
scroll to position [0, 0]
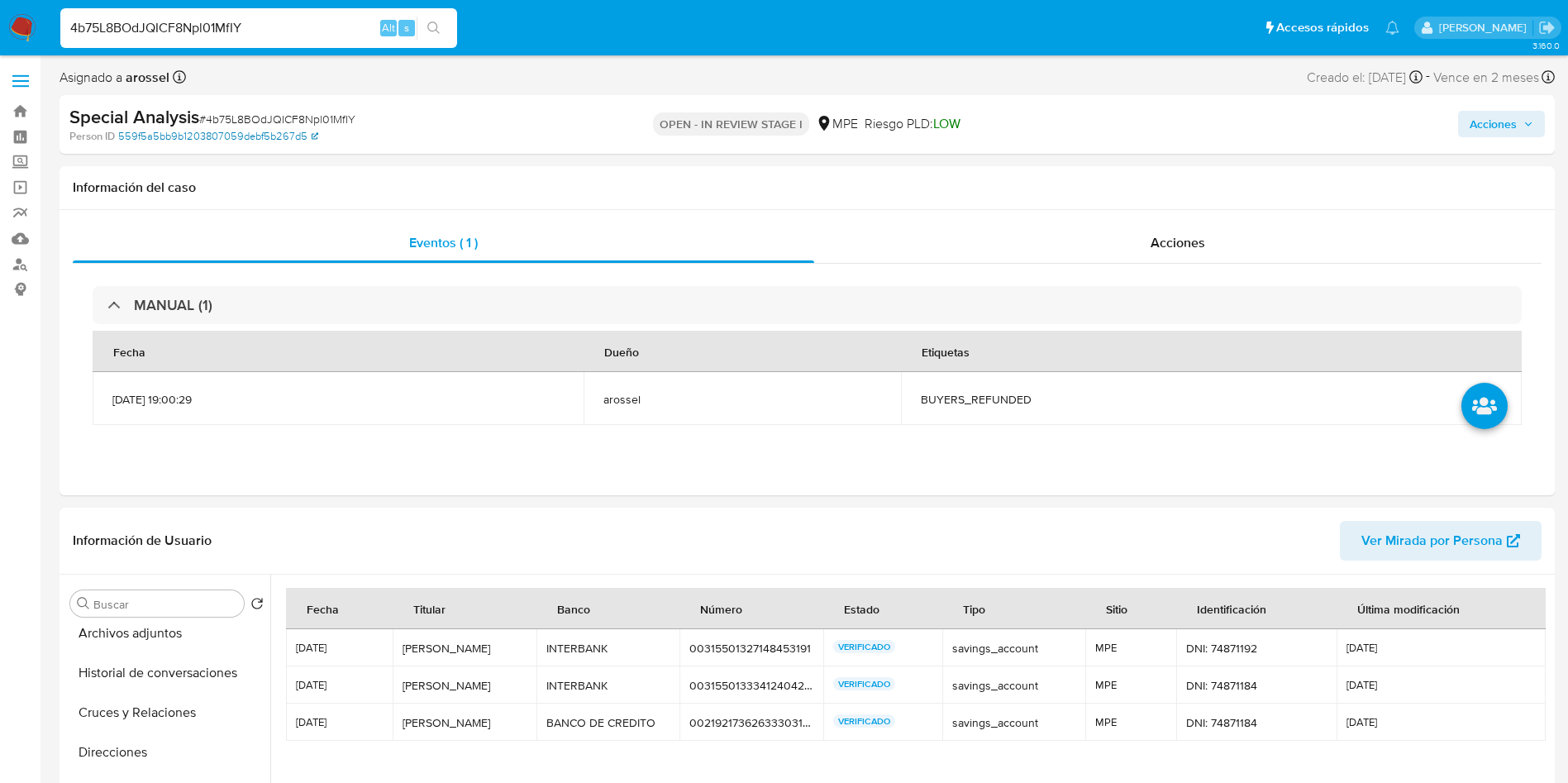
click at [311, 141] on link "559f5a5bb9b1203807059debf5b267d5" at bounding box center [218, 136] width 200 height 14
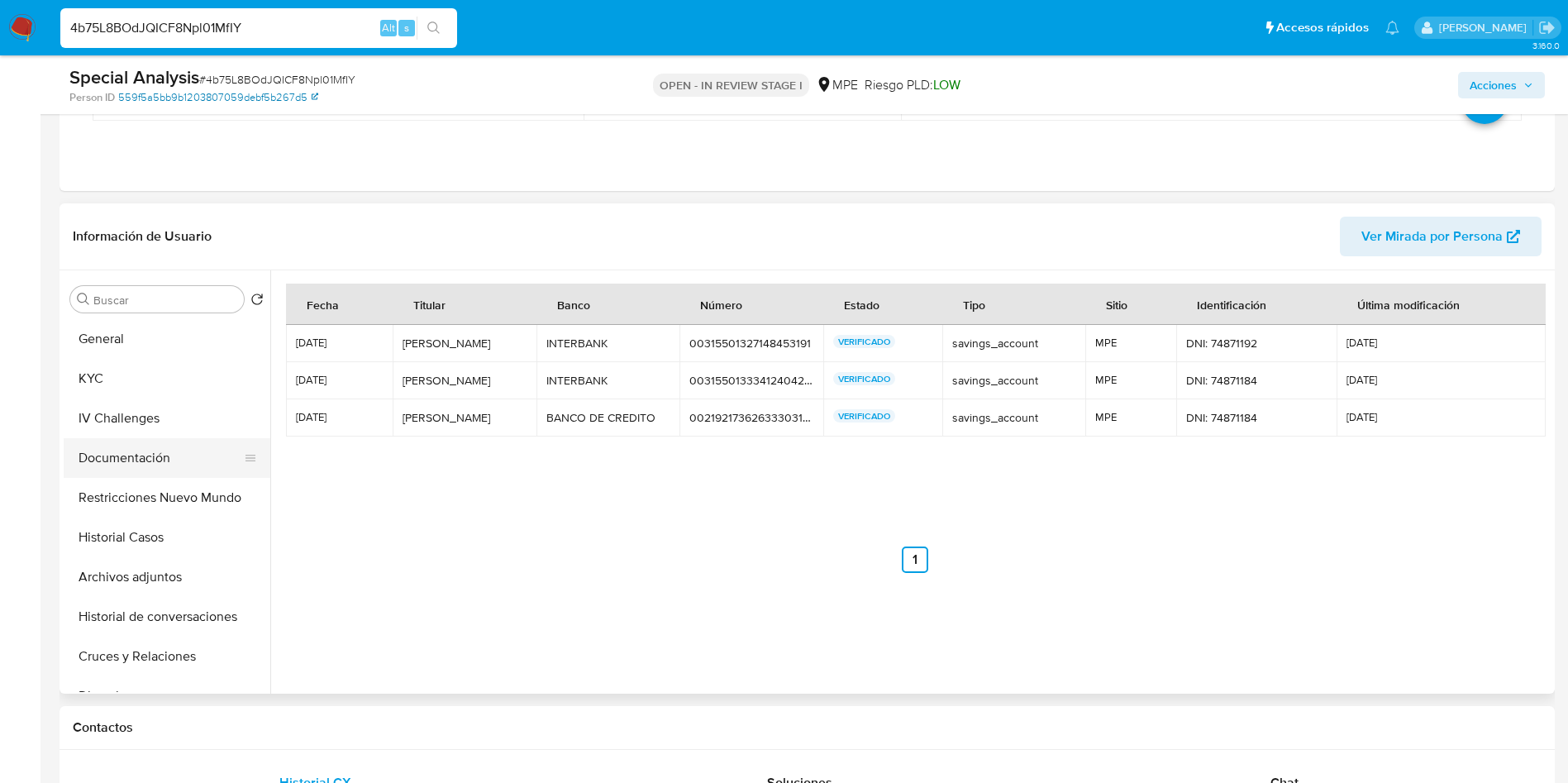
scroll to position [248, 0]
click at [143, 345] on button "General" at bounding box center [160, 336] width 193 height 39
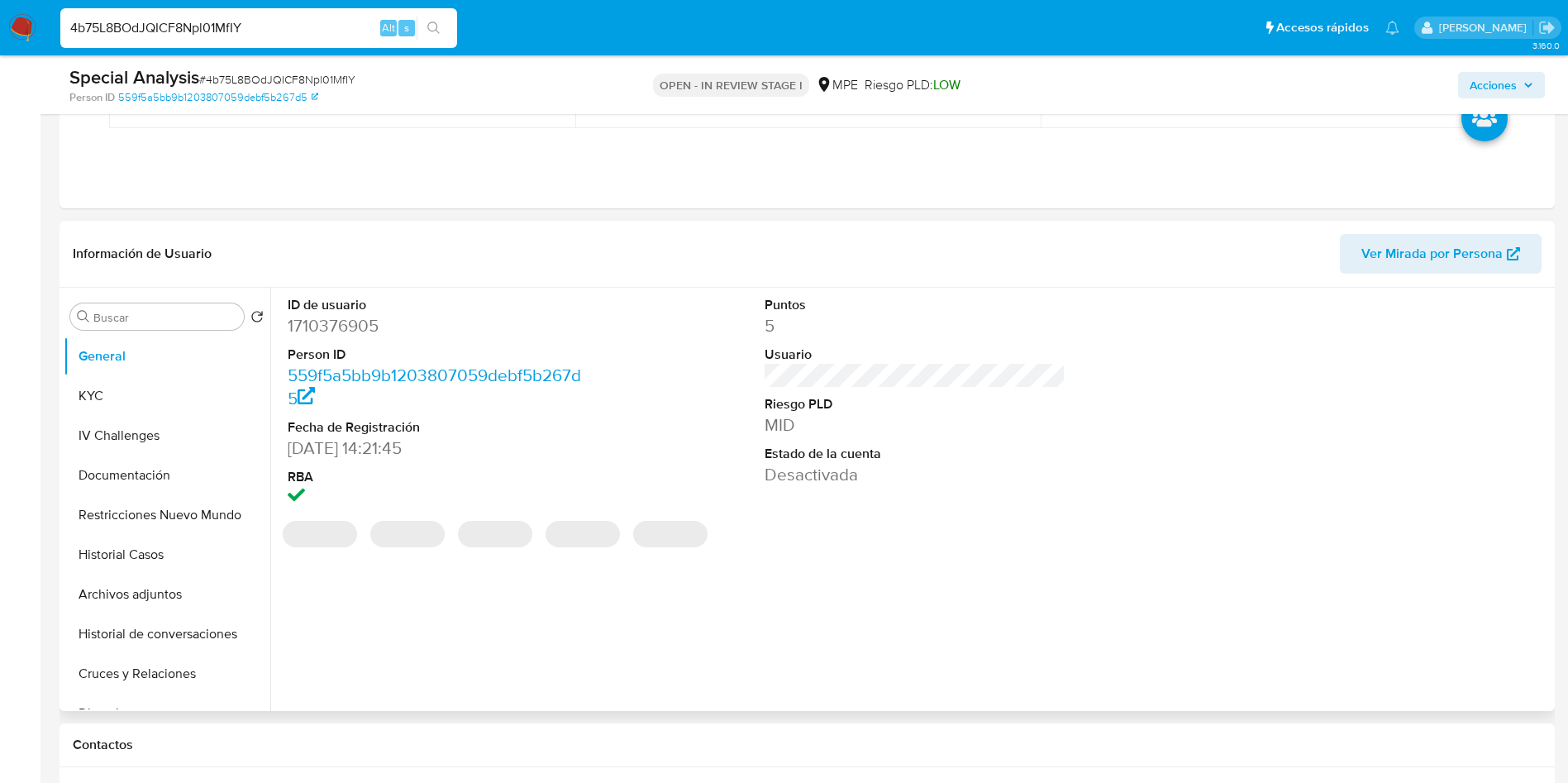
click at [332, 327] on dd "1710376905" at bounding box center [438, 326] width 302 height 23
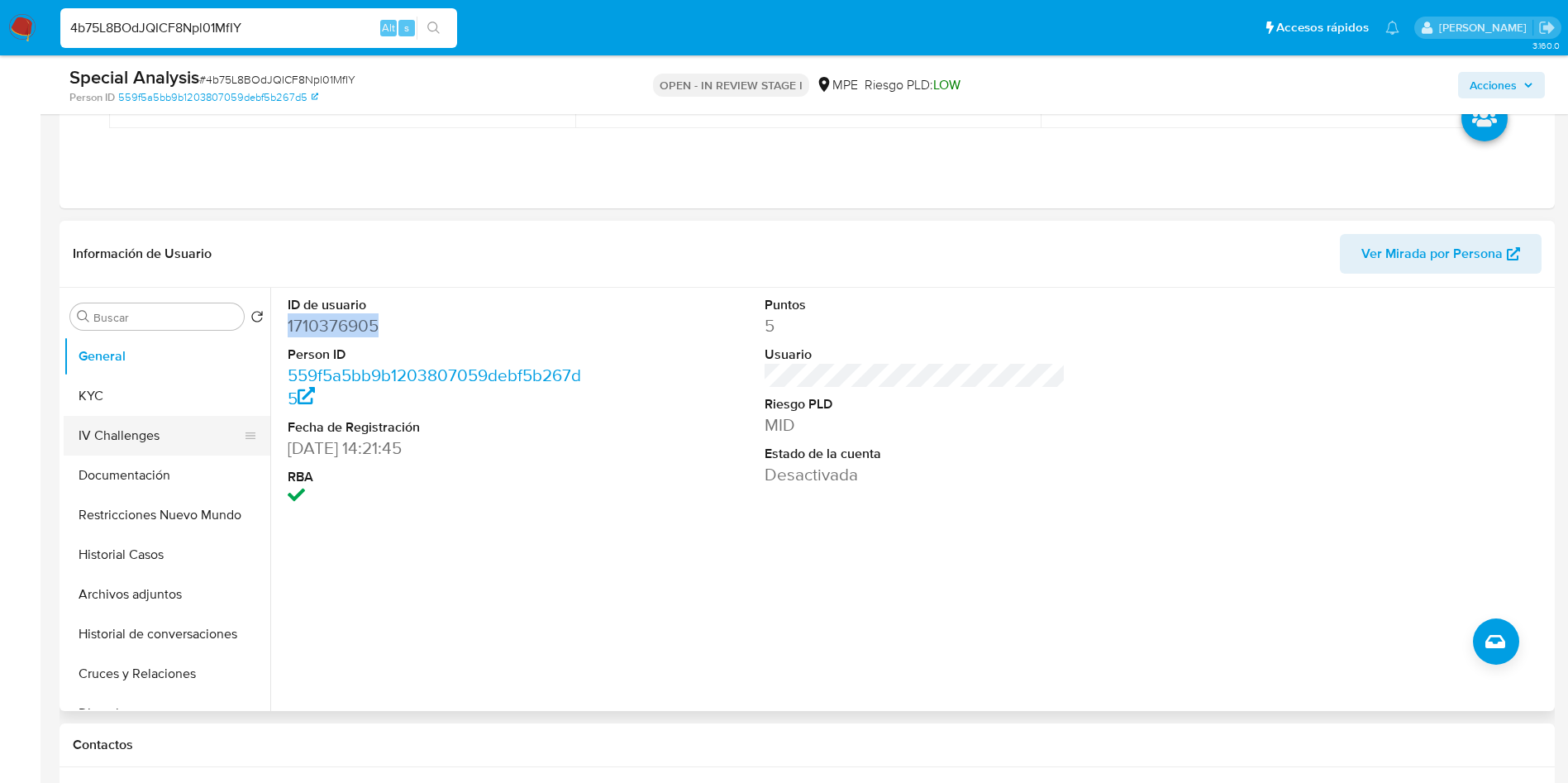
drag, startPoint x: 124, startPoint y: 409, endPoint x: 150, endPoint y: 424, distance: 30.0
click at [124, 408] on button "KYC" at bounding box center [166, 395] width 207 height 39
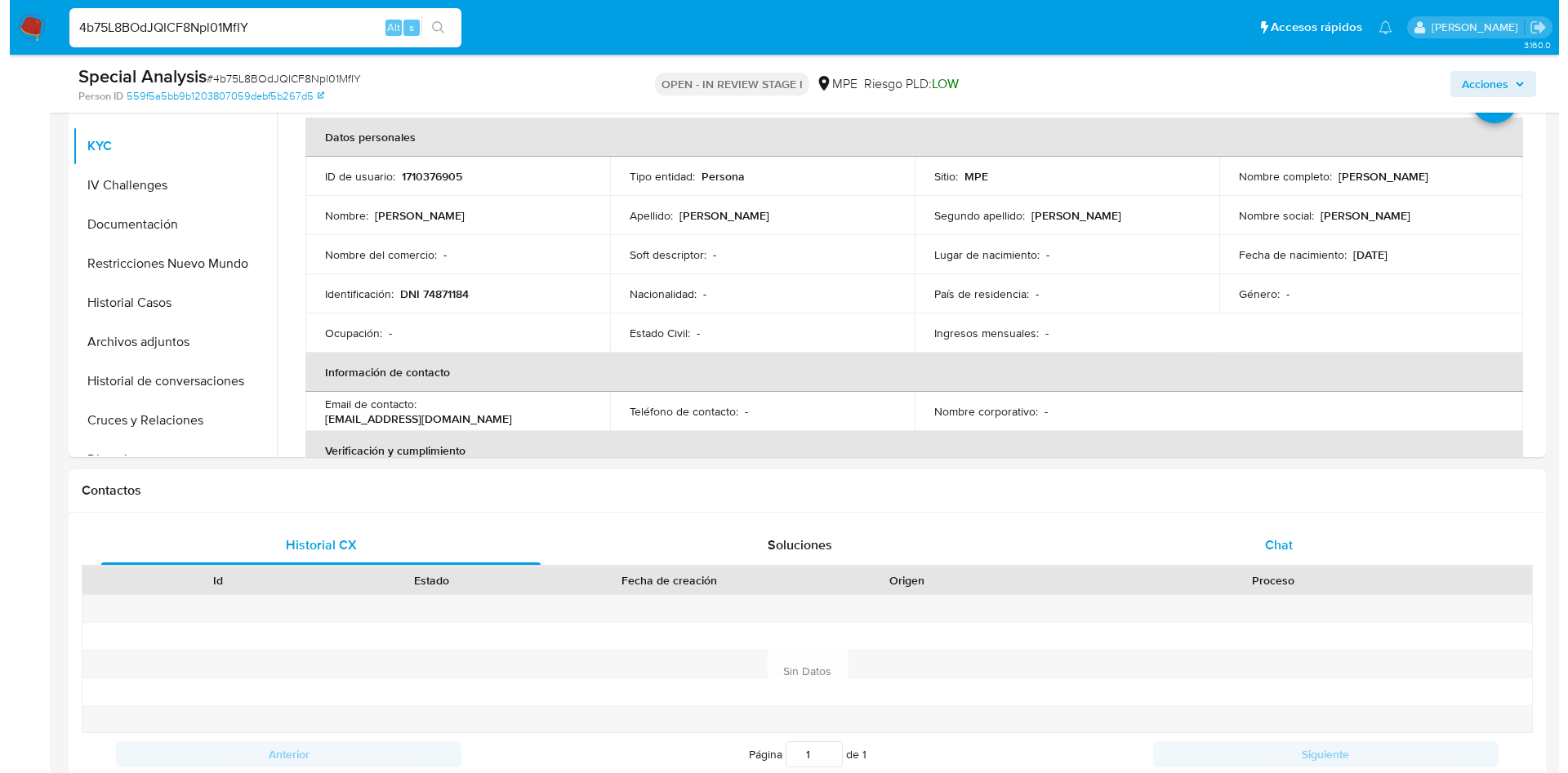
scroll to position [368, 0]
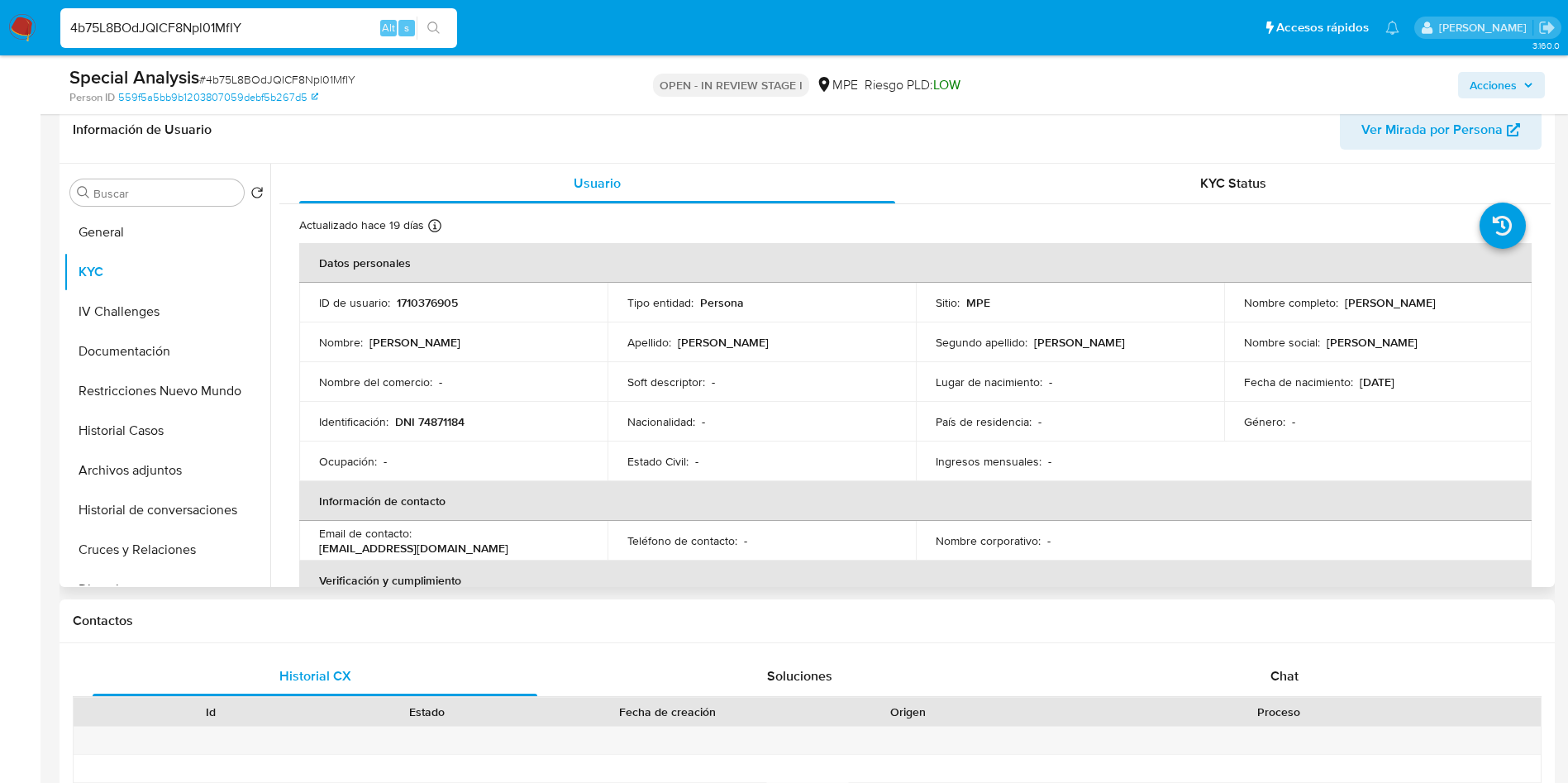
drag, startPoint x: 1336, startPoint y: 304, endPoint x: 1477, endPoint y: 298, distance: 141.1
click at [1477, 298] on div "Nombre completo : Lily Rubi Quiroz Perez" at bounding box center [1378, 302] width 268 height 14
click at [165, 475] on button "Archivos adjuntos" at bounding box center [160, 470] width 193 height 39
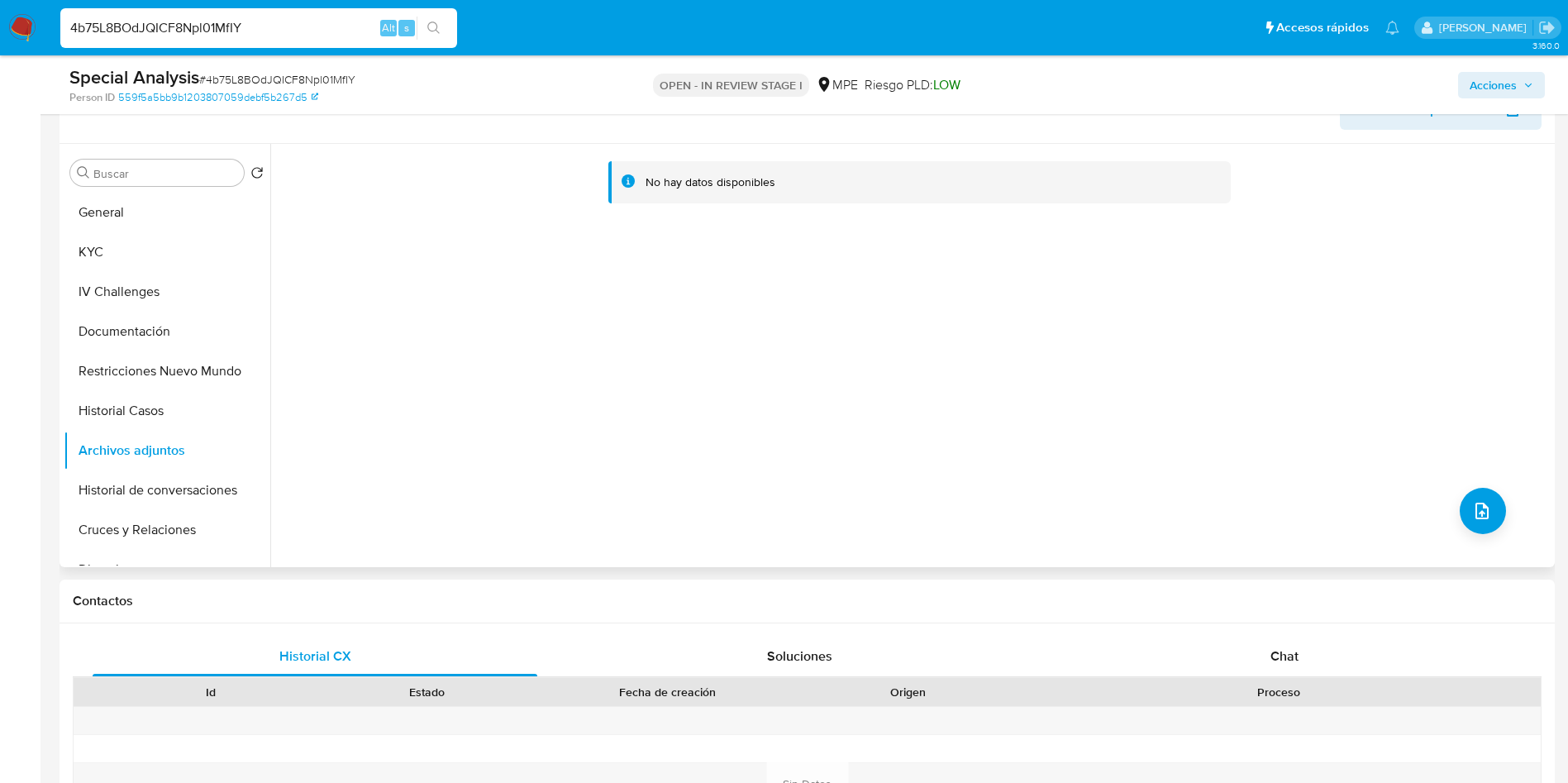
click at [1503, 500] on div "No hay datos disponibles" at bounding box center [910, 356] width 1281 height 423
click at [1475, 512] on icon "upload-file" at bounding box center [1482, 511] width 20 height 20
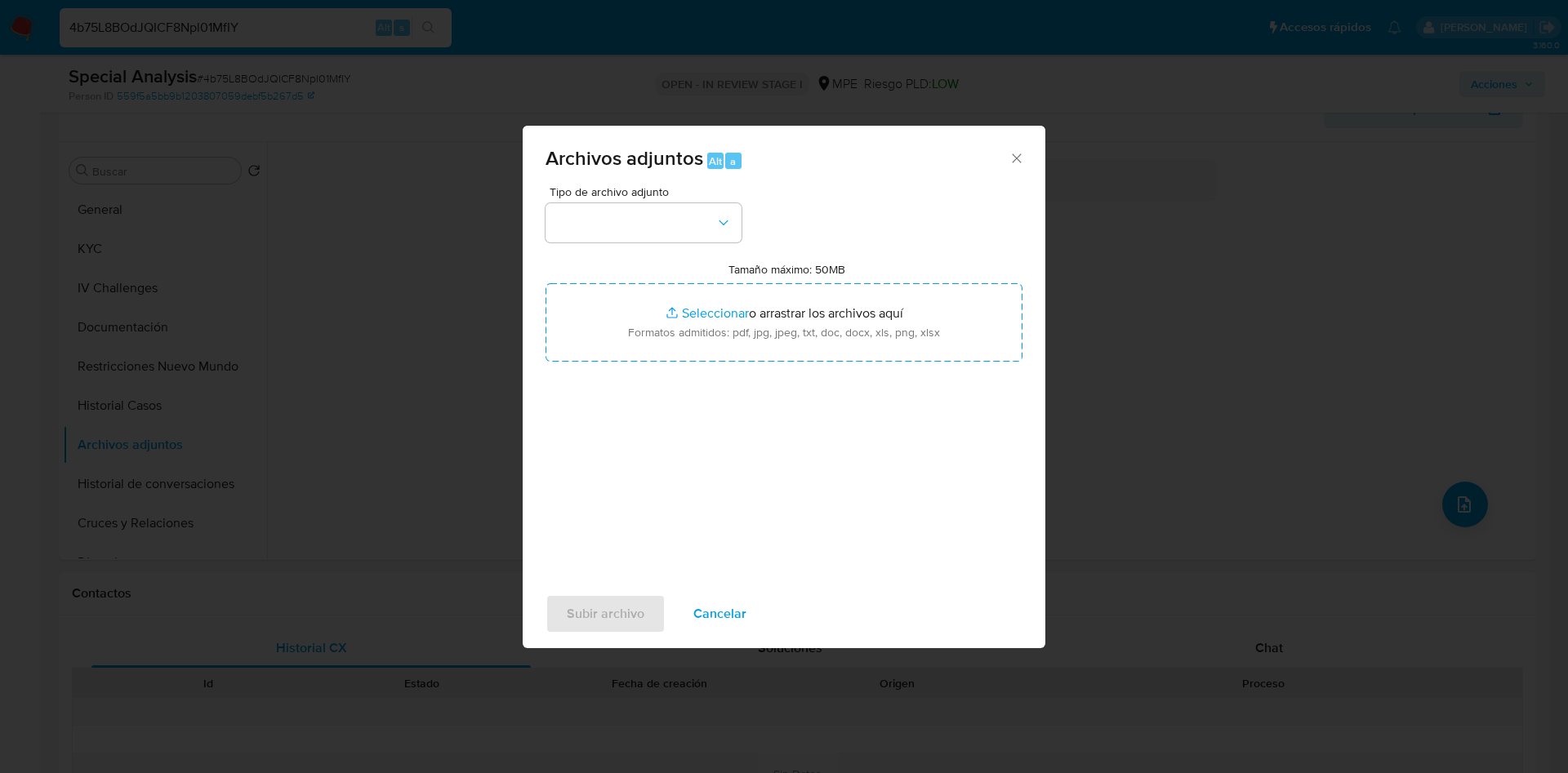
type input "C:\fakepath\Case Log 1710376905 - 22_09_2025.pdf"
click at [635, 225] on button "button" at bounding box center [643, 222] width 196 height 39
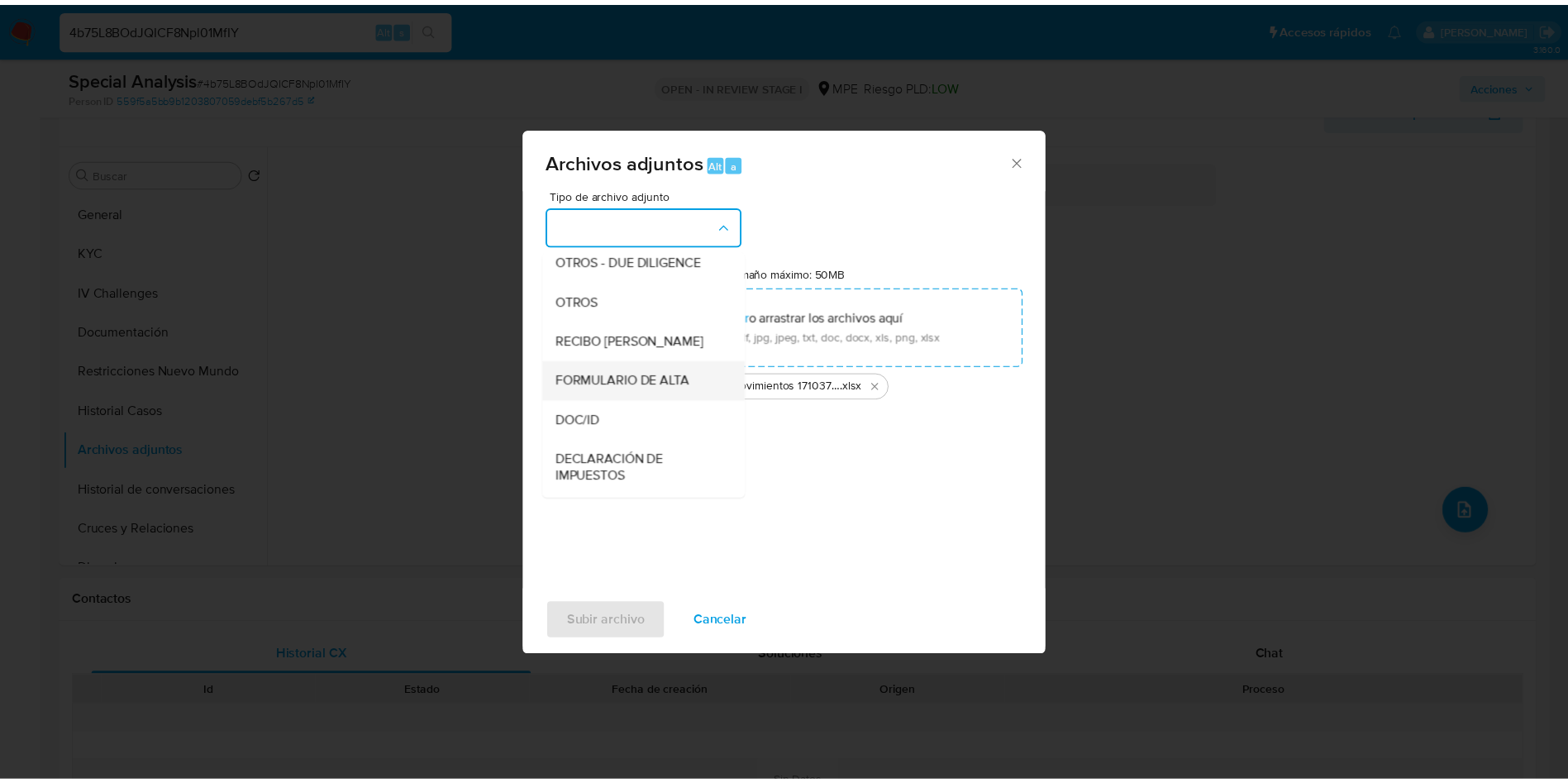
scroll to position [248, 0]
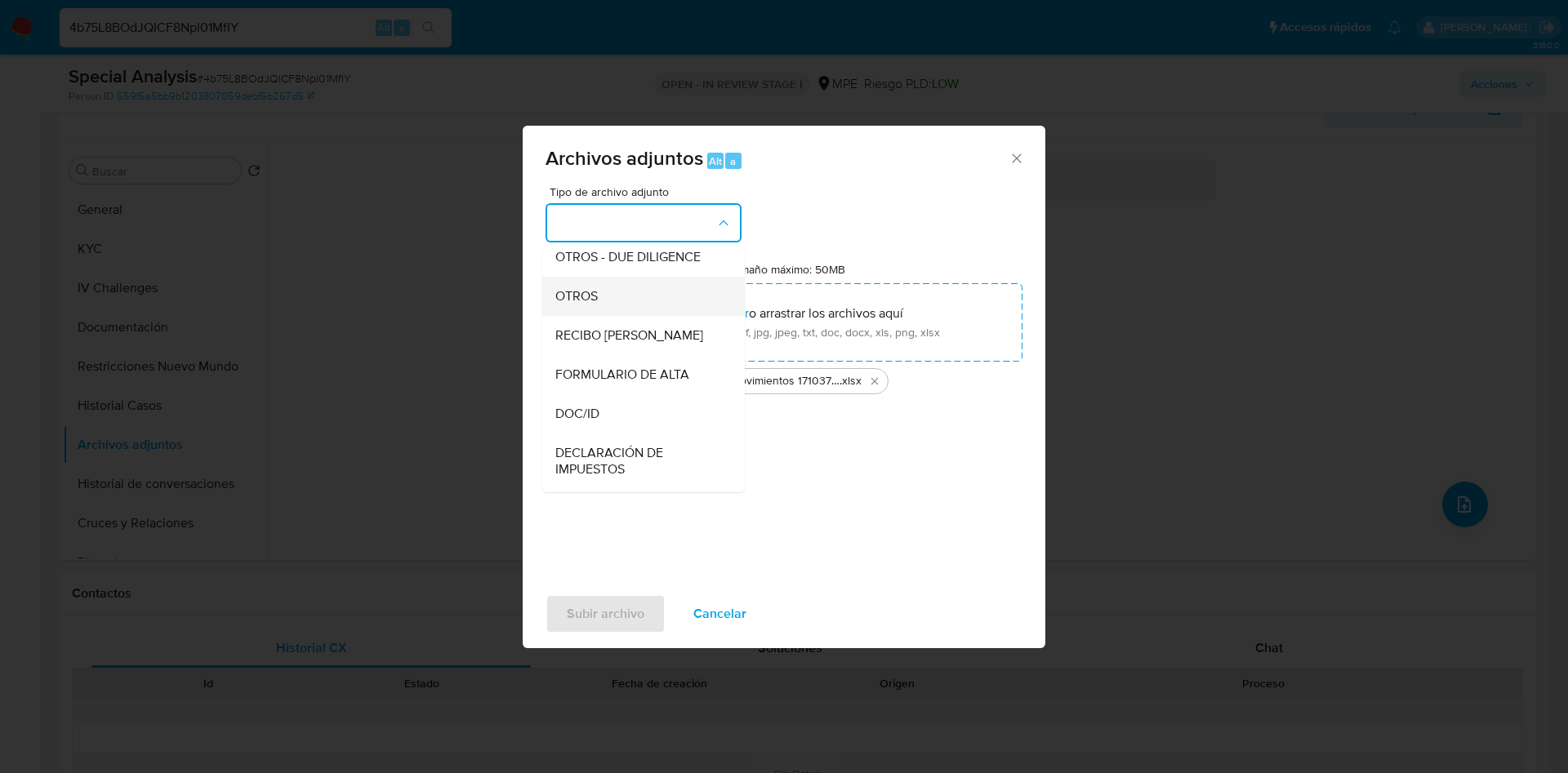
click at [614, 312] on div "OTROS" at bounding box center [638, 296] width 166 height 39
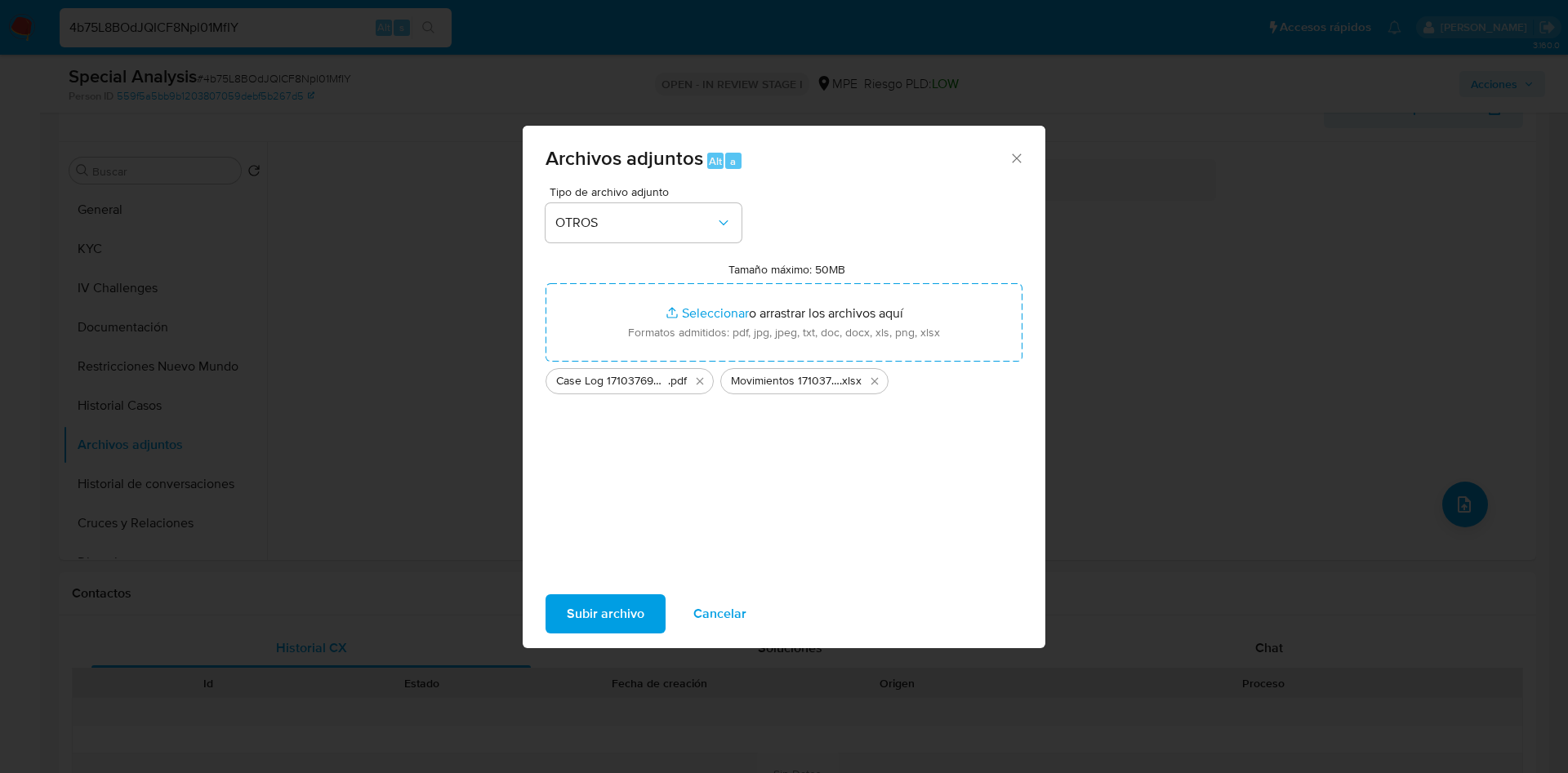
click at [614, 619] on span "Subir archivo" at bounding box center [606, 614] width 78 height 36
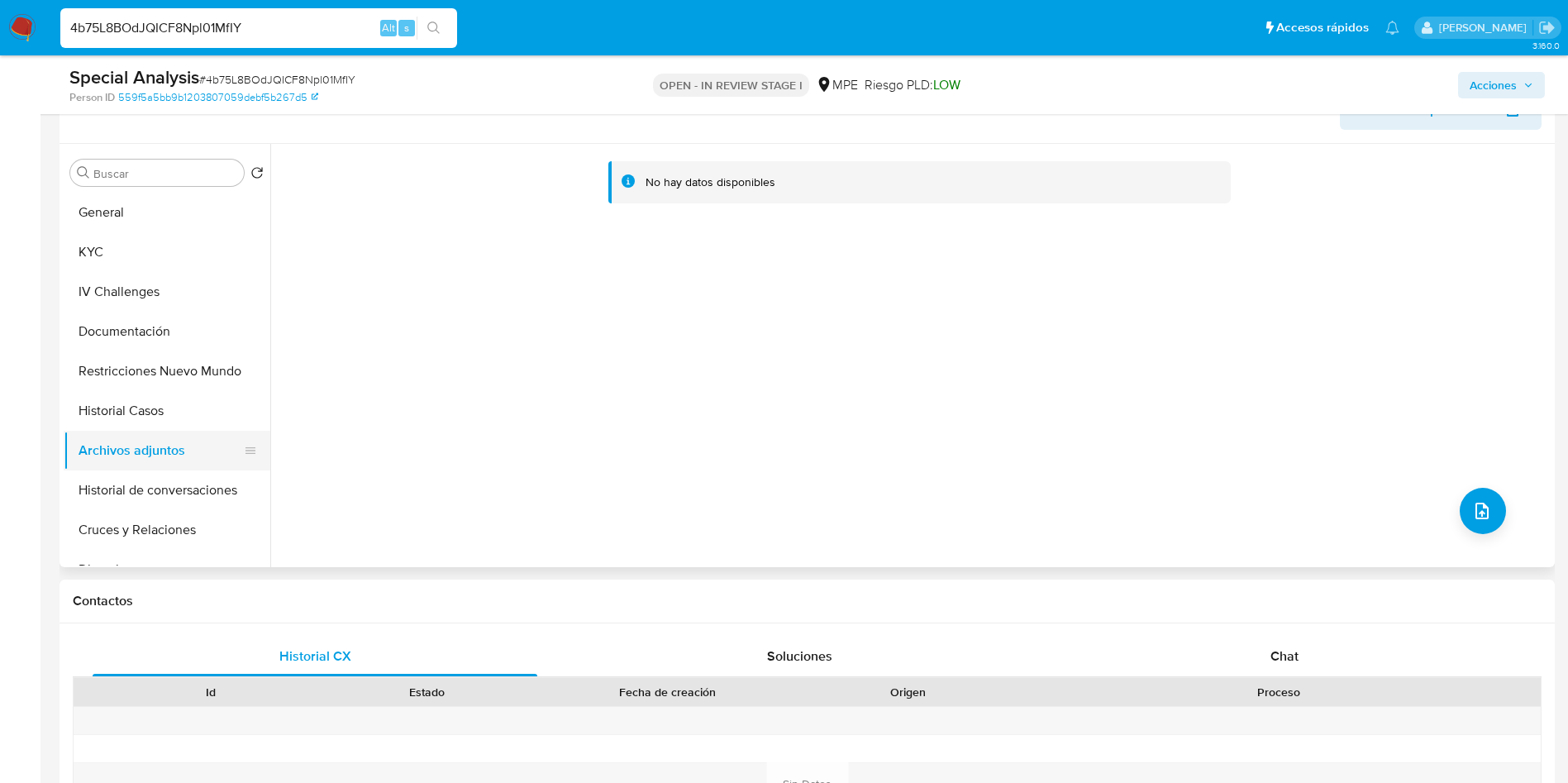
click at [187, 434] on button "Archivos adjuntos" at bounding box center [160, 450] width 193 height 39
click at [156, 398] on button "Historial Casos" at bounding box center [160, 411] width 193 height 39
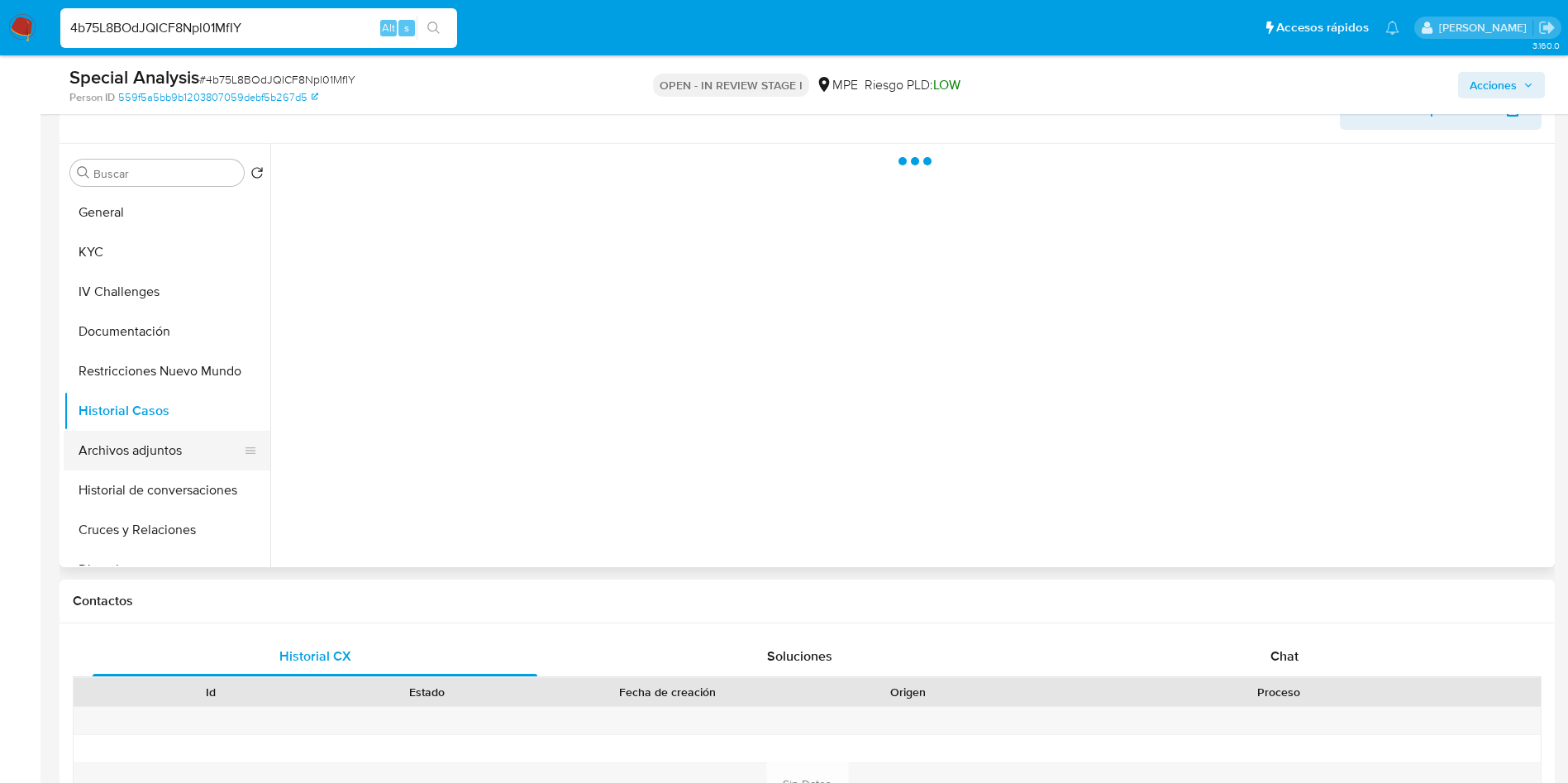
click at [152, 440] on button "Archivos adjuntos" at bounding box center [160, 450] width 193 height 39
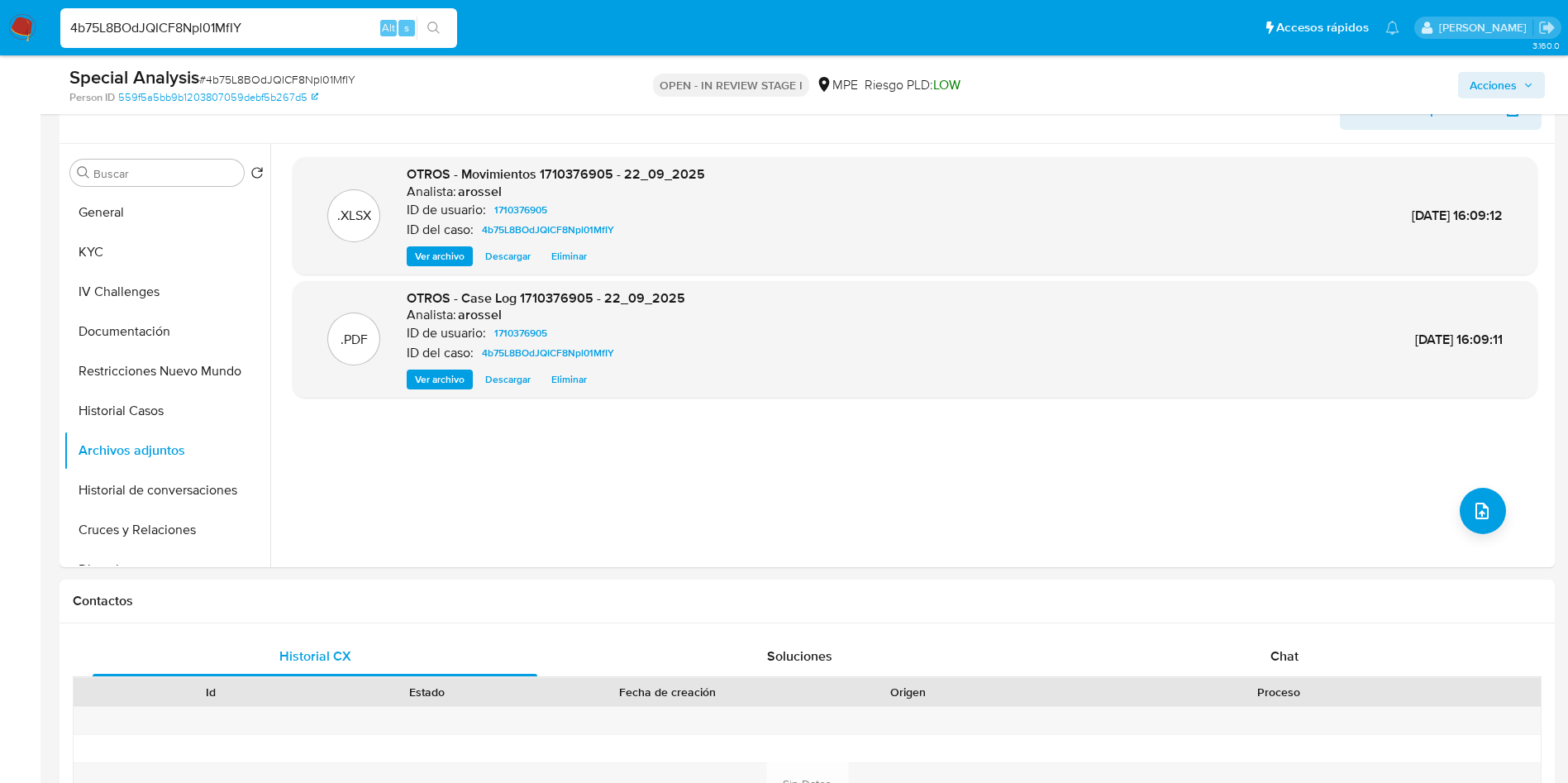
click at [1520, 89] on span "Acciones" at bounding box center [1502, 86] width 63 height 23
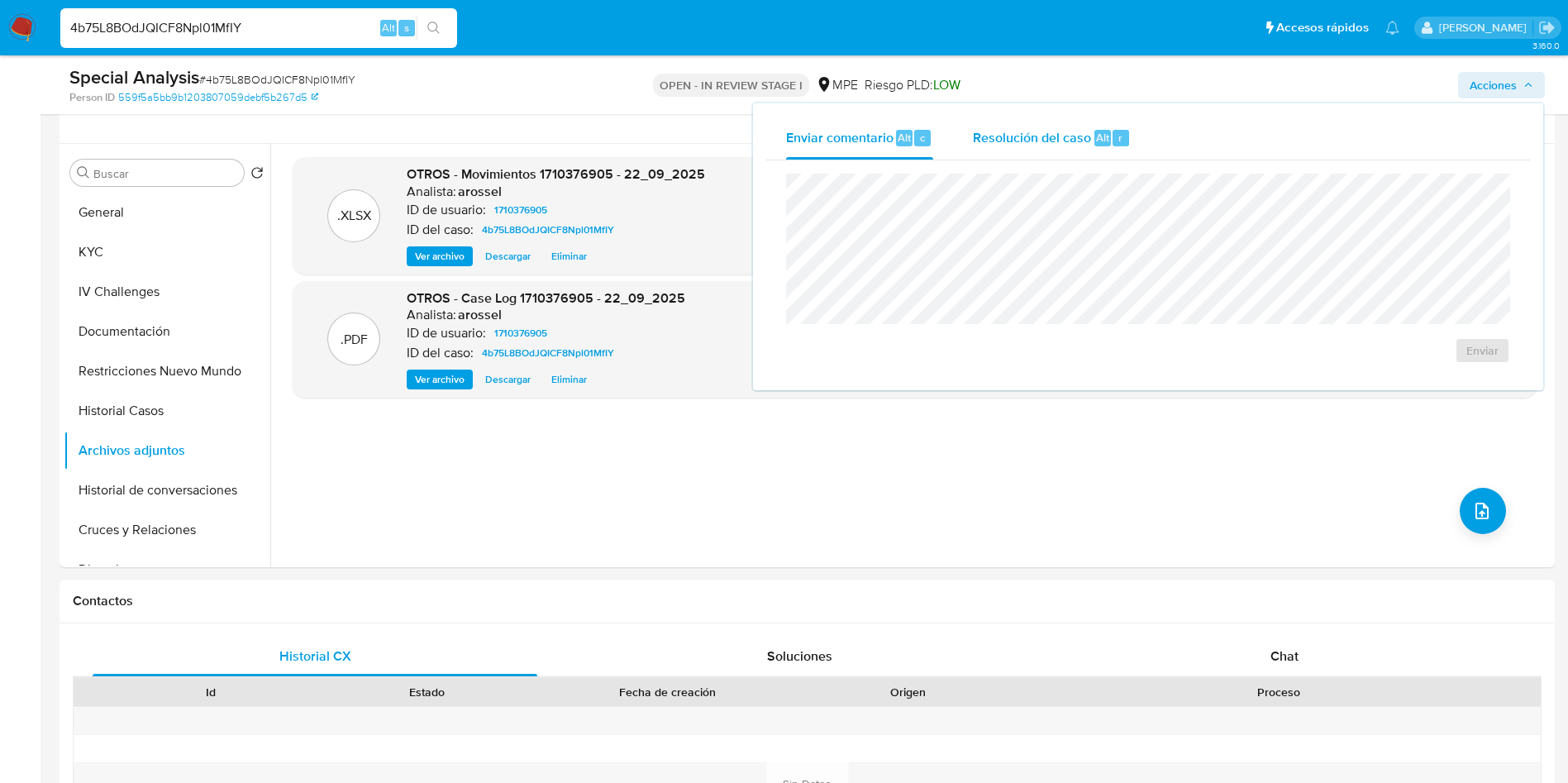
click at [1101, 144] on span "Alt" at bounding box center [1103, 138] width 13 height 15
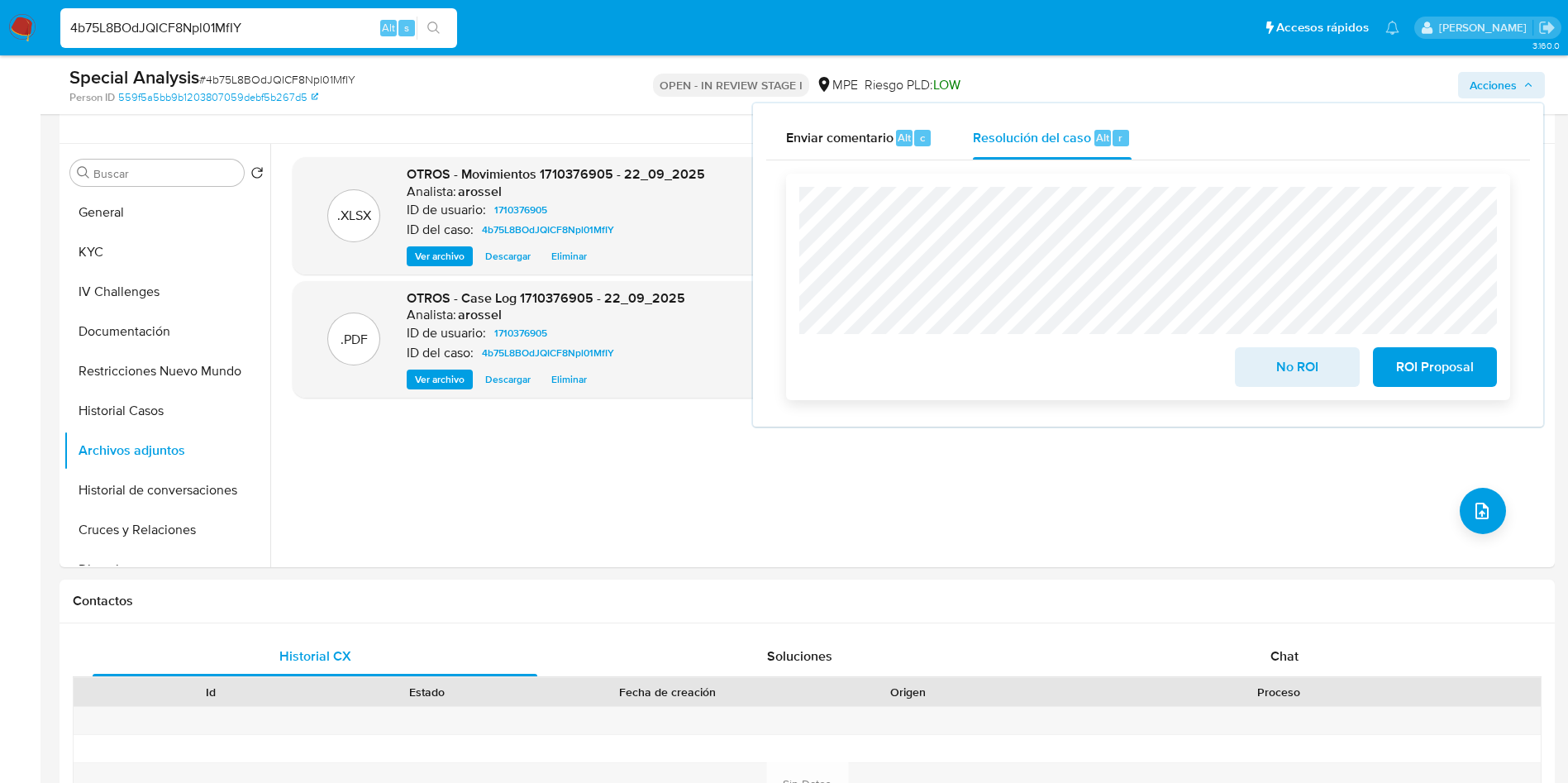
click at [1277, 369] on span "No ROI" at bounding box center [1297, 367] width 81 height 37
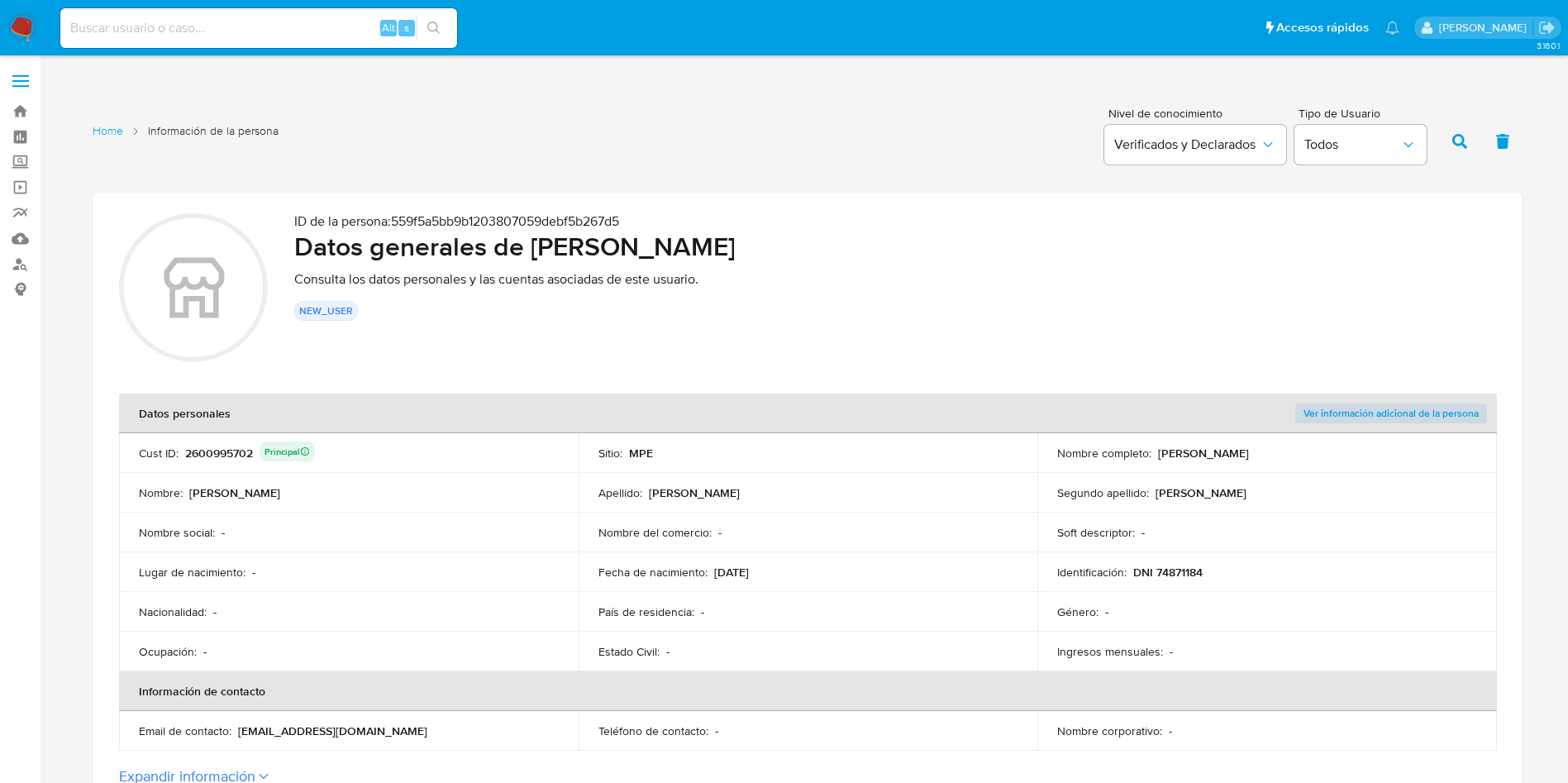
click at [575, 383] on section "ID de la persona : 559f5a5bb9b1203807059debf5b267d5 Datos generales de [PERSON_…" at bounding box center [807, 499] width 1430 height 614
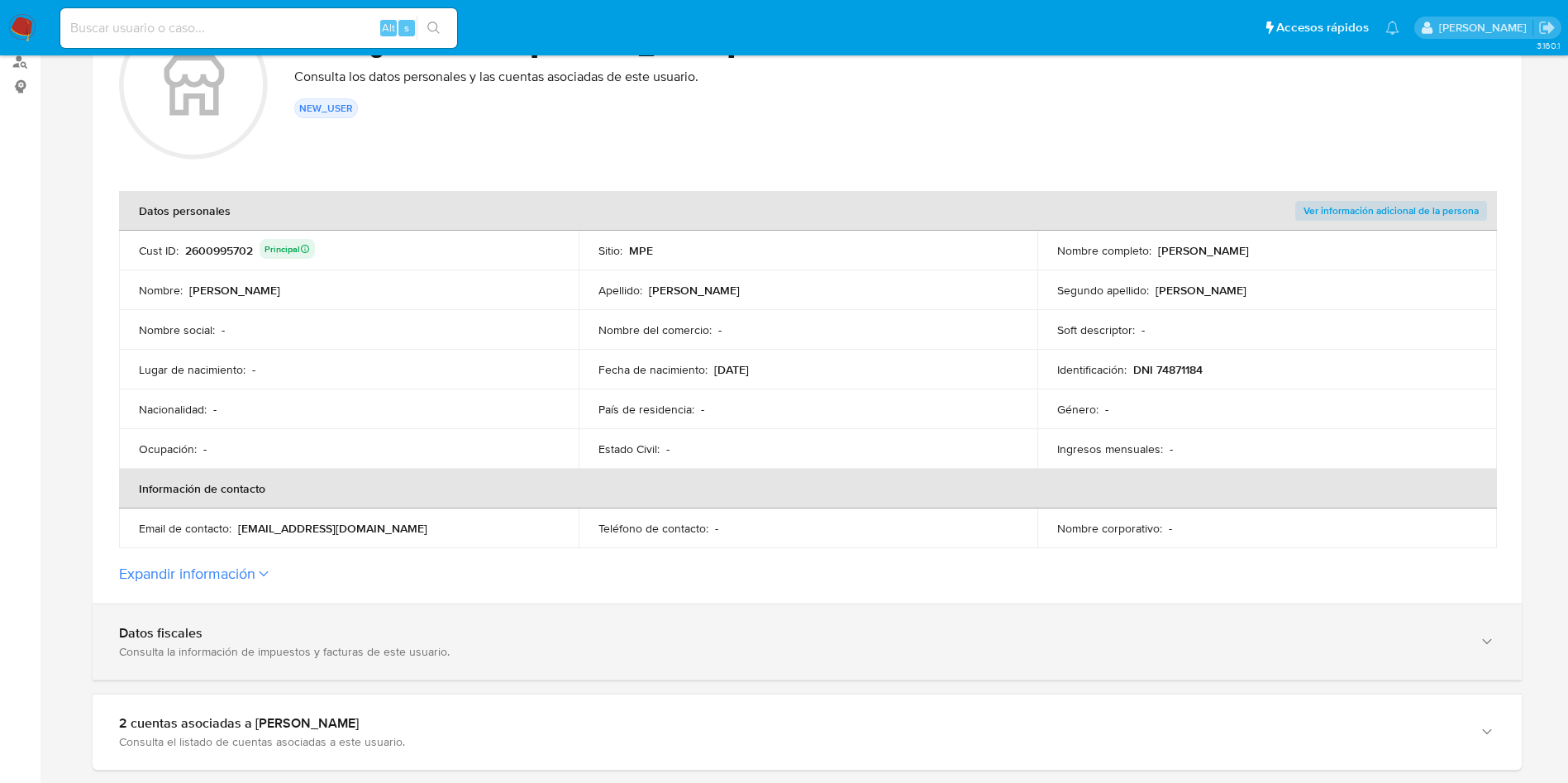
scroll to position [496, 0]
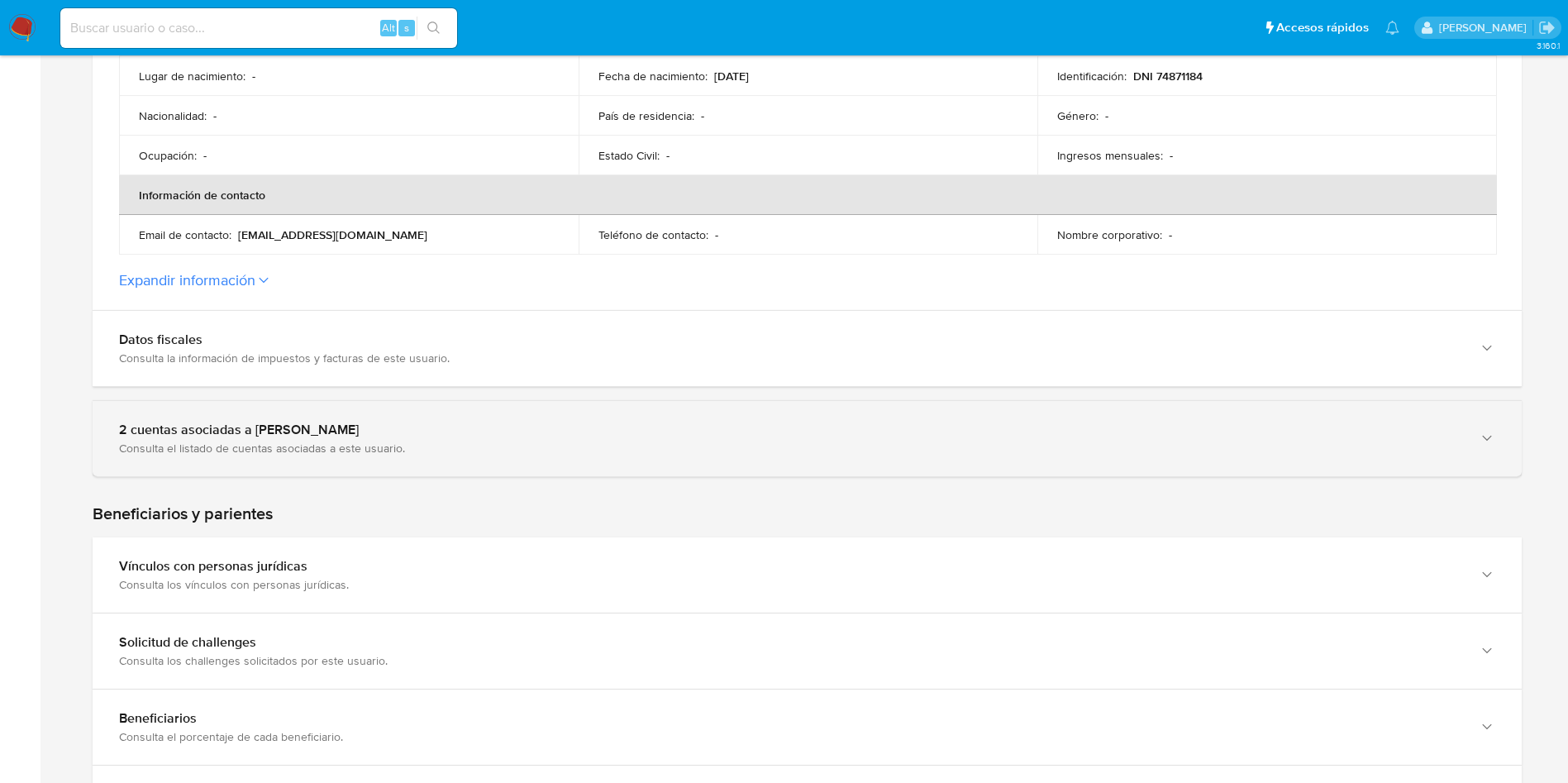
click at [444, 454] on div "Consulta el listado de cuentas asociadas a este usuario." at bounding box center [790, 447] width 1343 height 14
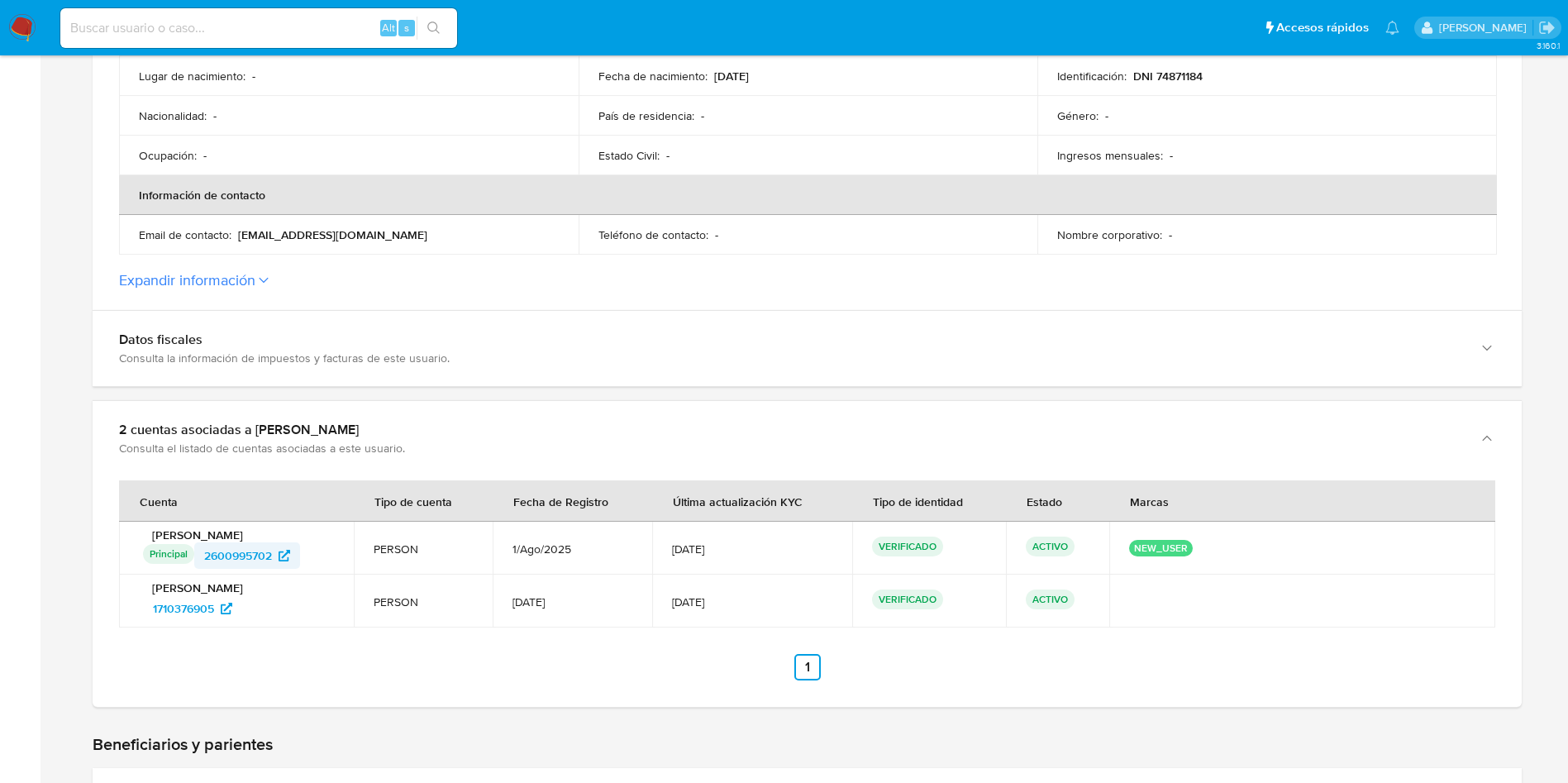
drag, startPoint x: 322, startPoint y: 563, endPoint x: 204, endPoint y: 555, distance: 118.3
click at [204, 555] on div "Principal Identificado como usuario principal 2600995702" at bounding box center [238, 556] width 191 height 27
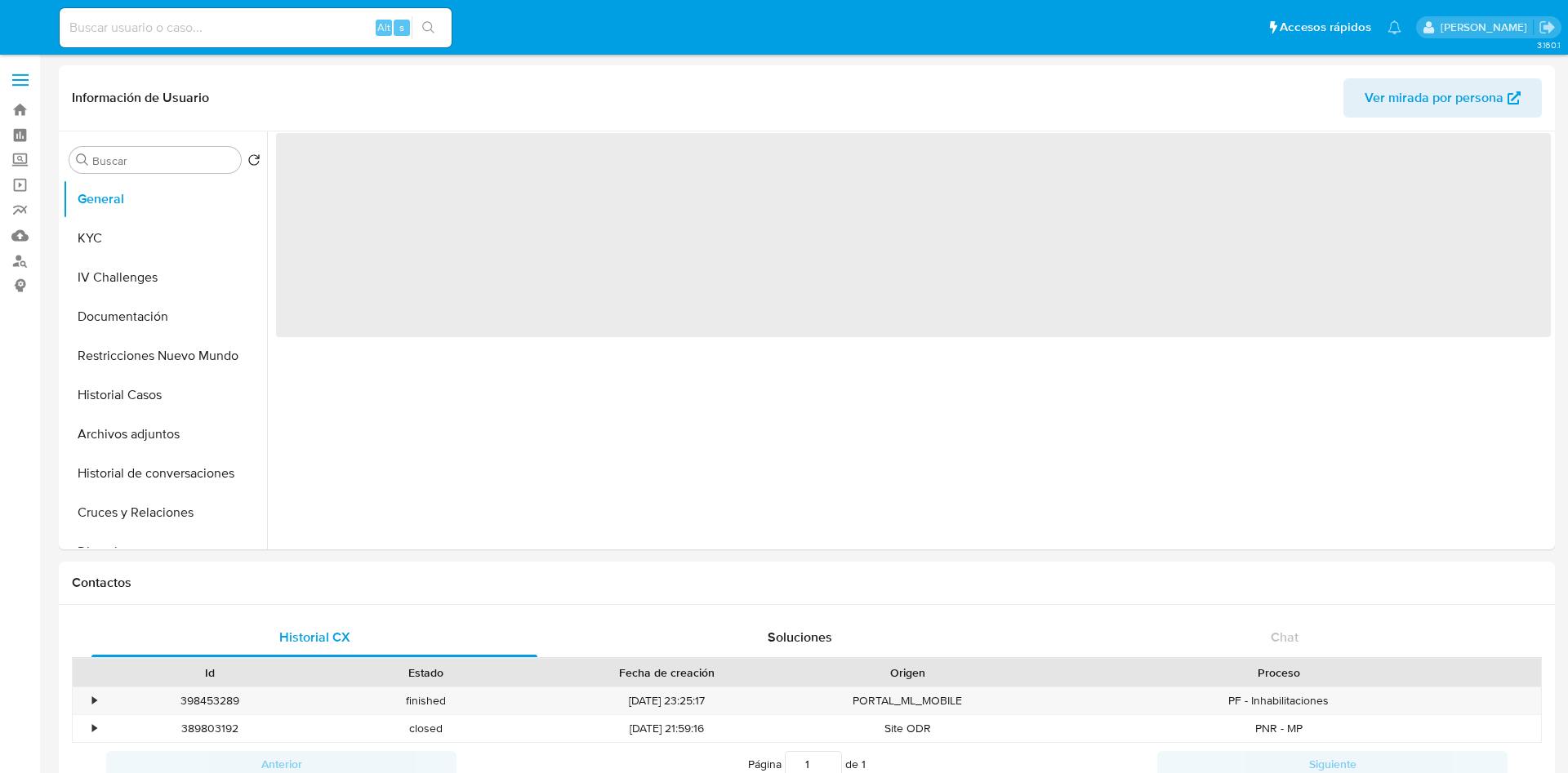
select select "10"
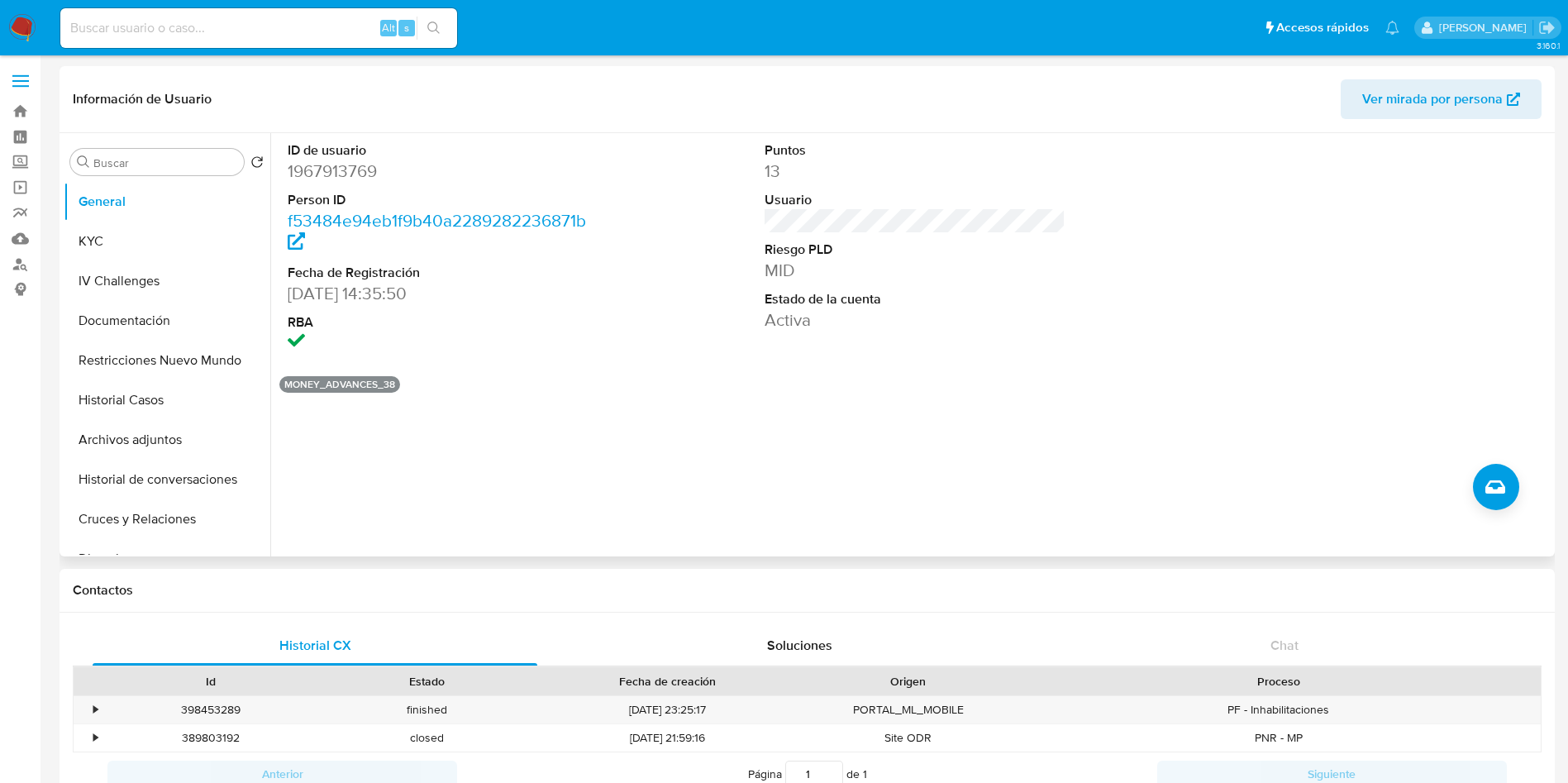
click at [362, 176] on dd "1967913769" at bounding box center [438, 171] width 302 height 23
copy dd "1967913769"
click at [124, 235] on button "KYC" at bounding box center [160, 240] width 193 height 39
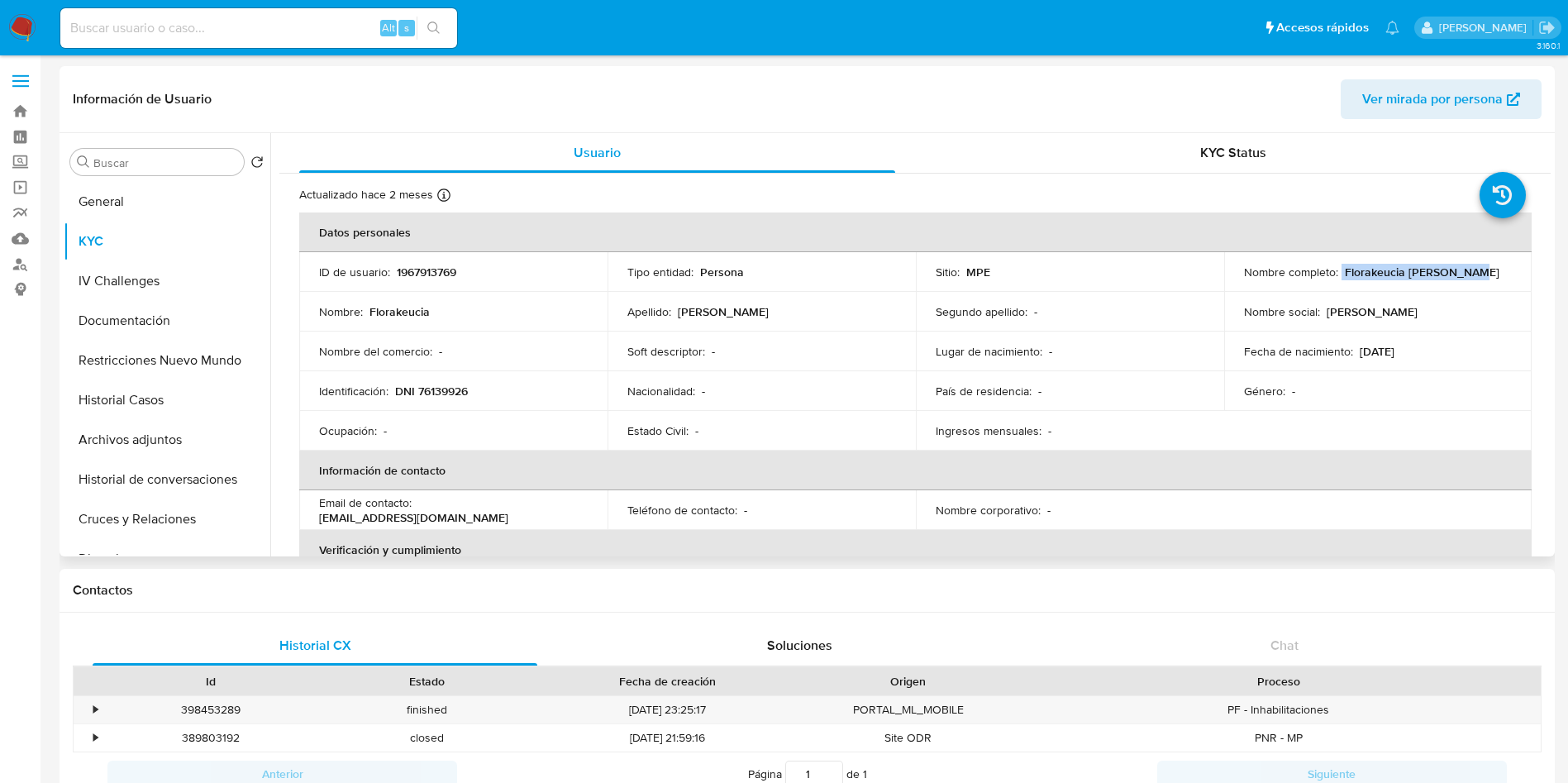
drag, startPoint x: 1335, startPoint y: 271, endPoint x: 1477, endPoint y: 267, distance: 142.1
click at [1477, 267] on div "Nombre completo : Florakeucia Llaullipoma" at bounding box center [1378, 271] width 268 height 14
copy div "Florakeucia Llaullipoma"
click at [445, 396] on p "DNI 76139926" at bounding box center [432, 391] width 73 height 14
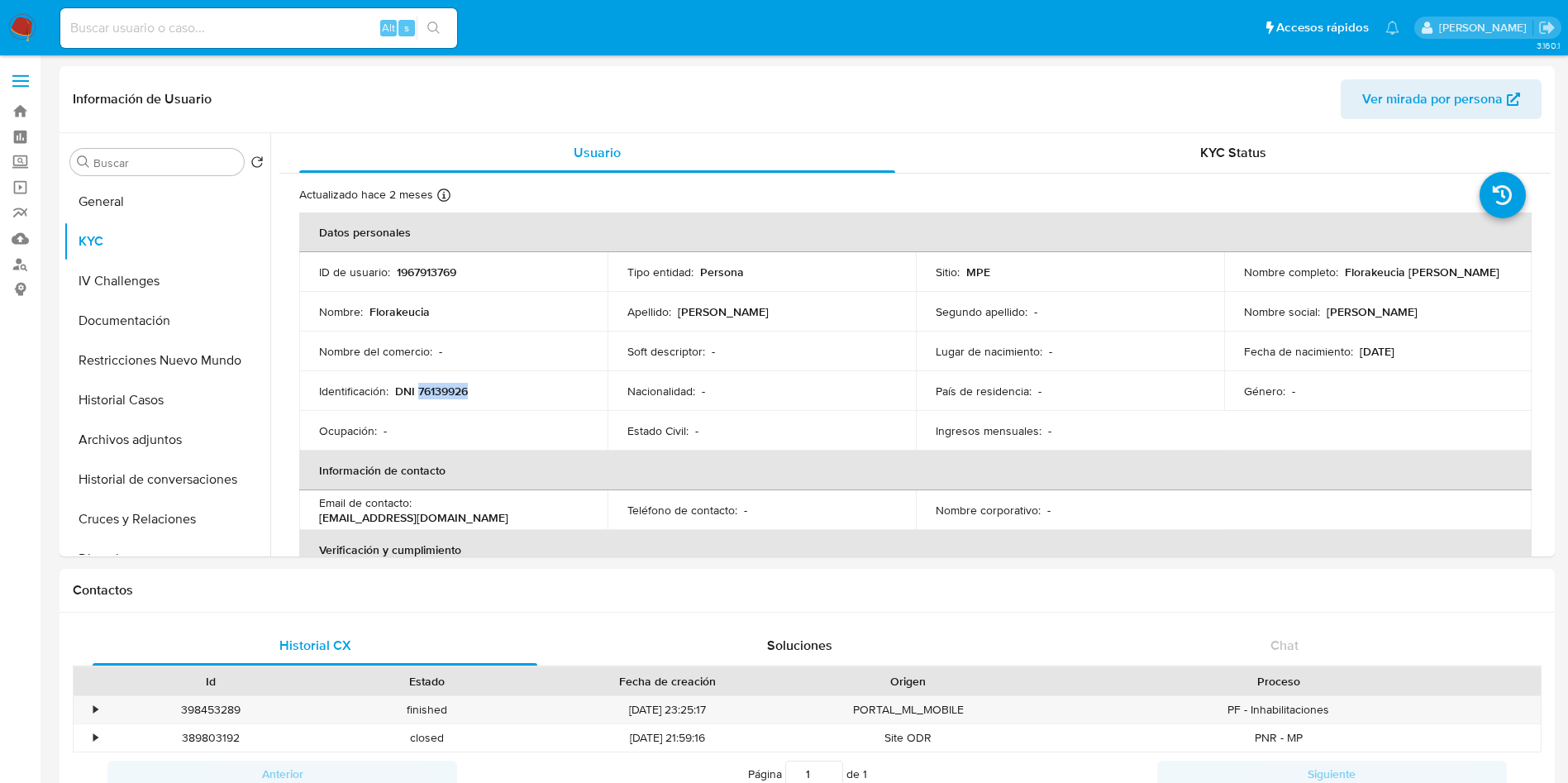
copy p "76139926"
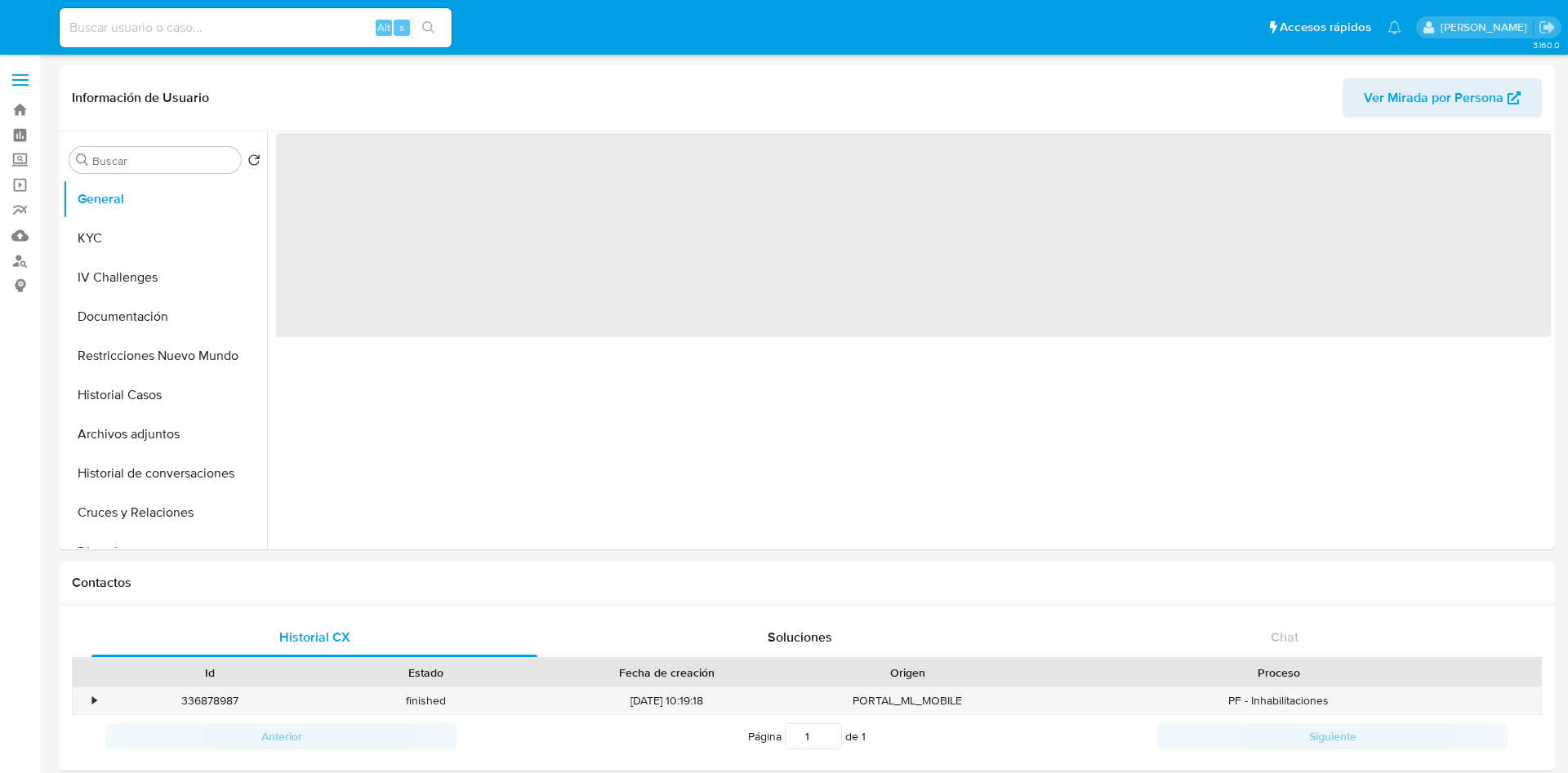
select select "10"
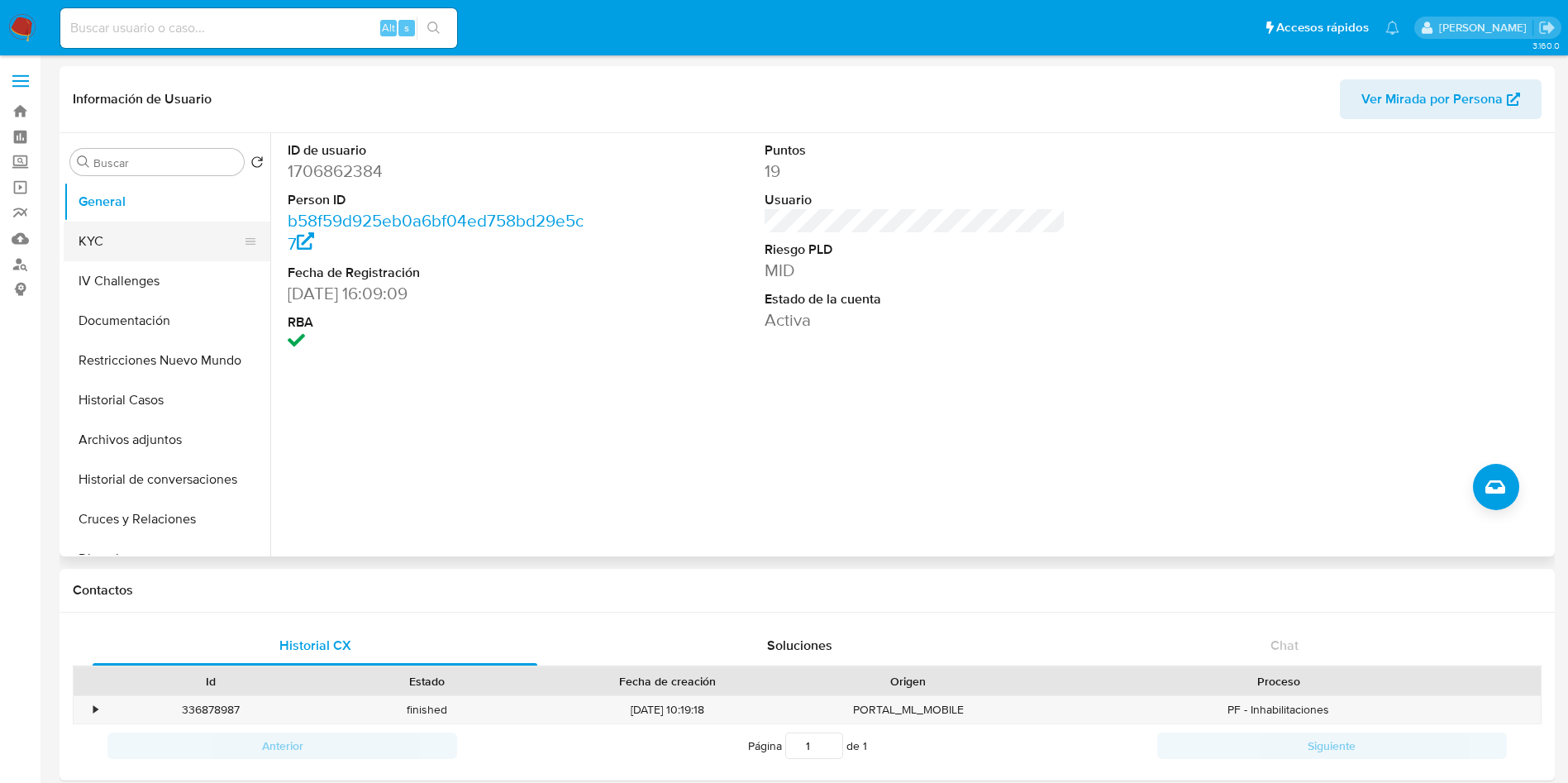
click at [191, 224] on button "KYC" at bounding box center [160, 240] width 193 height 39
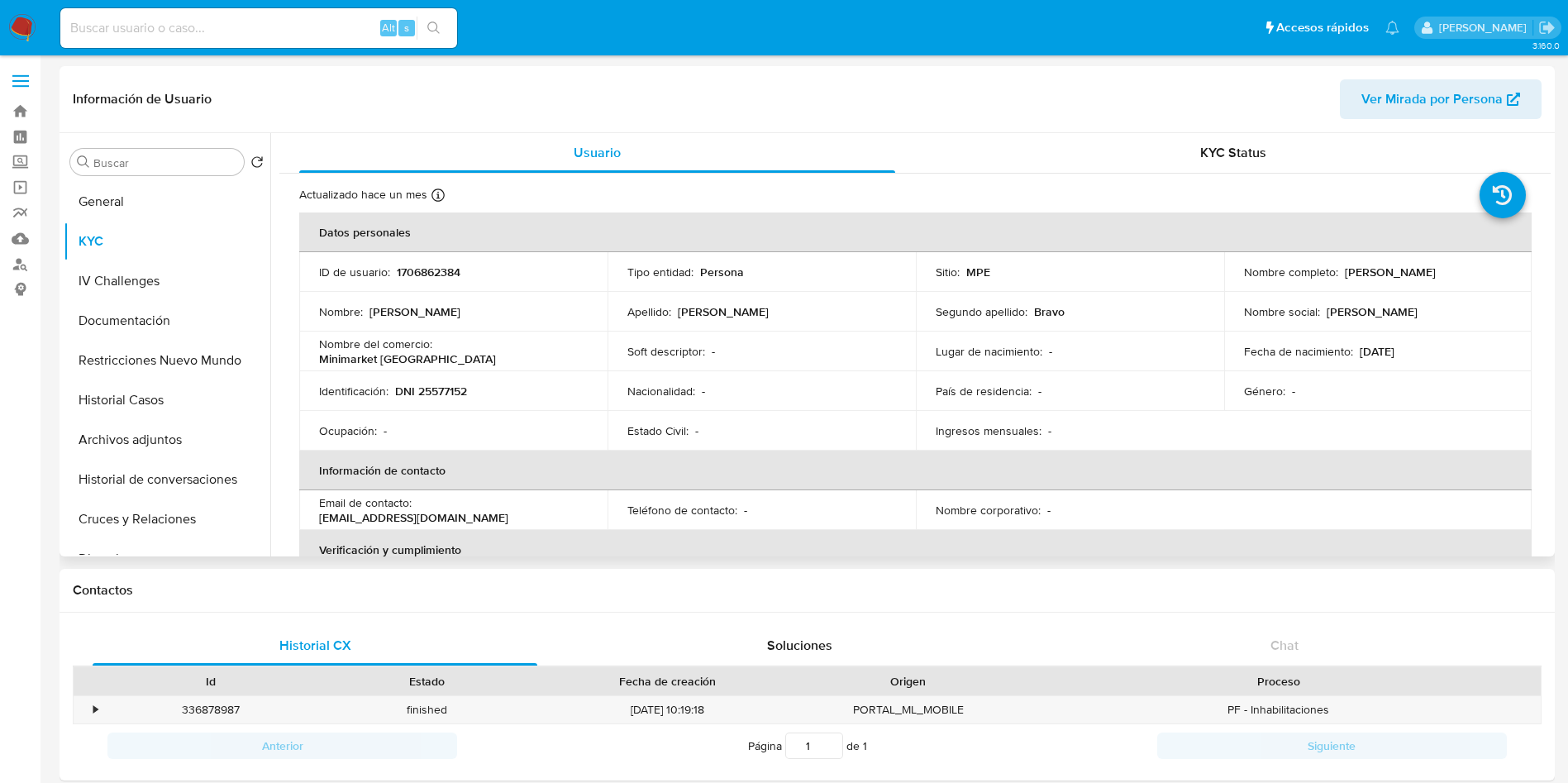
drag, startPoint x: 1340, startPoint y: 275, endPoint x: 890, endPoint y: 103, distance: 481.8
click at [1494, 275] on div "Nombre completo : Julia Lily Perez Bravo" at bounding box center [1378, 271] width 268 height 14
copy p "Julia Lily Perez Bravo"
click at [455, 384] on p "DNI 25577152" at bounding box center [431, 391] width 72 height 14
click at [455, 385] on p "DNI 25577152" at bounding box center [431, 391] width 72 height 14
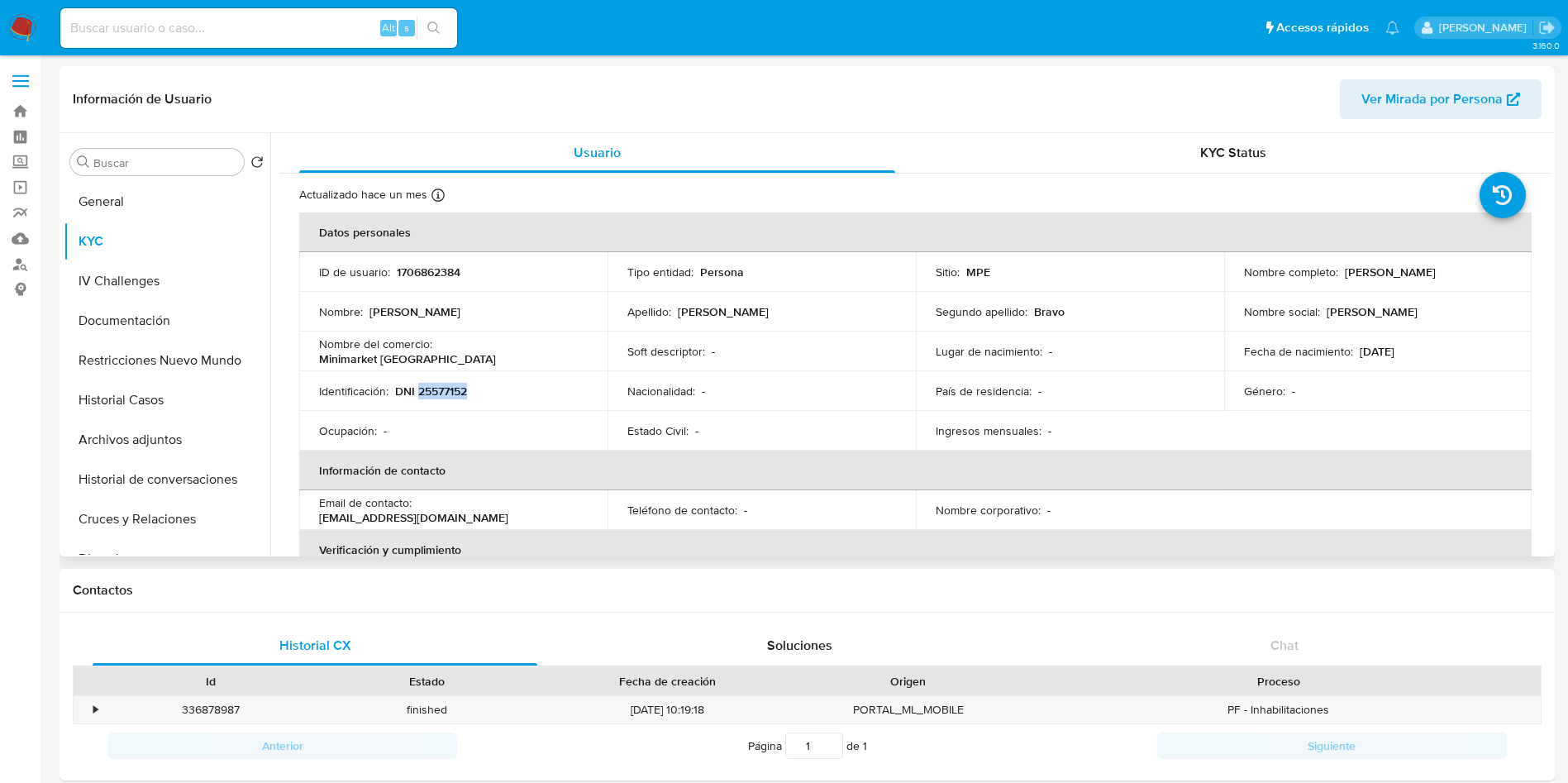
copy p "25577152"
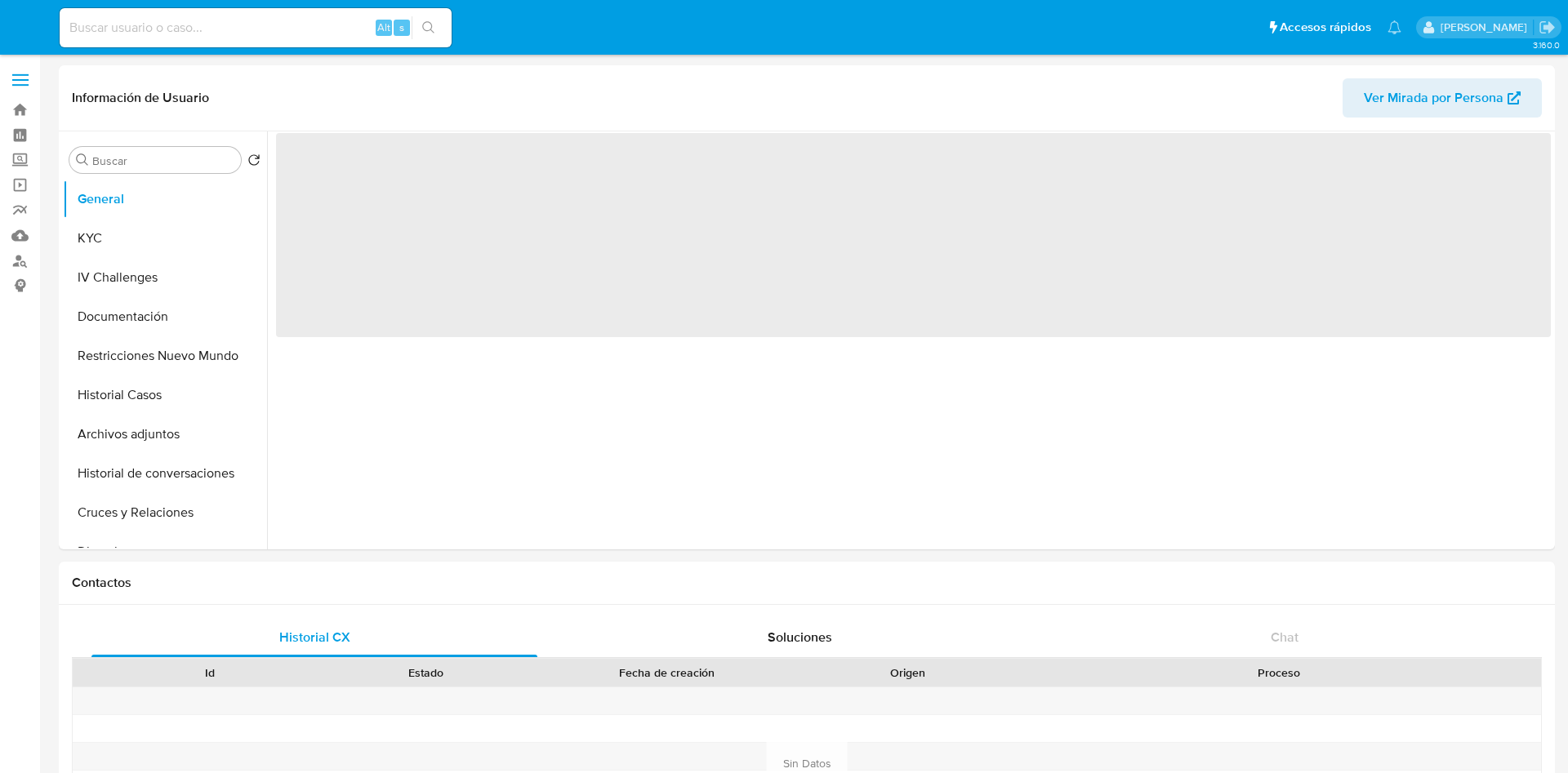
select select "10"
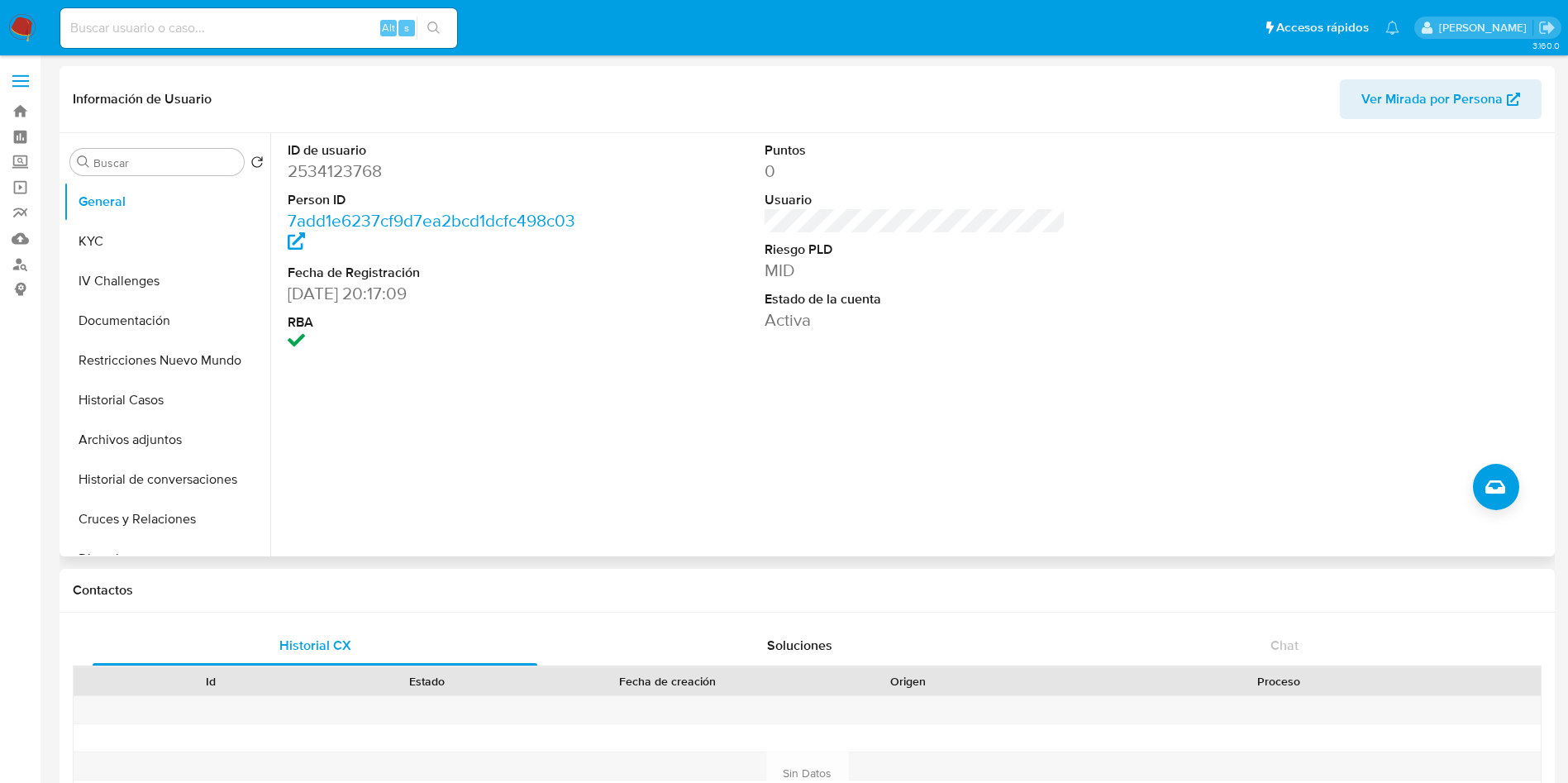
click at [366, 187] on dl "ID de usuario 2534123768 Person ID 7add1e6237cf9d7ea2bcd1dcfc498c03 Fecha de Re…" at bounding box center [438, 248] width 302 height 214
click at [361, 174] on dd "2534123768" at bounding box center [438, 171] width 302 height 23
copy dd "2534123768"
click at [169, 235] on button "KYC" at bounding box center [160, 240] width 193 height 39
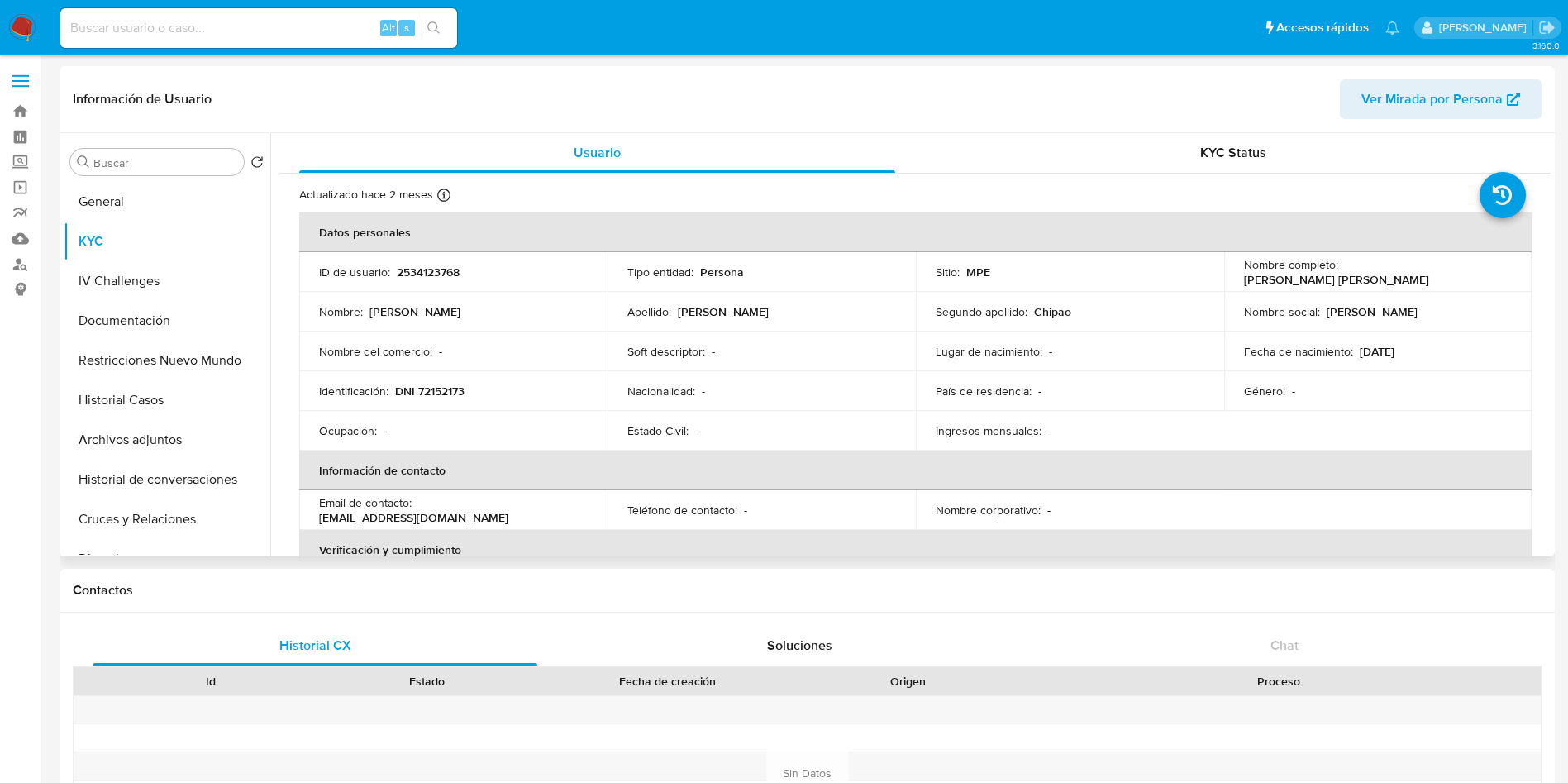
drag, startPoint x: 1224, startPoint y: 281, endPoint x: 1478, endPoint y: 272, distance: 254.2
click at [1478, 272] on td "Nombre completo : [PERSON_NAME] [PERSON_NAME]" at bounding box center [1379, 271] width 309 height 39
copy p "[PERSON_NAME] [PERSON_NAME]"
click at [454, 395] on p "DNI 72152173" at bounding box center [430, 391] width 69 height 14
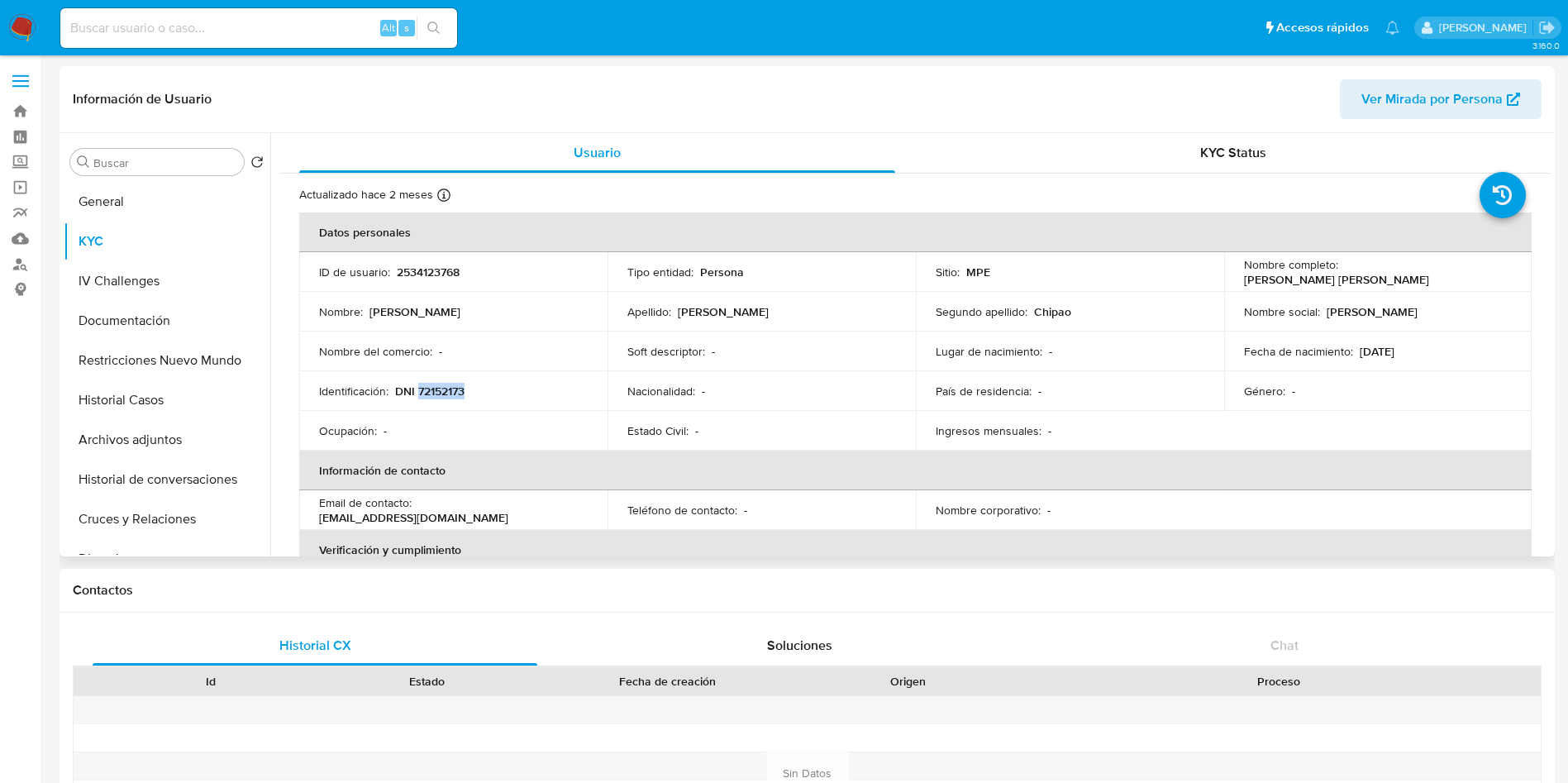
copy p "72152173"
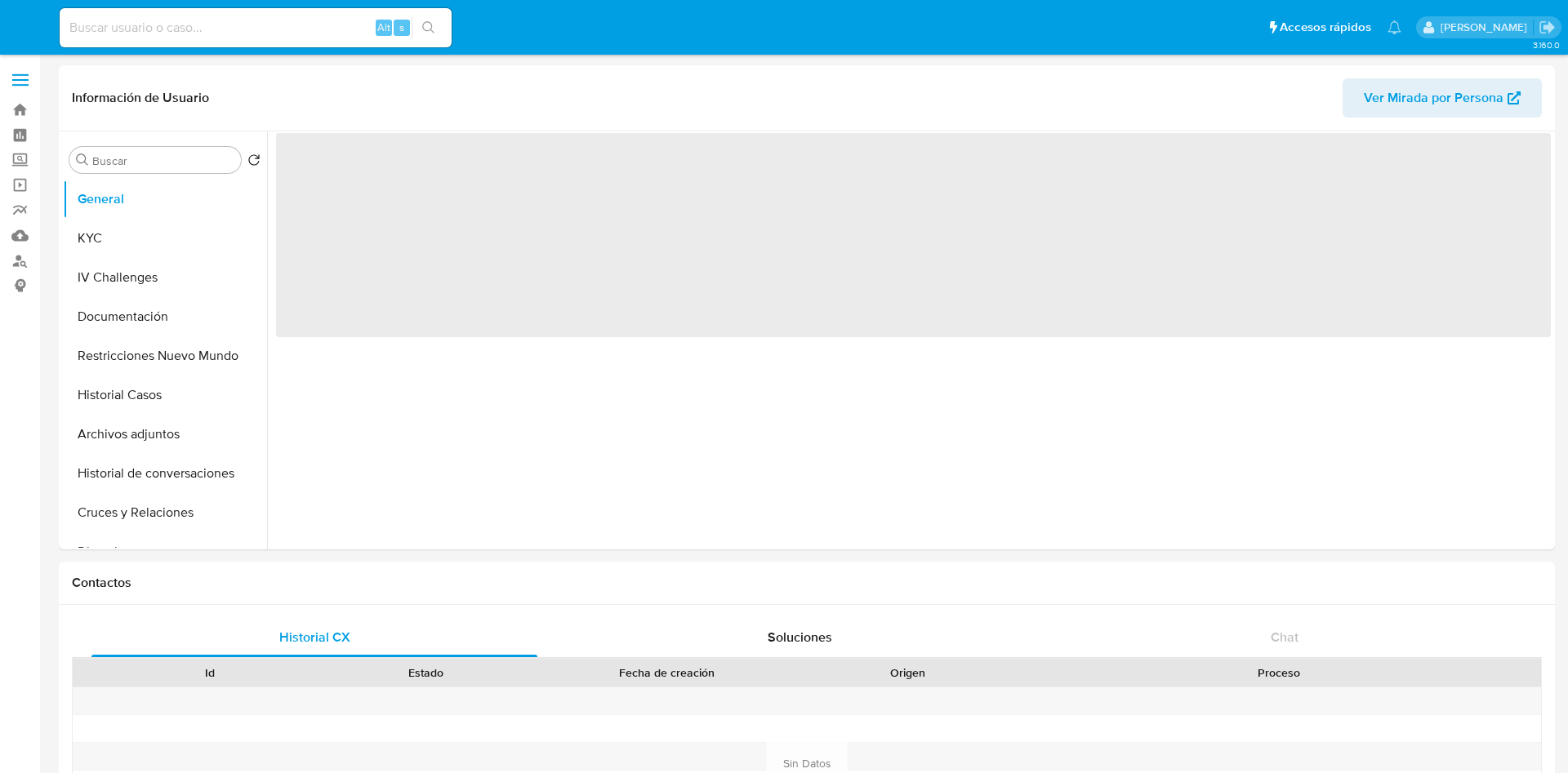
select select "10"
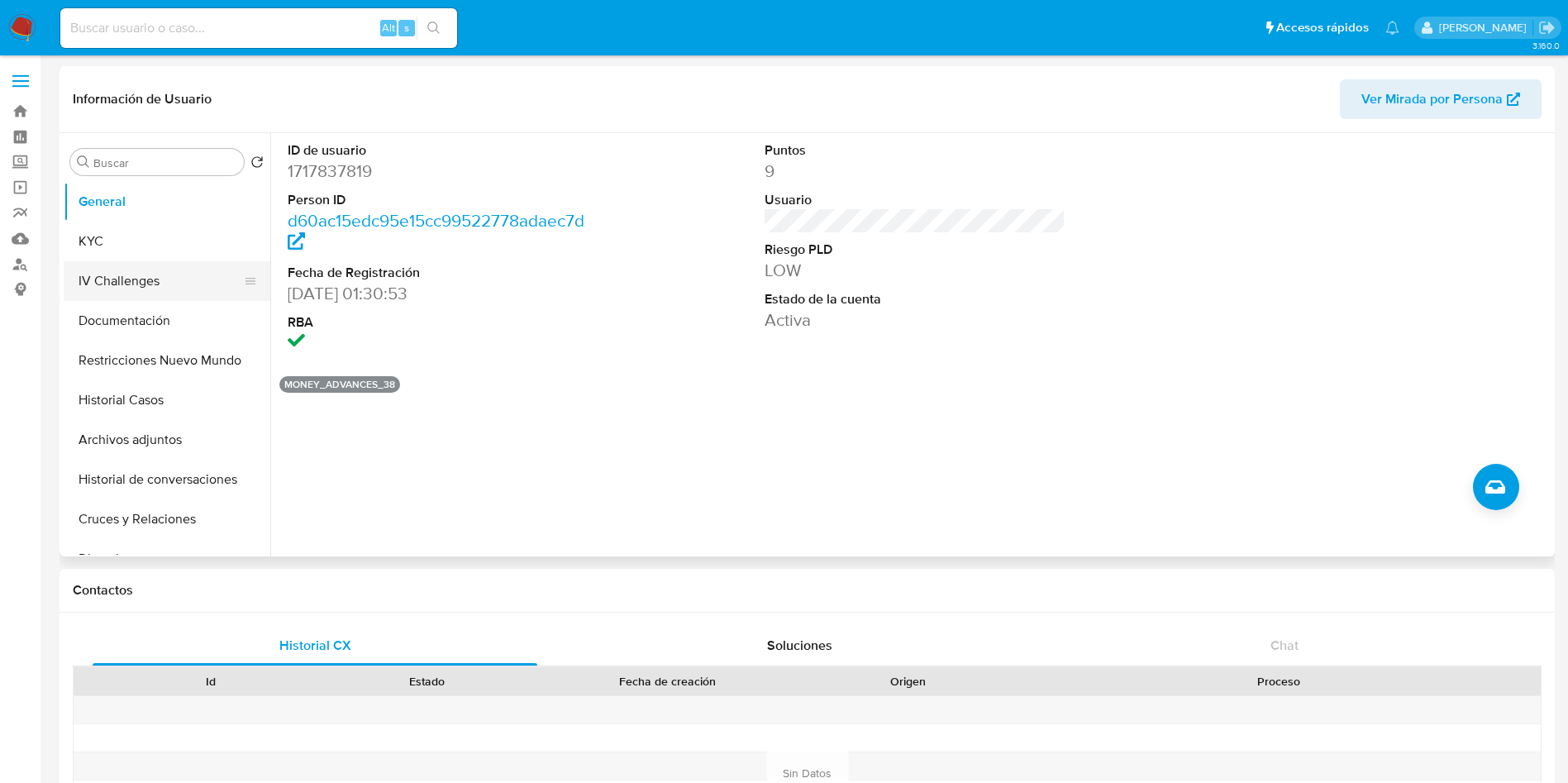
click at [140, 262] on button "IV Challenges" at bounding box center [160, 281] width 193 height 39
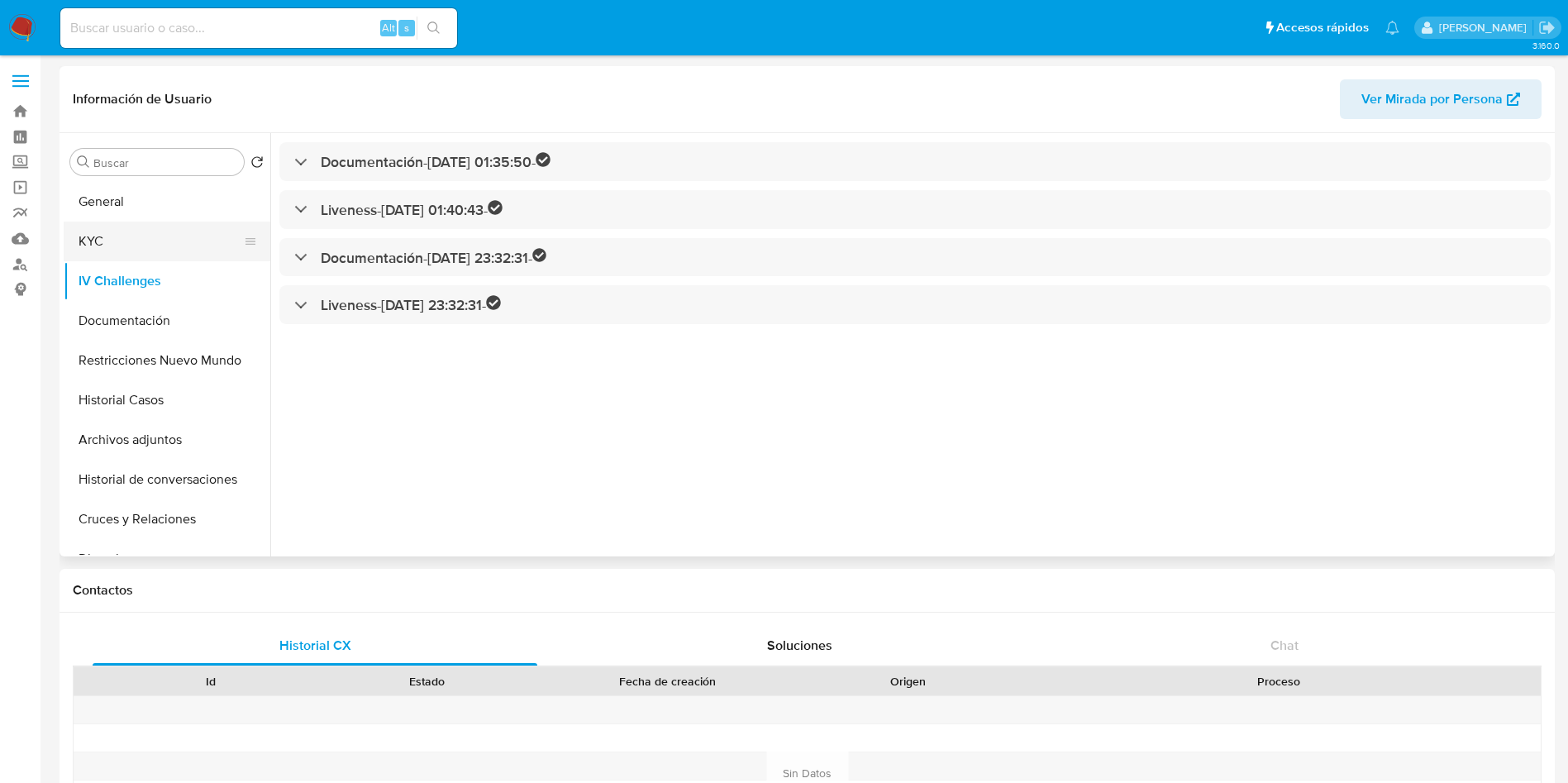
click at [180, 241] on button "KYC" at bounding box center [160, 240] width 193 height 39
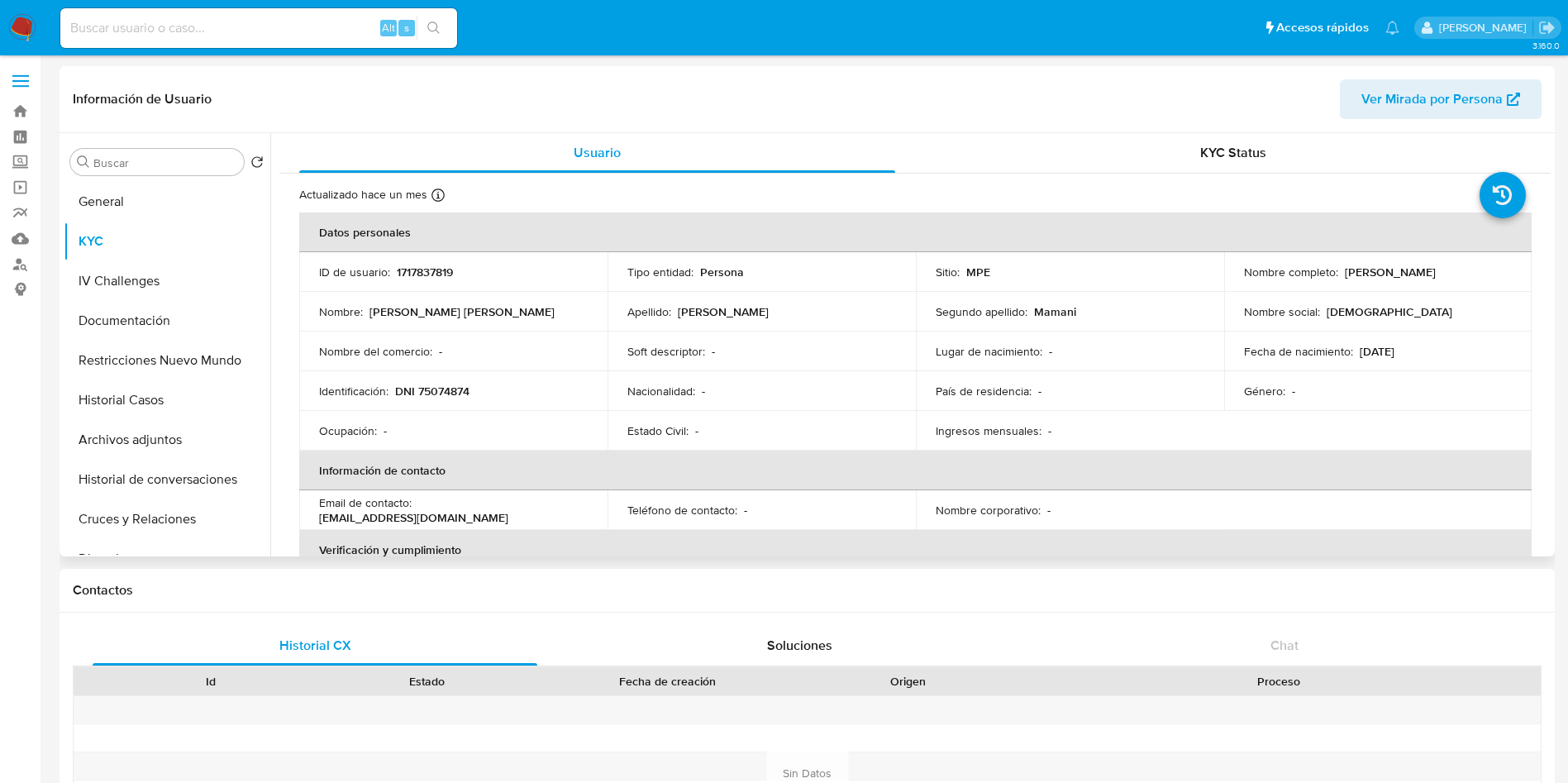
drag, startPoint x: 1231, startPoint y: 271, endPoint x: 1250, endPoint y: 274, distance: 19.2
click at [1437, 275] on td "Nombre completo : [DEMOGRAPHIC_DATA][PERSON_NAME]" at bounding box center [1379, 271] width 309 height 39
click at [1225, 273] on td "Nombre completo : [DEMOGRAPHIC_DATA][PERSON_NAME]" at bounding box center [1379, 271] width 309 height 39
drag, startPoint x: 1232, startPoint y: 281, endPoint x: 1456, endPoint y: 279, distance: 224.0
click at [1456, 279] on td "Nombre completo : [DEMOGRAPHIC_DATA][PERSON_NAME]" at bounding box center [1379, 271] width 309 height 39
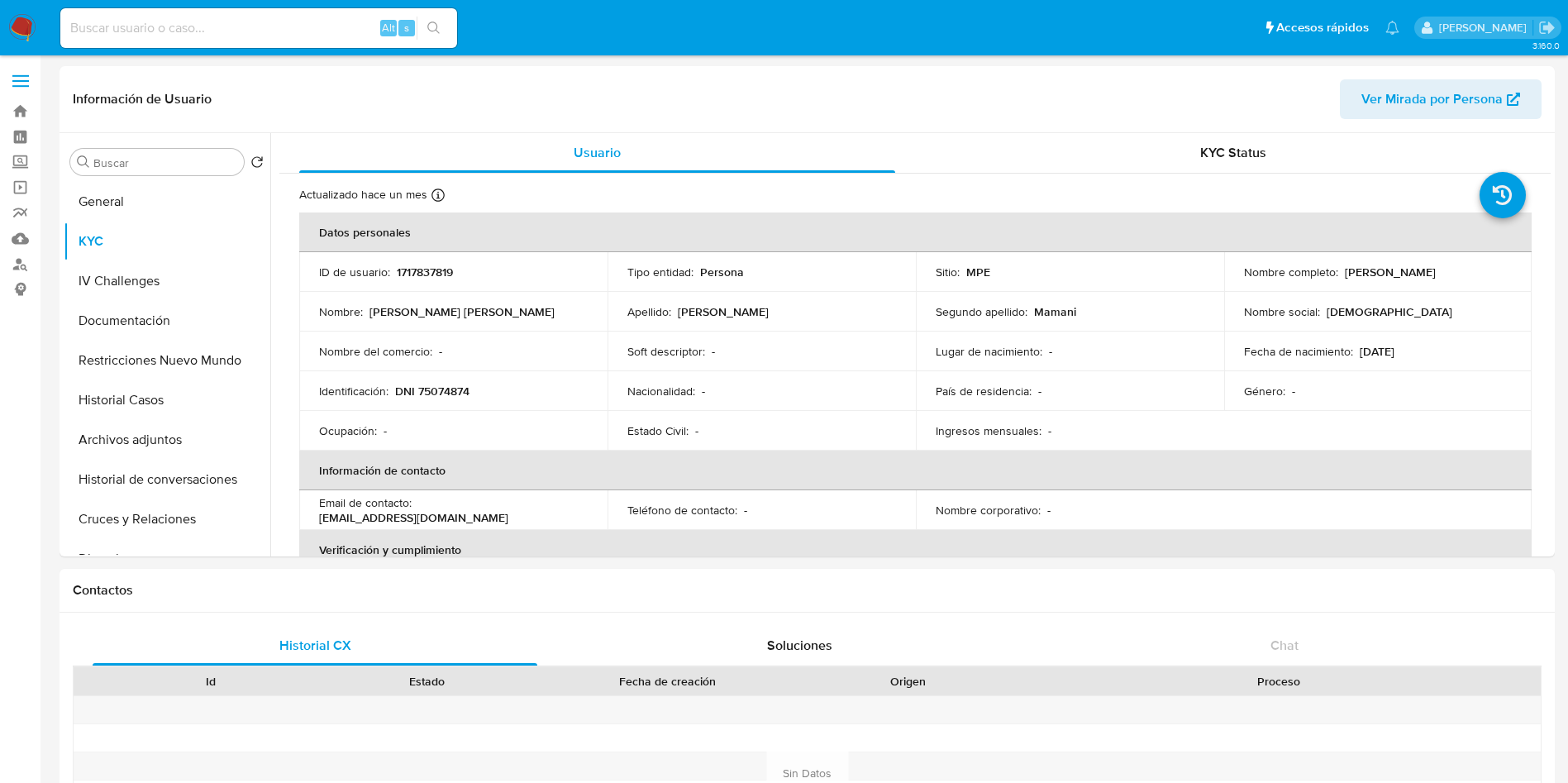
copy p "[PERSON_NAME]"
click at [452, 399] on td "Identificación : DNI 75074874" at bounding box center [453, 391] width 309 height 39
click at [450, 384] on p "DNI 75074874" at bounding box center [432, 391] width 74 height 14
click at [450, 385] on p "DNI 75074874" at bounding box center [432, 391] width 74 height 14
copy p "75074874"
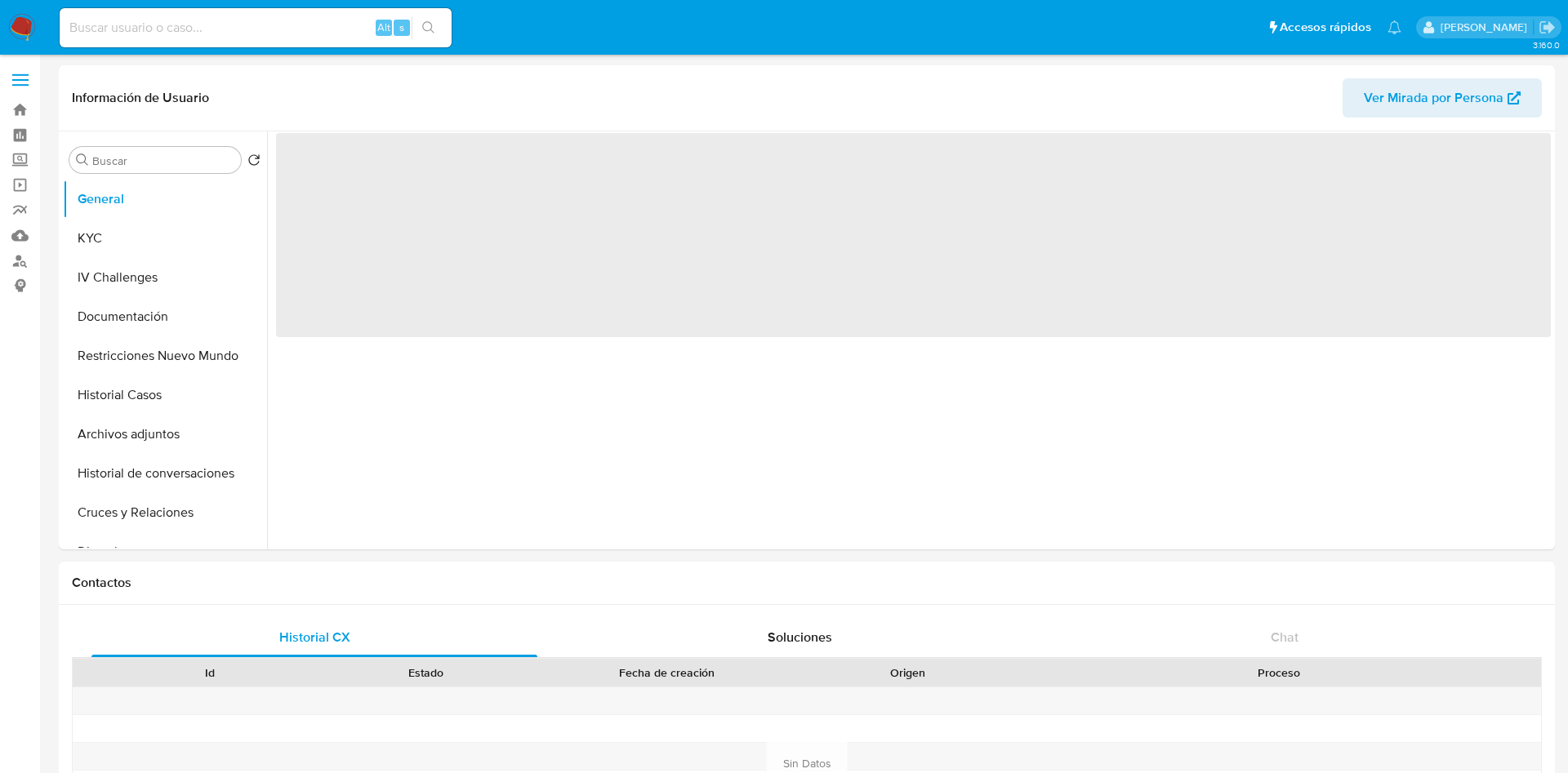
select select "10"
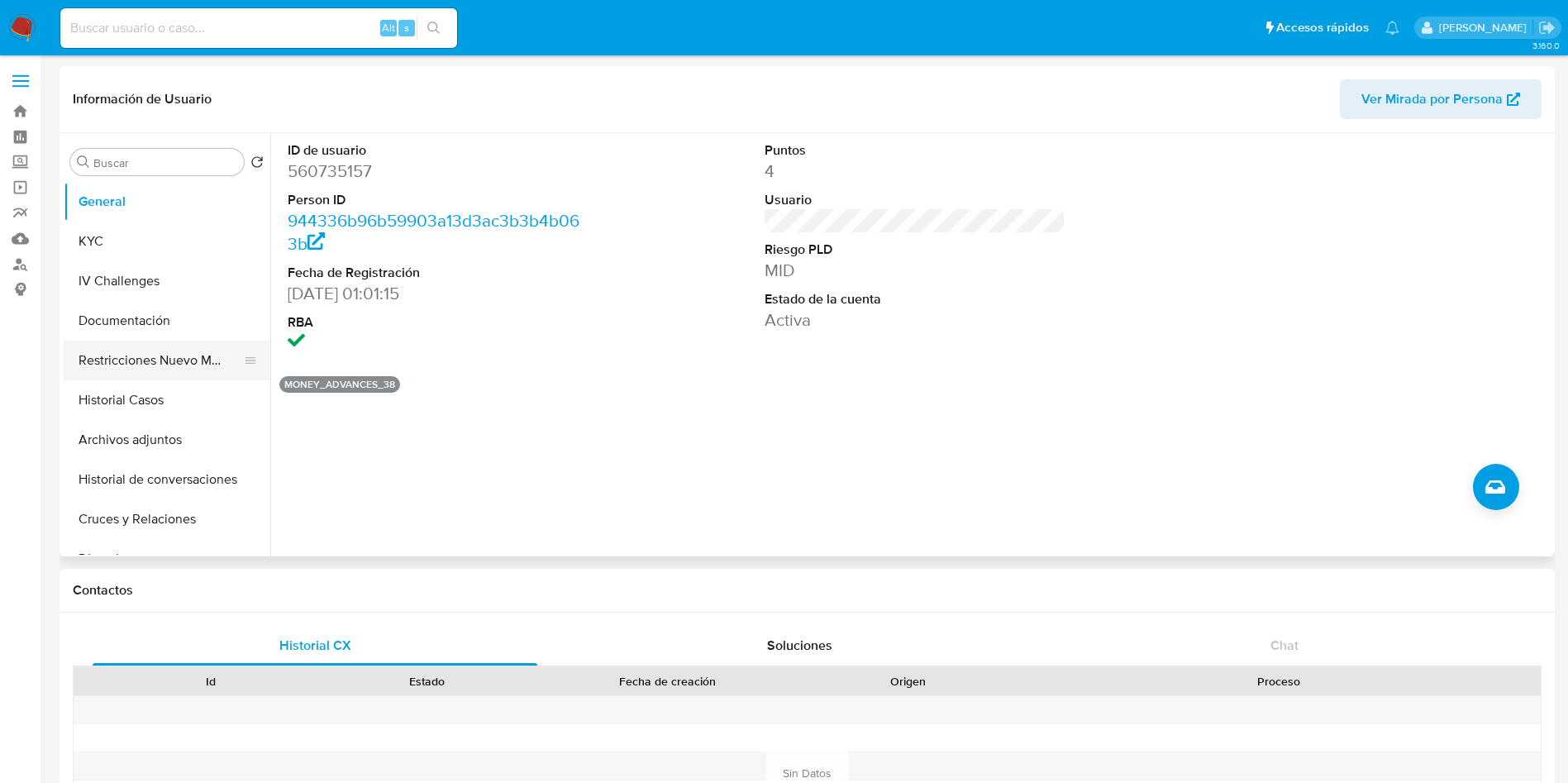
click at [148, 358] on button "Restricciones Nuevo Mundo" at bounding box center [160, 360] width 193 height 39
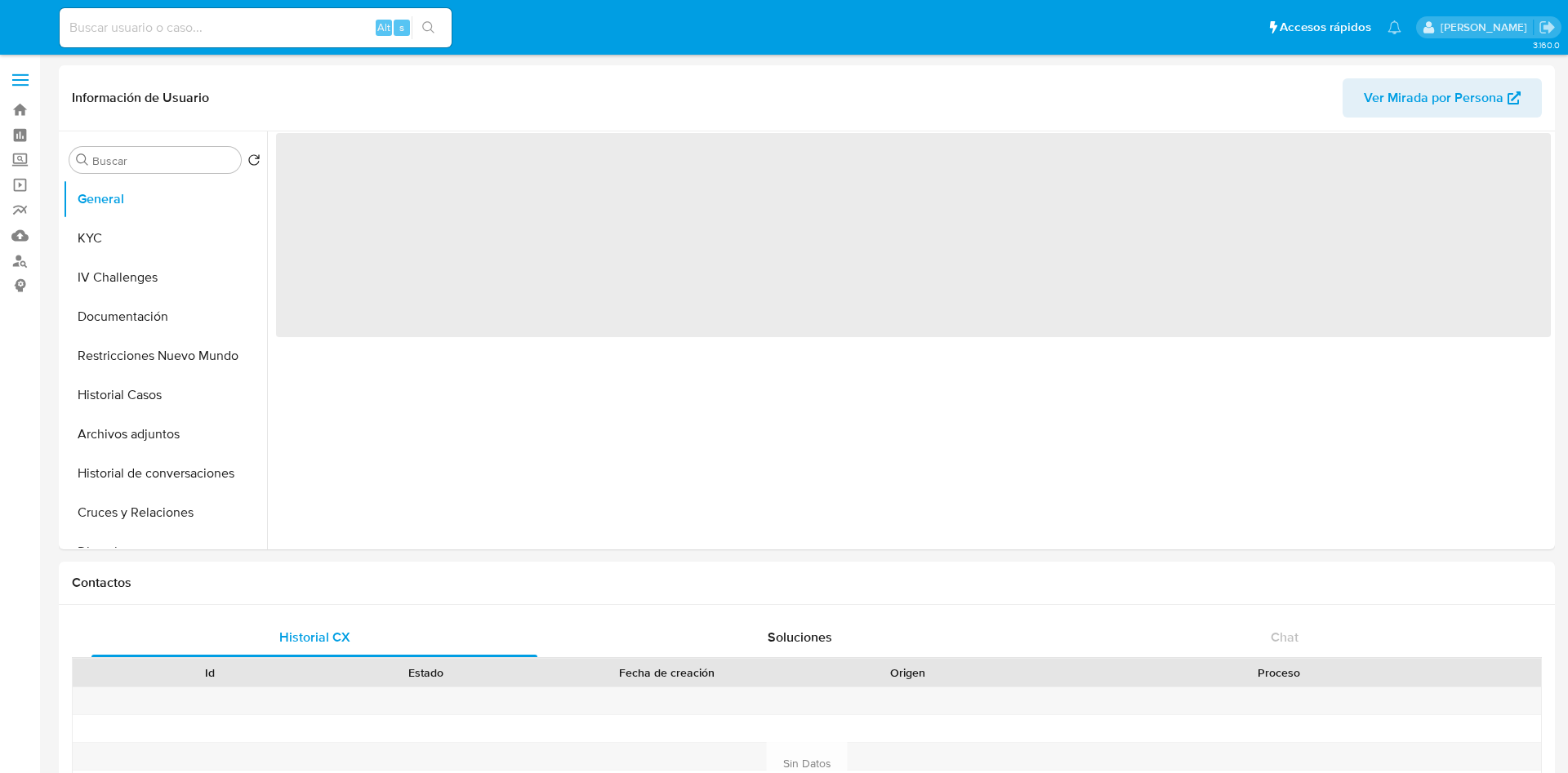
select select "10"
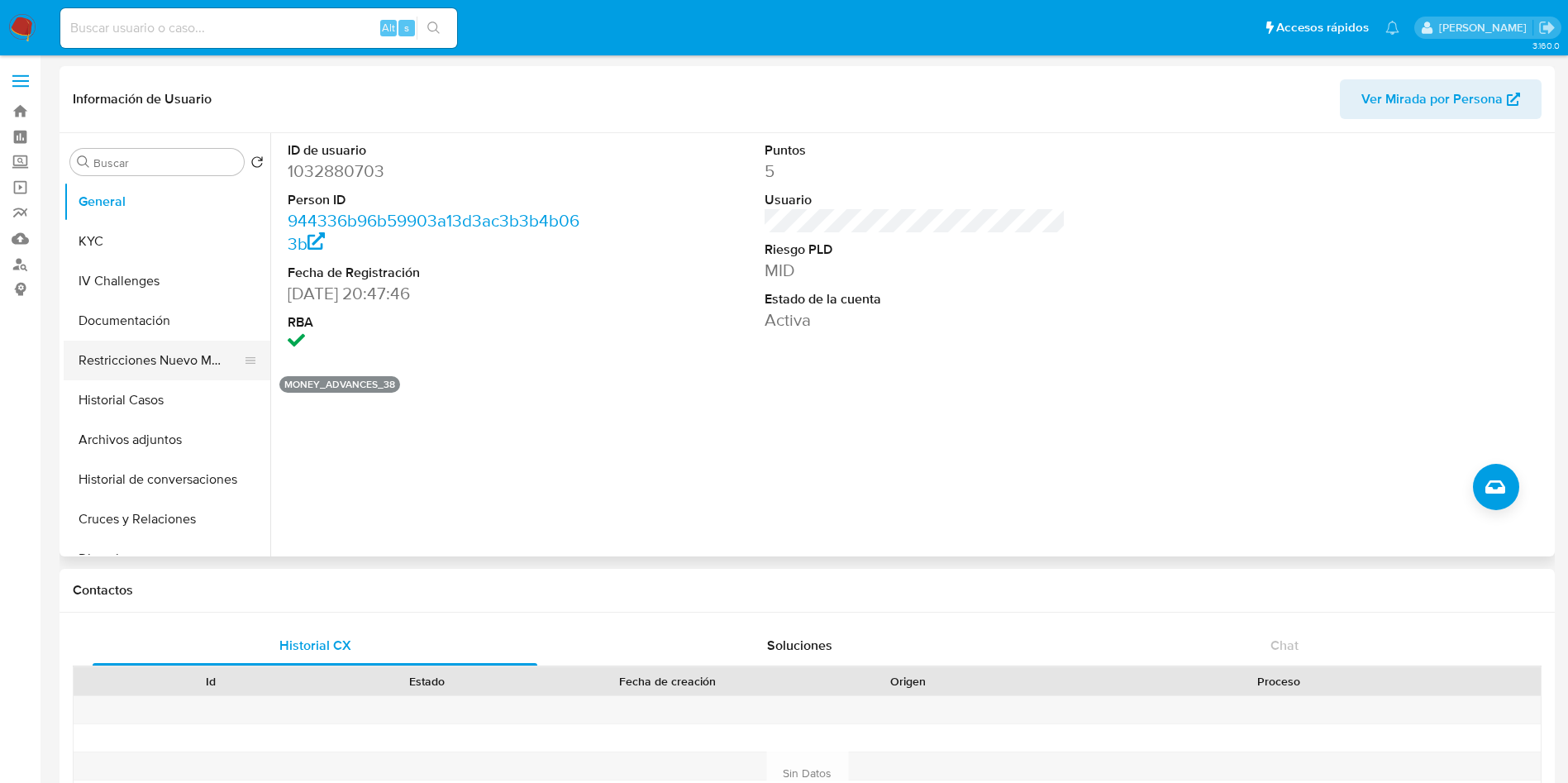
click at [151, 366] on button "Restricciones Nuevo Mundo" at bounding box center [160, 360] width 193 height 39
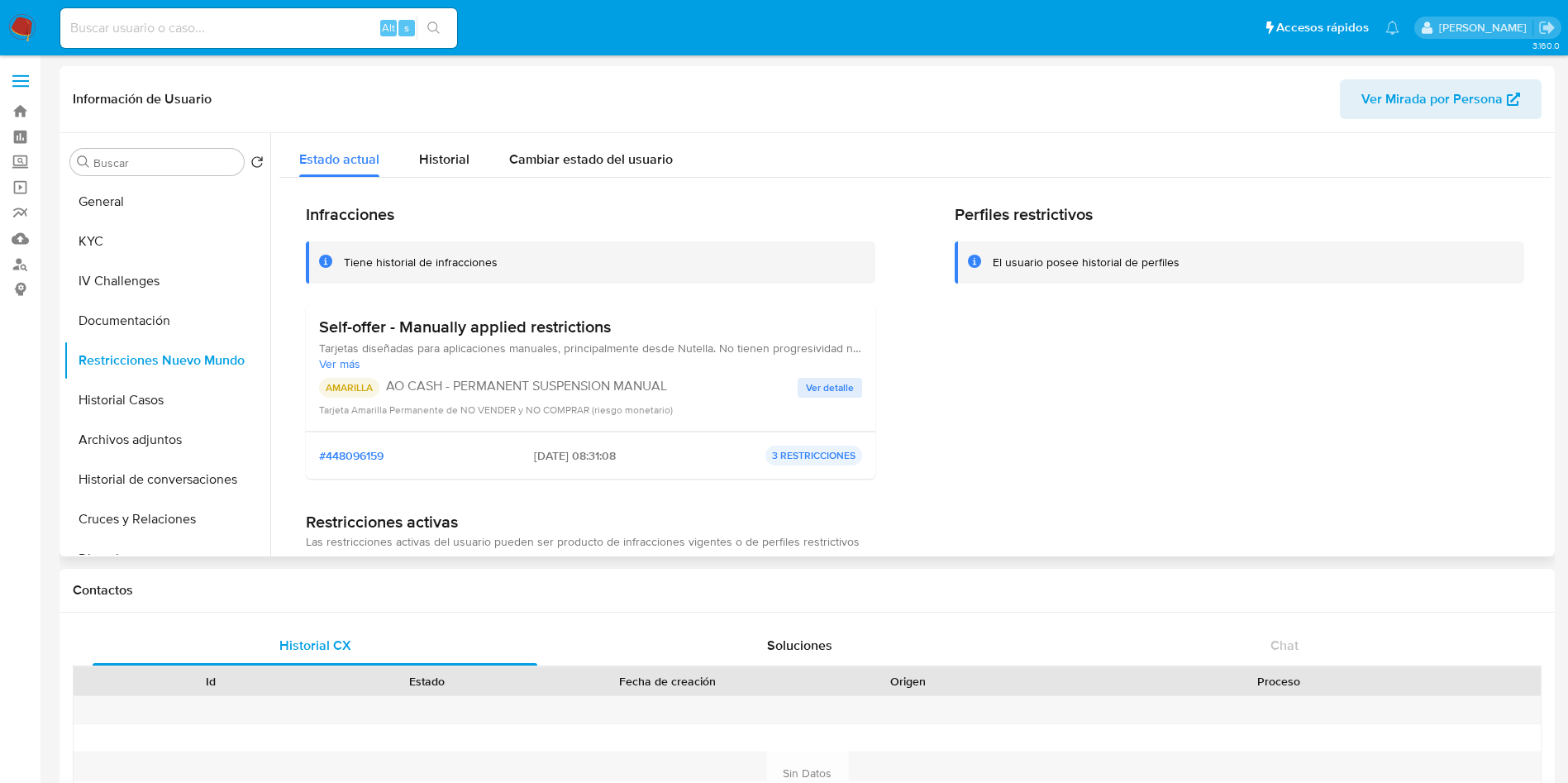
click at [352, 365] on span "Ver más" at bounding box center [590, 364] width 543 height 14
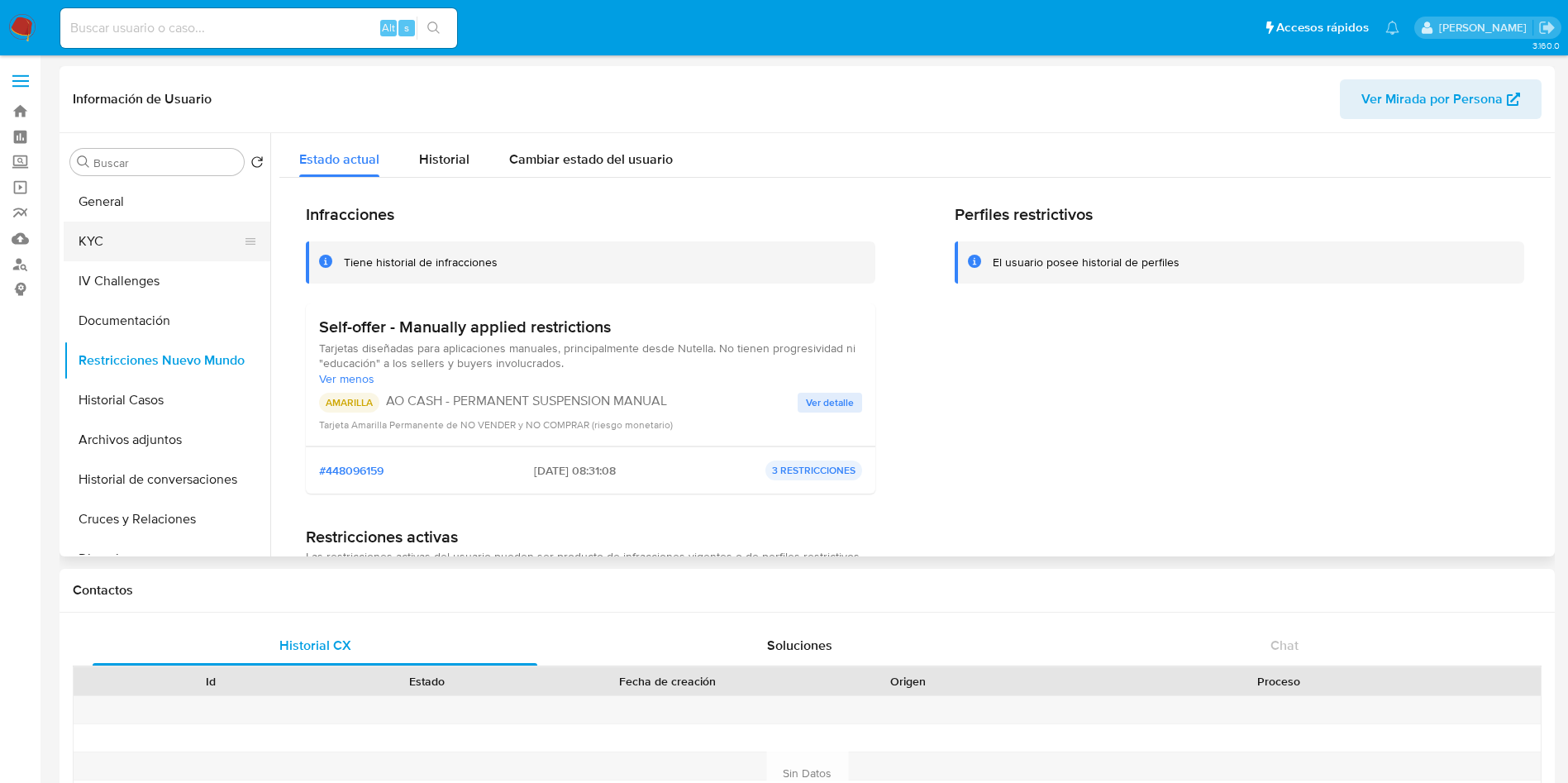
click at [165, 235] on button "KYC" at bounding box center [160, 240] width 193 height 39
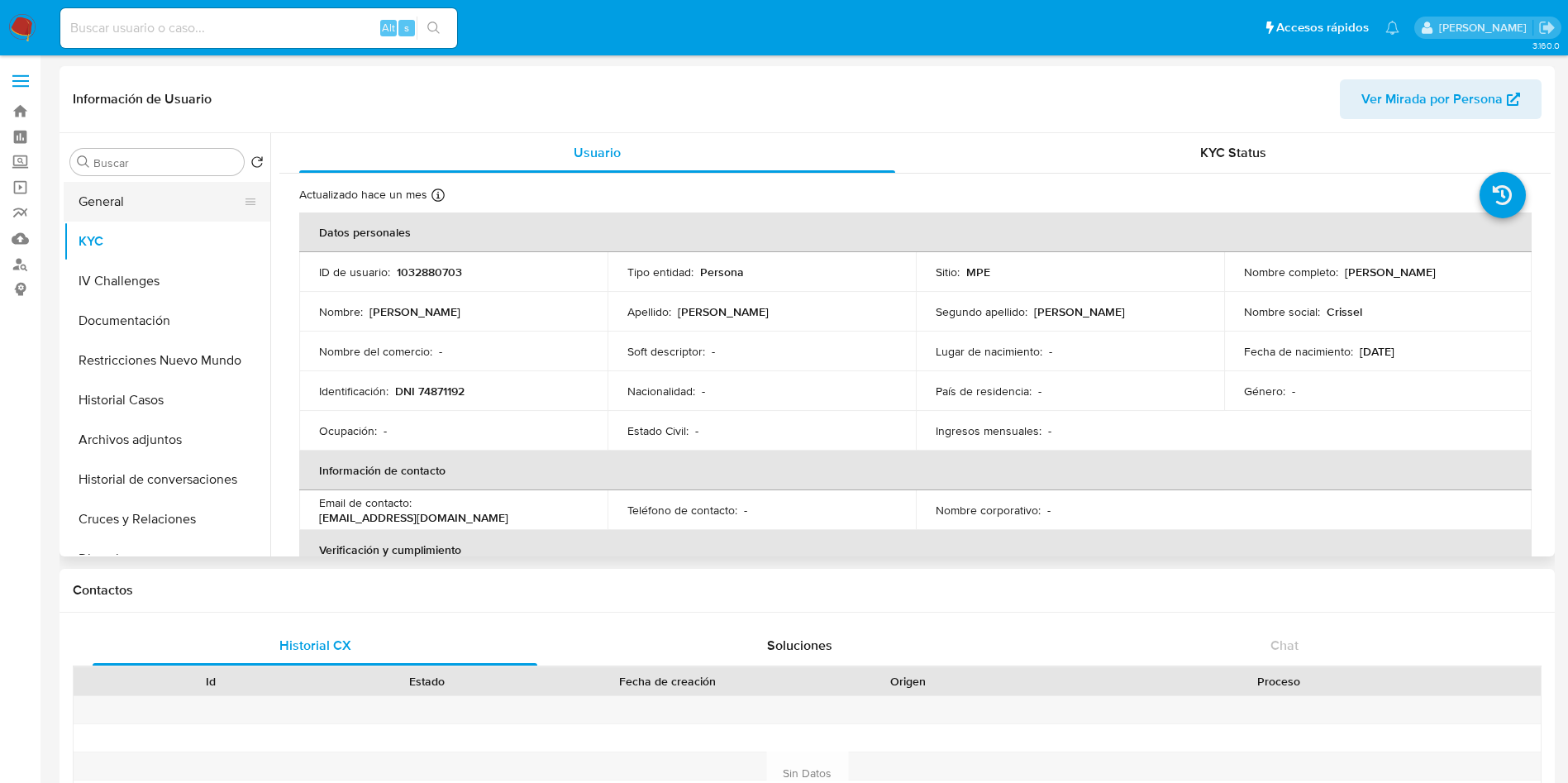
click at [151, 184] on button "General" at bounding box center [160, 201] width 193 height 39
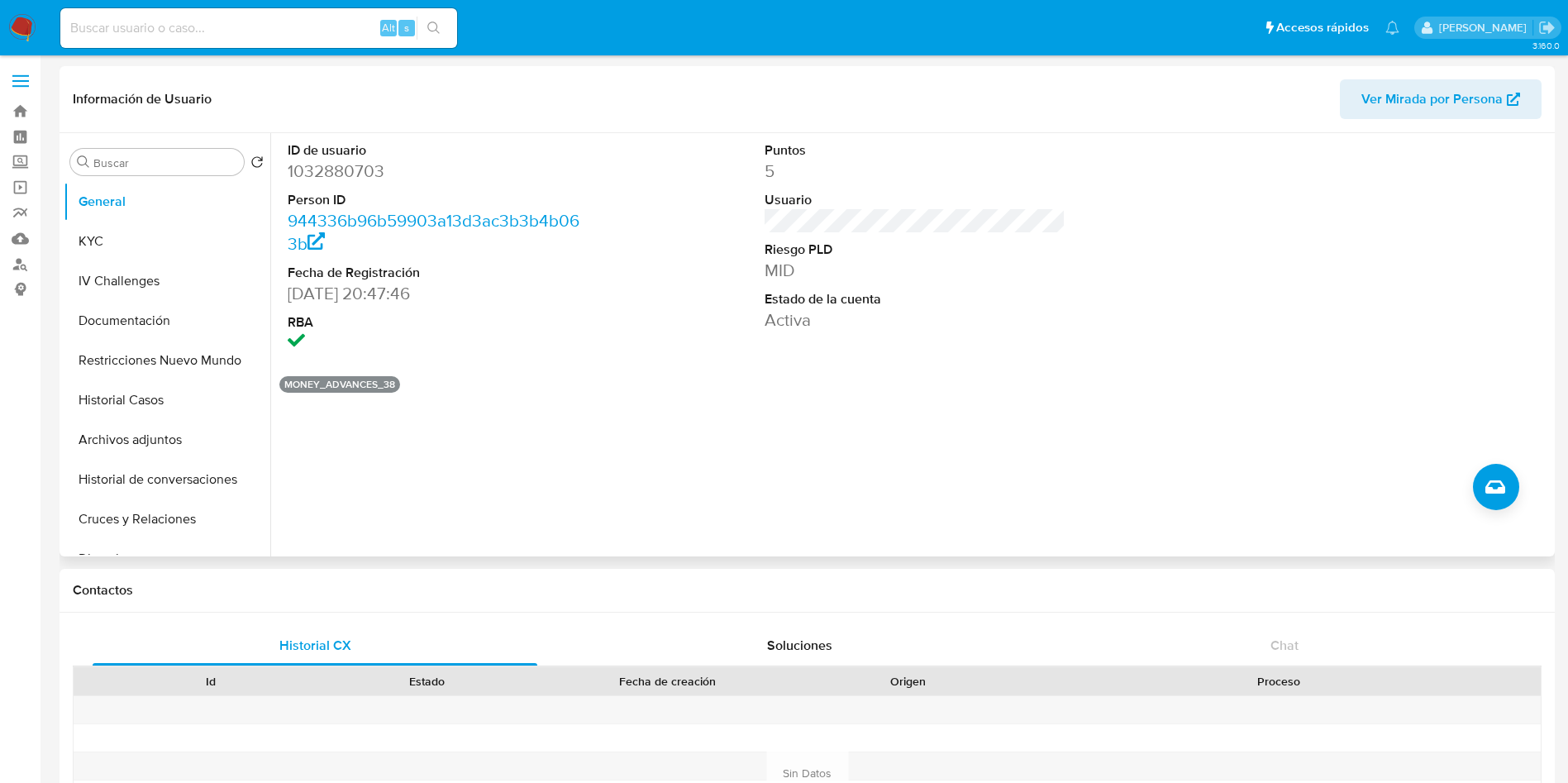
click at [307, 172] on dd "1032880703" at bounding box center [438, 171] width 302 height 23
copy dd "1032880703"
click at [176, 240] on button "KYC" at bounding box center [160, 240] width 193 height 39
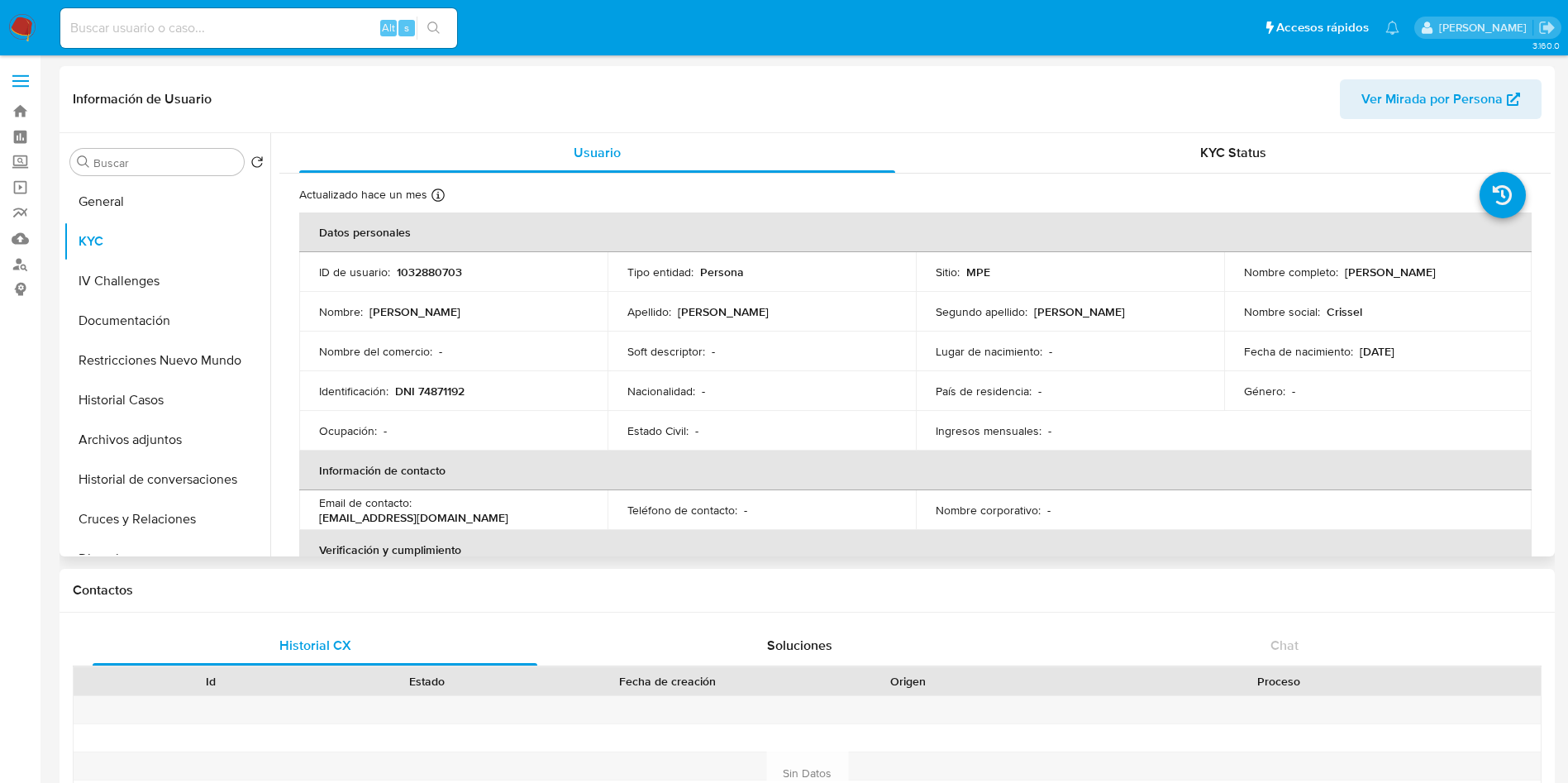
drag, startPoint x: 1341, startPoint y: 268, endPoint x: 1486, endPoint y: 267, distance: 145.0
click at [1486, 267] on div "Nombre completo : [PERSON_NAME]" at bounding box center [1378, 271] width 268 height 14
copy p "[PERSON_NAME]"
click at [459, 391] on p "DNI 74871192" at bounding box center [430, 391] width 69 height 14
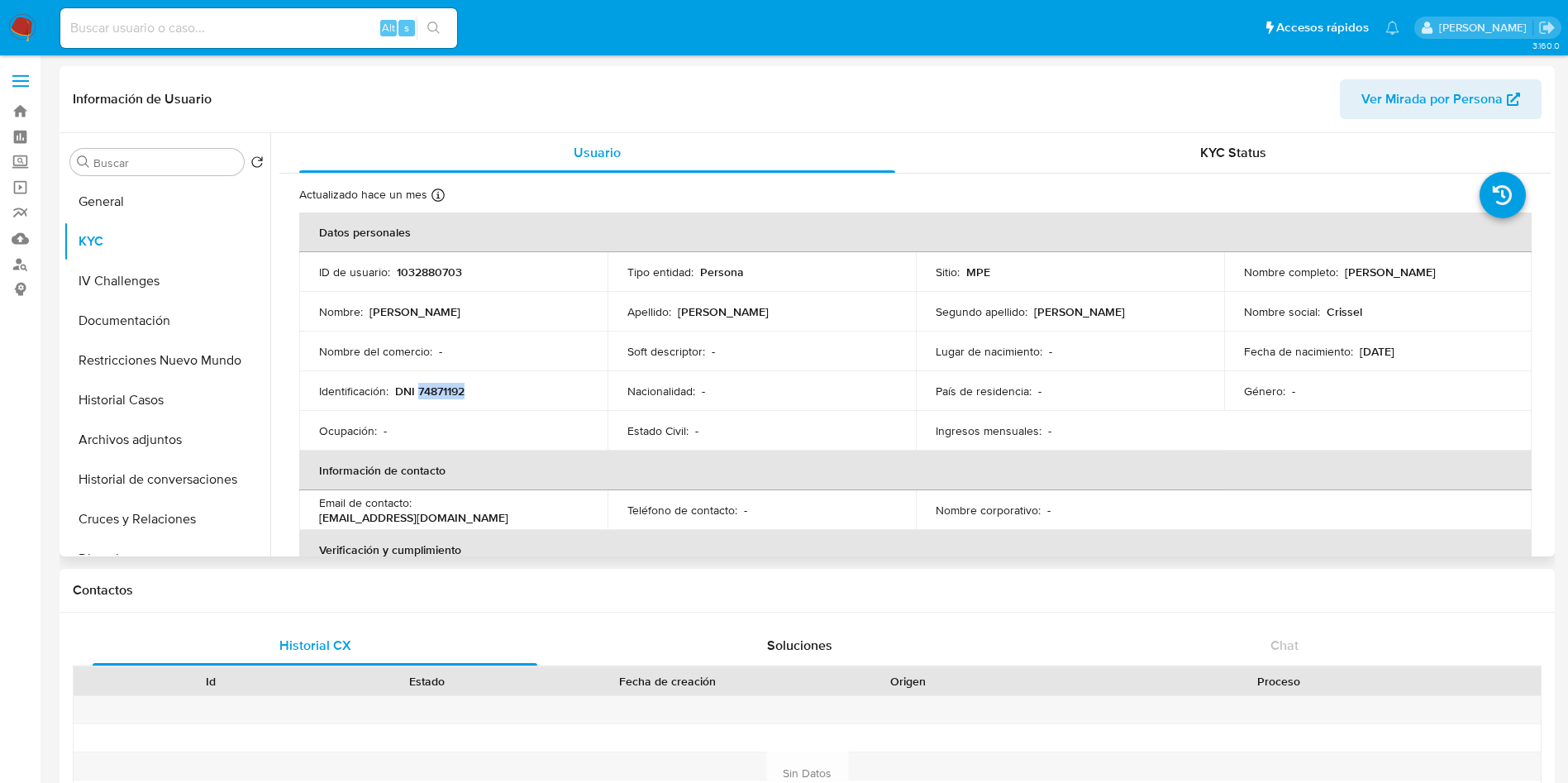
copy p "74871192"
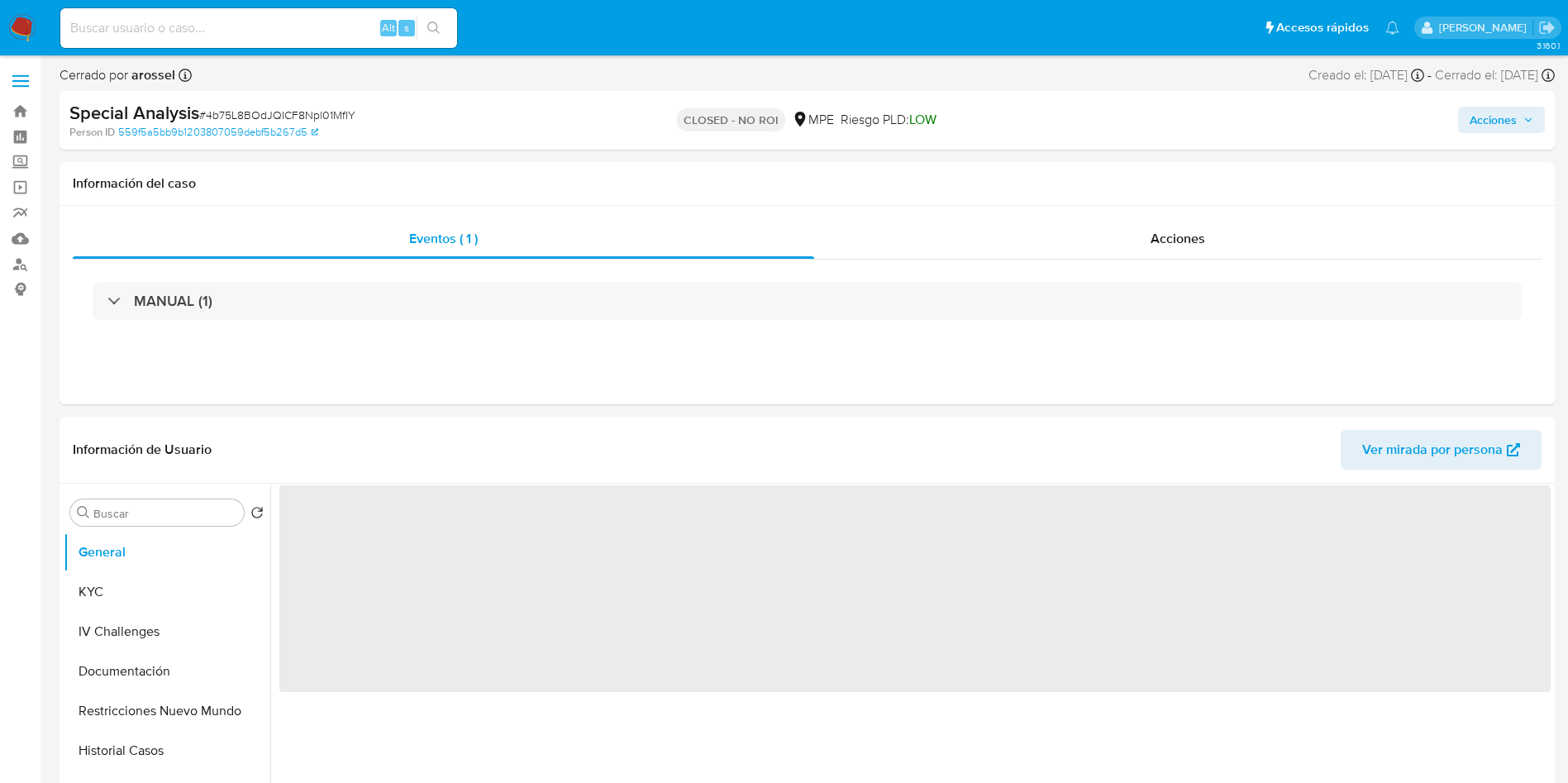
select select "10"
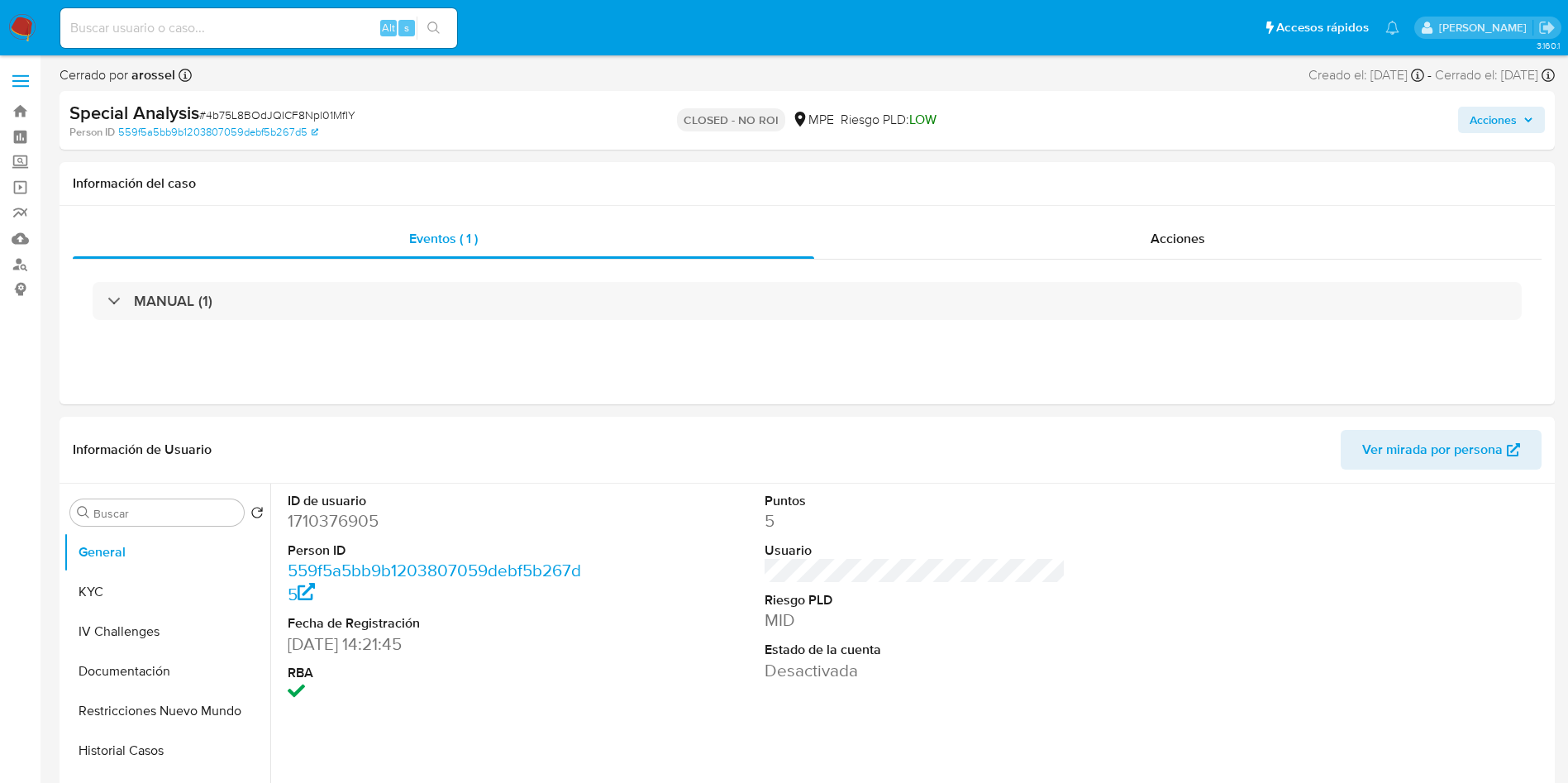
drag, startPoint x: 1346, startPoint y: 133, endPoint x: 1299, endPoint y: 131, distance: 47.0
click at [1346, 133] on div "Acciones" at bounding box center [1301, 120] width 487 height 38
click at [137, 590] on button "KYC" at bounding box center [160, 592] width 193 height 39
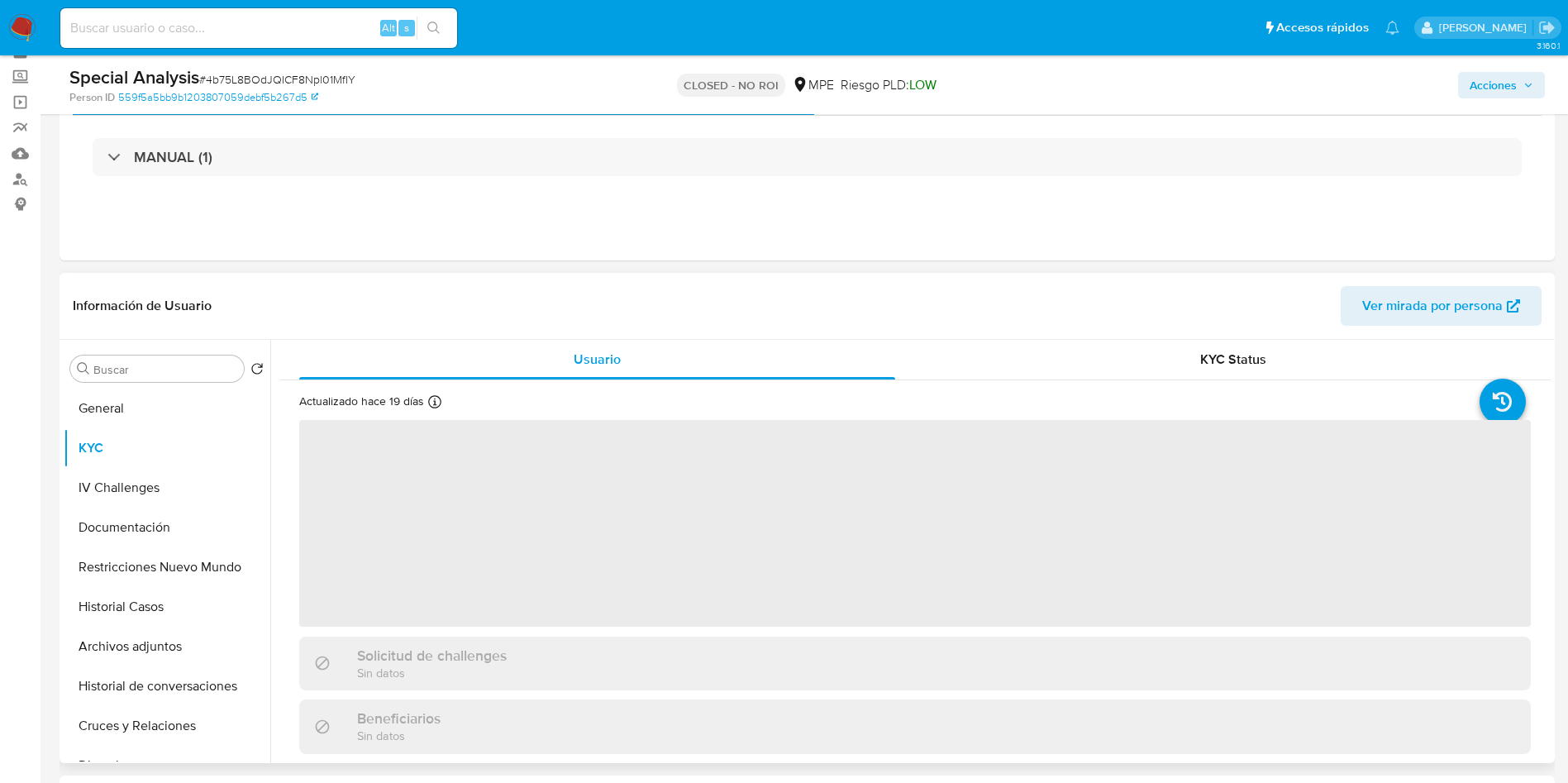
scroll to position [124, 0]
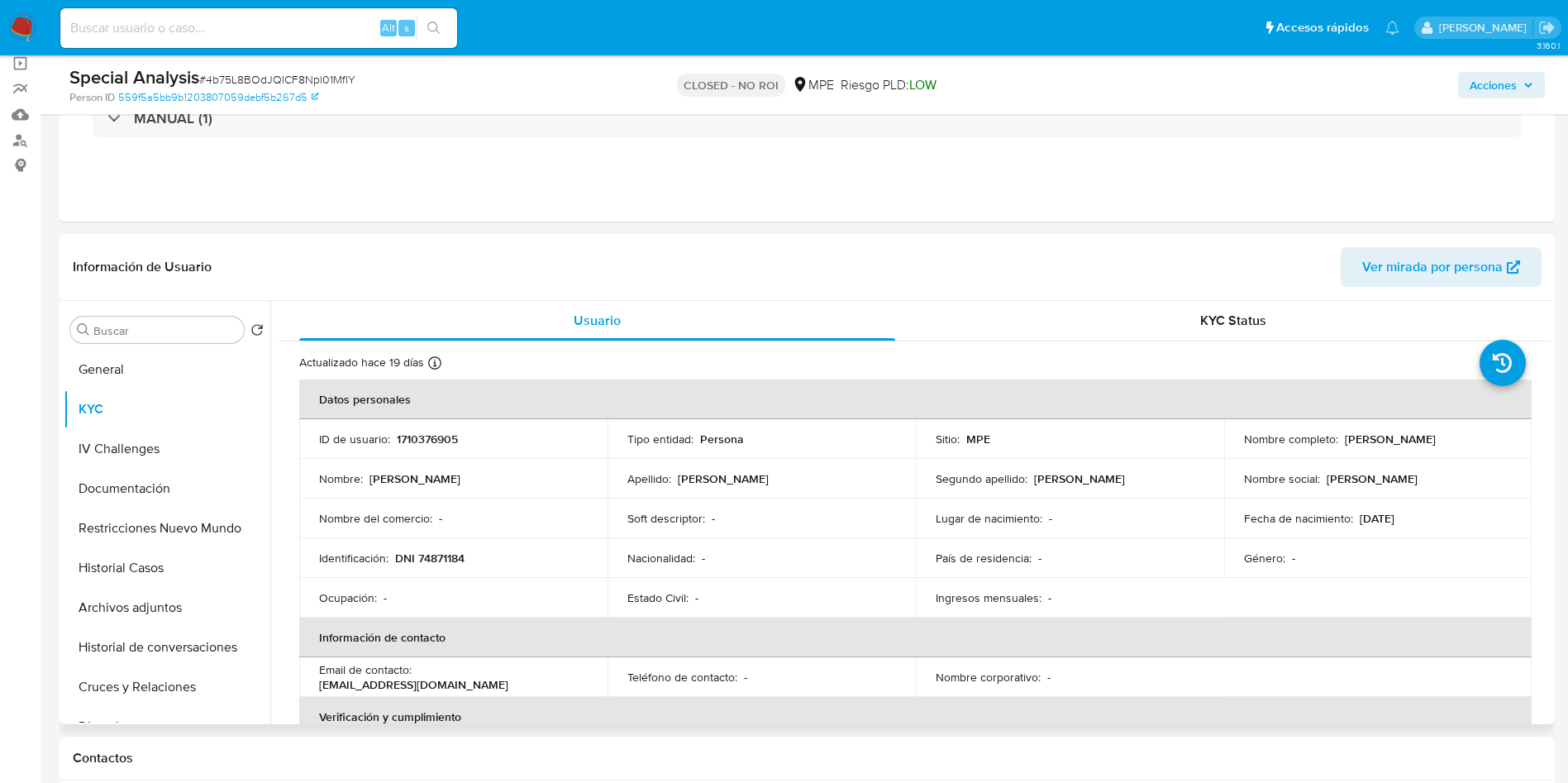
drag, startPoint x: 1341, startPoint y: 437, endPoint x: 1483, endPoint y: 428, distance: 142.3
click at [1483, 428] on td "Nombre completo : Lily Rubi Quiroz Perez" at bounding box center [1379, 439] width 309 height 39
copy p "Lily Rubi Quiroz Perez"
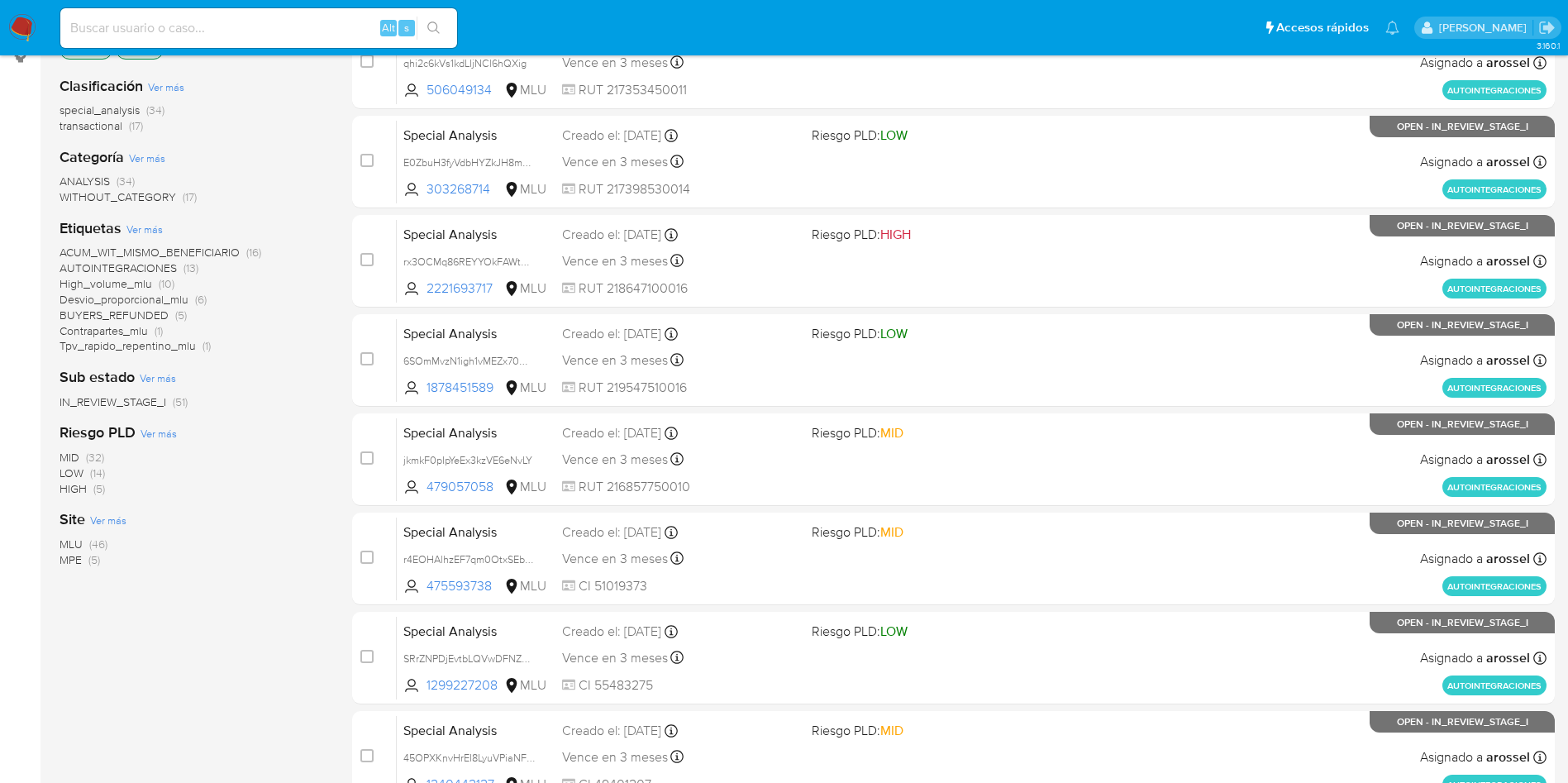
scroll to position [248, 0]
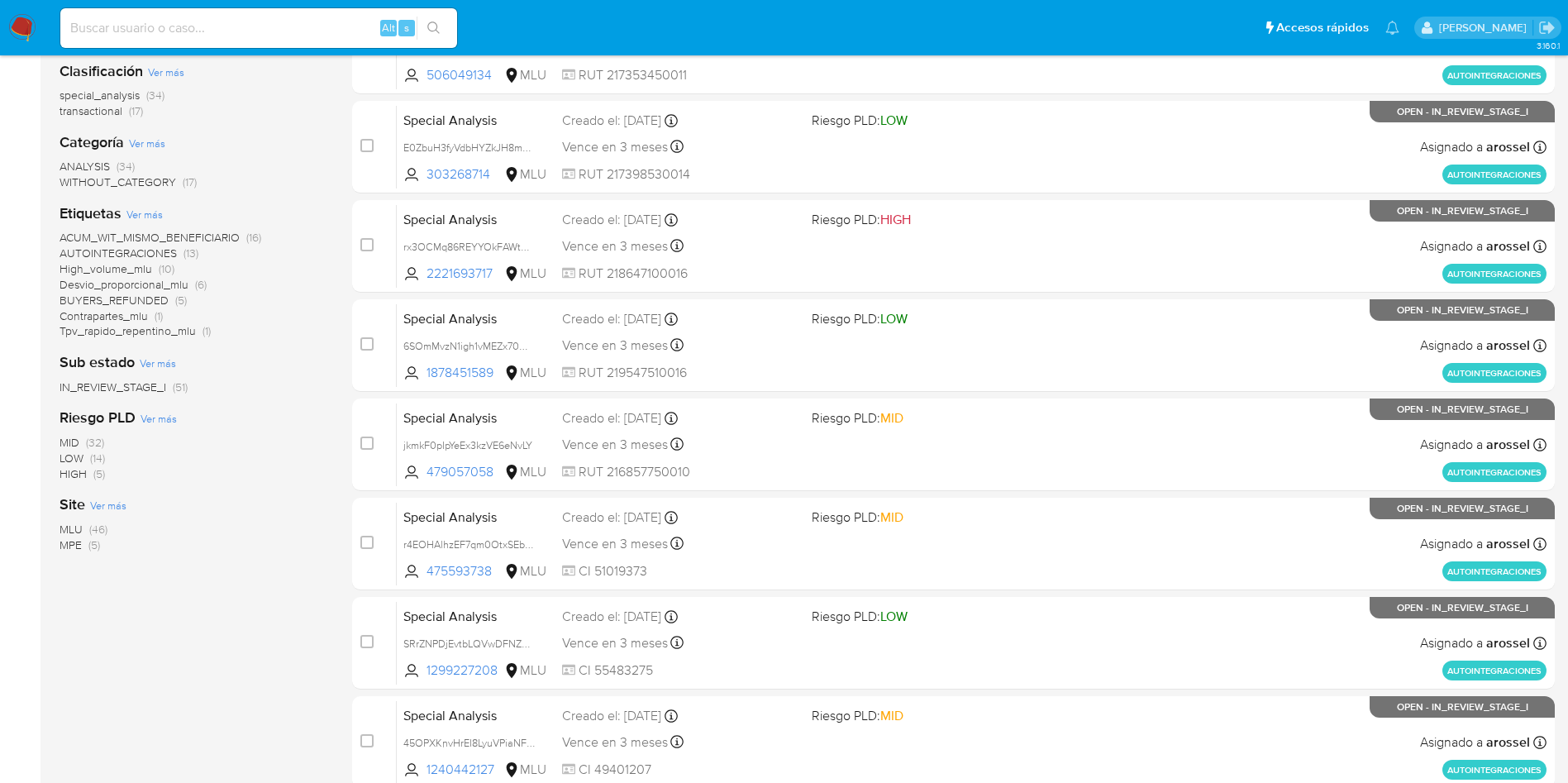
click at [76, 546] on span "MPE" at bounding box center [70, 544] width 22 height 16
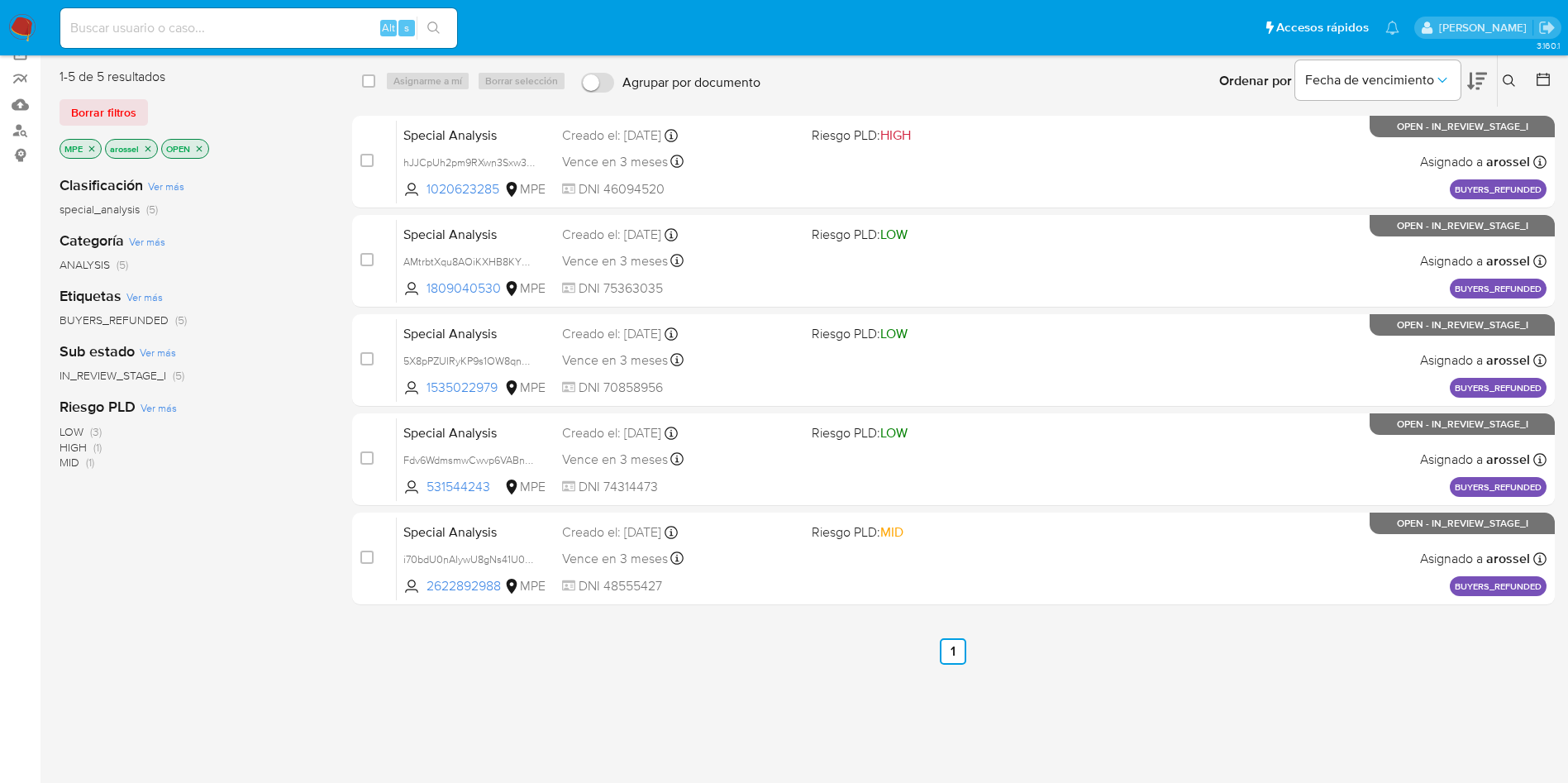
scroll to position [100, 0]
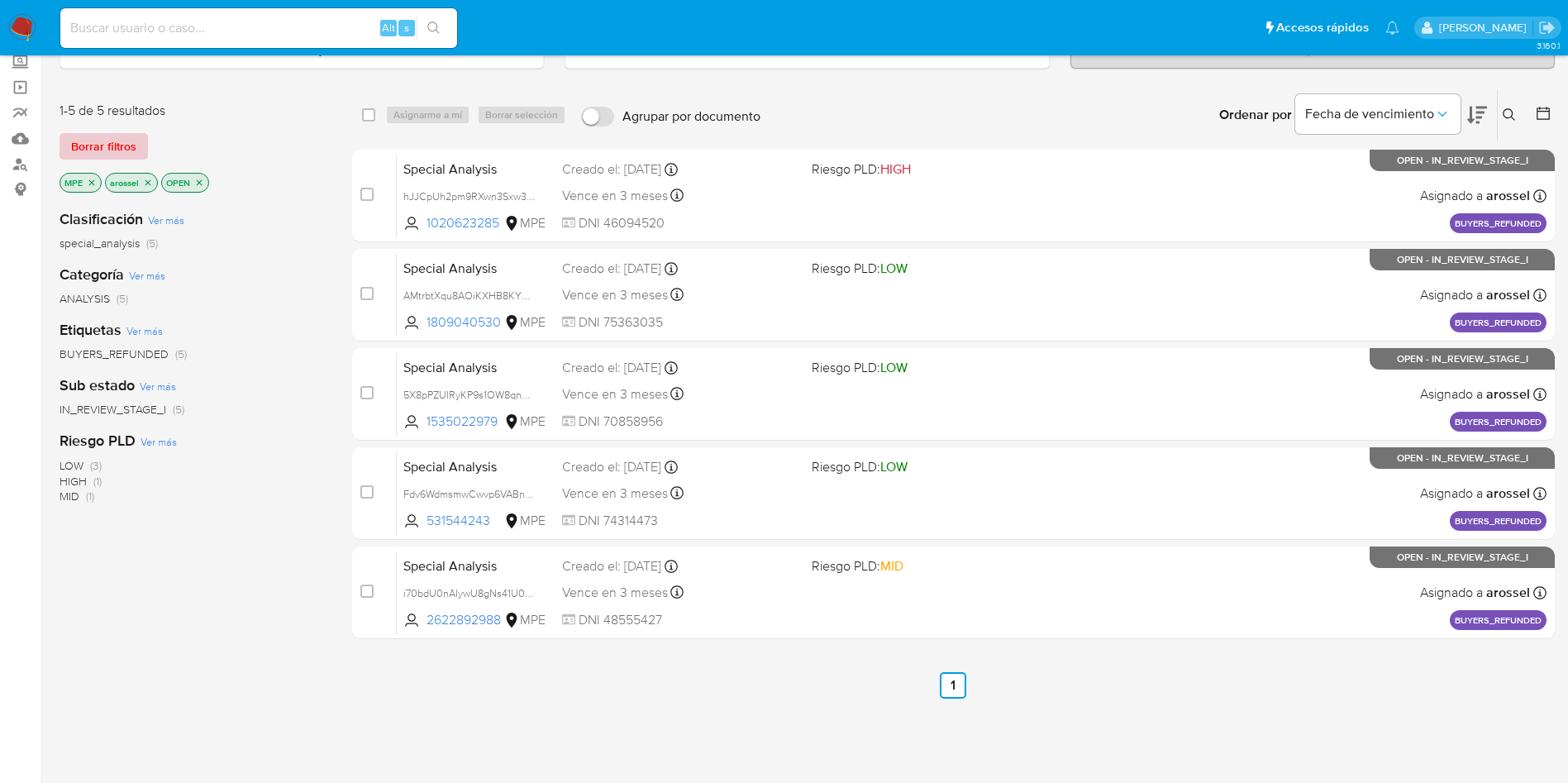
click at [107, 150] on span "Borrar filtros" at bounding box center [104, 146] width 65 height 23
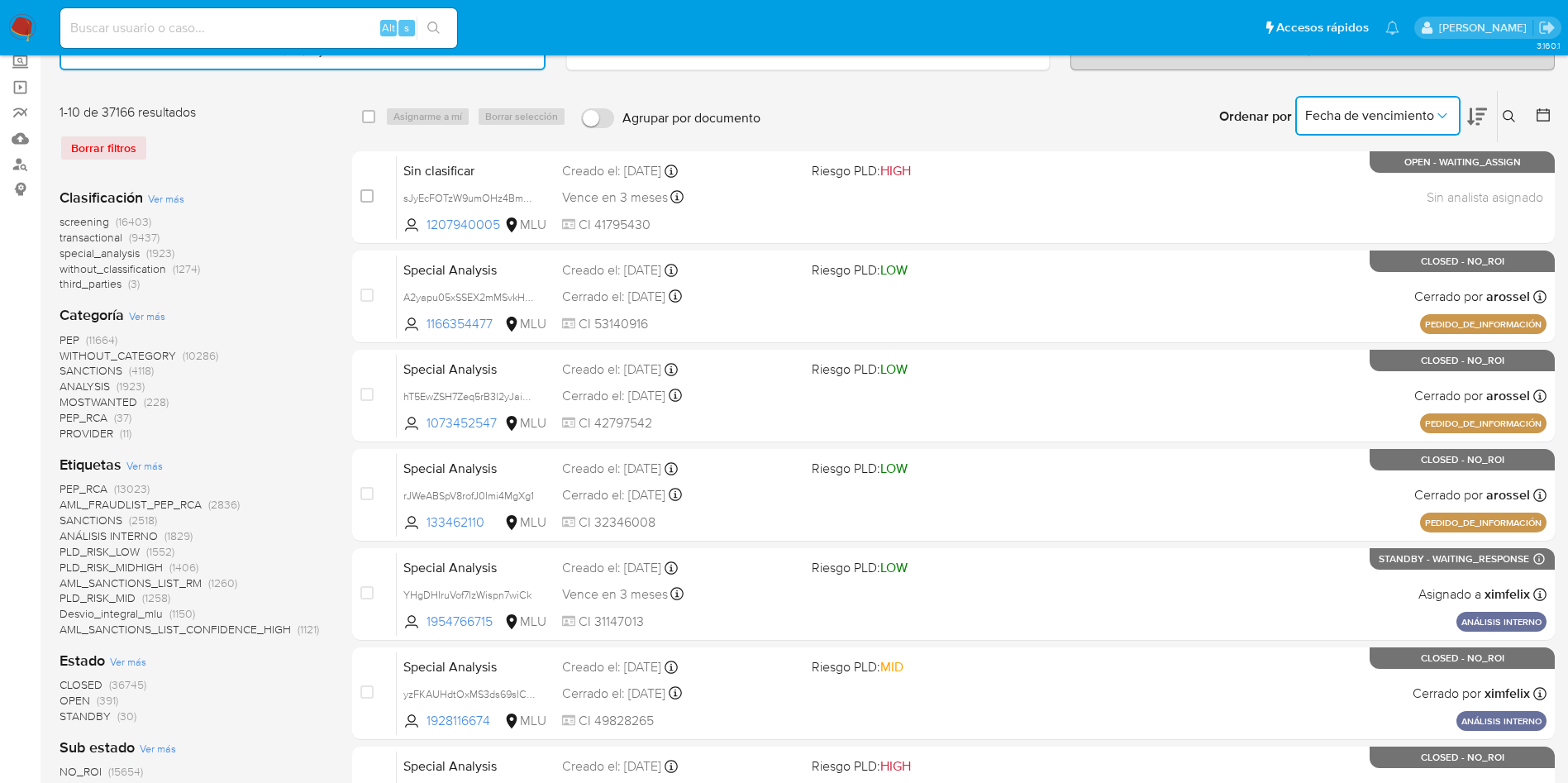
click at [1431, 113] on span "Fecha de vencimiento" at bounding box center [1370, 115] width 129 height 16
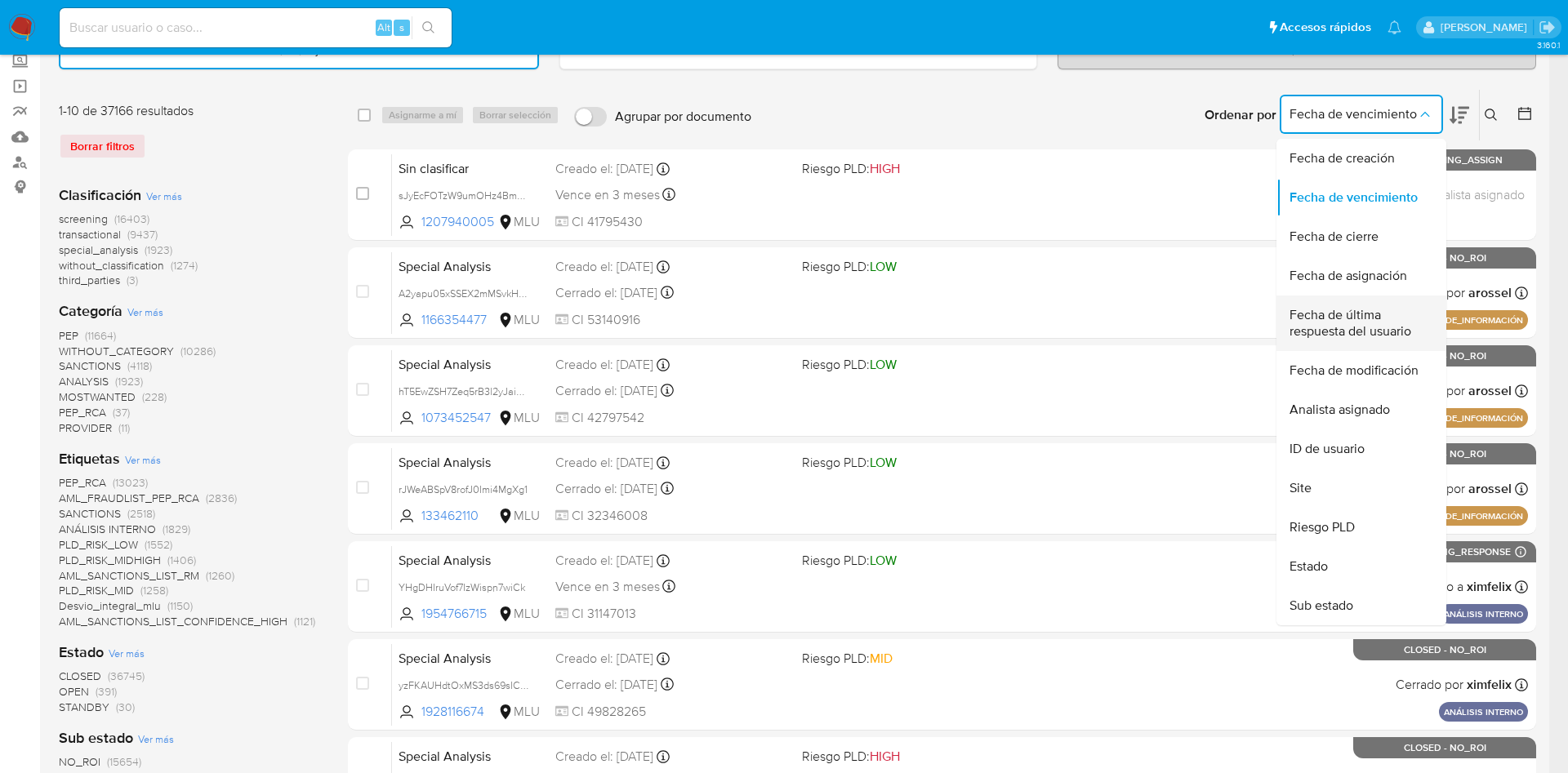
click at [1353, 330] on span "Fecha de última respuesta del usuario" at bounding box center [1356, 323] width 134 height 32
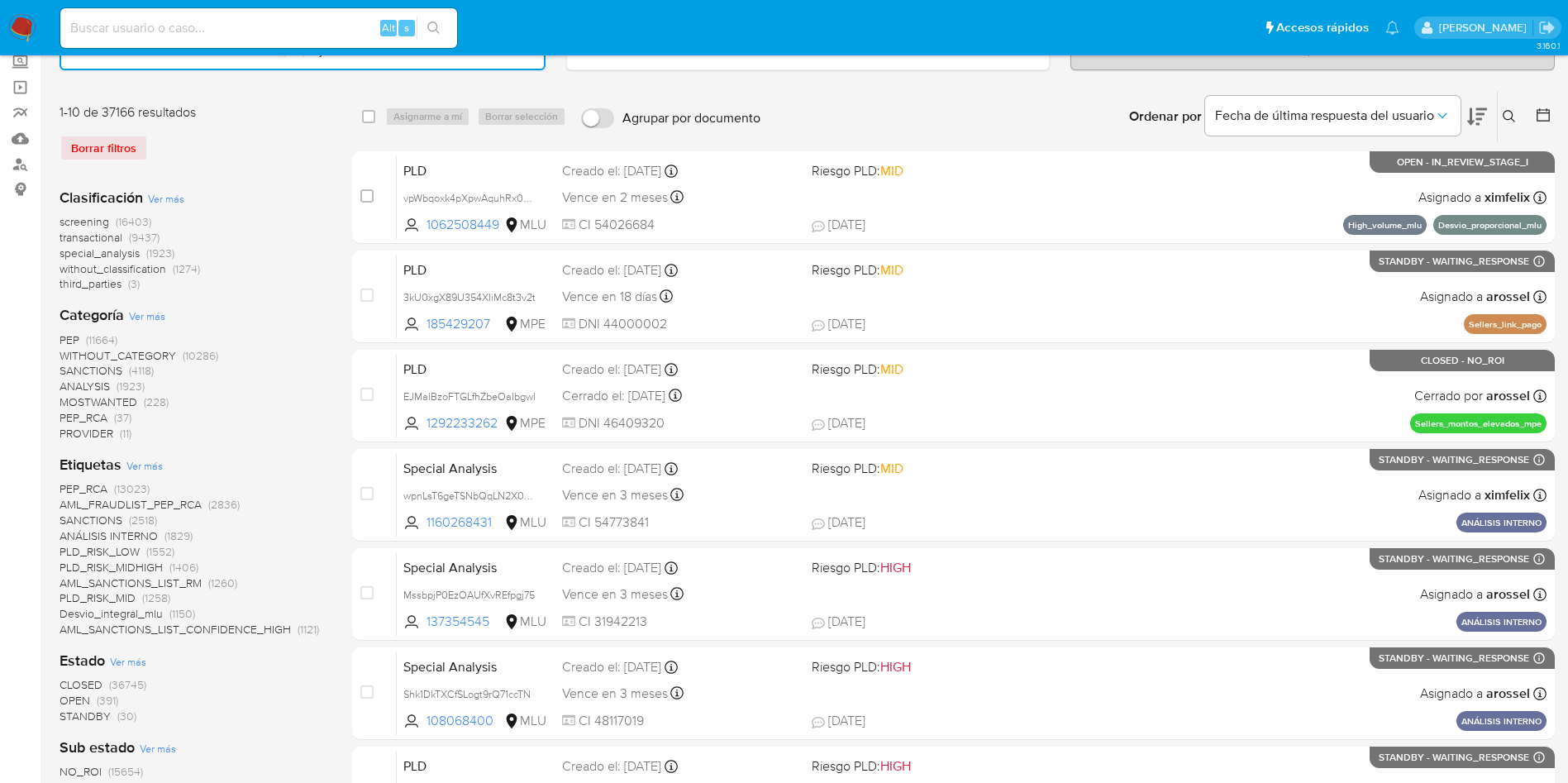
click at [1479, 114] on icon at bounding box center [1477, 117] width 20 height 17
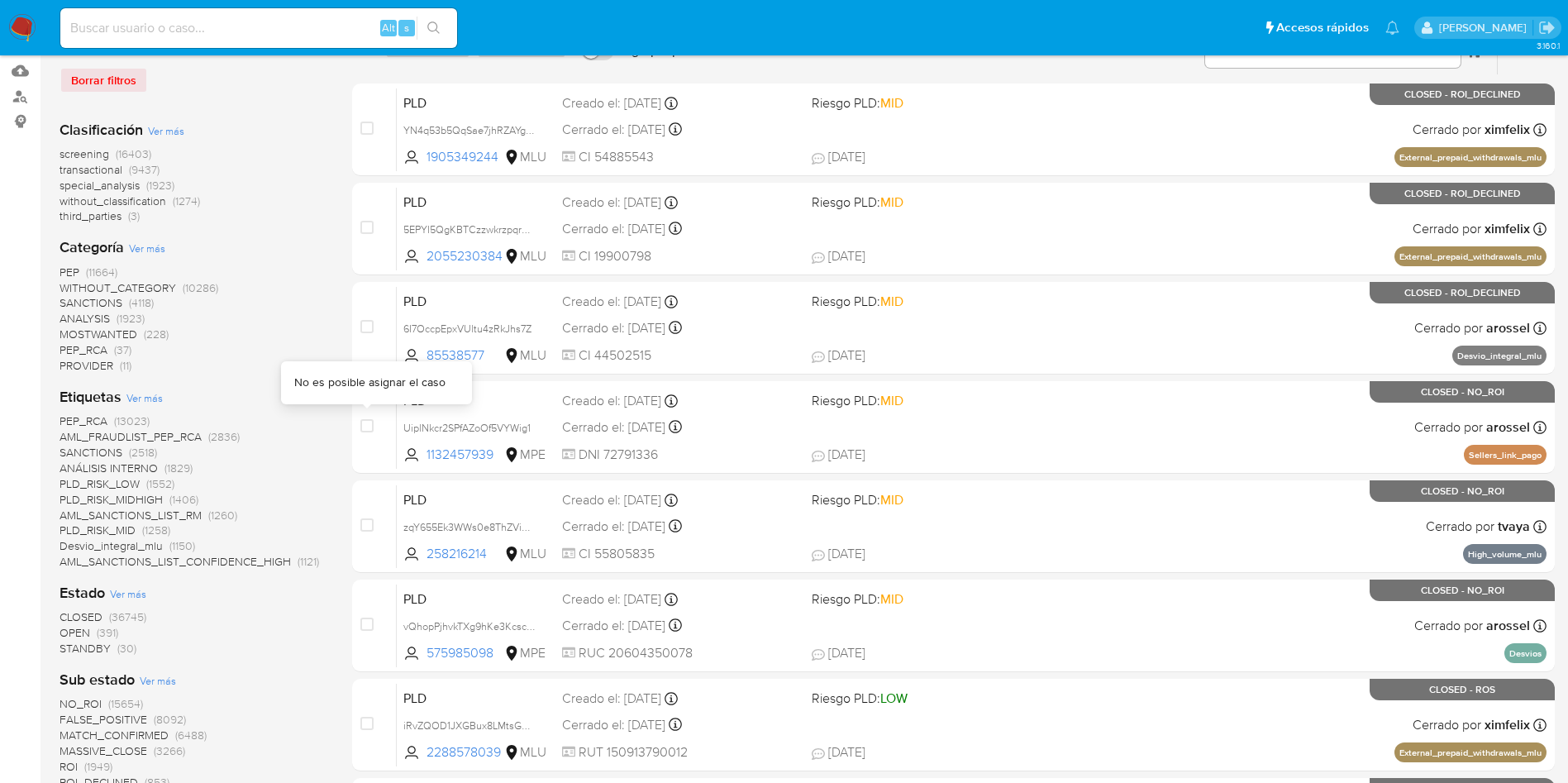
scroll to position [248, 0]
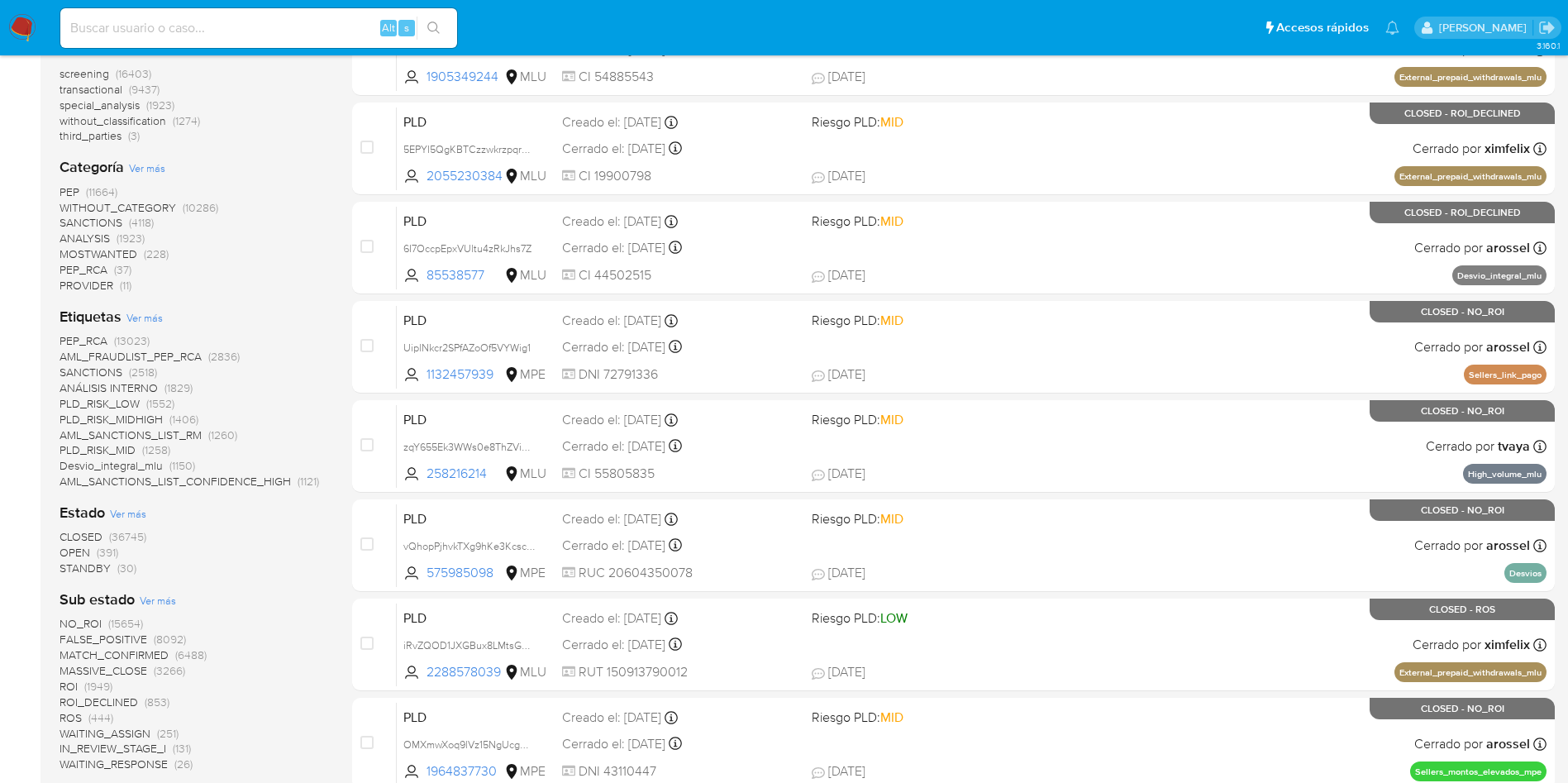
click at [72, 554] on span "OPEN" at bounding box center [75, 552] width 31 height 16
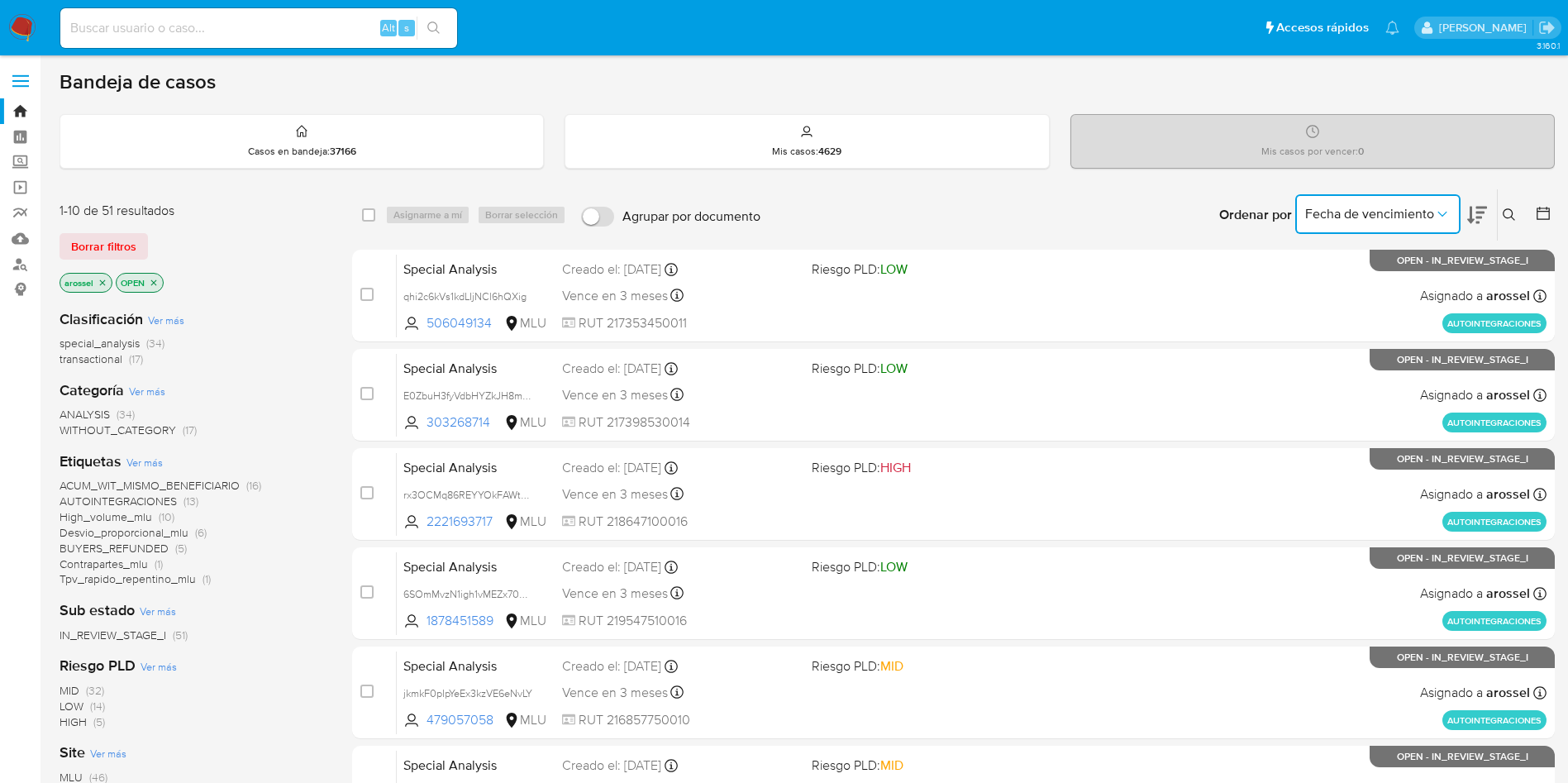
click at [1332, 211] on span "Fecha de vencimiento" at bounding box center [1370, 214] width 129 height 16
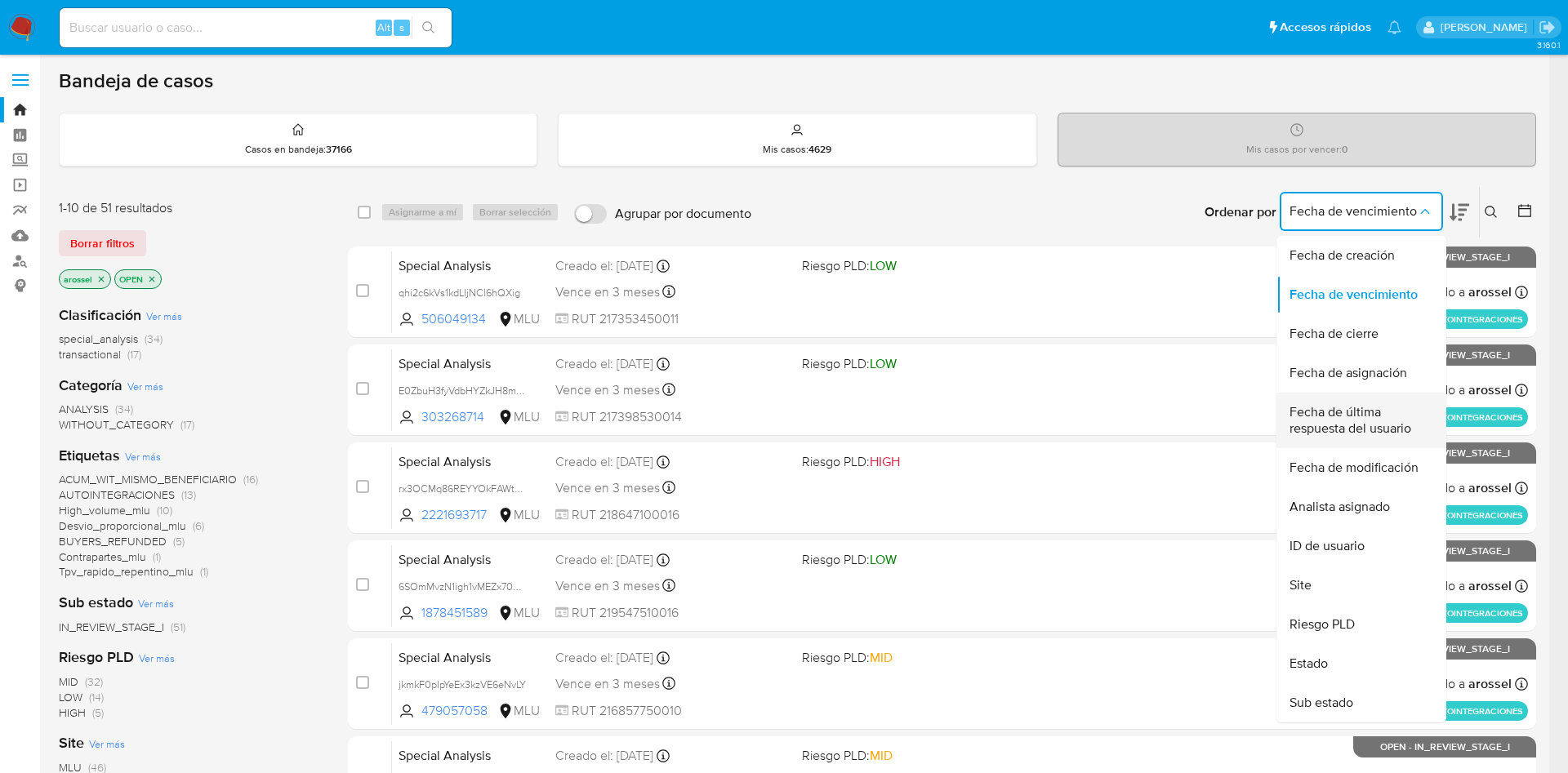
click at [1333, 425] on span "Fecha de última respuesta del usuario" at bounding box center [1356, 421] width 134 height 32
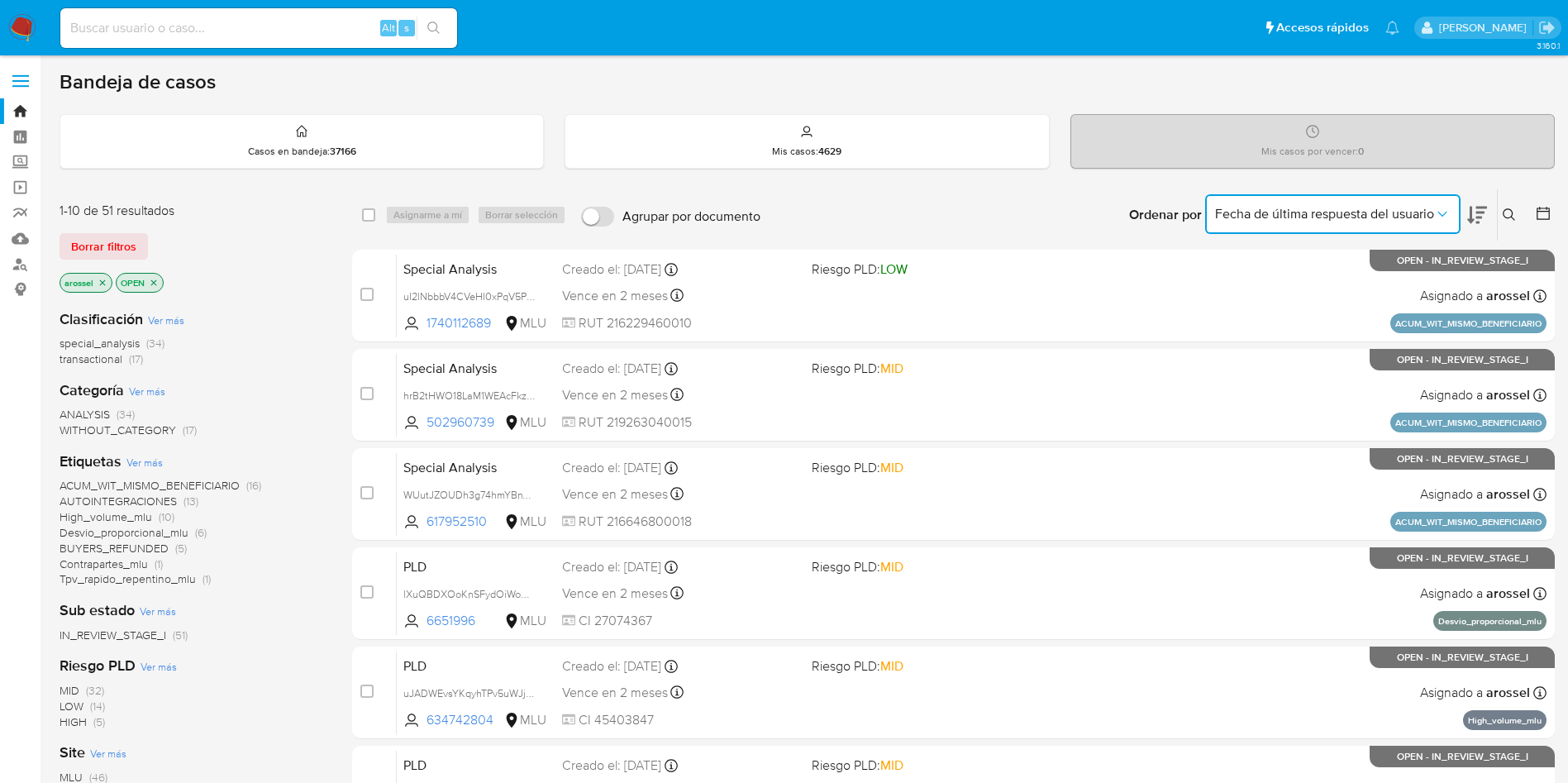
click at [1307, 214] on span "Fecha de última respuesta del usuario" at bounding box center [1325, 214] width 219 height 16
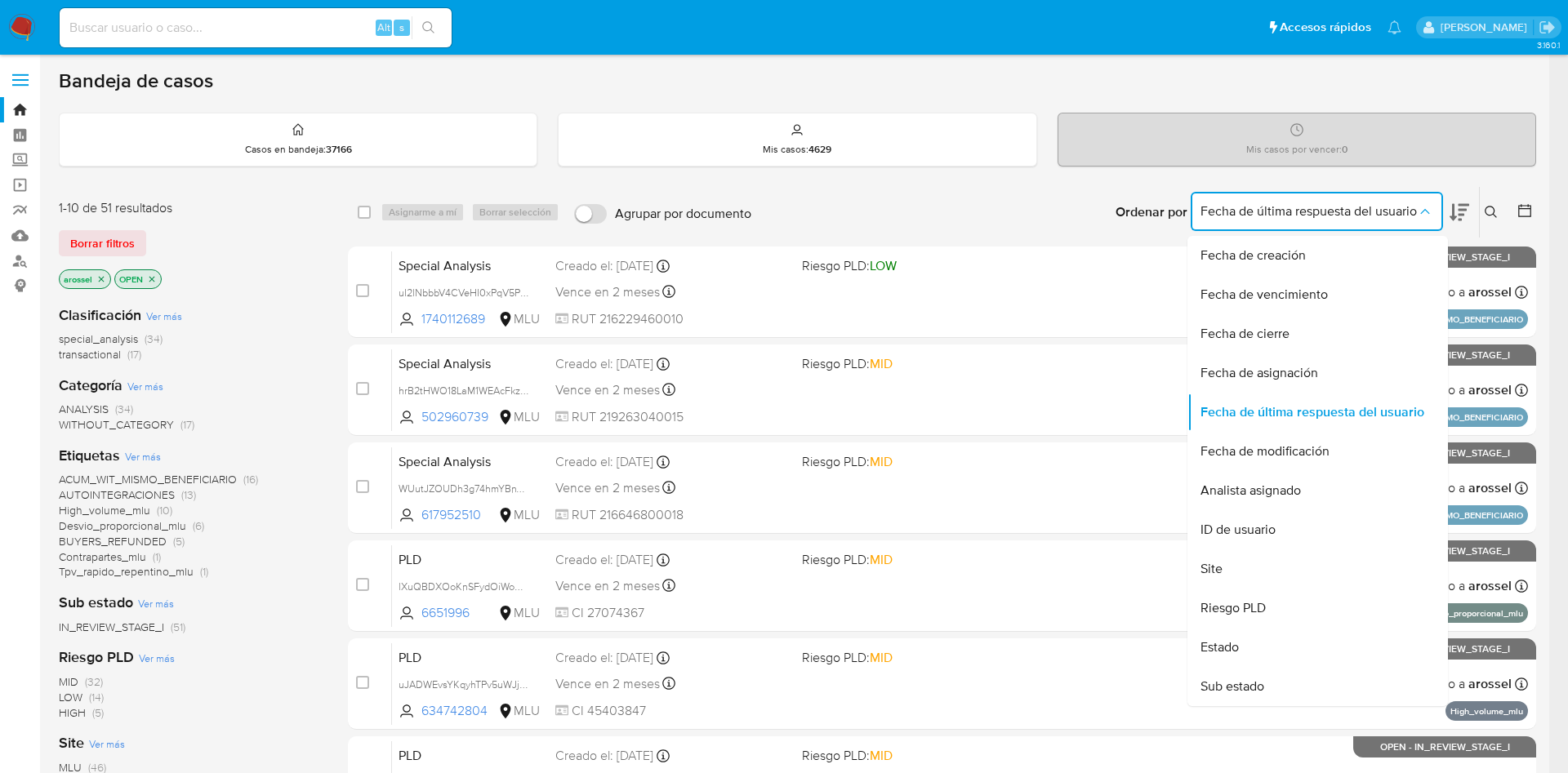
click at [1469, 216] on div "Ordenar por Fecha de última respuesta del usuario Fecha de creación Fecha de ve…" at bounding box center [1291, 212] width 376 height 50
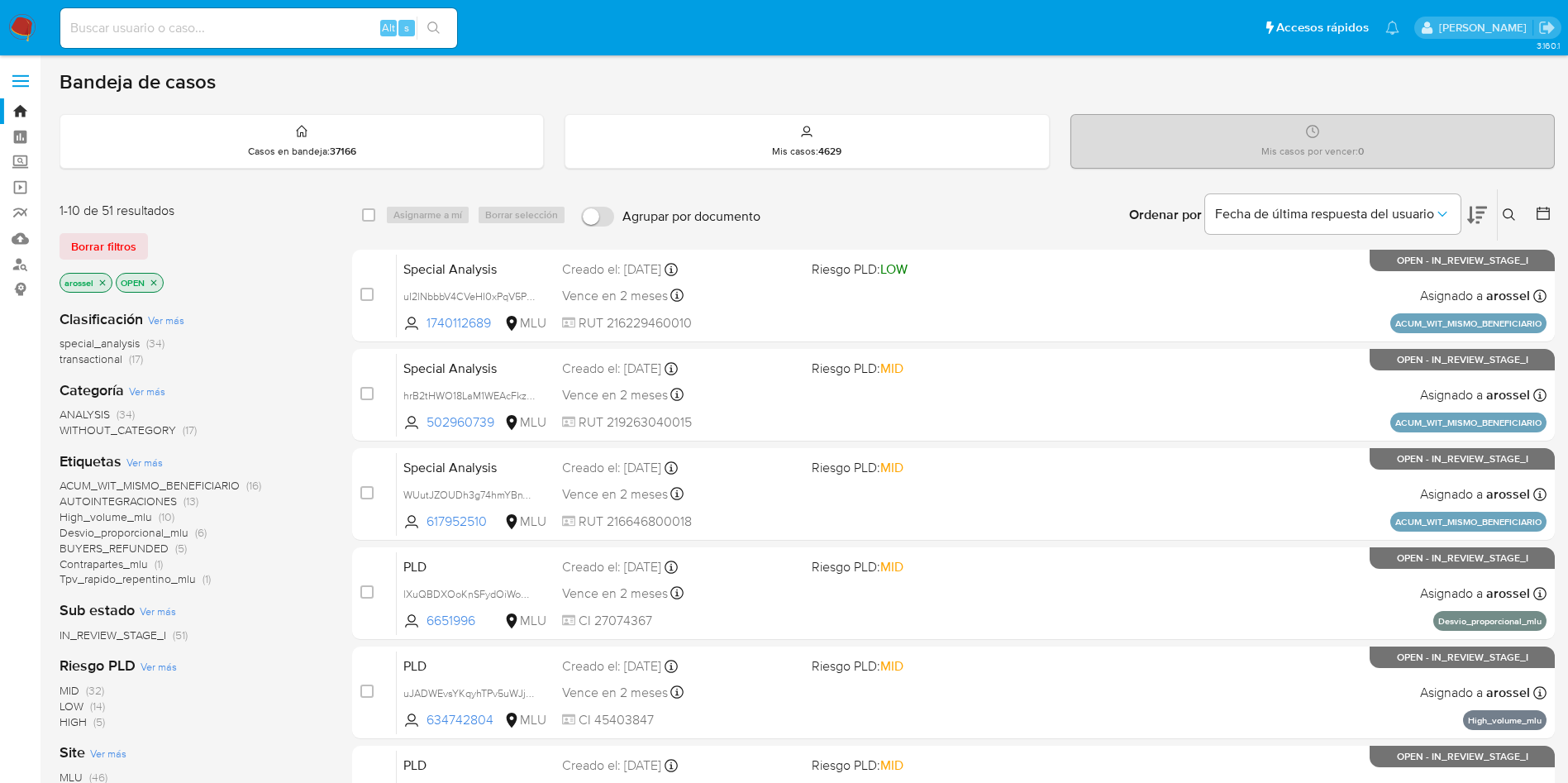
click at [1481, 221] on icon at bounding box center [1477, 215] width 20 height 20
drag, startPoint x: 97, startPoint y: 247, endPoint x: 106, endPoint y: 261, distance: 16.6
click at [97, 247] on span "Borrar filtros" at bounding box center [104, 246] width 65 height 23
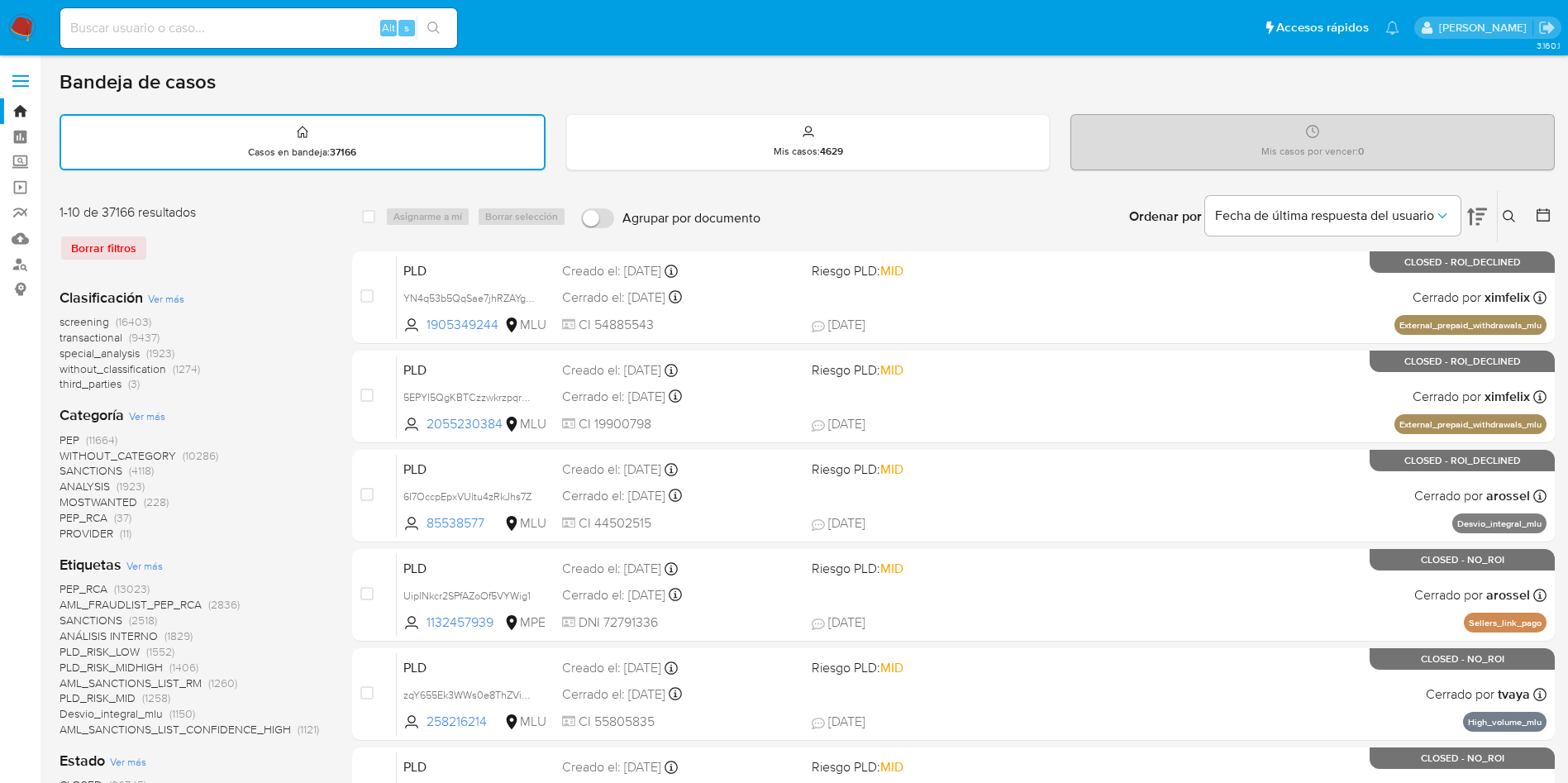
click at [108, 339] on span "transactional" at bounding box center [90, 337] width 62 height 16
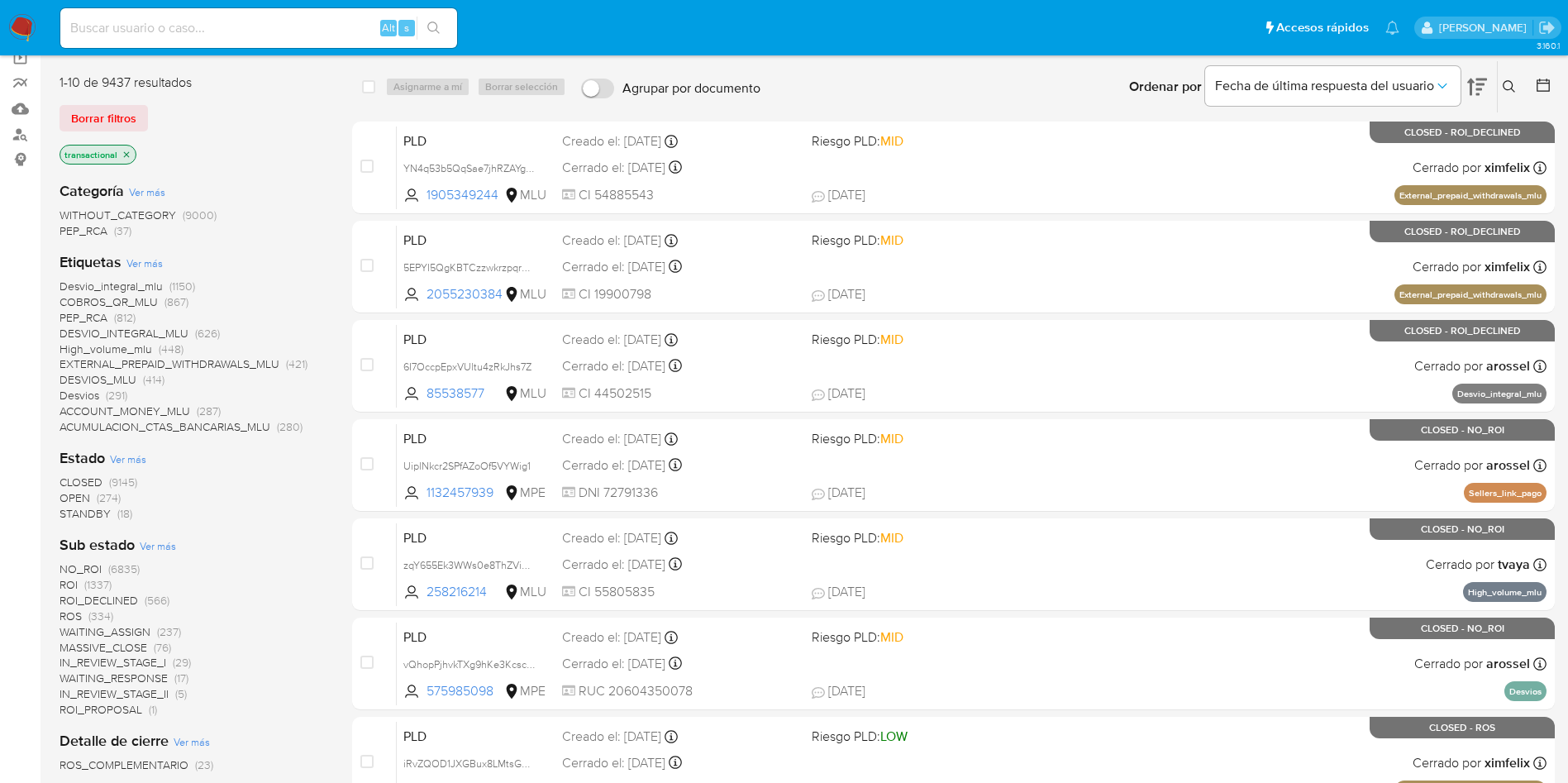
scroll to position [248, 0]
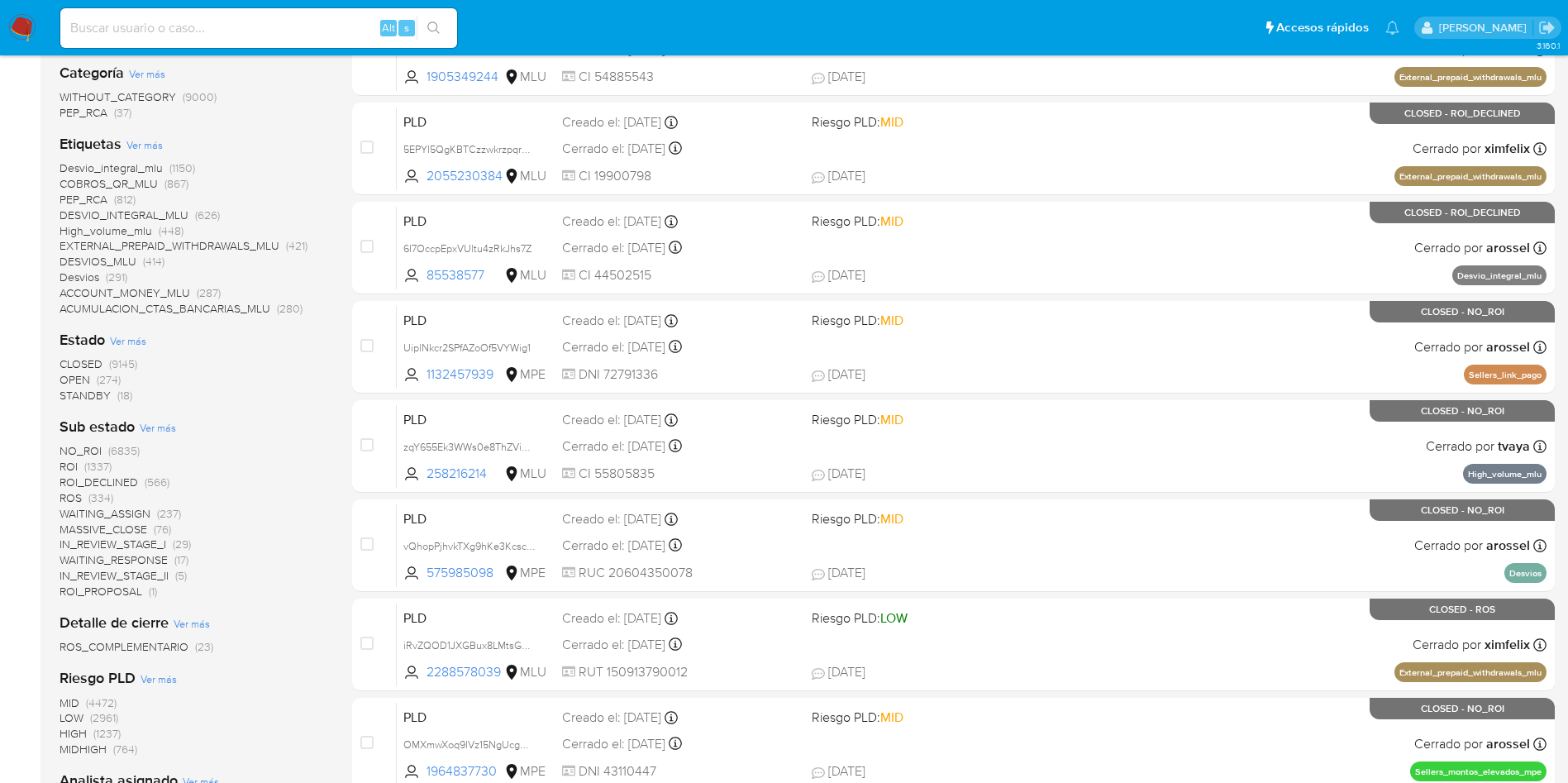
click at [80, 381] on span "OPEN" at bounding box center [75, 379] width 31 height 16
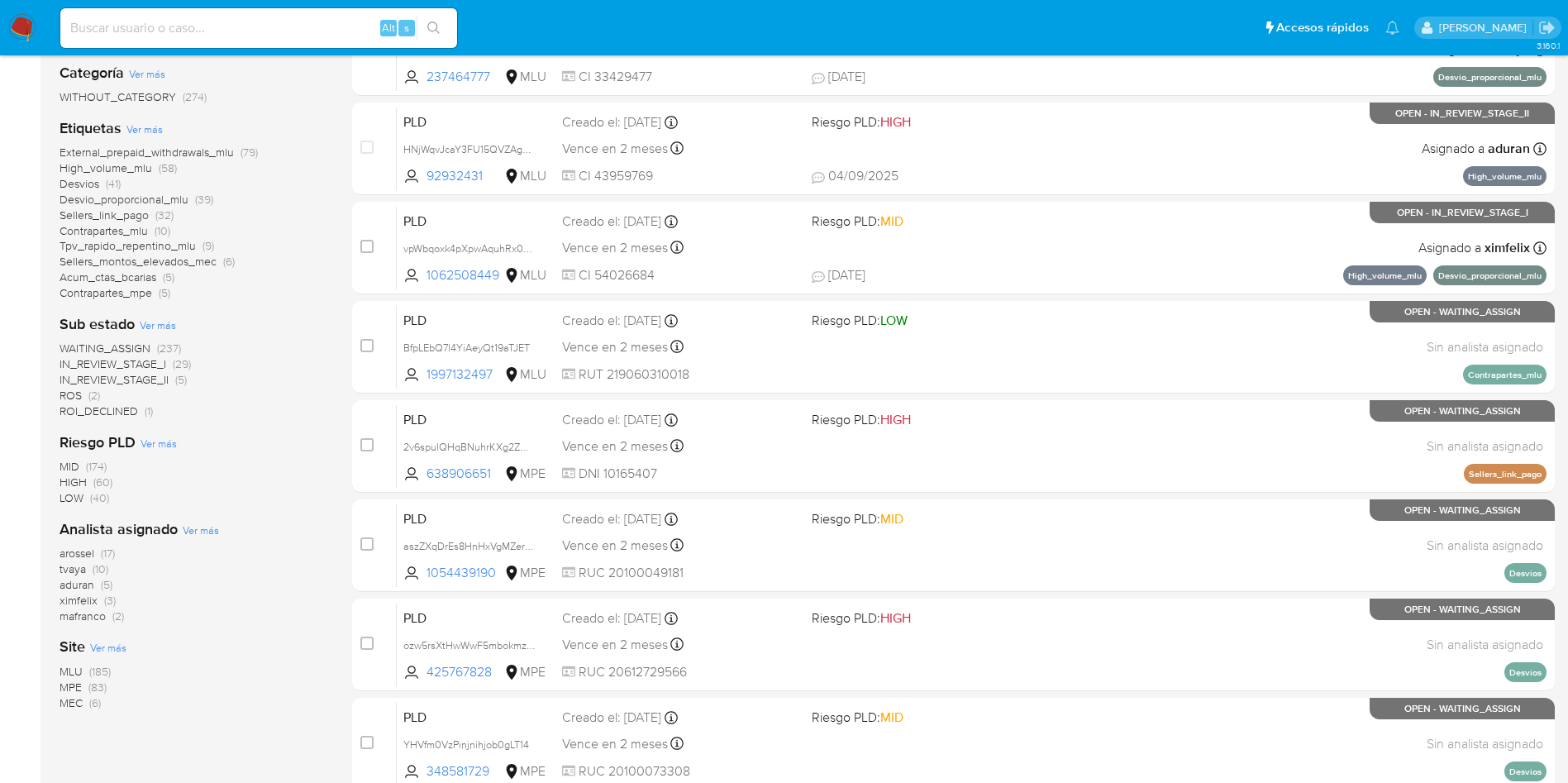
click at [69, 688] on span "MPE" at bounding box center [70, 687] width 22 height 16
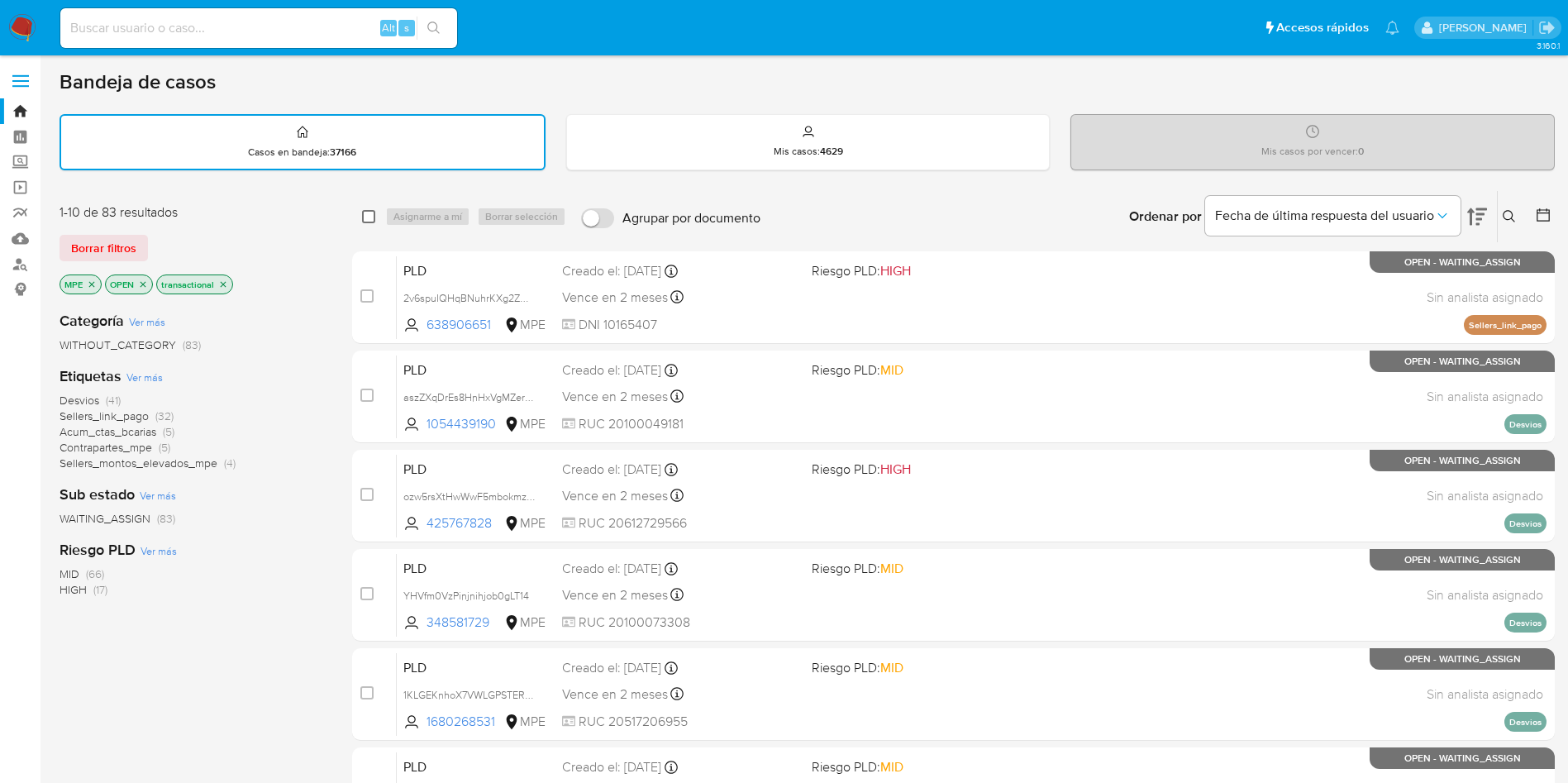
click at [365, 218] on input "checkbox" at bounding box center [369, 216] width 13 height 13
checkbox input "true"
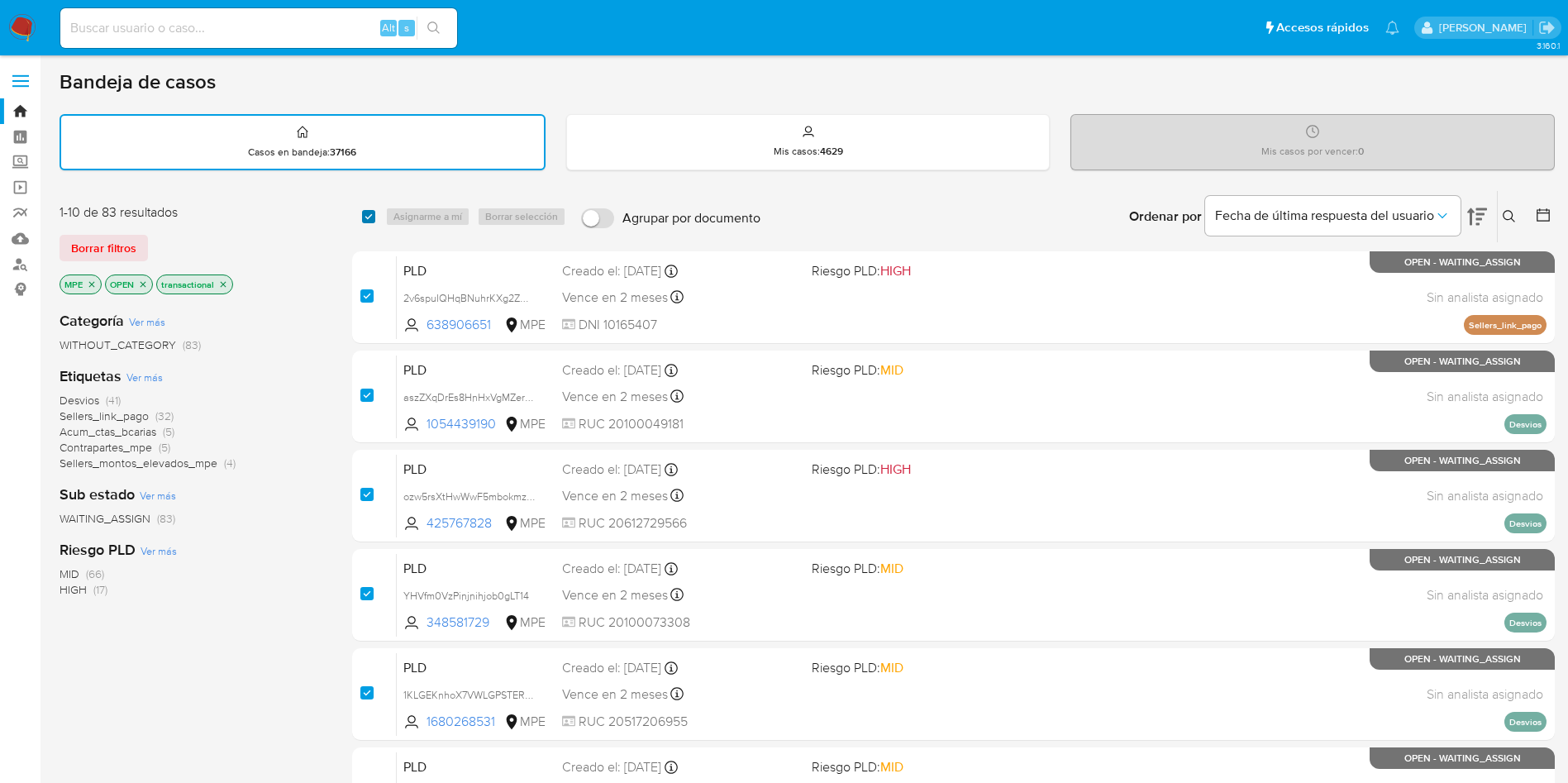
checkbox input "true"
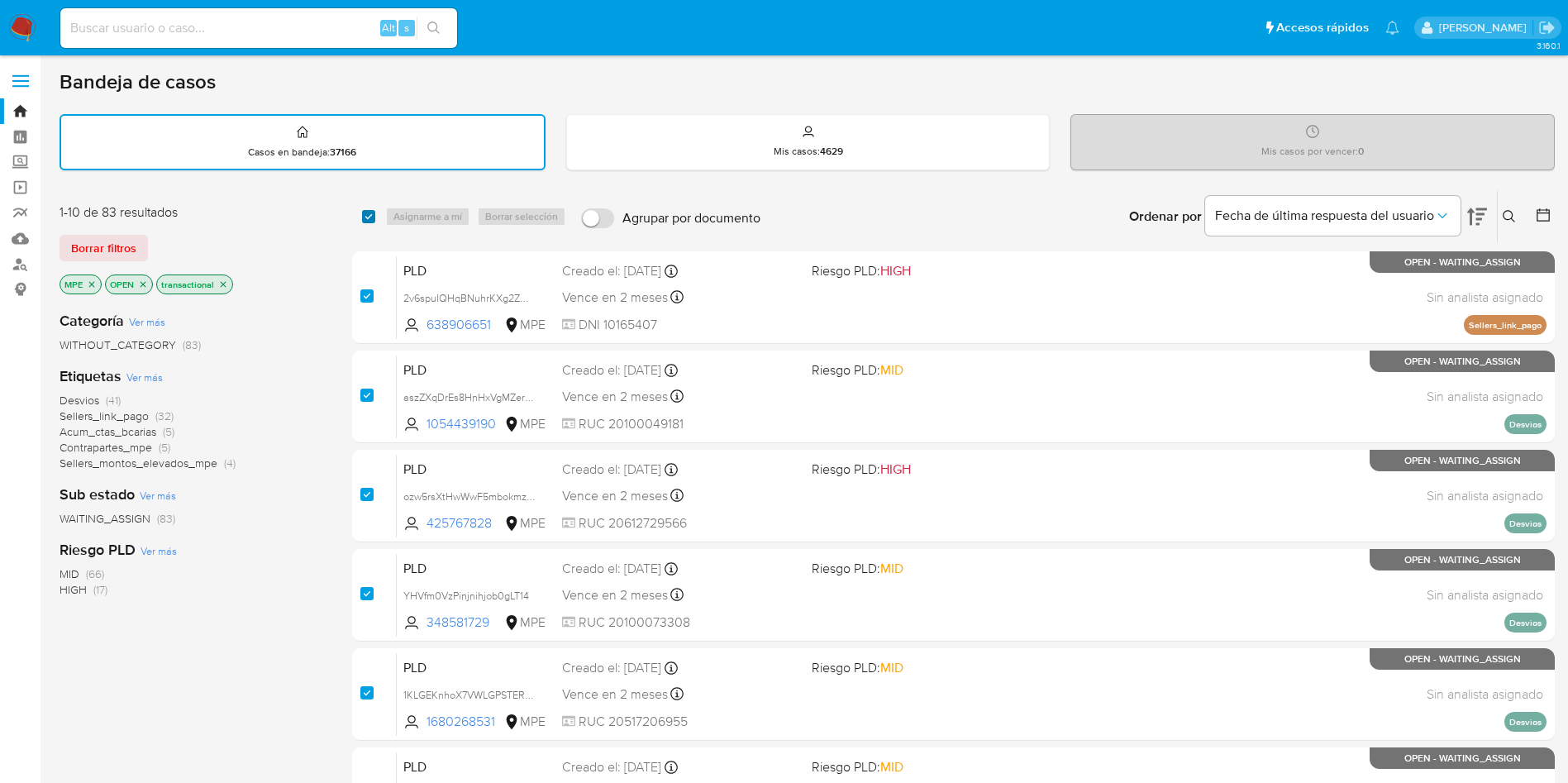
checkbox input "true"
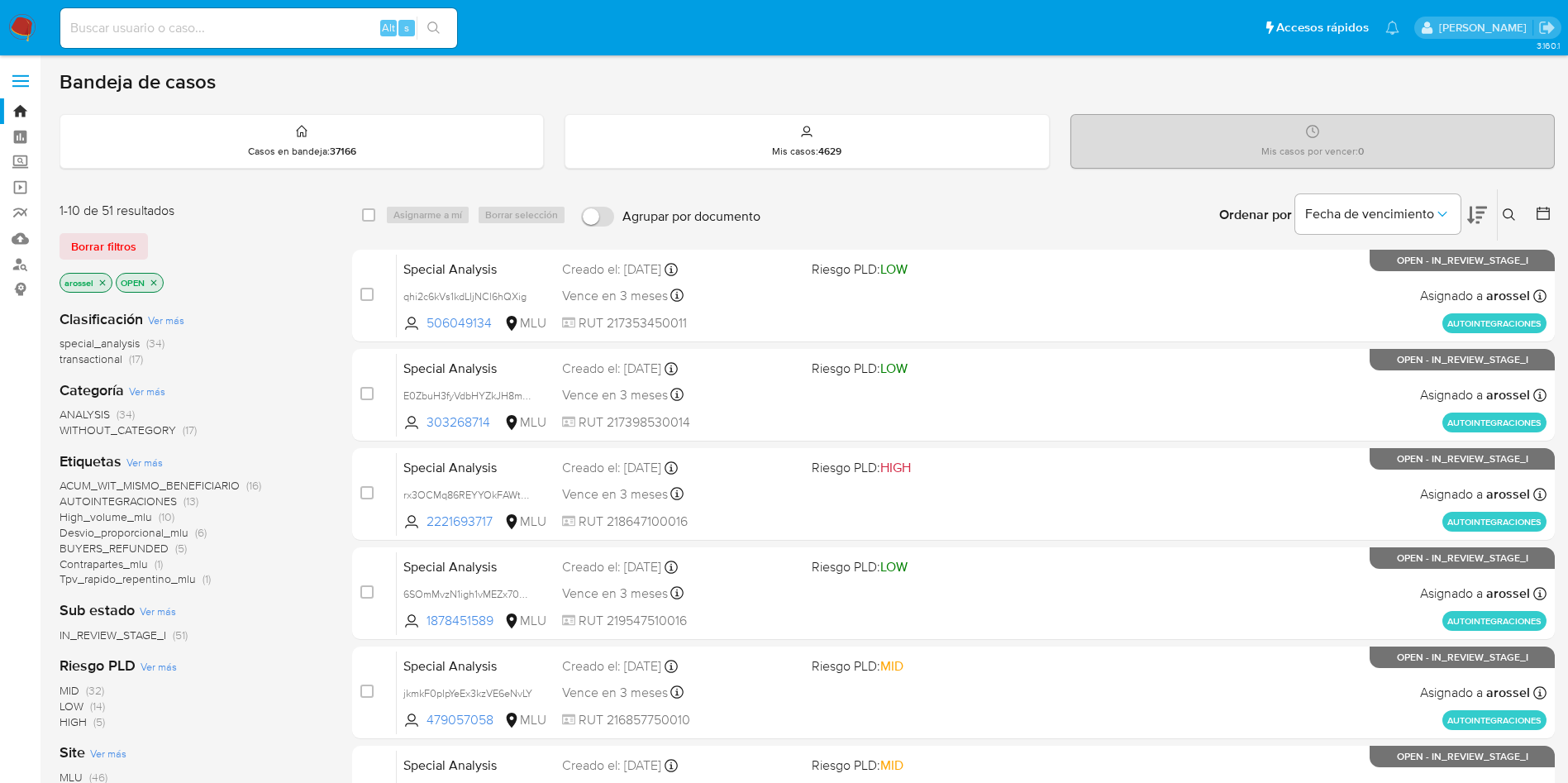
click at [116, 240] on span "Borrar filtros" at bounding box center [104, 246] width 65 height 23
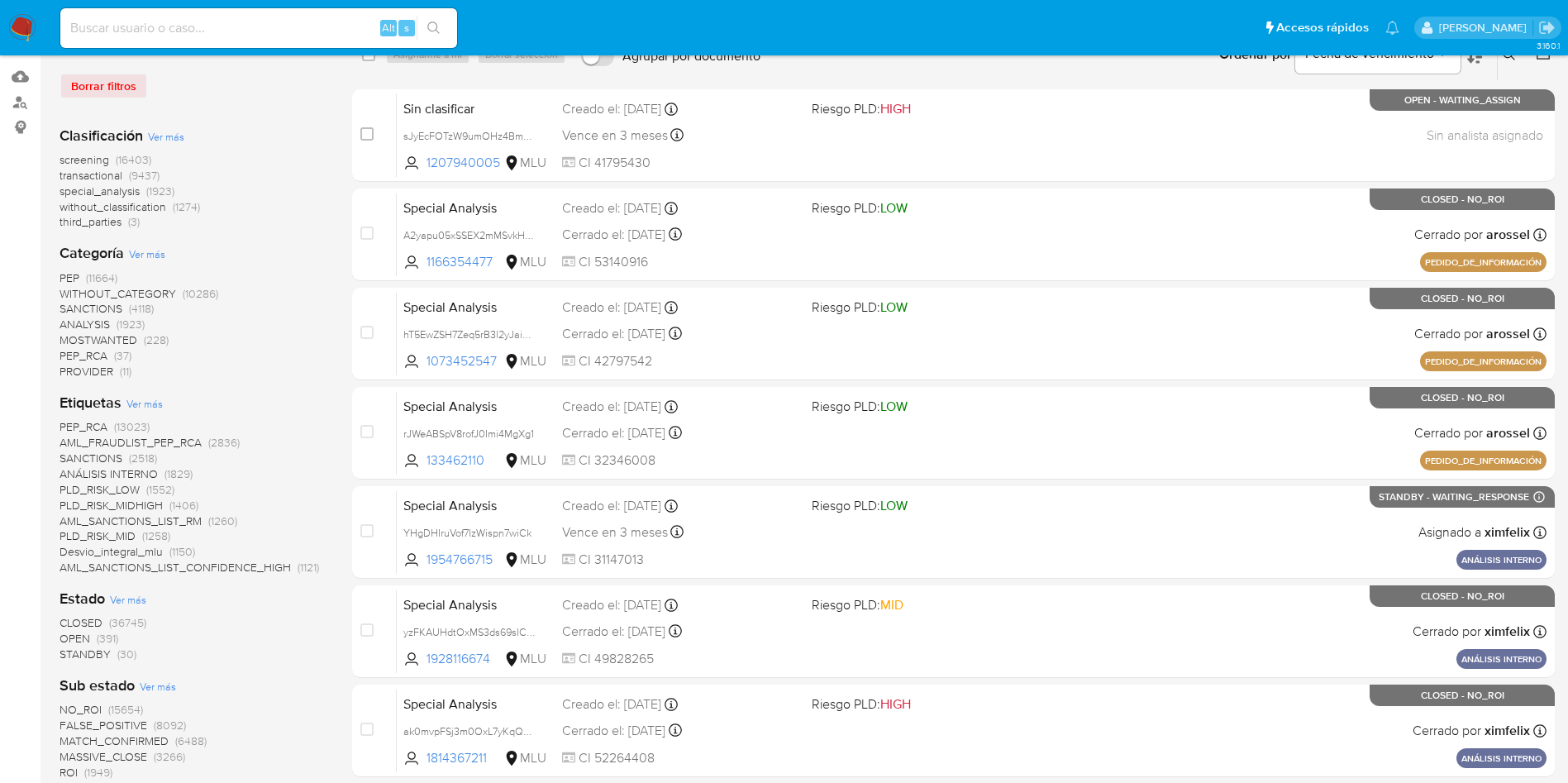
scroll to position [124, 0]
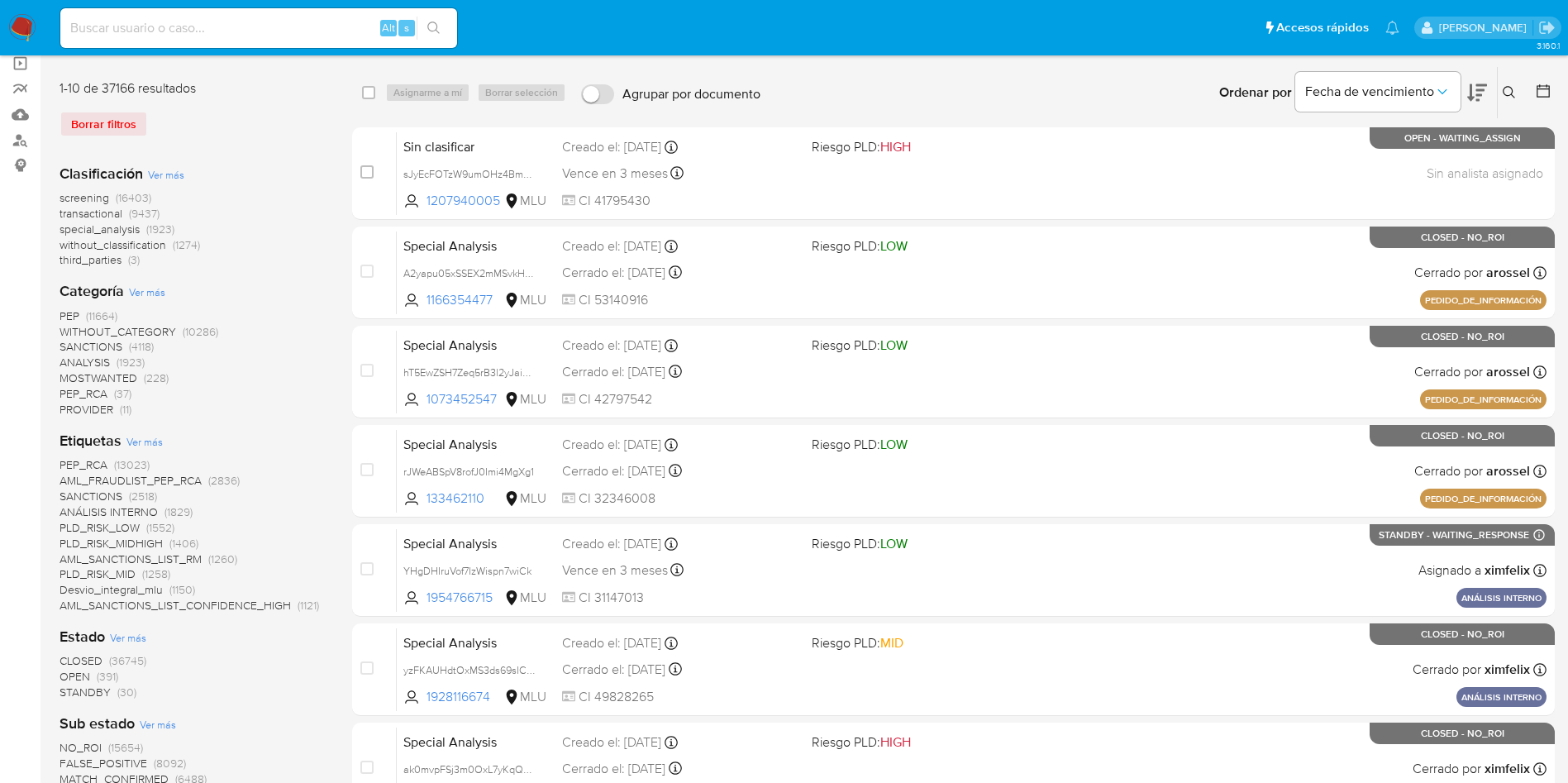
click at [115, 216] on span "transactional" at bounding box center [90, 213] width 62 height 16
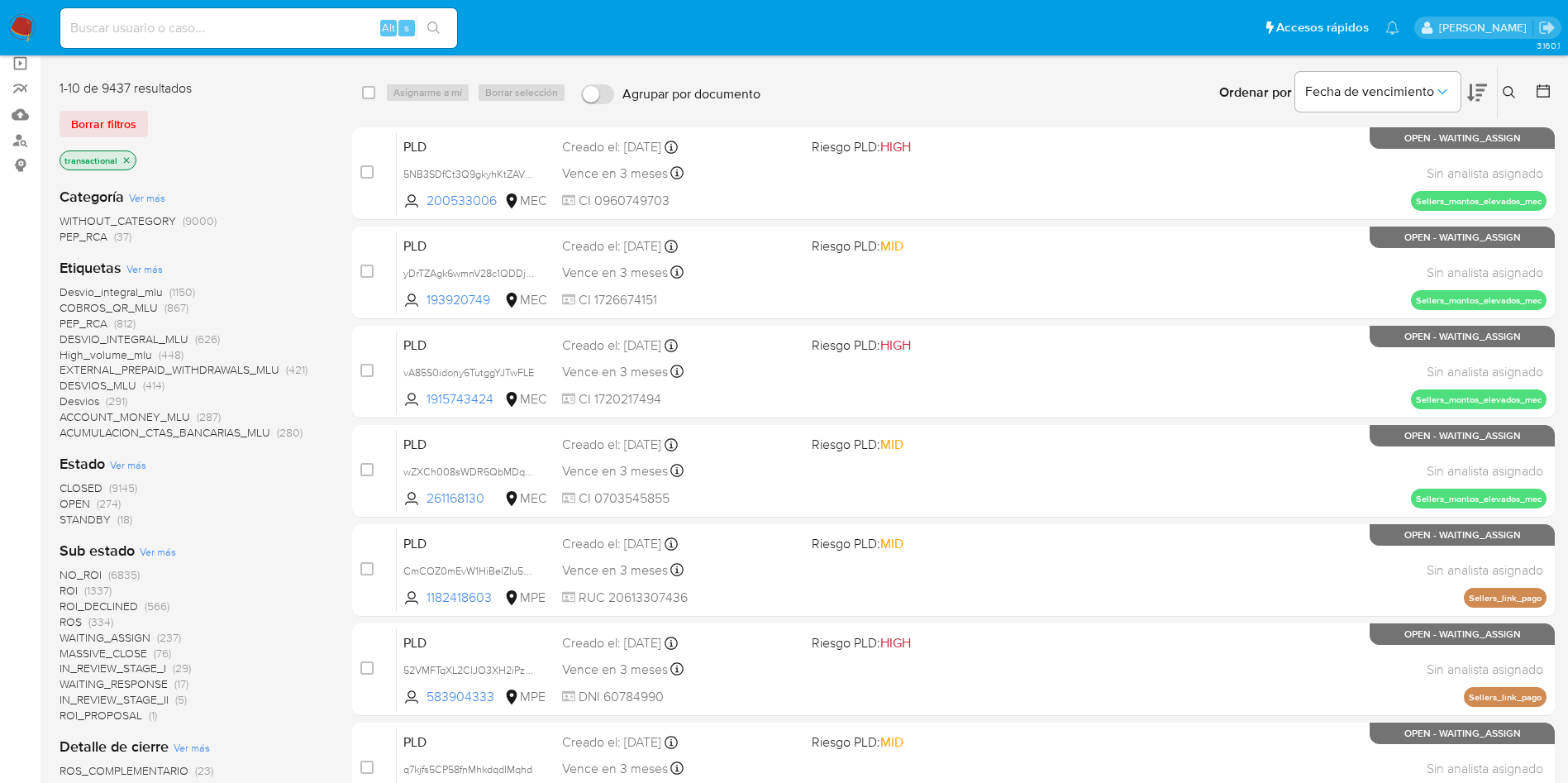
click at [68, 502] on span "OPEN" at bounding box center [75, 503] width 31 height 16
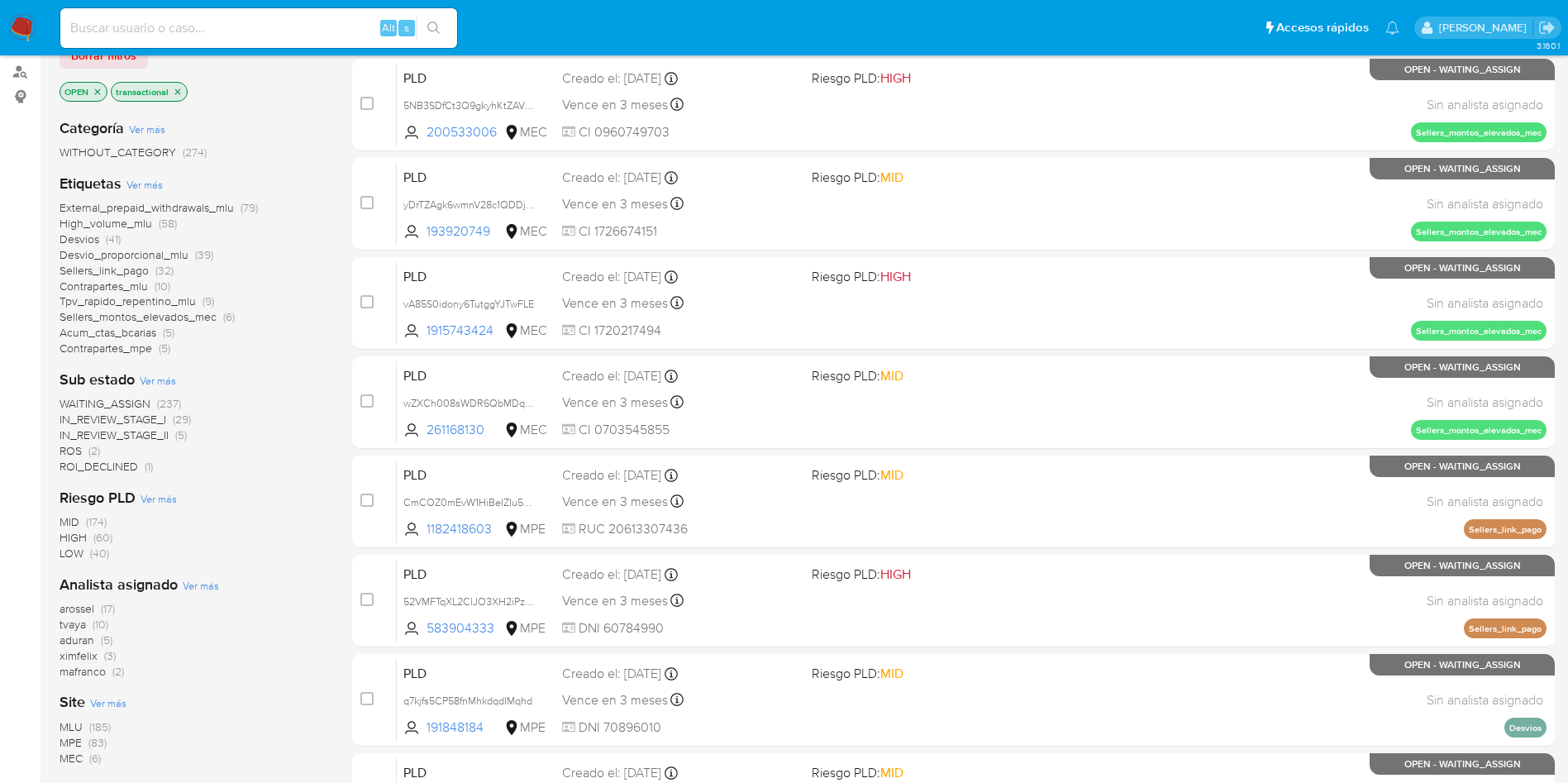
scroll to position [248, 0]
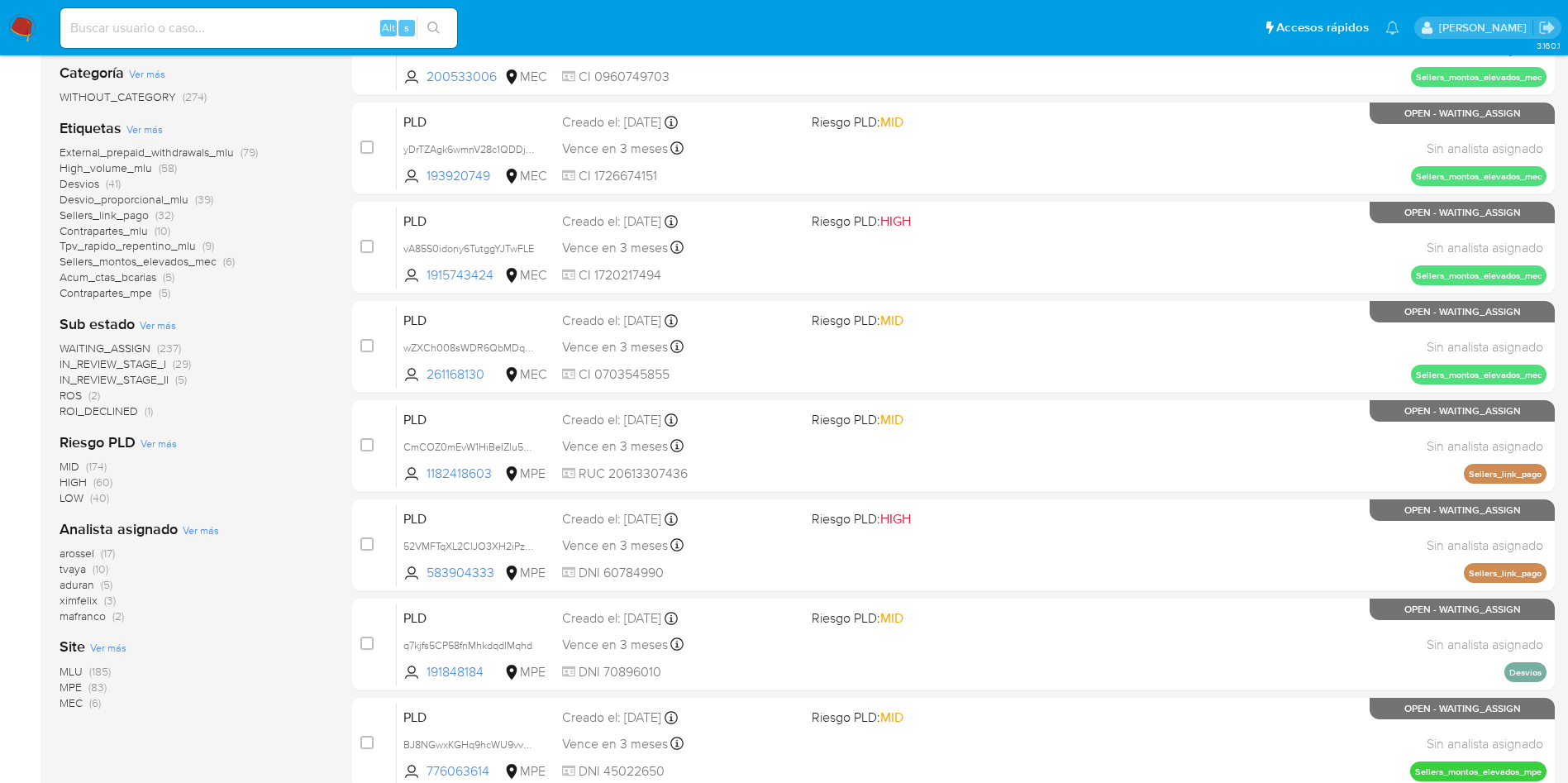
click at [137, 349] on span "WAITING_ASSIGN" at bounding box center [105, 347] width 91 height 16
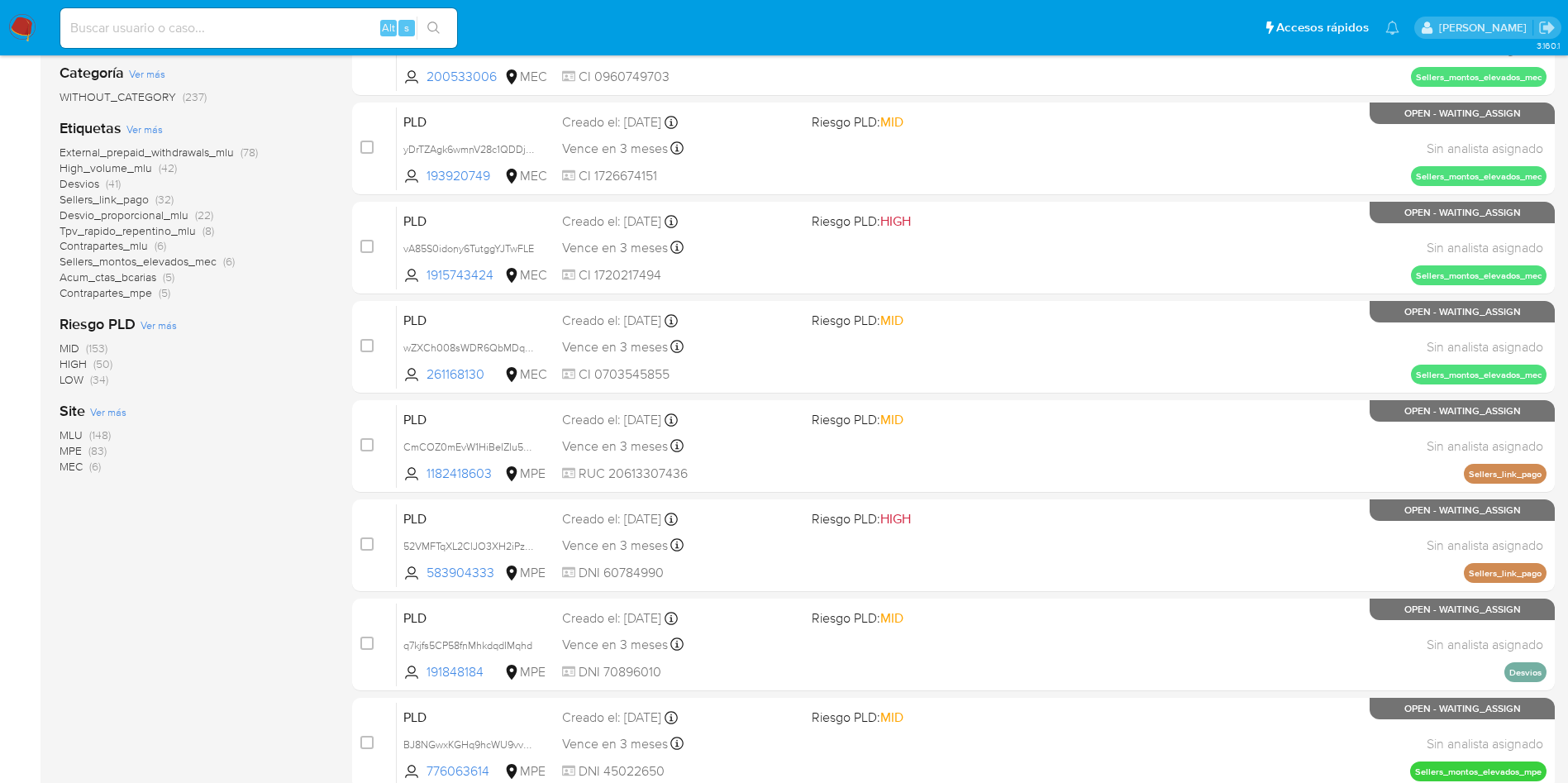
click at [73, 449] on span "MPE" at bounding box center [70, 450] width 22 height 16
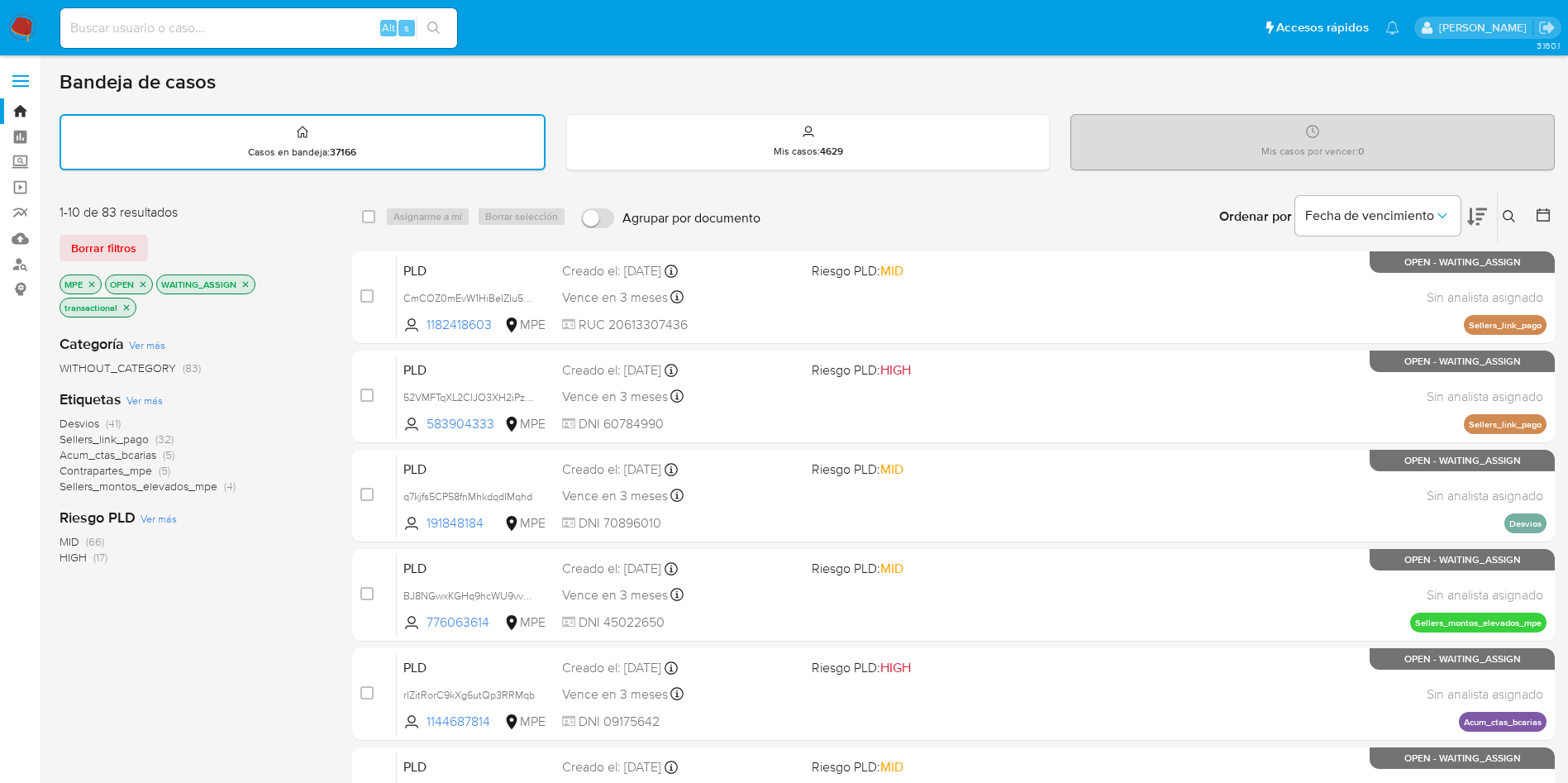
click at [1481, 210] on icon at bounding box center [1477, 217] width 20 height 17
click at [366, 218] on input "checkbox" at bounding box center [369, 216] width 13 height 13
checkbox input "true"
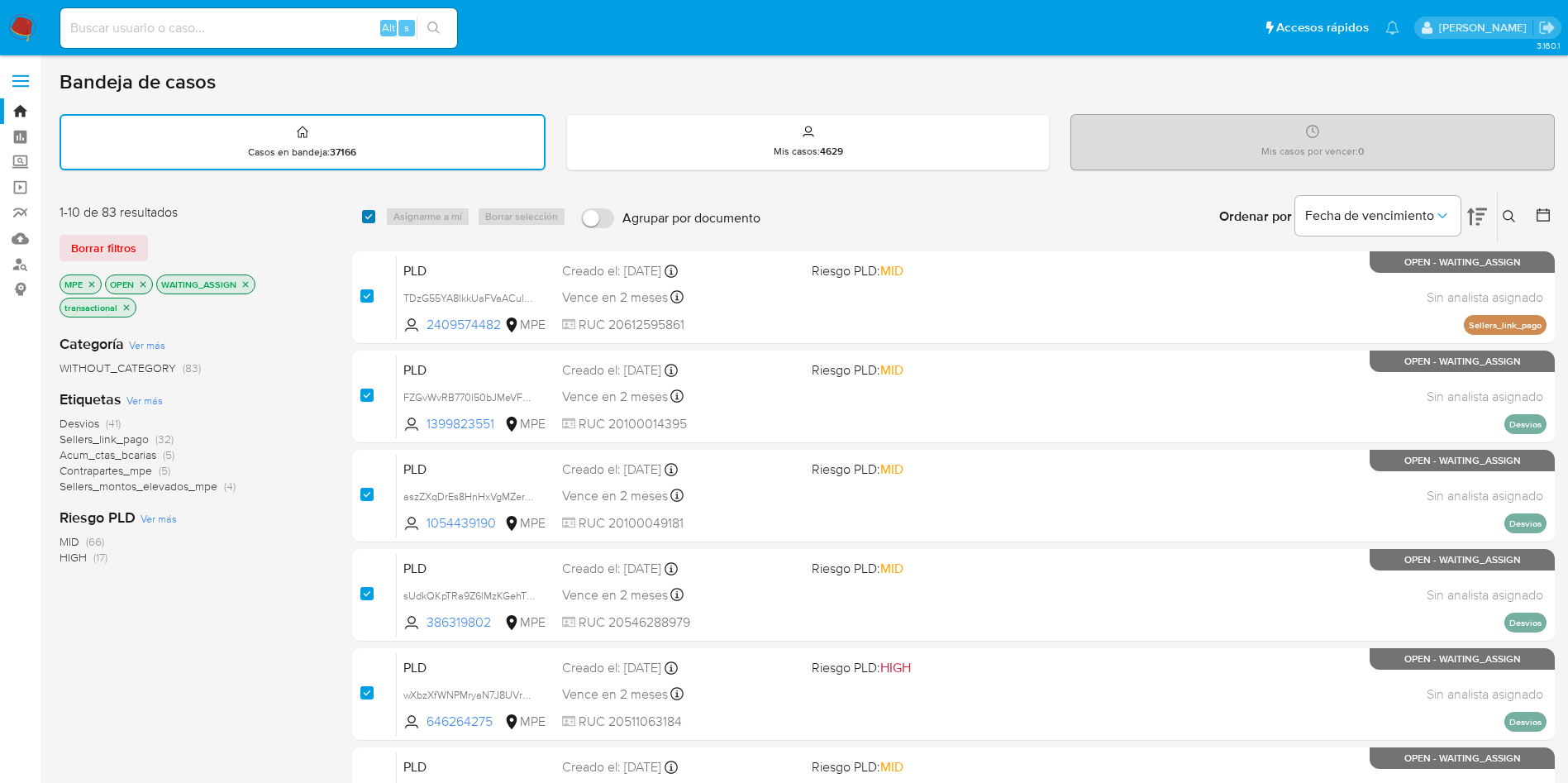
checkbox input "true"
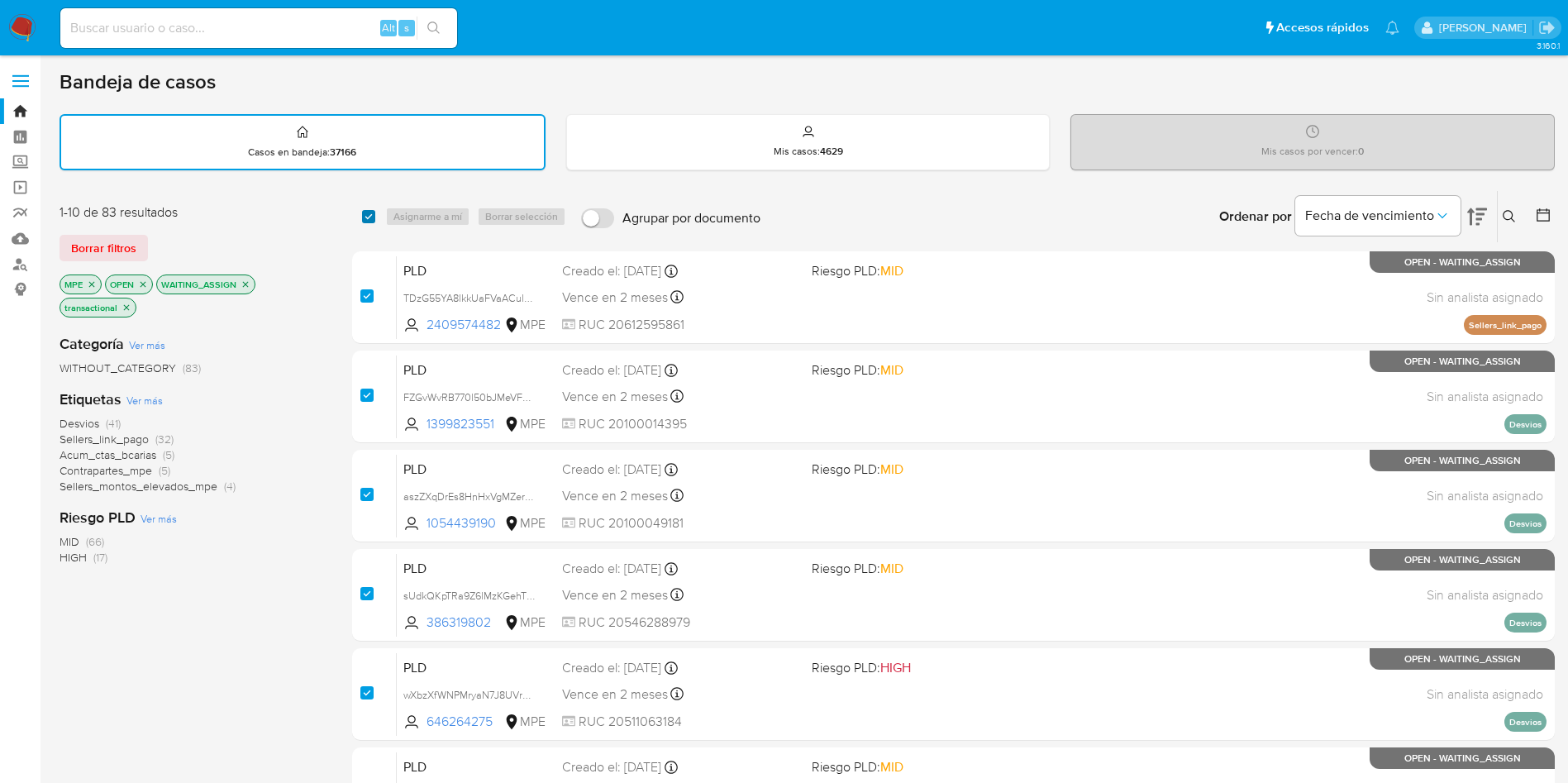
checkbox input "true"
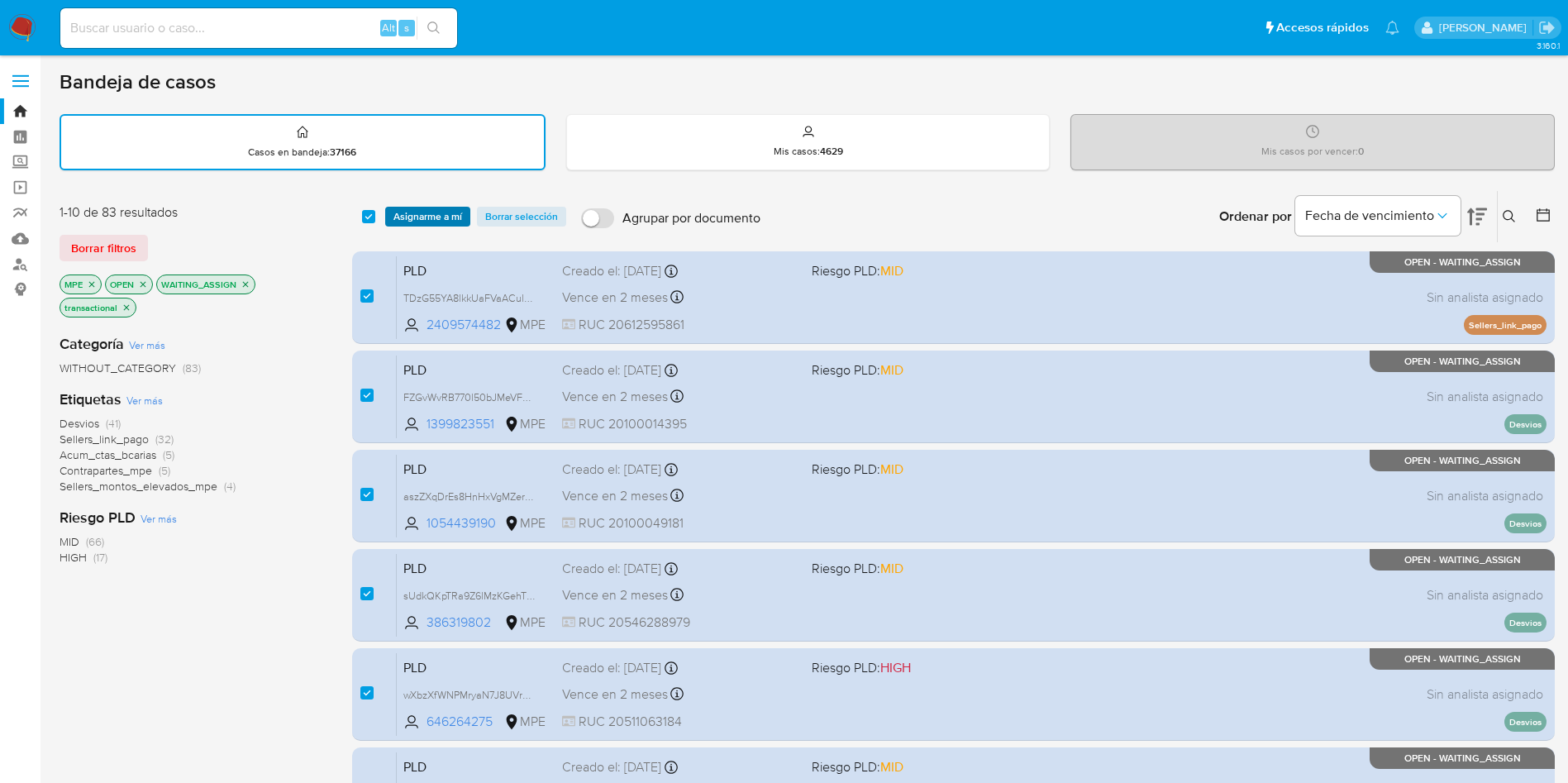
click at [409, 215] on span "Asignarme a mí" at bounding box center [427, 216] width 68 height 16
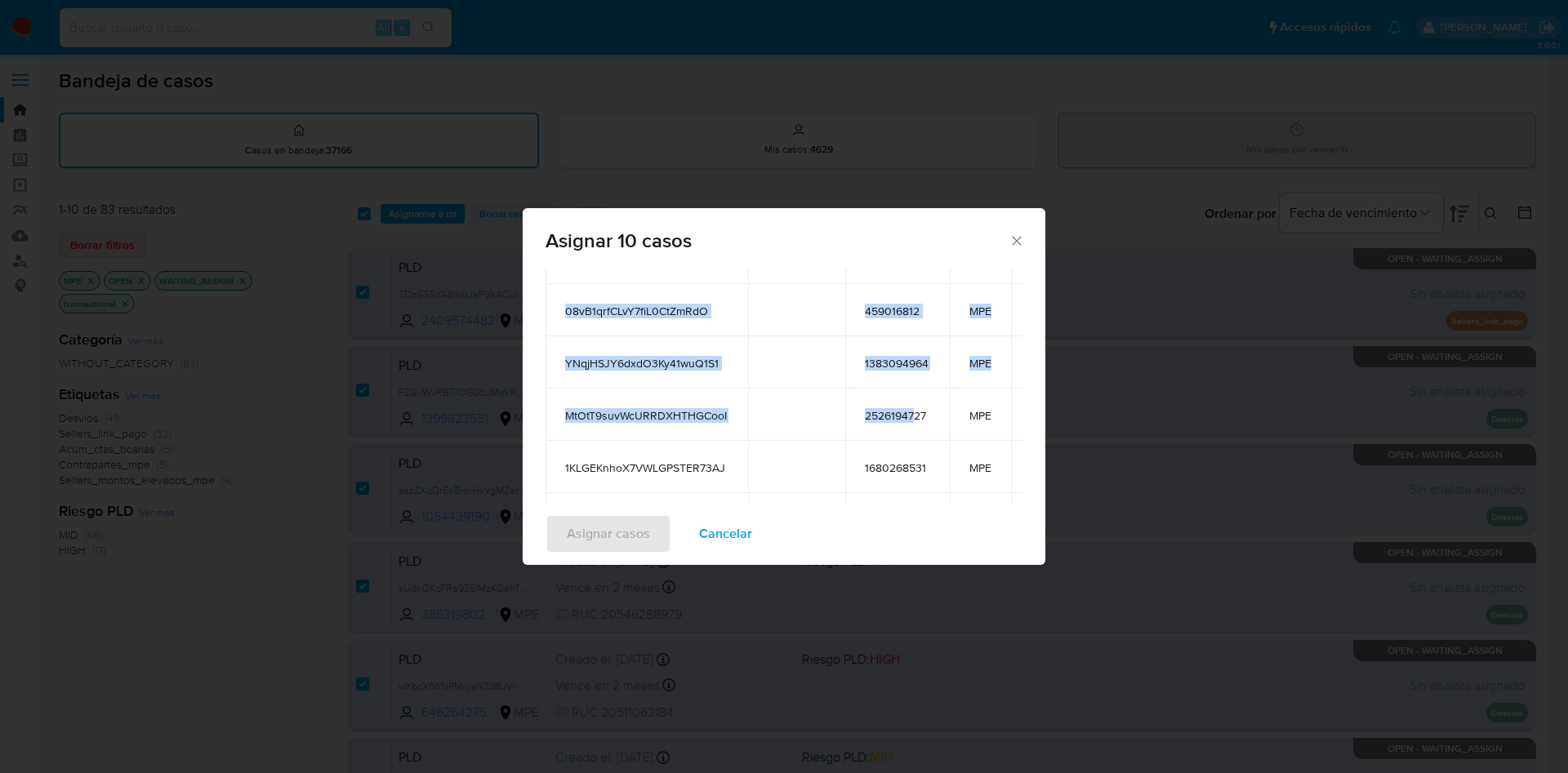
scroll to position [245, 0]
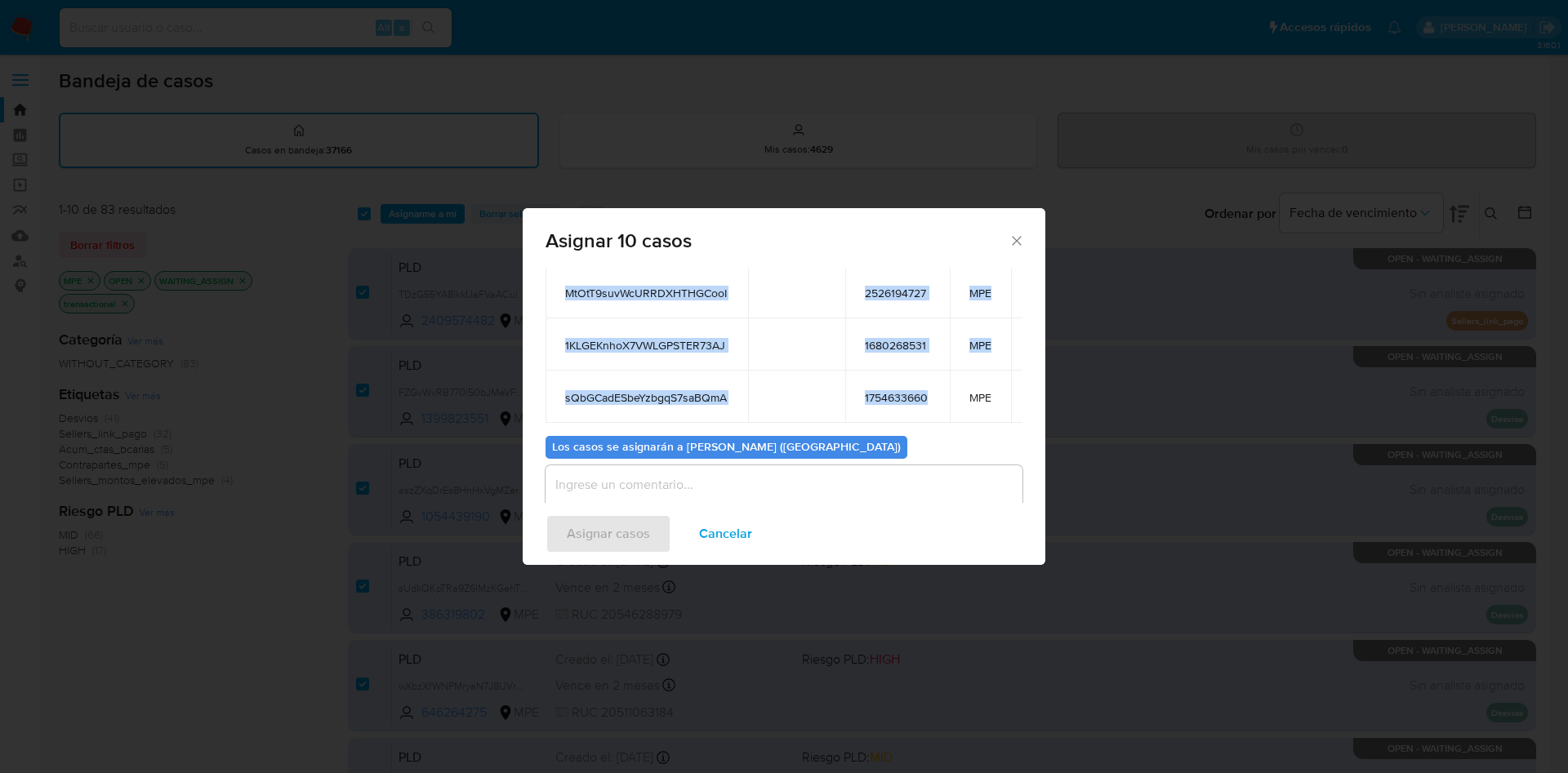
drag, startPoint x: 557, startPoint y: 329, endPoint x: 935, endPoint y: 392, distance: 383.2
click at [935, 392] on table "ID Propietario ID de usuario Site TDzG55YA8lkkUaFVaACulGp5 2409574482 MPE FZGvW…" at bounding box center [807, 134] width 524 height 578
copy table "ID Propietario ID de usuario Site TDzG55YA8lkkUaFVaACulGp5 2409574482 MPE FZGvW…"
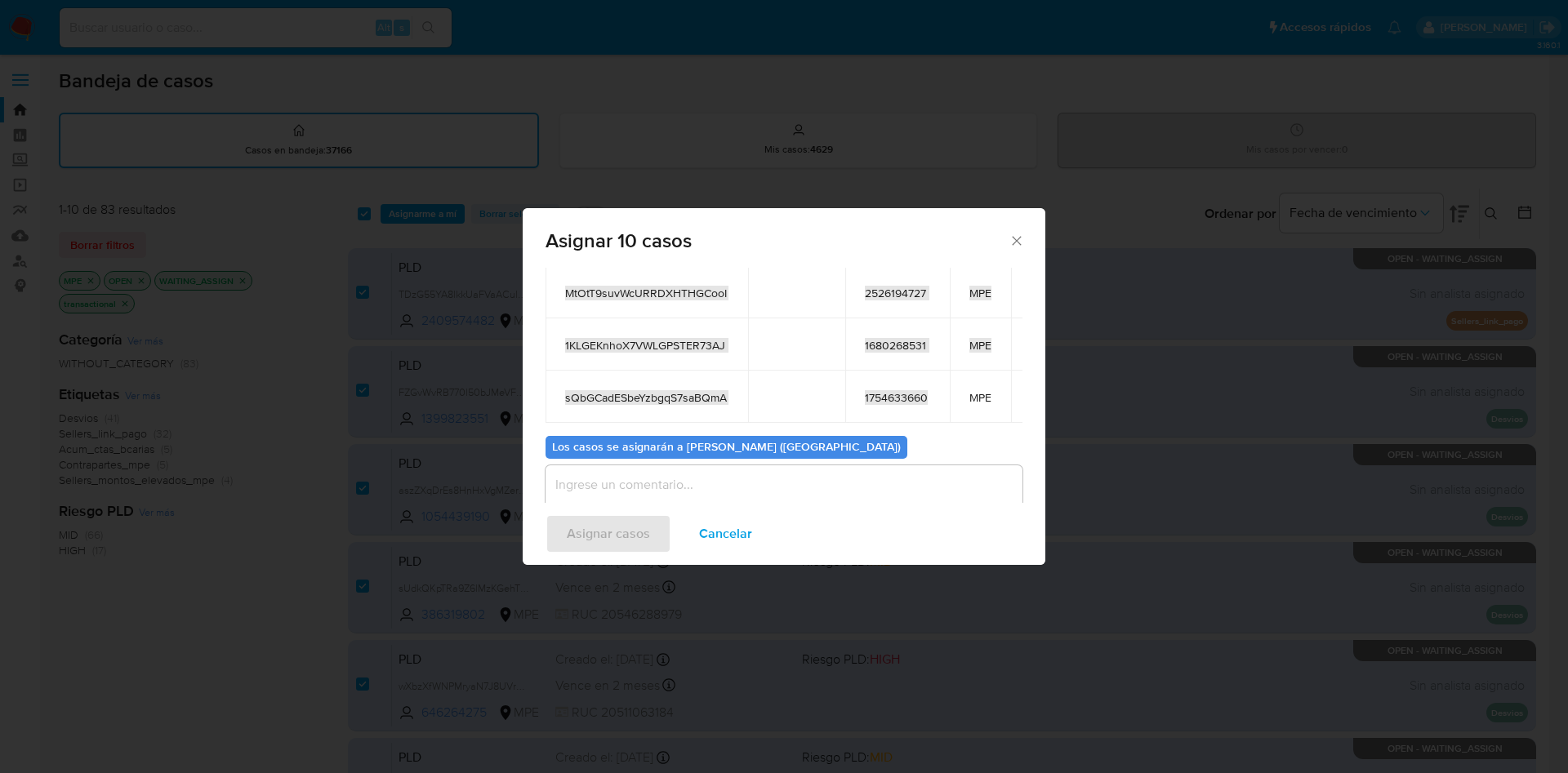
click at [748, 318] on td "assign-modal" at bounding box center [797, 344] width 97 height 52
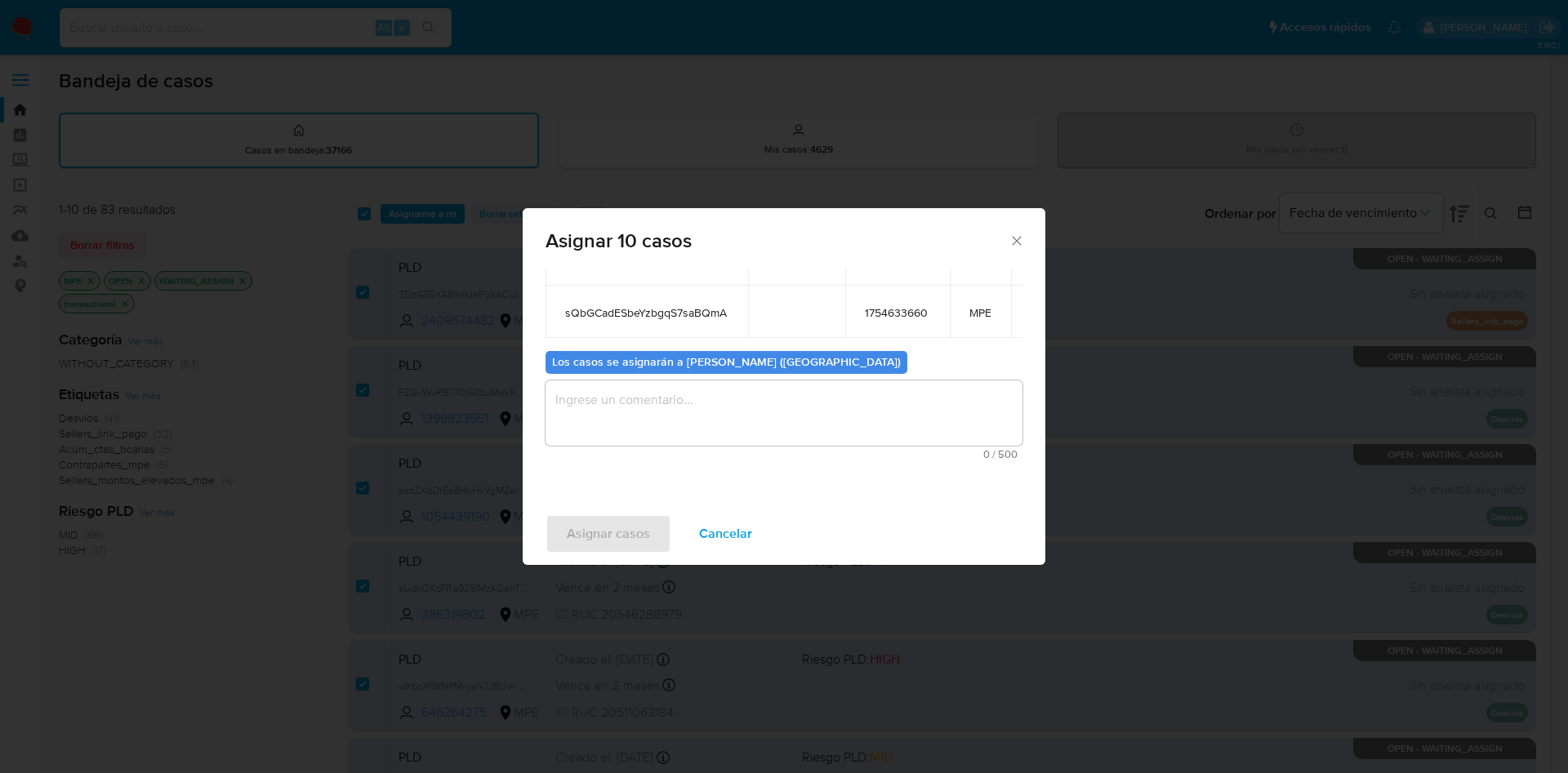
scroll to position [368, 0]
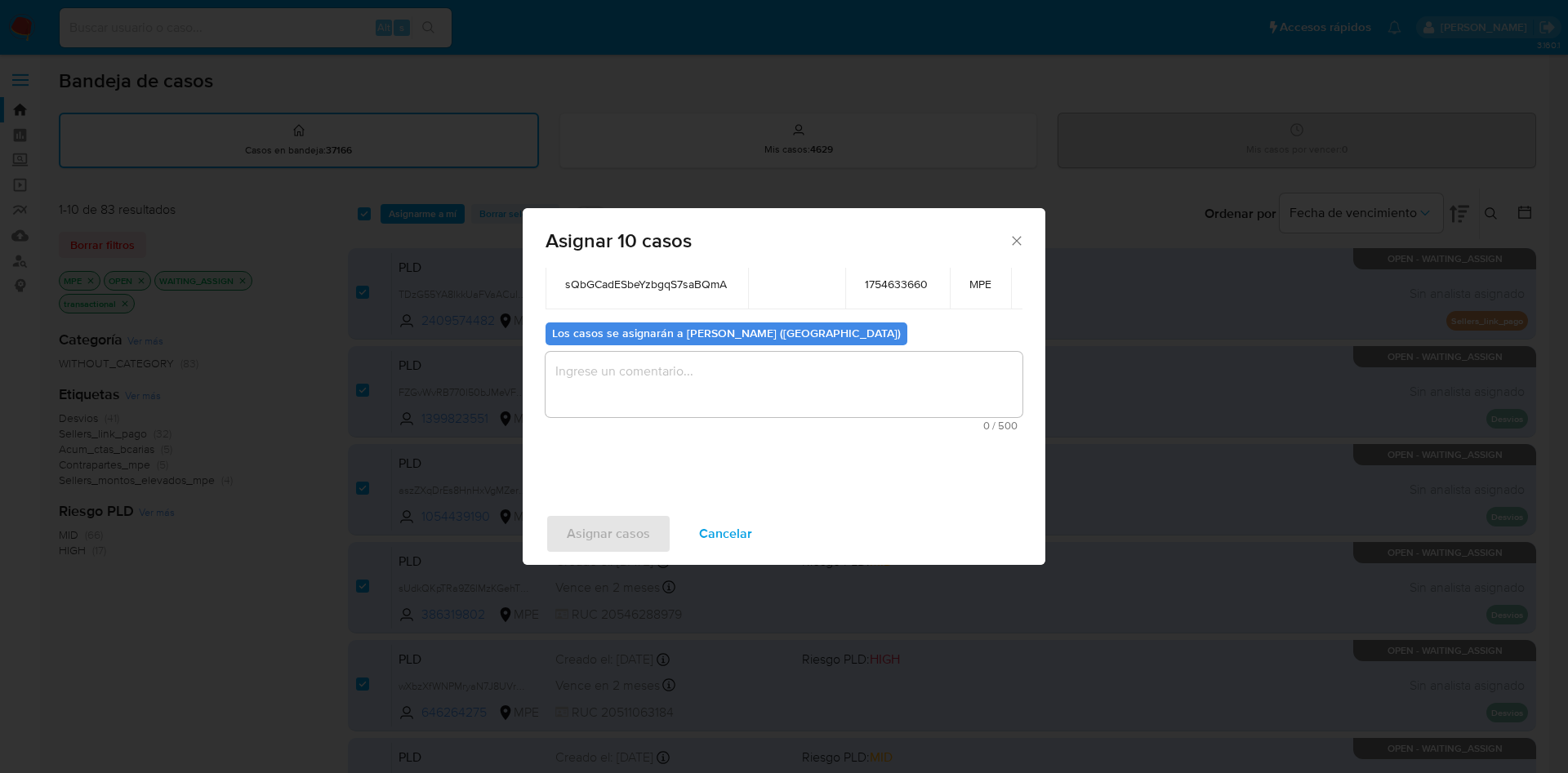
click at [721, 379] on textarea "assign-modal" at bounding box center [784, 385] width 477 height 66
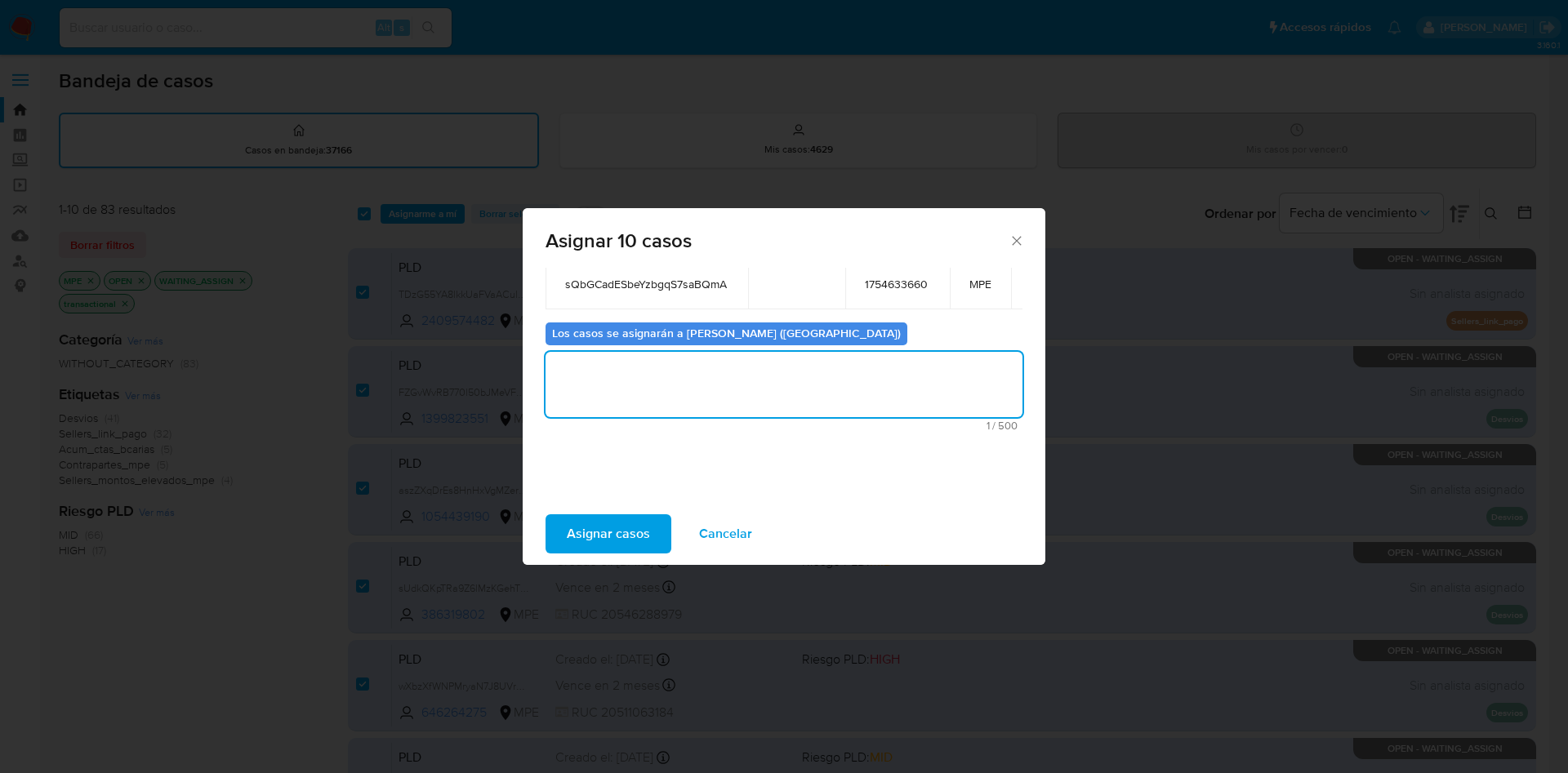
click at [618, 521] on span "Asignar casos" at bounding box center [609, 534] width 84 height 36
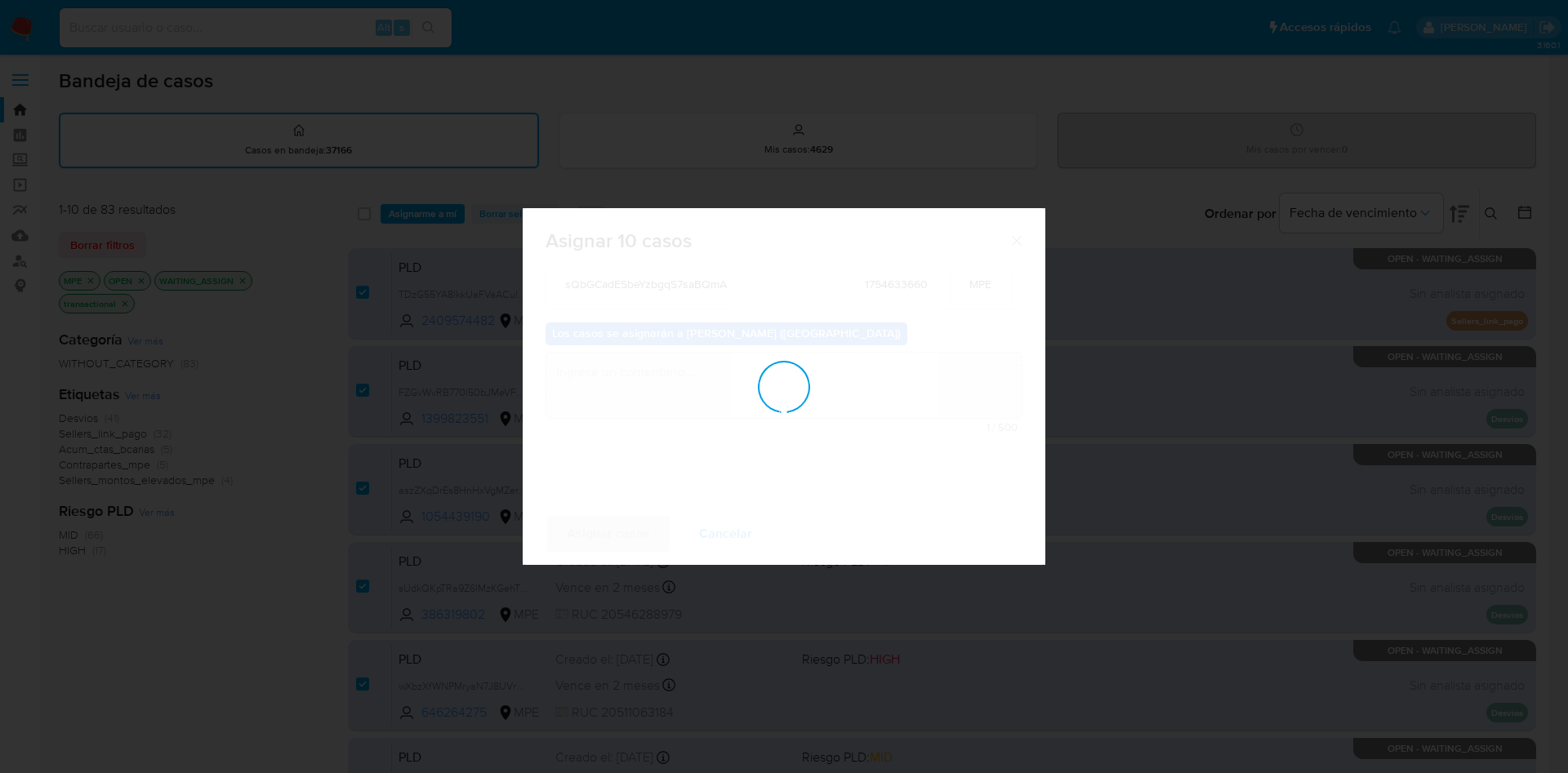
checkbox input "false"
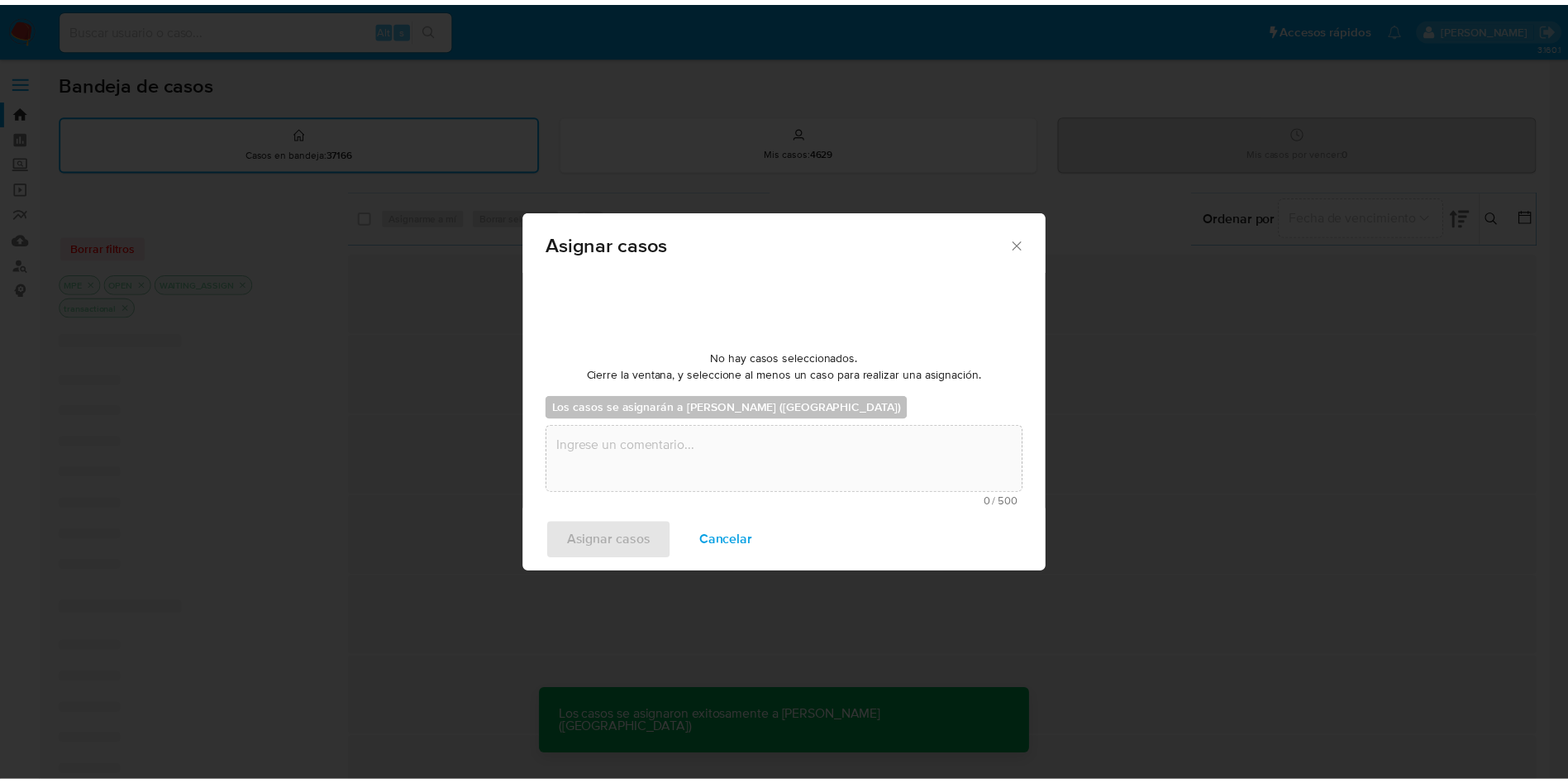
scroll to position [100, 0]
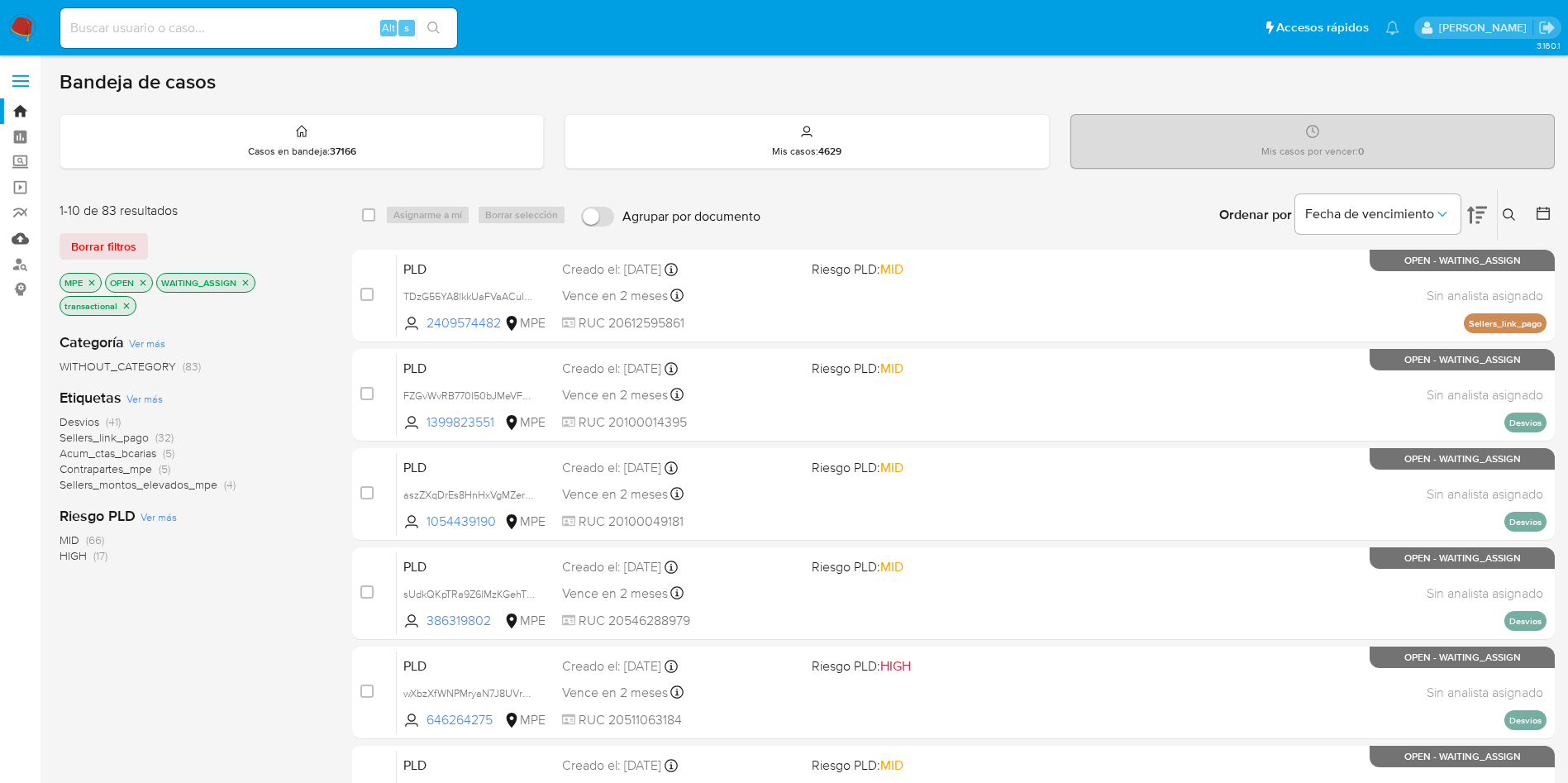
click at [27, 240] on link "Mulan" at bounding box center [98, 239] width 197 height 26
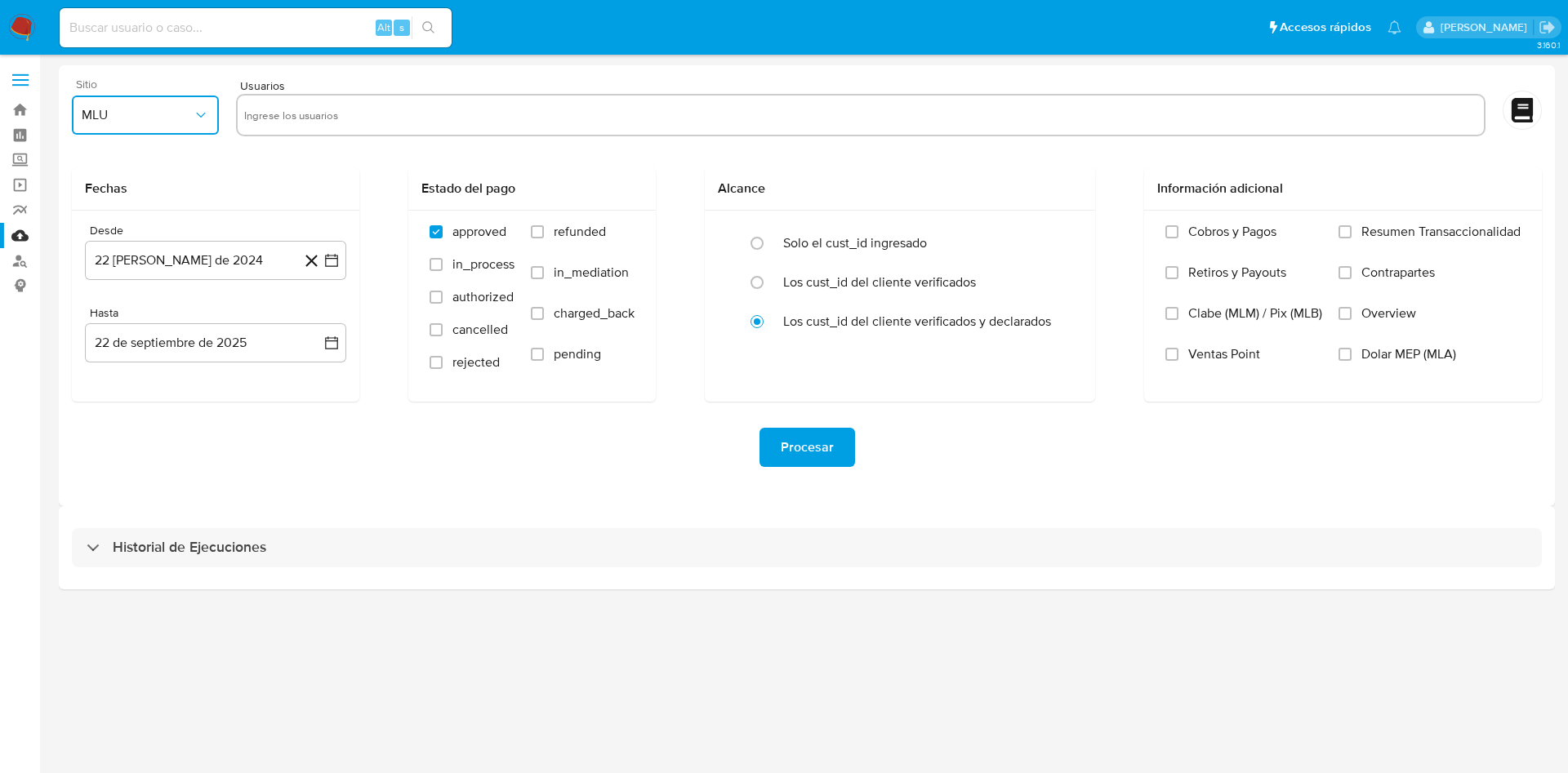
click at [139, 132] on button "MLU" at bounding box center [145, 115] width 147 height 39
click at [131, 283] on div "MPE" at bounding box center [141, 276] width 118 height 39
click at [467, 107] on input "text" at bounding box center [860, 115] width 1234 height 27
type input "2409574482"
paste input "1399823551"
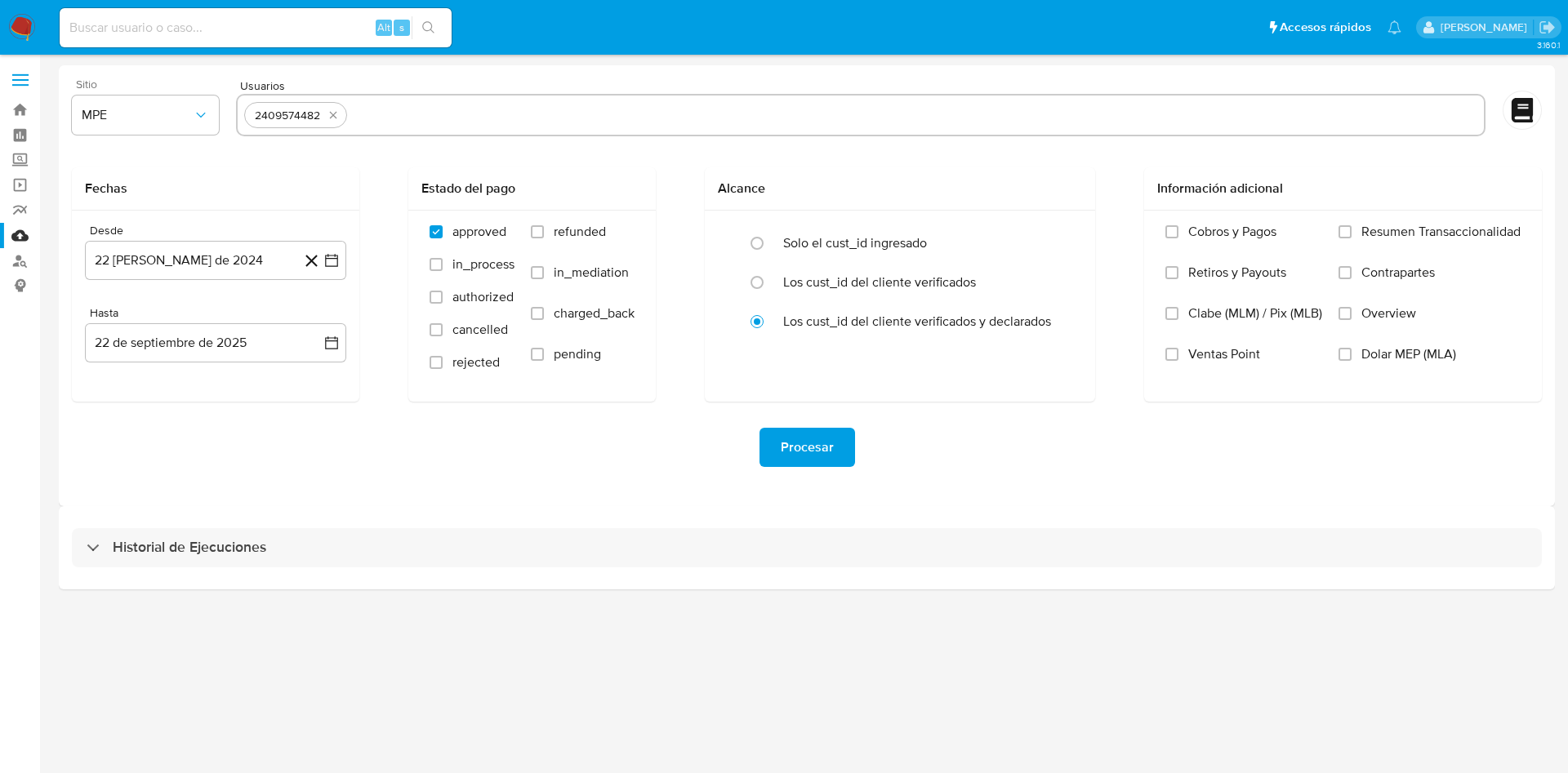
type input "1399823551"
paste input "1054439190"
type input "1054439190"
paste input "386319802"
type input "386319802"
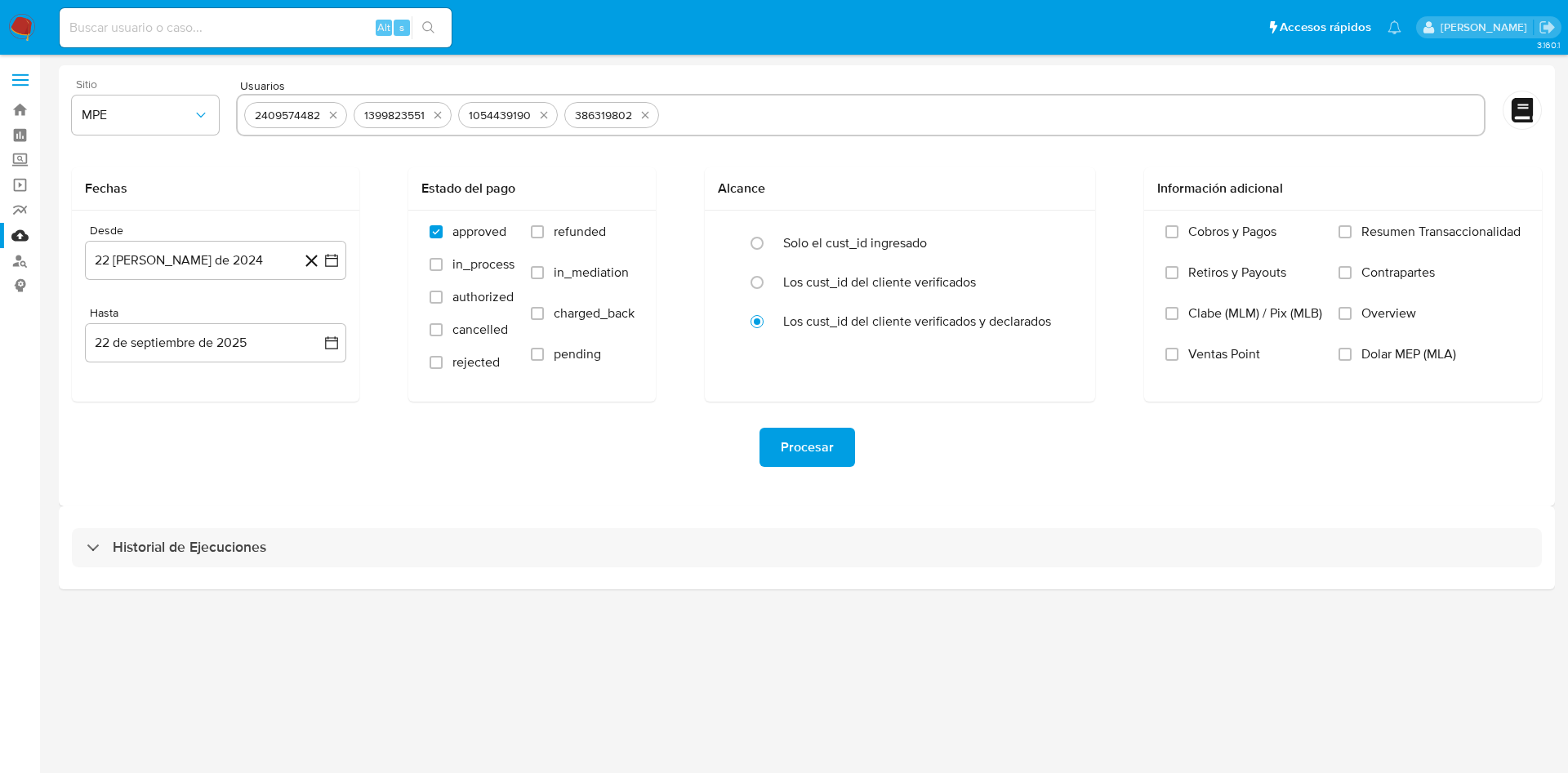
paste input "646264275"
type input "646264275"
paste input "459016812"
type input "459016812"
paste input "1383094964"
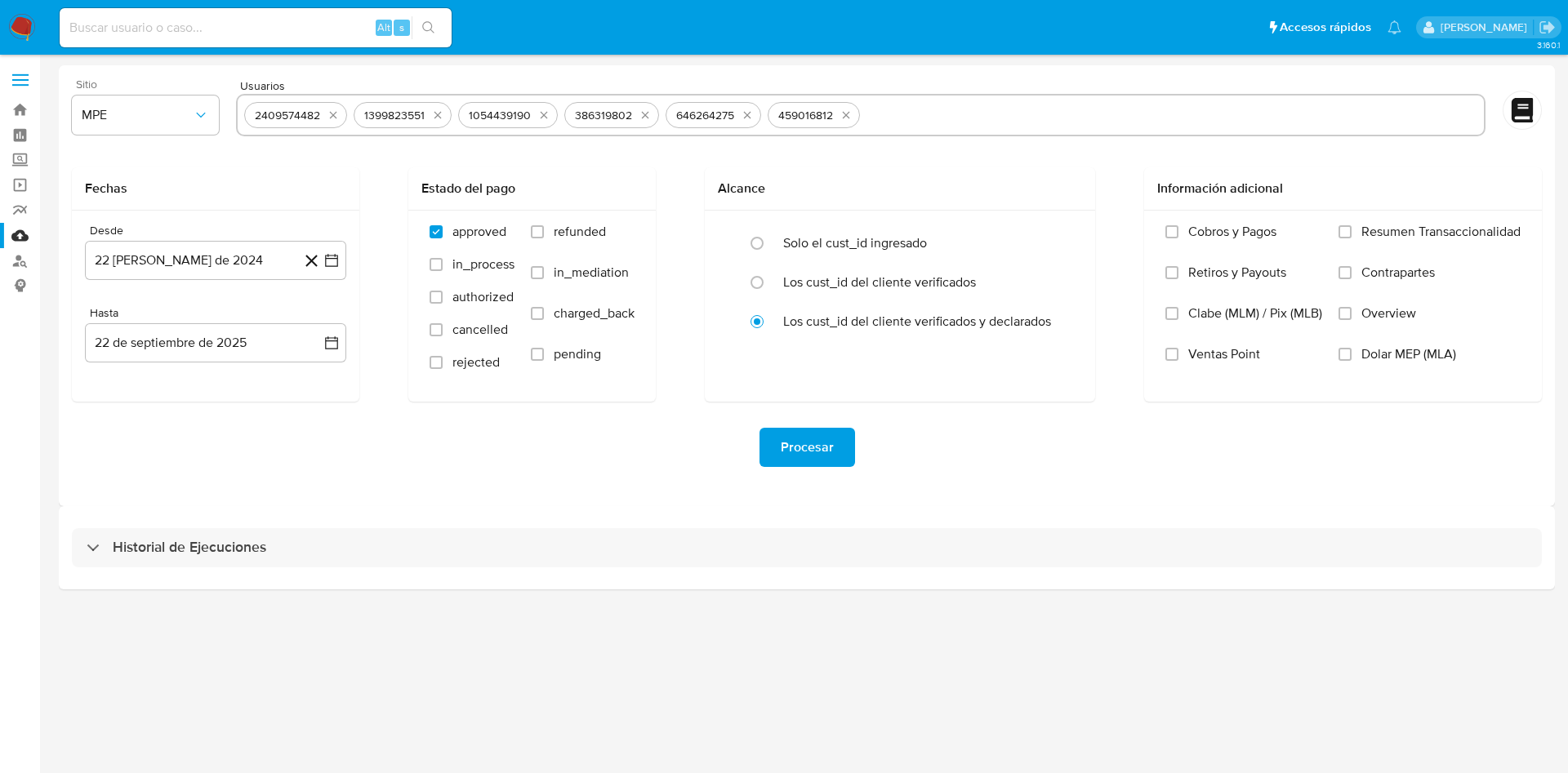
type input "1383094964"
paste input "2526194727"
type input "2526194727"
paste input "1680268531"
type input "1680268531"
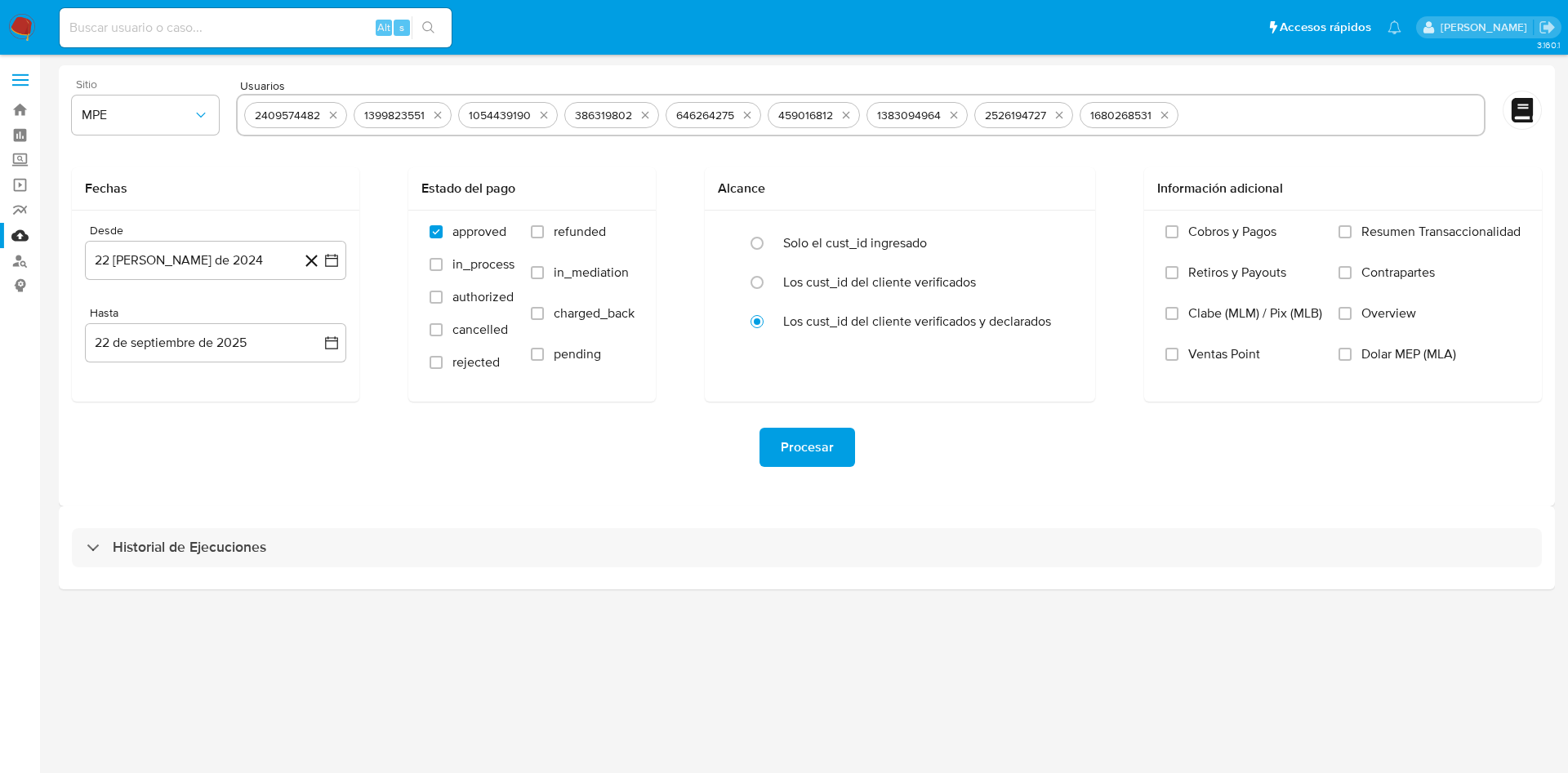
paste input "1754633660"
type input "1754633660"
click at [324, 260] on icon "button" at bounding box center [331, 260] width 16 height 16
click at [324, 318] on icon "Mes siguiente" at bounding box center [316, 319] width 20 height 20
click at [312, 475] on button "22" at bounding box center [313, 478] width 27 height 27
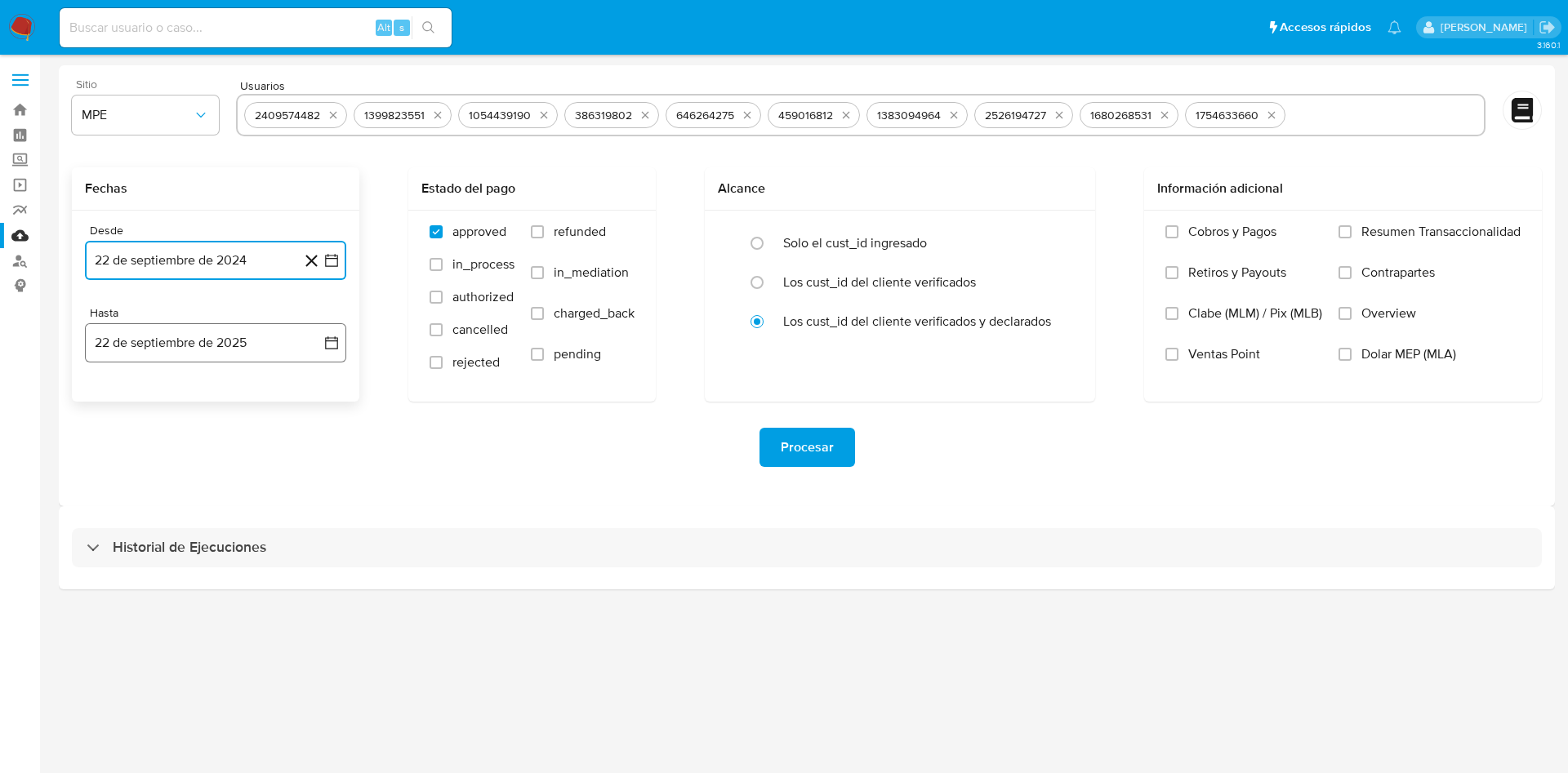
click at [331, 346] on icon "button" at bounding box center [331, 343] width 16 height 16
click at [318, 526] on button "21" at bounding box center [313, 528] width 27 height 27
click at [545, 231] on label "refunded" at bounding box center [582, 244] width 104 height 41
click at [544, 231] on input "refunded" at bounding box center [538, 232] width 13 height 13
checkbox input "true"
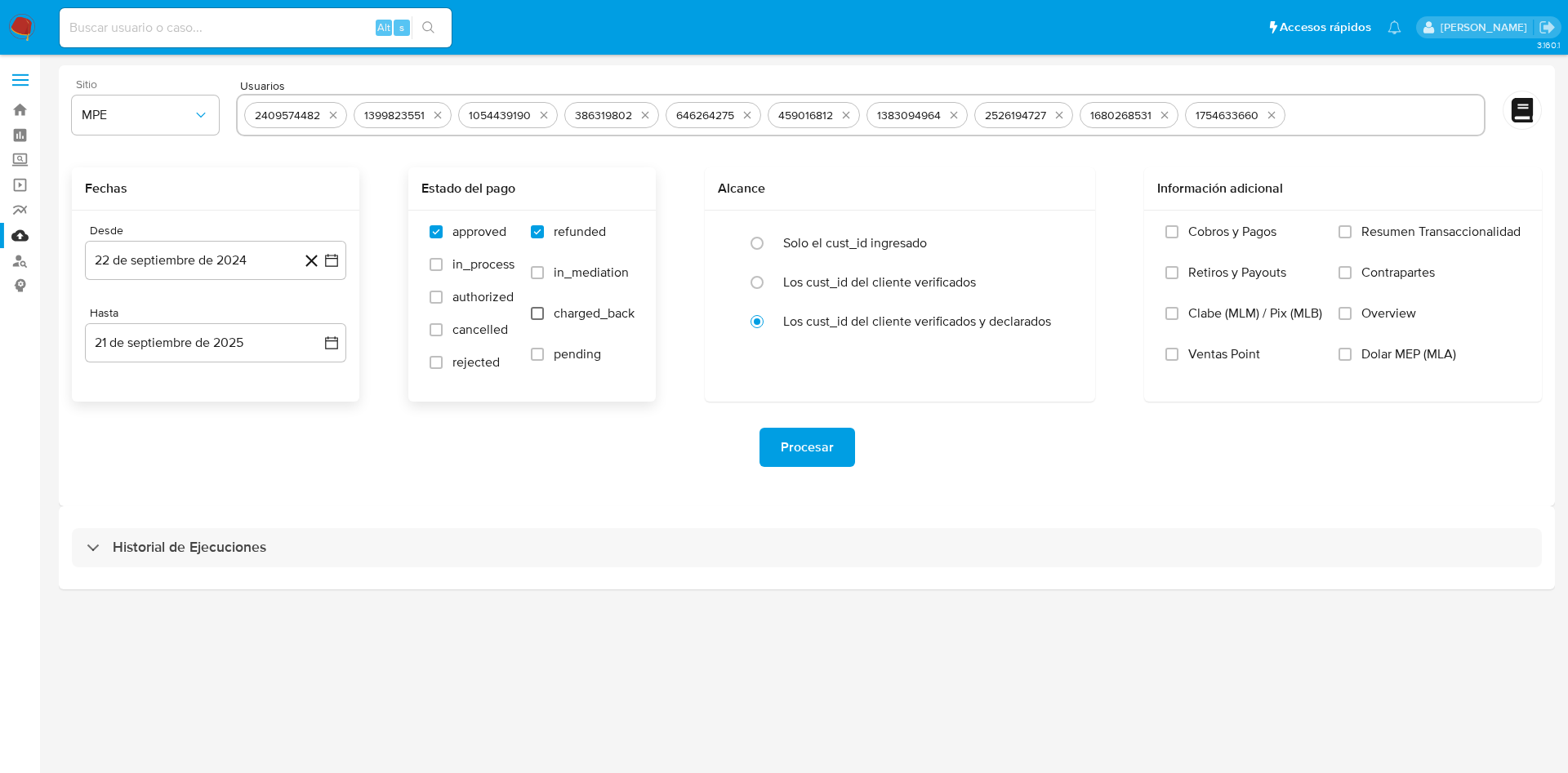
click at [542, 308] on input "charged_back" at bounding box center [538, 313] width 13 height 13
checkbox input "true"
click at [757, 242] on input "radio" at bounding box center [757, 244] width 27 height 27
radio input "true"
click at [822, 458] on span "Procesar" at bounding box center [807, 447] width 53 height 36
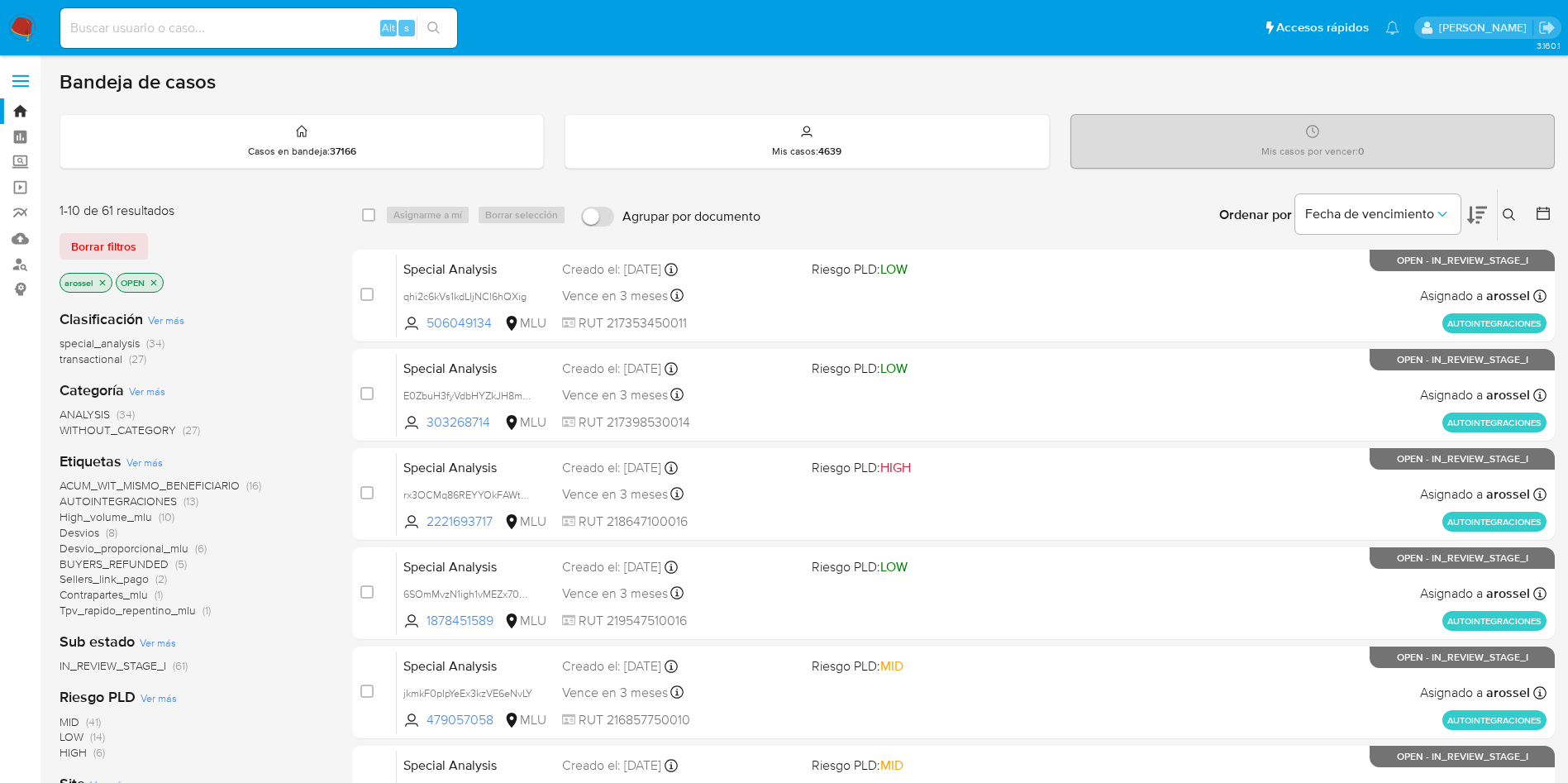
click at [269, 33] on input at bounding box center [259, 28] width 397 height 21
paste input "TDzG55YA8lkkUaFVaACulGp5"
type input "TDzG55YA8lkkUaFVaACulGp5"
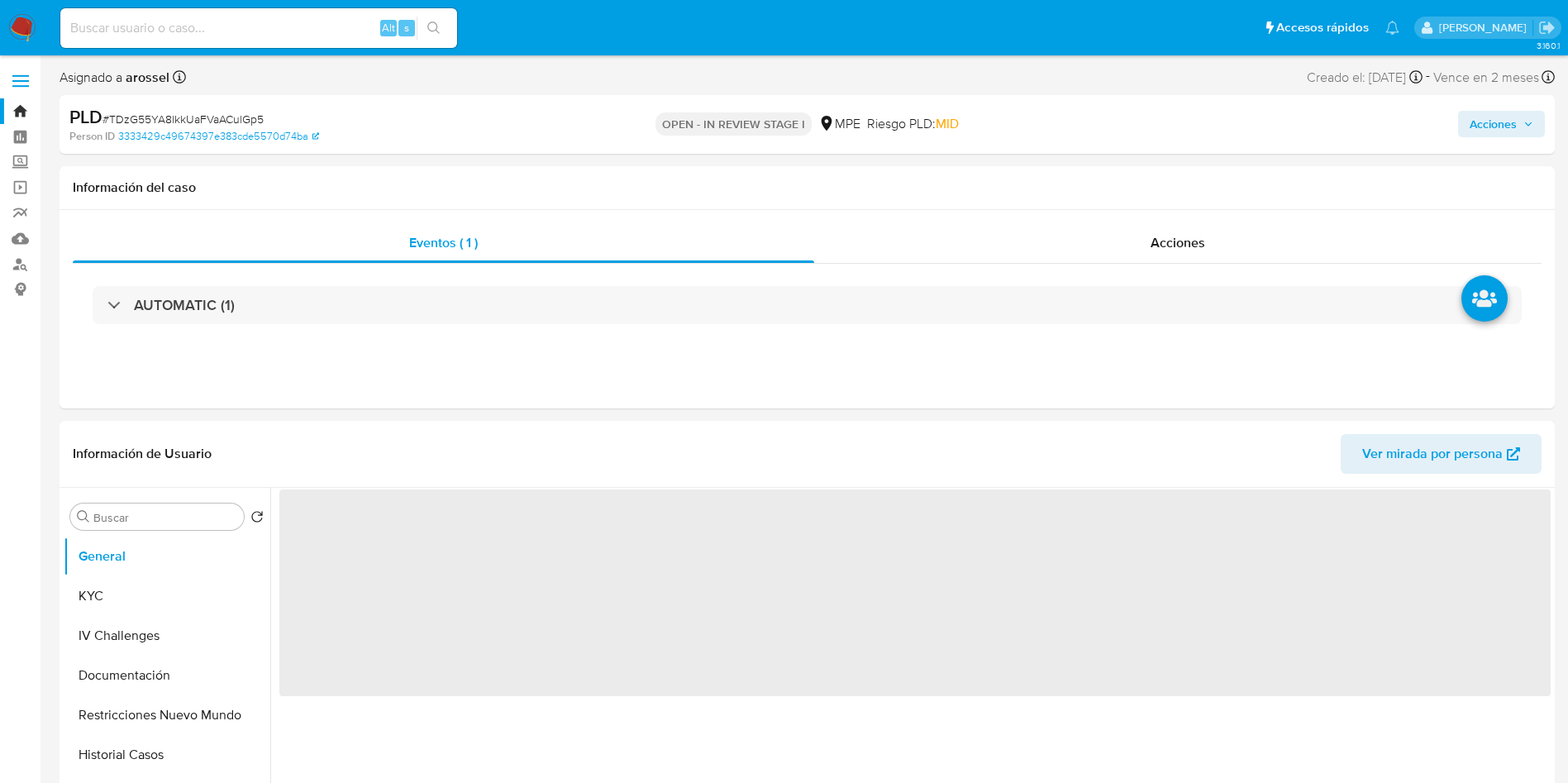
select select "10"
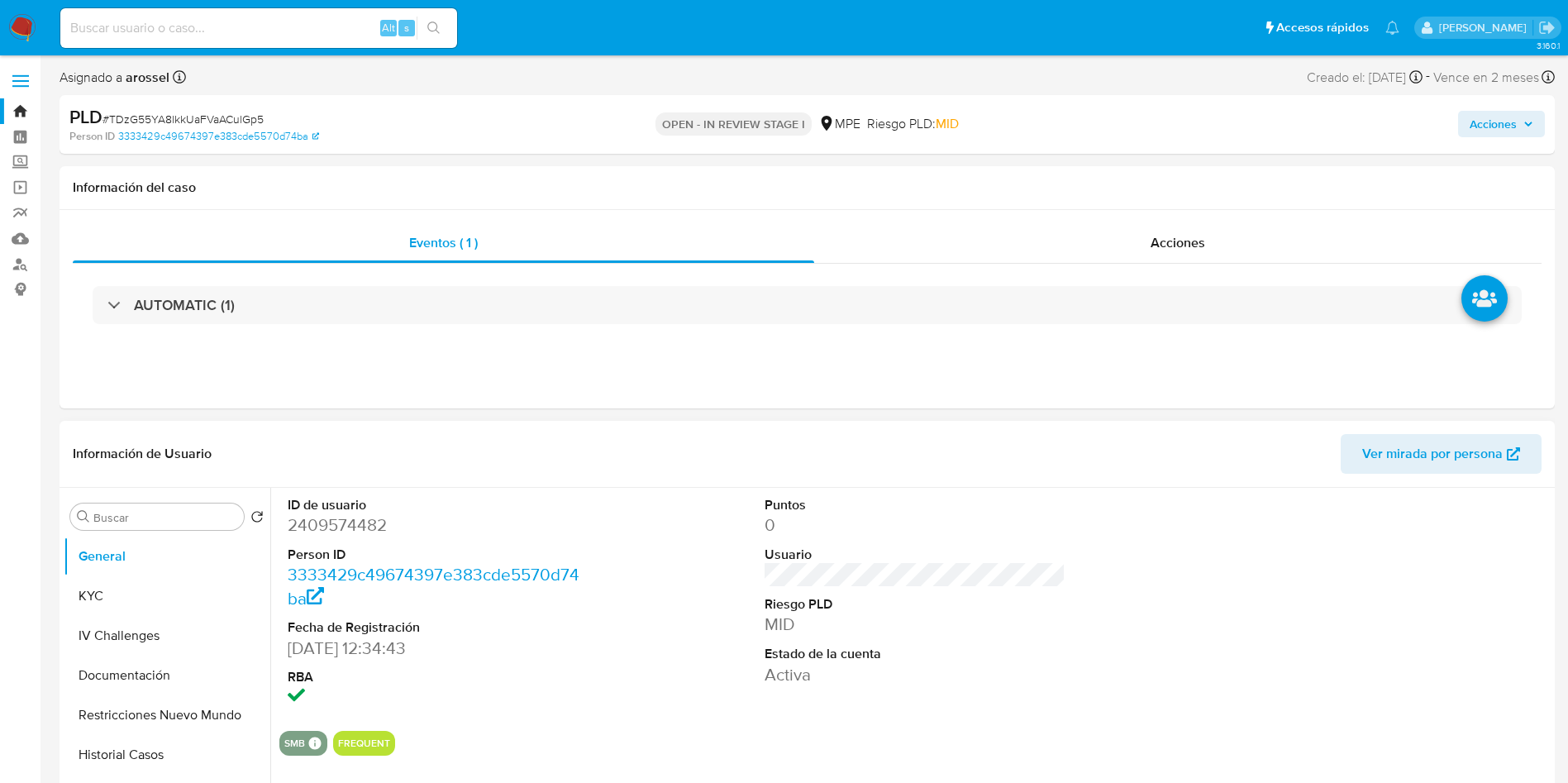
click at [1407, 441] on span "Ver mirada por persona" at bounding box center [1432, 453] width 140 height 39
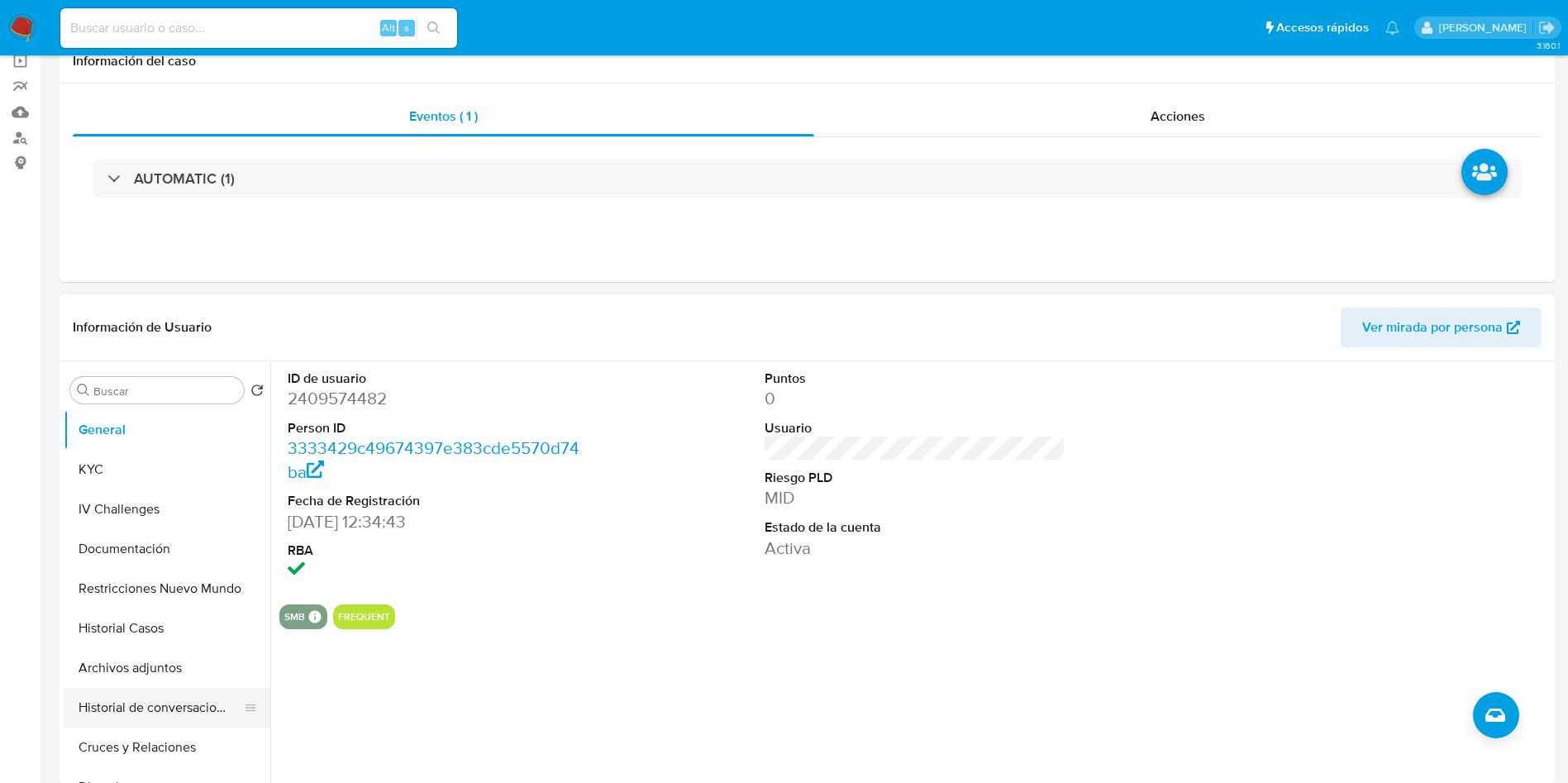
scroll to position [248, 0]
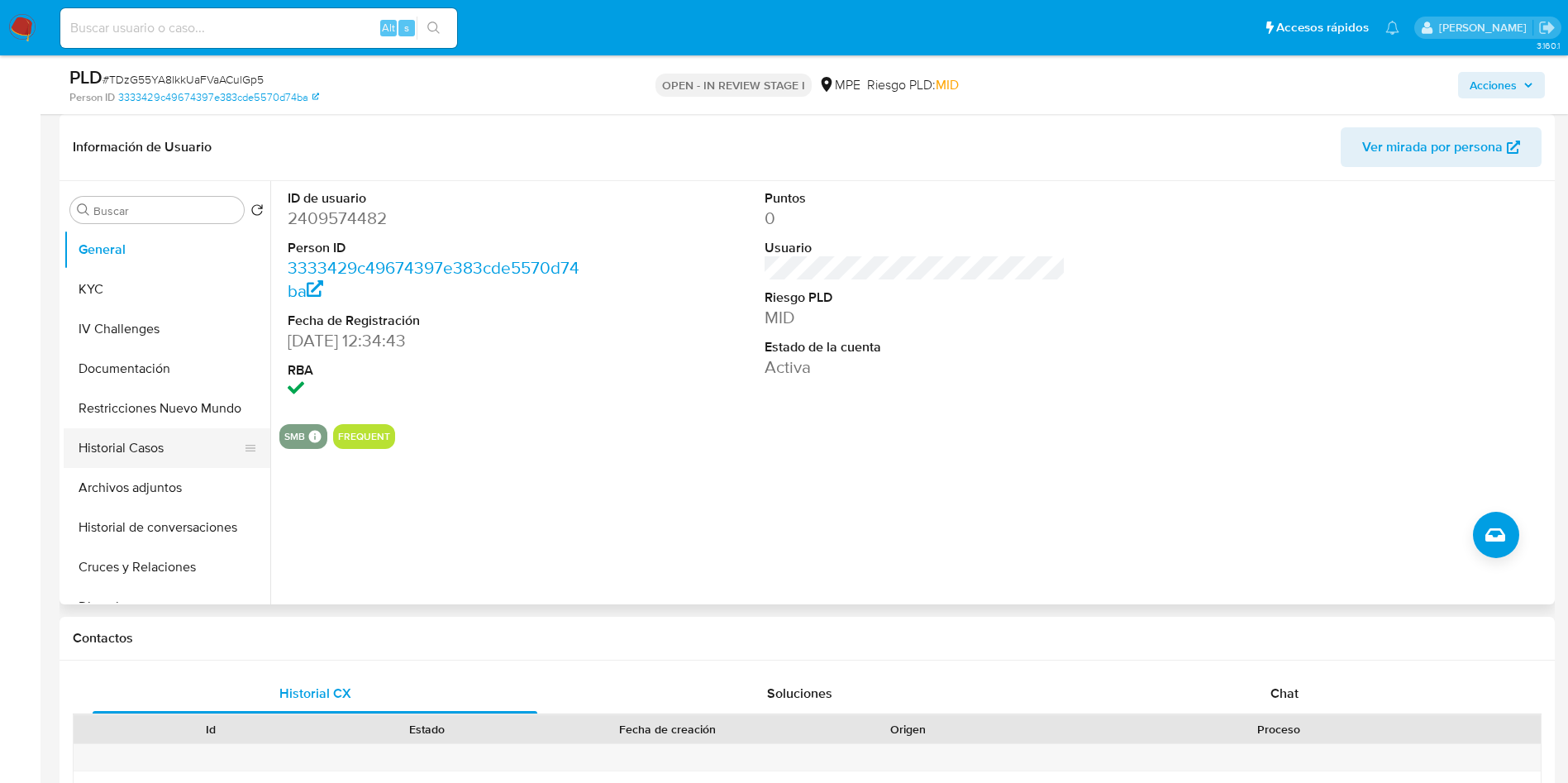
click at [137, 453] on button "Historial Casos" at bounding box center [160, 447] width 193 height 39
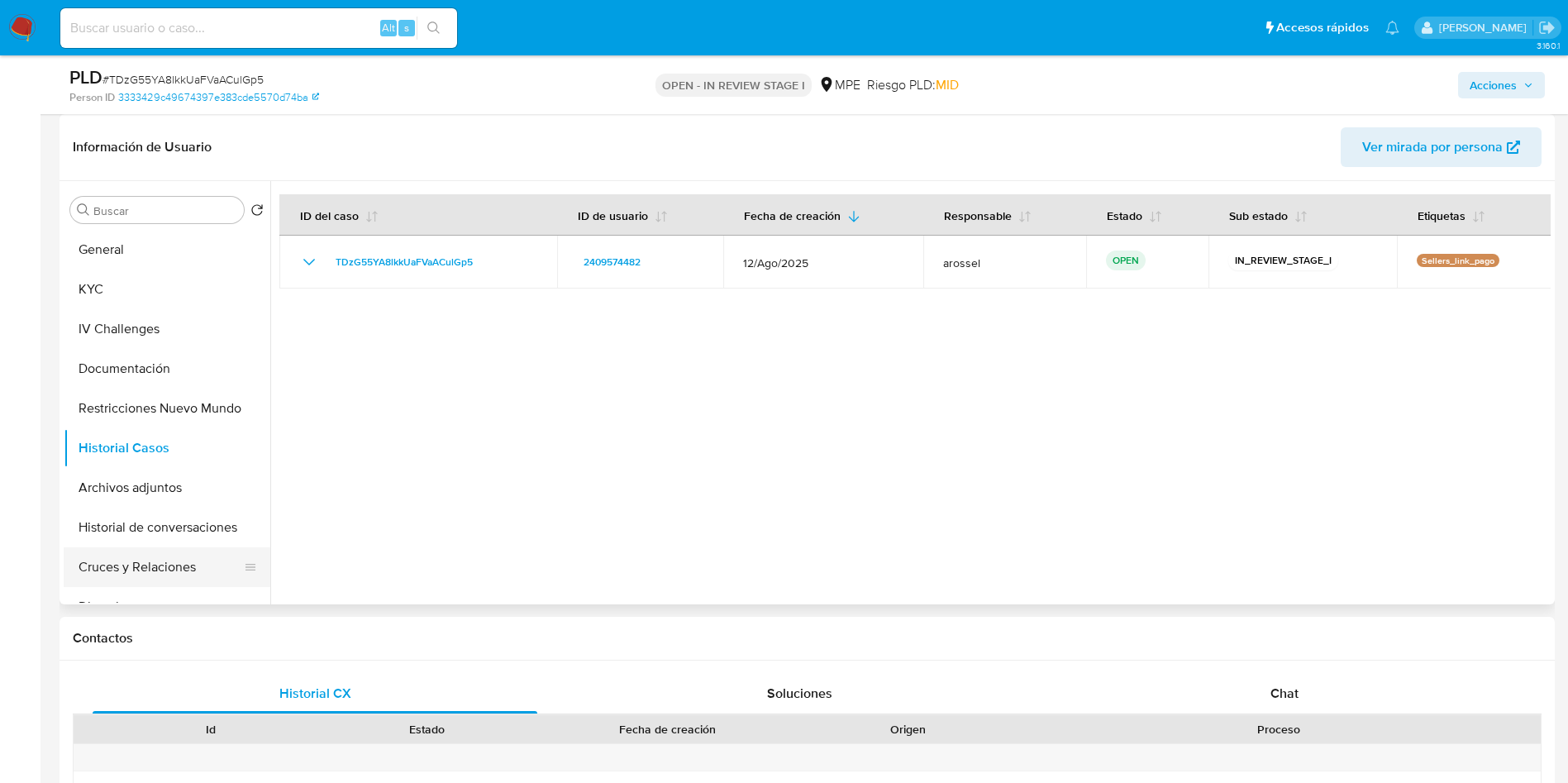
click at [148, 578] on button "Cruces y Relaciones" at bounding box center [160, 567] width 193 height 39
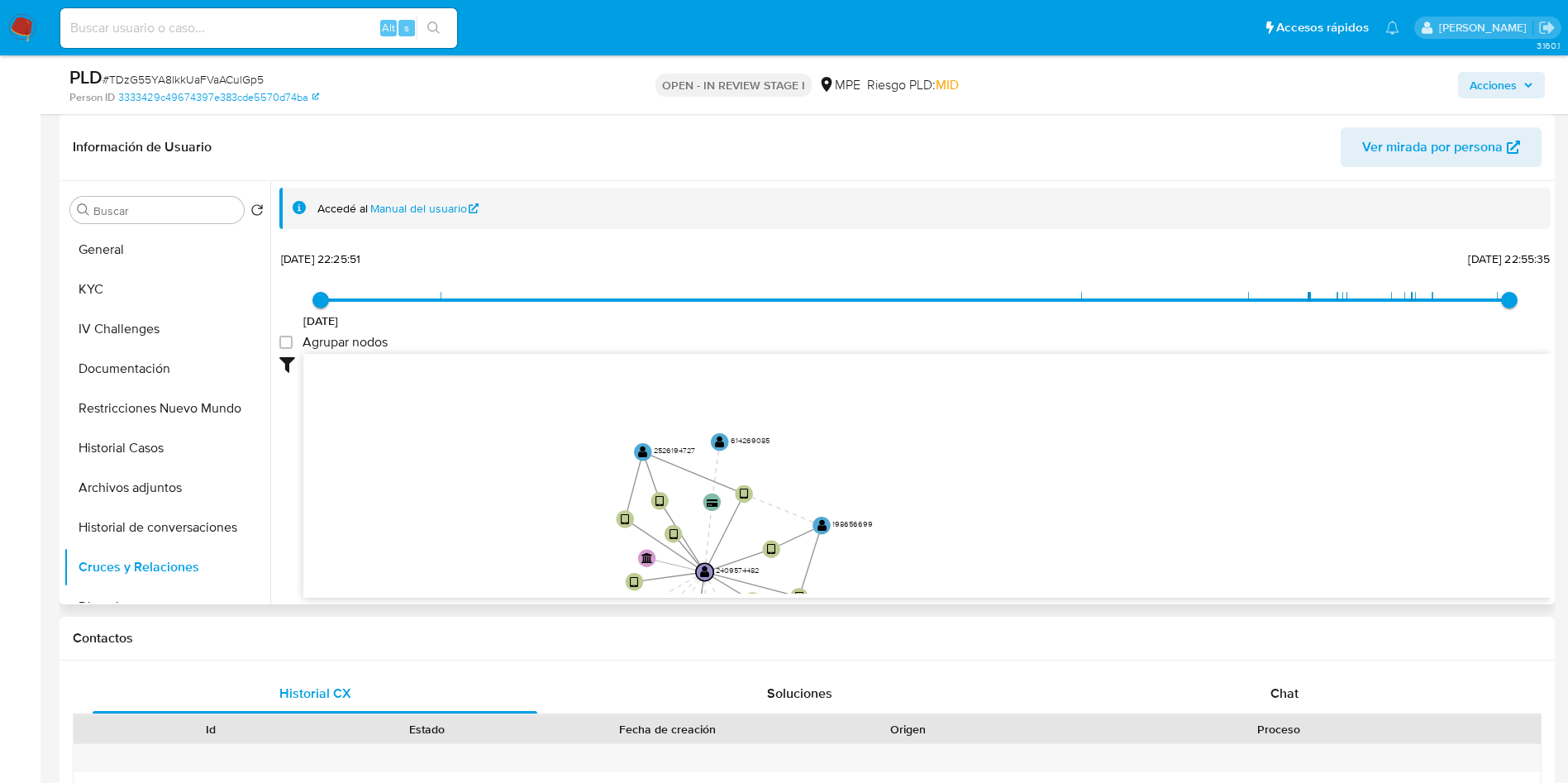
drag, startPoint x: 701, startPoint y: 441, endPoint x: 562, endPoint y: 507, distance: 153.9
click at [562, 507] on icon "user-198656699  198656699 user-2409574482  2409574482 device-6795609ca22f2f01…" at bounding box center [928, 473] width 1248 height 240
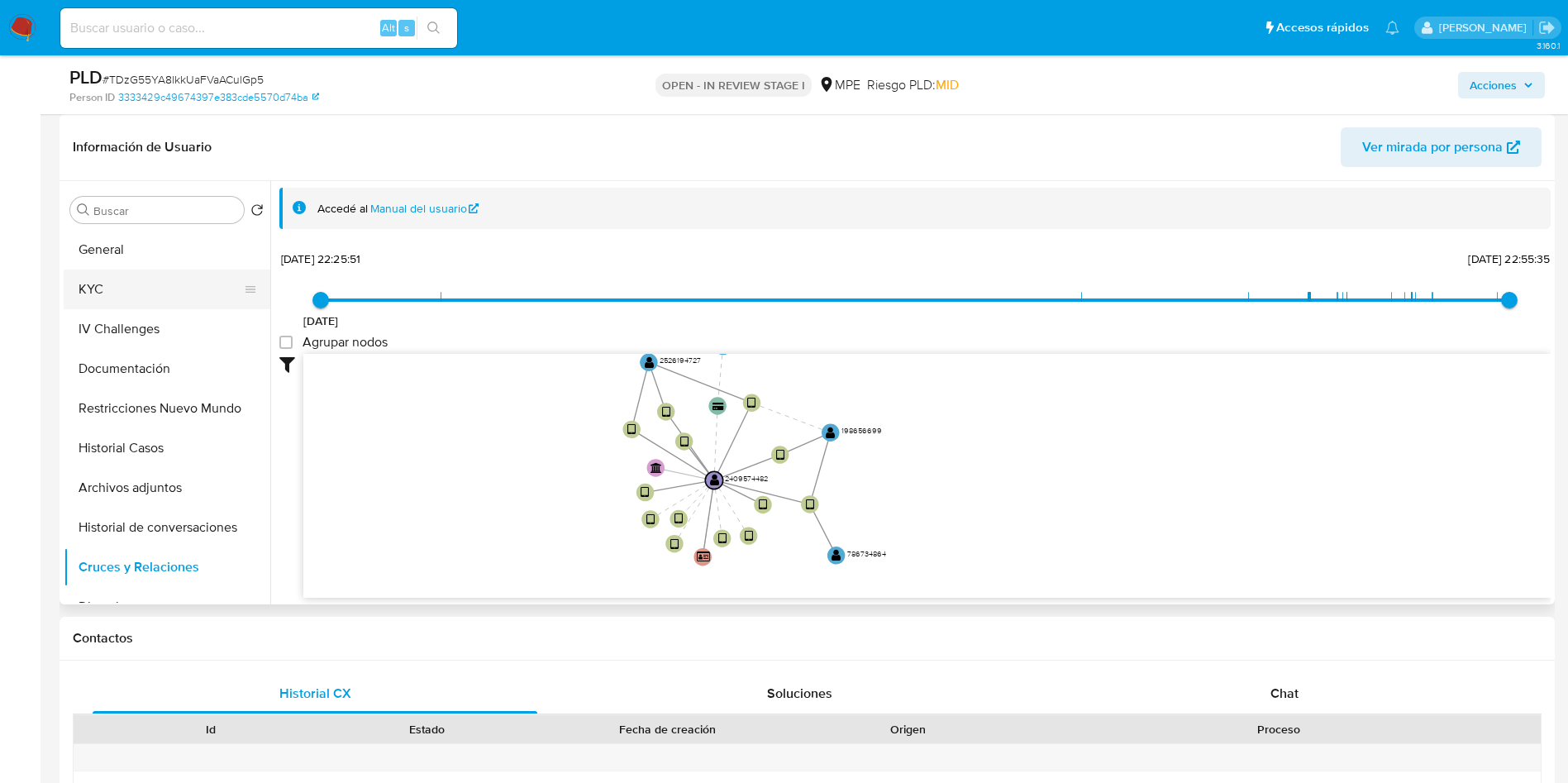
click at [109, 298] on button "KYC" at bounding box center [160, 289] width 193 height 39
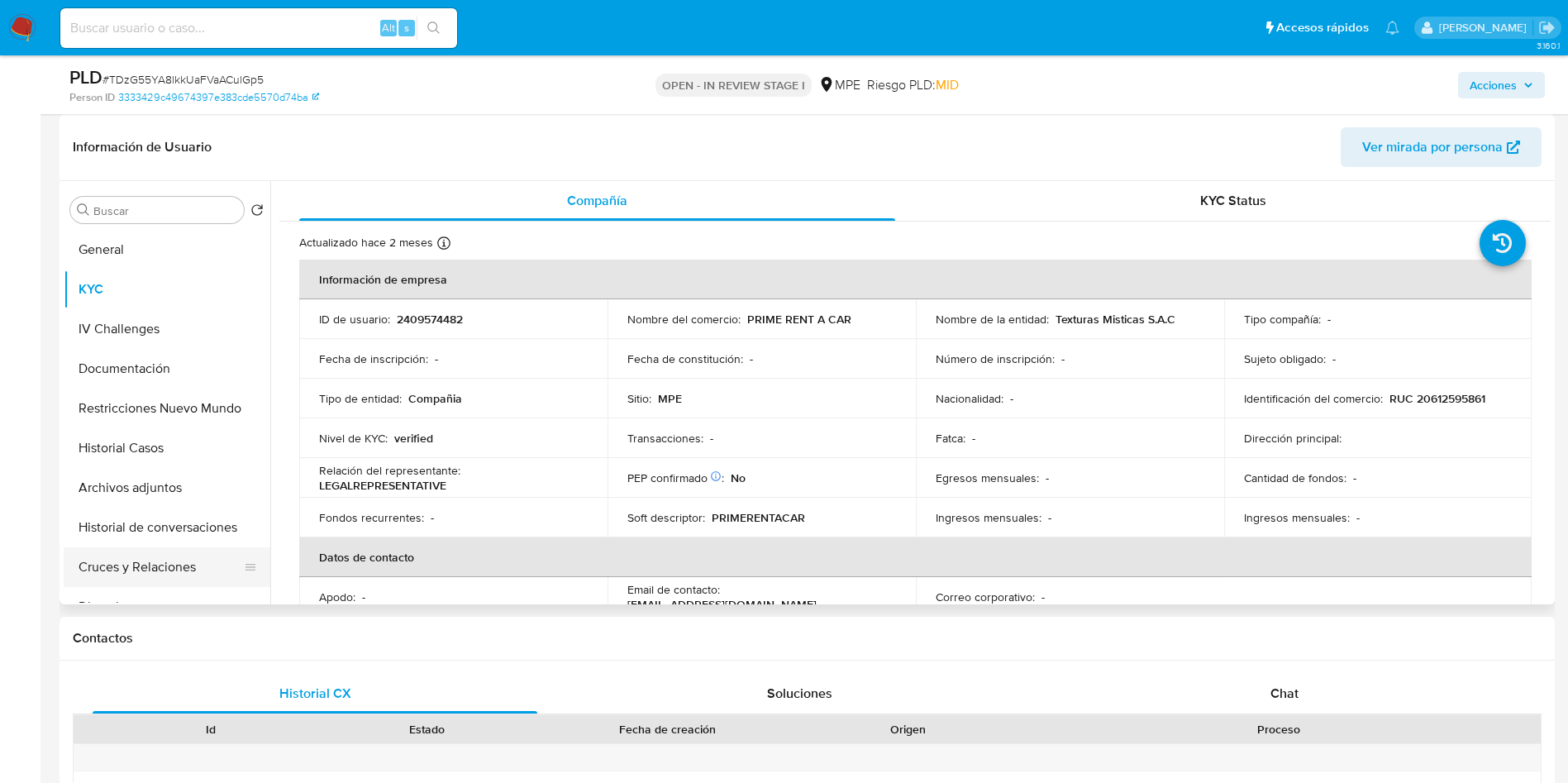
click at [172, 582] on button "Cruces y Relaciones" at bounding box center [160, 567] width 193 height 39
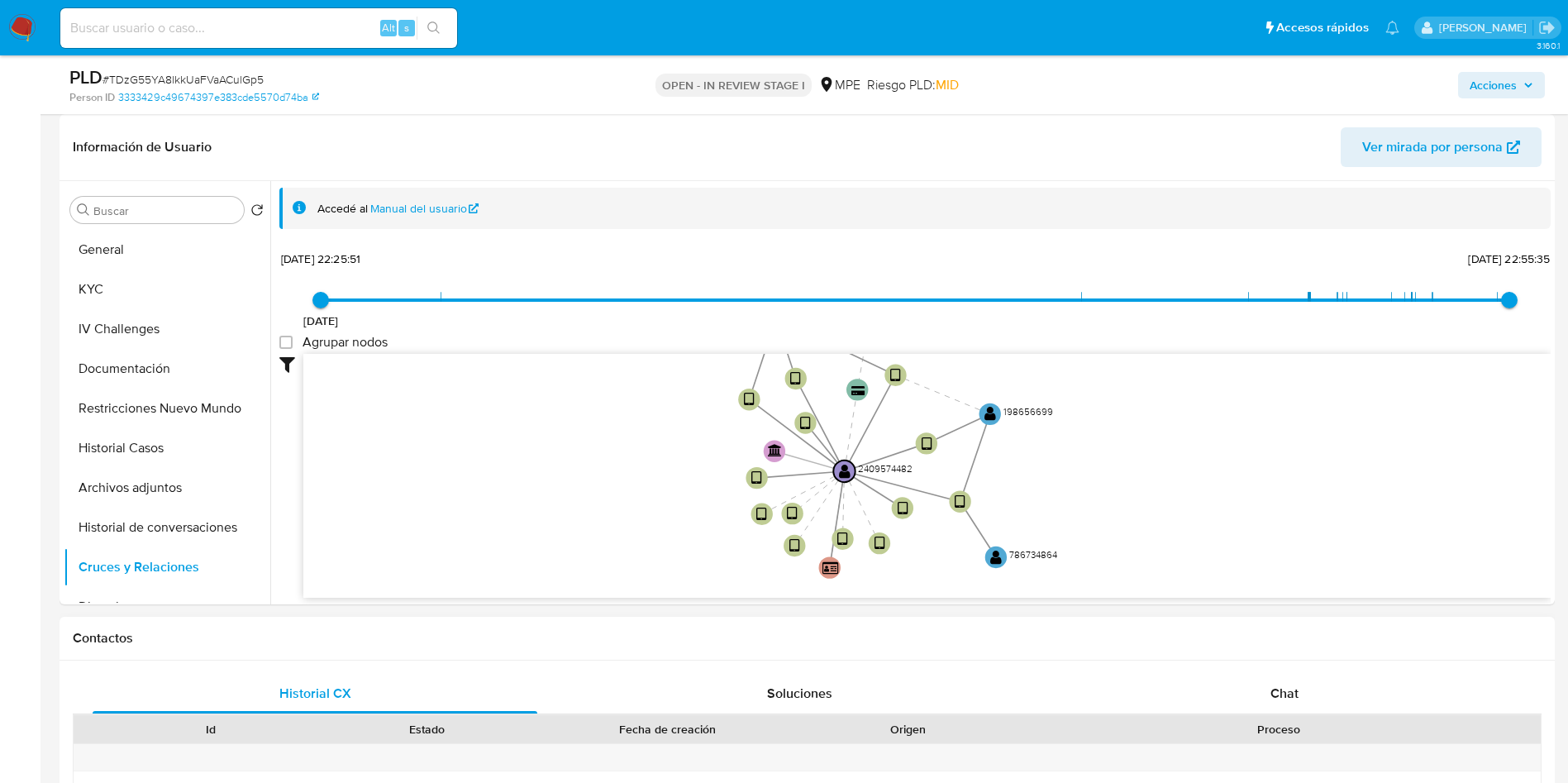
drag, startPoint x: 586, startPoint y: 490, endPoint x: 469, endPoint y: 653, distance: 200.6
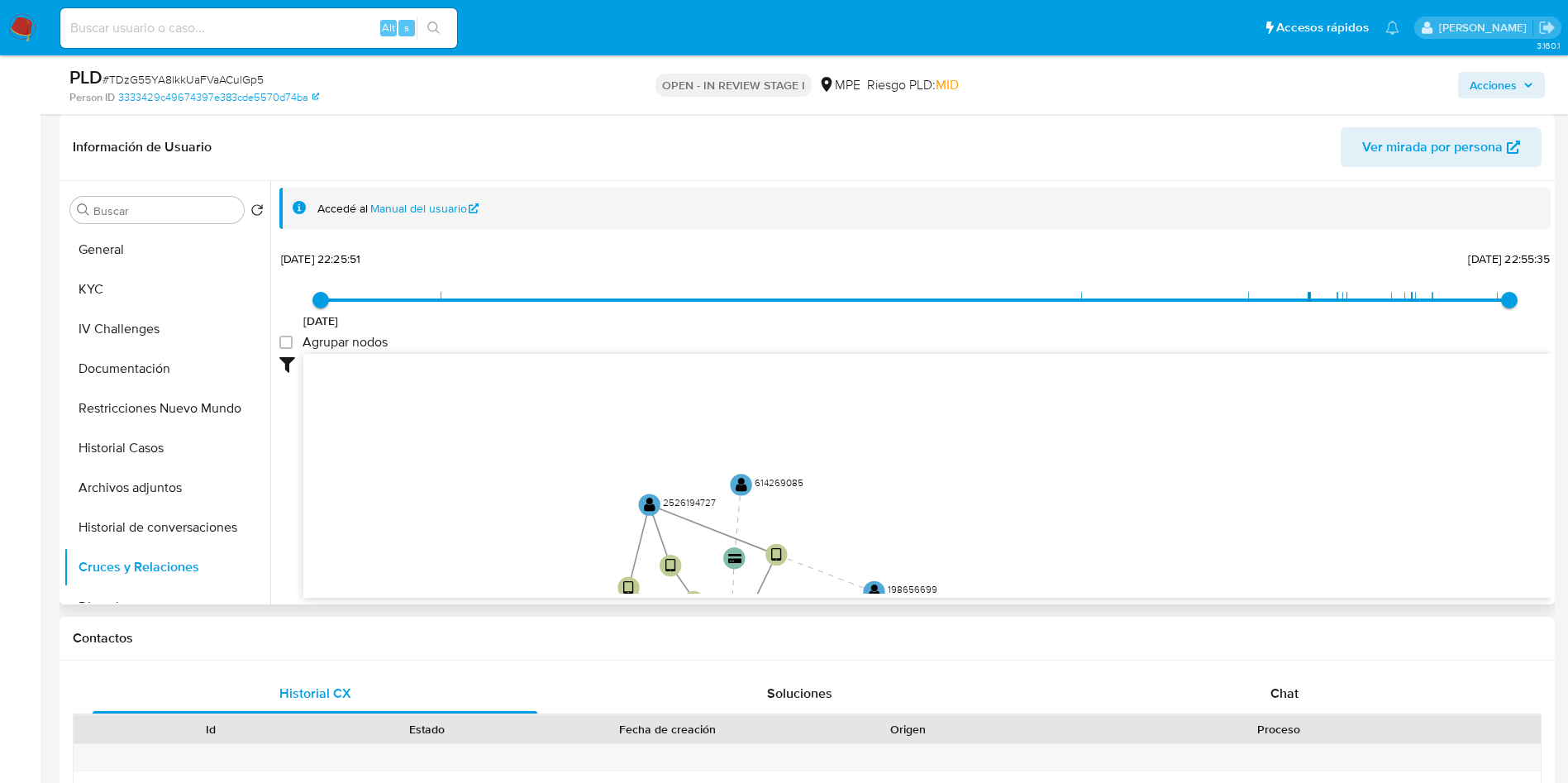
click at [115, 226] on div "Buscar Volver al orden por defecto General KYC IV Challenges Documentación Rest…" at bounding box center [166, 394] width 207 height 421
click at [132, 245] on button "General" at bounding box center [160, 249] width 193 height 39
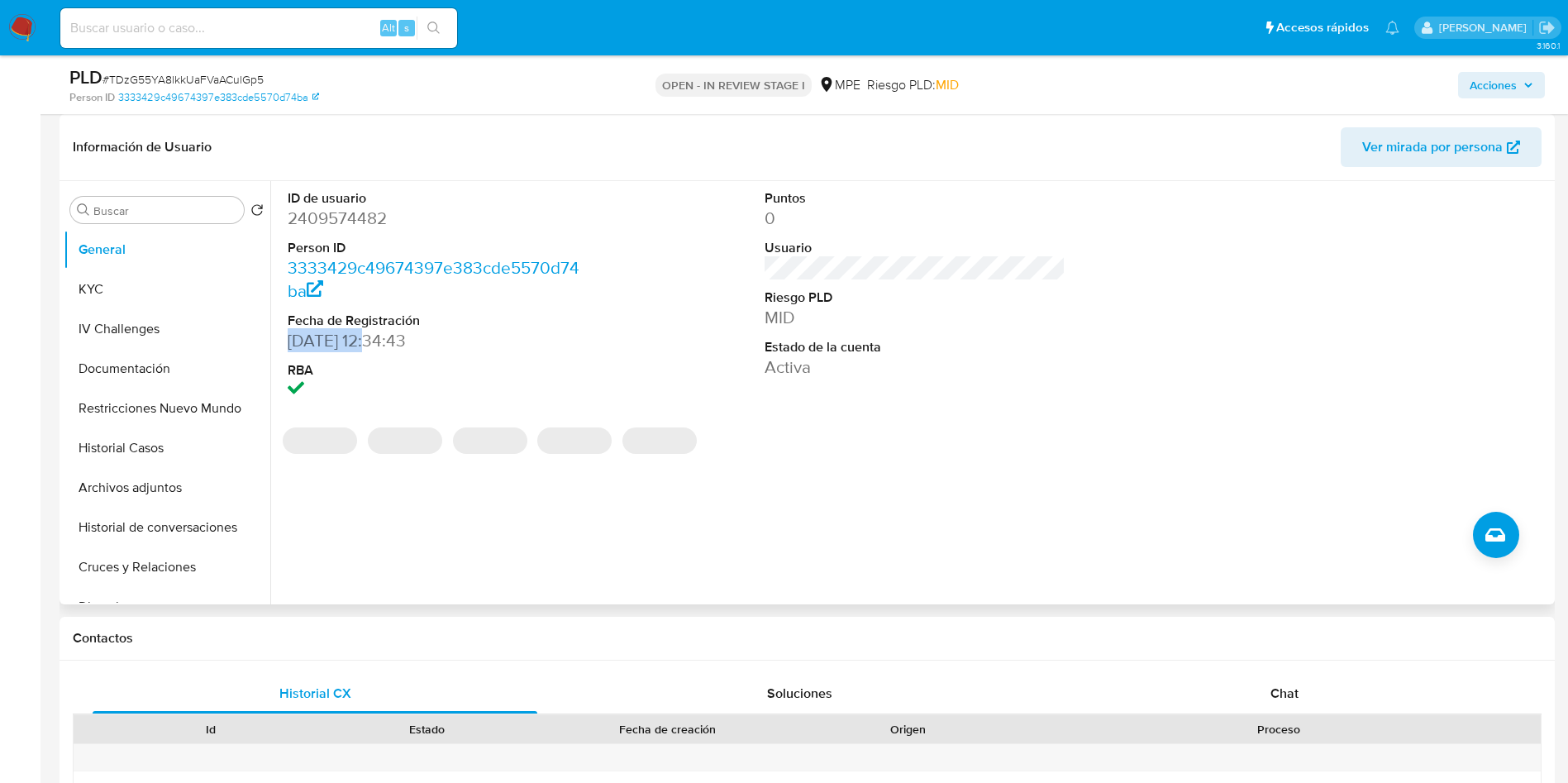
drag, startPoint x: 274, startPoint y: 346, endPoint x: 379, endPoint y: 344, distance: 105.0
click at [379, 344] on div "ID de usuario 2409574482 Person ID 3333429c49674397e383cde5570d74ba Fecha de Re…" at bounding box center [910, 392] width 1281 height 423
copy dd "25/04/2025"
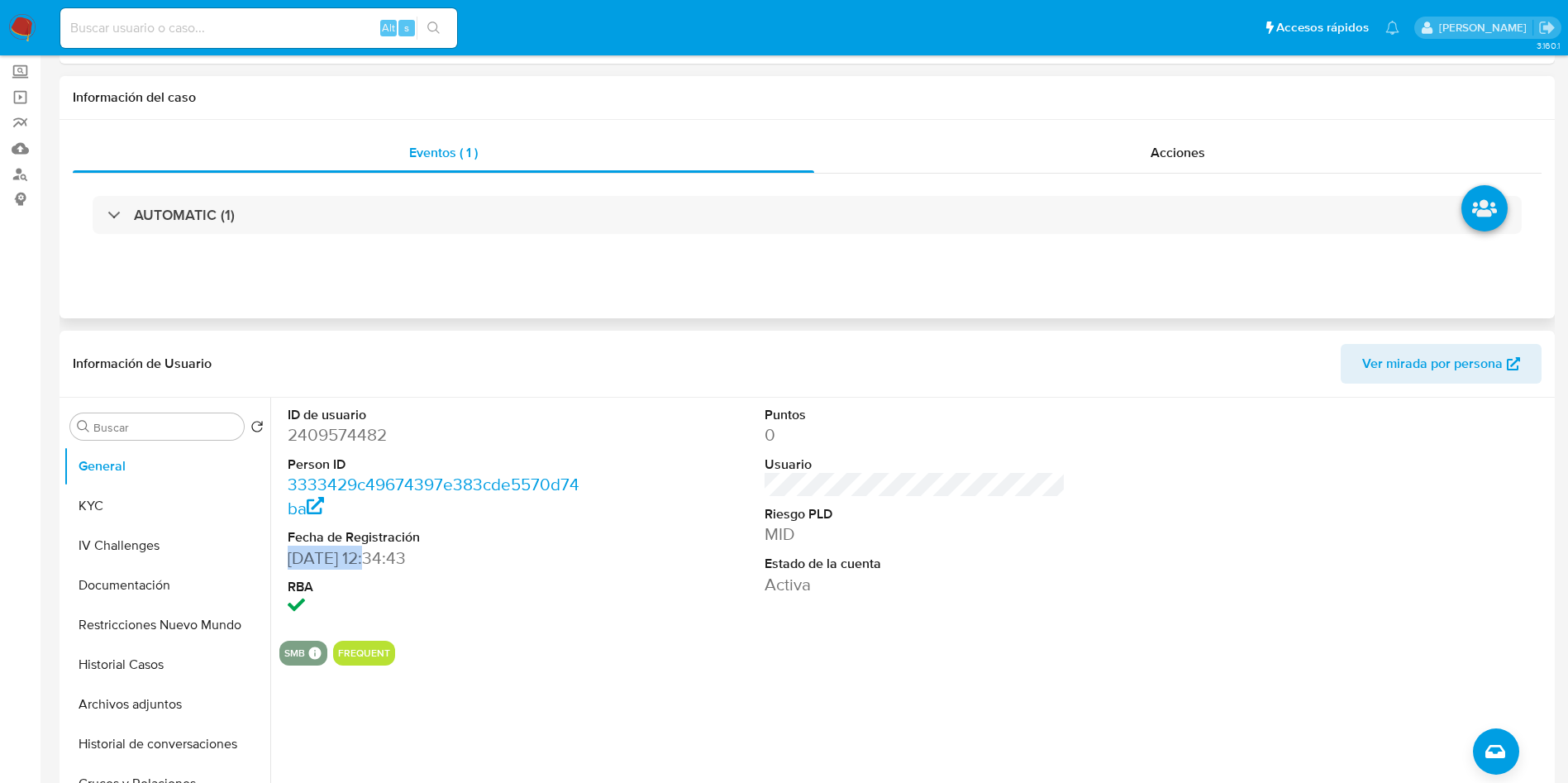
scroll to position [0, 0]
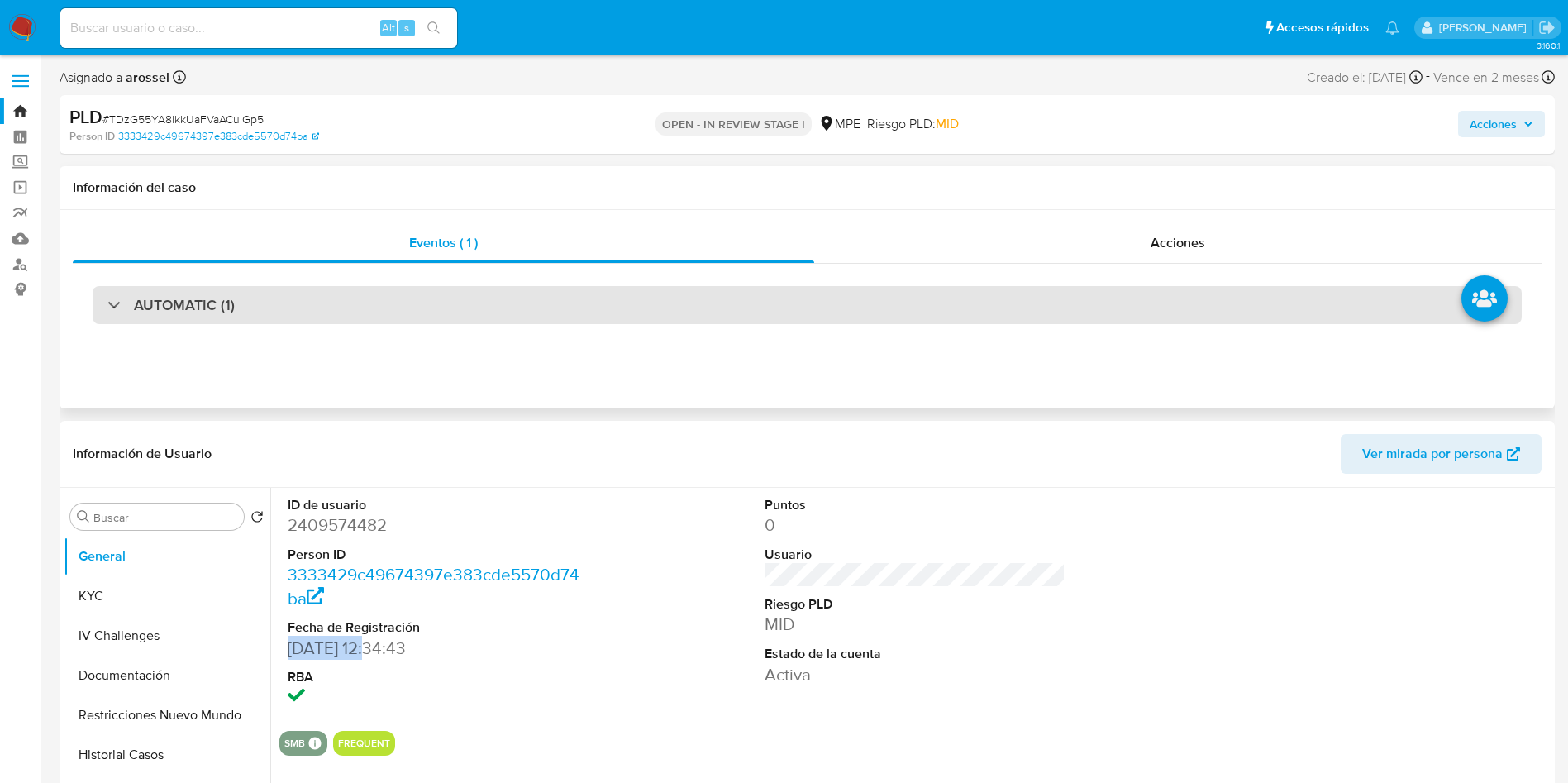
drag, startPoint x: 265, startPoint y: 314, endPoint x: 256, endPoint y: 316, distance: 9.2
click at [265, 314] on div "AUTOMATIC (1)" at bounding box center [807, 306] width 1430 height 38
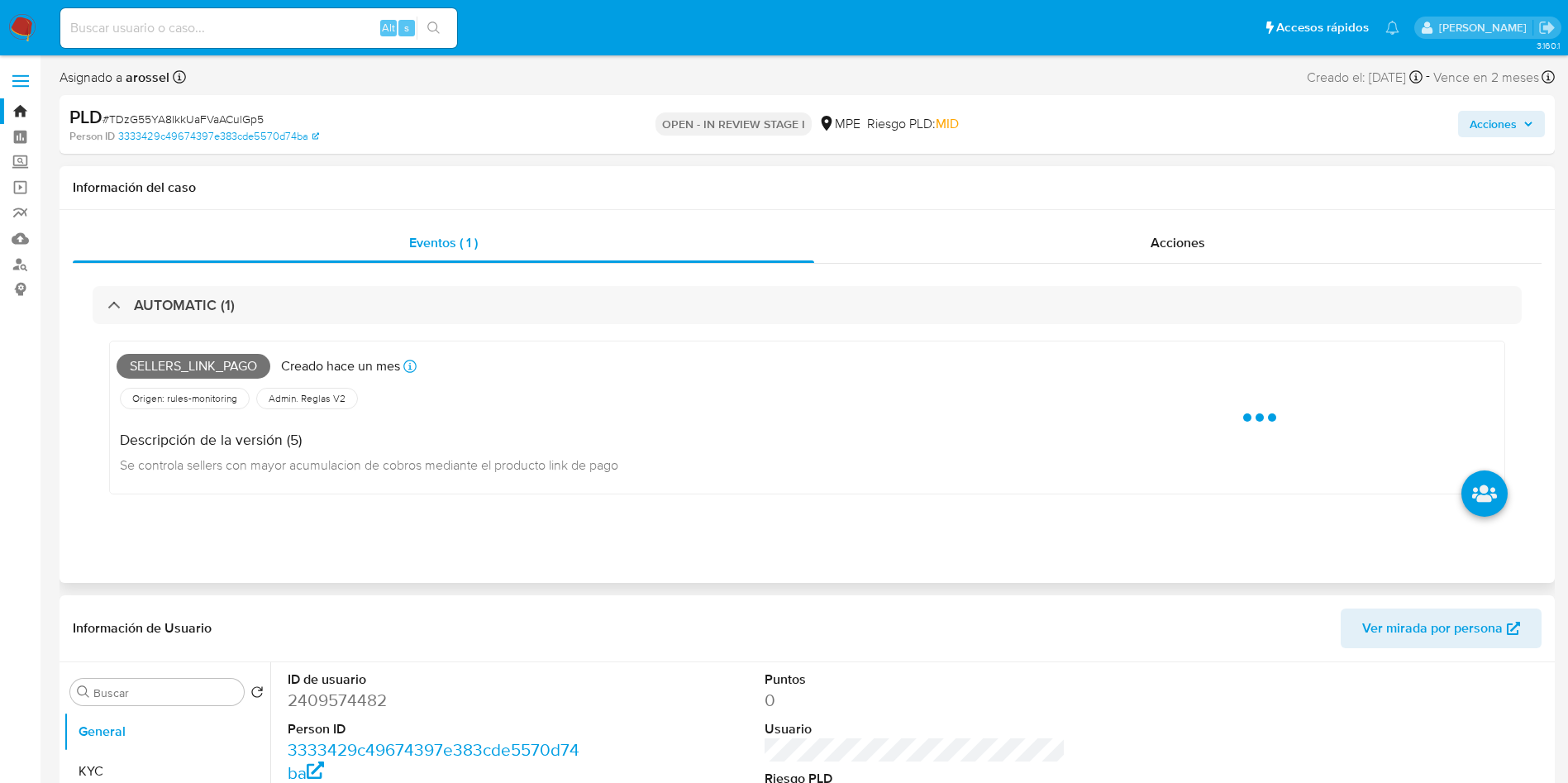
click at [193, 363] on span "Sellers_link_pago" at bounding box center [193, 366] width 154 height 25
click at [196, 360] on span "Sellers_link_pago" at bounding box center [193, 366] width 154 height 25
copy span "Sellers_link_pago"
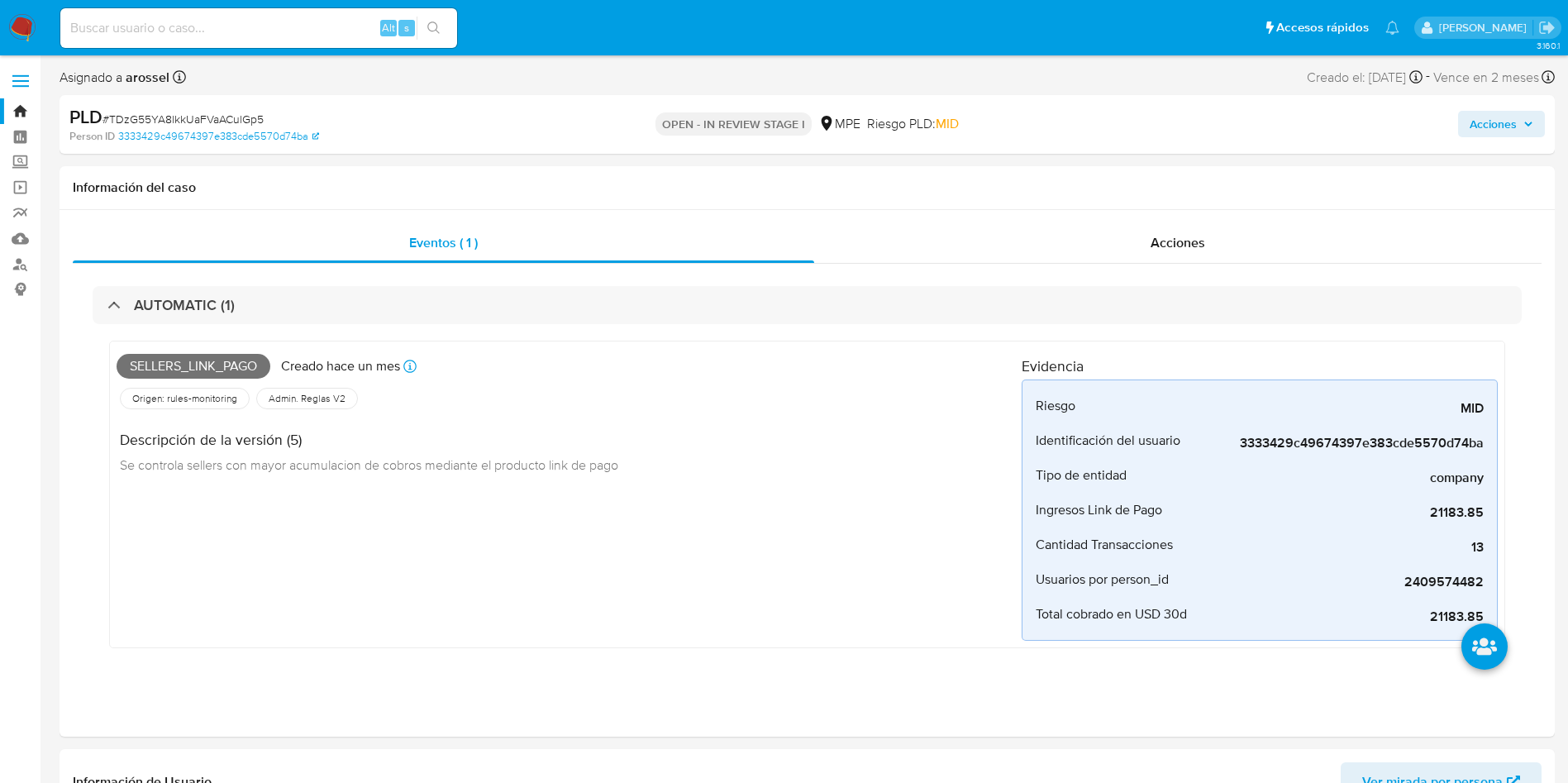
click at [234, 124] on span "# TDzG55YA8lkkUaFVaACulGp5" at bounding box center [184, 118] width 162 height 16
copy span "TDzG55YA8lkkUaFVaACulGp5"
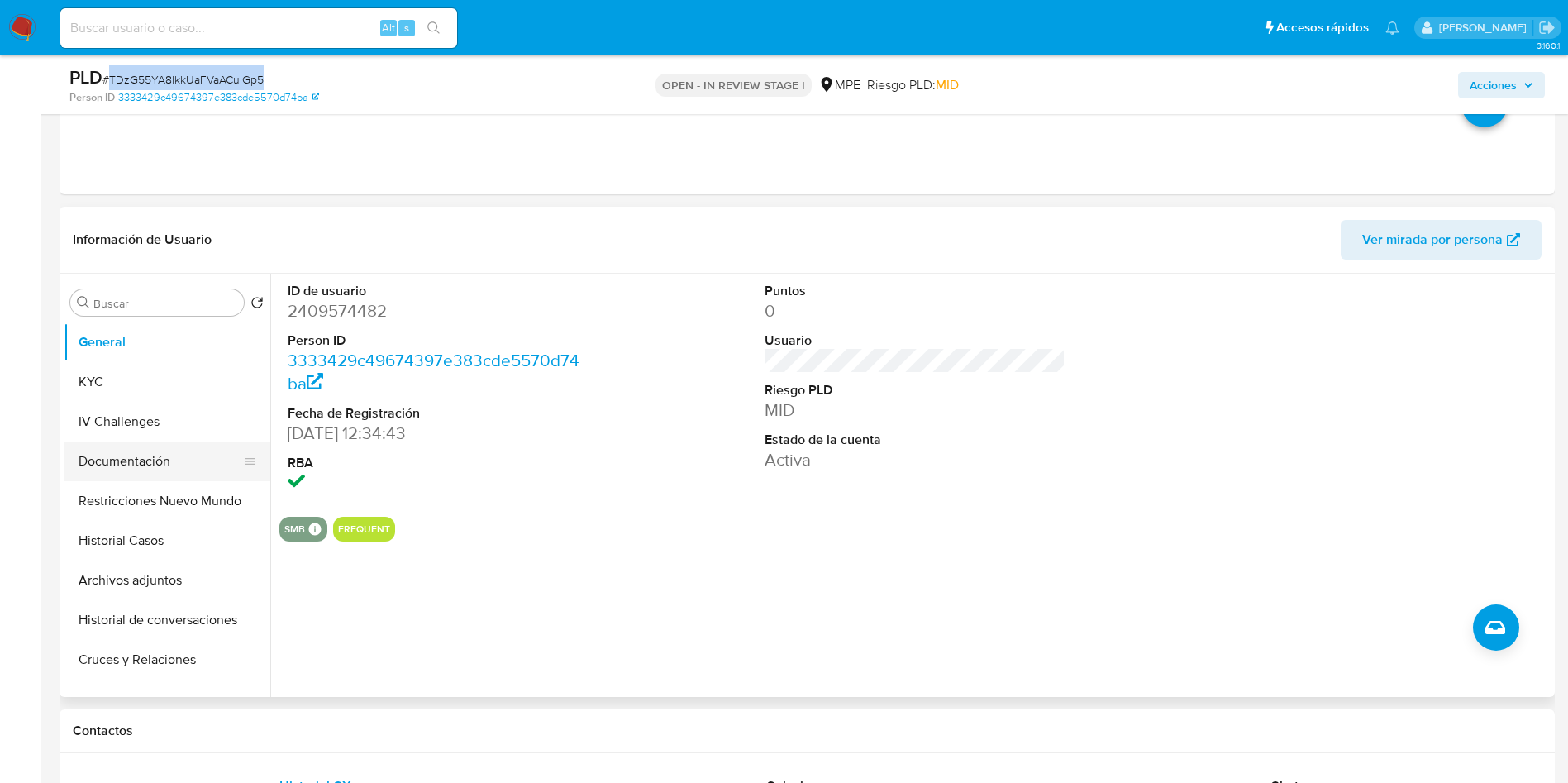
scroll to position [496, 0]
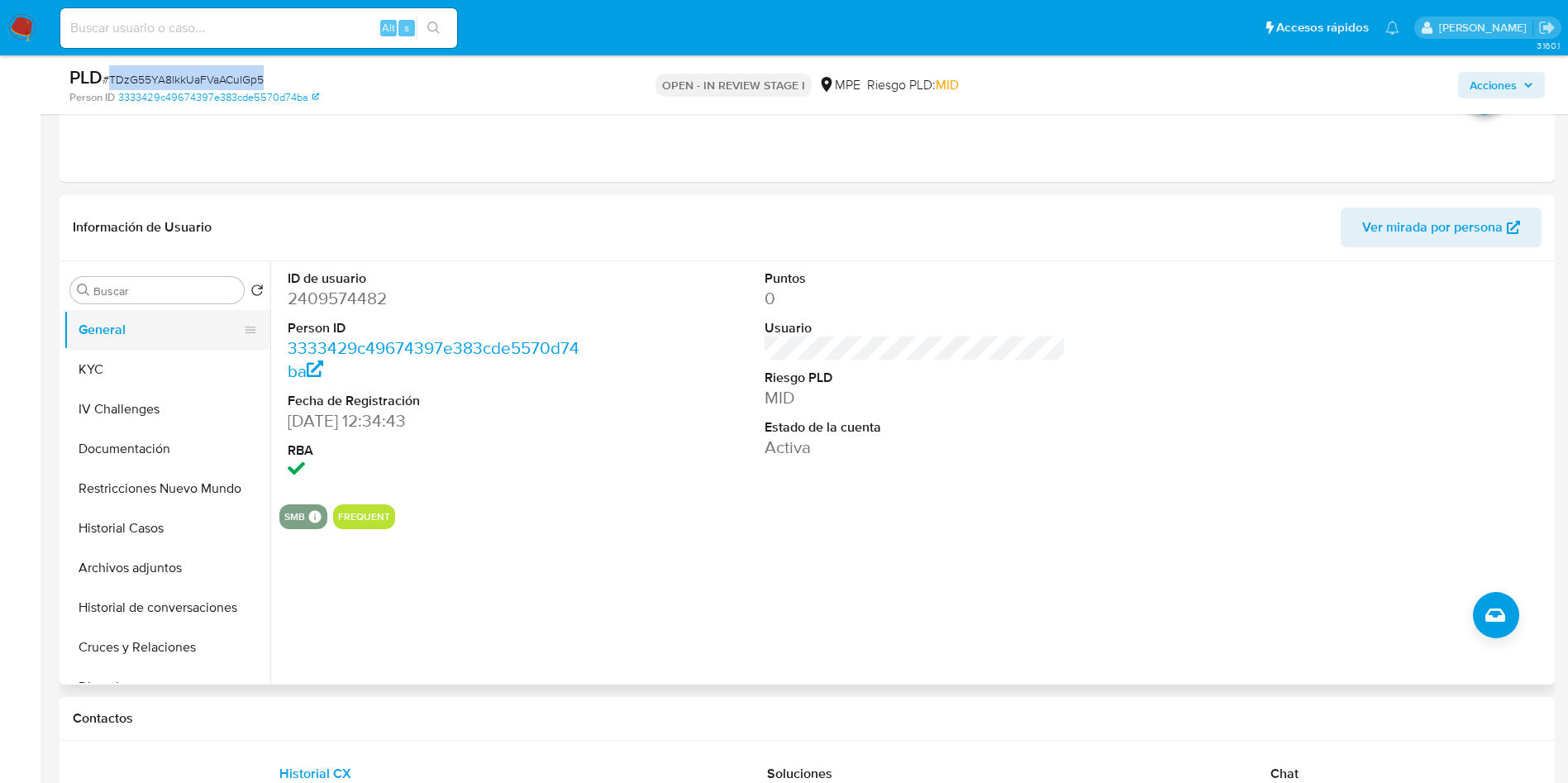
click at [136, 346] on button "General" at bounding box center [160, 329] width 193 height 39
click at [190, 368] on button "KYC" at bounding box center [160, 369] width 193 height 39
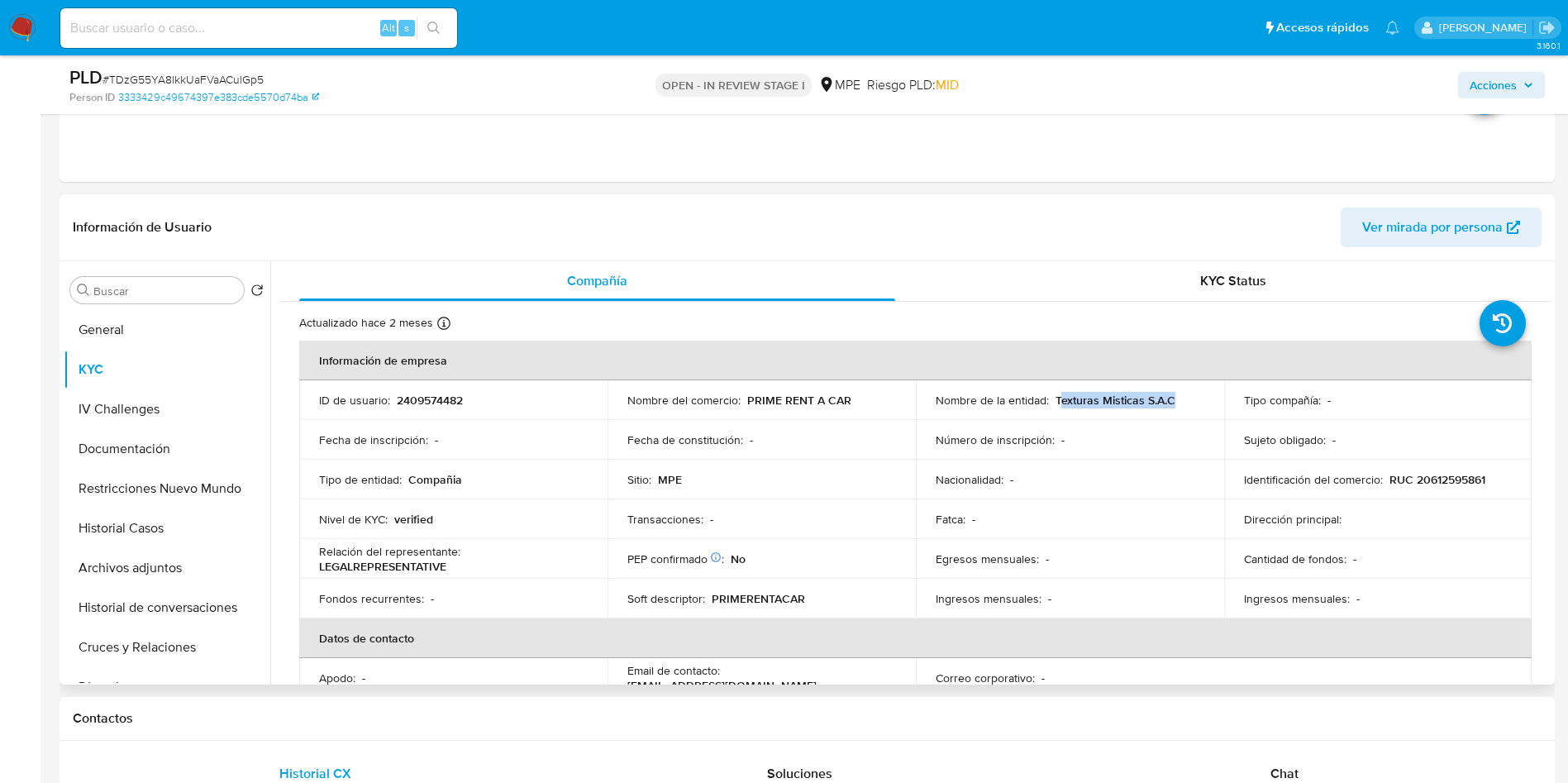
drag, startPoint x: 1056, startPoint y: 400, endPoint x: 1182, endPoint y: 402, distance: 126.0
click at [1182, 402] on div "Nombre de la entidad : Texturas Misticas S.A.C" at bounding box center [1069, 399] width 268 height 14
copy p "exturas Misticas S.A.C"
click at [1022, 219] on header "Información de Usuario Ver mirada por persona" at bounding box center [808, 227] width 1469 height 39
click at [442, 400] on p "2409574482" at bounding box center [430, 399] width 66 height 14
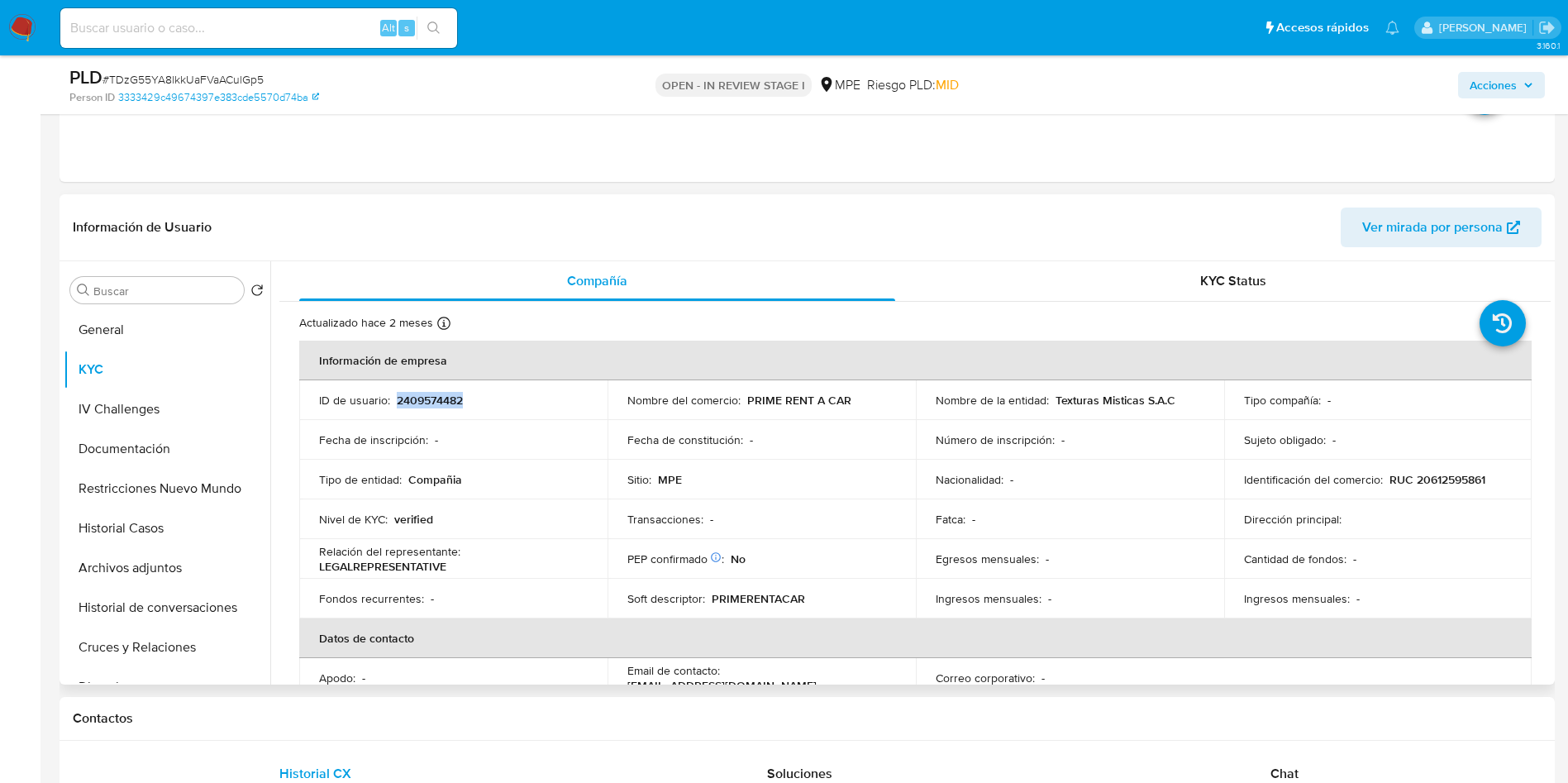
click at [442, 400] on p "2409574482" at bounding box center [430, 399] width 66 height 14
copy p "2409574482"
drag, startPoint x: 745, startPoint y: 398, endPoint x: 873, endPoint y: 396, distance: 128.0
click at [873, 396] on div "Nombre del comercio : PRIME RENT A CAR" at bounding box center [761, 399] width 268 height 14
copy p "PRIME RENT A CAR"
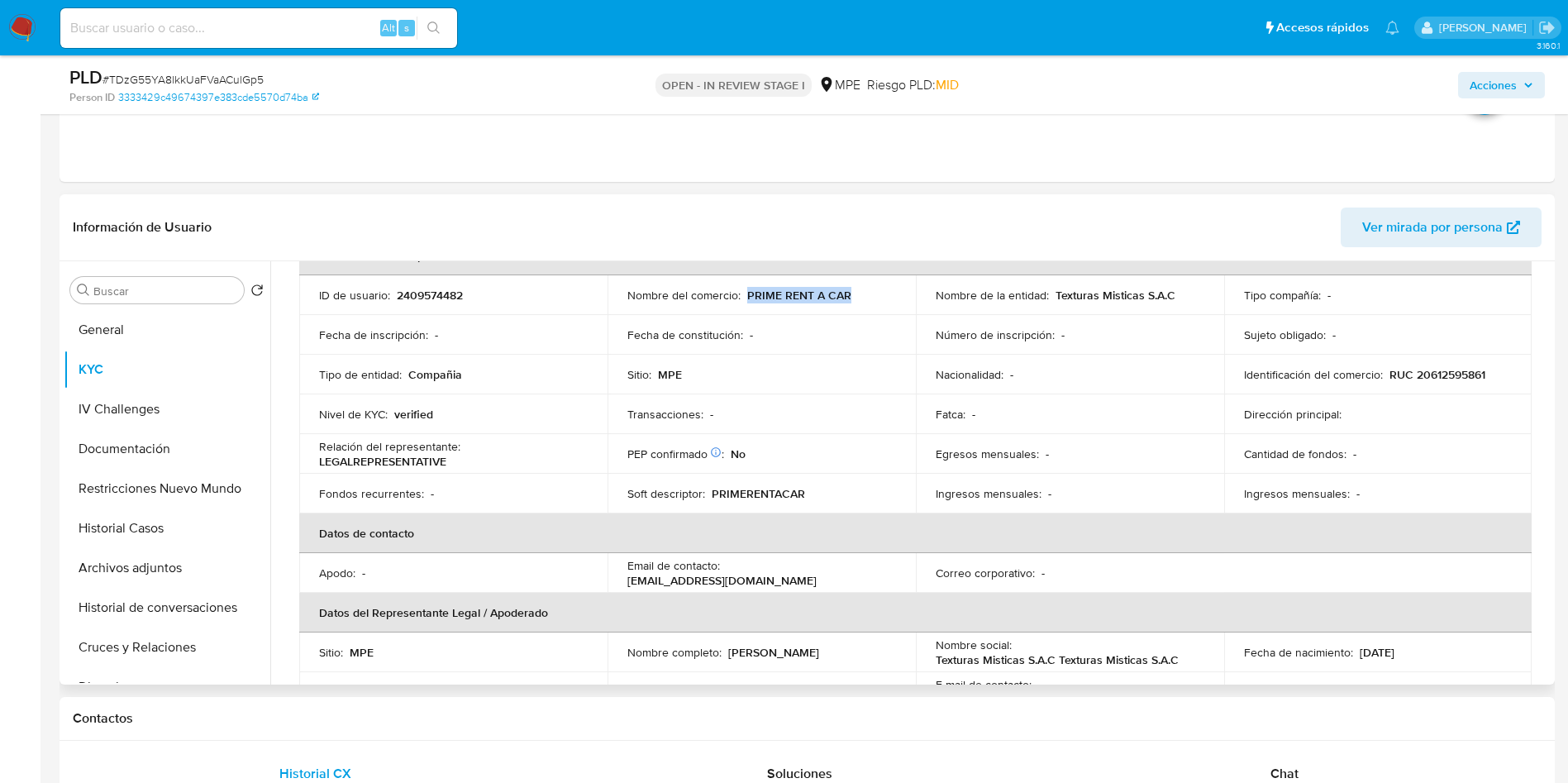
scroll to position [372, 0]
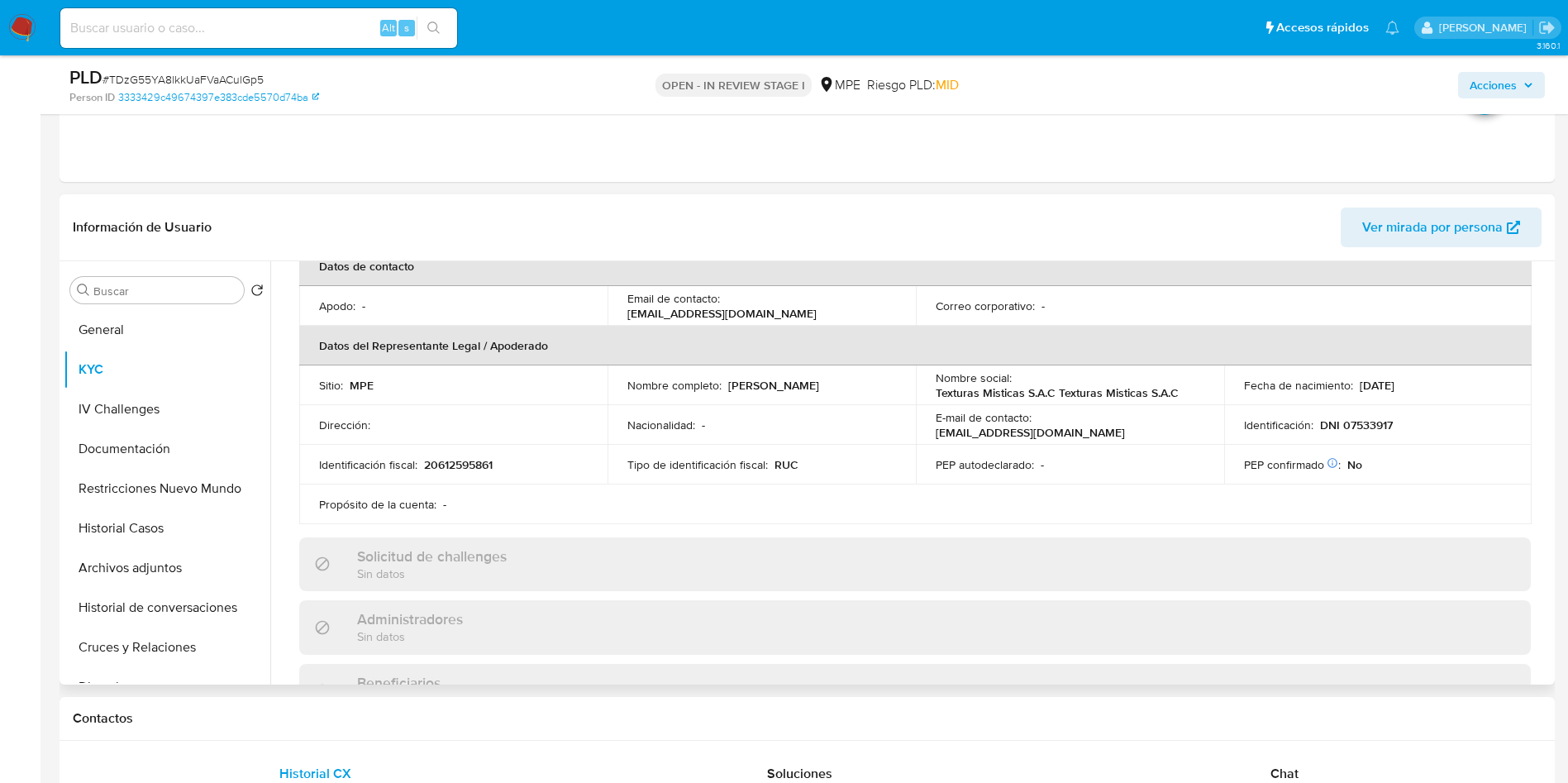
click at [729, 383] on p "Jorge Luis Ramos Morales" at bounding box center [774, 385] width 91 height 14
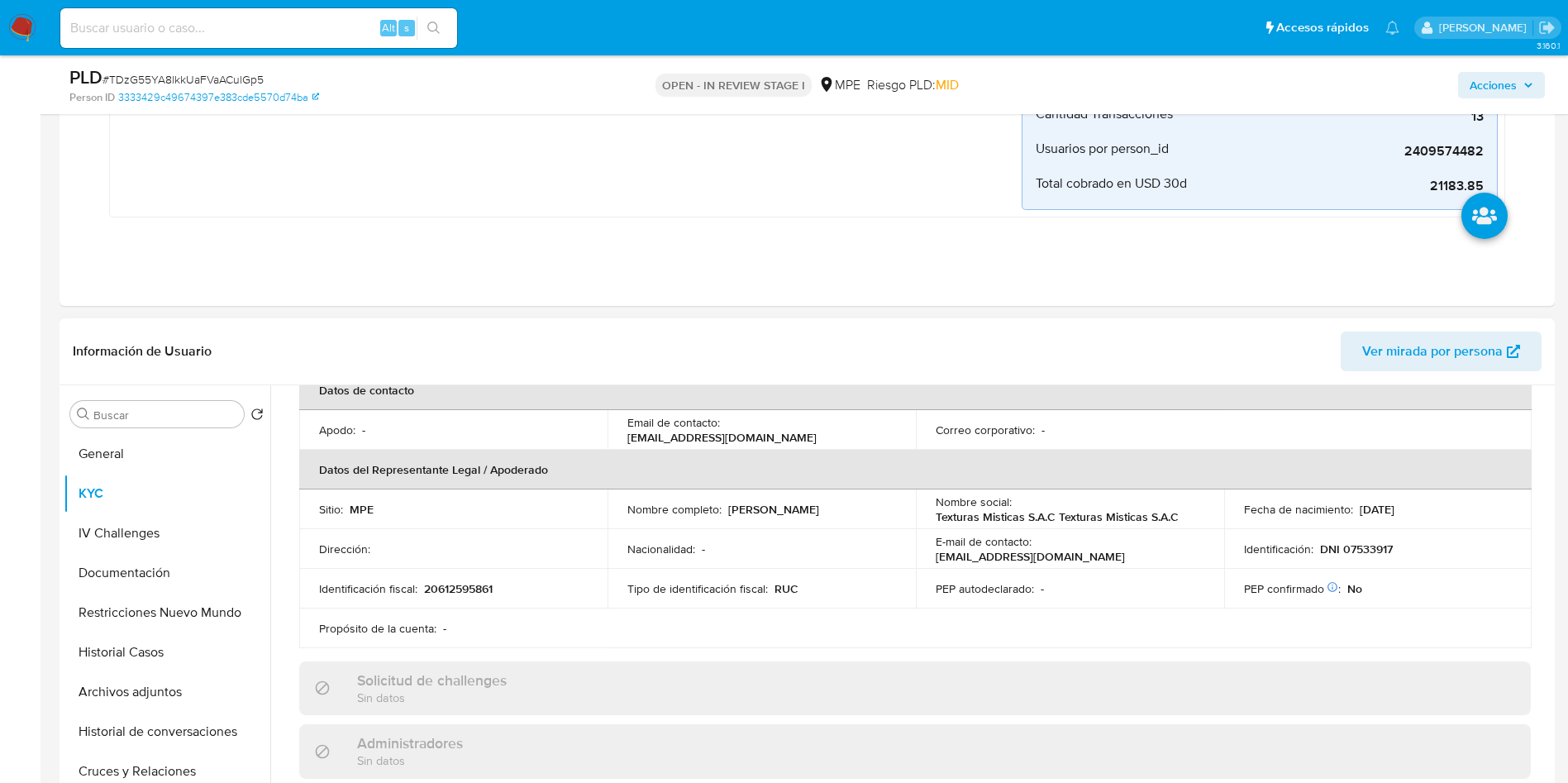
drag, startPoint x: 725, startPoint y: 511, endPoint x: 872, endPoint y: 507, distance: 147.1
click at [872, 507] on div "Nombre completo : Jorge Luis Ramos Morales" at bounding box center [761, 509] width 268 height 14
copy div "Jorge Luis Ramos Morales"
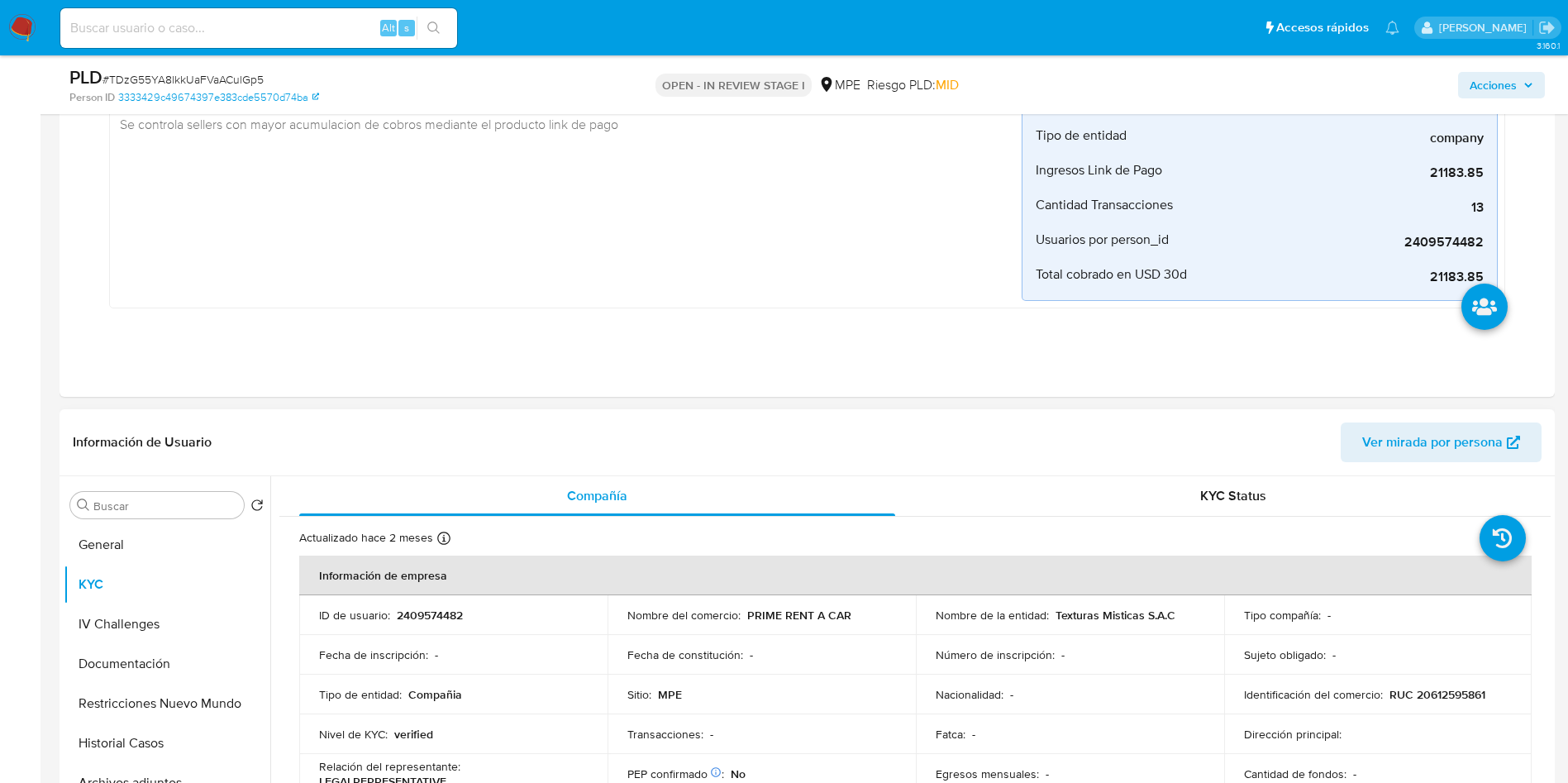
scroll to position [620, 0]
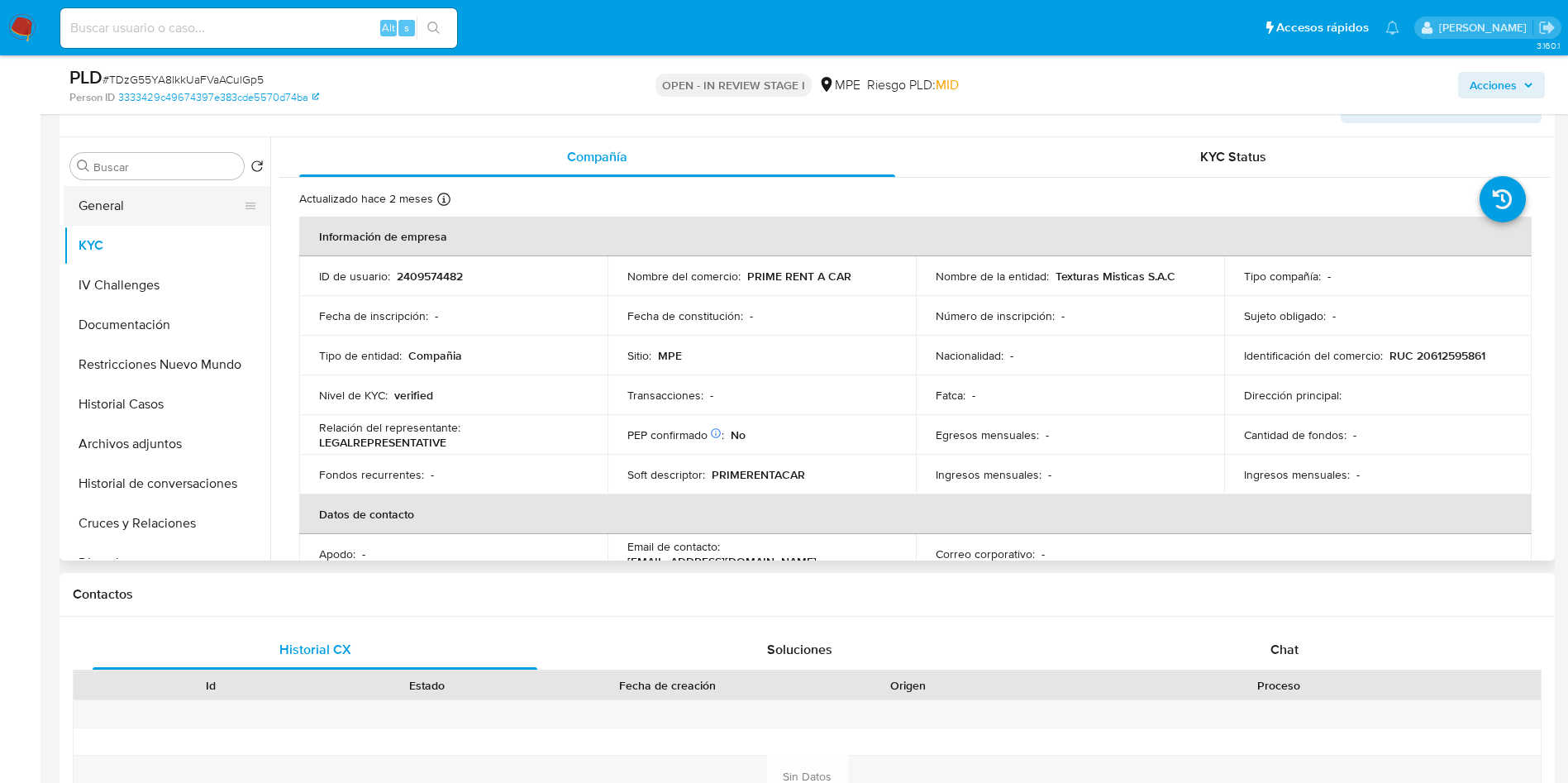
click at [148, 223] on button "General" at bounding box center [160, 205] width 193 height 39
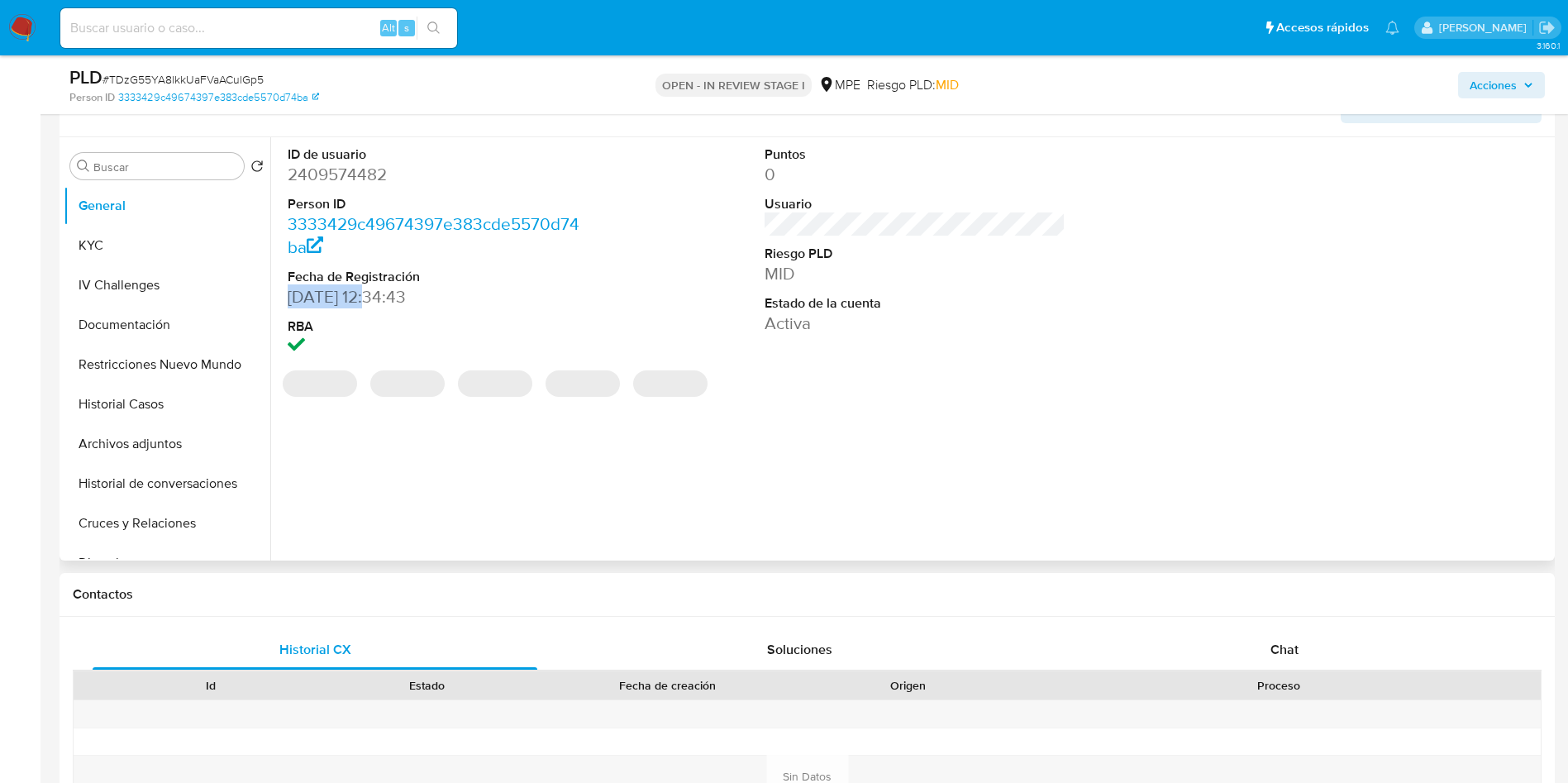
drag, startPoint x: 295, startPoint y: 292, endPoint x: 375, endPoint y: 289, distance: 80.1
click at [375, 289] on div "ID de usuario 2409574482 Person ID 3333429c49674397e383cde5570d74ba Fecha de Re…" at bounding box center [438, 252] width 318 height 230
copy dd "25/04/2025"
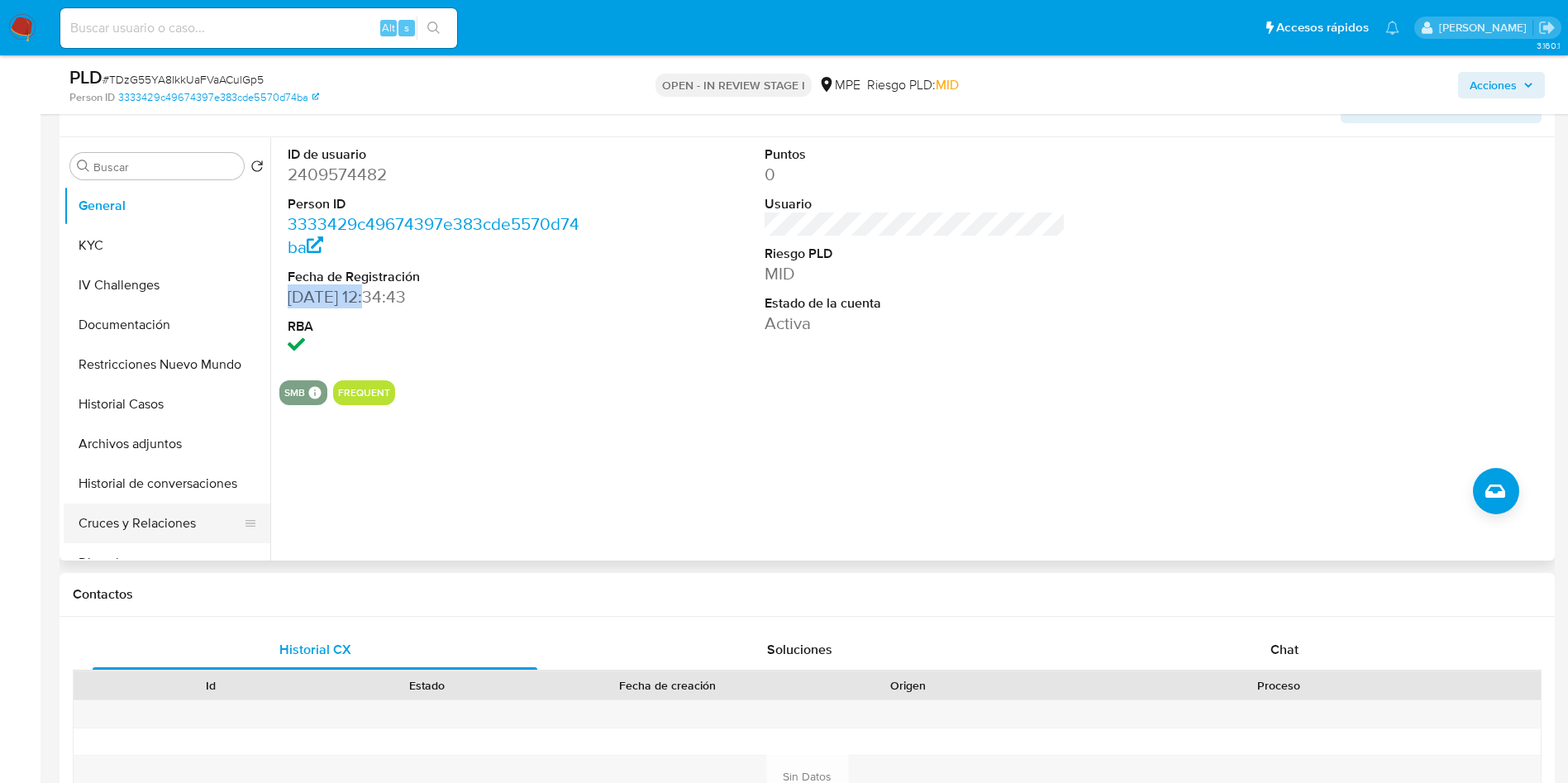
click at [172, 514] on button "Cruces y Relaciones" at bounding box center [160, 523] width 193 height 39
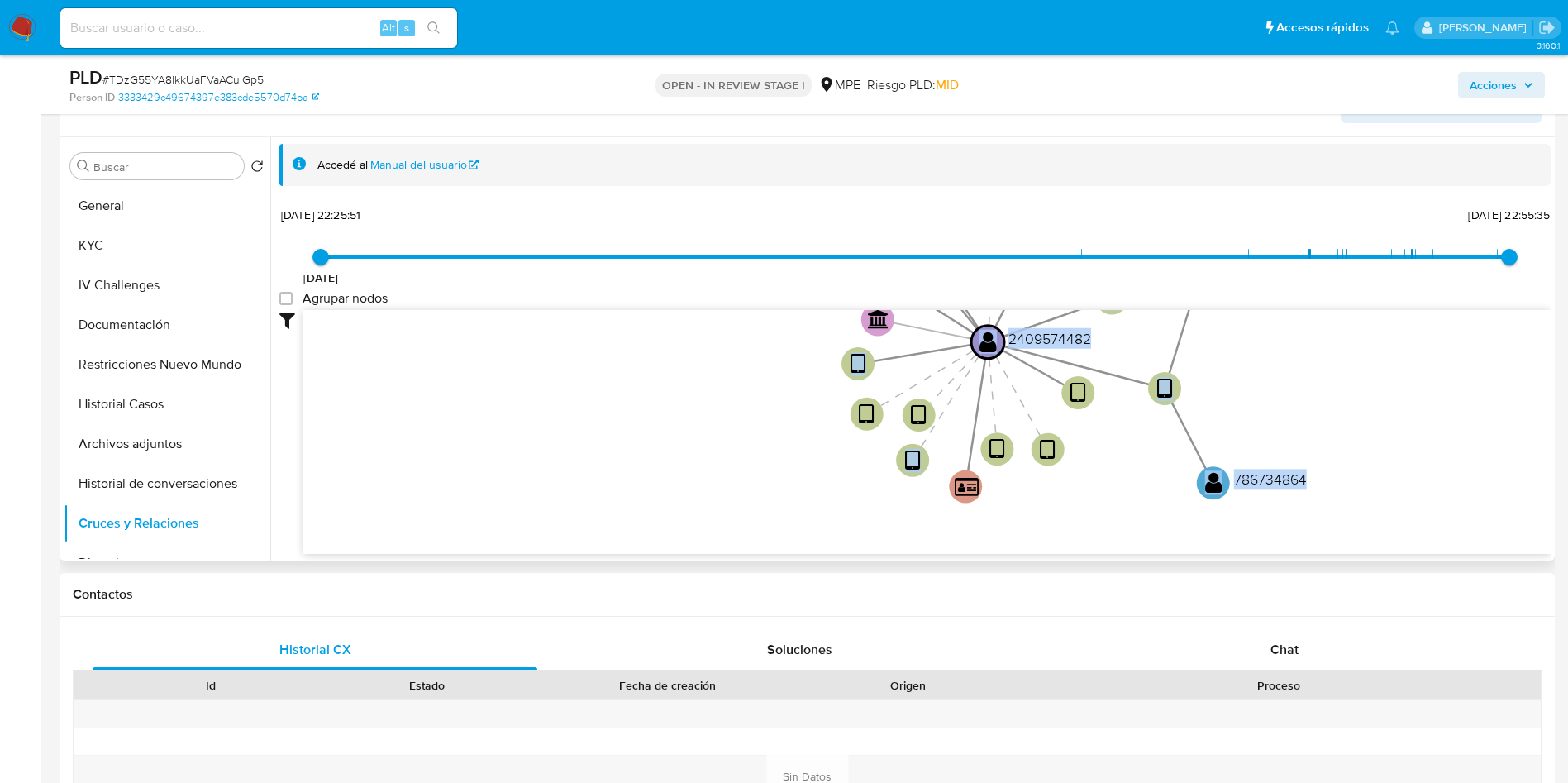
drag, startPoint x: 729, startPoint y: 298, endPoint x: 630, endPoint y: 466, distance: 195.0
click at [630, 466] on div "12/12/2023 12/12/2023, 22:25:51 12/9/2025, 22:55:35 Agrupar nodos Filtros Confi…" at bounding box center [915, 409] width 1272 height 411
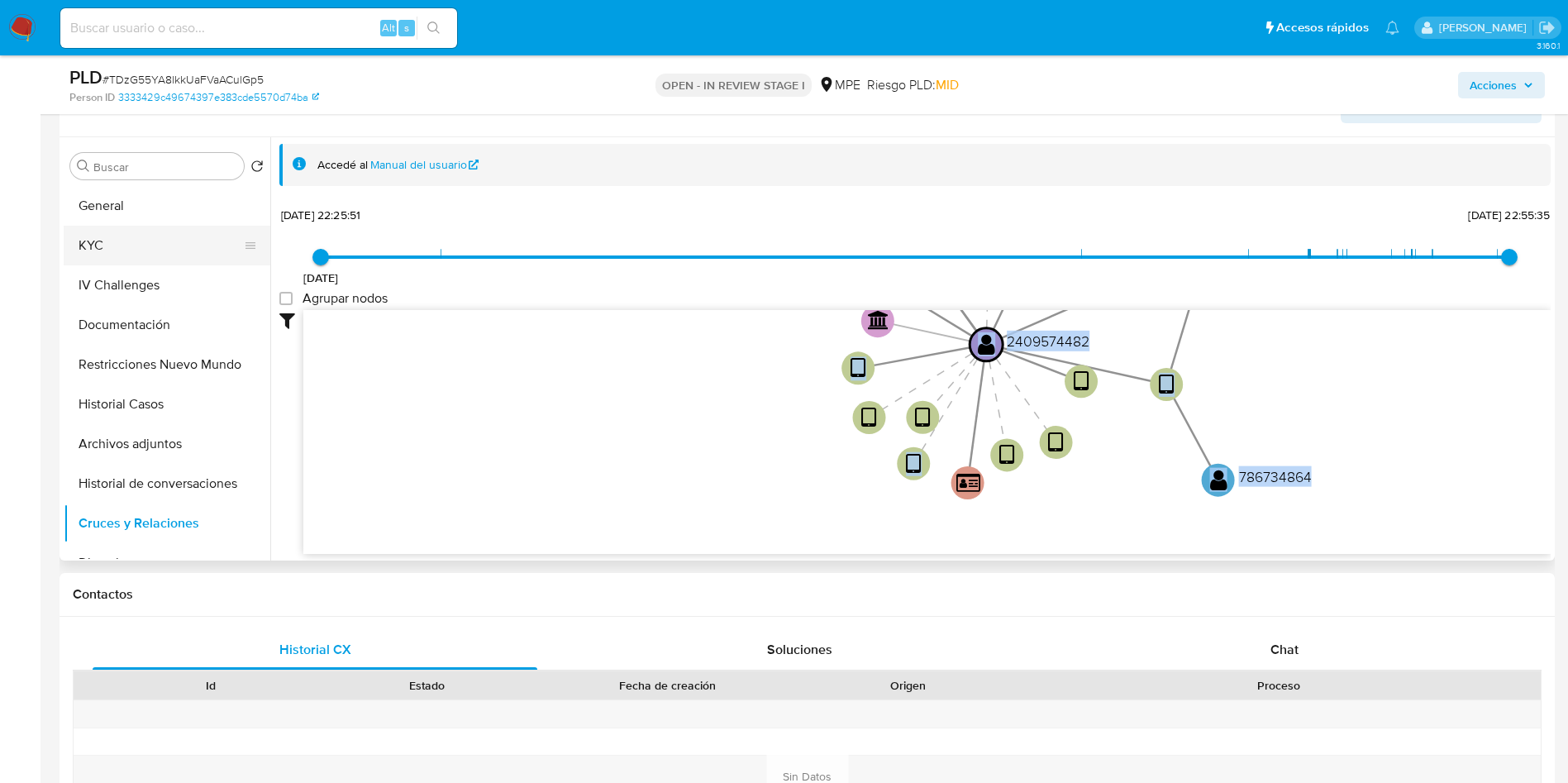
click at [119, 234] on button "KYC" at bounding box center [160, 245] width 193 height 39
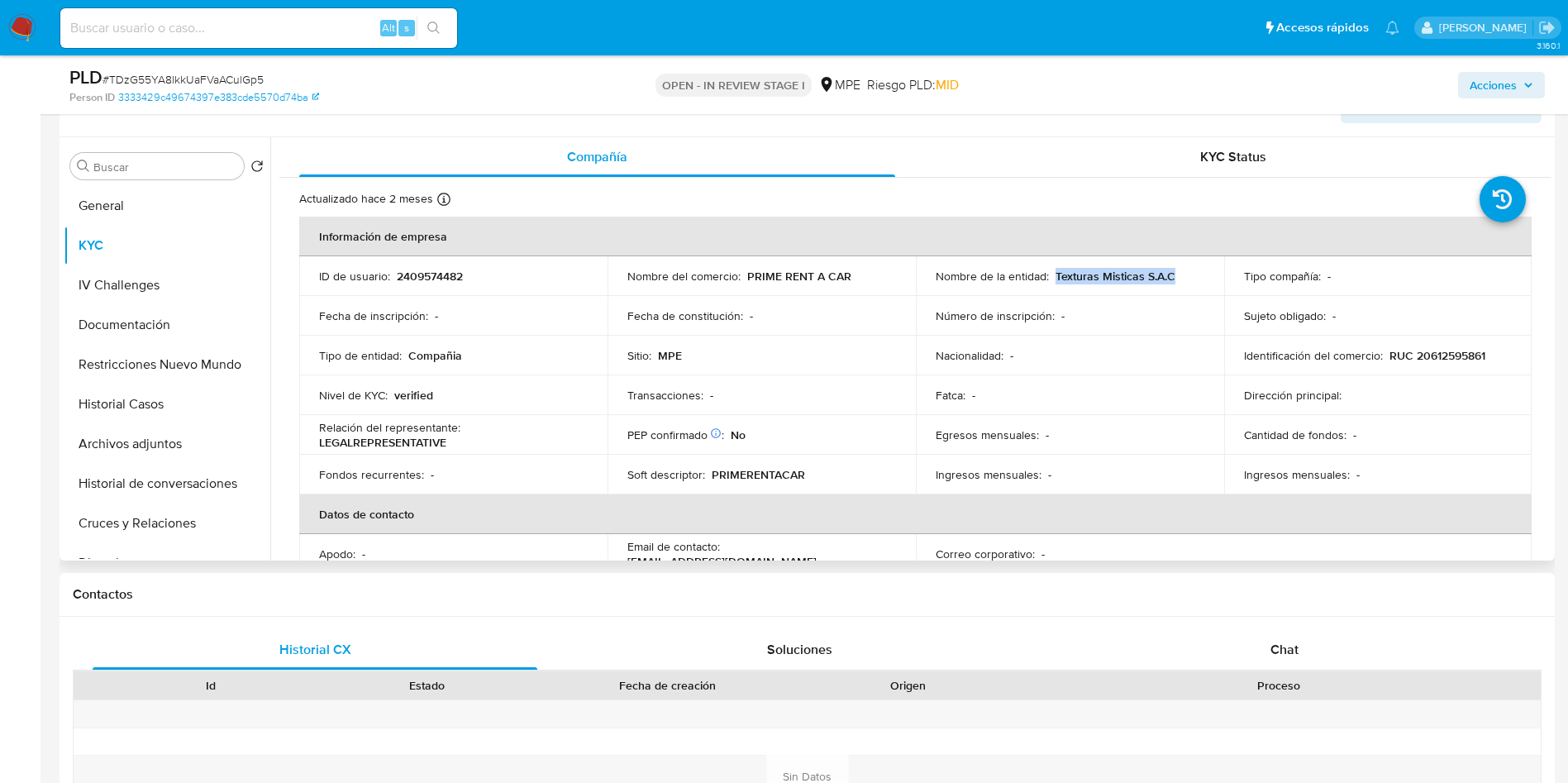
drag, startPoint x: 1051, startPoint y: 275, endPoint x: 1182, endPoint y: 282, distance: 131.2
click at [1182, 282] on div "Nombre de la entidad : Texturas Misticas S.A.C" at bounding box center [1069, 275] width 268 height 14
copy p "Texturas Misticas S.A.C"
click at [1429, 367] on td "Identificación del comercio : RUC 20612595861" at bounding box center [1379, 355] width 309 height 39
click at [1432, 367] on td "Identificación del comercio : RUC 20612595861" at bounding box center [1379, 355] width 309 height 39
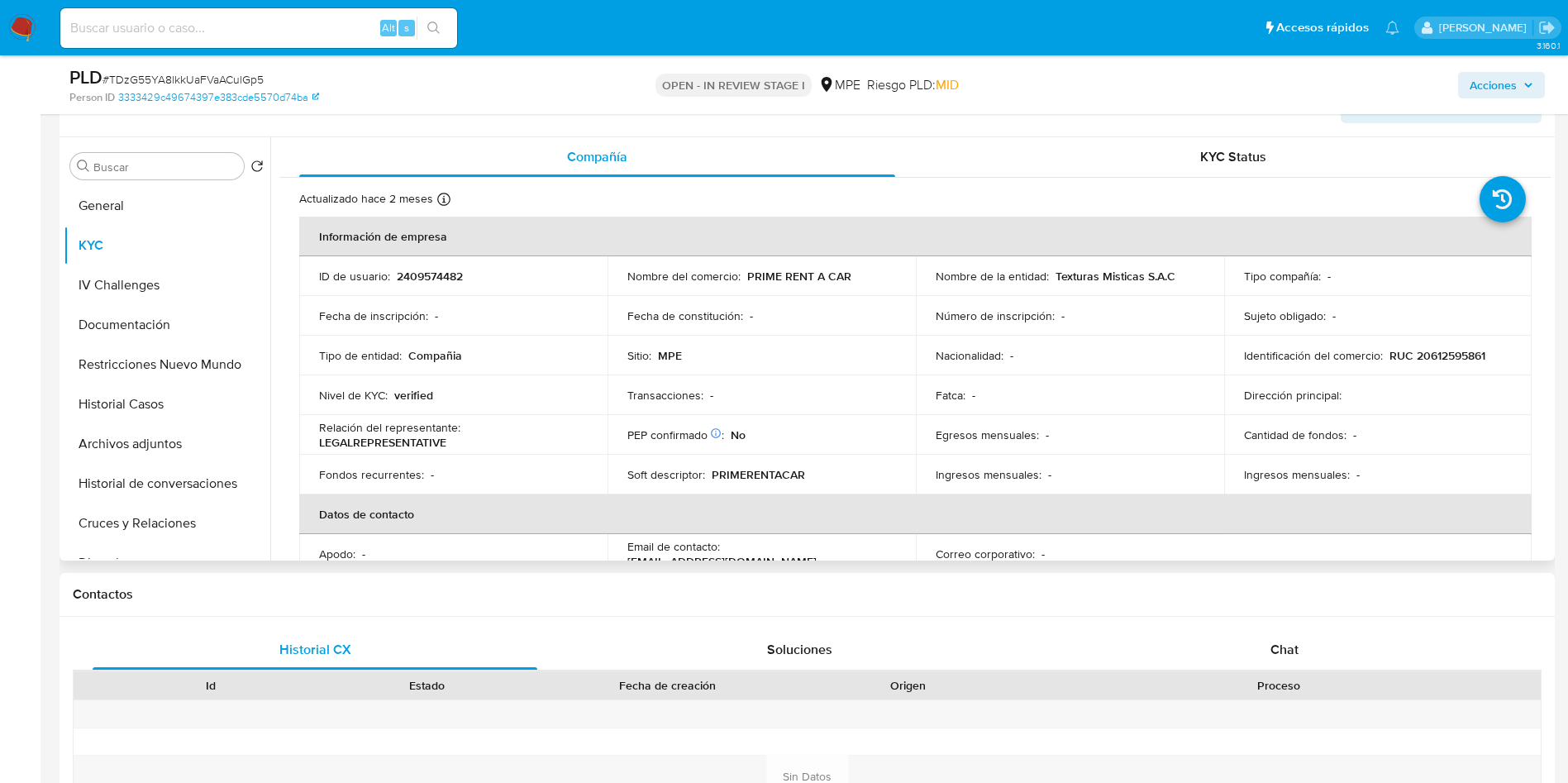
click at [1433, 365] on td "Identificación del comercio : RUC 20612595861" at bounding box center [1379, 355] width 309 height 39
click at [1435, 356] on p "RUC 20612595861" at bounding box center [1438, 355] width 96 height 14
copy p "20612595861"
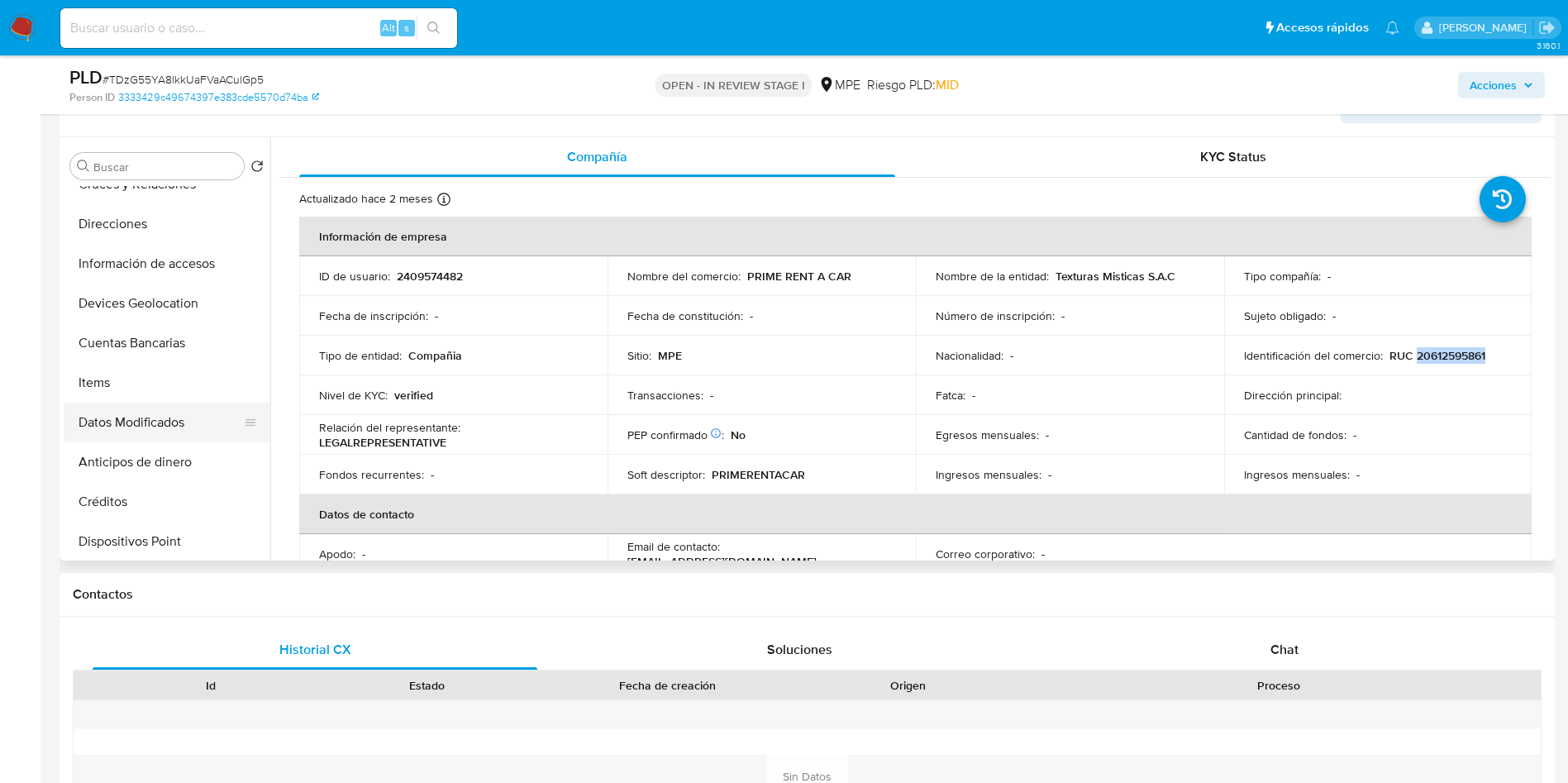
scroll to position [372, 0]
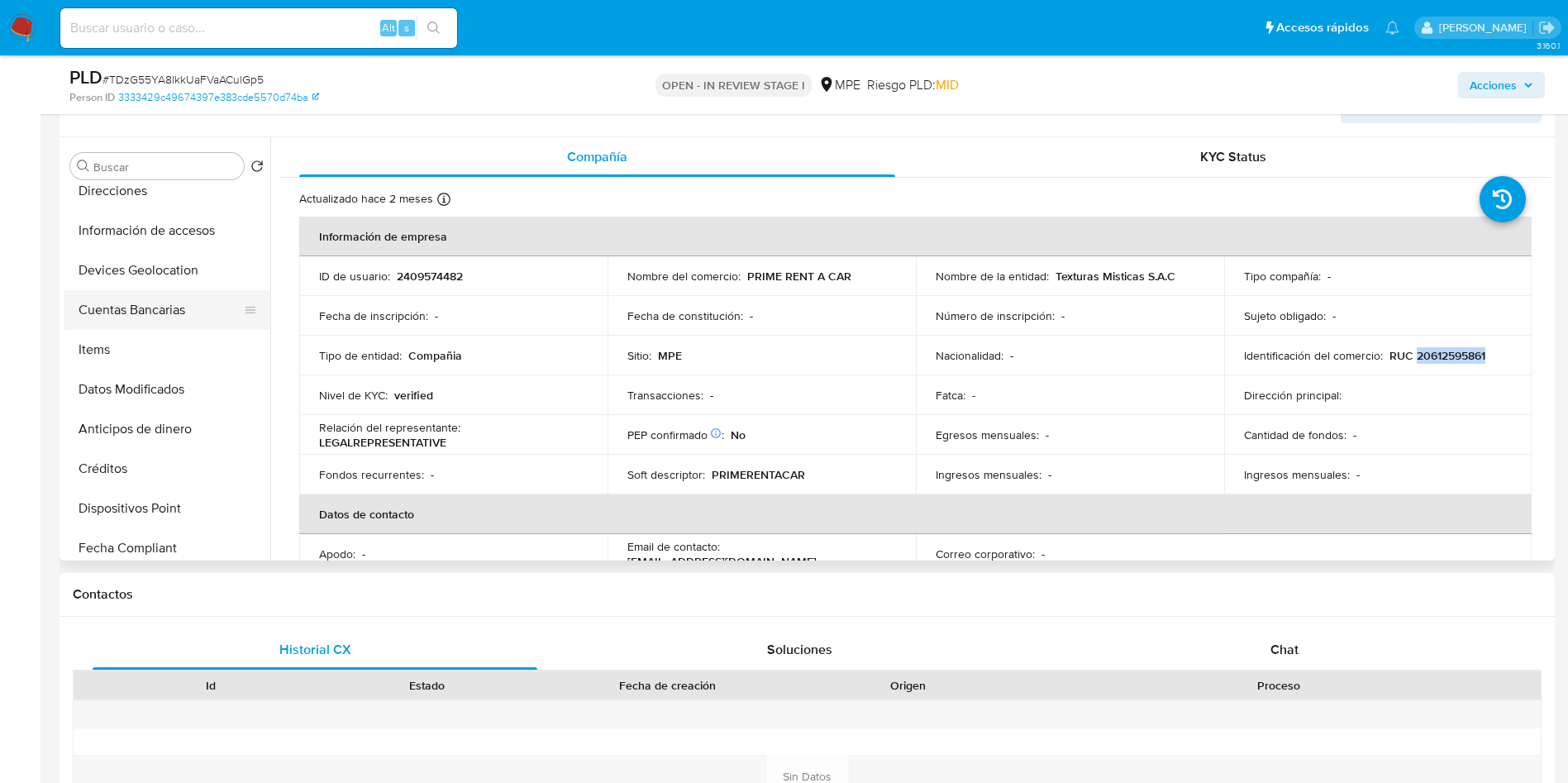
click at [155, 312] on button "Cuentas Bancarias" at bounding box center [160, 310] width 193 height 39
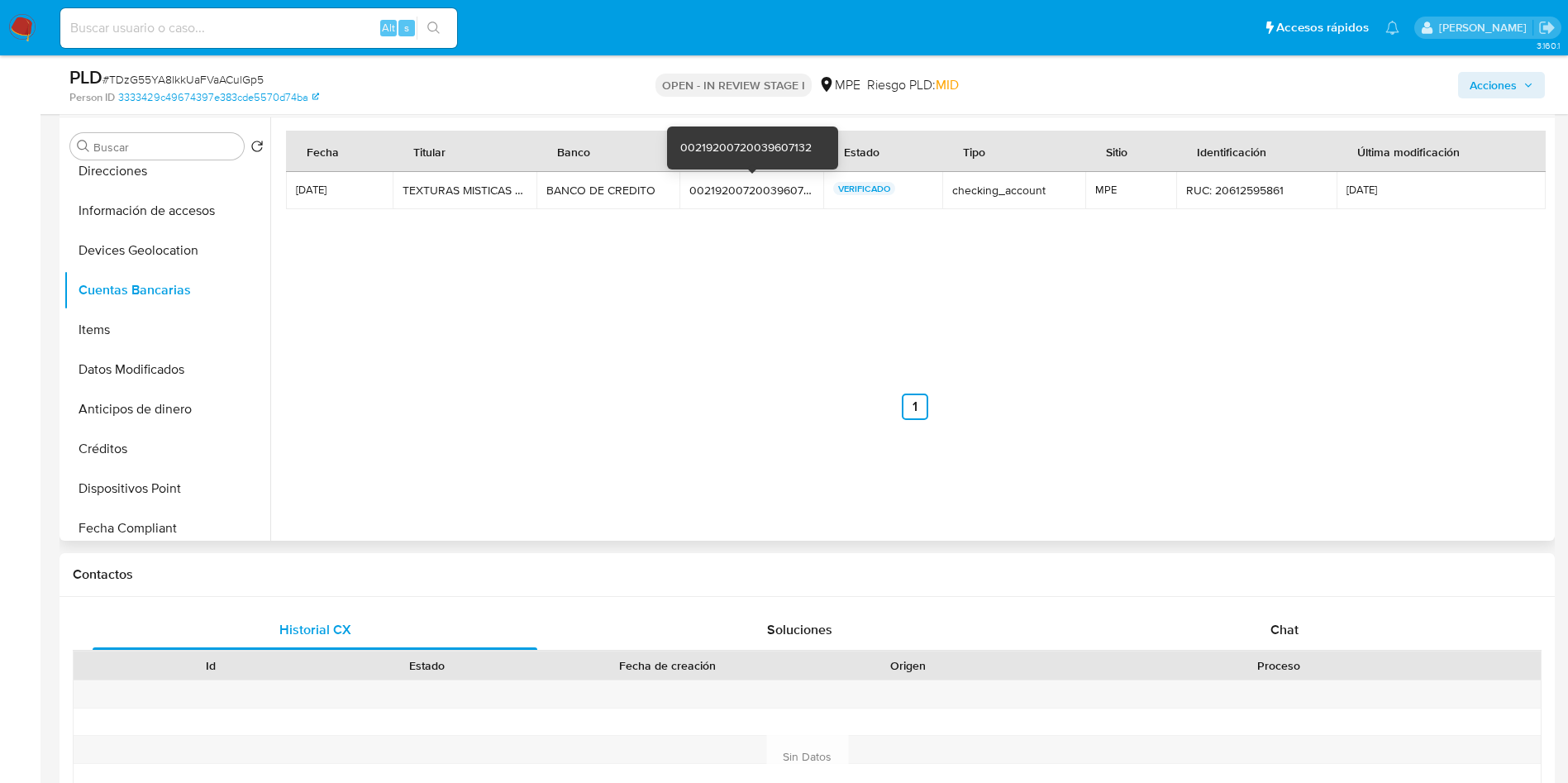
click at [747, 184] on div "00219200720039607132" at bounding box center [751, 189] width 124 height 14
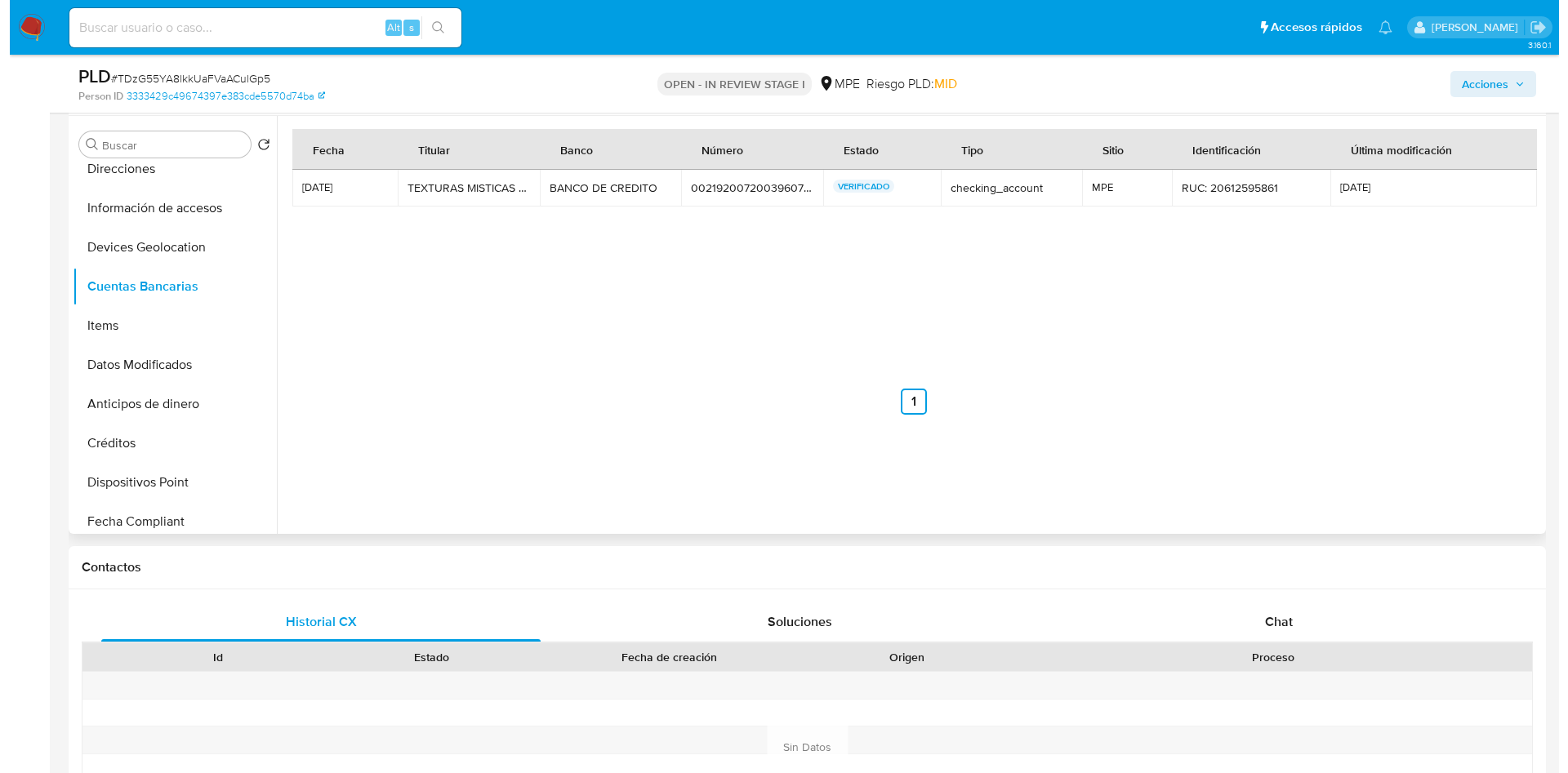
scroll to position [0, 0]
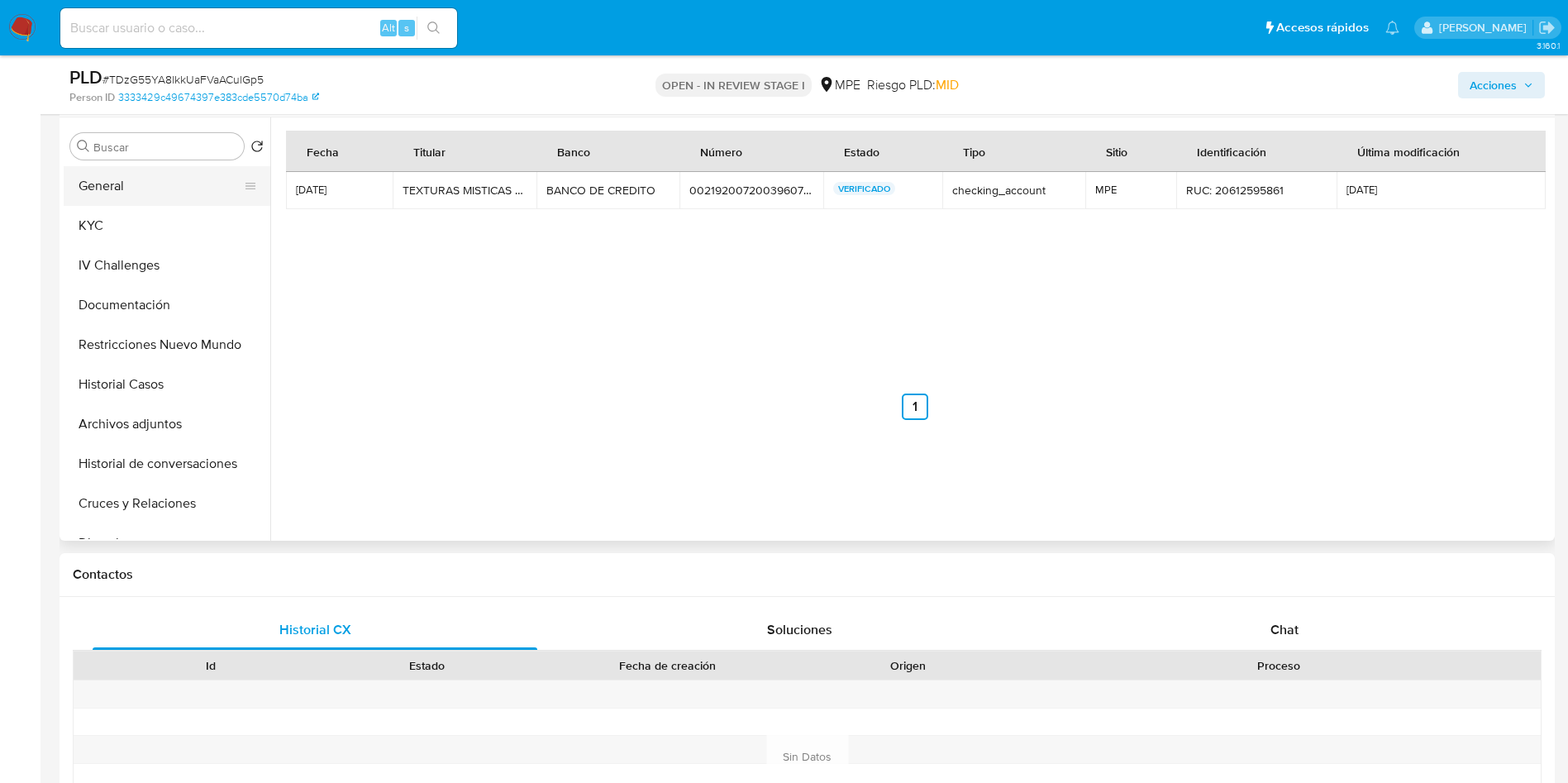
click at [143, 188] on button "General" at bounding box center [160, 186] width 193 height 39
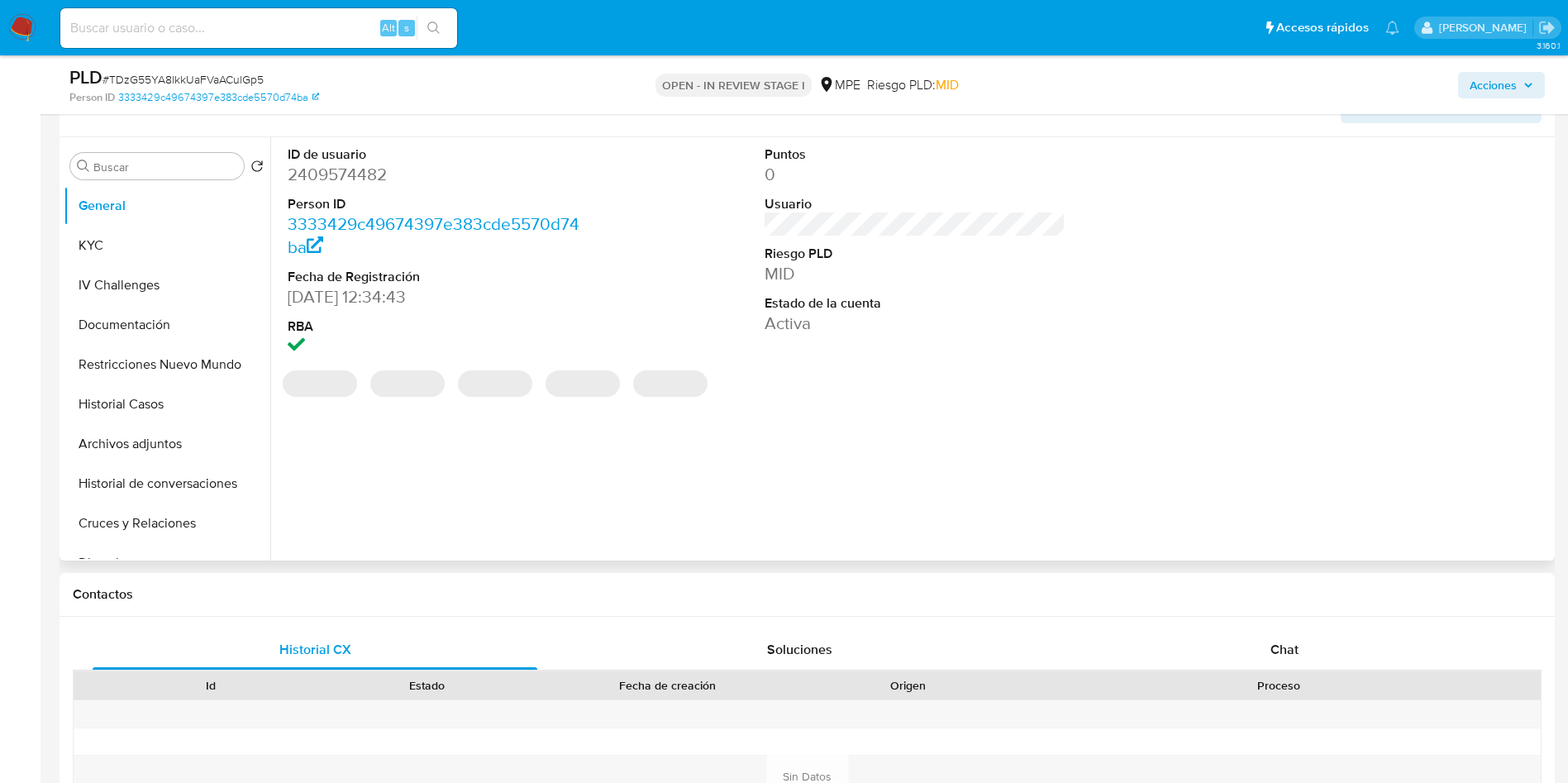
click at [350, 174] on dd "2409574482" at bounding box center [438, 174] width 302 height 23
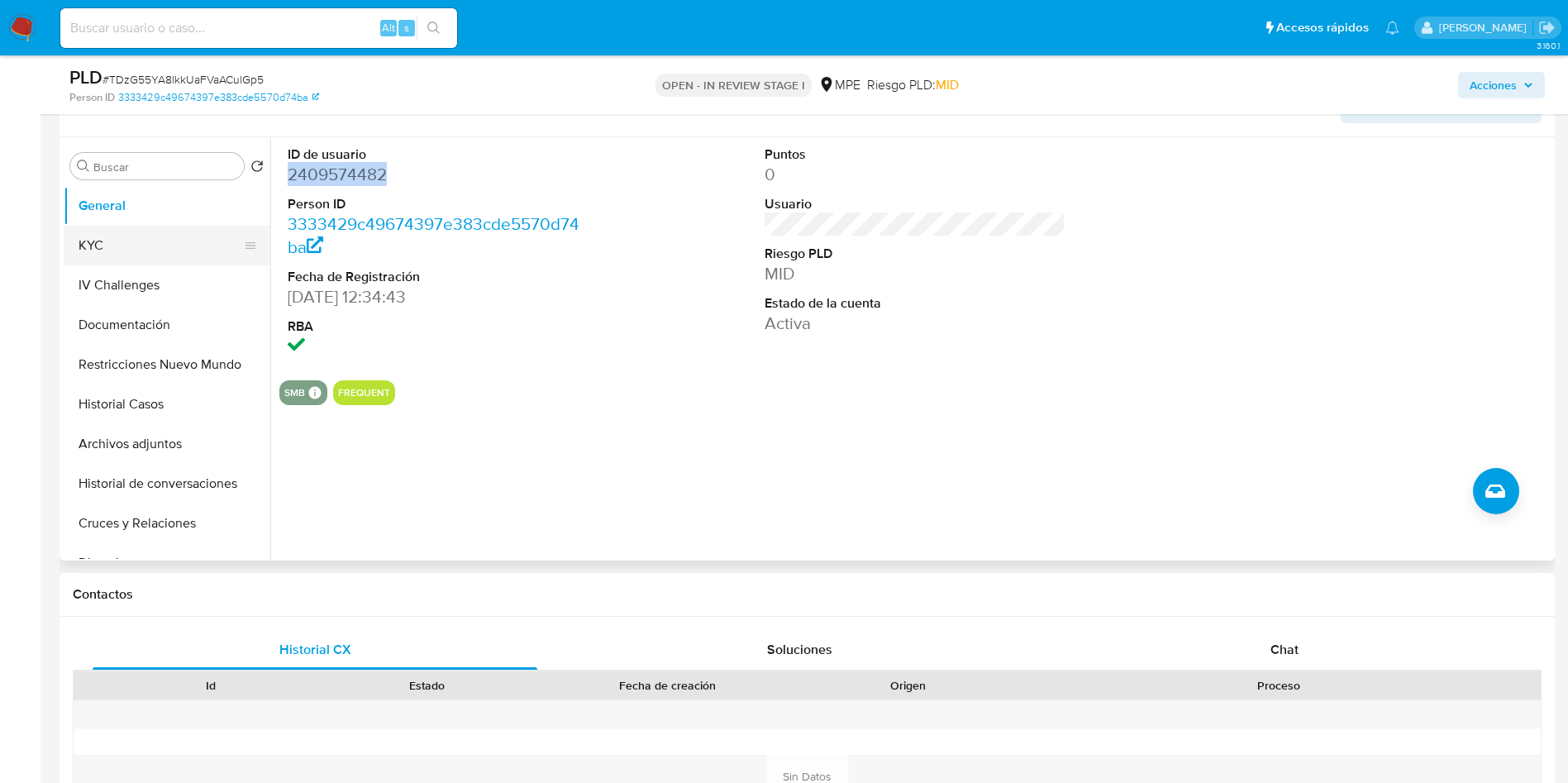
click at [162, 244] on button "KYC" at bounding box center [160, 245] width 193 height 39
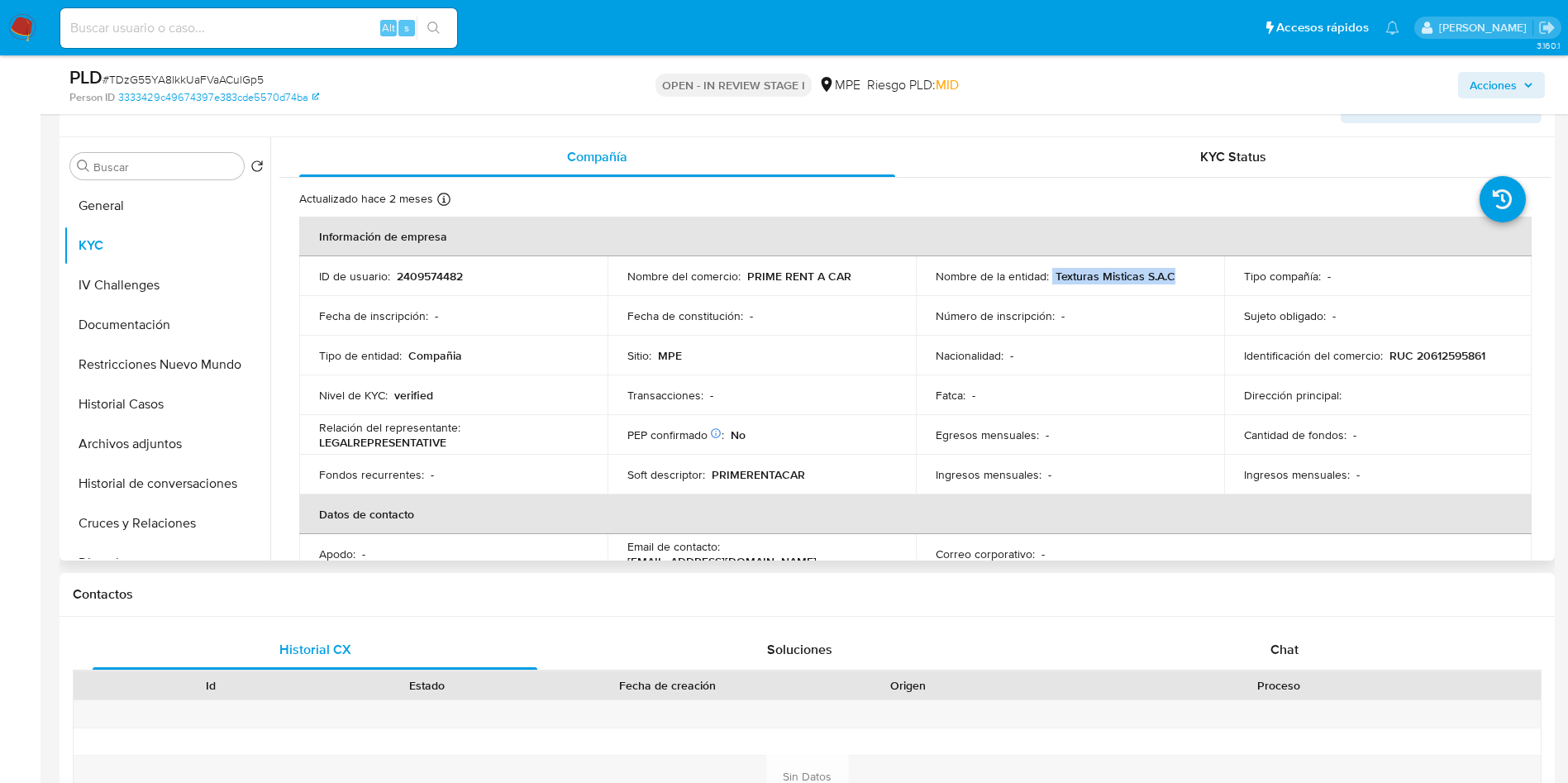
drag, startPoint x: 1050, startPoint y: 271, endPoint x: 1185, endPoint y: 269, distance: 135.0
click at [1185, 269] on div "Nombre de la entidad : Texturas Misticas S.A.C" at bounding box center [1069, 275] width 268 height 14
click at [146, 461] on button "Archivos adjuntos" at bounding box center [160, 443] width 193 height 39
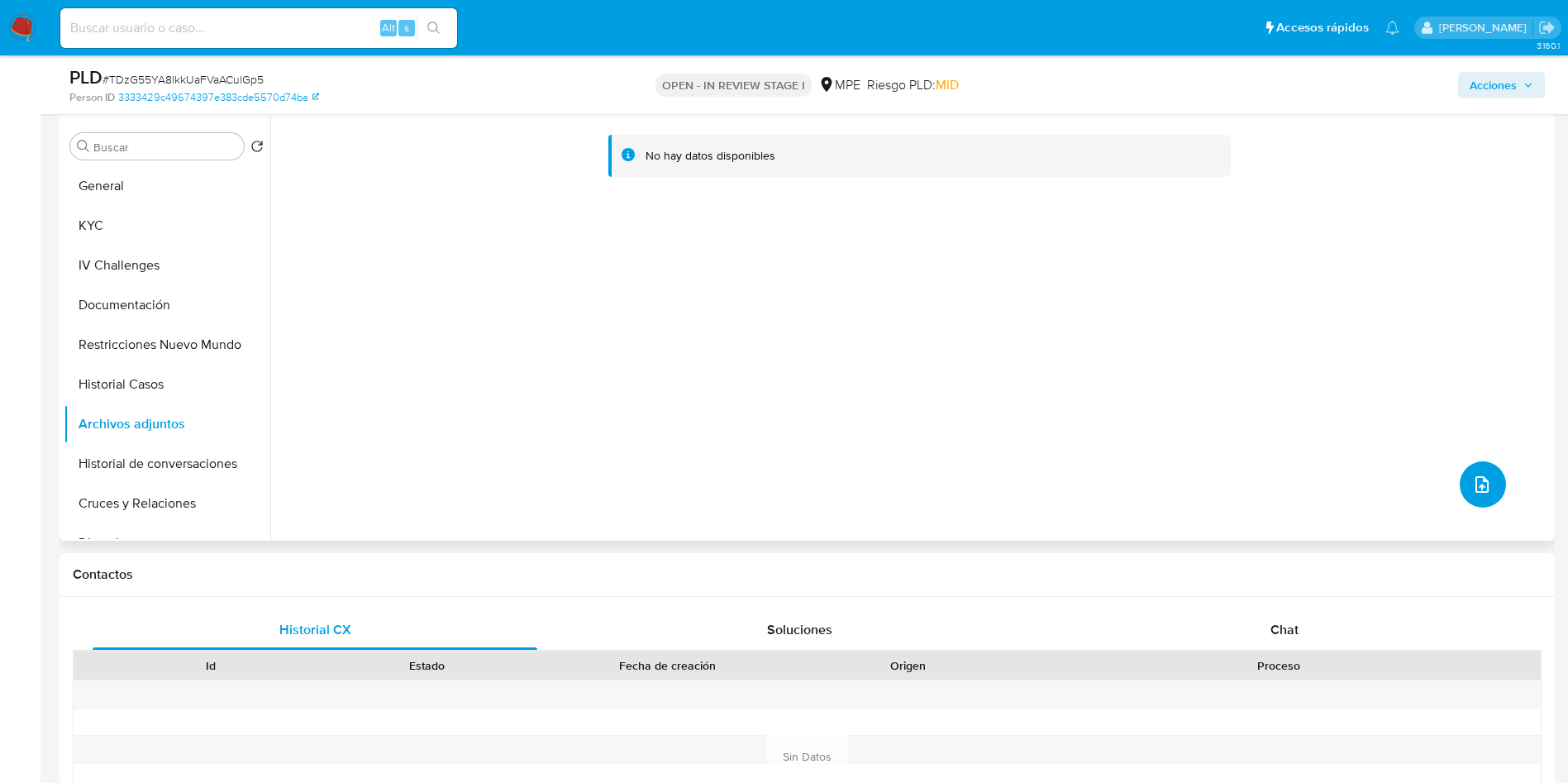
click at [1491, 473] on button "upload-file" at bounding box center [1483, 485] width 46 height 46
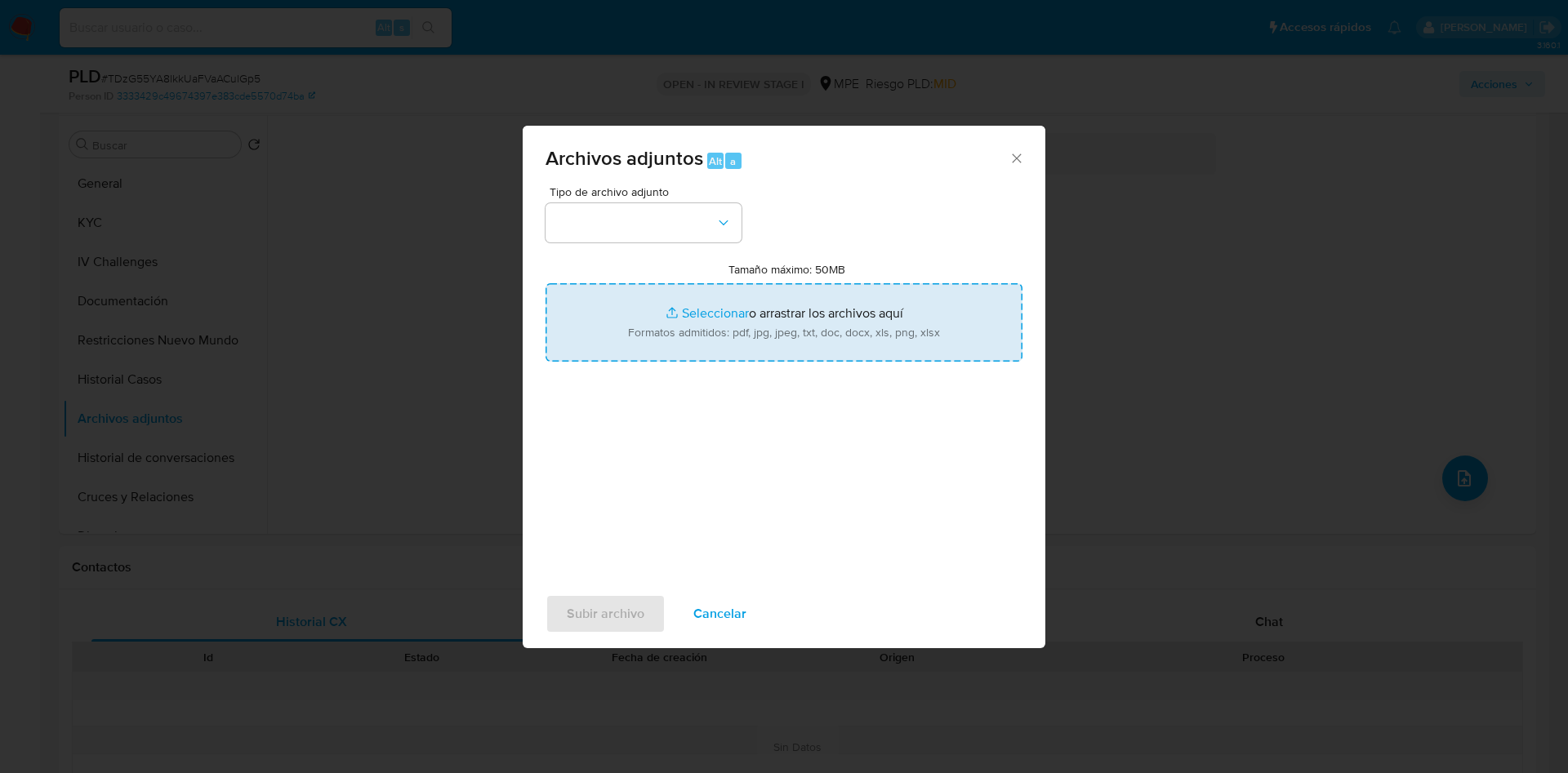
click at [831, 324] on input "Tamaño máximo: 50MB Seleccionar archivos" at bounding box center [784, 322] width 477 height 79
type input "C:\fakepath\Case Log 2409574482 - 22_09_2025.pdf"
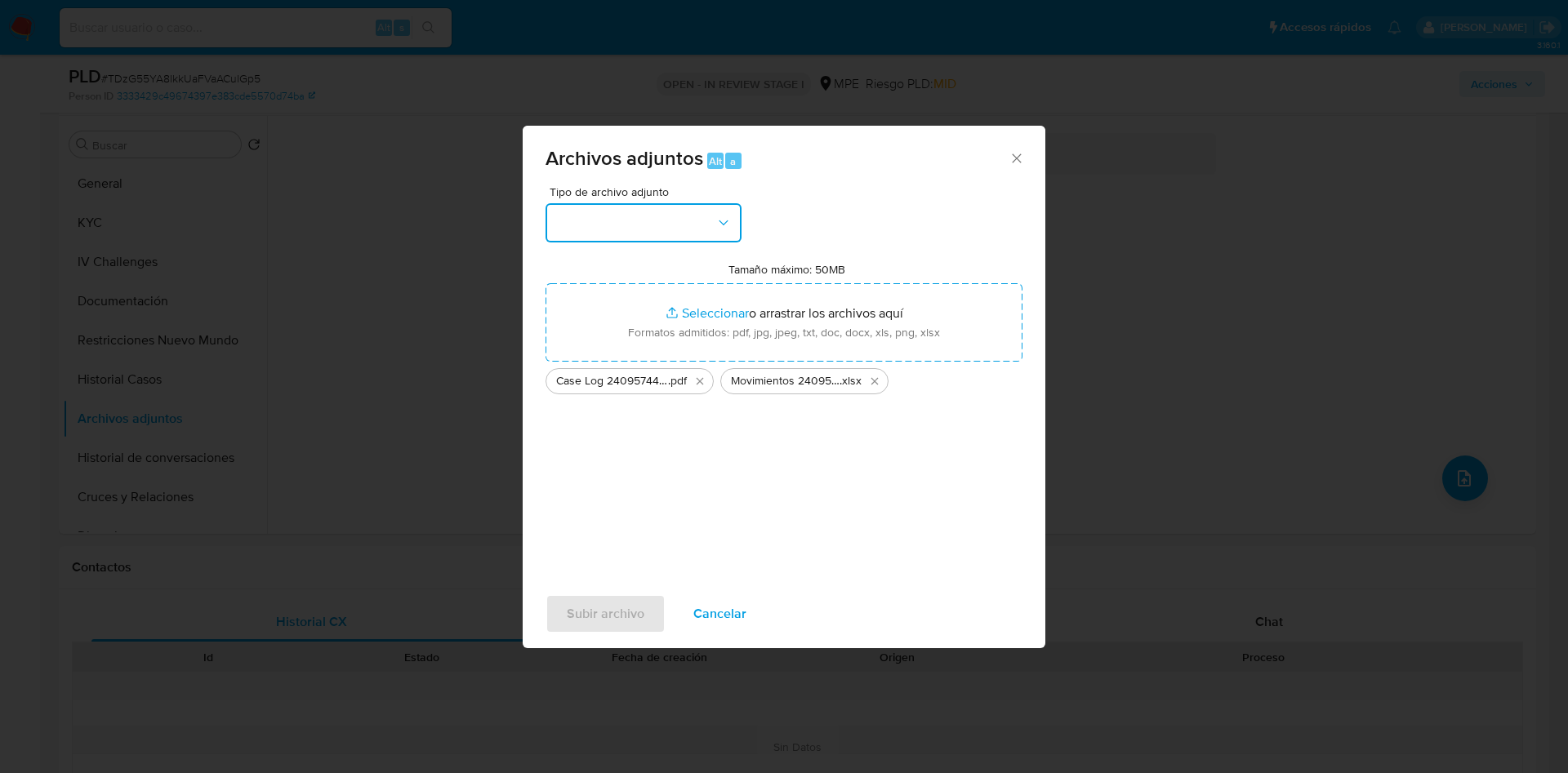
click at [638, 232] on button "button" at bounding box center [643, 222] width 196 height 39
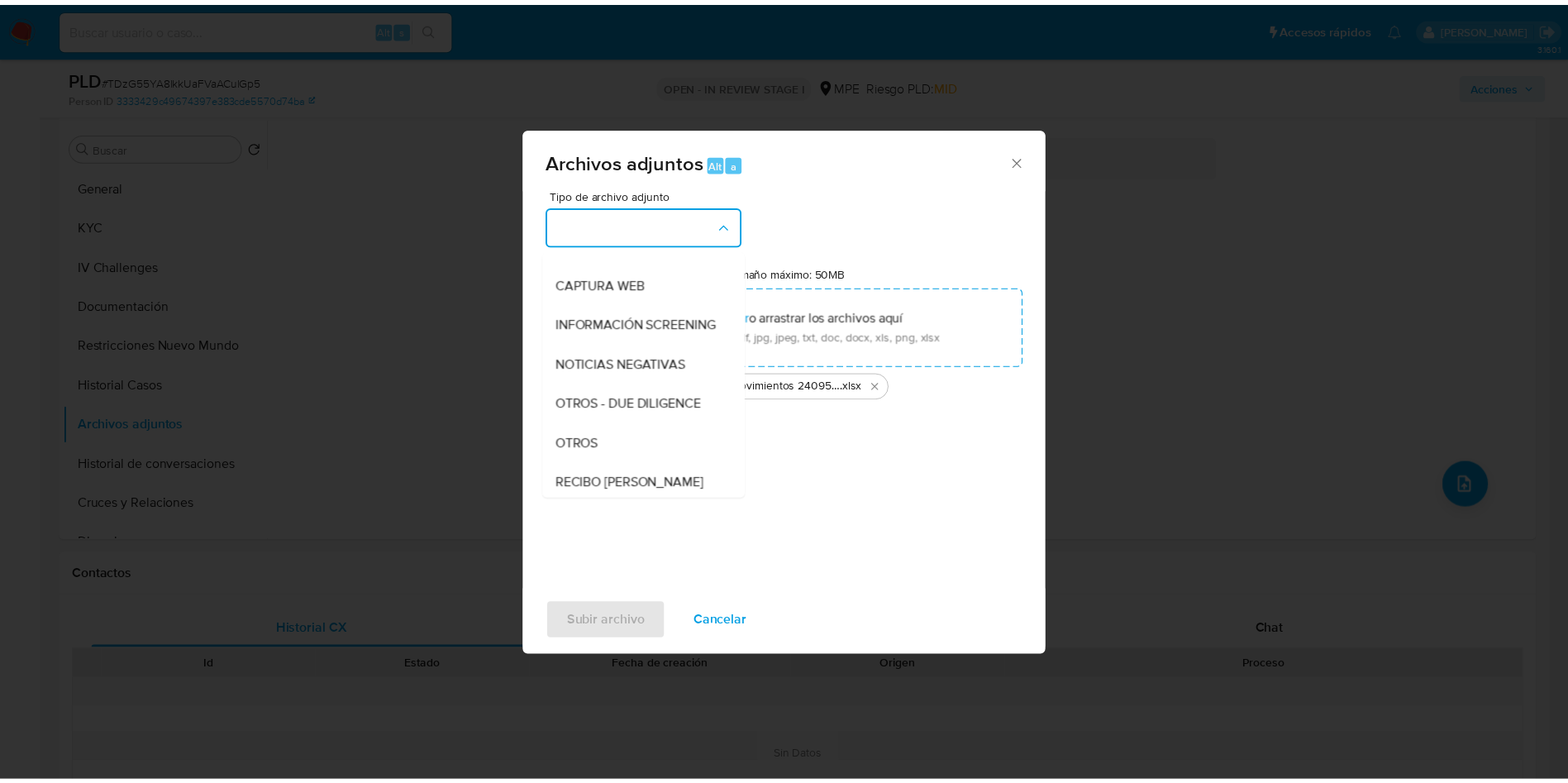
scroll to position [248, 0]
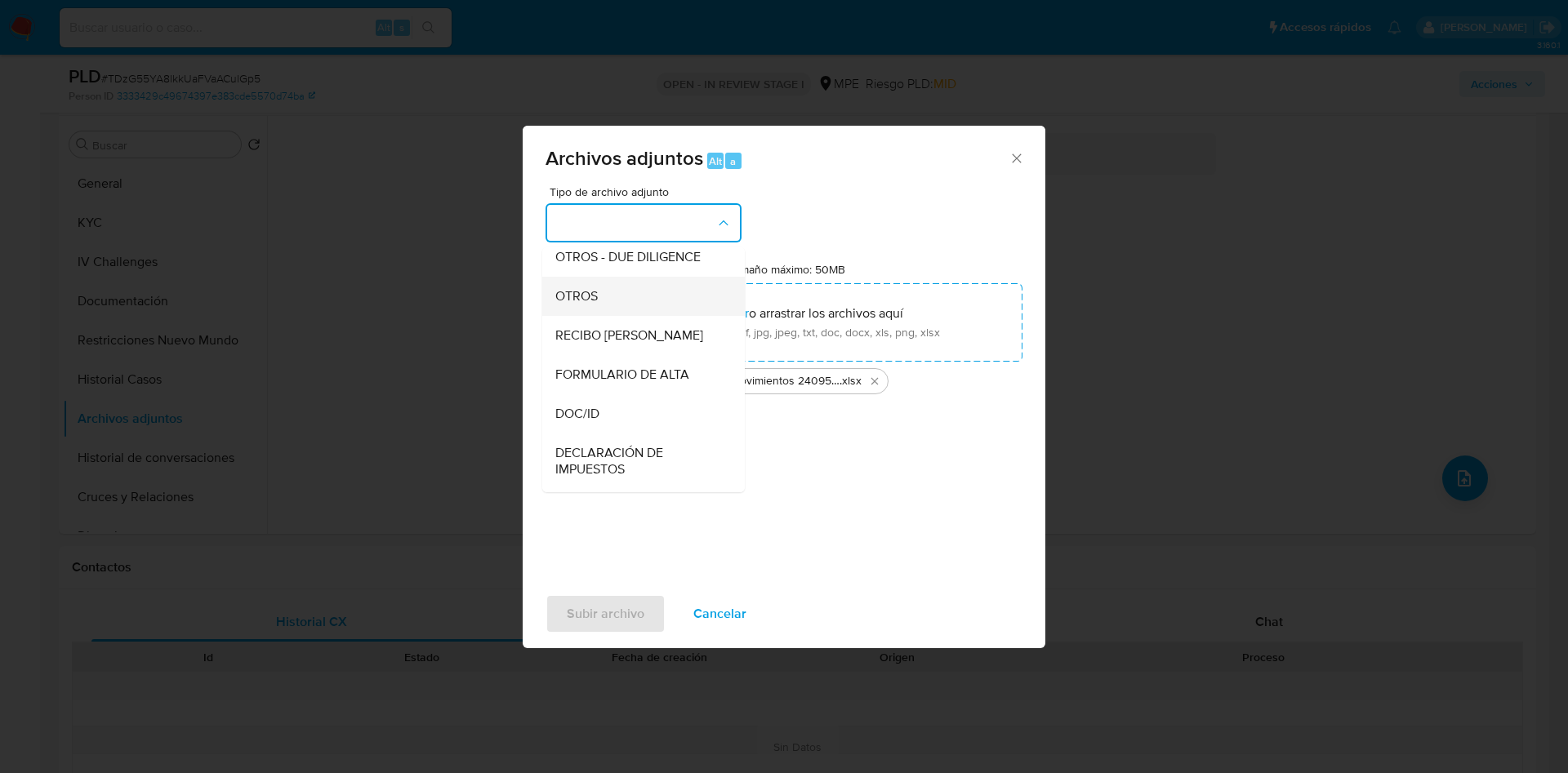
click at [607, 316] on div "OTROS" at bounding box center [638, 296] width 166 height 39
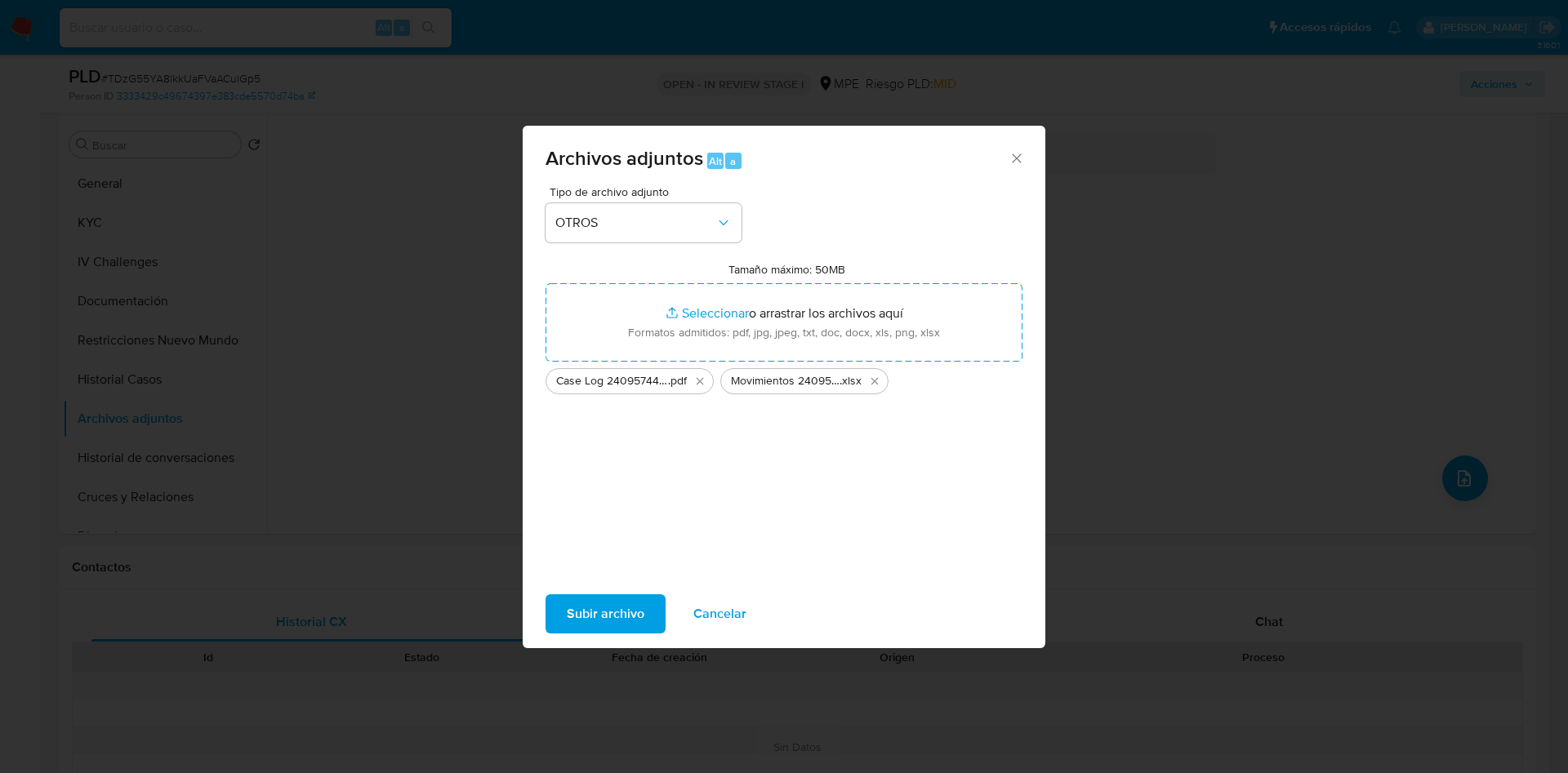
click at [609, 609] on span "Subir archivo" at bounding box center [606, 614] width 78 height 36
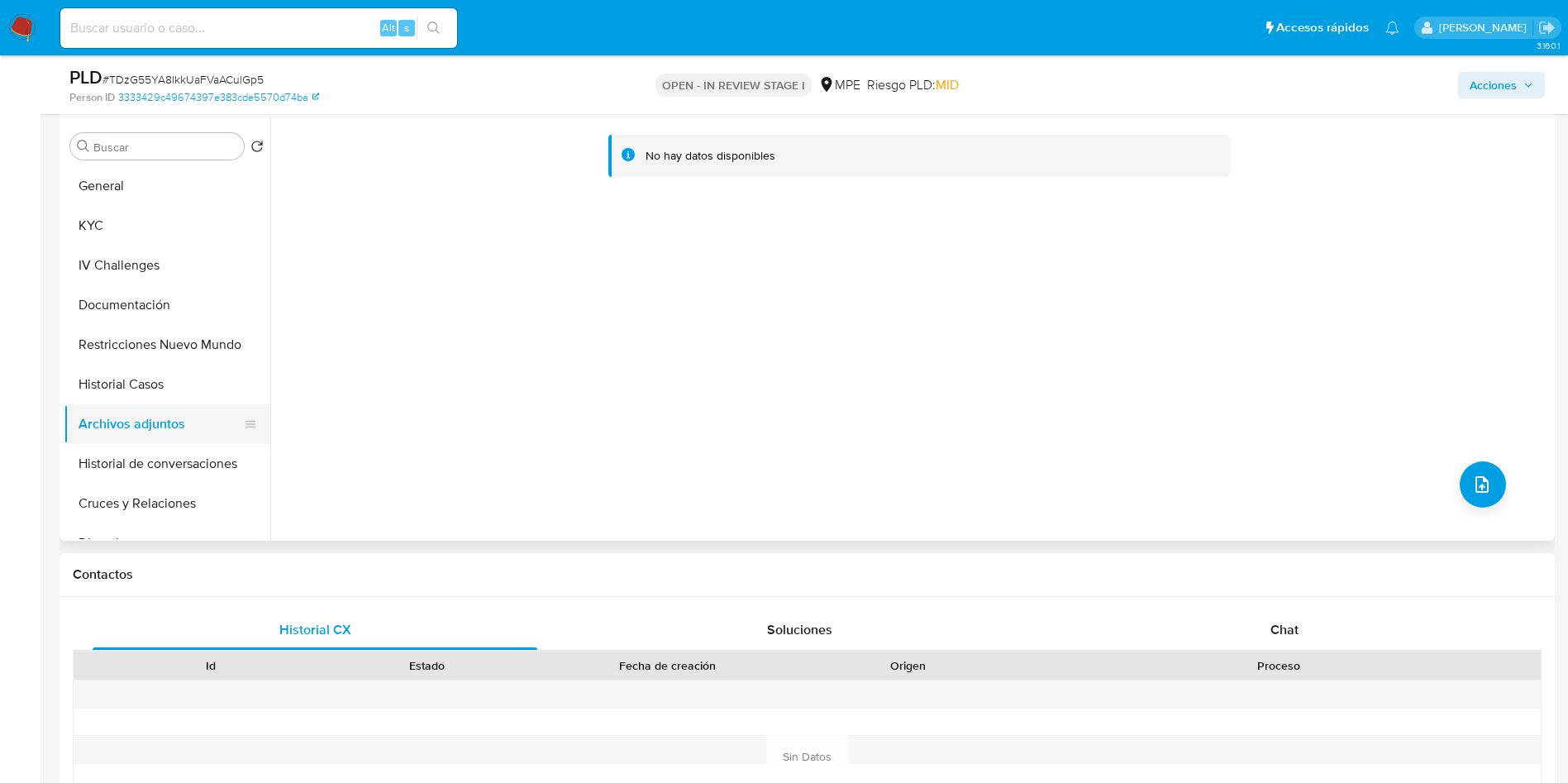
drag, startPoint x: 158, startPoint y: 316, endPoint x: 164, endPoint y: 435, distance: 119.2
click at [158, 316] on button "Documentación" at bounding box center [166, 305] width 207 height 39
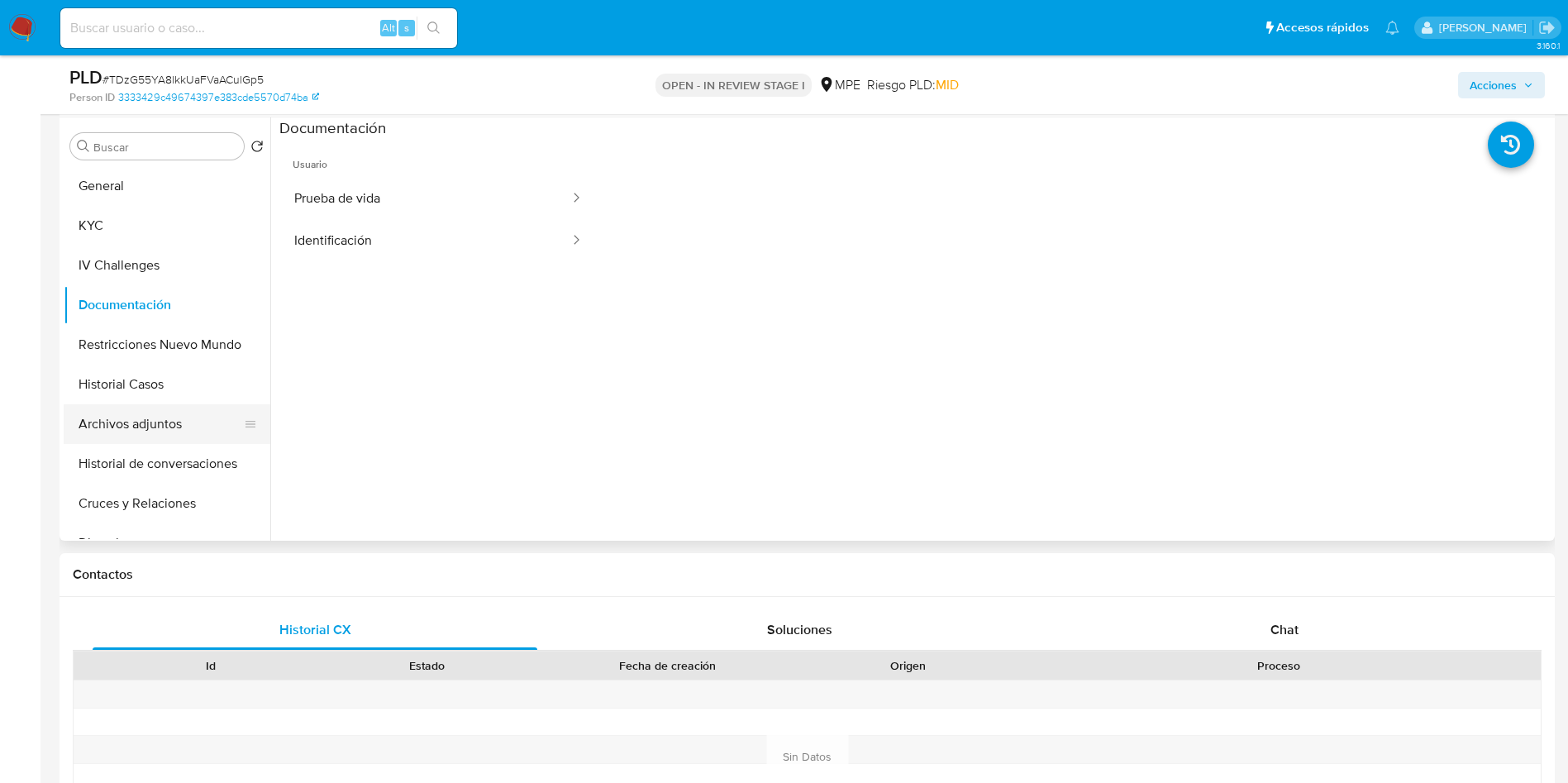
click at [158, 420] on button "Archivos adjuntos" at bounding box center [160, 424] width 193 height 39
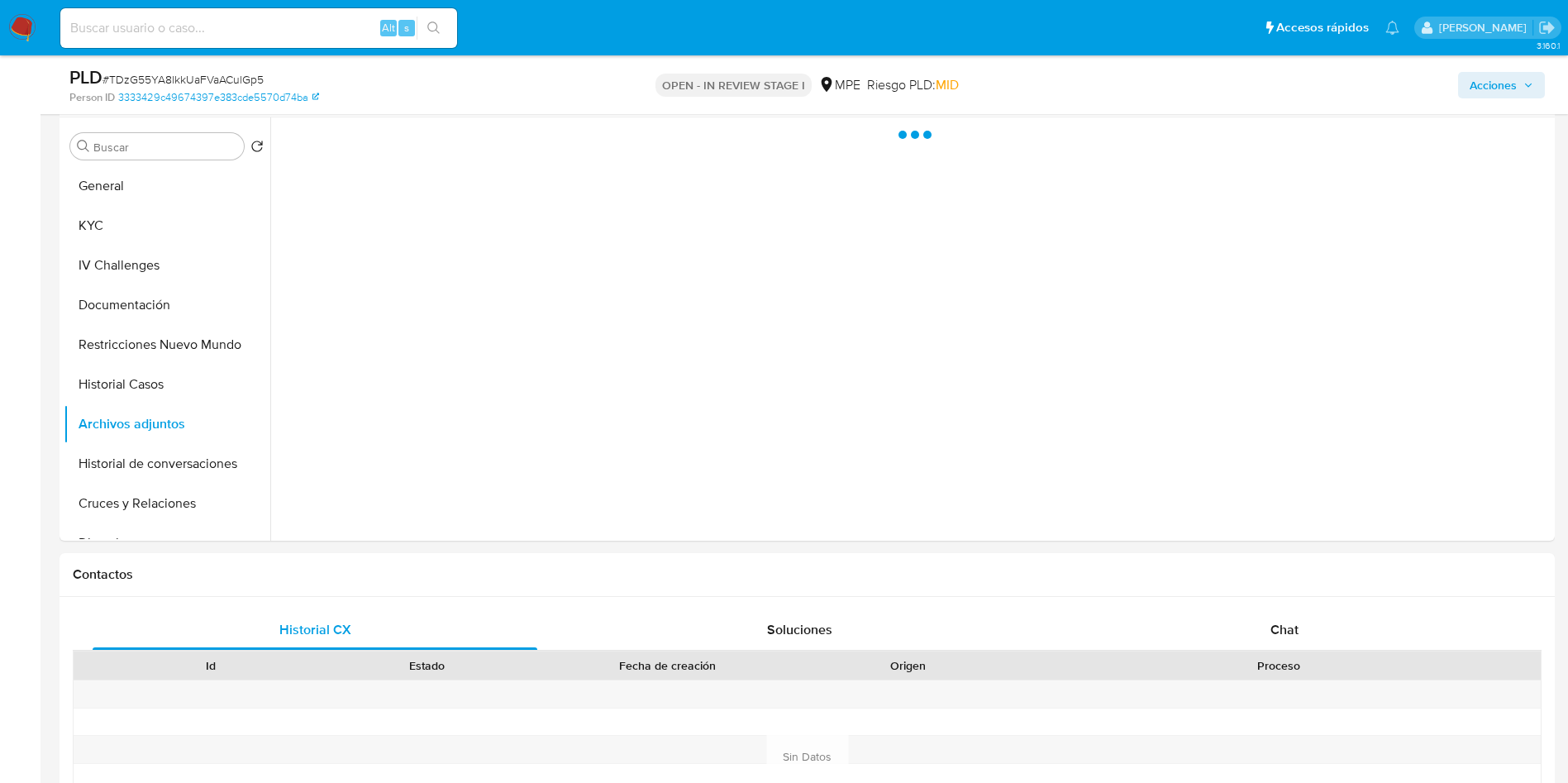
click at [1531, 68] on div "Acciones" at bounding box center [1301, 85] width 487 height 38
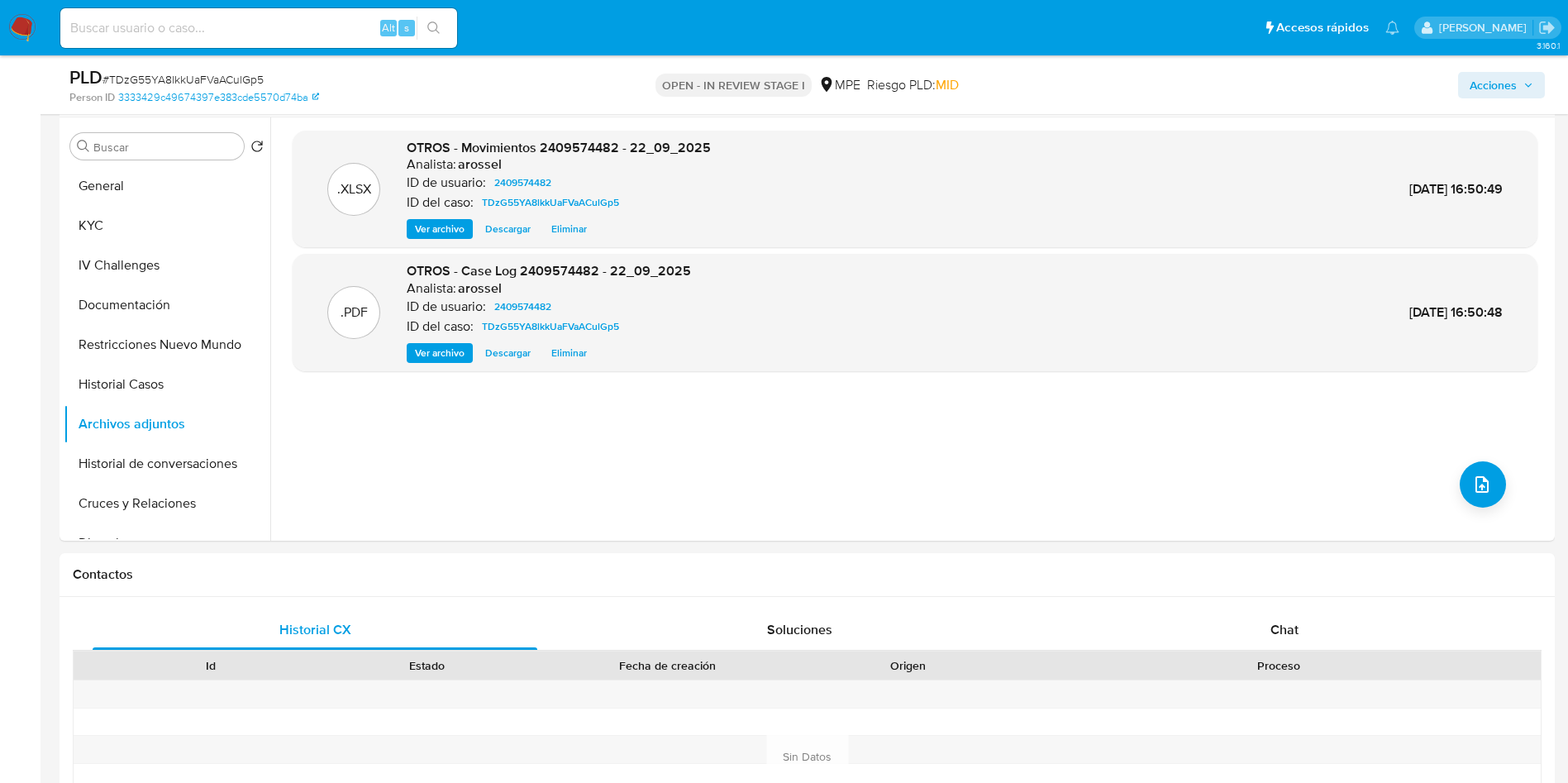
click at [1531, 86] on icon "button" at bounding box center [1529, 85] width 10 height 10
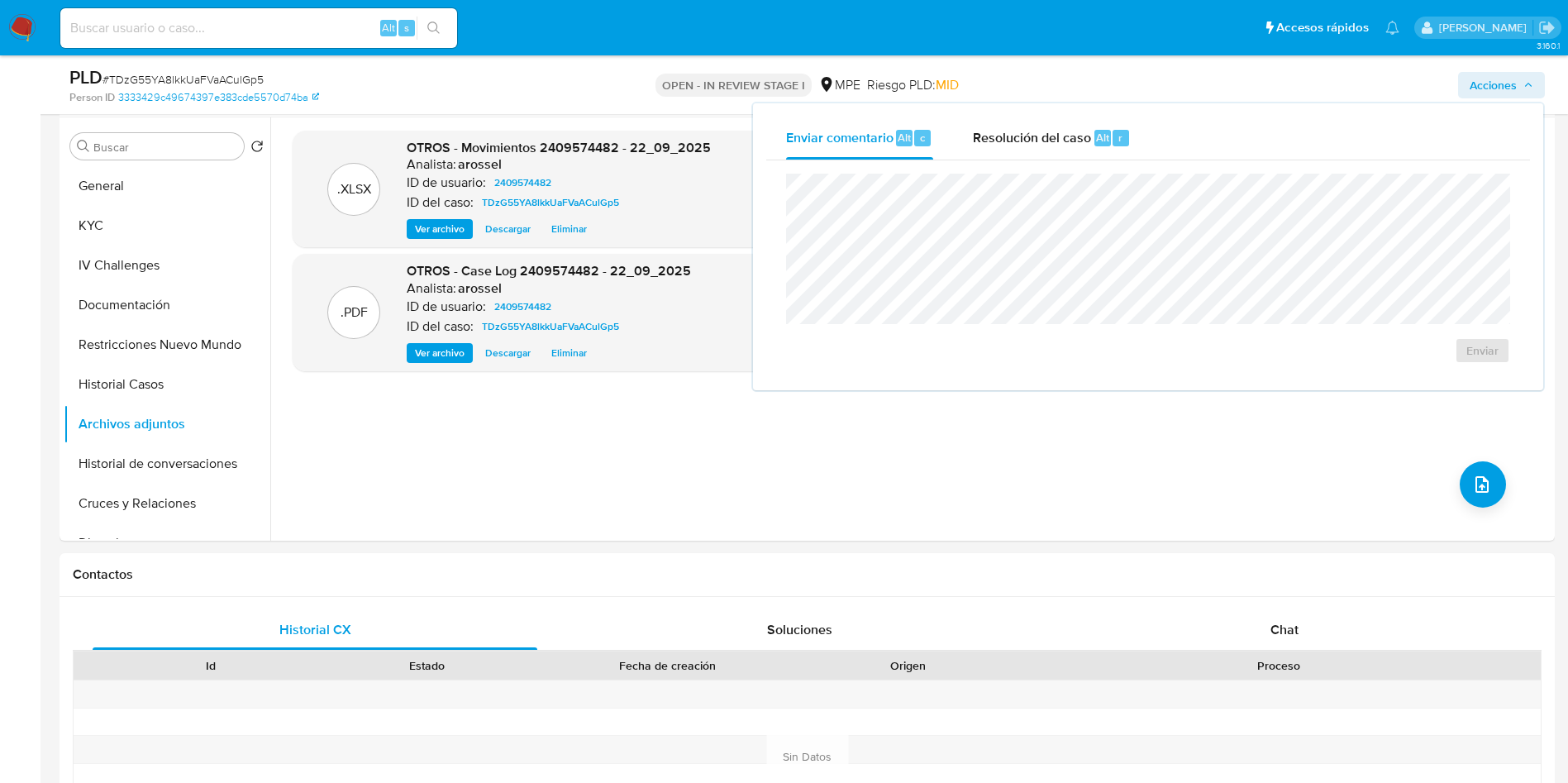
click at [1458, 98] on div "Acciones Enviar comentario Alt c Resolución del caso Alt r Enviar" at bounding box center [1502, 86] width 87 height 27
click at [1114, 138] on div "r" at bounding box center [1121, 138] width 16 height 16
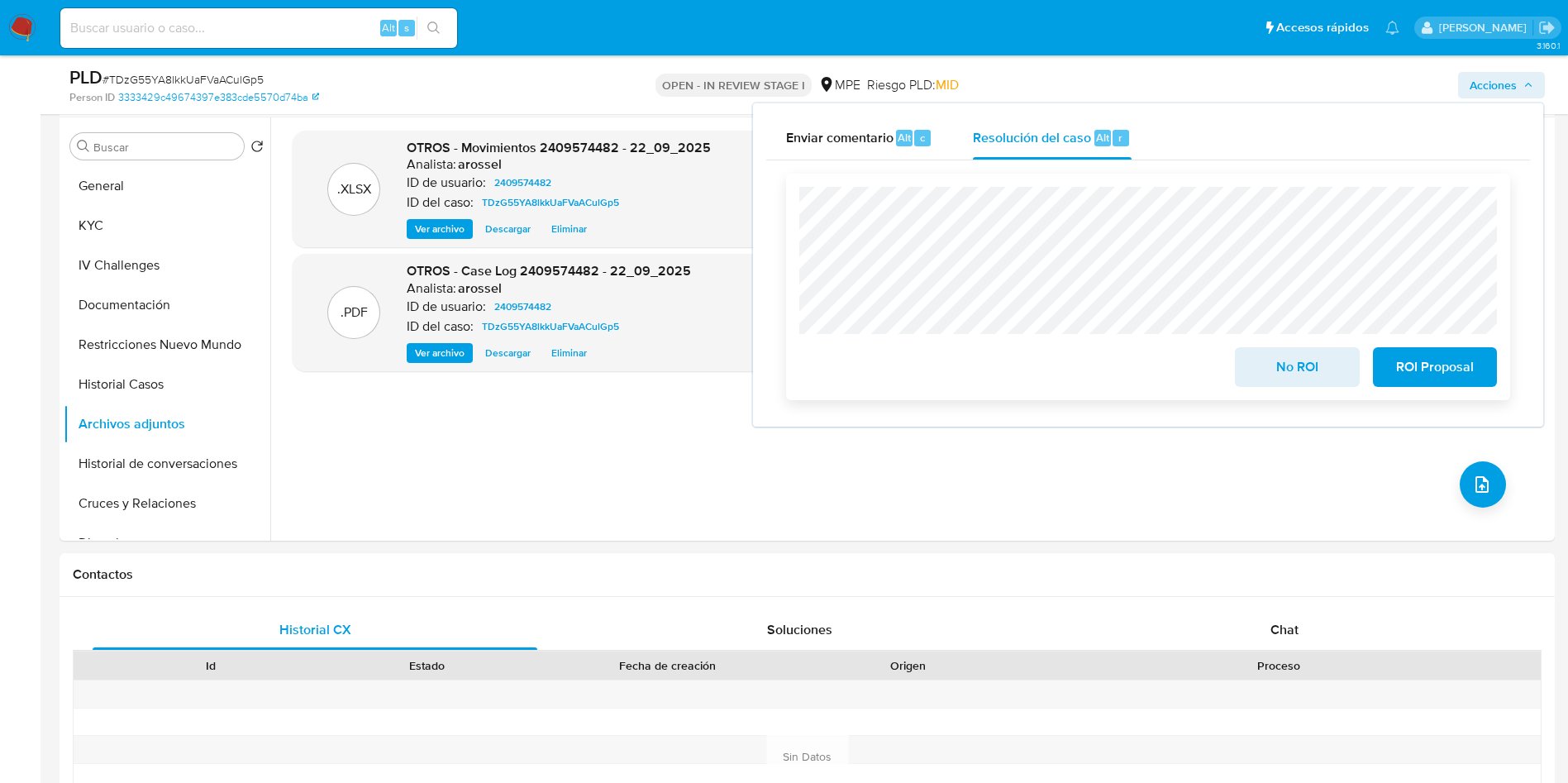
click at [1323, 373] on span "No ROI" at bounding box center [1297, 367] width 81 height 37
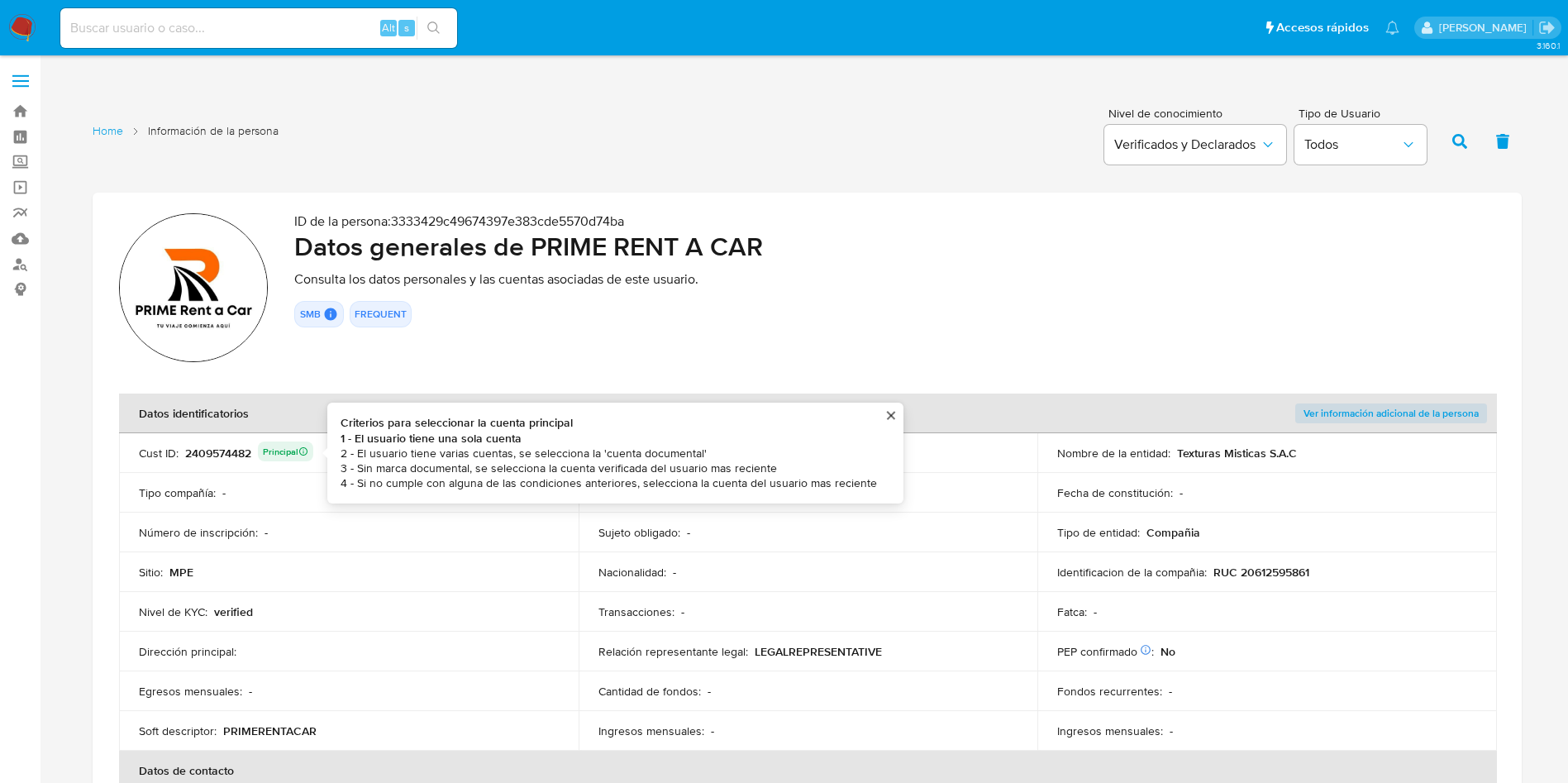
click at [237, 436] on td "Cust ID : 2409574482 Principal Criterios para seleccionar la cuenta principal 1…" at bounding box center [349, 453] width 460 height 39
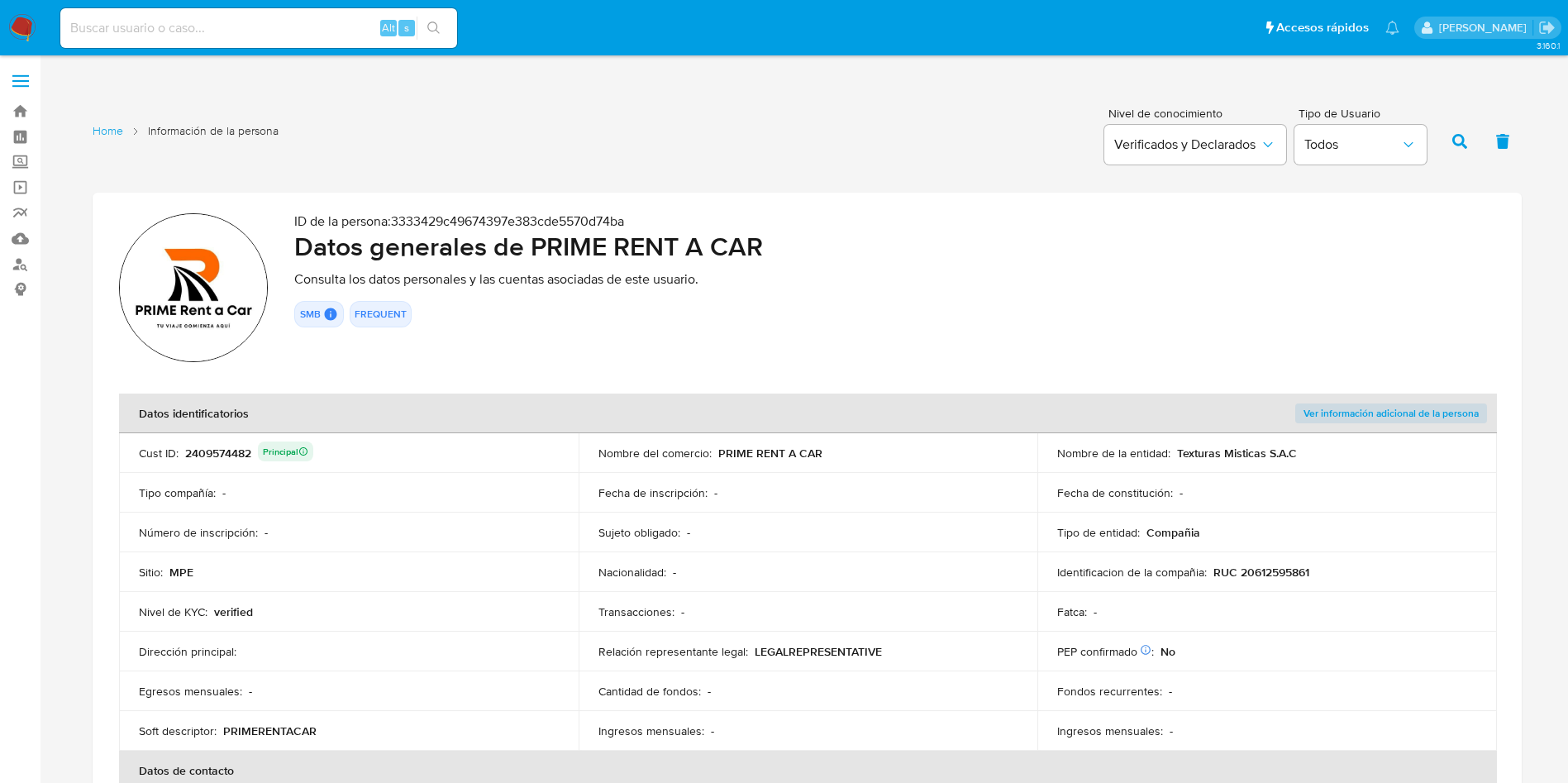
click at [236, 452] on div "2409574482 Principal" at bounding box center [249, 453] width 128 height 23
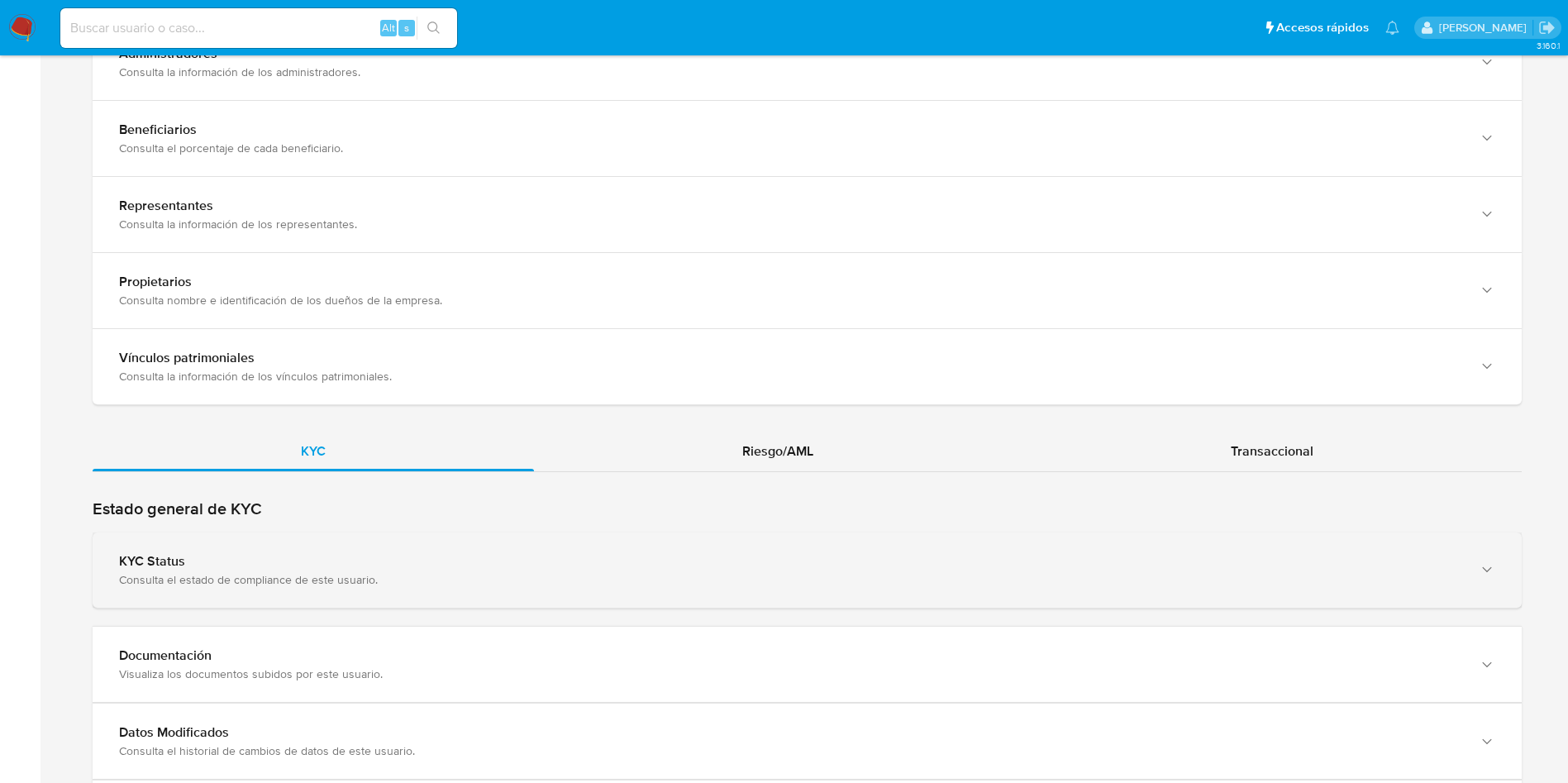
click at [364, 586] on div "Consulta el estado de compliance de este usuario." at bounding box center [790, 579] width 1343 height 14
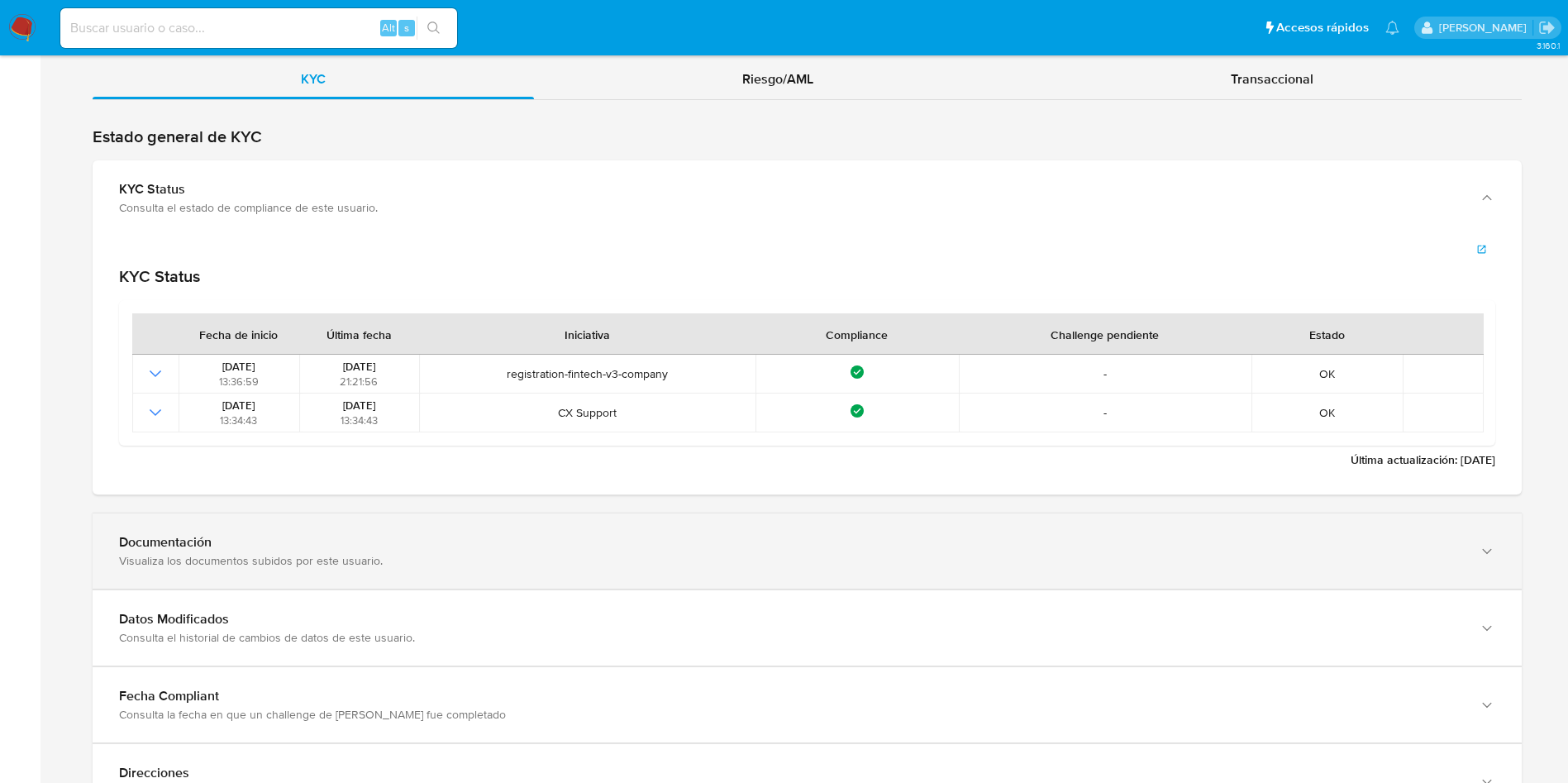
click at [391, 568] on div "Documentación Visualiza los documentos subidos por este usuario." at bounding box center [807, 551] width 1430 height 75
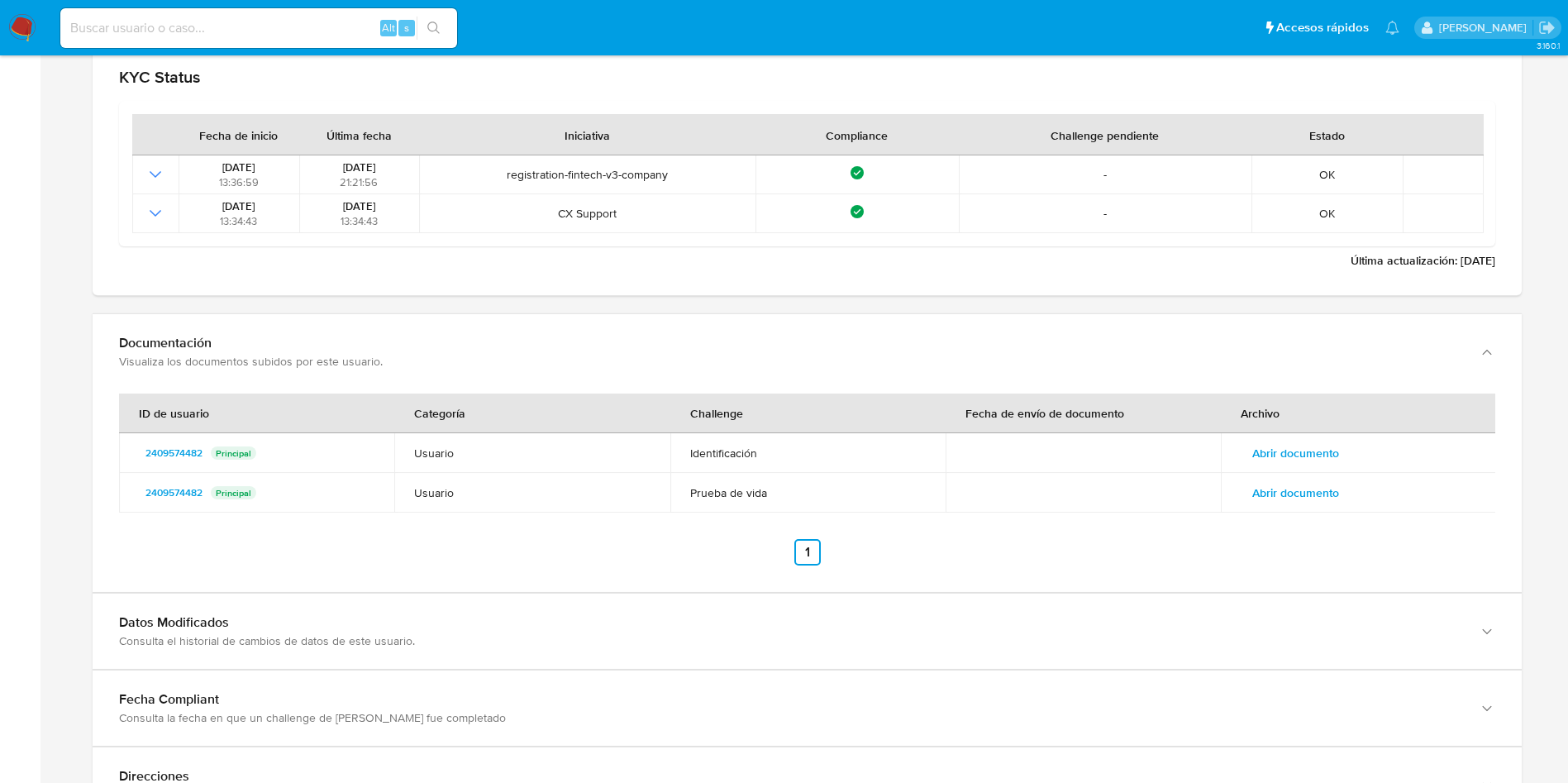
scroll to position [1985, 0]
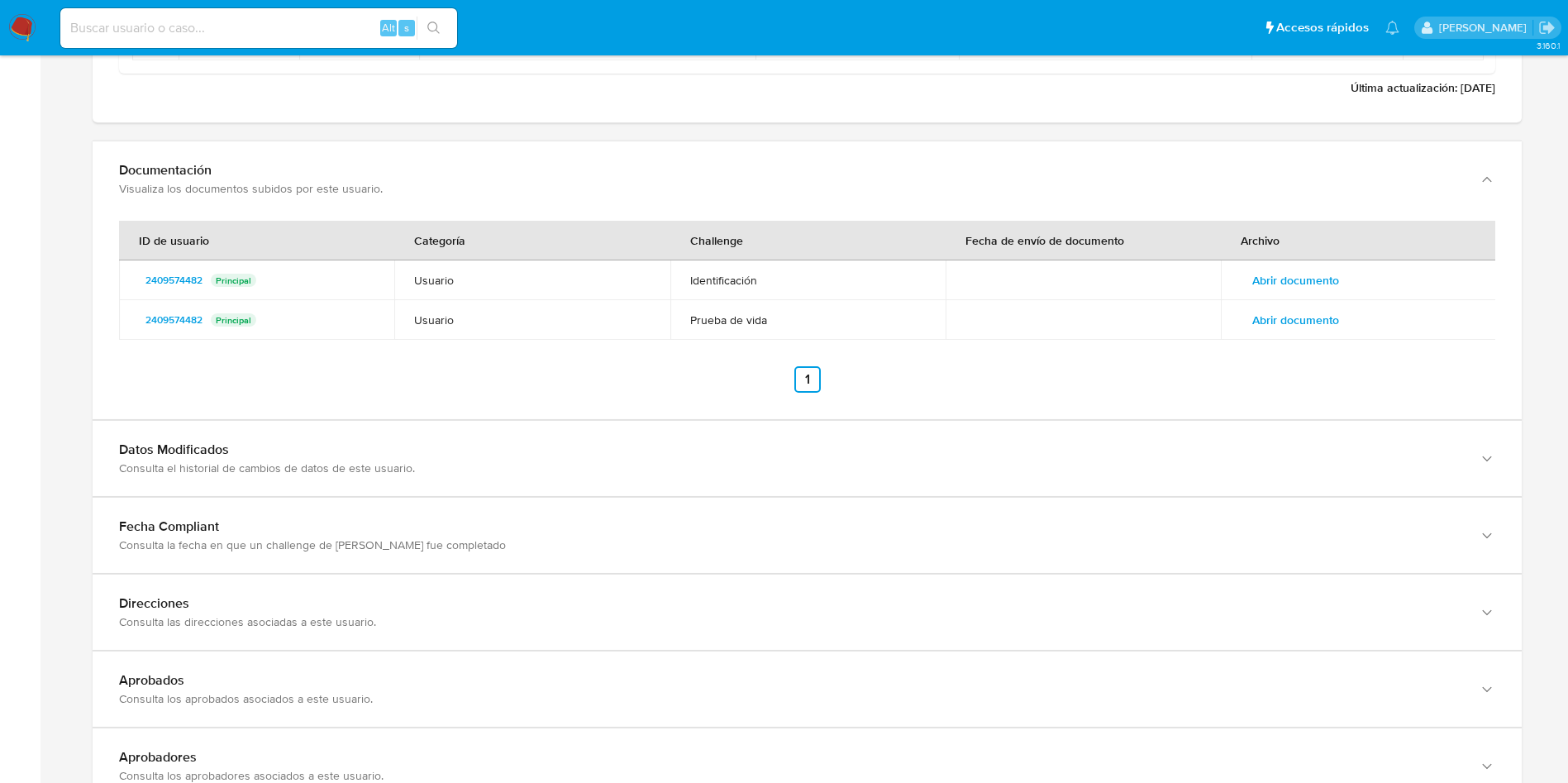
click at [1302, 301] on td "Abrir documento" at bounding box center [1358, 319] width 275 height 39
click at [1307, 276] on span "Abrir documento" at bounding box center [1296, 280] width 87 height 23
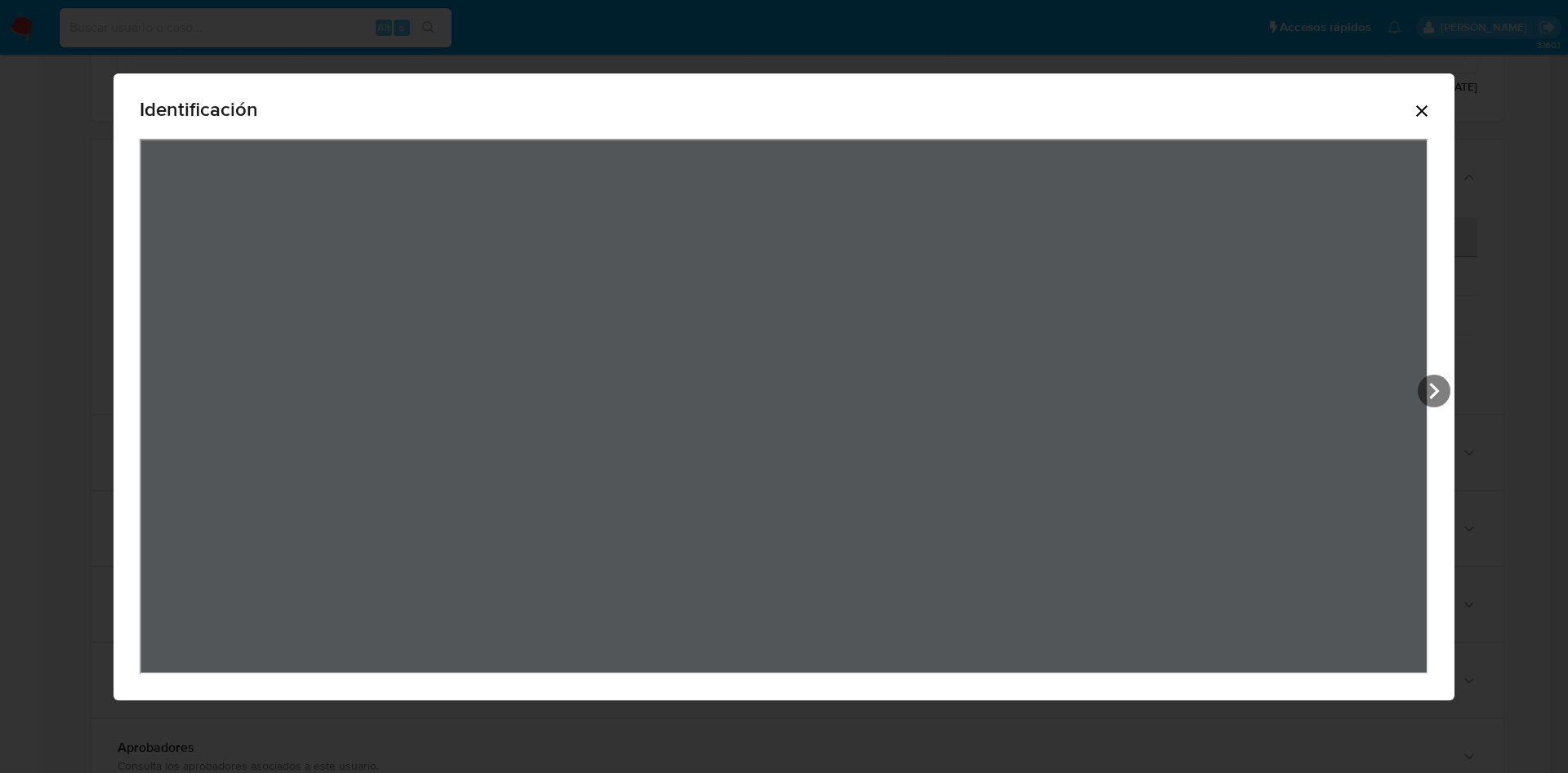
click at [1432, 108] on icon "Cerrar" at bounding box center [1422, 111] width 20 height 20
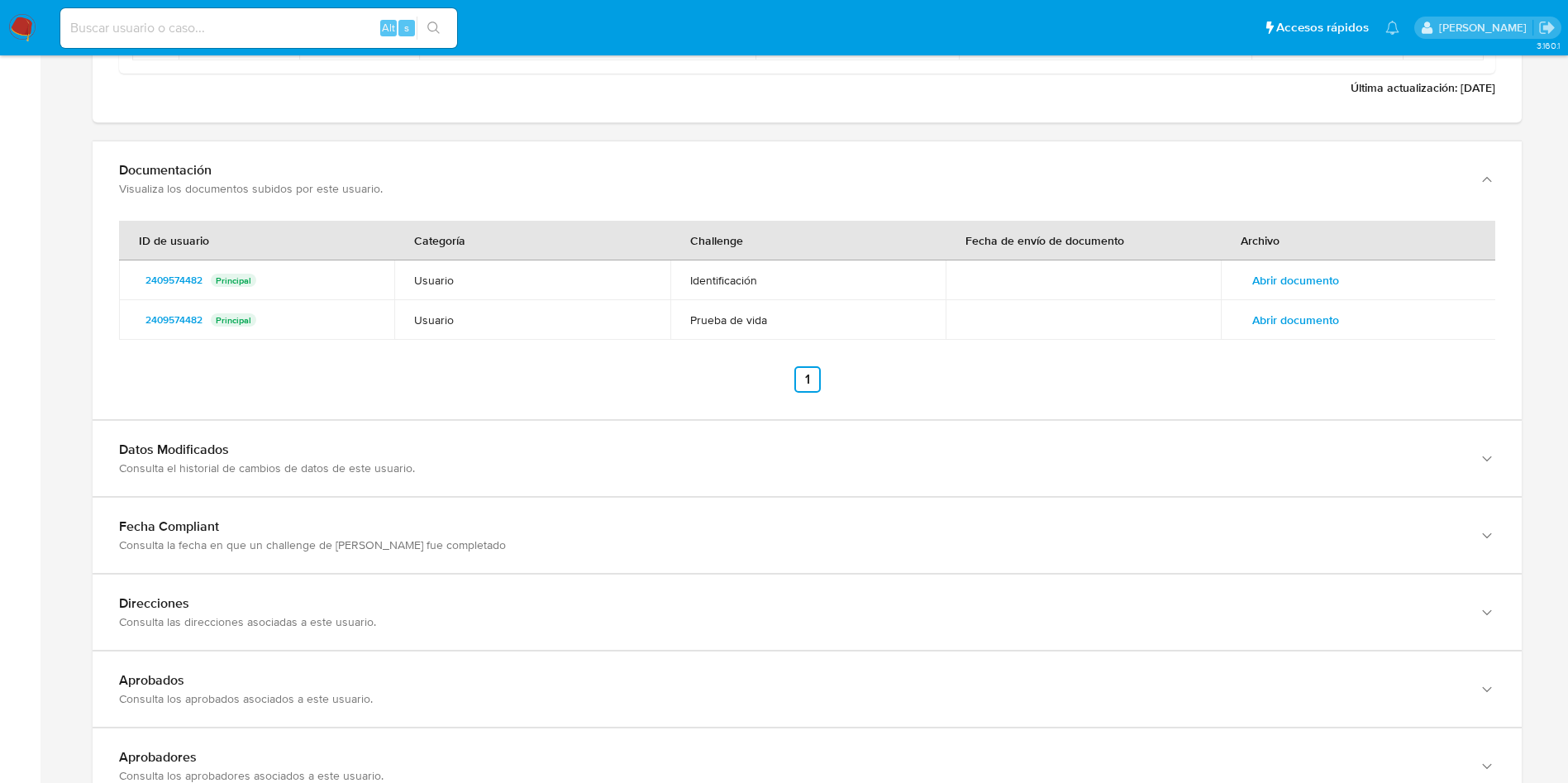
click at [1293, 298] on td "Abrir documento" at bounding box center [1358, 280] width 275 height 39
click at [1291, 318] on span "Abrir documento" at bounding box center [1296, 320] width 87 height 23
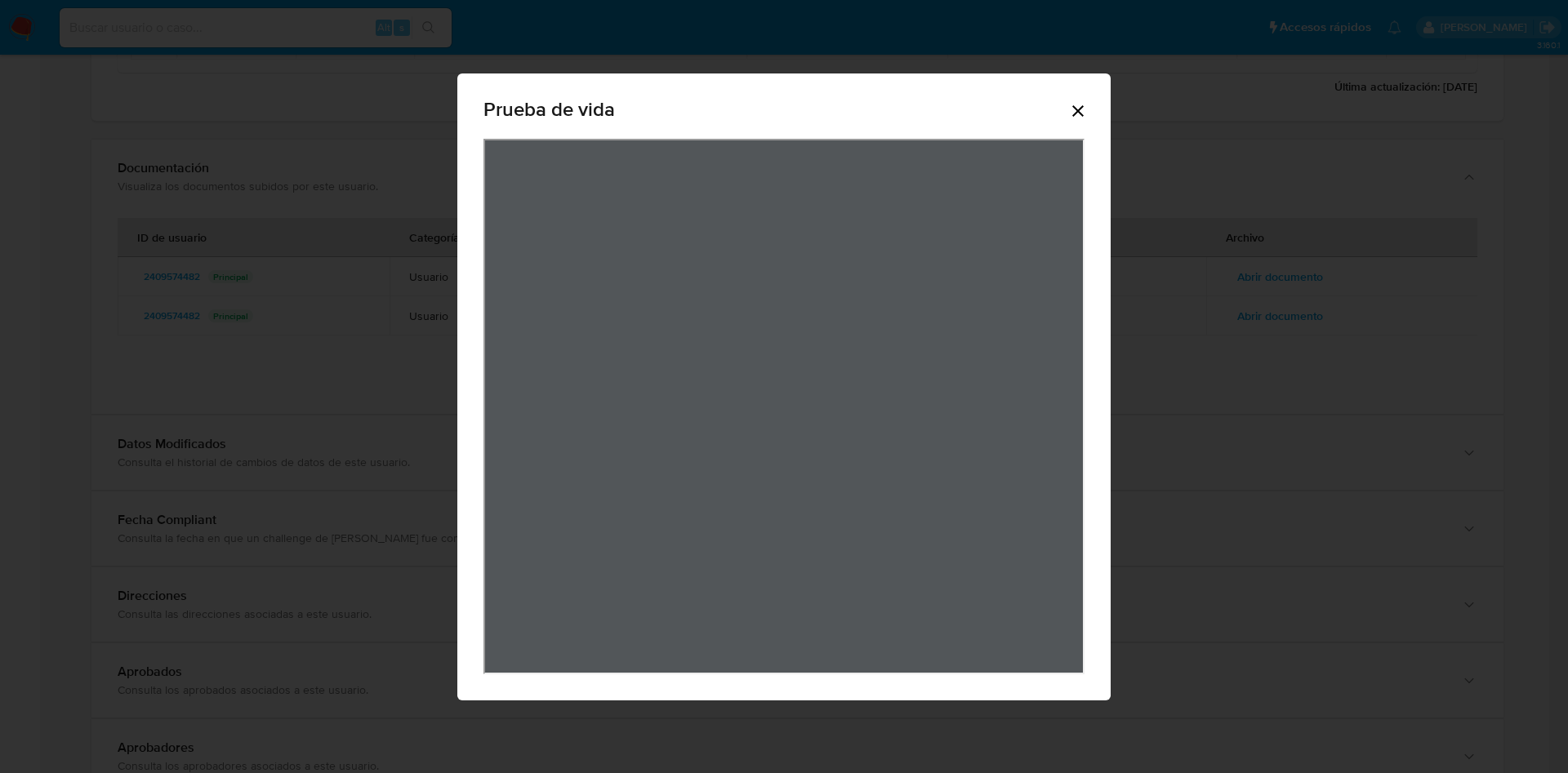
click at [1091, 104] on div "Prueba de vida" at bounding box center [784, 386] width 653 height 627
click at [1077, 107] on icon "Cerrar" at bounding box center [1078, 111] width 20 height 20
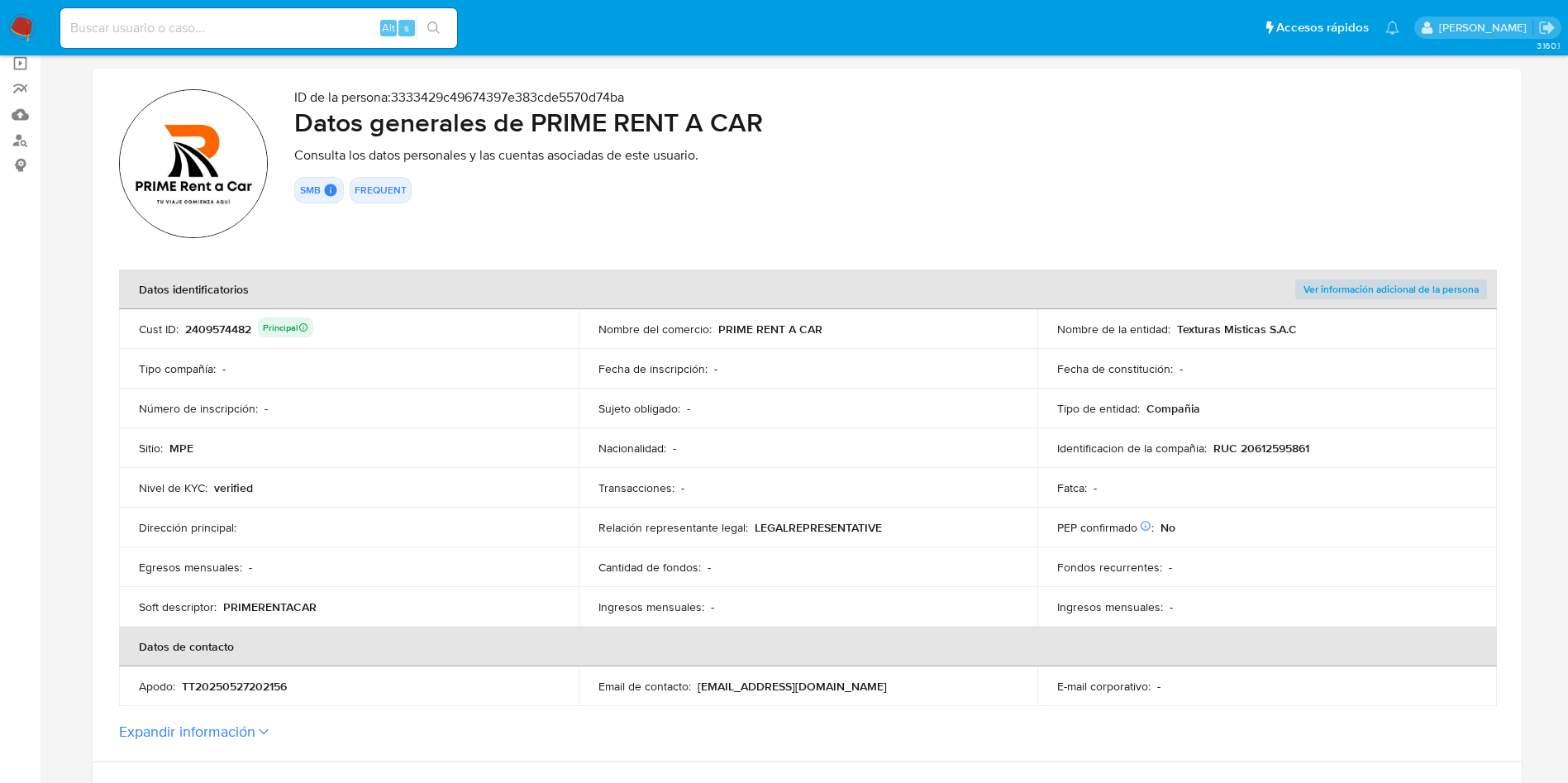
scroll to position [0, 0]
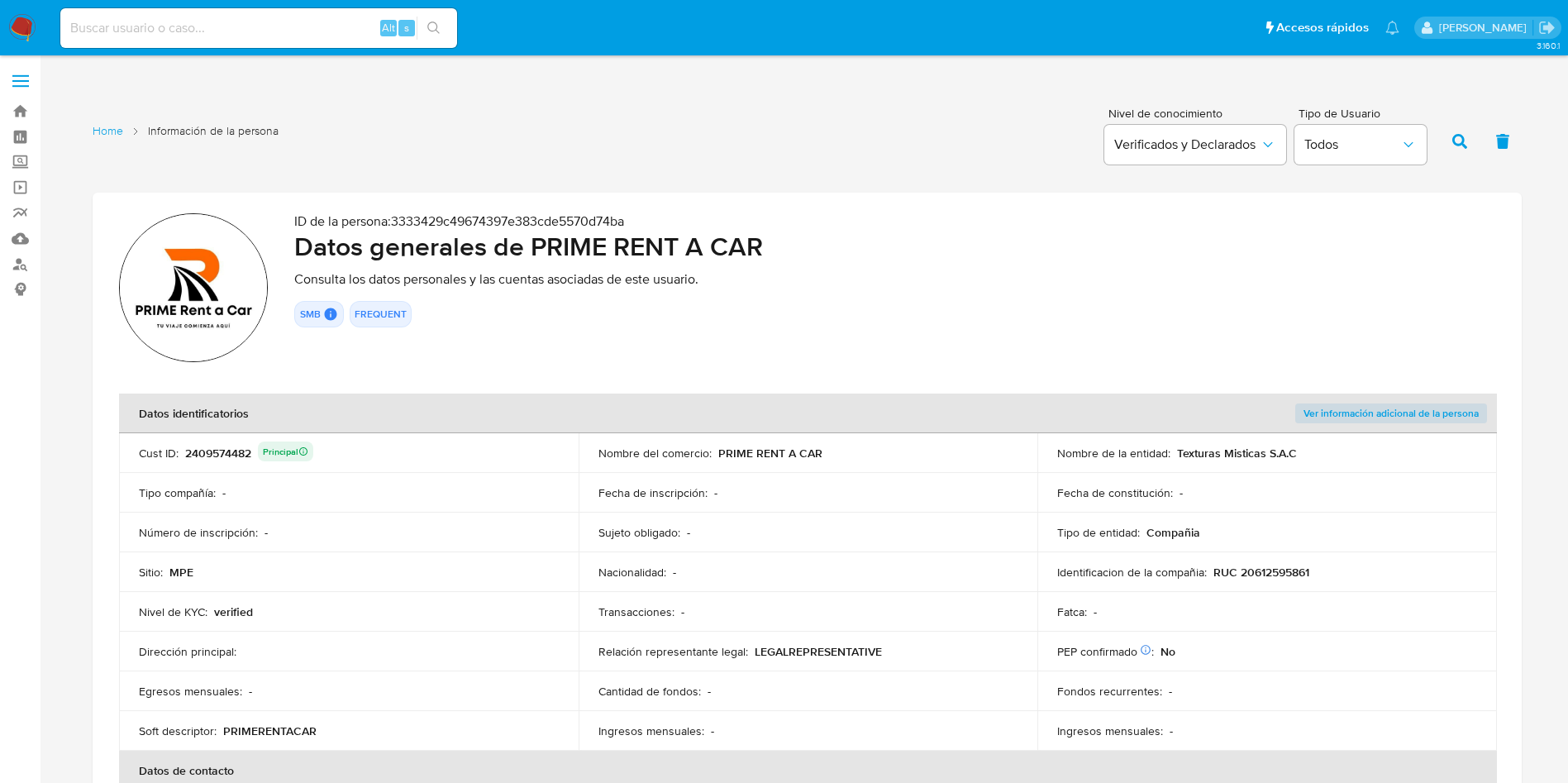
drag, startPoint x: 1213, startPoint y: 573, endPoint x: 1323, endPoint y: 573, distance: 110.0
click at [1323, 573] on div "Identificacion de la compañia : RUC 20612595861" at bounding box center [1267, 571] width 420 height 14
click at [237, 454] on div "2409574482 Principal" at bounding box center [249, 453] width 128 height 23
drag, startPoint x: 1266, startPoint y: 449, endPoint x: 1345, endPoint y: 449, distance: 79.0
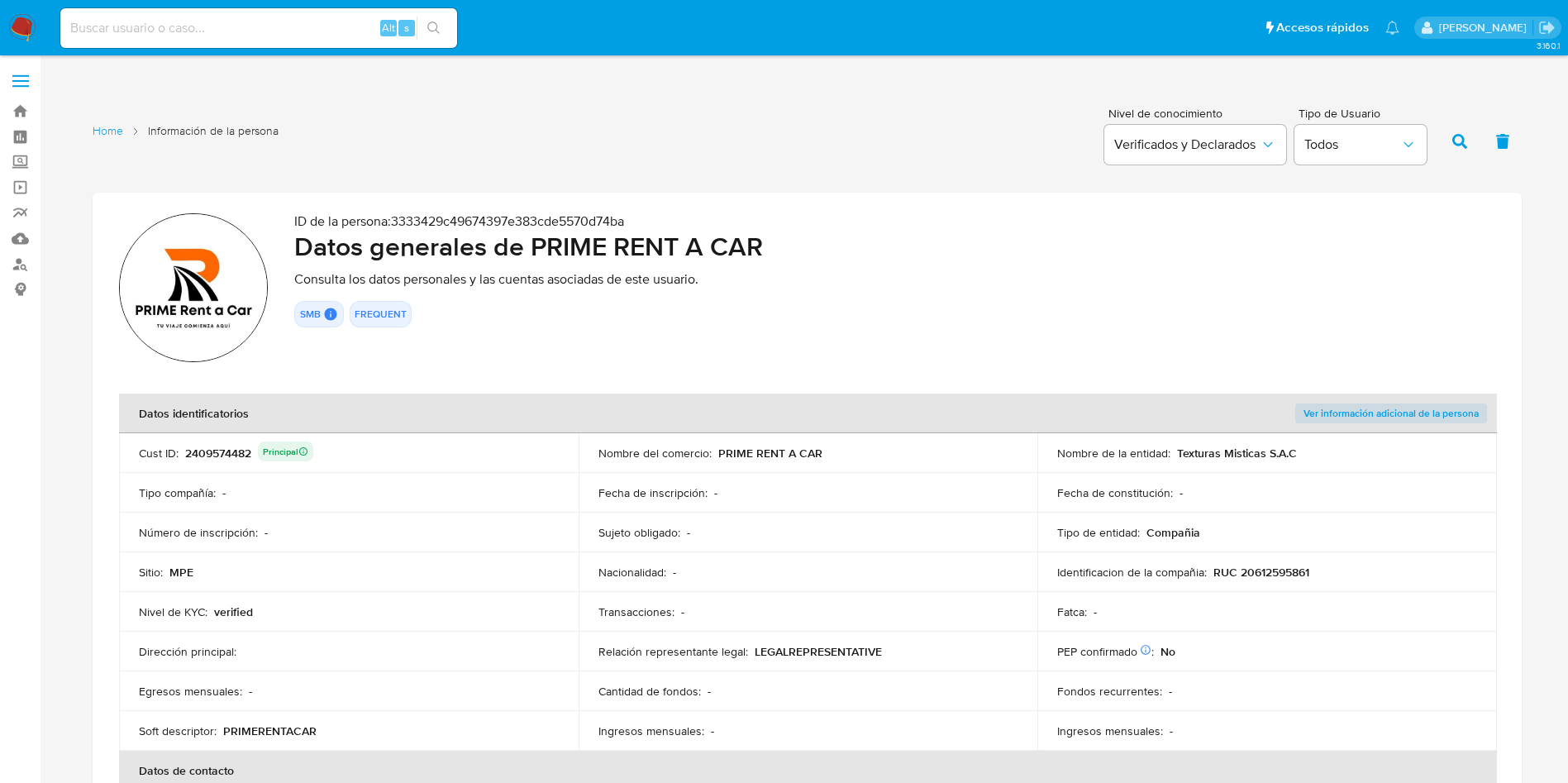
click at [1345, 449] on div "Nombre de la entidad : Texturas Misticas S.A.C" at bounding box center [1267, 453] width 420 height 14
click at [1272, 568] on p "RUC 20612595861" at bounding box center [1261, 571] width 96 height 14
drag, startPoint x: 717, startPoint y: 452, endPoint x: 851, endPoint y: 452, distance: 134.0
click at [851, 452] on div "Nombre del comercio : PRIME RENT A CAR" at bounding box center [809, 453] width 420 height 14
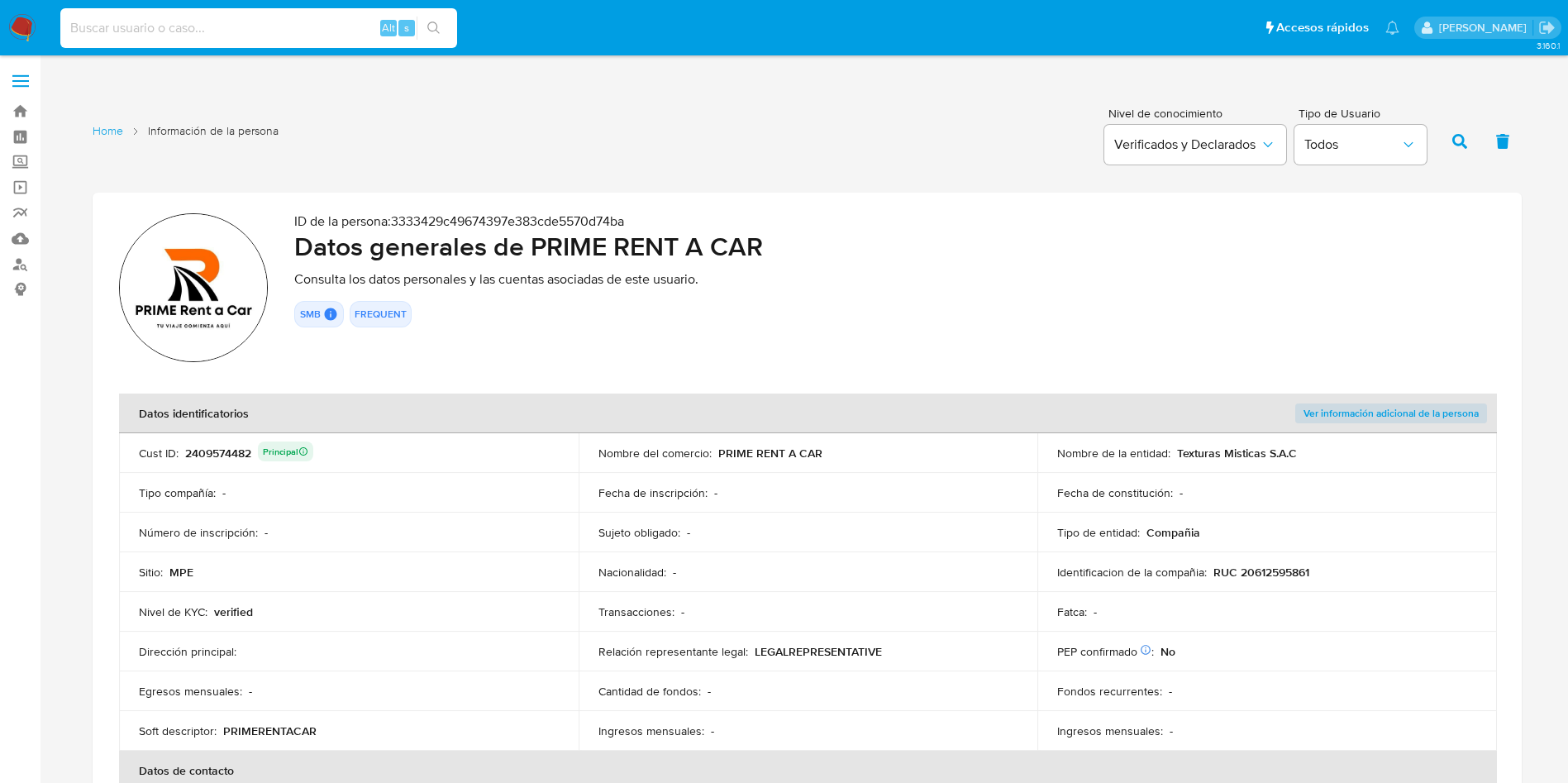
click at [303, 38] on input at bounding box center [259, 28] width 397 height 21
paste input "2522110030"
type input "2522110030"
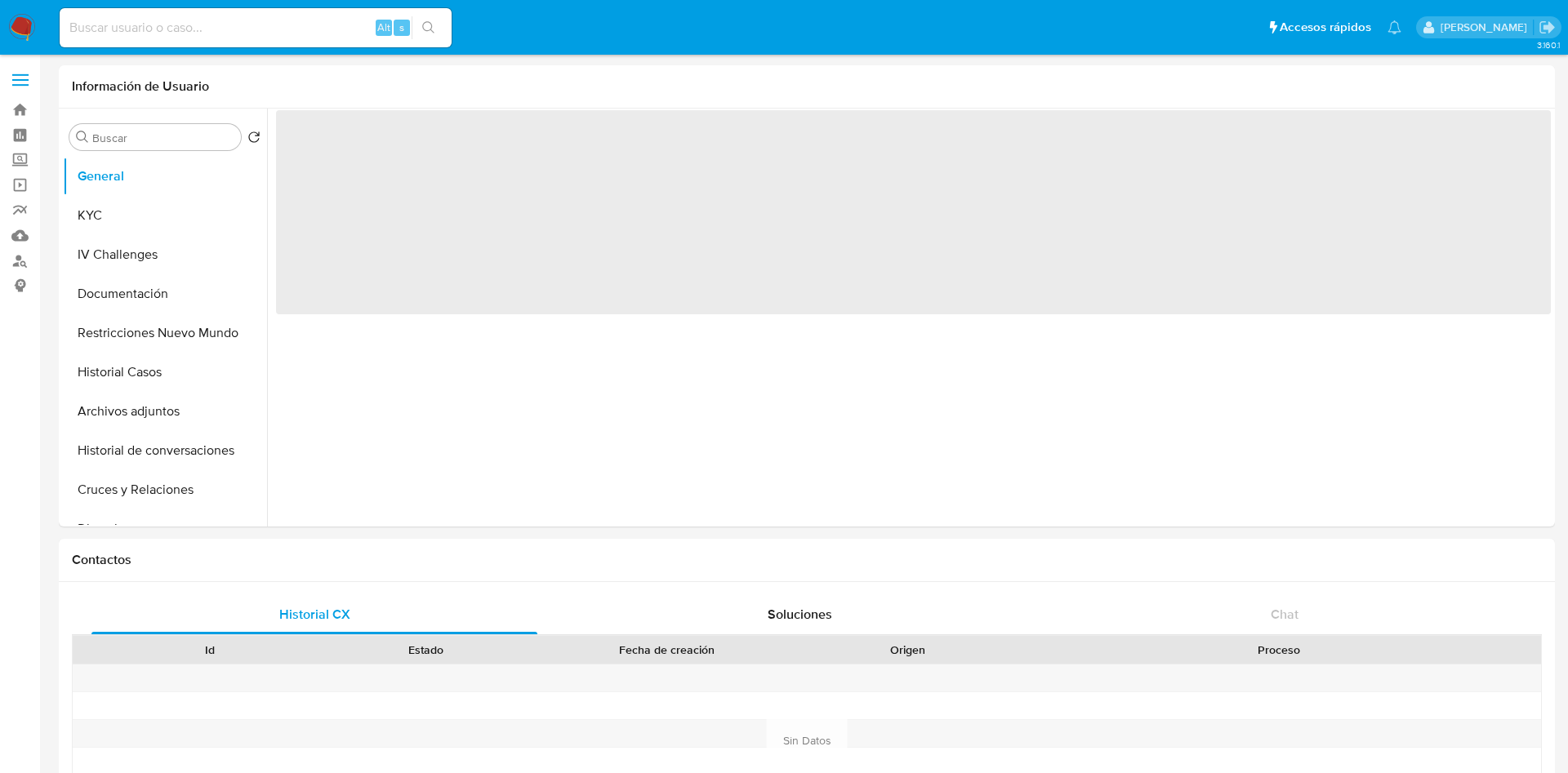
select select "10"
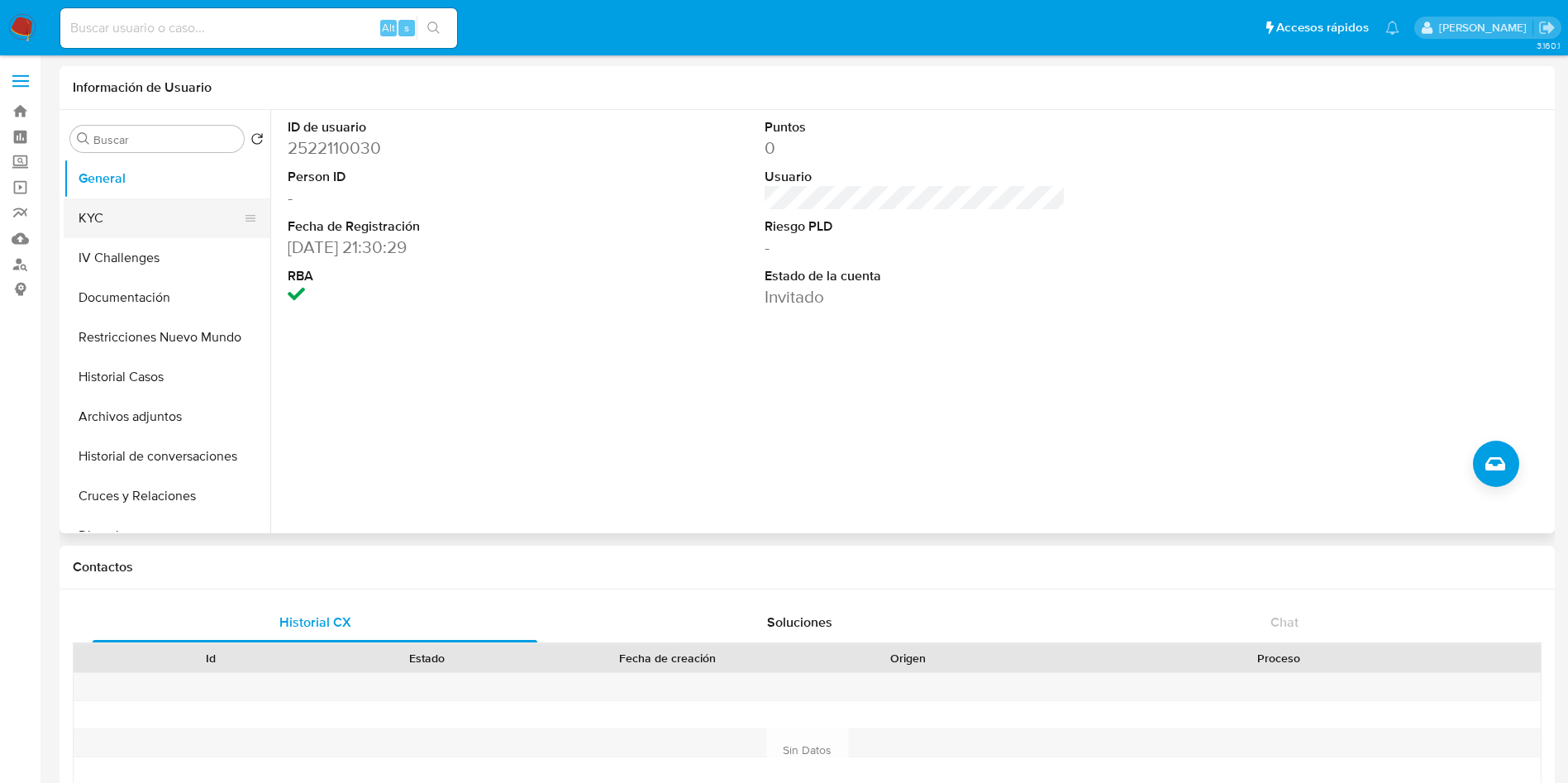
click at [142, 221] on button "KYC" at bounding box center [160, 217] width 193 height 39
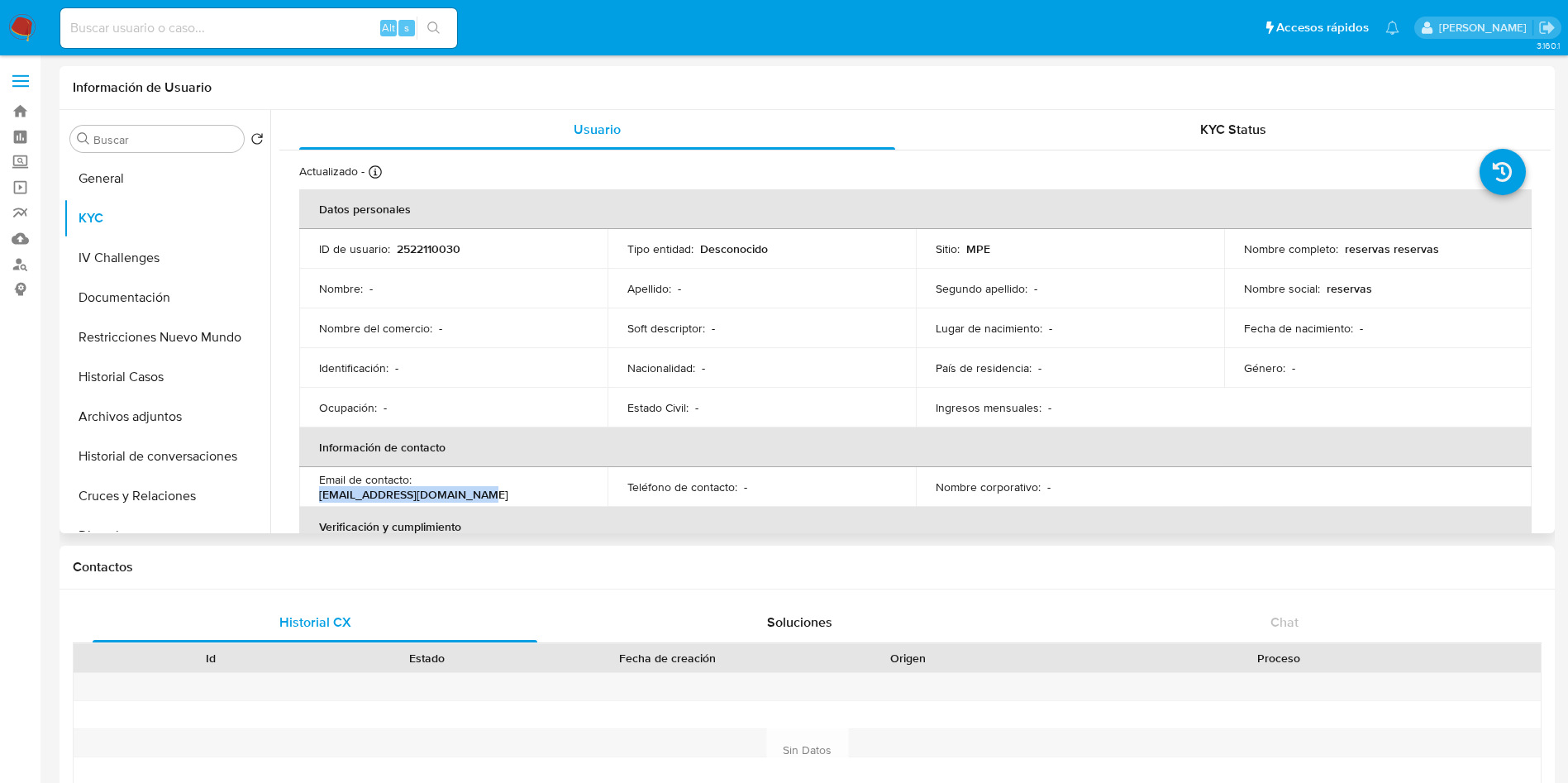
drag, startPoint x: 583, startPoint y: 493, endPoint x: 418, endPoint y: 488, distance: 165.1
click at [418, 488] on div "Email de contacto : reservas@rentacarprime.com" at bounding box center [453, 487] width 268 height 30
copy p "reservas@rentacarprime.com"
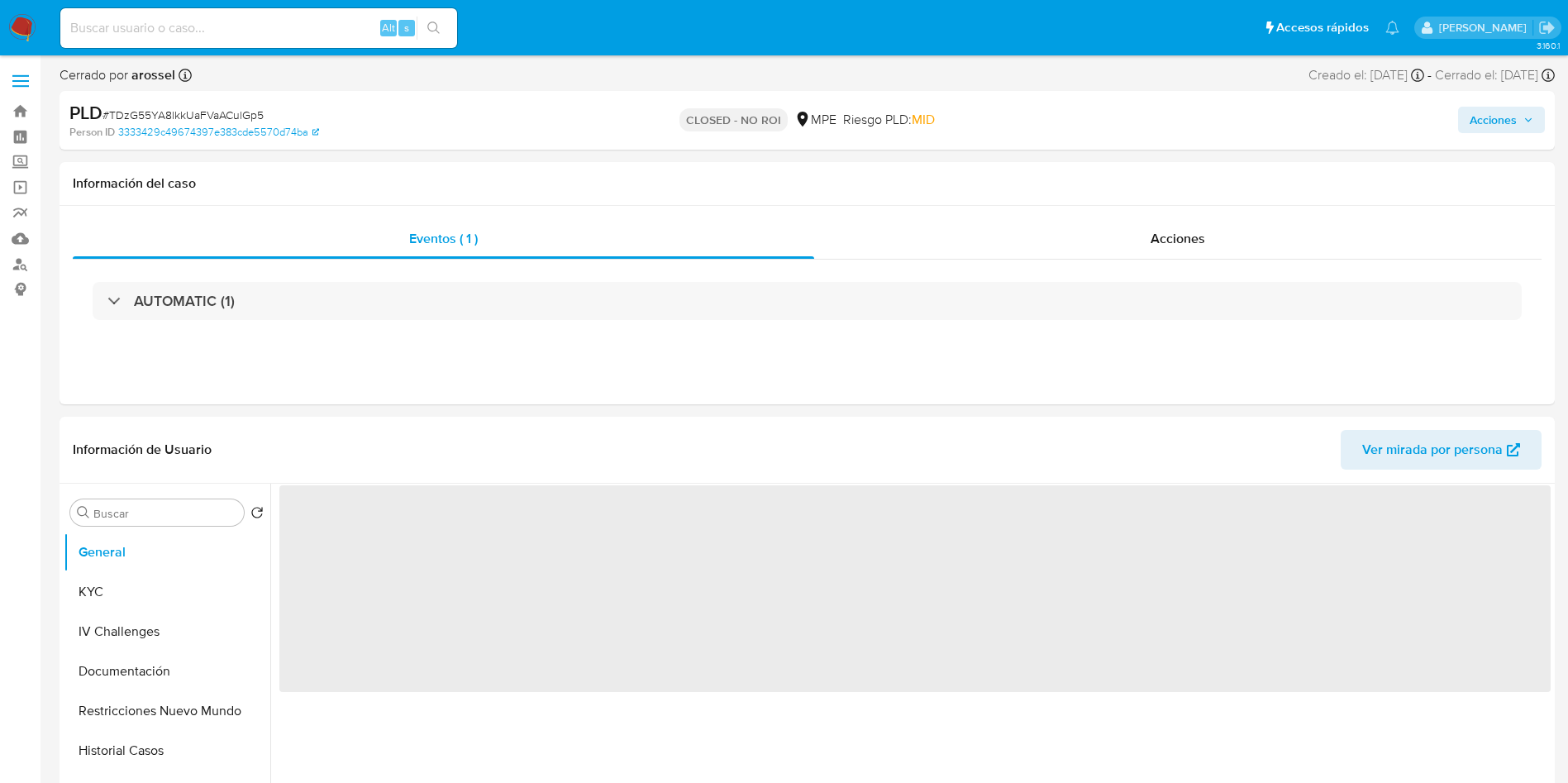
select select "10"
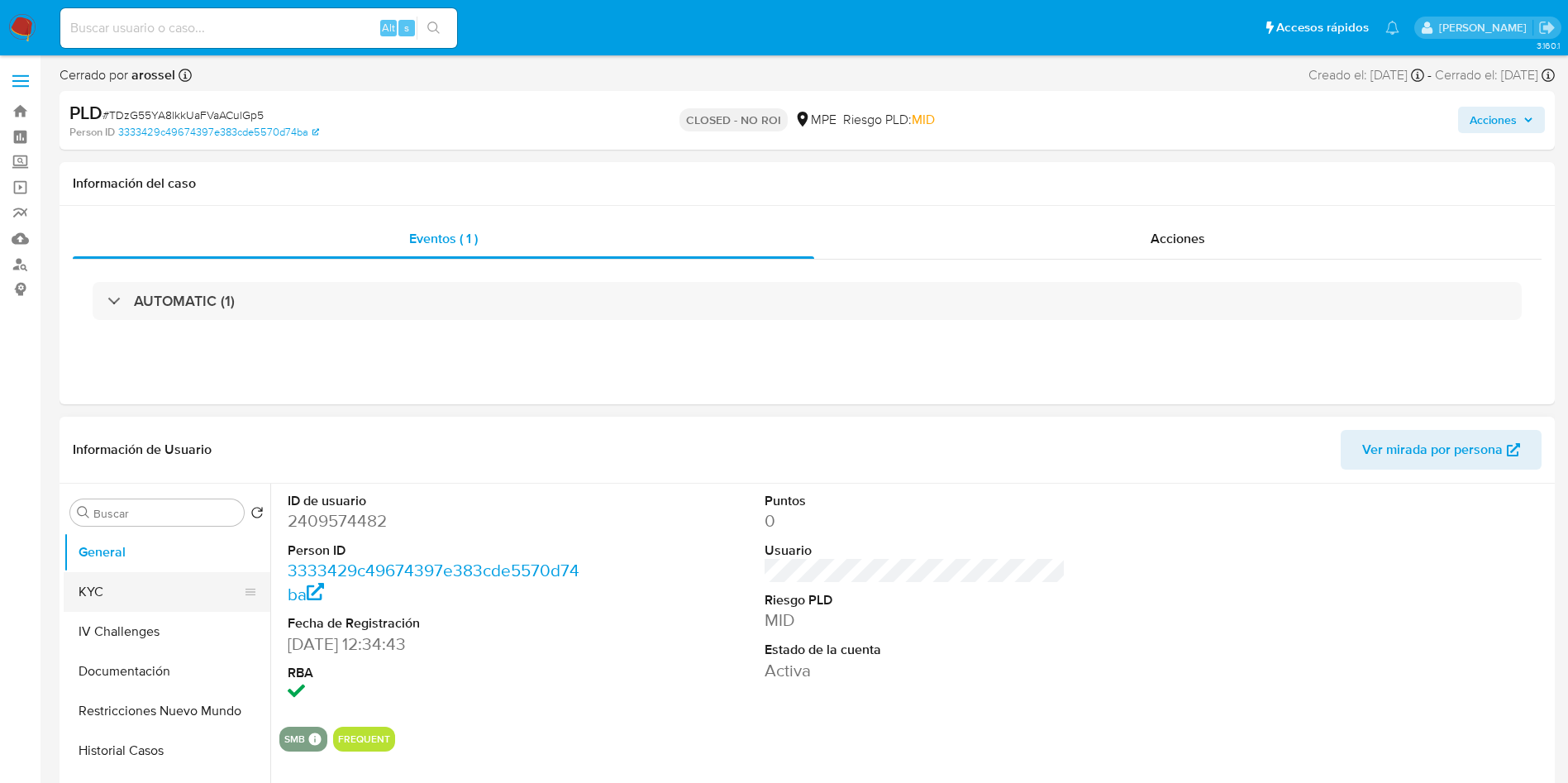
click at [125, 605] on button "KYC" at bounding box center [160, 592] width 193 height 39
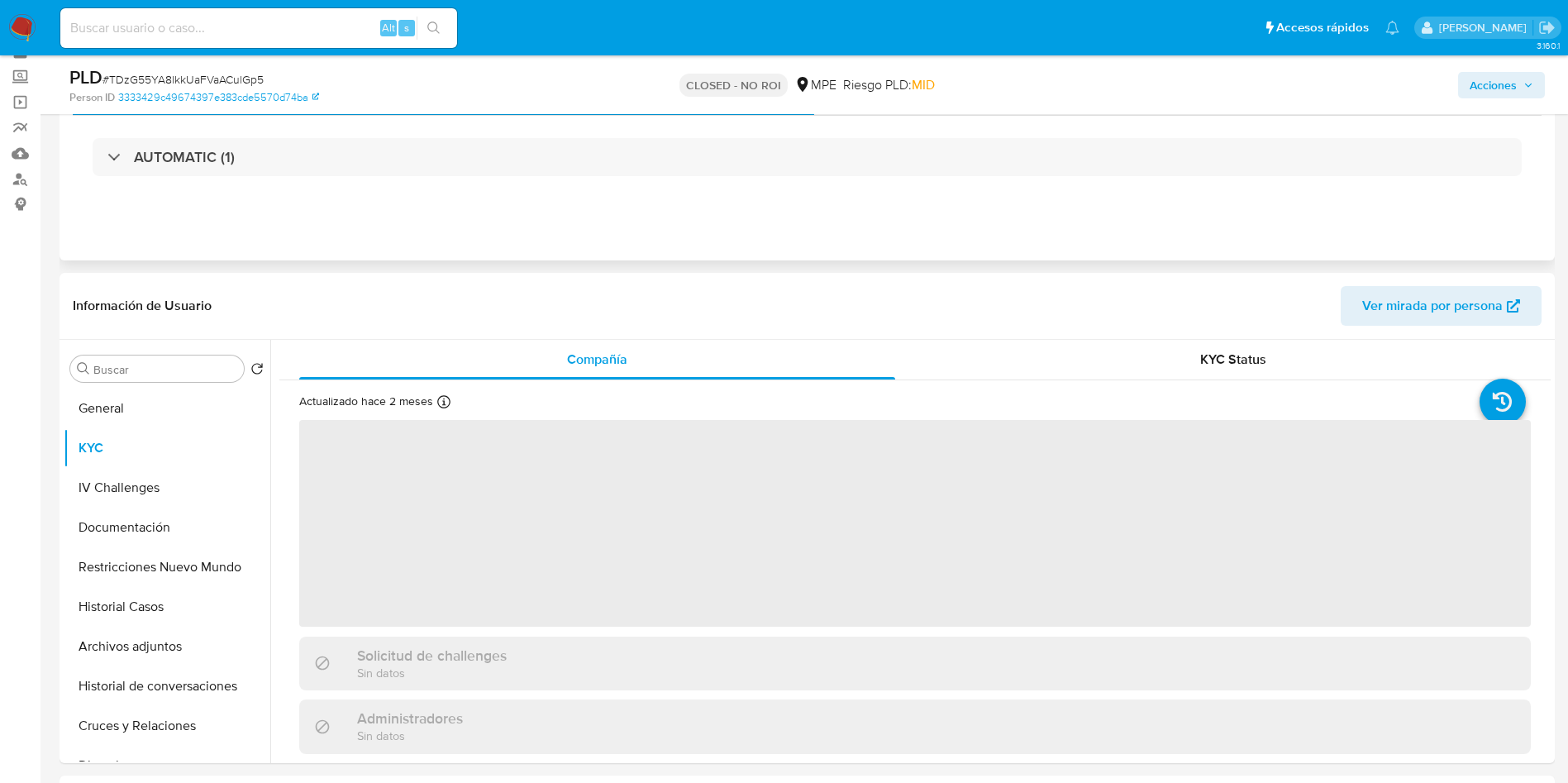
scroll to position [124, 0]
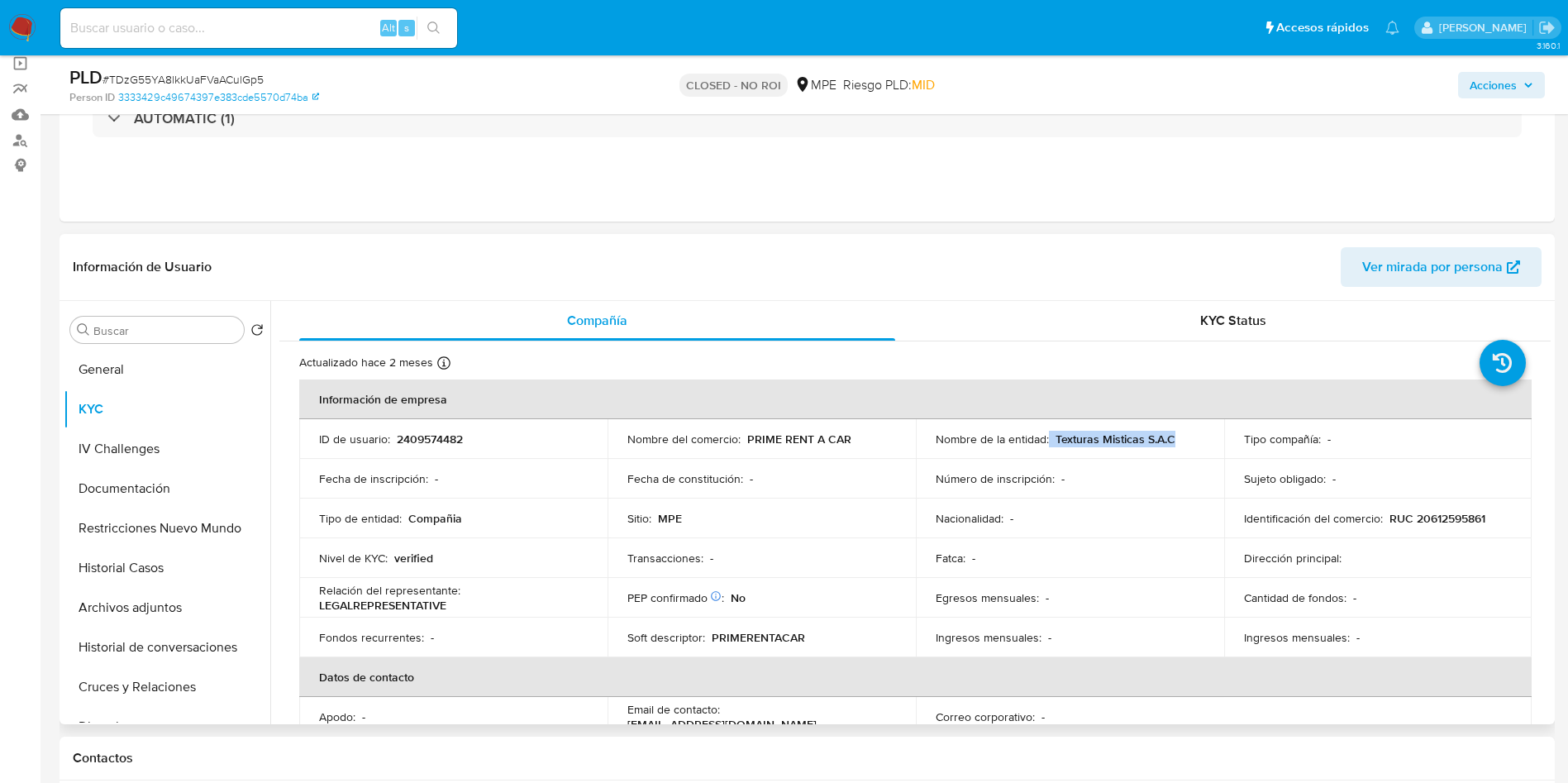
drag, startPoint x: 1047, startPoint y: 442, endPoint x: 1175, endPoint y: 436, distance: 128.1
click at [1175, 436] on div "Nombre de la entidad : Texturas Misticas S.A.C" at bounding box center [1069, 439] width 268 height 14
copy div "Texturas Misticas S.A.C"
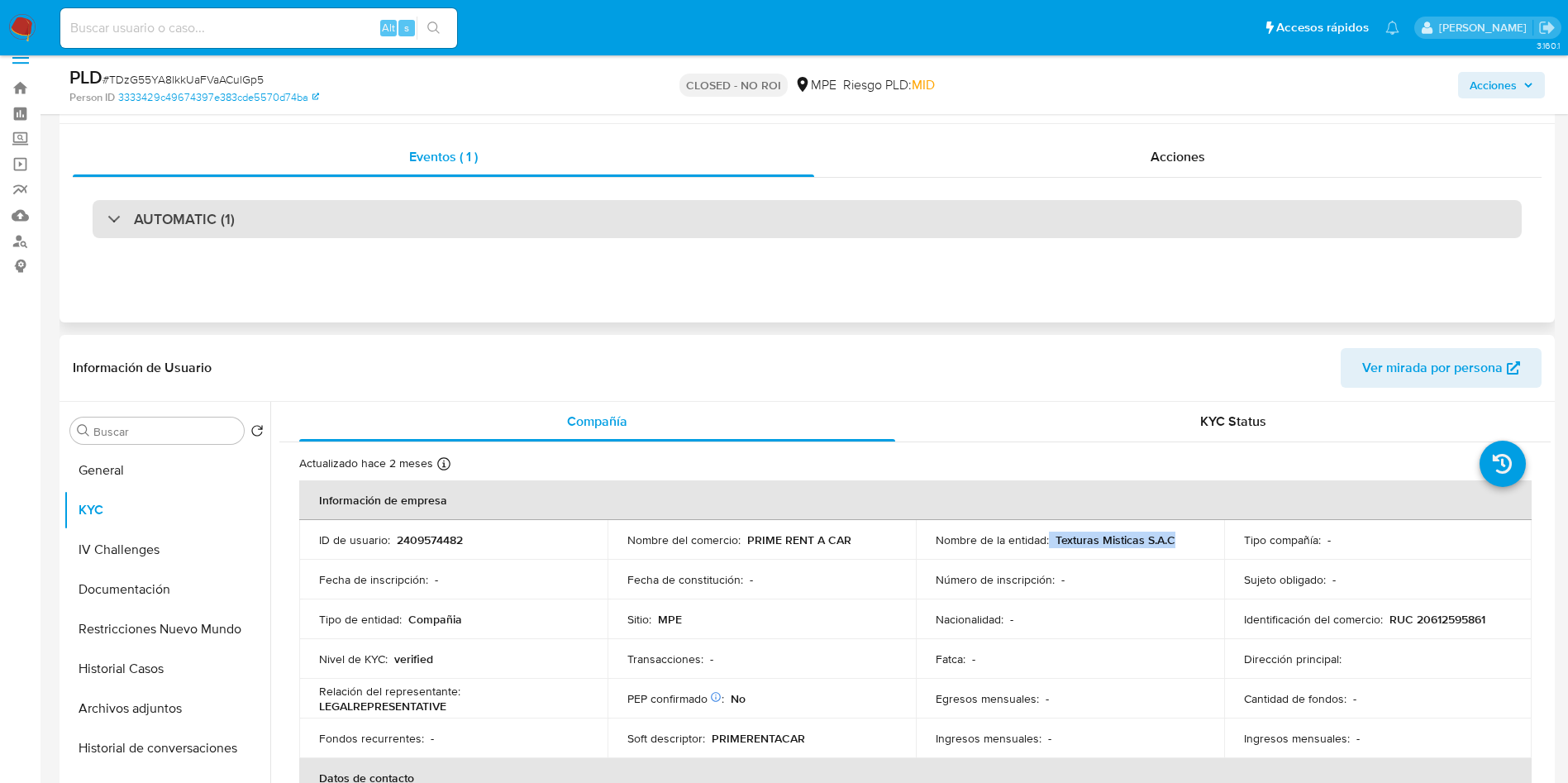
scroll to position [0, 0]
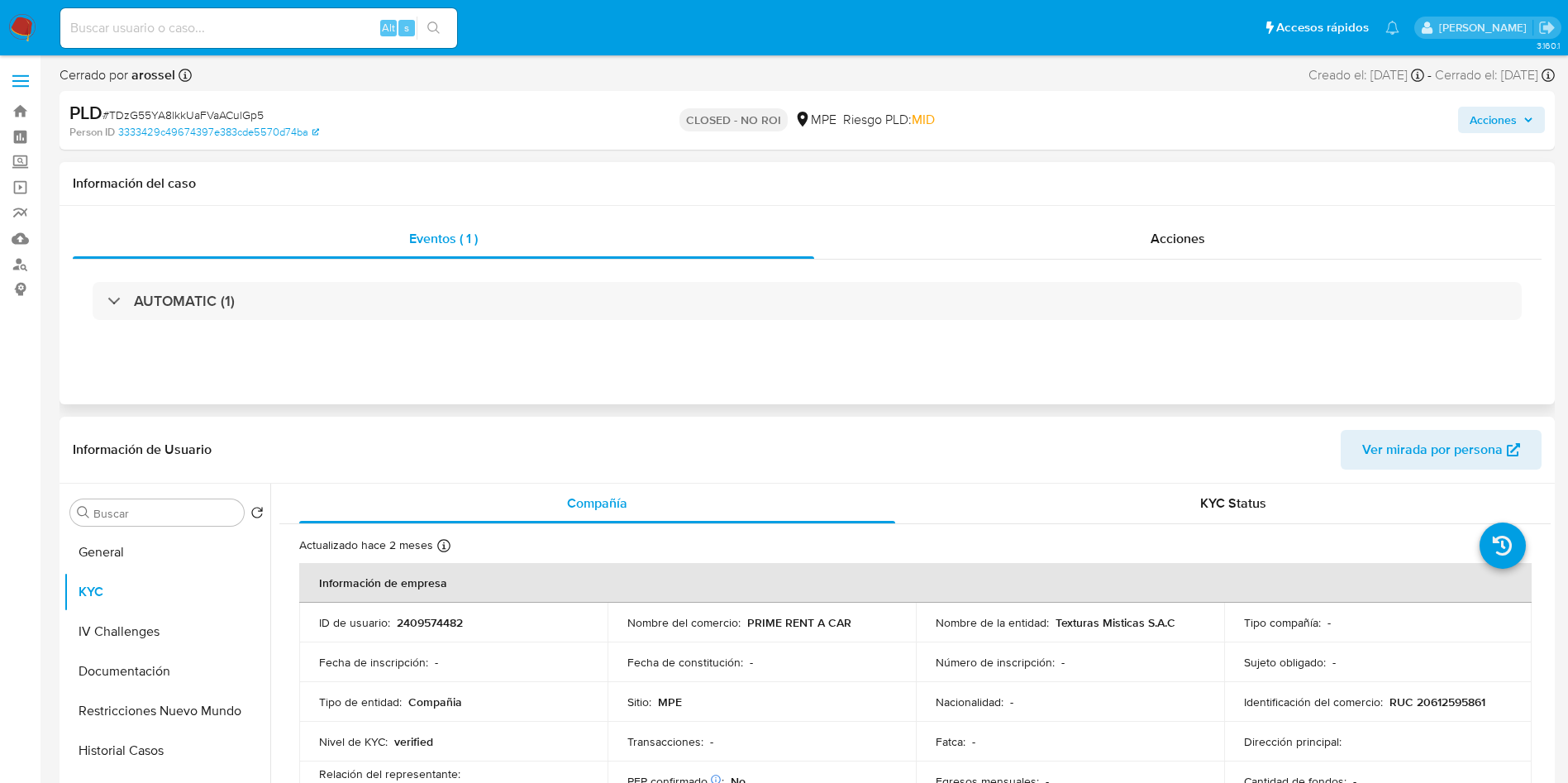
click at [339, 324] on div "AUTOMATIC (1)" at bounding box center [808, 301] width 1469 height 83
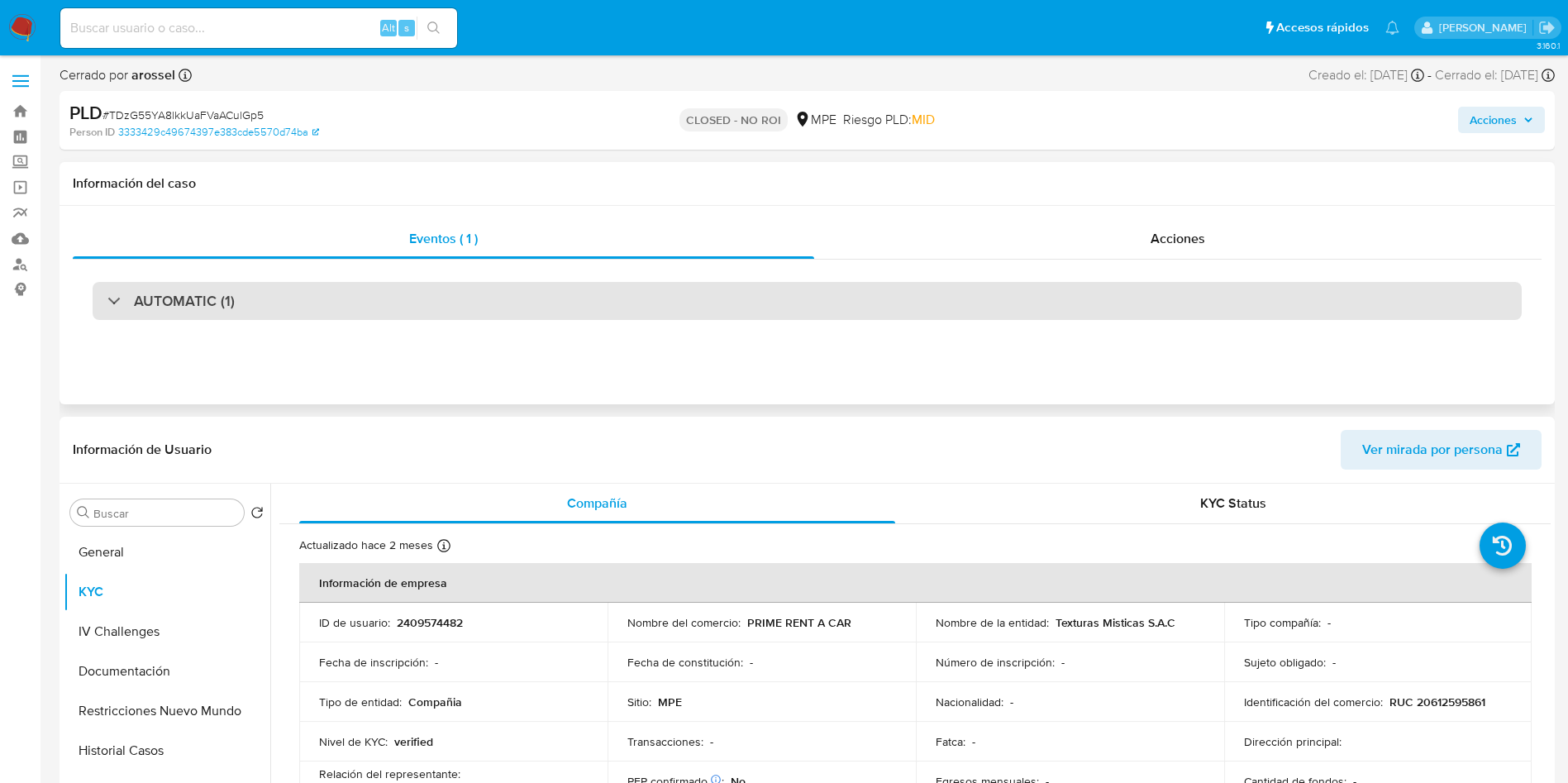
click at [316, 297] on div "AUTOMATIC (1)" at bounding box center [807, 301] width 1430 height 38
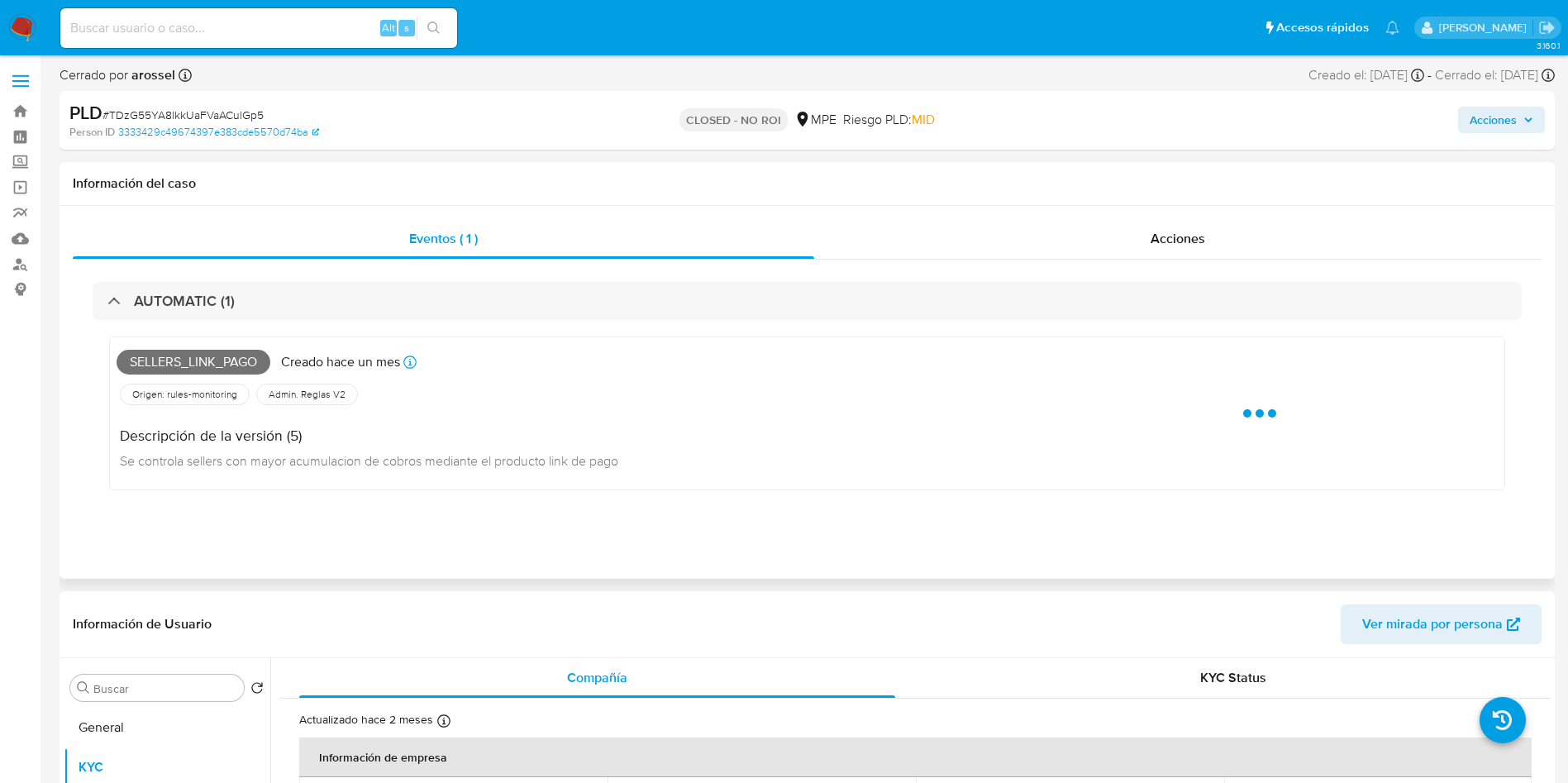
click at [192, 362] on span "Sellers_link_pago" at bounding box center [193, 363] width 154 height 25
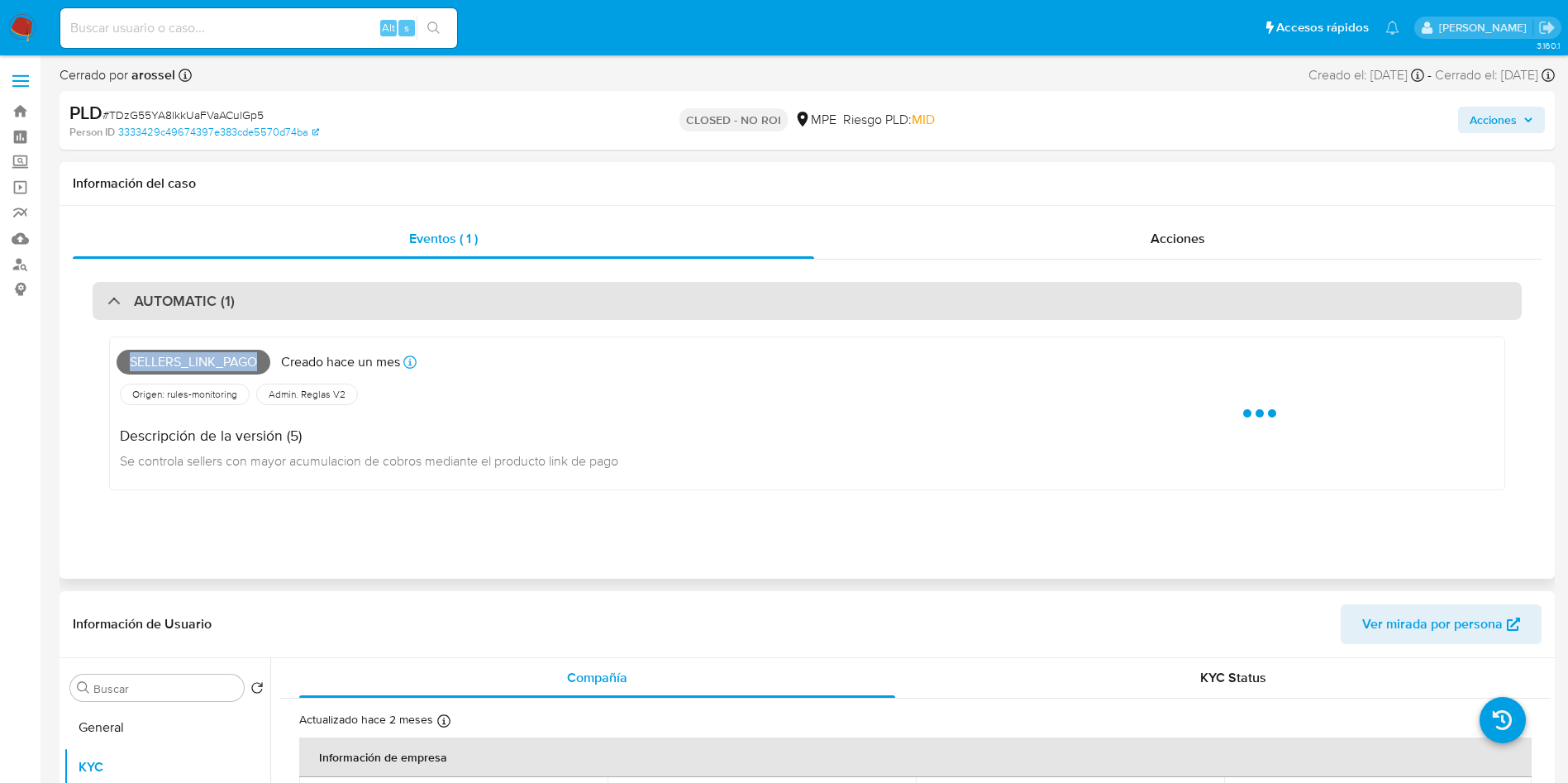
drag, startPoint x: 192, startPoint y: 362, endPoint x: 226, endPoint y: 309, distance: 63.0
click at [193, 362] on span "Sellers_link_pago" at bounding box center [193, 363] width 154 height 25
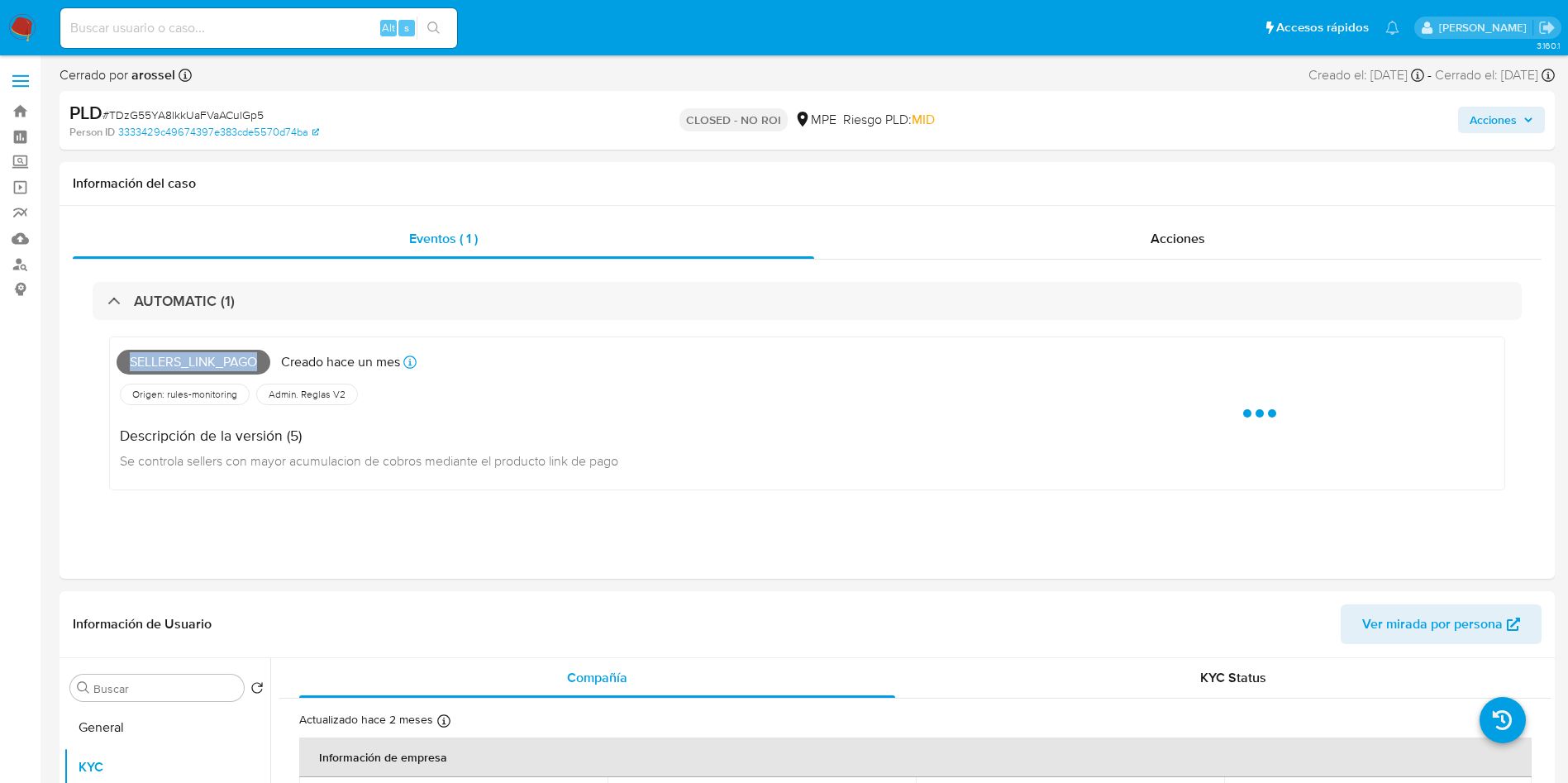
copy span "Sellers_link_pago"
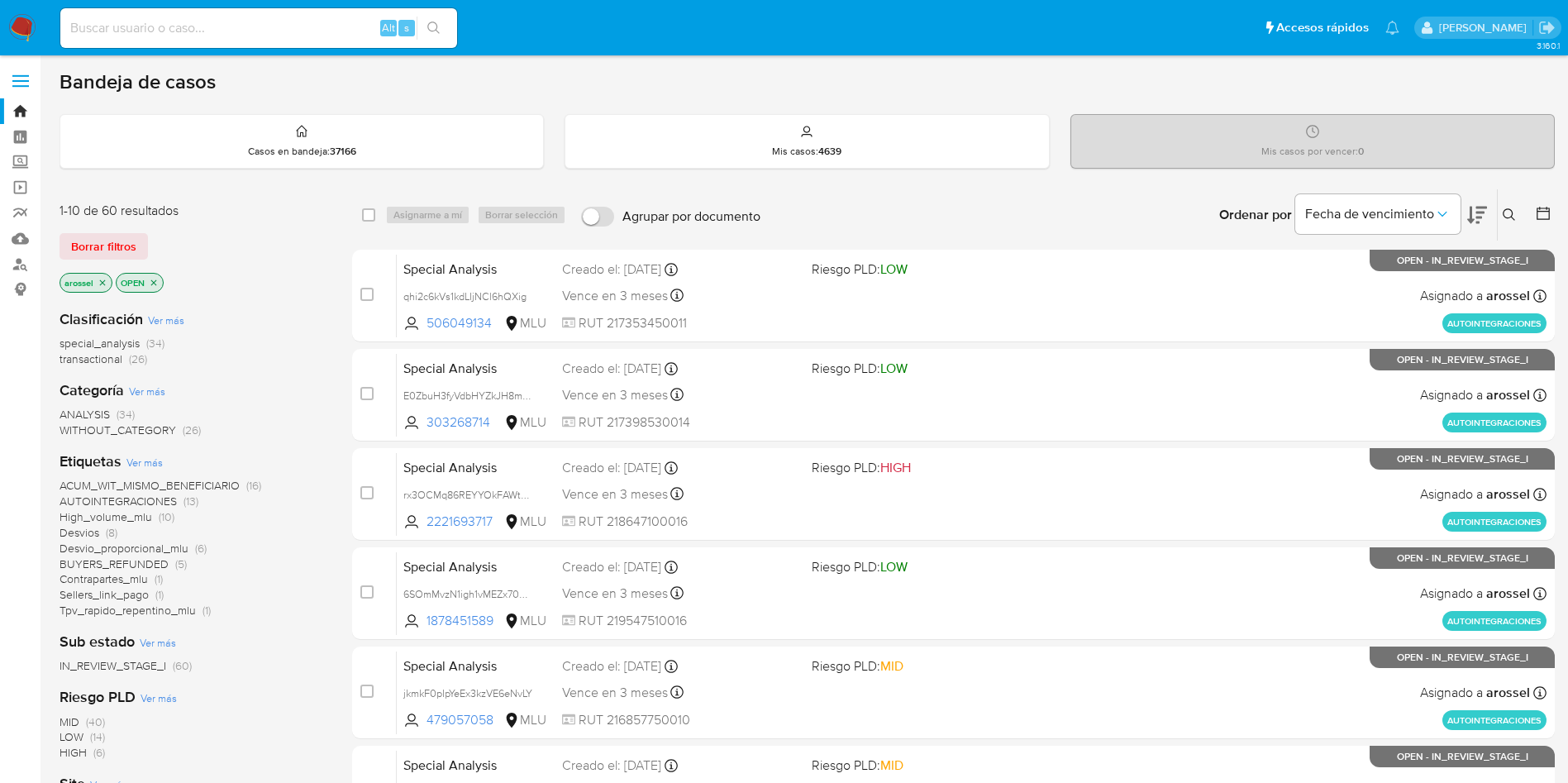
click at [1390, 88] on div "Bandeja de casos" at bounding box center [808, 82] width 1496 height 25
click at [86, 241] on span "Borrar filtros" at bounding box center [104, 246] width 65 height 23
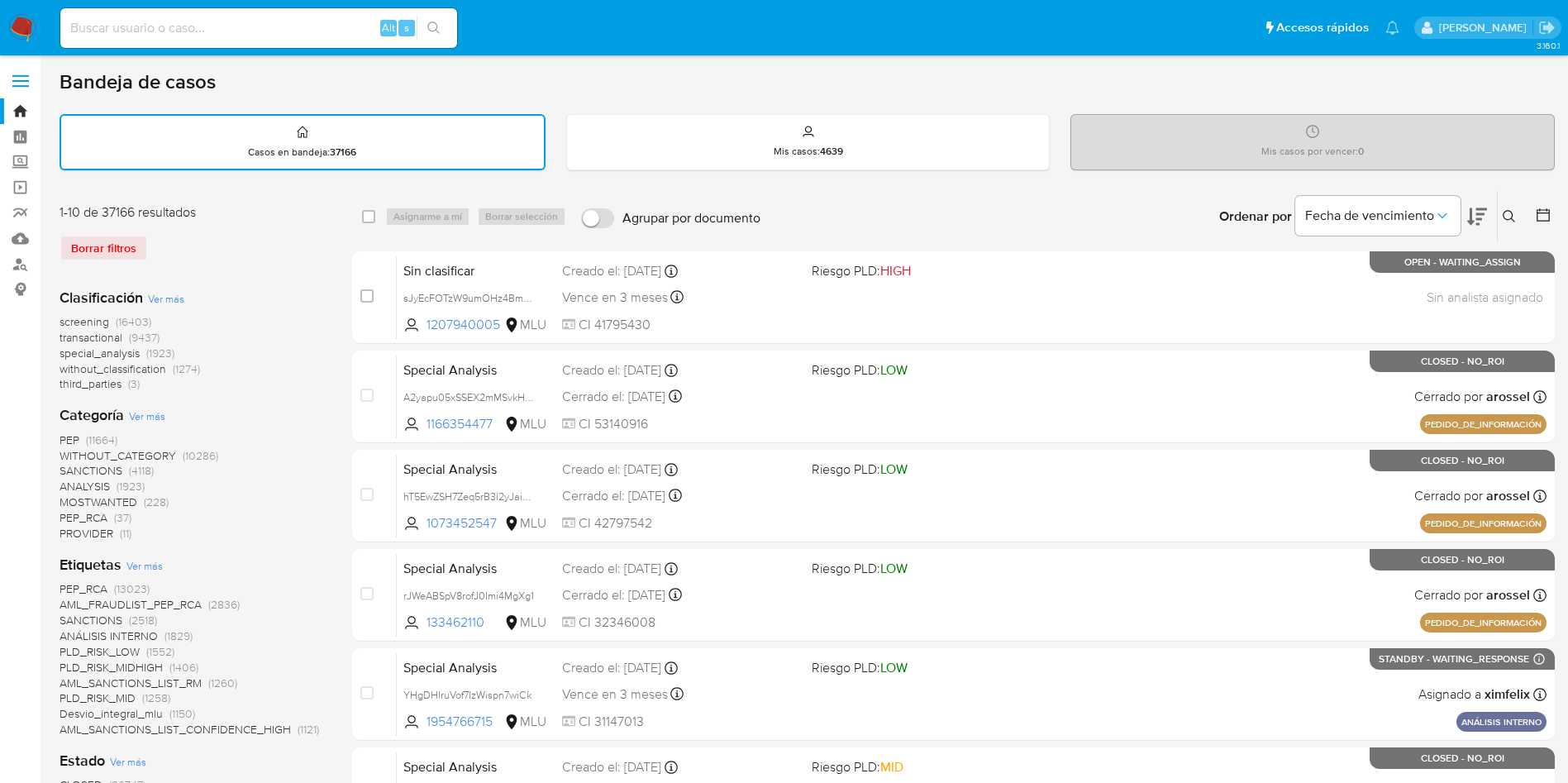
drag, startPoint x: 487, startPoint y: 498, endPoint x: 87, endPoint y: 594, distance: 411.4
click at [322, 493] on div "PEP (11664) WITHOUT_CATEGORY (10286) SANCTIONS (4118) ANALYSIS (1923) MOSTWANTE…" at bounding box center [192, 488] width 266 height 110
click at [1553, 214] on button at bounding box center [1545, 216] width 20 height 20
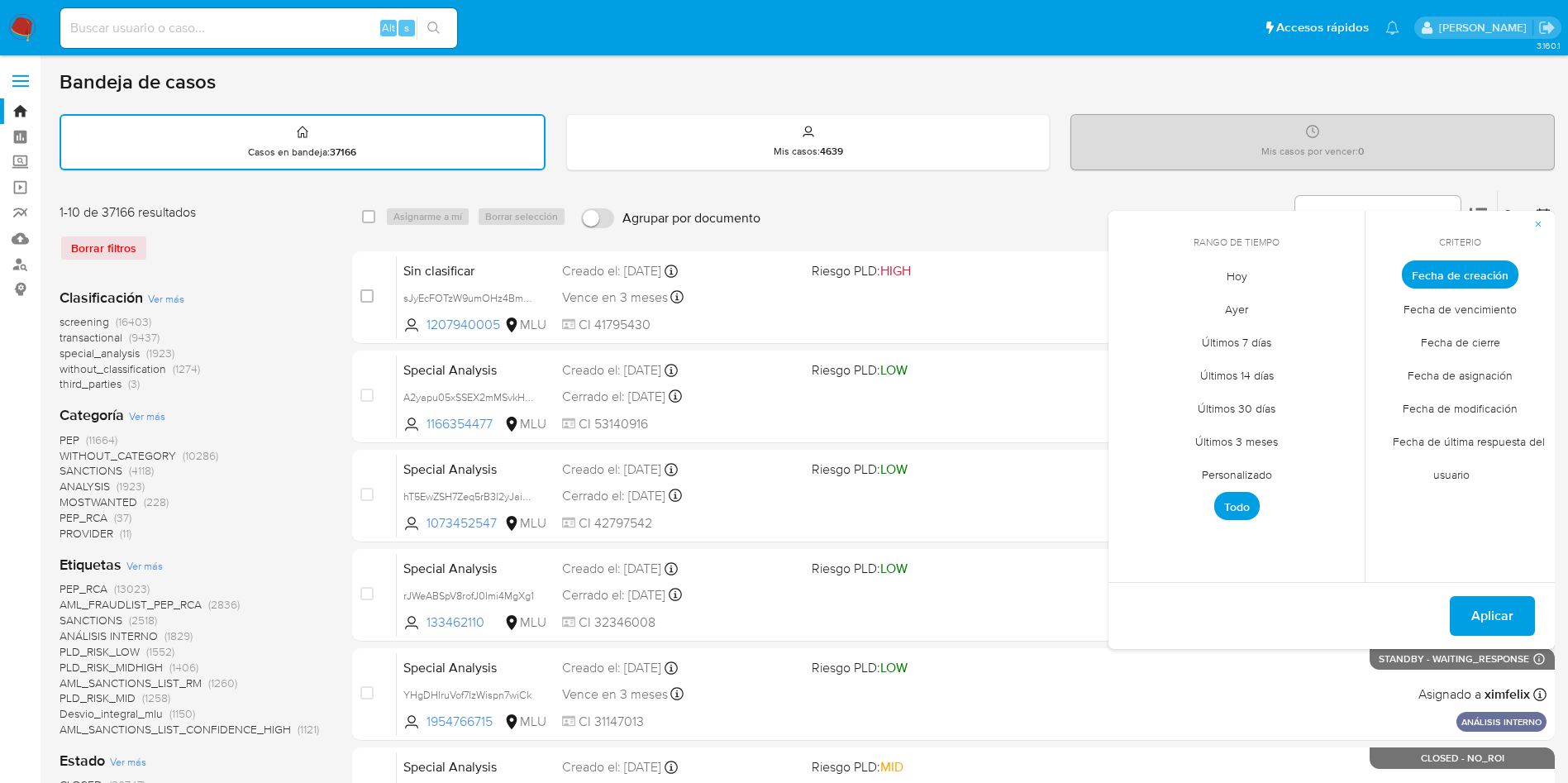
click at [1255, 276] on span "Hoy" at bounding box center [1237, 275] width 56 height 34
click at [1490, 340] on span "Fecha de cierre" at bounding box center [1460, 341] width 114 height 34
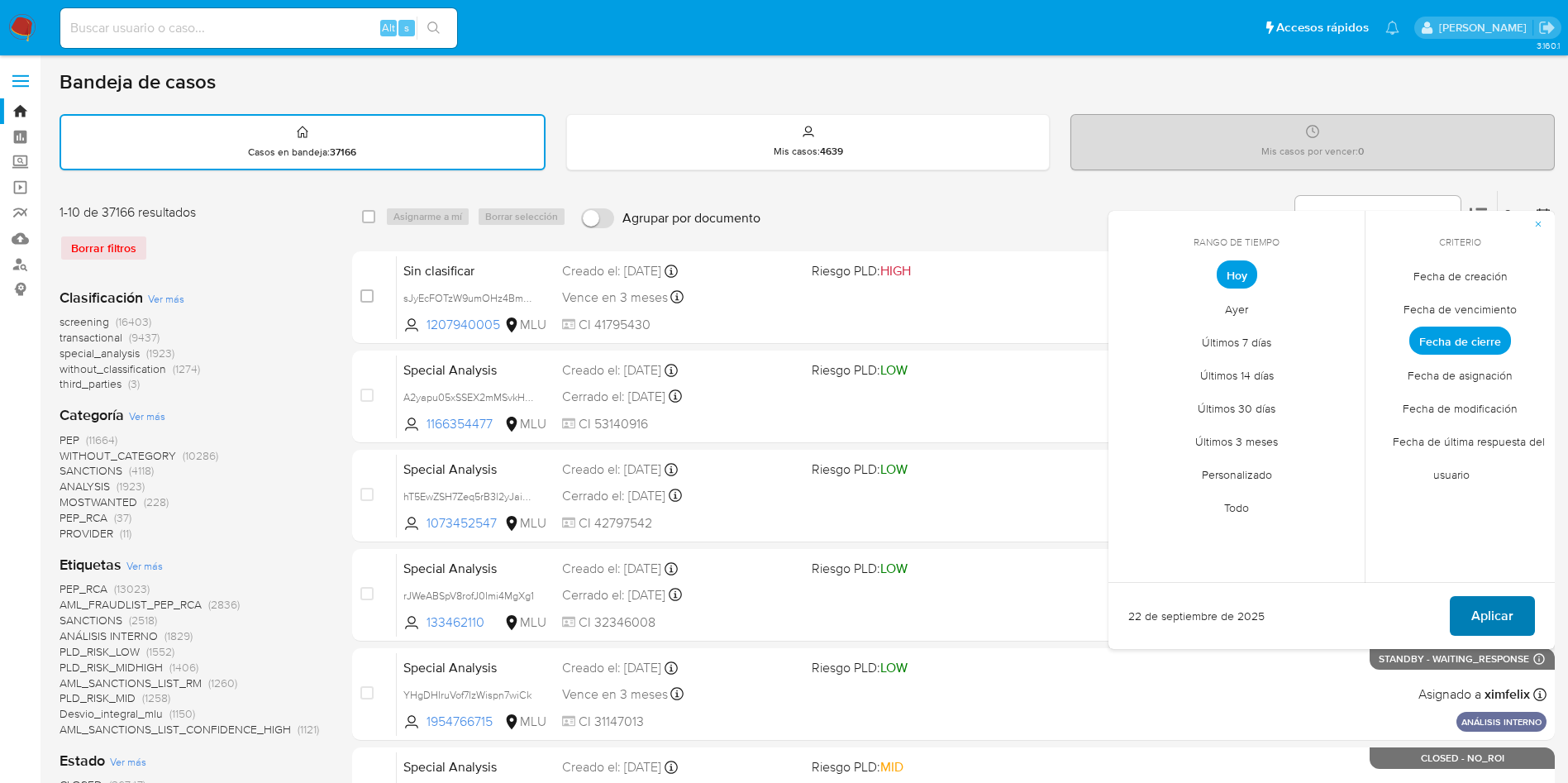
click at [1484, 605] on span "Aplicar" at bounding box center [1493, 617] width 42 height 37
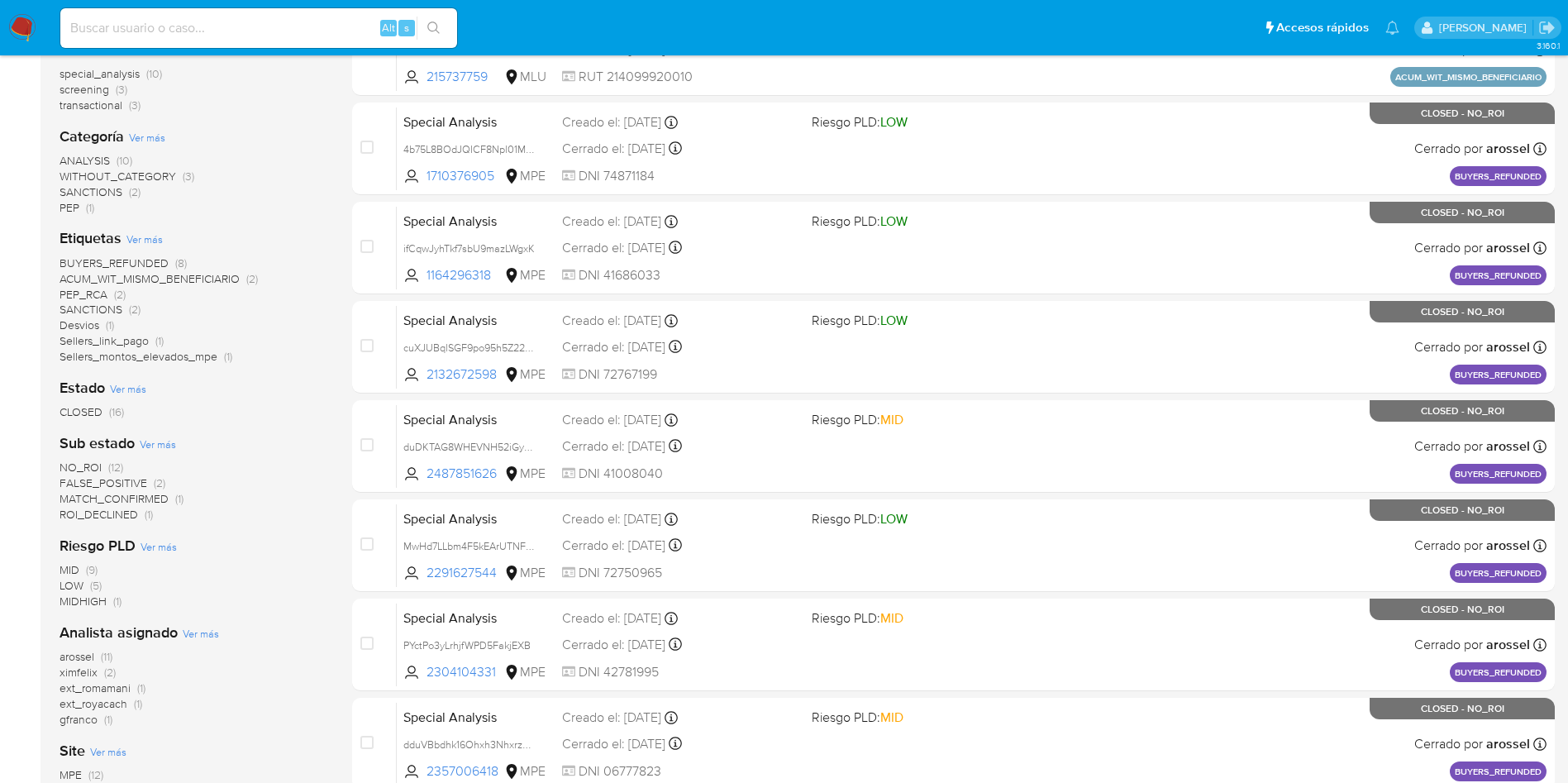
scroll to position [372, 0]
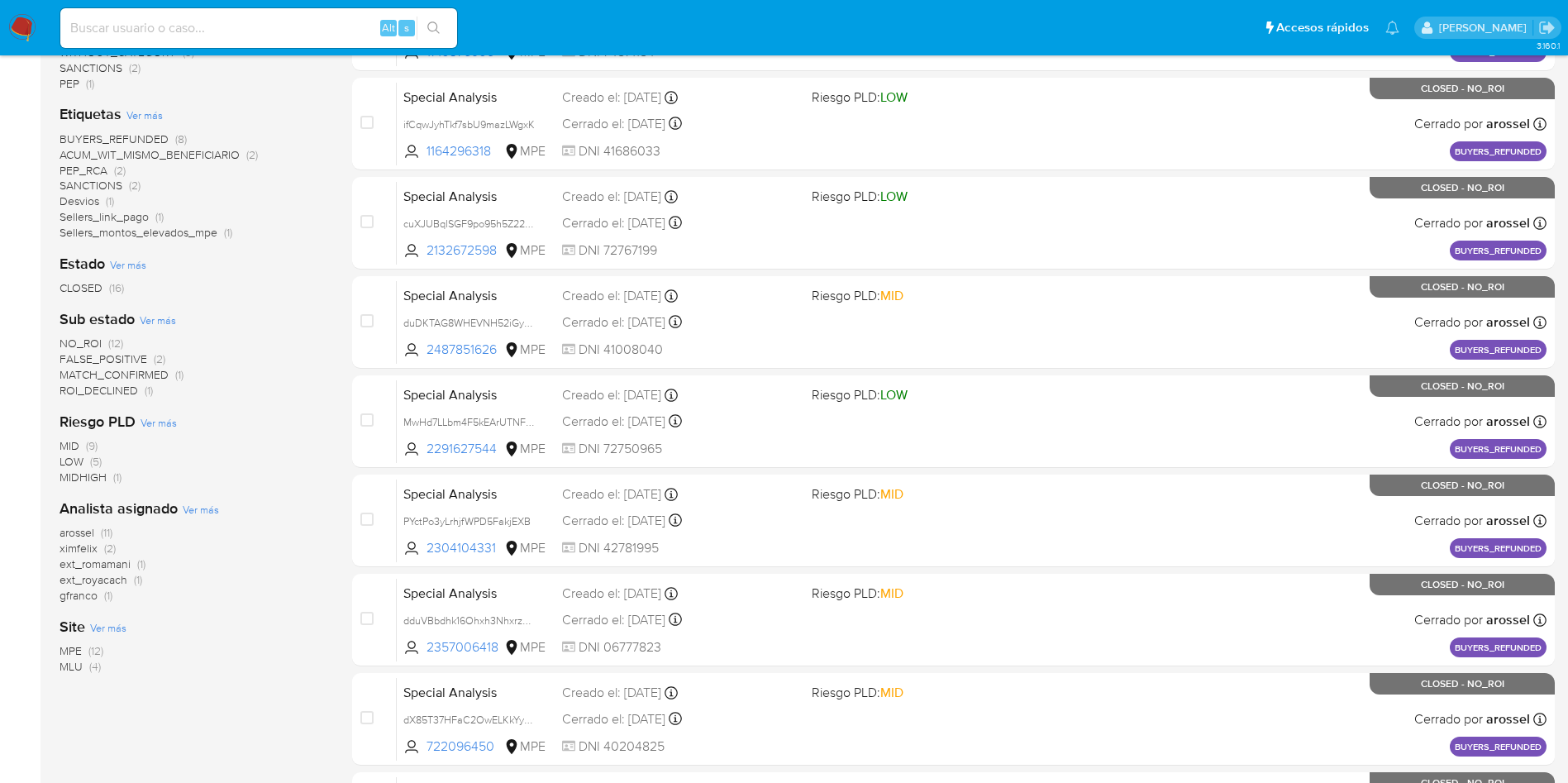
click at [90, 529] on span "arossel" at bounding box center [77, 532] width 35 height 16
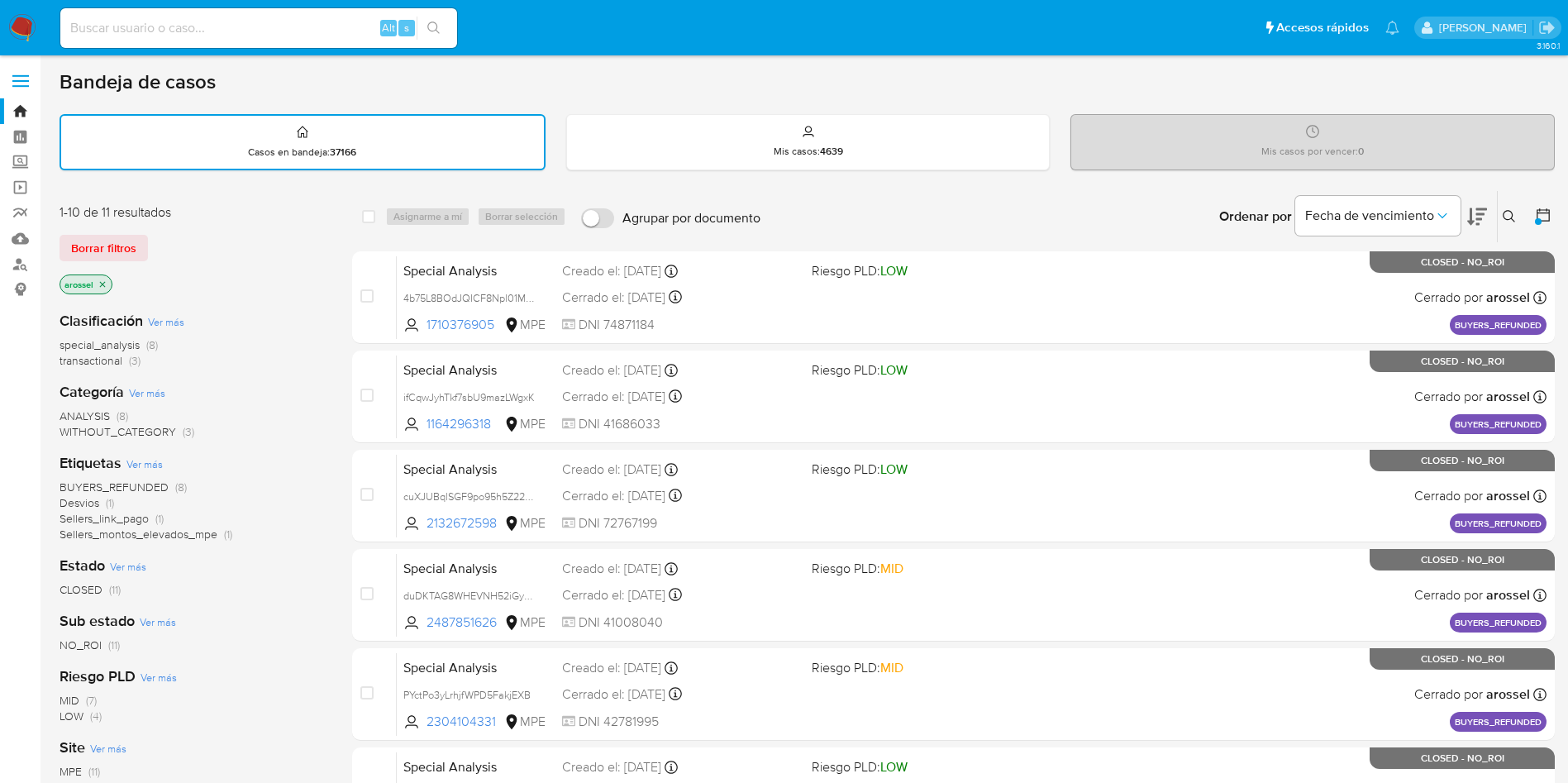
click at [233, 28] on input at bounding box center [259, 28] width 397 height 21
paste input "FZGvWvRB770l50bJMeVFQ5Q7"
type input "FZGvWvRB770l50bJMeVFQ5Q7"
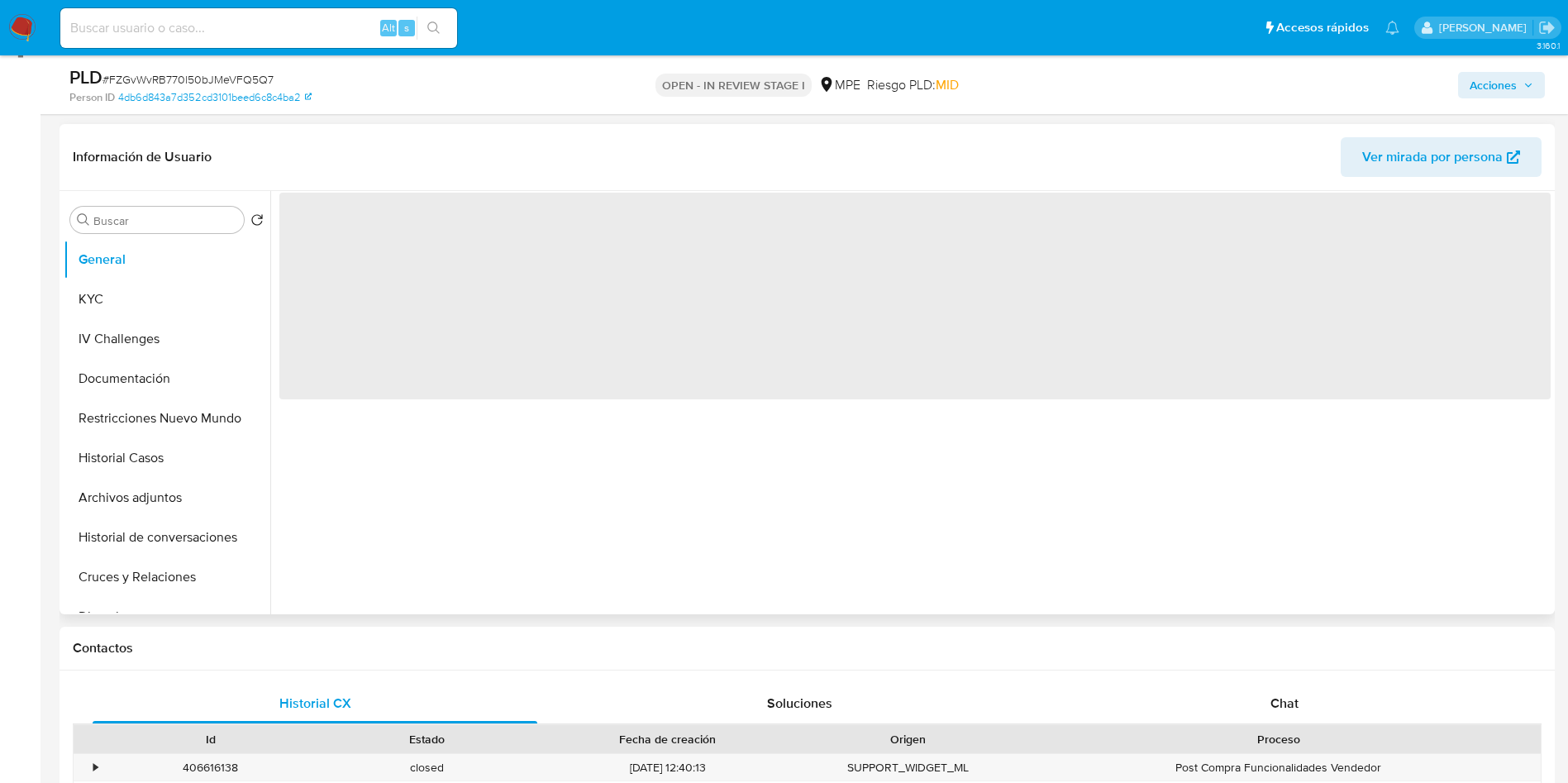
scroll to position [248, 0]
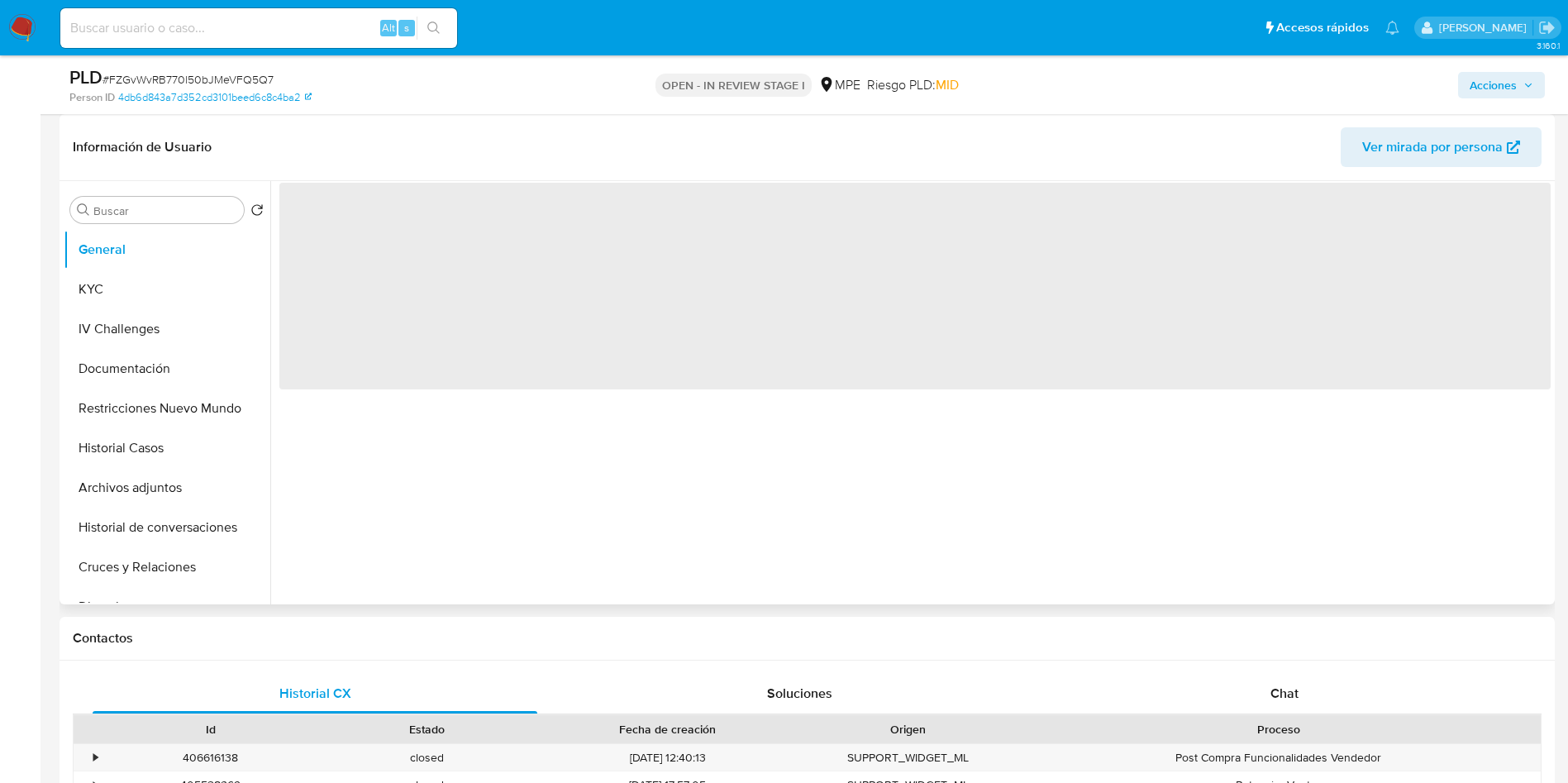
select select "10"
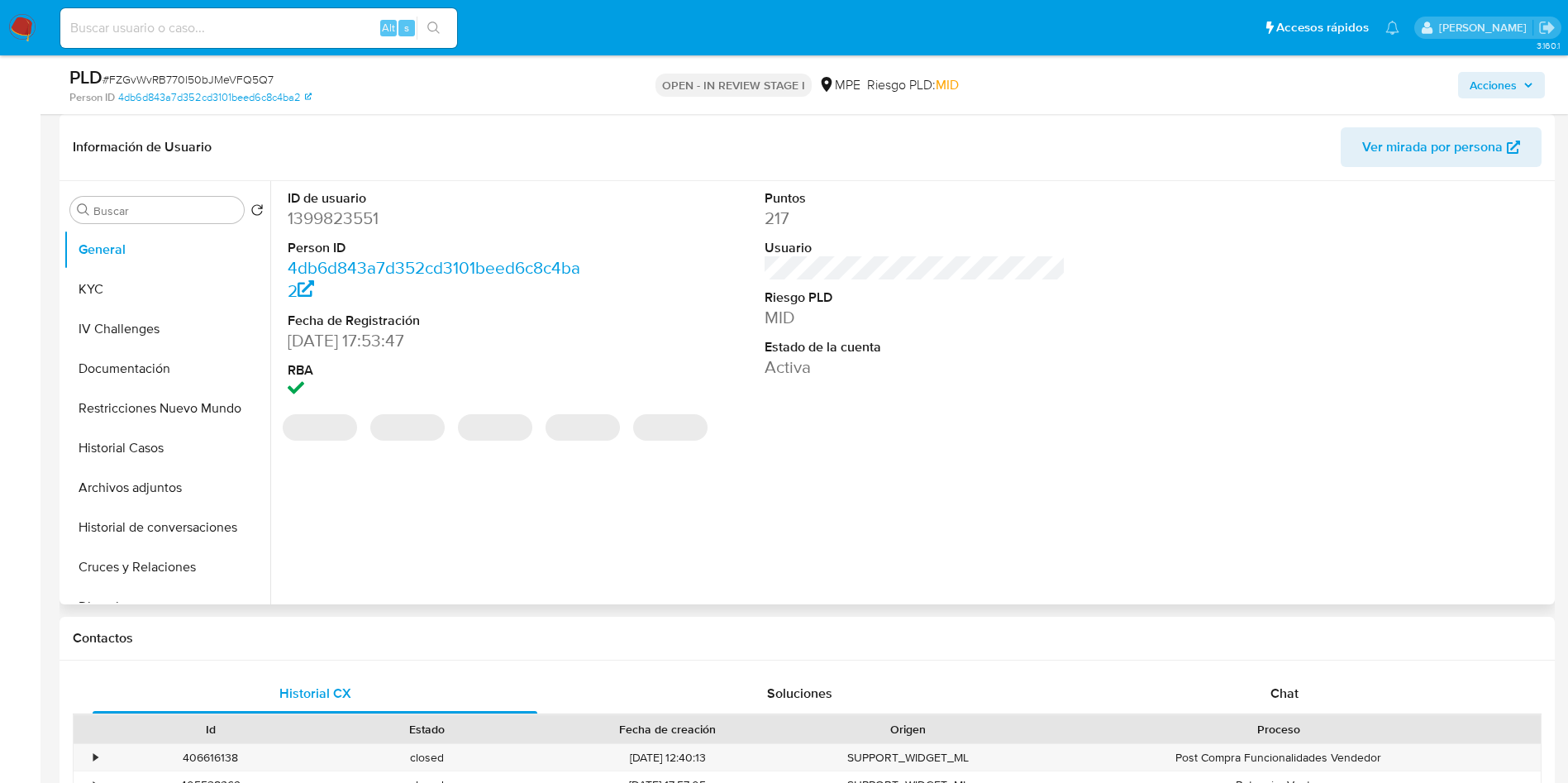
click at [1421, 160] on span "Ver mirada por persona" at bounding box center [1432, 146] width 140 height 39
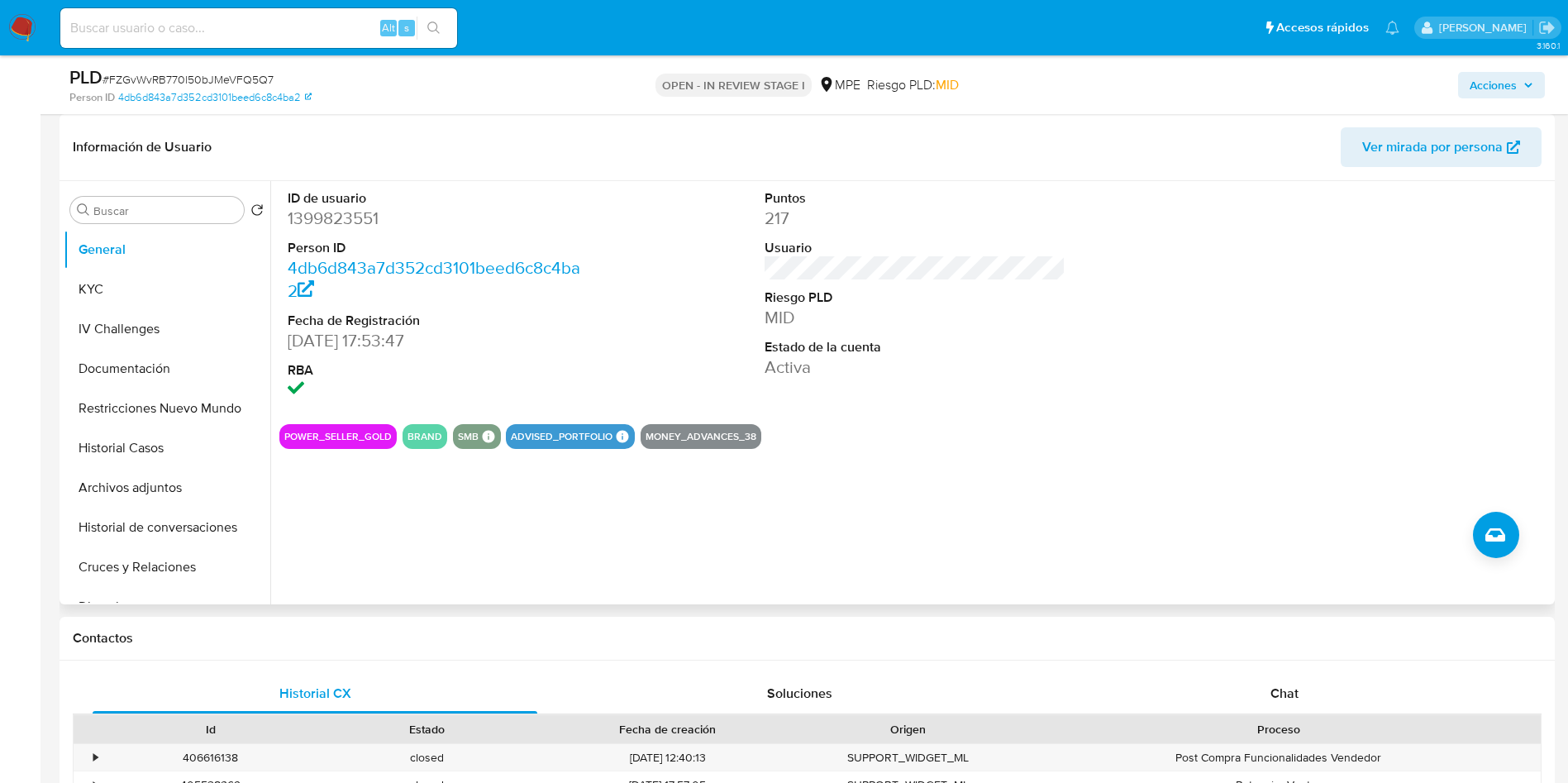
click at [329, 221] on dd "1399823551" at bounding box center [438, 218] width 302 height 23
copy dd "1399823551"
drag, startPoint x: 157, startPoint y: 439, endPoint x: 162, endPoint y: 458, distance: 19.6
click at [159, 440] on button "Historial Casos" at bounding box center [160, 447] width 193 height 39
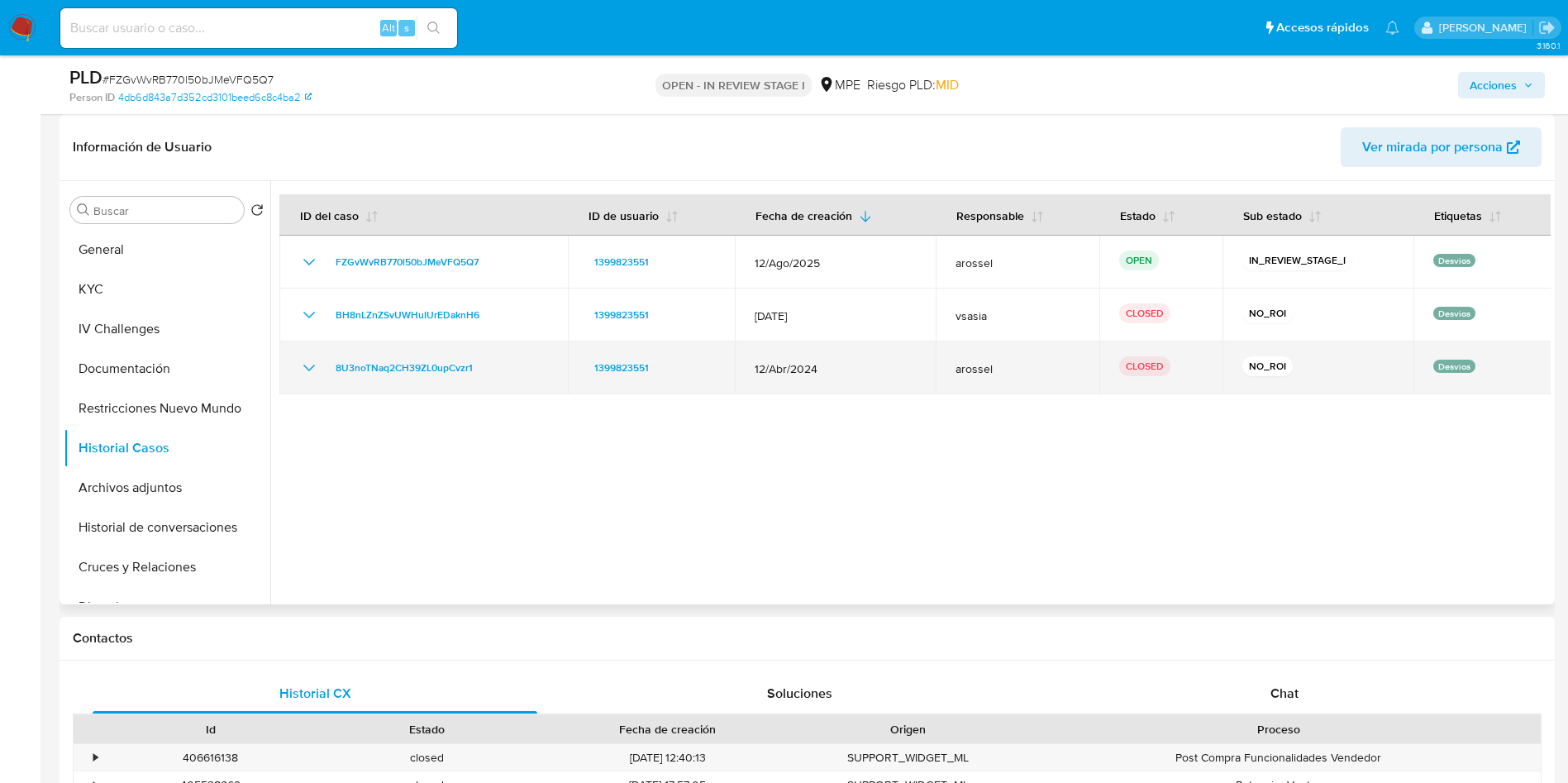
click at [299, 366] on icon "Mostrar/Ocultar" at bounding box center [309, 367] width 20 height 20
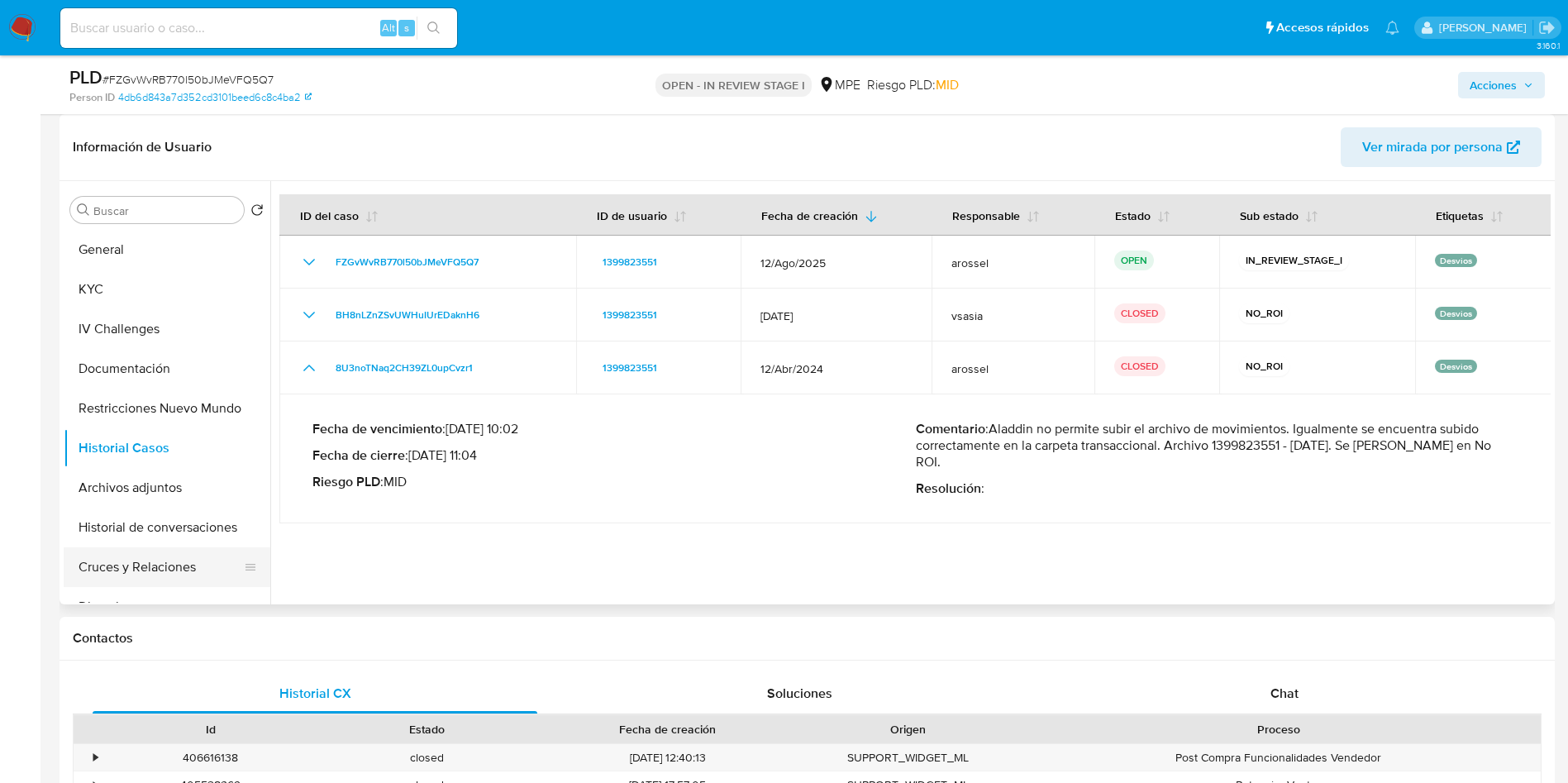
click at [153, 575] on button "Cruces y Relaciones" at bounding box center [160, 567] width 193 height 39
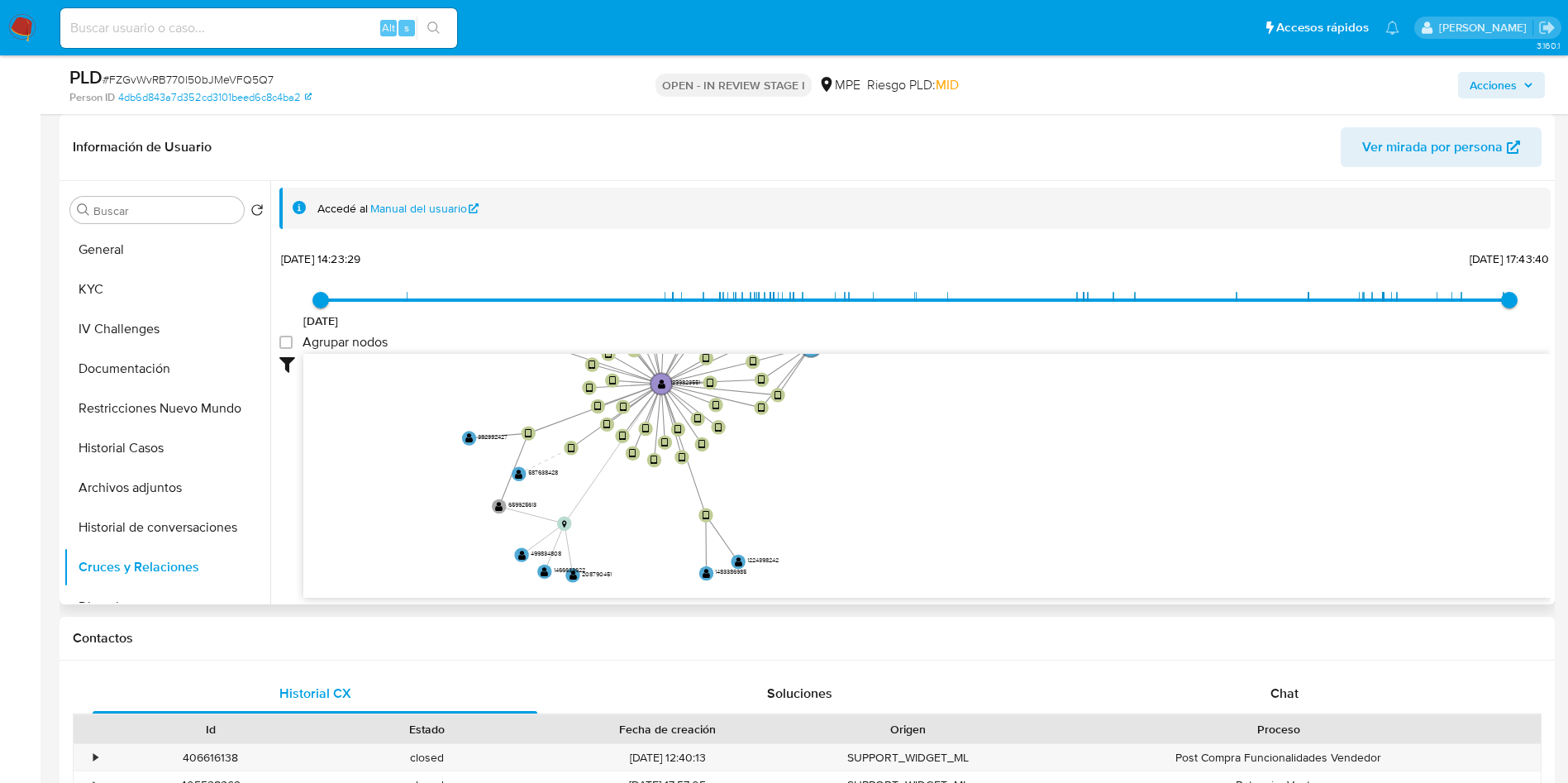
drag, startPoint x: 593, startPoint y: 410, endPoint x: 440, endPoint y: 348, distance: 165.1
click at [440, 348] on div "8/8/2022 8/8/2022, 14:23:29 16/7/2025, 17:43:40 Agrupar nodos Filtros Confianza…" at bounding box center [915, 451] width 1272 height 411
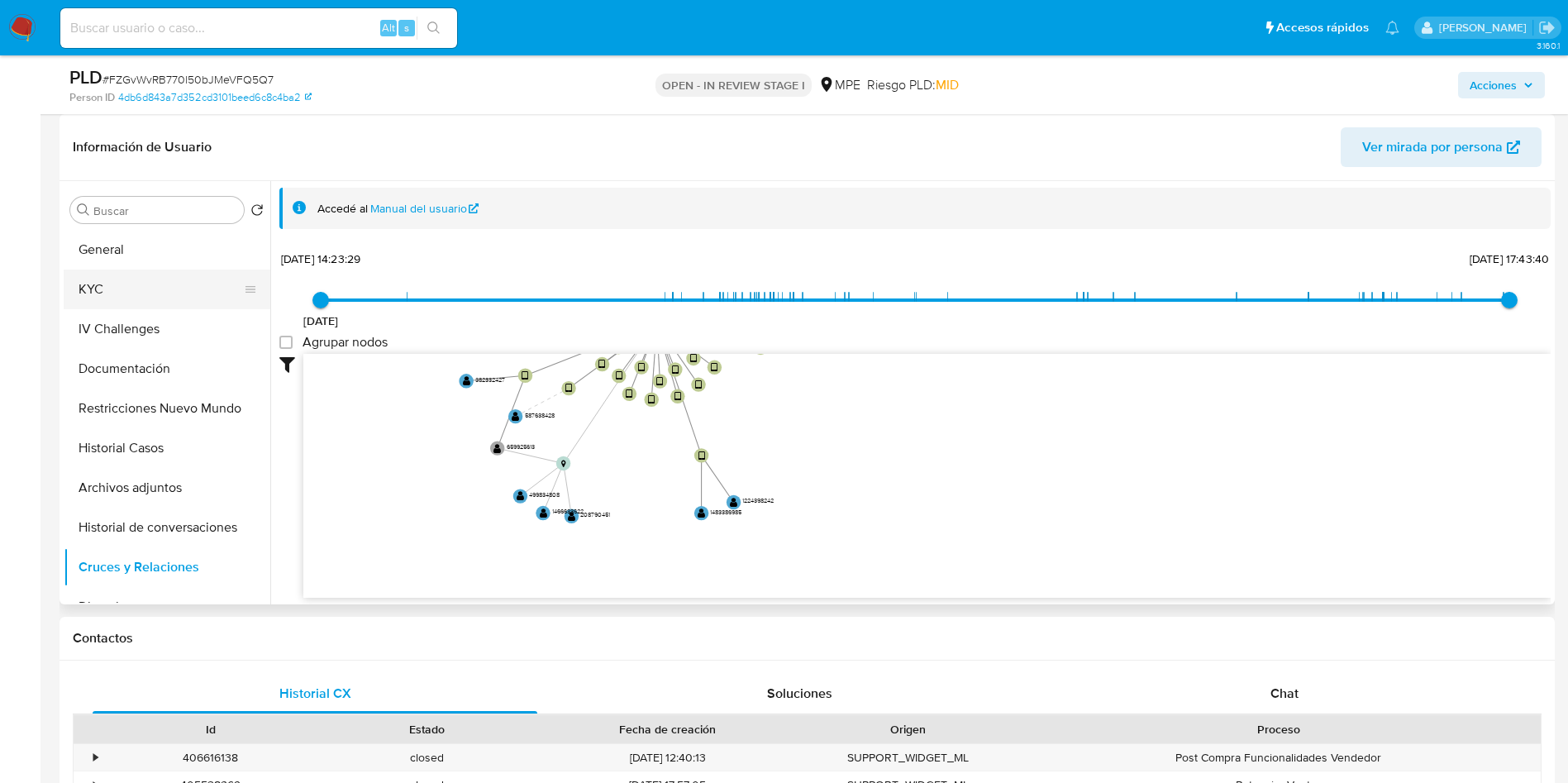
click at [115, 288] on button "KYC" at bounding box center [160, 289] width 193 height 39
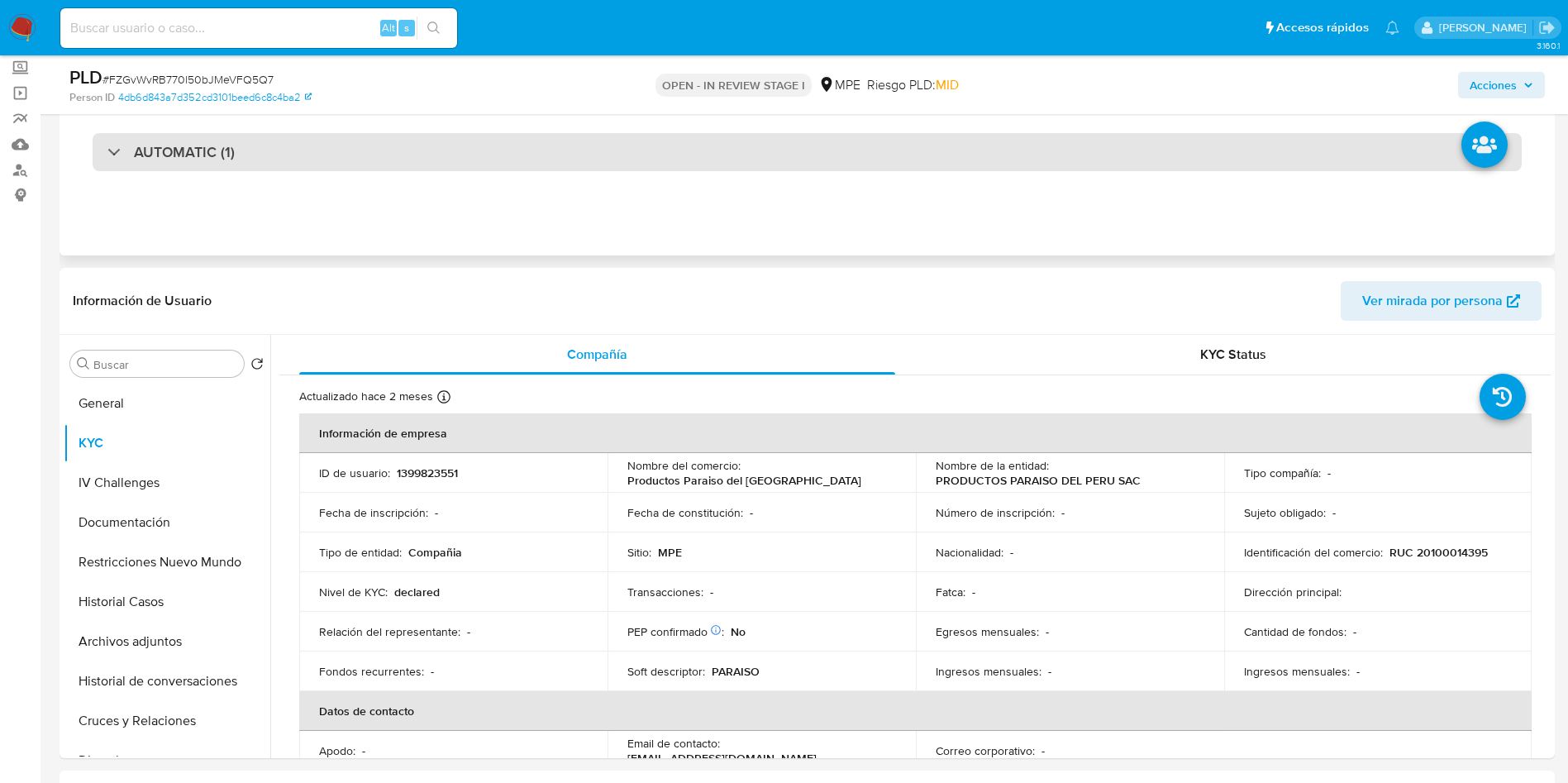
scroll to position [0, 0]
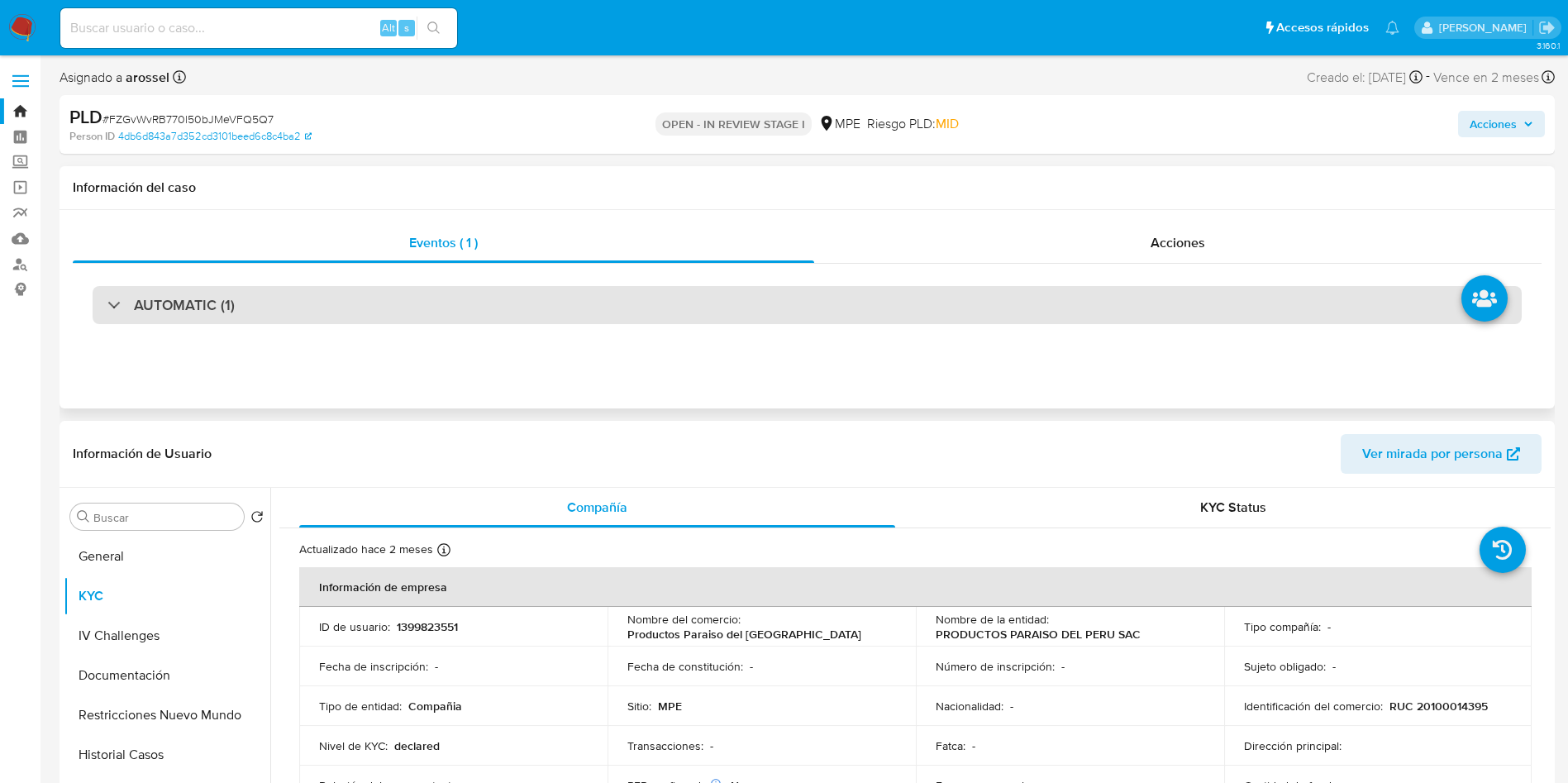
click at [293, 290] on div "AUTOMATIC (1)" at bounding box center [807, 306] width 1430 height 38
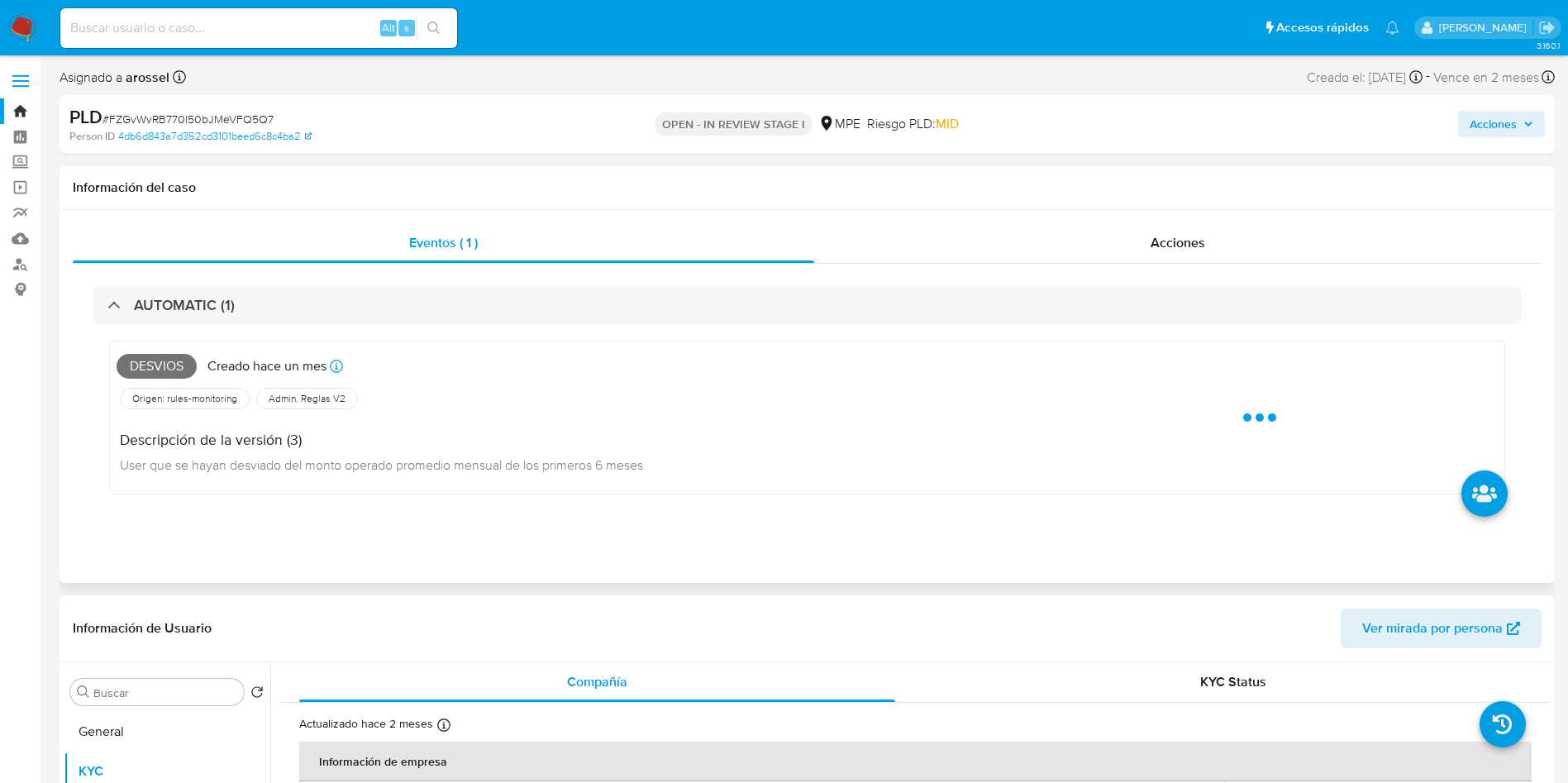
click at [179, 362] on span "Desvios" at bounding box center [156, 366] width 80 height 25
copy span "Desvios"
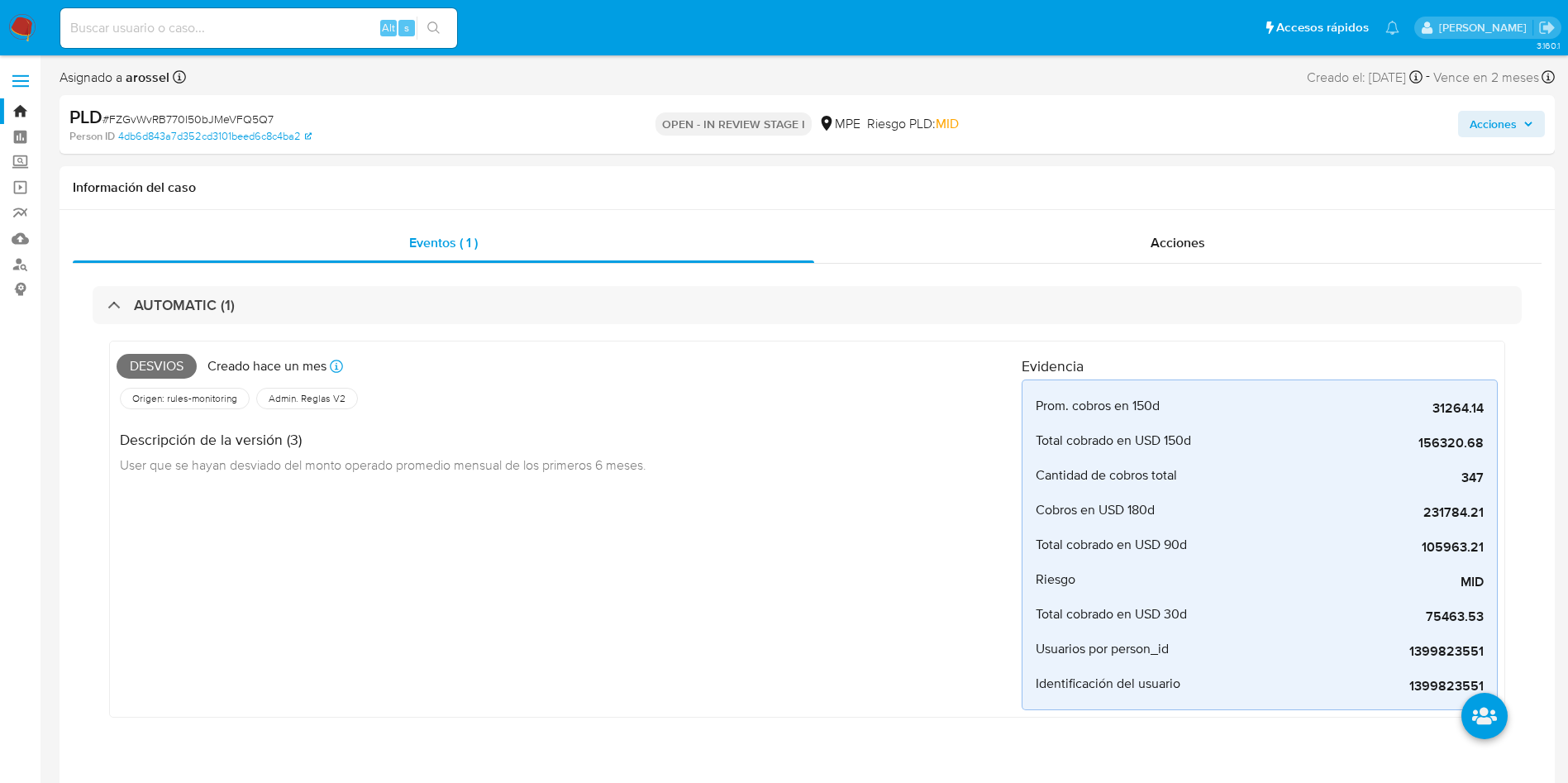
click at [230, 114] on span "# FZGvWvRB770l50bJMeVFQ5Q7" at bounding box center [188, 118] width 171 height 16
click at [231, 114] on span "# FZGvWvRB770l50bJMeVFQ5Q7" at bounding box center [188, 118] width 171 height 16
copy span "FZGvWvRB770l50bJMeVFQ5Q7"
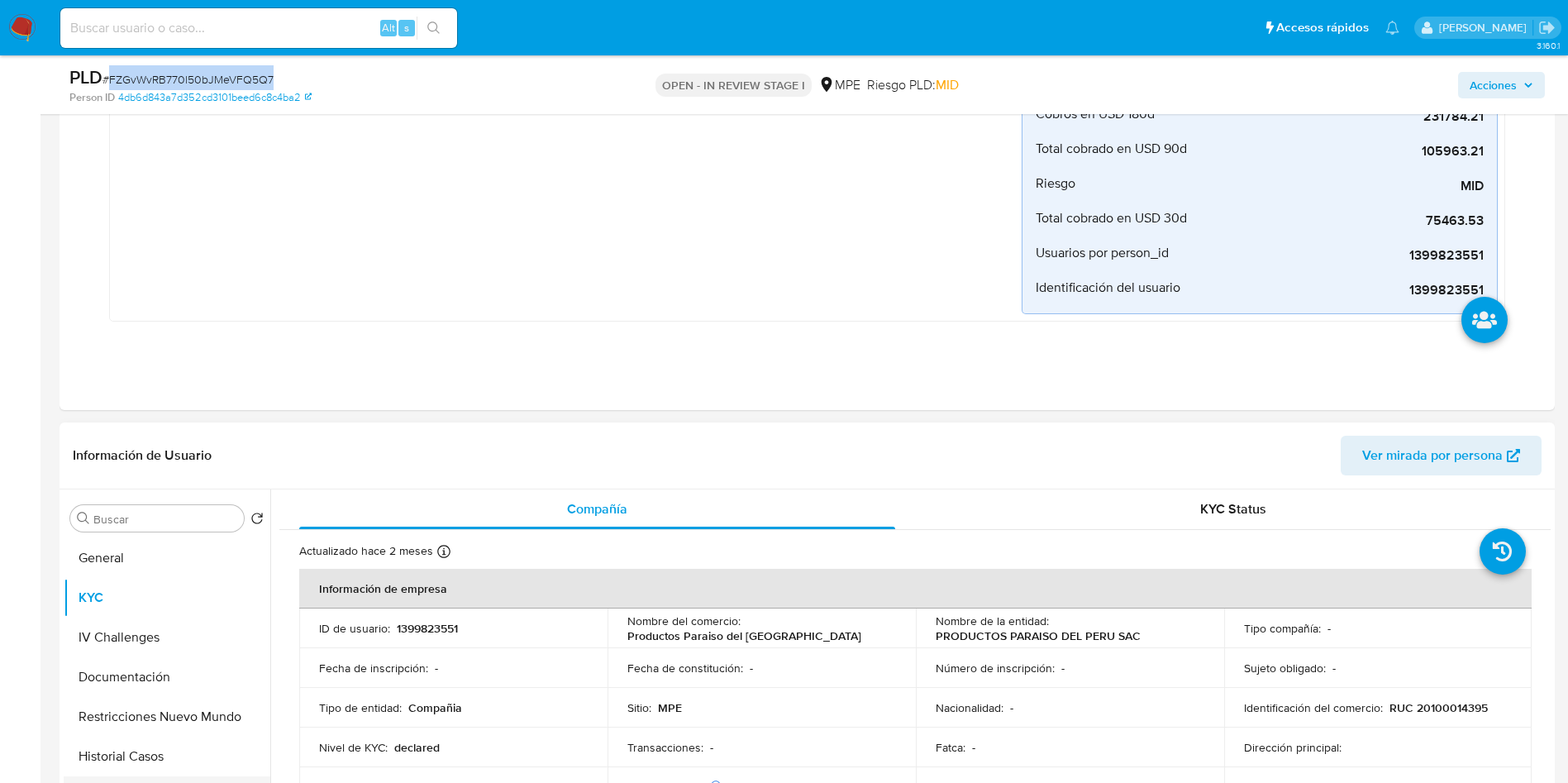
scroll to position [620, 0]
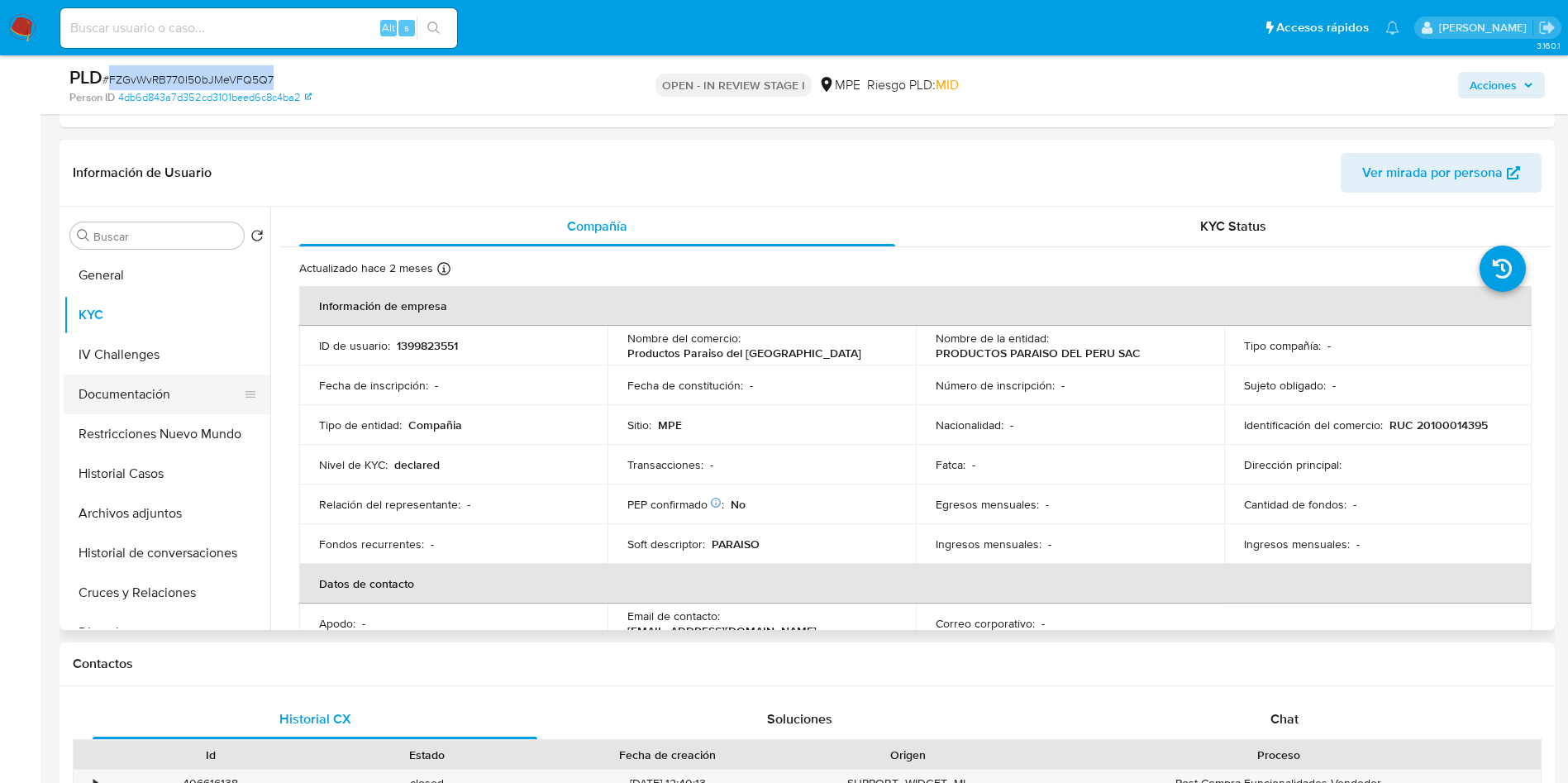
click at [116, 387] on button "Documentación" at bounding box center [160, 394] width 193 height 39
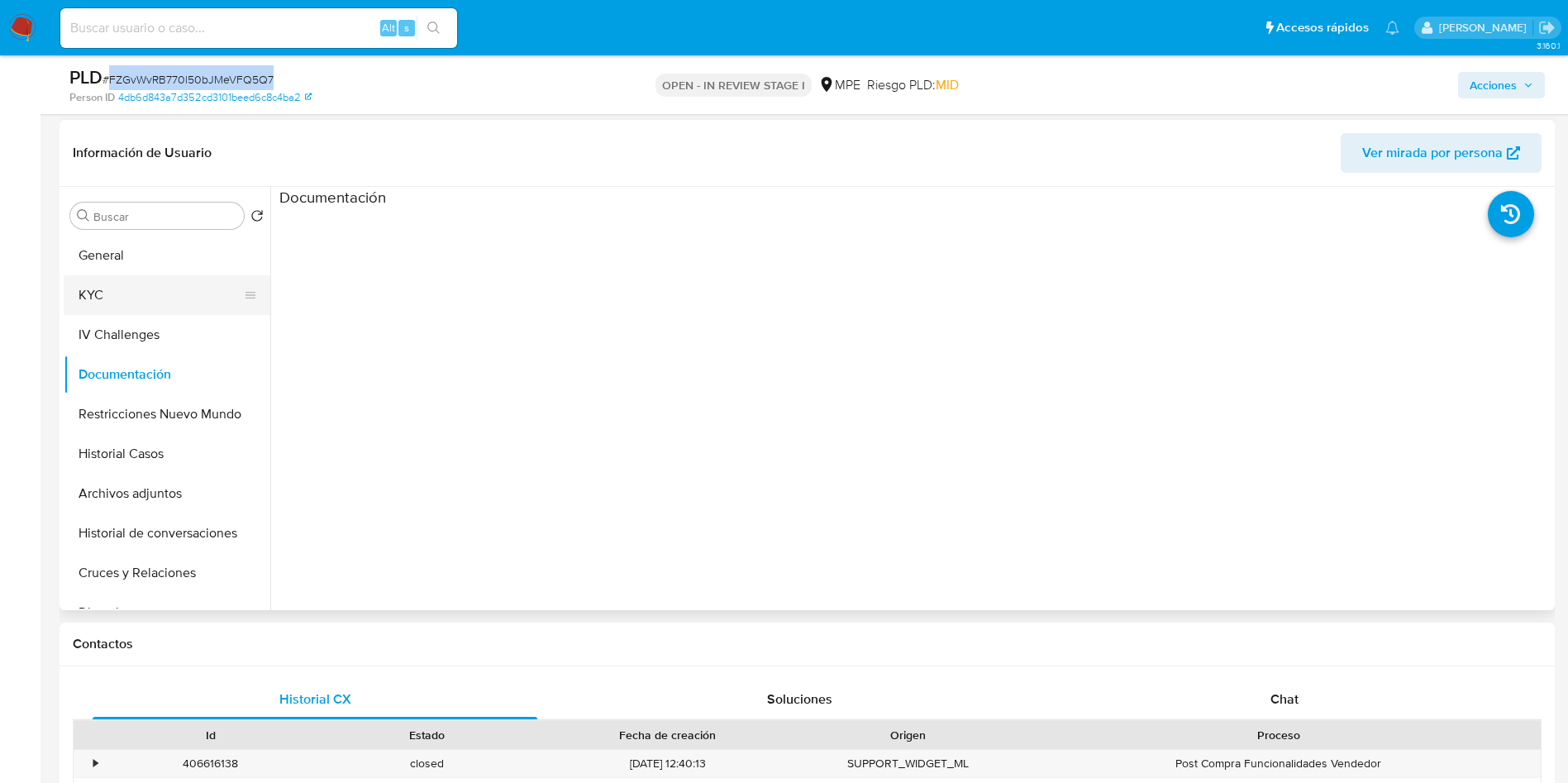
click at [127, 307] on button "KYC" at bounding box center [160, 294] width 193 height 39
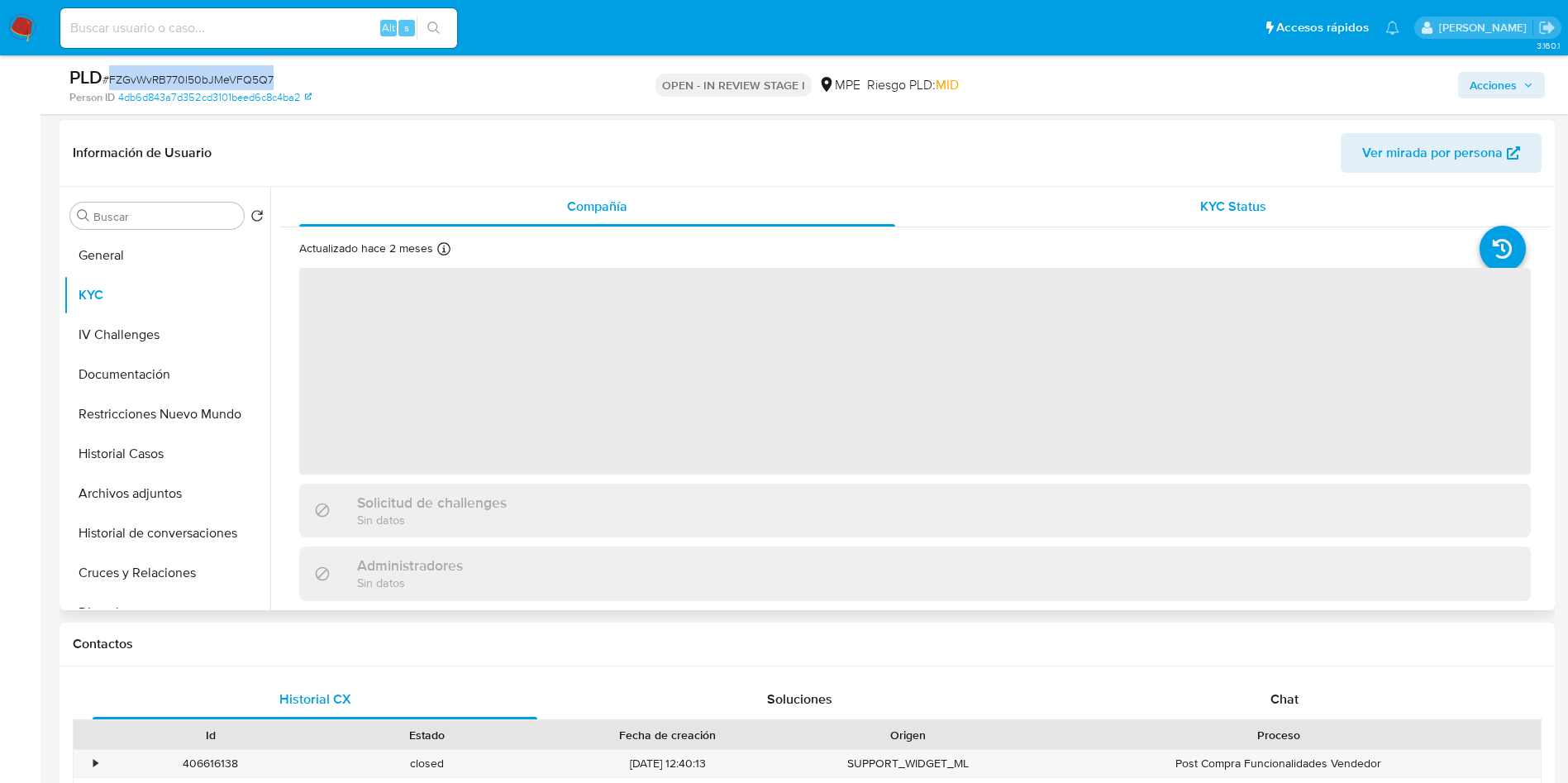
click at [1186, 192] on div "KYC Status" at bounding box center [1233, 206] width 596 height 39
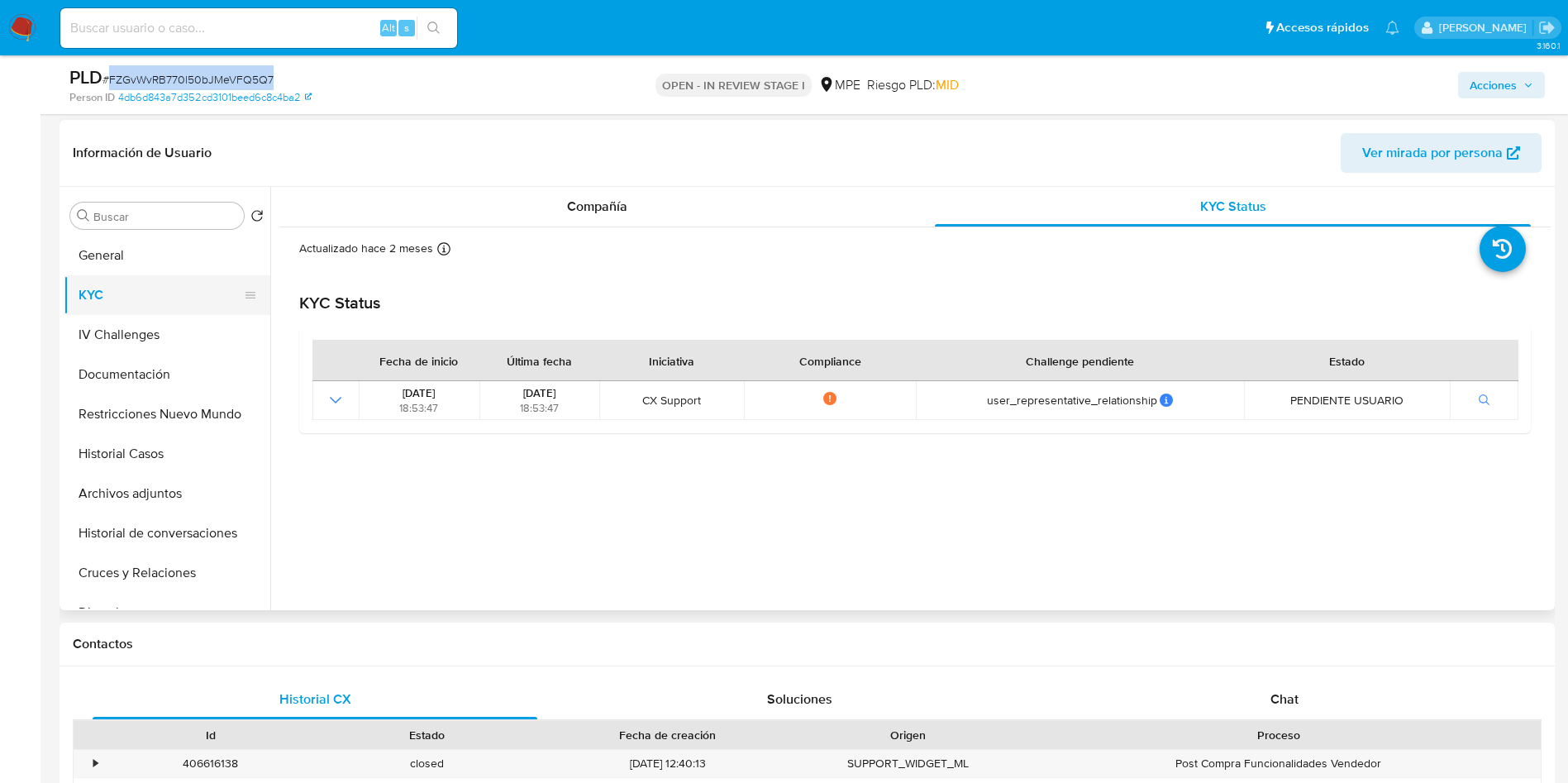
click at [125, 286] on button "KYC" at bounding box center [160, 294] width 193 height 39
click at [130, 266] on button "General" at bounding box center [160, 255] width 193 height 39
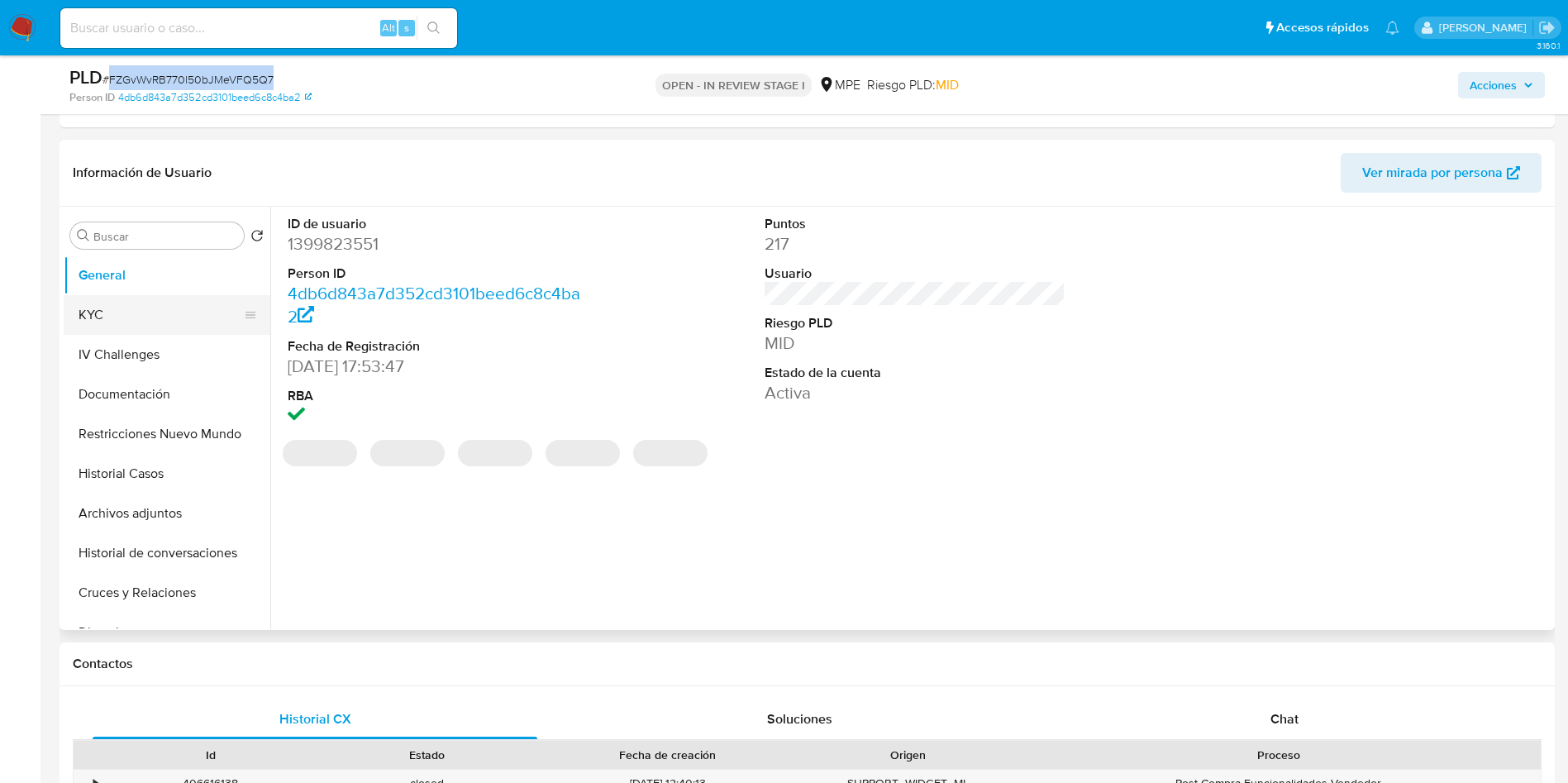
click at [185, 315] on button "KYC" at bounding box center [160, 315] width 193 height 39
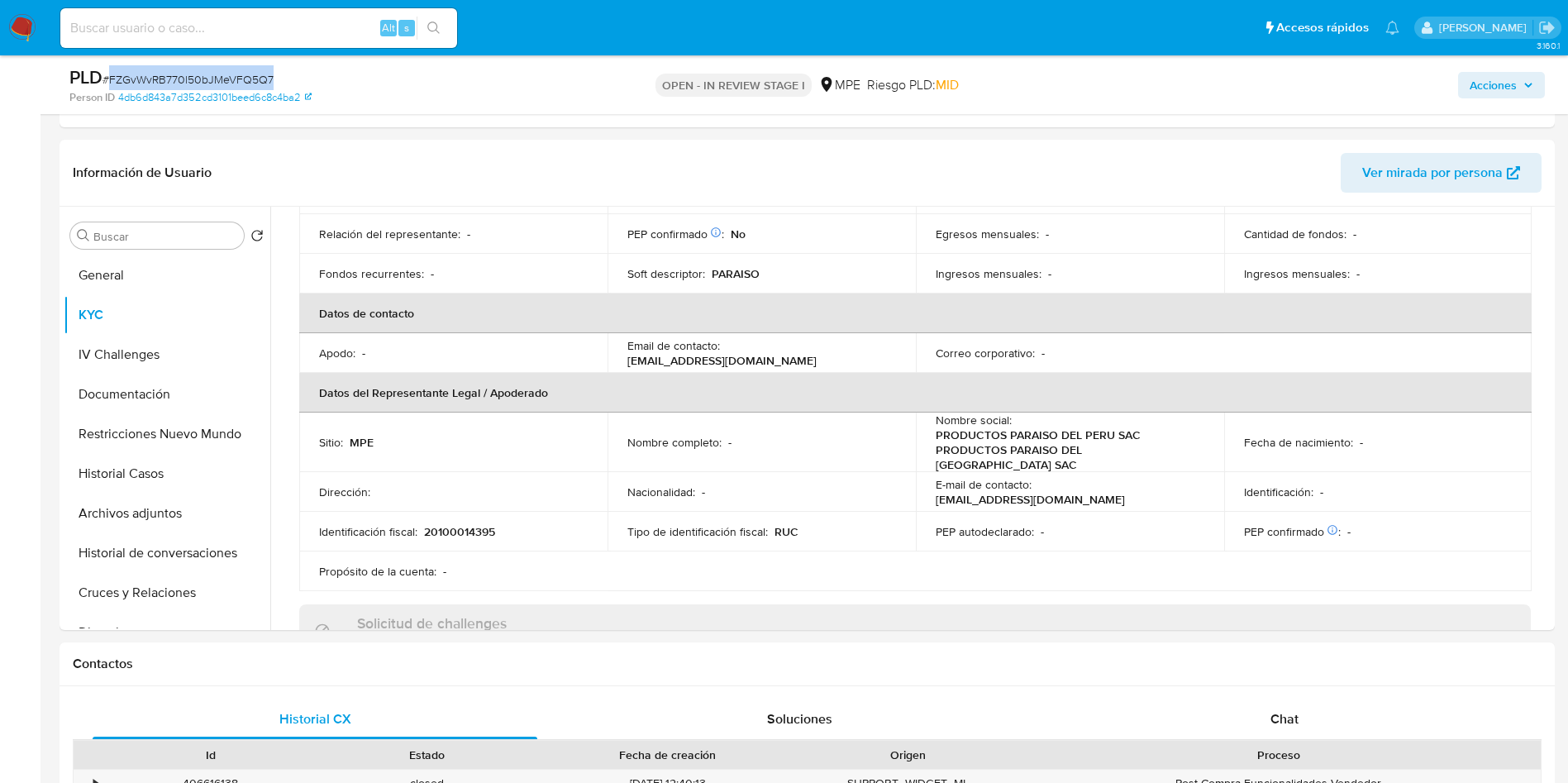
scroll to position [0, 0]
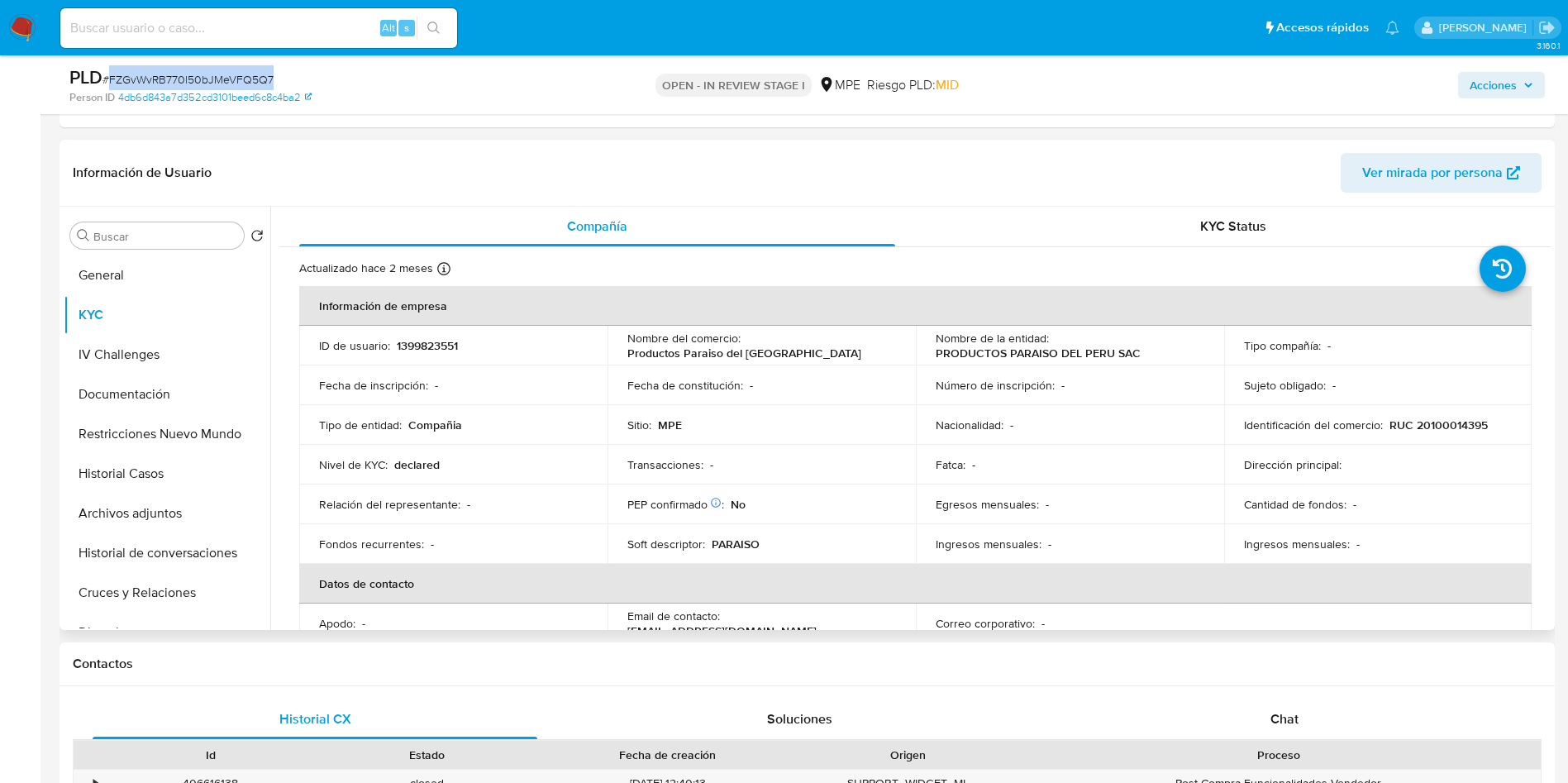
click at [989, 155] on header "Información de Usuario Ver mirada por persona" at bounding box center [808, 172] width 1469 height 39
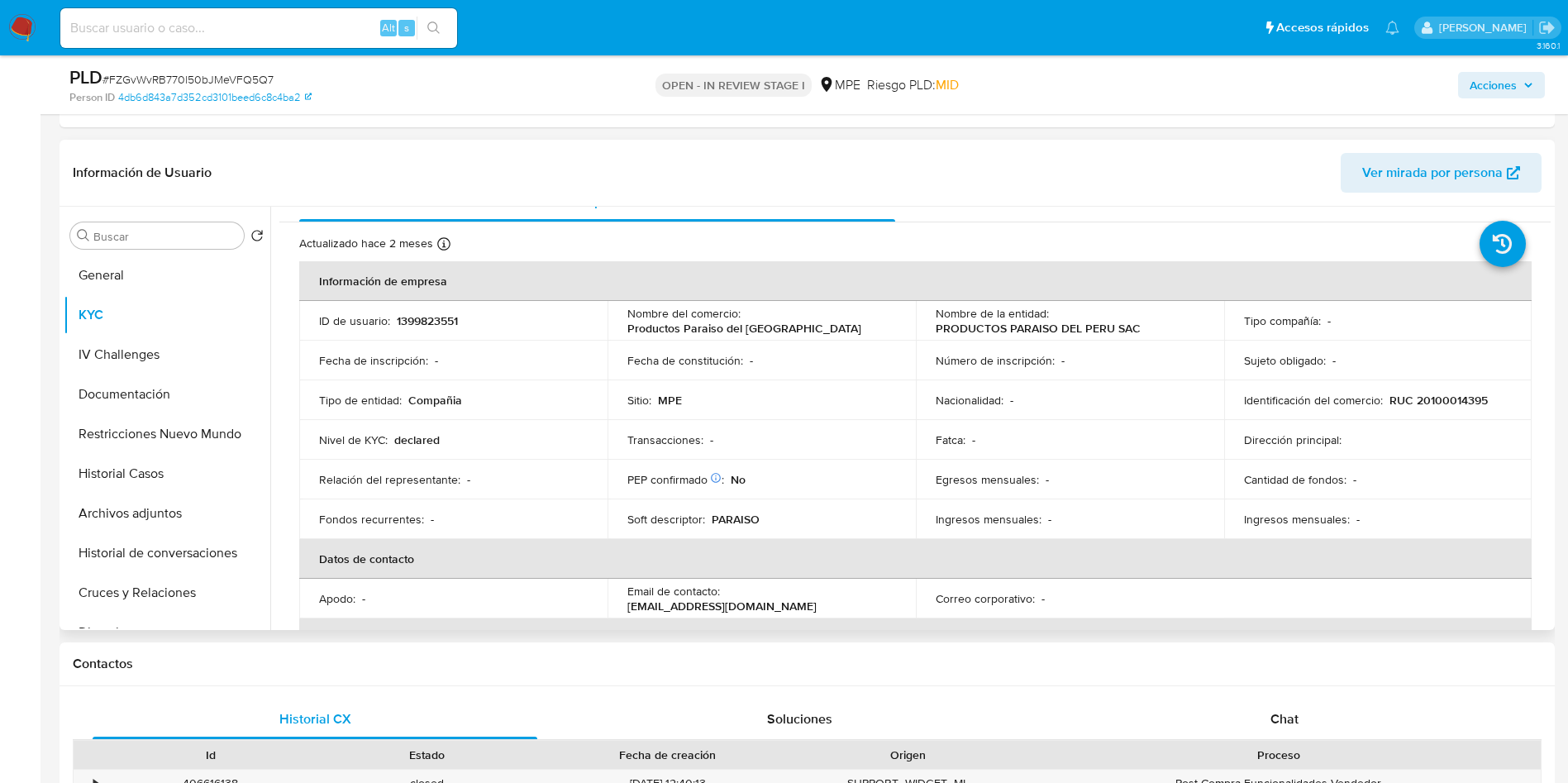
scroll to position [28, 0]
click at [443, 314] on p "1399823551" at bounding box center [428, 316] width 62 height 14
copy p "1399823551"
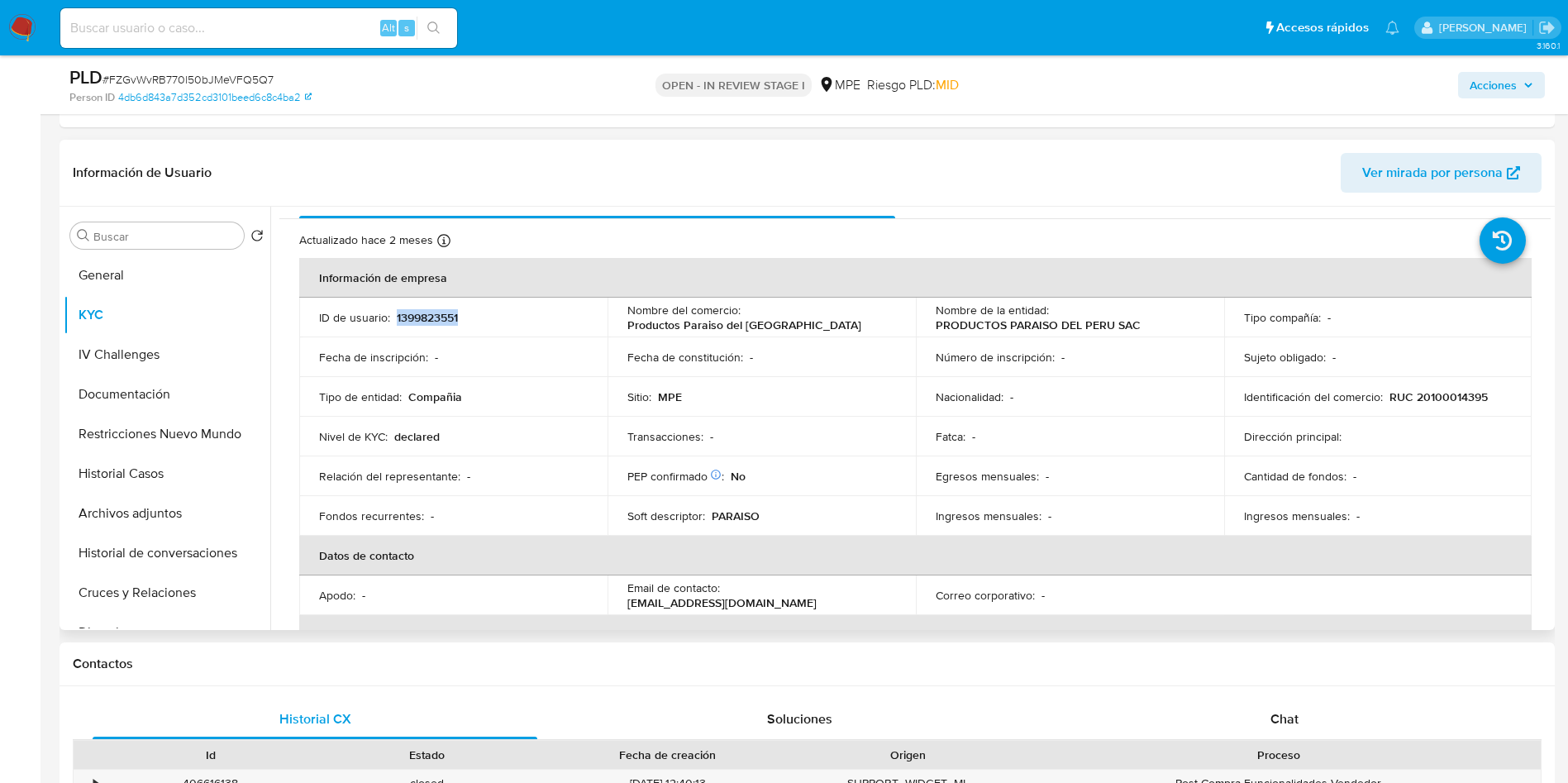
click at [1353, 423] on td "Dirección principal :" at bounding box center [1379, 436] width 309 height 39
drag, startPoint x: 932, startPoint y: 325, endPoint x: 1144, endPoint y: 326, distance: 212.0
click at [1144, 326] on div "Nombre de la entidad : PRODUCTOS PARAISO DEL PERU SAC" at bounding box center [1069, 317] width 268 height 30
copy p "PRODUCTOS PARAISO DEL PERU SAC"
click at [180, 502] on button "Archivos adjuntos" at bounding box center [160, 513] width 193 height 39
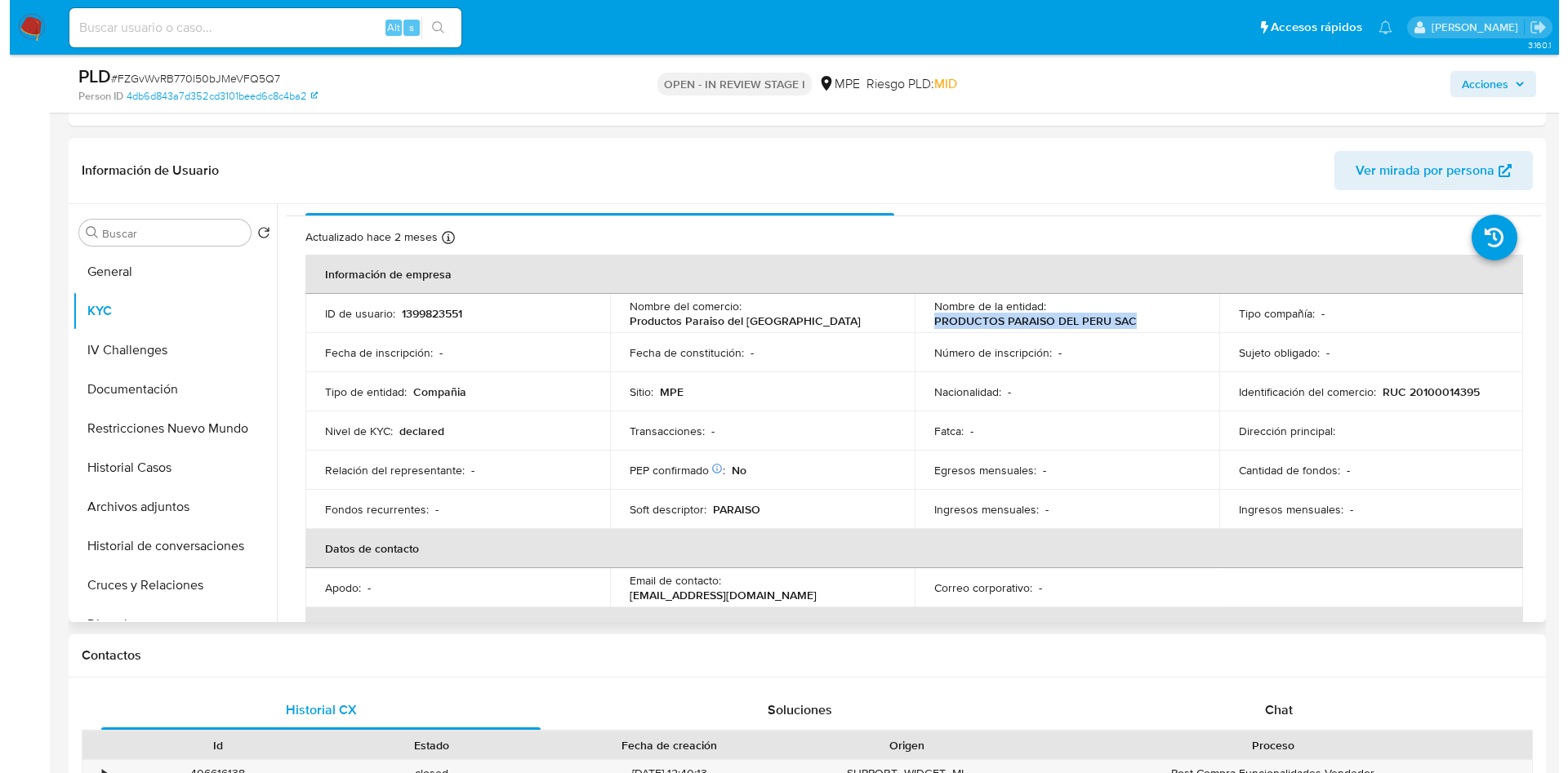
scroll to position [0, 0]
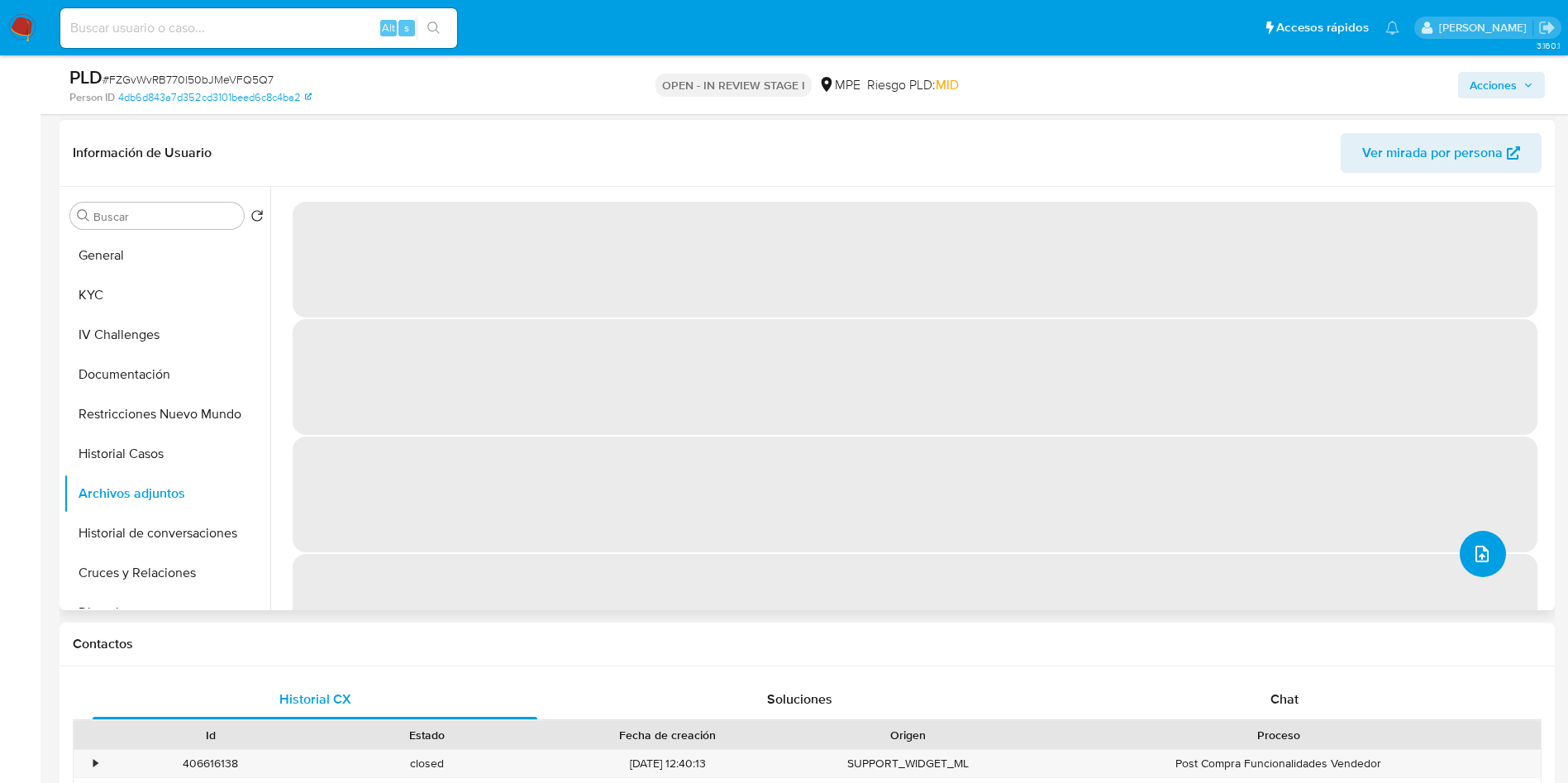
click at [1467, 539] on button "upload-file" at bounding box center [1483, 554] width 46 height 46
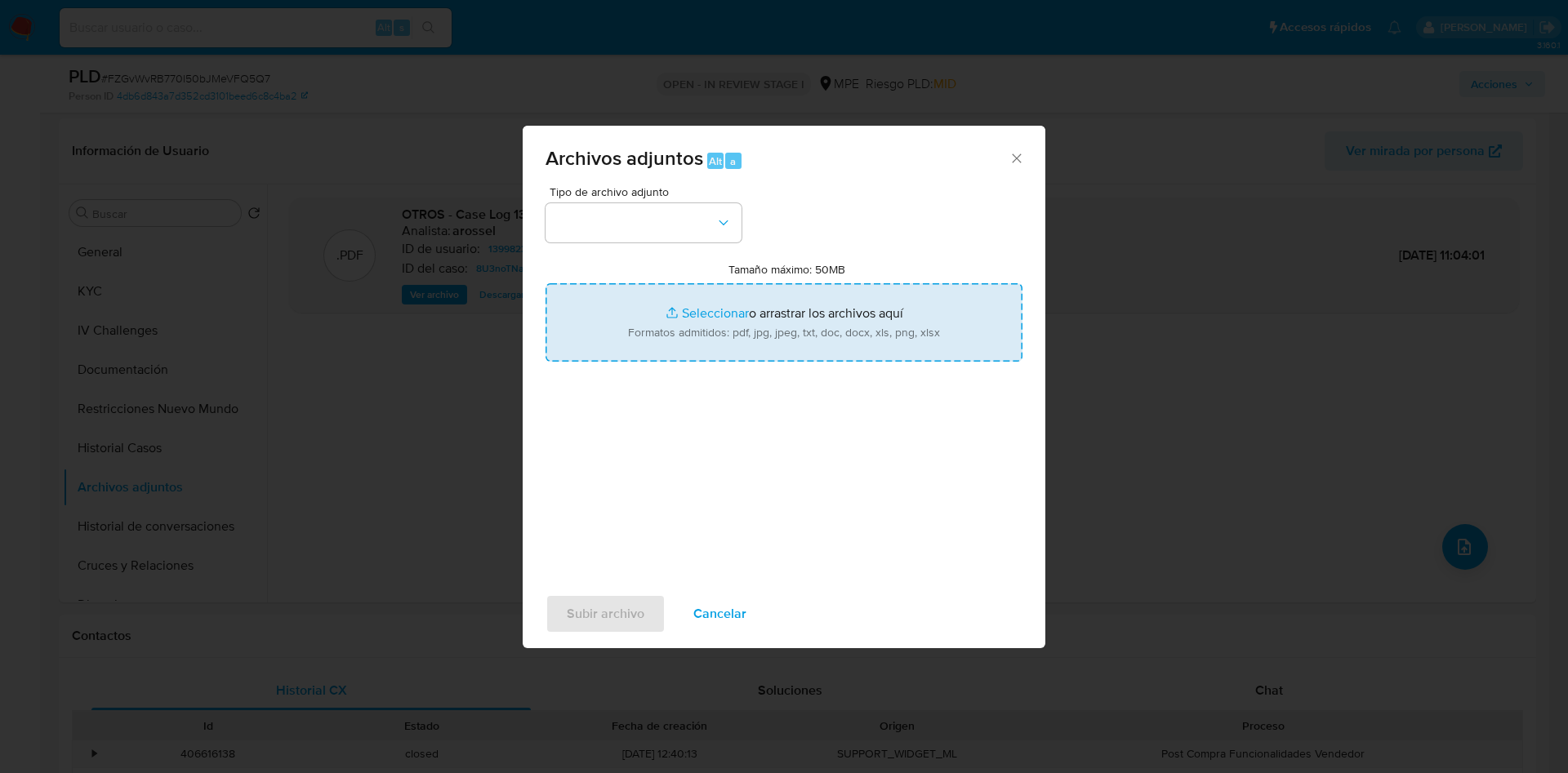
click at [841, 335] on input "Tamaño máximo: 50MB Seleccionar archivos" at bounding box center [784, 322] width 477 height 79
type input "C:\fakepath\_Case Log 1399823551 - 22_09_2025.pdf"
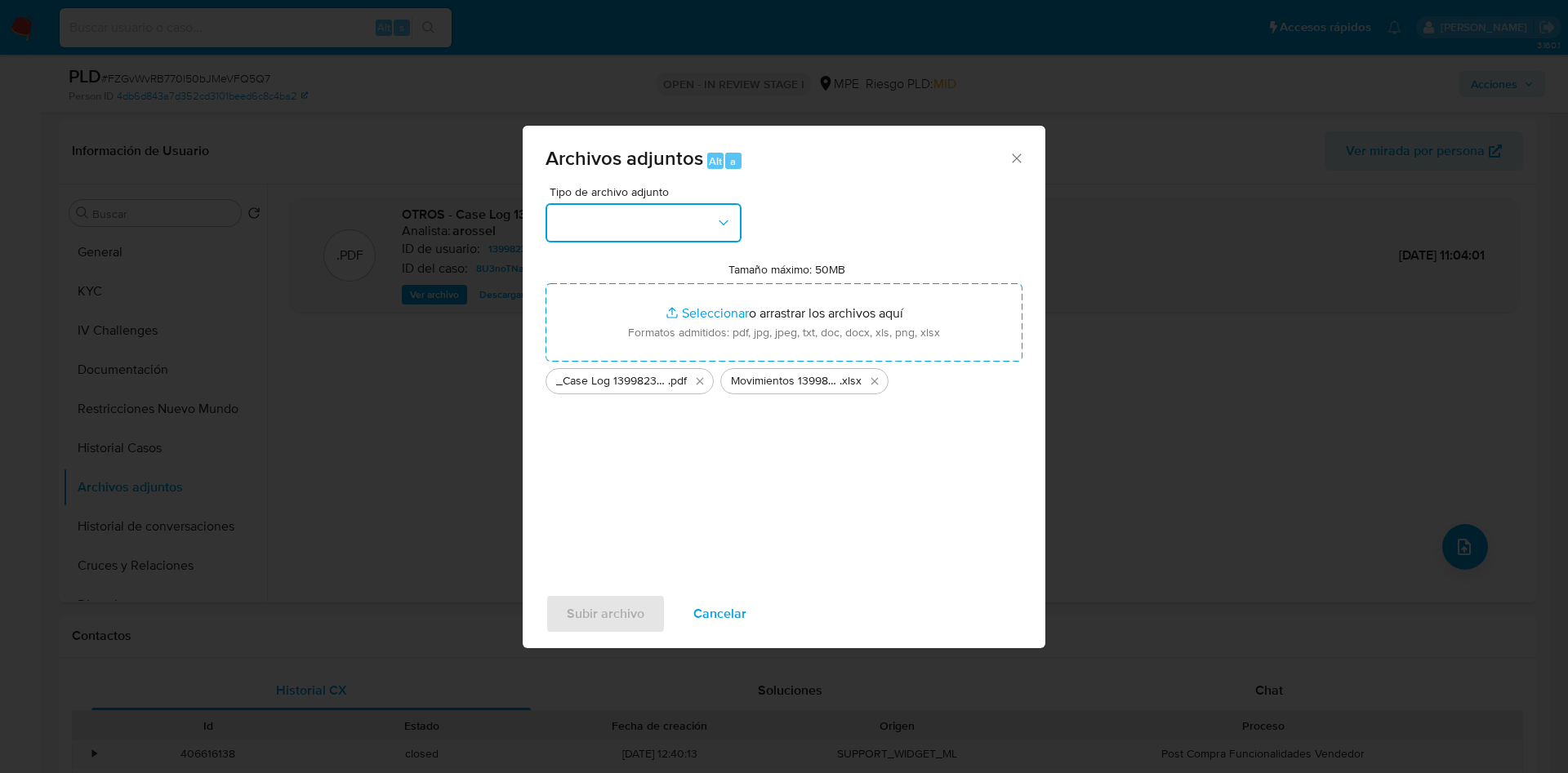
click at [674, 222] on button "button" at bounding box center [643, 222] width 196 height 39
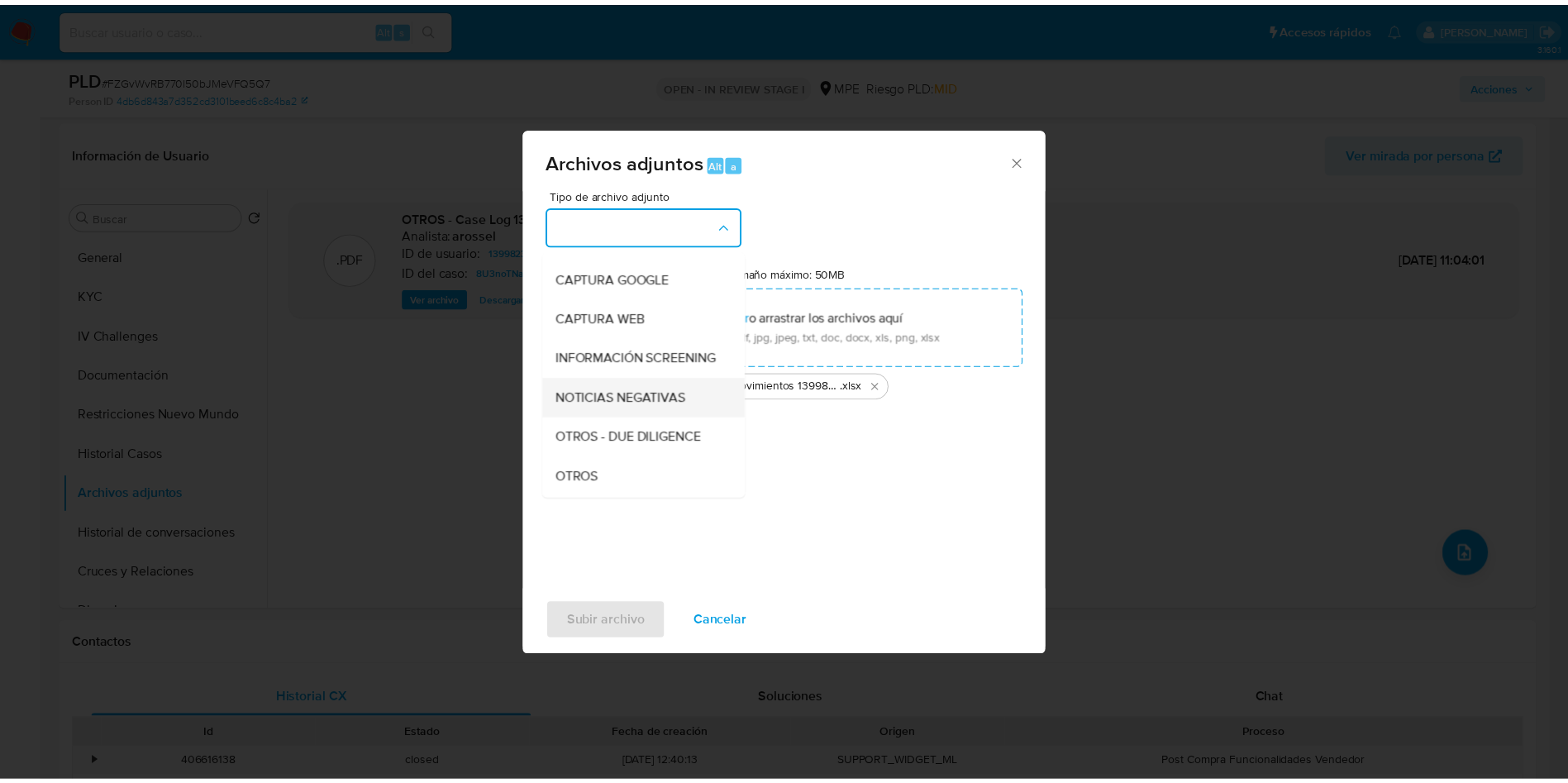
scroll to position [124, 0]
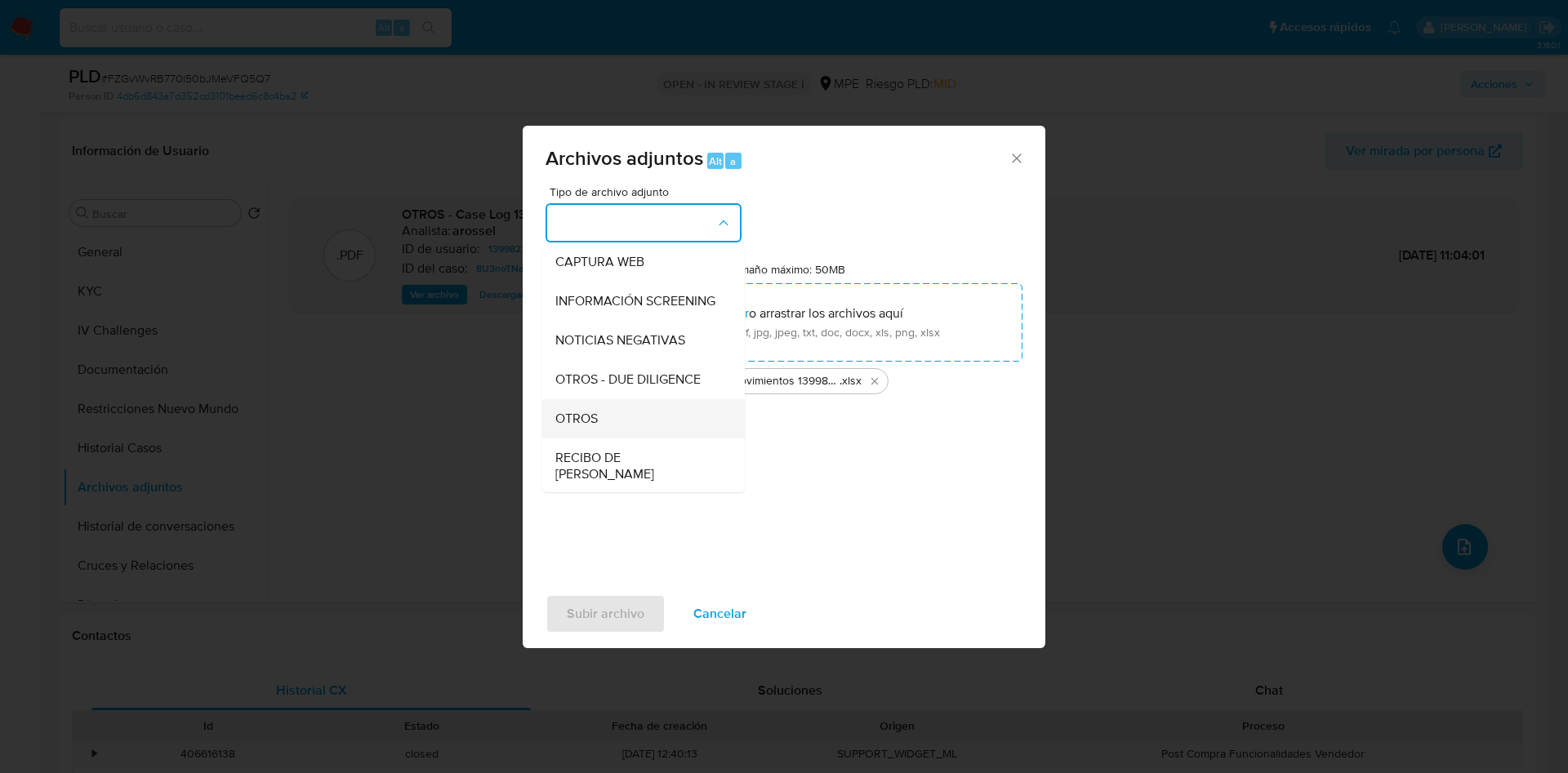
click at [623, 436] on div "OTROS" at bounding box center [638, 419] width 166 height 39
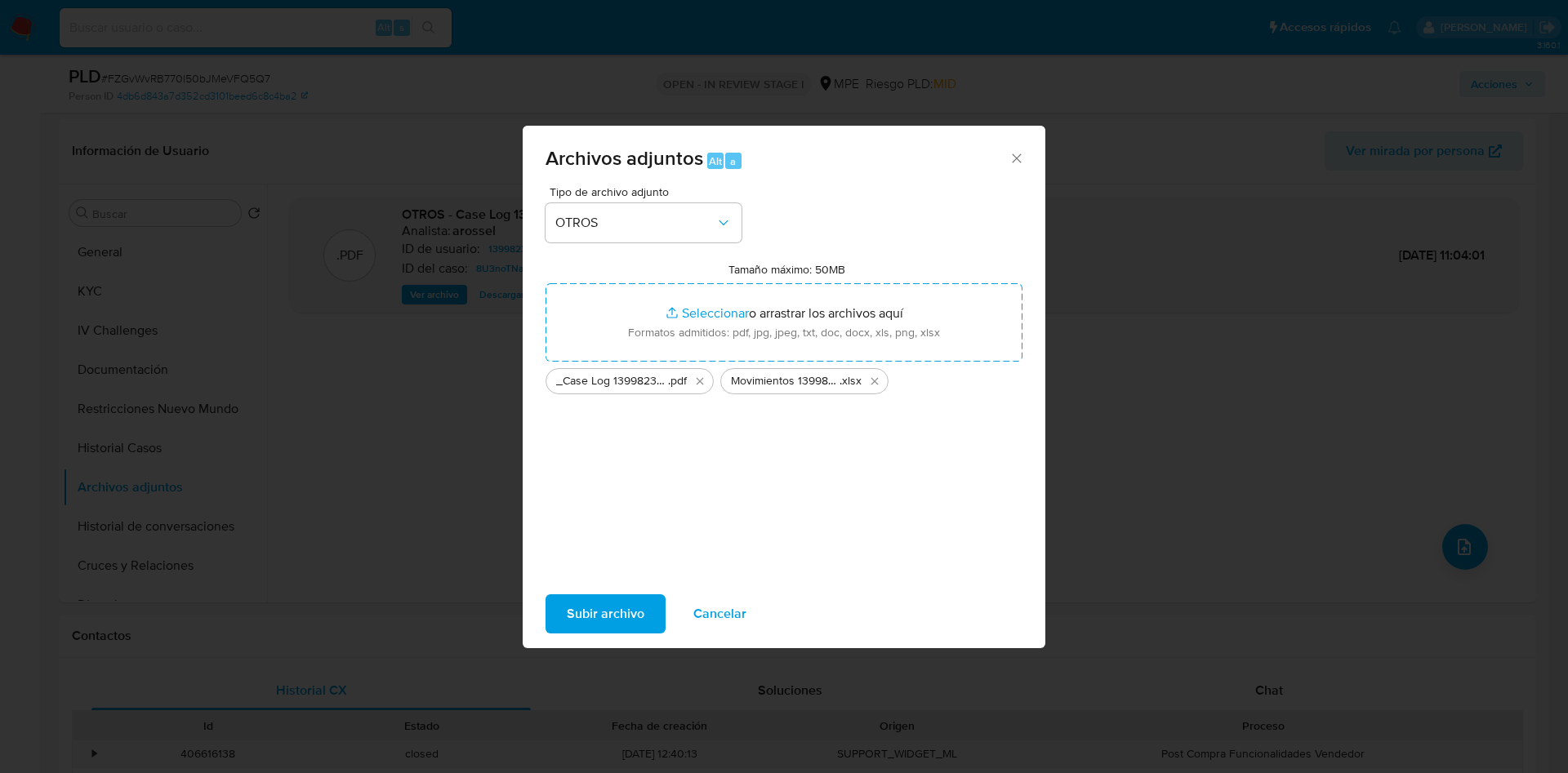
click at [599, 610] on span "Subir archivo" at bounding box center [606, 614] width 78 height 36
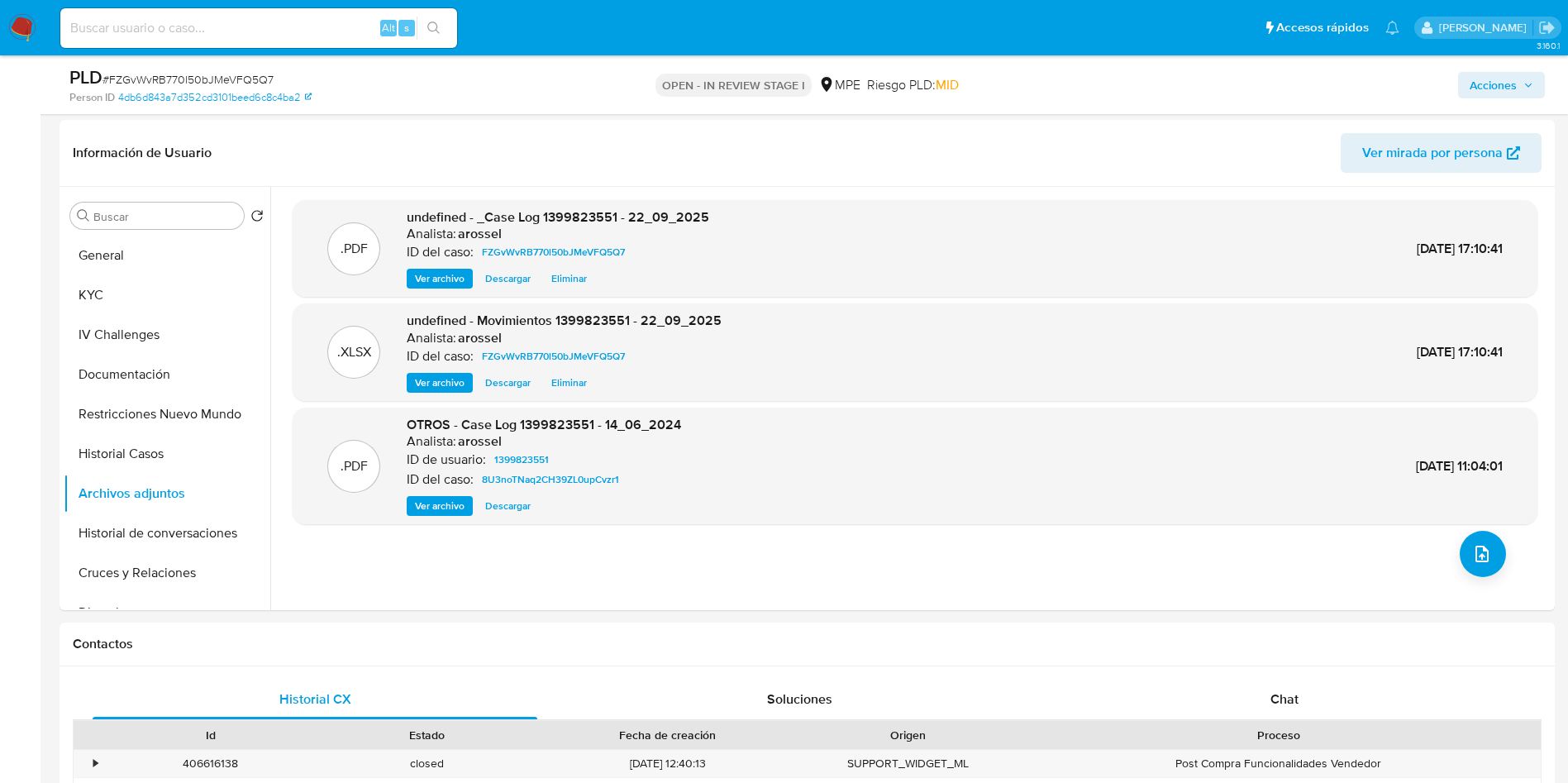
click at [1491, 74] on span "Acciones" at bounding box center [1493, 86] width 47 height 27
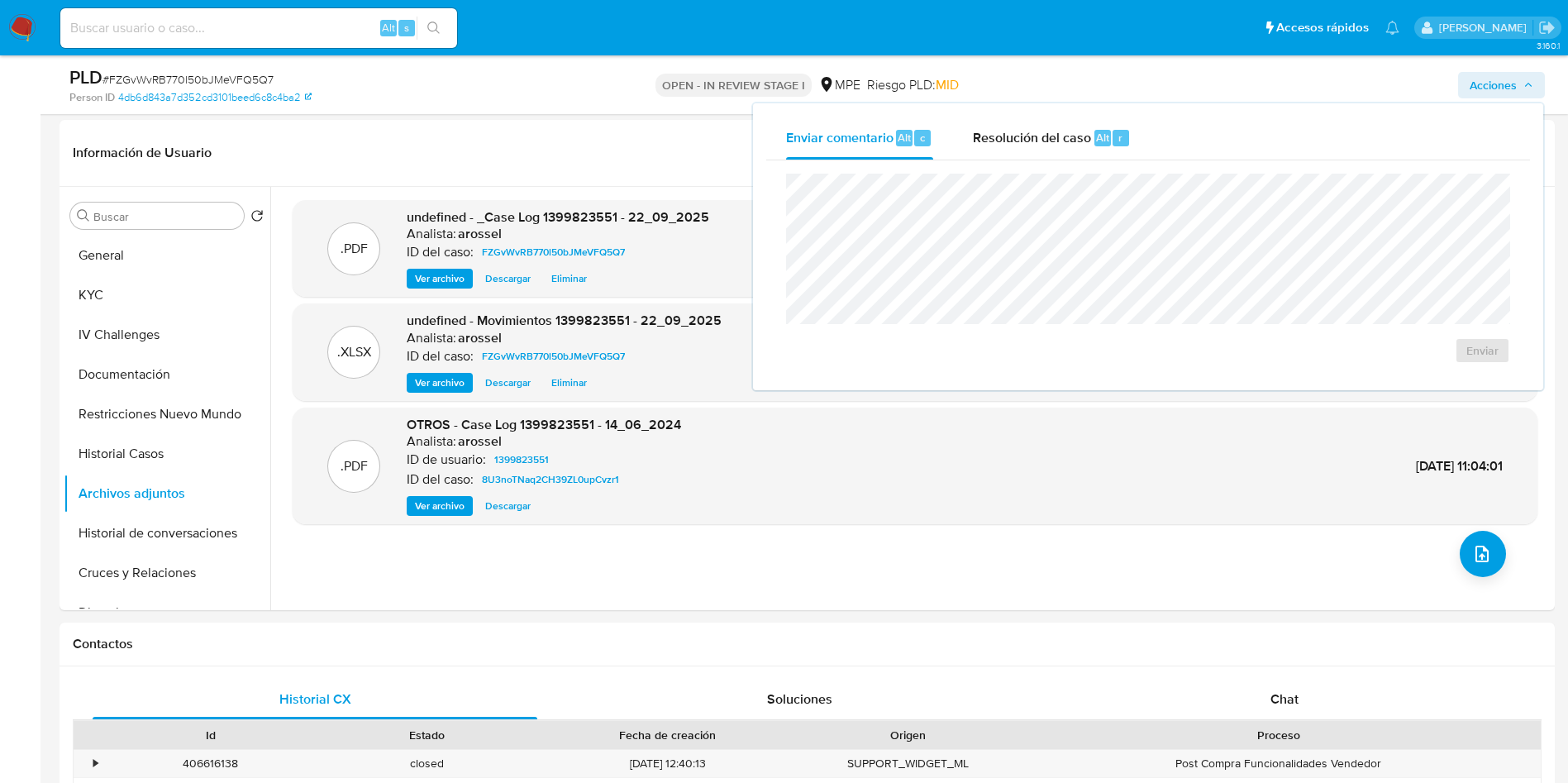
click at [1023, 163] on div "Enviar" at bounding box center [1148, 268] width 764 height 216
click at [1044, 128] on span "Resolución del caso" at bounding box center [1032, 137] width 118 height 19
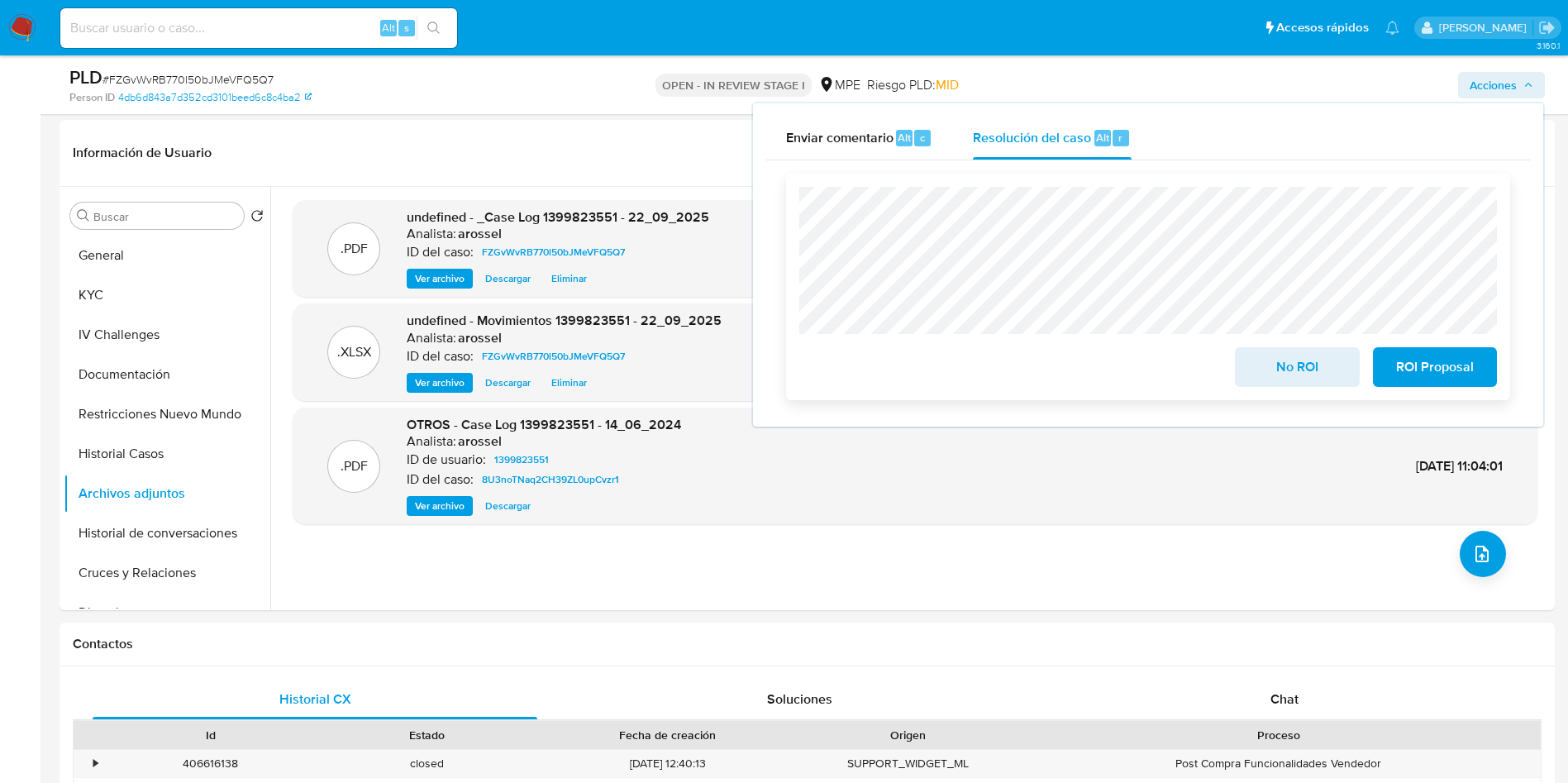
click at [1248, 374] on button "No ROI" at bounding box center [1297, 366] width 124 height 39
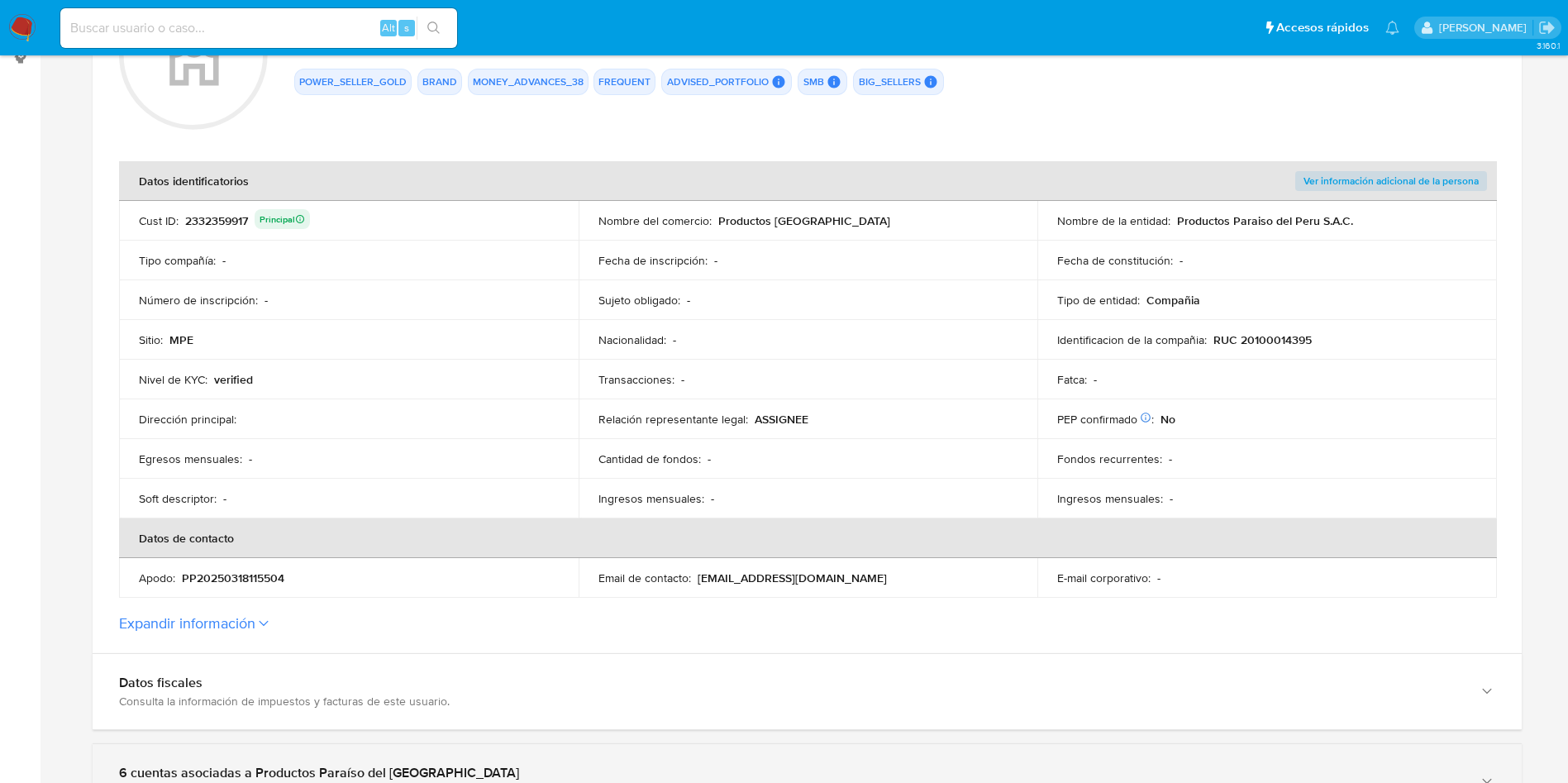
scroll to position [496, 0]
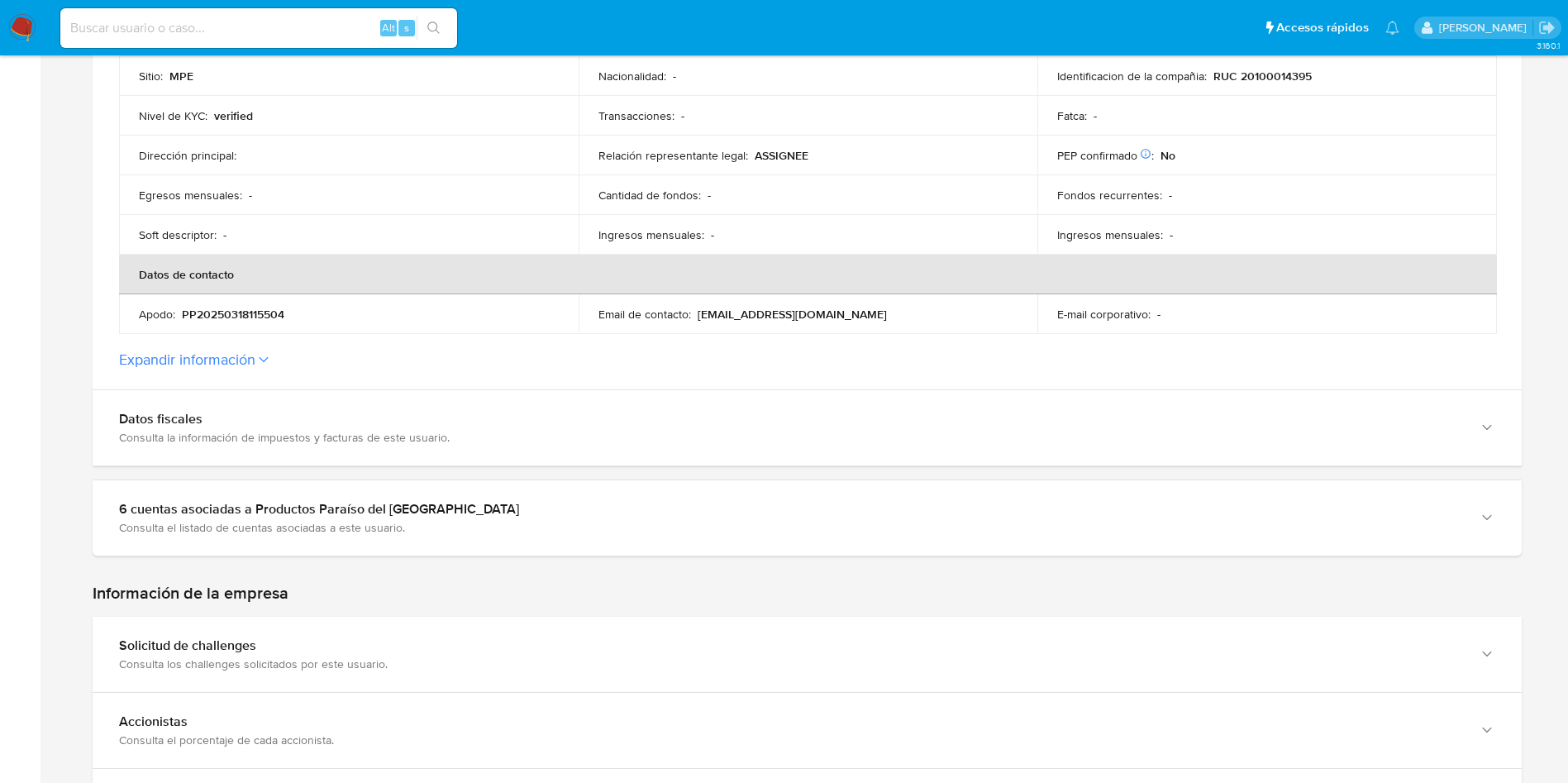
click at [344, 560] on section at bounding box center [807, 422] width 1430 height 1453
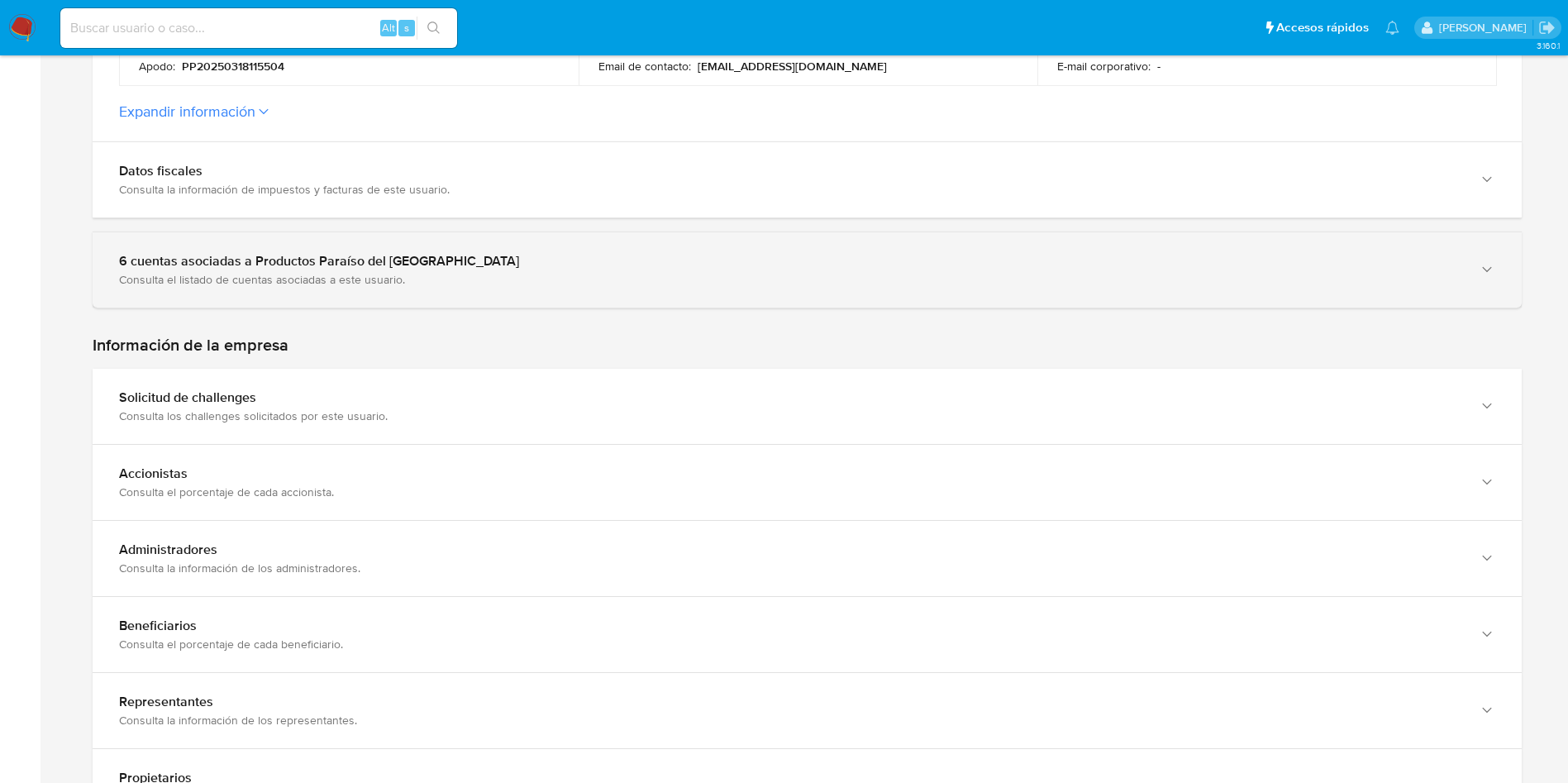
click at [364, 256] on div "6 cuentas asociadas a Productos Paraíso del [GEOGRAPHIC_DATA]" at bounding box center [790, 261] width 1343 height 16
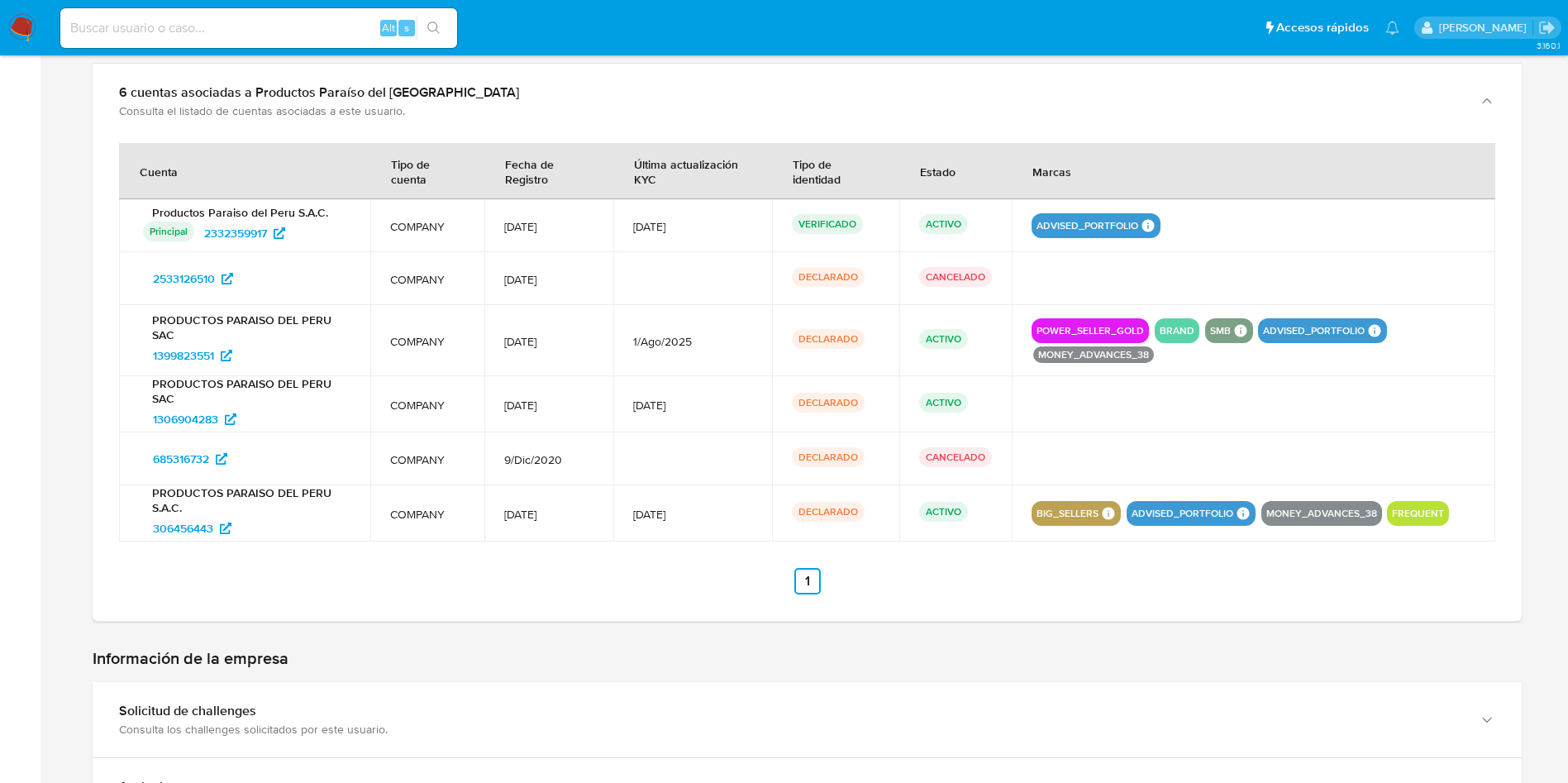
scroll to position [993, 0]
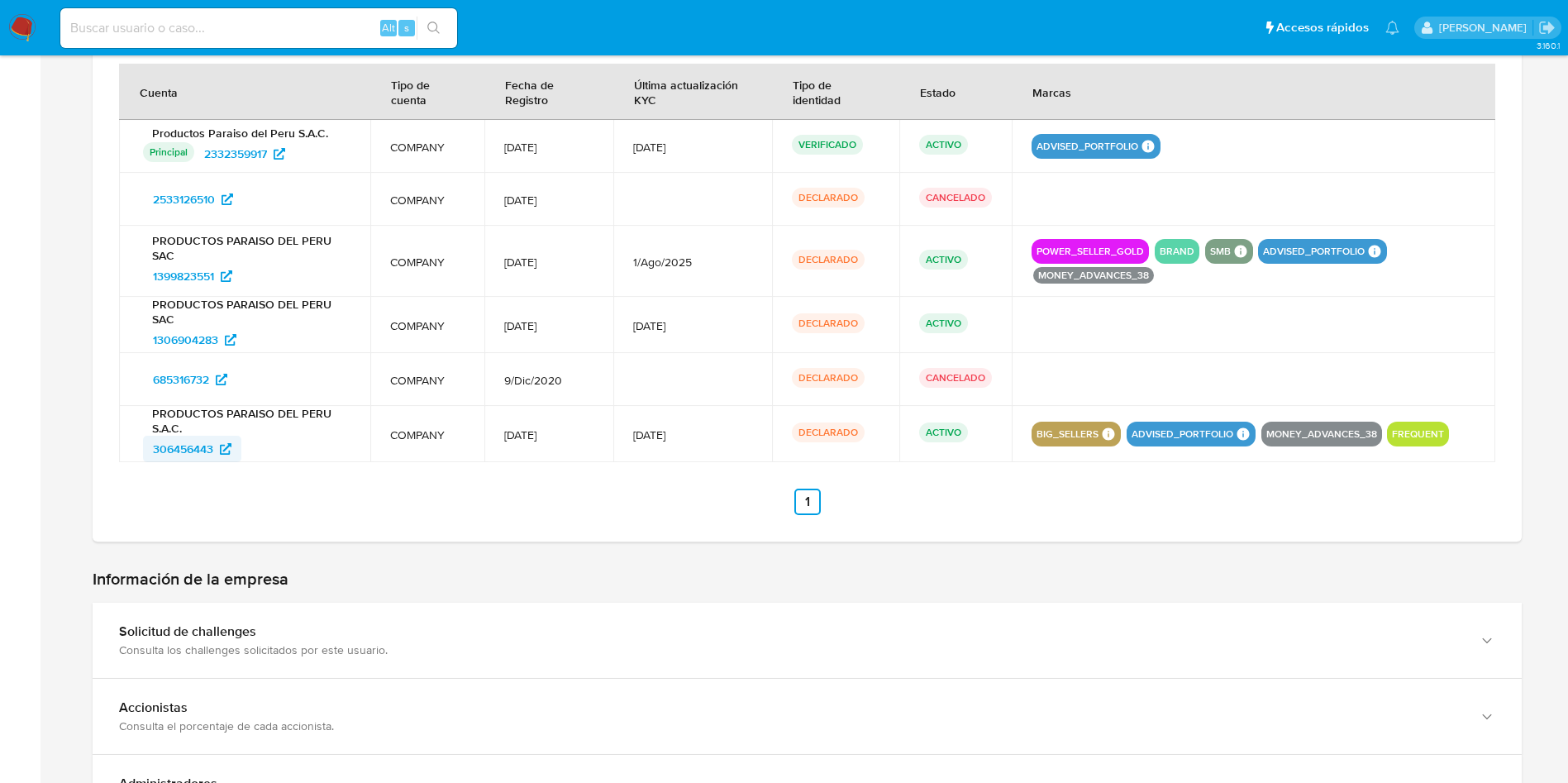
drag, startPoint x: 298, startPoint y: 444, endPoint x: 151, endPoint y: 447, distance: 147.0
click at [151, 447] on div "306456443" at bounding box center [247, 449] width 208 height 27
drag, startPoint x: 302, startPoint y: 388, endPoint x: 145, endPoint y: 387, distance: 157.0
click at [145, 387] on div "685316732" at bounding box center [247, 380] width 208 height 27
drag, startPoint x: 271, startPoint y: 336, endPoint x: 138, endPoint y: 341, distance: 133.1
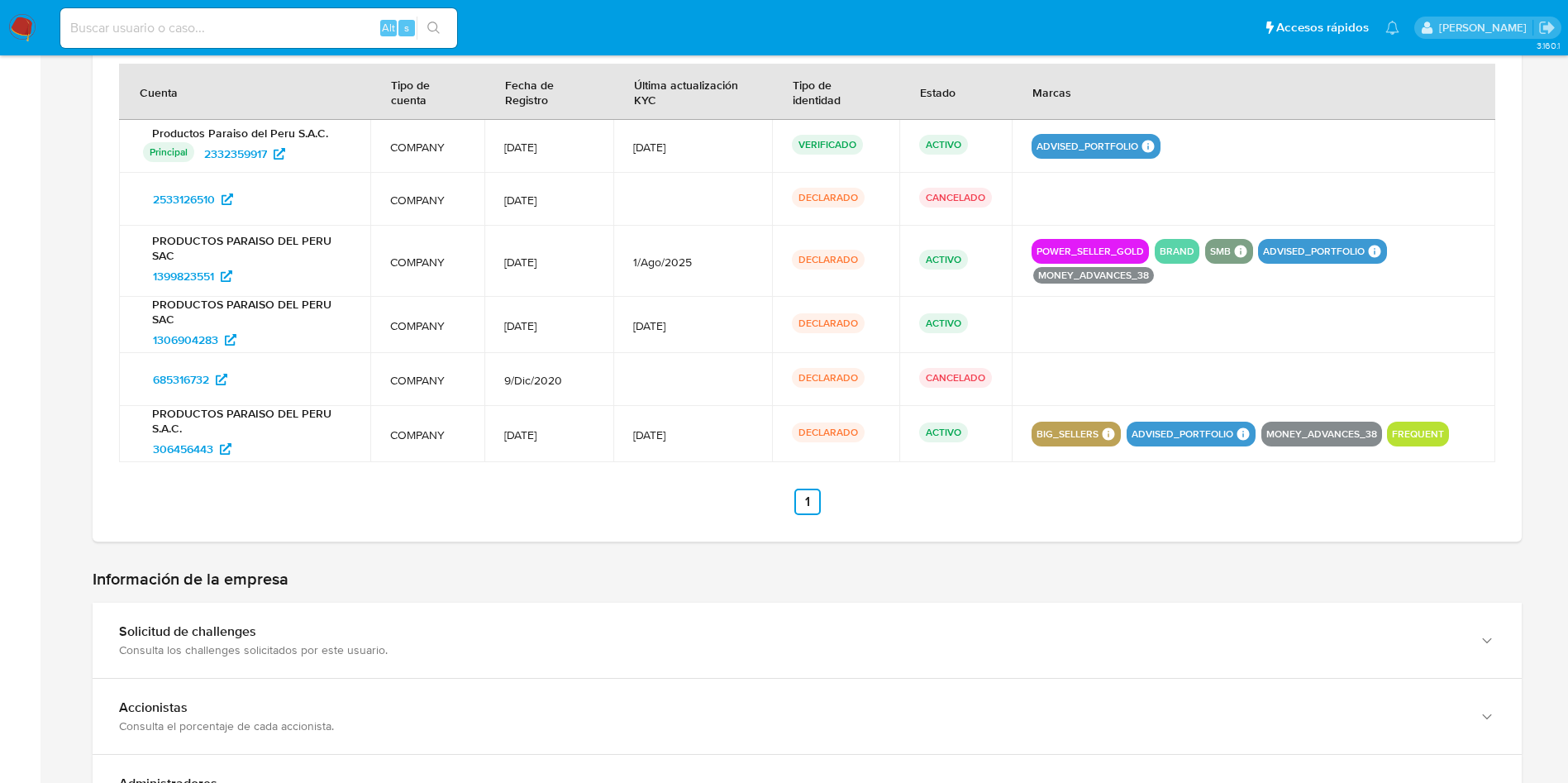
click at [138, 341] on td "PRODUCTOS PARAISO DEL PERU SAC 1306904283" at bounding box center [244, 325] width 251 height 56
drag, startPoint x: 280, startPoint y: 205, endPoint x: 137, endPoint y: 198, distance: 143.2
click at [137, 198] on td "2533126510" at bounding box center [244, 199] width 251 height 53
drag, startPoint x: 325, startPoint y: 156, endPoint x: 205, endPoint y: 146, distance: 120.4
click at [205, 146] on div "Principal Identificado como usuario principal 2332359917" at bounding box center [247, 154] width 208 height 27
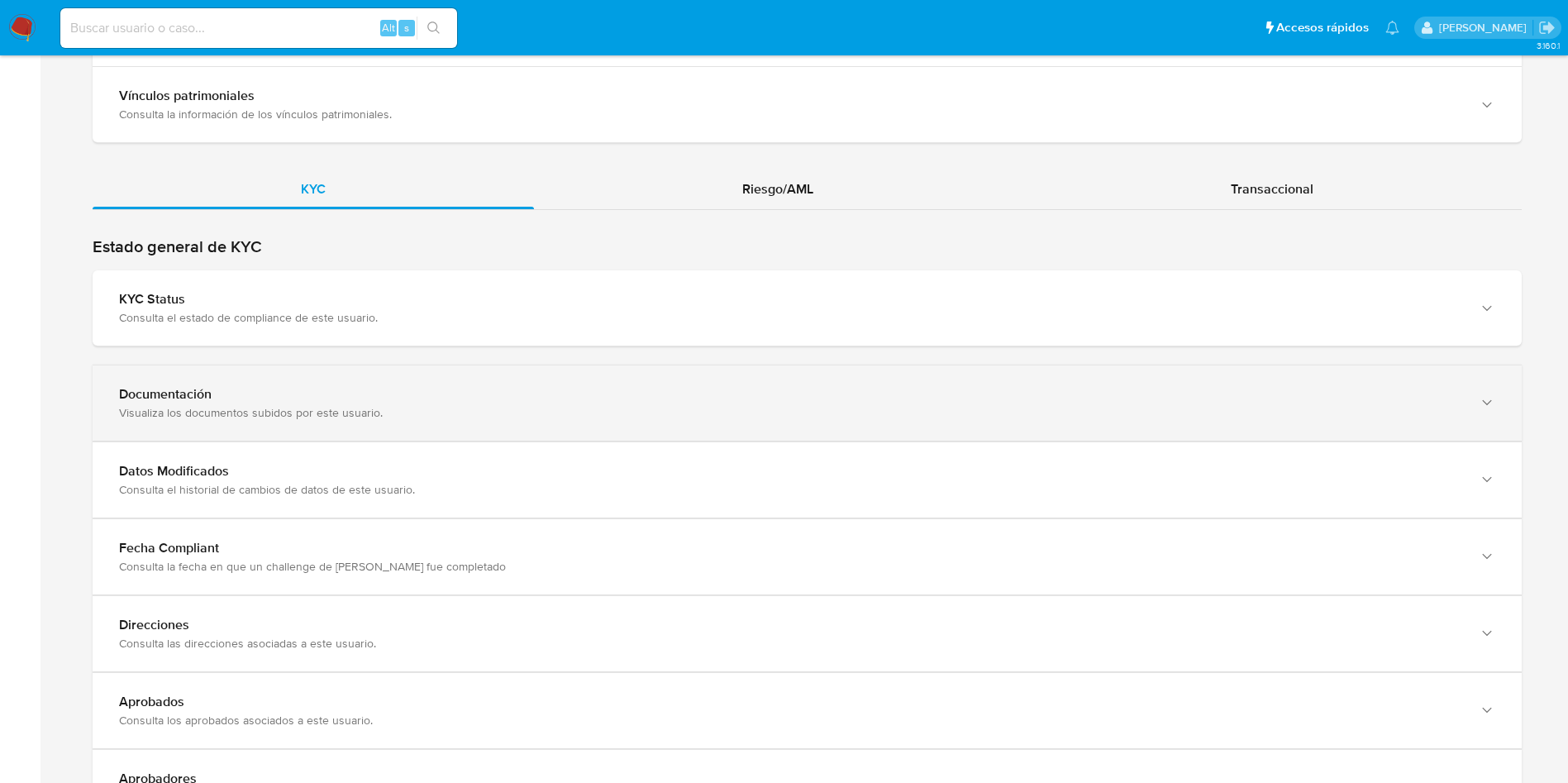
click at [465, 391] on div "Documentación" at bounding box center [790, 394] width 1343 height 16
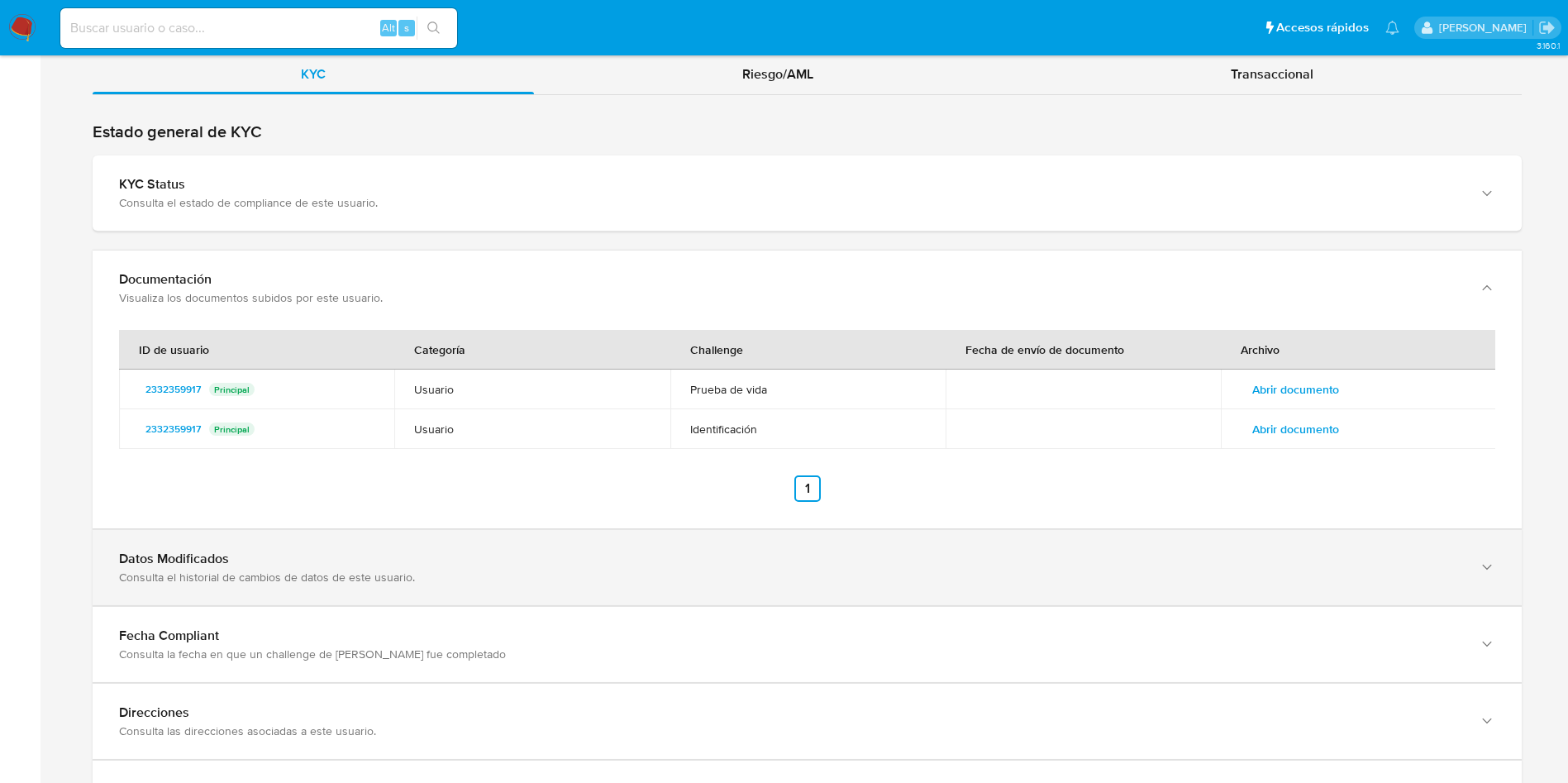
scroll to position [2320, 0]
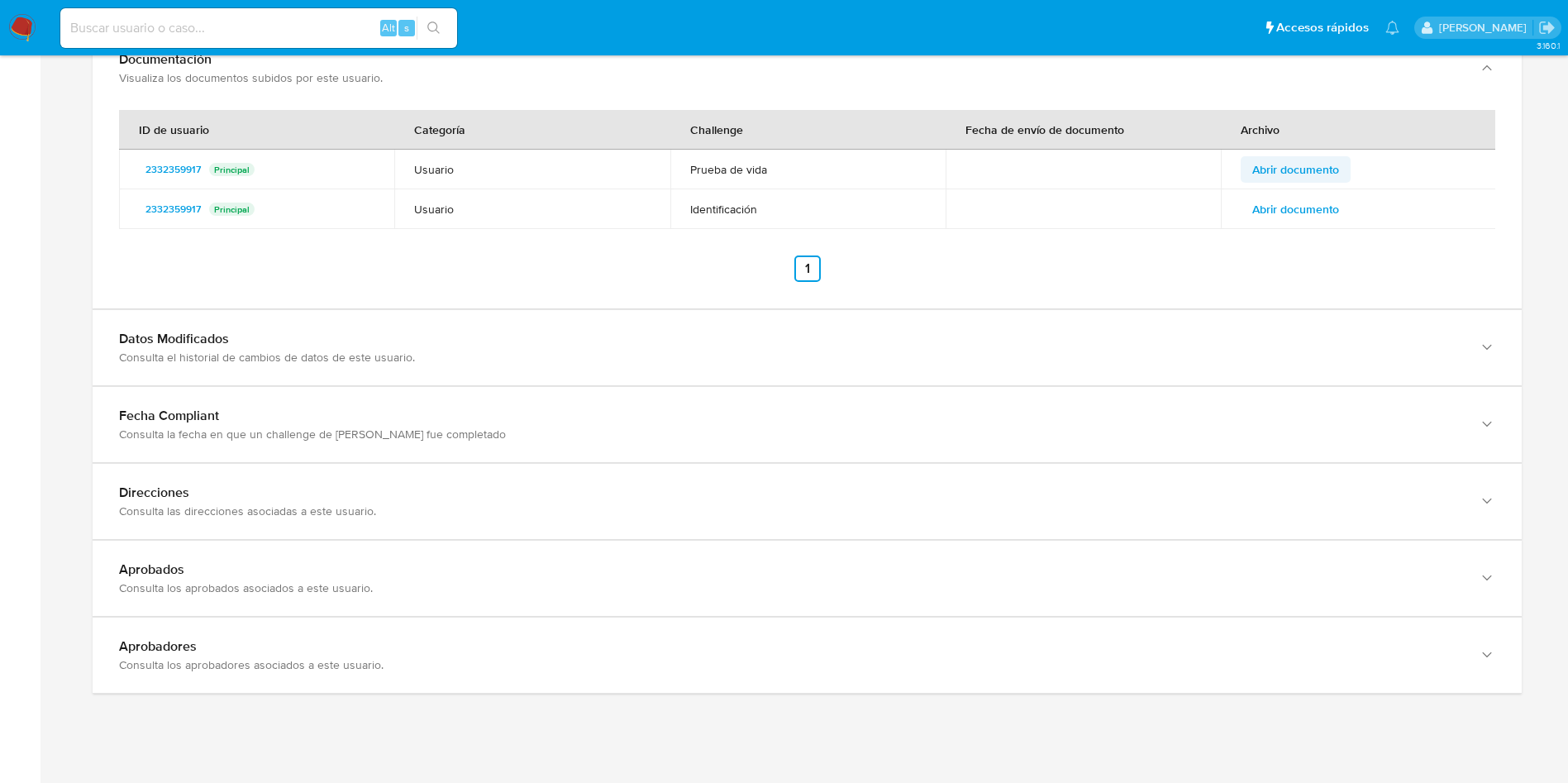
click at [1301, 168] on span "Abrir documento" at bounding box center [1296, 169] width 87 height 23
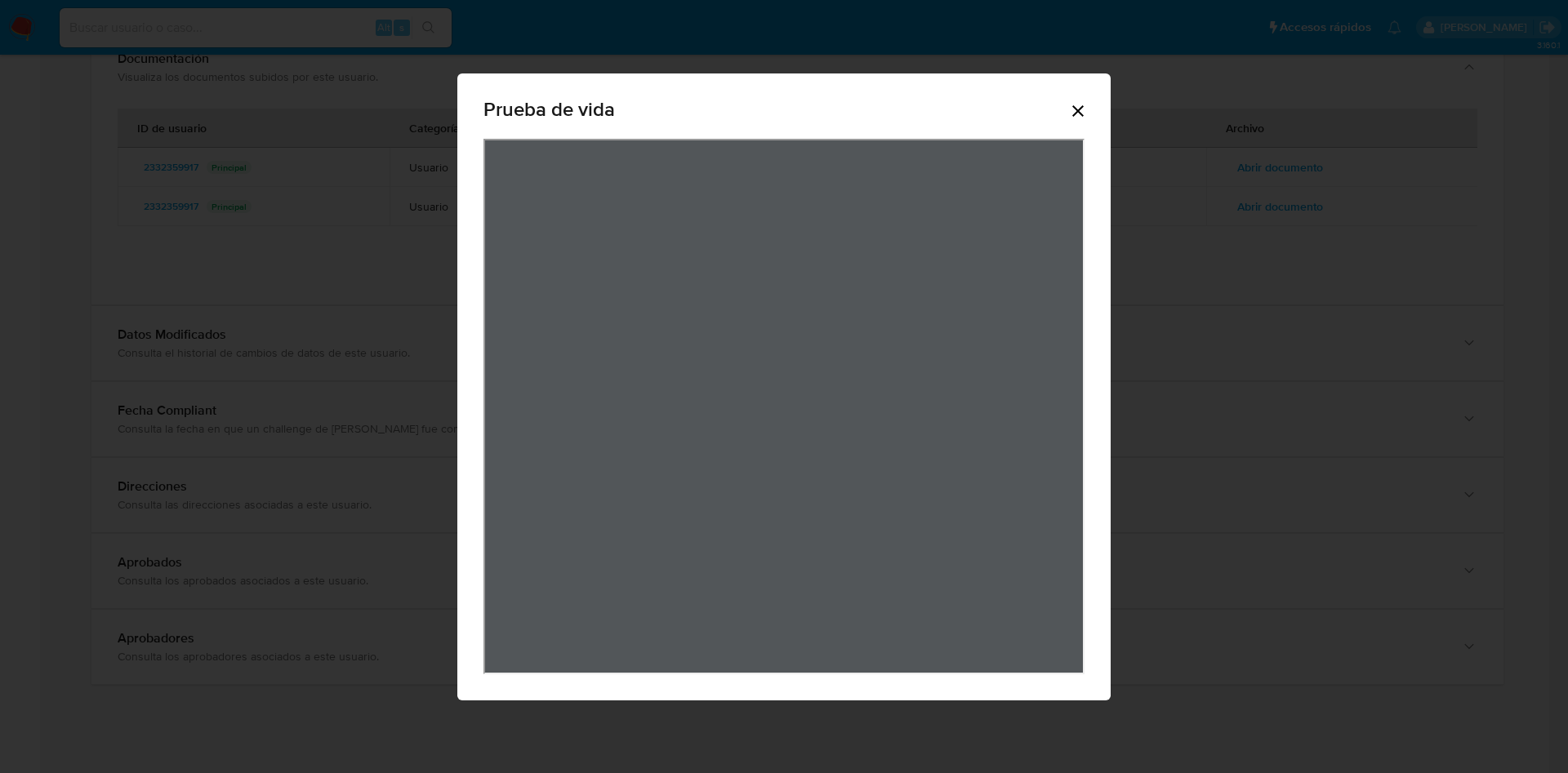
click at [1082, 111] on icon "Cerrar" at bounding box center [1078, 111] width 20 height 20
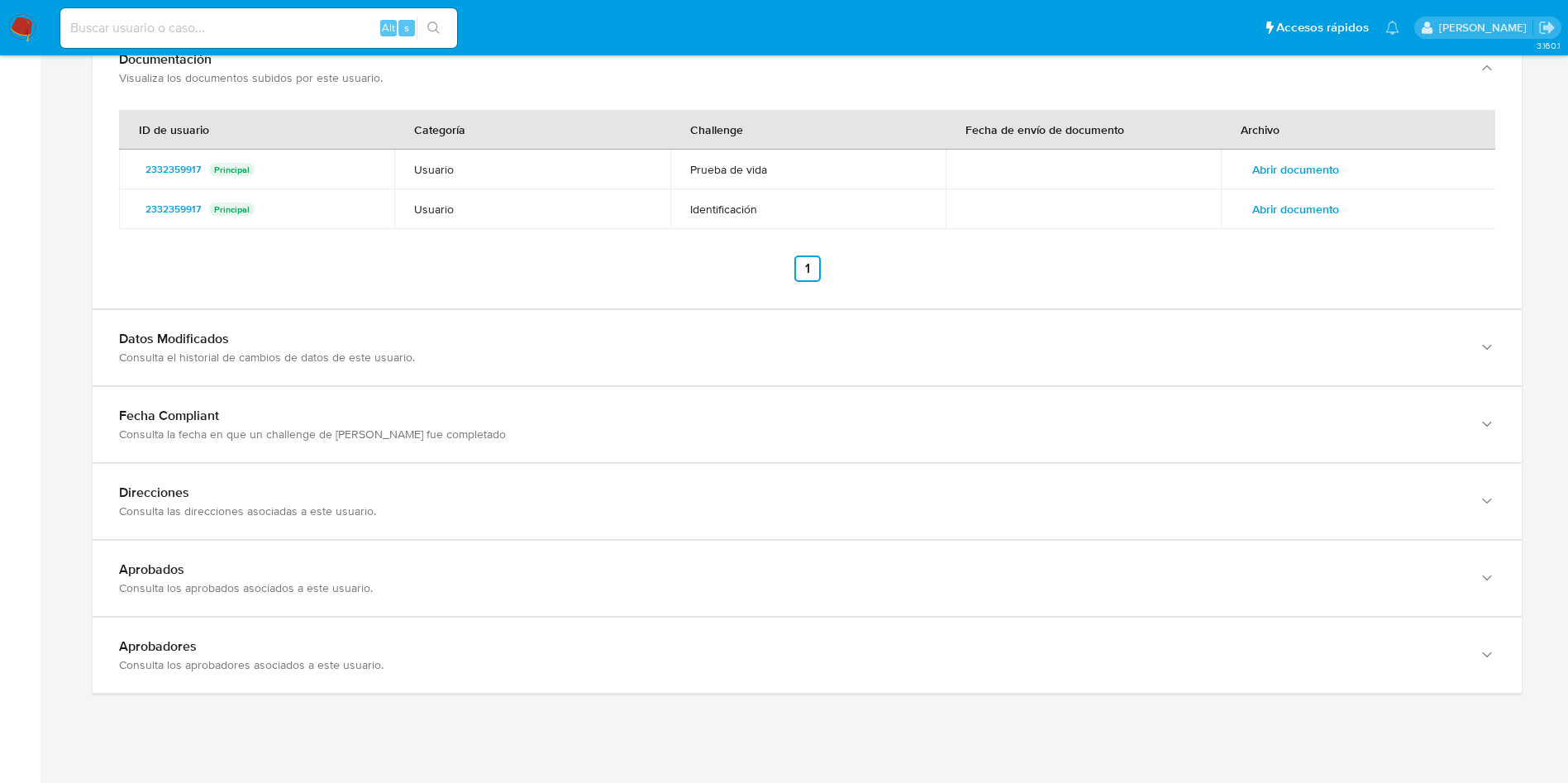
click at [1289, 205] on span "Abrir documento" at bounding box center [1296, 210] width 87 height 23
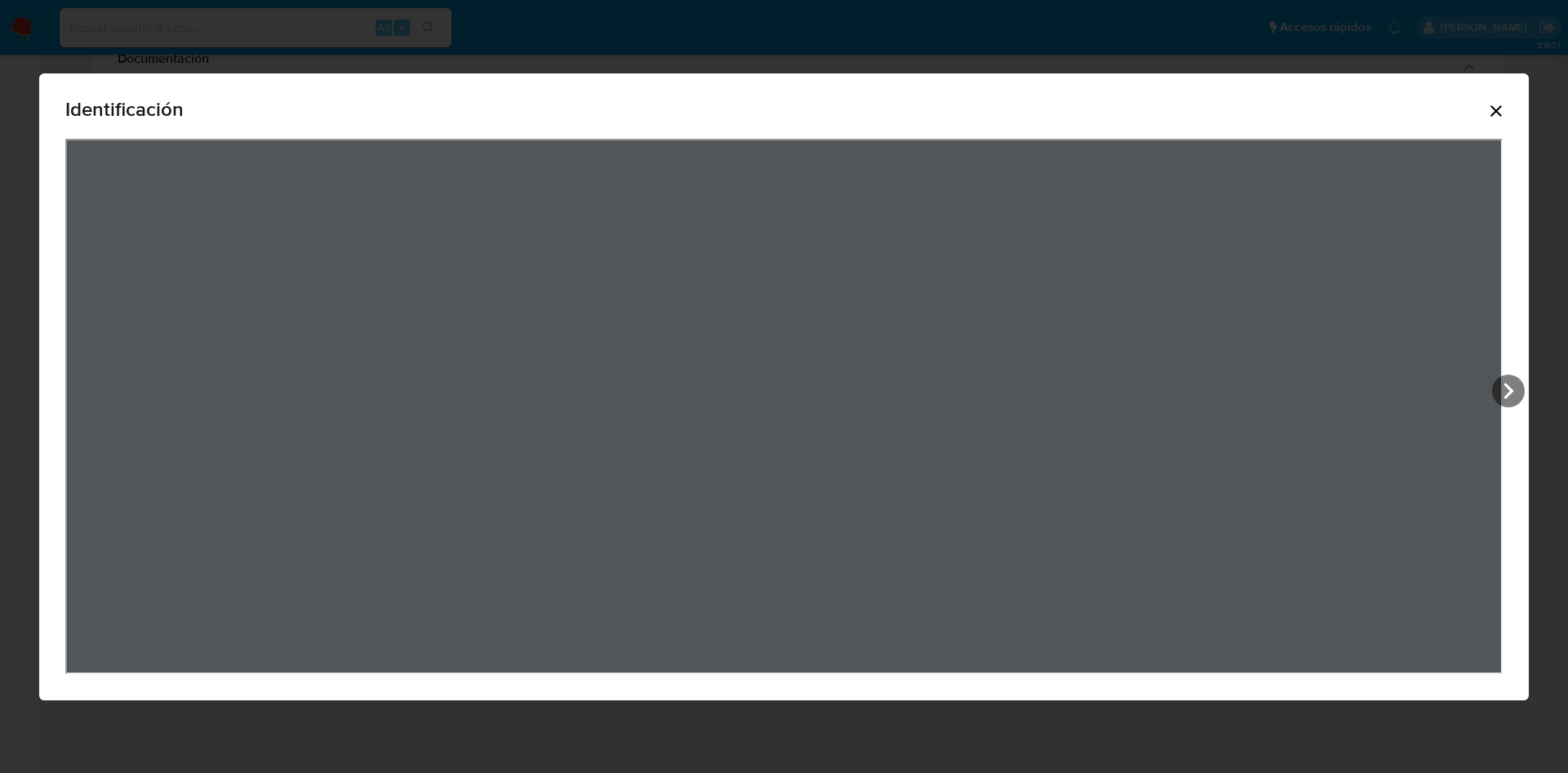
click at [1502, 111] on icon "Cerrar" at bounding box center [1496, 111] width 20 height 20
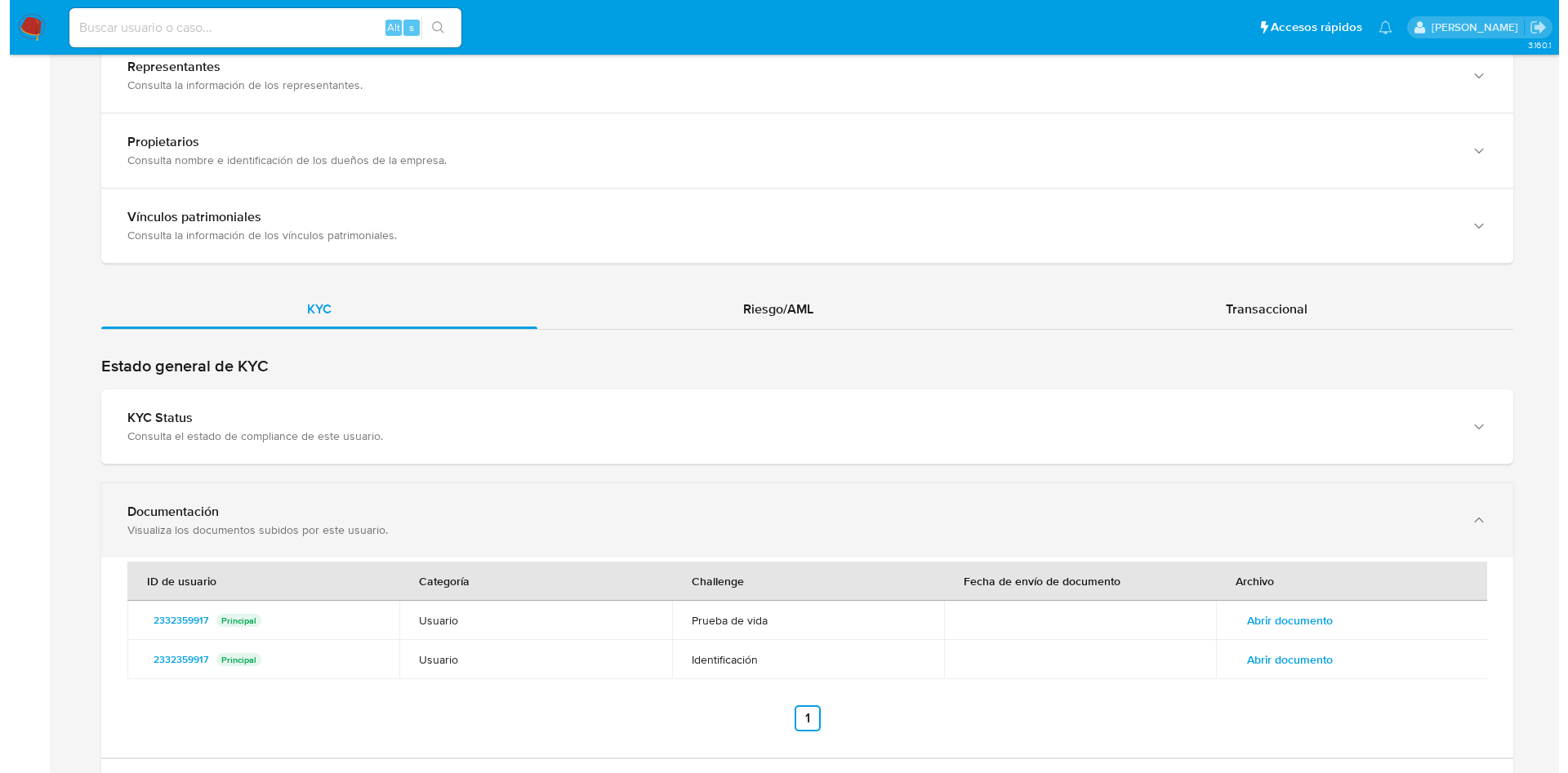
scroll to position [2083, 0]
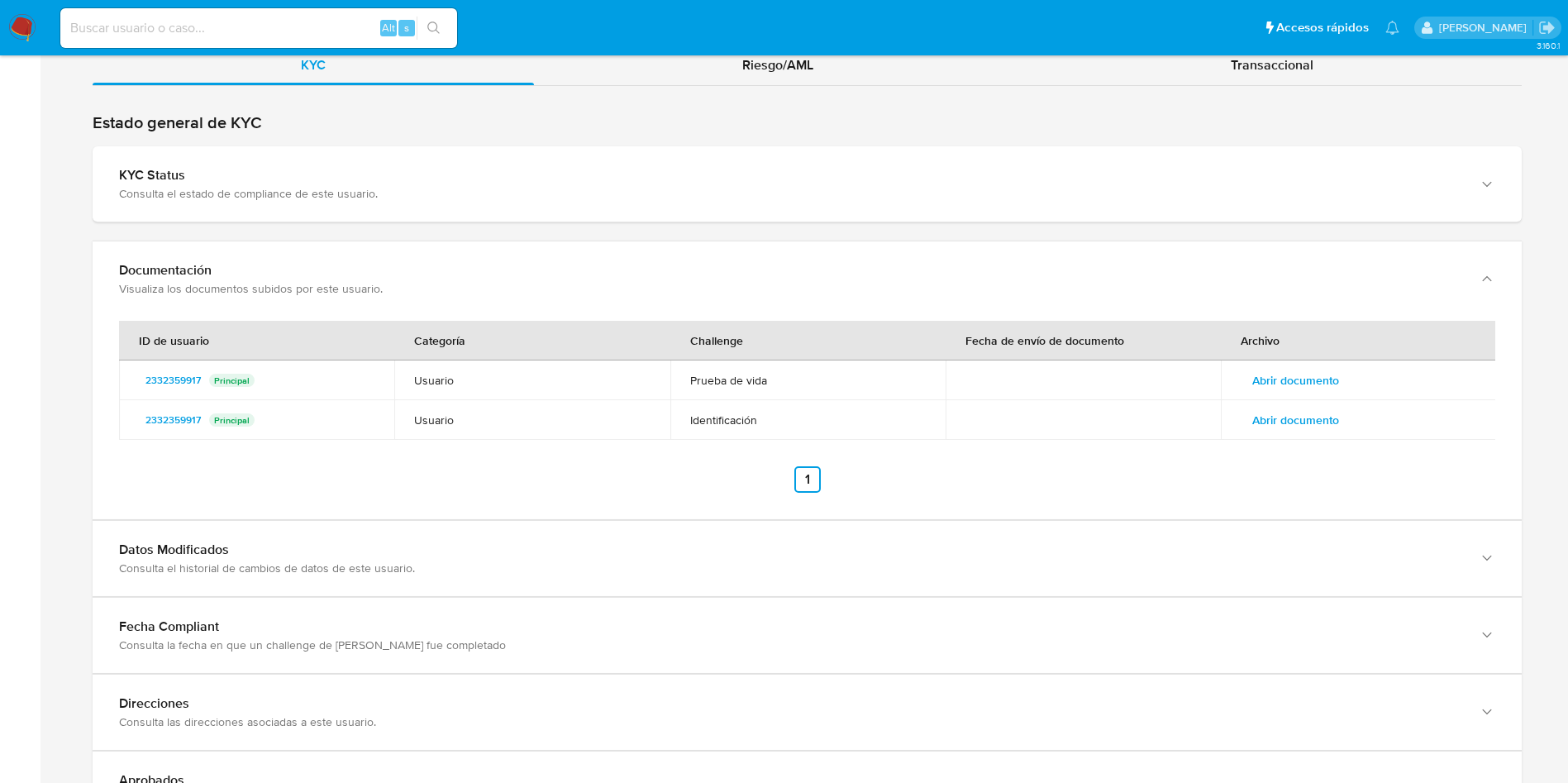
click at [1313, 423] on span "Abrir documento" at bounding box center [1296, 420] width 87 height 23
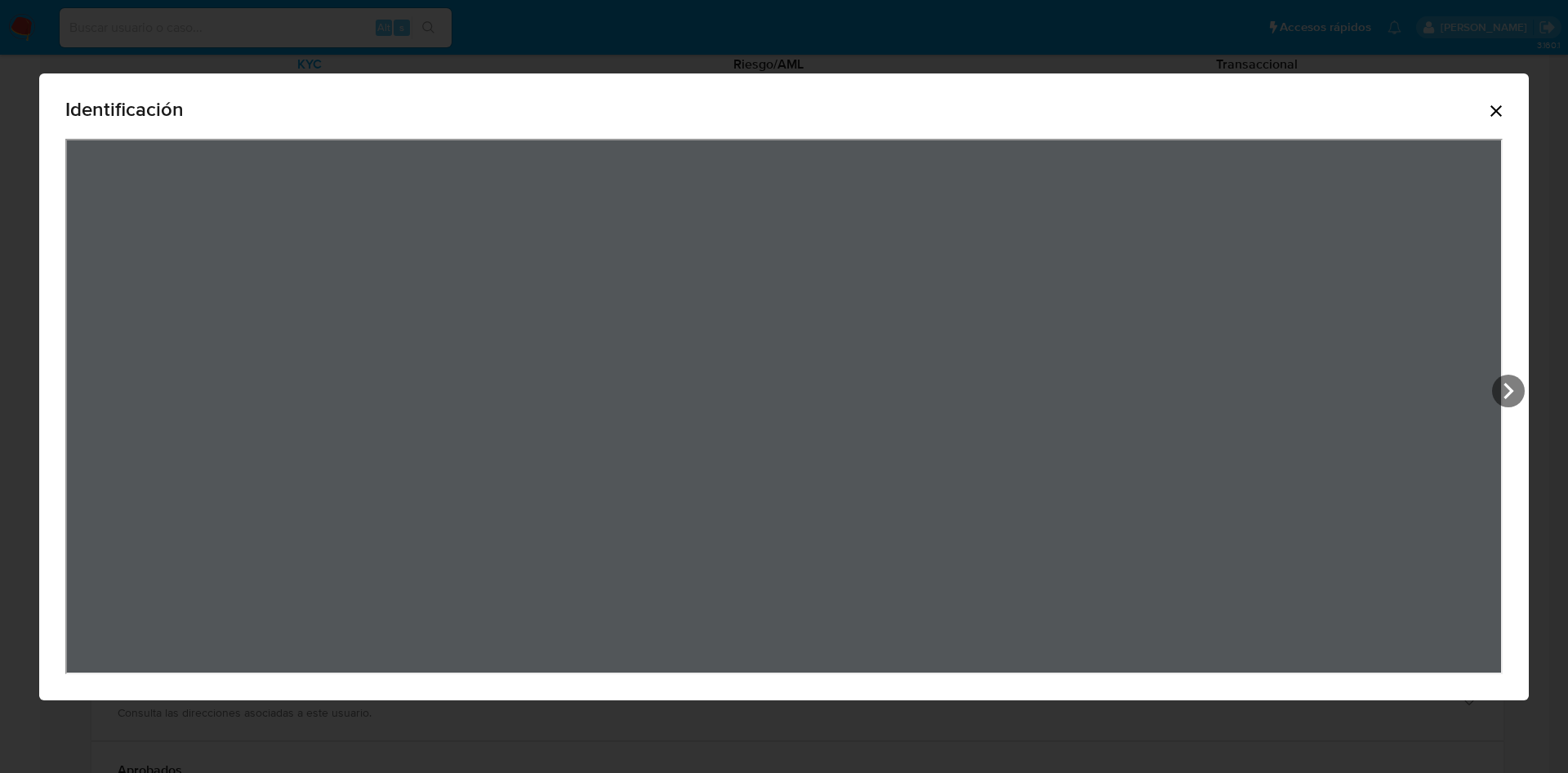
click at [1505, 98] on div "Identificación" at bounding box center [784, 386] width 1490 height 627
click at [1499, 112] on icon "Cerrar" at bounding box center [1496, 111] width 11 height 11
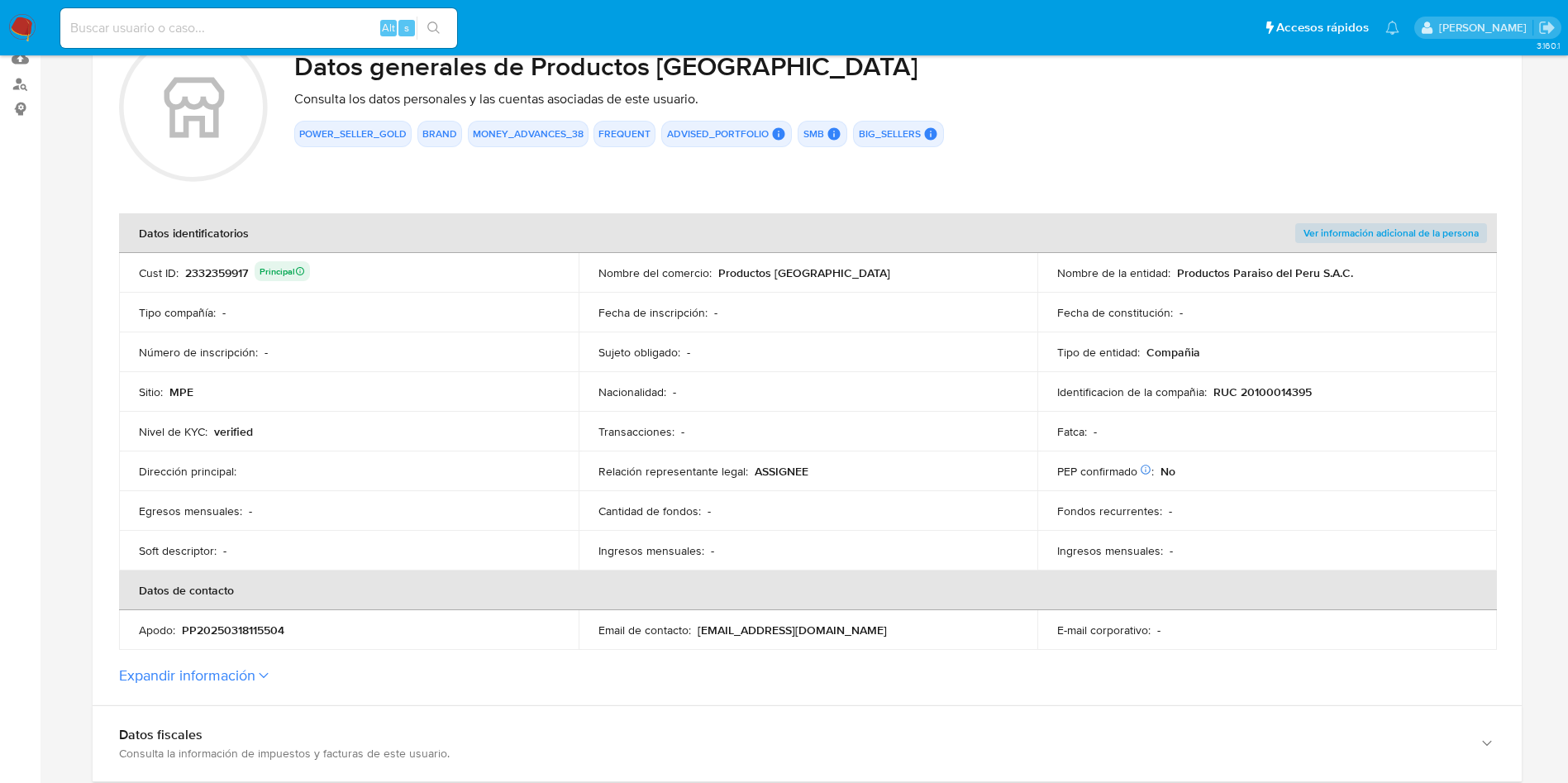
scroll to position [124, 0]
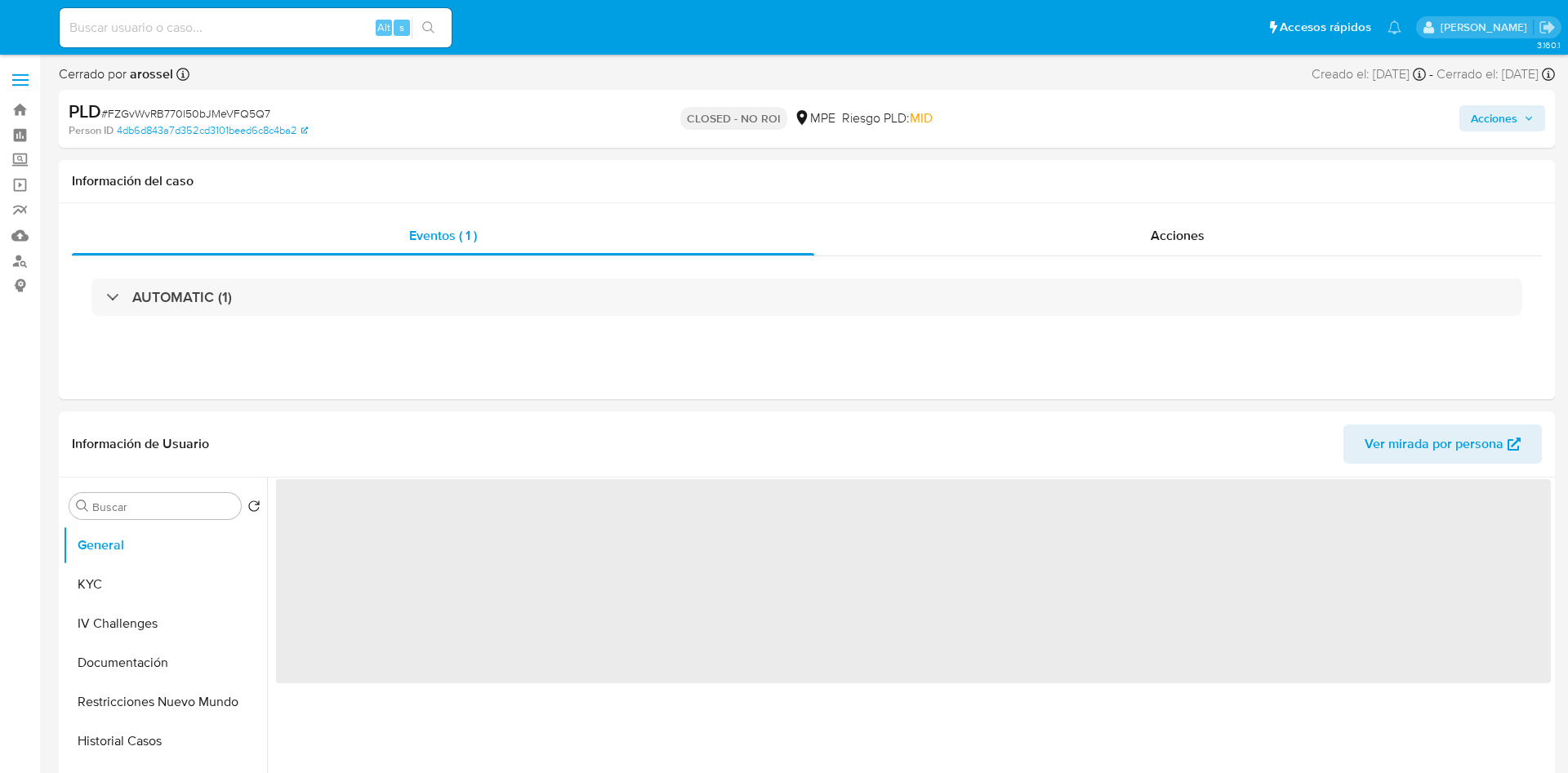
select select "10"
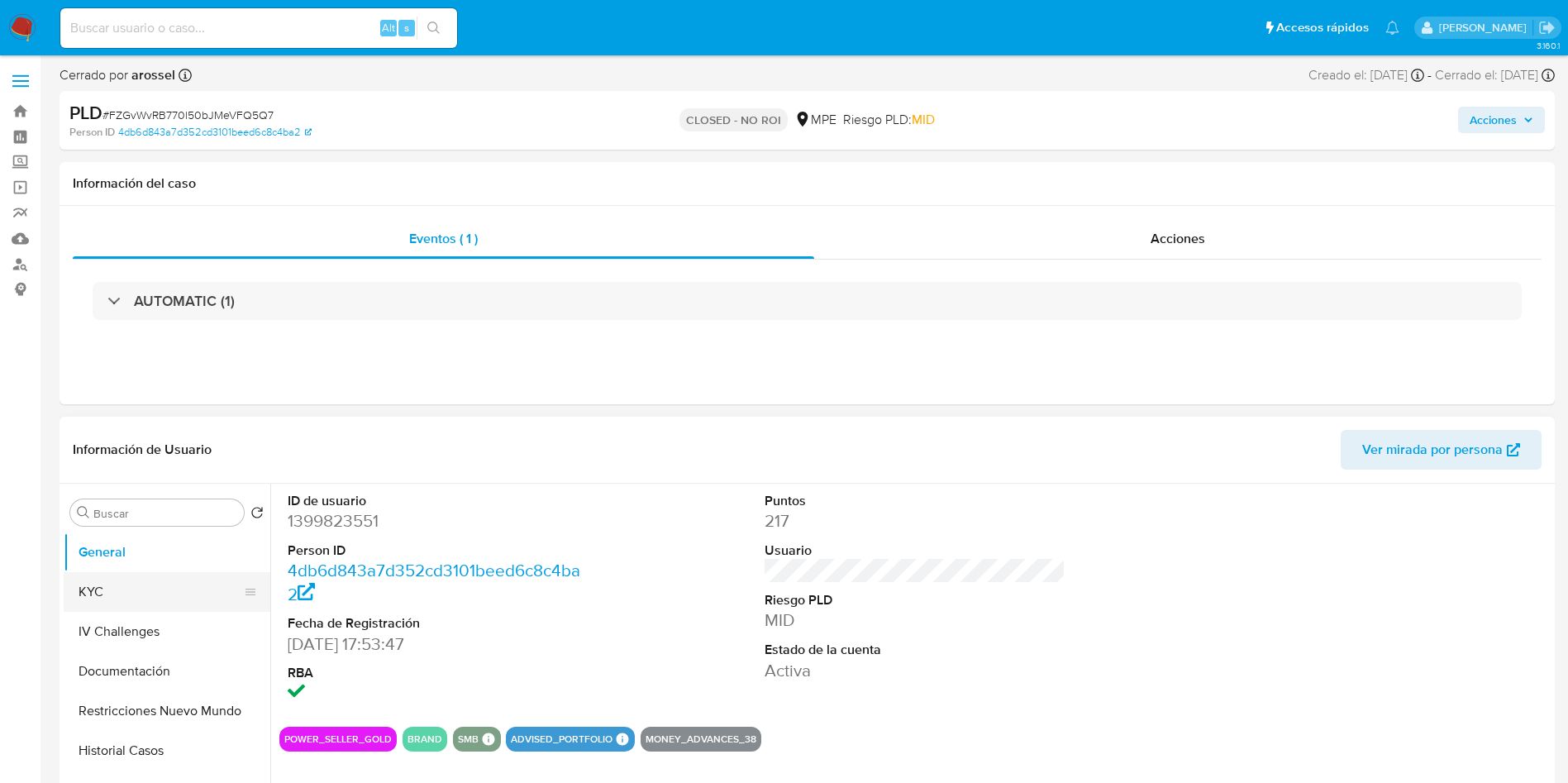
click at [112, 601] on button "KYC" at bounding box center [160, 592] width 193 height 39
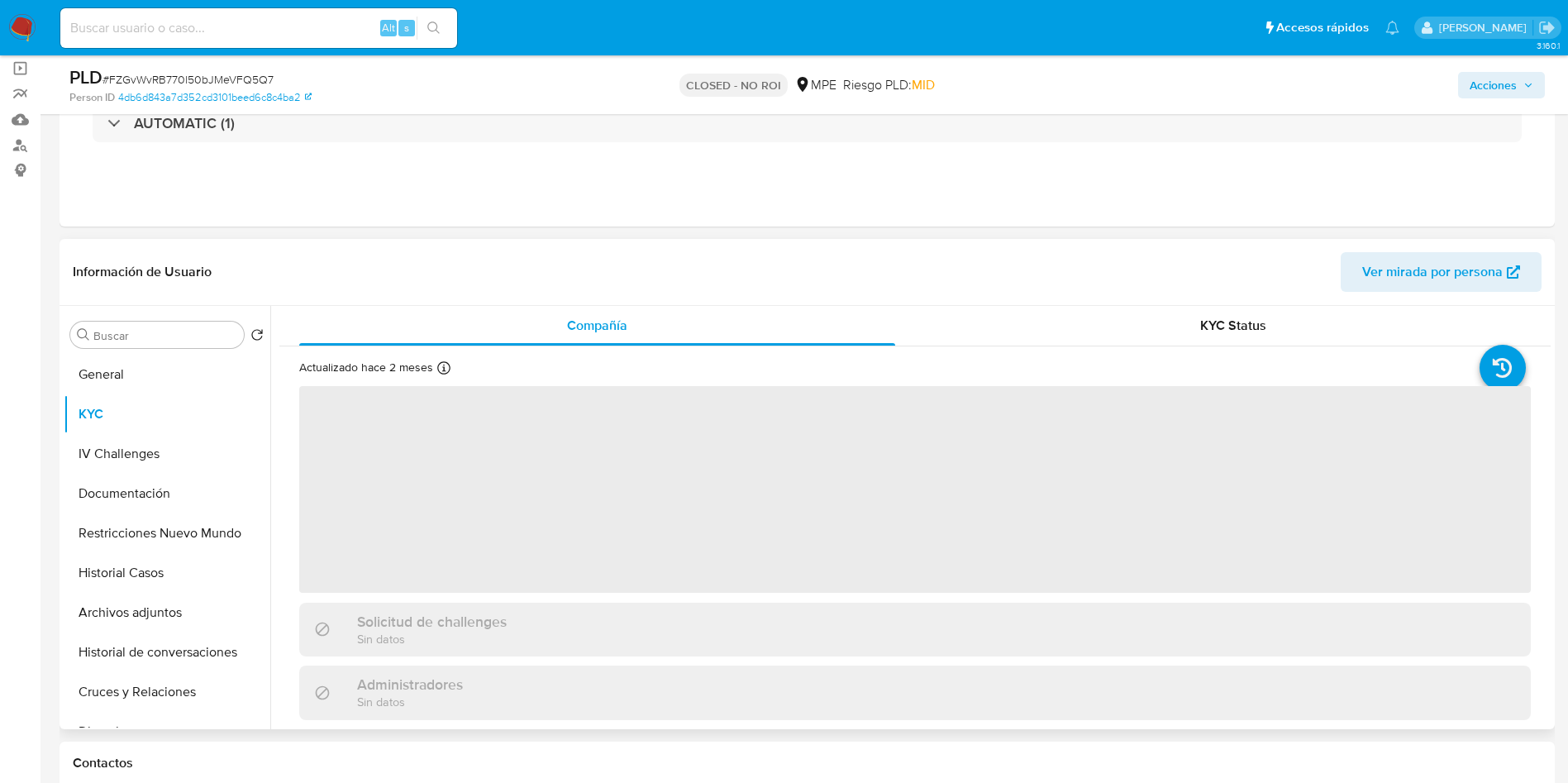
scroll to position [248, 0]
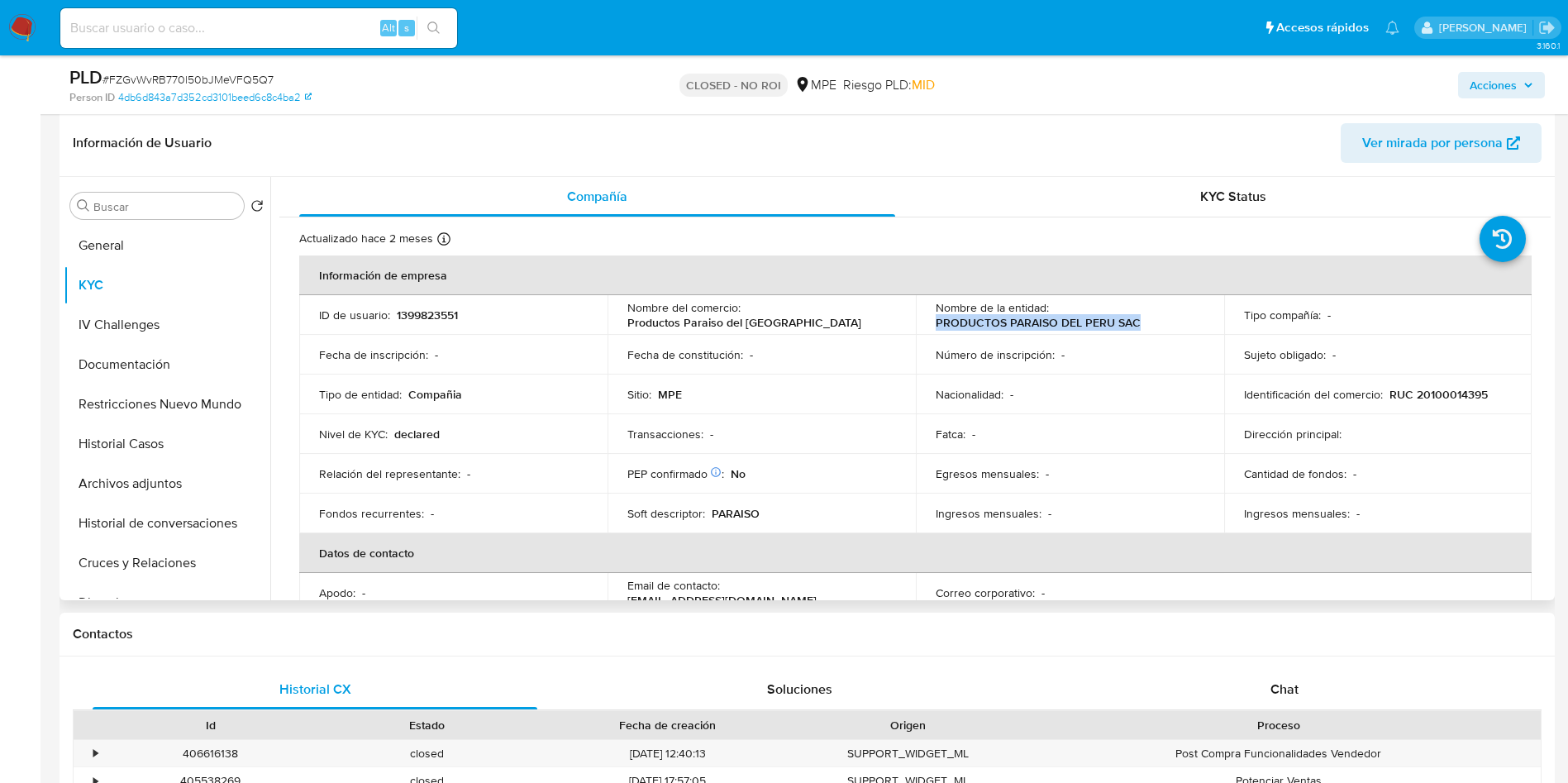
drag, startPoint x: 928, startPoint y: 325, endPoint x: 1141, endPoint y: 320, distance: 213.1
click at [1141, 320] on td "Nombre de la entidad : PRODUCTOS PARAISO DEL PERU SAC" at bounding box center [1070, 315] width 309 height 39
copy p "PRODUCTOS PARAISO DEL PERU SAC"
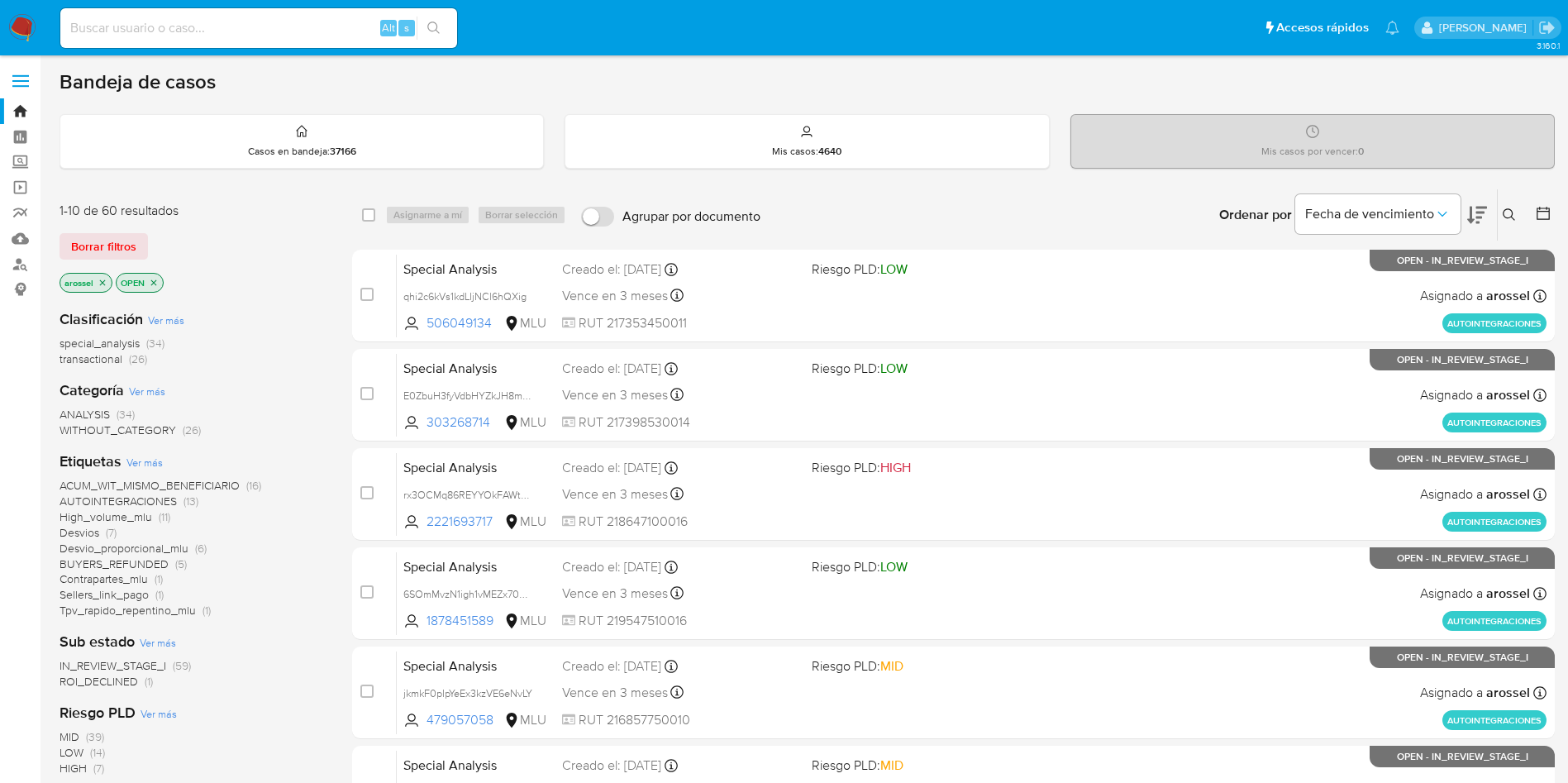
click at [95, 685] on span "ROI_DECLINED" at bounding box center [99, 681] width 79 height 16
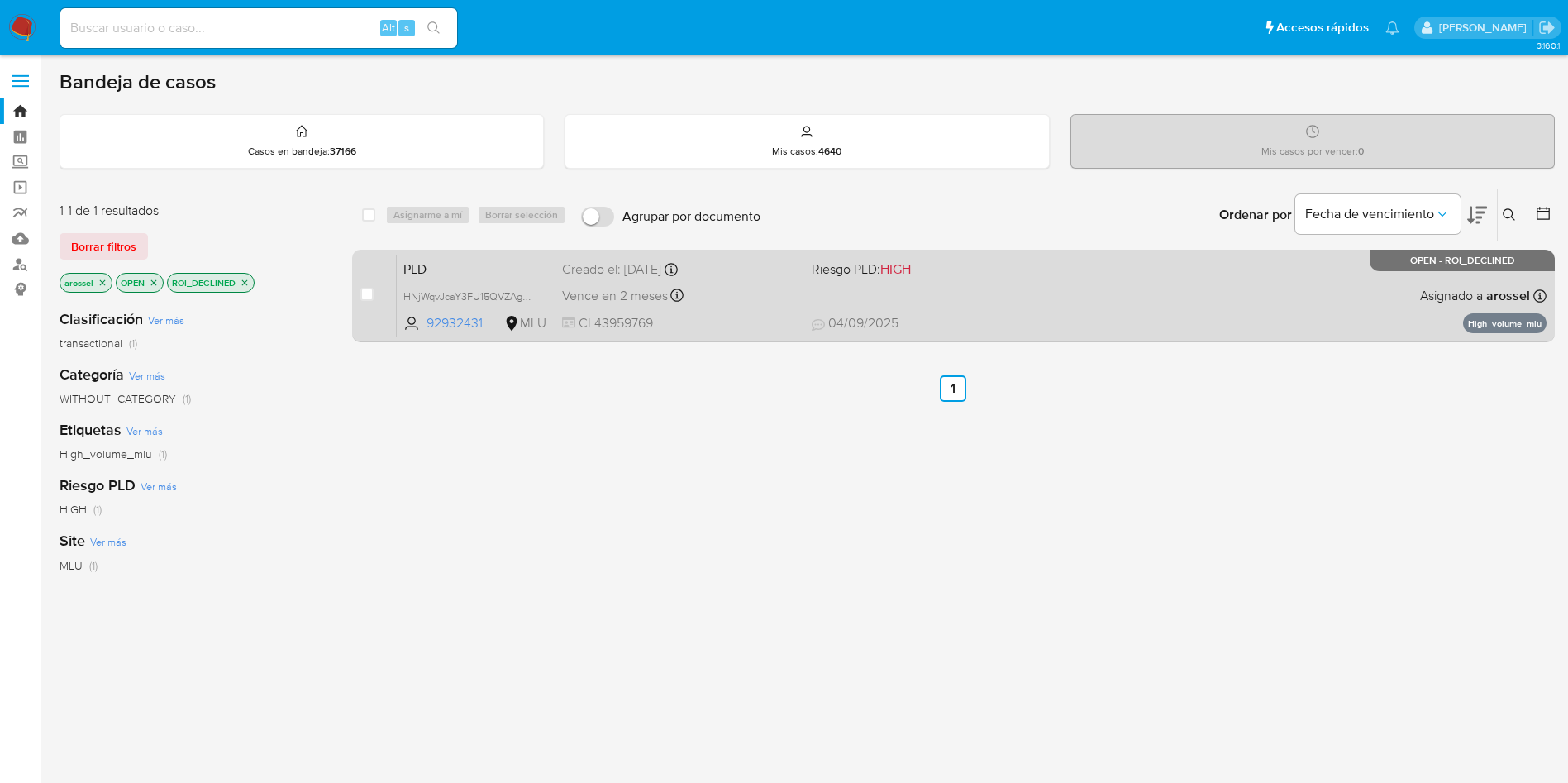
click at [922, 274] on span "Riesgo PLD: HIGH" at bounding box center [930, 267] width 236 height 21
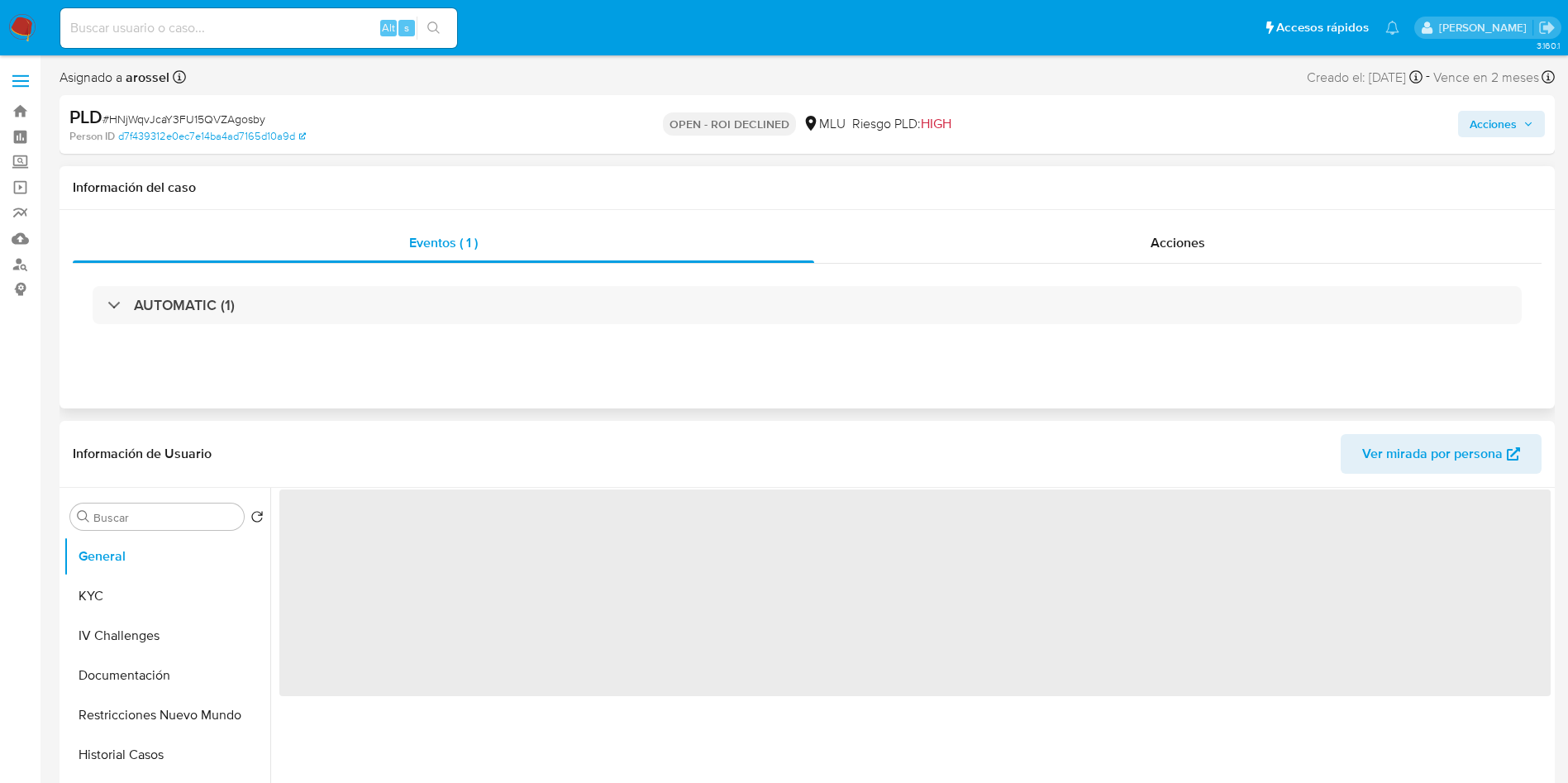
select select "10"
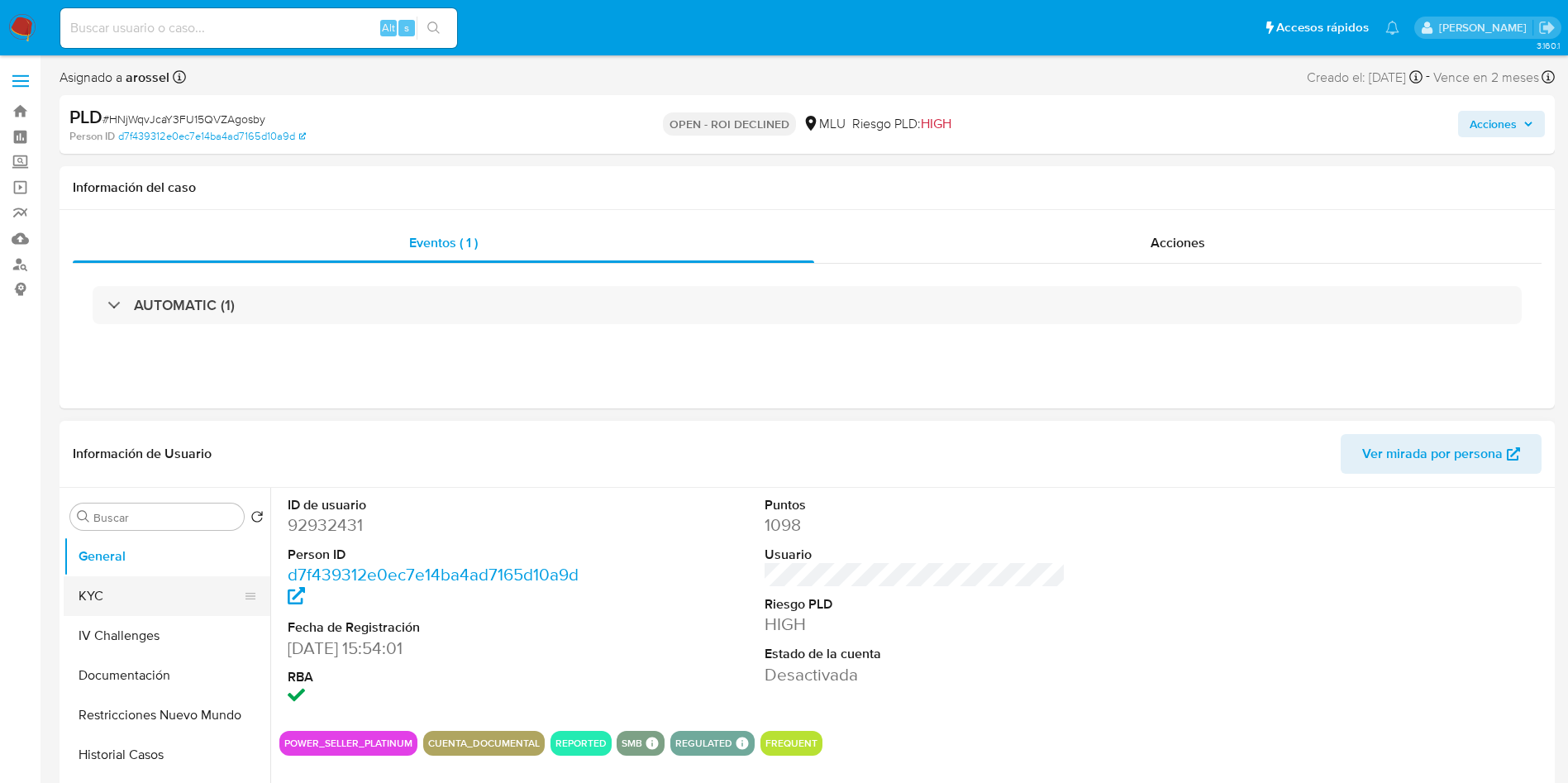
click at [158, 595] on button "KYC" at bounding box center [160, 595] width 193 height 39
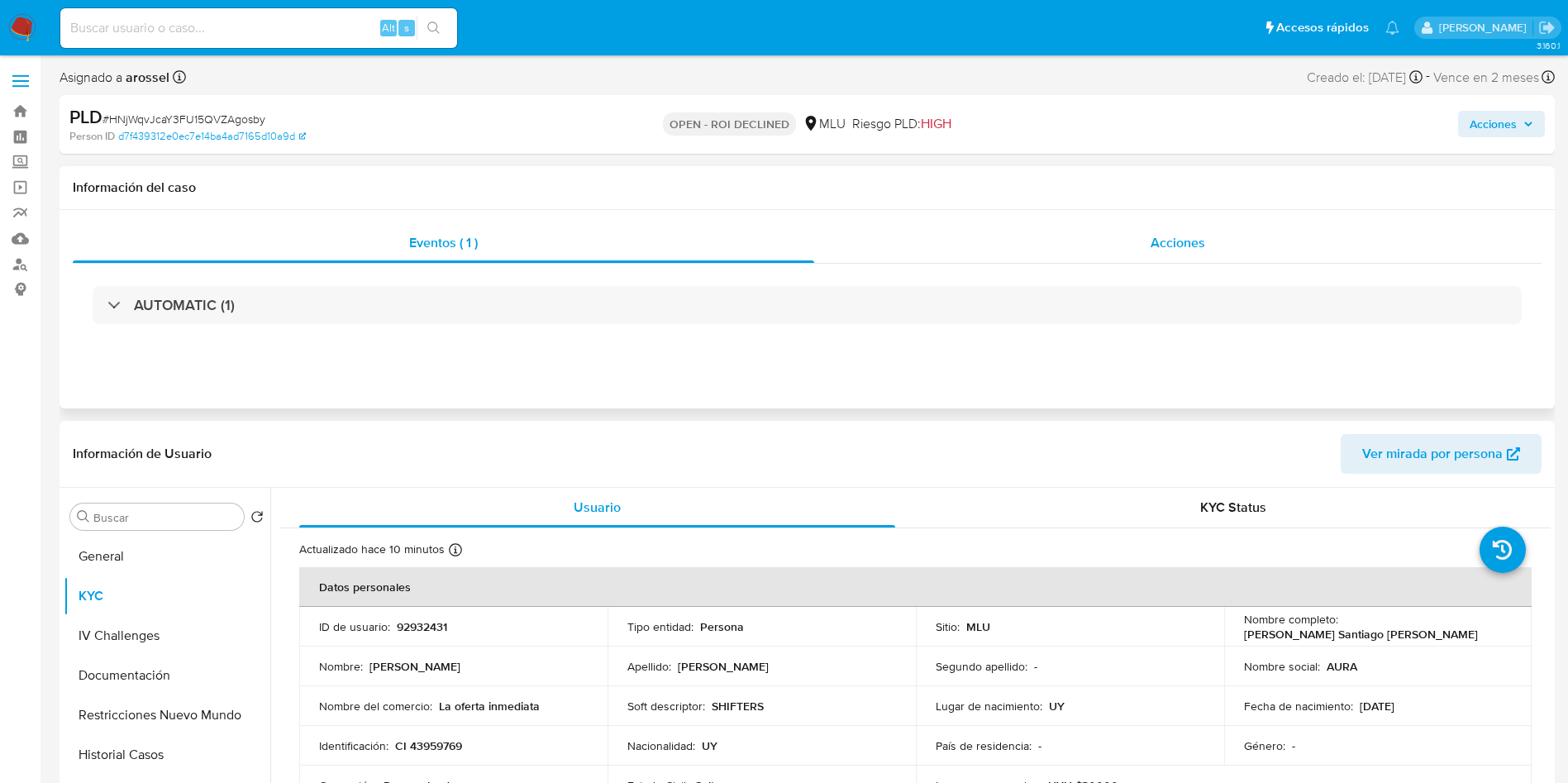
click at [1141, 240] on div "Acciones" at bounding box center [1178, 242] width 728 height 39
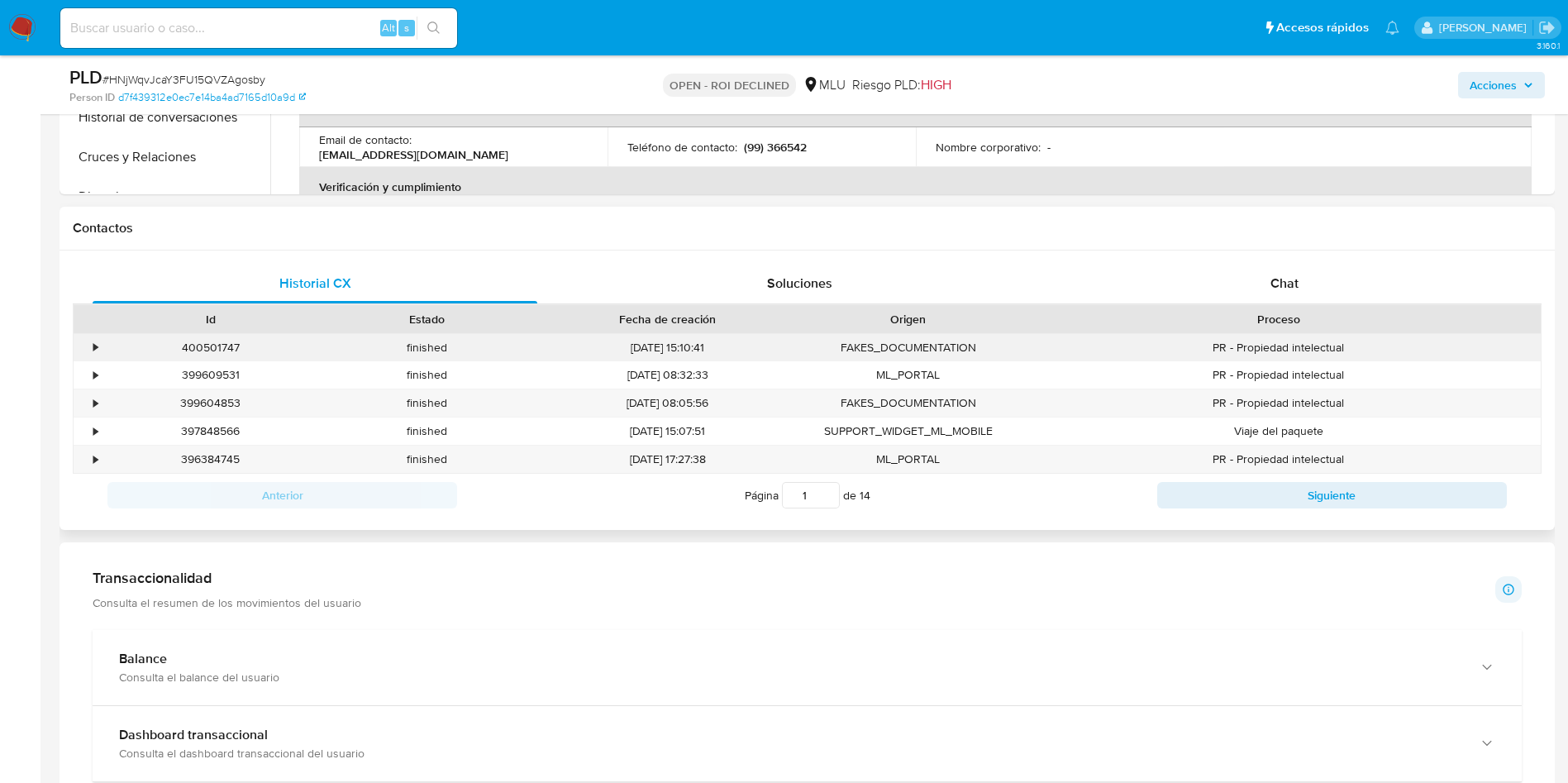
scroll to position [620, 0]
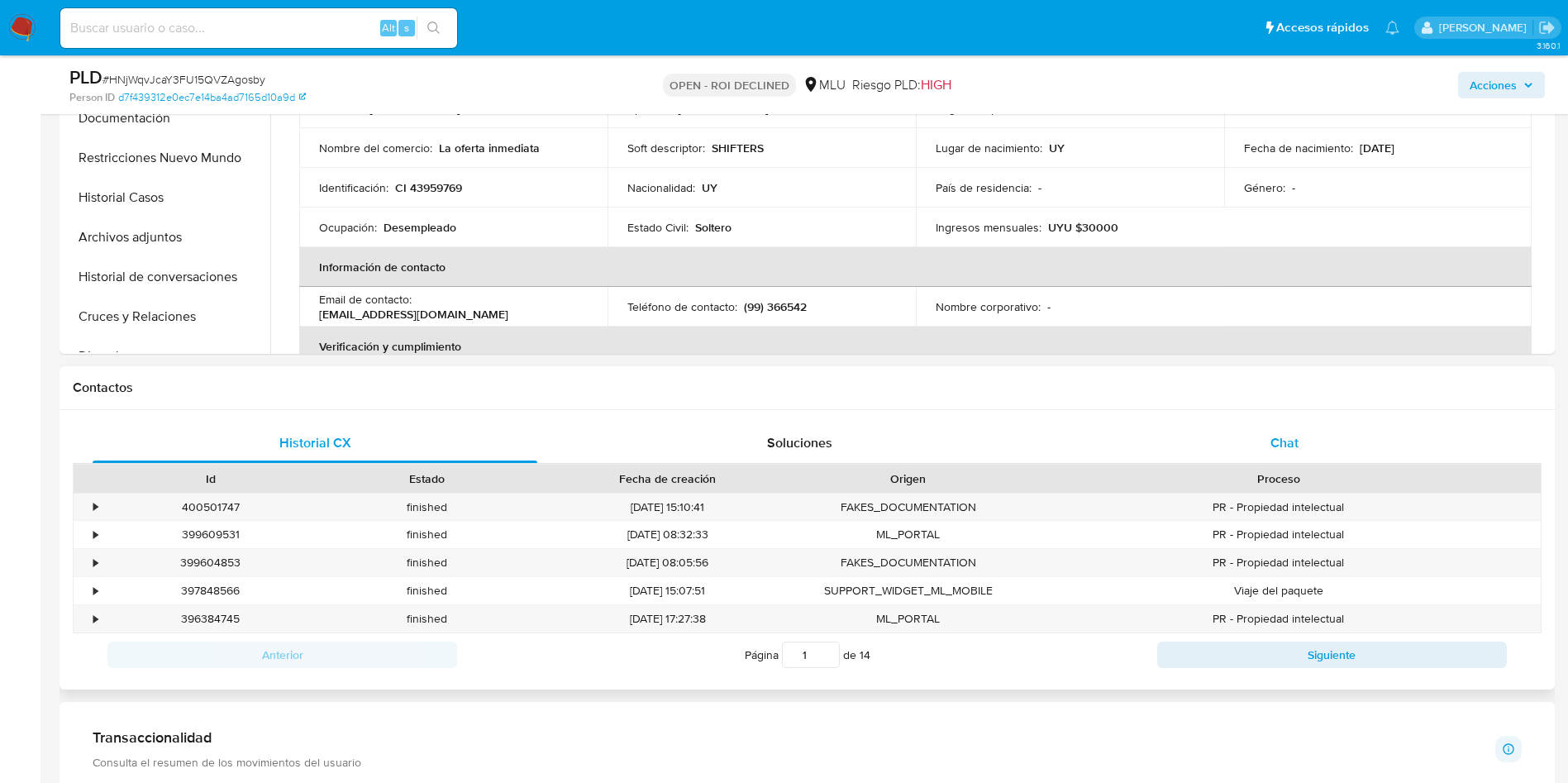
click at [1273, 441] on span "Chat" at bounding box center [1284, 443] width 28 height 19
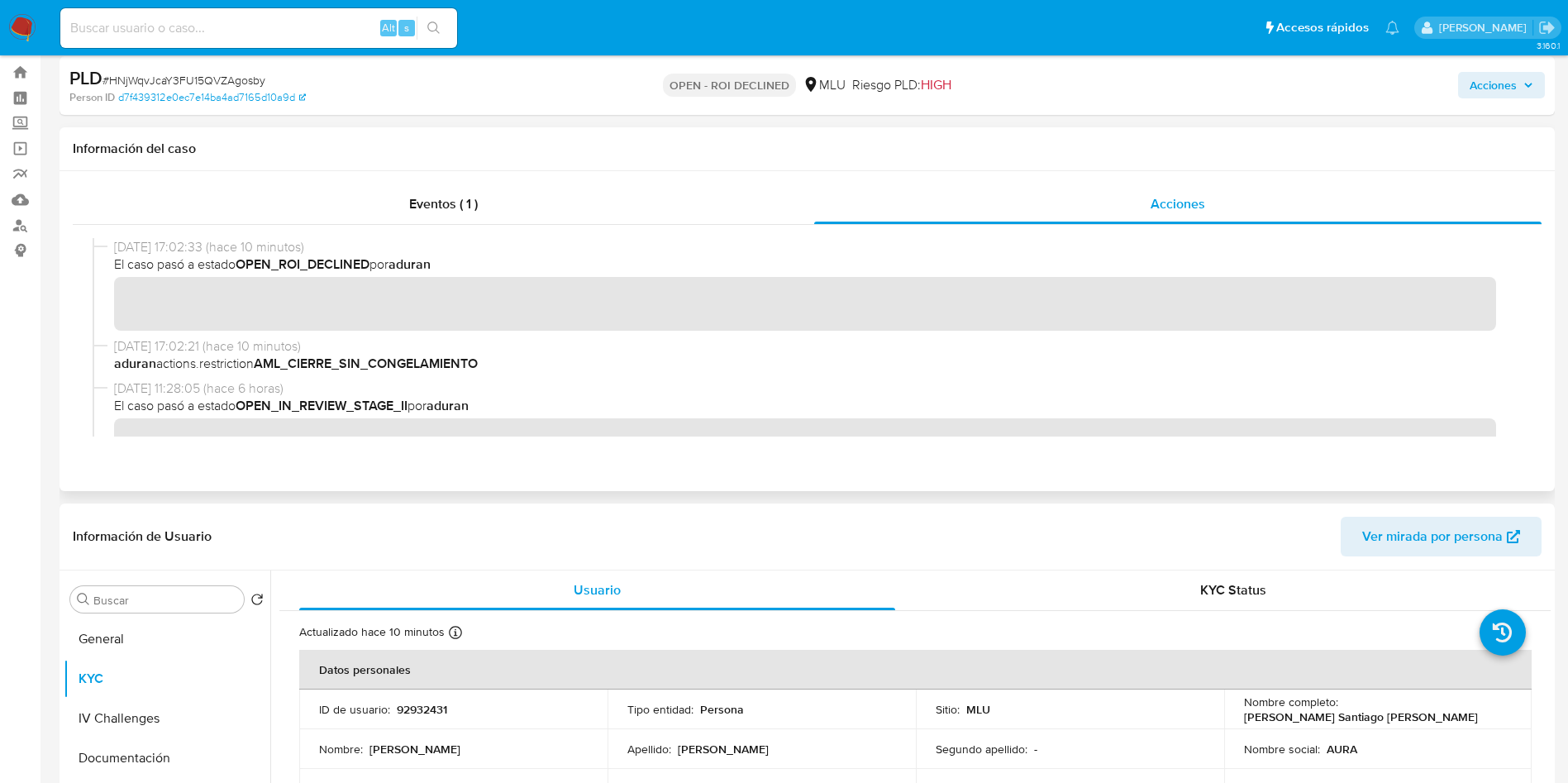
scroll to position [0, 0]
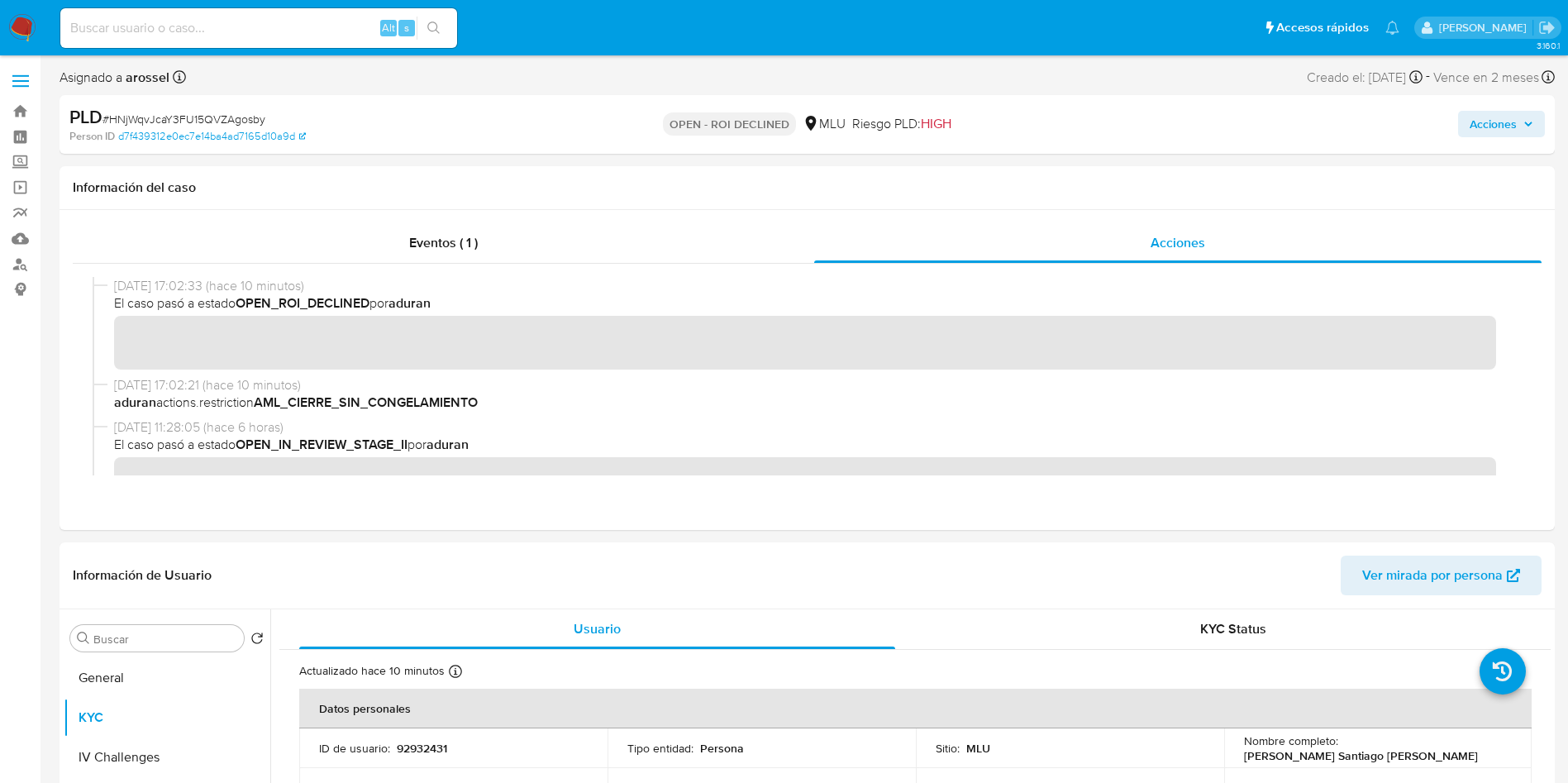
click at [1482, 134] on span "Acciones" at bounding box center [1493, 124] width 47 height 27
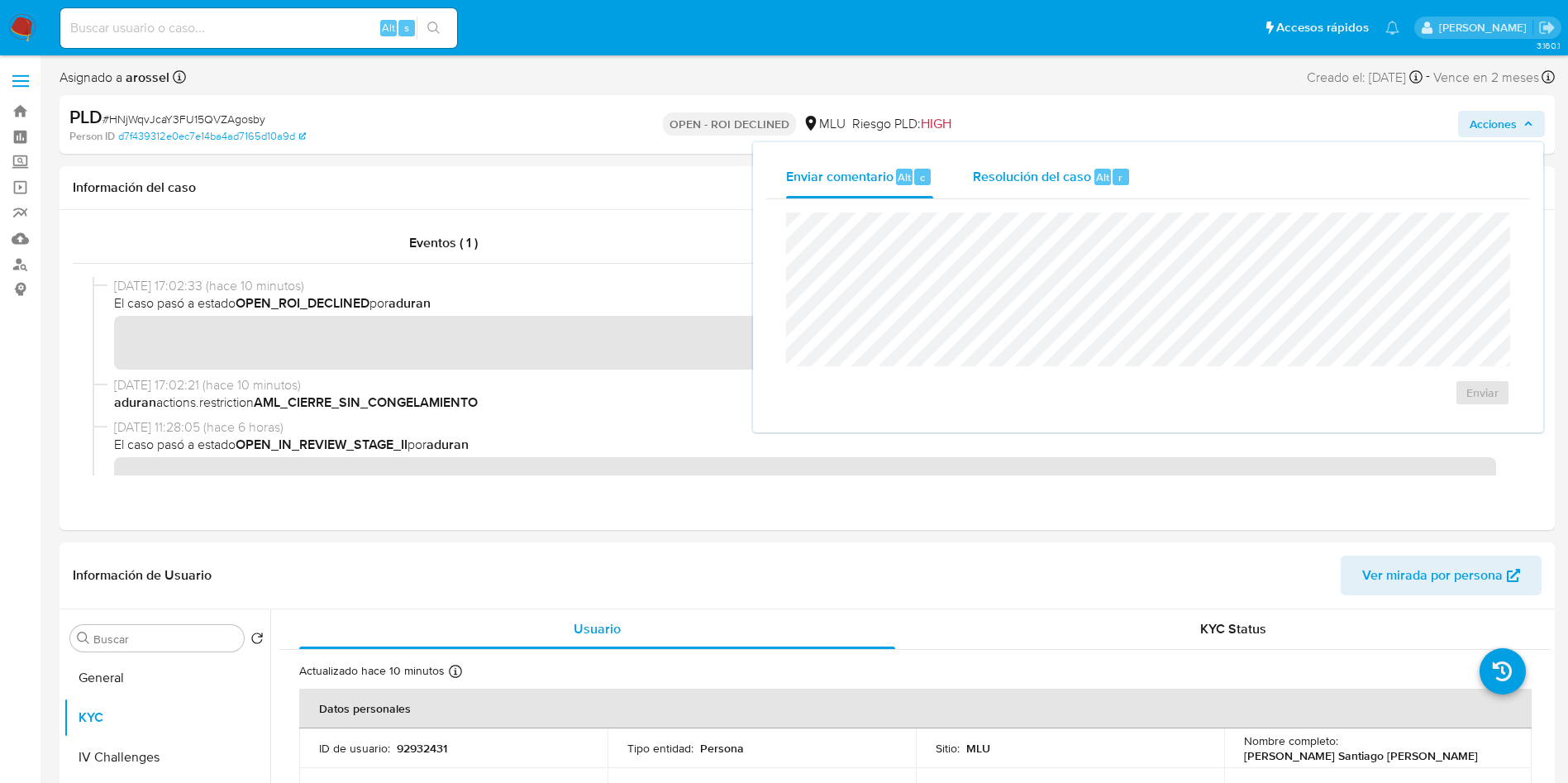
click at [1019, 186] on div "Resolución del caso Alt r" at bounding box center [1052, 177] width 158 height 43
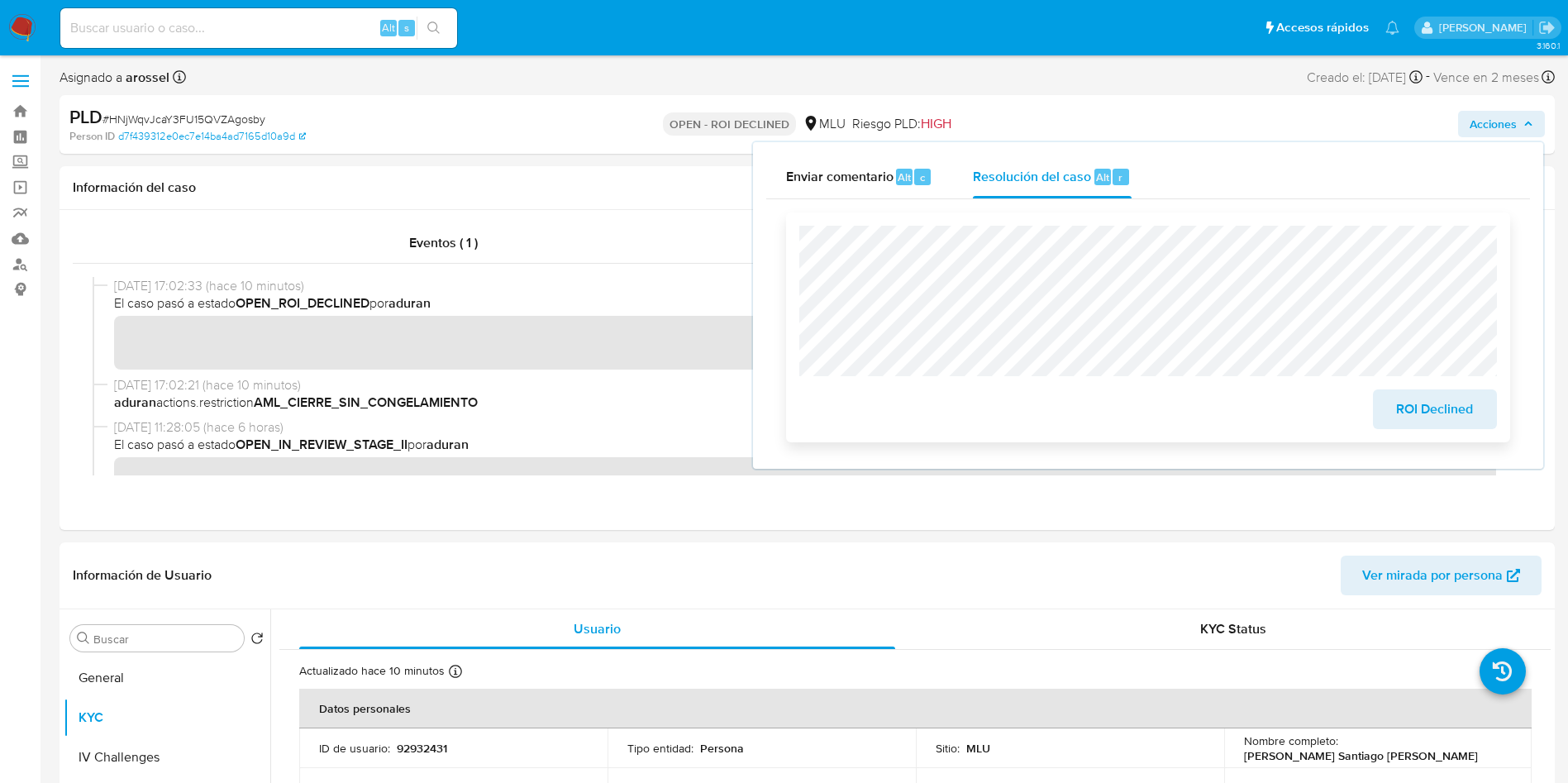
click at [1402, 413] on span "ROI Declined" at bounding box center [1435, 410] width 81 height 37
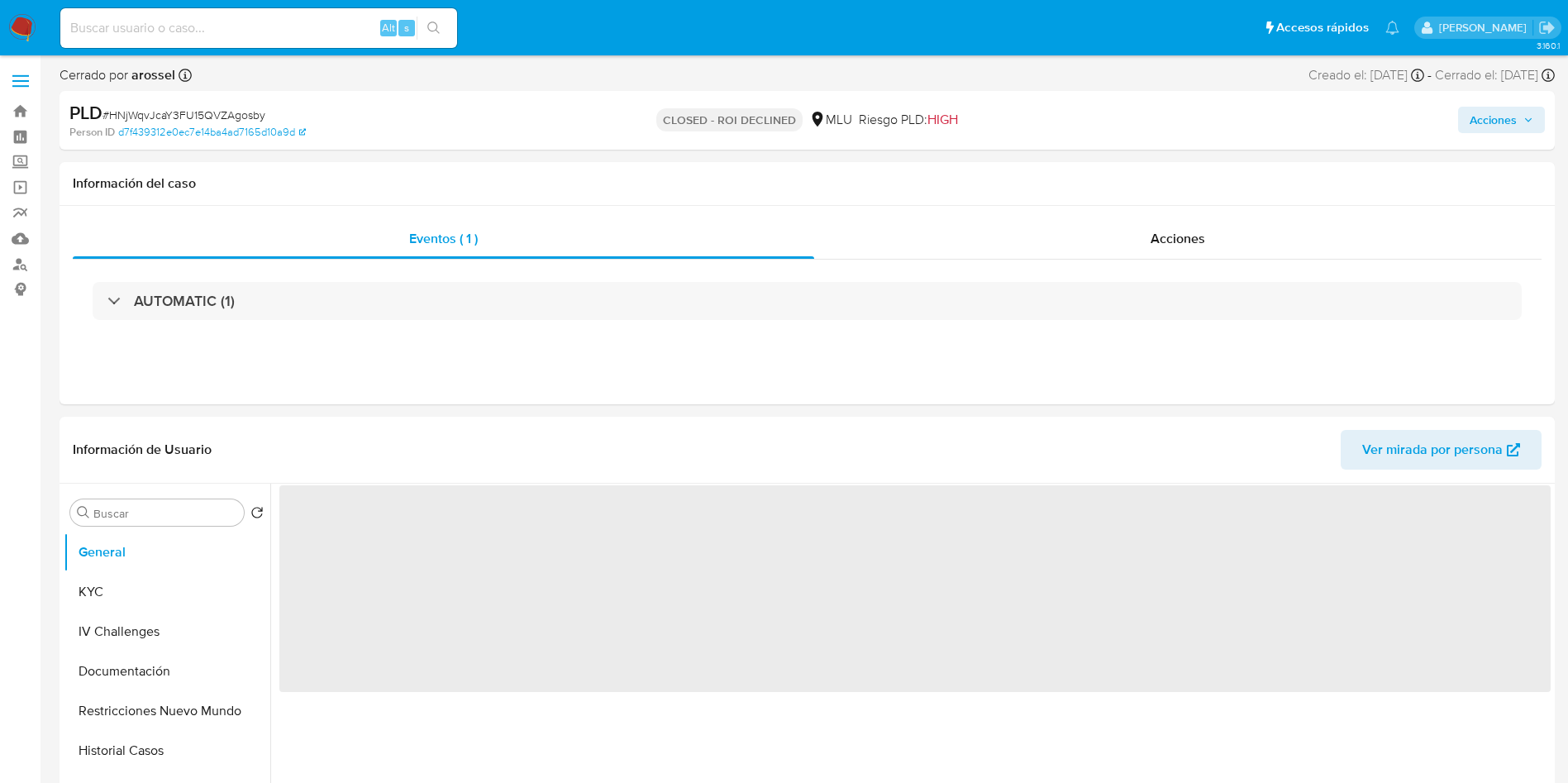
click at [254, 114] on span "# HNjWqvJcaY3FU15QVZAgosby" at bounding box center [184, 114] width 162 height 16
select select "10"
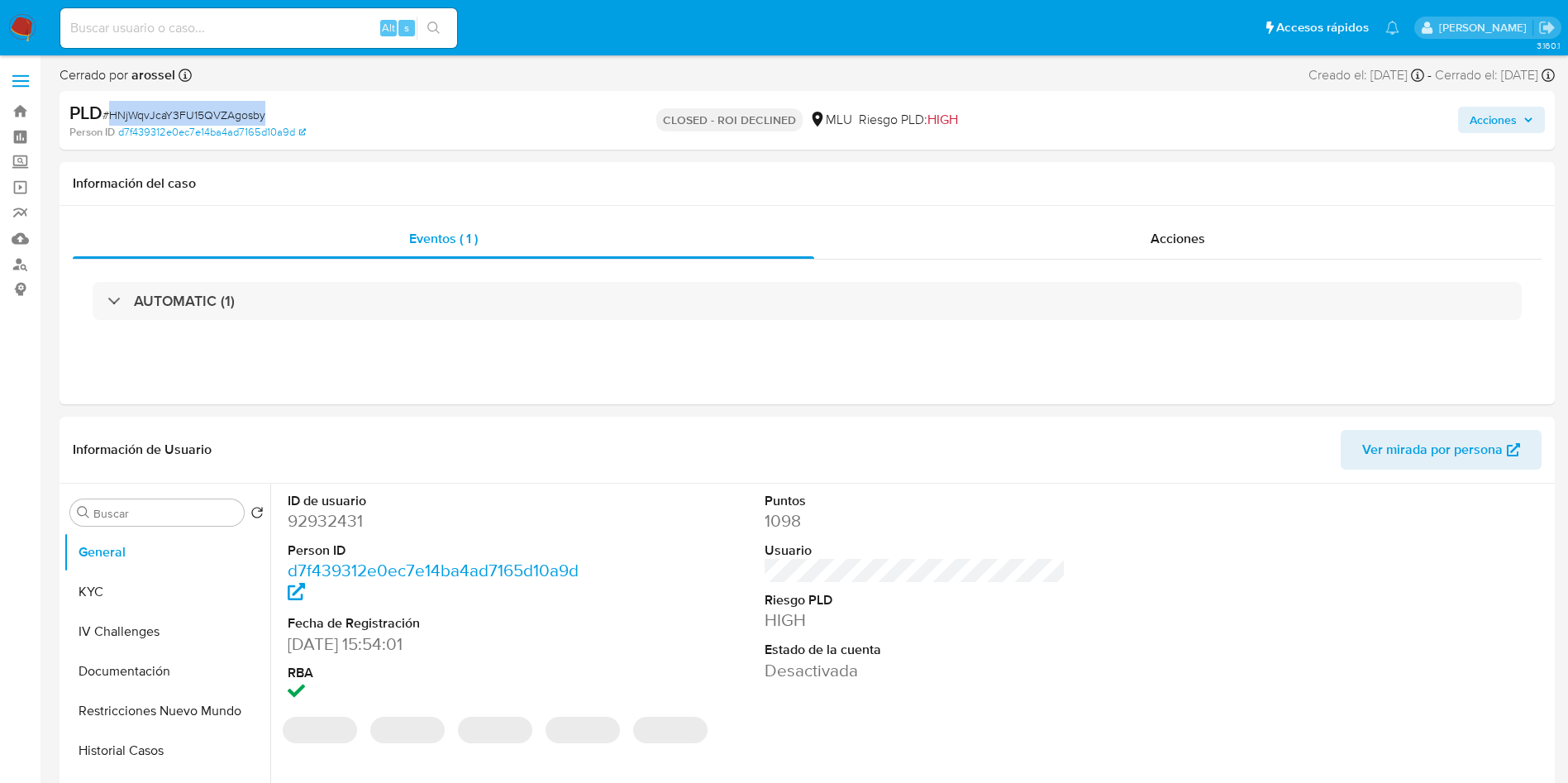
click at [254, 114] on span "# HNjWqvJcaY3FU15QVZAgosby" at bounding box center [184, 114] width 162 height 16
copy span "HNjWqvJcaY3FU15QVZAgosby"
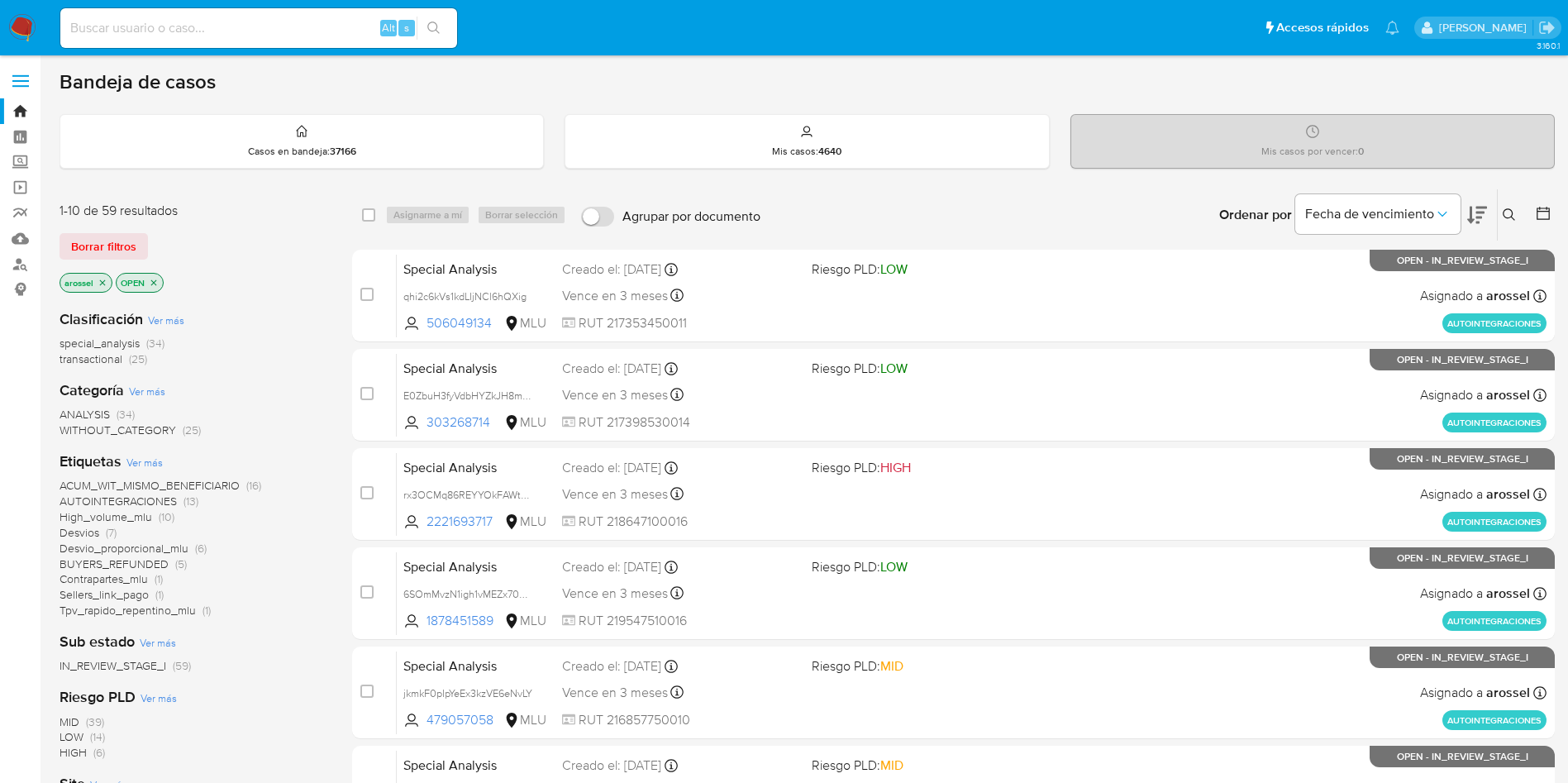
click at [230, 33] on input at bounding box center [259, 28] width 397 height 21
paste input "aszZXqDrEs8HnHxVgMZerPsd"
type input "aszZXqDrEs8HnHxVgMZerPsd"
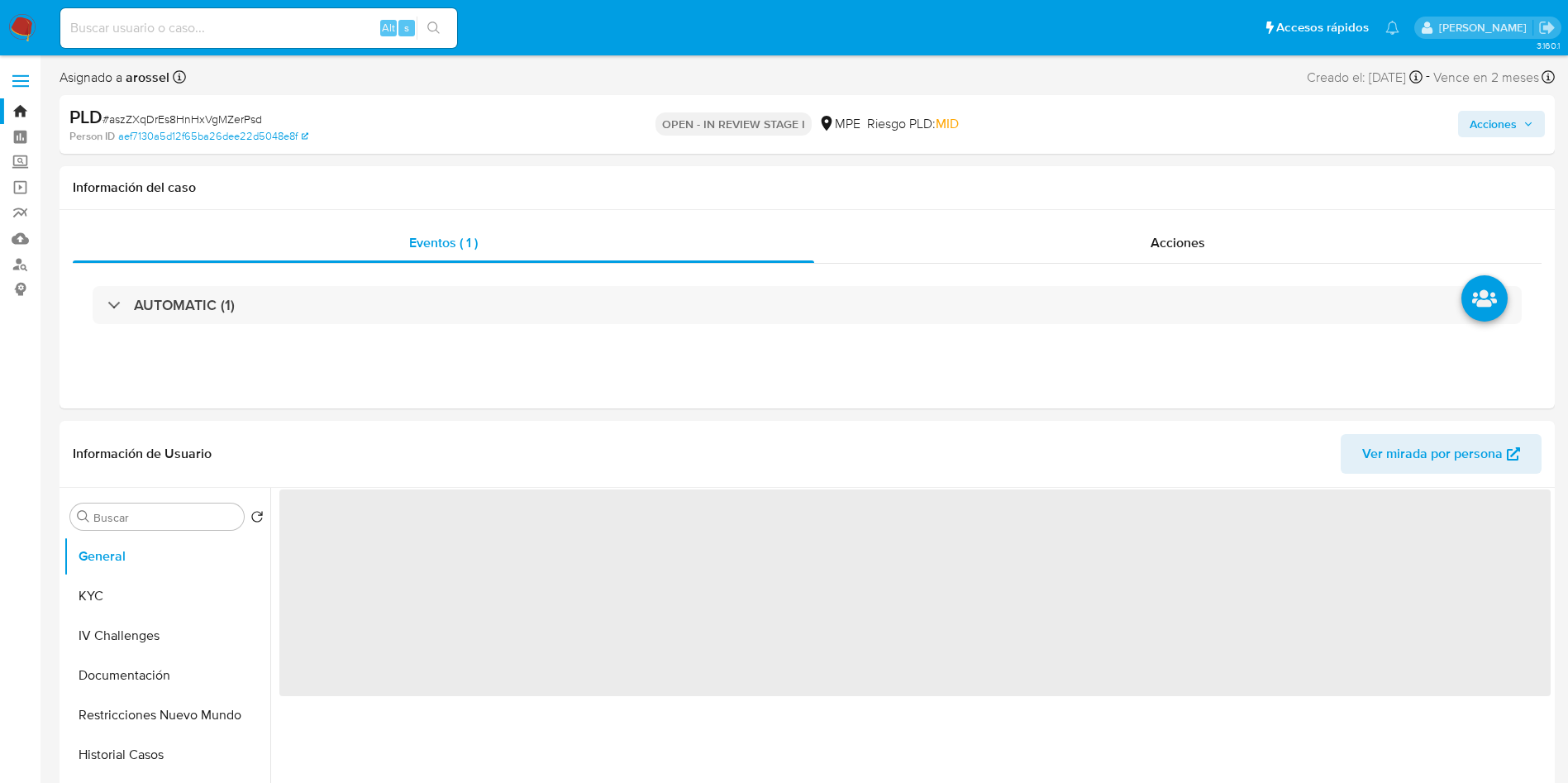
select select "10"
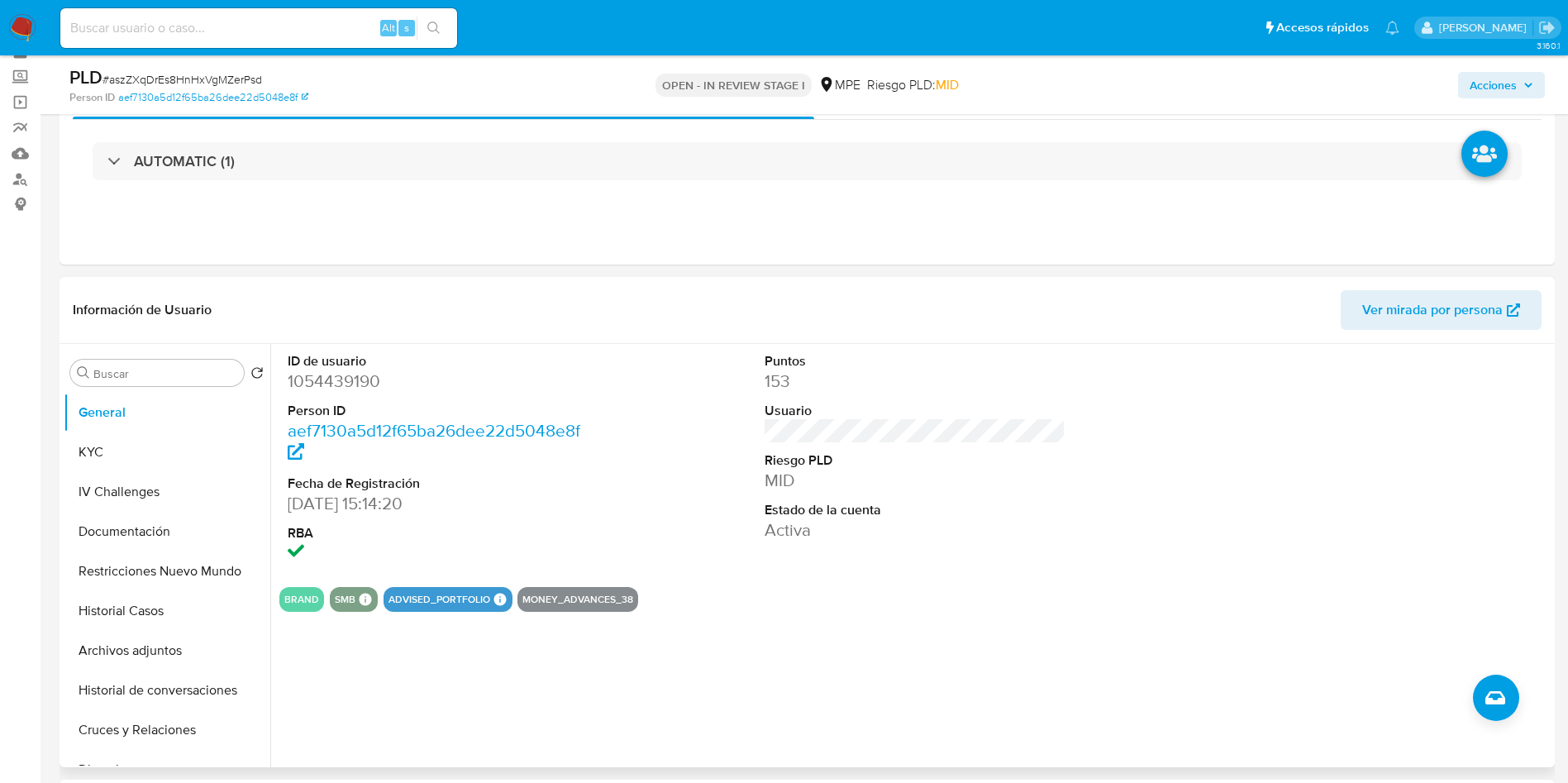
scroll to position [124, 0]
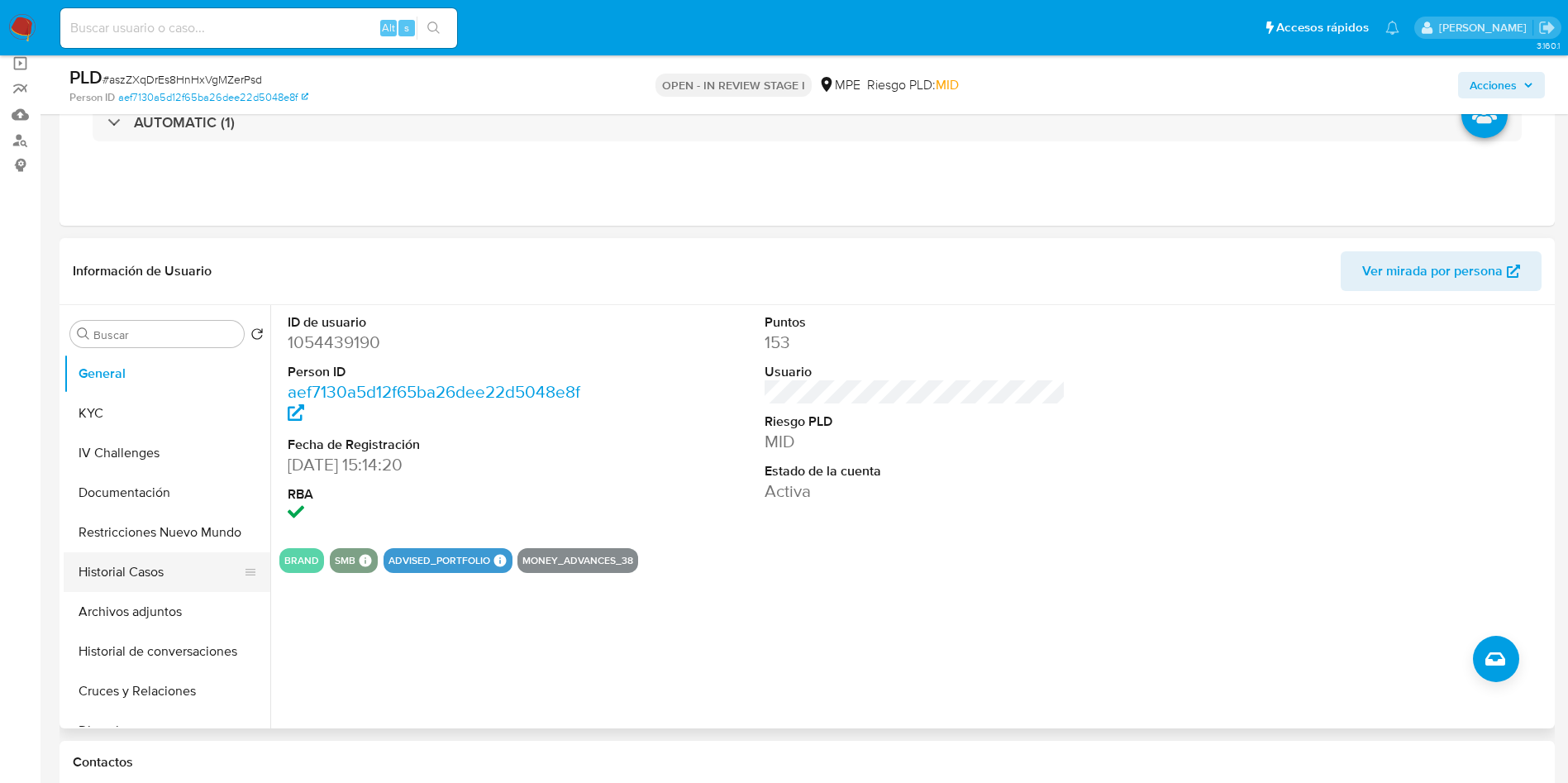
click at [138, 568] on button "Historial Casos" at bounding box center [160, 571] width 193 height 39
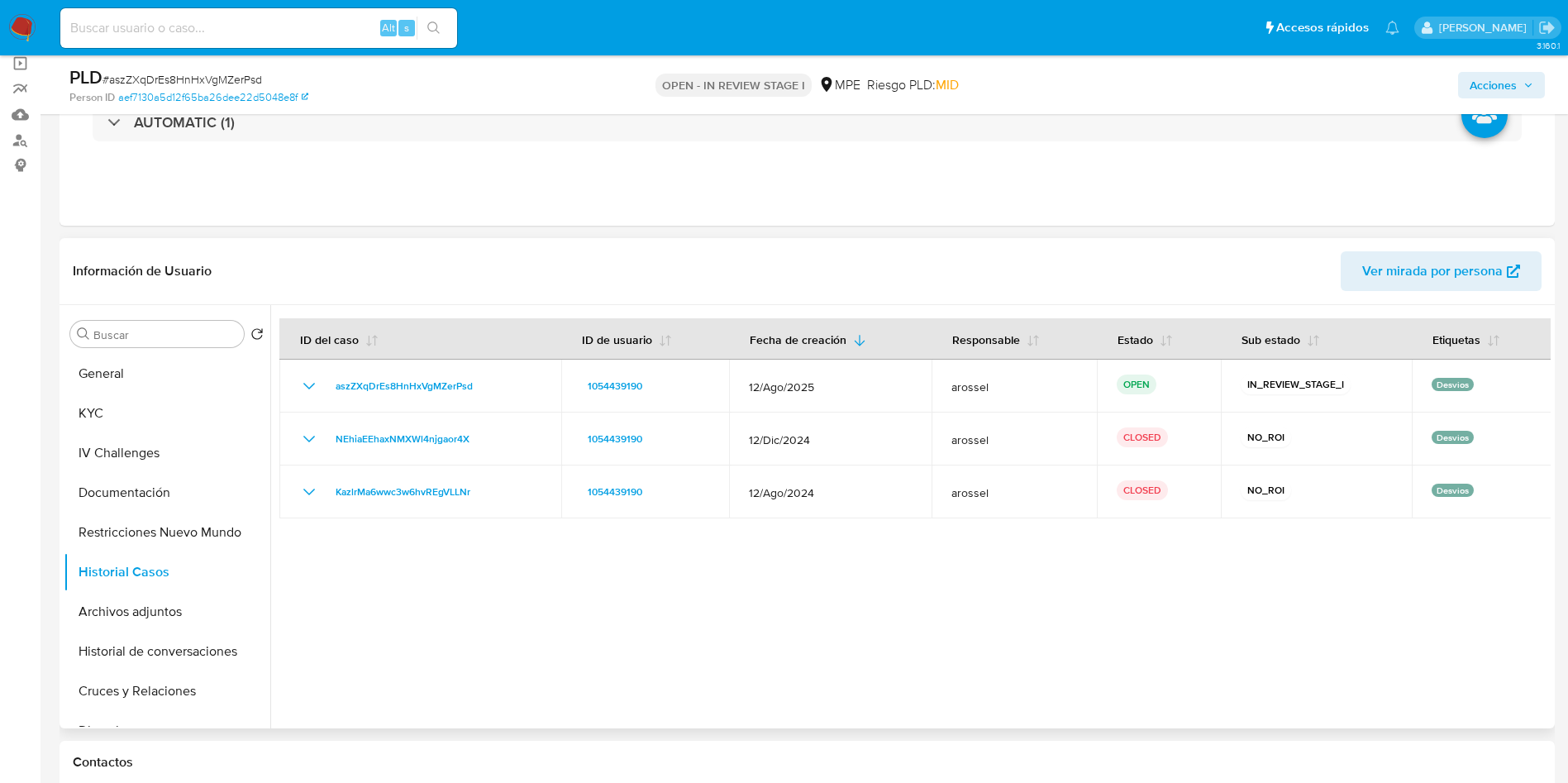
click at [1404, 277] on span "Ver mirada por persona" at bounding box center [1432, 270] width 140 height 39
click at [174, 385] on button "General" at bounding box center [160, 373] width 193 height 39
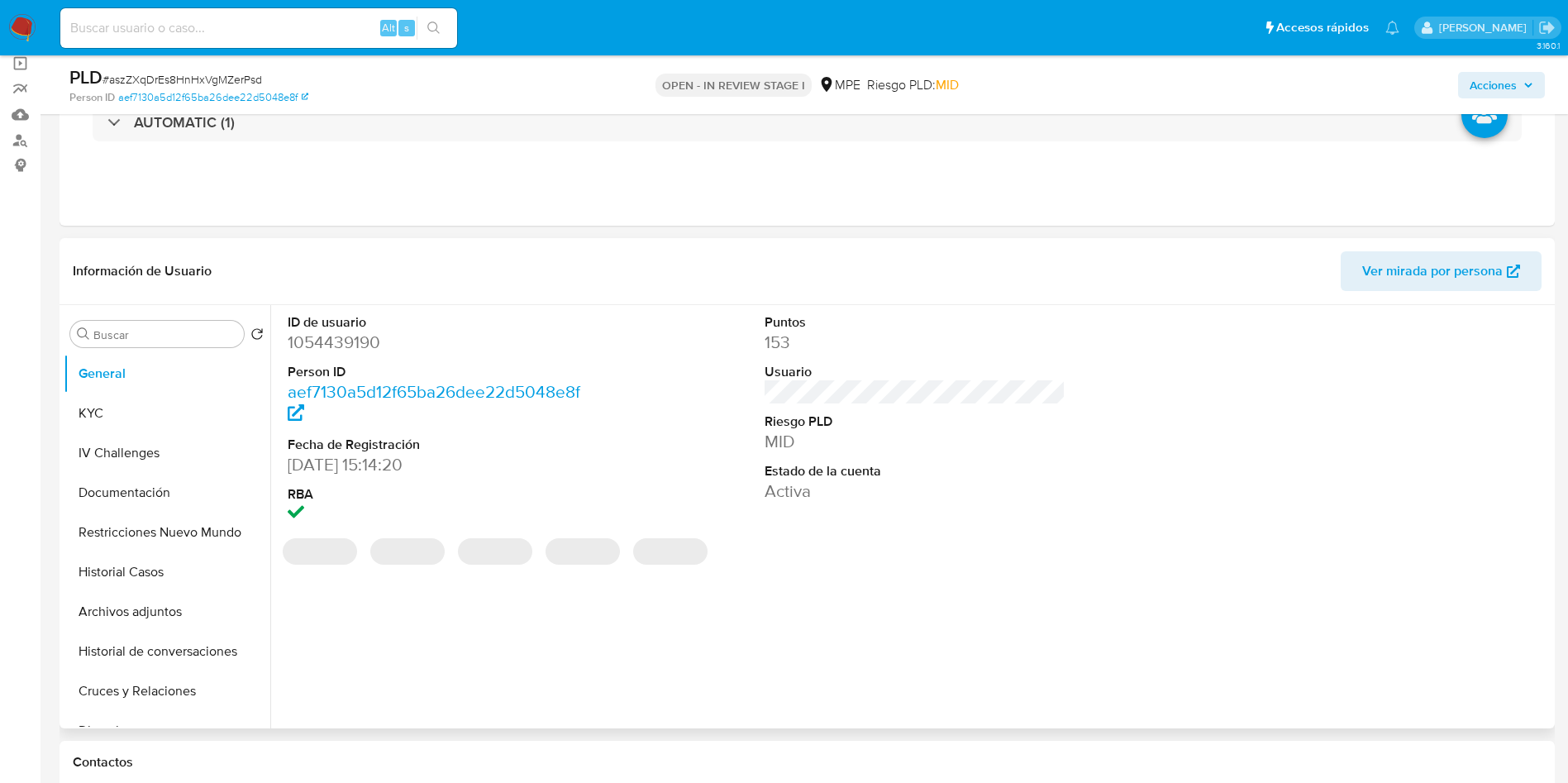
click at [360, 335] on dd "1054439190" at bounding box center [438, 342] width 302 height 23
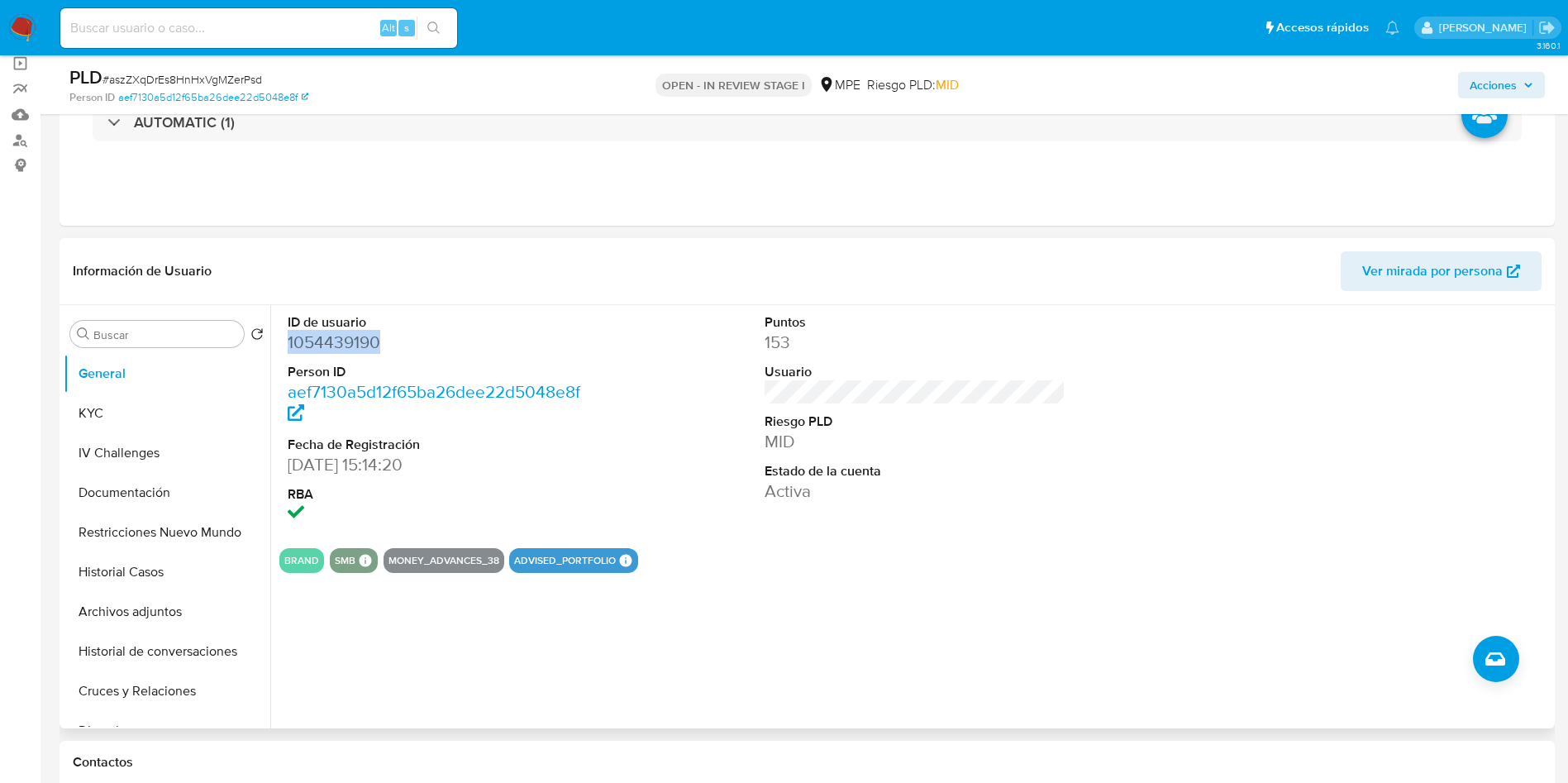
copy dd "1054439190"
click at [135, 406] on button "KYC" at bounding box center [160, 413] width 193 height 39
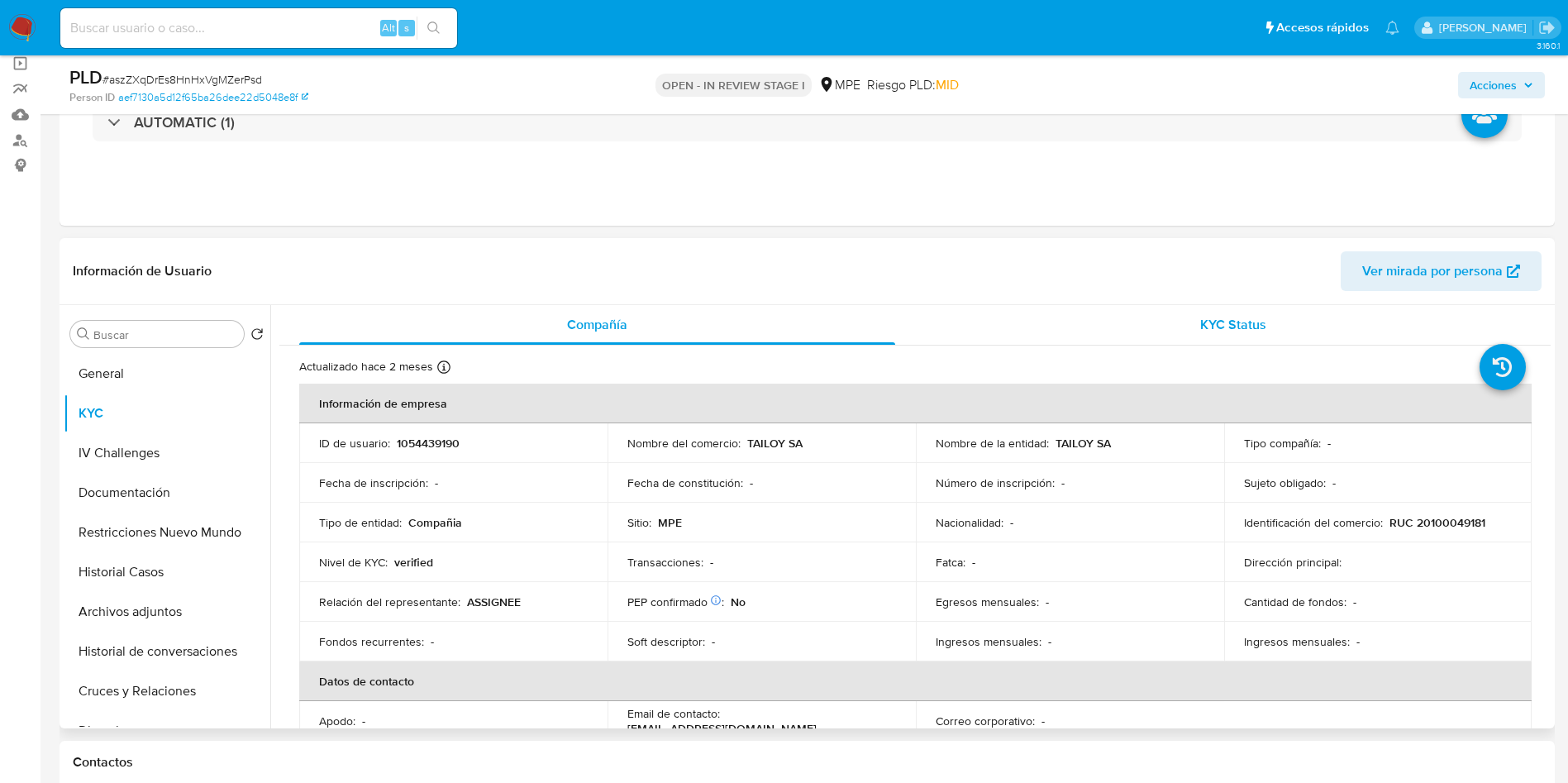
click at [1243, 311] on div "KYC Status" at bounding box center [1233, 324] width 596 height 39
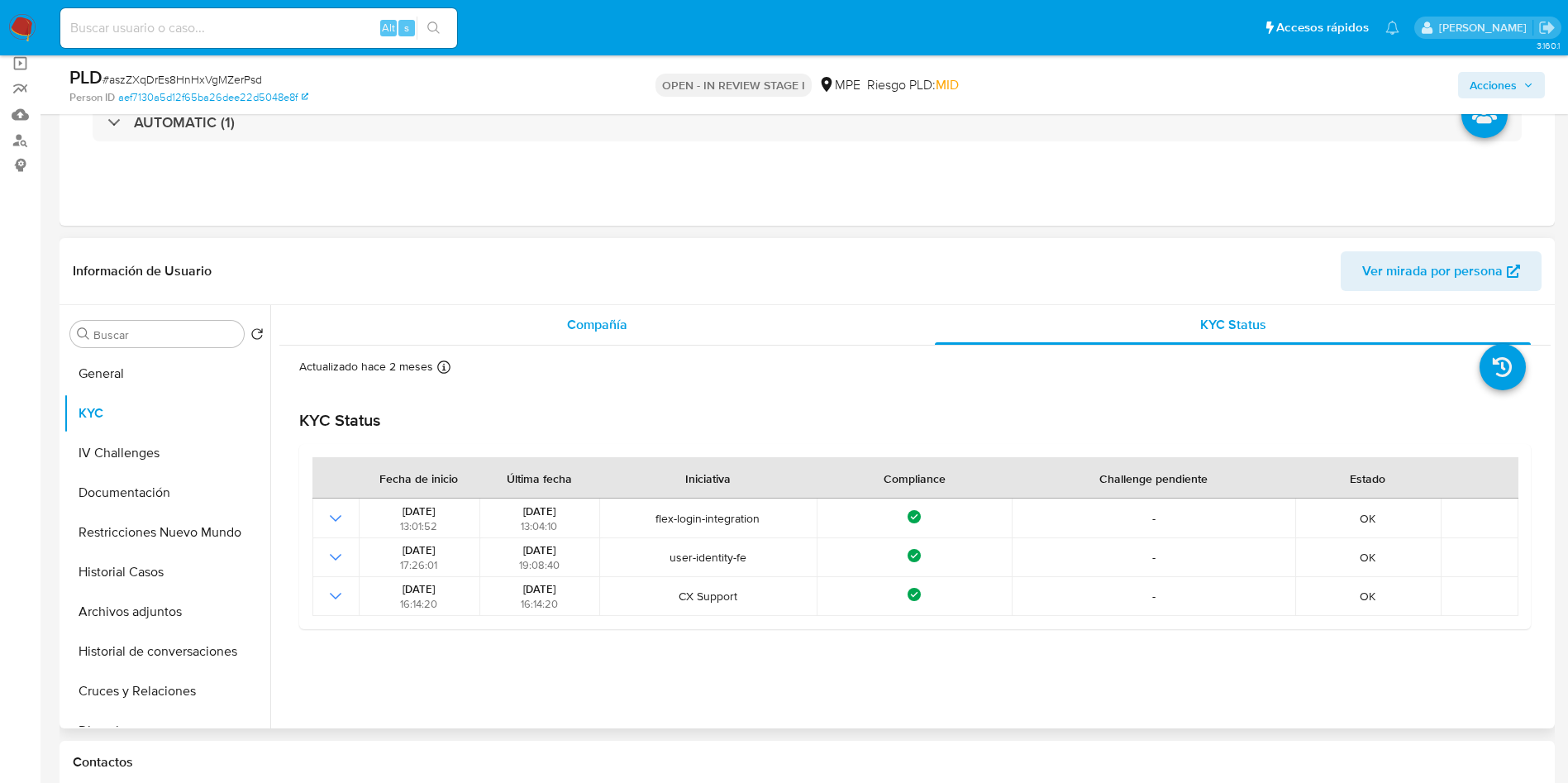
click at [528, 335] on div "Compañía" at bounding box center [597, 324] width 596 height 39
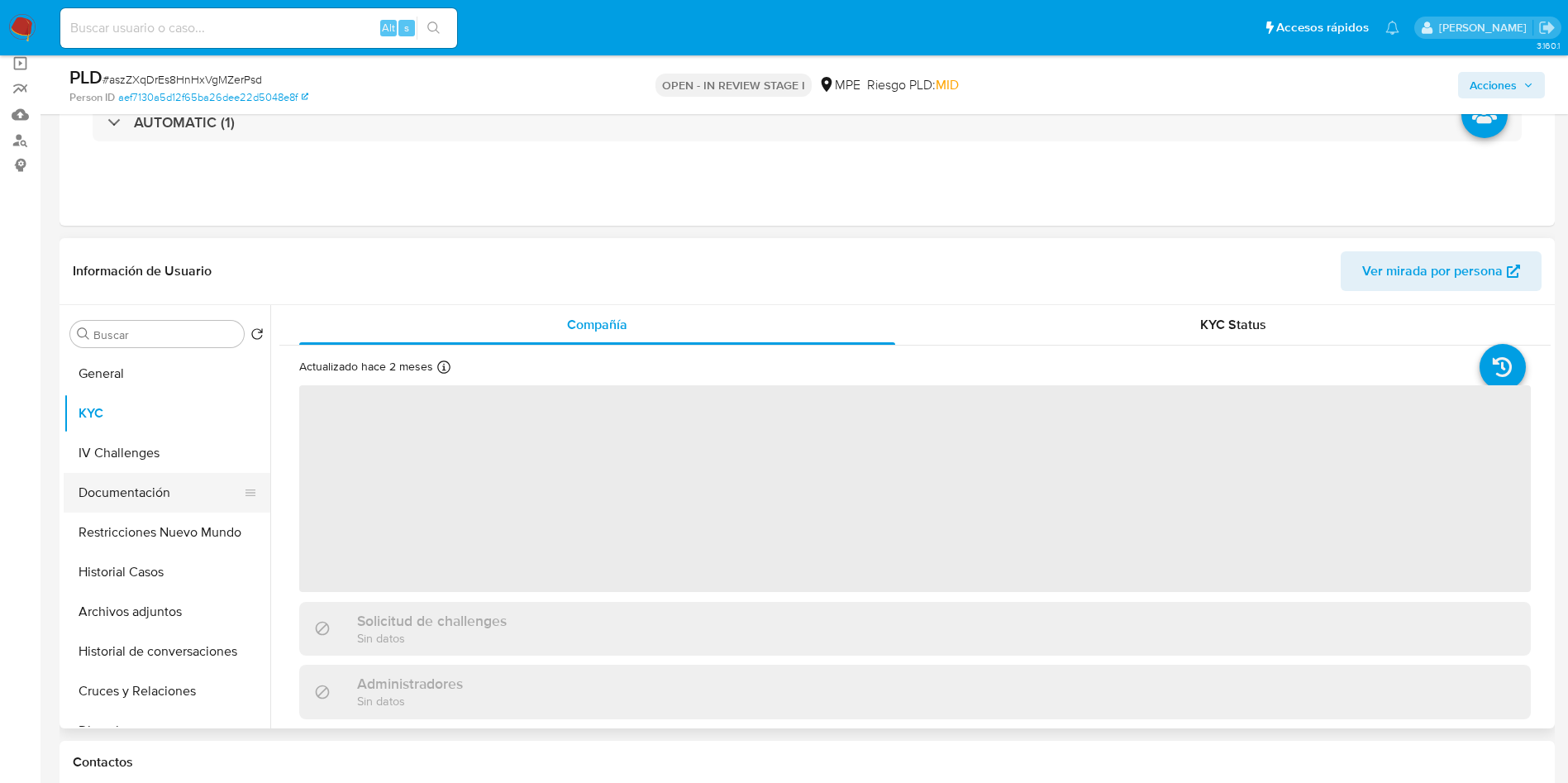
drag, startPoint x: 123, startPoint y: 478, endPoint x: 140, endPoint y: 496, distance: 24.8
click at [125, 478] on button "Documentación" at bounding box center [160, 493] width 193 height 39
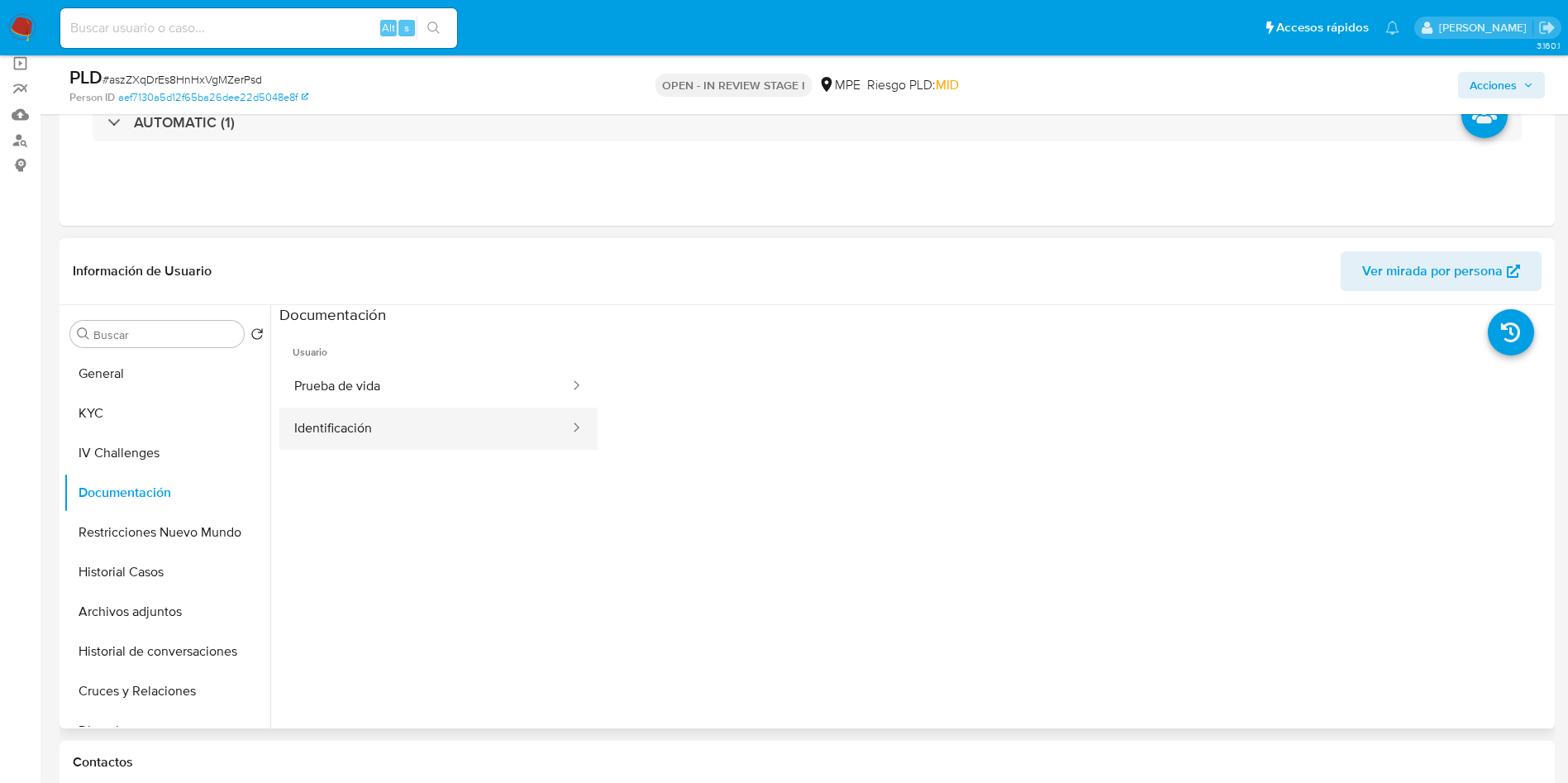
click at [397, 417] on button "Identificación" at bounding box center [426, 429] width 292 height 42
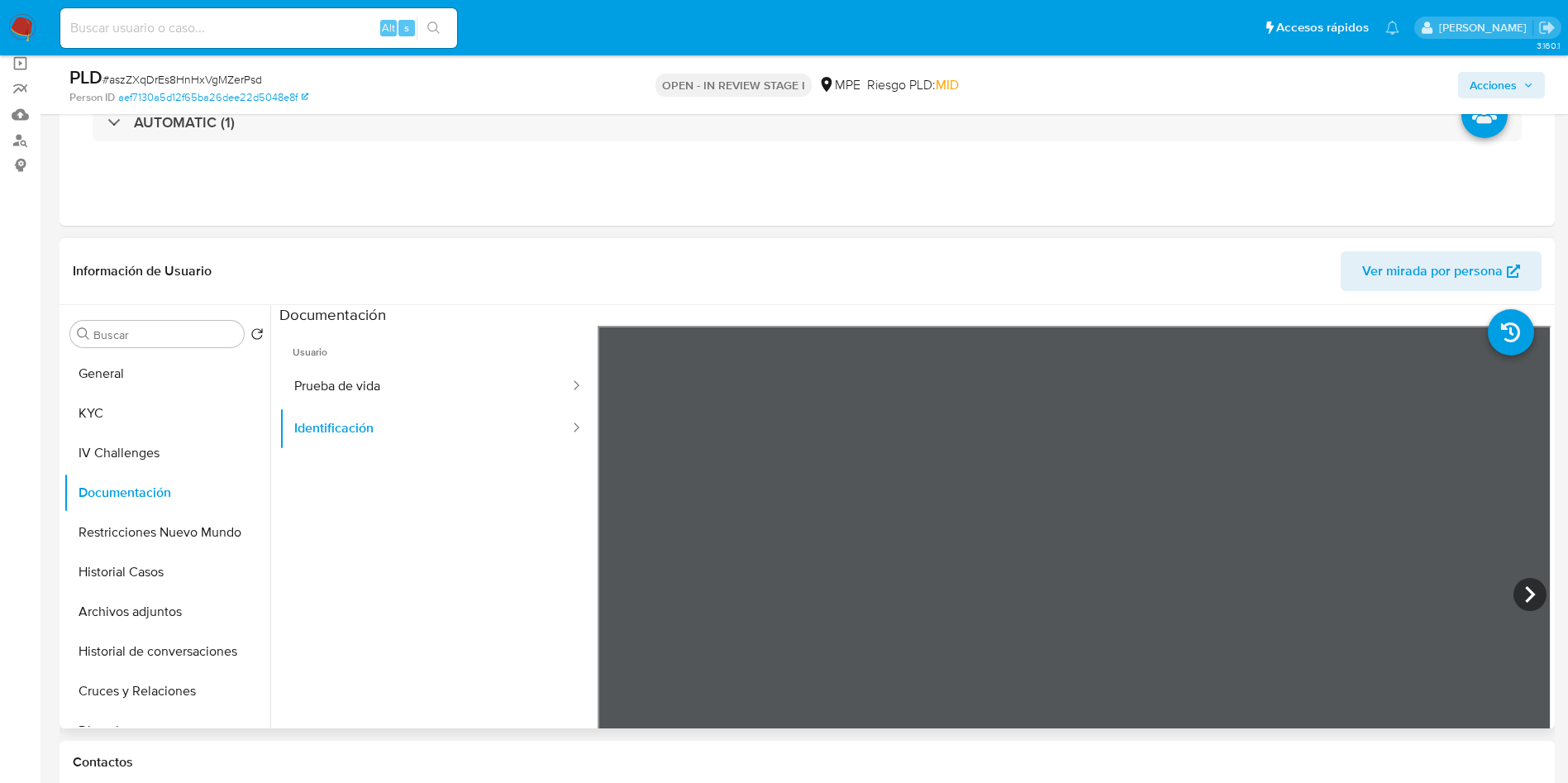
click at [368, 354] on span "Usuario" at bounding box center [438, 345] width 318 height 39
click at [375, 382] on button "Prueba de vida" at bounding box center [426, 387] width 292 height 42
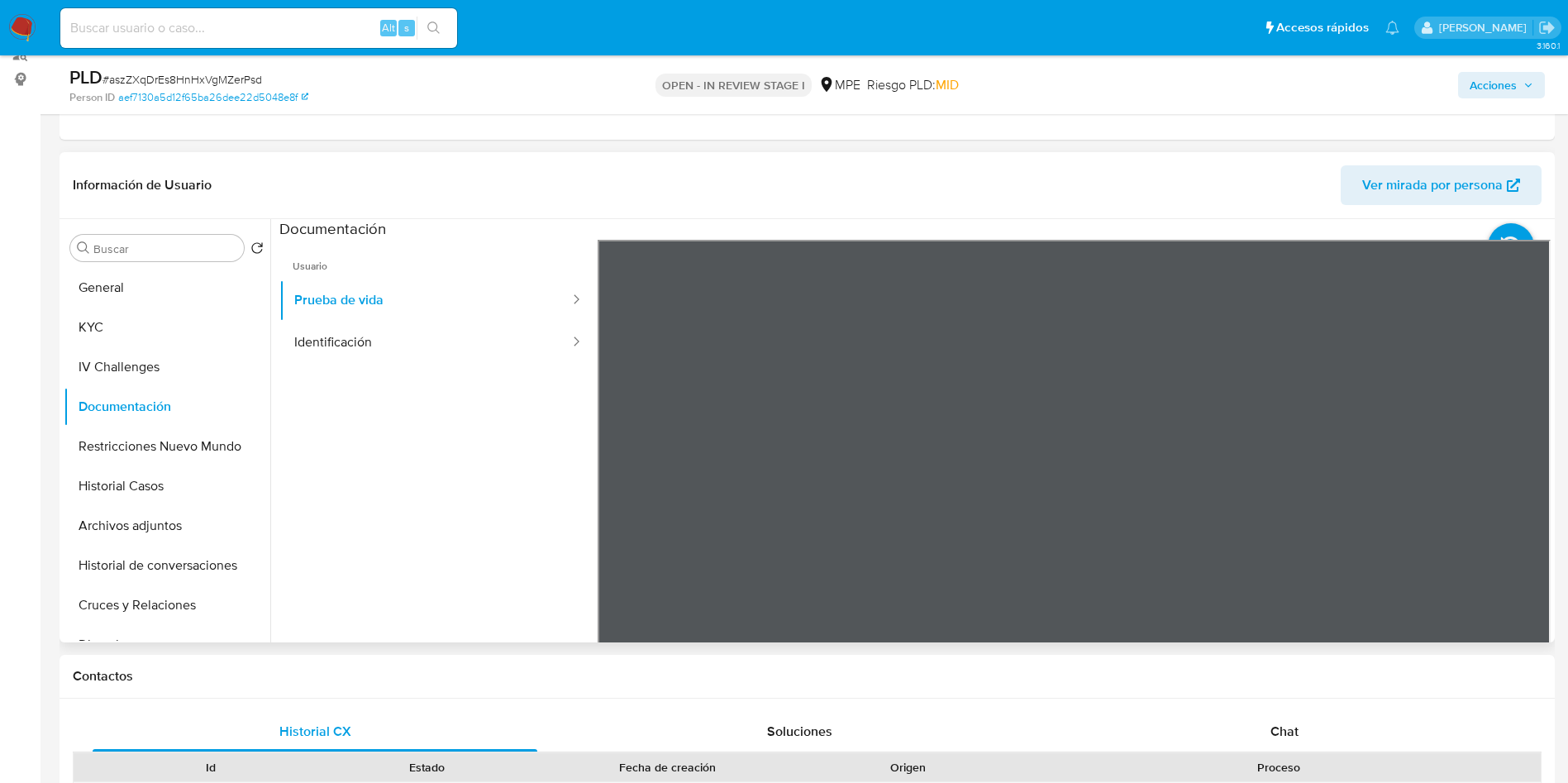
scroll to position [248, 0]
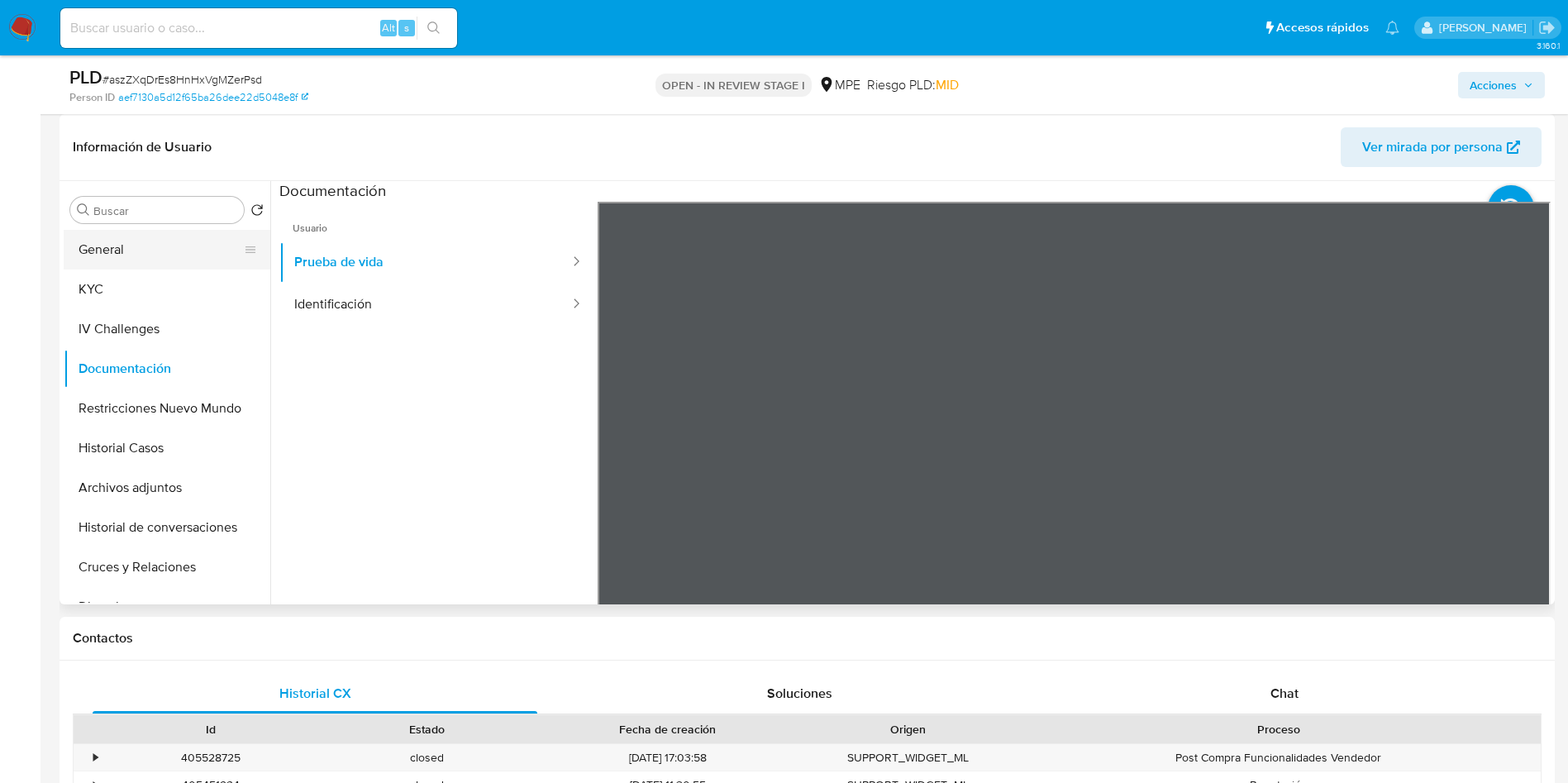
click at [126, 256] on button "General" at bounding box center [160, 249] width 193 height 39
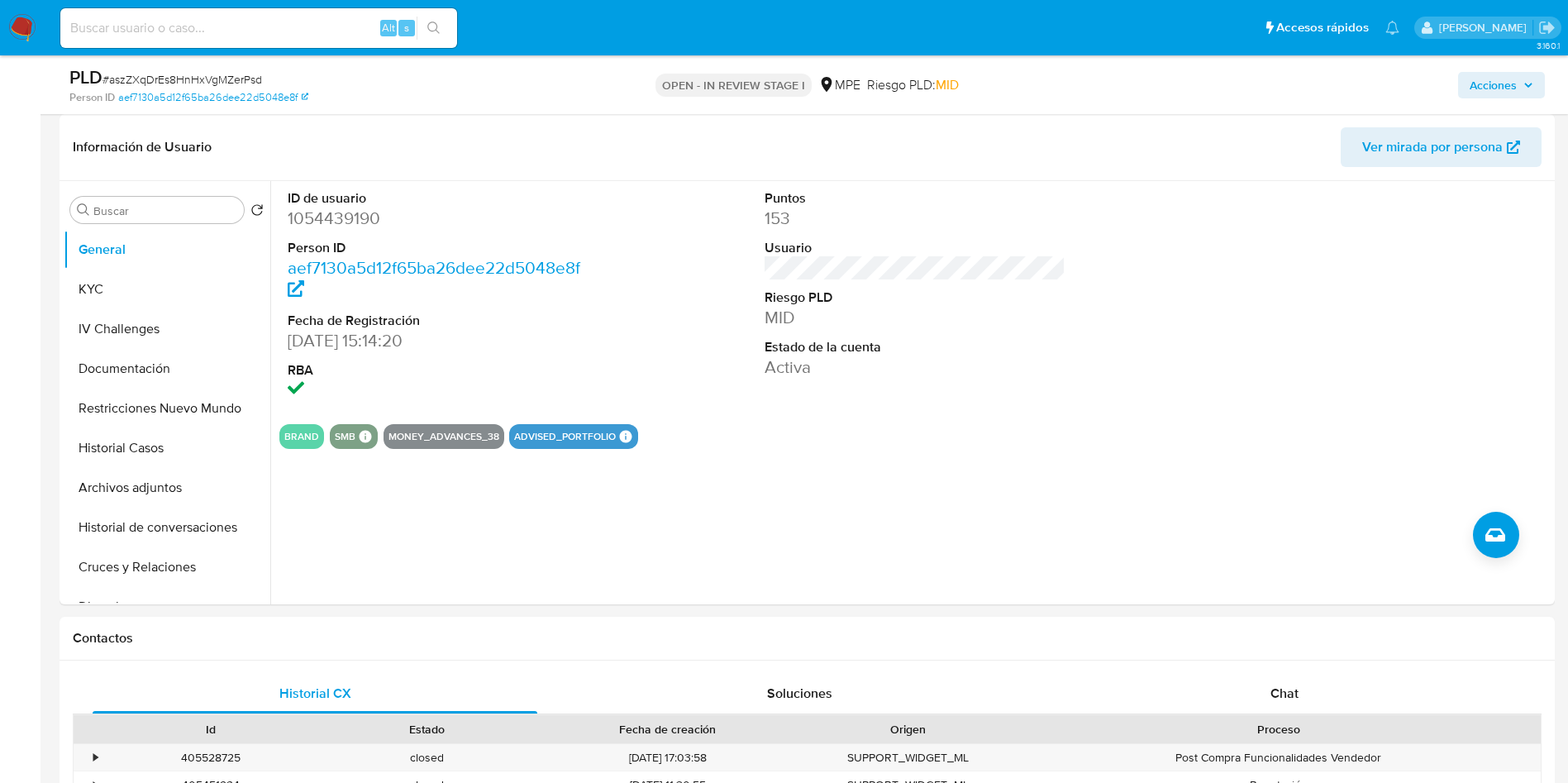
click at [221, 82] on span "# aszZXqDrEs8HnHxVgMZerPsd" at bounding box center [183, 79] width 160 height 16
copy span "aszZXqDrEs8HnHxVgMZerPsd"
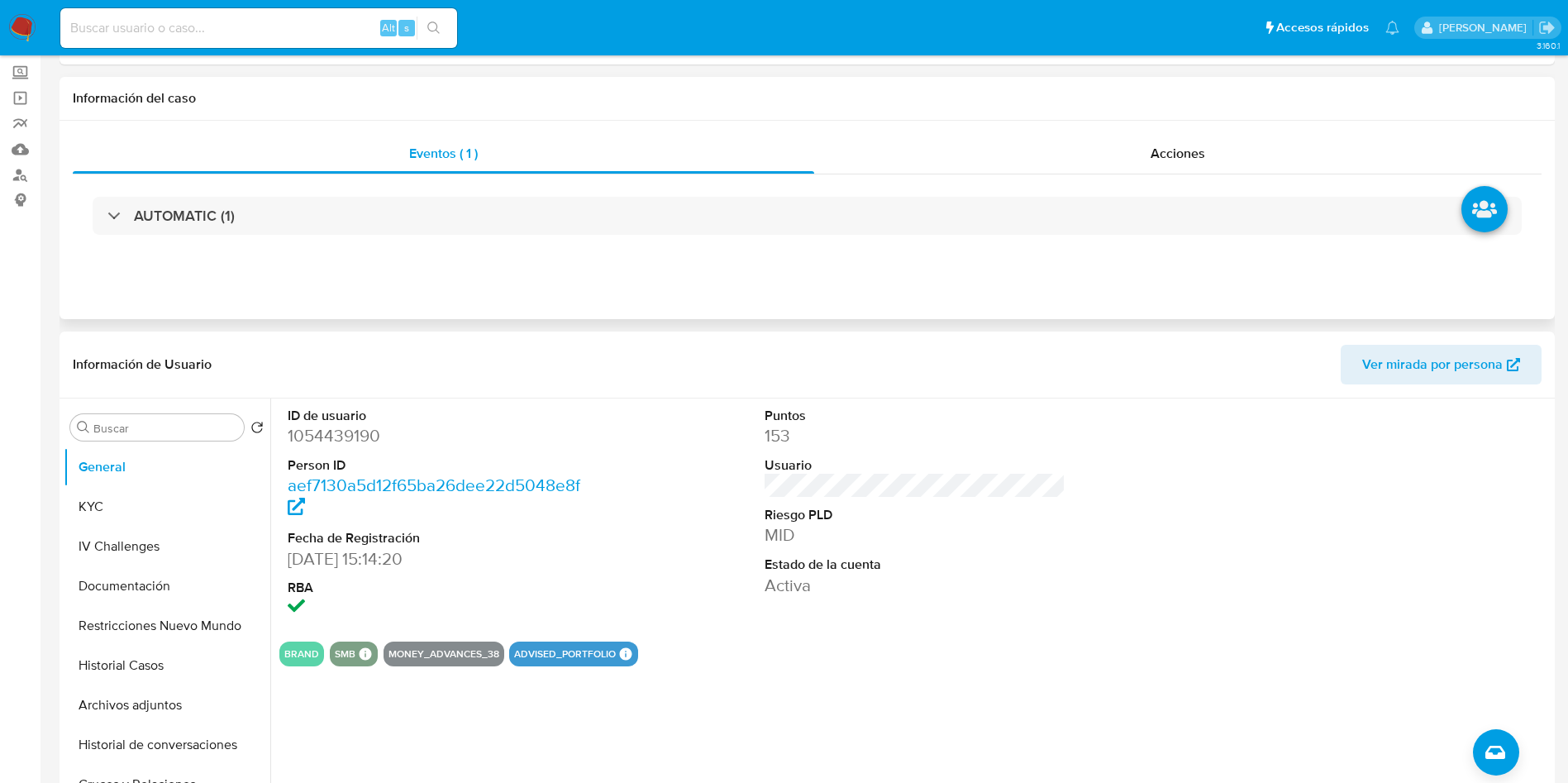
scroll to position [0, 0]
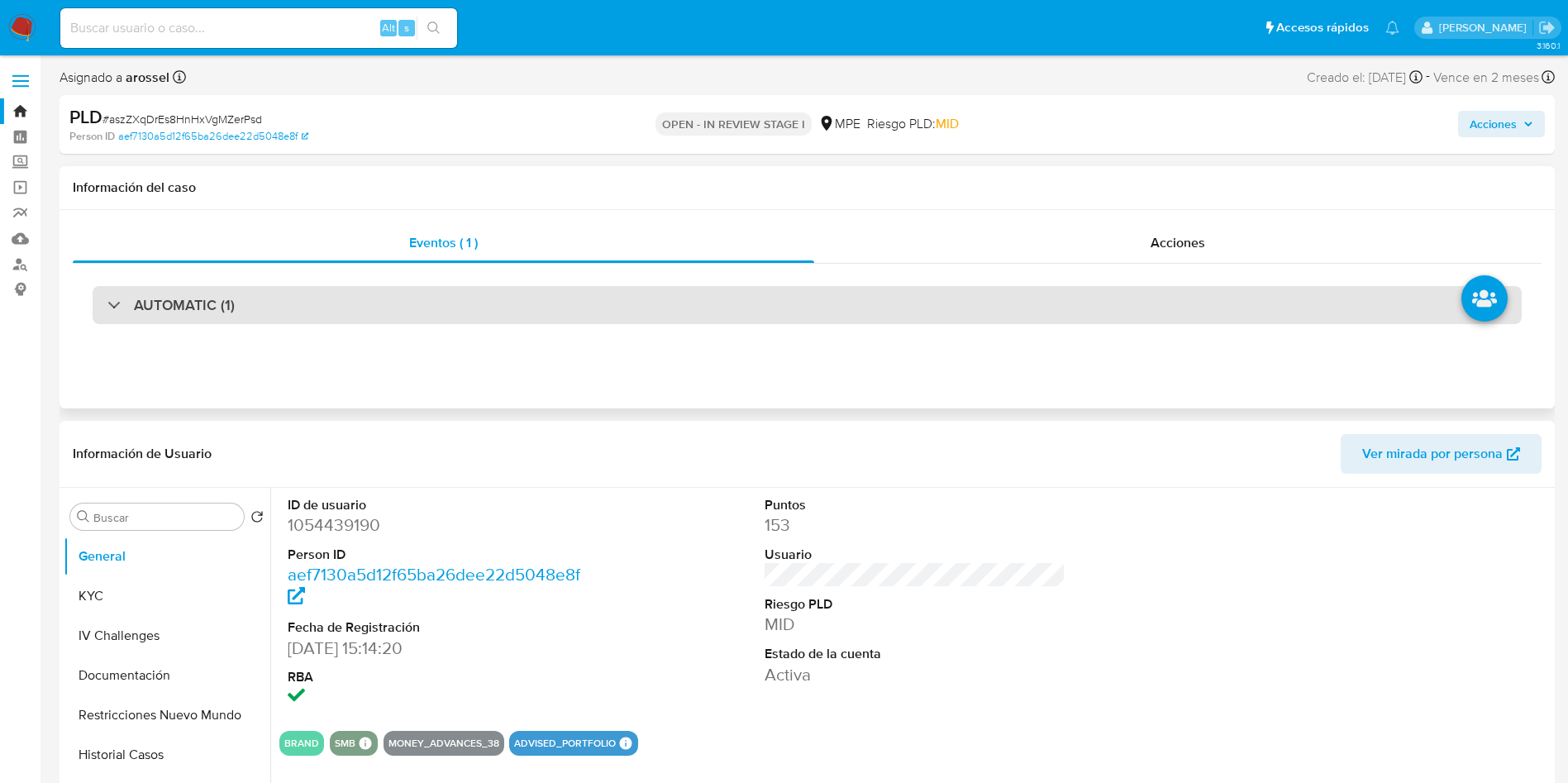
click at [401, 307] on div "AUTOMATIC (1)" at bounding box center [807, 306] width 1430 height 38
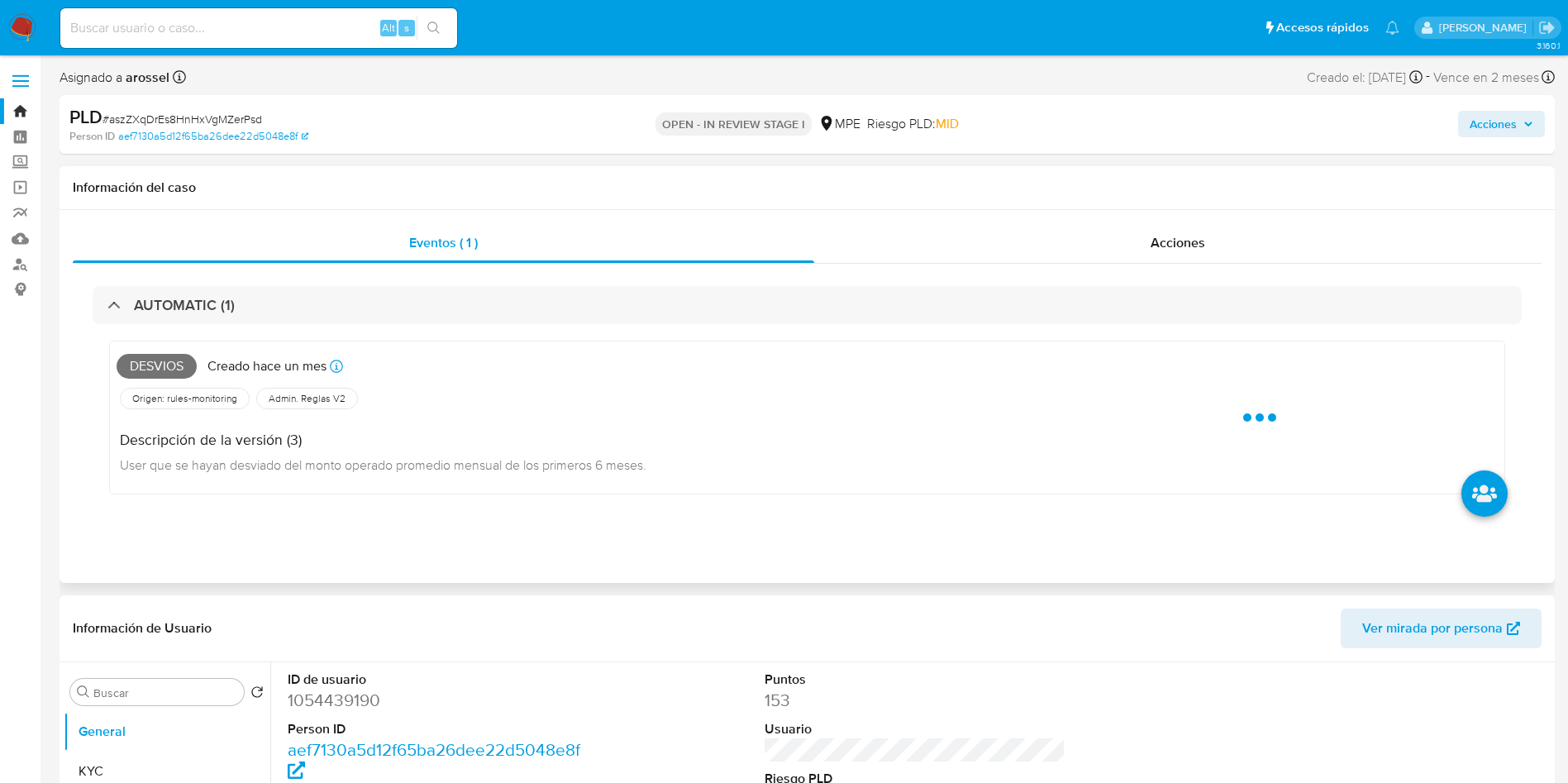
drag, startPoint x: 401, startPoint y: 307, endPoint x: 392, endPoint y: 194, distance: 113.4
click at [402, 307] on div "AUTOMATIC (1)" at bounding box center [807, 306] width 1430 height 38
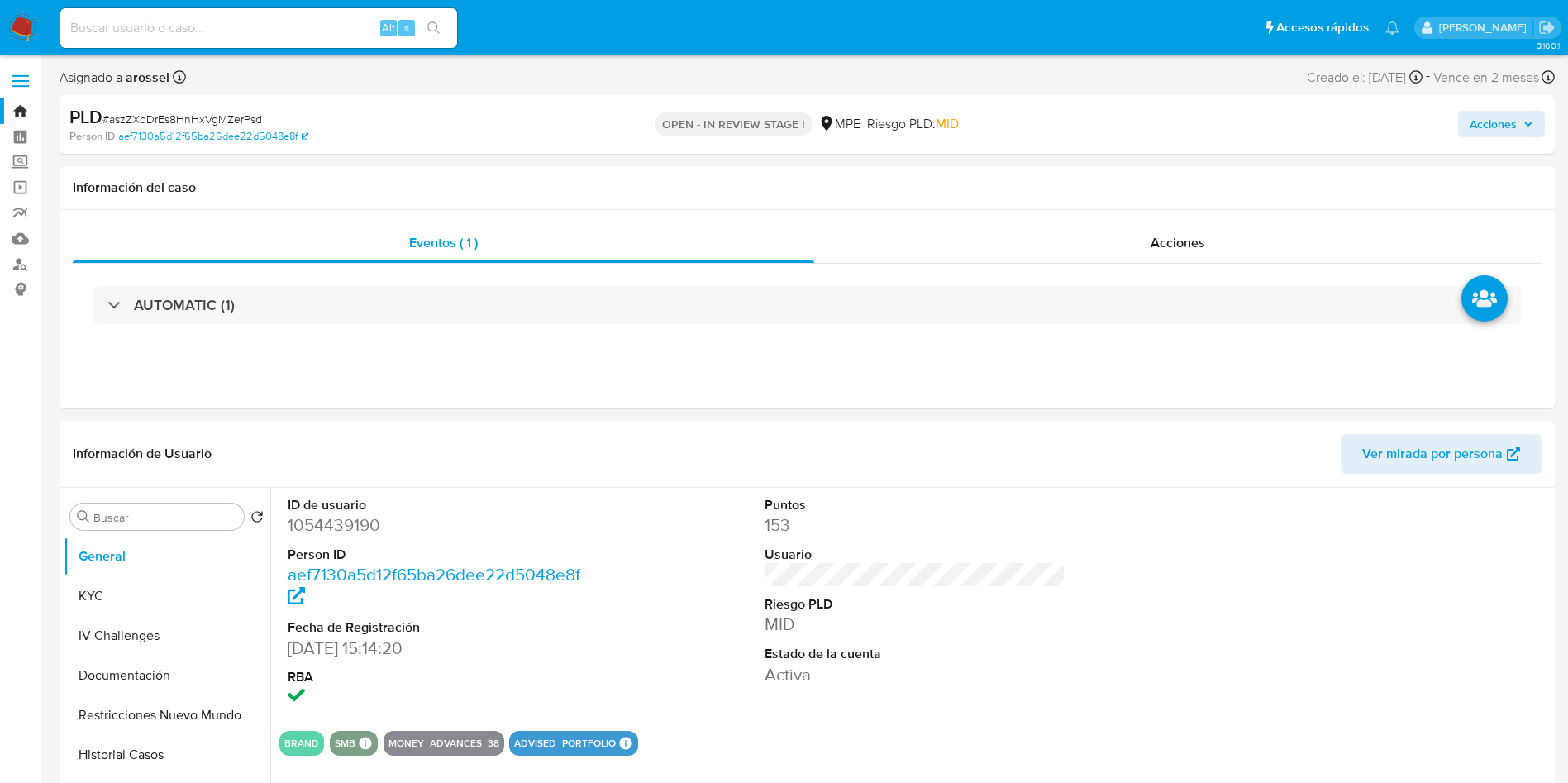
drag, startPoint x: 301, startPoint y: 313, endPoint x: 301, endPoint y: 158, distance: 155.0
click at [301, 313] on div "AUTOMATIC (1)" at bounding box center [807, 306] width 1430 height 38
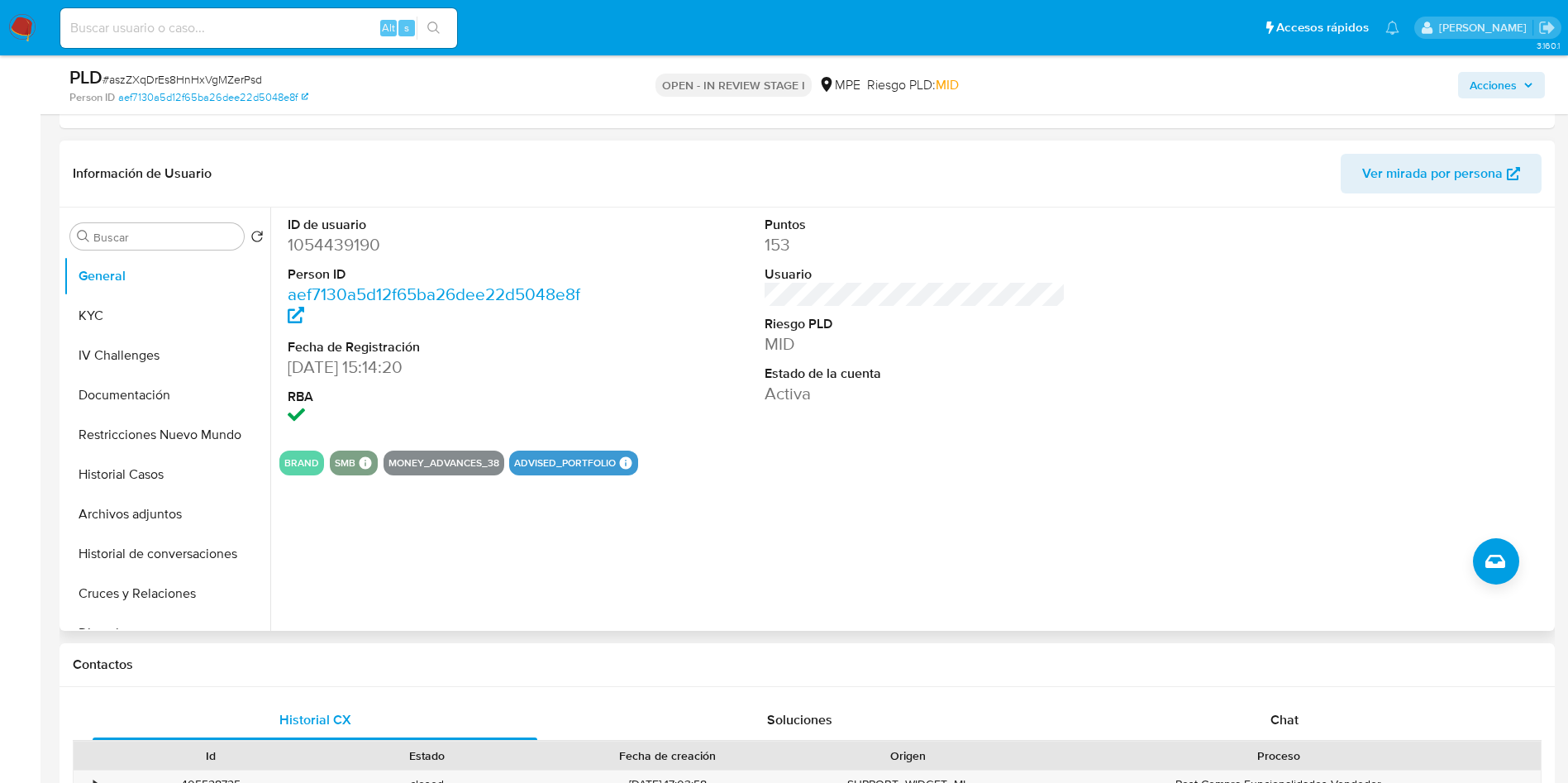
scroll to position [620, 0]
click at [162, 309] on button "KYC" at bounding box center [160, 315] width 193 height 39
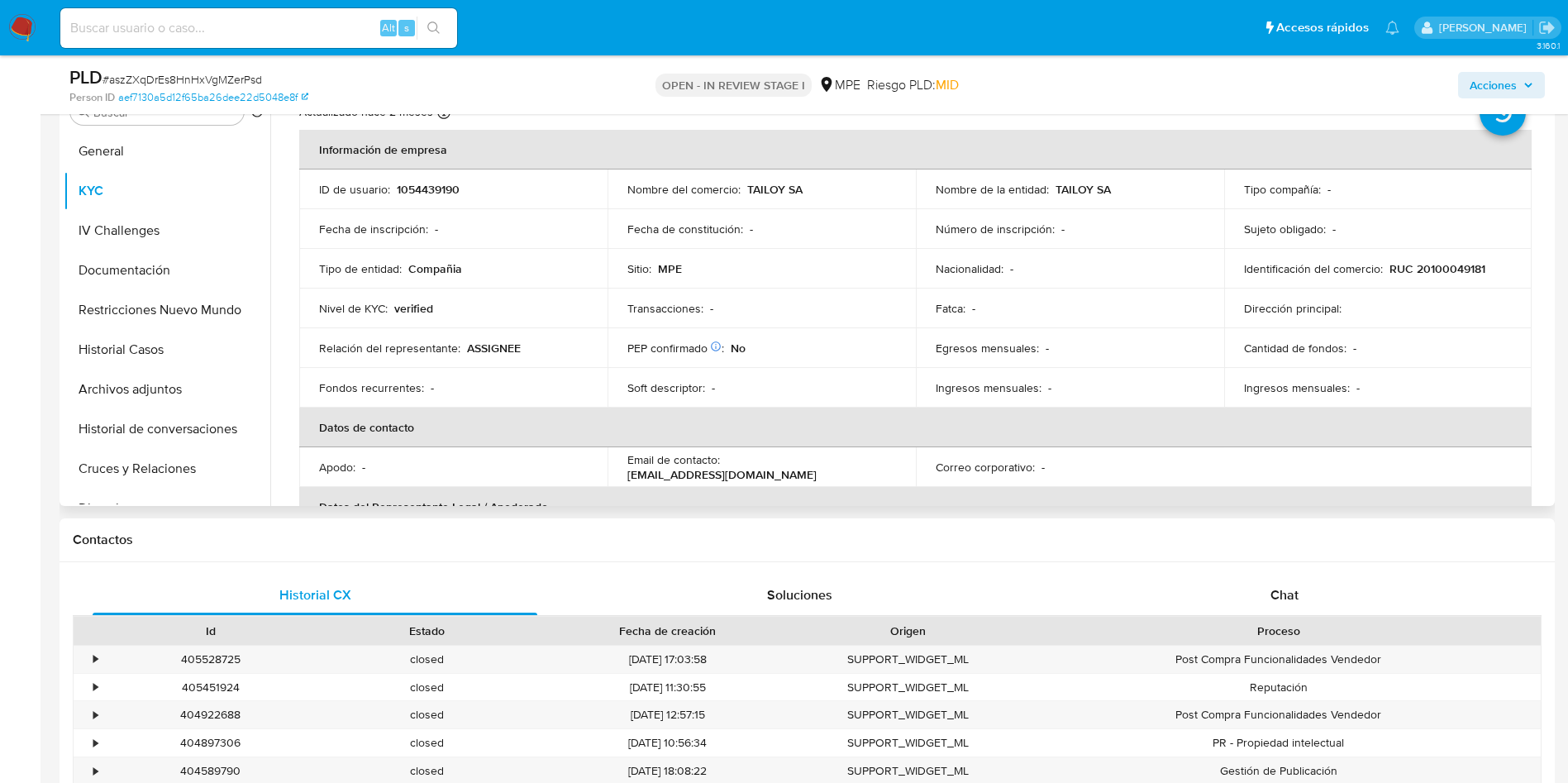
scroll to position [35, 0]
click at [444, 180] on p "1054439190" at bounding box center [428, 187] width 62 height 14
copy p "1054439190"
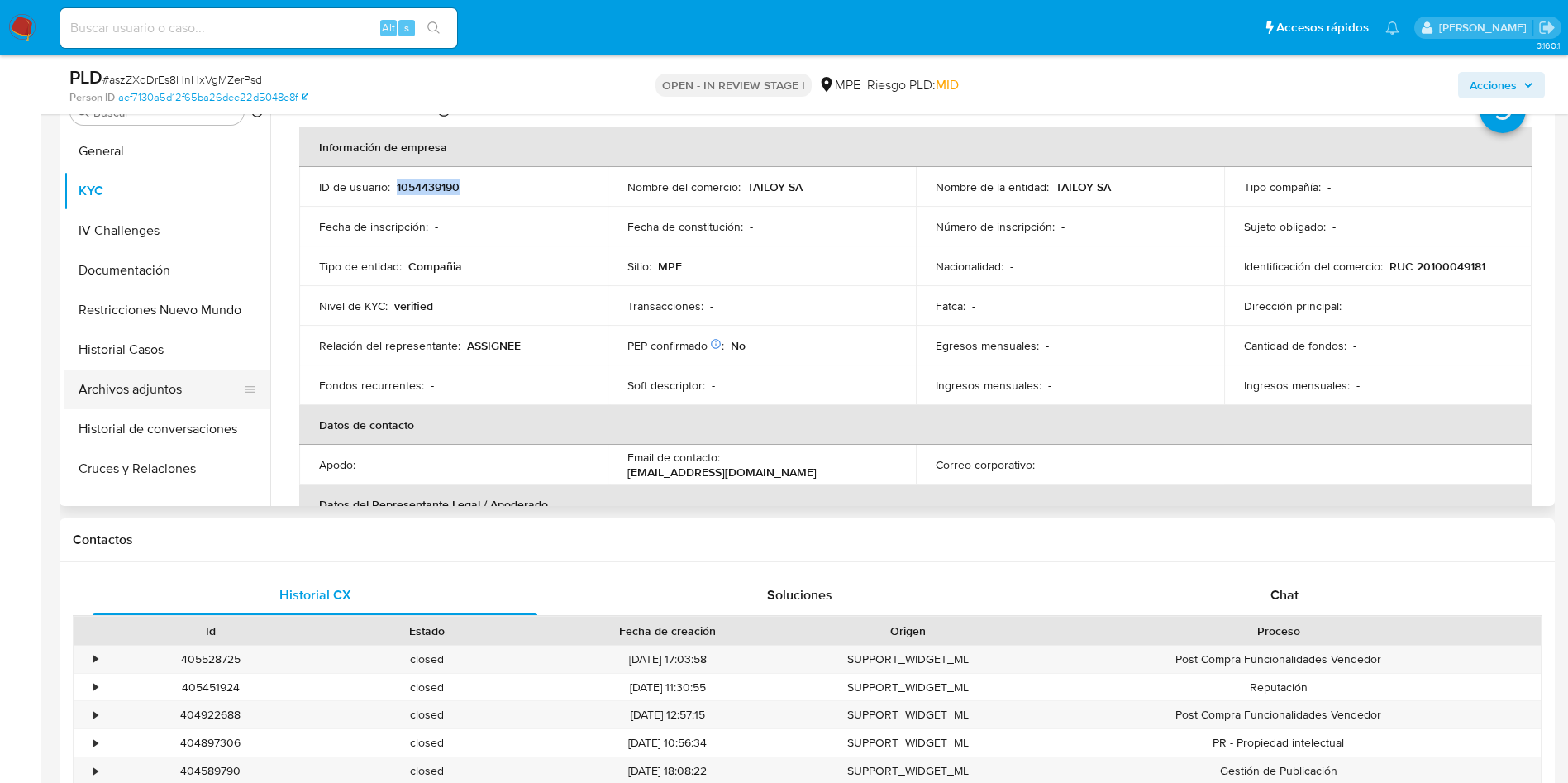
click at [164, 399] on button "Archivos adjuntos" at bounding box center [160, 389] width 193 height 39
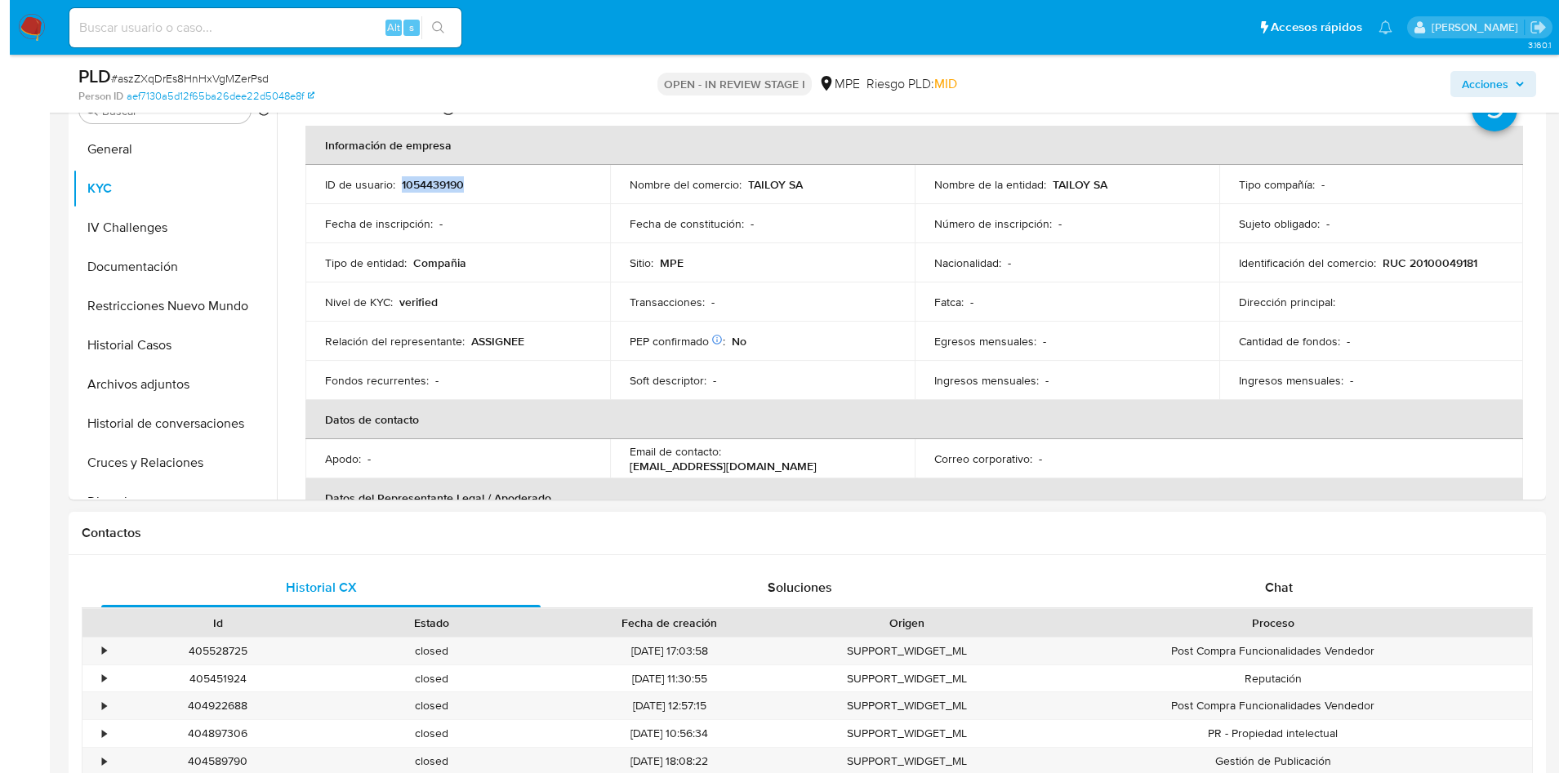
scroll to position [0, 0]
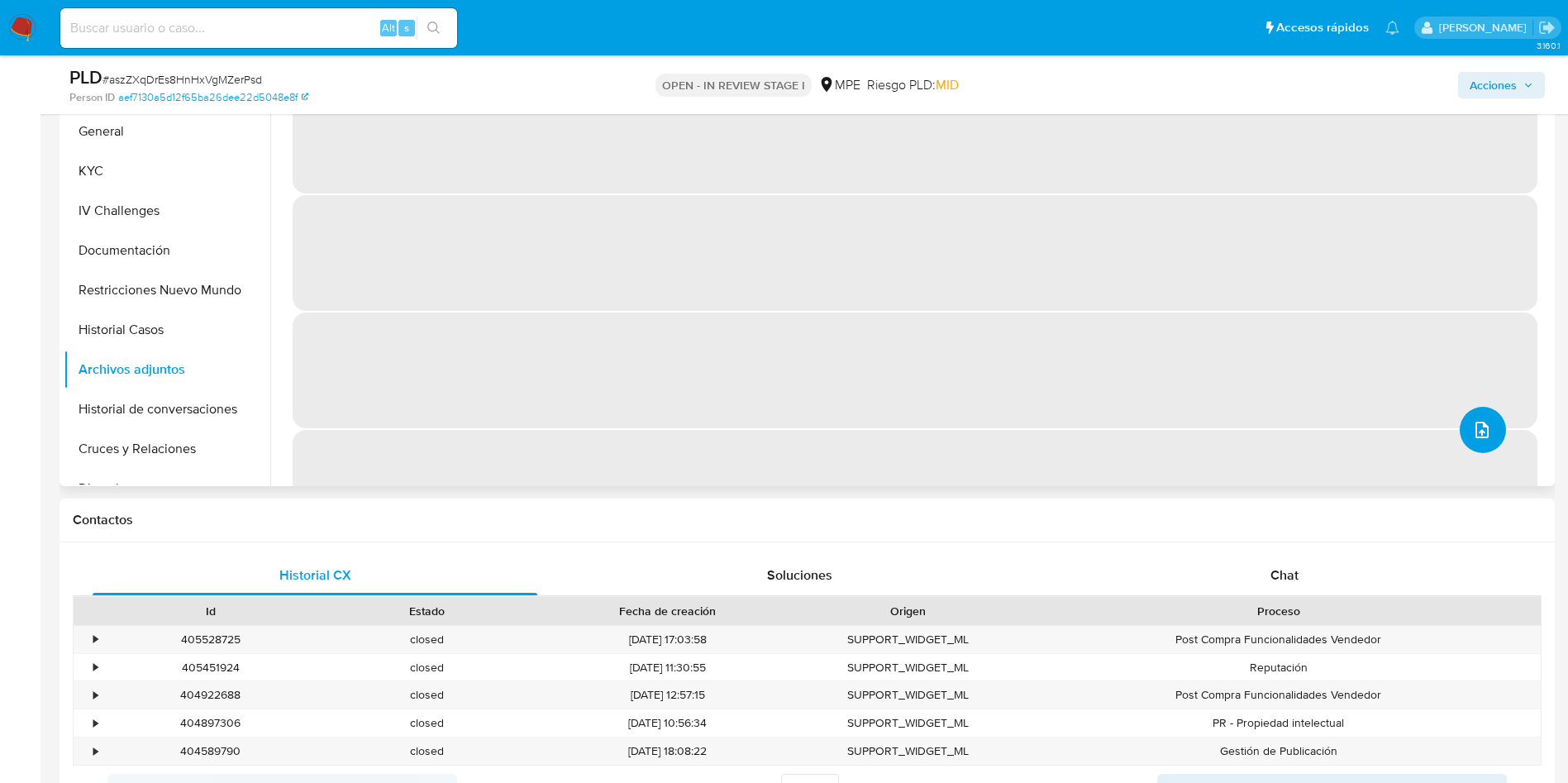
click at [1499, 432] on button "upload-file" at bounding box center [1483, 430] width 46 height 46
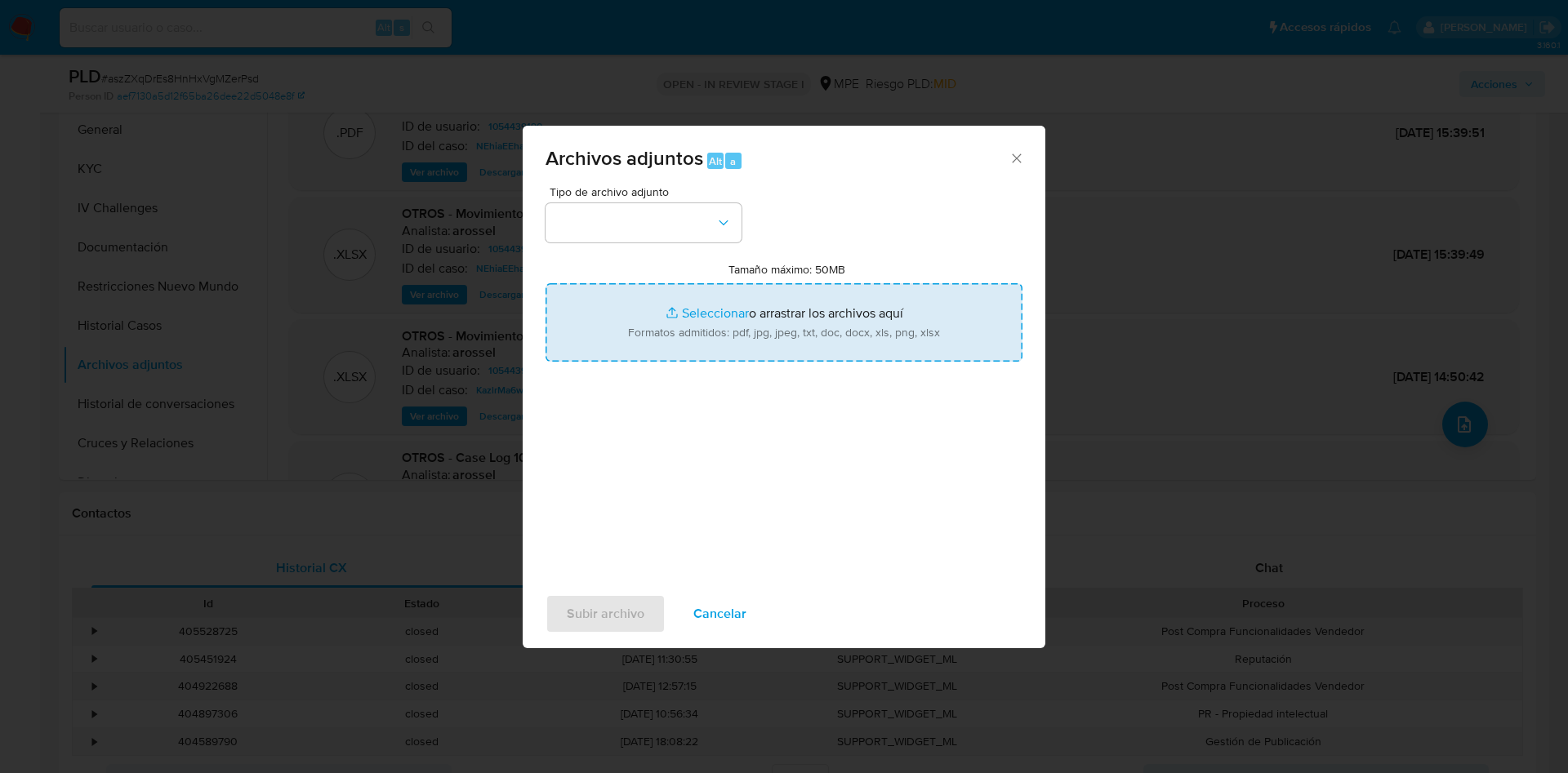
click at [746, 324] on input "Tamaño máximo: 50MB Seleccionar archivos" at bounding box center [784, 322] width 477 height 79
type input "C:\fakepath\Movimientos 1054439190 - 22_09_2025.xlsx"
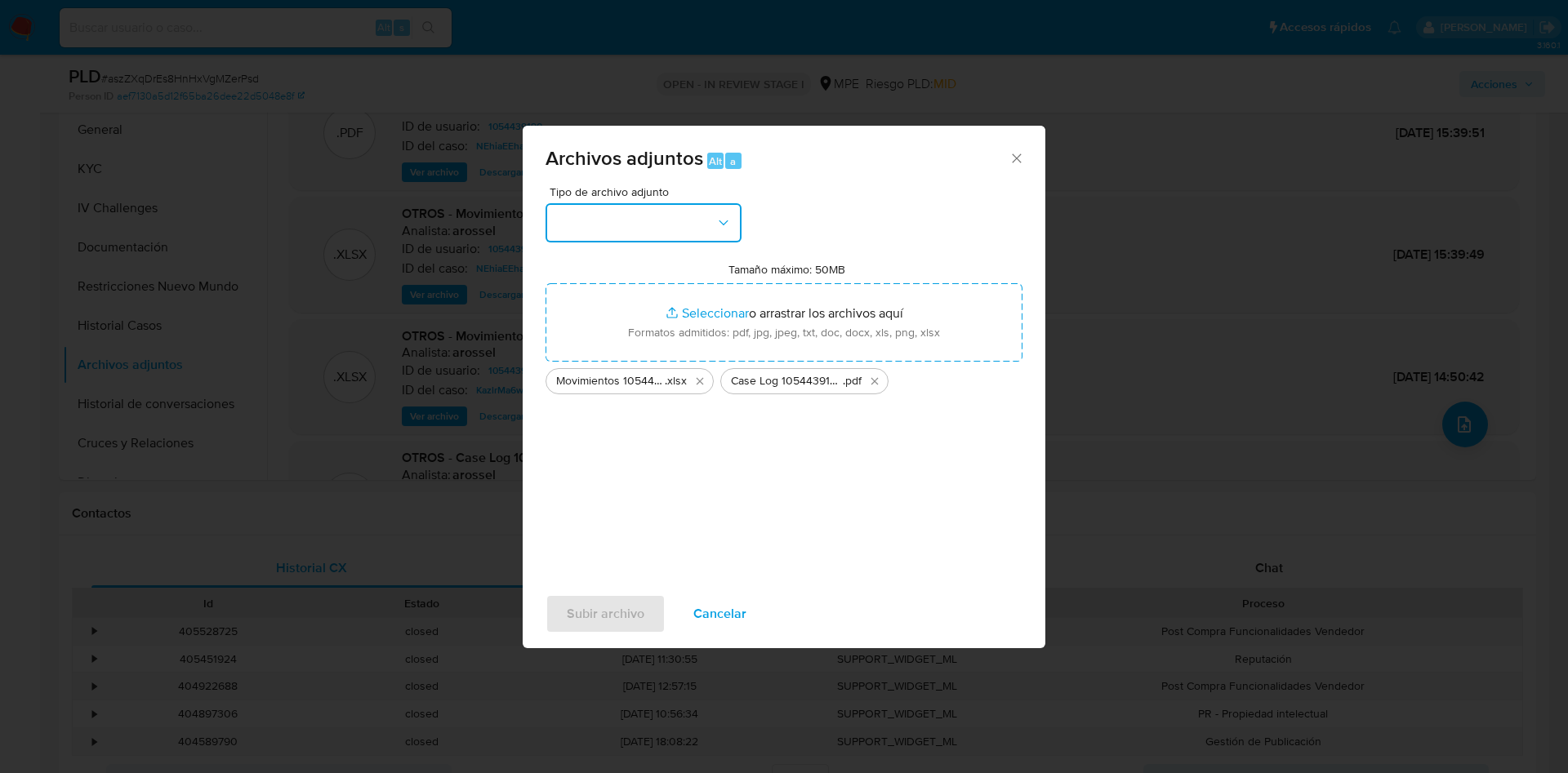
click at [690, 237] on button "button" at bounding box center [643, 222] width 196 height 39
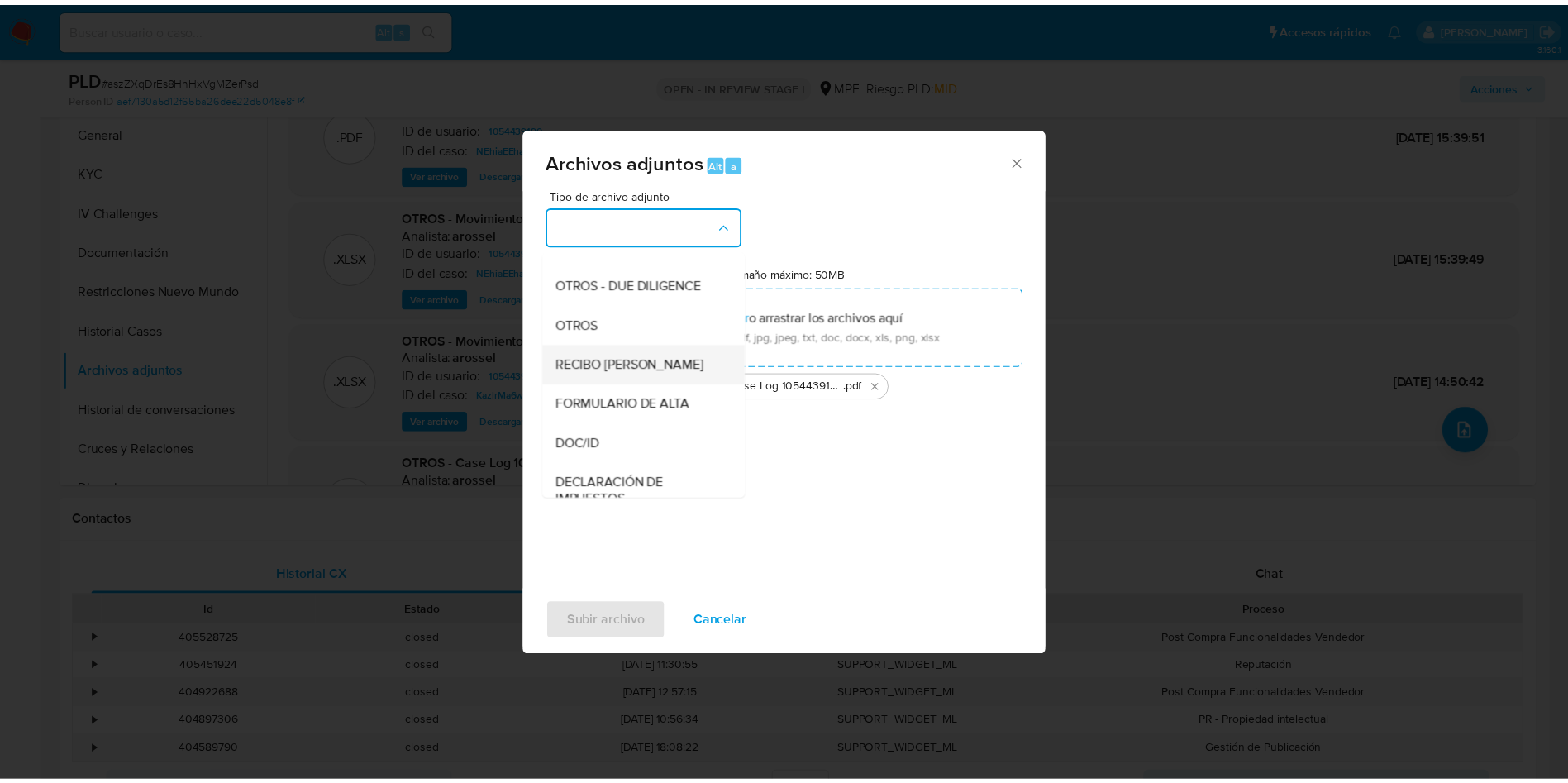
scroll to position [248, 0]
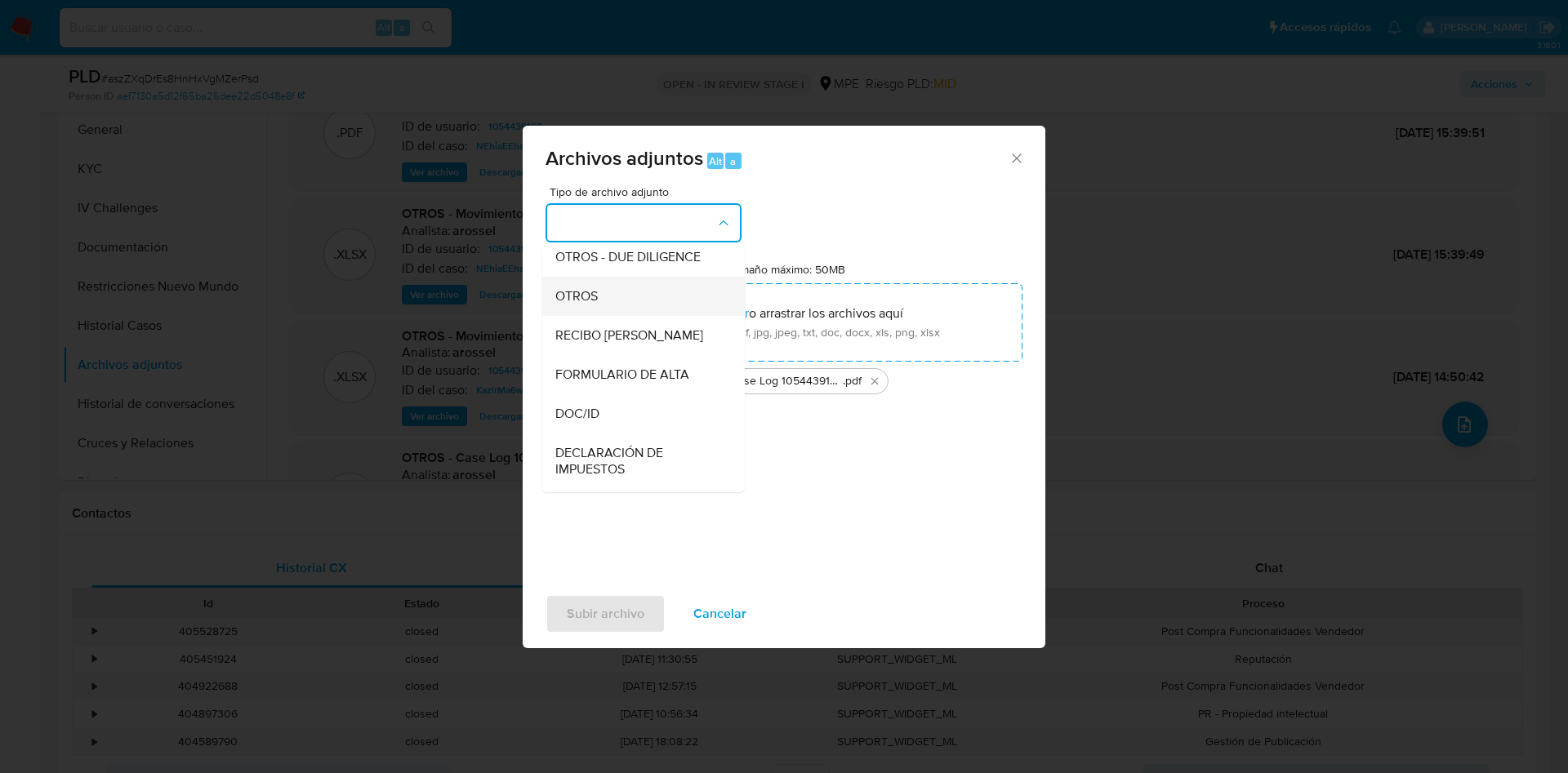
click at [635, 315] on div "OTROS" at bounding box center [638, 296] width 166 height 39
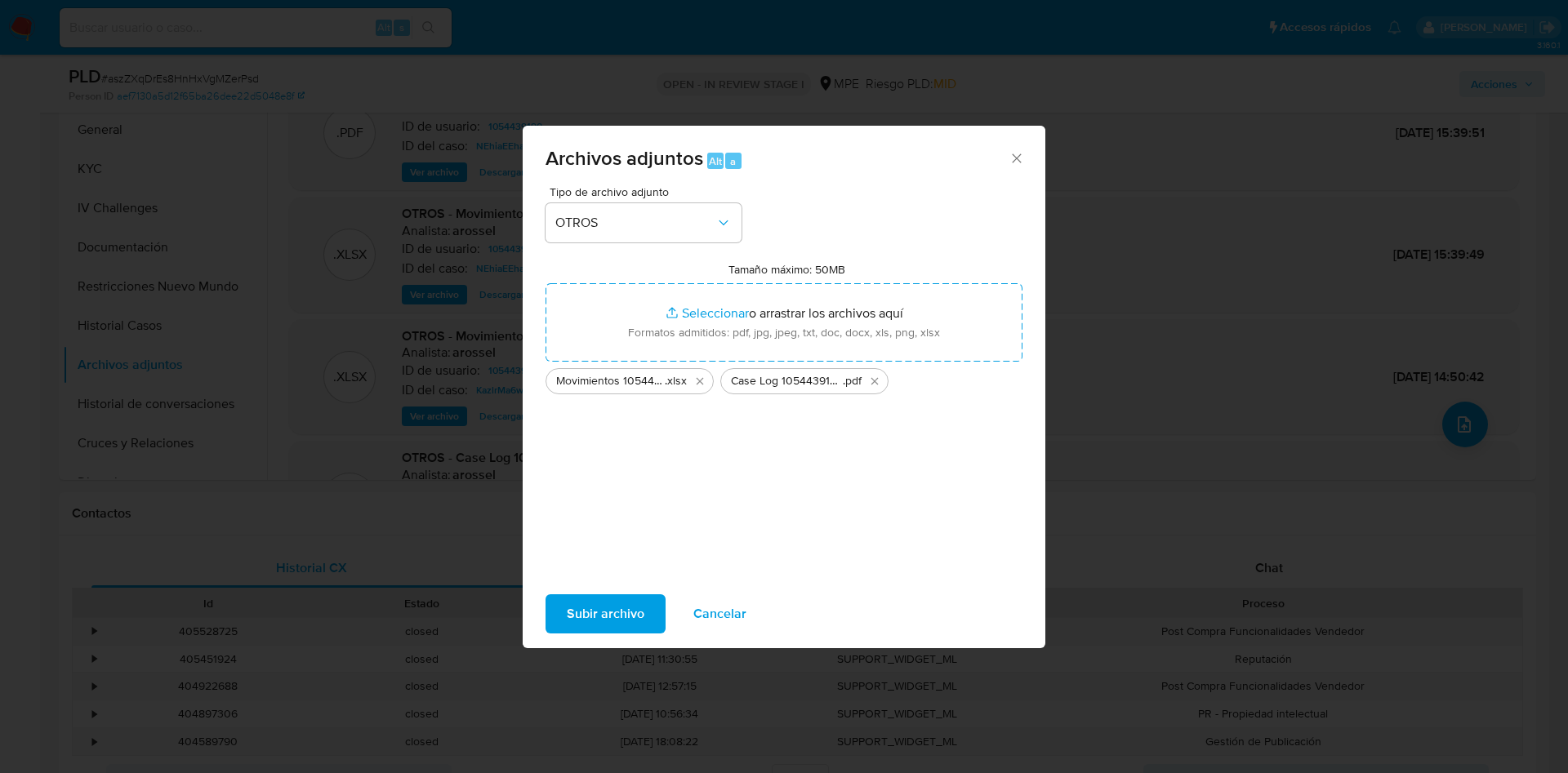
click at [622, 614] on span "Subir archivo" at bounding box center [606, 614] width 78 height 36
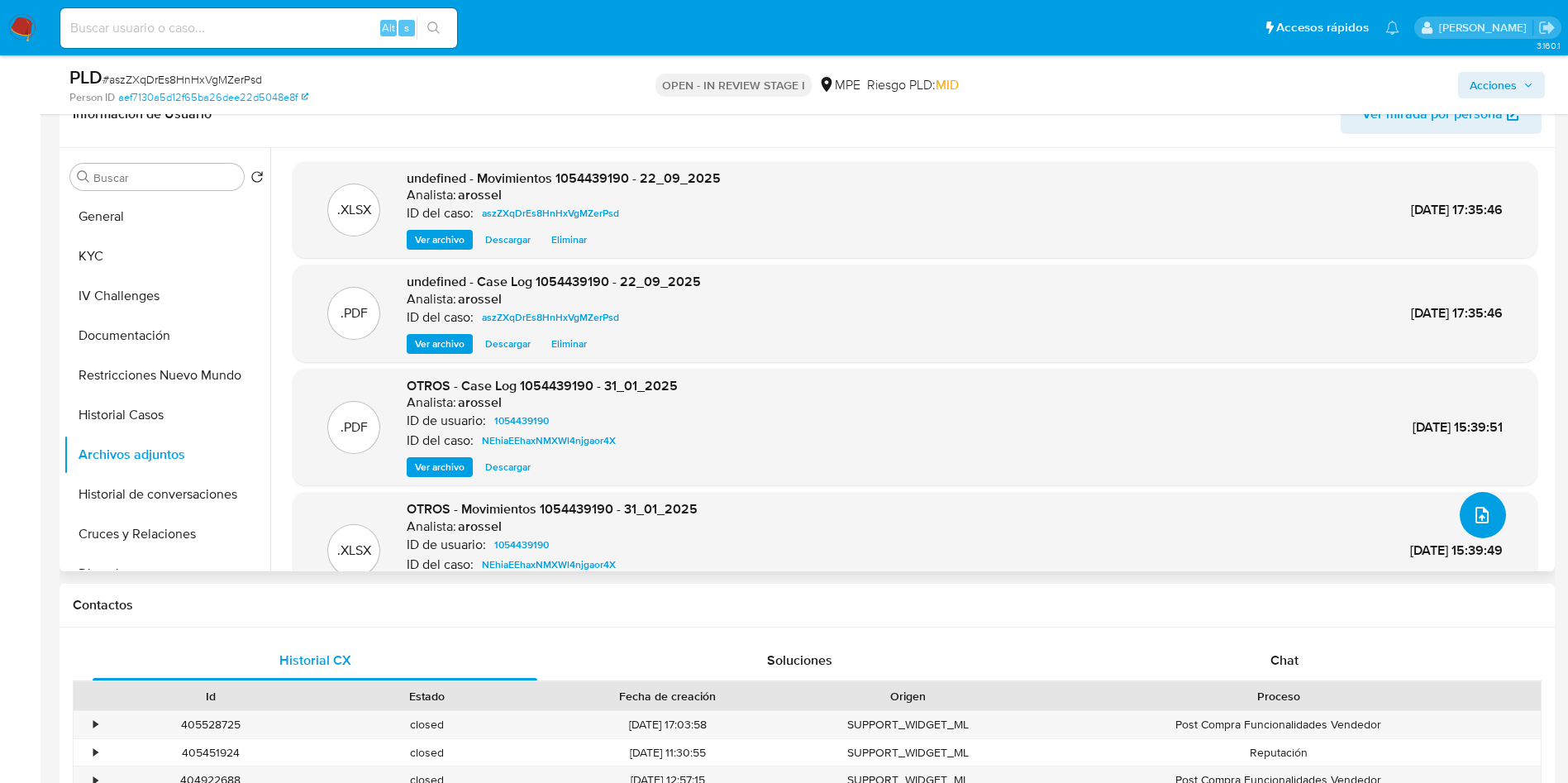
scroll to position [620, 0]
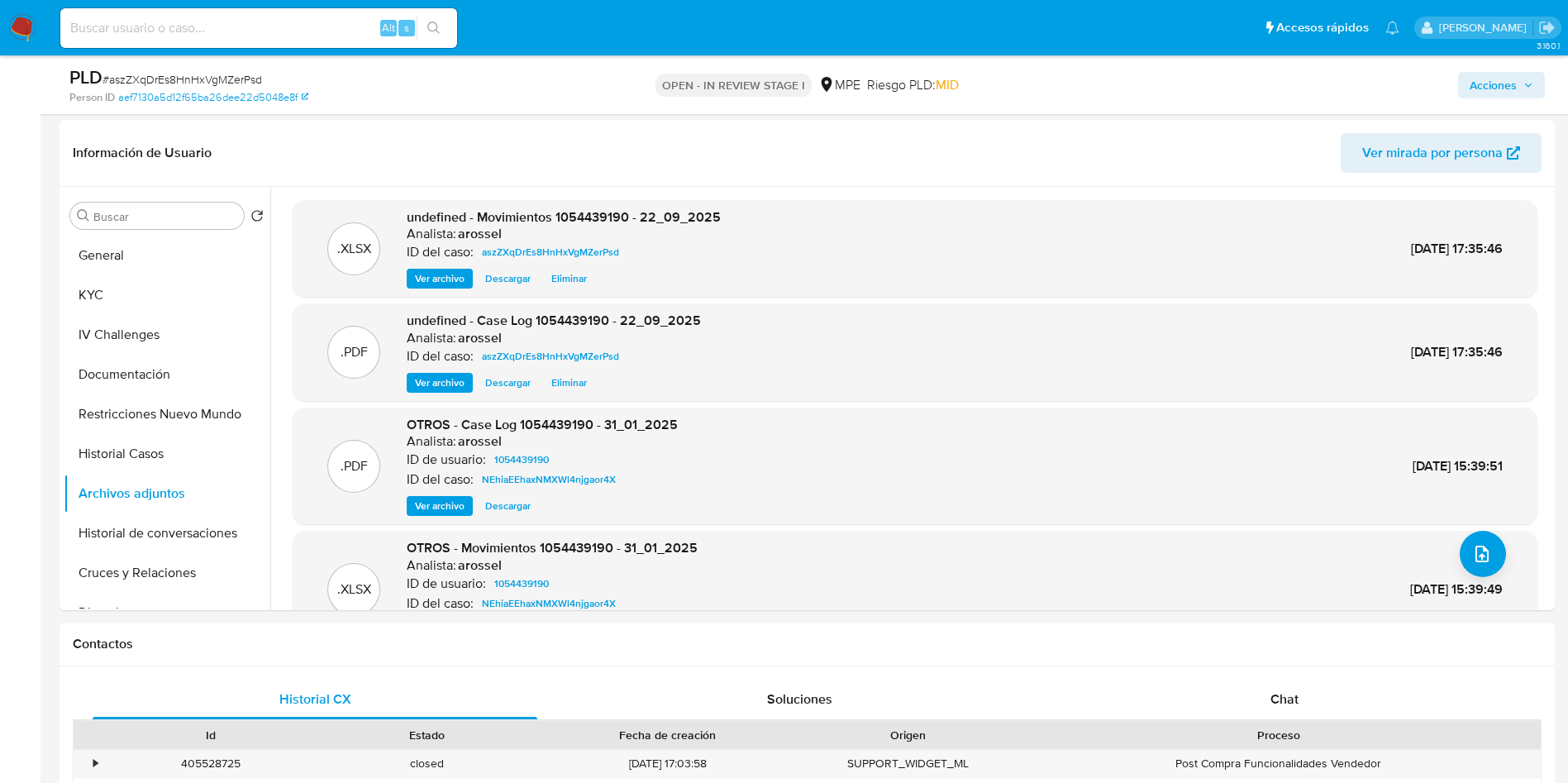
click at [1503, 76] on span "Acciones" at bounding box center [1493, 86] width 47 height 27
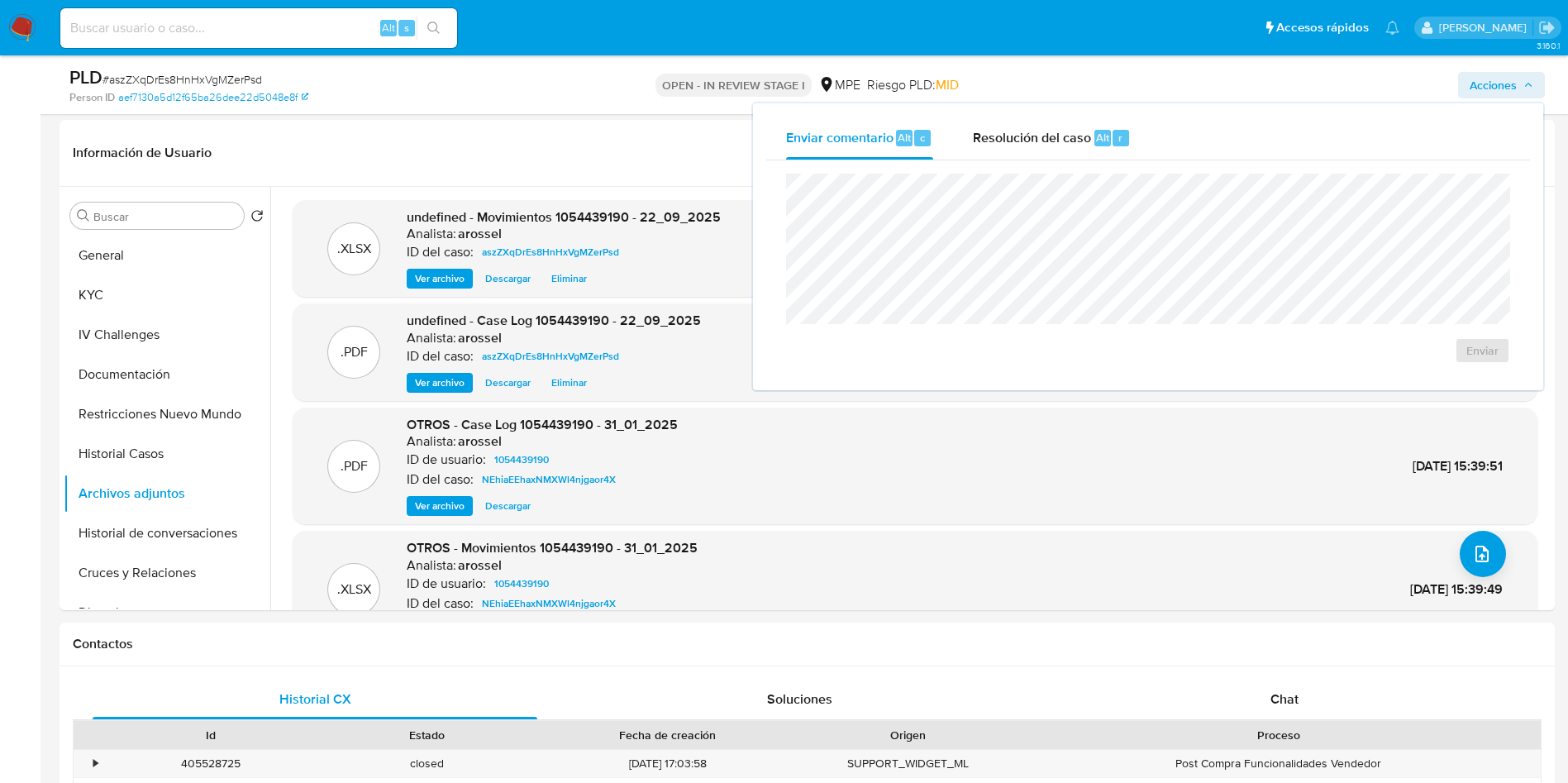
click at [941, 172] on div "Enviar" at bounding box center [1148, 268] width 764 height 216
click at [1018, 135] on span "Resolución del caso" at bounding box center [1032, 137] width 118 height 19
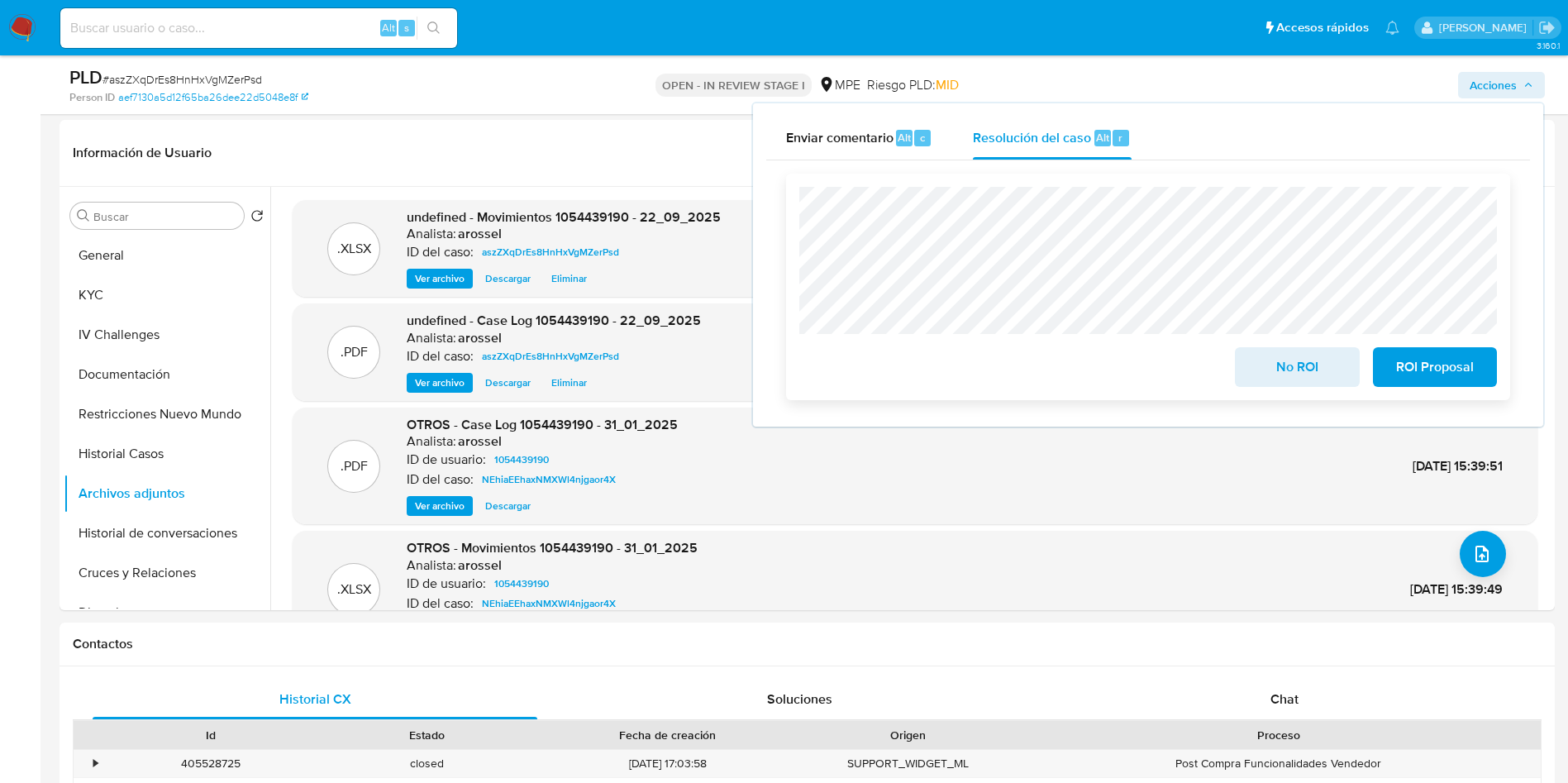
click at [1265, 375] on span "No ROI" at bounding box center [1297, 367] width 81 height 37
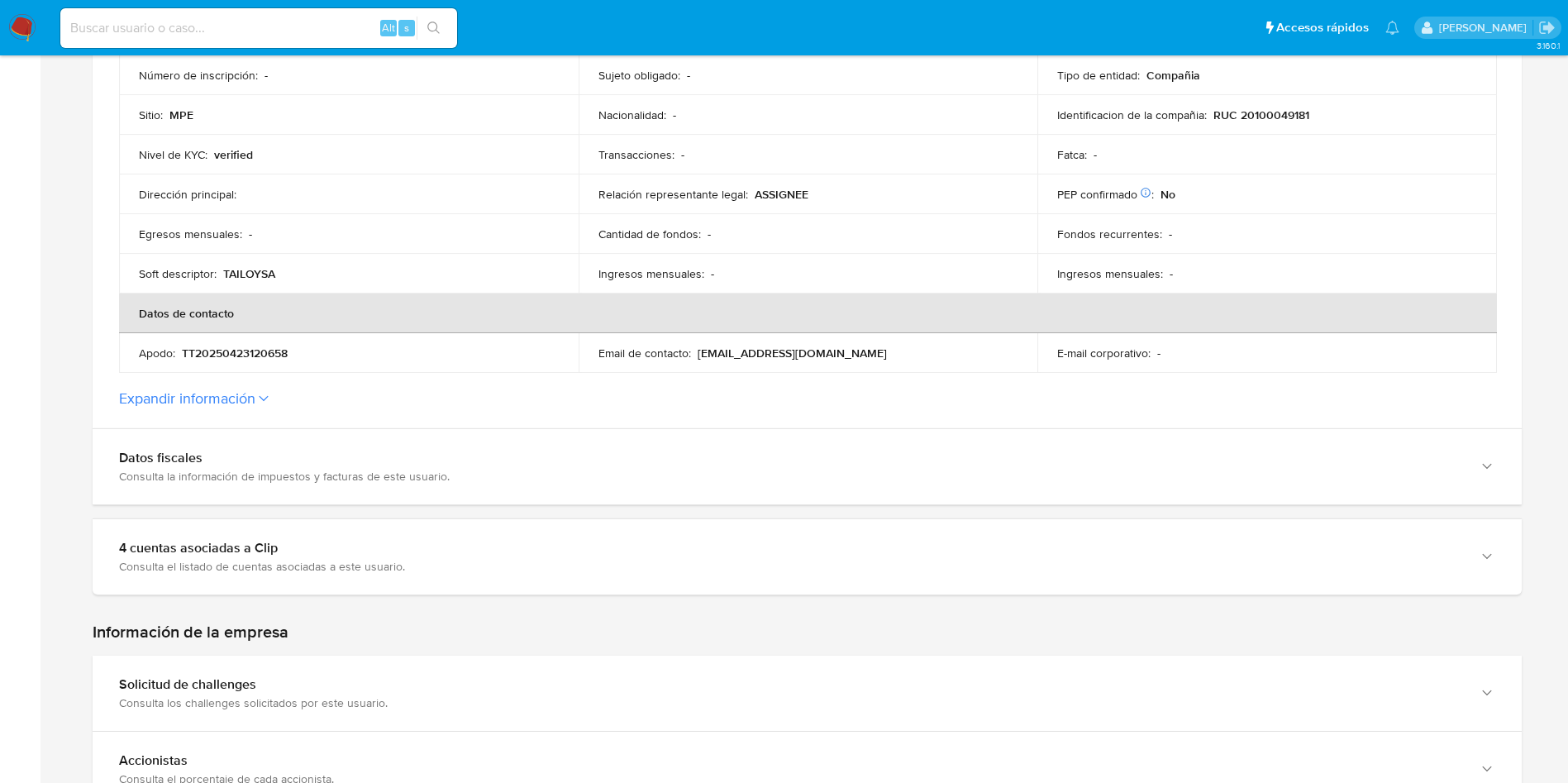
scroll to position [496, 0]
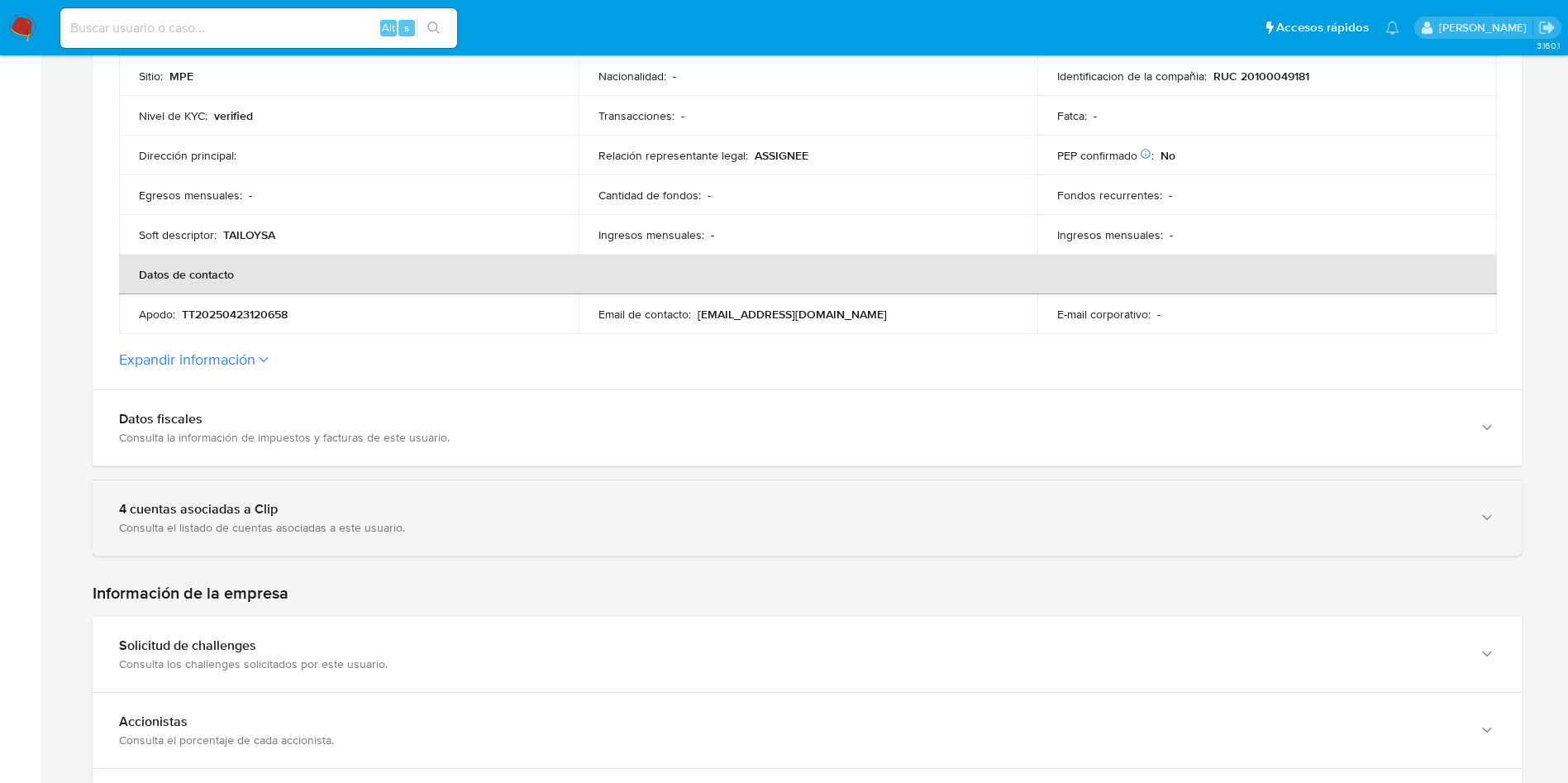
click at [434, 511] on div "4 cuentas asociadas a Clip" at bounding box center [790, 509] width 1343 height 16
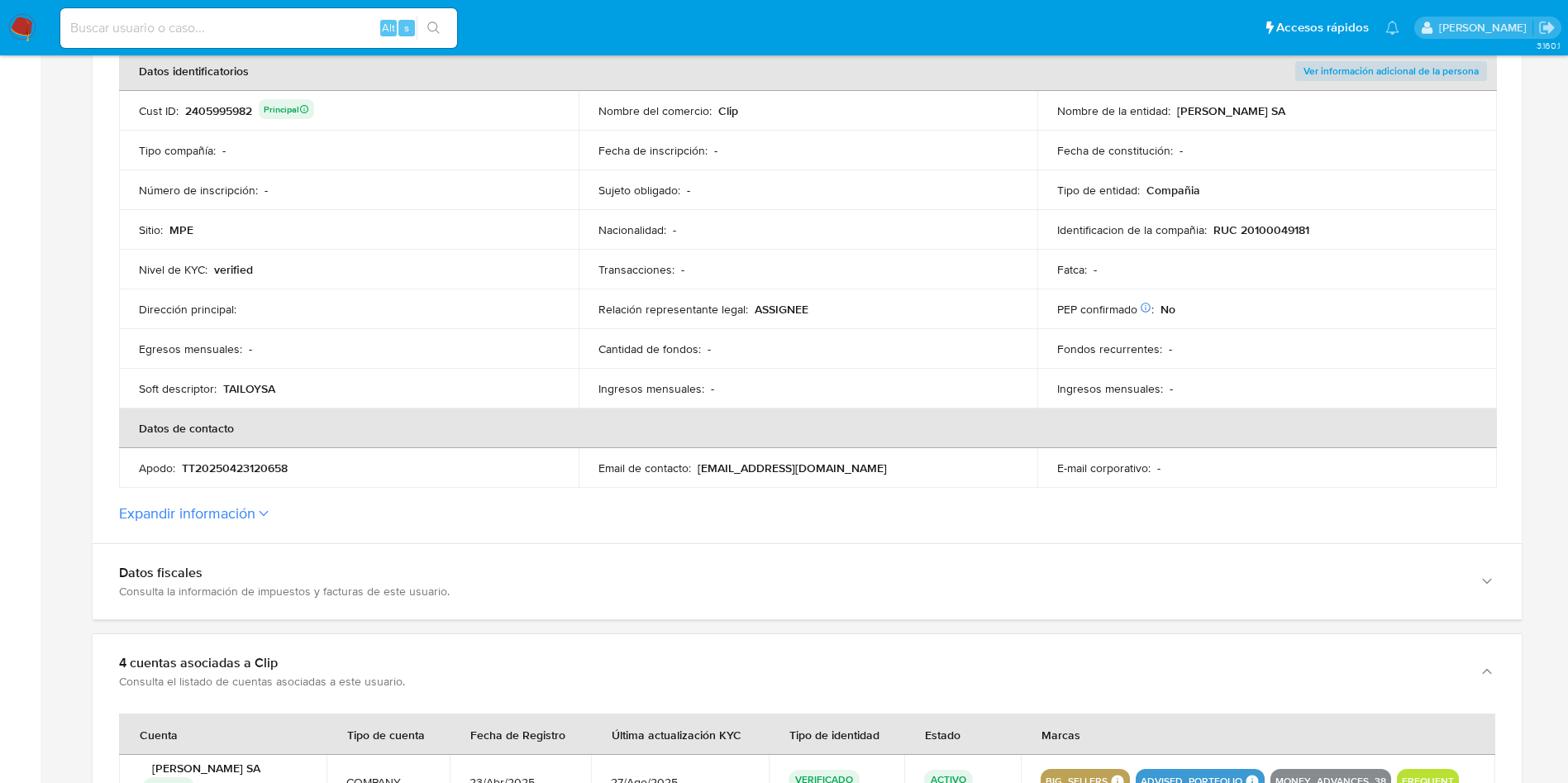
scroll to position [620, 0]
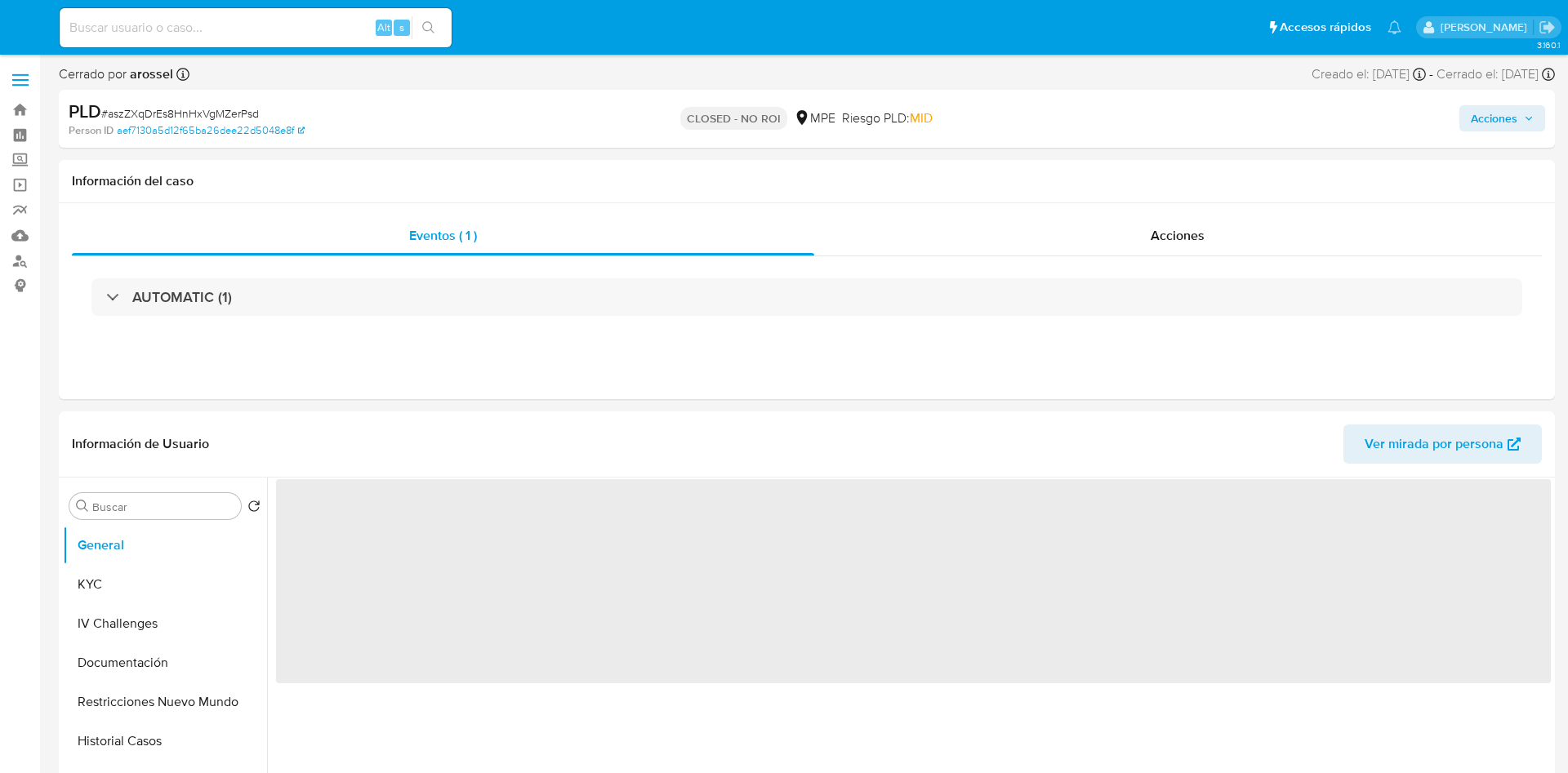
select select "10"
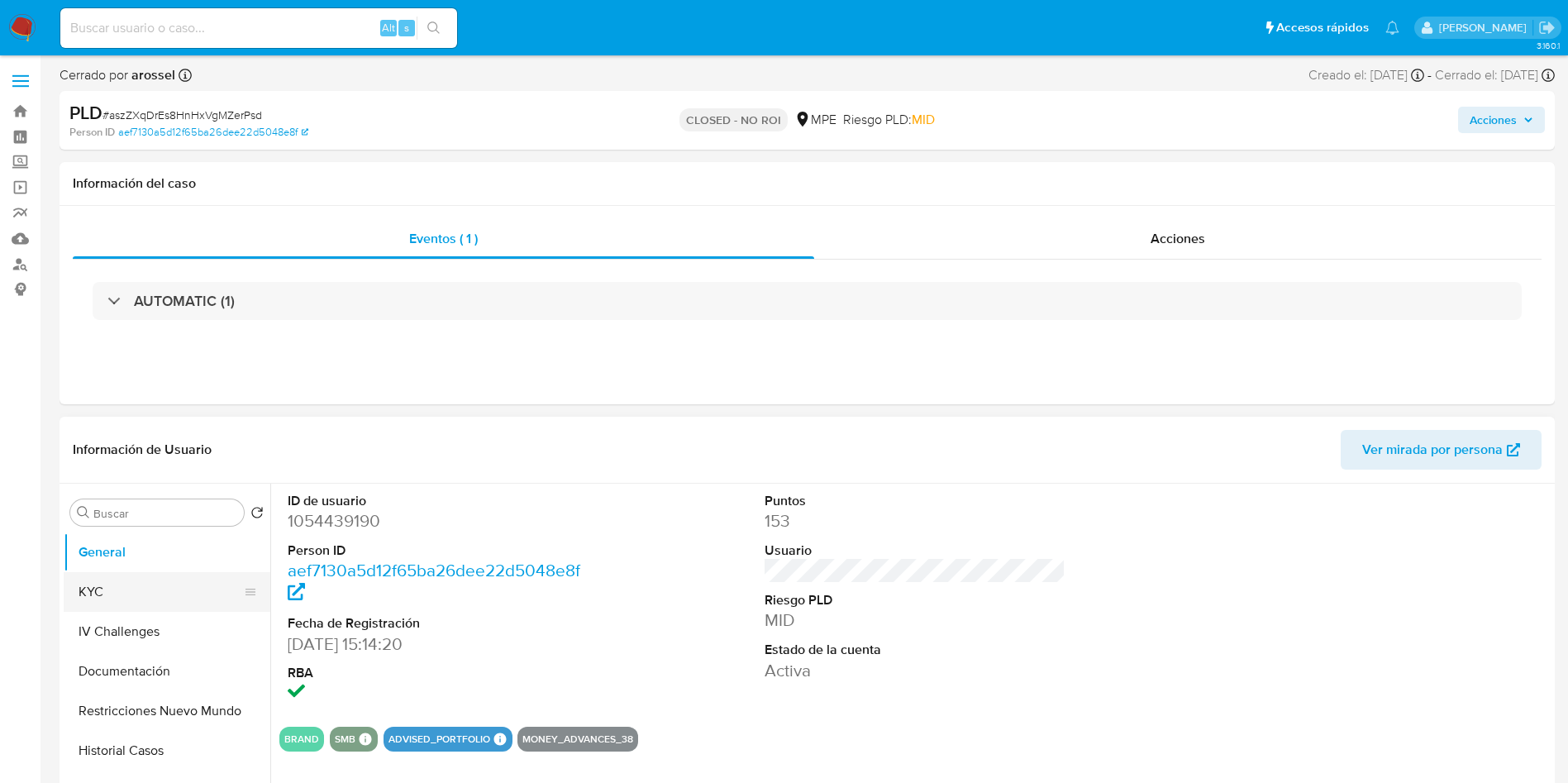
click at [136, 602] on button "KYC" at bounding box center [160, 592] width 193 height 39
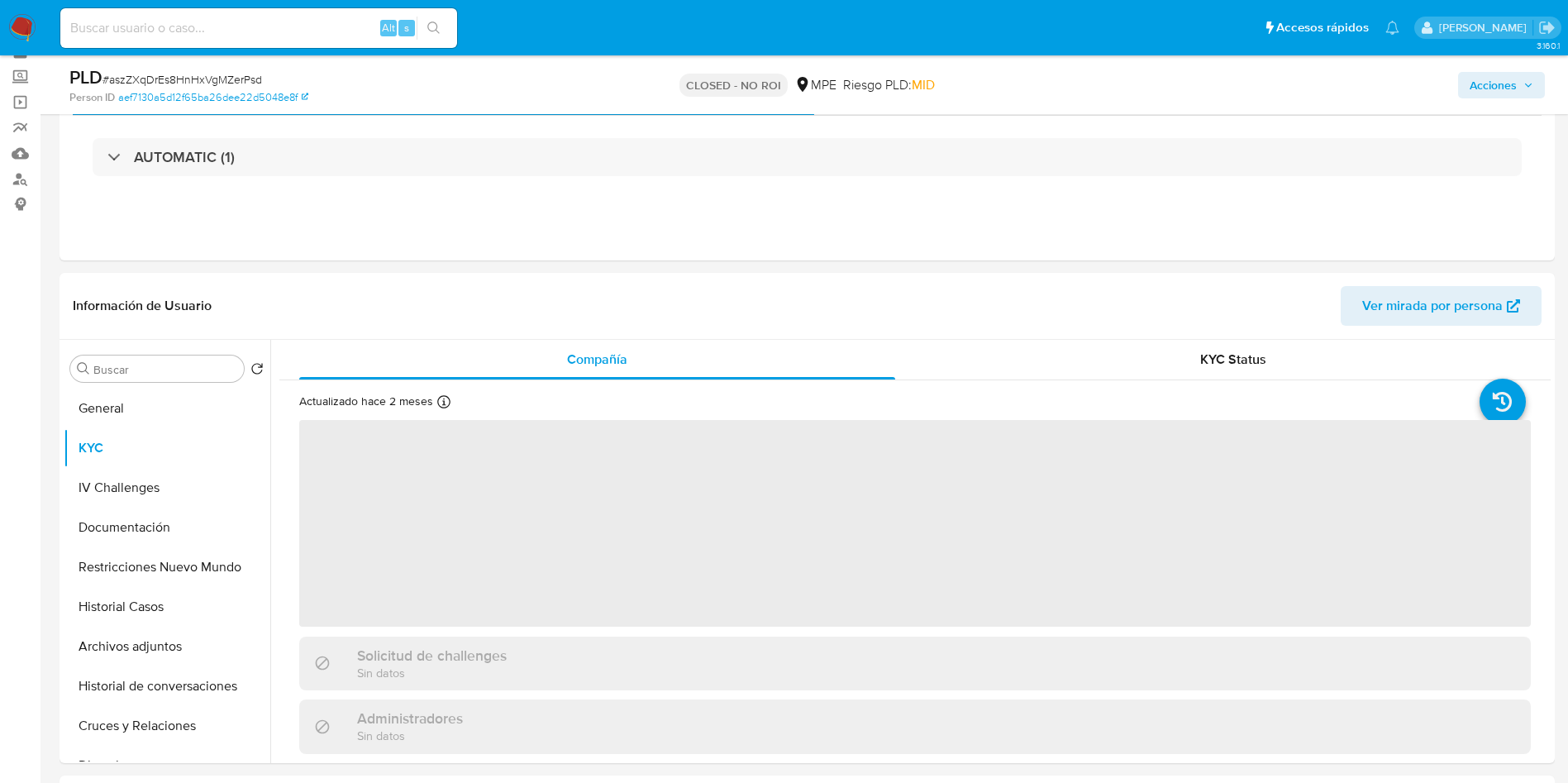
scroll to position [124, 0]
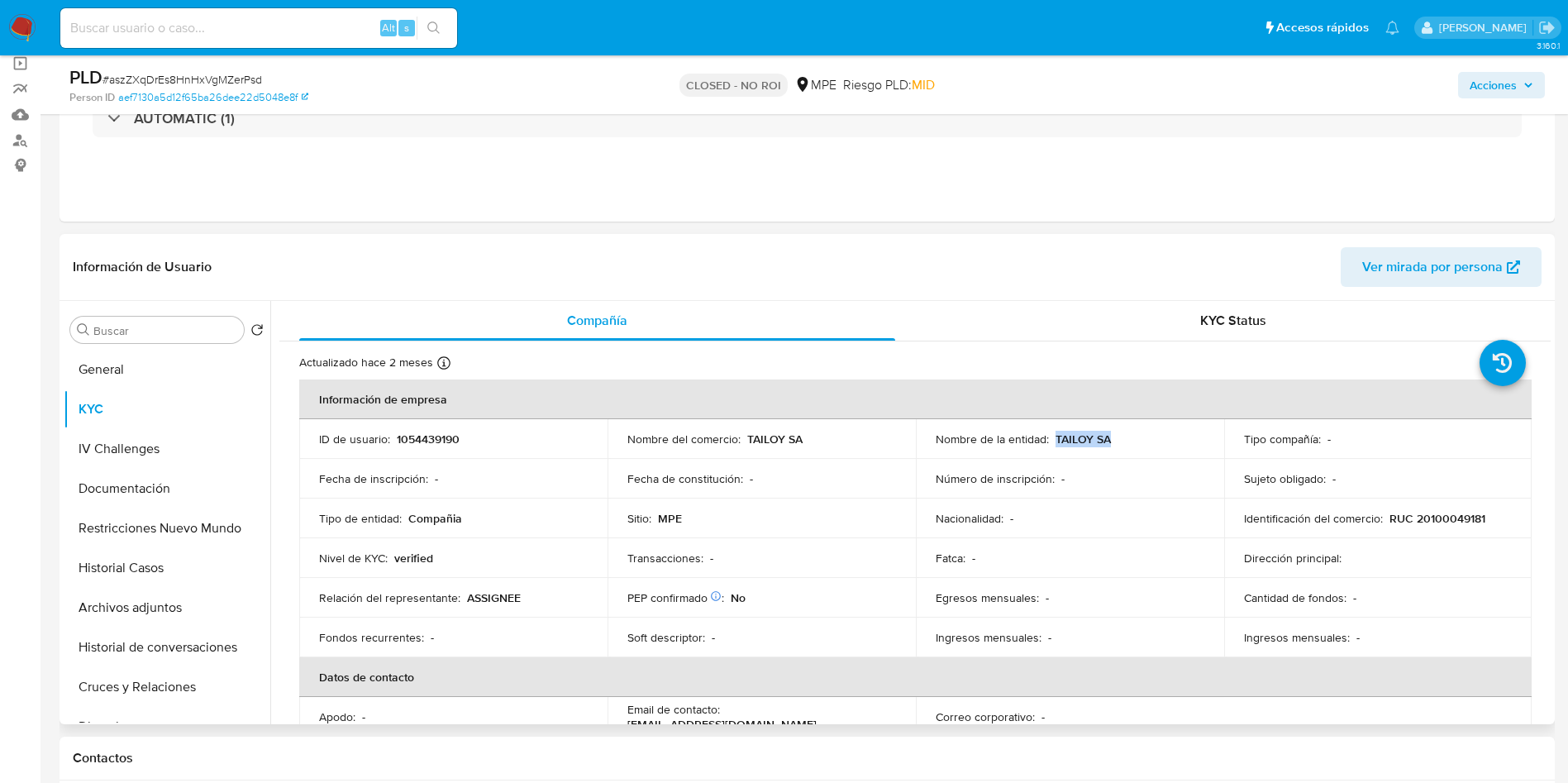
drag, startPoint x: 1051, startPoint y: 439, endPoint x: 1113, endPoint y: 438, distance: 62.0
click at [1113, 438] on div "Nombre de la entidad : TAILOY SA" at bounding box center [1069, 439] width 268 height 14
copy p "TAILOY SA"
click at [310, 24] on input at bounding box center [259, 28] width 397 height 21
paste input "sUdkQKpTRa9Z6lMzKGehTh1M"
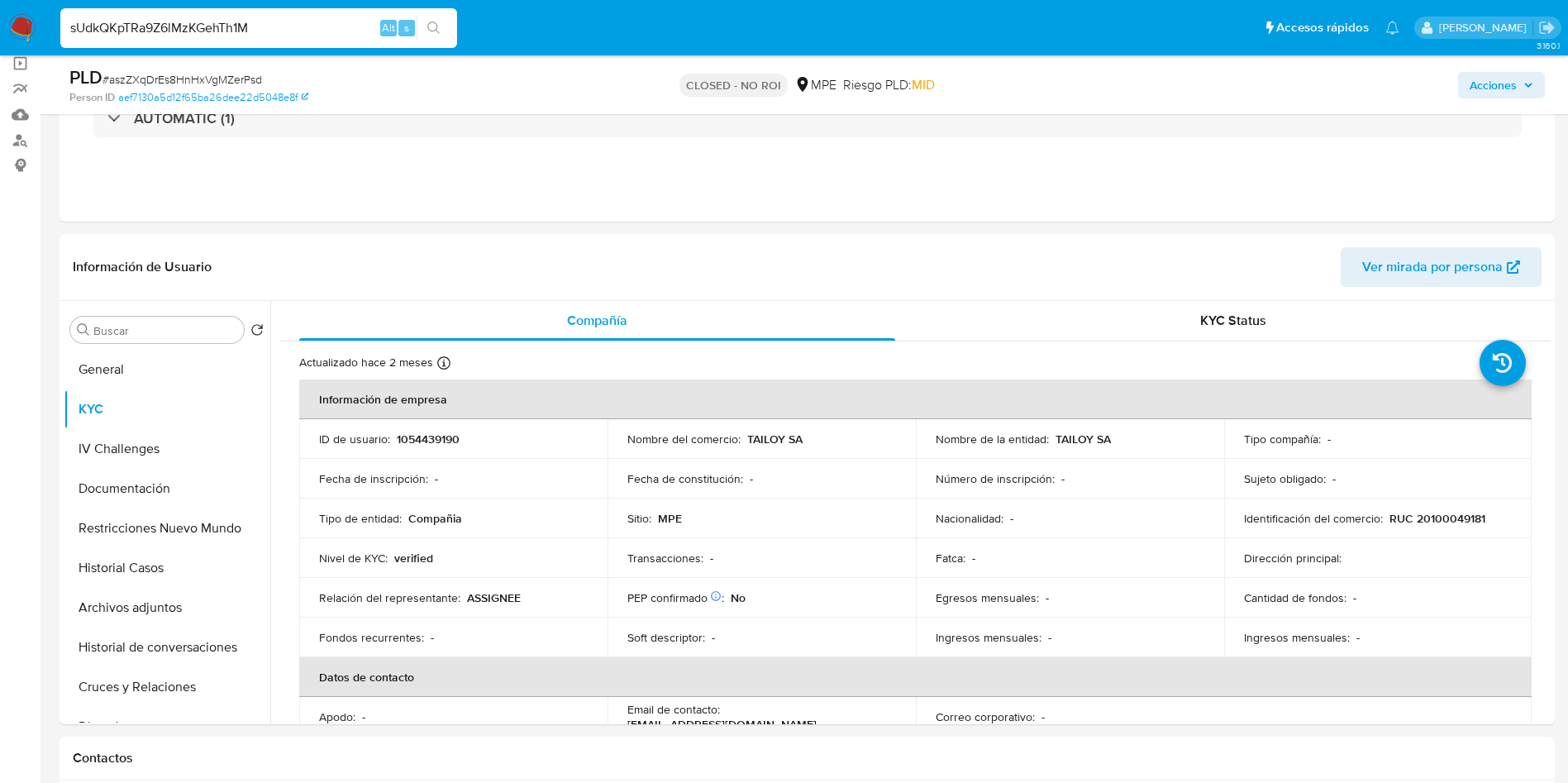
type input "sUdkQKpTRa9Z6lMzKGehTh1M"
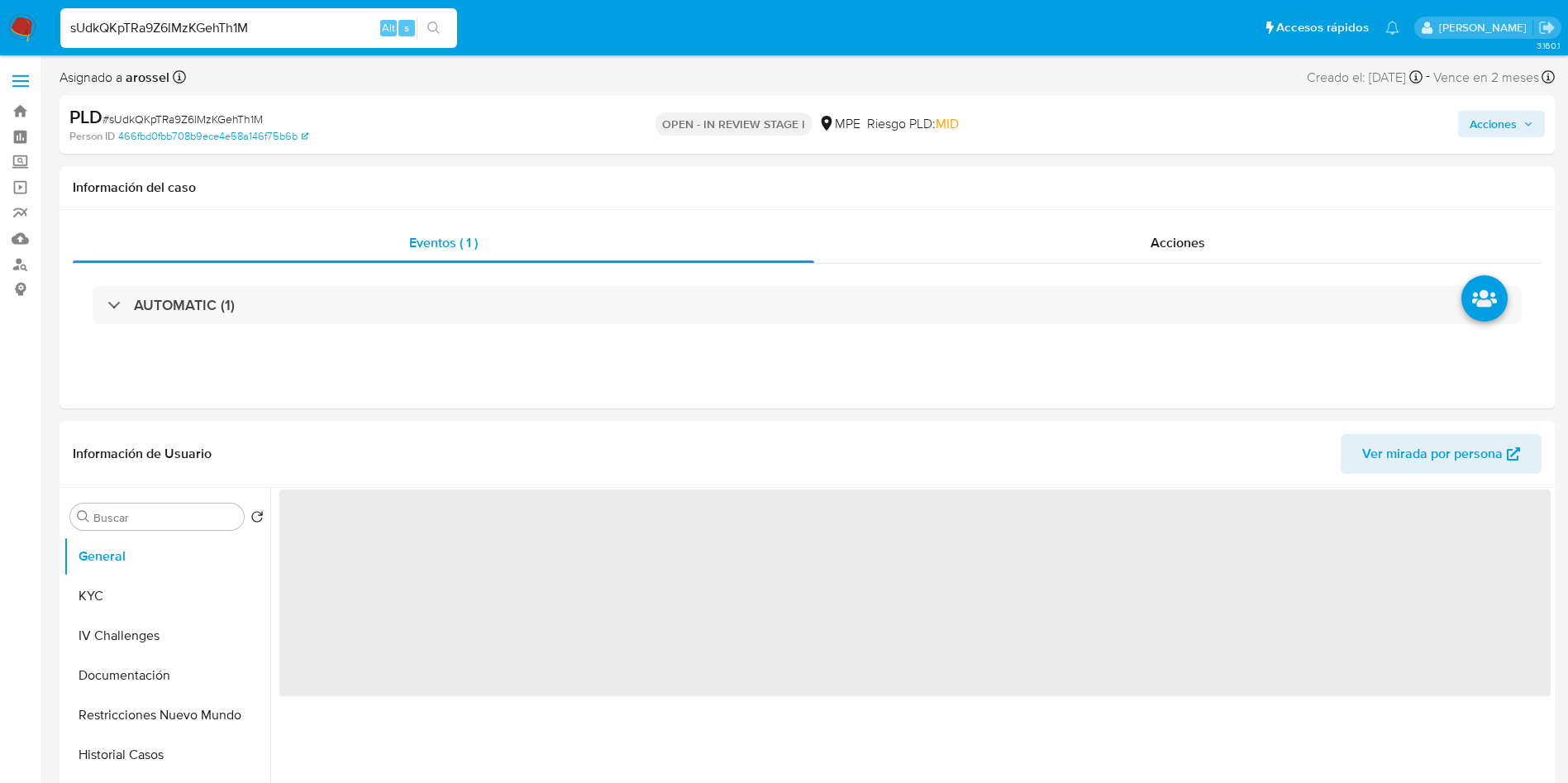
select select "10"
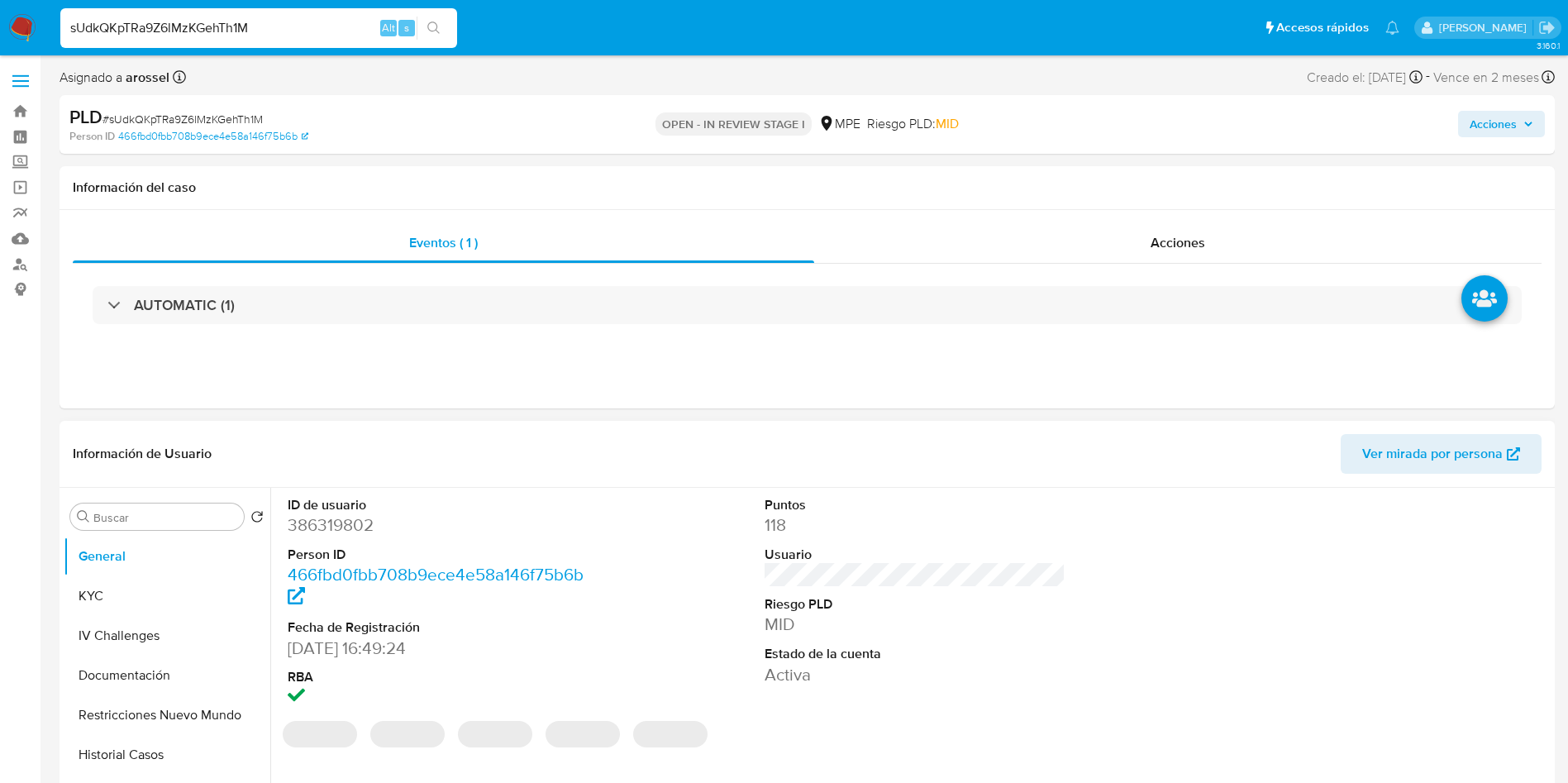
click at [1388, 431] on div "Información de Usuario Ver mirada por persona" at bounding box center [808, 455] width 1496 height 67
click at [1355, 431] on div "Información de Usuario Ver mirada por persona" at bounding box center [808, 455] width 1496 height 67
click at [1400, 460] on span "Ver mirada por persona" at bounding box center [1432, 453] width 140 height 39
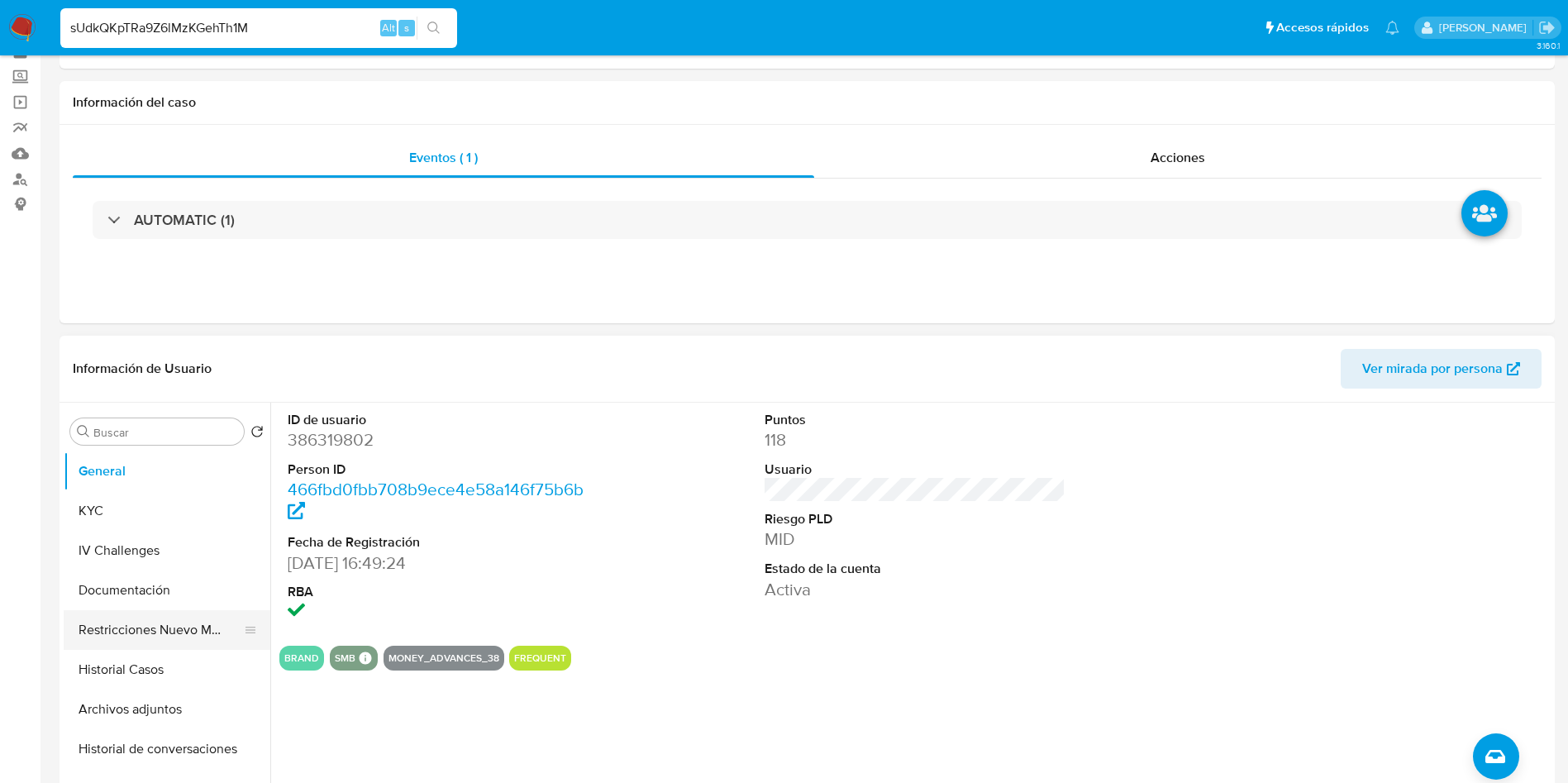
scroll to position [124, 0]
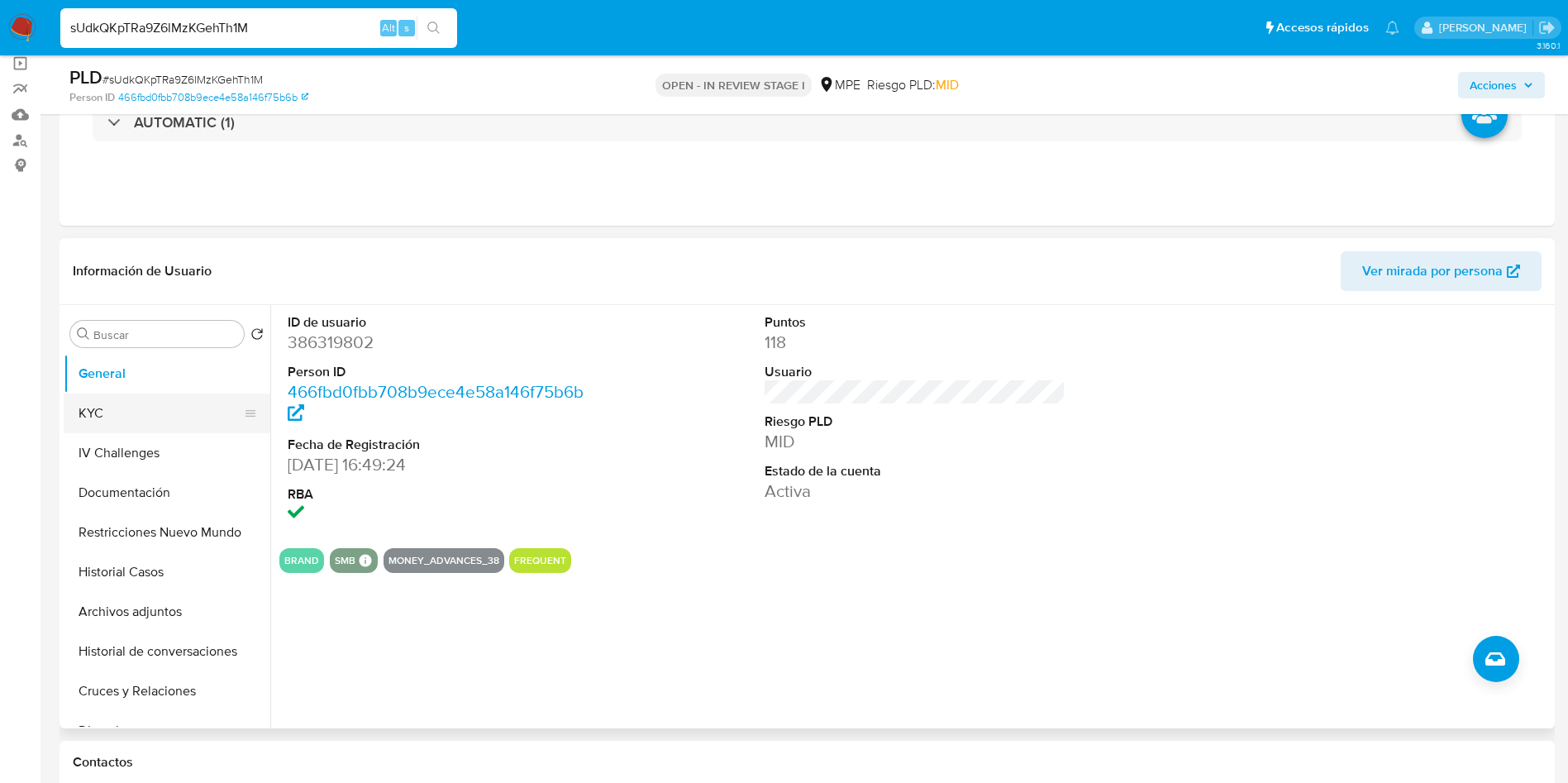
click at [149, 419] on button "KYC" at bounding box center [160, 413] width 193 height 39
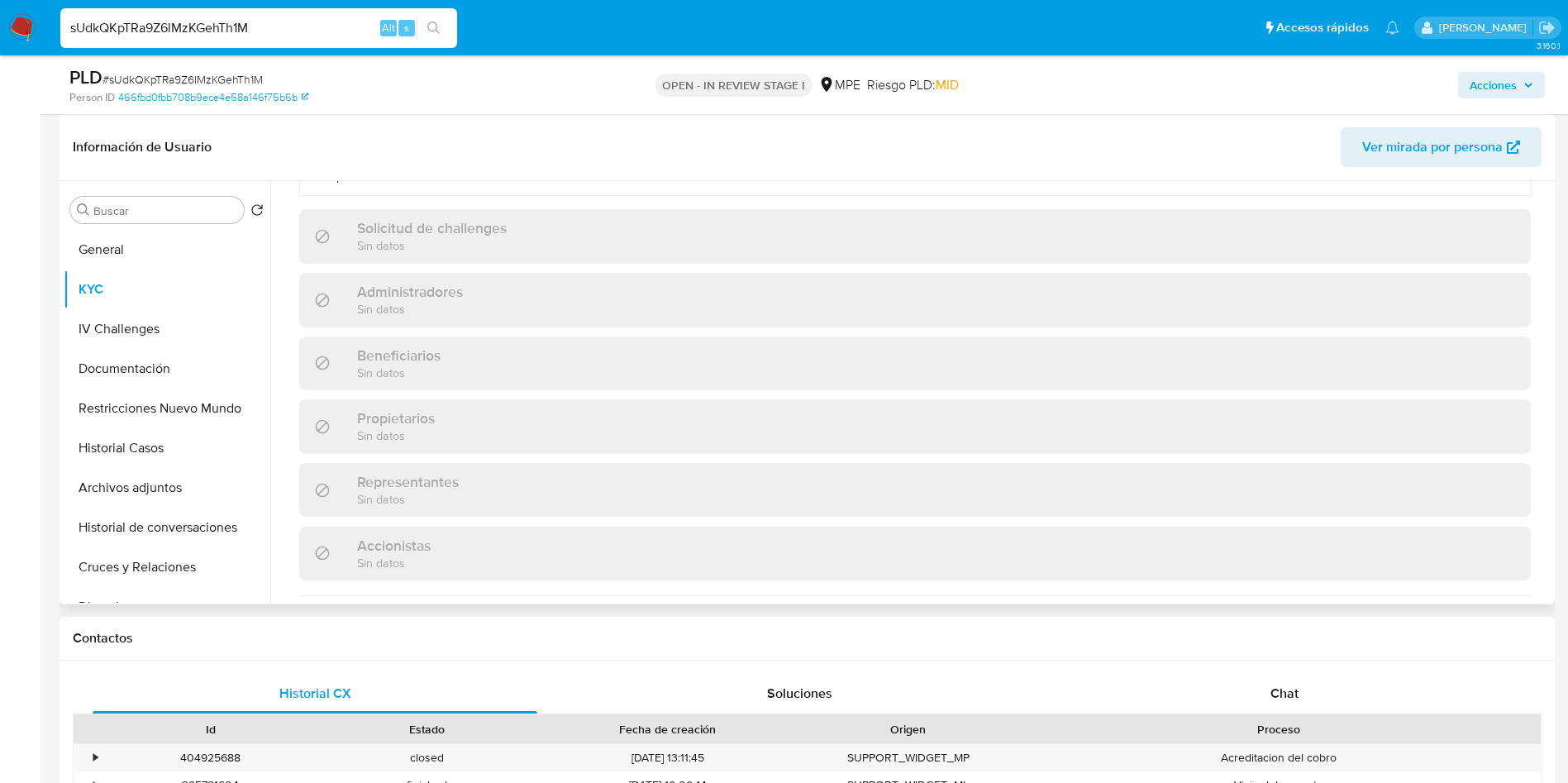
scroll to position [620, 0]
click at [134, 373] on button "Documentación" at bounding box center [160, 368] width 193 height 39
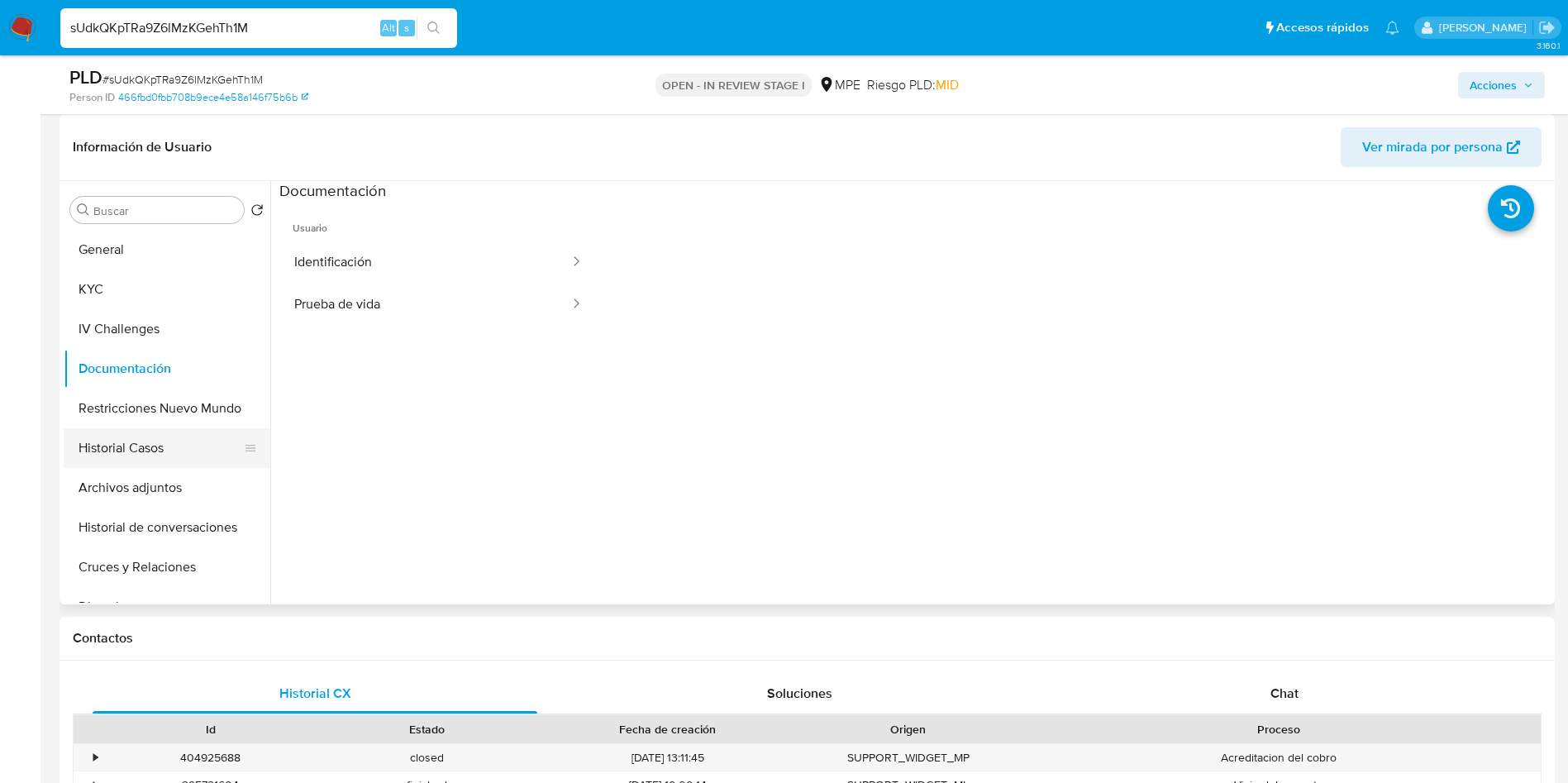
scroll to position [124, 0]
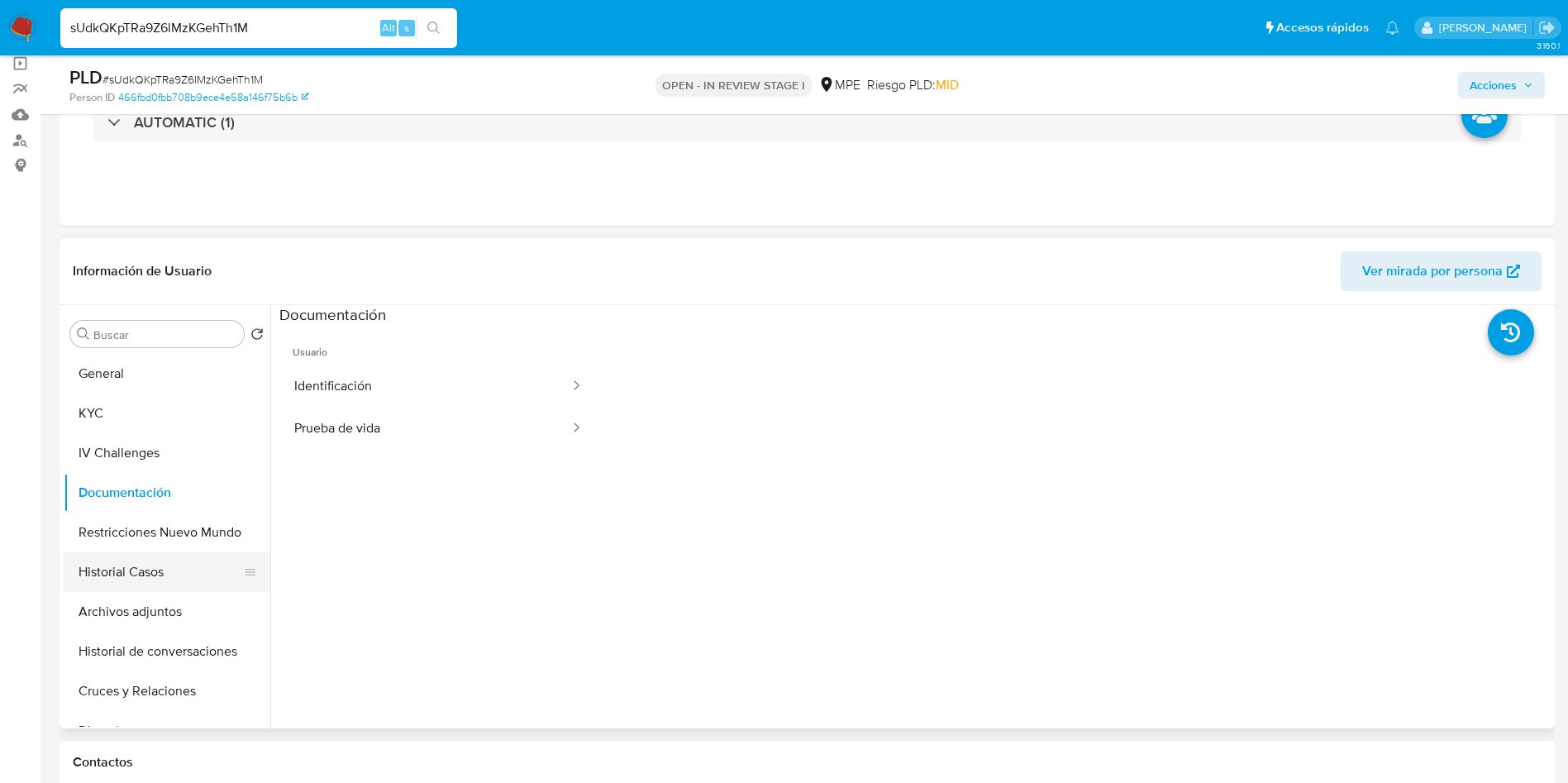
click at [151, 583] on button "Historial Casos" at bounding box center [160, 571] width 193 height 39
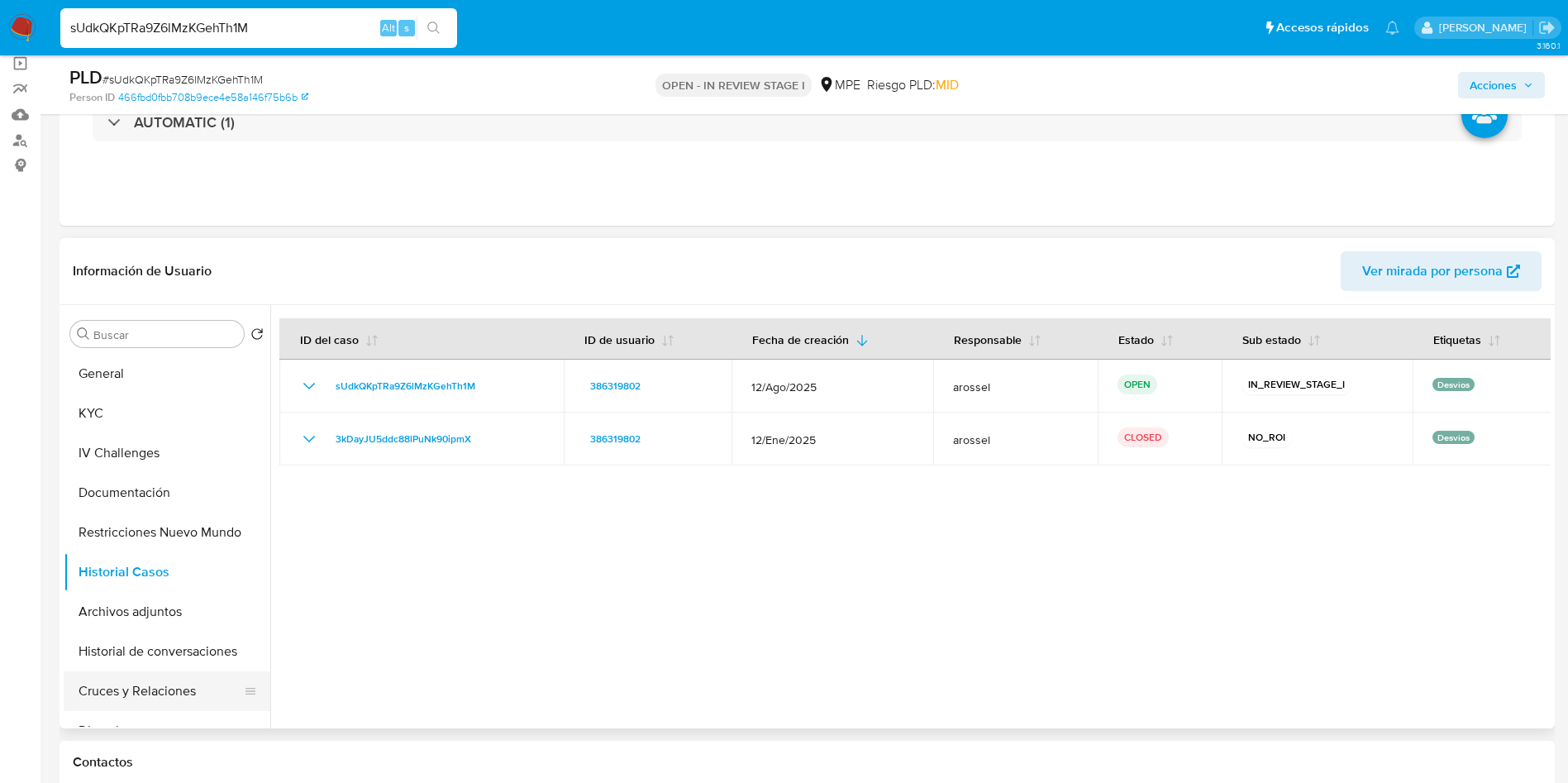
click at [156, 694] on button "Cruces y Relaciones" at bounding box center [160, 691] width 193 height 39
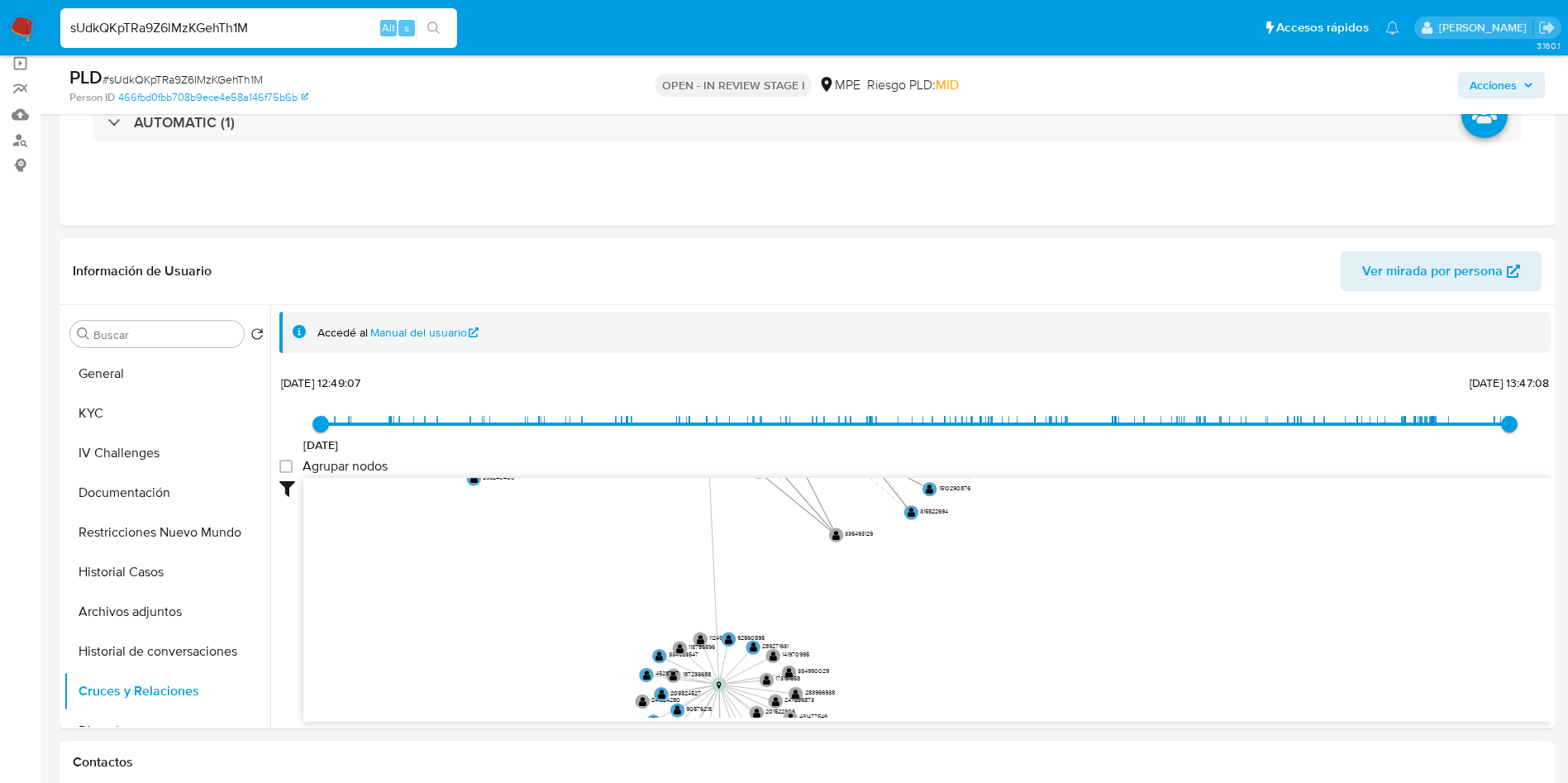
drag, startPoint x: 1095, startPoint y: 588, endPoint x: 1092, endPoint y: 753, distance: 165.0
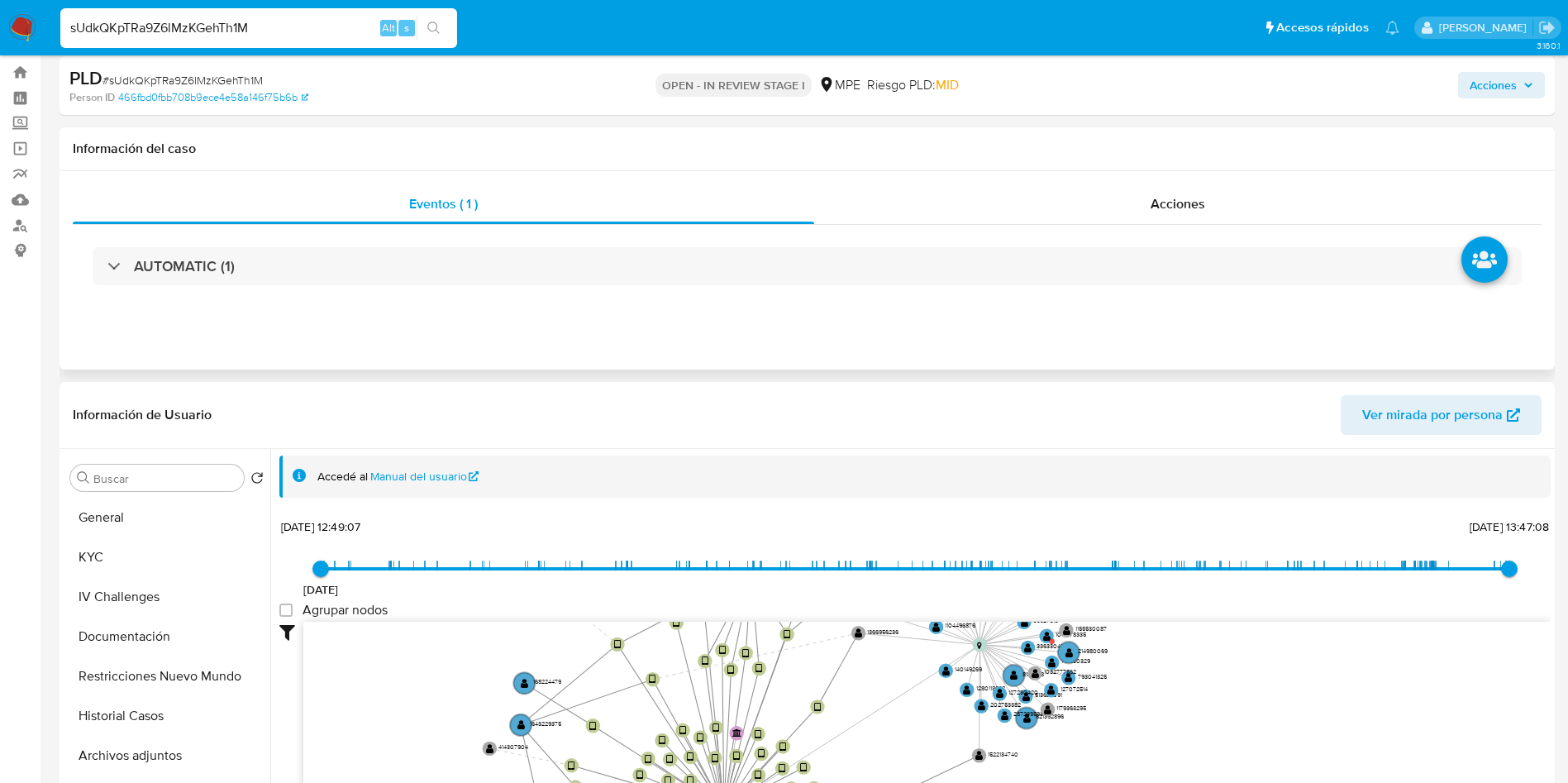
scroll to position [0, 0]
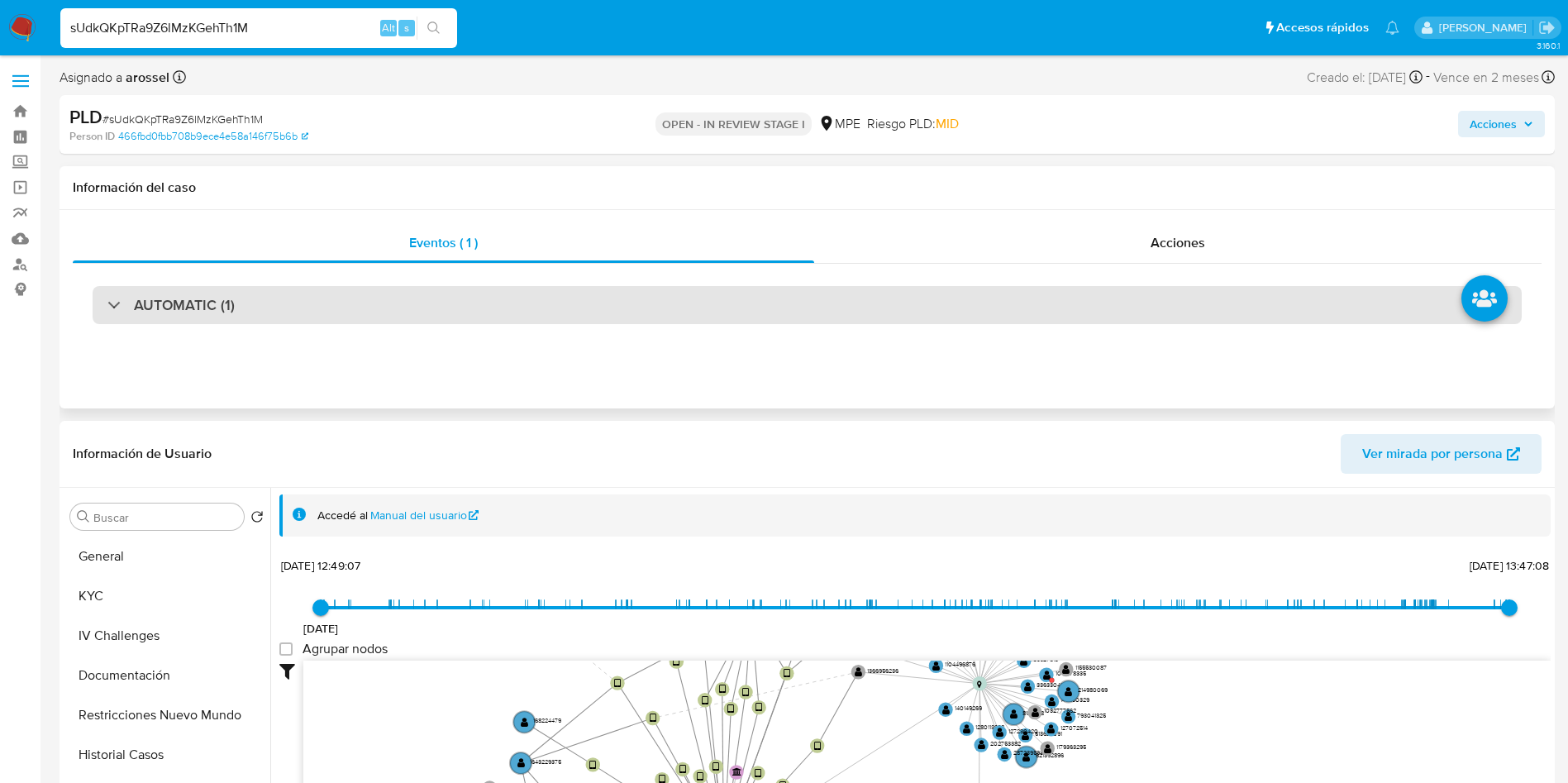
click at [288, 296] on div "AUTOMATIC (1)" at bounding box center [807, 306] width 1430 height 38
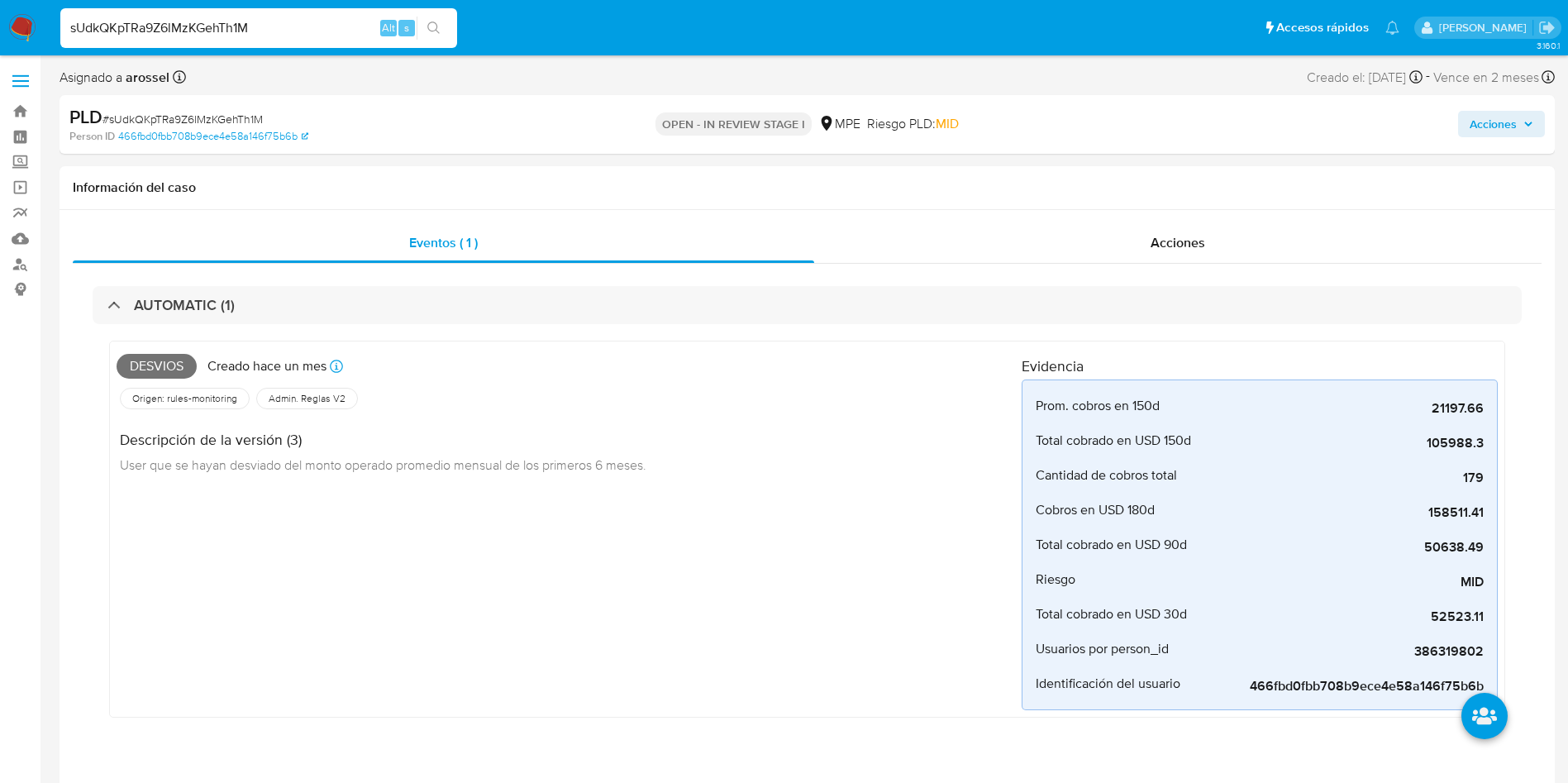
click at [242, 111] on span "# sUdkQKpTRa9Z6lMzKGehTh1M" at bounding box center [183, 118] width 161 height 16
copy span "sUdkQKpTRa9Z6lMzKGehTh1M"
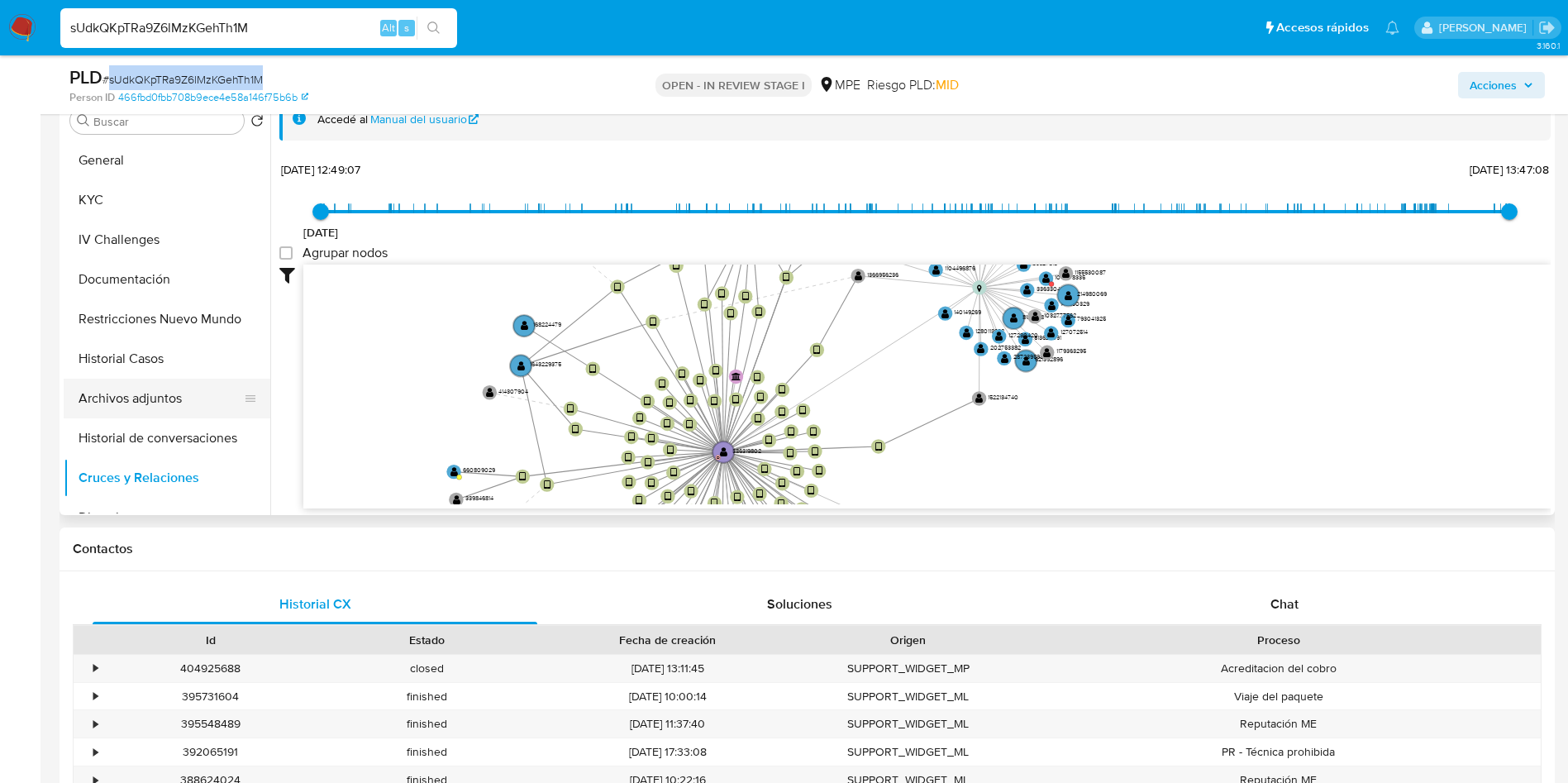
scroll to position [745, 0]
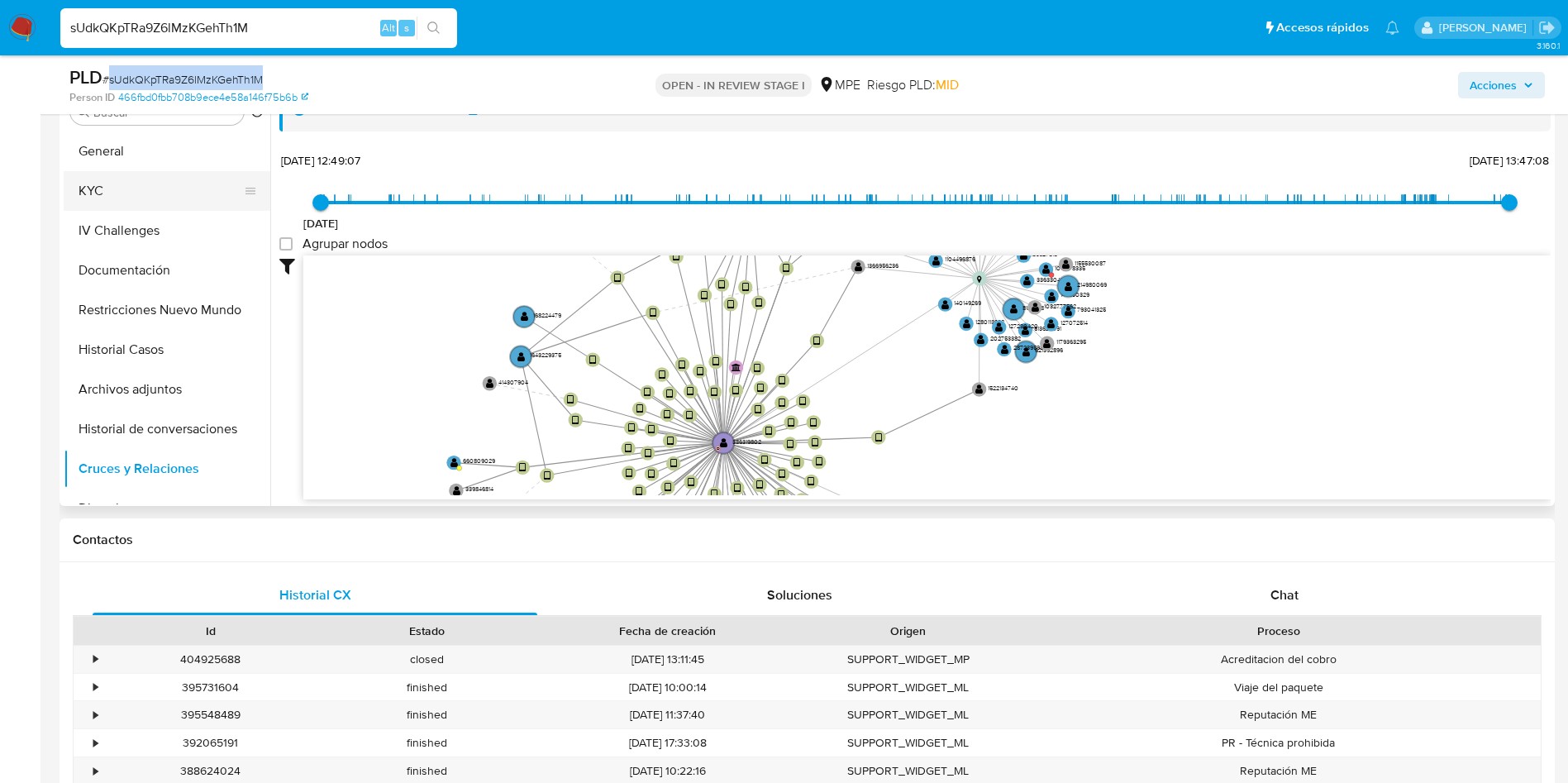
click at [148, 196] on button "KYC" at bounding box center [160, 190] width 193 height 39
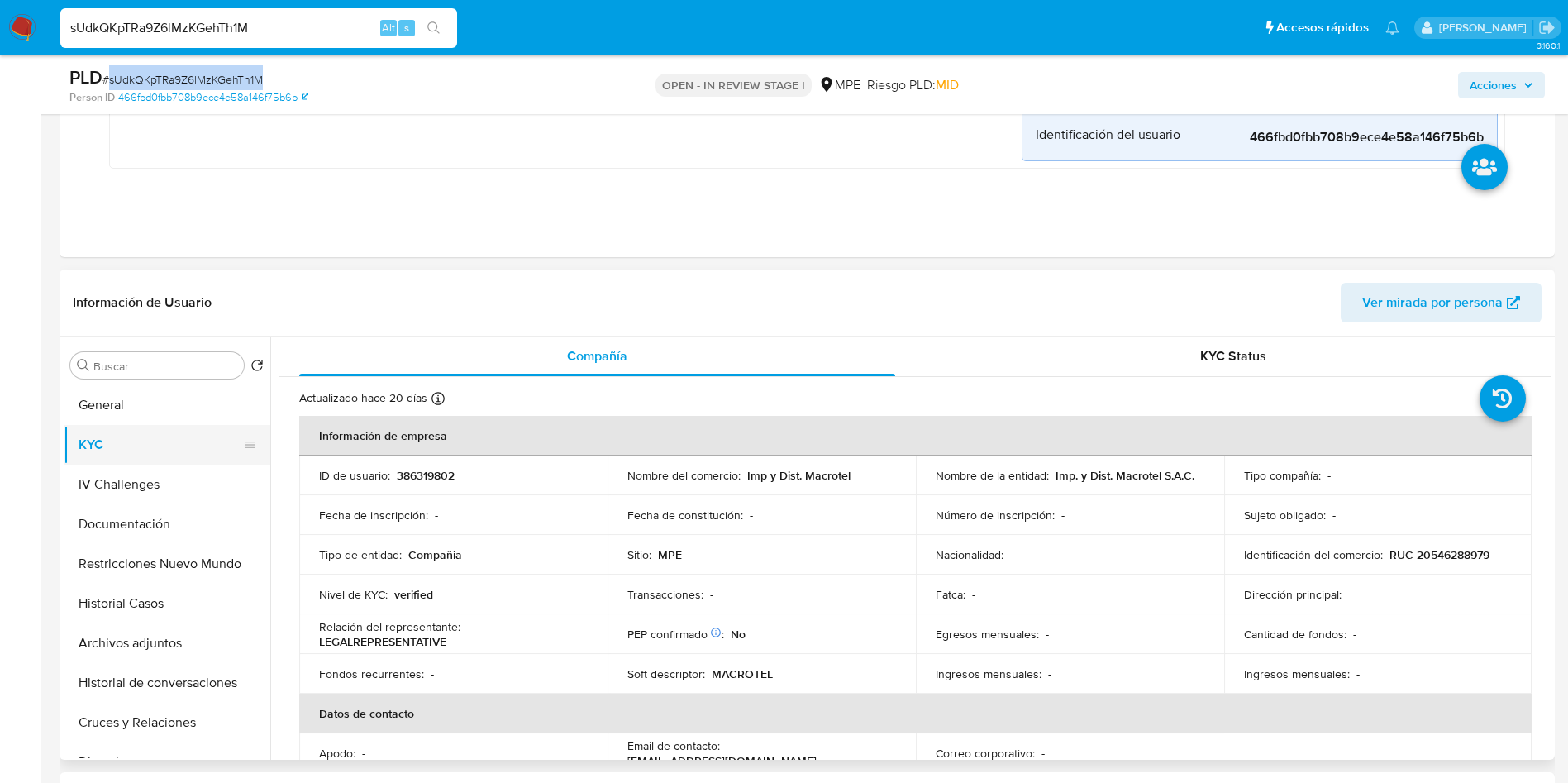
scroll to position [496, 0]
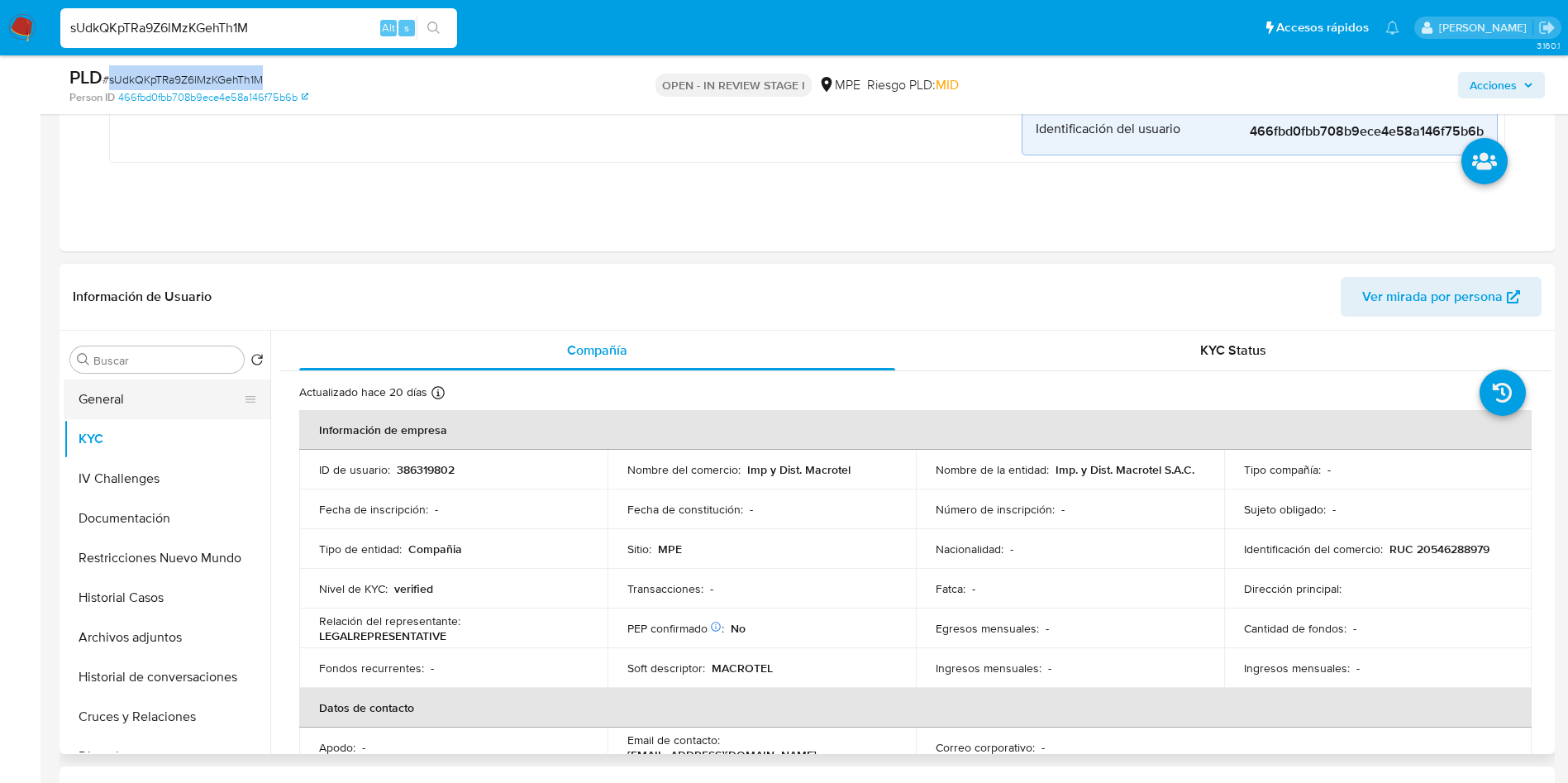
click at [139, 397] on button "General" at bounding box center [160, 399] width 193 height 39
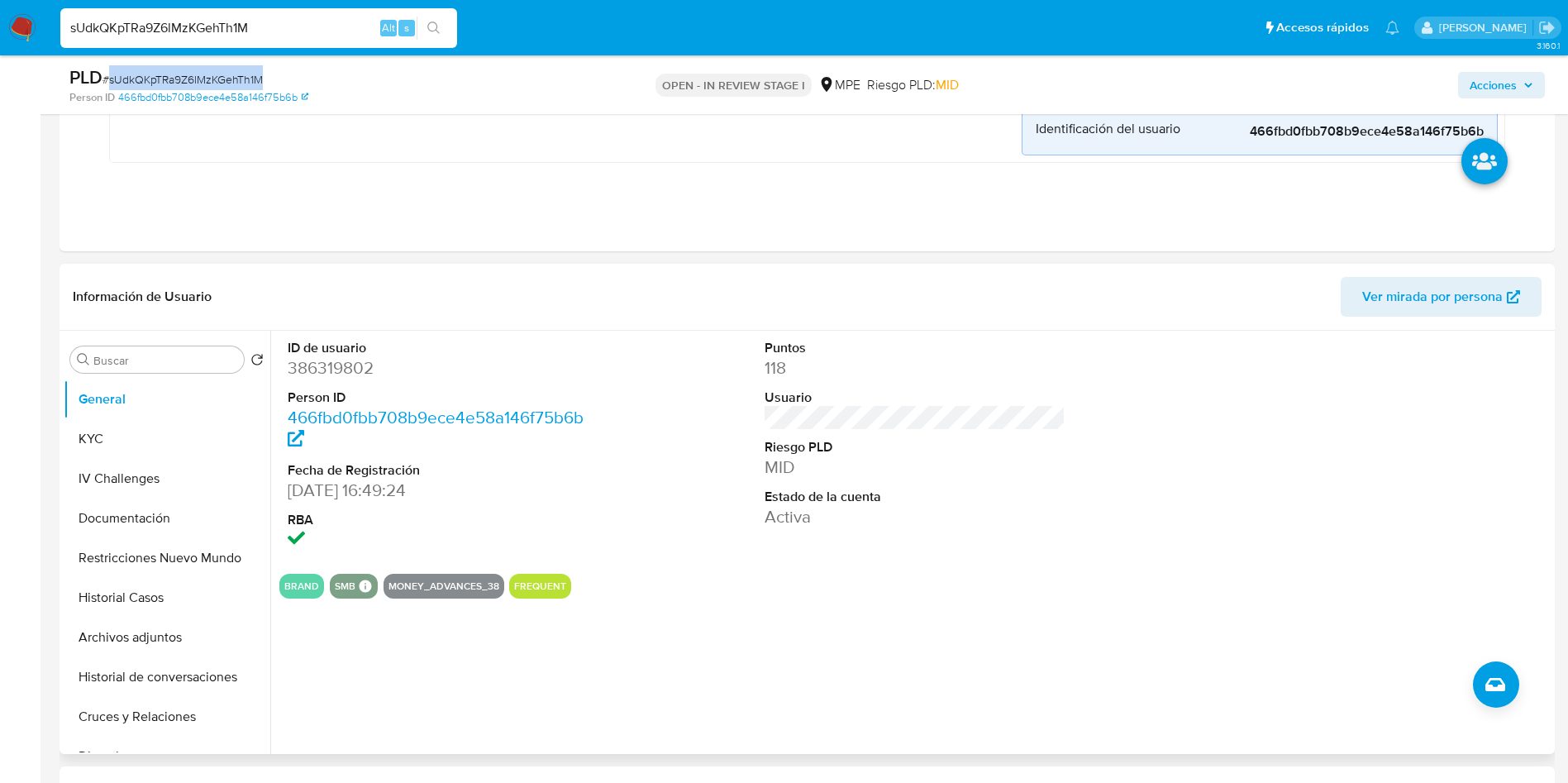
click at [316, 357] on dd "386319802" at bounding box center [438, 368] width 302 height 23
click at [168, 644] on button "Archivos adjuntos" at bounding box center [166, 637] width 207 height 39
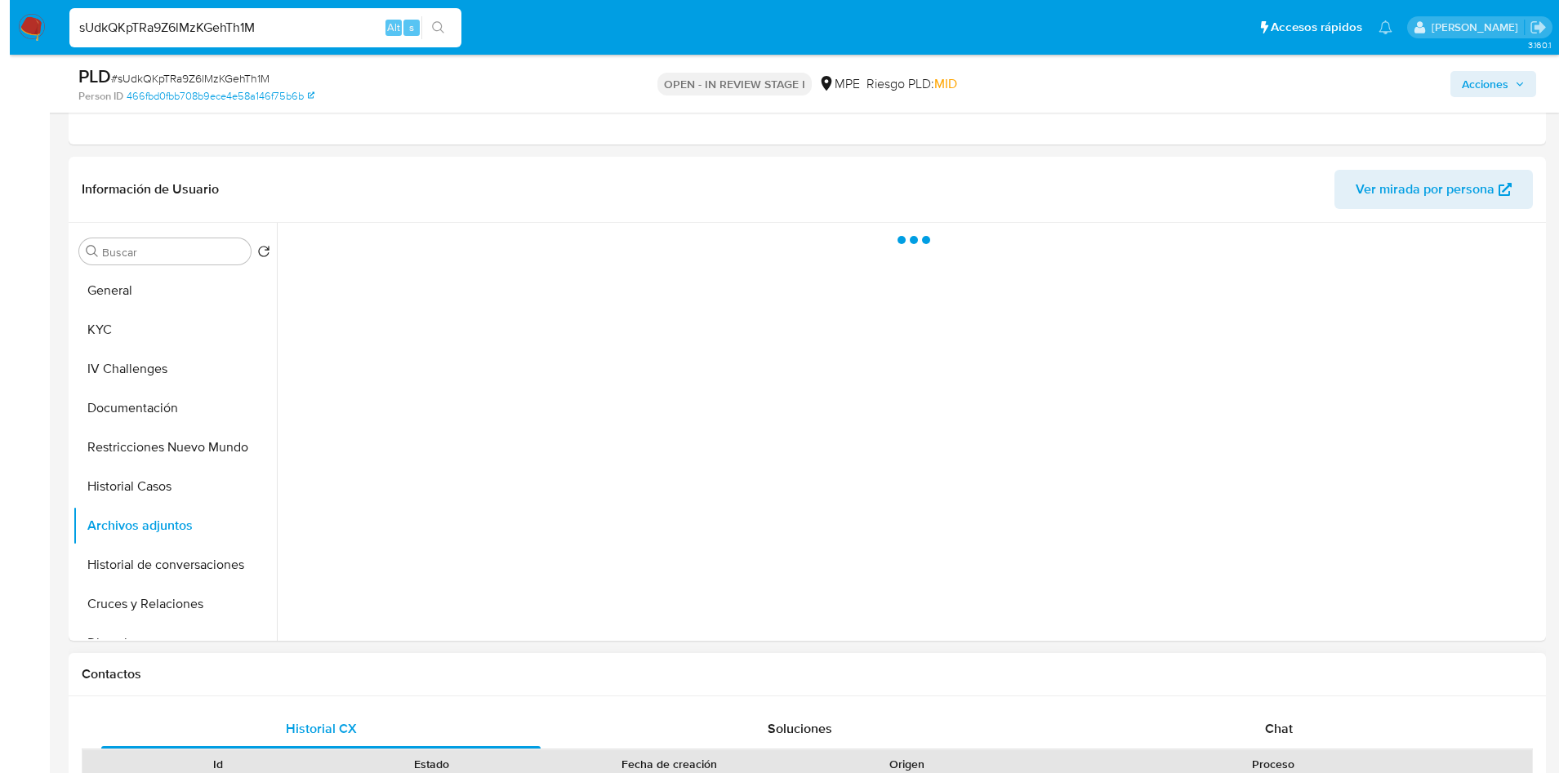
scroll to position [613, 0]
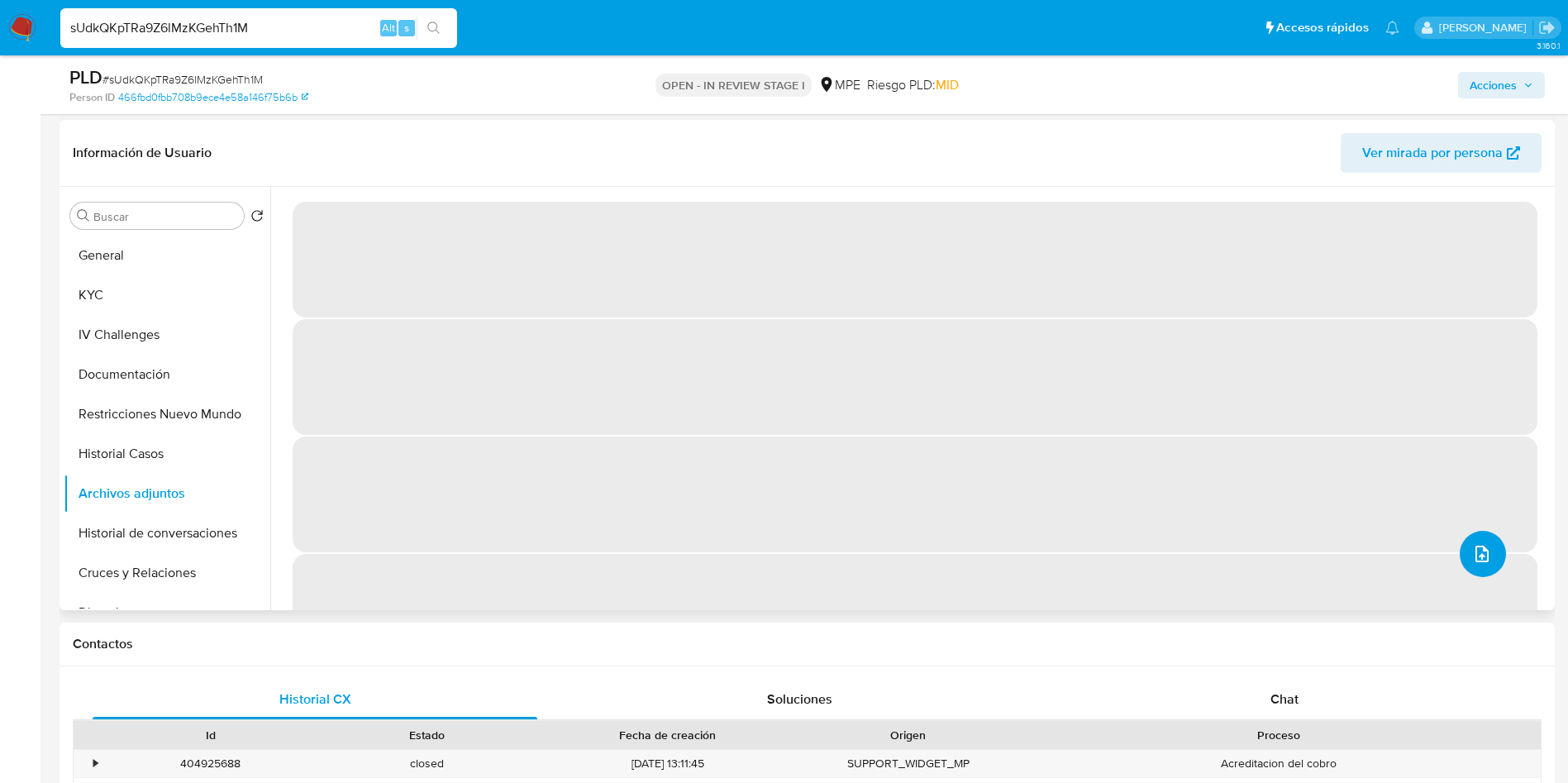
click at [1471, 567] on button "upload-file" at bounding box center [1483, 554] width 46 height 46
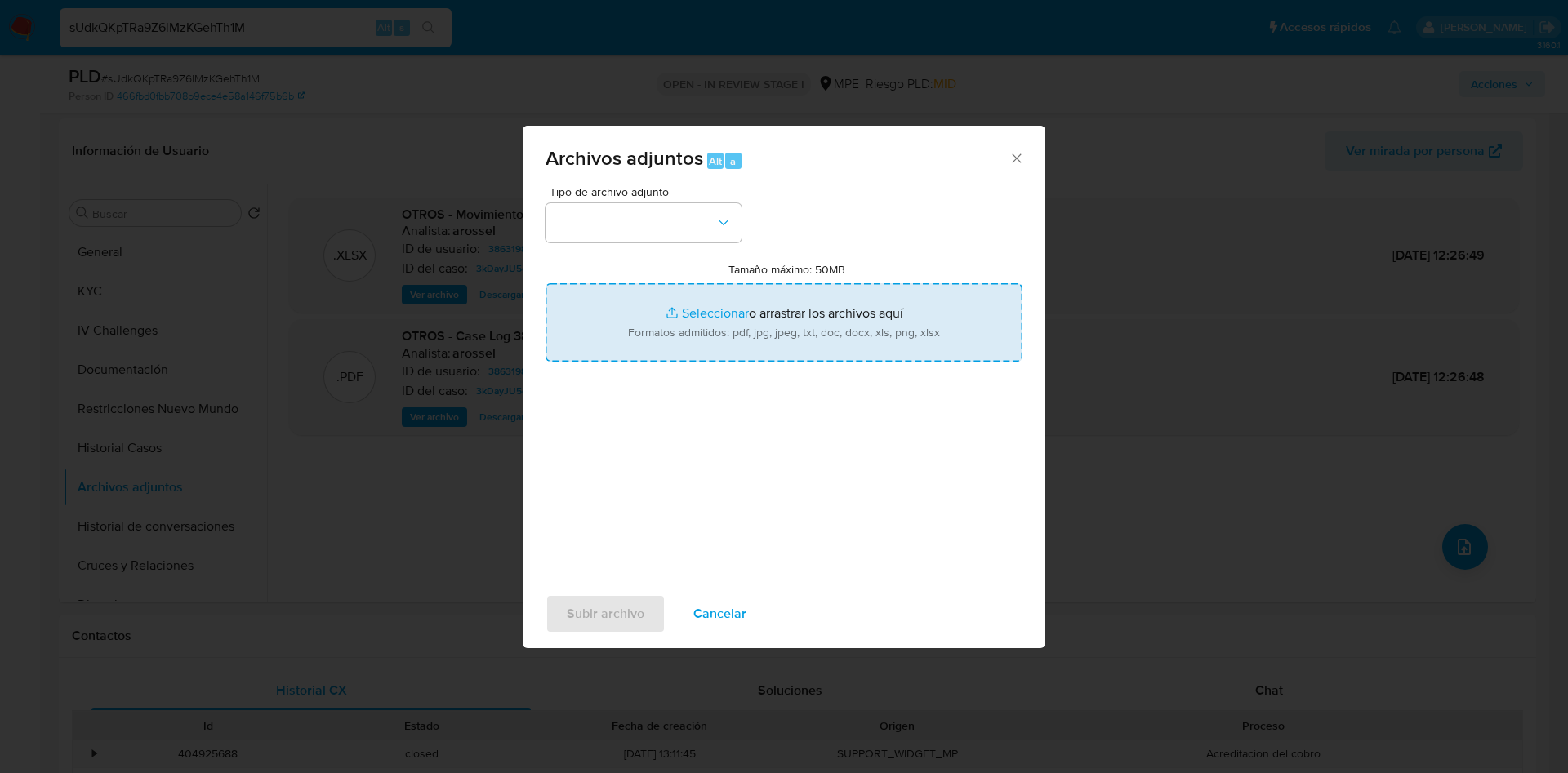
click at [673, 321] on input "Tamaño máximo: 50MB Seleccionar archivos" at bounding box center [784, 322] width 477 height 79
type input "C:\fakepath\Case Log 386319802 - 22_09_2025.pdf"
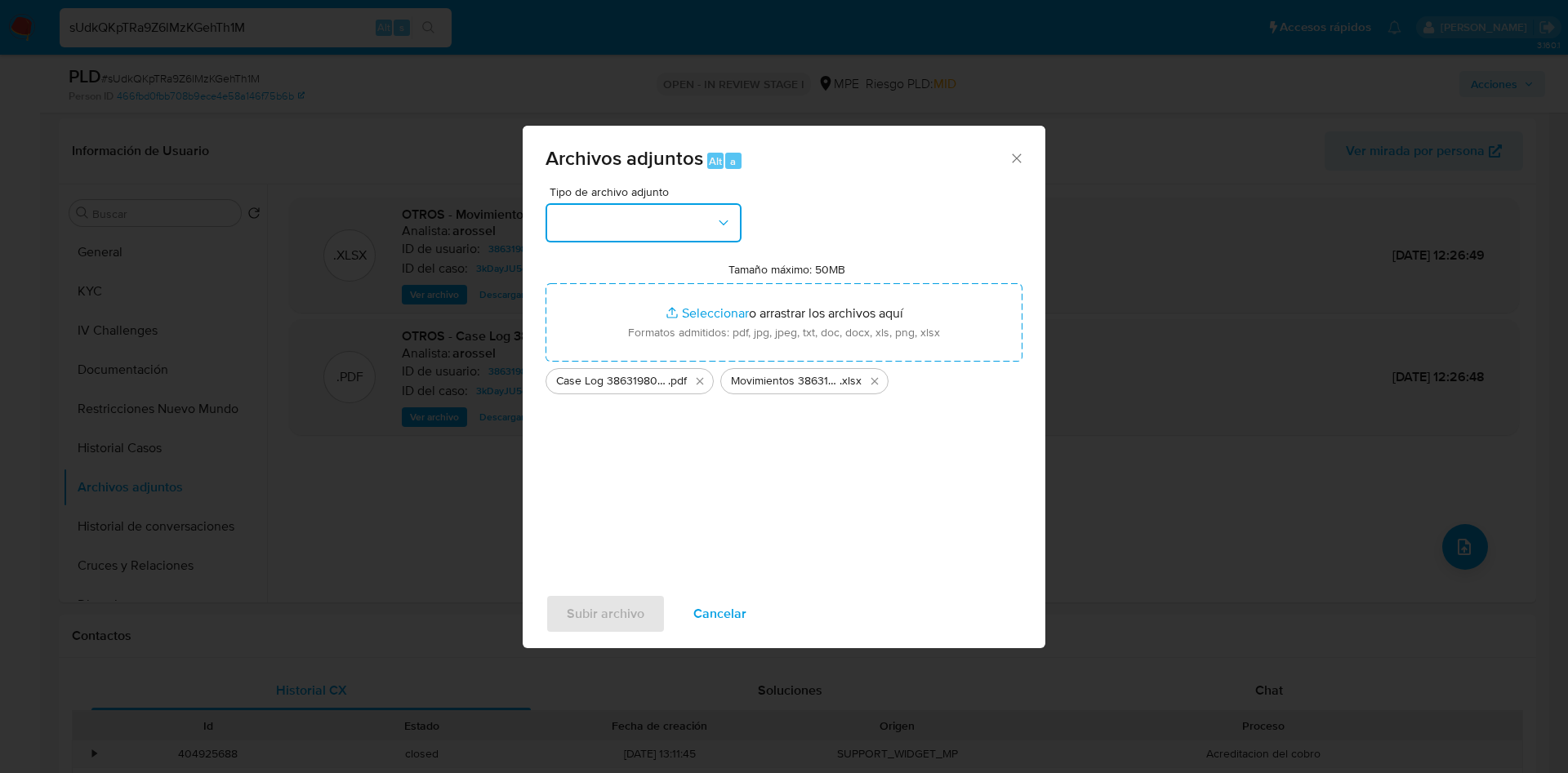
click at [588, 230] on button "button" at bounding box center [643, 222] width 196 height 39
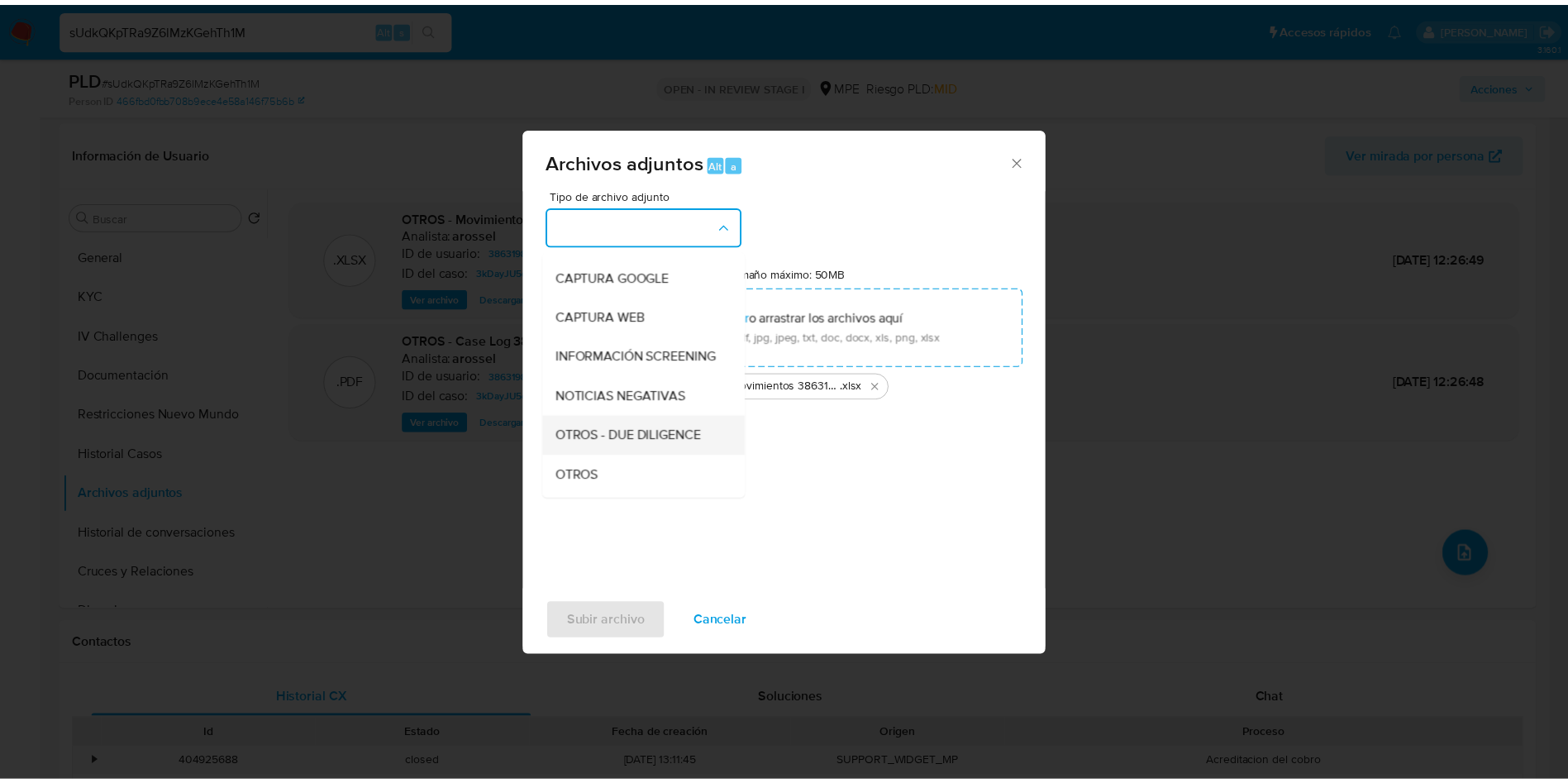
scroll to position [124, 0]
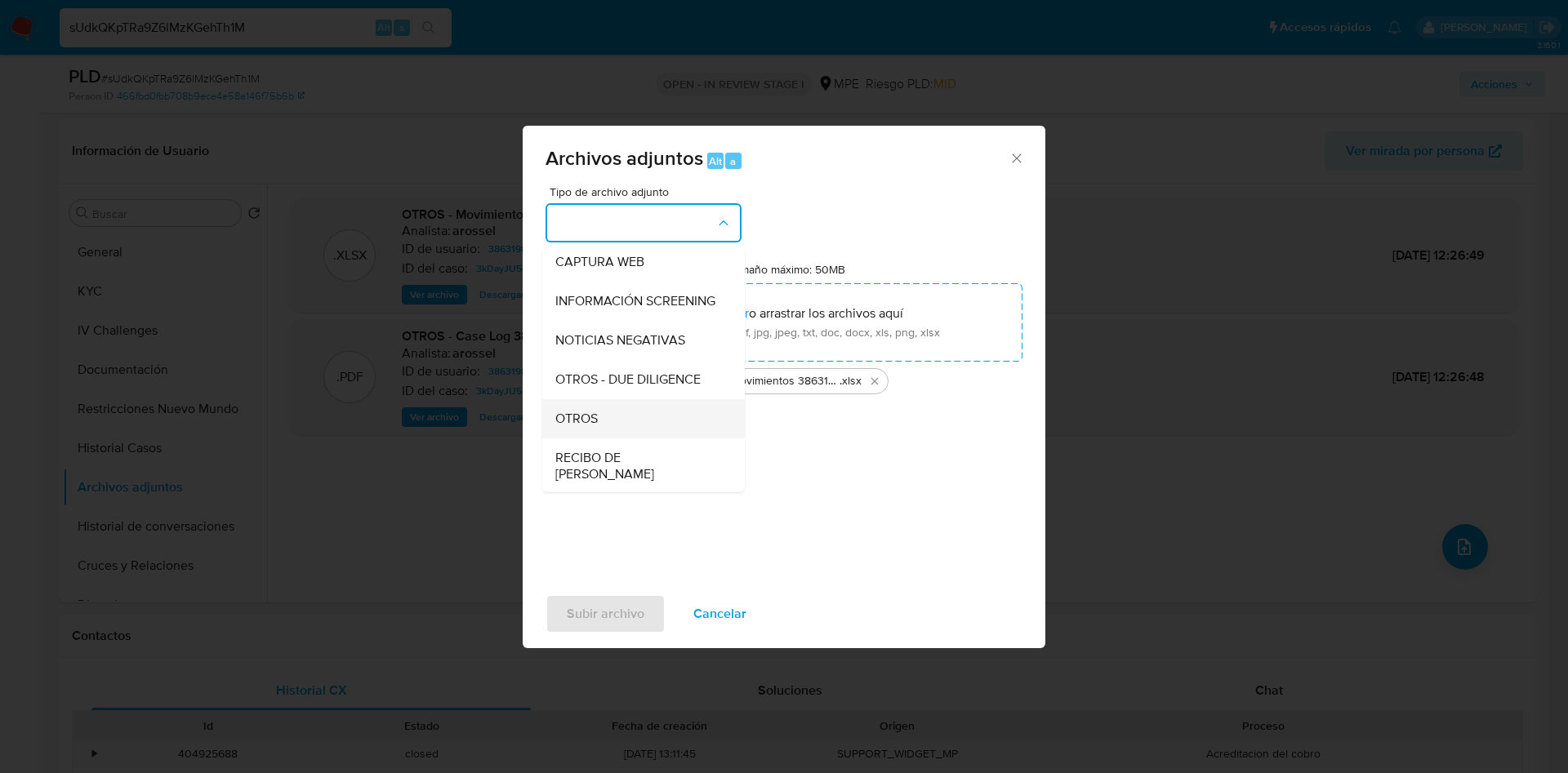
click at [596, 427] on span "OTROS" at bounding box center [576, 419] width 43 height 16
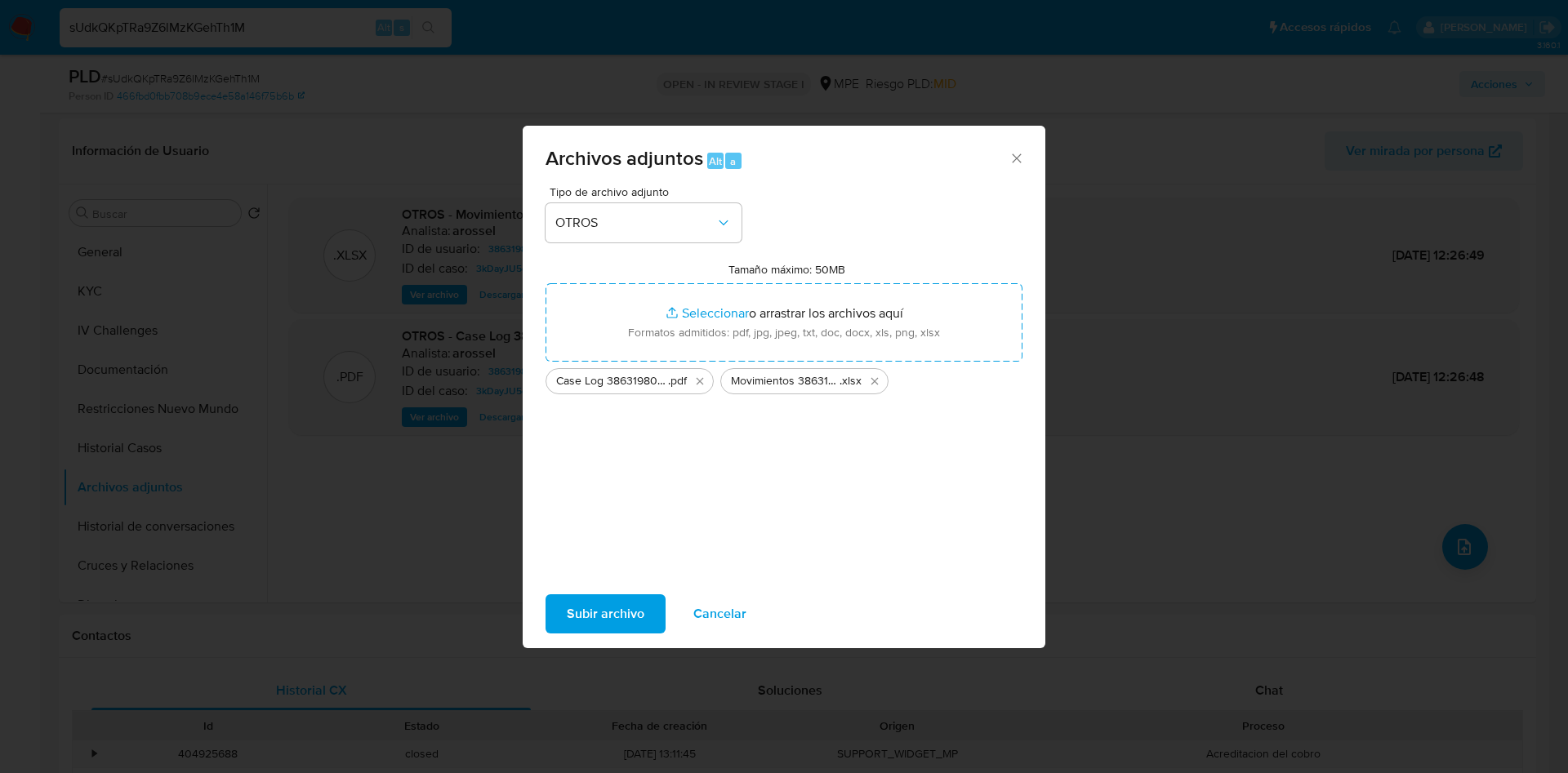
click at [626, 610] on span "Subir archivo" at bounding box center [606, 614] width 78 height 36
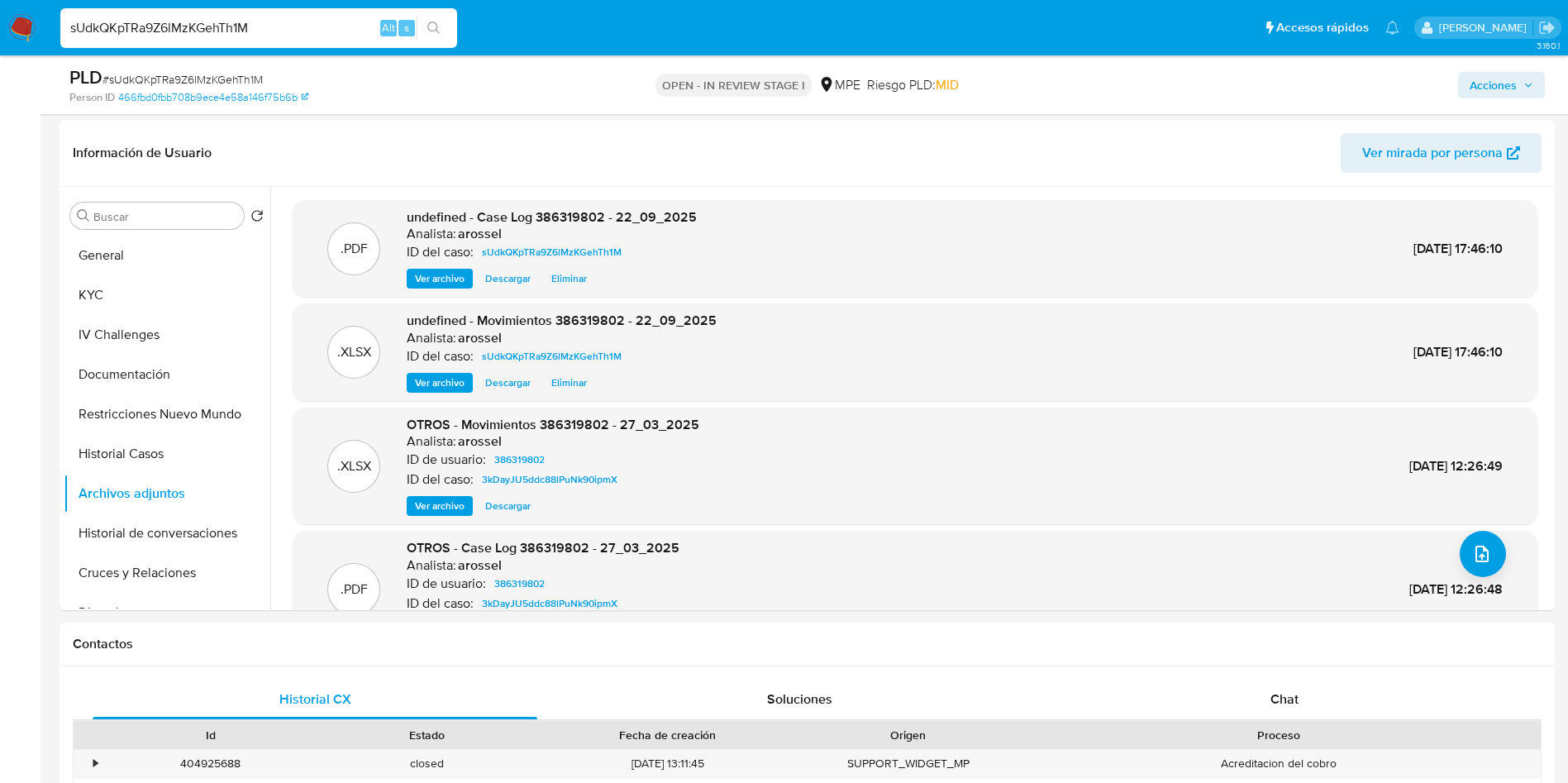
click at [1478, 76] on span "Acciones" at bounding box center [1493, 86] width 47 height 27
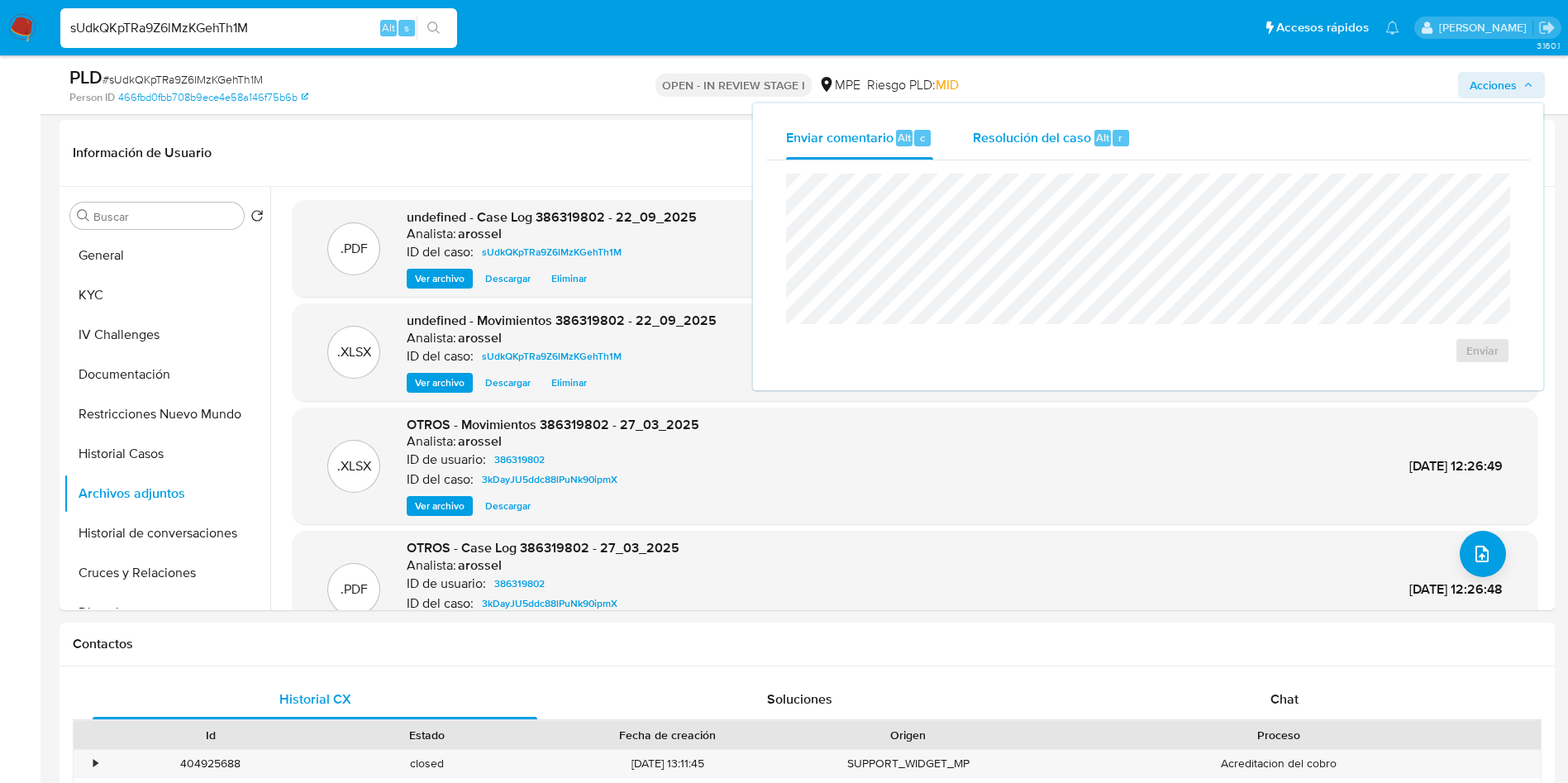
click at [1106, 130] on span "Alt" at bounding box center [1103, 138] width 13 height 15
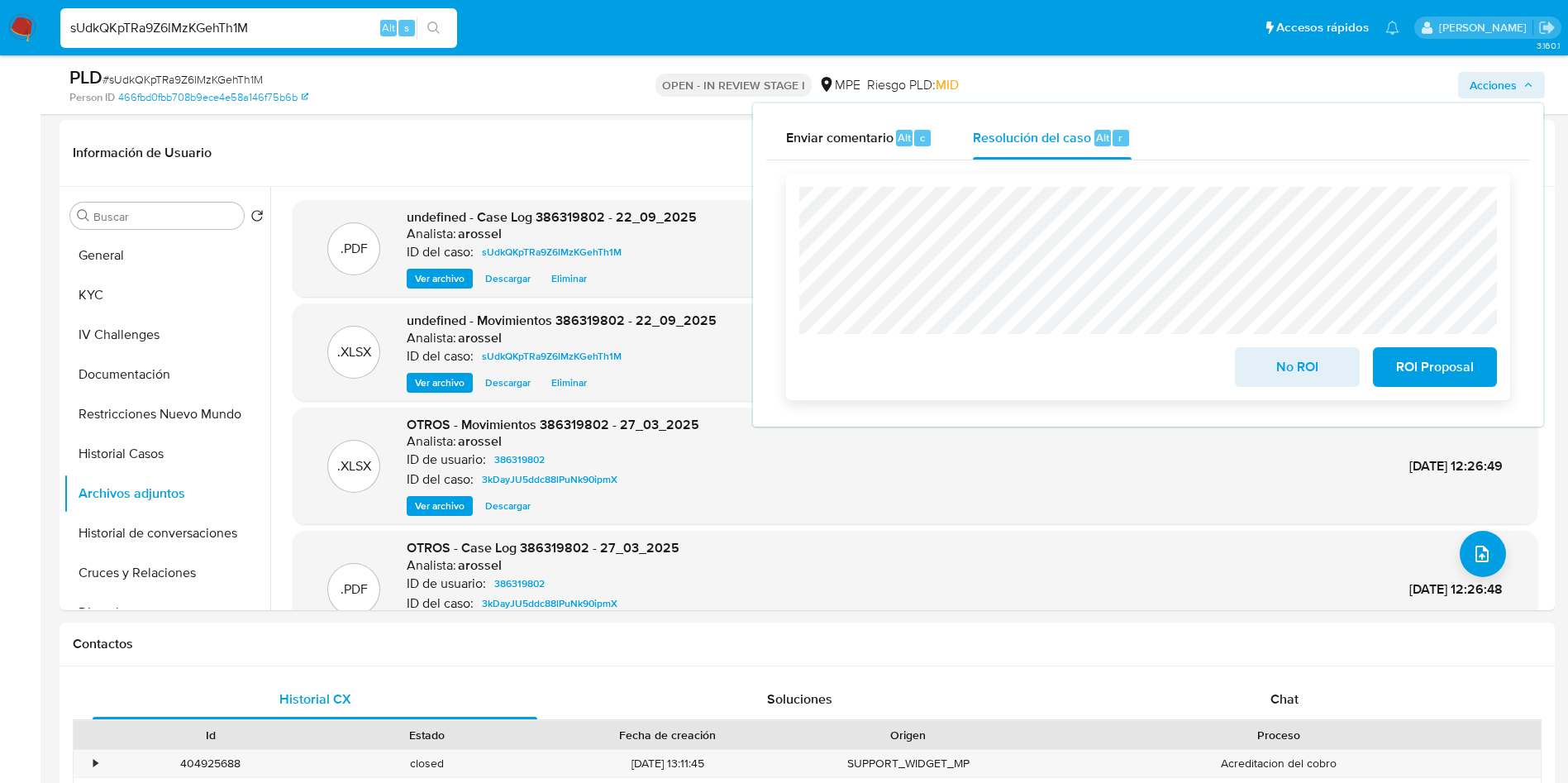
click at [1241, 385] on button "No ROI" at bounding box center [1297, 366] width 124 height 39
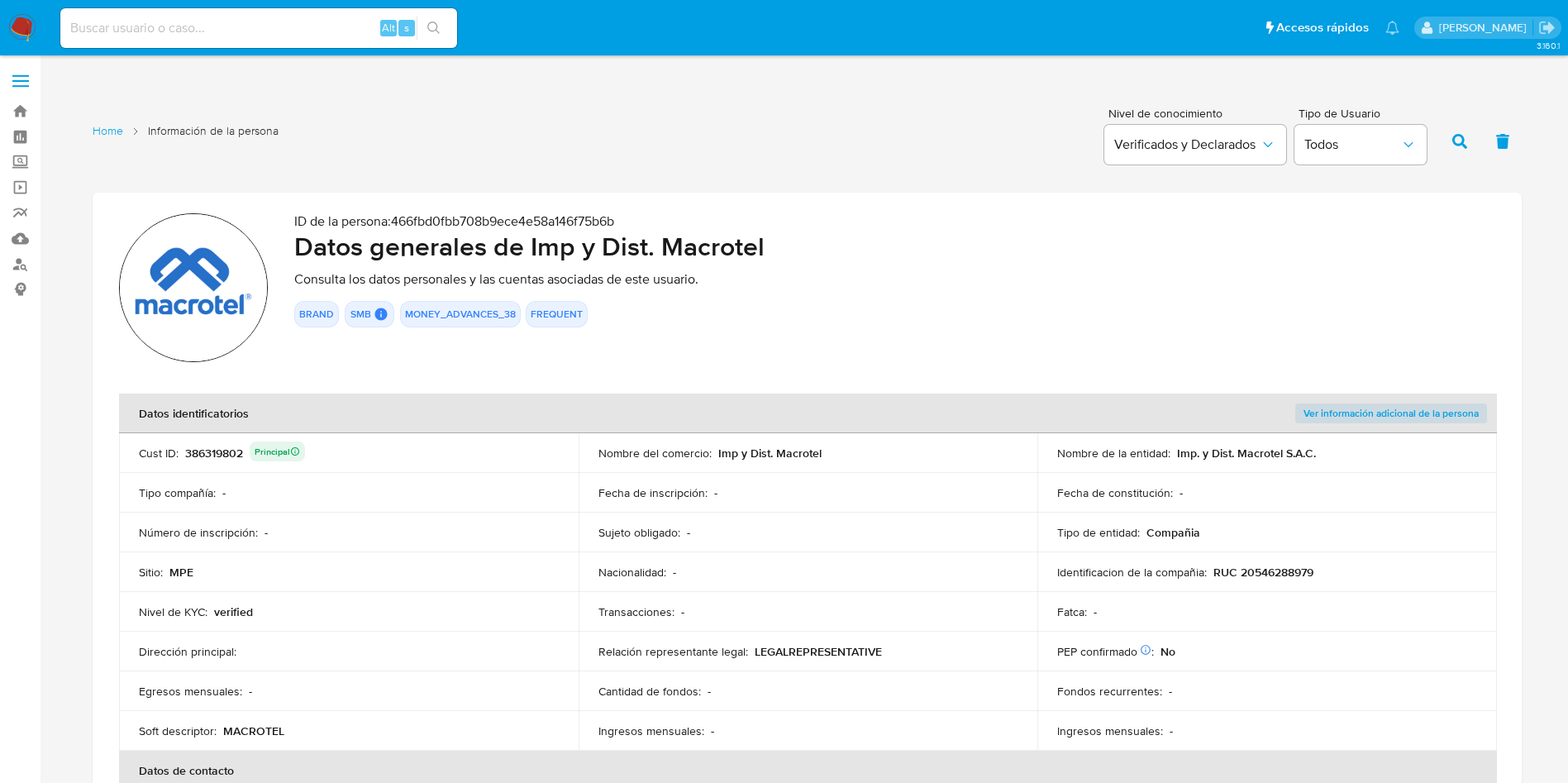
click at [217, 452] on div "386319802 Principal" at bounding box center [245, 453] width 120 height 23
click at [218, 452] on div "386319802 Principal" at bounding box center [245, 453] width 120 height 23
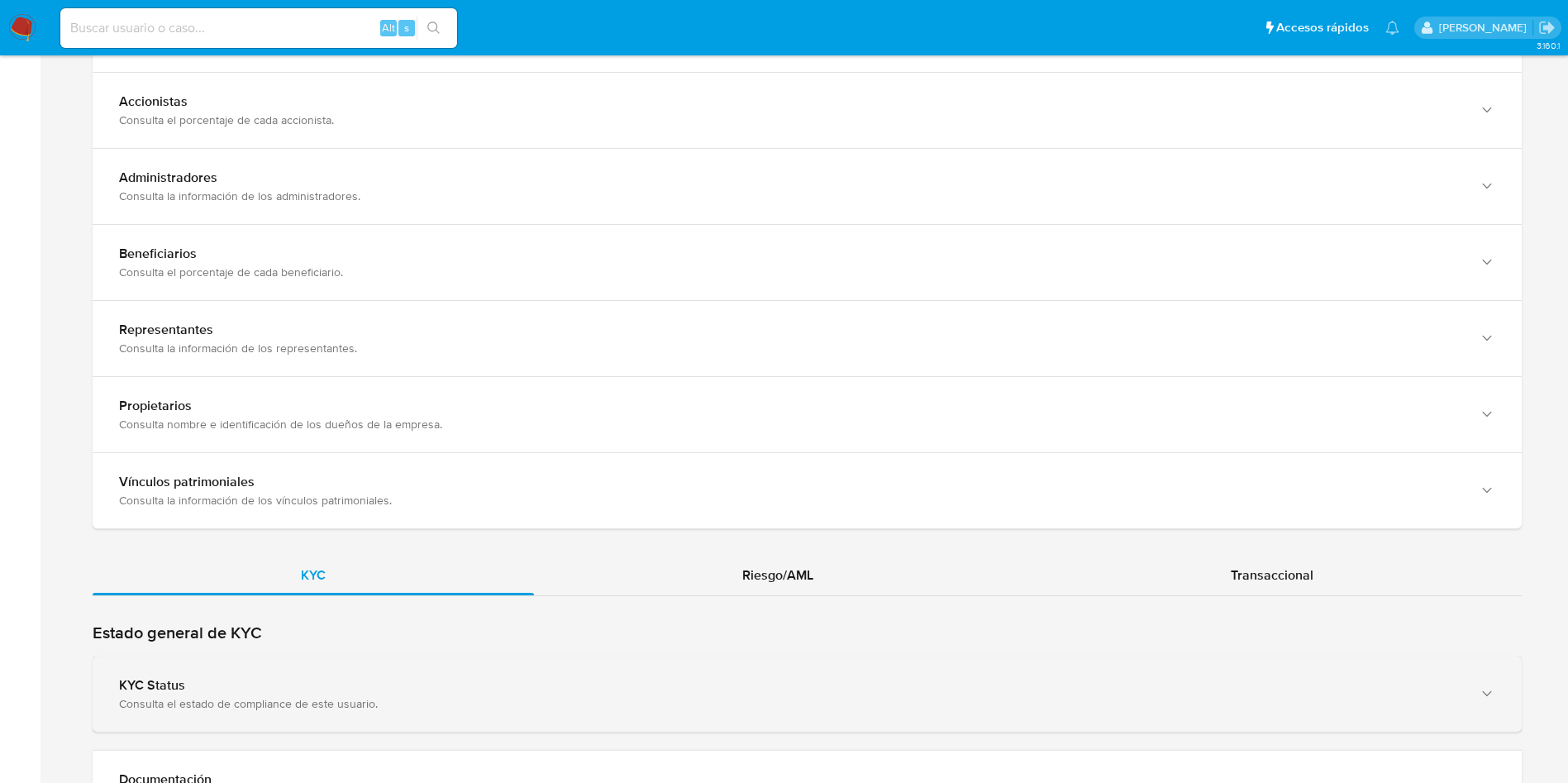
click at [500, 687] on div "KYC Status" at bounding box center [790, 685] width 1343 height 16
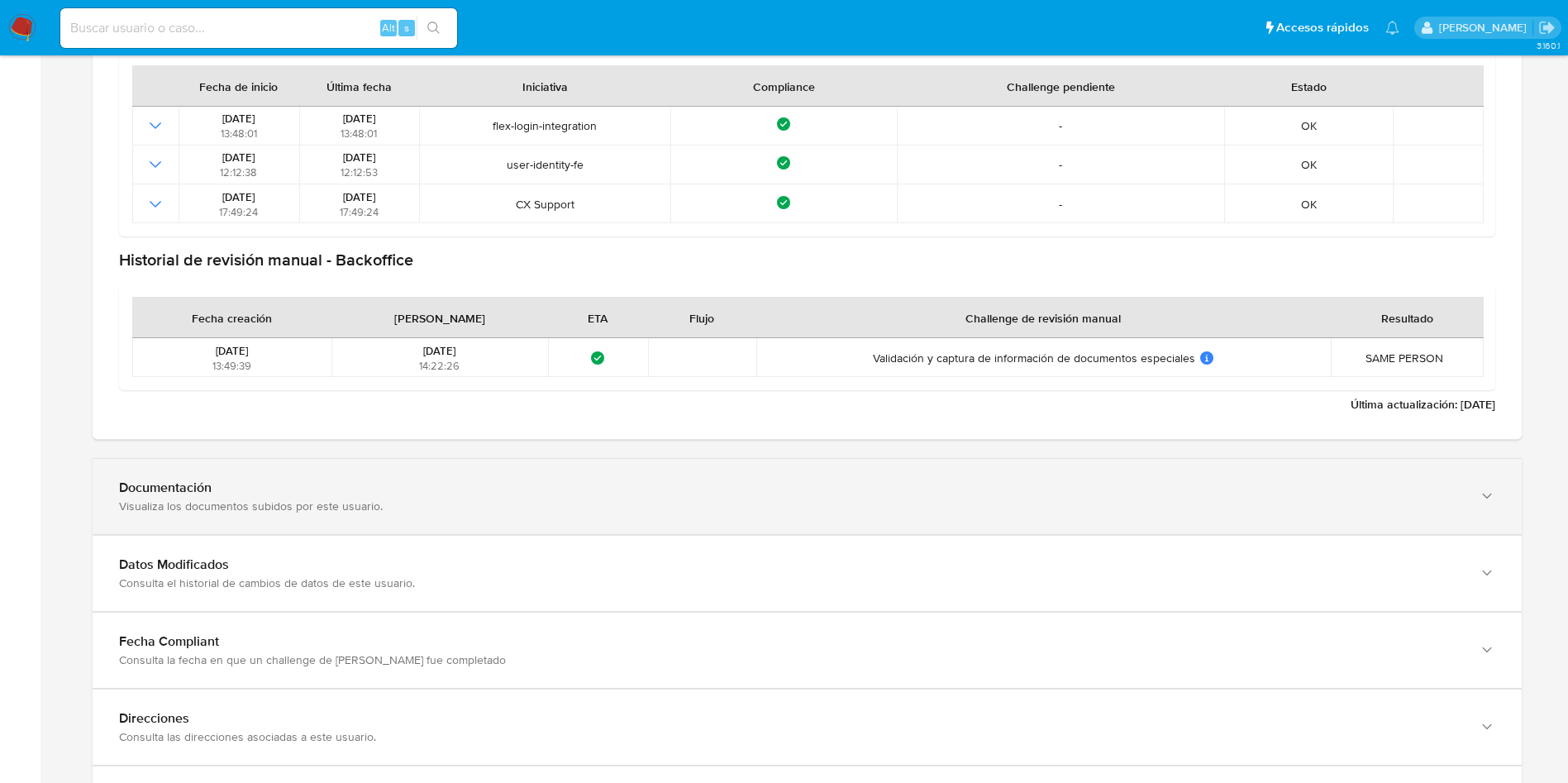
click at [1177, 521] on div "Documentación Visualiza los documentos subidos por este usuario." at bounding box center [807, 496] width 1430 height 75
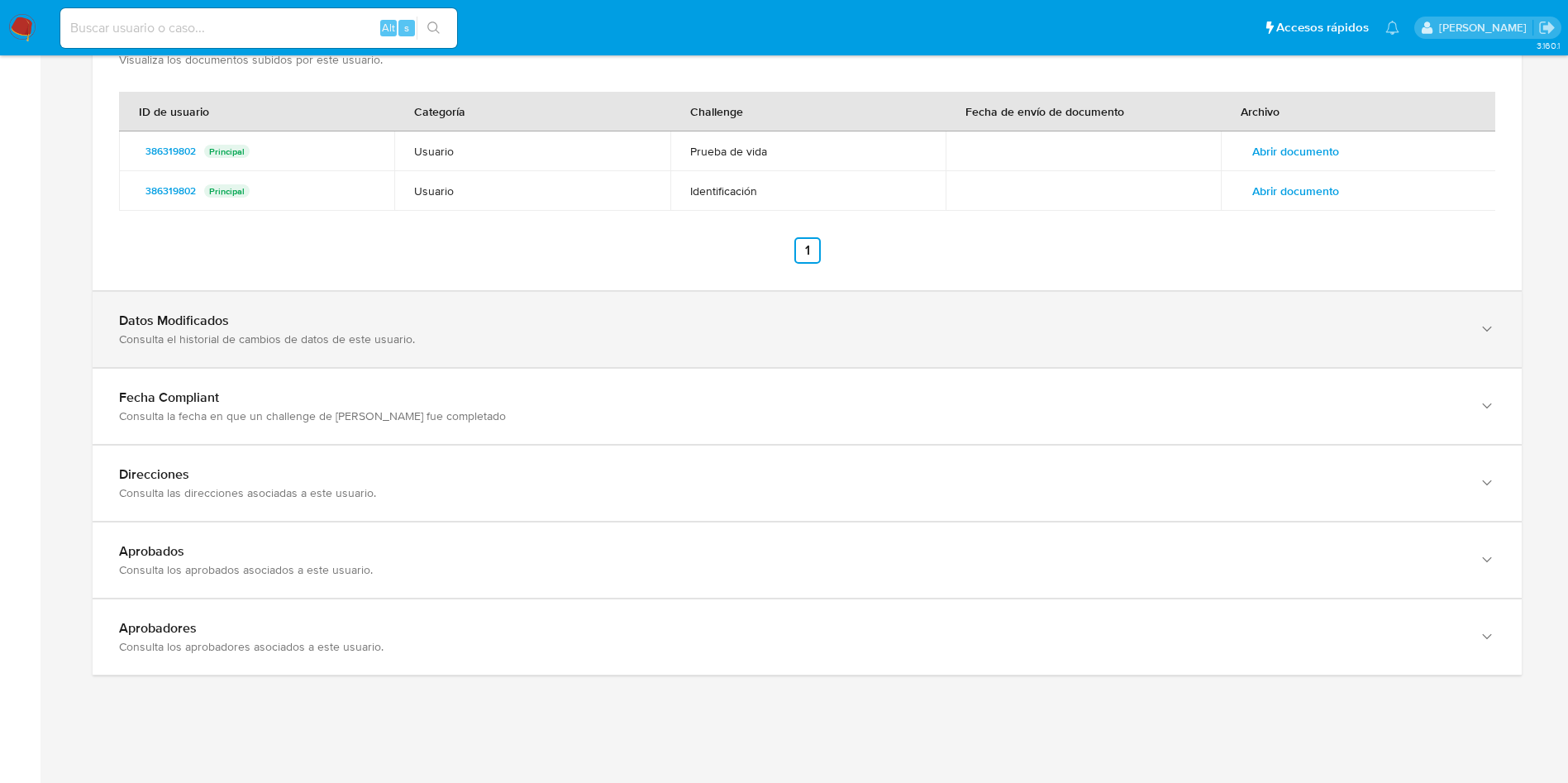
scroll to position [2311, 0]
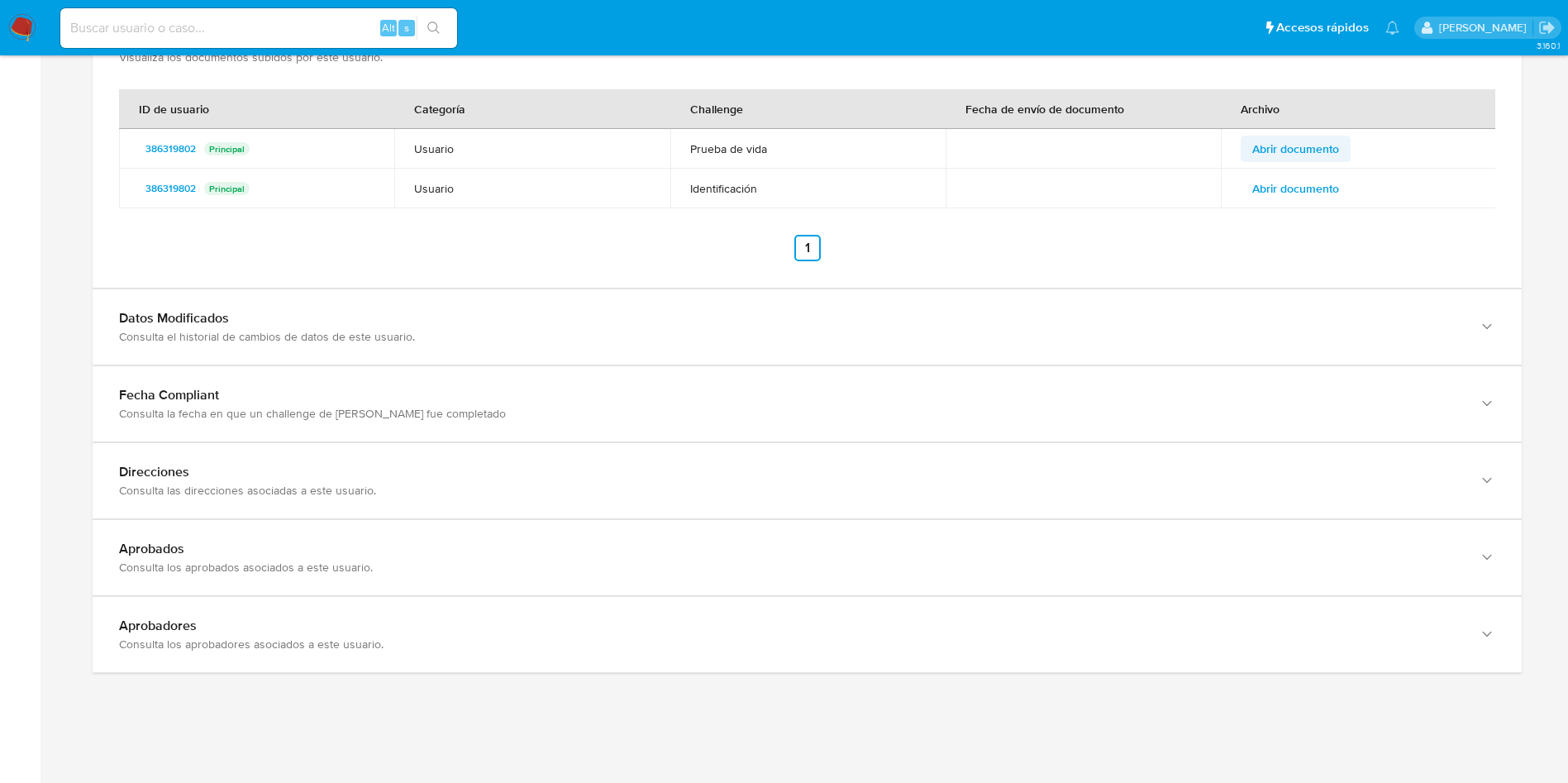
click at [1291, 147] on span "Abrir documento" at bounding box center [1296, 149] width 87 height 23
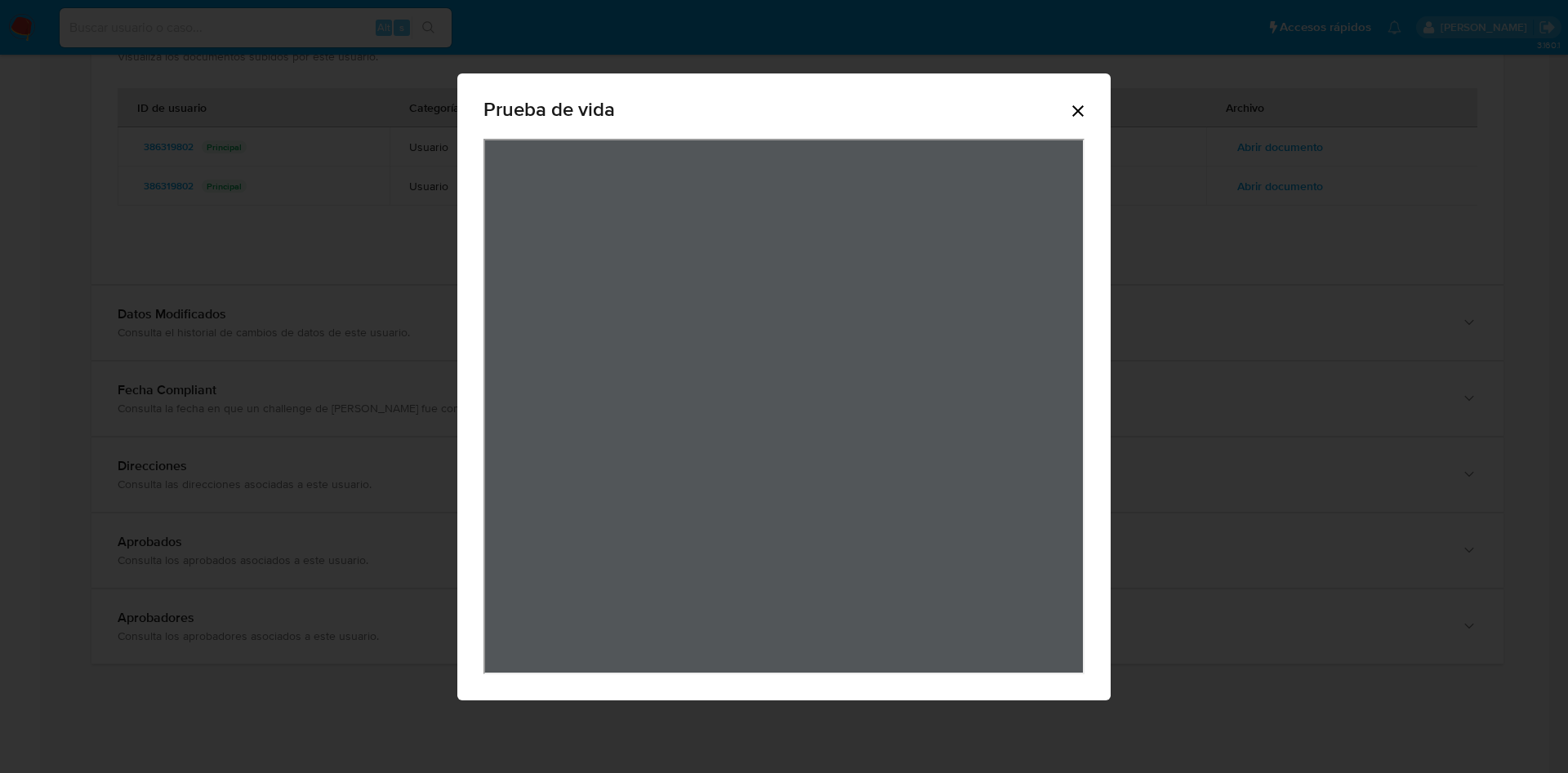
click at [1079, 108] on icon "Cerrar" at bounding box center [1078, 111] width 20 height 20
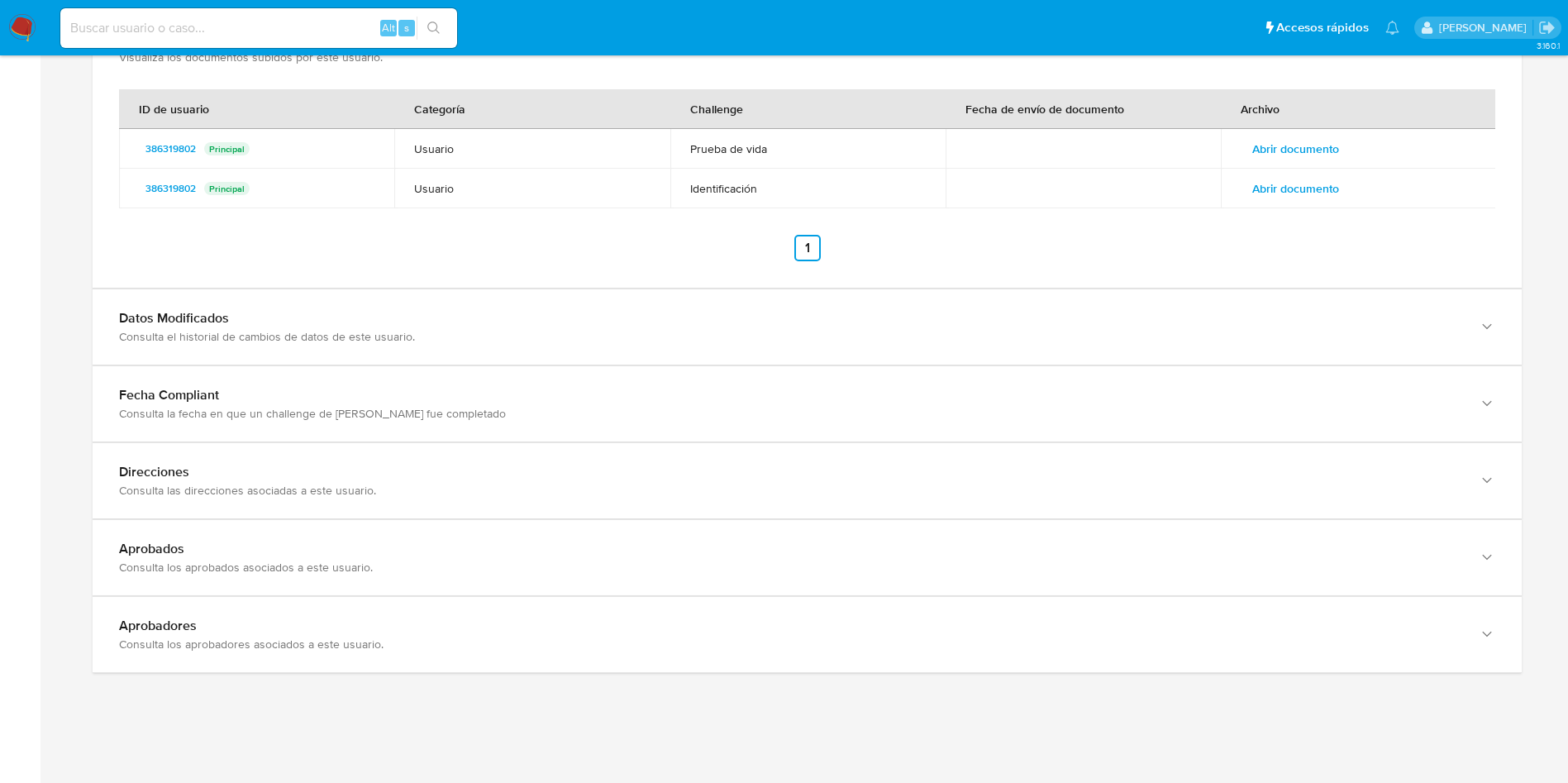
click at [1337, 195] on span "Abrir documento" at bounding box center [1296, 189] width 87 height 23
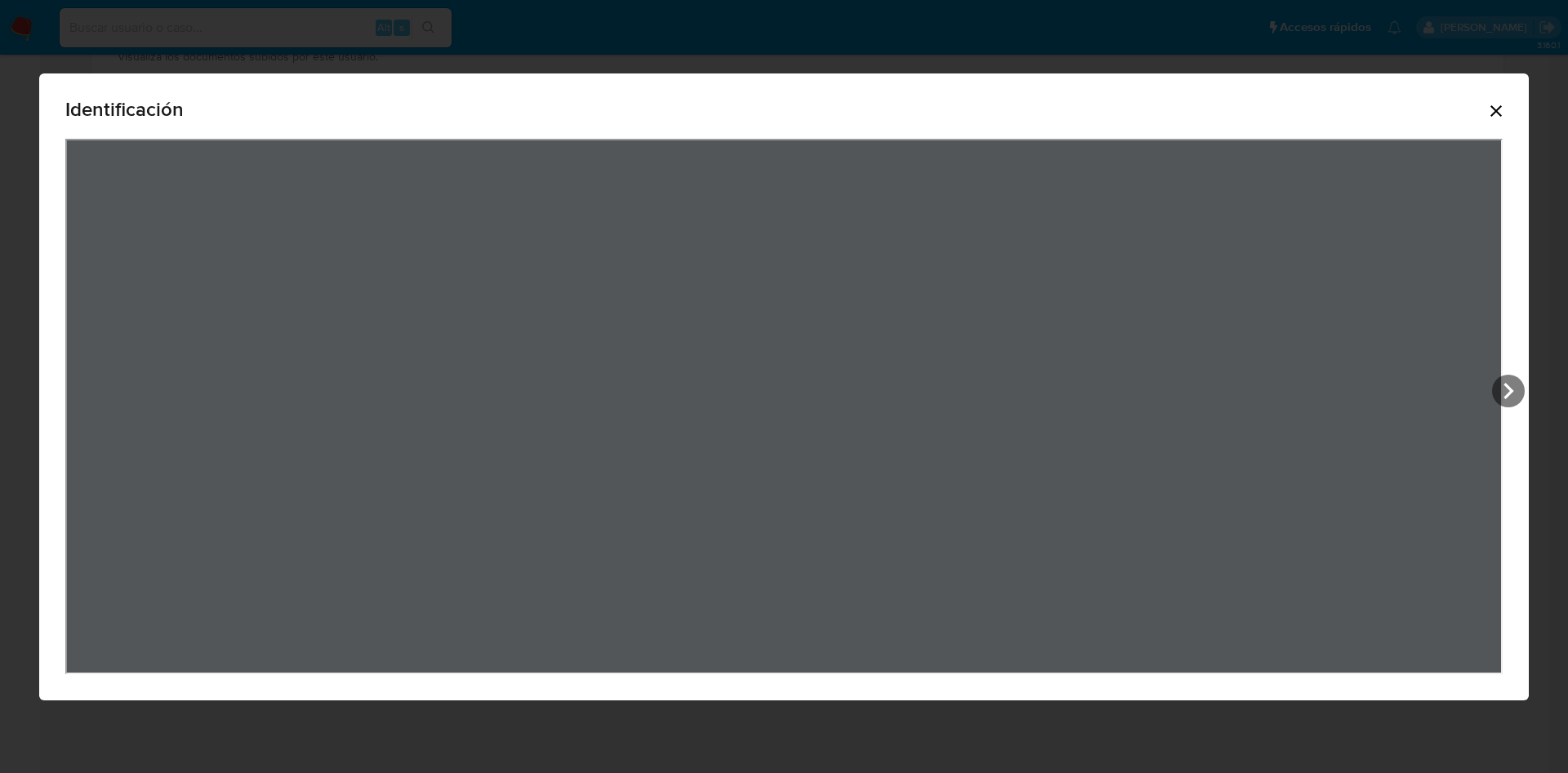
click at [1502, 111] on icon "Cerrar" at bounding box center [1496, 111] width 20 height 20
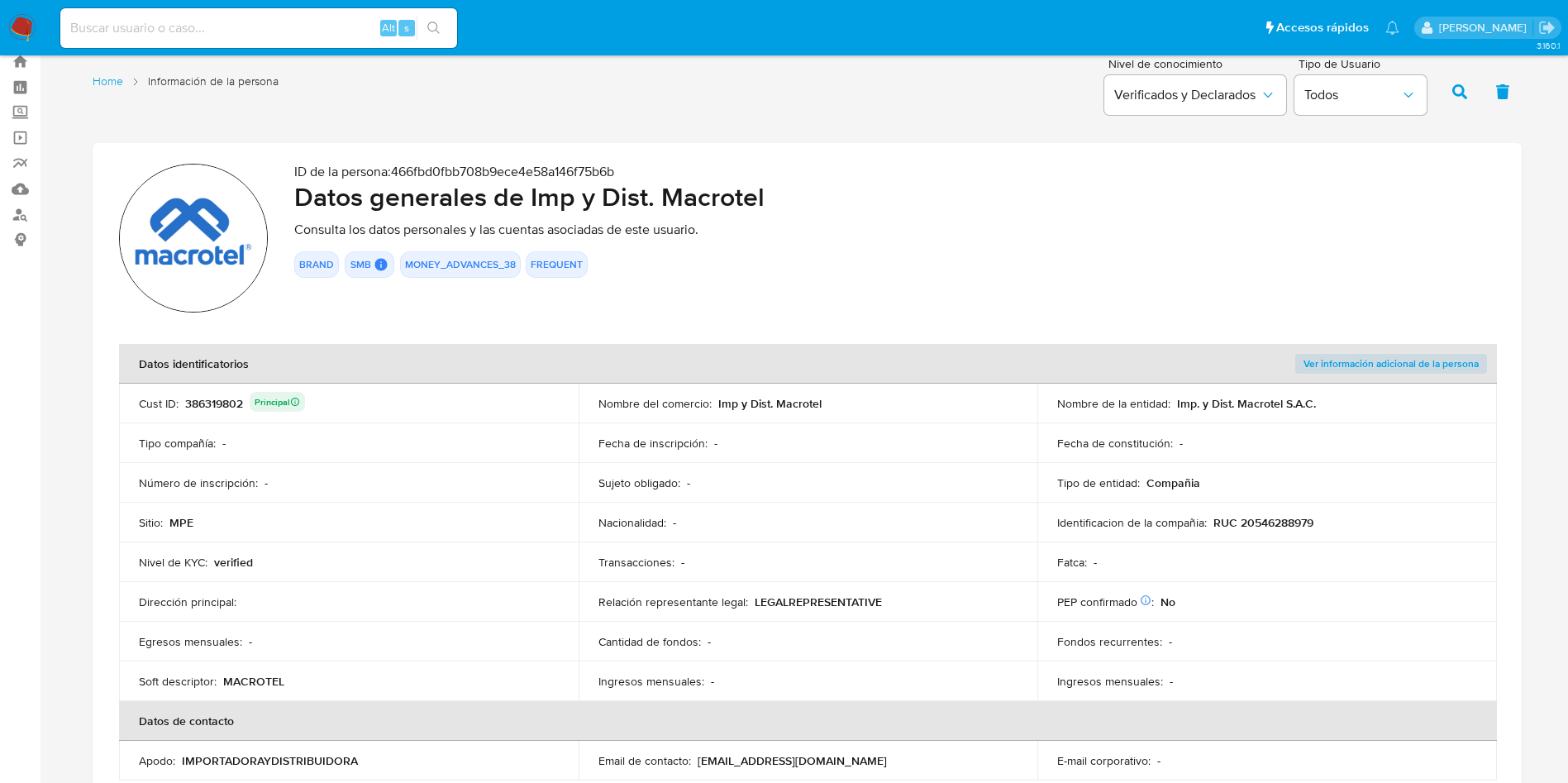
scroll to position [0, 0]
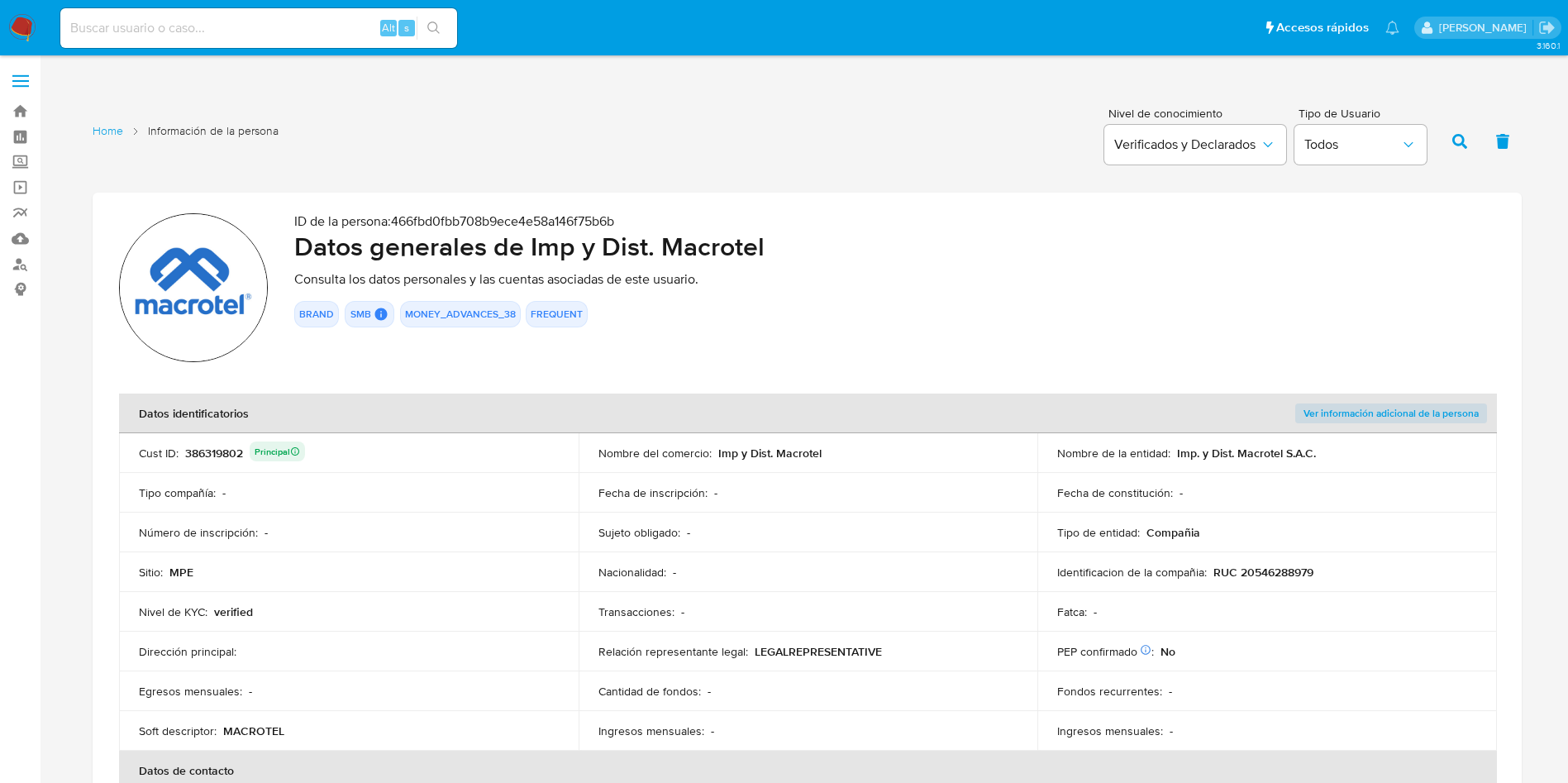
click at [222, 454] on div "386319802 Principal" at bounding box center [245, 453] width 120 height 23
click at [222, 456] on div "386319802 Principal" at bounding box center [245, 453] width 120 height 23
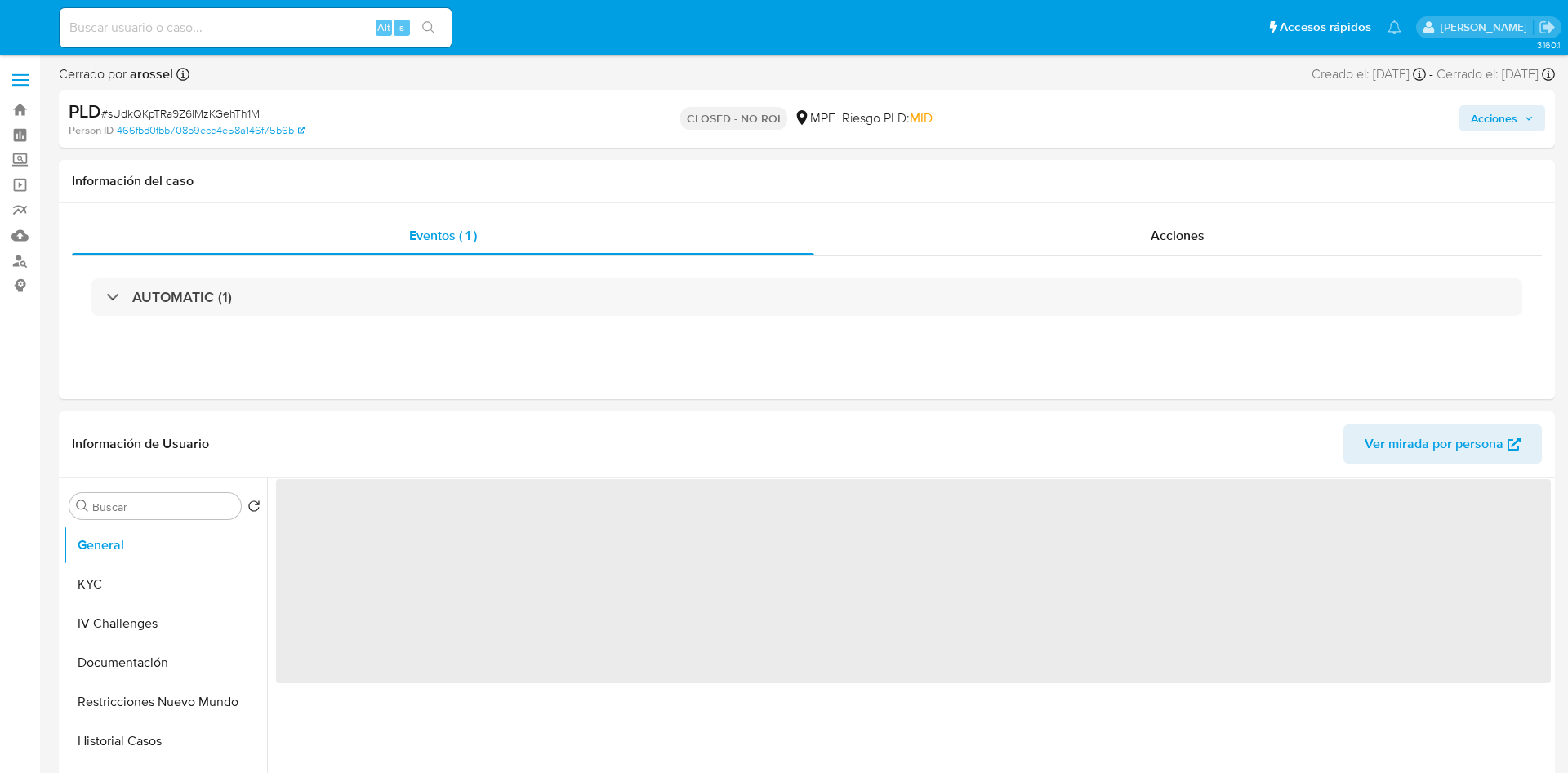
select select "10"
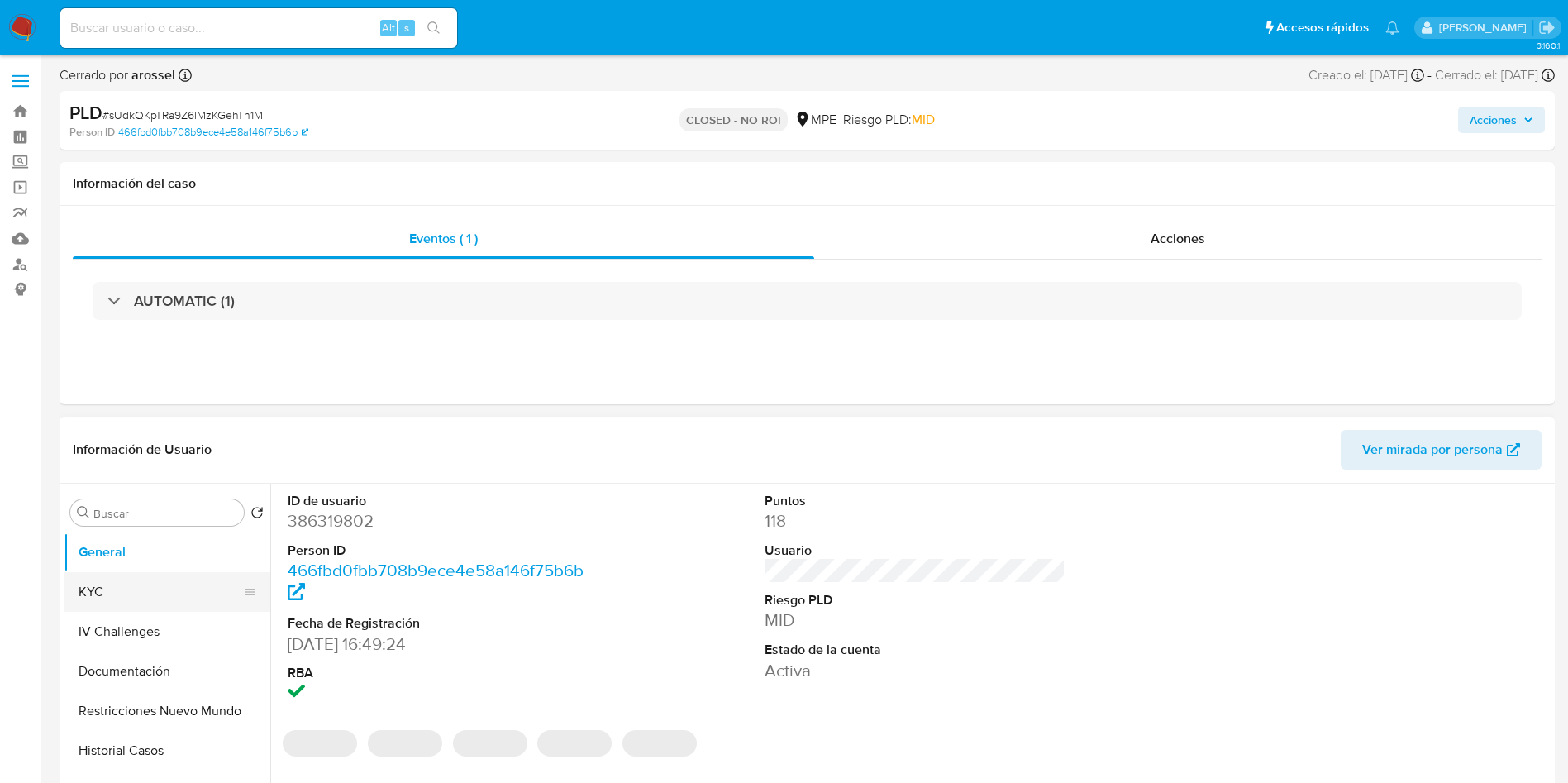
drag, startPoint x: 103, startPoint y: 576, endPoint x: 111, endPoint y: 589, distance: 15.3
click at [106, 583] on button "KYC" at bounding box center [160, 592] width 193 height 39
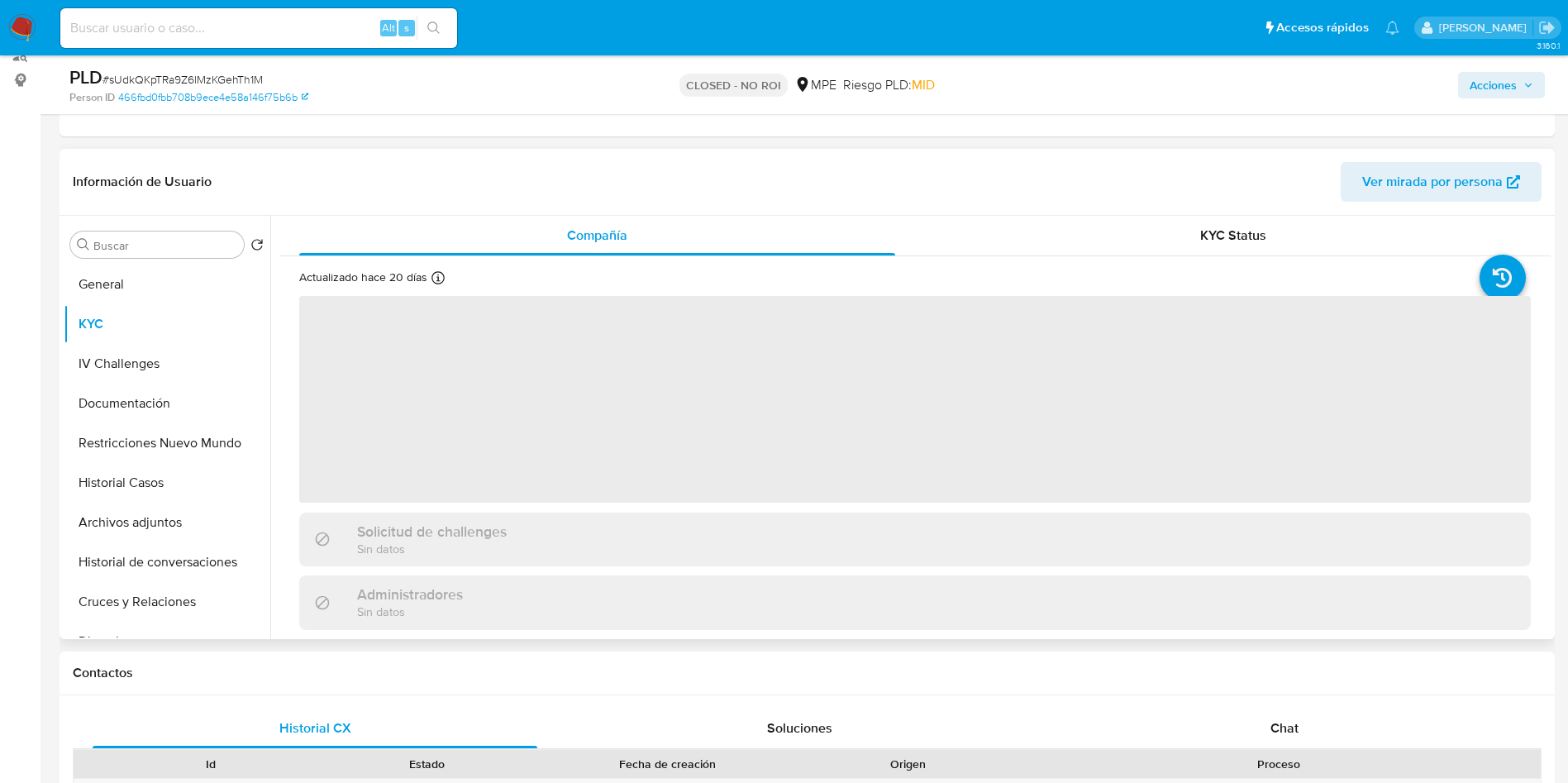
scroll to position [248, 0]
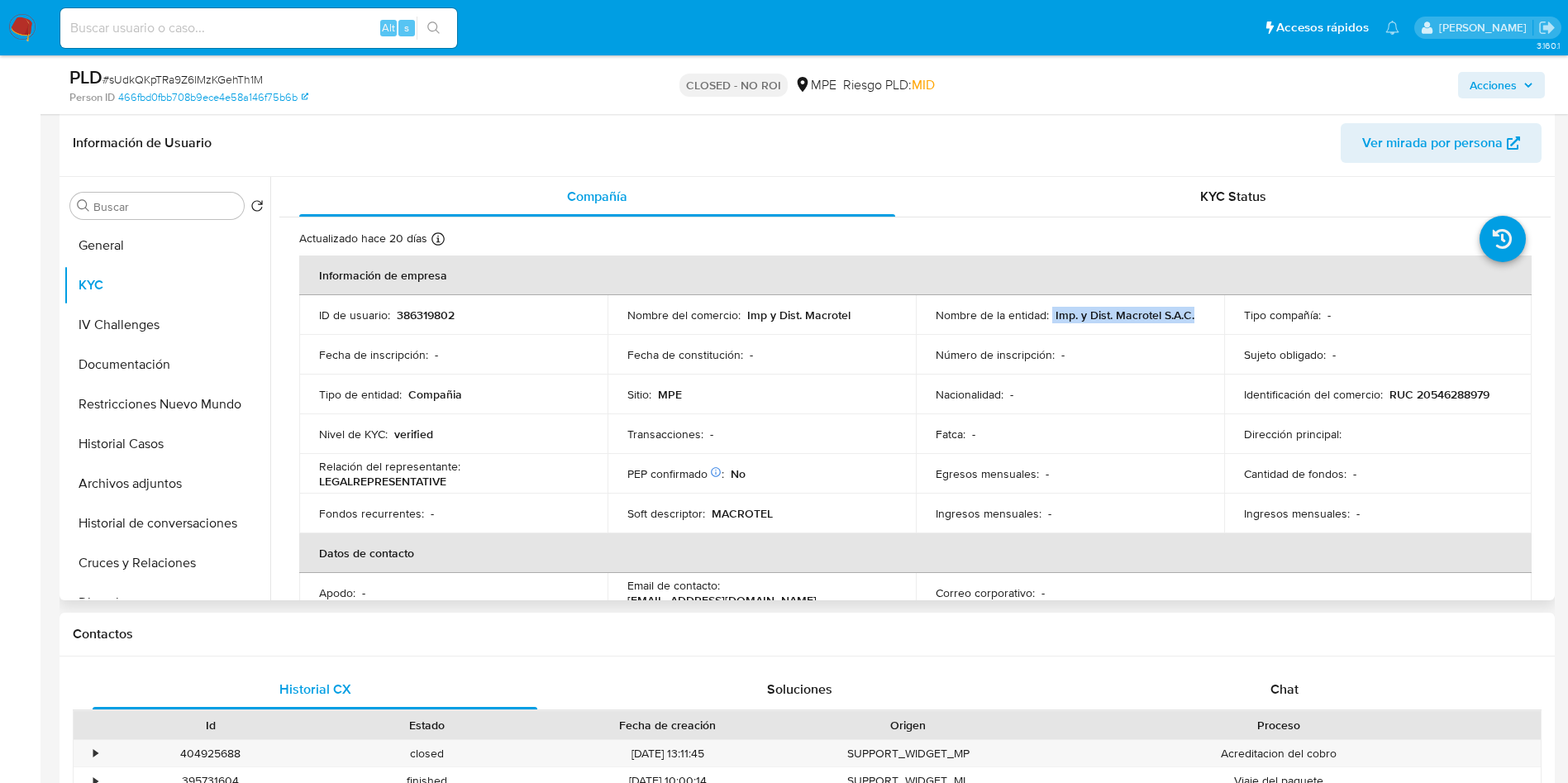
drag, startPoint x: 1050, startPoint y: 316, endPoint x: 1197, endPoint y: 311, distance: 147.1
click at [1197, 311] on div "Nombre de la entidad : Imp. y Dist. Macrotel S.A.C." at bounding box center [1069, 315] width 268 height 14
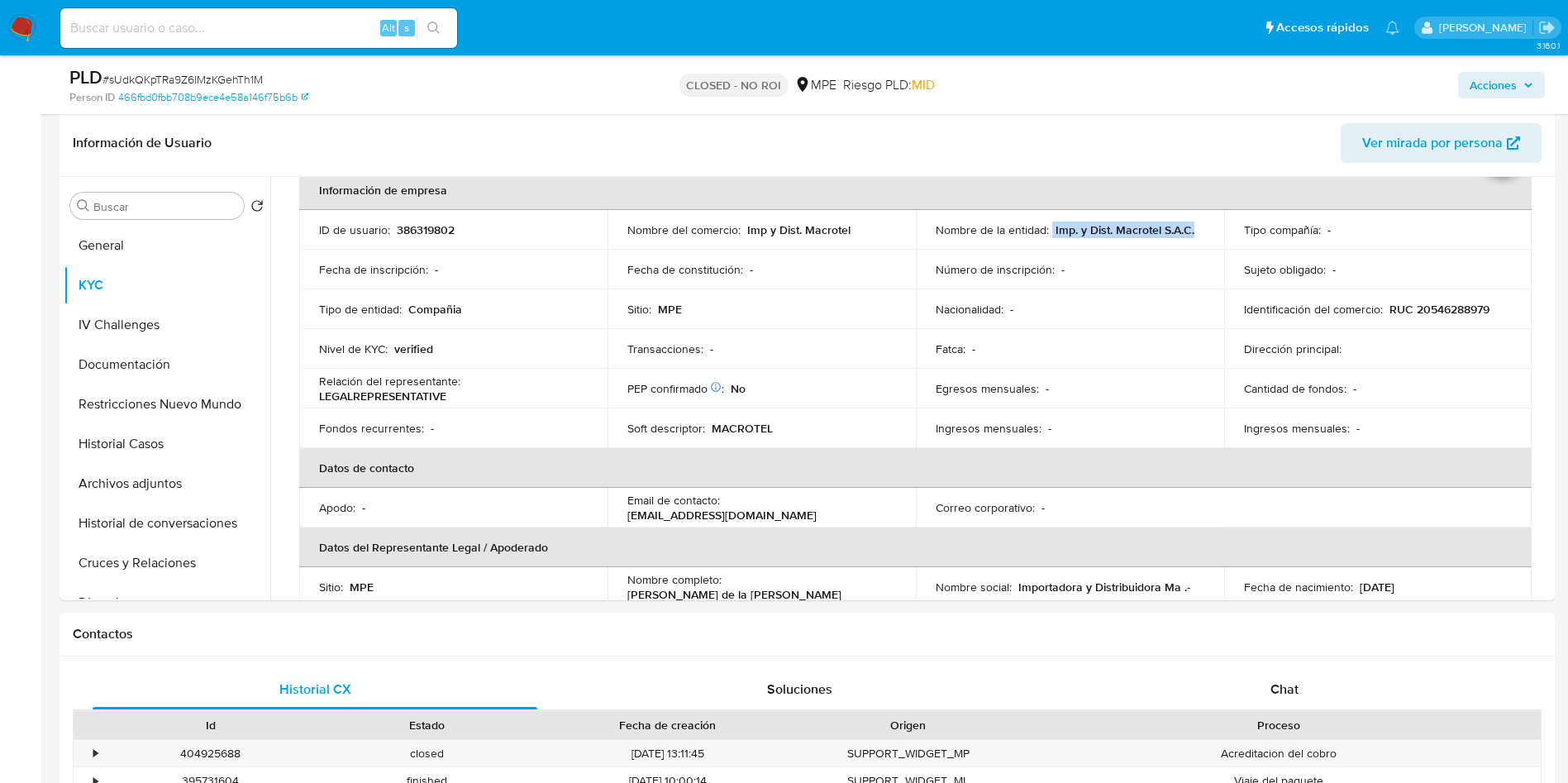
scroll to position [124, 0]
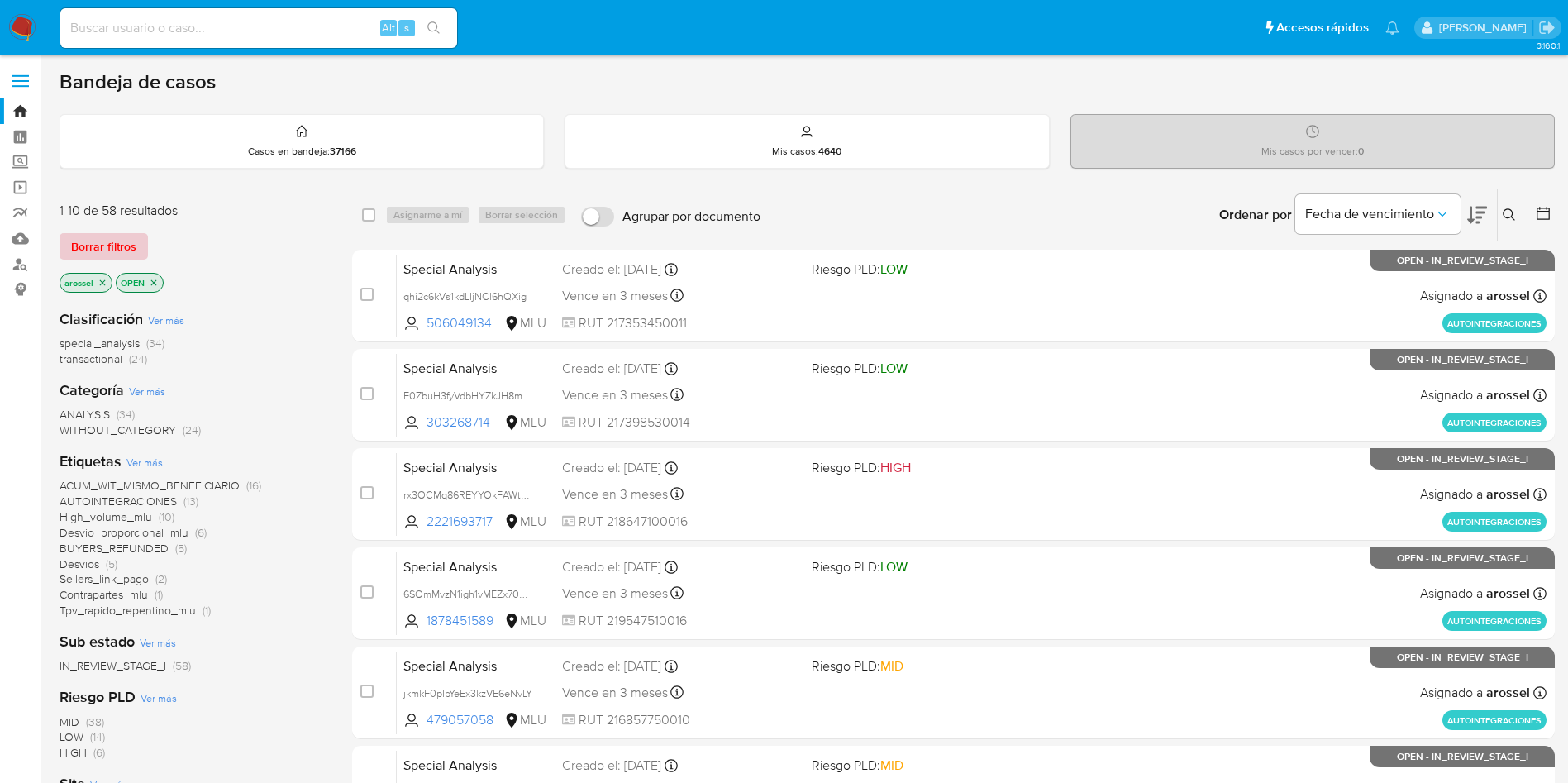
click at [115, 249] on span "Borrar filtros" at bounding box center [104, 246] width 65 height 23
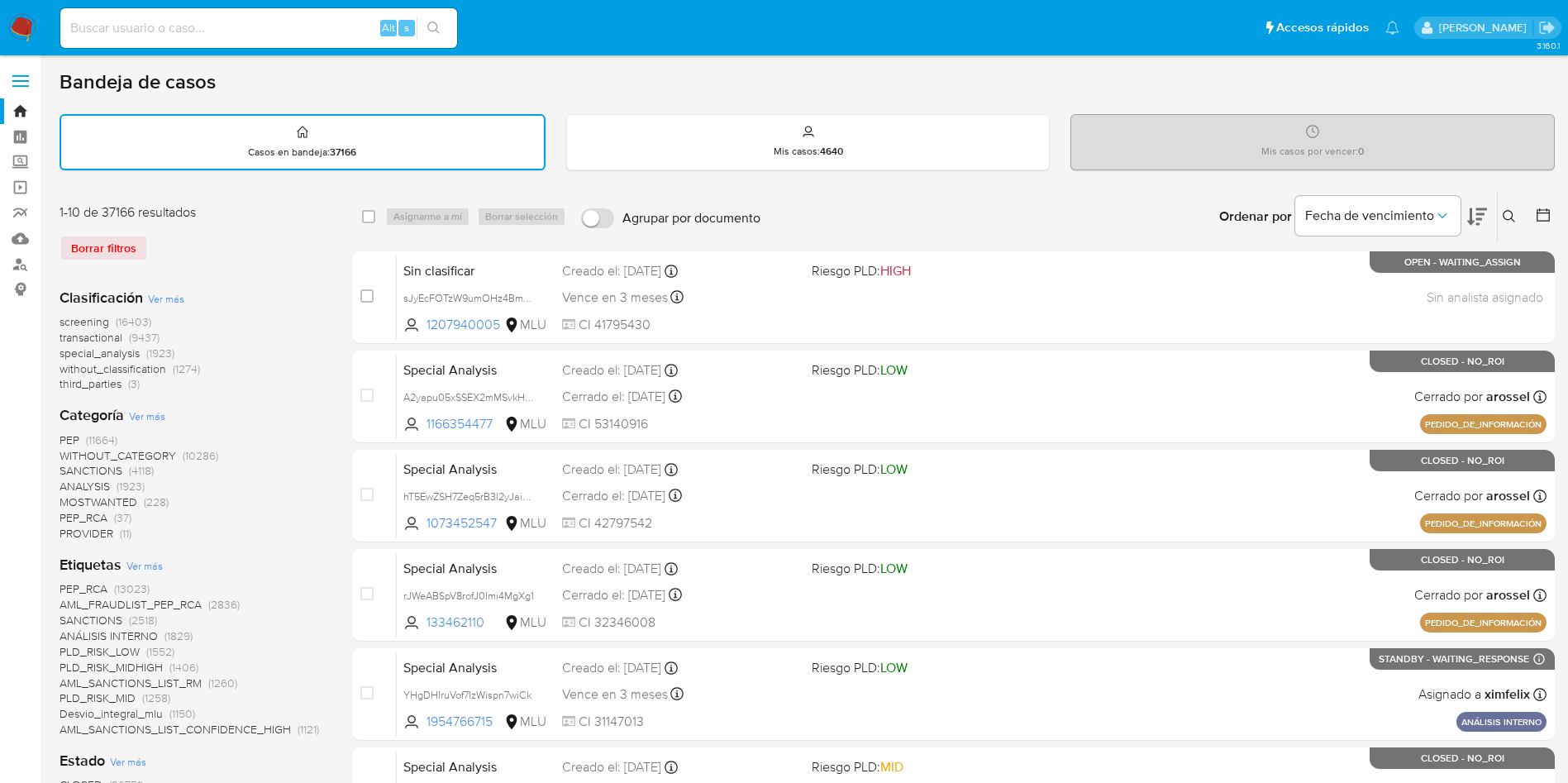
click at [1545, 216] on icon at bounding box center [1543, 215] width 16 height 16
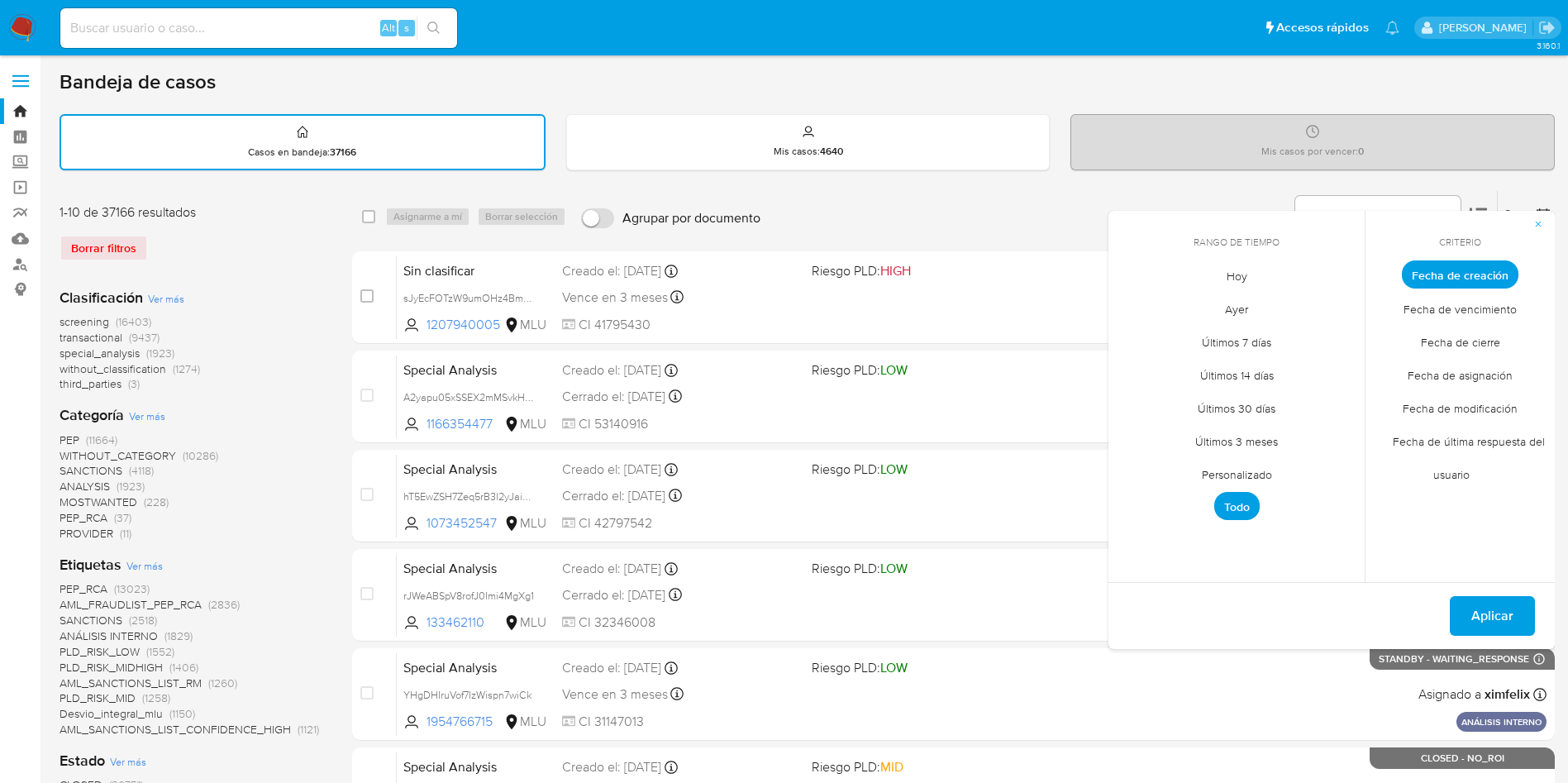
click at [1243, 275] on span "Hoy" at bounding box center [1237, 275] width 56 height 34
click at [1456, 344] on span "Fecha de cierre" at bounding box center [1460, 341] width 114 height 34
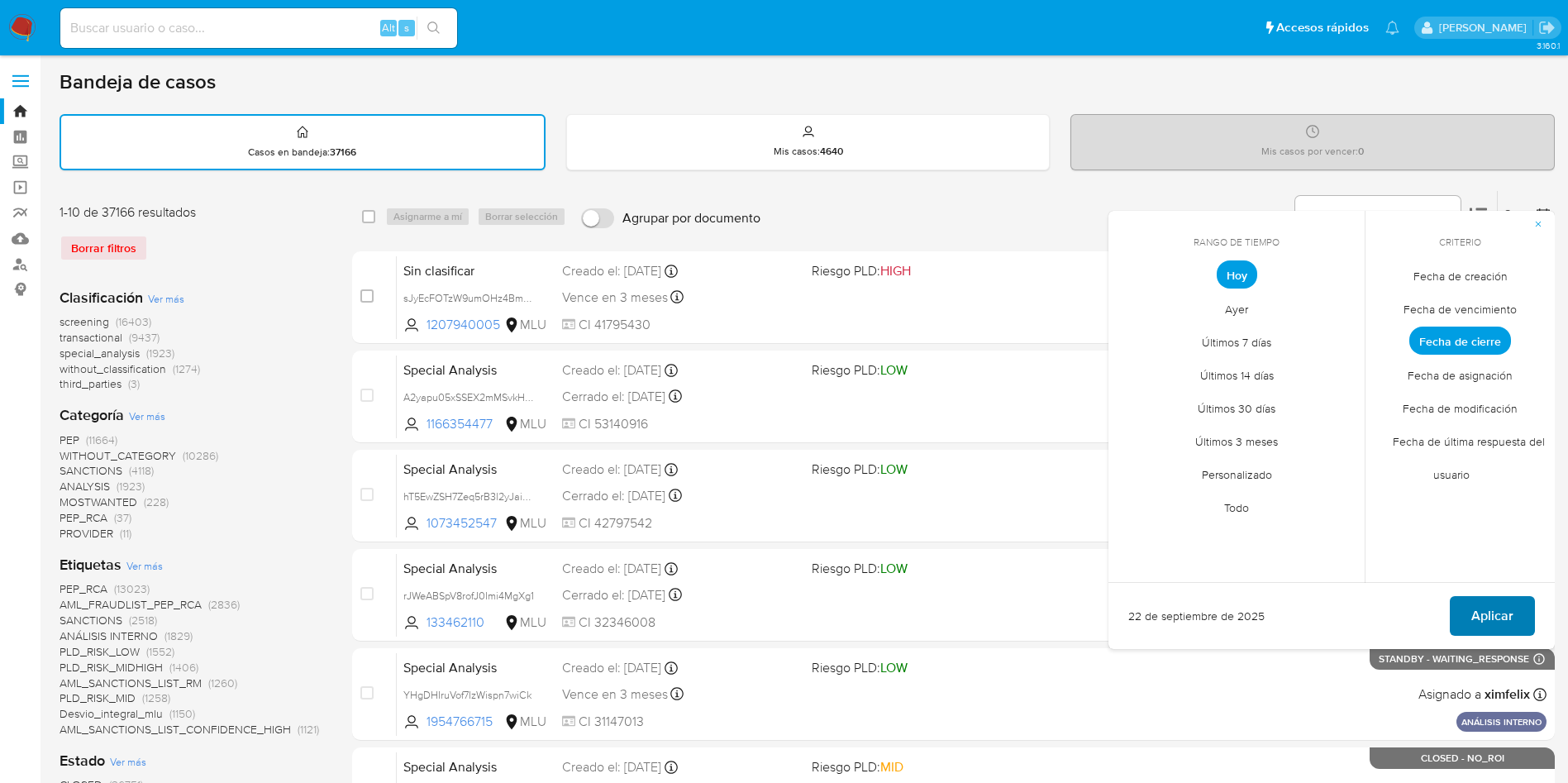
click at [1508, 626] on span "Aplicar" at bounding box center [1493, 617] width 42 height 37
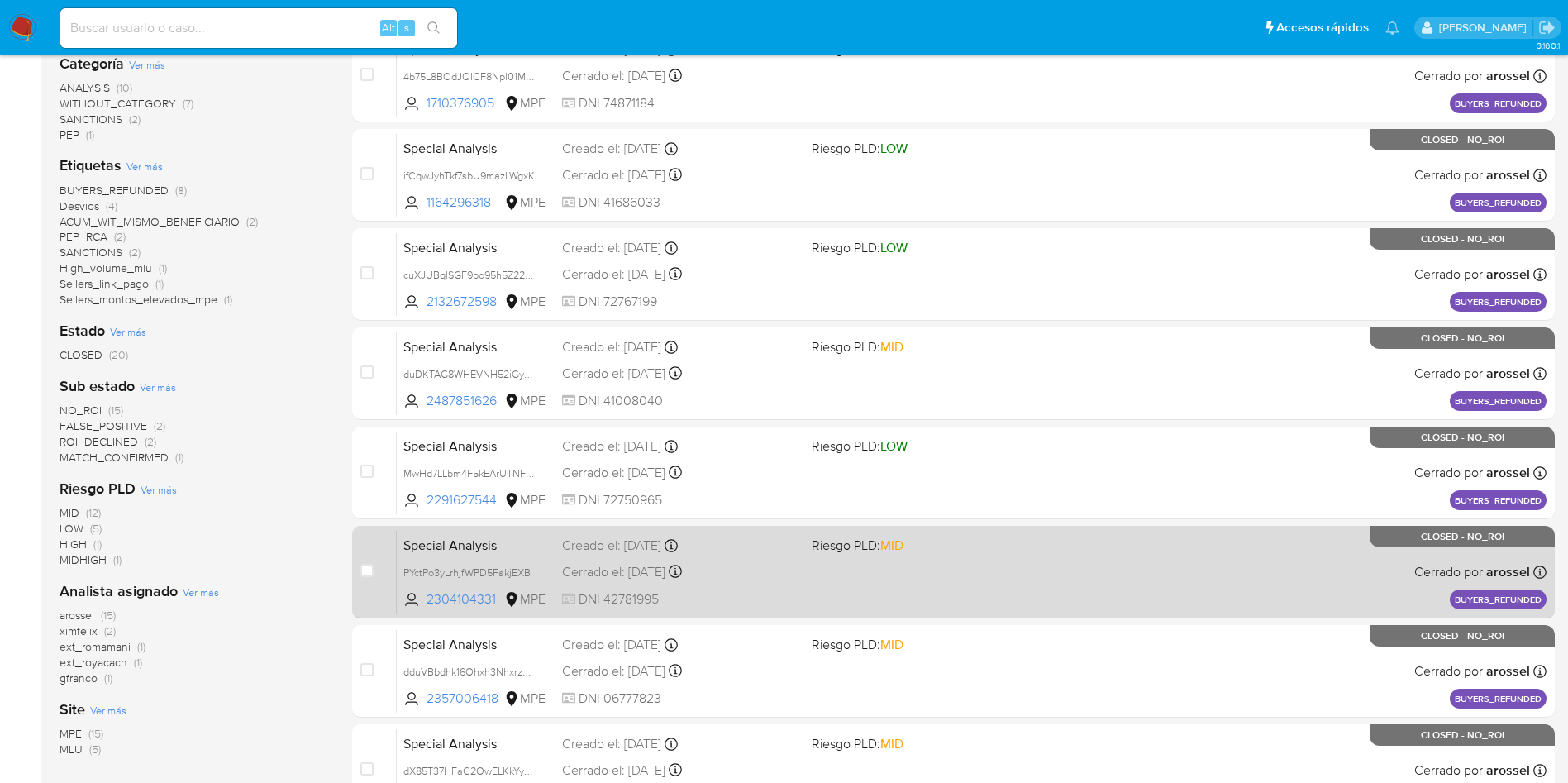
scroll to position [372, 0]
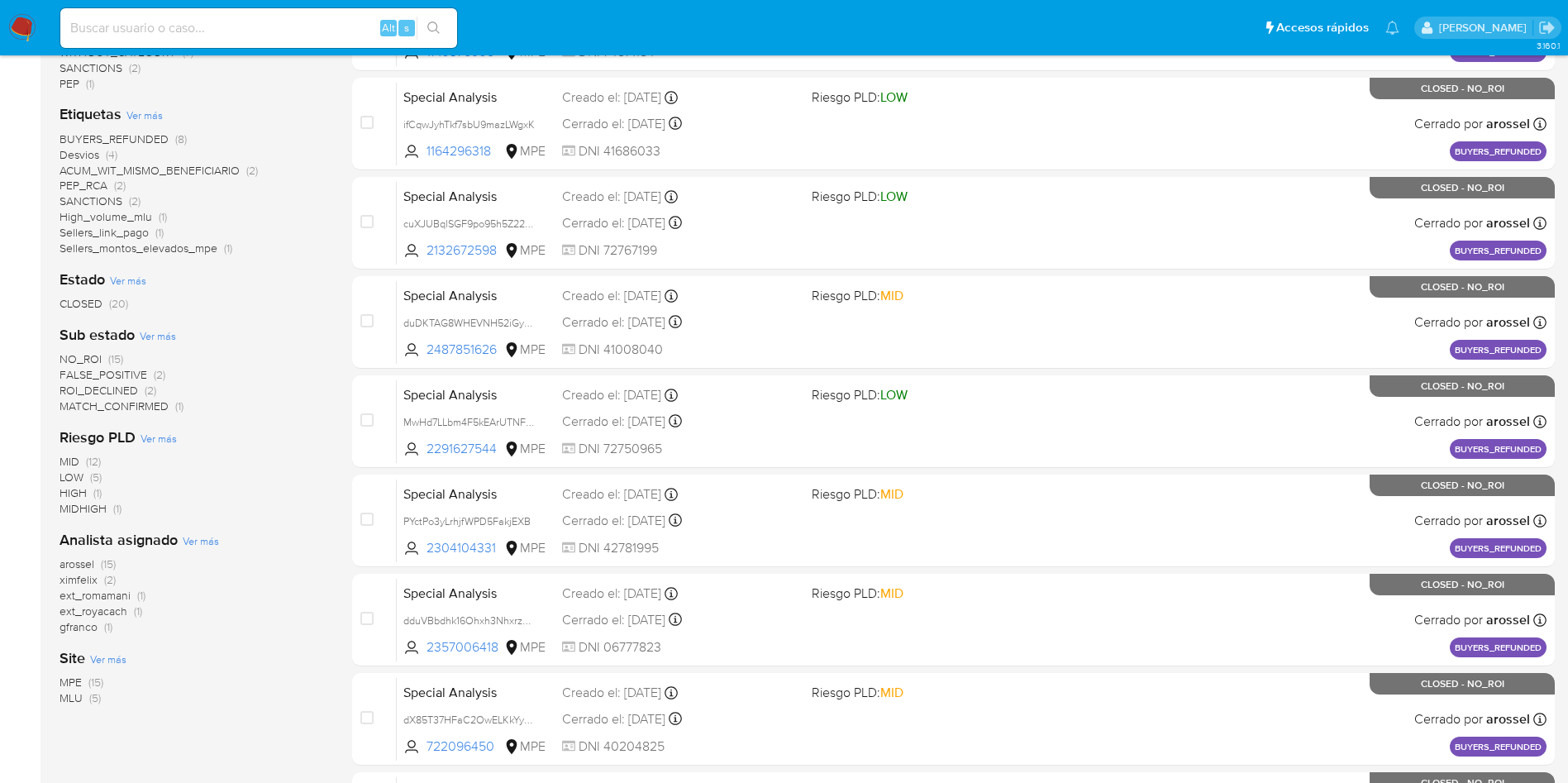
click at [83, 565] on span "arossel" at bounding box center [77, 564] width 35 height 16
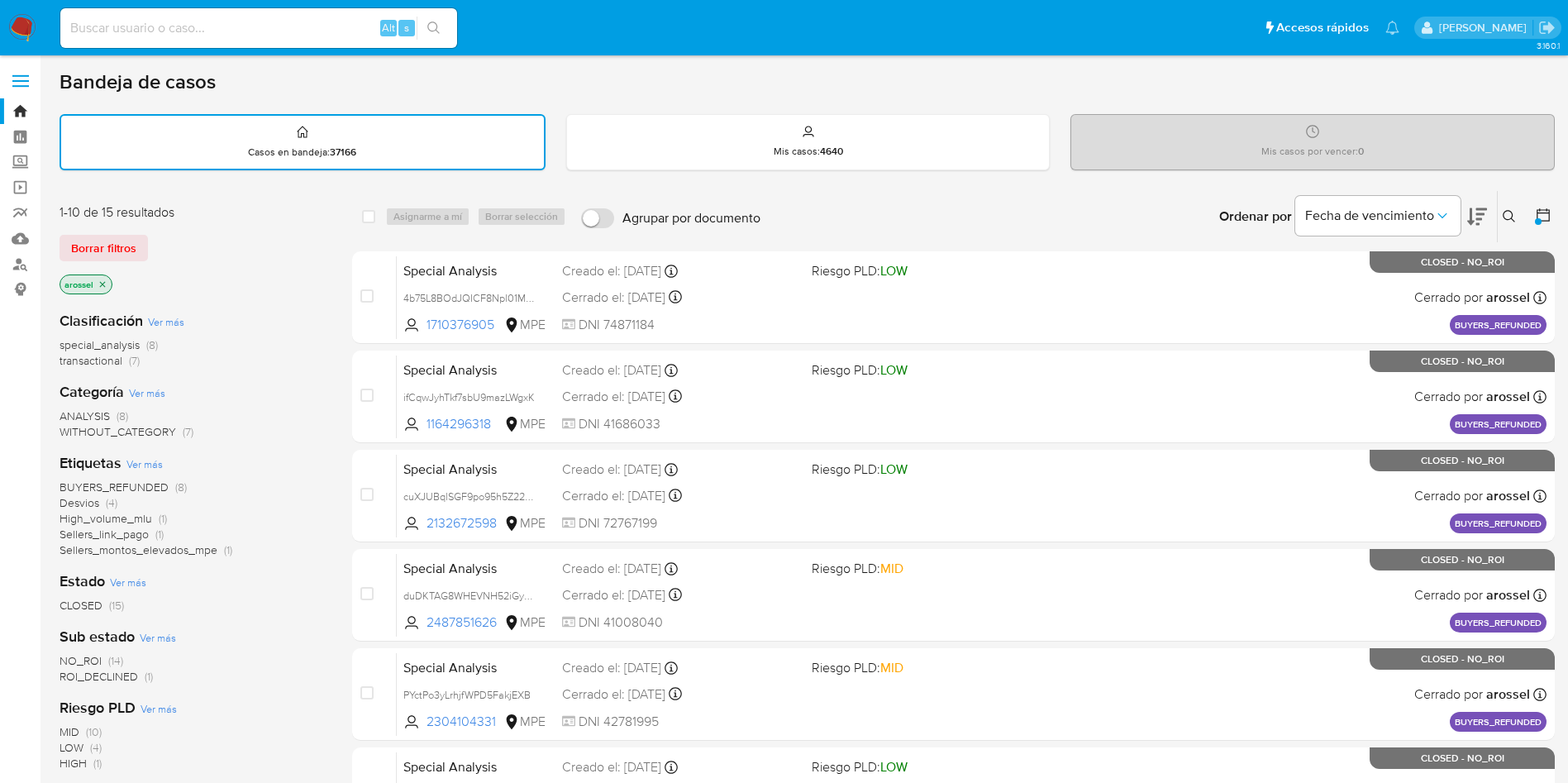
click at [124, 254] on span "Borrar filtros" at bounding box center [104, 248] width 65 height 23
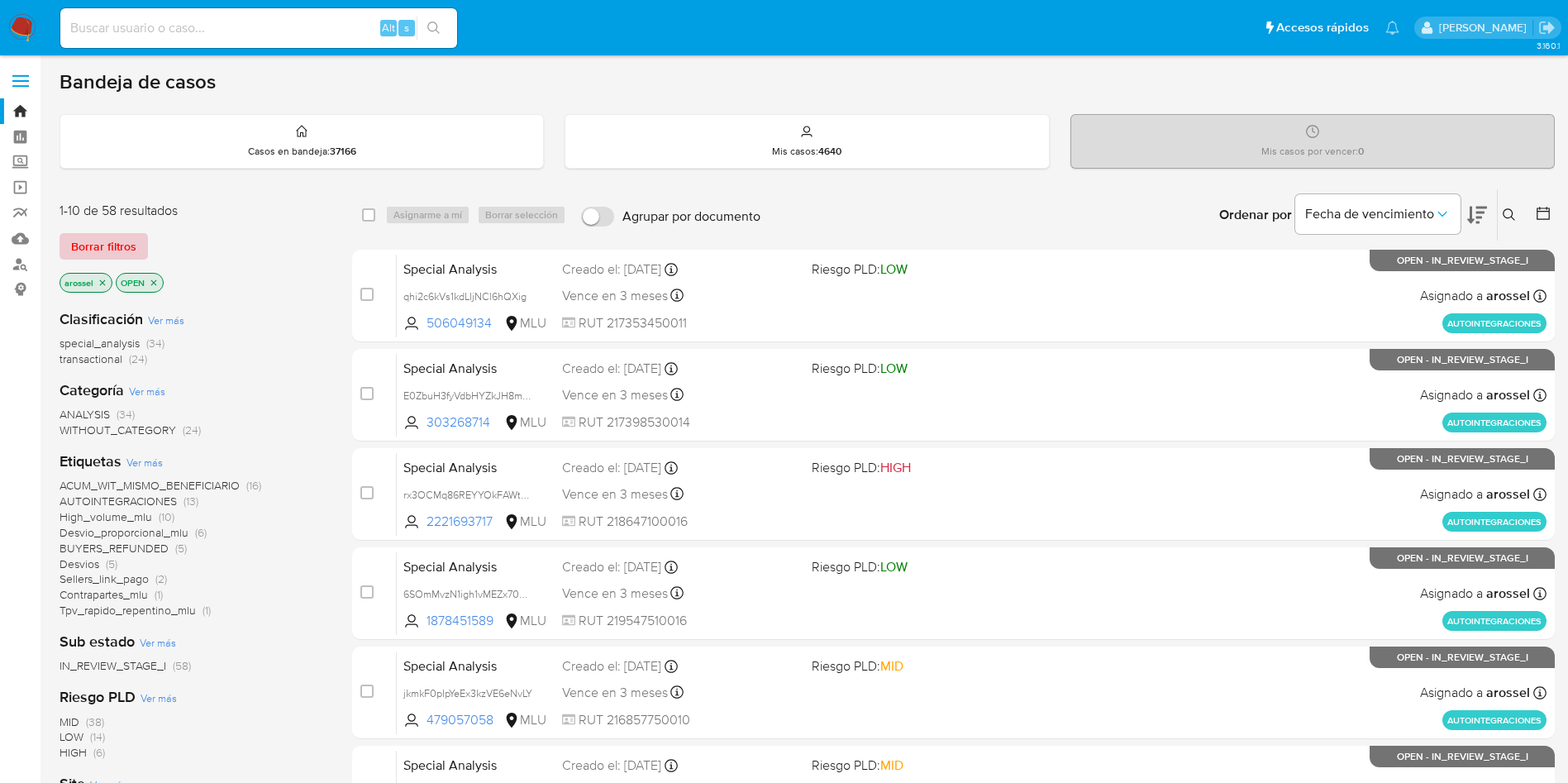
click at [110, 251] on span "Borrar filtros" at bounding box center [104, 246] width 65 height 23
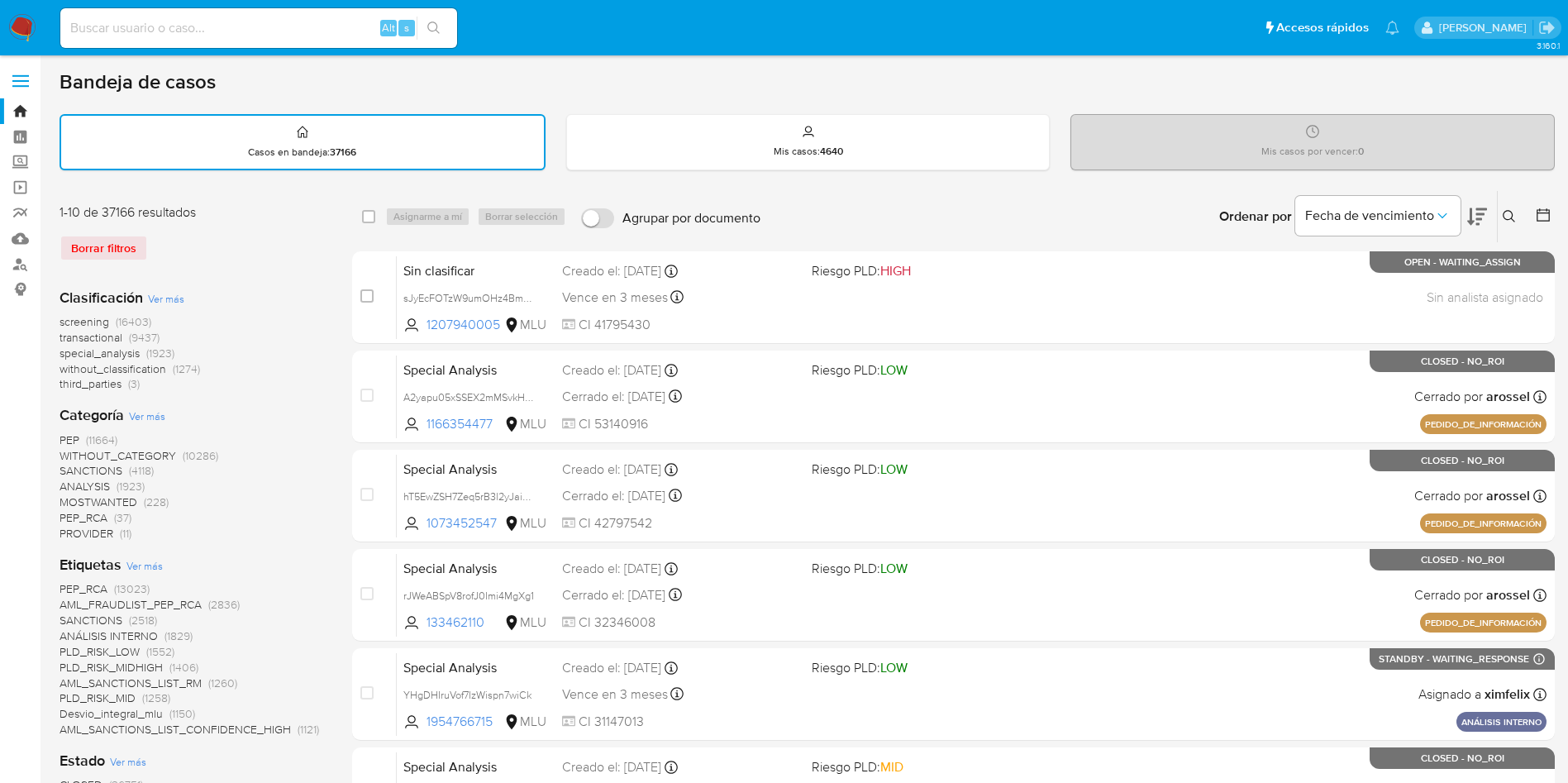
click at [1546, 222] on icon at bounding box center [1543, 215] width 16 height 16
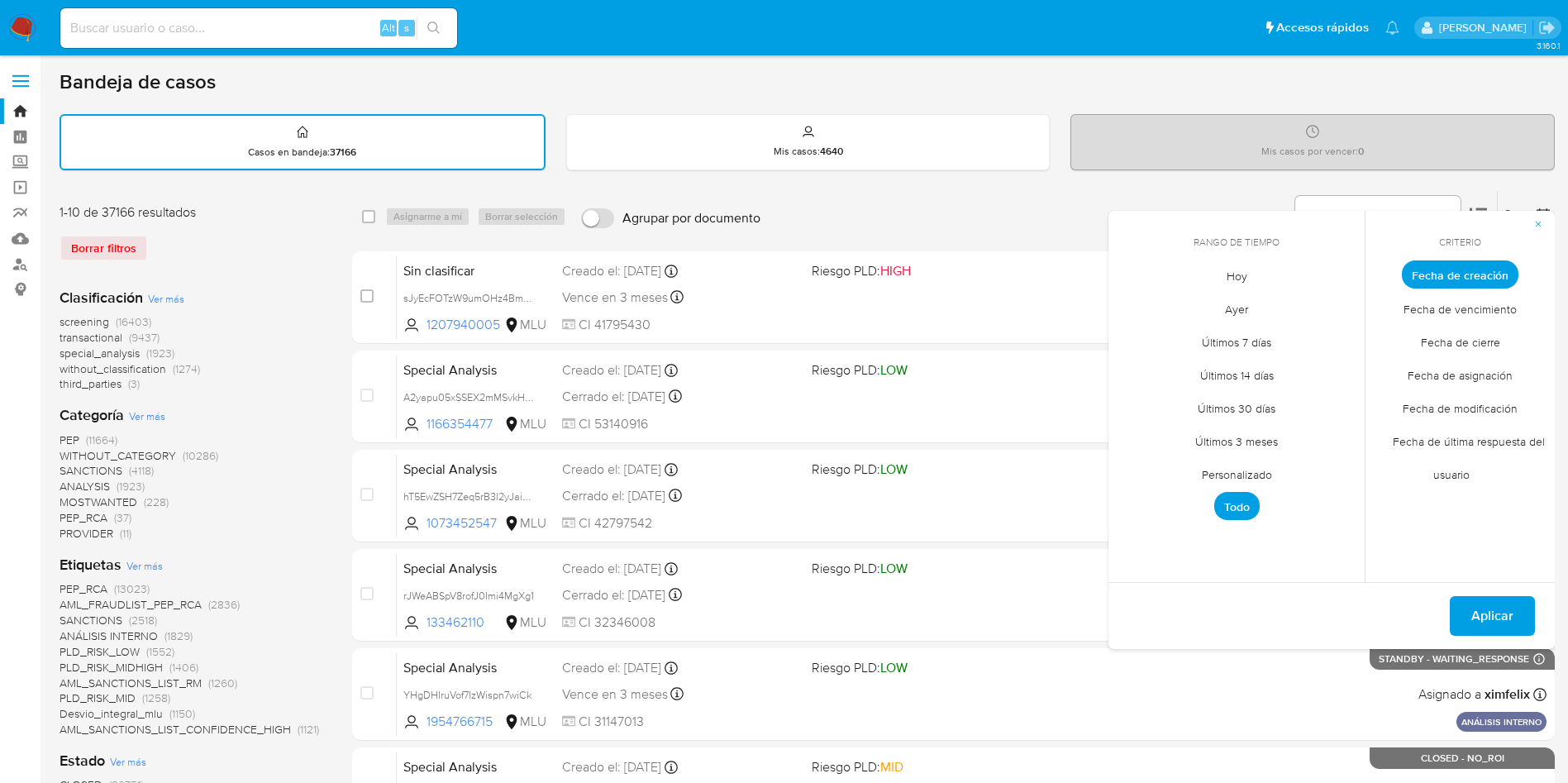
click at [1259, 470] on span "Personalizado" at bounding box center [1236, 474] width 105 height 34
click at [1146, 367] on button "1" at bounding box center [1138, 366] width 27 height 27
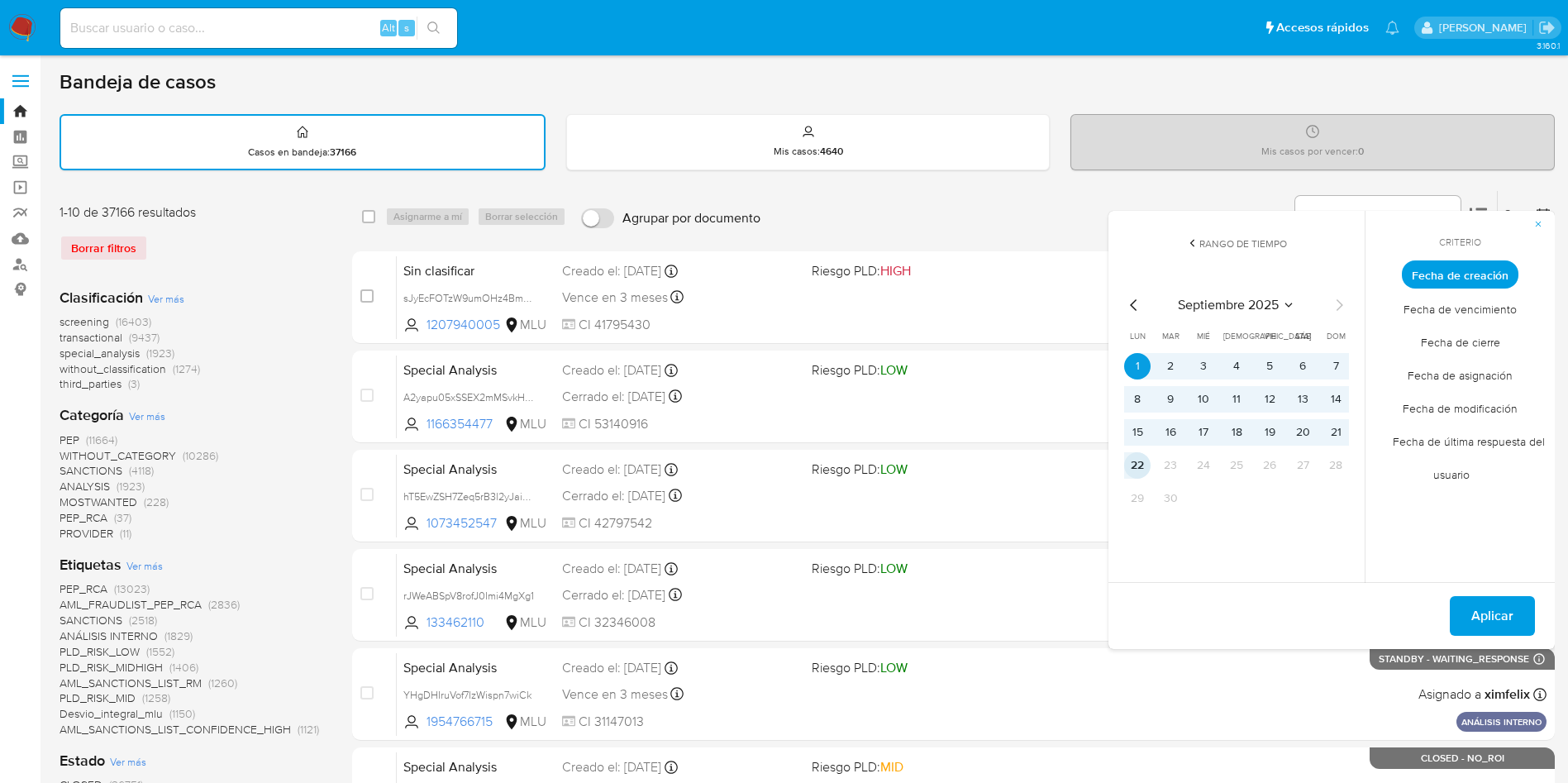
click at [1140, 462] on button "22" at bounding box center [1138, 466] width 27 height 27
click at [1479, 344] on span "Fecha de cierre" at bounding box center [1460, 341] width 114 height 34
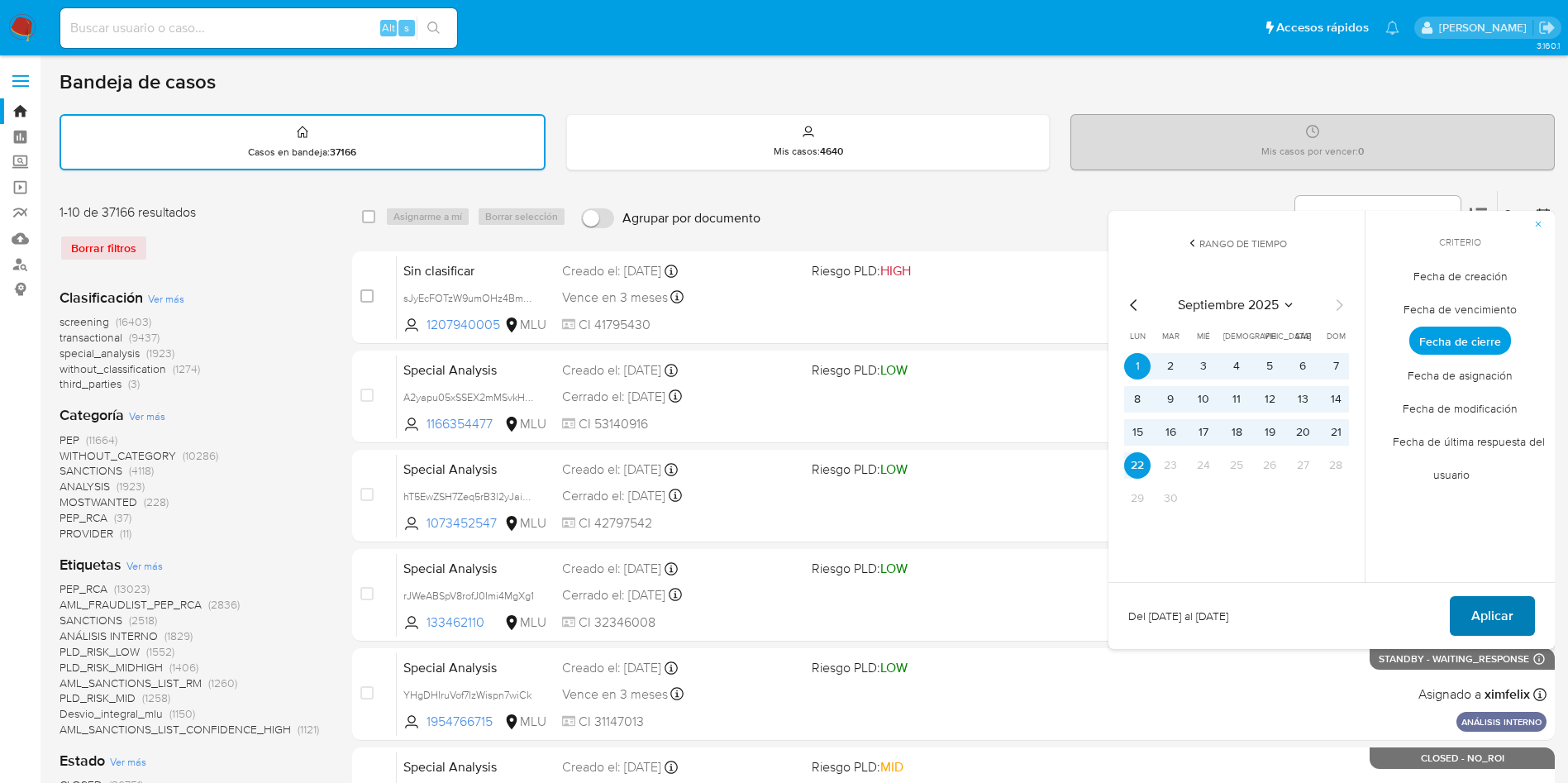
click at [1503, 619] on span "Aplicar" at bounding box center [1493, 617] width 42 height 37
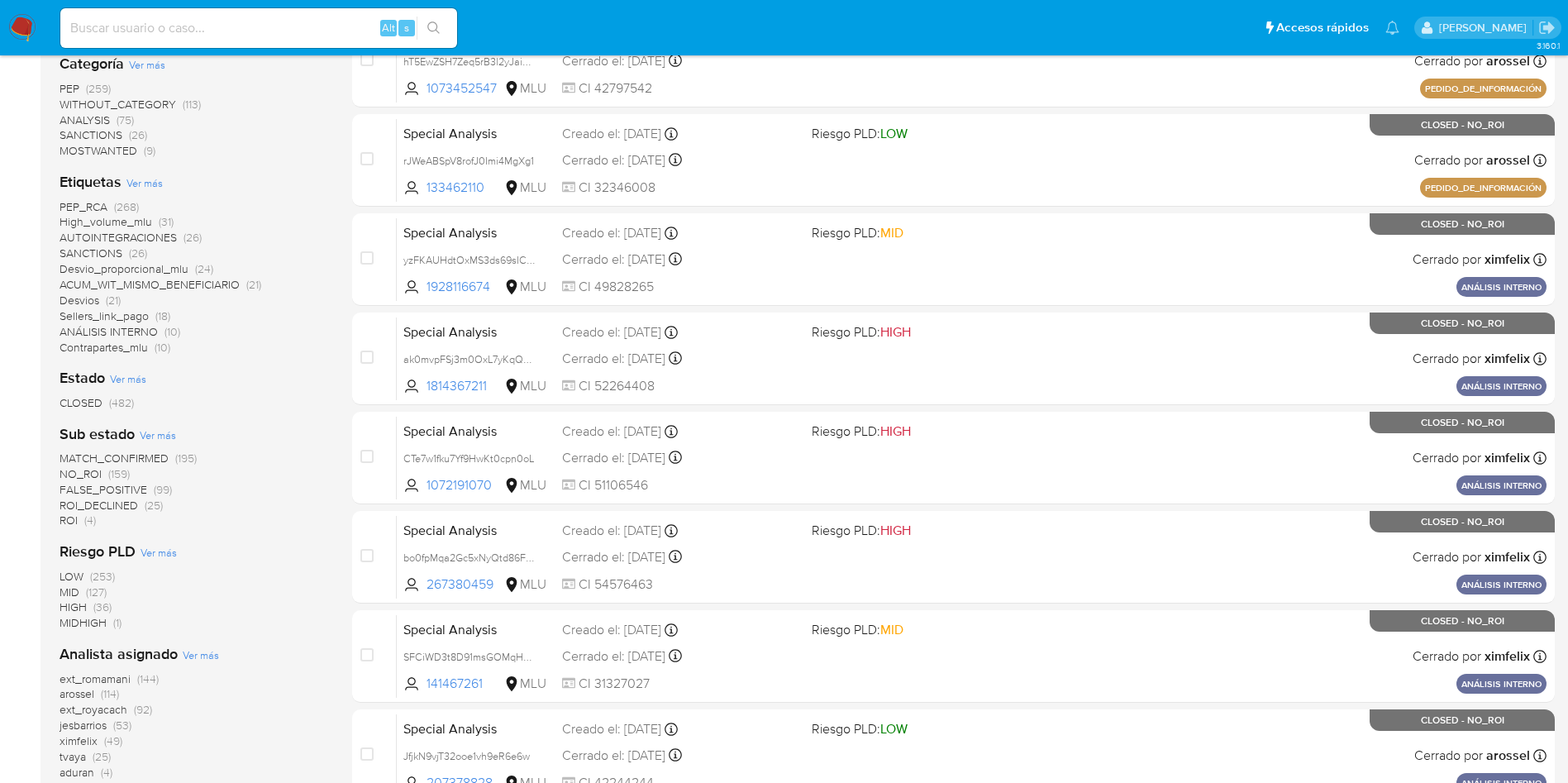
scroll to position [372, 0]
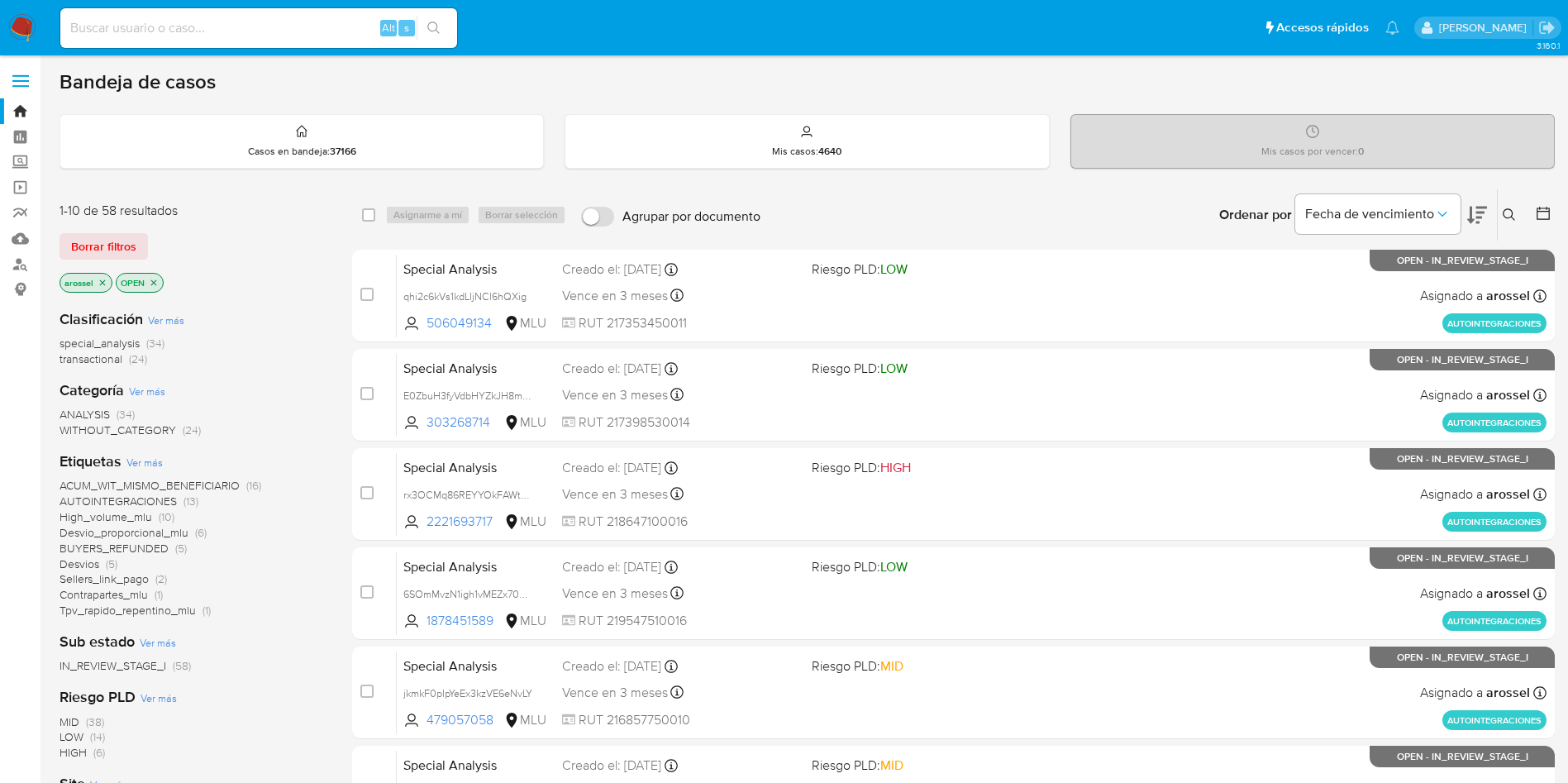
click at [289, 28] on input at bounding box center [259, 28] width 397 height 21
paste input "sUdkQKpTRa9Z6lMzKGehTh1M"
type input "sUdkQKpTRa9Z6lMzKGehTh1M"
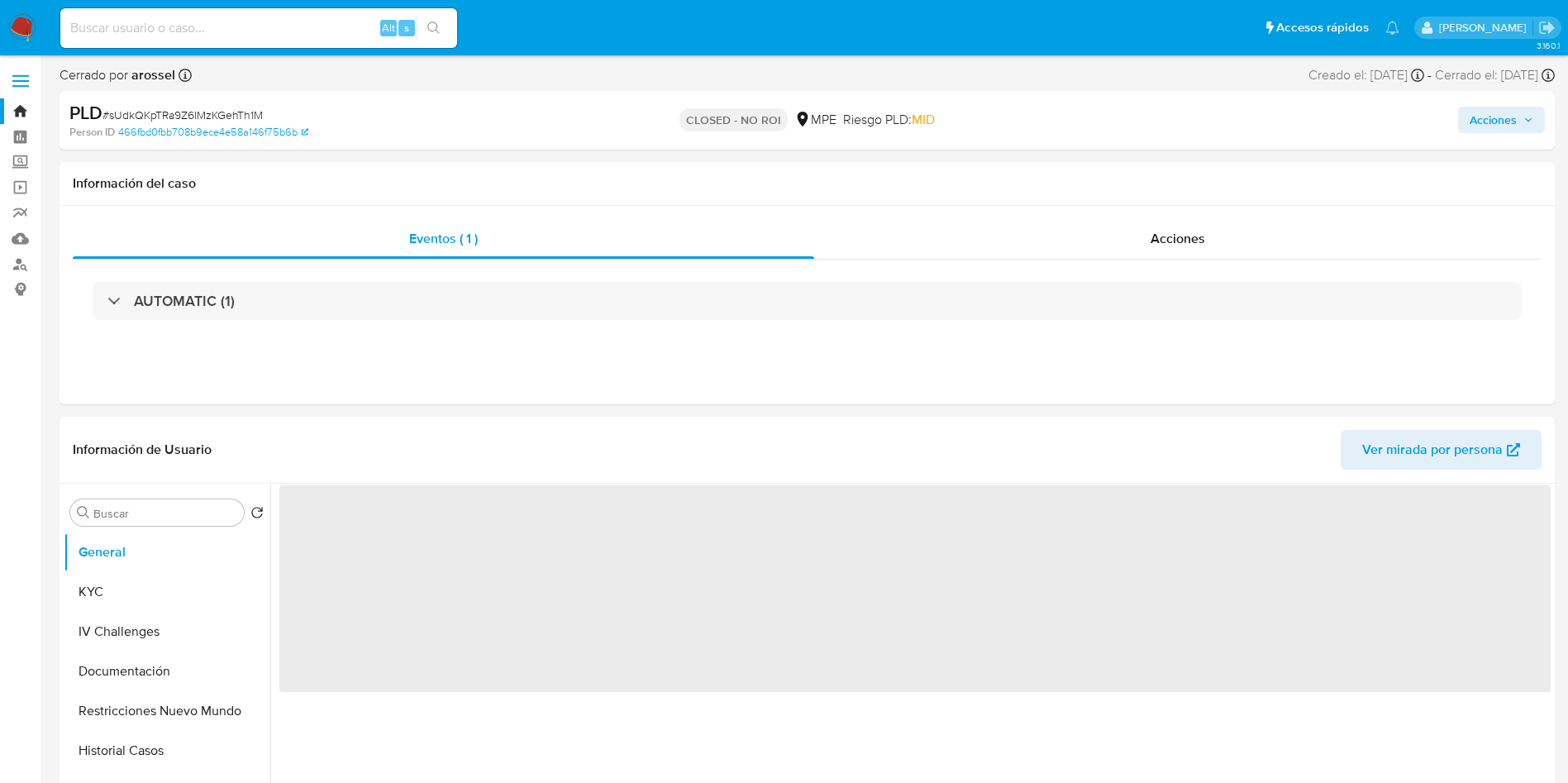
select select "10"
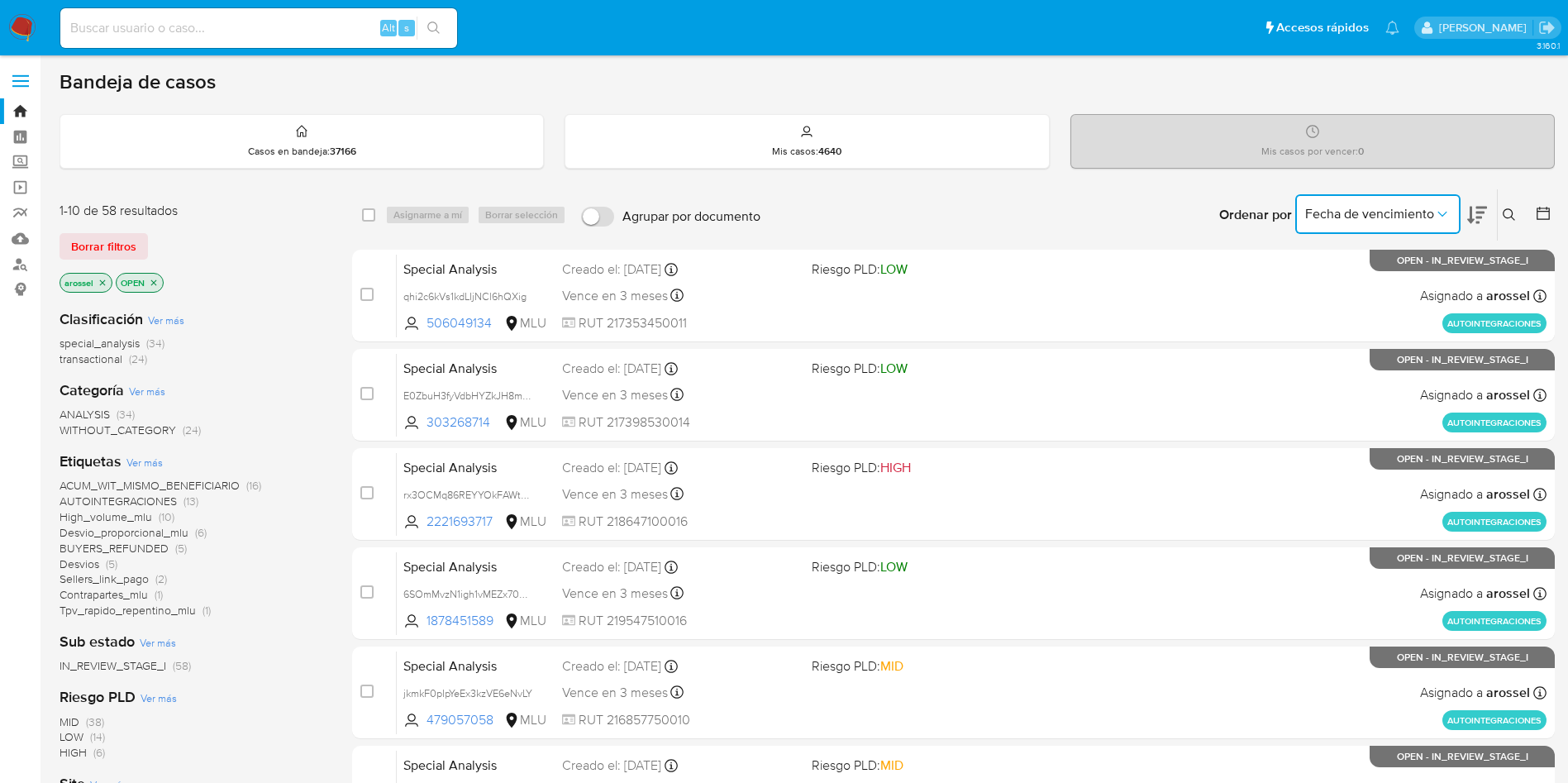
click at [1396, 211] on span "Fecha de vencimiento" at bounding box center [1370, 214] width 129 height 16
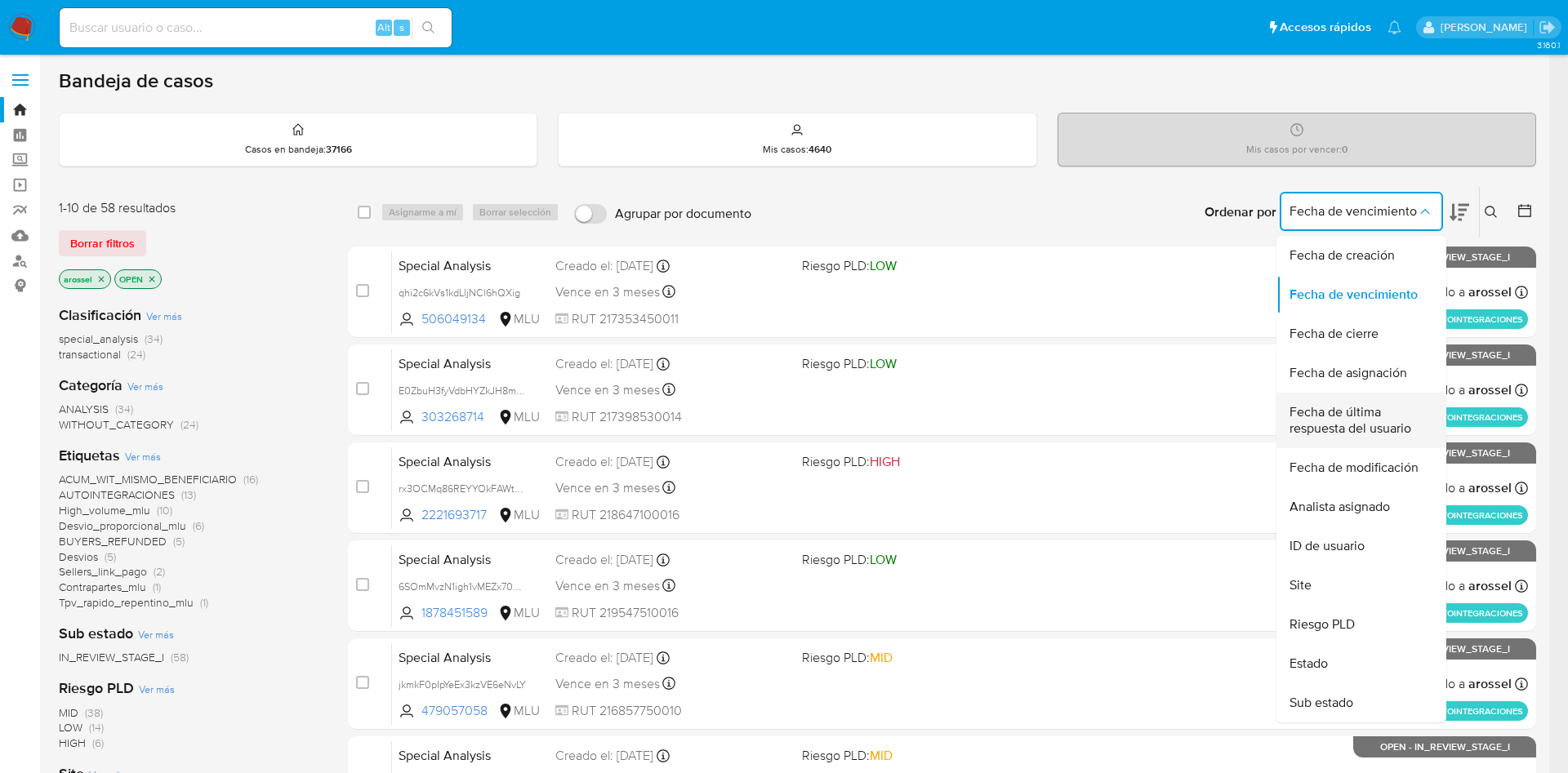
click at [1348, 418] on span "Fecha de última respuesta del usuario" at bounding box center [1356, 421] width 134 height 32
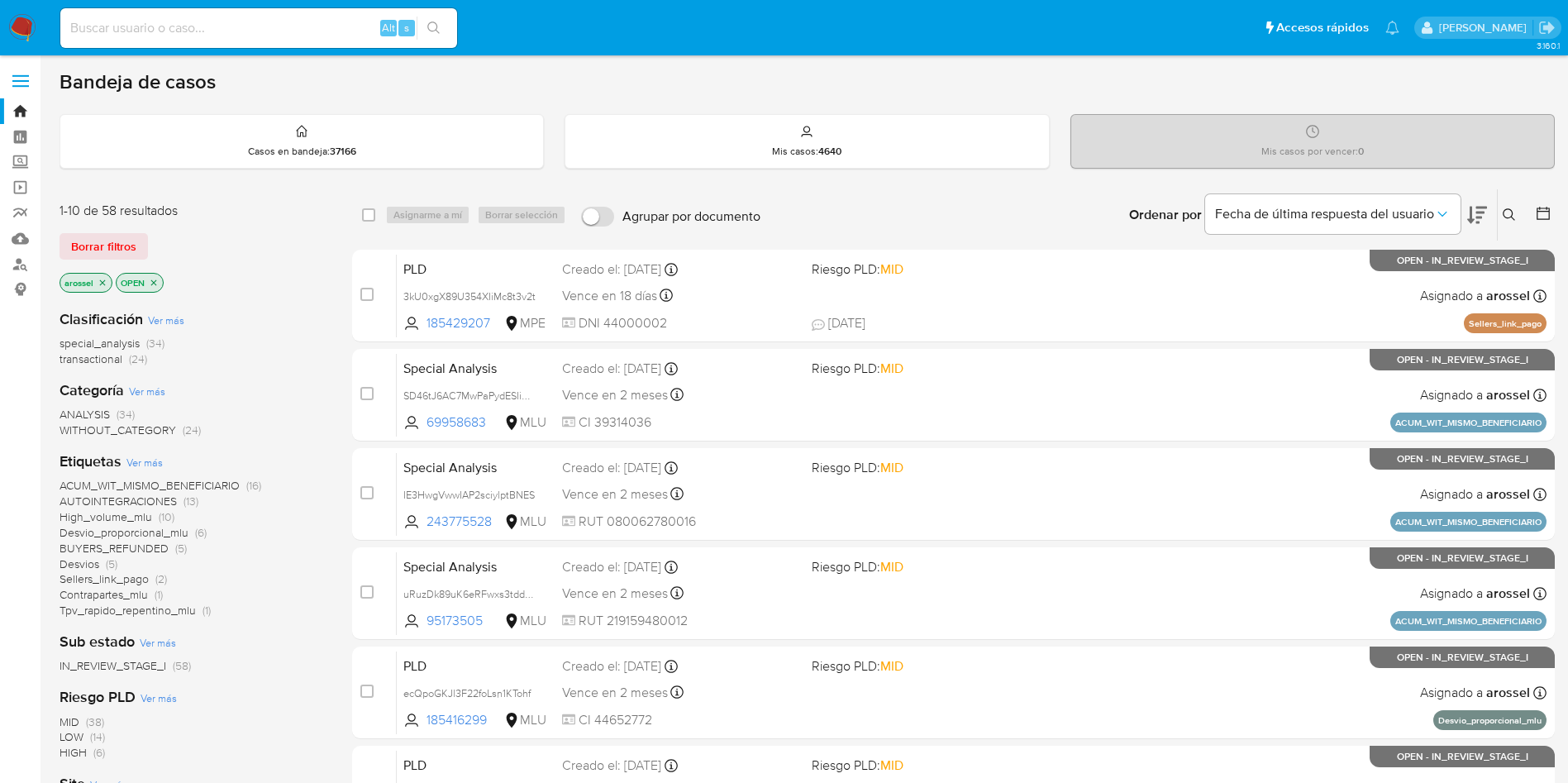
click at [1475, 209] on icon at bounding box center [1477, 215] width 20 height 20
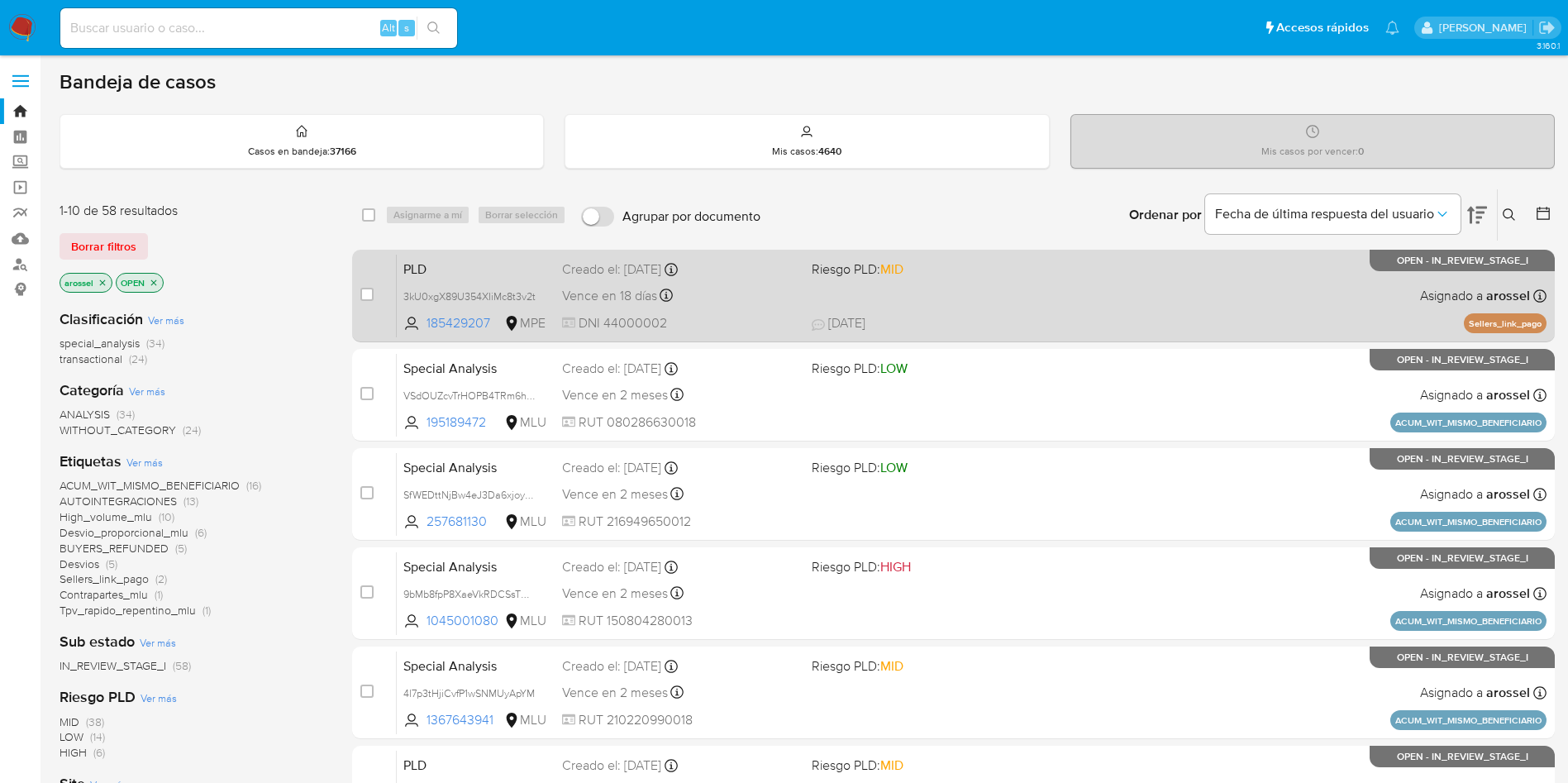
click at [1083, 292] on div "PLD 3kU0xgX89U354XIiMc8t3v2t 185429207 MPE Riesgo PLD: MID Creado el: [DATE] Cr…" at bounding box center [972, 295] width 1150 height 84
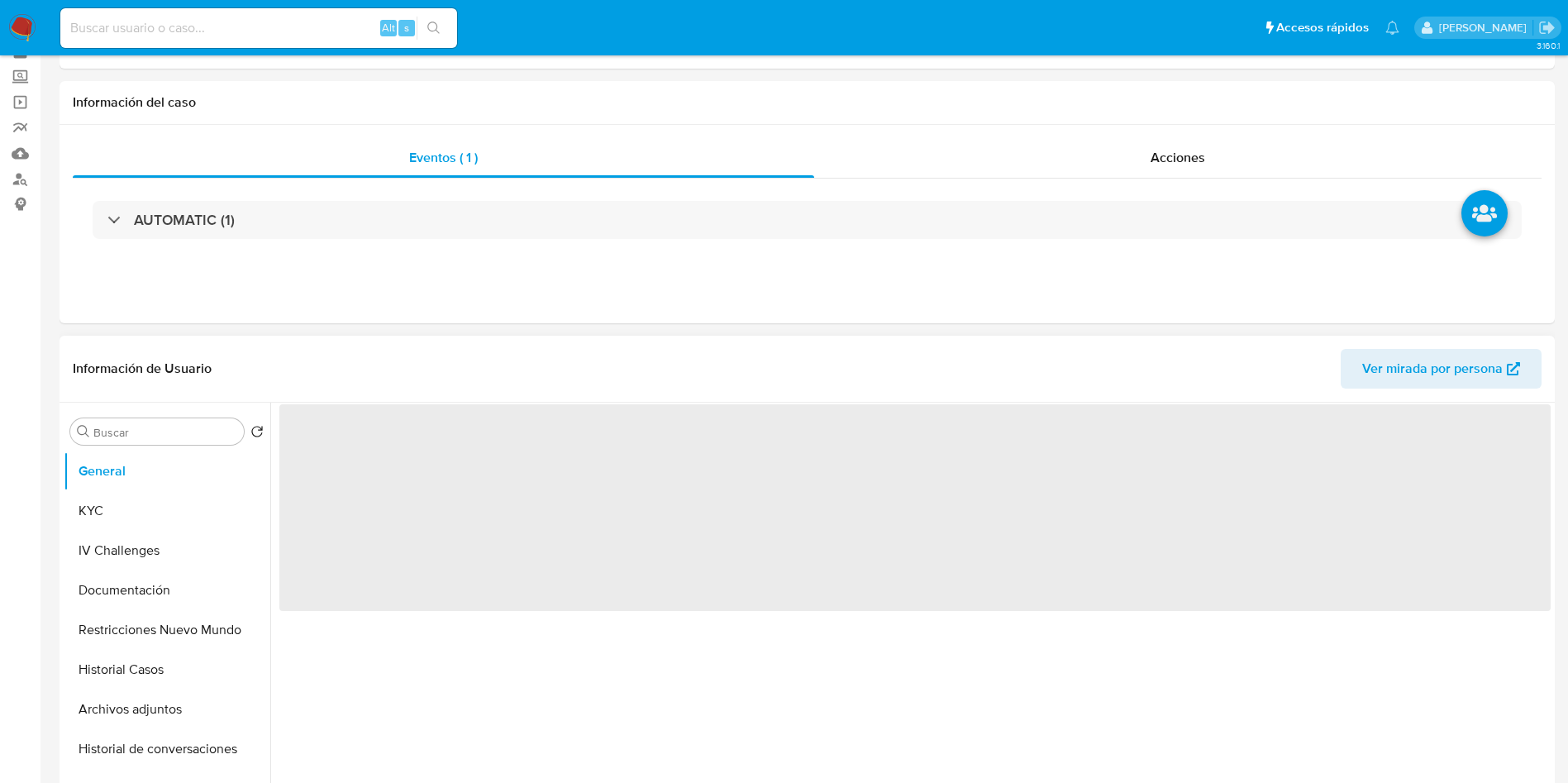
scroll to position [124, 0]
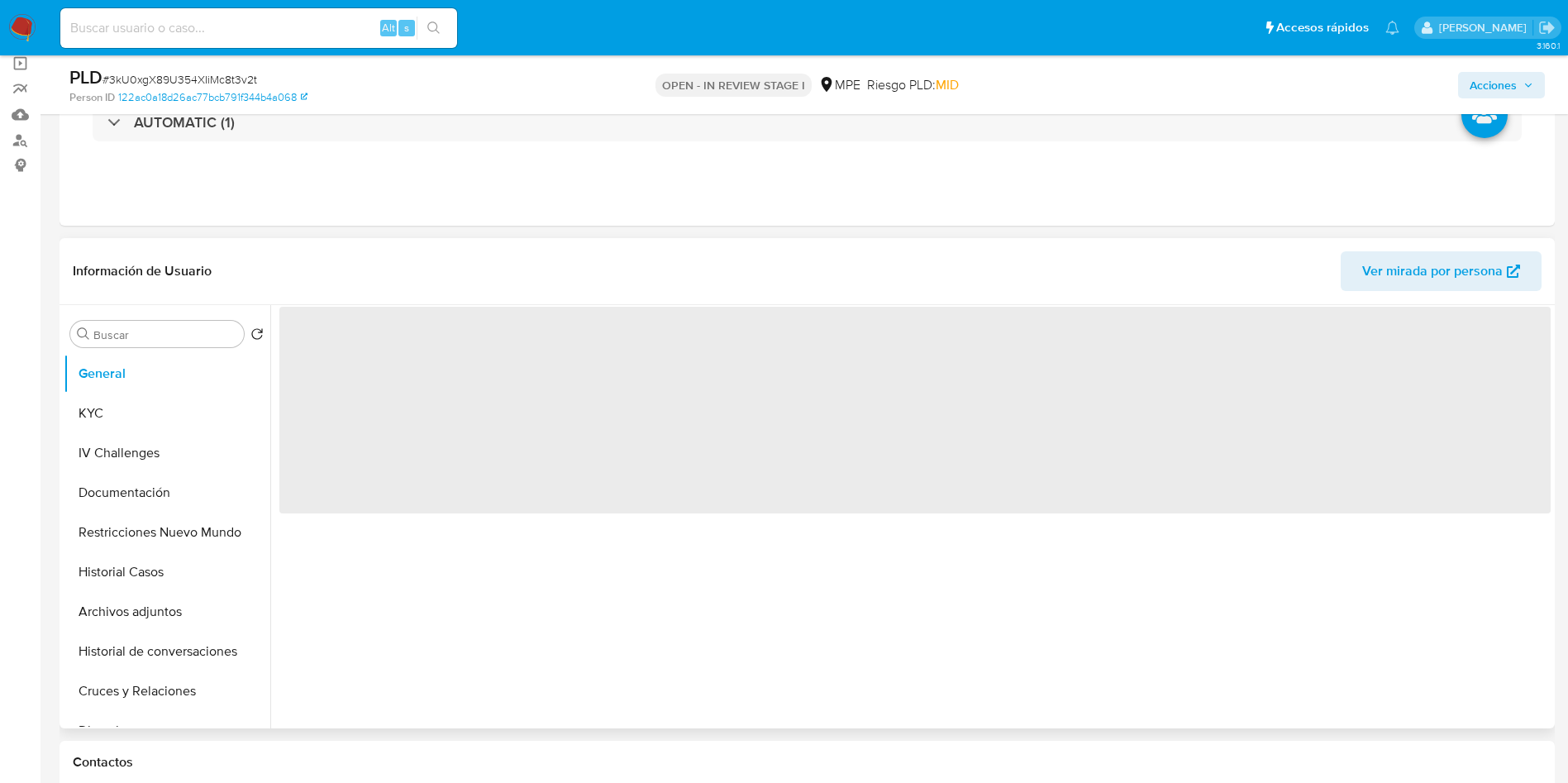
select select "10"
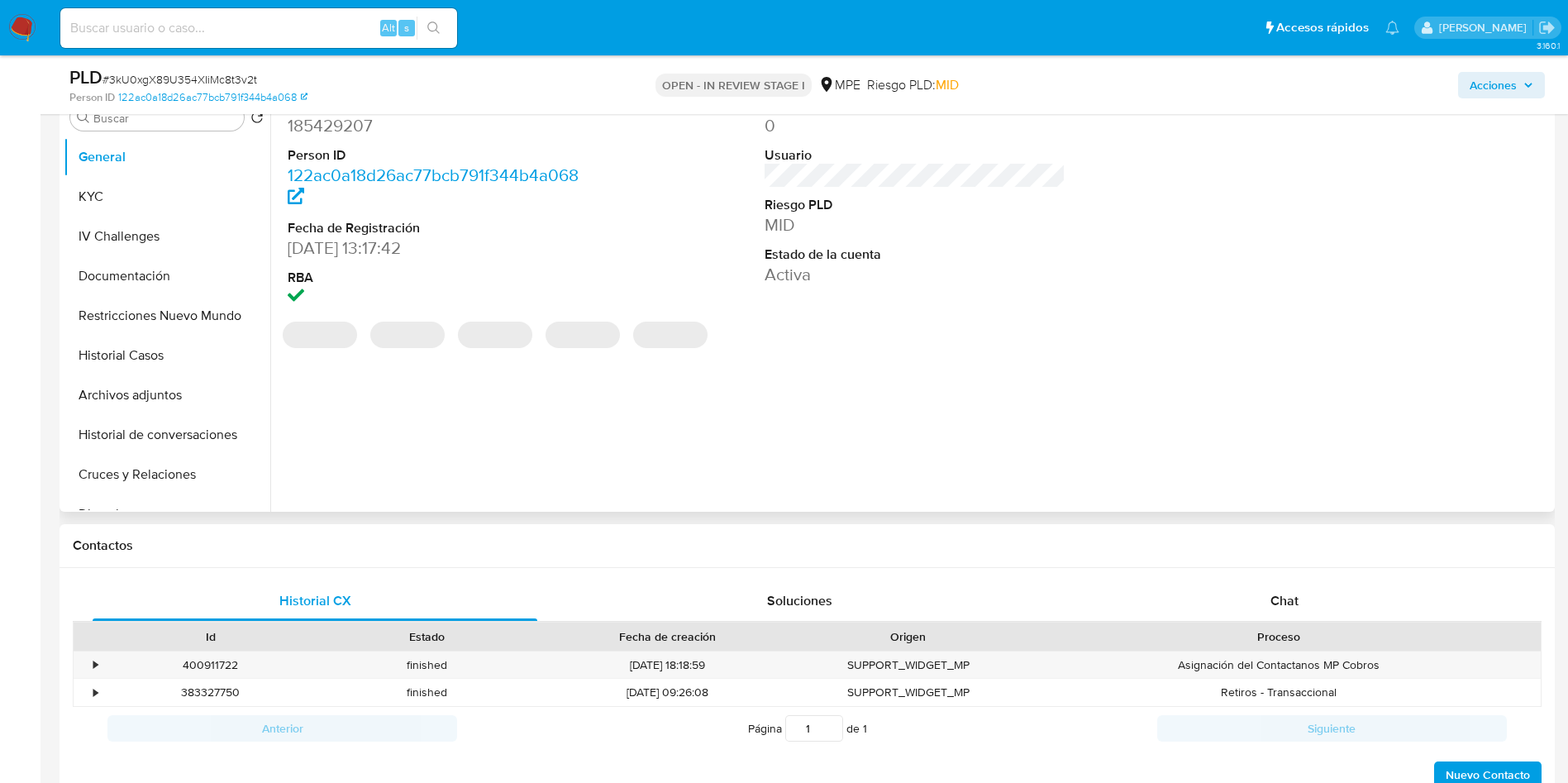
scroll to position [496, 0]
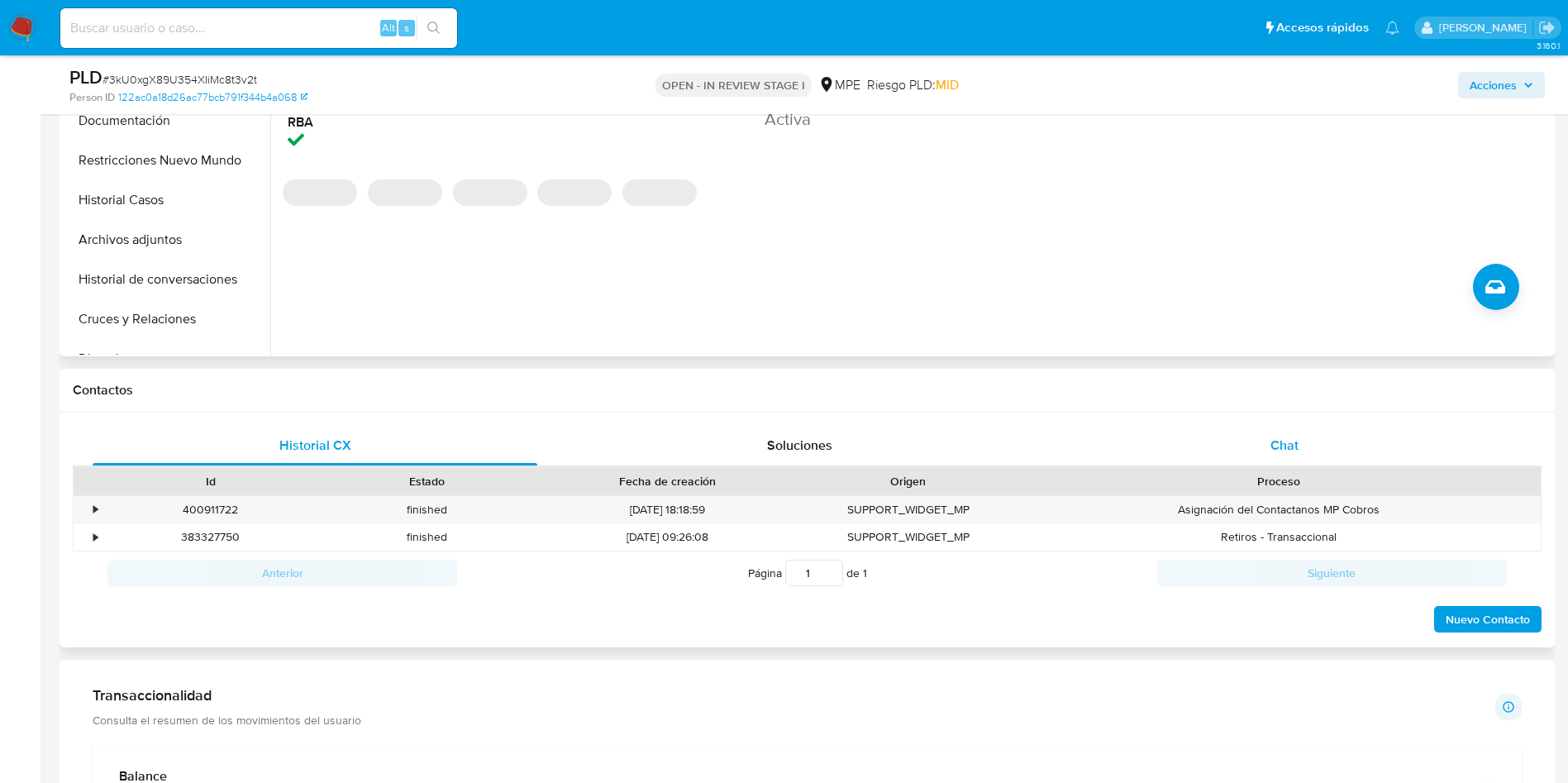
click at [1277, 452] on span "Chat" at bounding box center [1284, 445] width 28 height 19
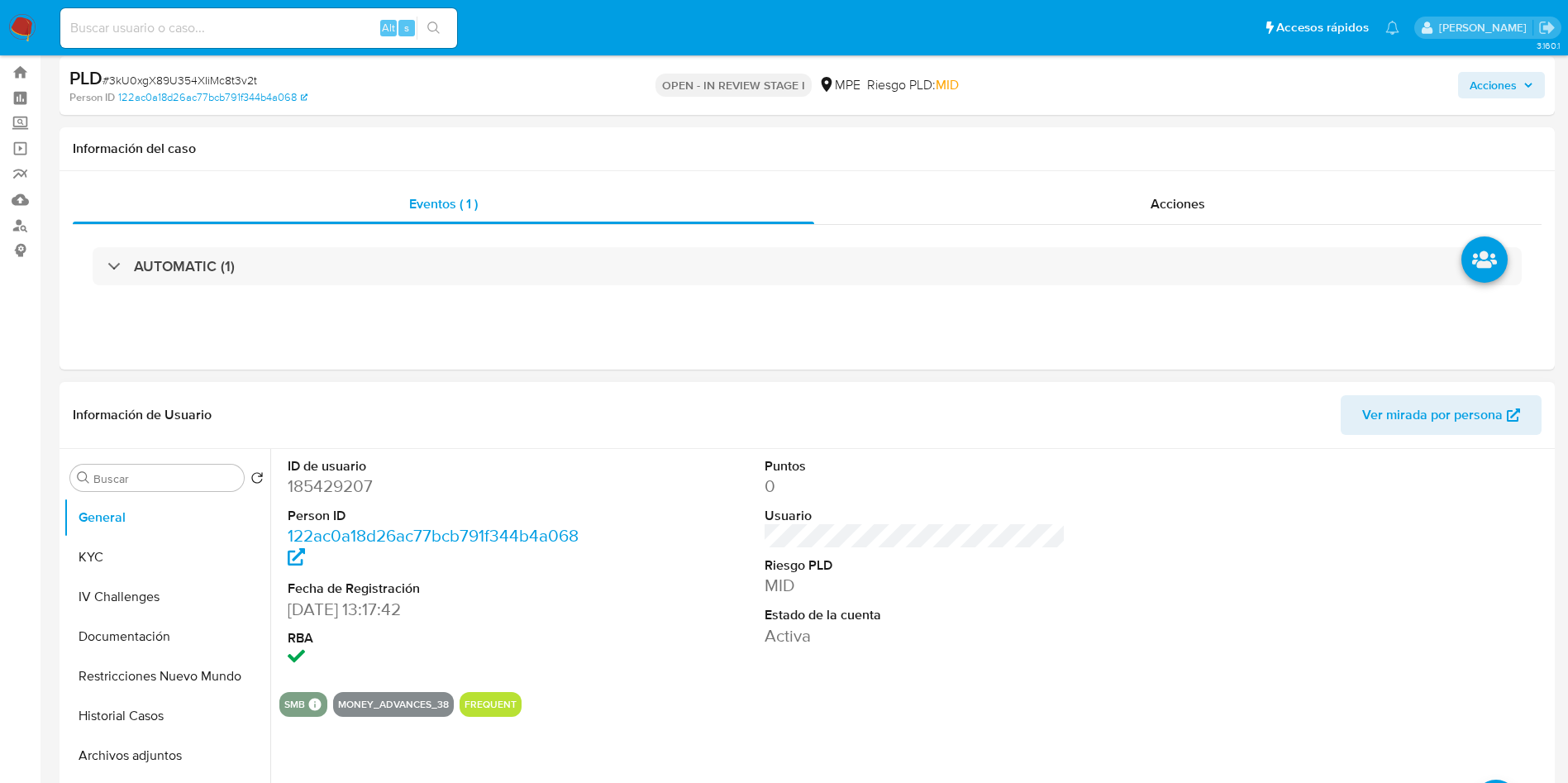
scroll to position [0, 0]
